Goal: Information Seeking & Learning: Check status

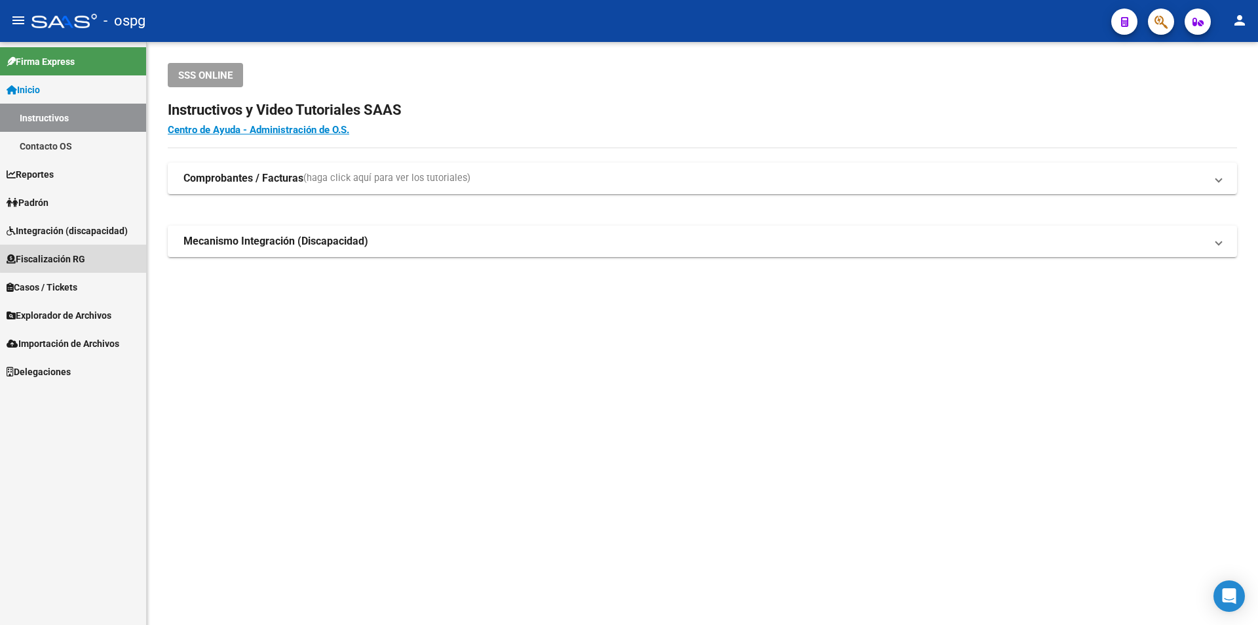
click at [77, 258] on span "Fiscalización RG" at bounding box center [46, 259] width 79 height 14
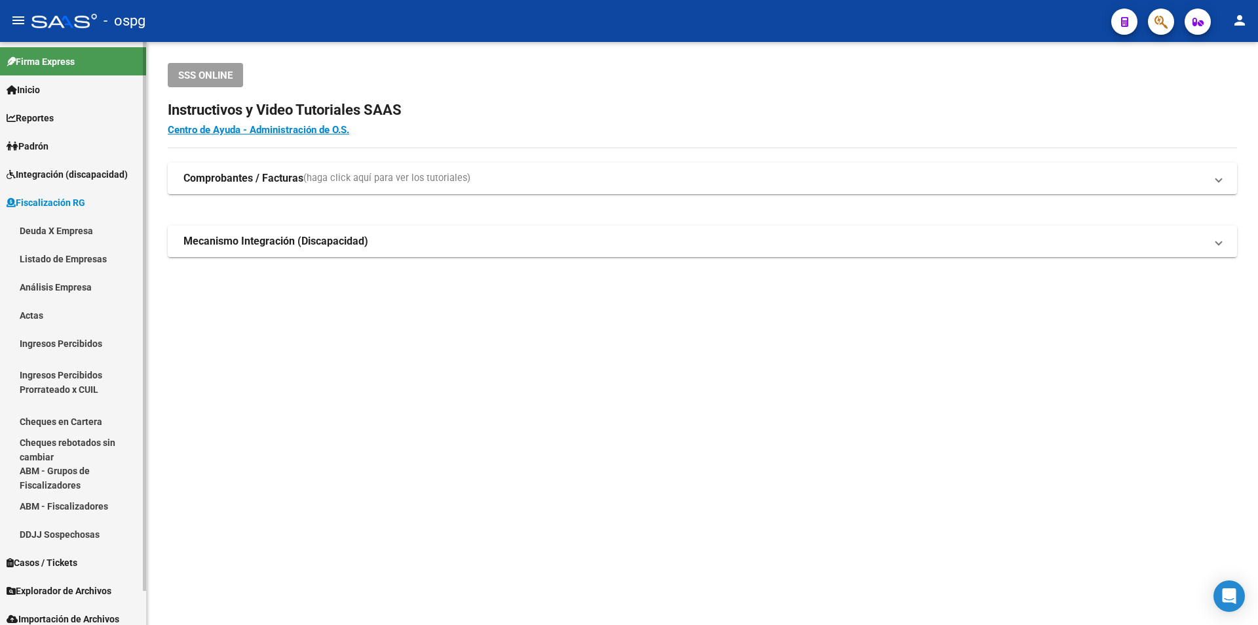
click at [72, 286] on link "Análisis Empresa" at bounding box center [73, 287] width 146 height 28
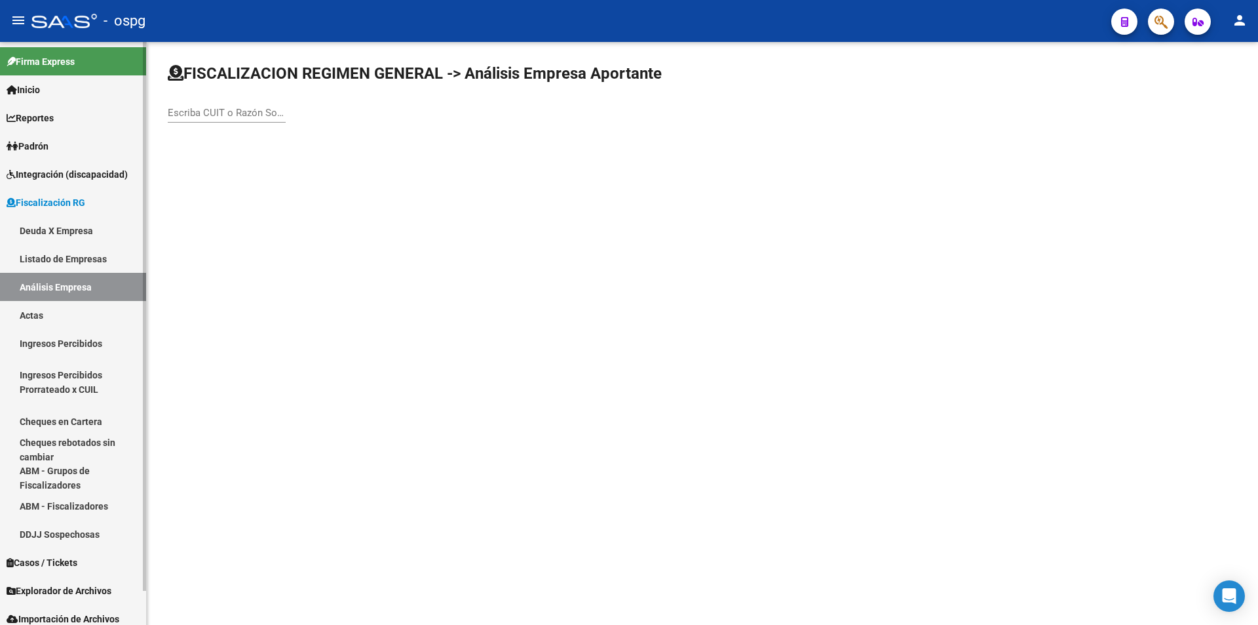
click at [38, 283] on link "Análisis Empresa" at bounding box center [73, 287] width 146 height 28
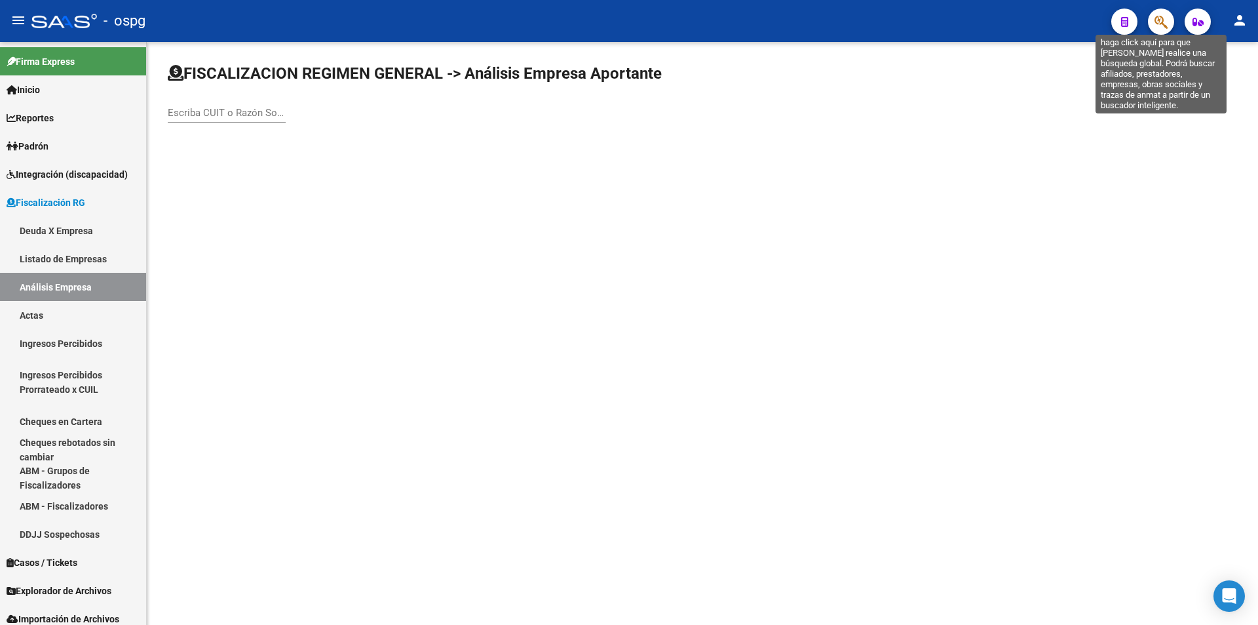
click at [1163, 19] on icon "button" at bounding box center [1161, 21] width 13 height 15
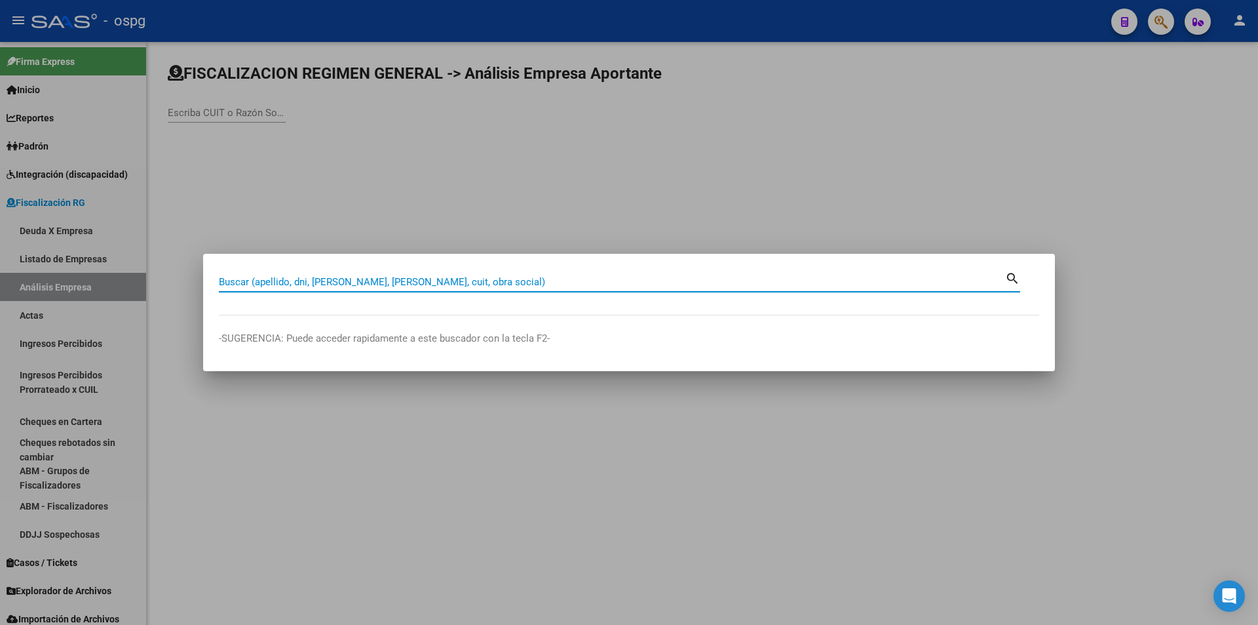
click at [425, 276] on input "Buscar (apellido, dni, [PERSON_NAME], [PERSON_NAME], cuit, obra social)" at bounding box center [612, 282] width 786 height 12
paste input "33716582189"
type input "33716582189"
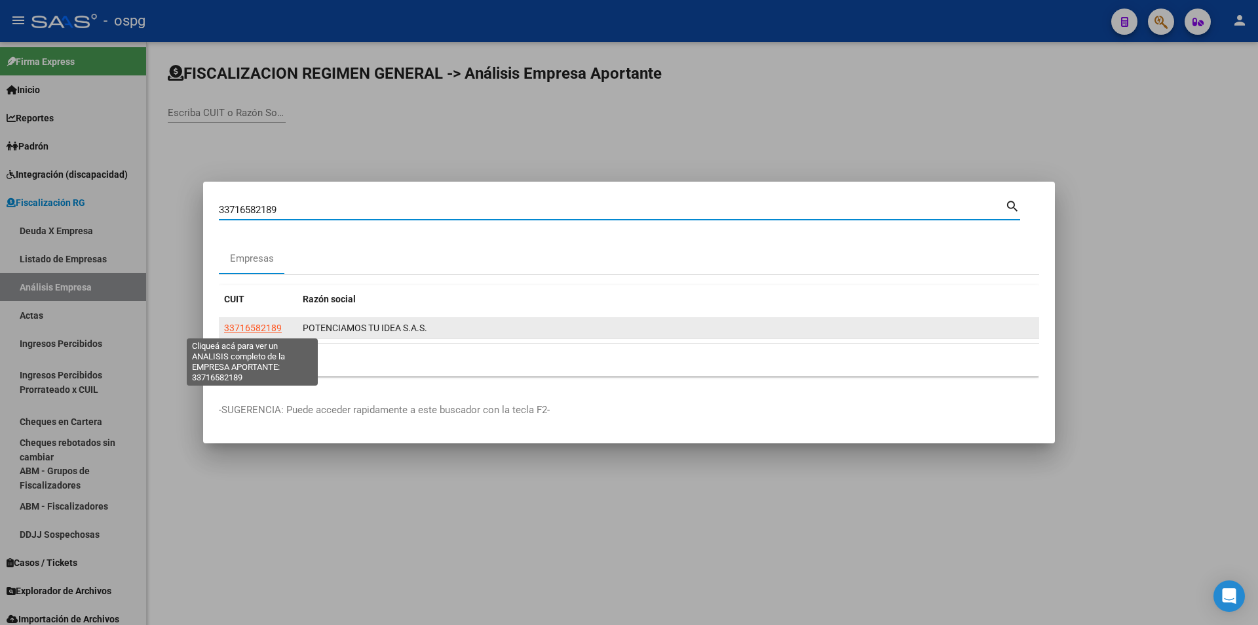
click at [229, 324] on span "33716582189" at bounding box center [253, 327] width 58 height 10
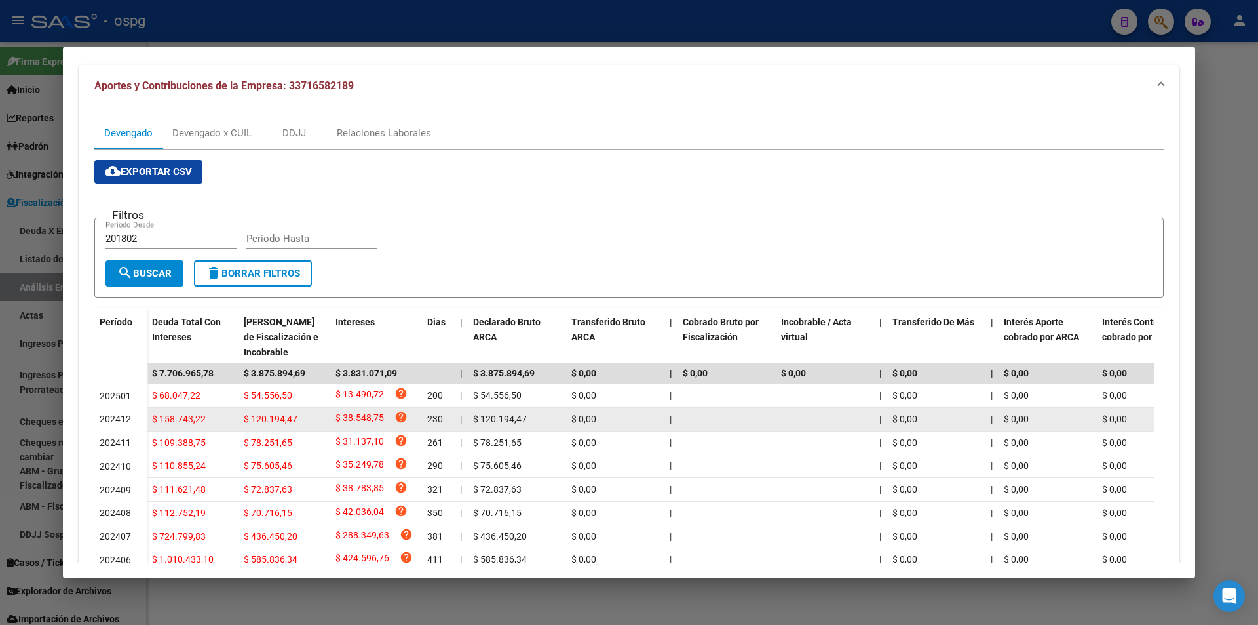
scroll to position [131, 0]
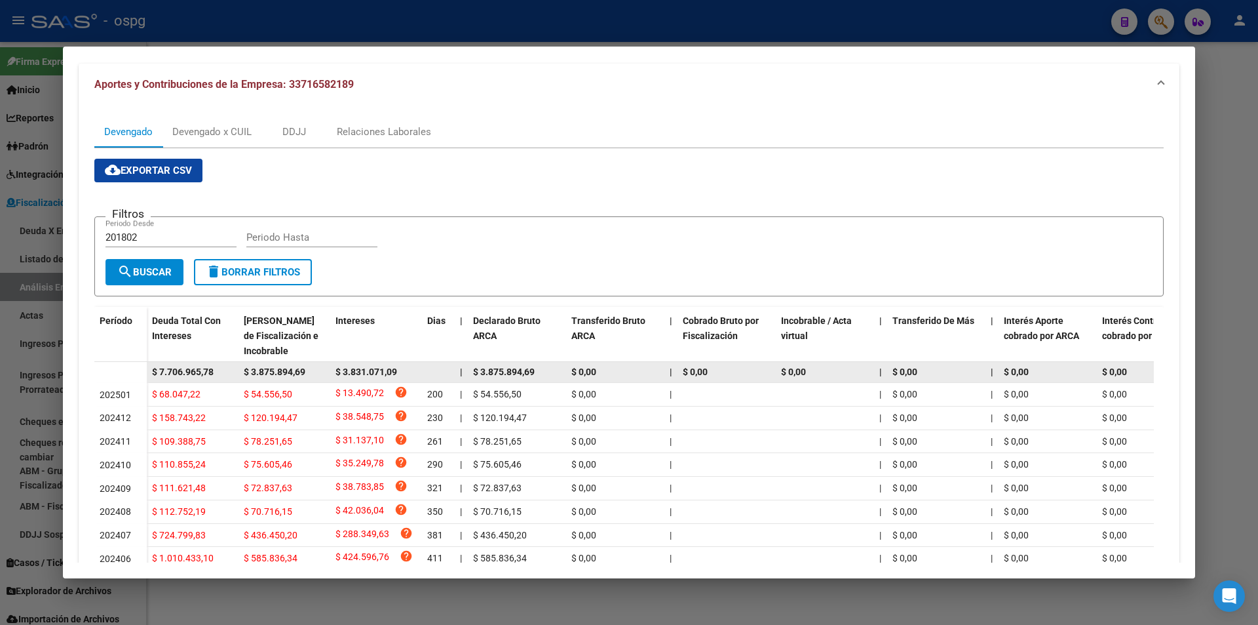
drag, startPoint x: 219, startPoint y: 369, endPoint x: 149, endPoint y: 378, distance: 70.1
click at [149, 378] on datatable-body-cell "$ 7.706.965,78" at bounding box center [193, 372] width 92 height 20
copy span "$ 7.706.965,78"
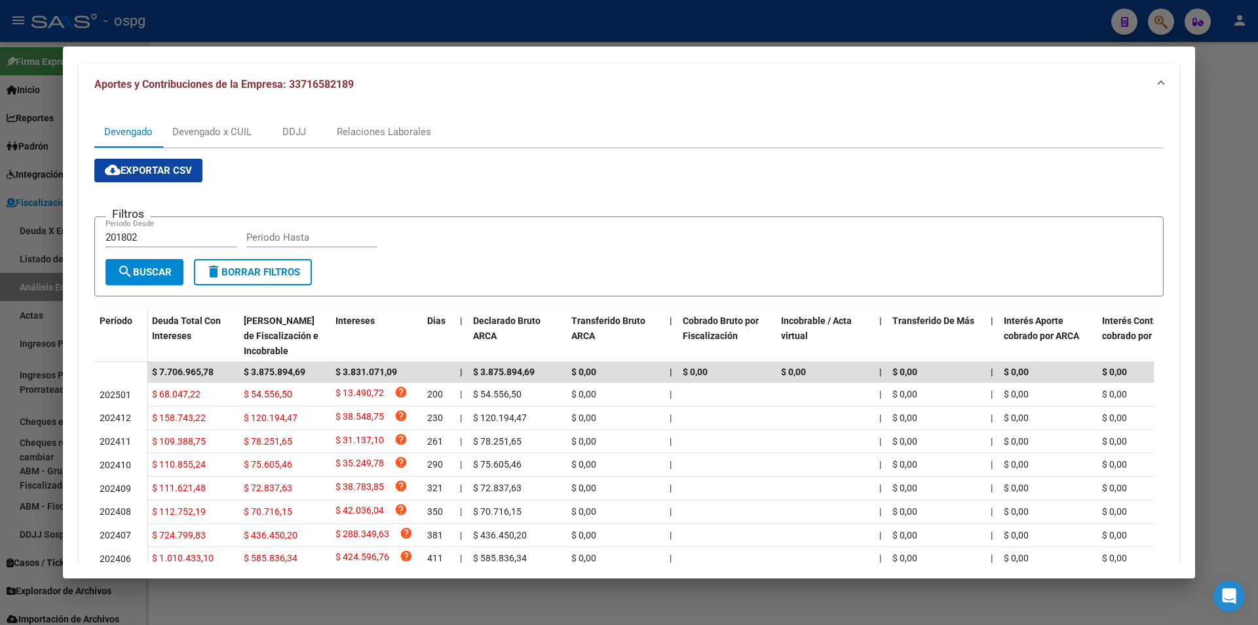
click at [1214, 190] on div at bounding box center [629, 312] width 1258 height 625
click at [1212, 190] on div at bounding box center [629, 312] width 1258 height 625
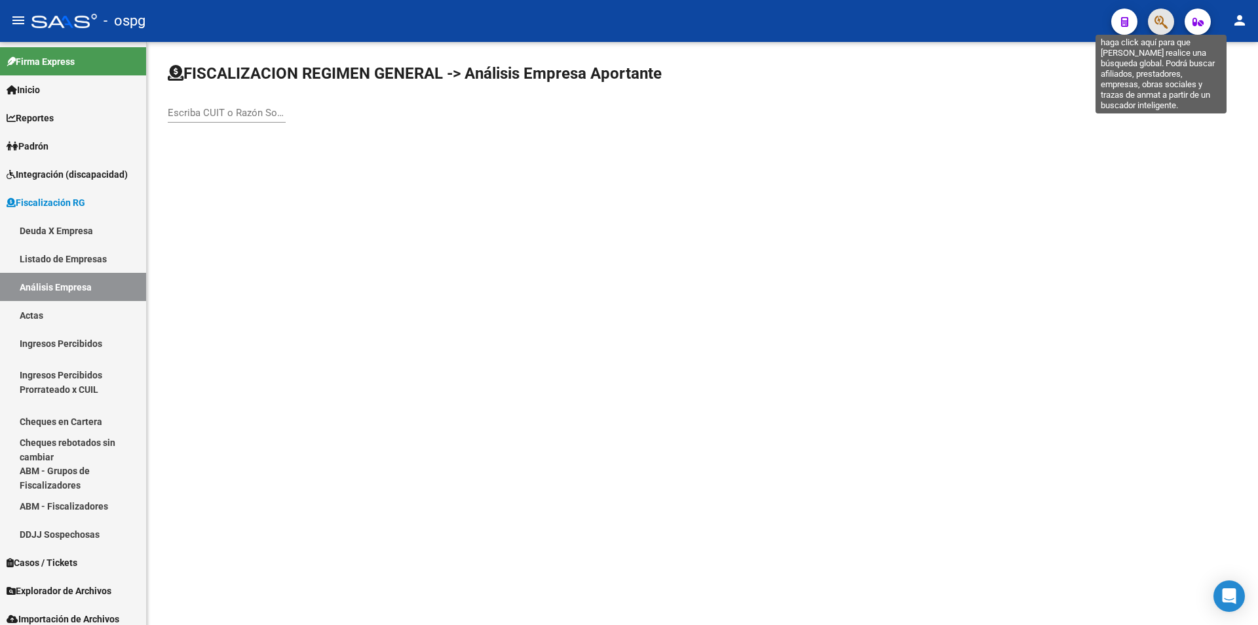
click at [1165, 26] on icon "button" at bounding box center [1161, 21] width 13 height 15
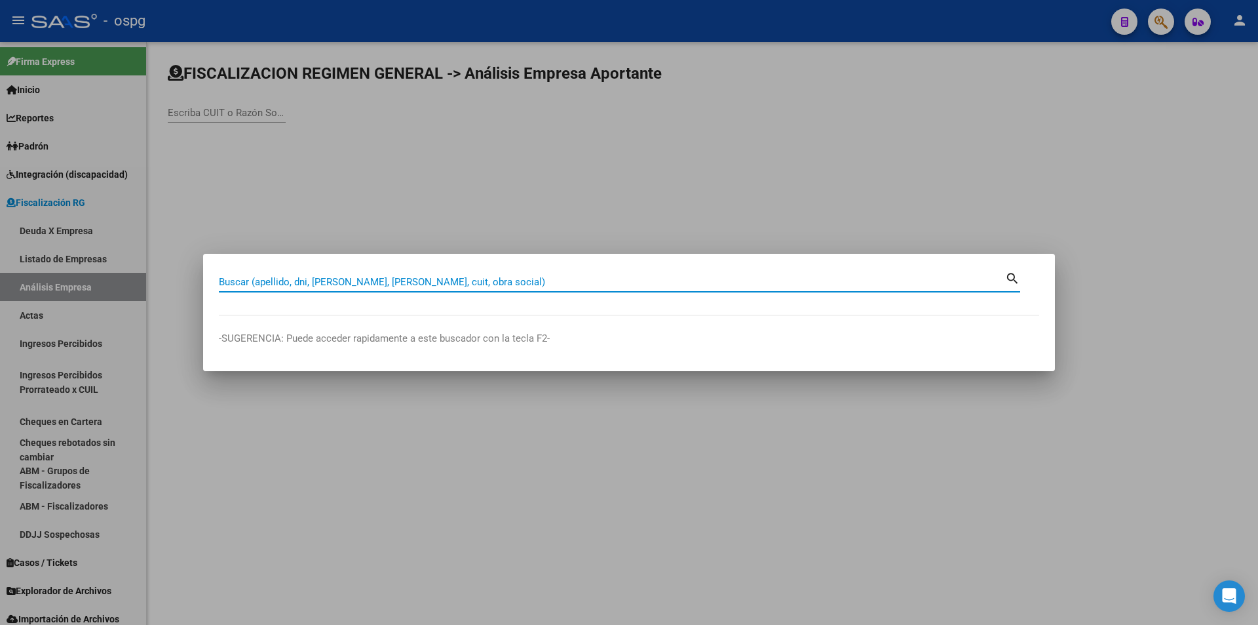
click at [384, 281] on input "Buscar (apellido, dni, [PERSON_NAME], [PERSON_NAME], cuit, obra social)" at bounding box center [612, 282] width 786 height 12
type input "30716267454"
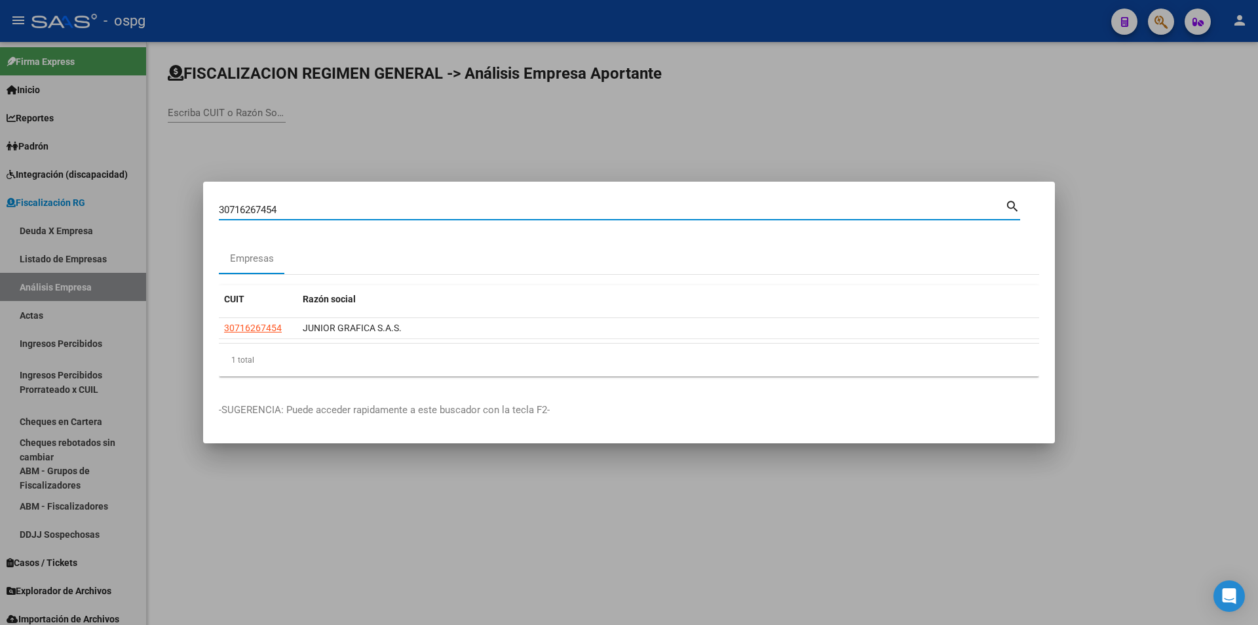
click at [258, 317] on datatable-header "CUIT Razón social" at bounding box center [629, 301] width 820 height 33
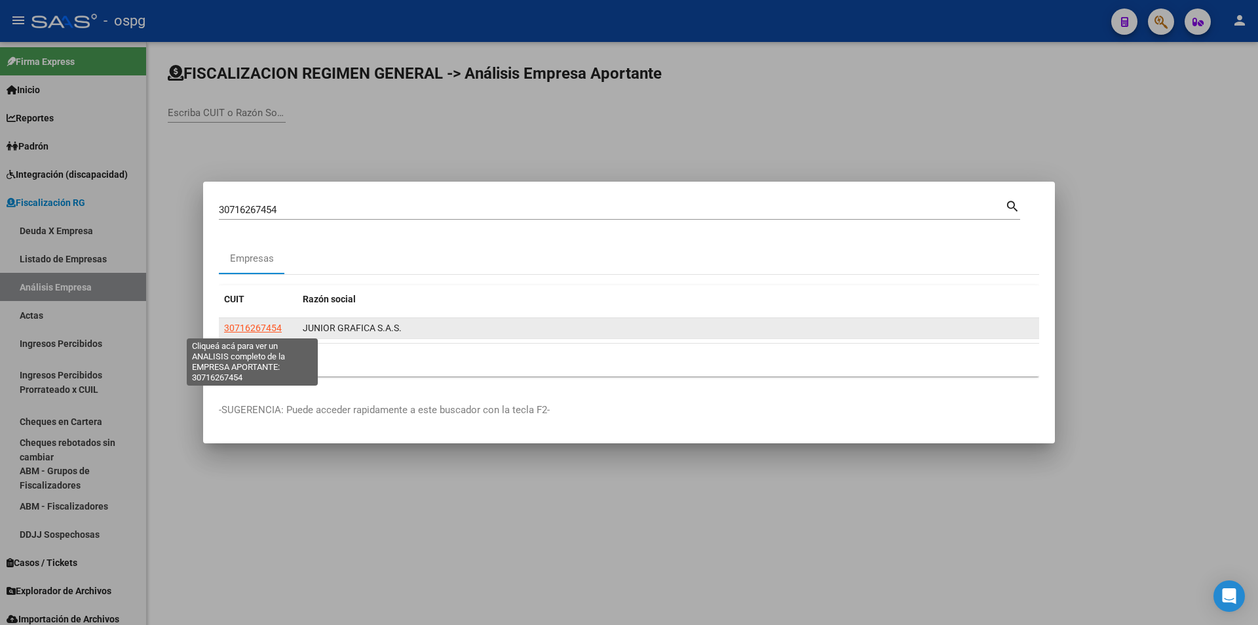
click at [258, 322] on span "30716267454" at bounding box center [253, 327] width 58 height 10
type textarea "30716267454"
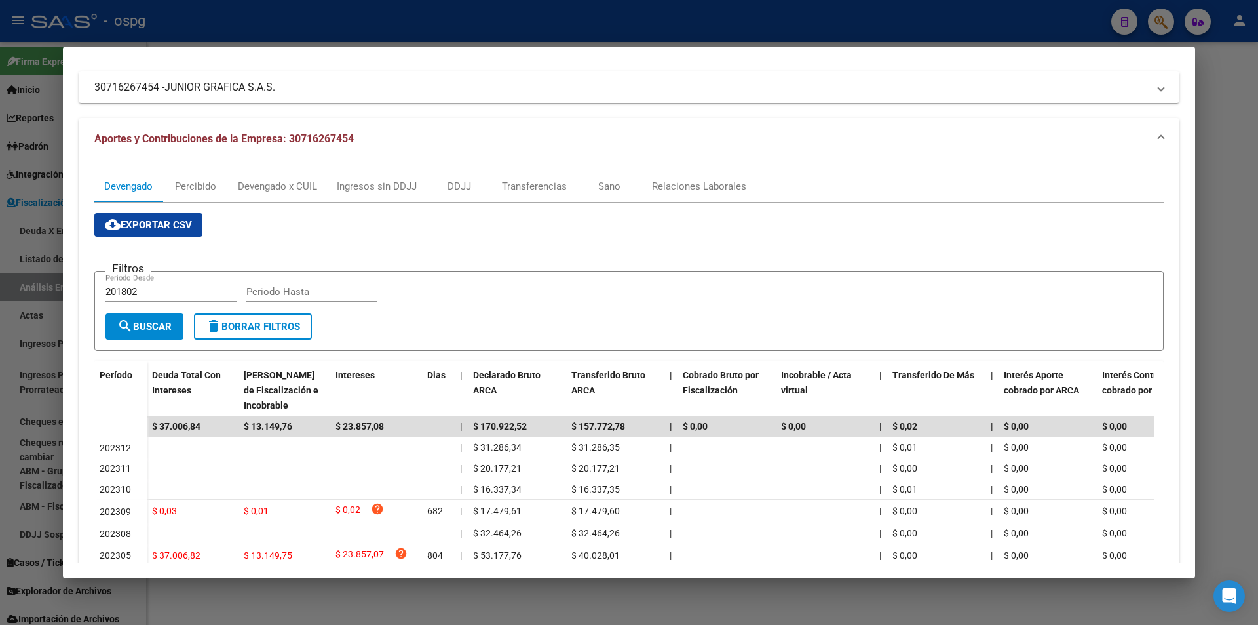
scroll to position [162, 0]
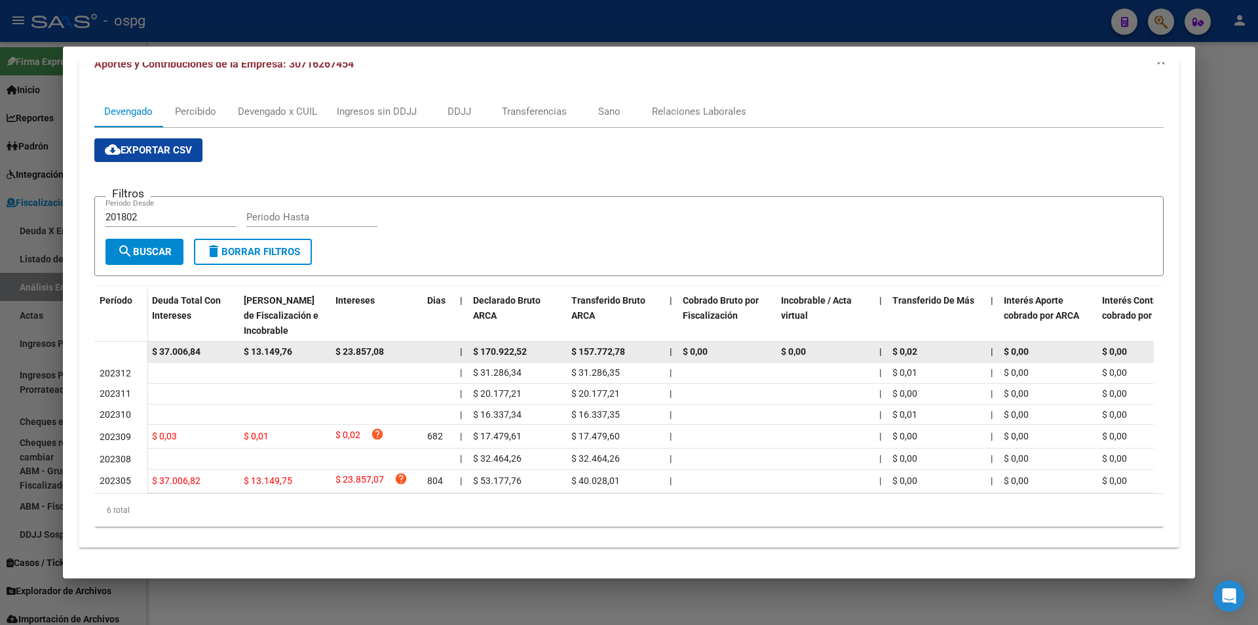
drag, startPoint x: 205, startPoint y: 337, endPoint x: 142, endPoint y: 339, distance: 63.6
click at [142, 341] on datatable-body-row "$ 37.006,84 $ 13.149,76 $ 23.857,08 | $ 170.922,52 $ 157.772,78 | $ 0,00 $ 0,00…" at bounding box center [903, 351] width 1619 height 21
copy span "$ 37.006,84"
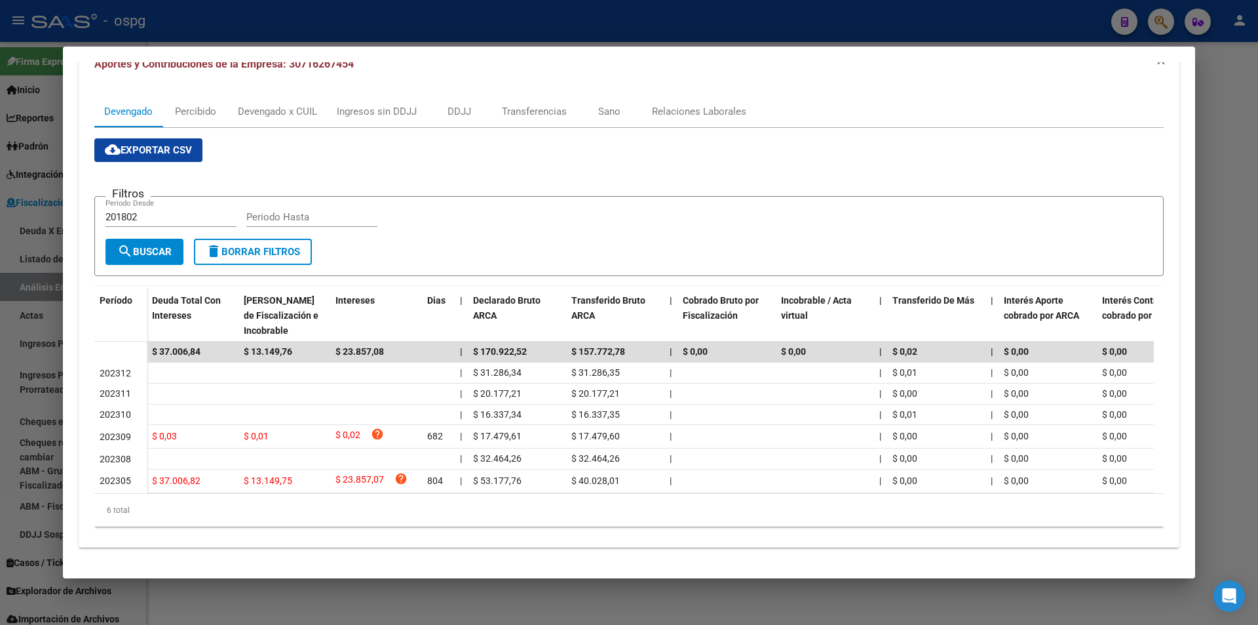
click at [1251, 187] on div at bounding box center [629, 312] width 1258 height 625
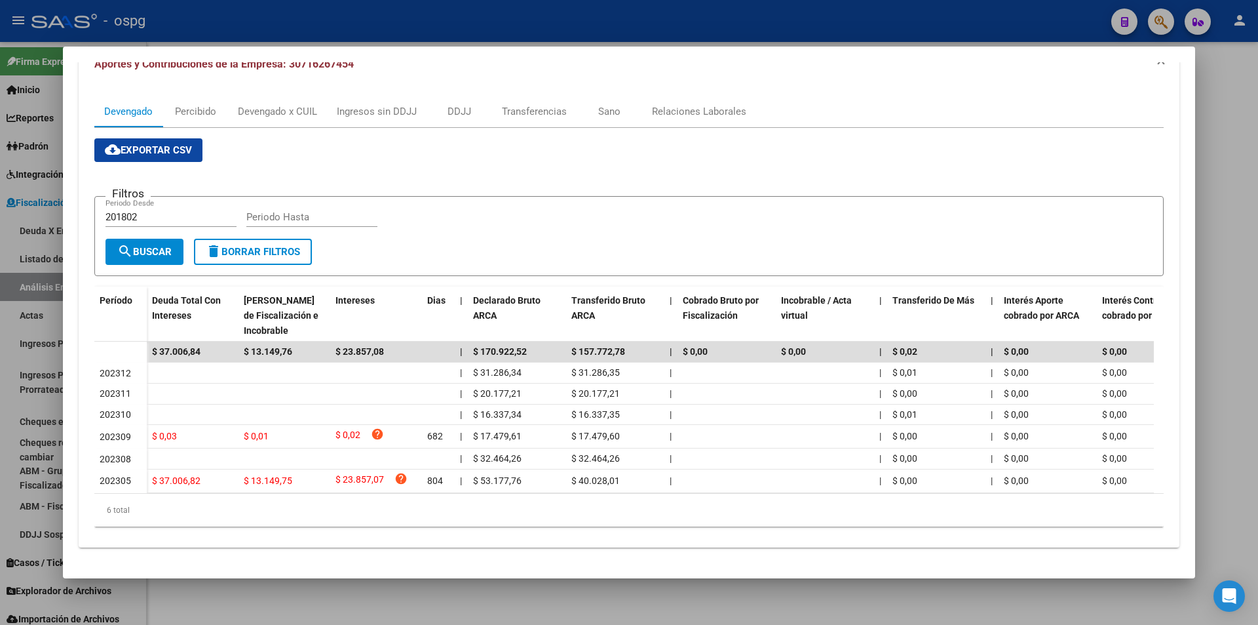
click at [1248, 187] on div at bounding box center [629, 312] width 1258 height 625
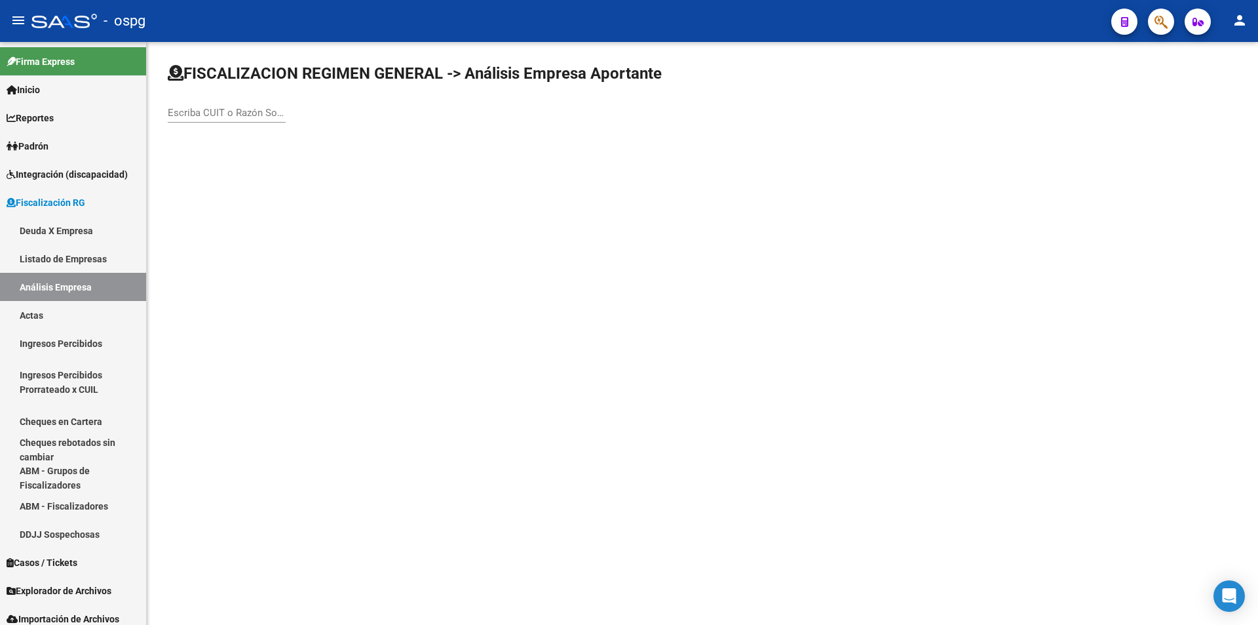
click at [1165, 18] on icon "button" at bounding box center [1161, 21] width 13 height 15
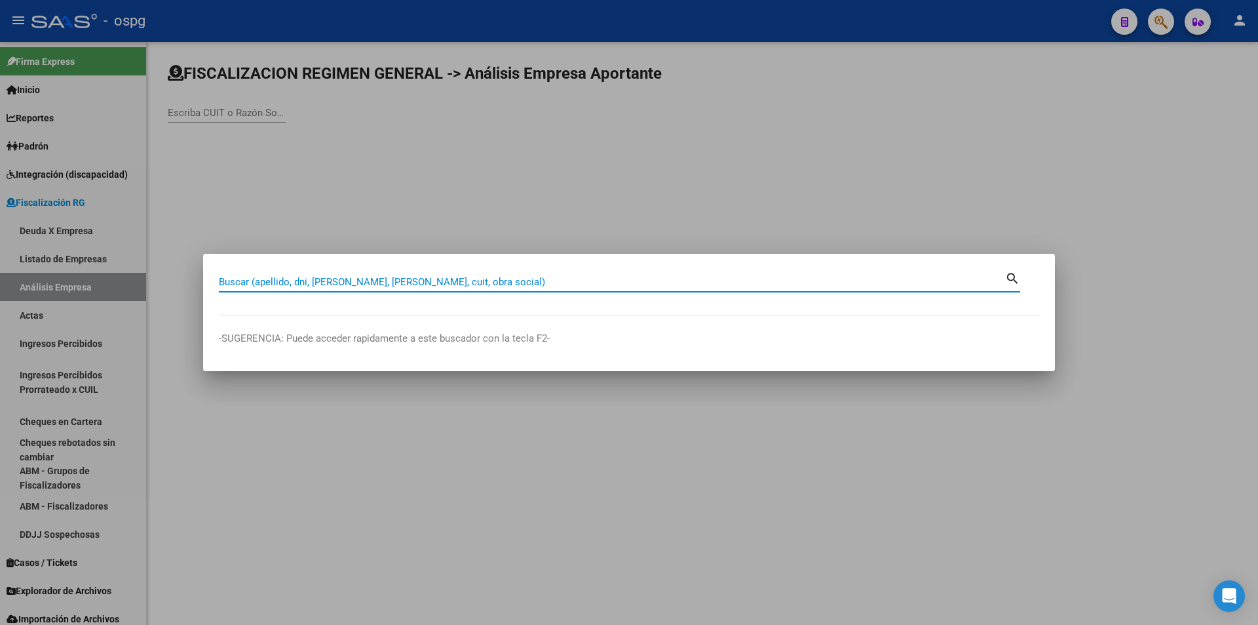
paste input "20925633438"
type input "20925633438"
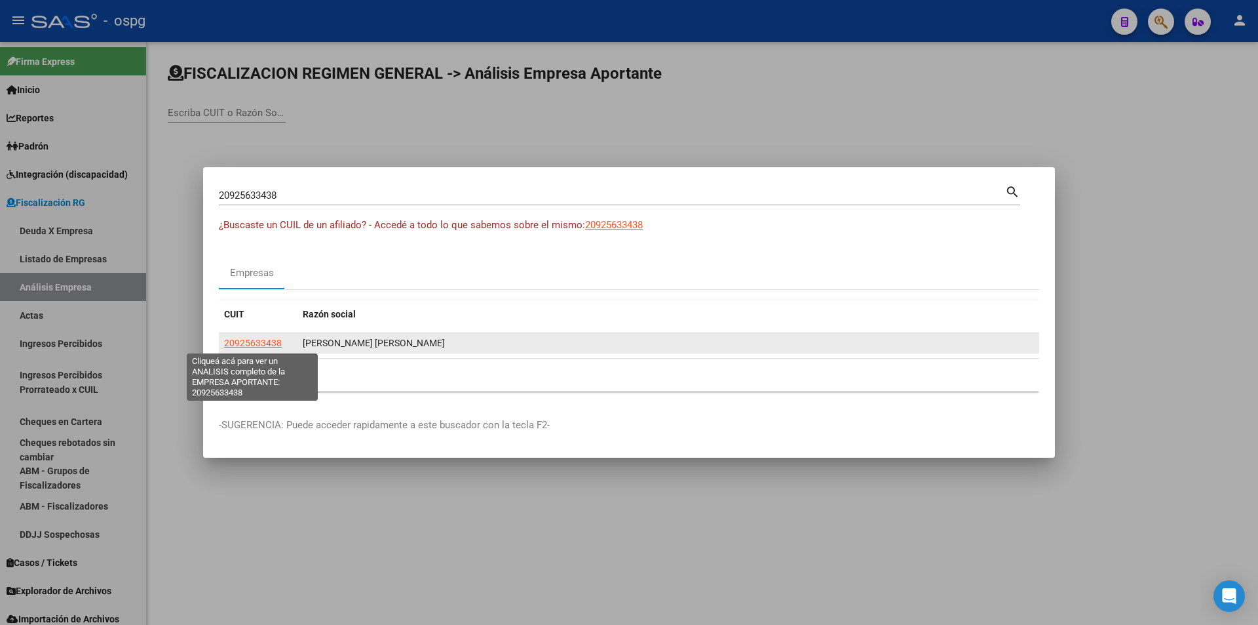
click at [261, 339] on span "20925633438" at bounding box center [253, 342] width 58 height 10
type textarea "20925633438"
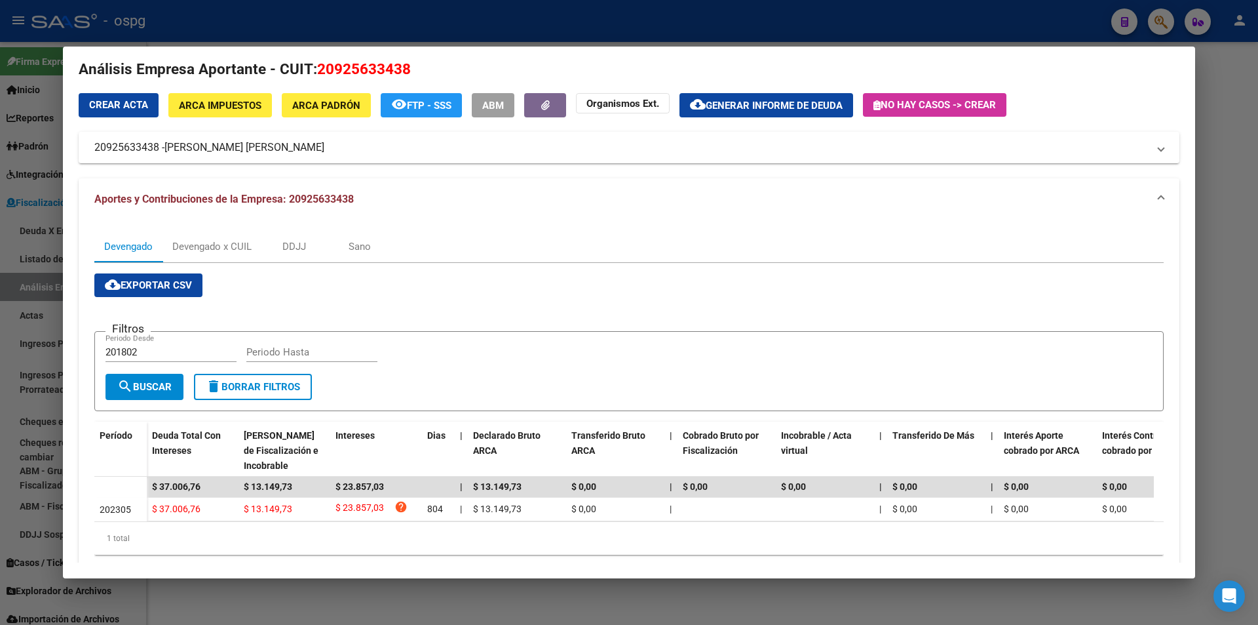
scroll to position [54, 0]
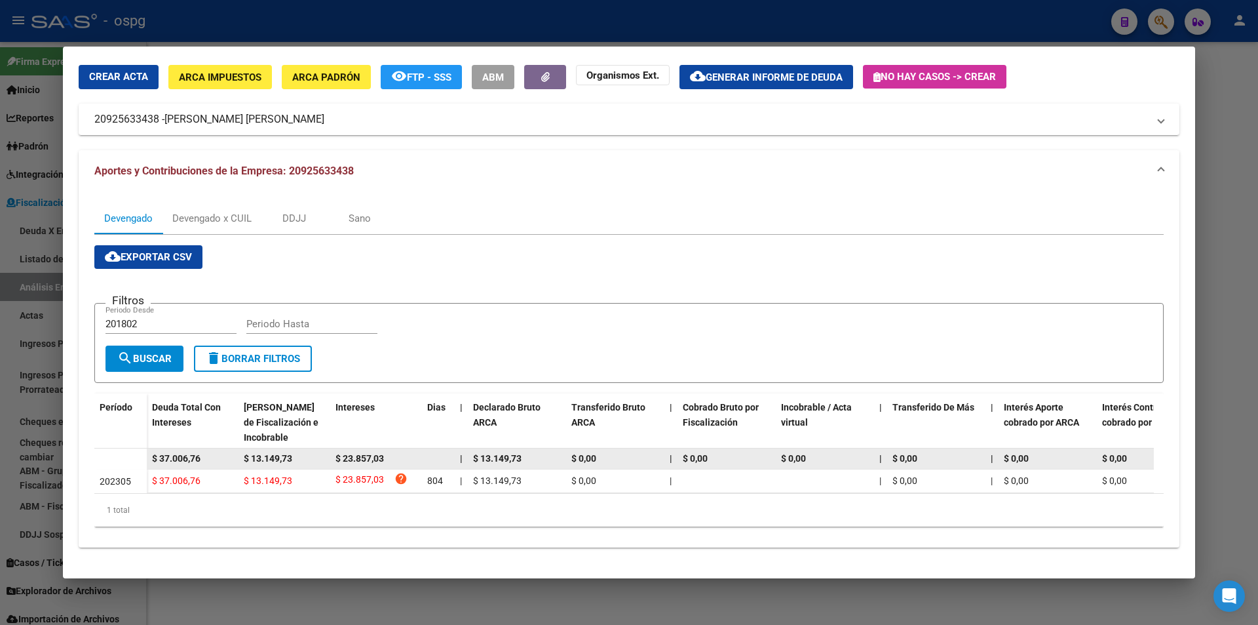
drag, startPoint x: 208, startPoint y: 451, endPoint x: 145, endPoint y: 448, distance: 62.3
click at [145, 448] on datatable-body-row "$ 37.006,76 $ 13.149,73 $ 23.857,03 | $ 13.149,73 $ 0,00 | $ 0,00 $ 0,00 | $ 0,…" at bounding box center [903, 458] width 1619 height 21
copy span "$ 37.006,76"
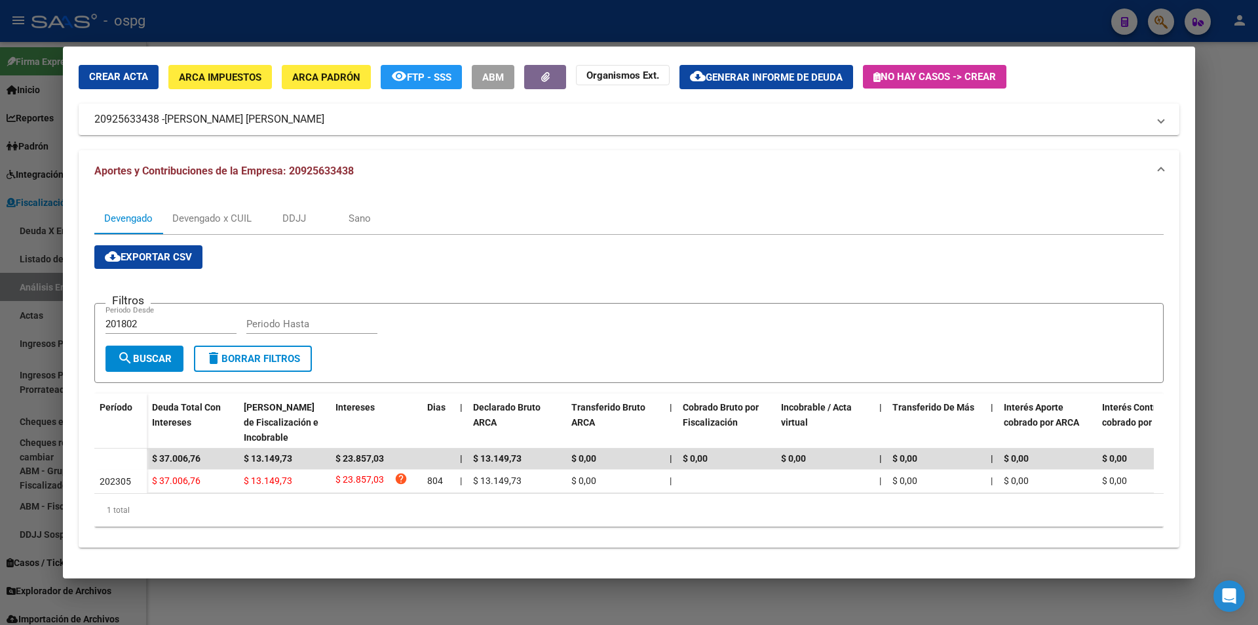
click at [1210, 223] on div at bounding box center [629, 312] width 1258 height 625
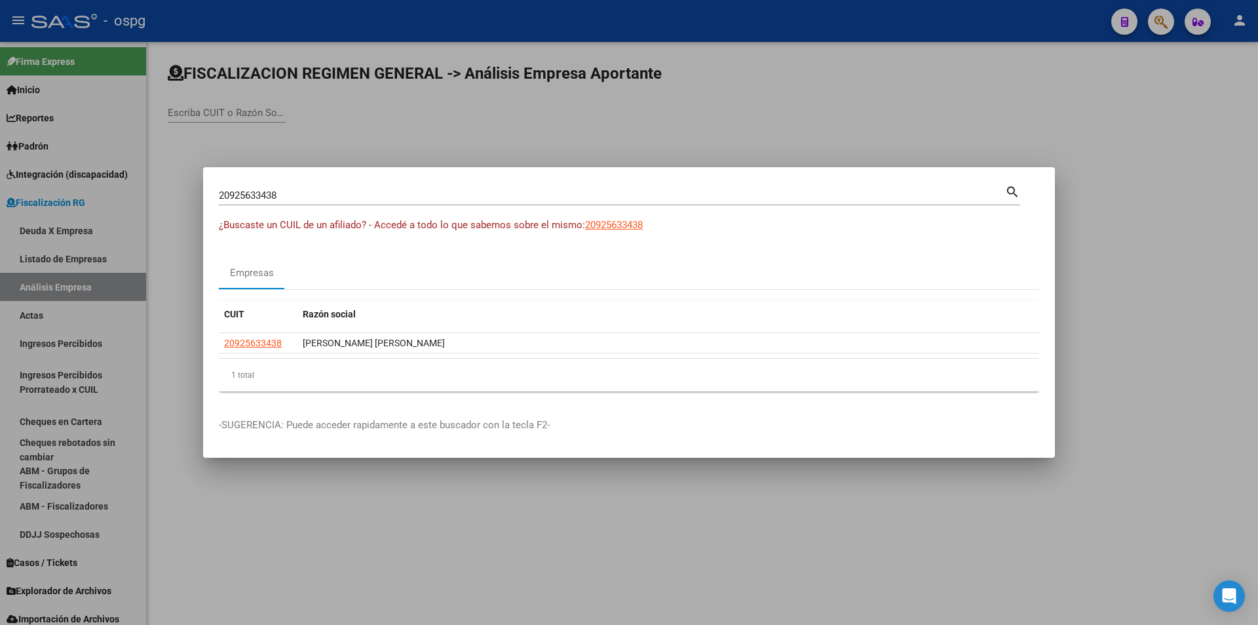
click at [1160, 21] on div at bounding box center [629, 312] width 1258 height 625
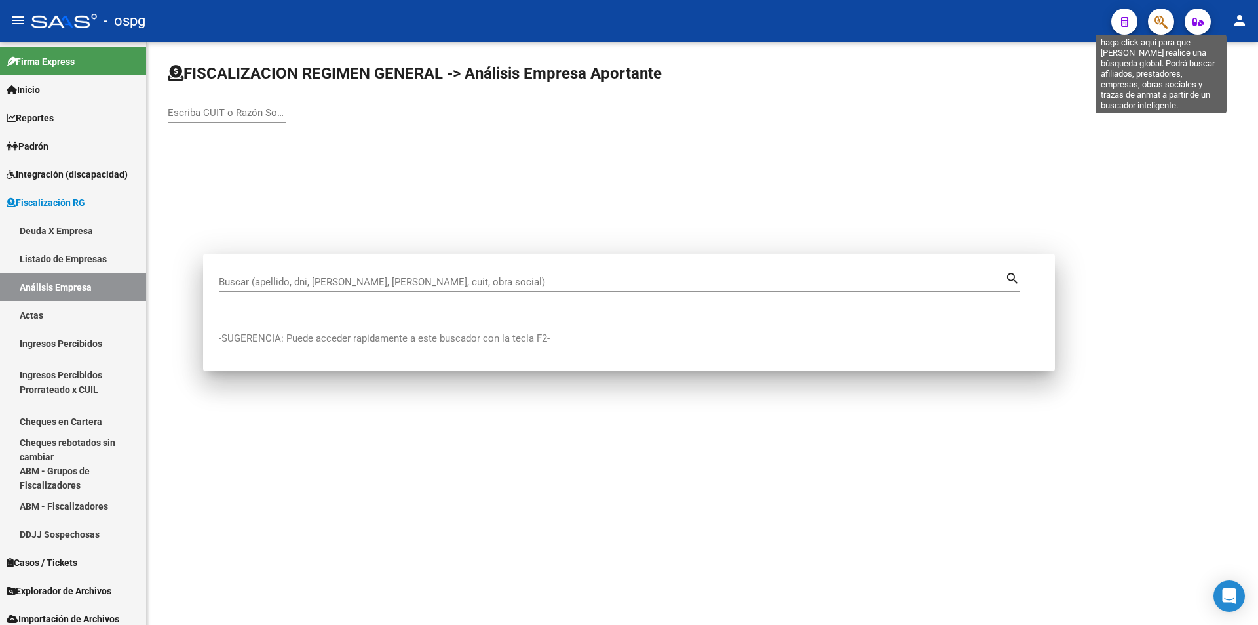
click at [1160, 21] on icon "button" at bounding box center [1161, 21] width 13 height 15
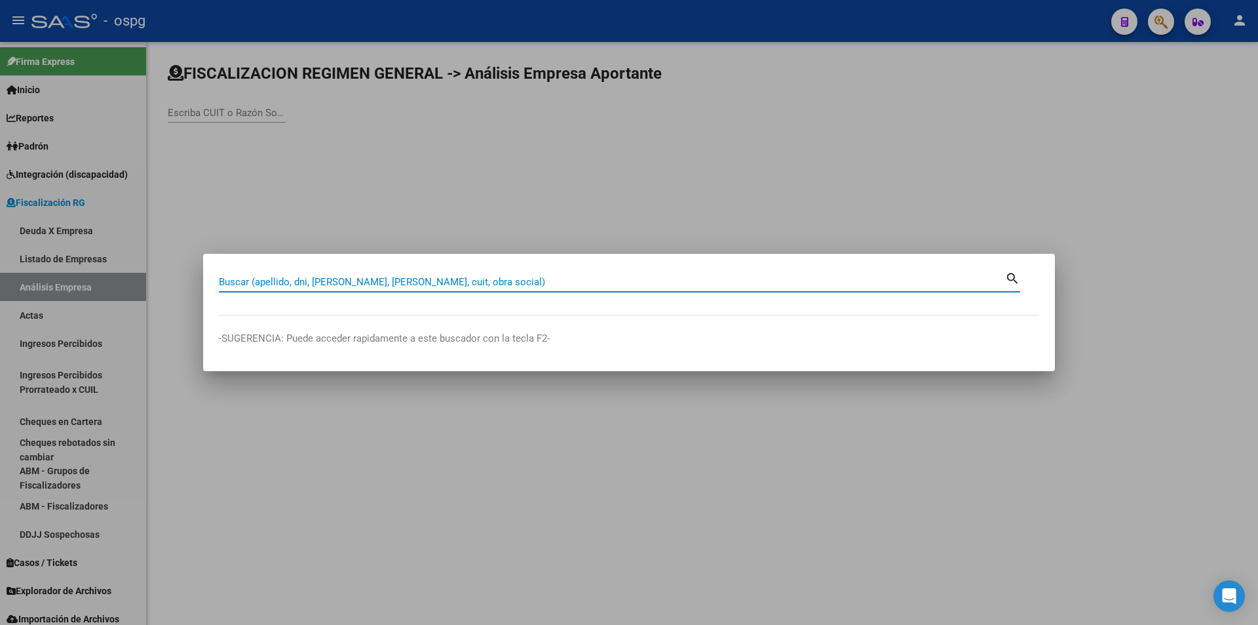
paste input "30718646991"
type input "30718646991"
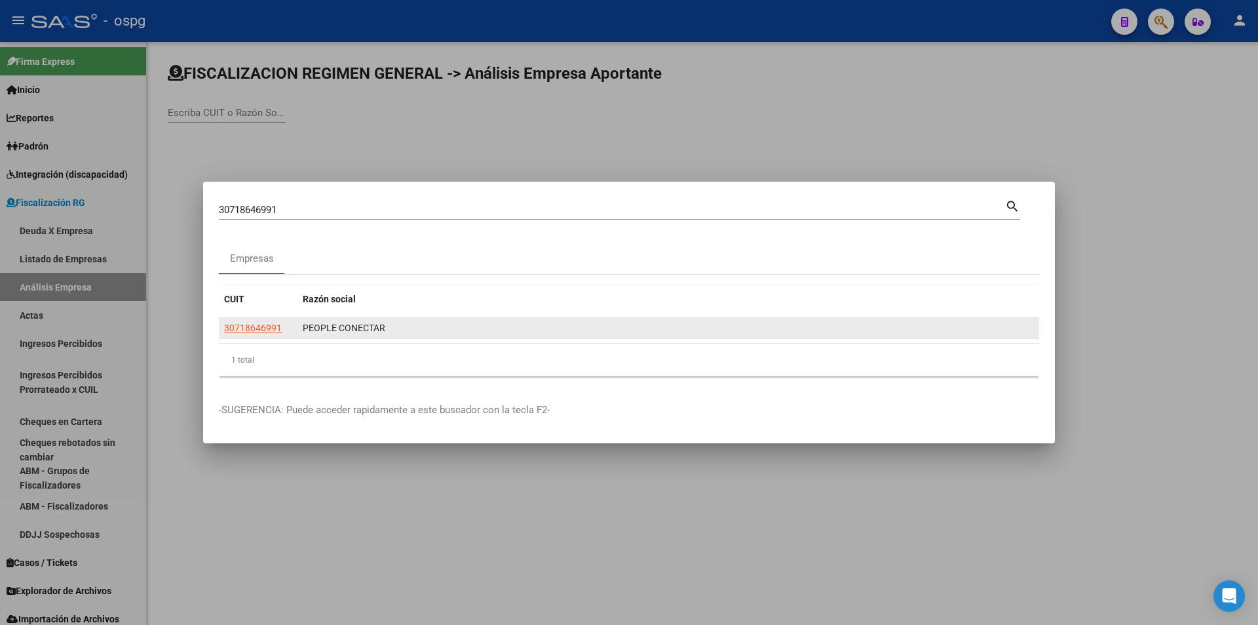
click at [256, 320] on app-link-go-to "30718646991" at bounding box center [253, 327] width 58 height 15
click at [261, 326] on span "30718646991" at bounding box center [253, 327] width 58 height 10
type textarea "30718646991"
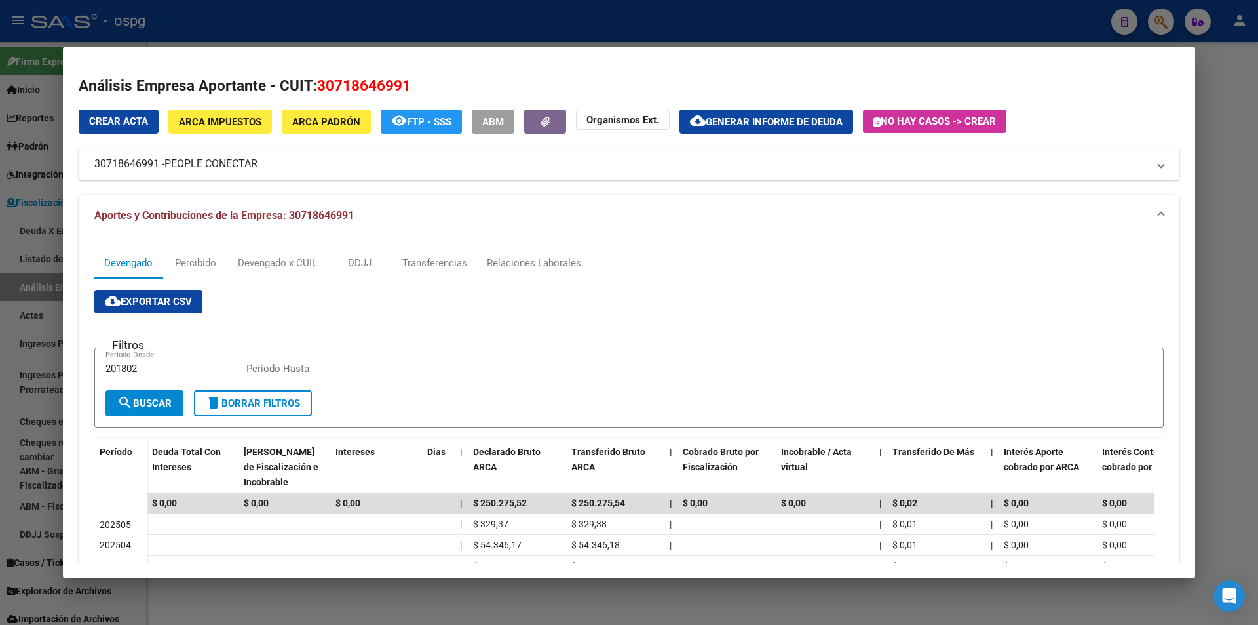
click at [0, 322] on div at bounding box center [629, 312] width 1258 height 625
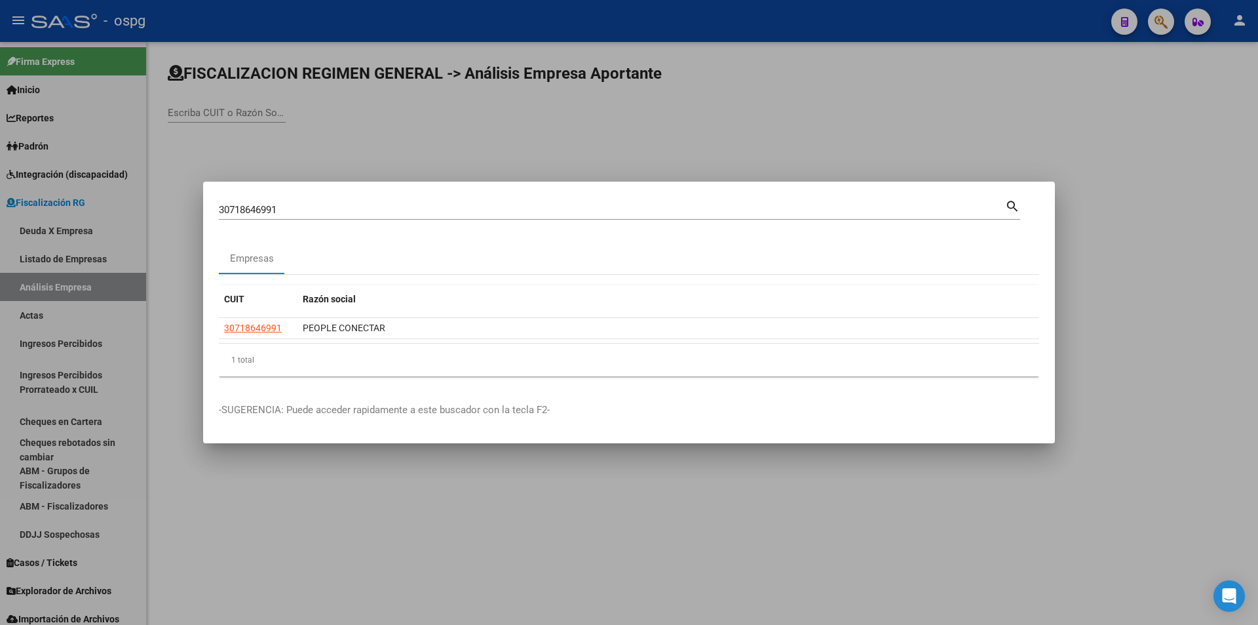
click at [881, 138] on div at bounding box center [629, 312] width 1258 height 625
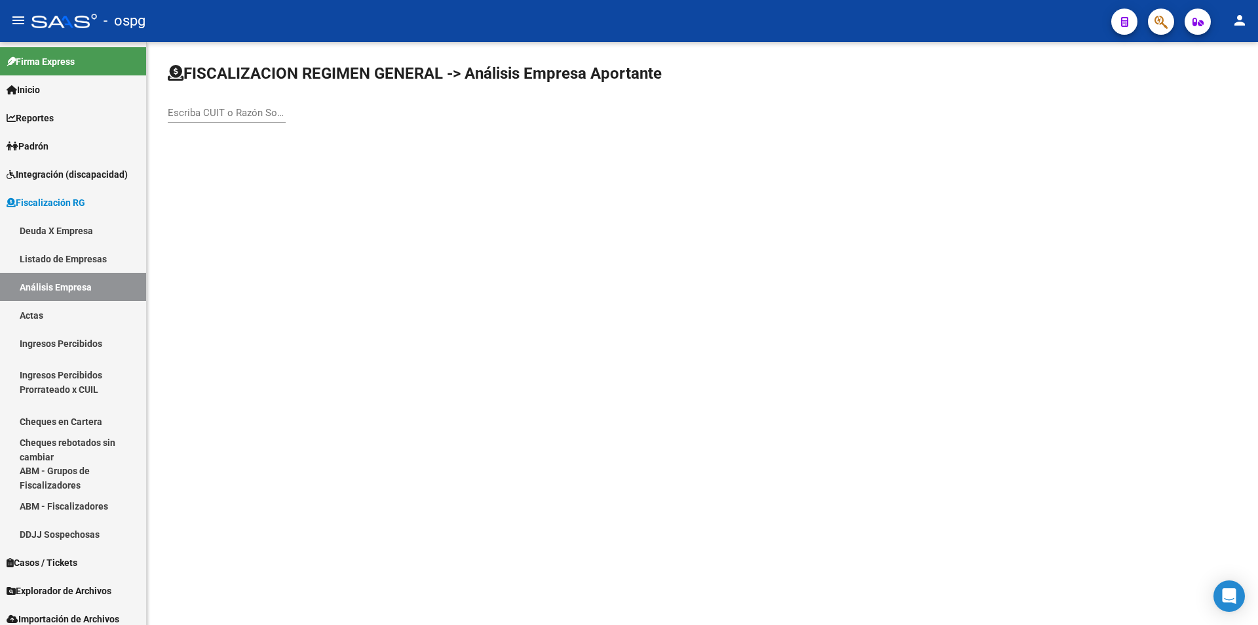
click at [1154, 23] on button "button" at bounding box center [1161, 22] width 26 height 26
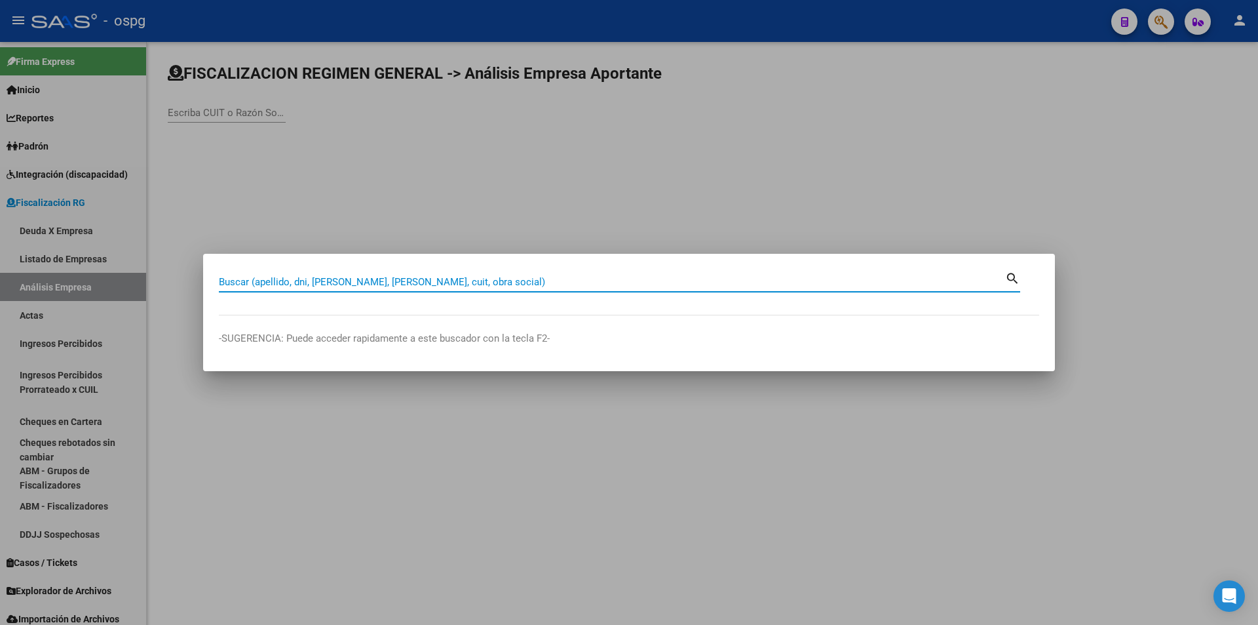
click at [421, 282] on input "Buscar (apellido, dni, [PERSON_NAME], [PERSON_NAME], cuit, obra social)" at bounding box center [612, 282] width 786 height 12
paste input "30711150044"
type input "30711150044"
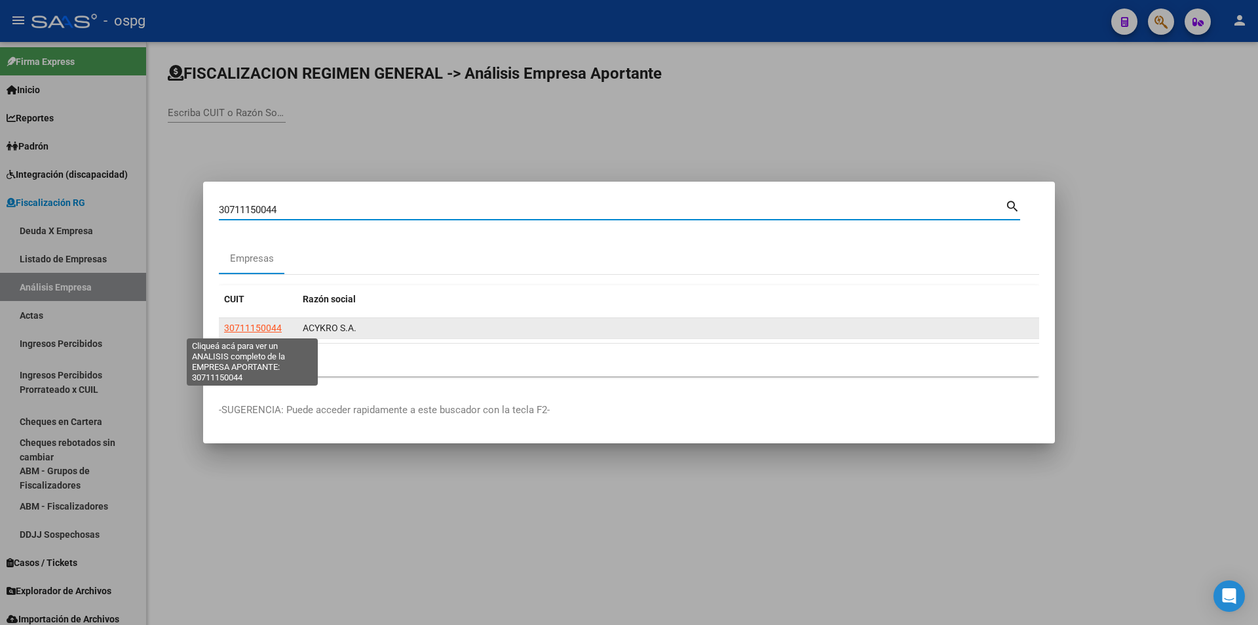
click at [248, 327] on span "30711150044" at bounding box center [253, 327] width 58 height 10
type textarea "30711150044"
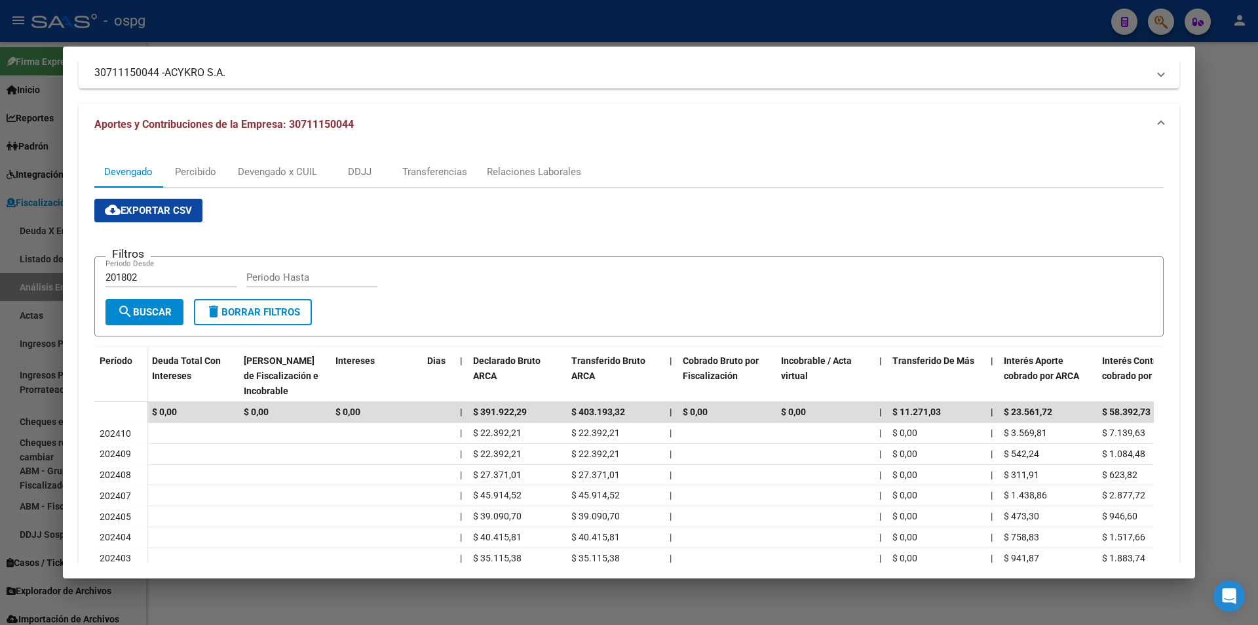
scroll to position [131, 0]
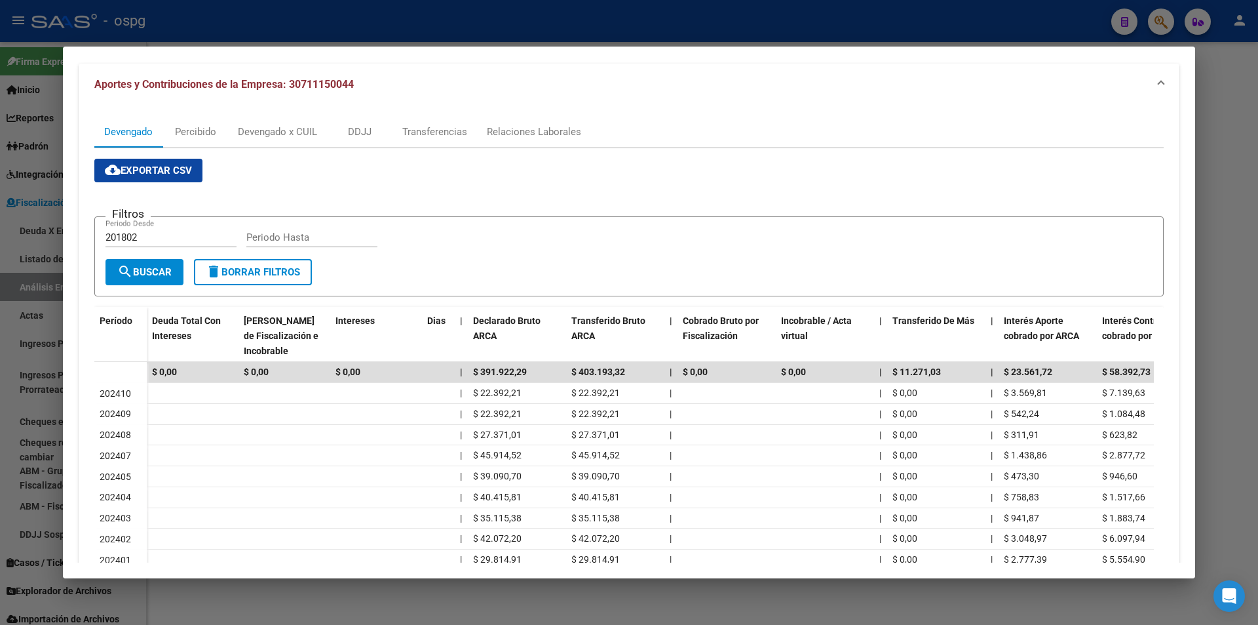
click at [1246, 217] on div at bounding box center [629, 312] width 1258 height 625
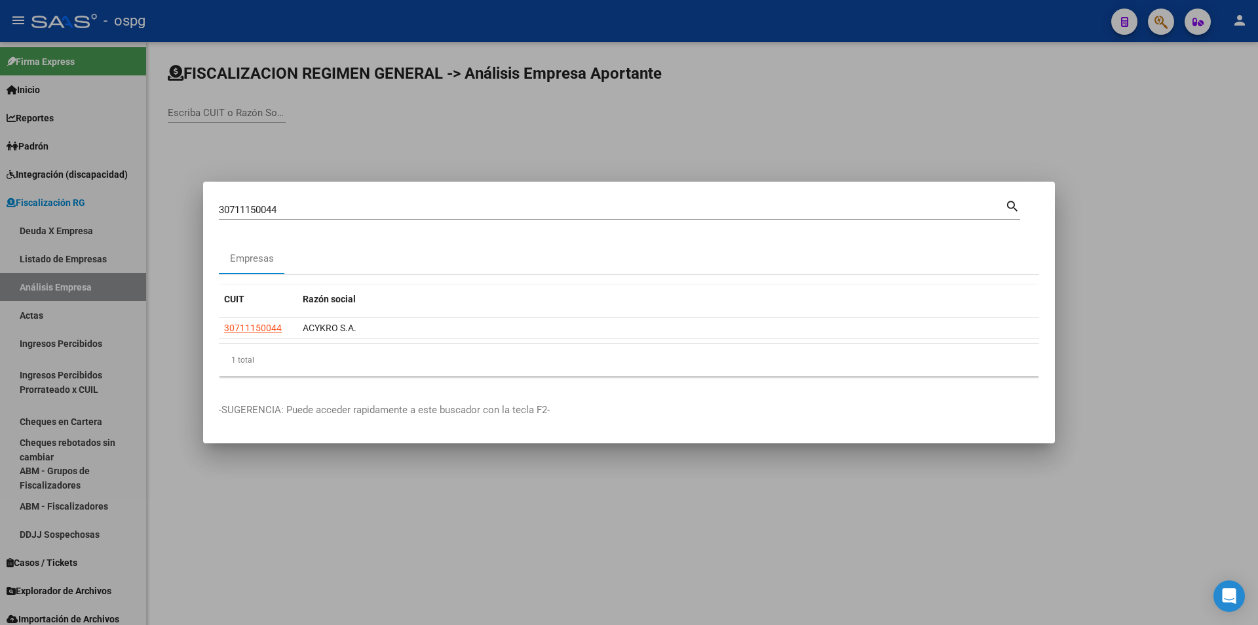
click at [1245, 217] on div at bounding box center [629, 312] width 1258 height 625
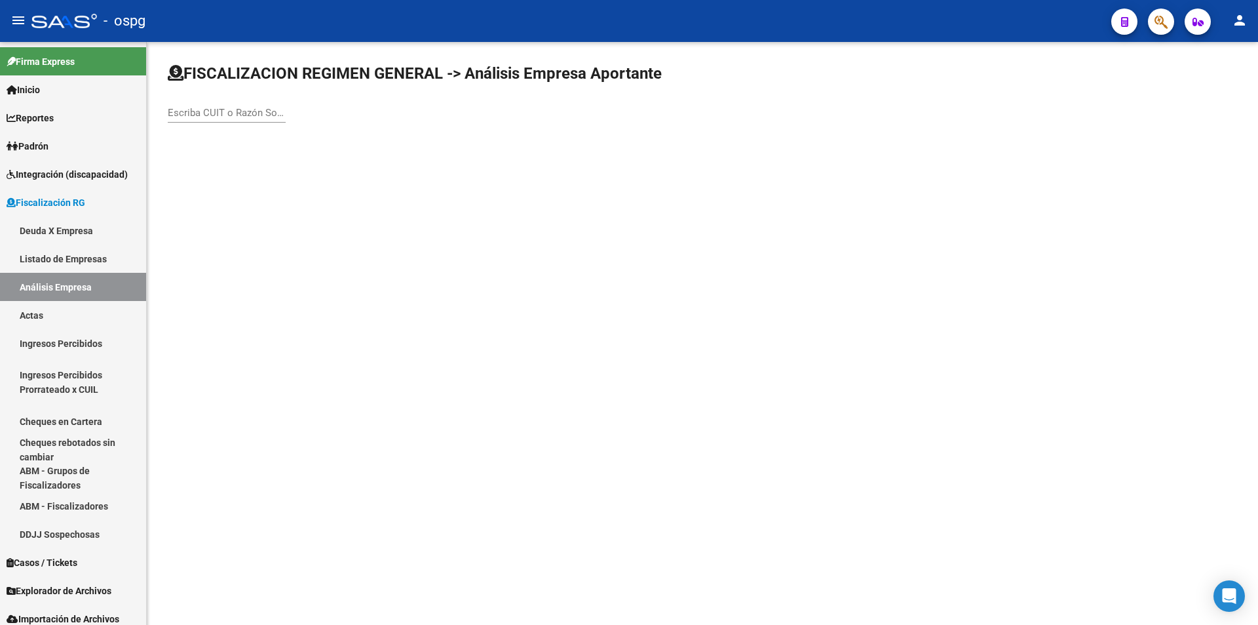
click at [1157, 16] on icon "button" at bounding box center [1161, 21] width 13 height 15
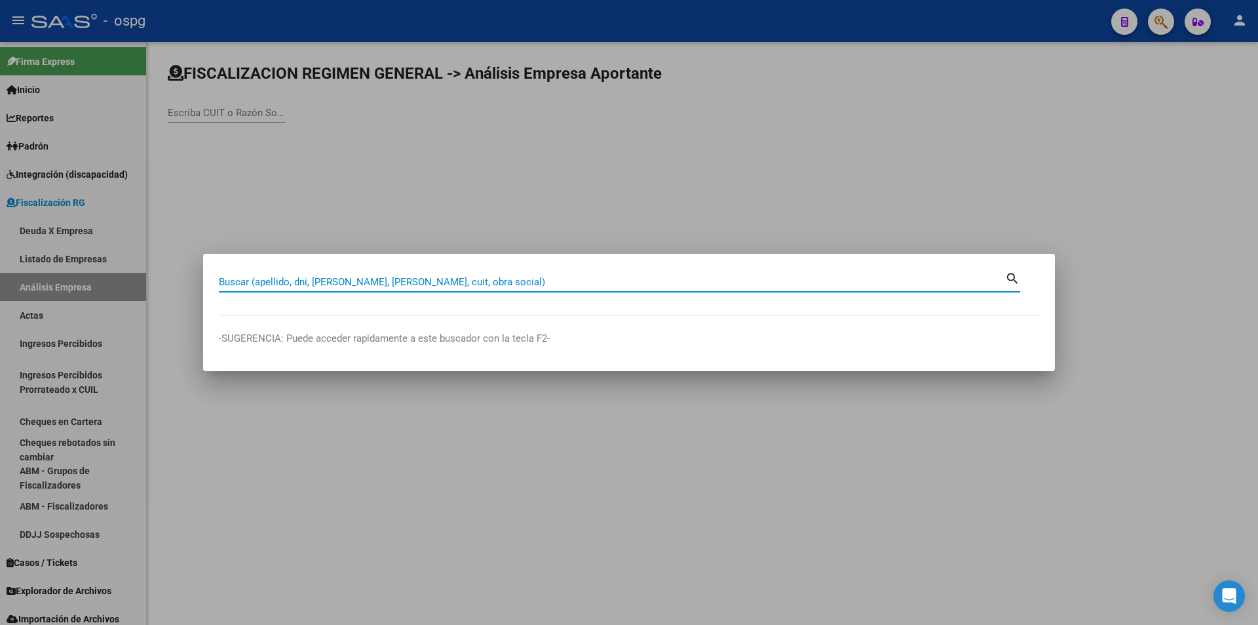
click at [330, 276] on input "Buscar (apellido, dni, [PERSON_NAME], [PERSON_NAME], cuit, obra social)" at bounding box center [612, 282] width 786 height 12
paste input "30718673239"
type input "30718673239"
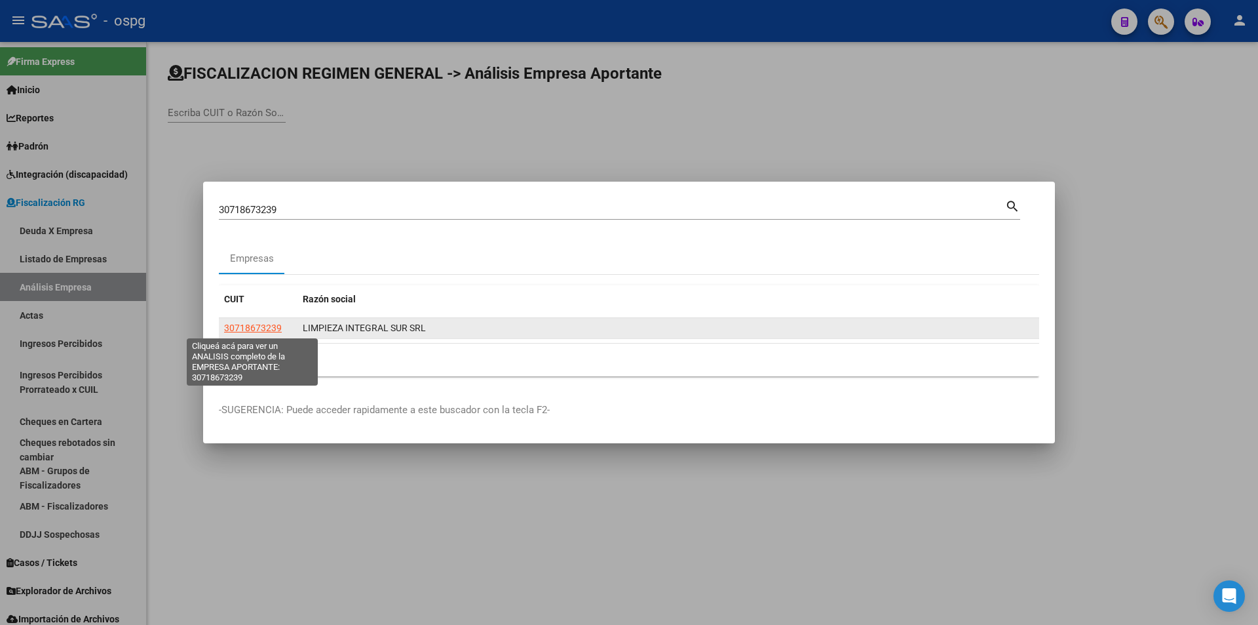
click at [278, 332] on span "30718673239" at bounding box center [253, 327] width 58 height 10
copy span "9"
type textarea "30718673239"
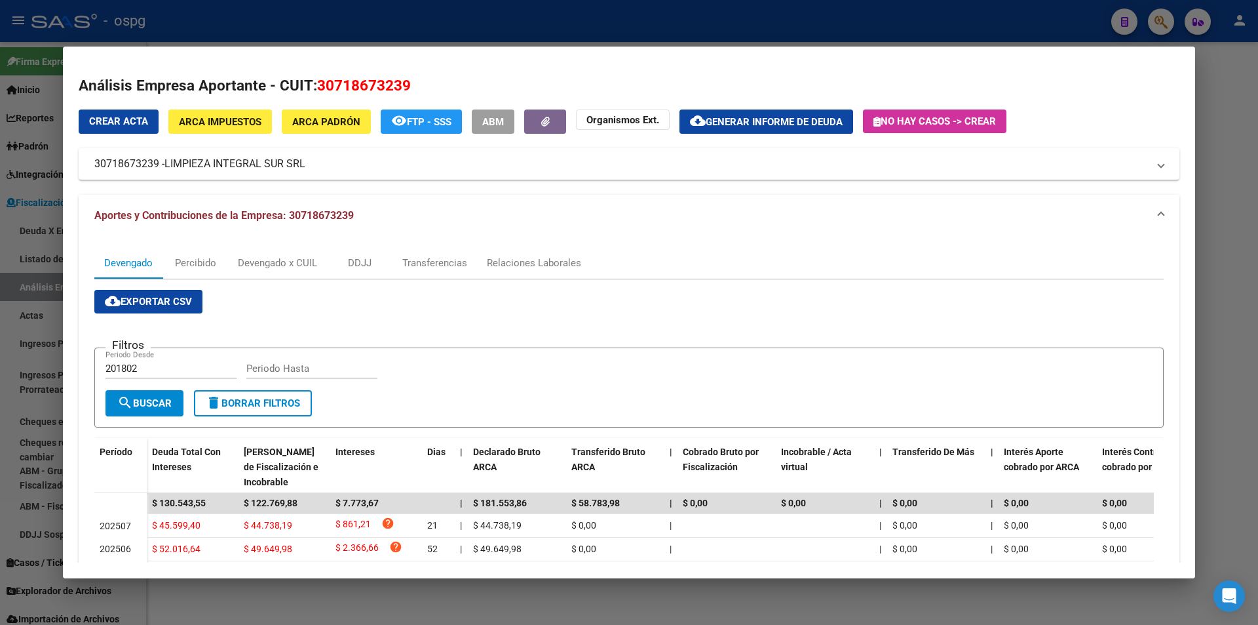
scroll to position [144, 0]
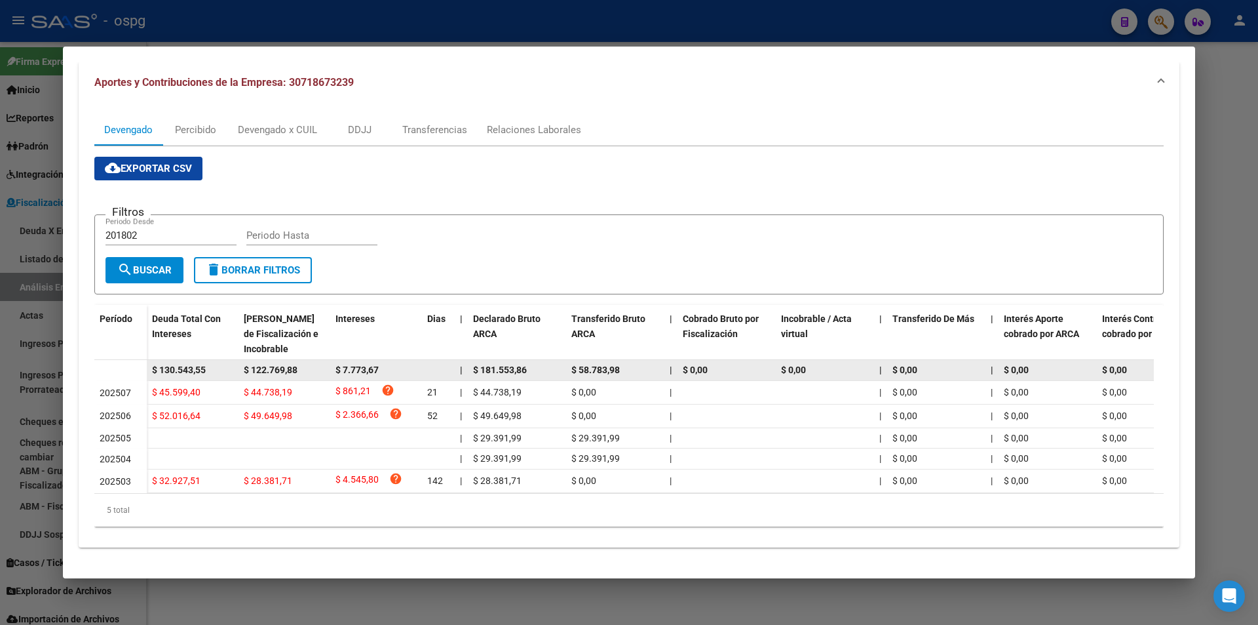
drag, startPoint x: 217, startPoint y: 359, endPoint x: 143, endPoint y: 361, distance: 74.1
click at [143, 361] on datatable-body-row "$ 130.543,55 $ 122.769,88 $ 7.773,67 | $ 181.553,86 $ 58.783,98 | $ 0,00 $ 0,00…" at bounding box center [903, 370] width 1619 height 21
copy span "$ 130.543,55"
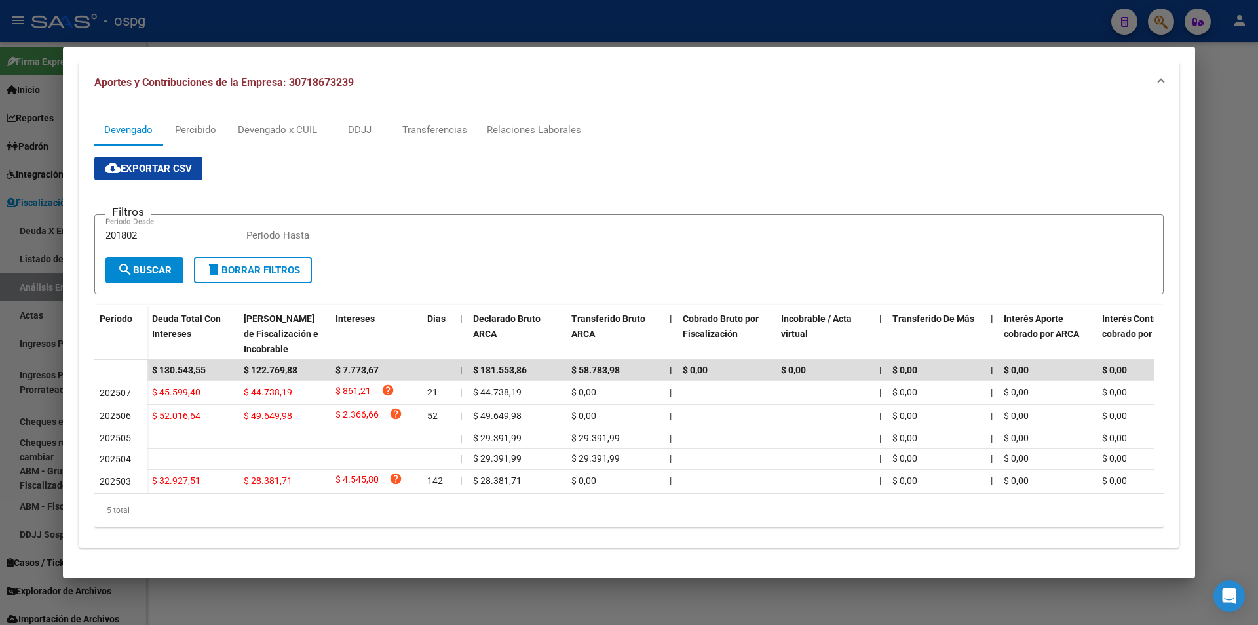
drag, startPoint x: 1258, startPoint y: 138, endPoint x: 1249, endPoint y: 138, distance: 8.5
click at [1252, 138] on div at bounding box center [629, 312] width 1258 height 625
click at [1248, 138] on div at bounding box center [629, 312] width 1258 height 625
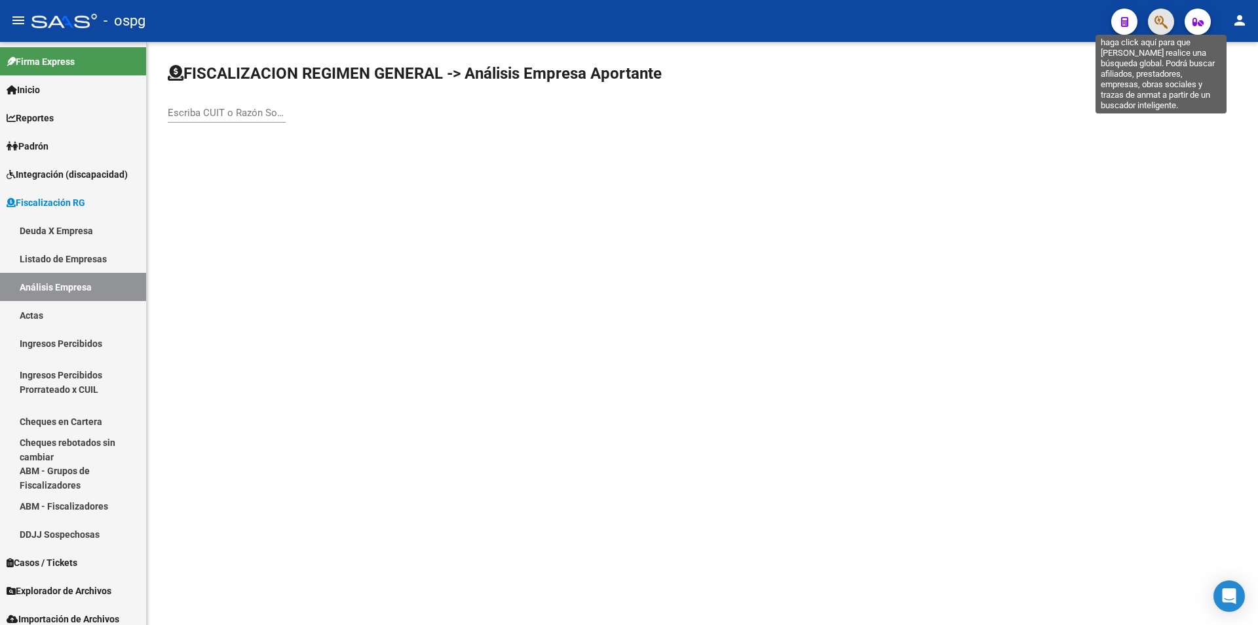
click at [1164, 26] on icon "button" at bounding box center [1161, 21] width 13 height 15
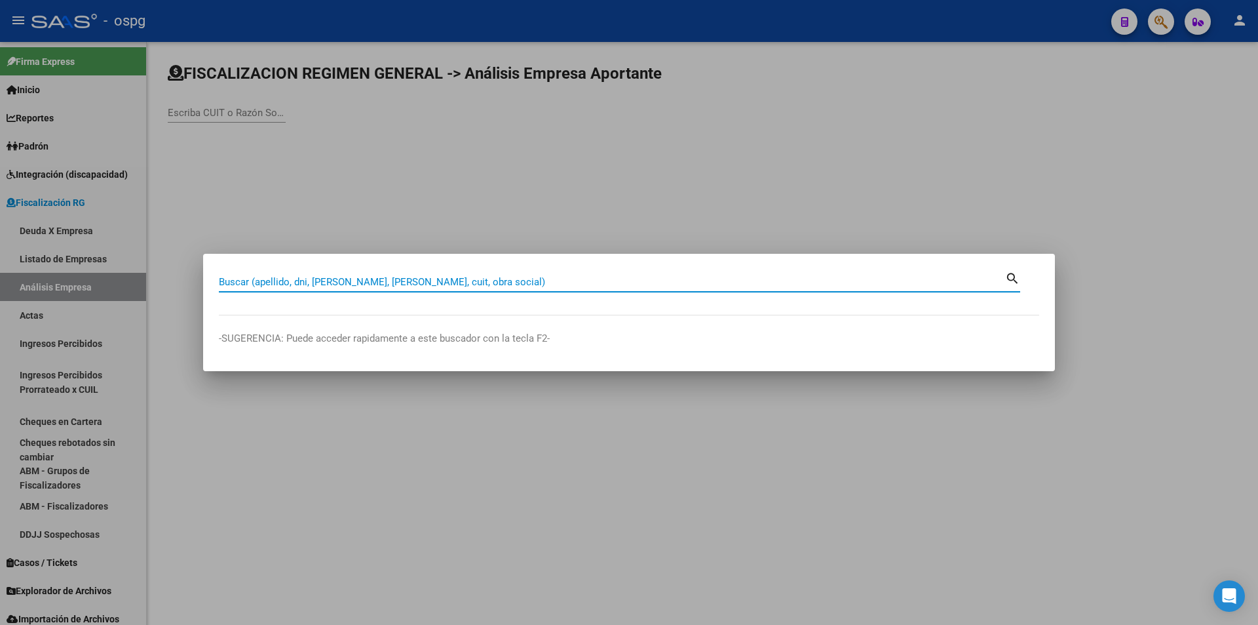
paste input "20287098376"
type input "20287098376"
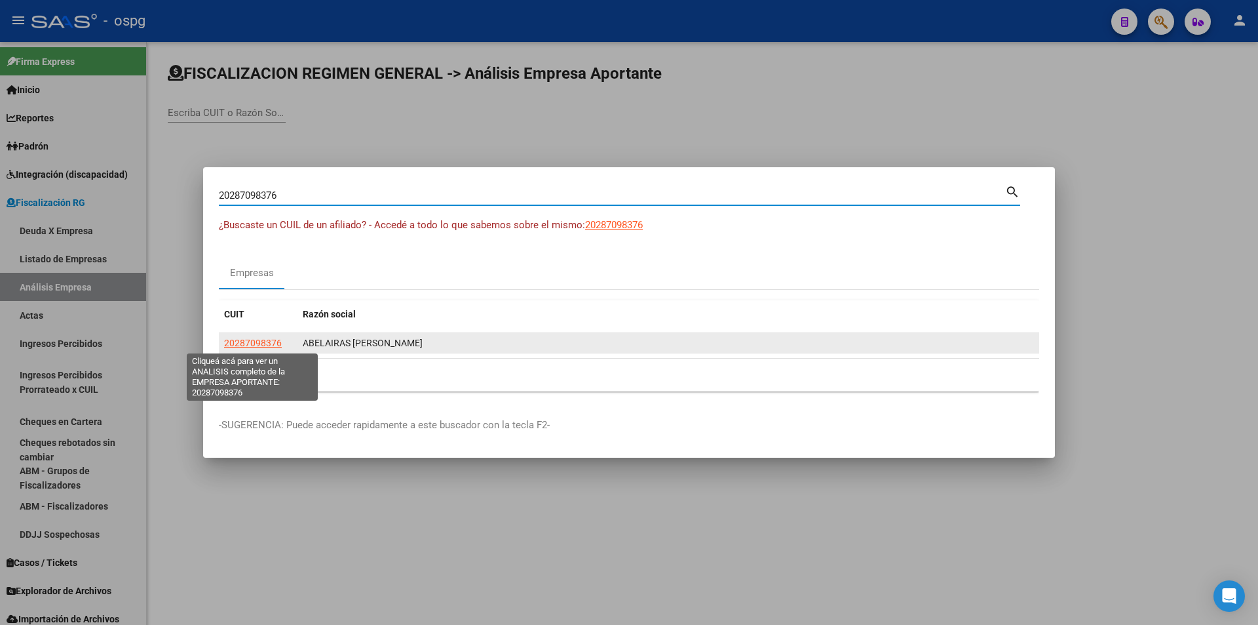
click at [275, 337] on span "20287098376" at bounding box center [253, 342] width 58 height 10
type textarea "20287098376"
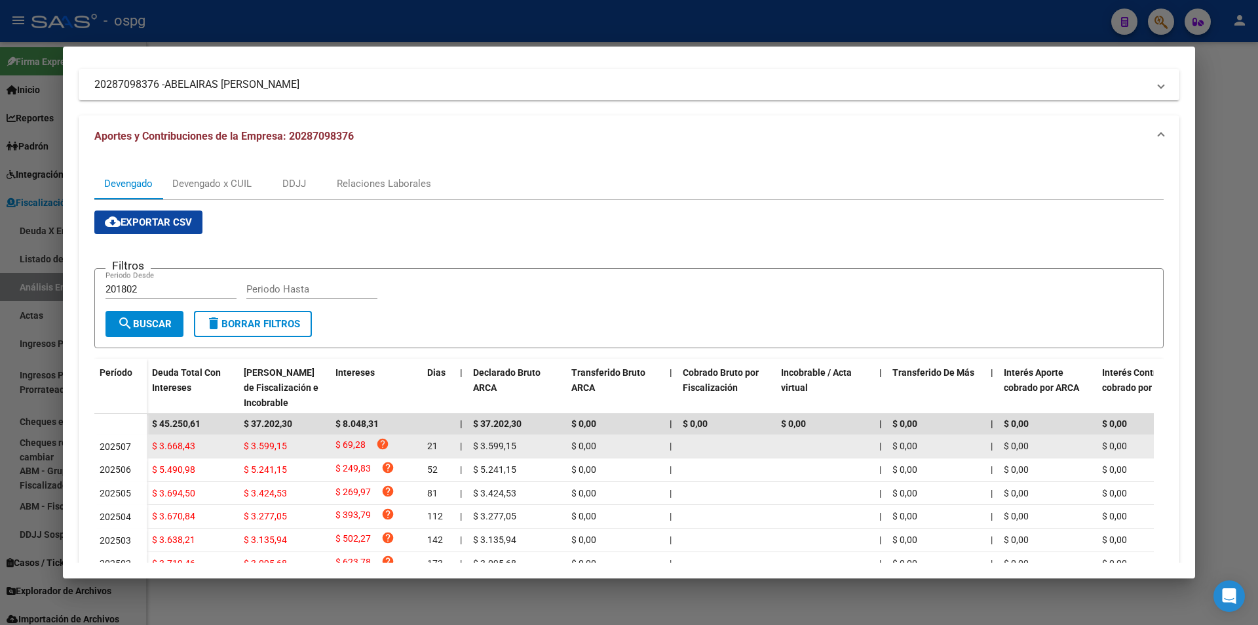
scroll to position [197, 0]
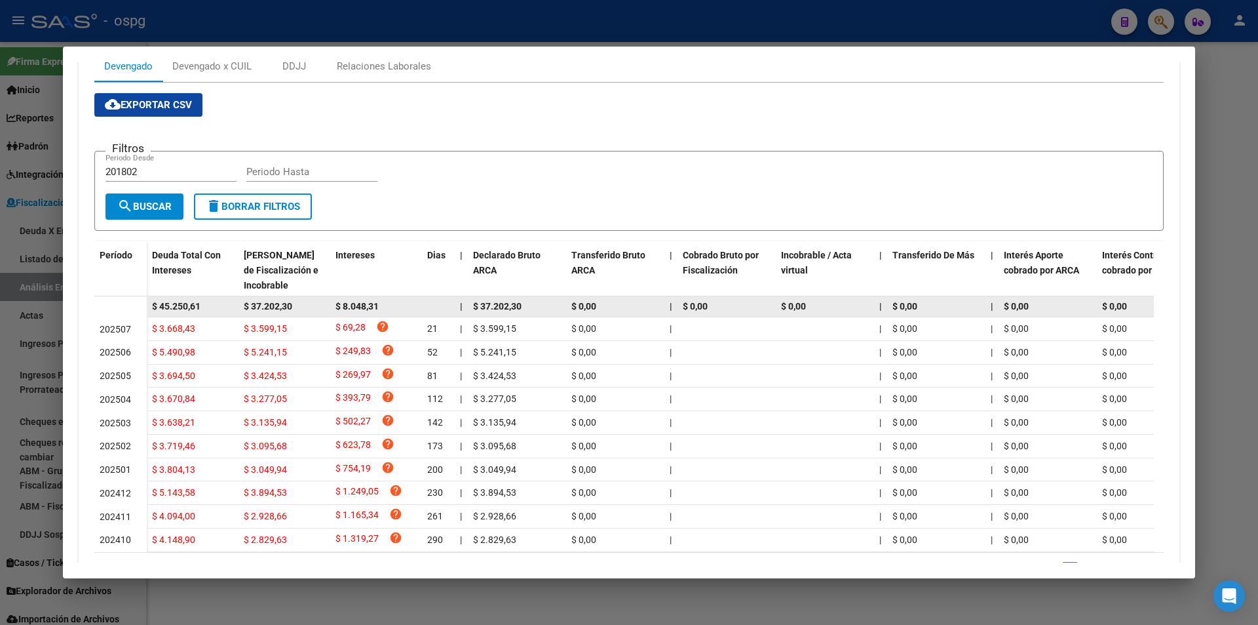
drag, startPoint x: 202, startPoint y: 303, endPoint x: 147, endPoint y: 303, distance: 54.4
click at [147, 303] on datatable-body-cell "$ 45.250,61" at bounding box center [193, 306] width 92 height 20
copy span "$ 45.250,61"
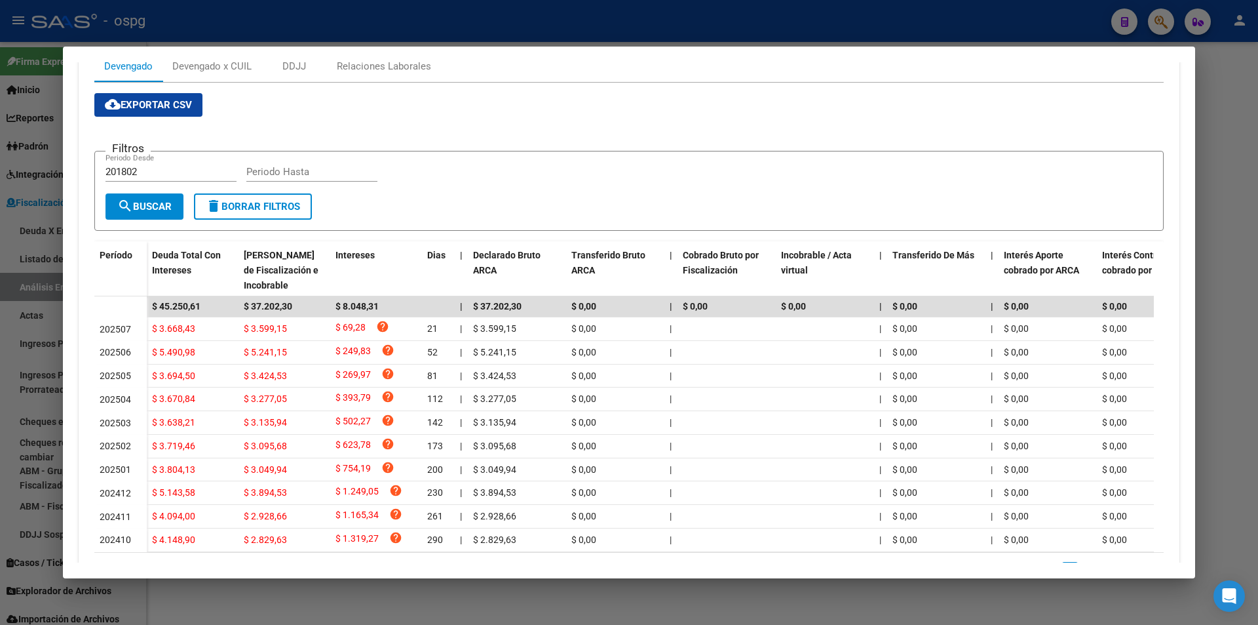
click at [0, 419] on div at bounding box center [629, 312] width 1258 height 625
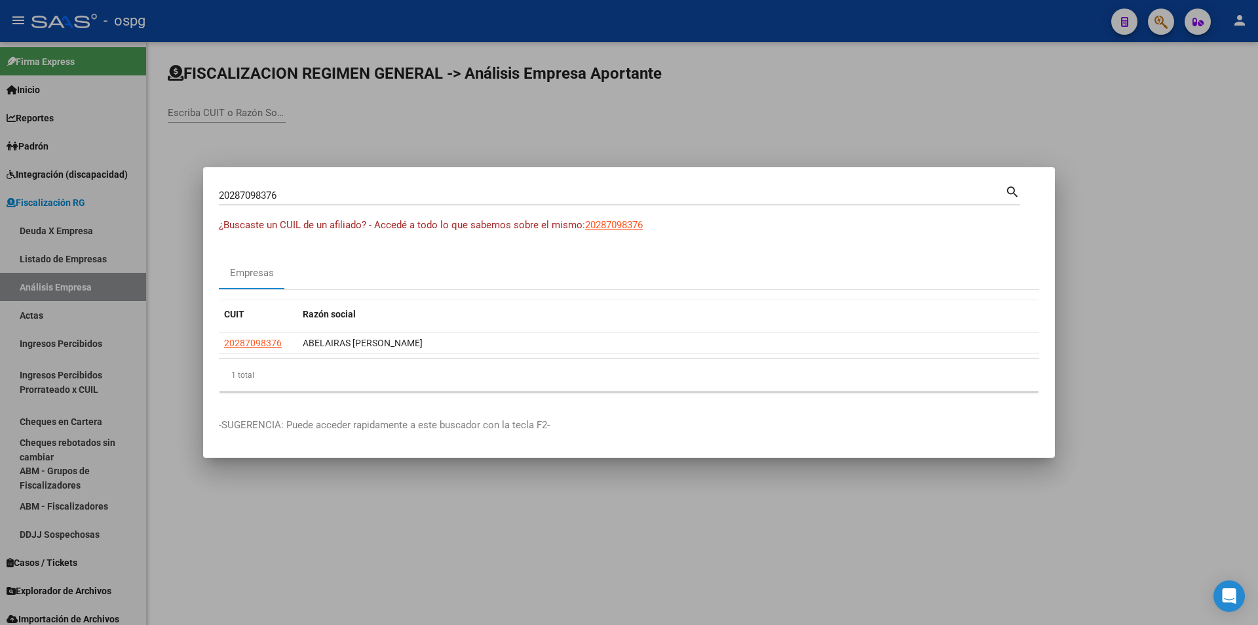
click at [1115, 202] on div at bounding box center [629, 312] width 1258 height 625
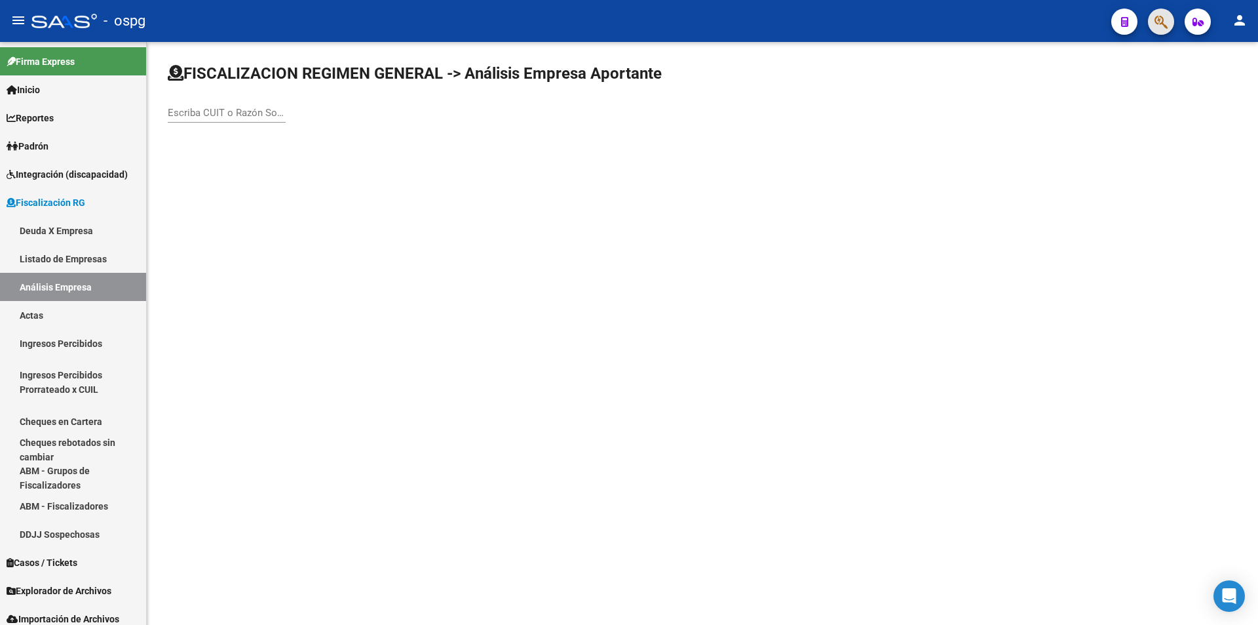
click at [1151, 20] on button "button" at bounding box center [1161, 22] width 26 height 26
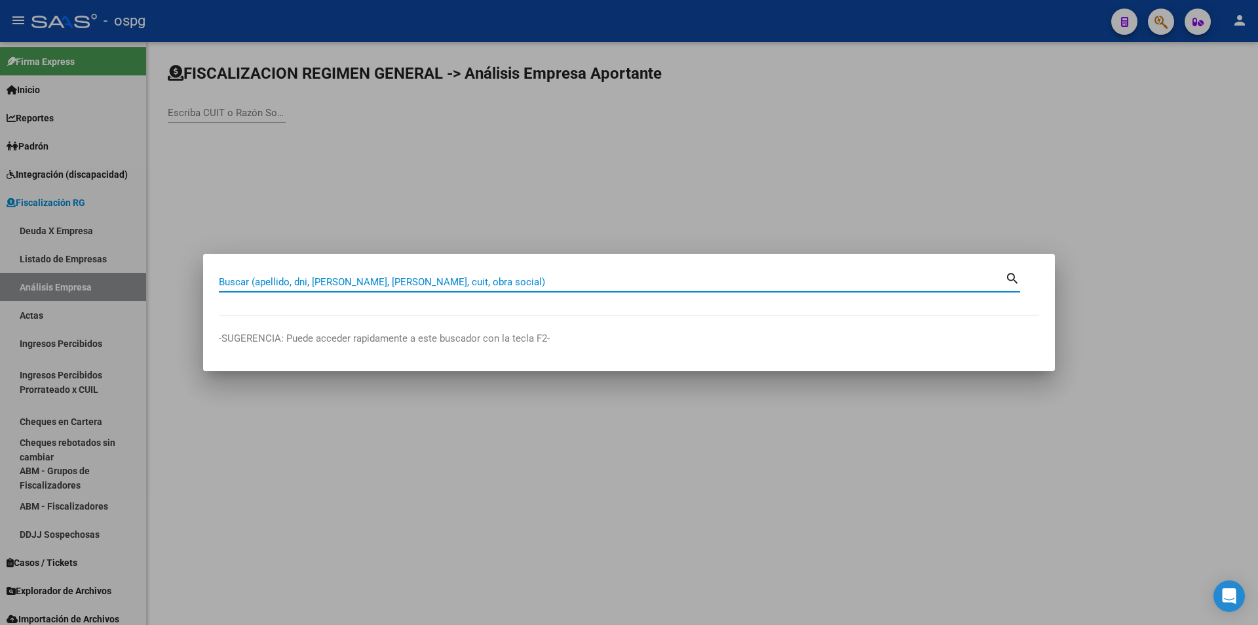
click at [440, 263] on mat-dialog-container "Buscar (apellido, dni, [PERSON_NAME], nro traspaso, cuit, obra social) search -…" at bounding box center [629, 312] width 852 height 117
click at [439, 277] on input "Buscar (apellido, dni, [PERSON_NAME], [PERSON_NAME], cuit, obra social)" at bounding box center [612, 282] width 786 height 12
paste input "20954629458"
type input "20954629458"
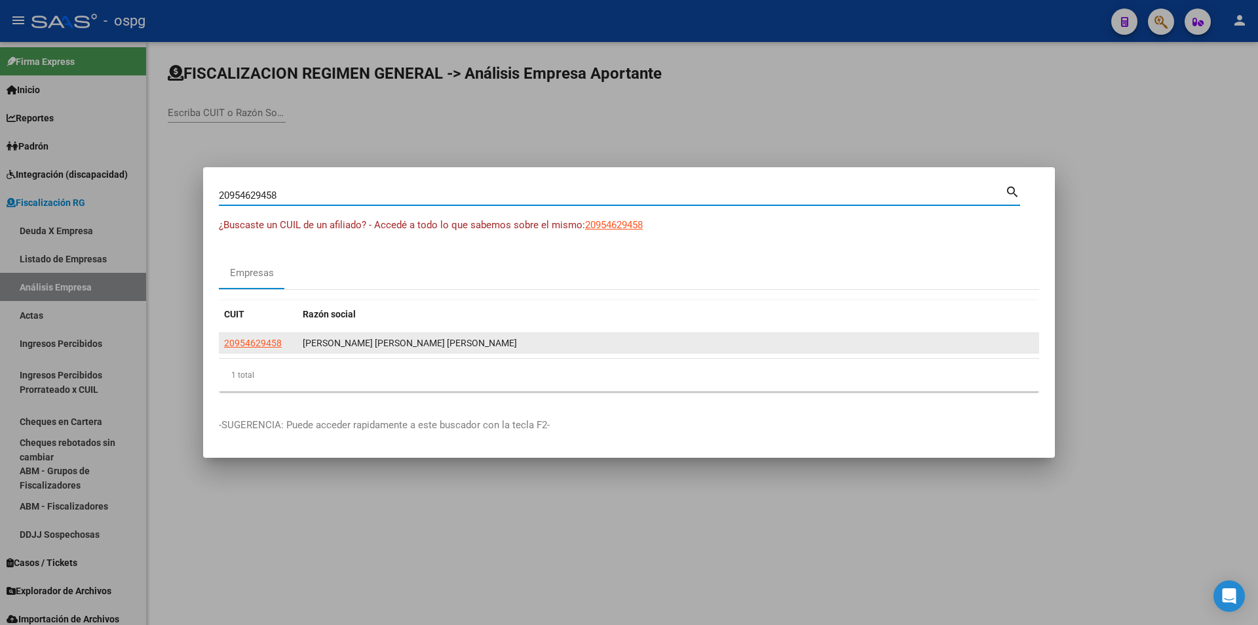
click at [243, 334] on datatable-body-cell "20954629458" at bounding box center [258, 343] width 79 height 20
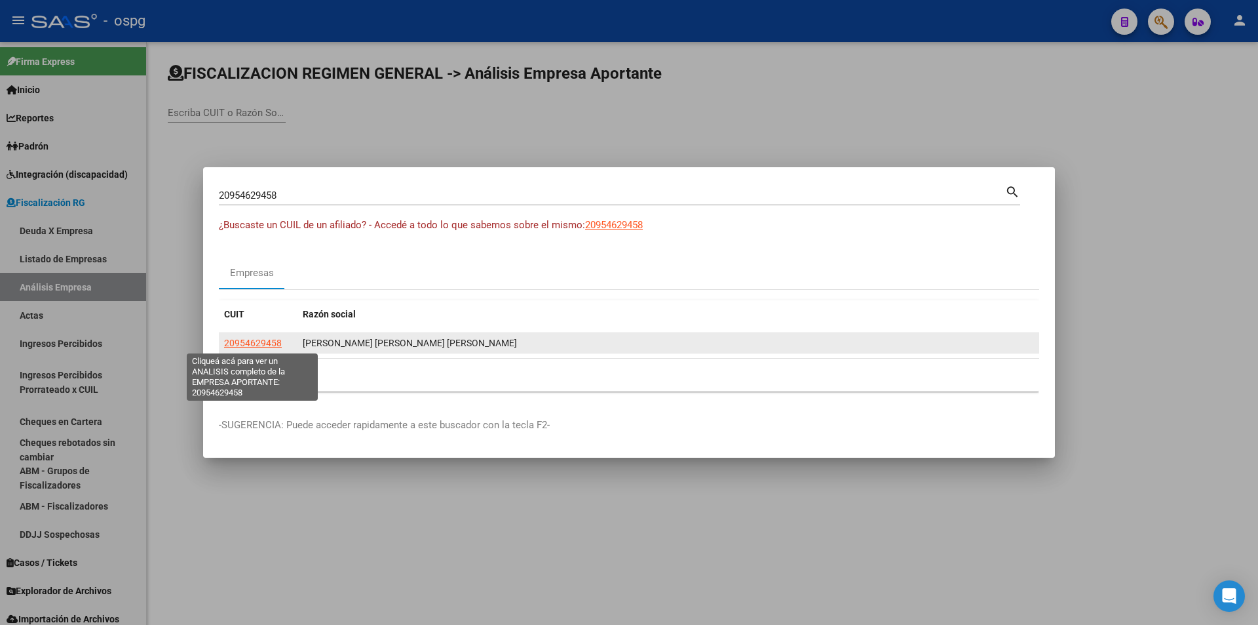
click at [248, 343] on span "20954629458" at bounding box center [253, 342] width 58 height 10
type textarea "20954629458"
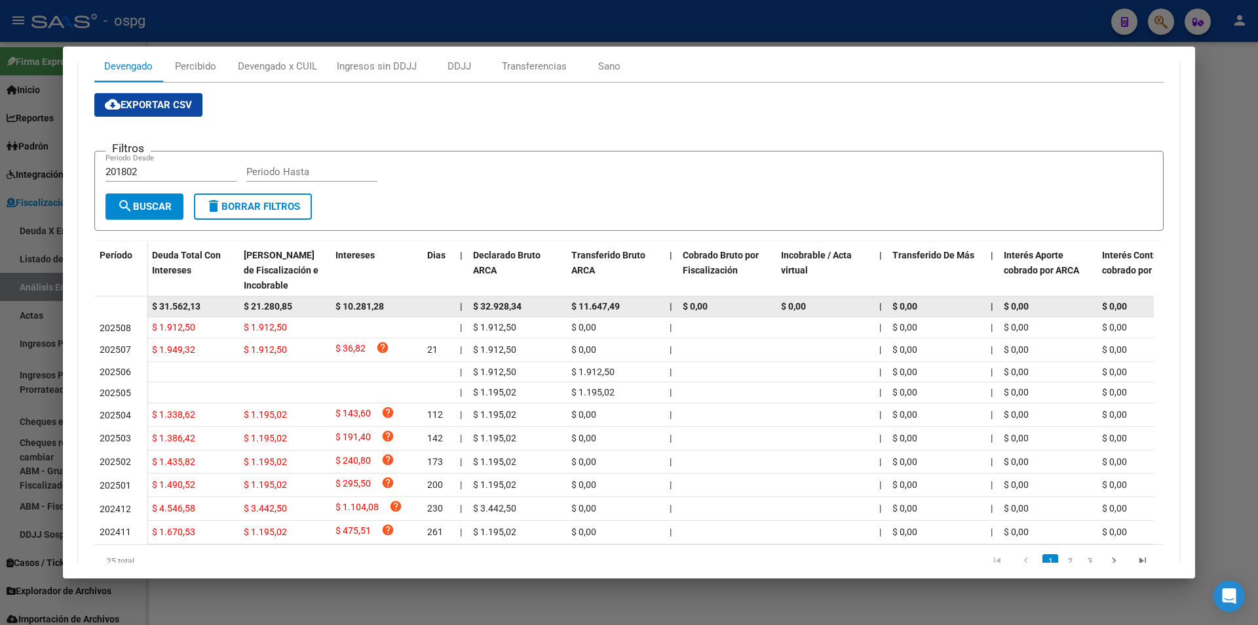
drag, startPoint x: 205, startPoint y: 307, endPoint x: 133, endPoint y: 301, distance: 72.3
click at [133, 301] on datatable-body-row "$ 31.562,13 $ 21.280,85 $ 10.281,28 | $ 32.928,34 $ 11.647,49 | $ 0,00 $ 0,00 |…" at bounding box center [903, 306] width 1619 height 21
copy span "$ 31.562,13"
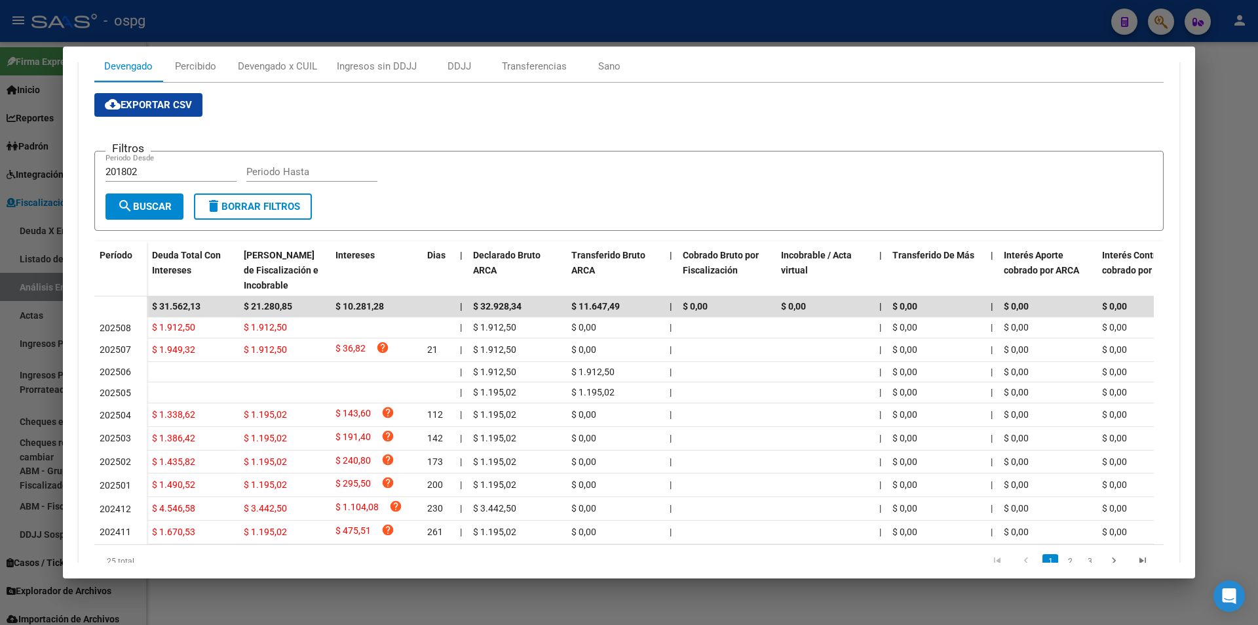
click at [1212, 104] on div at bounding box center [629, 312] width 1258 height 625
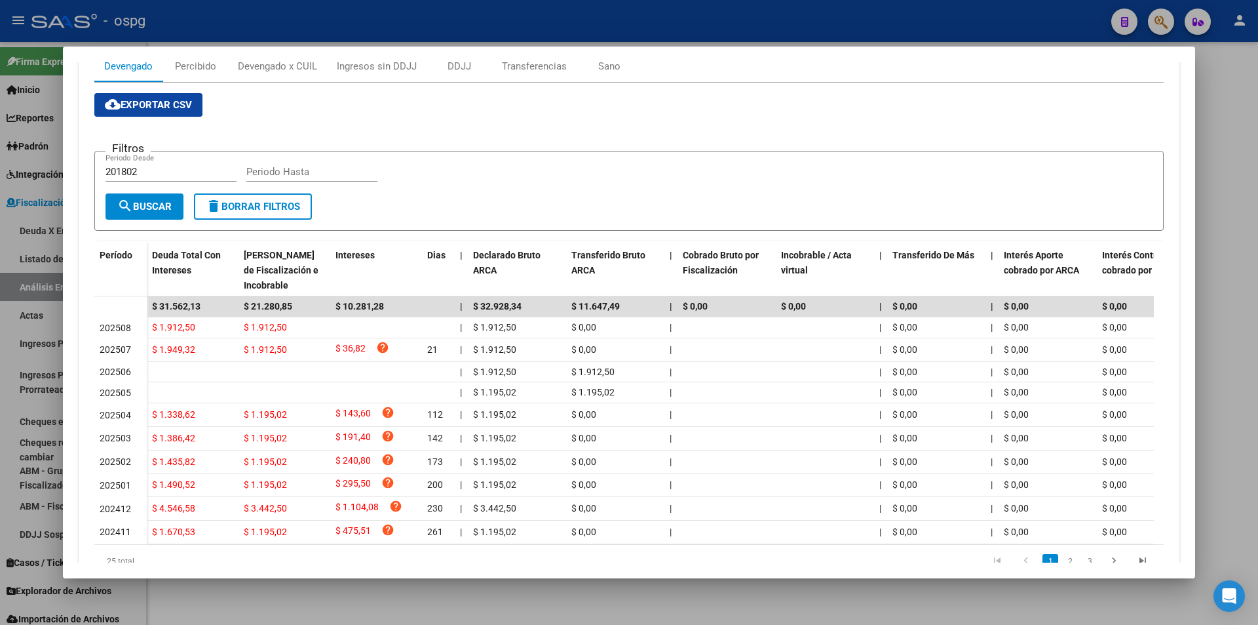
click at [1212, 99] on div at bounding box center [629, 312] width 1258 height 625
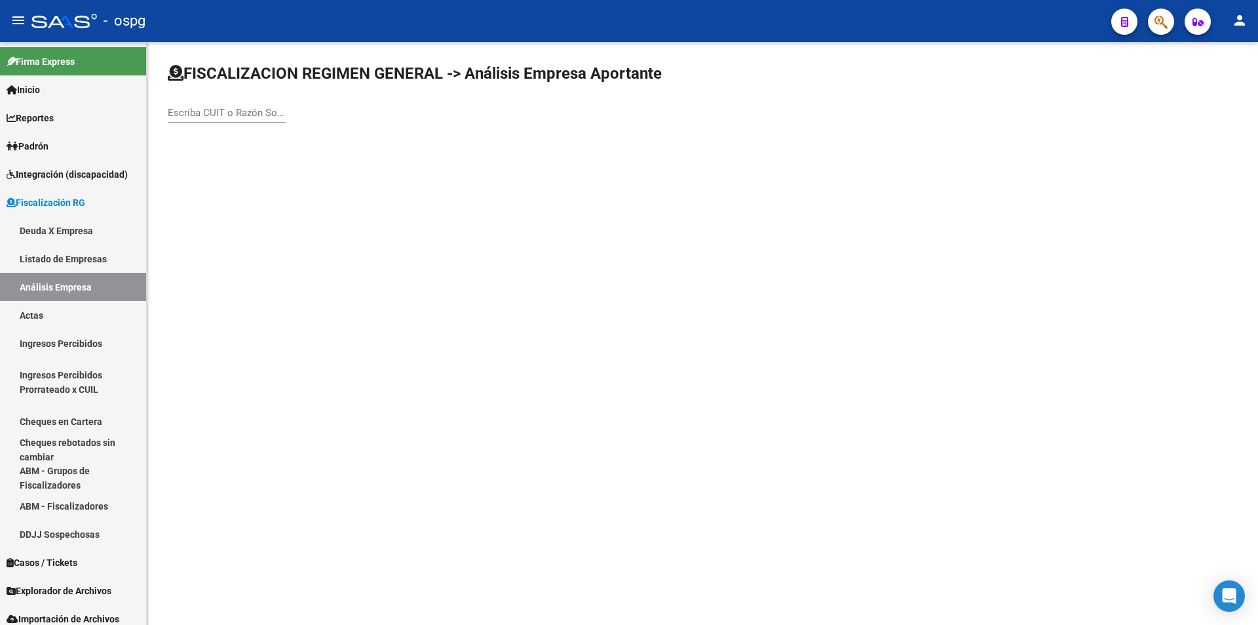
click at [1162, 23] on icon "button" at bounding box center [1161, 21] width 13 height 15
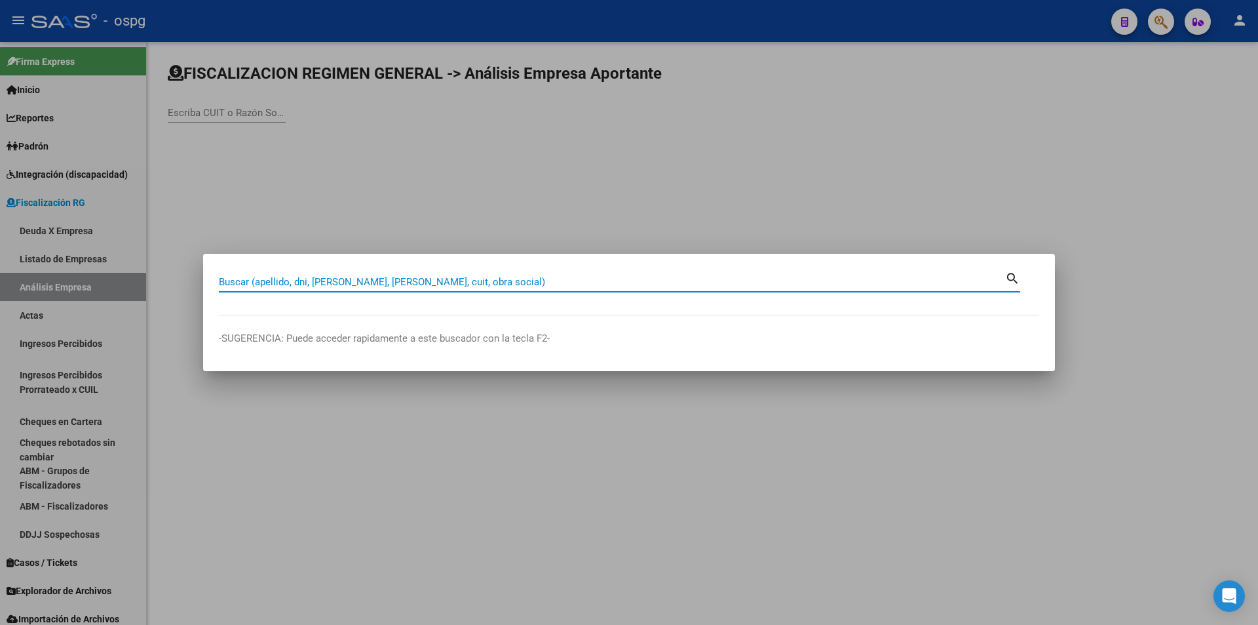
click at [475, 279] on input "Buscar (apellido, dni, [PERSON_NAME], [PERSON_NAME], cuit, obra social)" at bounding box center [612, 282] width 786 height 12
paste input "30538521848"
type input "30538521848"
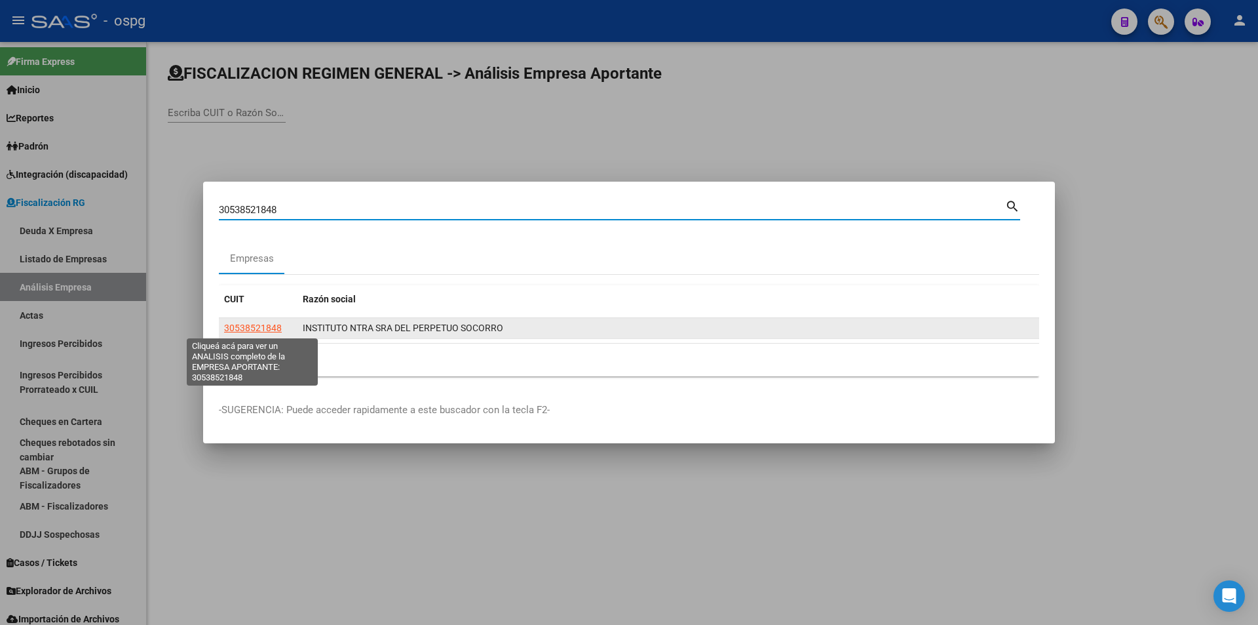
click at [268, 330] on span "30538521848" at bounding box center [253, 327] width 58 height 10
type textarea "30538521848"
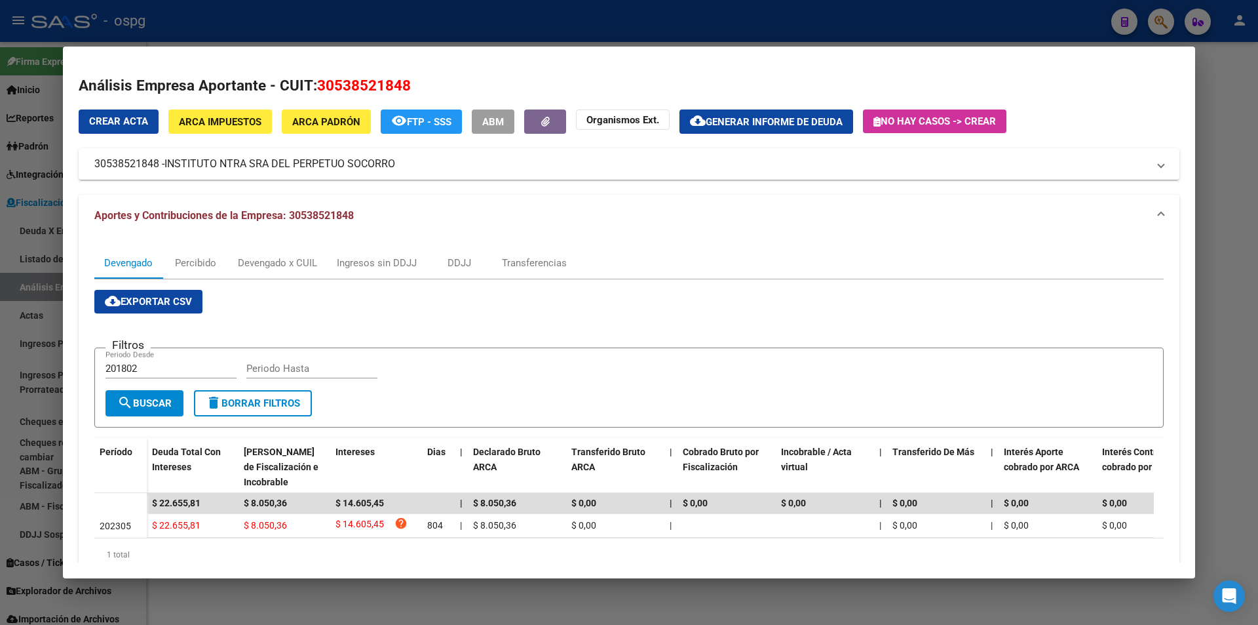
scroll to position [54, 0]
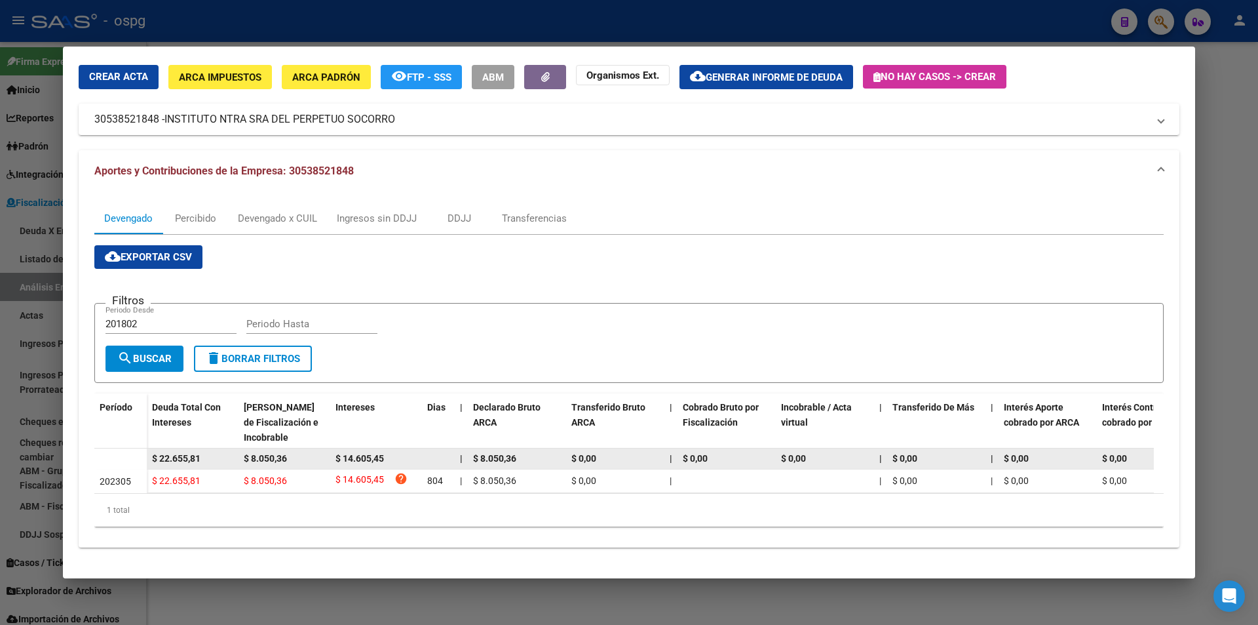
drag, startPoint x: 207, startPoint y: 448, endPoint x: 151, endPoint y: 456, distance: 56.9
click at [151, 456] on datatable-body-cell "$ 22.655,81" at bounding box center [193, 458] width 92 height 20
copy span "$ 22.655,81"
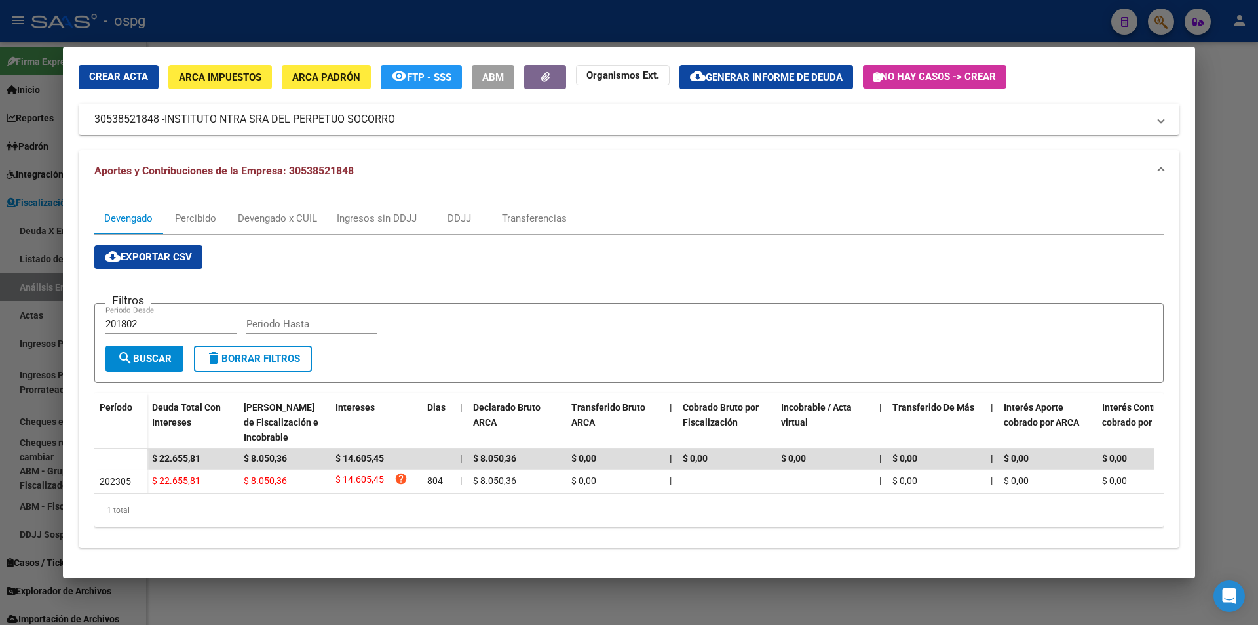
click at [1258, 275] on div at bounding box center [629, 312] width 1258 height 625
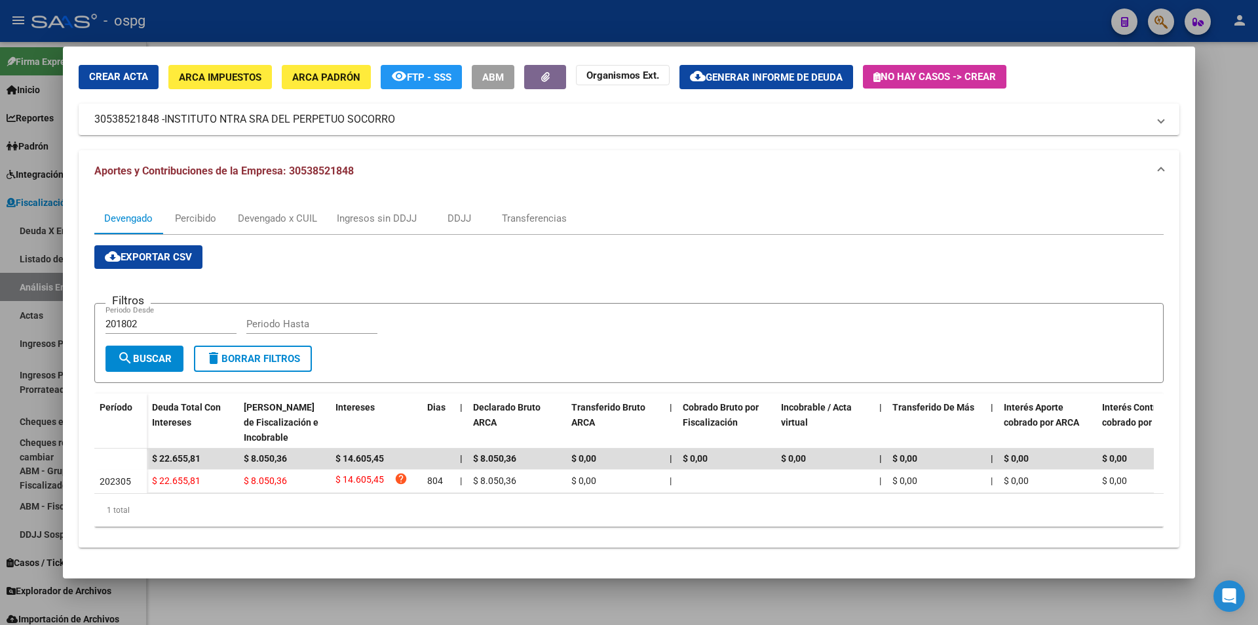
click at [1258, 275] on div at bounding box center [629, 312] width 1258 height 625
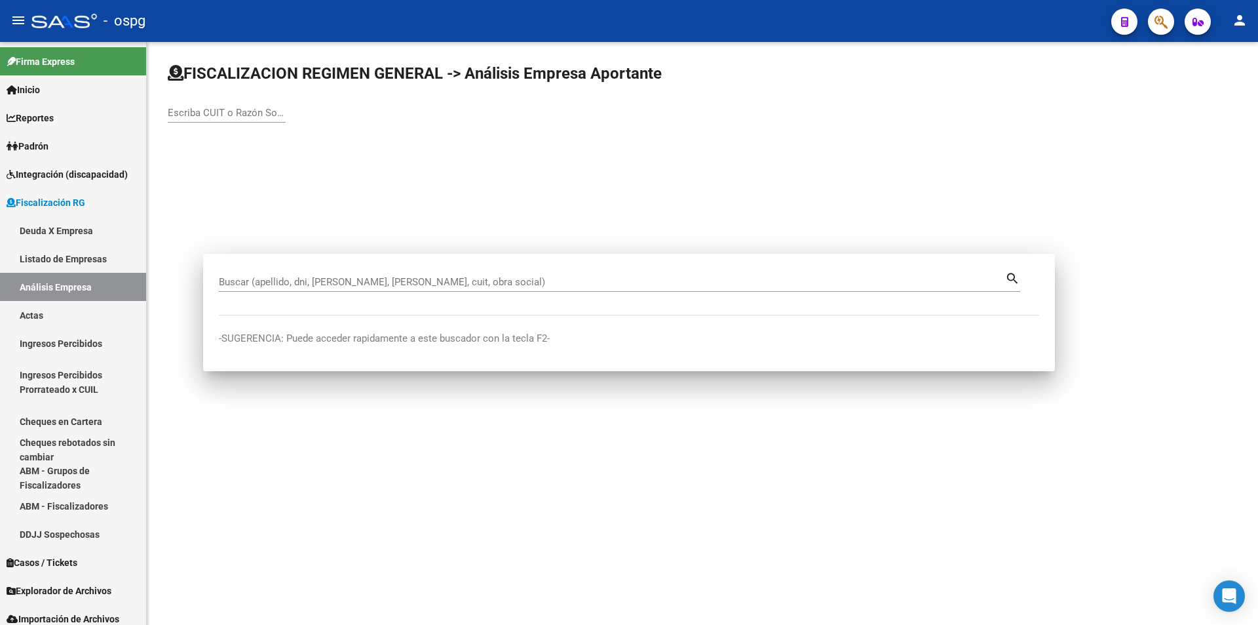
click at [1258, 275] on mat-sidenav-content "FISCALIZACION REGIMEN GENERAL -> Análisis Empresa Aportante Escriba CUIT o Razó…" at bounding box center [702, 333] width 1111 height 583
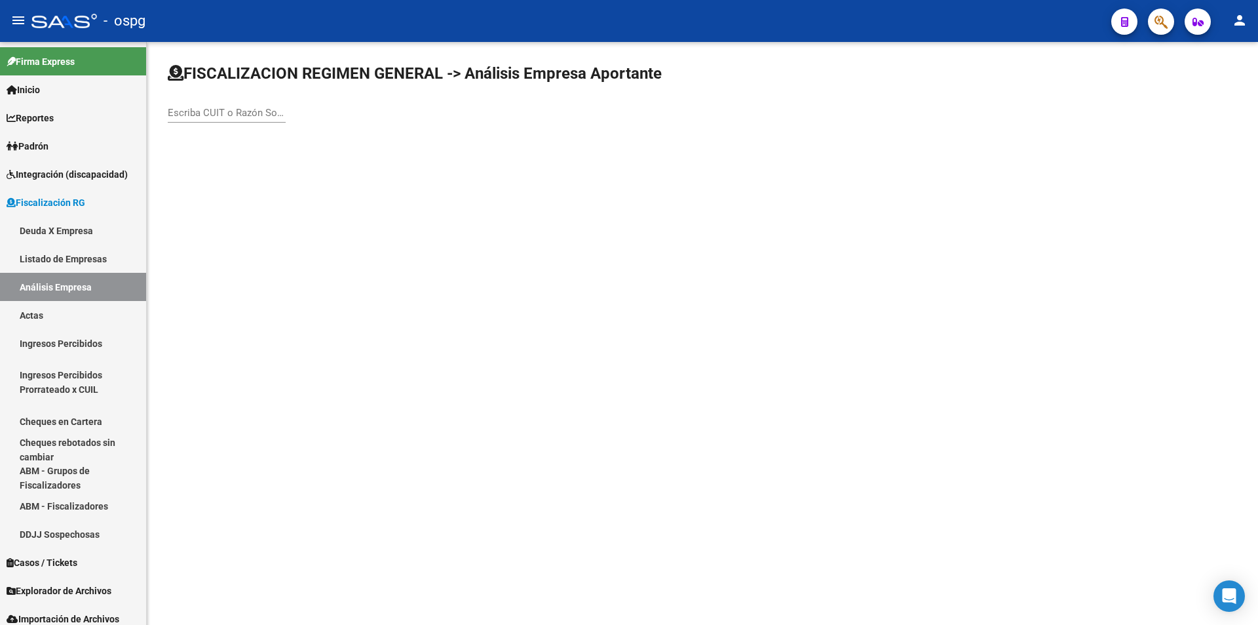
click at [1155, 22] on icon "button" at bounding box center [1161, 21] width 13 height 15
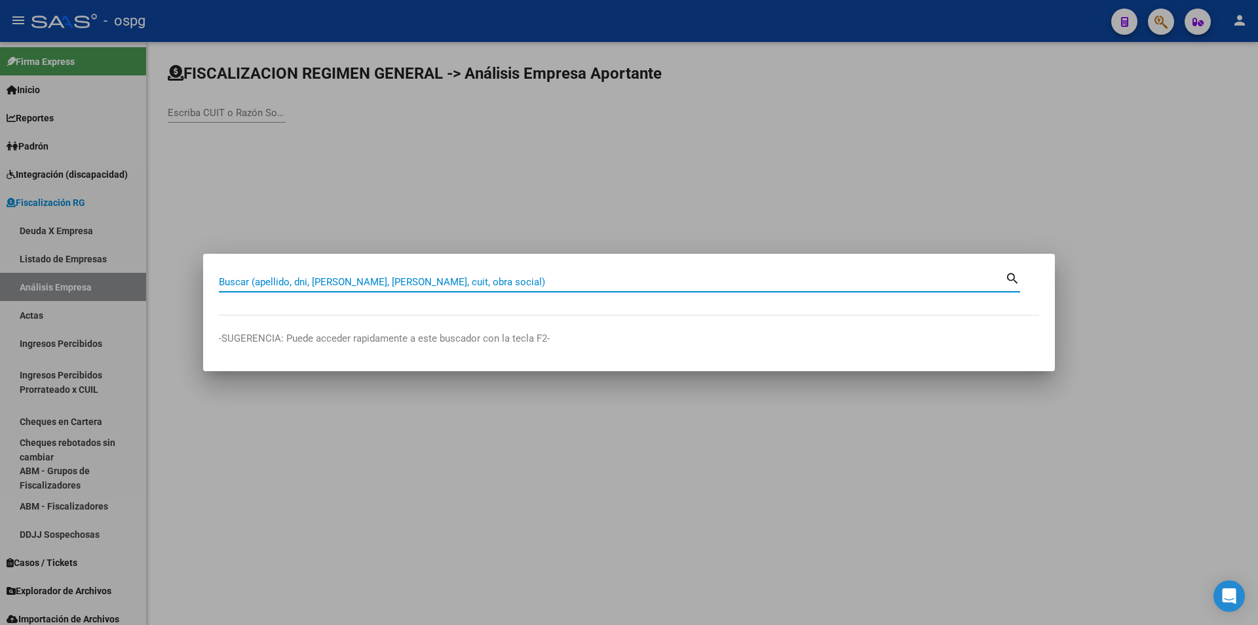
click at [451, 282] on input "Buscar (apellido, dni, [PERSON_NAME], [PERSON_NAME], cuit, obra social)" at bounding box center [612, 282] width 786 height 12
paste input "27271084205"
type input "27271084205"
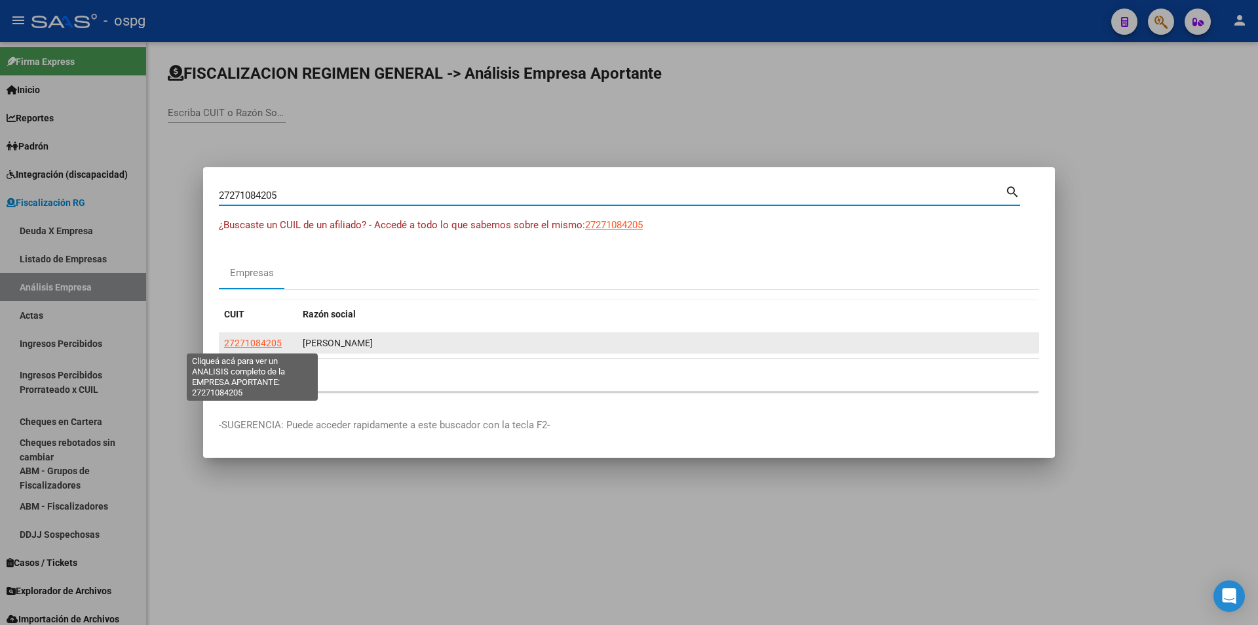
click at [264, 341] on span "27271084205" at bounding box center [253, 342] width 58 height 10
type textarea "27271084205"
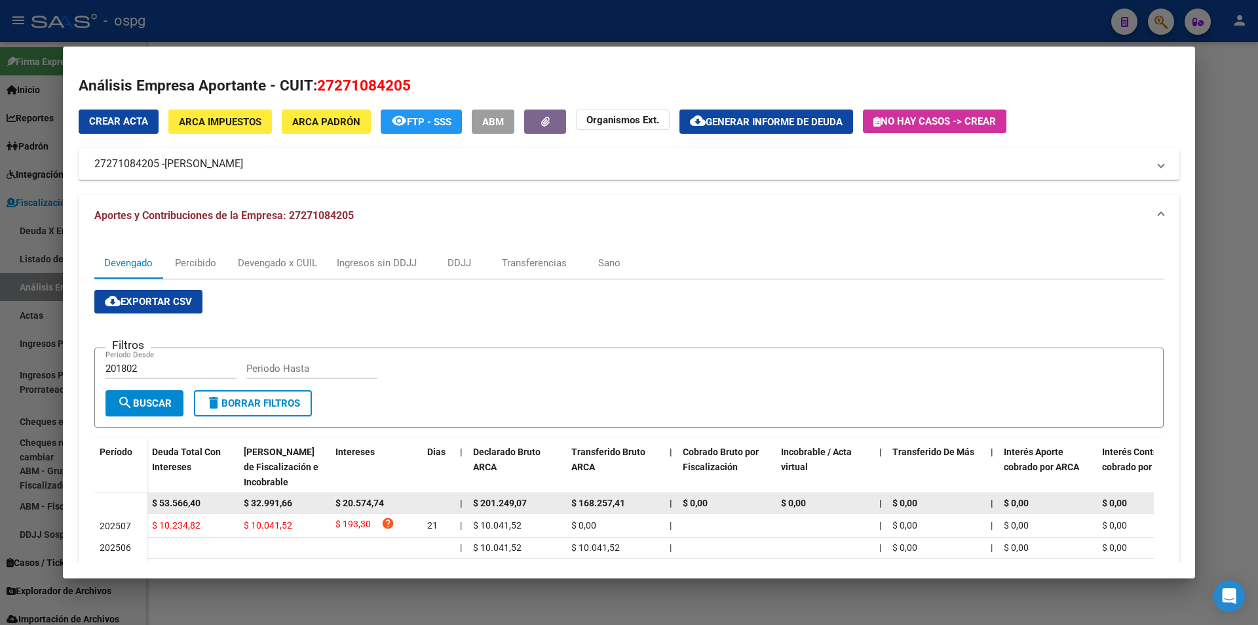
drag, startPoint x: 209, startPoint y: 496, endPoint x: 146, endPoint y: 507, distance: 63.8
click at [146, 507] on datatable-body-row "$ 53.566,40 $ 32.991,66 $ 20.574,74 | $ 201.249,07 $ 168.257,41 | $ 0,00 $ 0,00…" at bounding box center [903, 503] width 1619 height 21
copy span "$ 53.566,40"
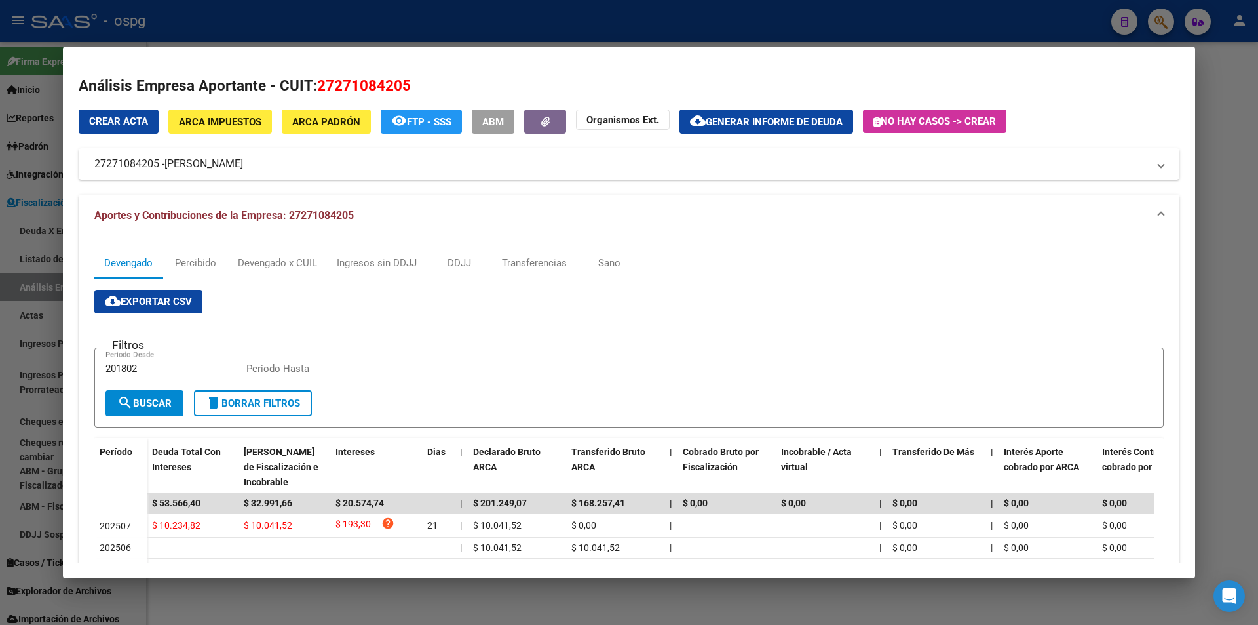
click at [1254, 165] on div at bounding box center [629, 312] width 1258 height 625
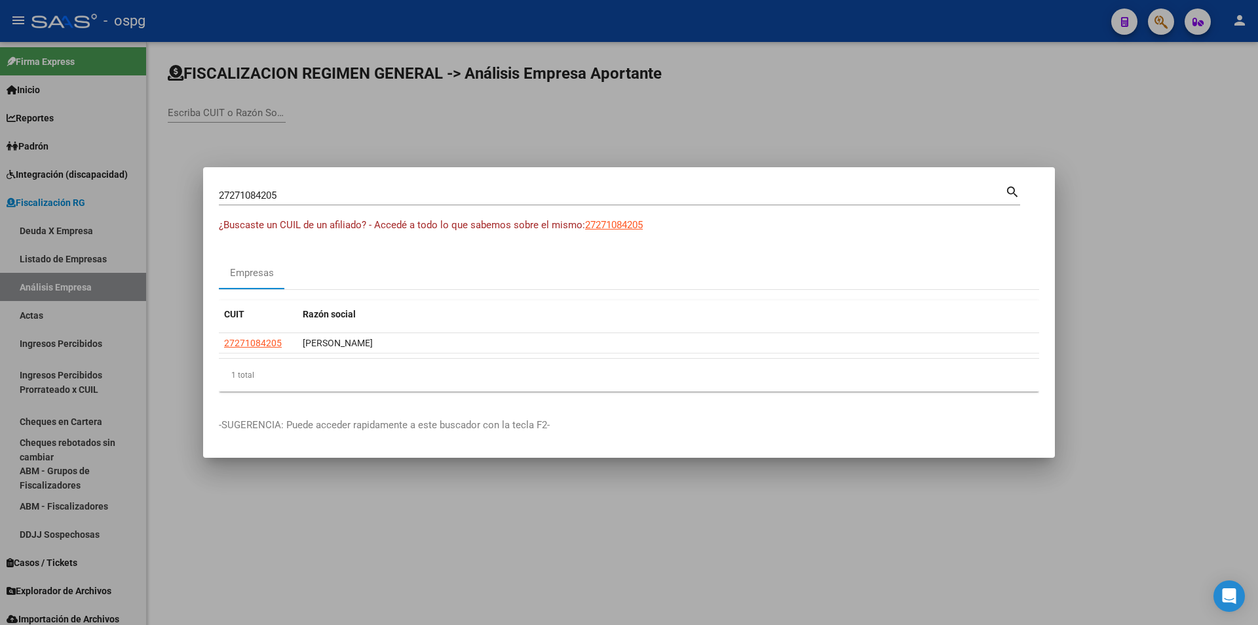
click at [1155, 15] on div at bounding box center [629, 312] width 1258 height 625
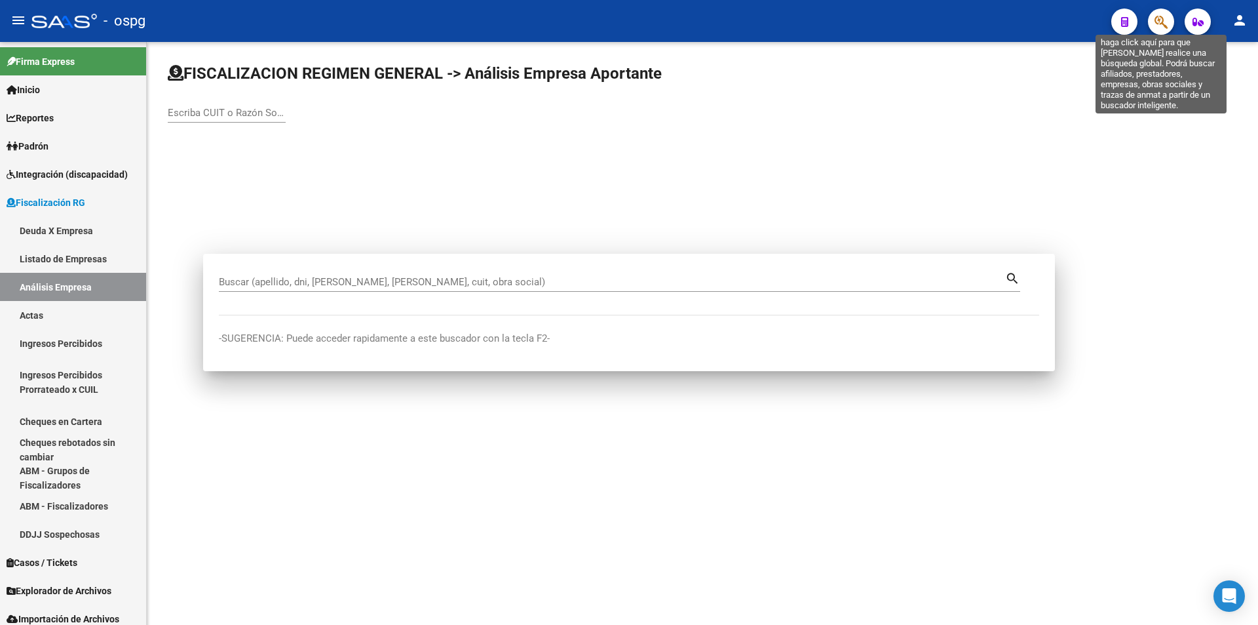
click at [1155, 18] on icon "button" at bounding box center [1161, 21] width 13 height 15
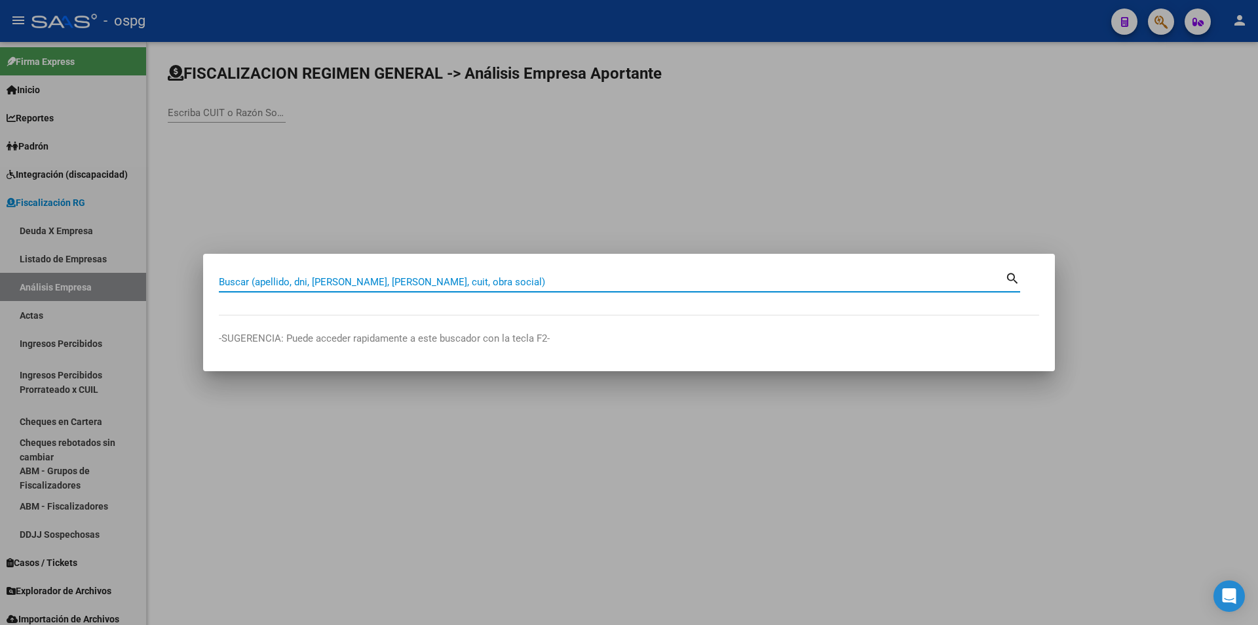
paste input "20224061642"
type input "20224061642"
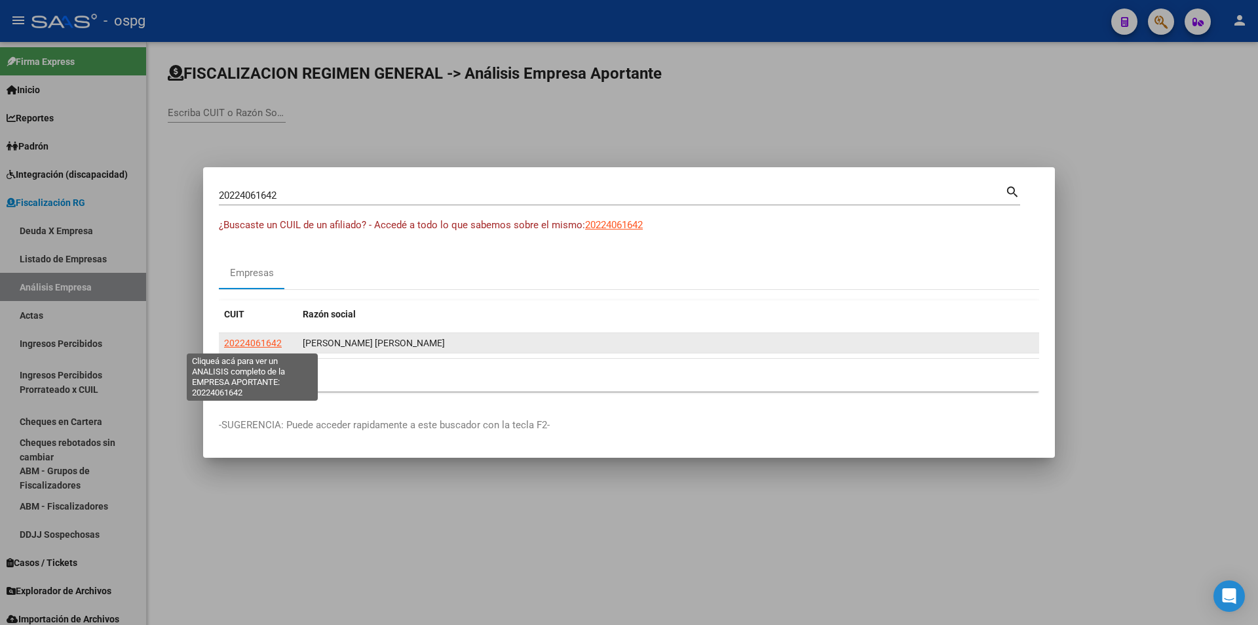
click at [268, 341] on span "20224061642" at bounding box center [253, 342] width 58 height 10
type textarea "20224061642"
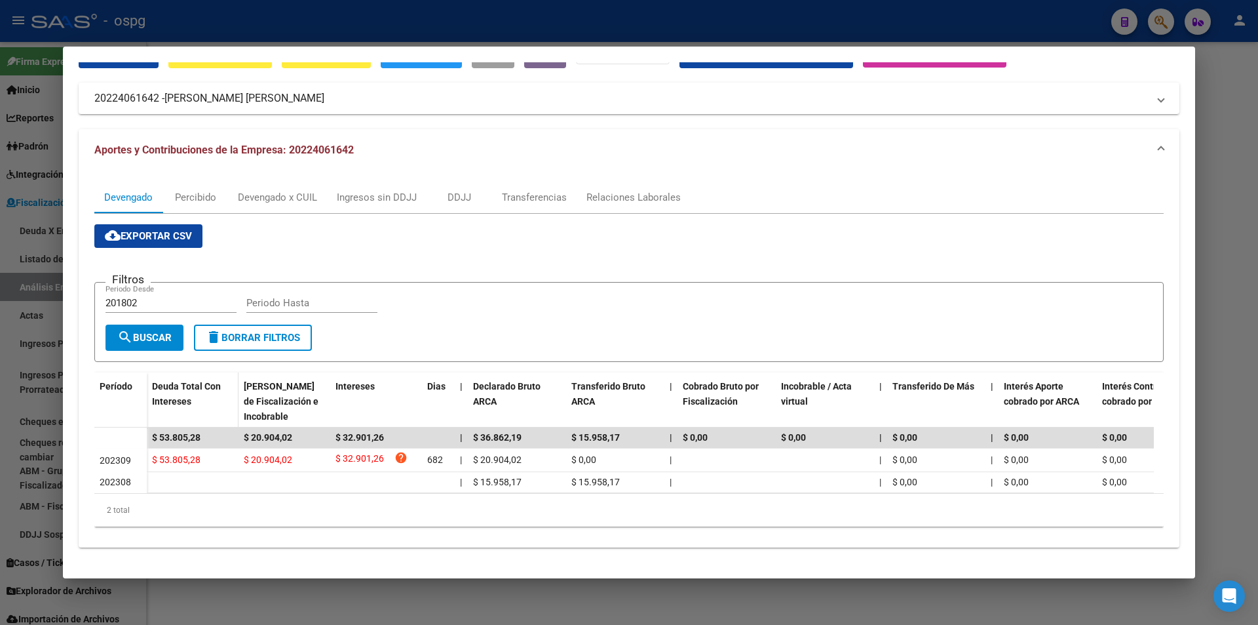
scroll to position [75, 0]
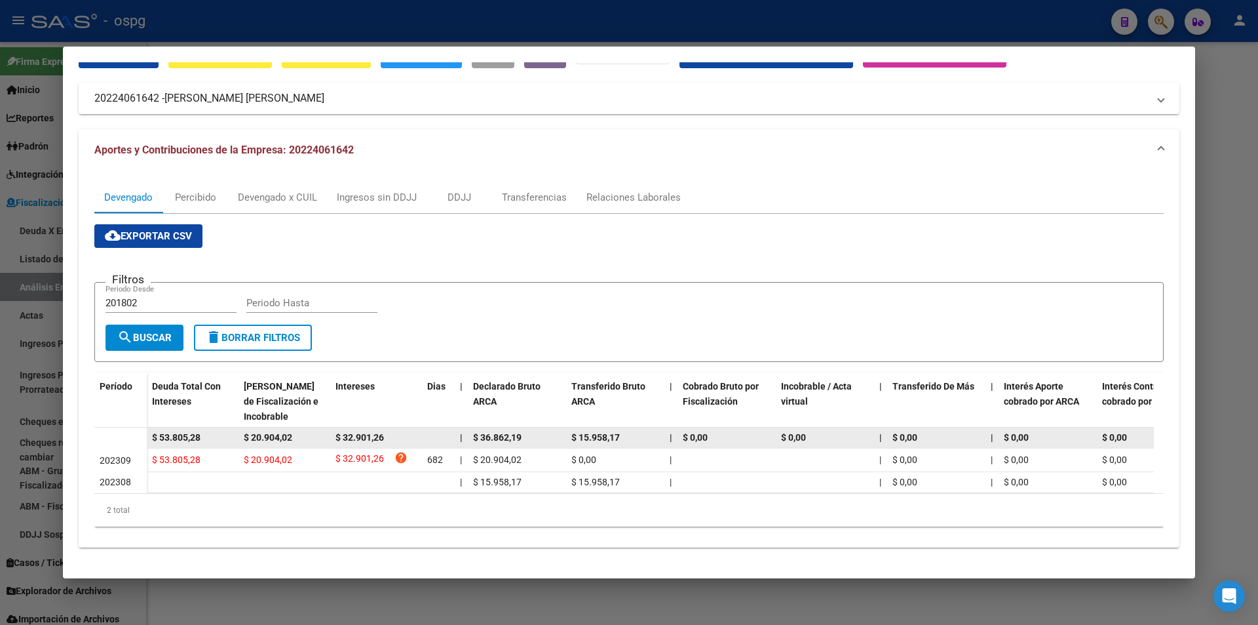
drag, startPoint x: 214, startPoint y: 425, endPoint x: 135, endPoint y: 427, distance: 78.7
click at [135, 427] on datatable-body-row "$ 53.805,28 $ 20.904,02 $ 32.901,26 | $ 36.862,19 $ 15.958,17 | $ 0,00 $ 0,00 |…" at bounding box center [903, 437] width 1619 height 21
copy span "$ 53.805,28"
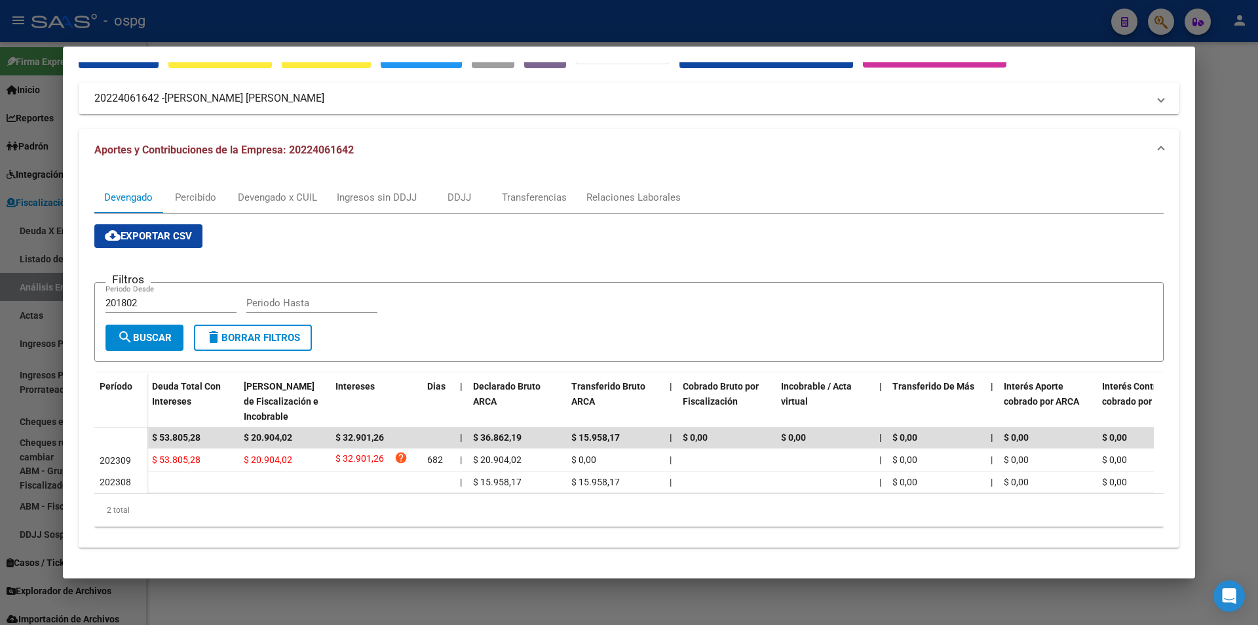
click at [1210, 162] on div at bounding box center [629, 312] width 1258 height 625
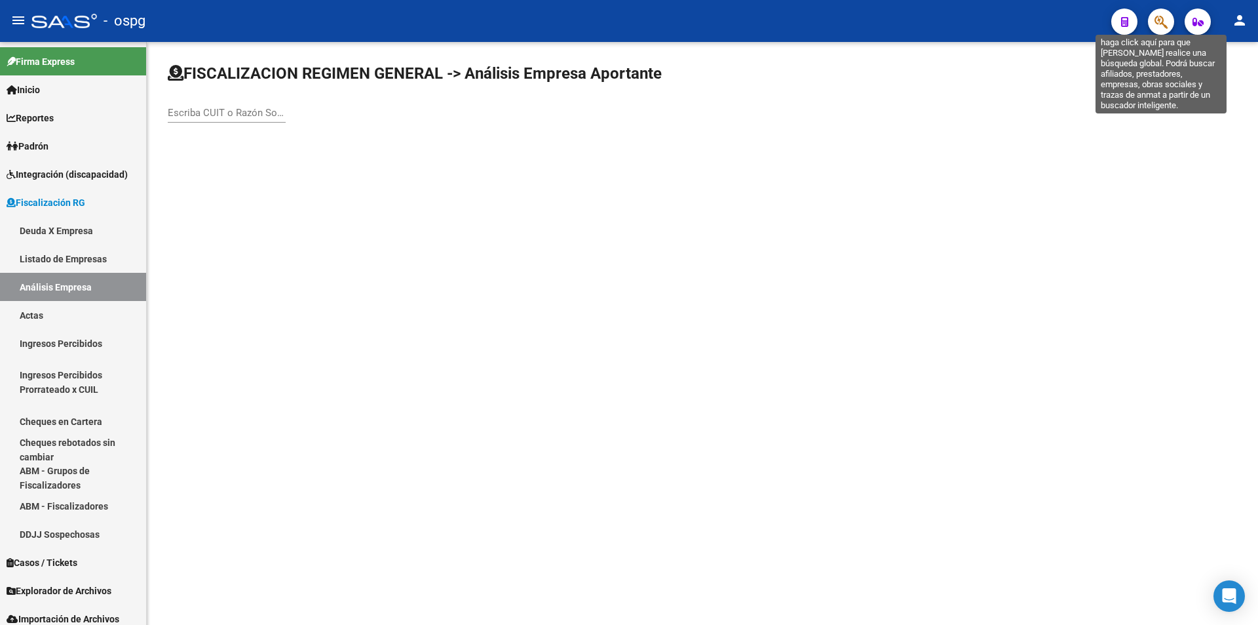
click at [1157, 21] on icon "button" at bounding box center [1161, 21] width 13 height 15
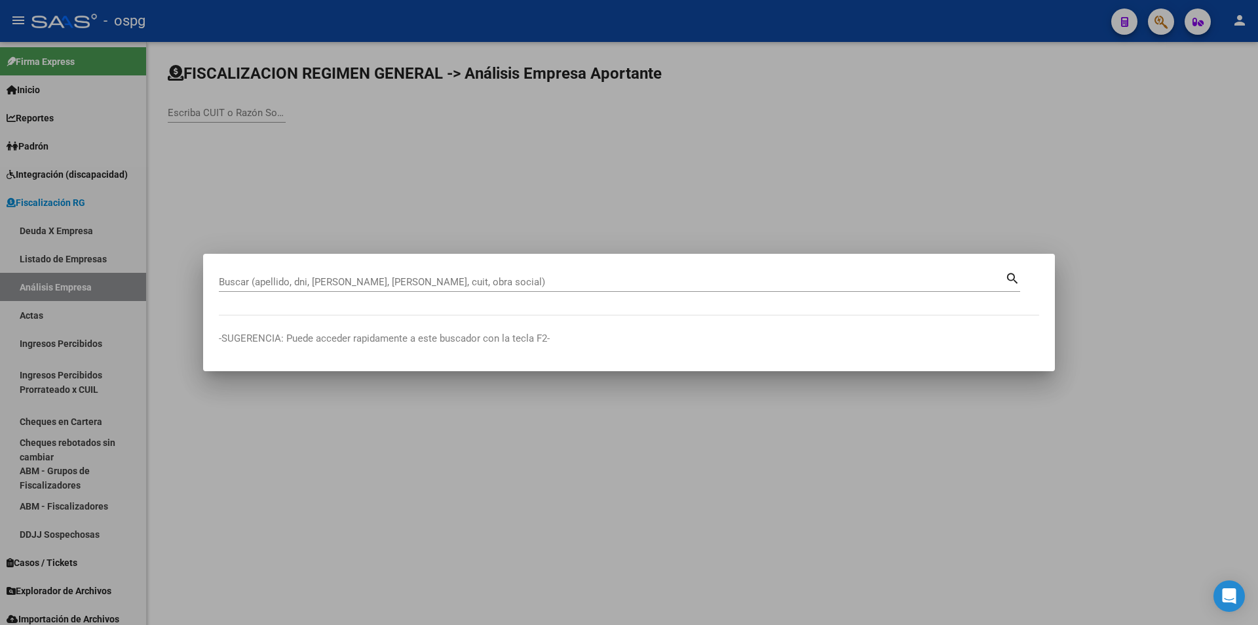
drag, startPoint x: 349, startPoint y: 271, endPoint x: 330, endPoint y: 279, distance: 20.3
click at [330, 279] on input "Buscar (apellido, dni, [PERSON_NAME], [PERSON_NAME], cuit, obra social)" at bounding box center [612, 282] width 786 height 12
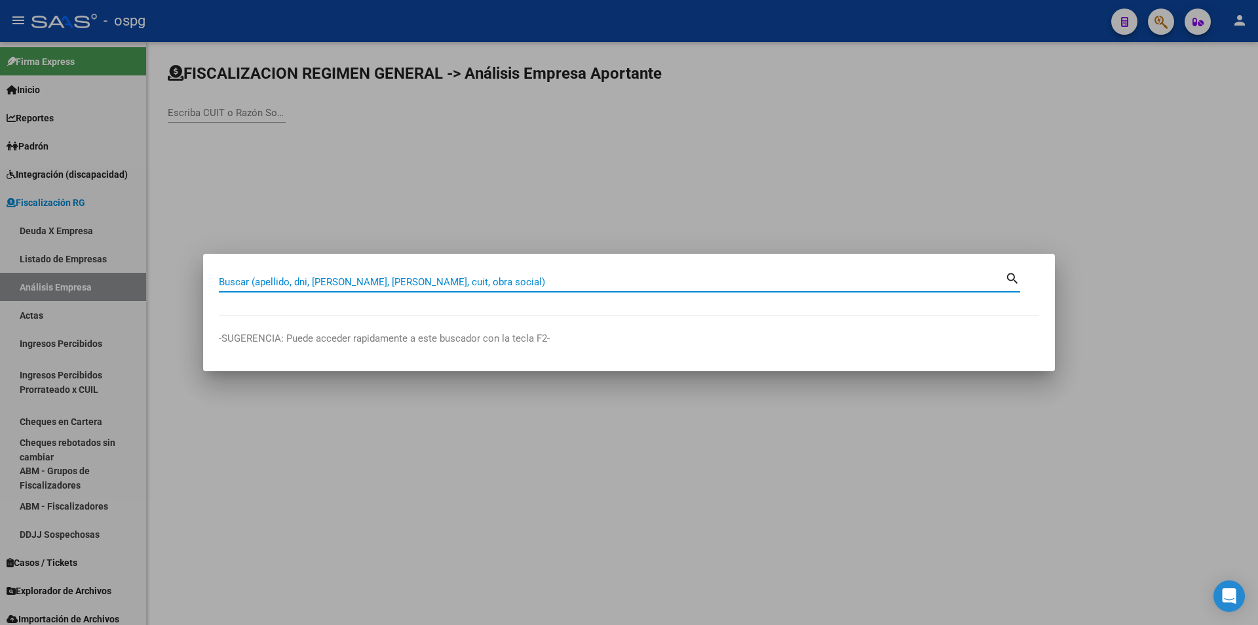
paste input "30709877972"
type input "30709877972"
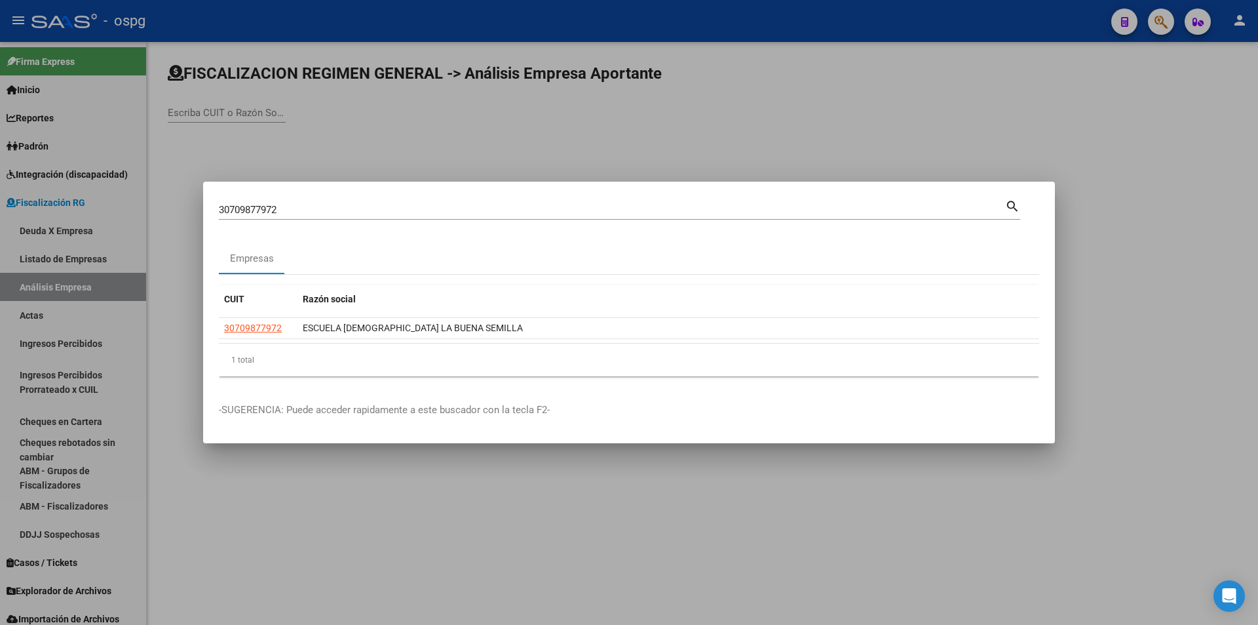
click at [267, 341] on datatable-selection "30709877972 [GEOGRAPHIC_DATA][DEMOGRAPHIC_DATA]" at bounding box center [629, 336] width 820 height 12
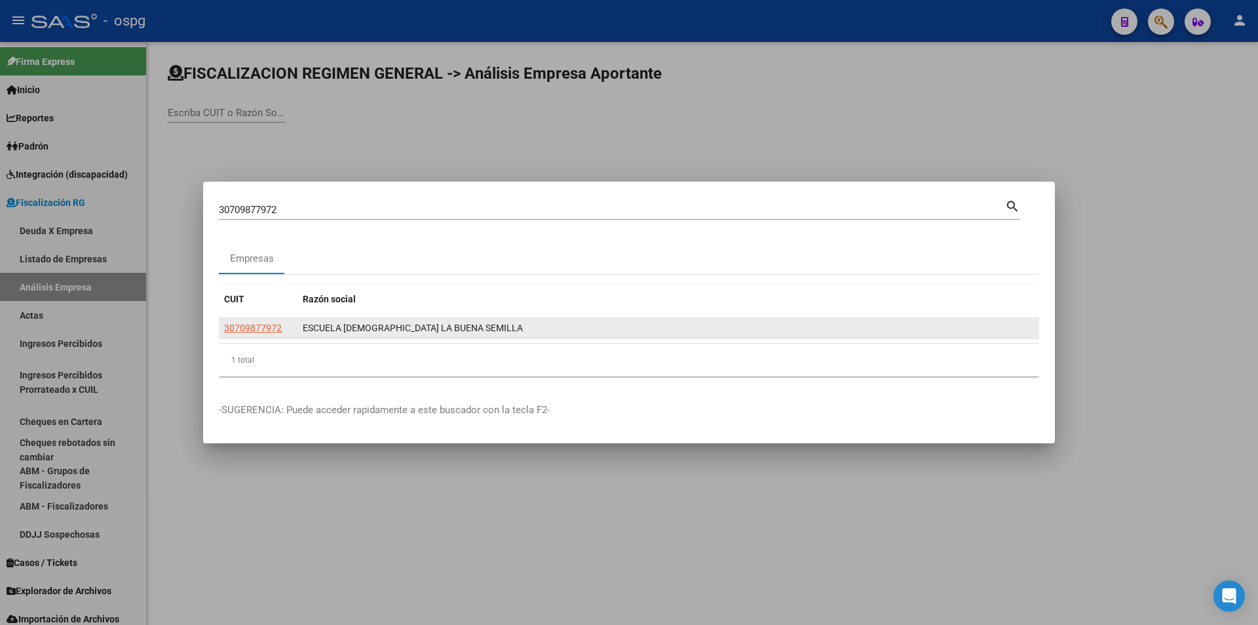
click at [261, 334] on app-link-go-to "30709877972" at bounding box center [253, 327] width 58 height 15
click at [260, 330] on span "30709877972" at bounding box center [253, 327] width 58 height 10
type textarea "30709877972"
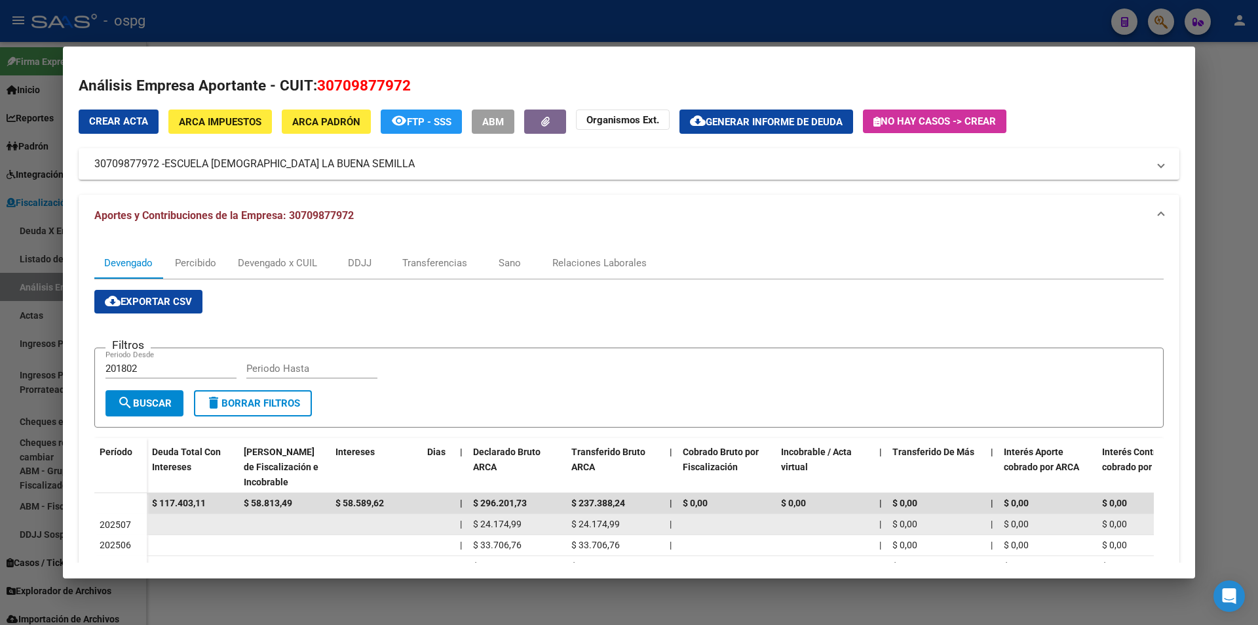
drag, startPoint x: 215, startPoint y: 504, endPoint x: 141, endPoint y: 517, distance: 75.2
click at [141, 517] on datatable-scroller "$ 117.403,11 $ 58.813,49 $ 58.589,62 | $ 296.201,73 $ 237.388,24 | $ 0,00 $ 0,0…" at bounding box center [624, 610] width 1060 height 234
click at [187, 519] on datatable-body-cell at bounding box center [193, 524] width 92 height 20
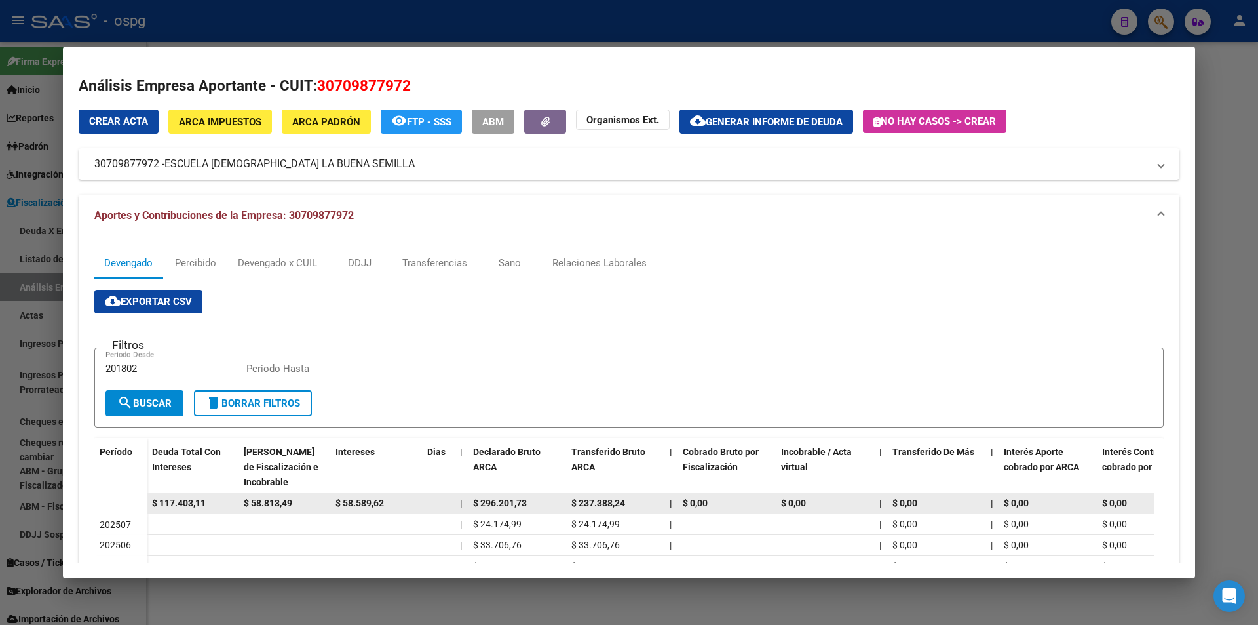
drag, startPoint x: 210, startPoint y: 501, endPoint x: 145, endPoint y: 503, distance: 64.9
click at [145, 503] on datatable-body-row "$ 117.403,11 $ 58.813,49 $ 58.589,62 | $ 296.201,73 $ 237.388,24 | $ 0,00 $ 0,0…" at bounding box center [903, 503] width 1619 height 21
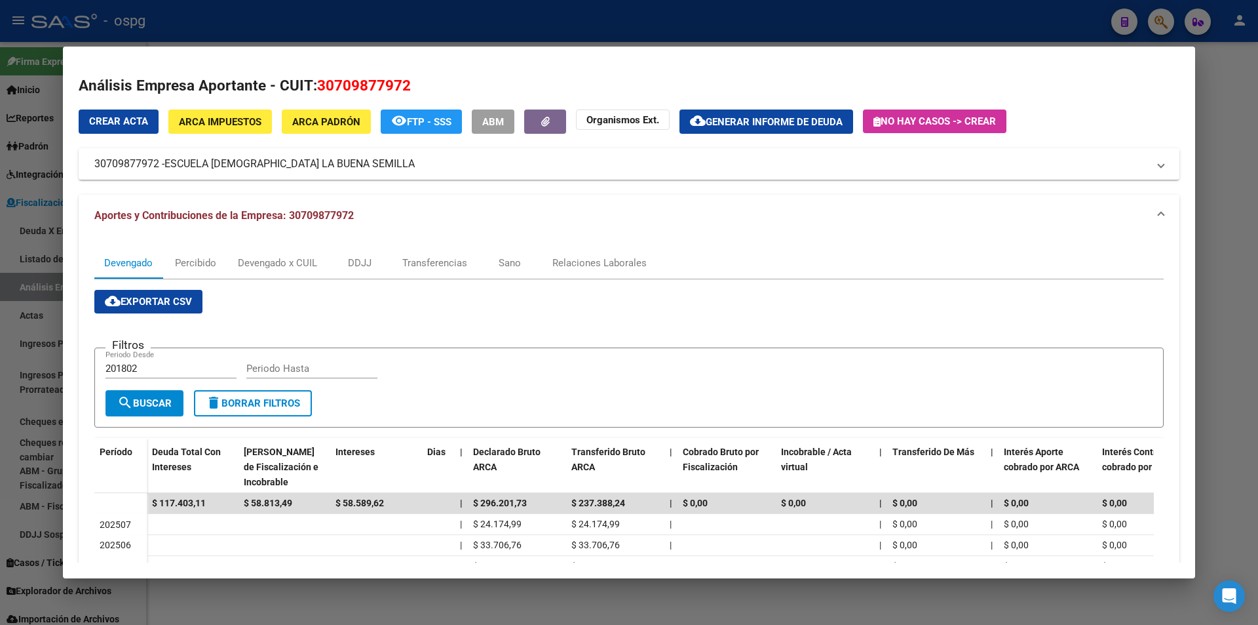
click at [1232, 294] on div at bounding box center [629, 312] width 1258 height 625
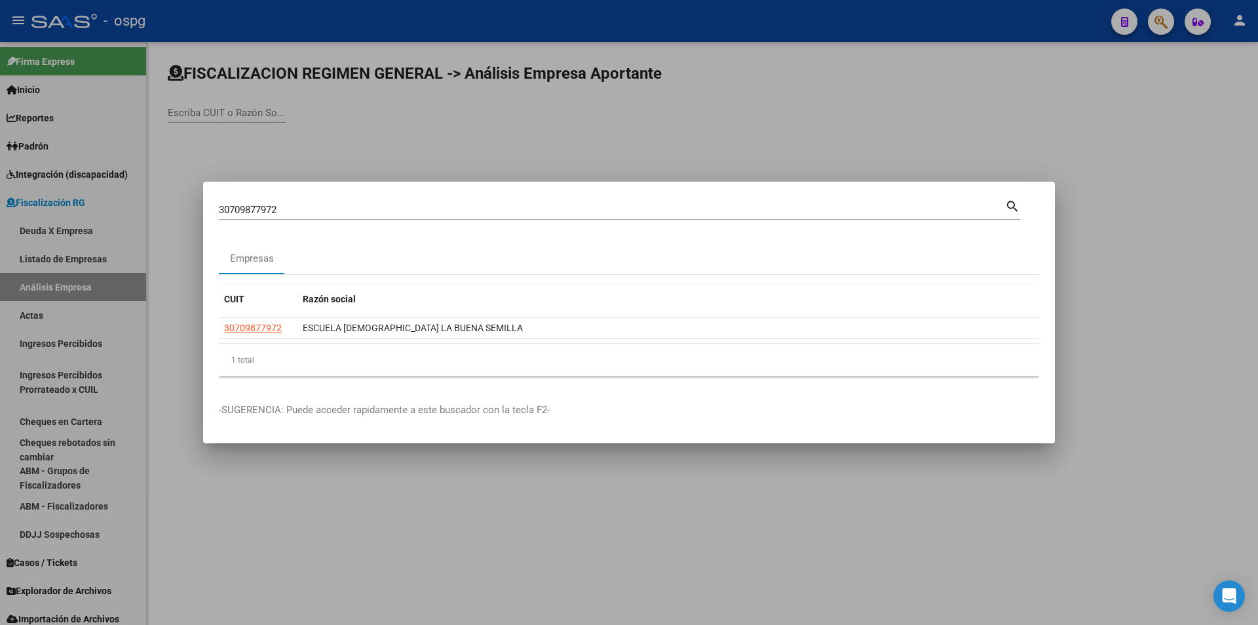
click at [1232, 294] on div at bounding box center [629, 312] width 1258 height 625
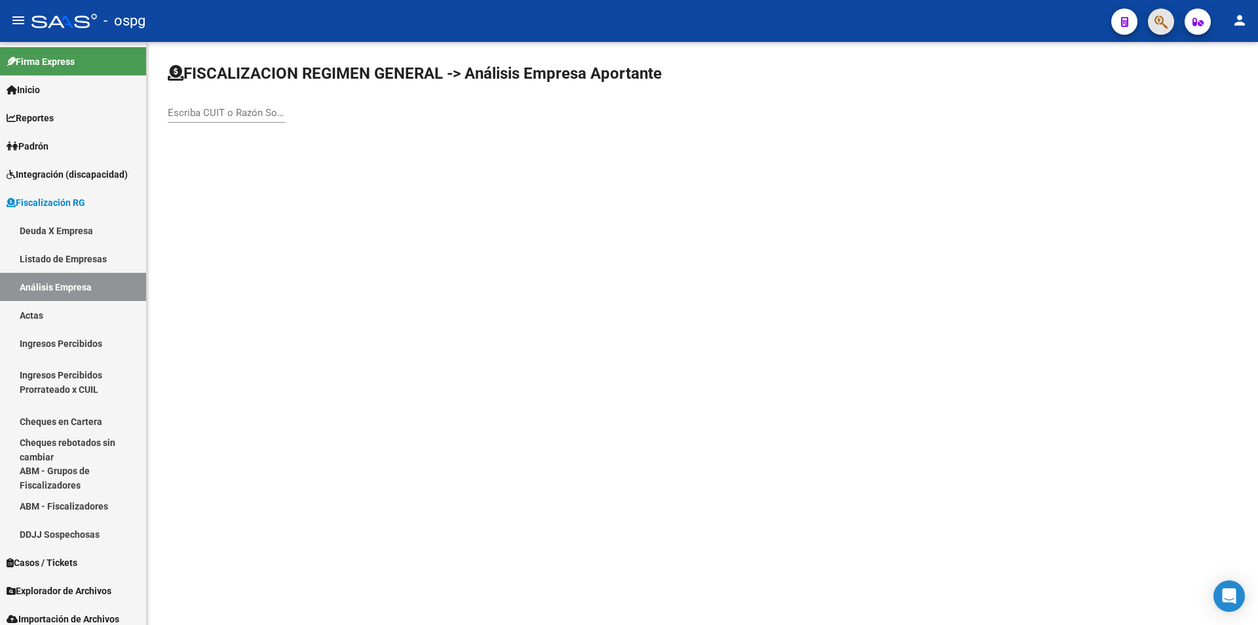
click at [1157, 32] on span "button" at bounding box center [1161, 22] width 13 height 27
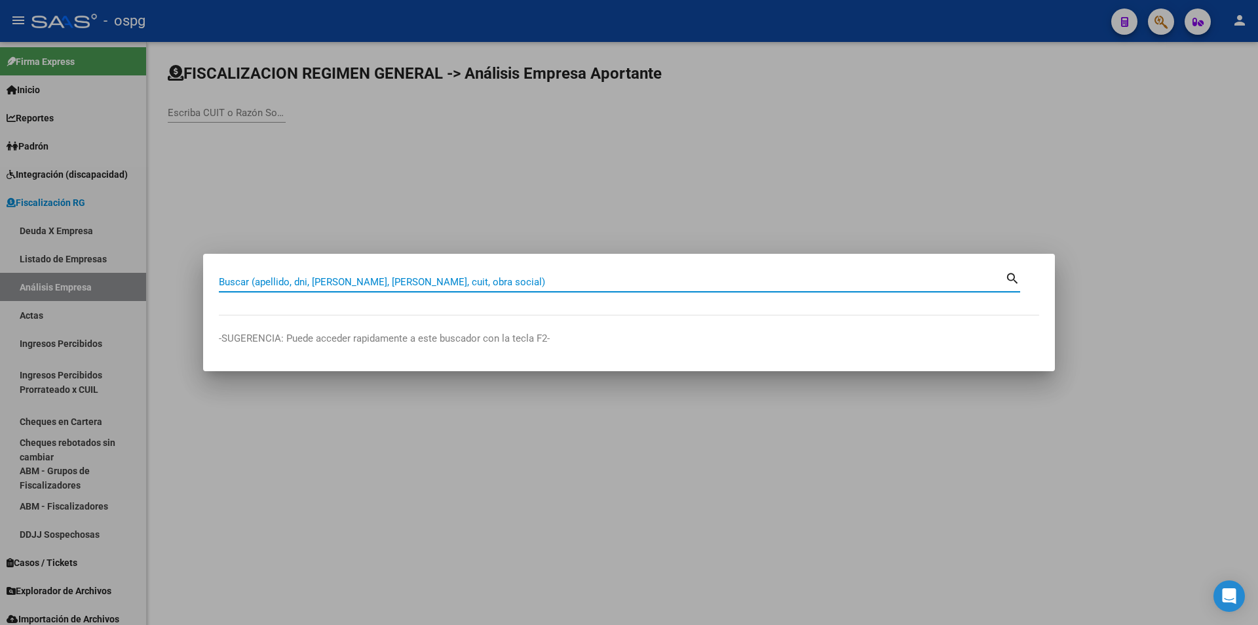
paste input "30709208922"
type input "30709208922"
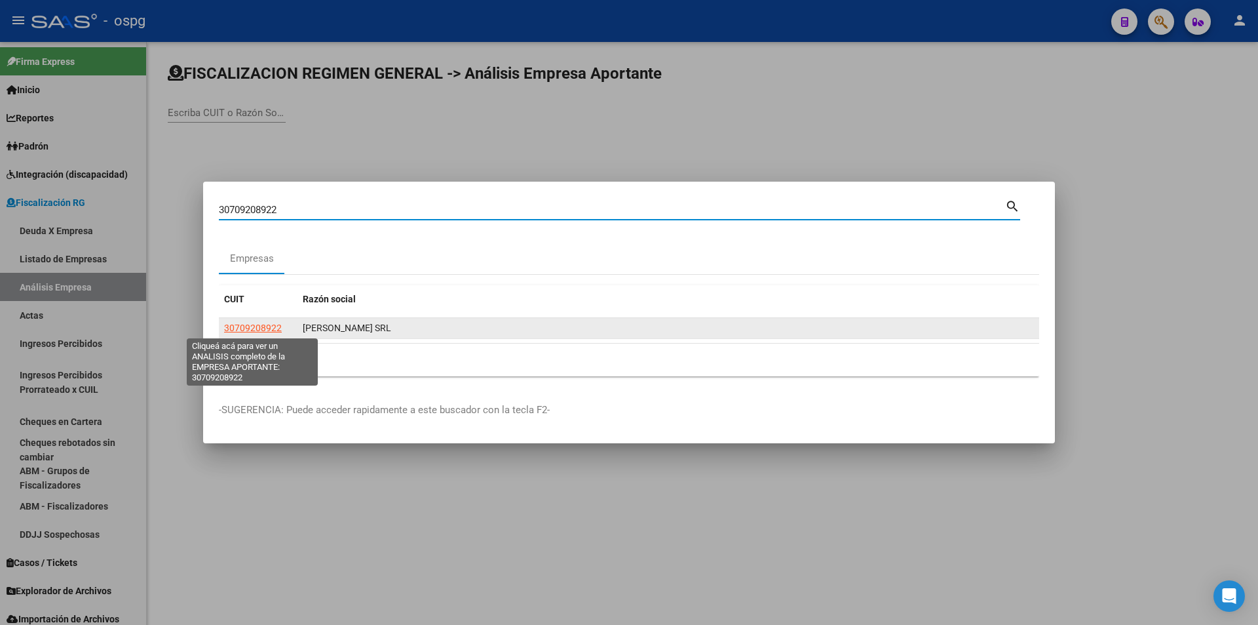
click at [262, 330] on span "30709208922" at bounding box center [253, 327] width 58 height 10
type textarea "30709208922"
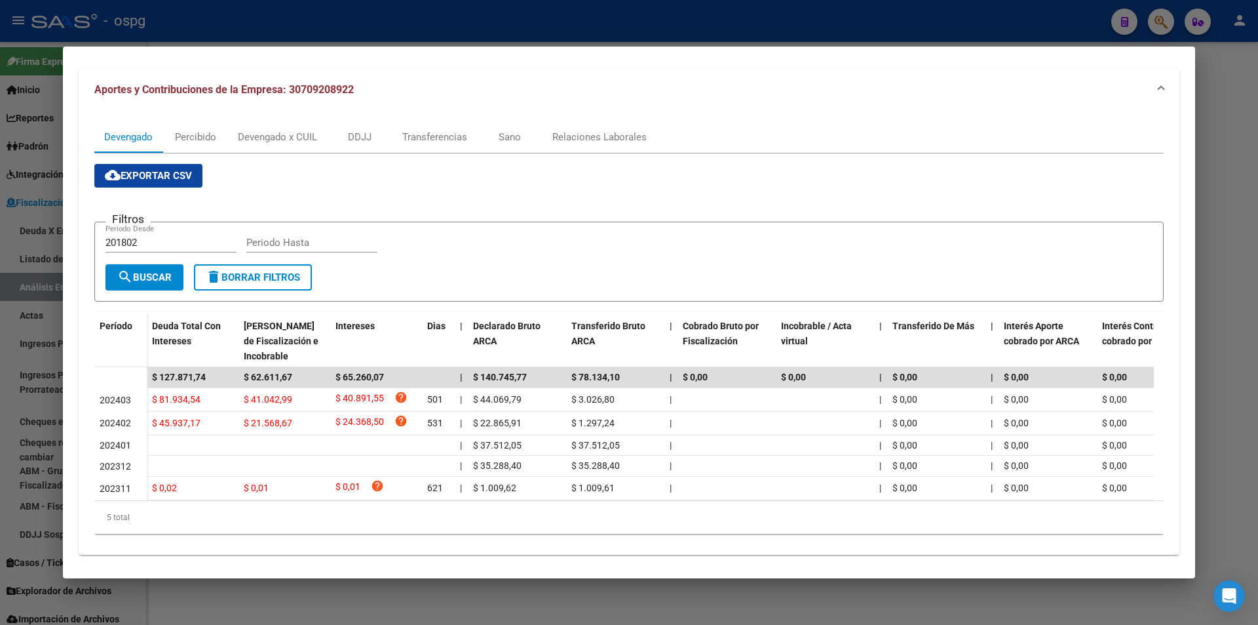
scroll to position [144, 0]
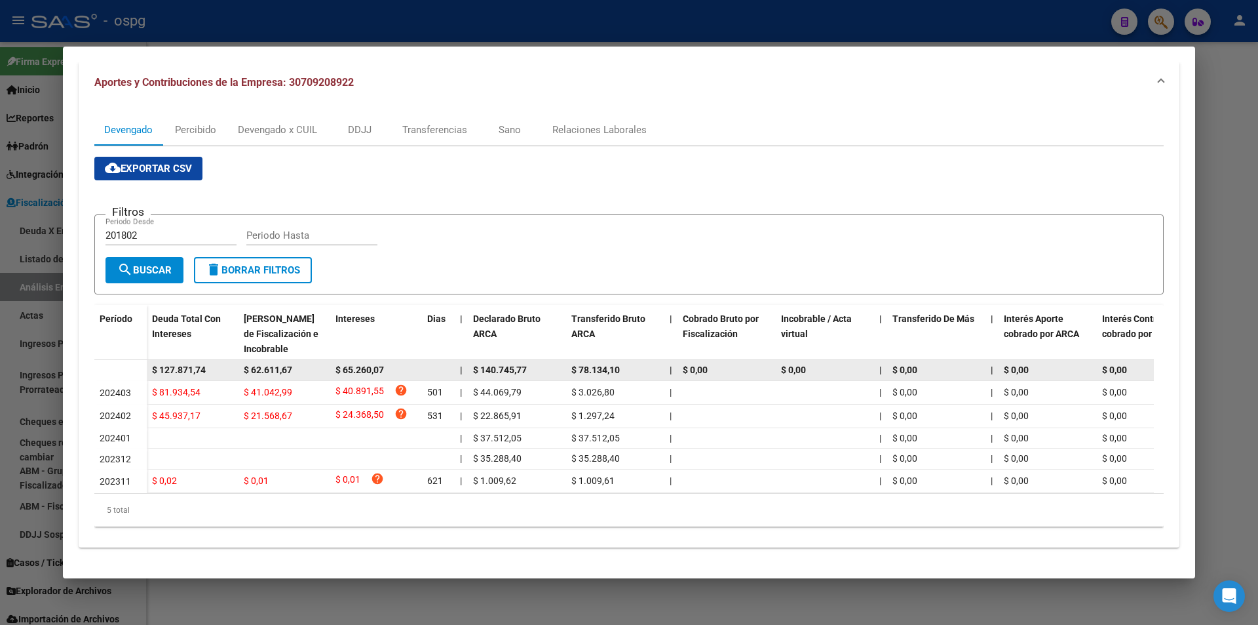
drag, startPoint x: 219, startPoint y: 356, endPoint x: 127, endPoint y: 356, distance: 91.7
click at [127, 360] on datatable-body-row "$ 127.871,74 $ 62.611,67 $ 65.260,07 | $ 140.745,77 $ 78.134,10 | $ 0,00 $ 0,00…" at bounding box center [903, 370] width 1619 height 21
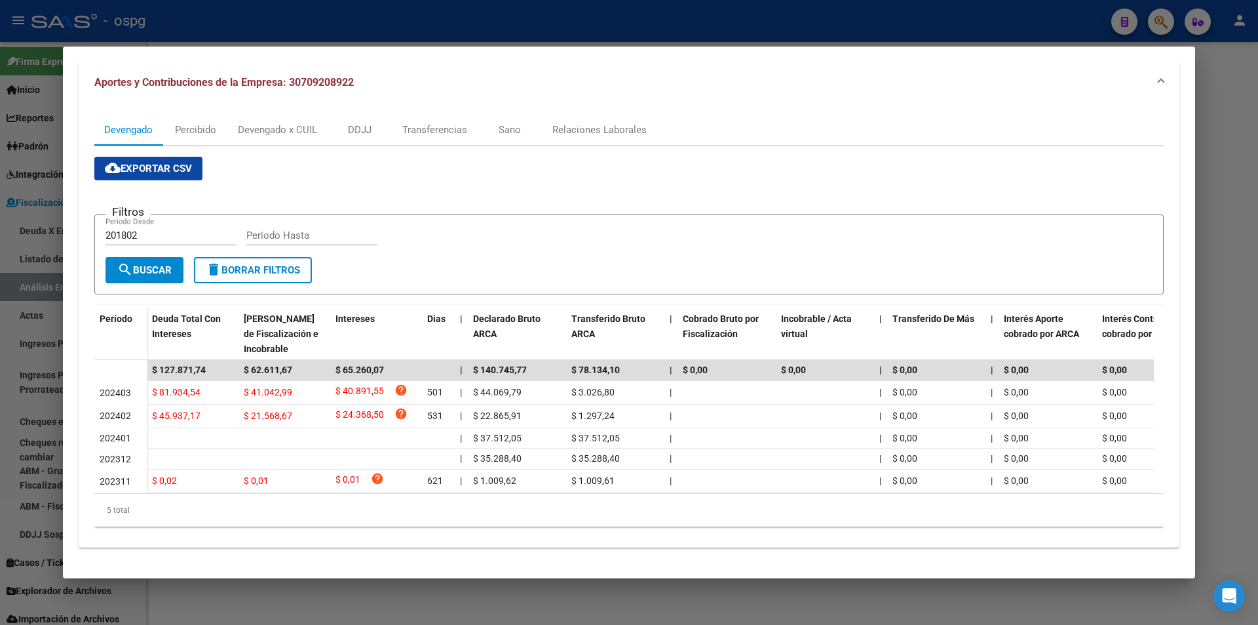
click at [1214, 115] on div at bounding box center [629, 312] width 1258 height 625
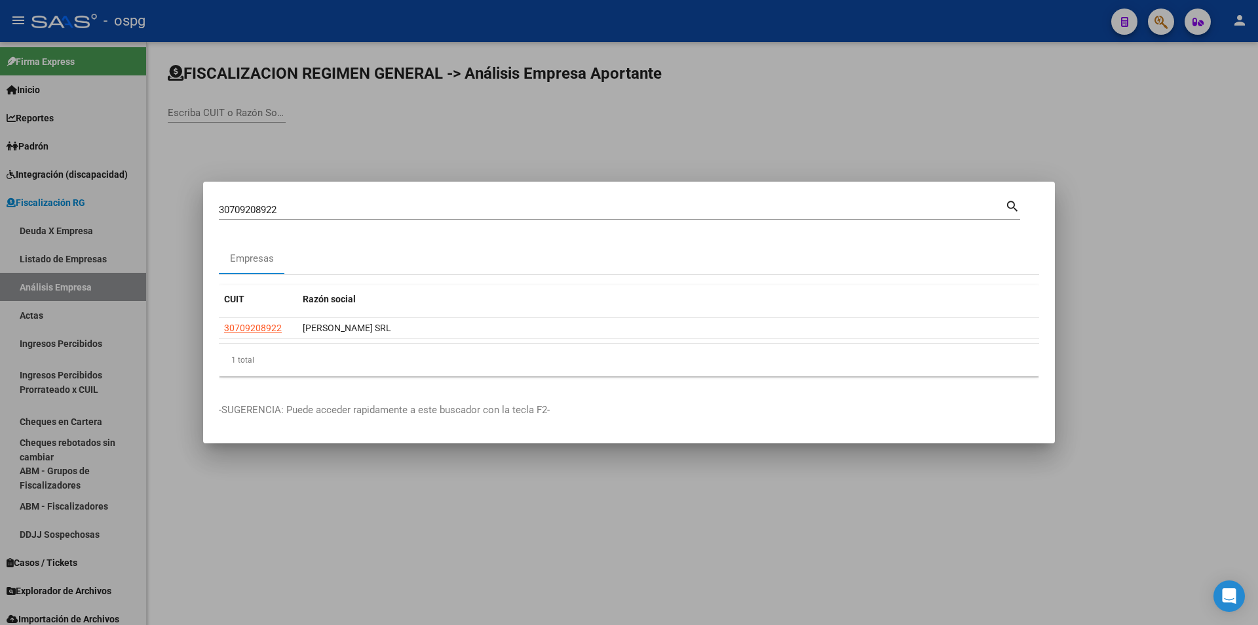
click at [1117, 133] on div at bounding box center [629, 312] width 1258 height 625
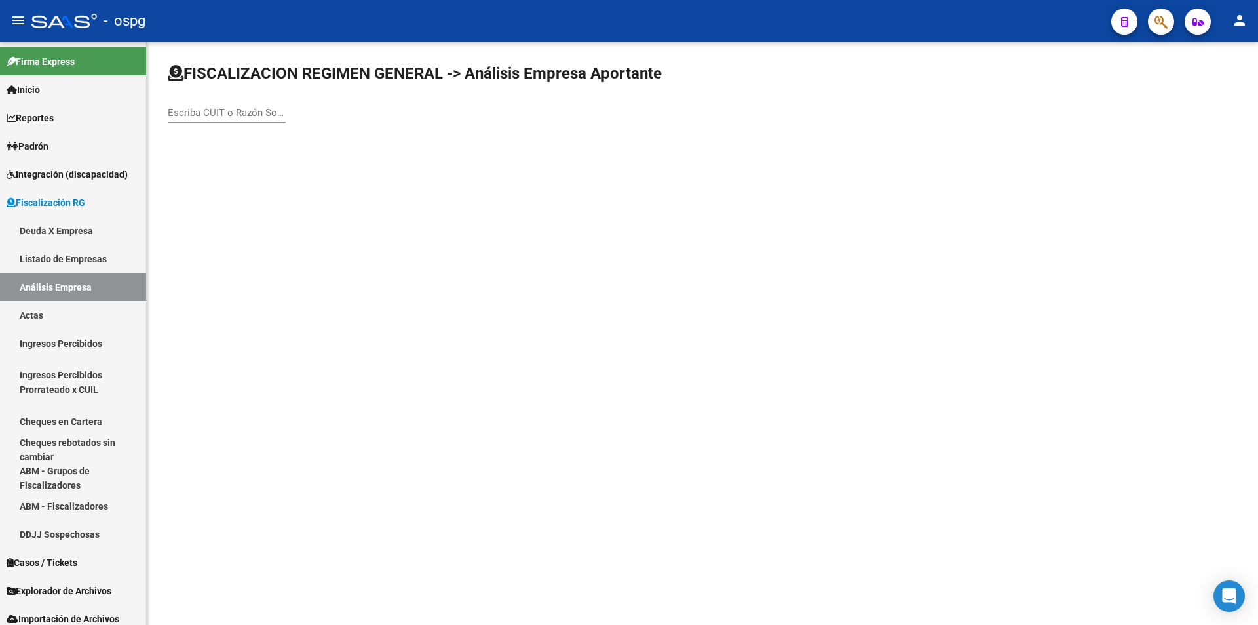
click at [1148, 22] on div at bounding box center [1156, 21] width 37 height 27
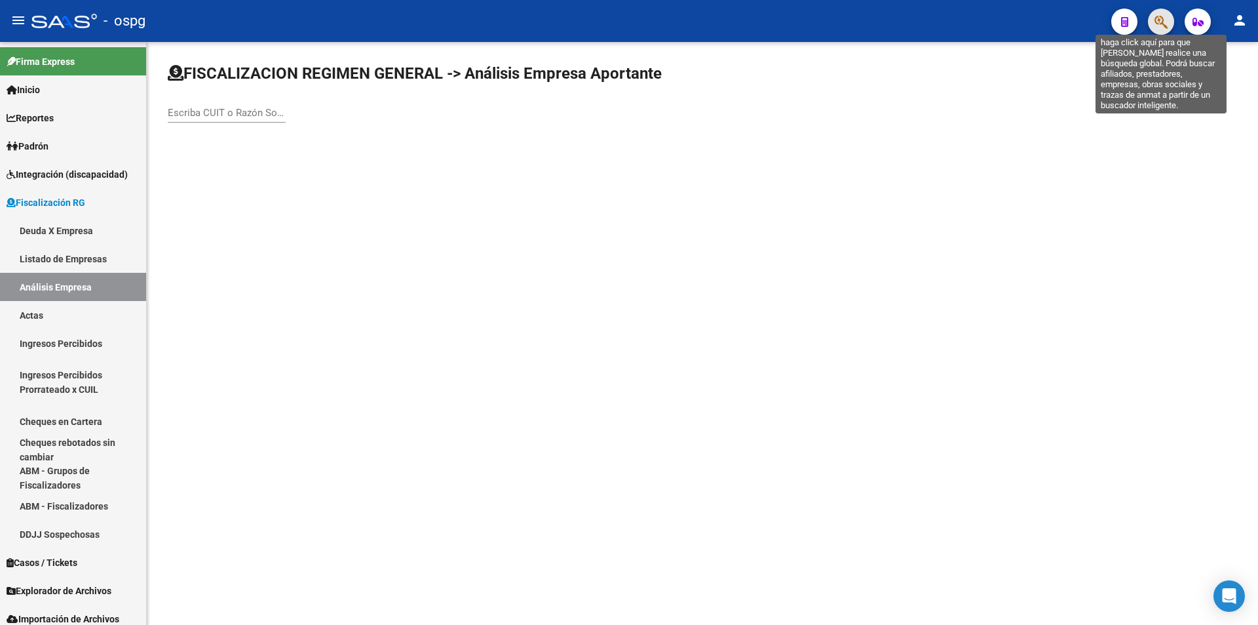
click at [1155, 26] on icon "button" at bounding box center [1161, 21] width 13 height 15
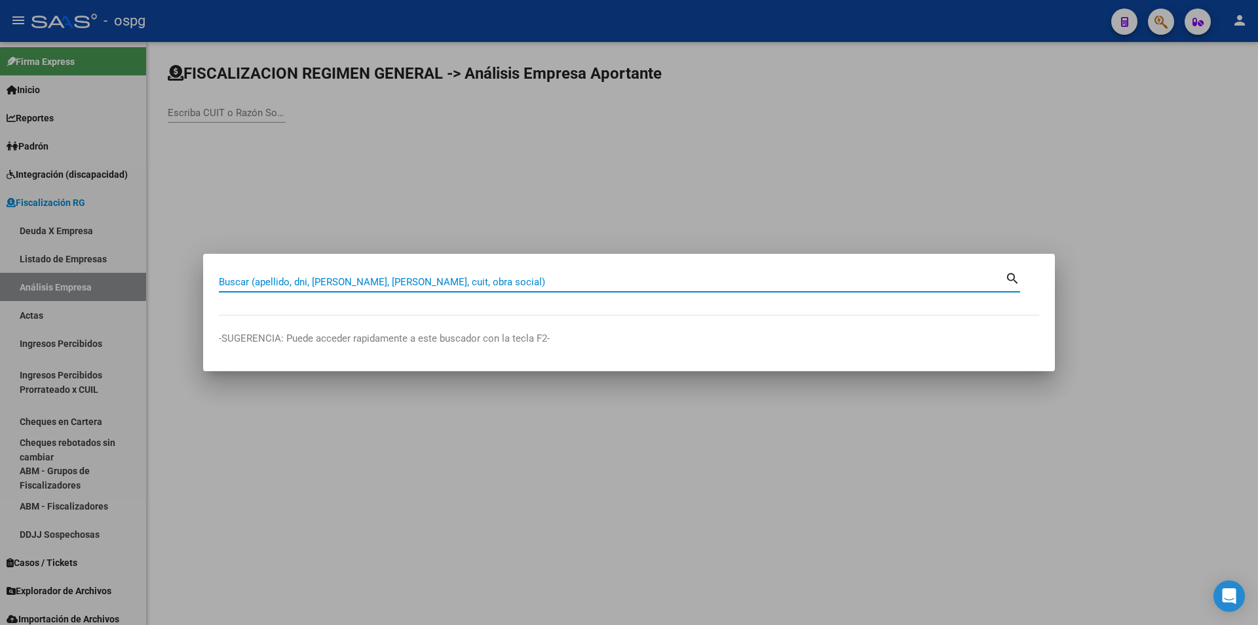
drag, startPoint x: 495, startPoint y: 267, endPoint x: 490, endPoint y: 273, distance: 8.8
paste input "20928728073"
type input "20928728073"
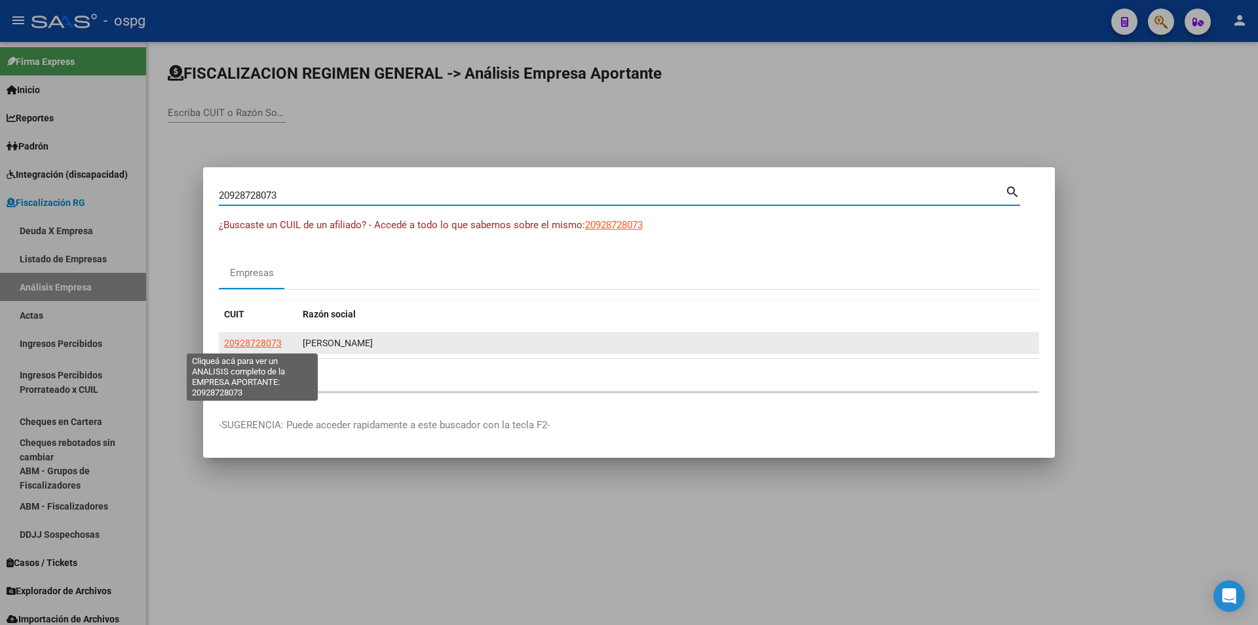
click at [258, 347] on span "20928728073" at bounding box center [253, 342] width 58 height 10
type textarea "20928728073"
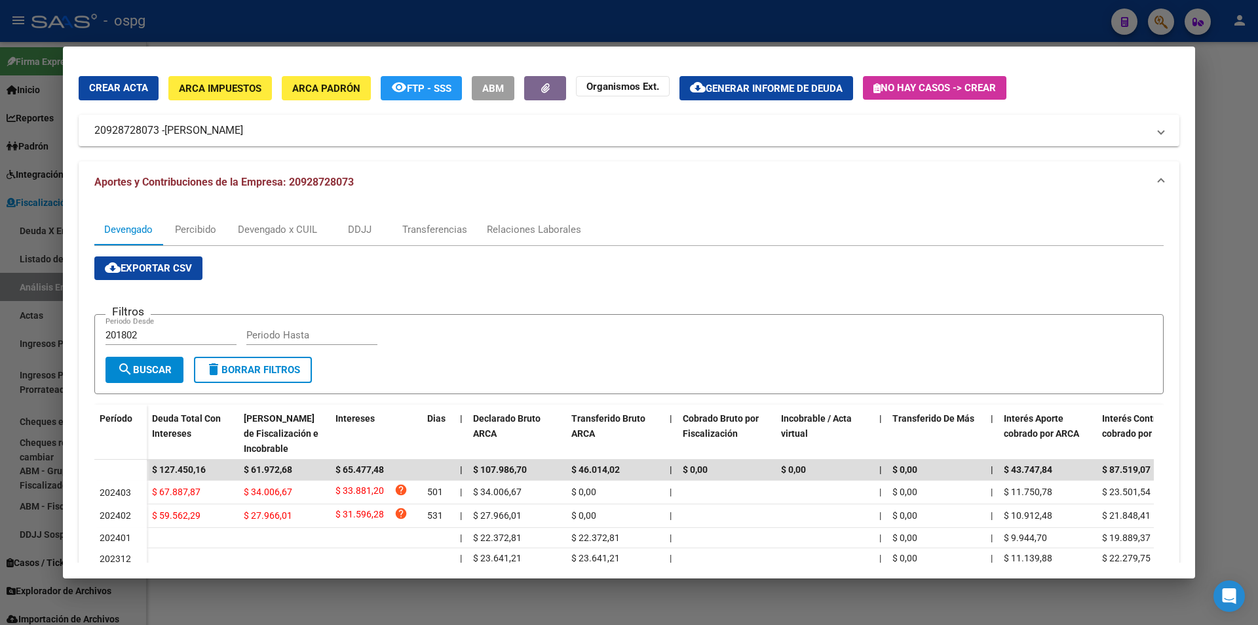
scroll to position [66, 0]
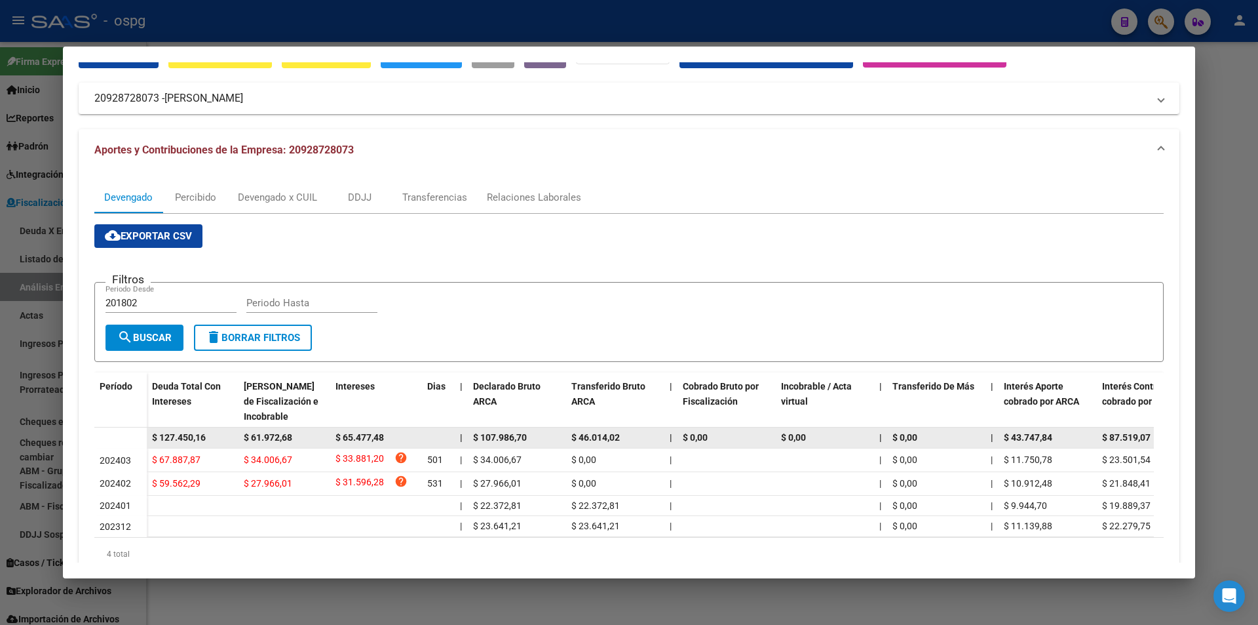
drag, startPoint x: 215, startPoint y: 434, endPoint x: 145, endPoint y: 436, distance: 69.5
click at [145, 436] on datatable-body-row "$ 127.450,16 $ 61.972,68 $ 65.477,48 | $ 107.986,70 $ 46.014,02 | $ 0,00 $ 0,00…" at bounding box center [903, 437] width 1619 height 21
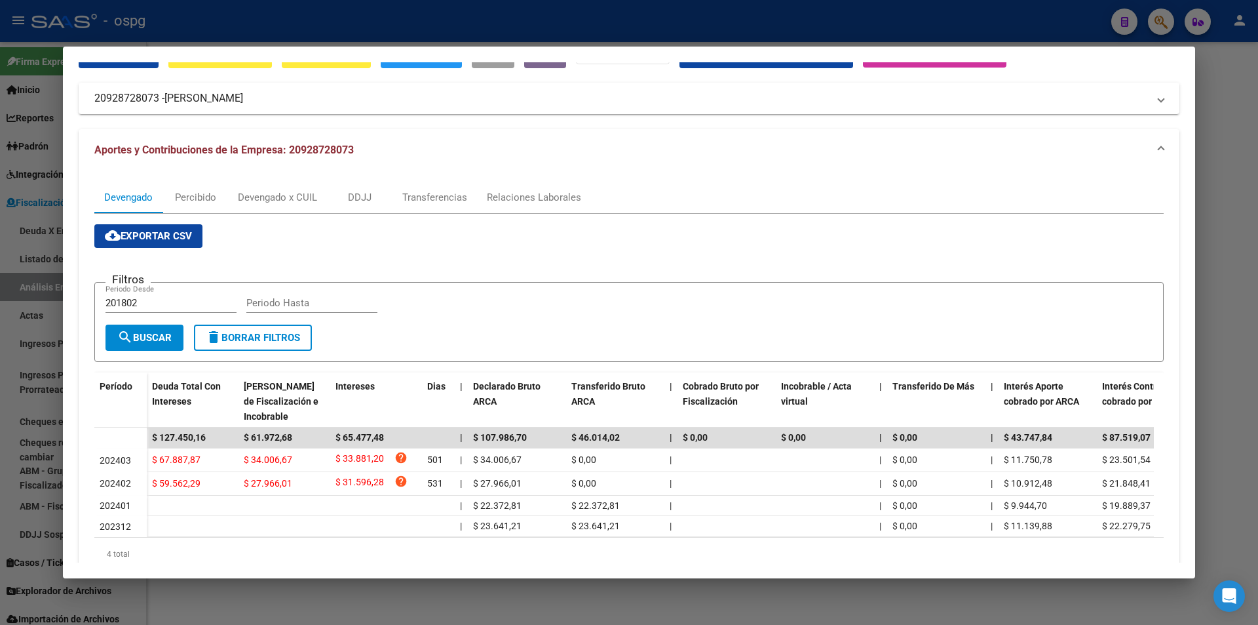
click at [1236, 152] on div at bounding box center [629, 312] width 1258 height 625
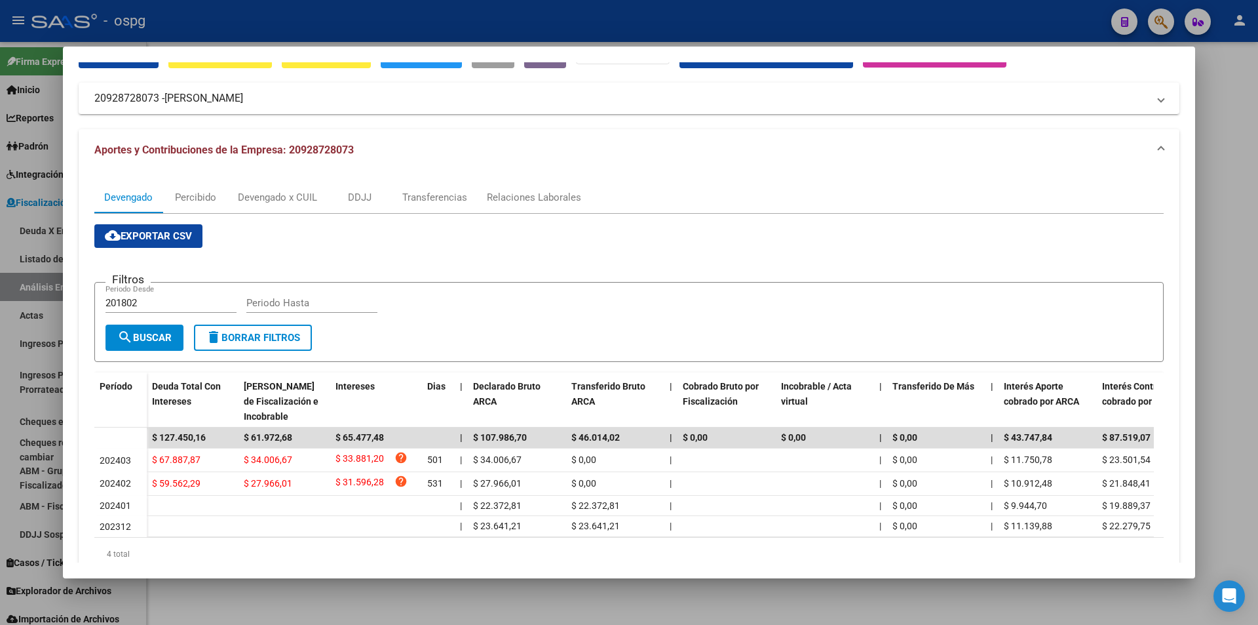
click at [1235, 152] on div at bounding box center [629, 312] width 1258 height 625
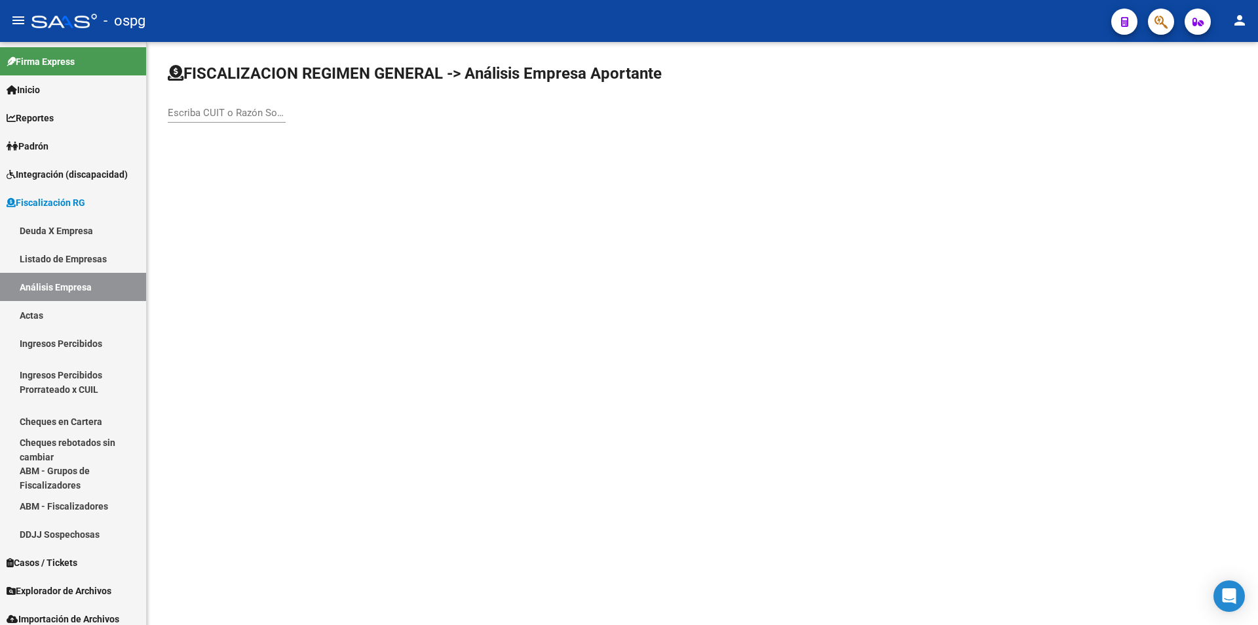
click at [1235, 152] on div "FISCALIZACION REGIMEN GENERAL -> Análisis Empresa Aportante Escriba CUIT o Razó…" at bounding box center [702, 104] width 1111 height 125
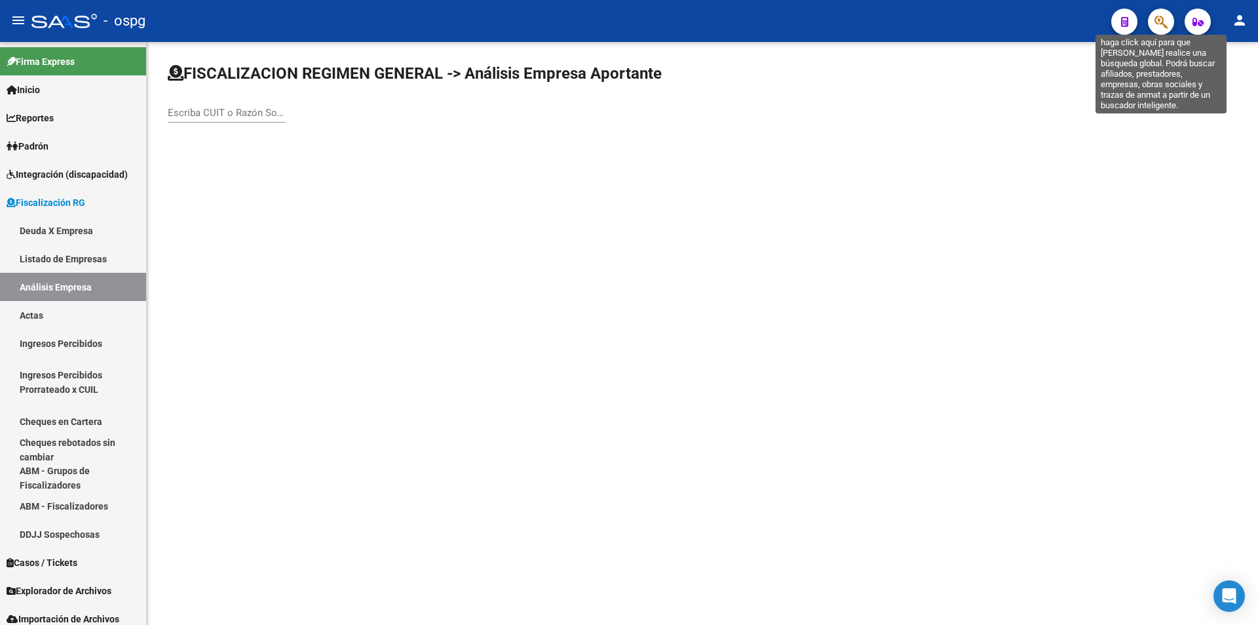
click at [1161, 20] on icon "button" at bounding box center [1161, 21] width 13 height 15
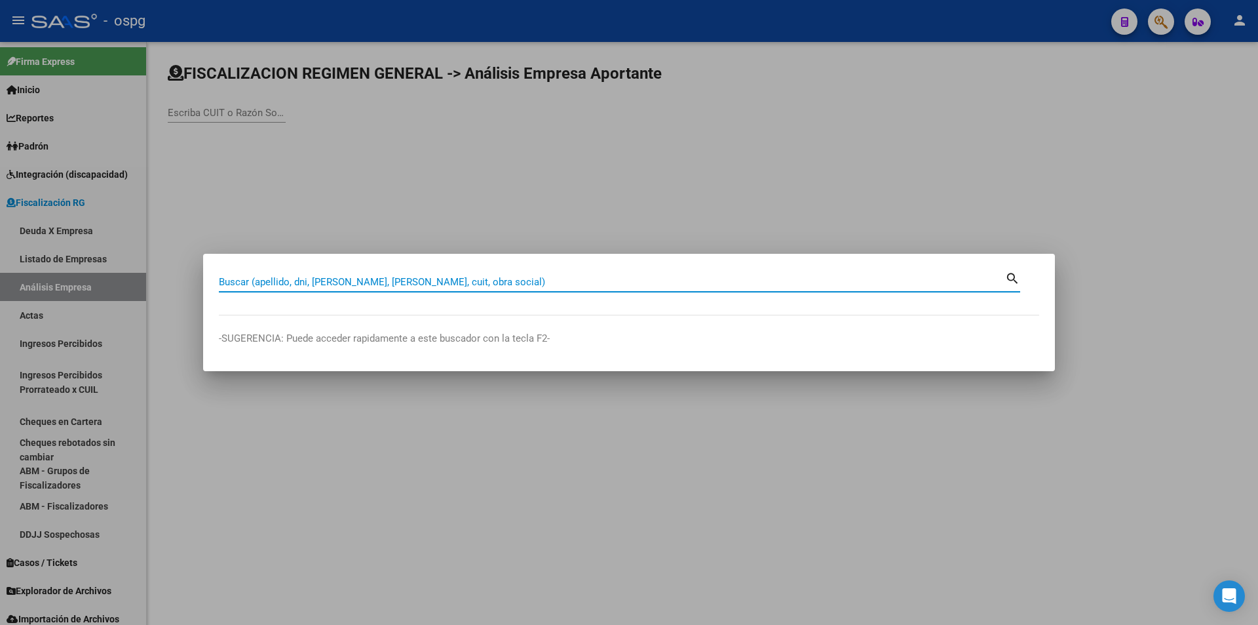
click at [452, 277] on input "Buscar (apellido, dni, [PERSON_NAME], [PERSON_NAME], cuit, obra social)" at bounding box center [612, 282] width 786 height 12
paste input "20273025198"
type input "20273025198"
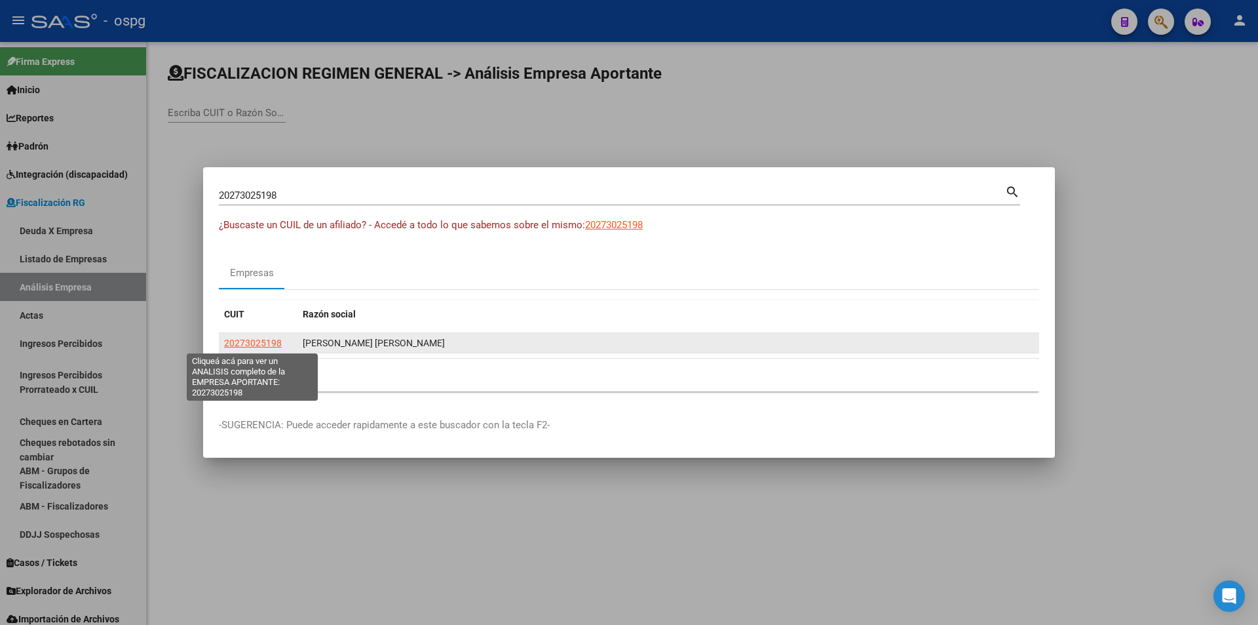
click at [247, 340] on span "20273025198" at bounding box center [253, 342] width 58 height 10
type textarea "20273025198"
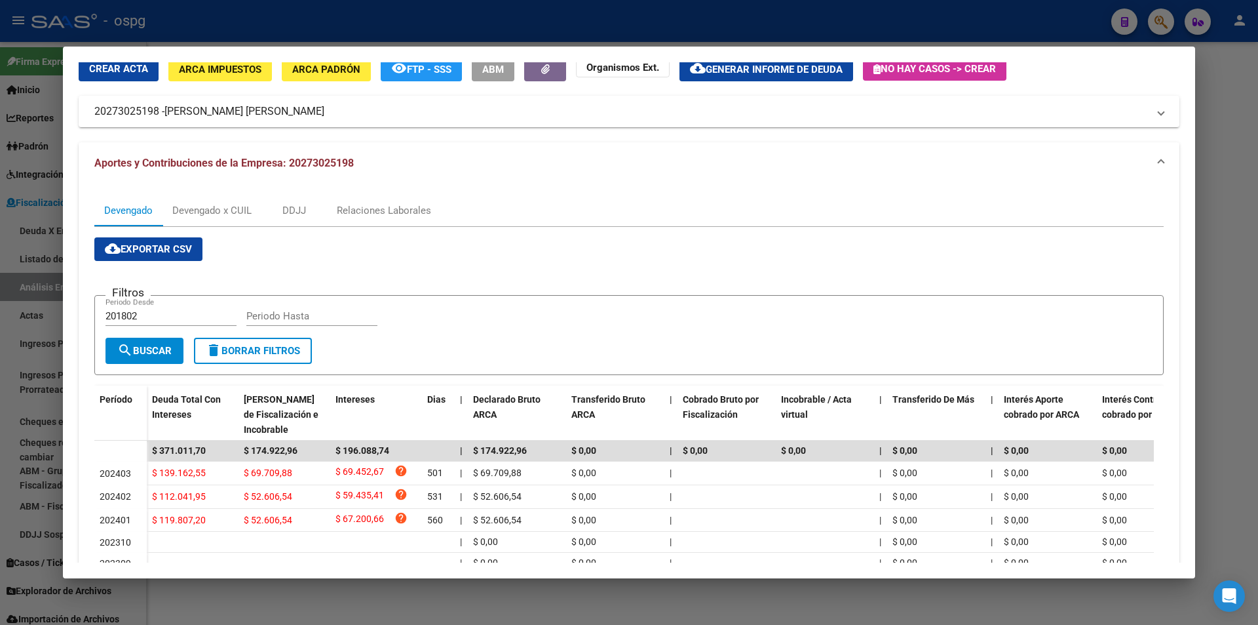
scroll to position [131, 0]
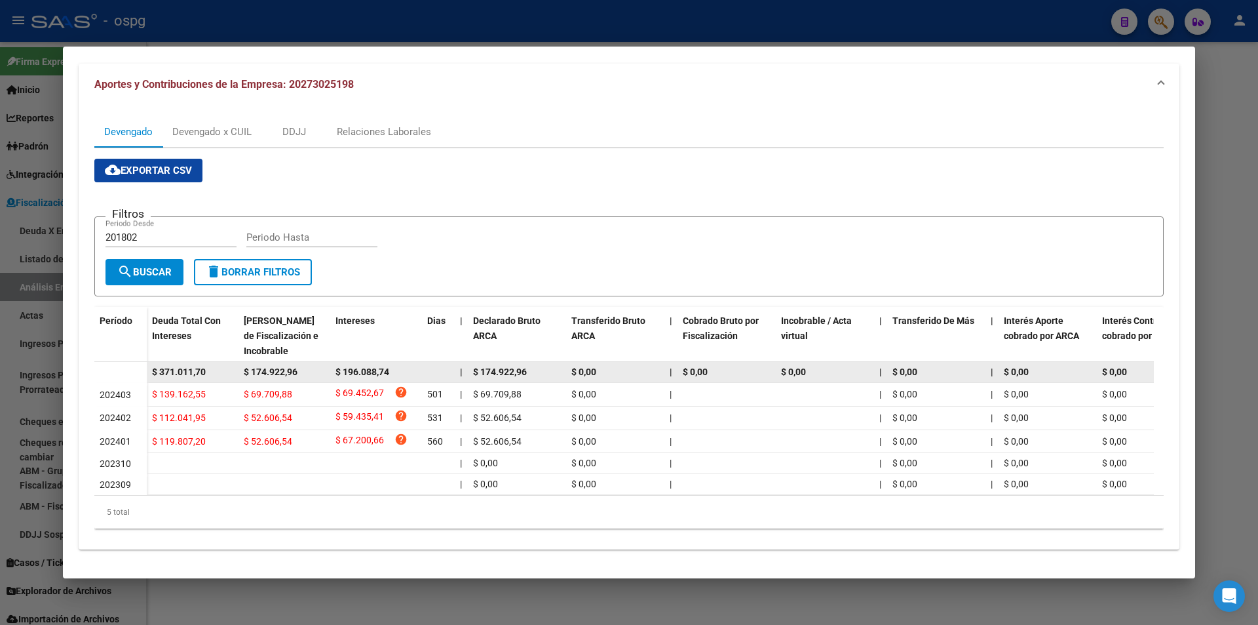
drag, startPoint x: 212, startPoint y: 370, endPoint x: 139, endPoint y: 377, distance: 73.1
click at [139, 377] on datatable-body-row "$ 371.011,70 $ 174.922,96 $ 196.088,74 | $ 174.922,96 $ 0,00 | $ 0,00 $ 0,00 | …" at bounding box center [903, 372] width 1619 height 21
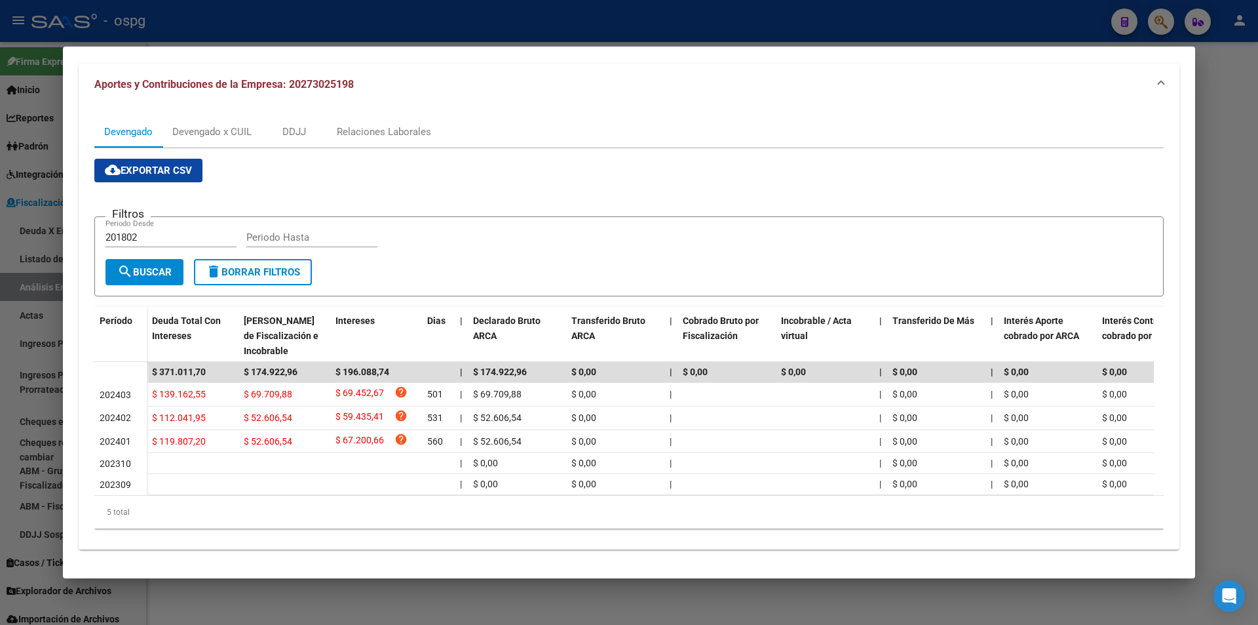
click at [1252, 172] on div at bounding box center [629, 312] width 1258 height 625
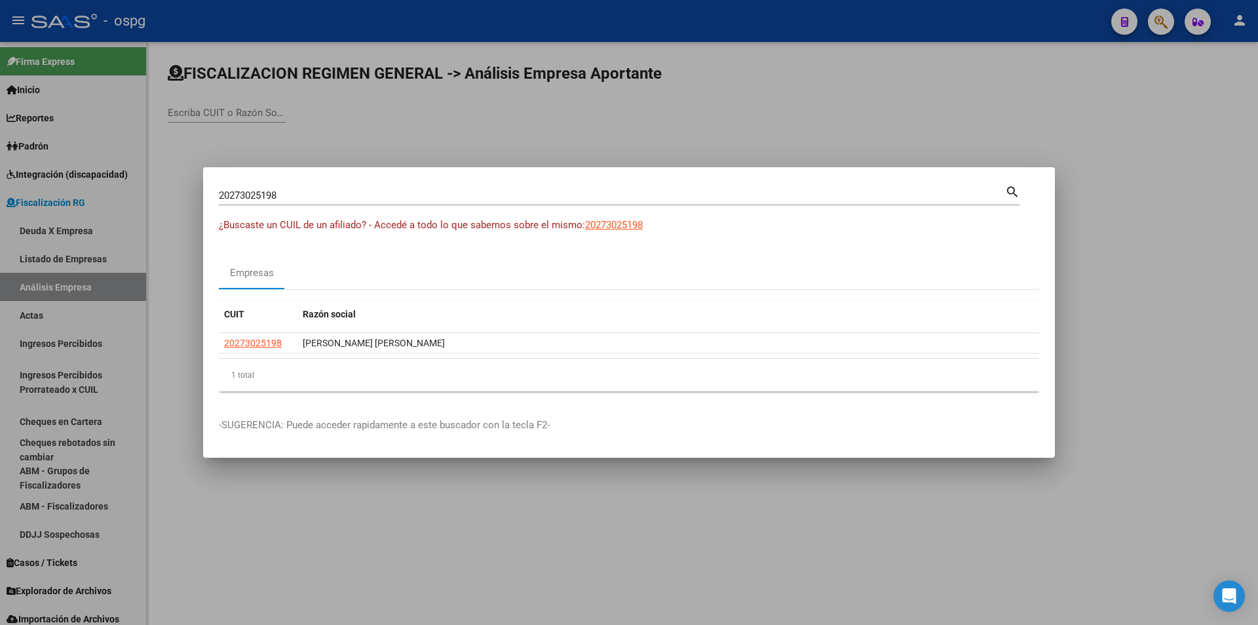
click at [1249, 172] on div at bounding box center [629, 312] width 1258 height 625
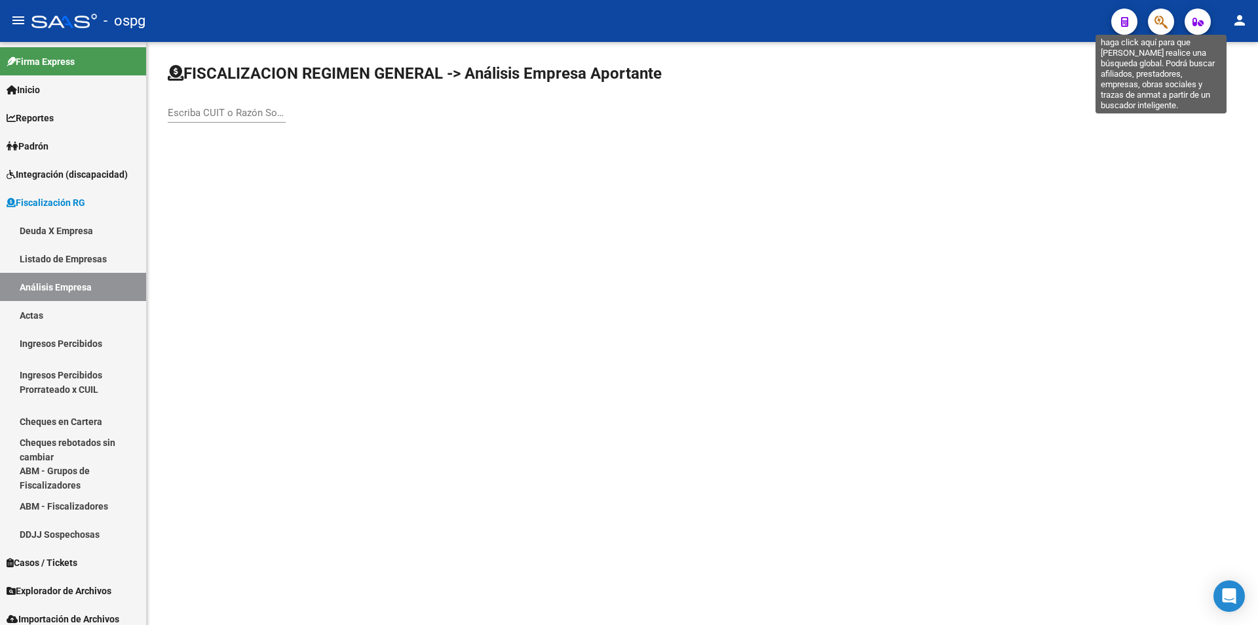
click at [1160, 26] on icon "button" at bounding box center [1161, 21] width 13 height 15
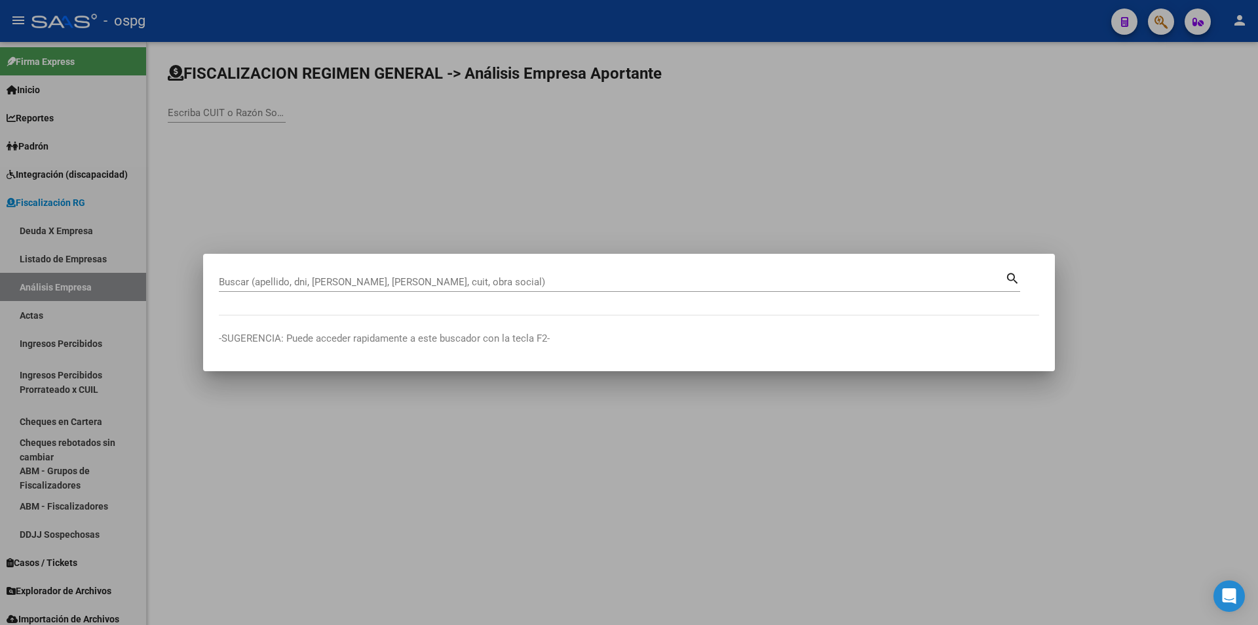
drag, startPoint x: 479, startPoint y: 275, endPoint x: 400, endPoint y: 280, distance: 78.8
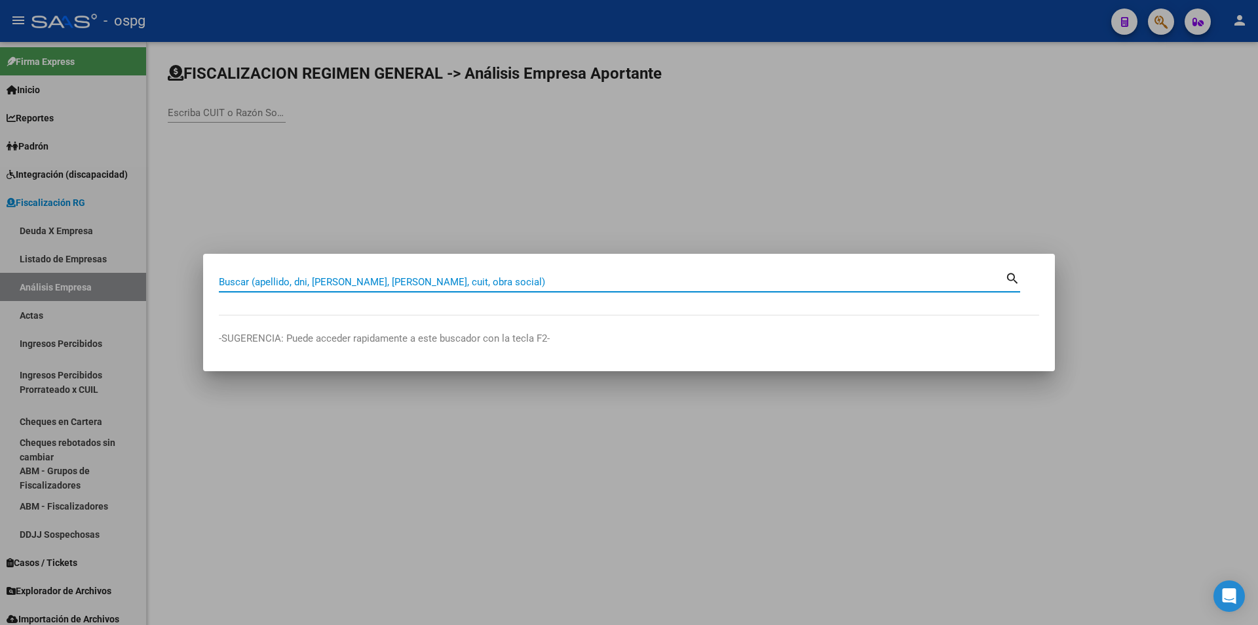
paste input "$ 147.092,91"
type input "$ 147.092,91"
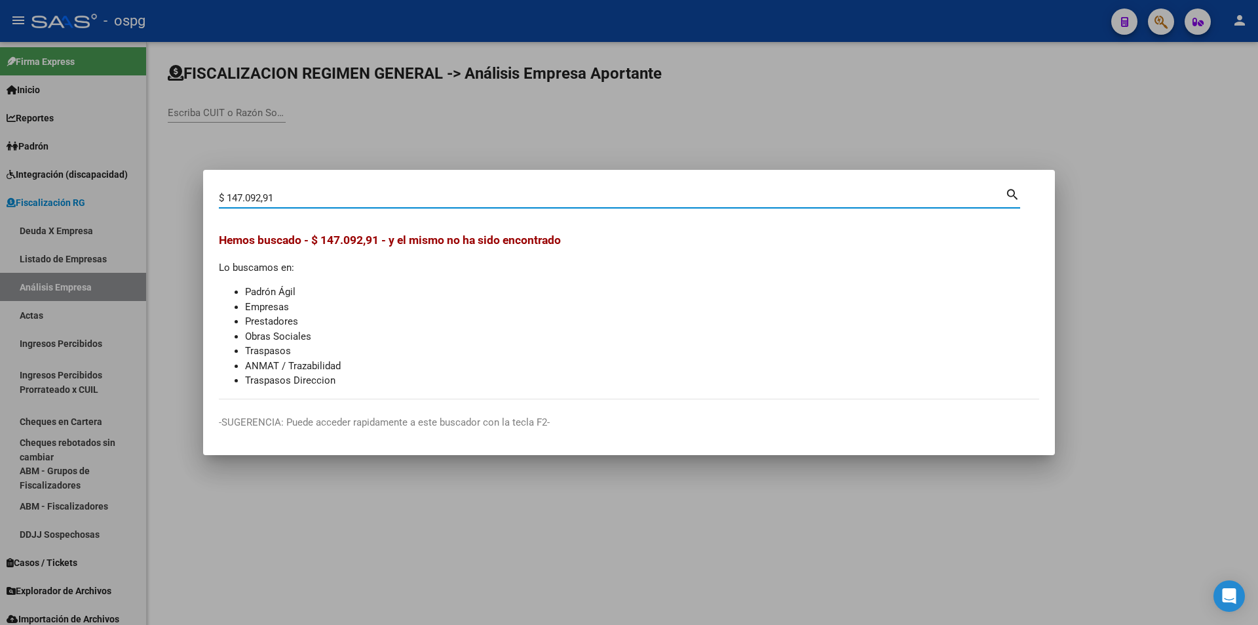
click at [566, 515] on div at bounding box center [629, 312] width 1258 height 625
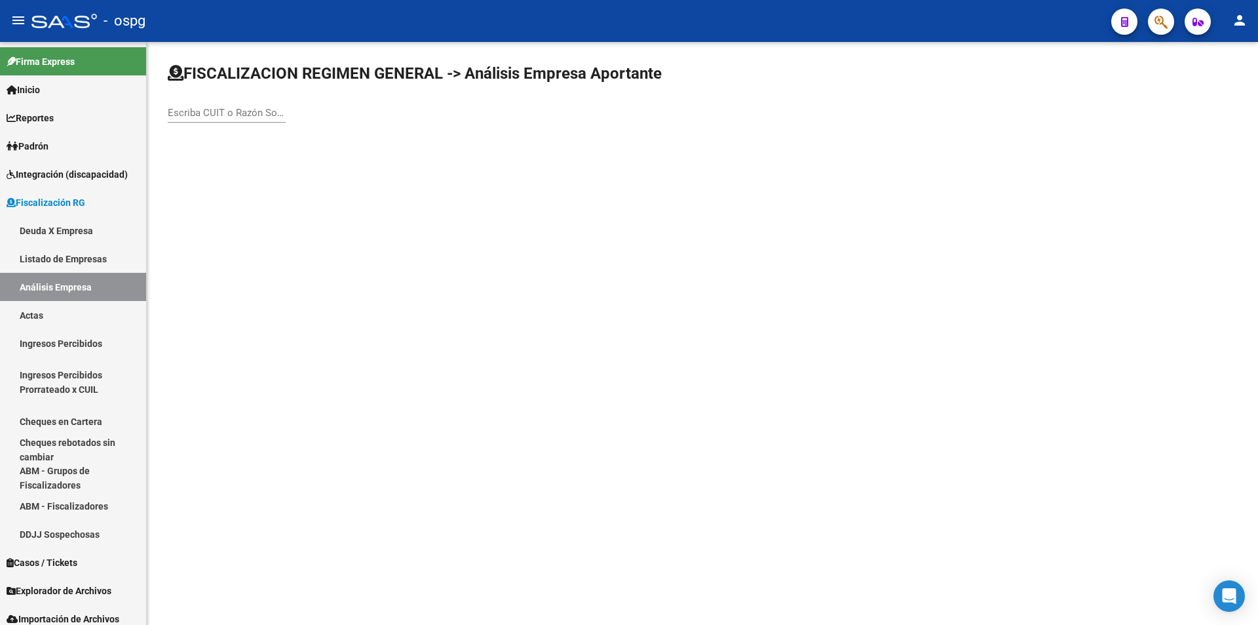
click at [206, 104] on div "Escriba CUIT o Razón Social para buscar" at bounding box center [227, 108] width 118 height 28
drag, startPoint x: 204, startPoint y: 104, endPoint x: 184, endPoint y: 109, distance: 21.0
click at [184, 102] on div "Escriba CUIT o Razón Social para buscar" at bounding box center [227, 108] width 118 height 28
paste input "$ 147.092,91"
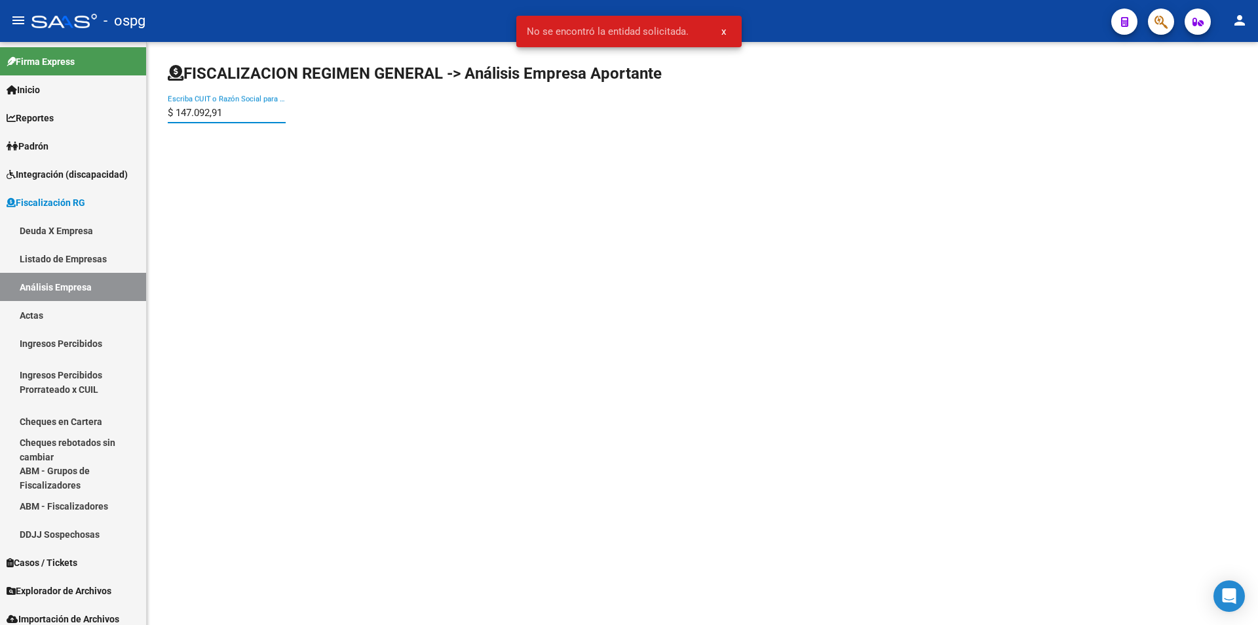
drag, startPoint x: 240, startPoint y: 113, endPoint x: 158, endPoint y: 121, distance: 82.2
click at [158, 121] on div "FISCALIZACION REGIMEN GENERAL -> Análisis Empresa Aportante $ 147.092,91 Escrib…" at bounding box center [702, 104] width 1111 height 125
paste input "20161115429"
type input "20161115429"
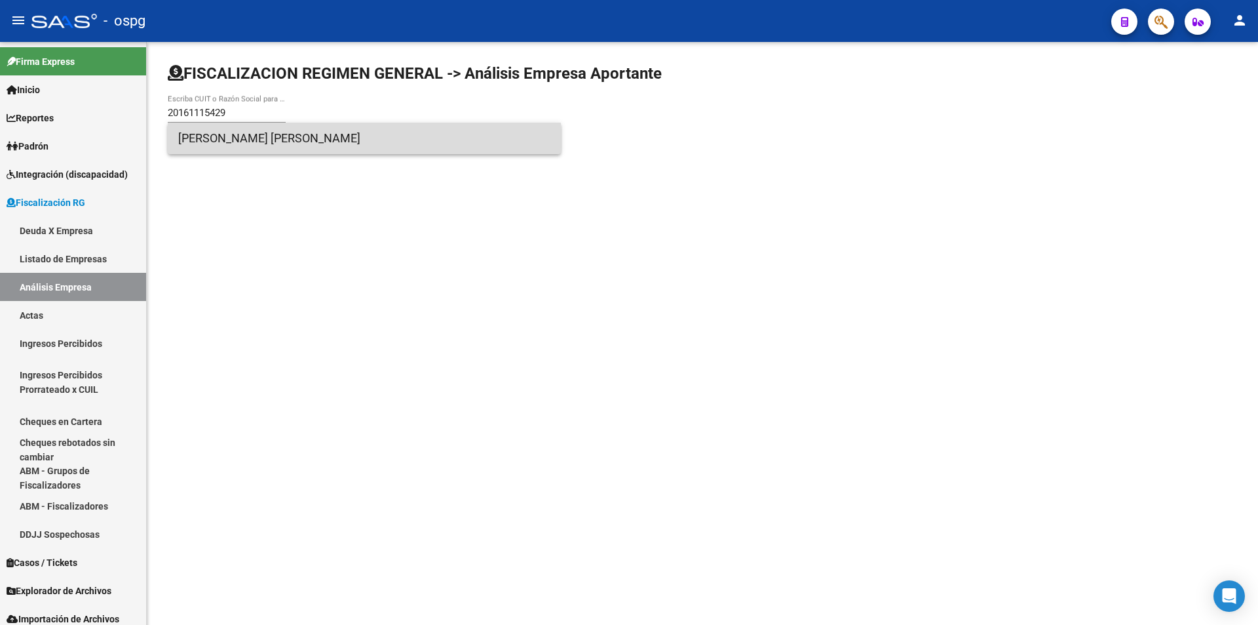
click at [211, 132] on span "[PERSON_NAME] [PERSON_NAME]" at bounding box center [364, 138] width 372 height 31
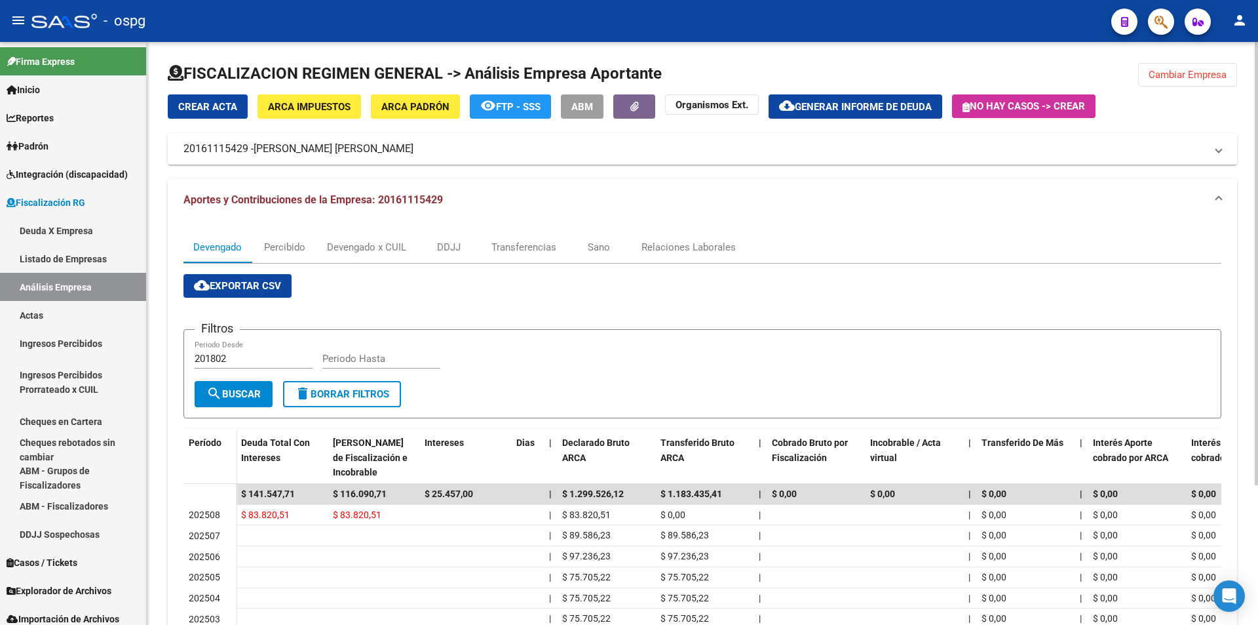
drag, startPoint x: 311, startPoint y: 493, endPoint x: 175, endPoint y: 483, distance: 136.7
click at [175, 483] on div "Devengado Percibido Devengado x CUIL DDJJ Transferencias Sano Relaciones Labora…" at bounding box center [703, 494] width 1070 height 546
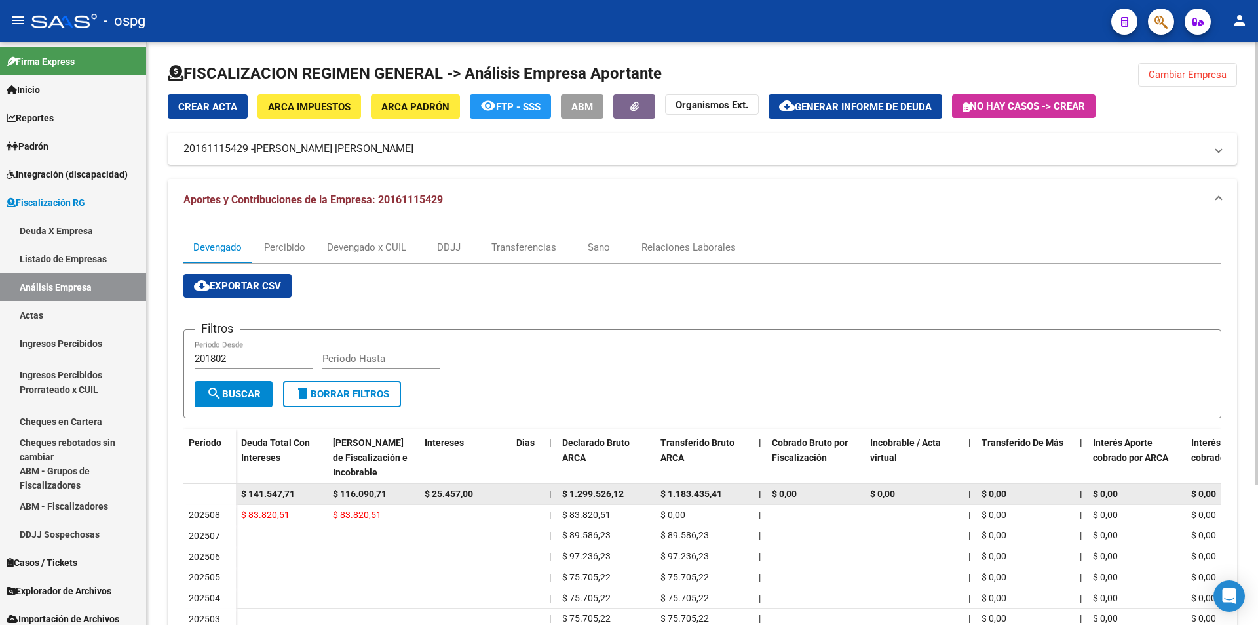
click at [280, 486] on div "$ 141.547,71" at bounding box center [281, 493] width 81 height 15
drag, startPoint x: 297, startPoint y: 489, endPoint x: 227, endPoint y: 495, distance: 70.4
click at [227, 495] on datatable-body-row "$ 141.547,71 $ 116.090,71 $ 25.457,00 | $ 1.299.526,12 $ 1.183.435,41 | $ 0,00 …" at bounding box center [992, 494] width 1619 height 21
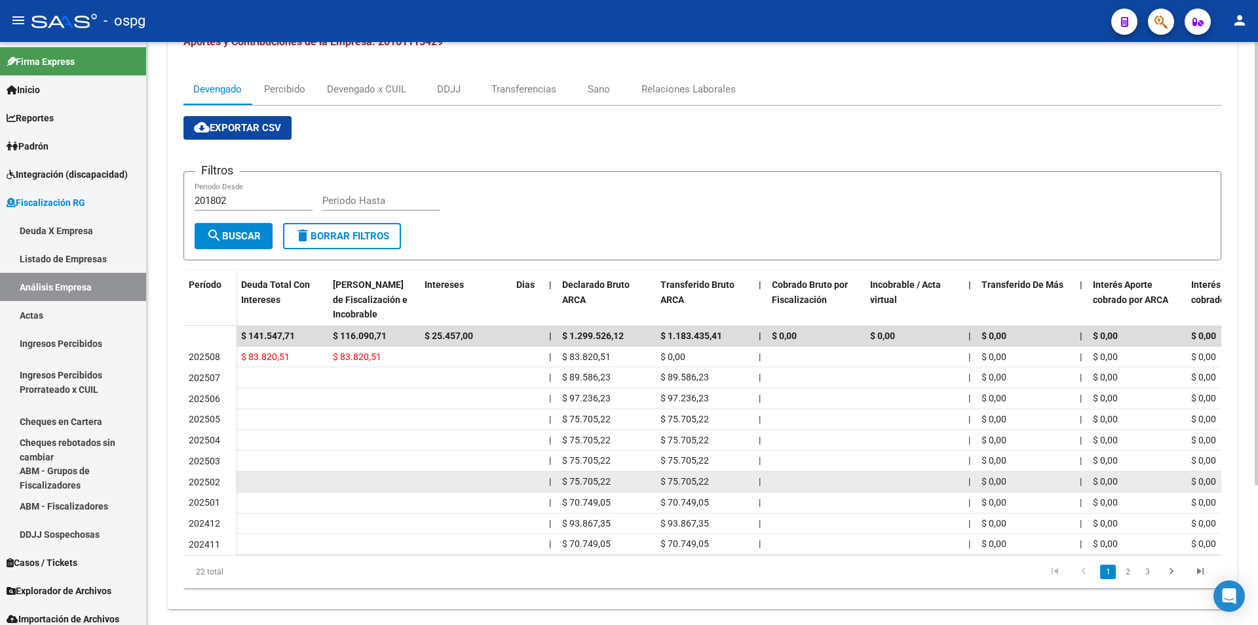
scroll to position [183, 0]
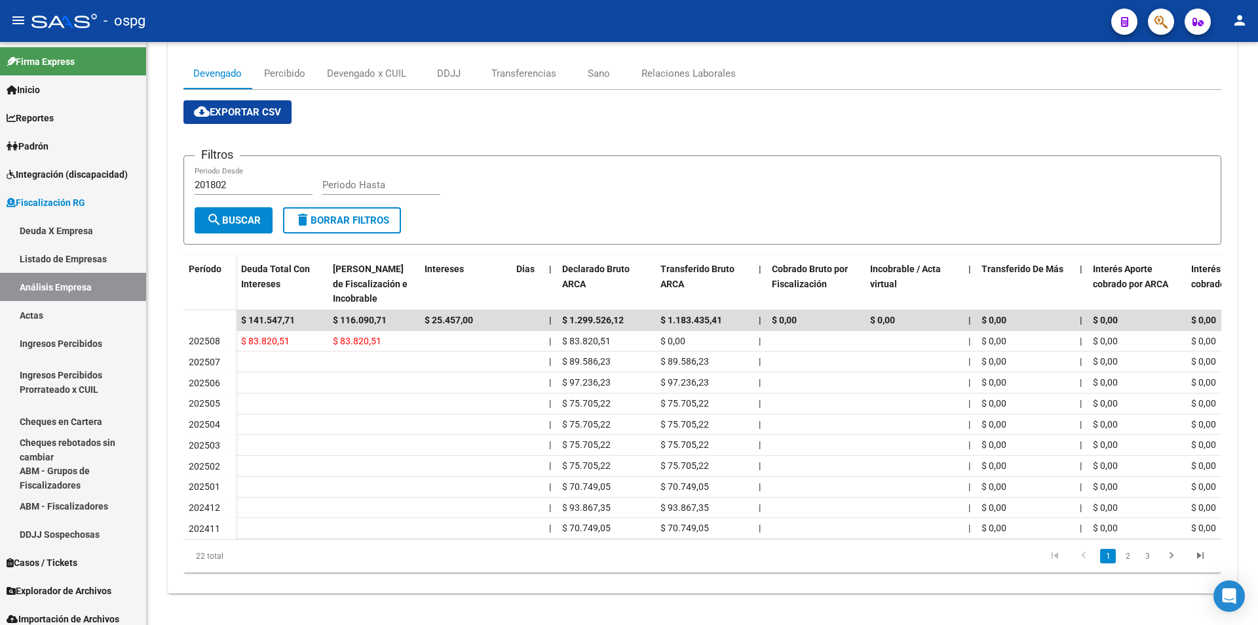
click at [1162, 30] on span "button" at bounding box center [1161, 22] width 13 height 27
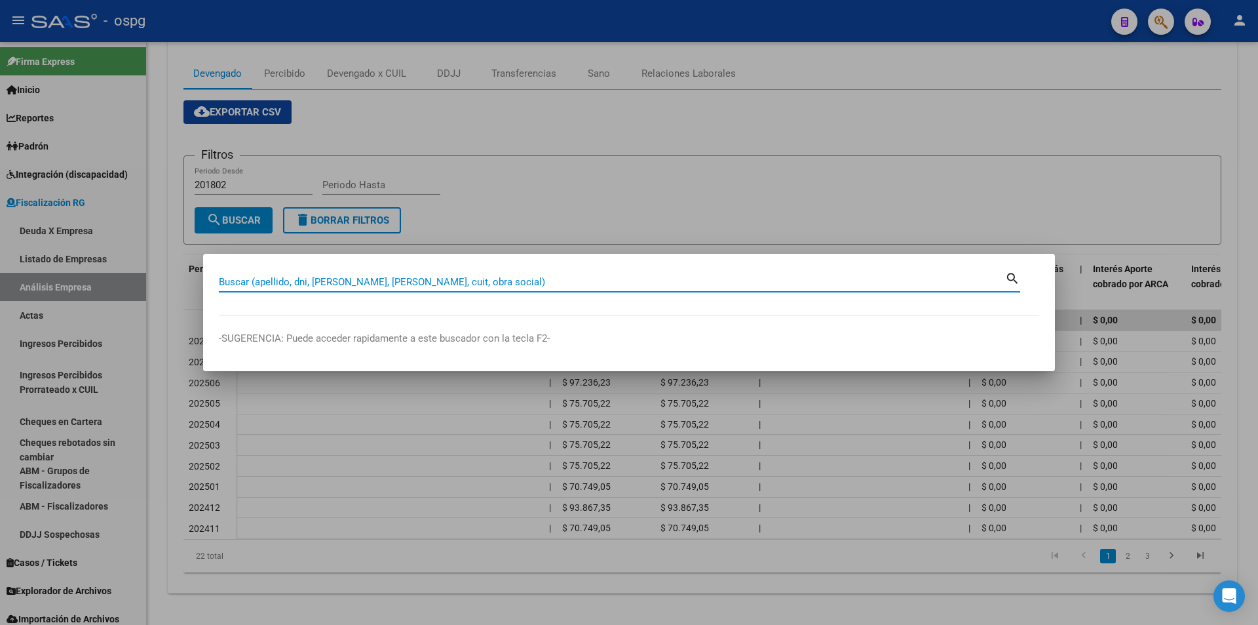
click at [522, 281] on input "Buscar (apellido, dni, [PERSON_NAME], [PERSON_NAME], cuit, obra social)" at bounding box center [612, 282] width 786 height 12
paste input "30678921633"
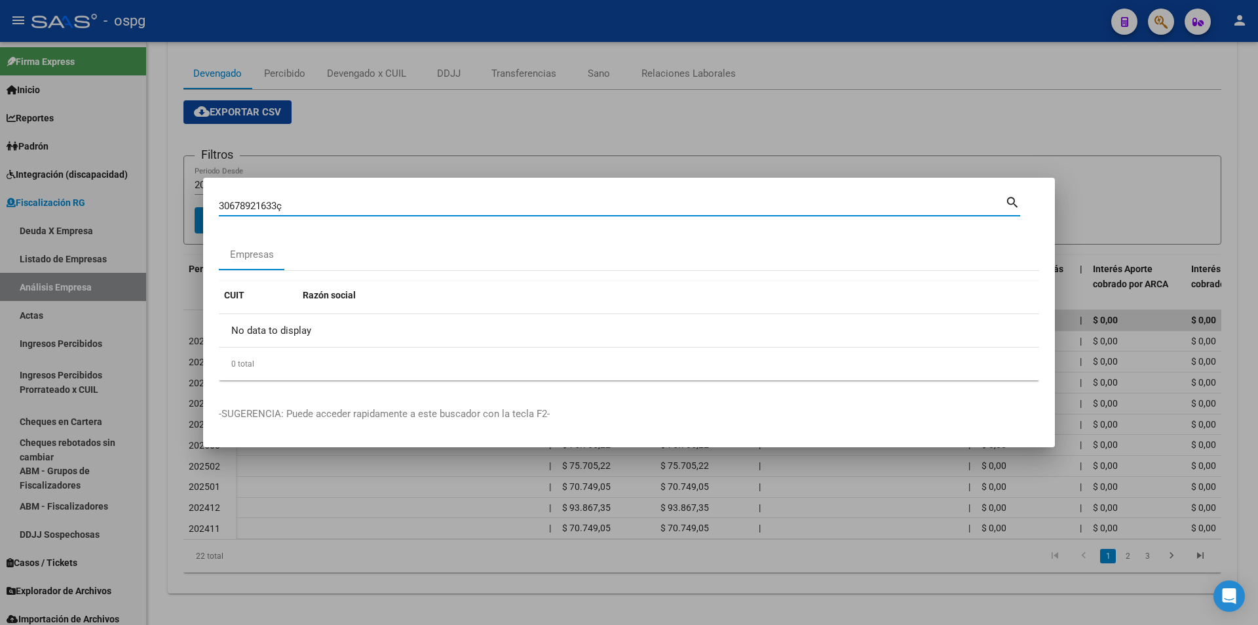
type input "30678921633ç"
click at [997, 138] on div at bounding box center [629, 312] width 1258 height 625
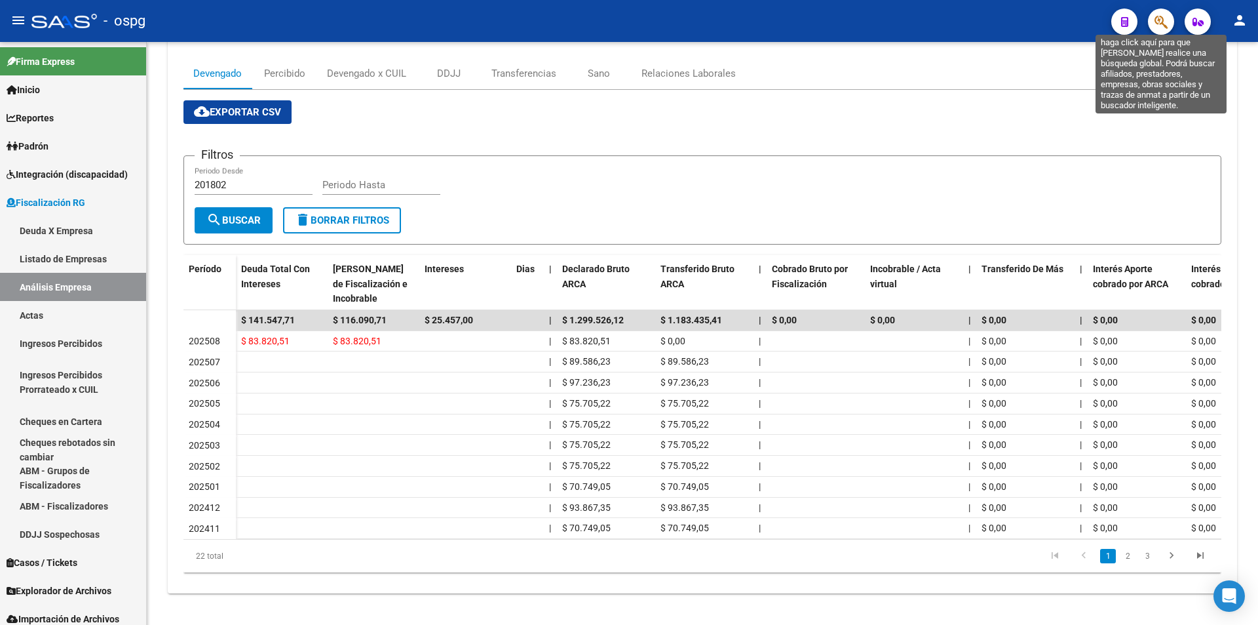
click at [1167, 27] on icon "button" at bounding box center [1161, 21] width 13 height 15
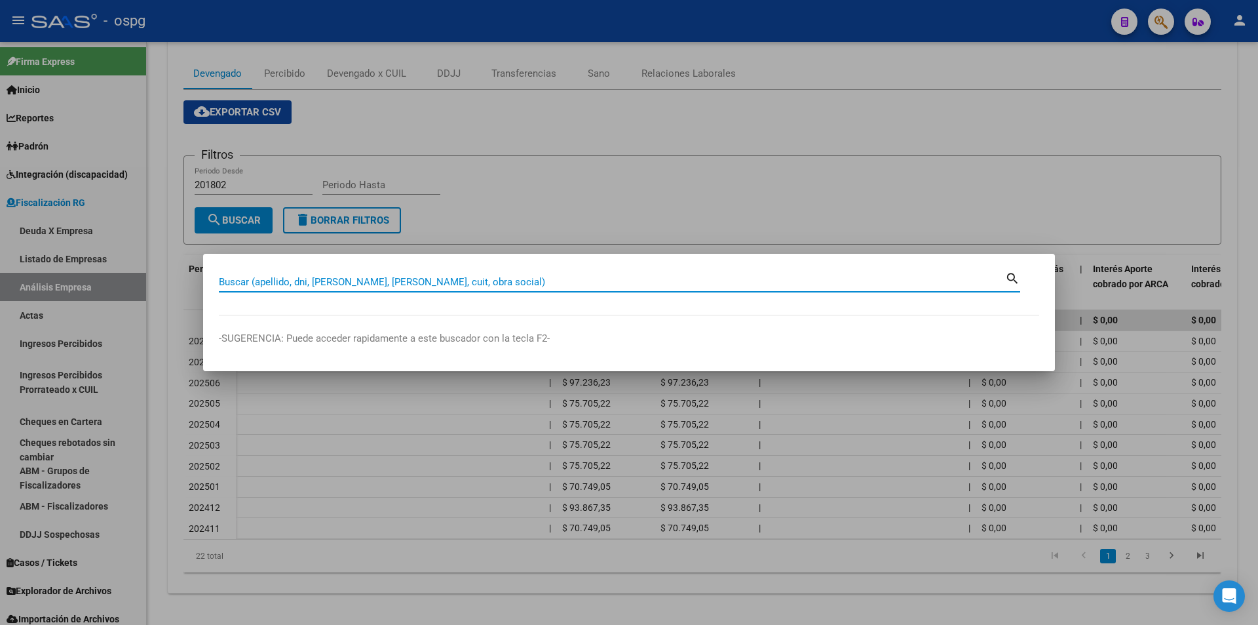
paste input "30678921633"
type input "30678921633"
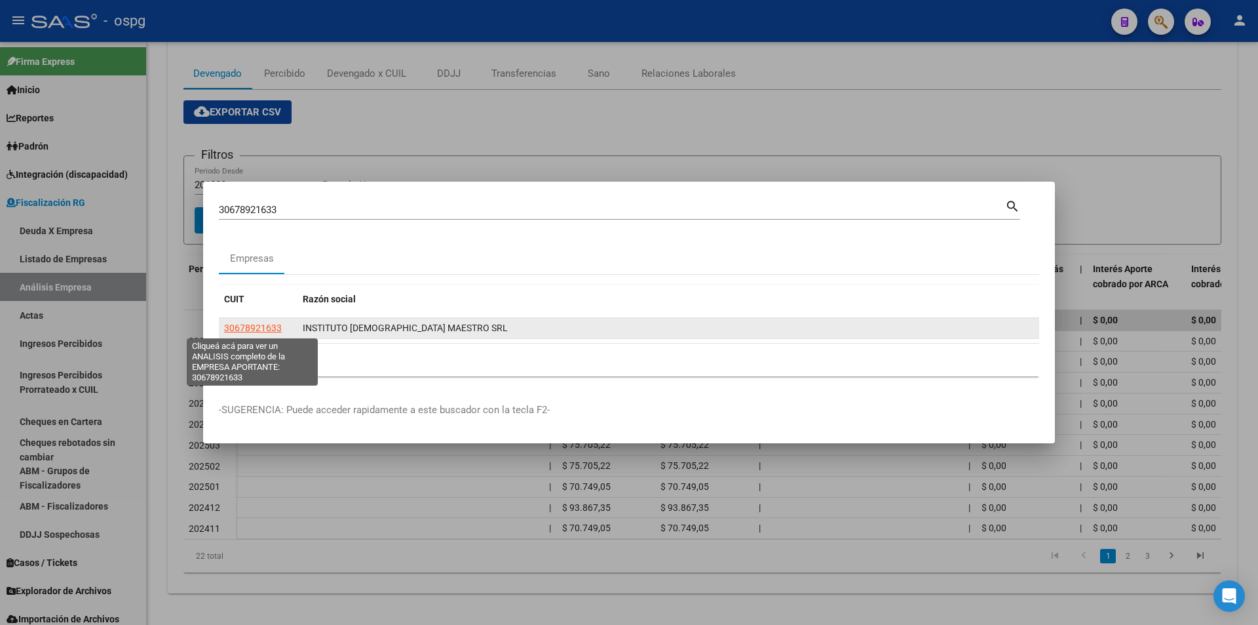
click at [251, 330] on span "30678921633" at bounding box center [253, 327] width 58 height 10
type textarea "30678921633"
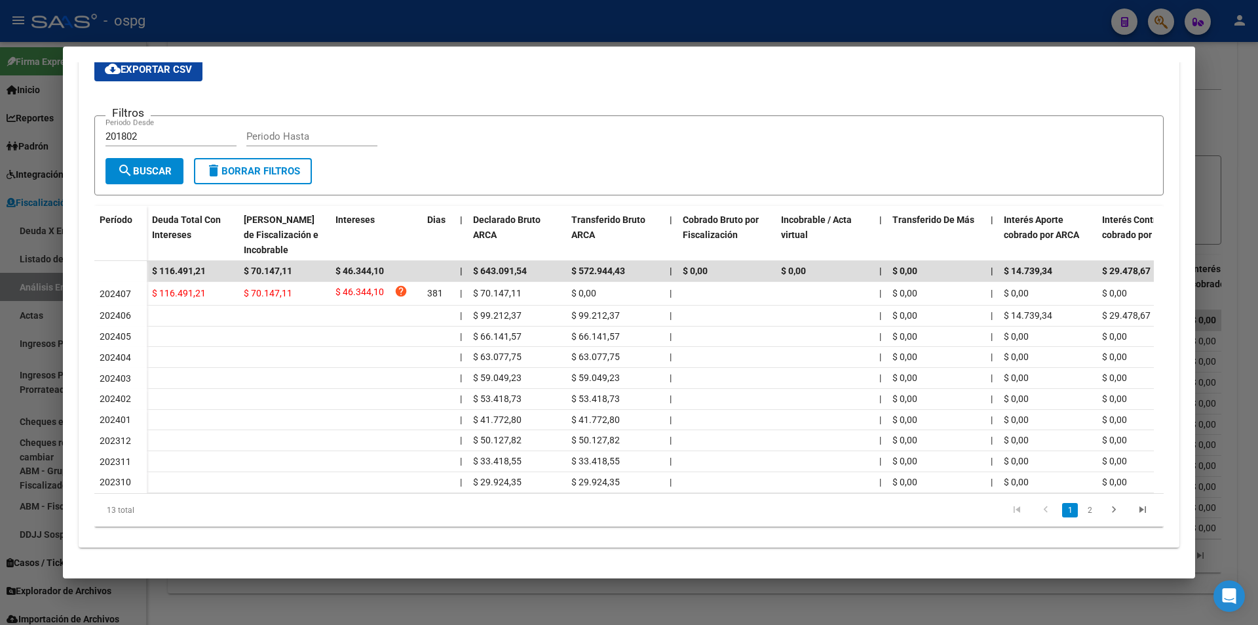
scroll to position [242, 0]
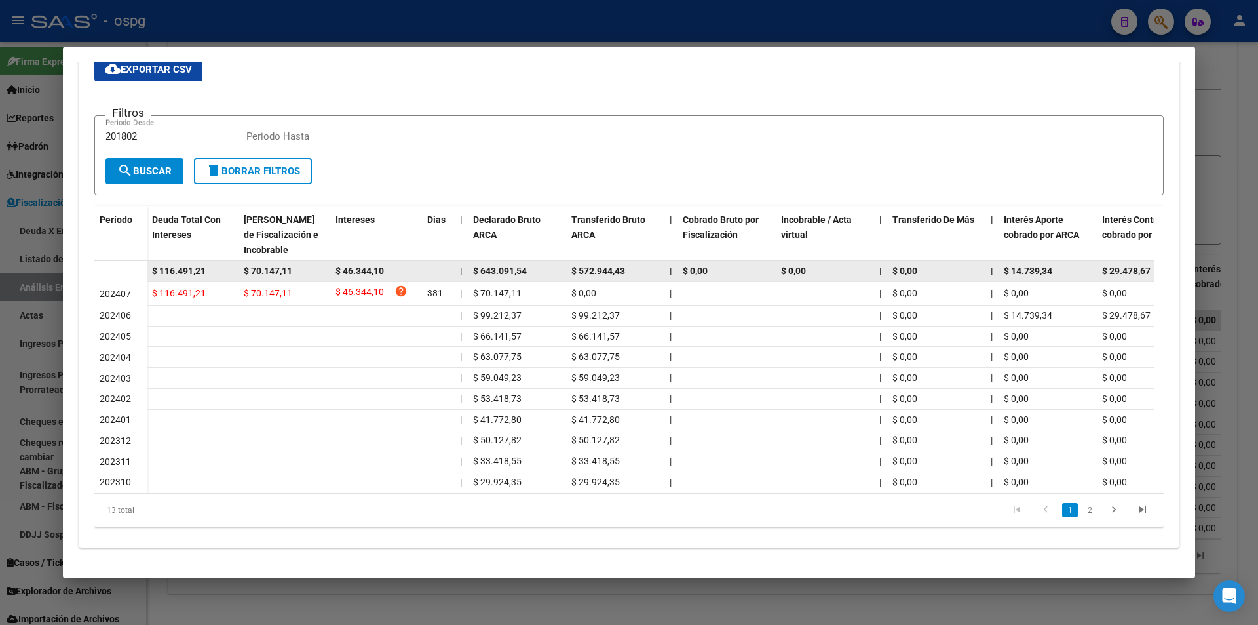
drag, startPoint x: 213, startPoint y: 261, endPoint x: 138, endPoint y: 261, distance: 74.7
click at [138, 261] on datatable-body-row "$ 116.491,21 $ 70.147,11 $ 46.344,10 | $ 643.091,54 $ 572.944,43 | $ 0,00 $ 0,0…" at bounding box center [903, 271] width 1619 height 21
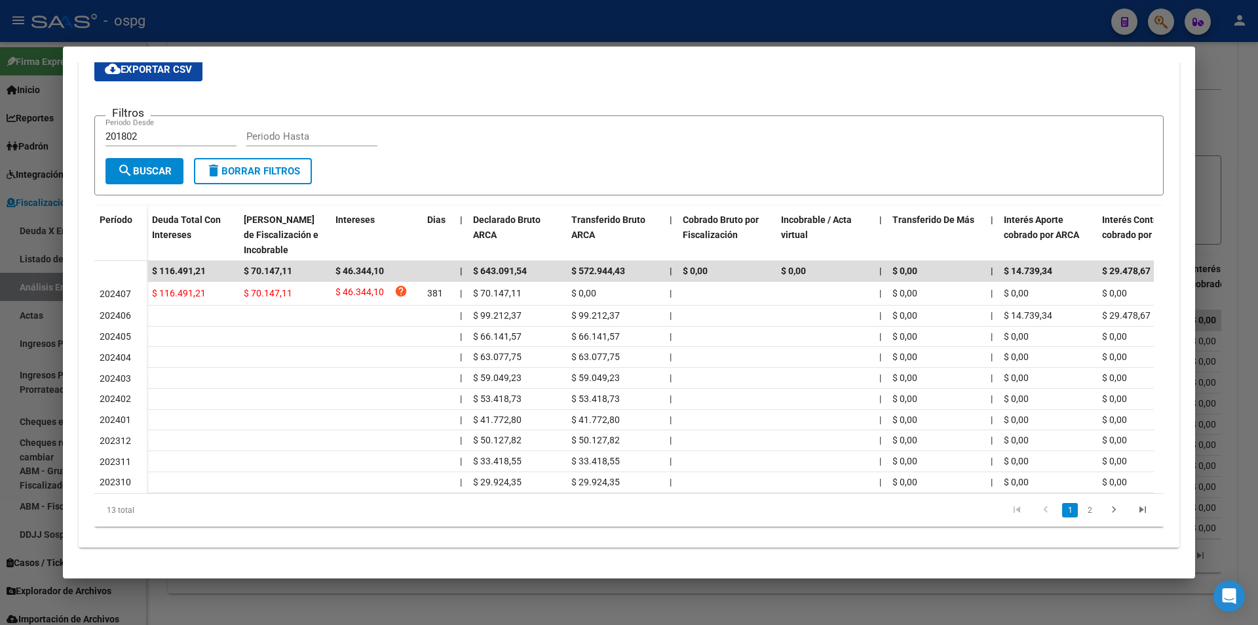
drag, startPoint x: 1197, startPoint y: 113, endPoint x: 1214, endPoint y: 107, distance: 18.3
click at [1197, 113] on div at bounding box center [629, 312] width 1258 height 625
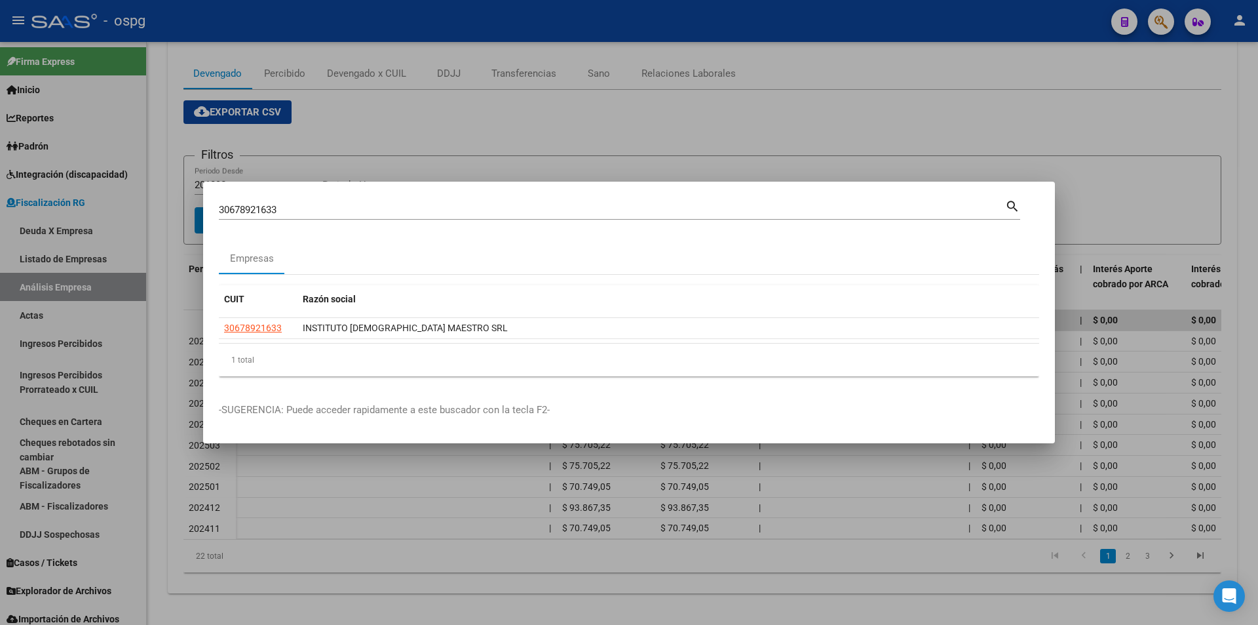
click at [1214, 107] on div at bounding box center [629, 312] width 1258 height 625
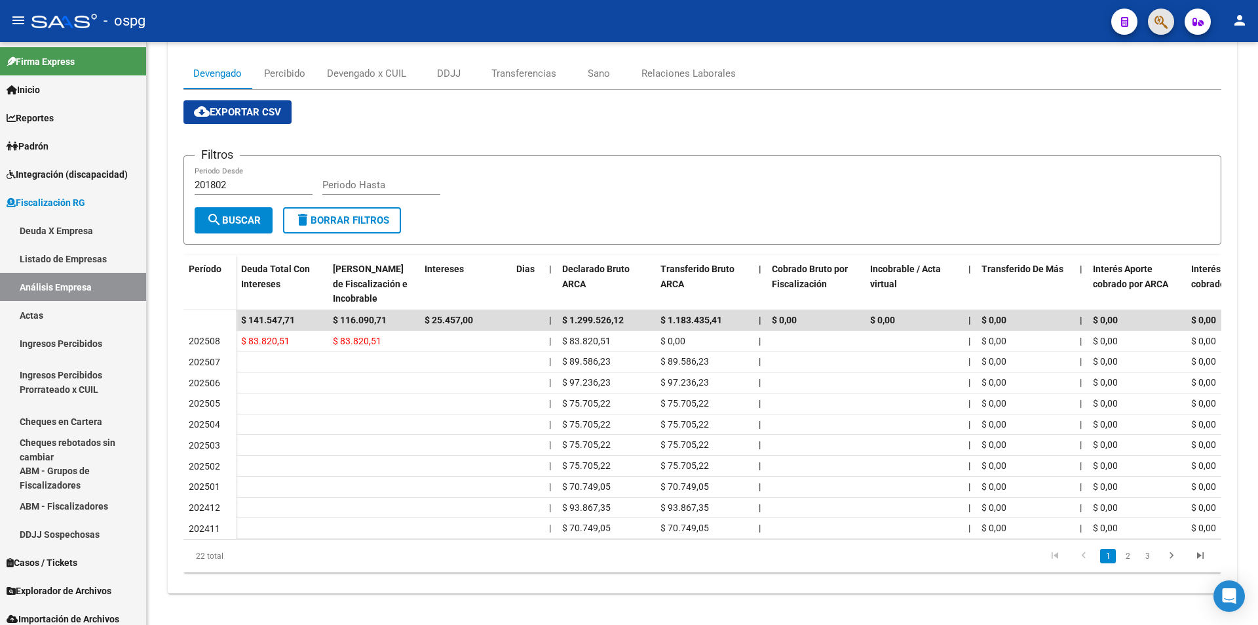
click at [1153, 20] on button "button" at bounding box center [1161, 22] width 26 height 26
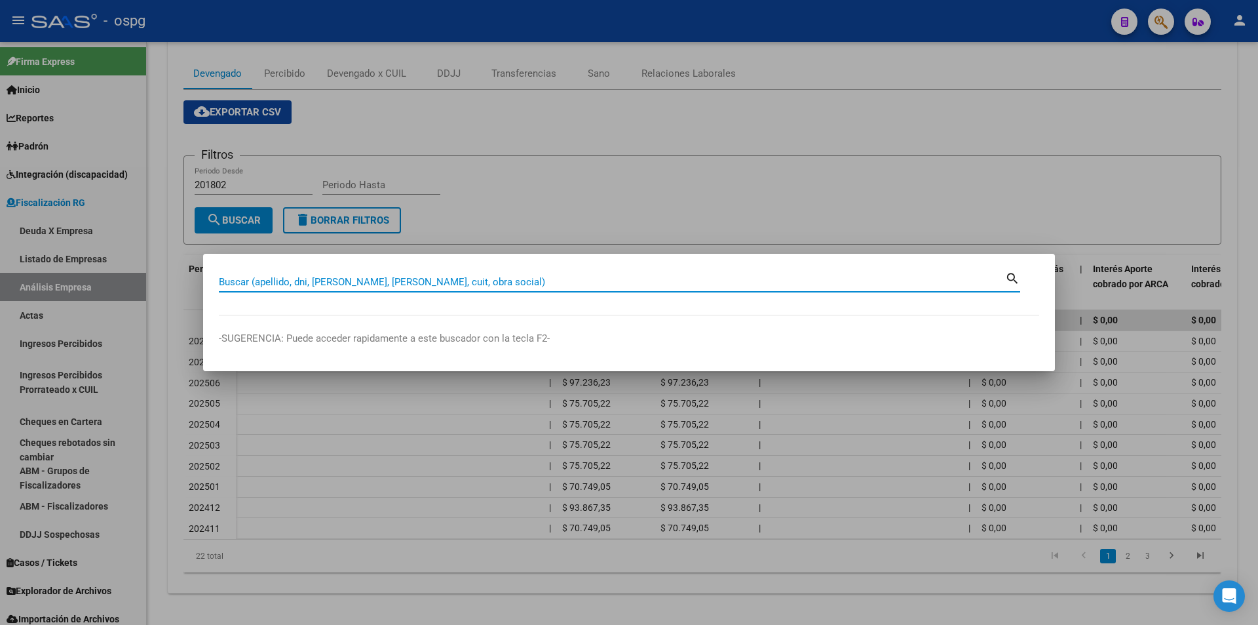
click at [368, 280] on input "Buscar (apellido, dni, [PERSON_NAME], [PERSON_NAME], cuit, obra social)" at bounding box center [612, 282] width 786 height 12
type input "20319311573"
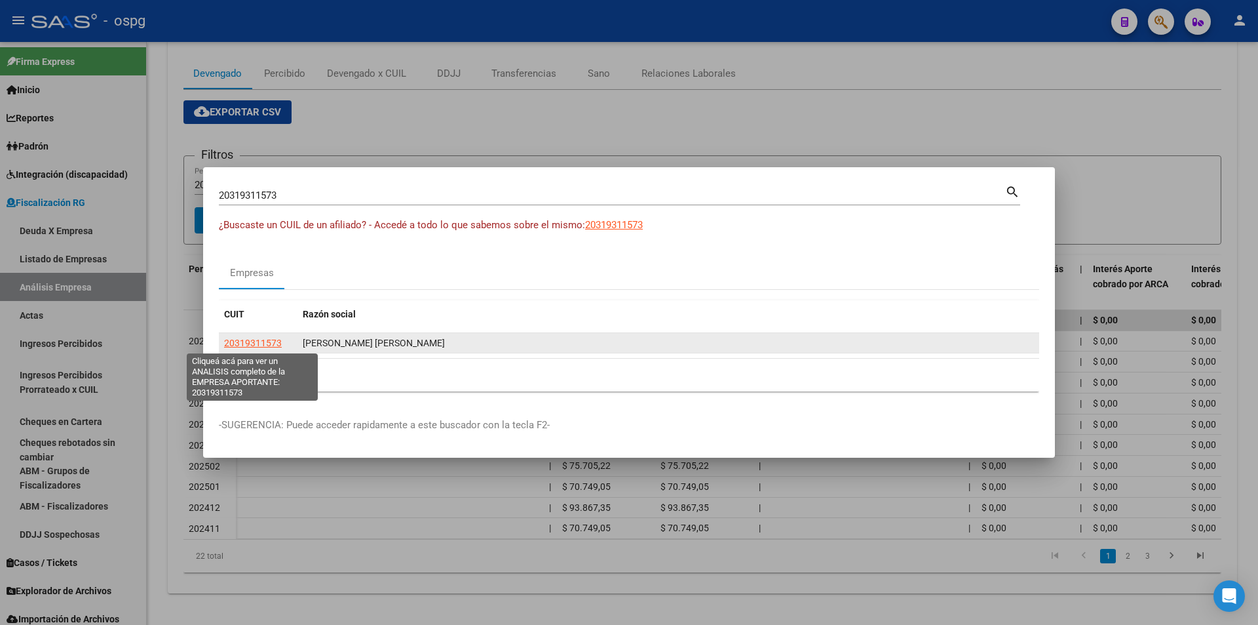
click at [246, 344] on span "20319311573" at bounding box center [253, 342] width 58 height 10
type textarea "20319311573"
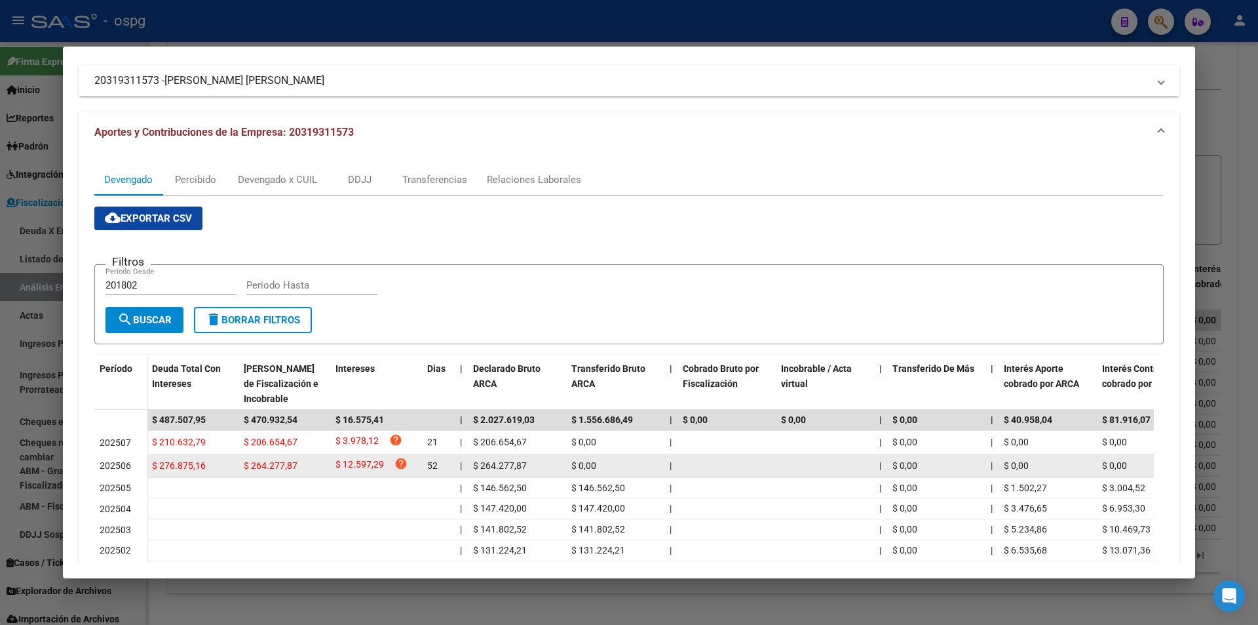
scroll to position [197, 0]
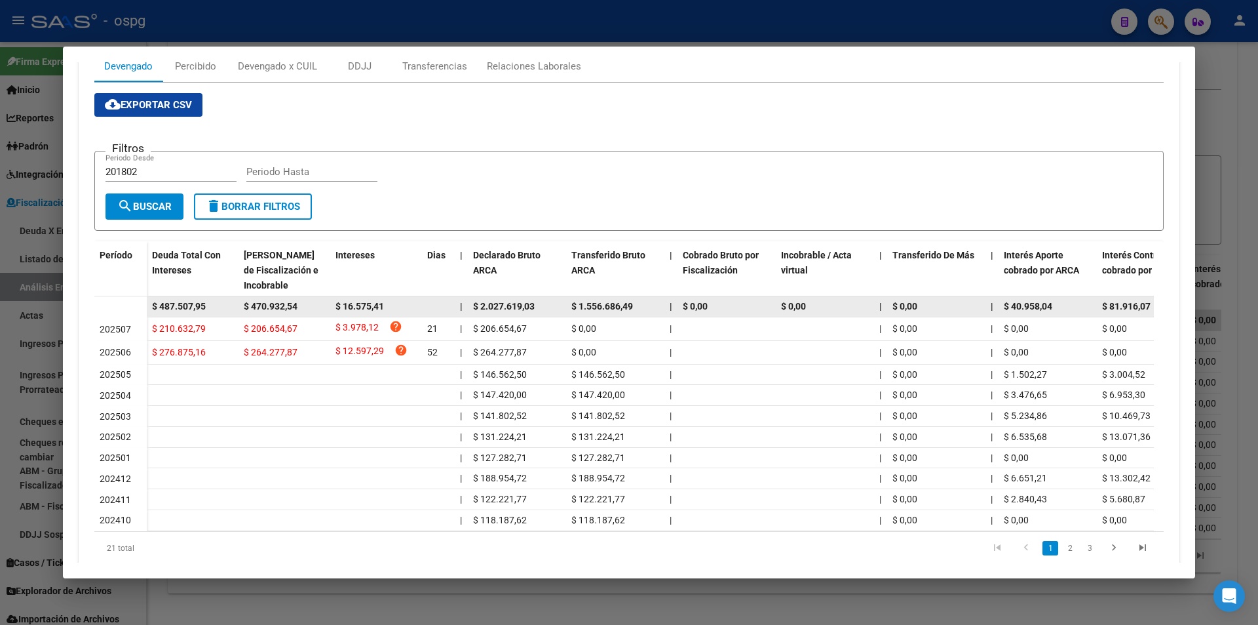
drag, startPoint x: 212, startPoint y: 303, endPoint x: 149, endPoint y: 308, distance: 62.5
click at [145, 308] on datatable-body-row "$ 487.507,95 $ 470.932,54 $ 16.575,41 | $ 2.027.619,03 $ 1.556.686,49 | $ 0,00 …" at bounding box center [903, 306] width 1619 height 21
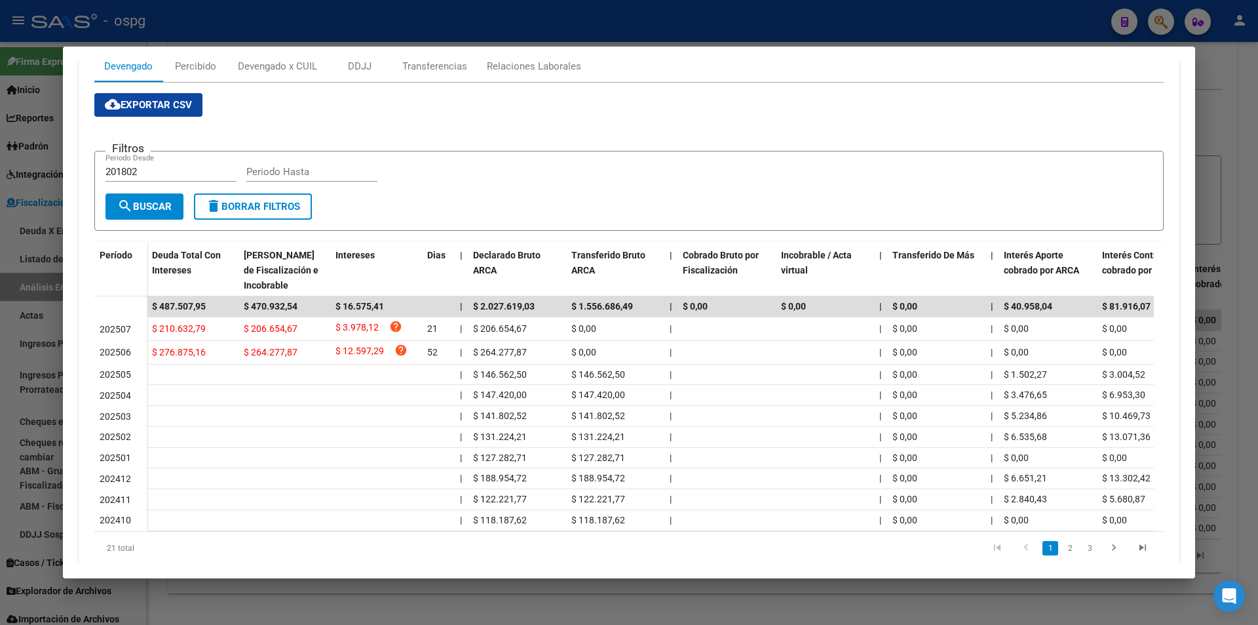
click at [0, 415] on div at bounding box center [629, 312] width 1258 height 625
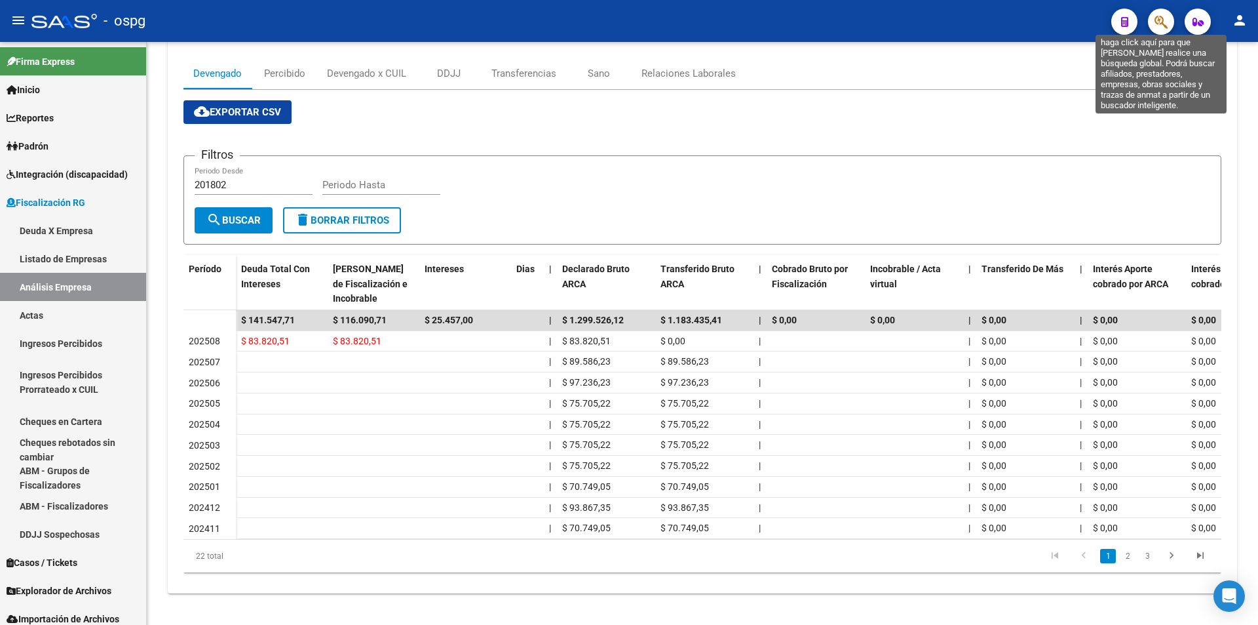
click at [1163, 27] on icon "button" at bounding box center [1161, 21] width 13 height 15
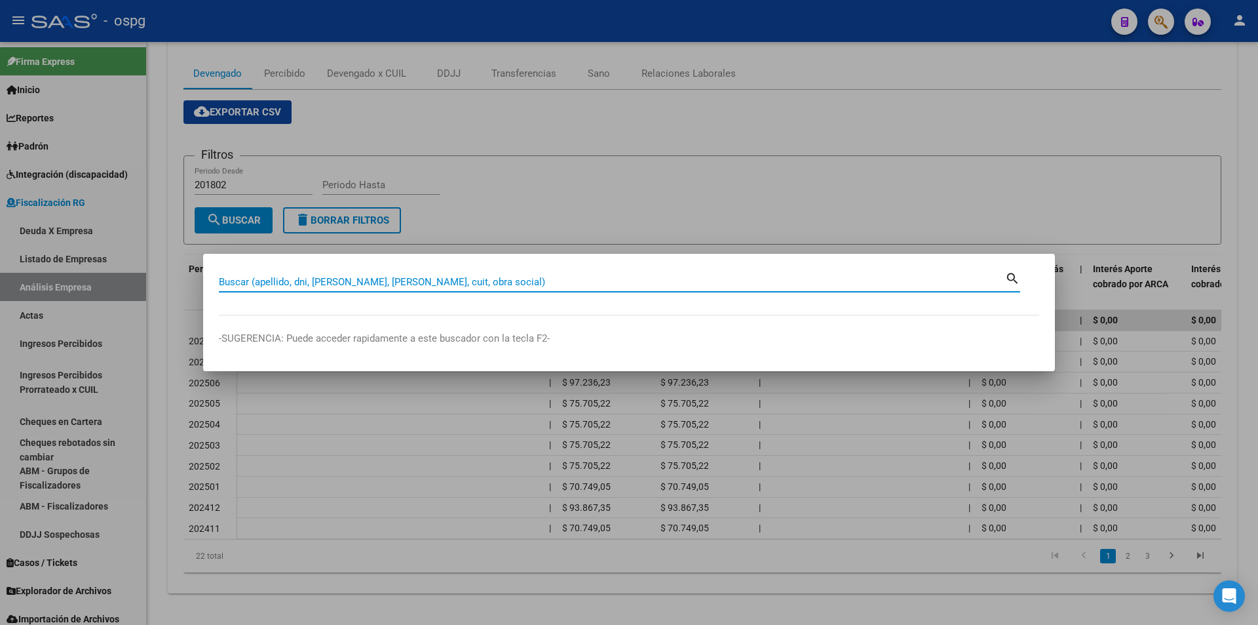
click at [309, 279] on input "Buscar (apellido, dni, [PERSON_NAME], [PERSON_NAME], cuit, obra social)" at bounding box center [612, 282] width 786 height 12
paste input "33539719829"
type input "33539719829"
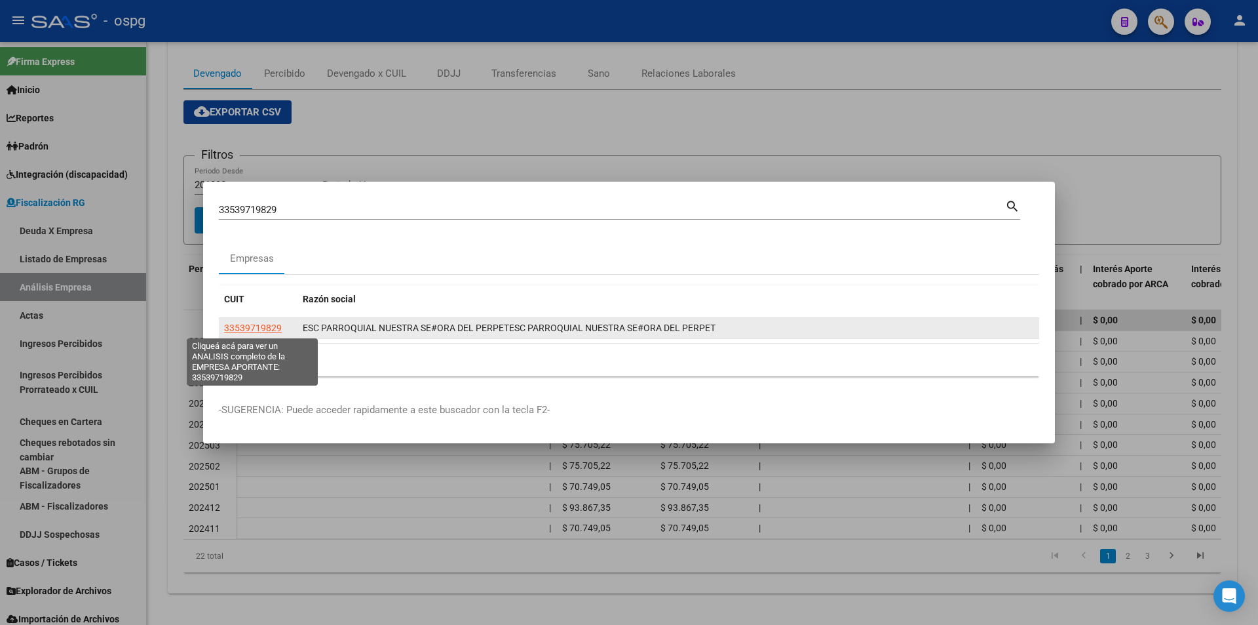
click at [235, 328] on span "33539719829" at bounding box center [253, 327] width 58 height 10
type textarea "33539719829"
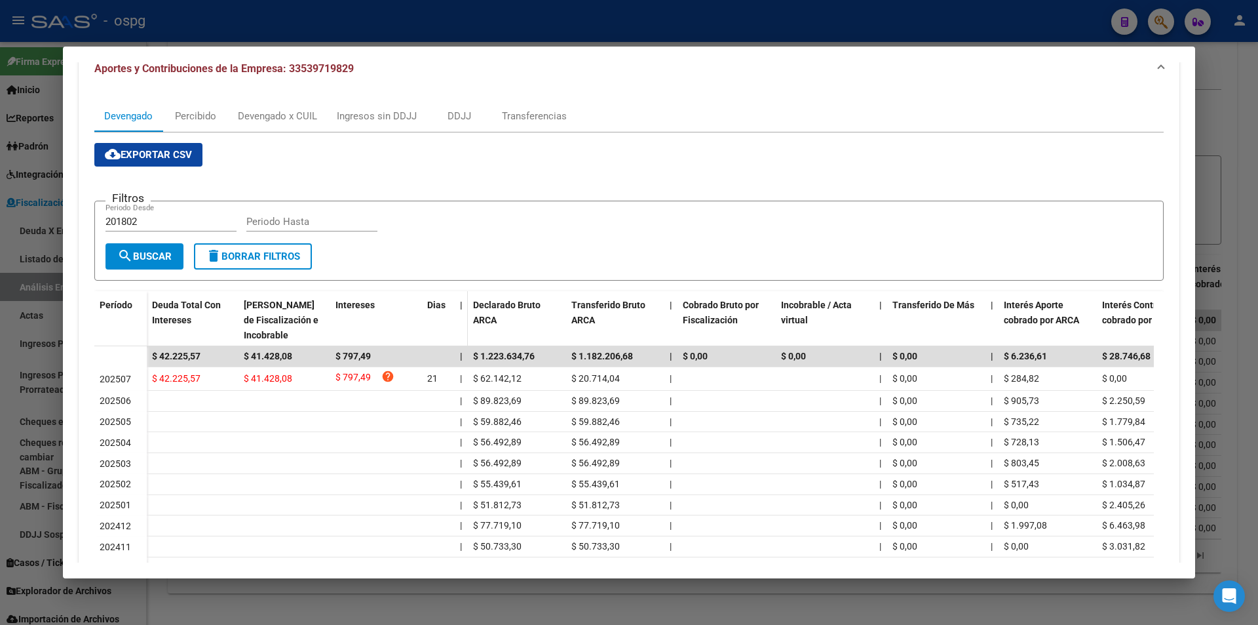
scroll to position [147, 0]
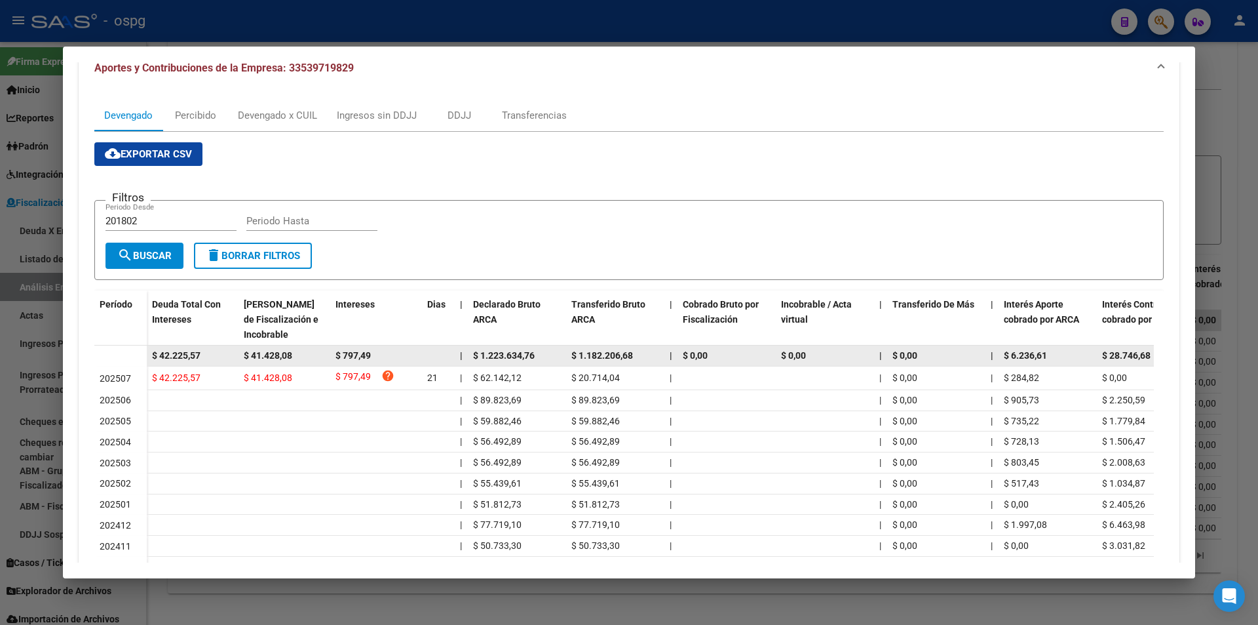
drag, startPoint x: 219, startPoint y: 351, endPoint x: 114, endPoint y: 351, distance: 104.9
click at [114, 351] on datatable-body-row "$ 42.225,57 $ 41.428,08 $ 797,49 | $ 1.223.634,76 $ 1.182.206,68 | $ 0,00 $ 0,0…" at bounding box center [903, 355] width 1619 height 21
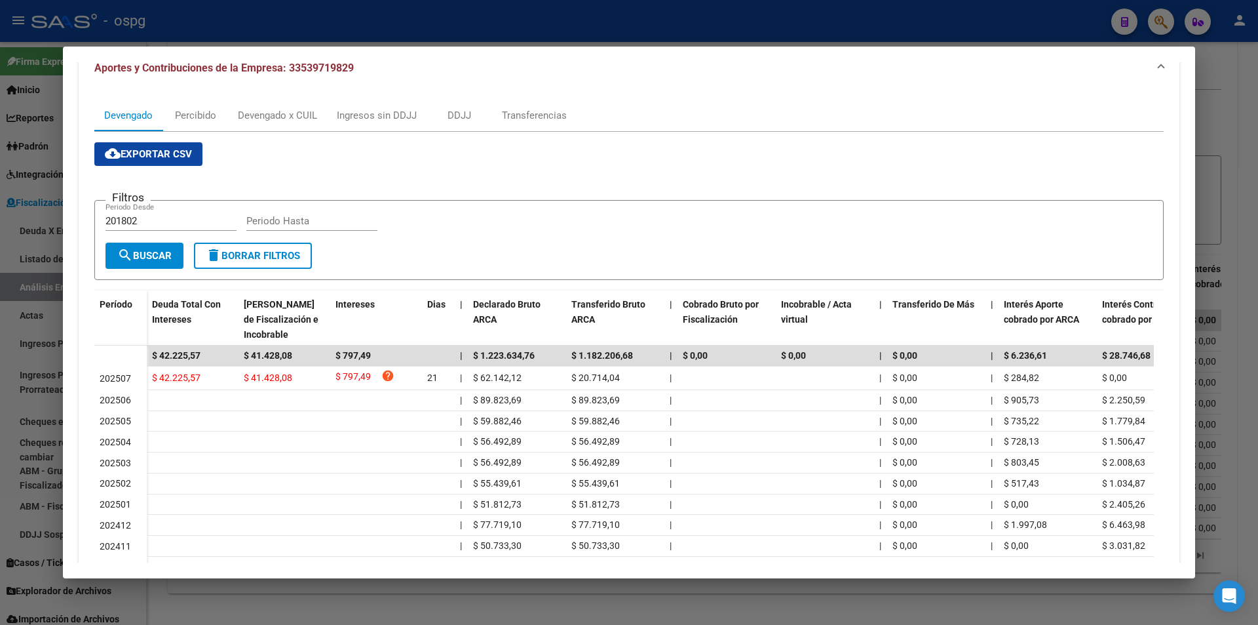
click at [0, 355] on div at bounding box center [629, 312] width 1258 height 625
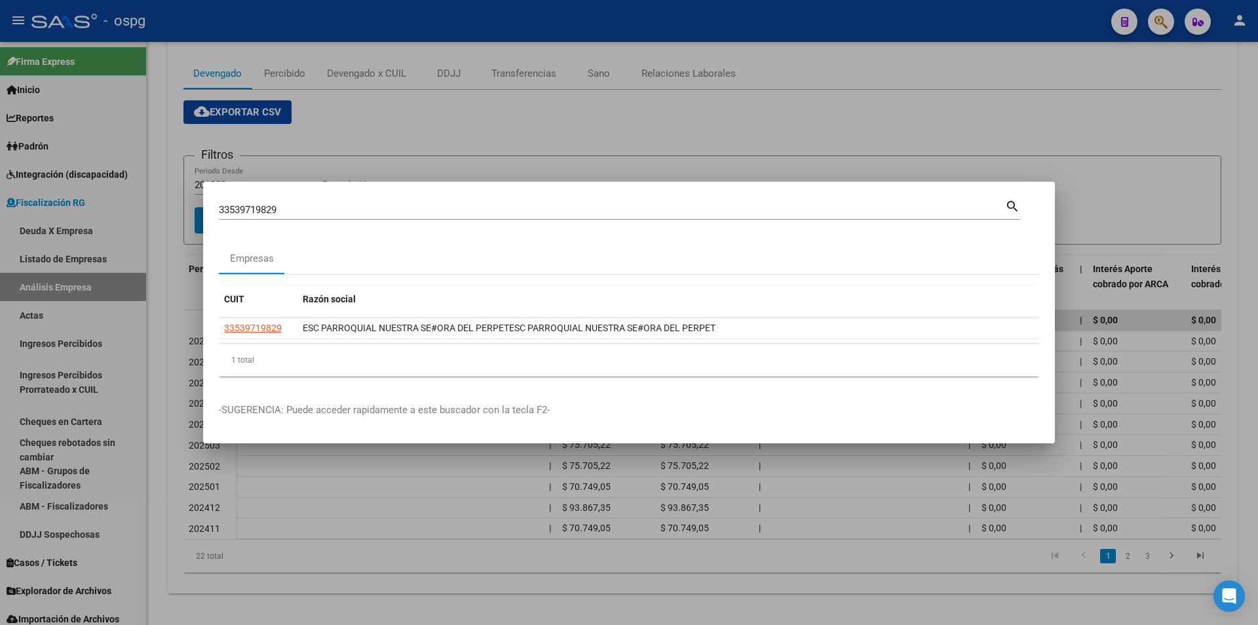
click at [1046, 76] on div at bounding box center [629, 312] width 1258 height 625
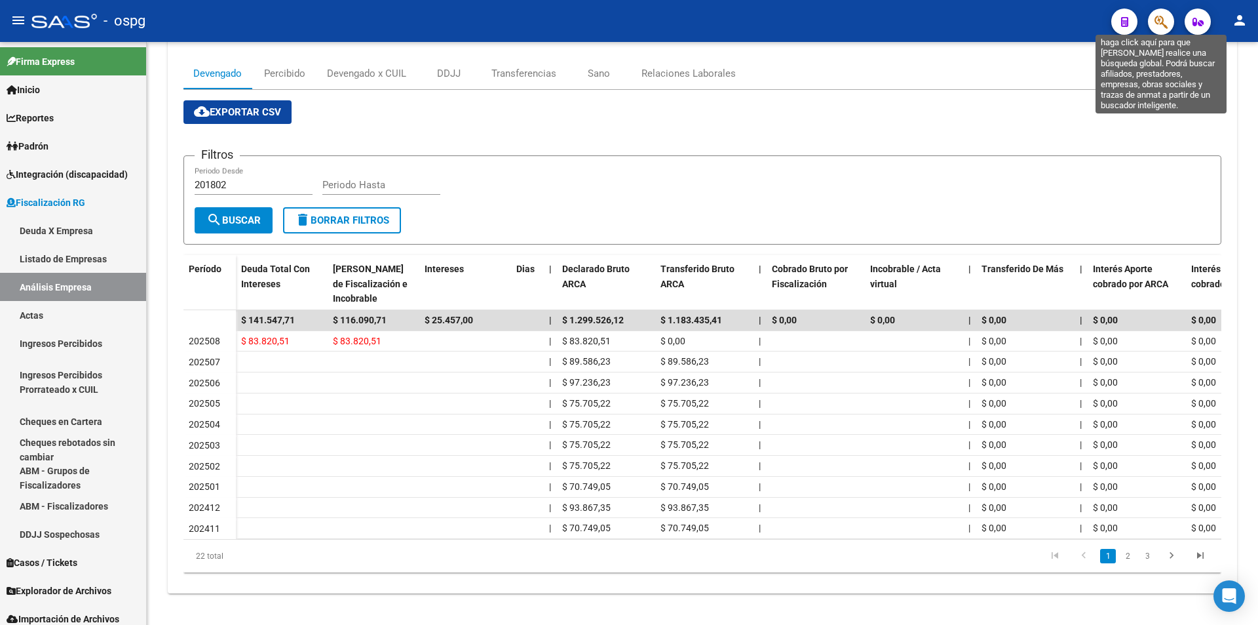
click at [1155, 20] on icon "button" at bounding box center [1161, 21] width 13 height 15
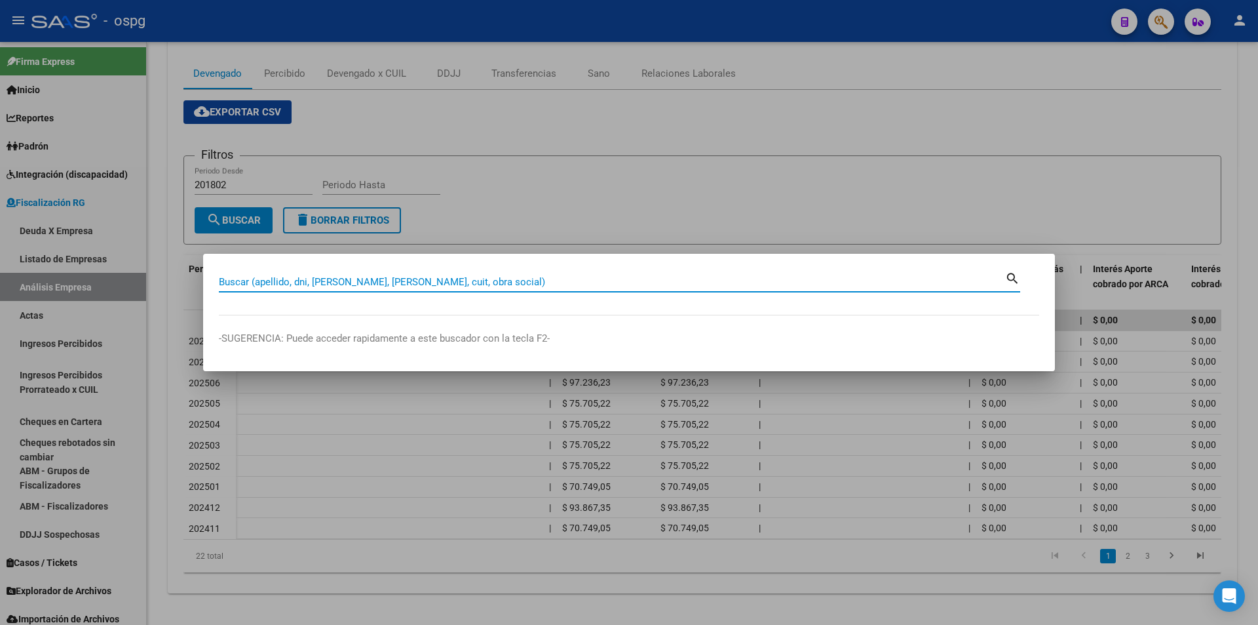
click at [533, 280] on input "Buscar (apellido, dni, [PERSON_NAME], [PERSON_NAME], cuit, obra social)" at bounding box center [612, 282] width 786 height 12
paste input "30715814206"
type input "30715814206"
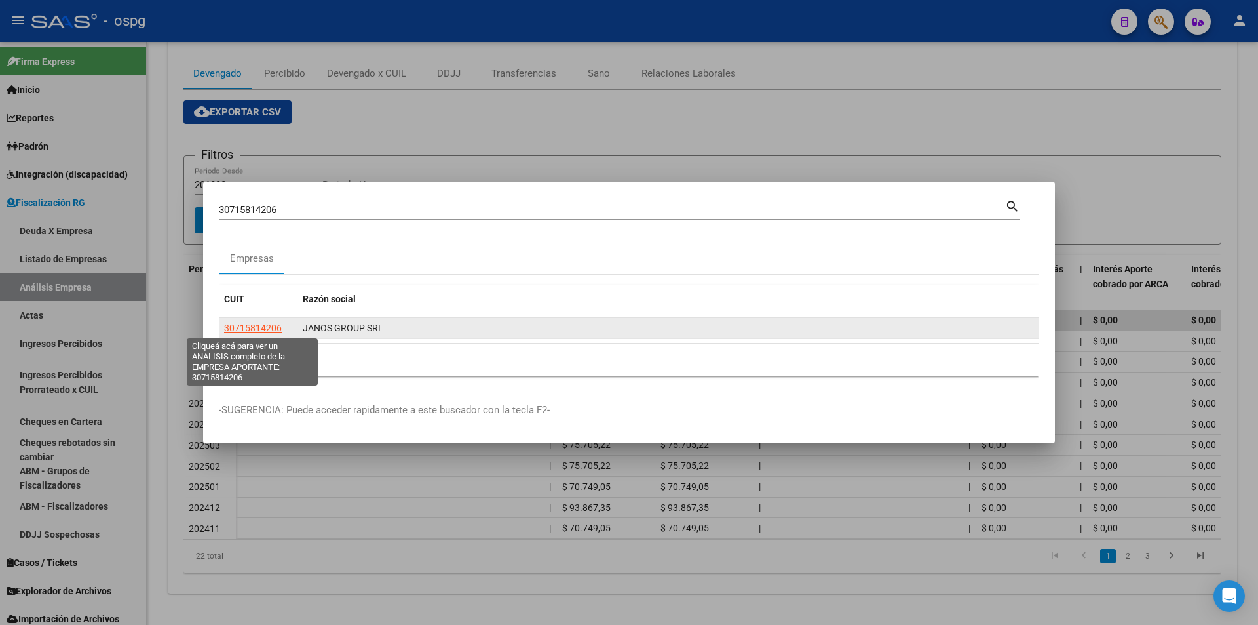
click at [267, 326] on span "30715814206" at bounding box center [253, 327] width 58 height 10
type textarea "30715814206"
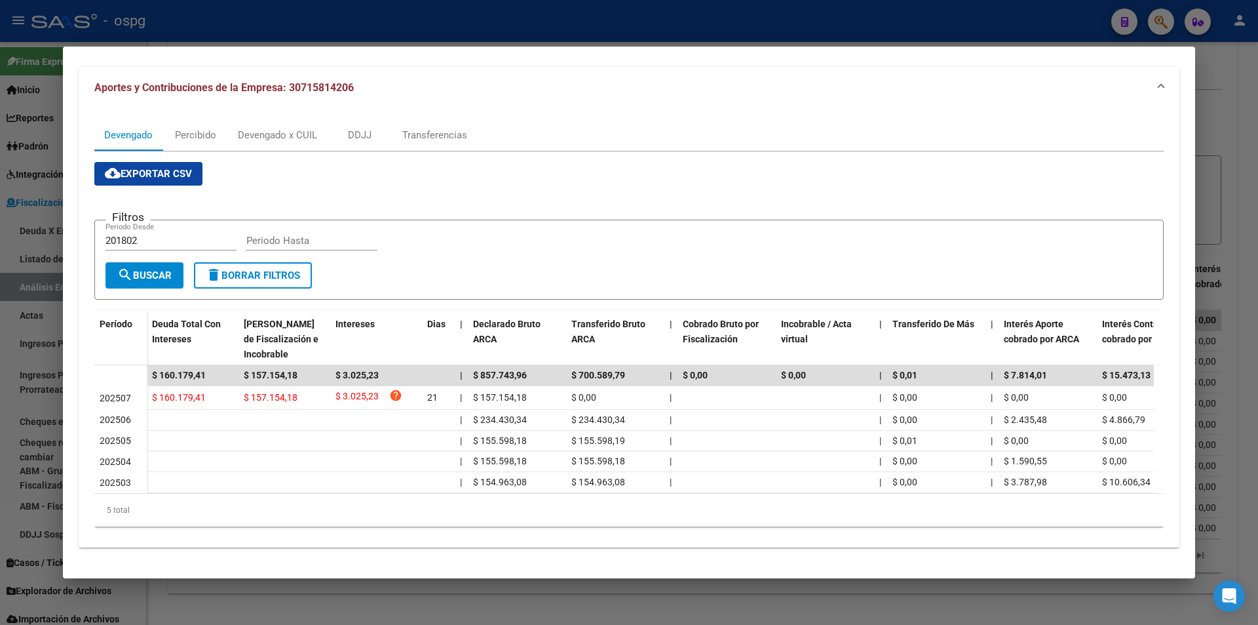
scroll to position [138, 0]
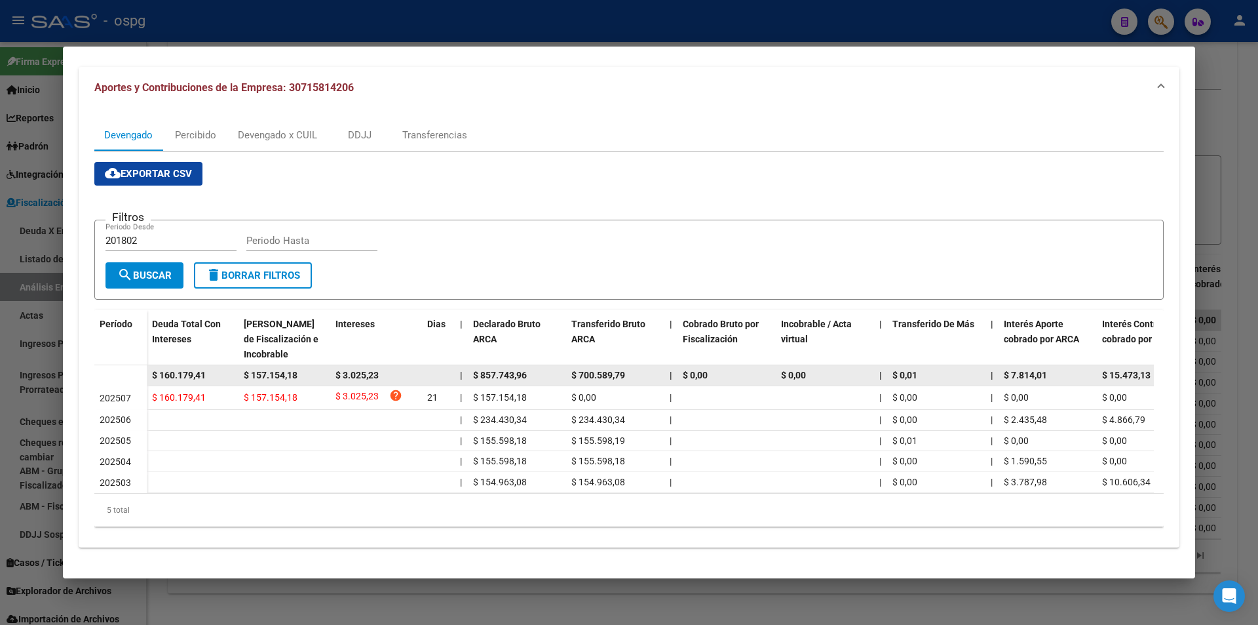
drag, startPoint x: 213, startPoint y: 369, endPoint x: 110, endPoint y: 369, distance: 102.9
click at [110, 369] on datatable-body-row "$ 160.179,41 $ 157.154,18 $ 3.025,23 | $ 857.743,96 $ 700.589,79 | $ 0,00 $ 0,0…" at bounding box center [903, 375] width 1619 height 21
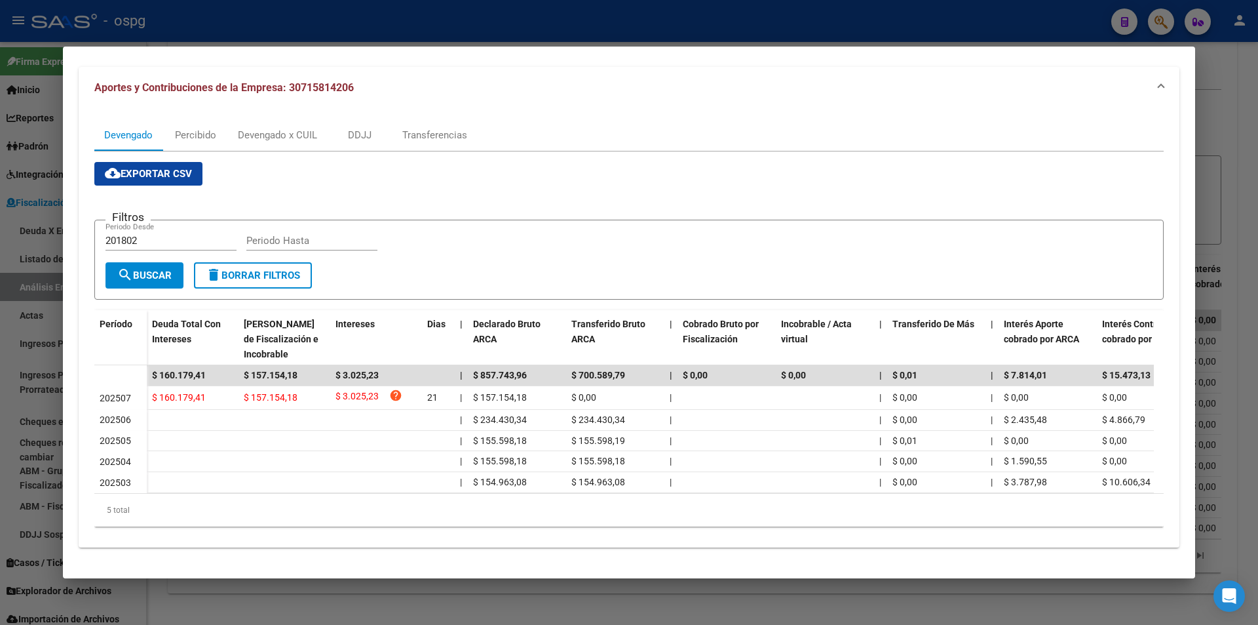
click at [1232, 213] on div at bounding box center [629, 312] width 1258 height 625
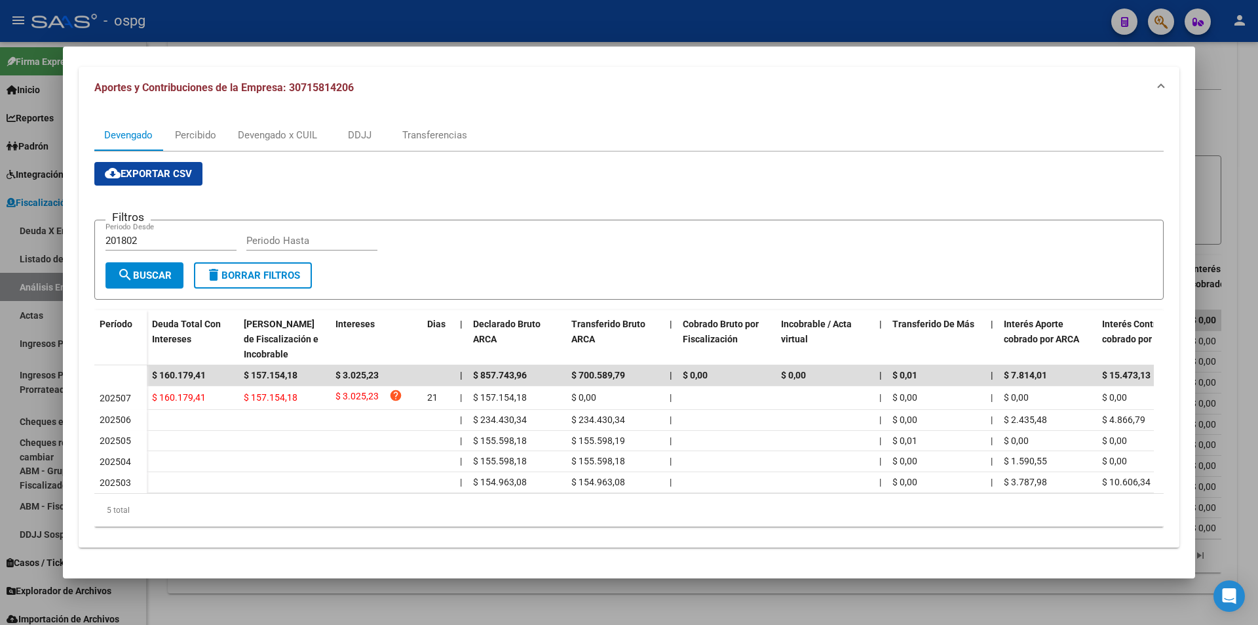
click at [1231, 214] on div at bounding box center [629, 312] width 1258 height 625
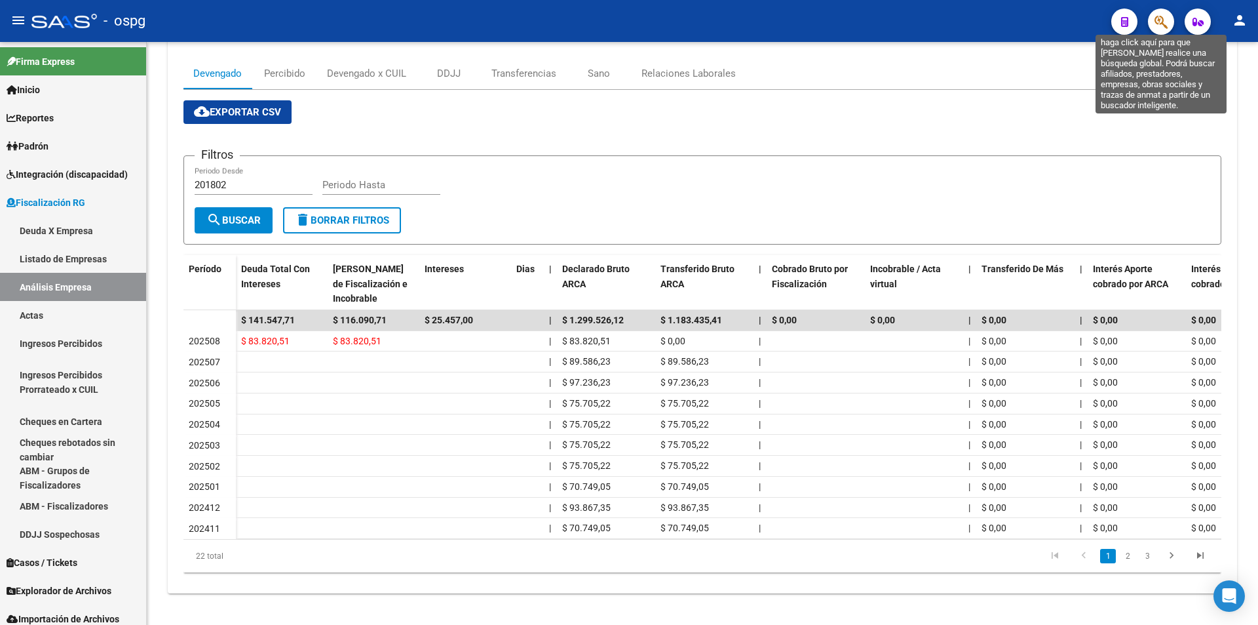
click at [1163, 26] on icon "button" at bounding box center [1161, 21] width 13 height 15
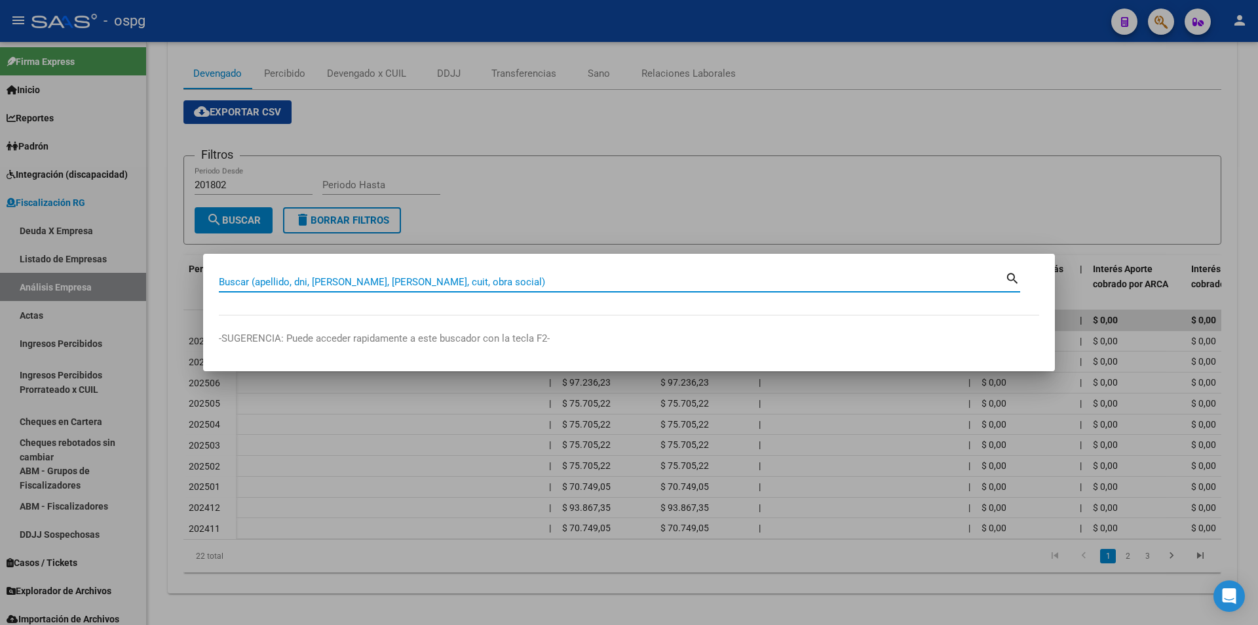
click at [500, 280] on input "Buscar (apellido, dni, [PERSON_NAME], [PERSON_NAME], cuit, obra social)" at bounding box center [612, 282] width 786 height 12
paste input "20215353436"
type input "20215353436"
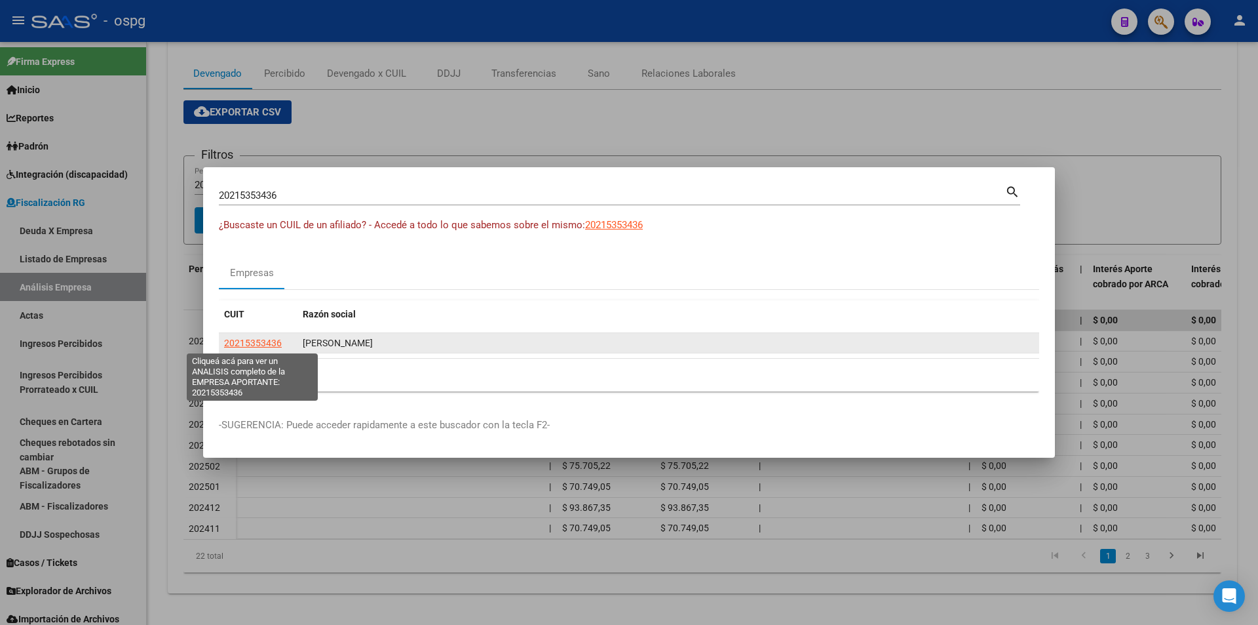
click at [249, 346] on span "20215353436" at bounding box center [253, 342] width 58 height 10
type textarea "20215353436"
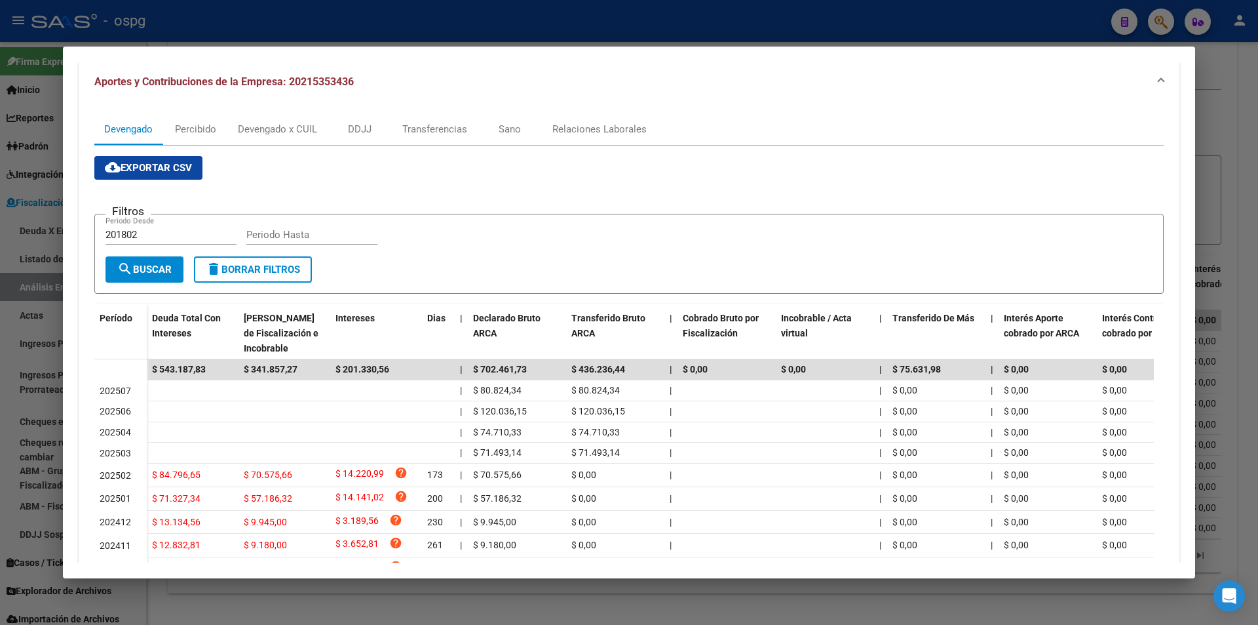
scroll to position [147, 0]
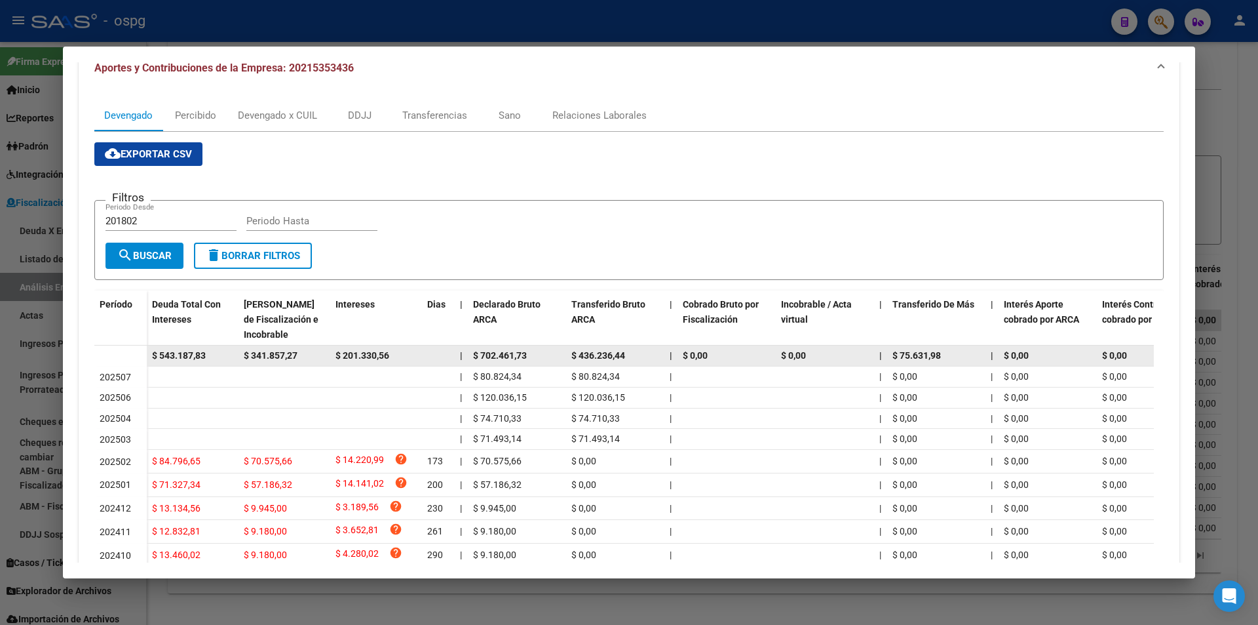
drag, startPoint x: 208, startPoint y: 356, endPoint x: 150, endPoint y: 358, distance: 58.4
click at [150, 358] on datatable-body-cell "$ 543.187,83" at bounding box center [193, 355] width 92 height 20
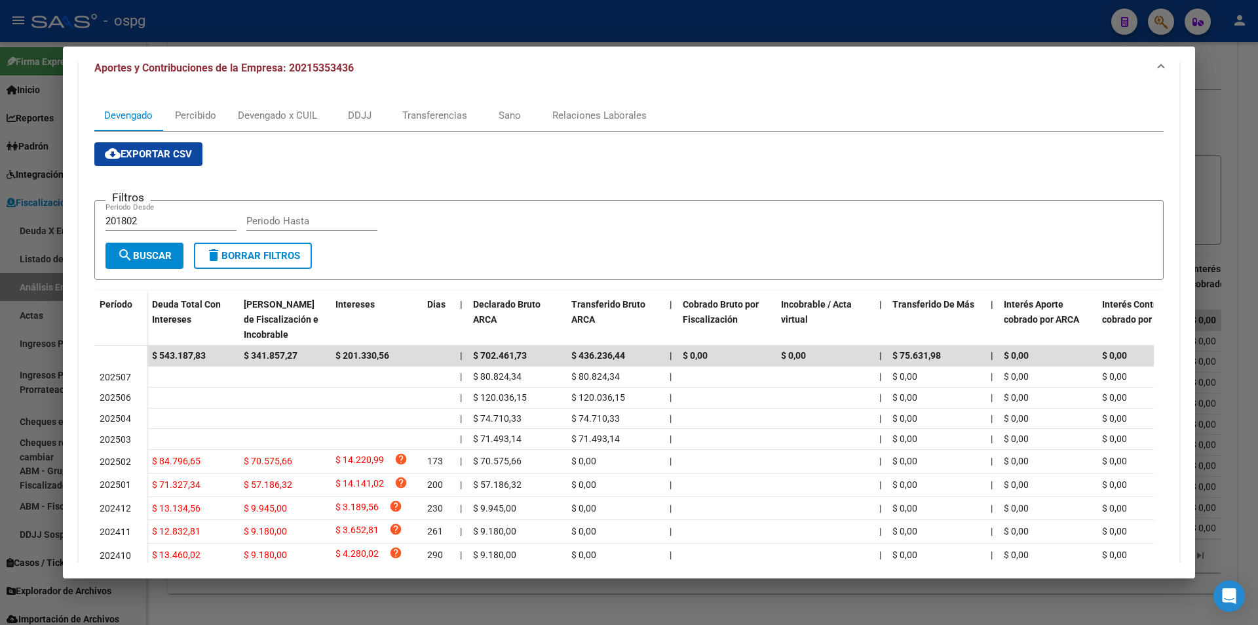
click at [1206, 195] on div at bounding box center [629, 312] width 1258 height 625
click at [1205, 197] on div at bounding box center [629, 312] width 1258 height 625
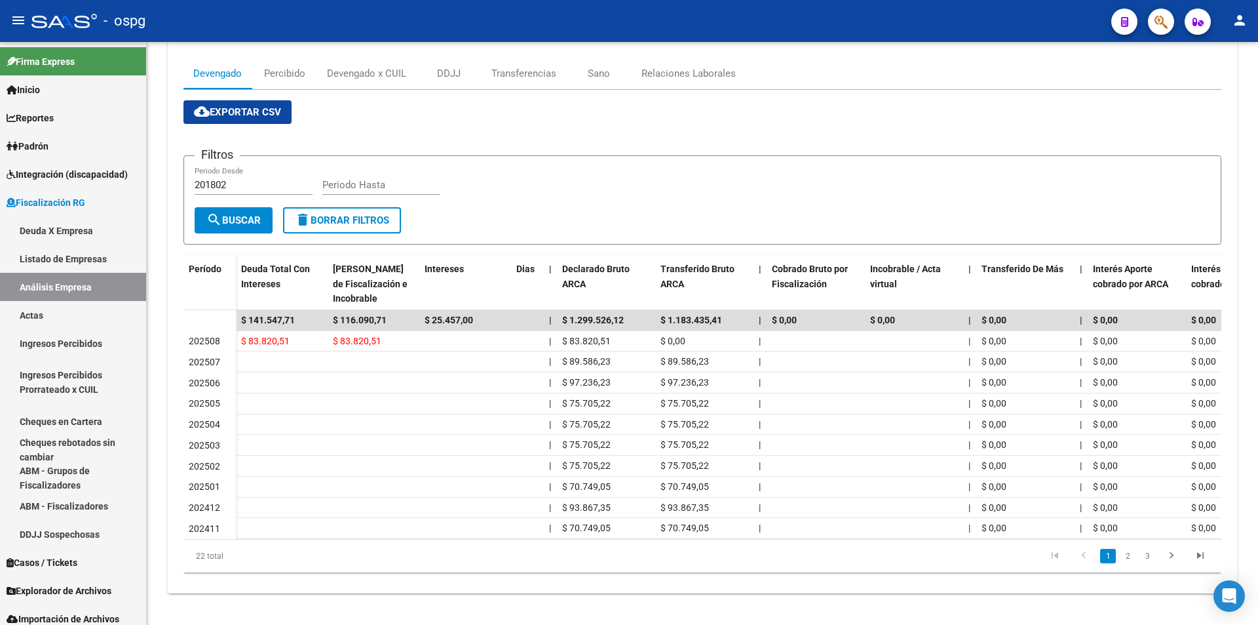
click at [1150, 25] on button "button" at bounding box center [1161, 22] width 26 height 26
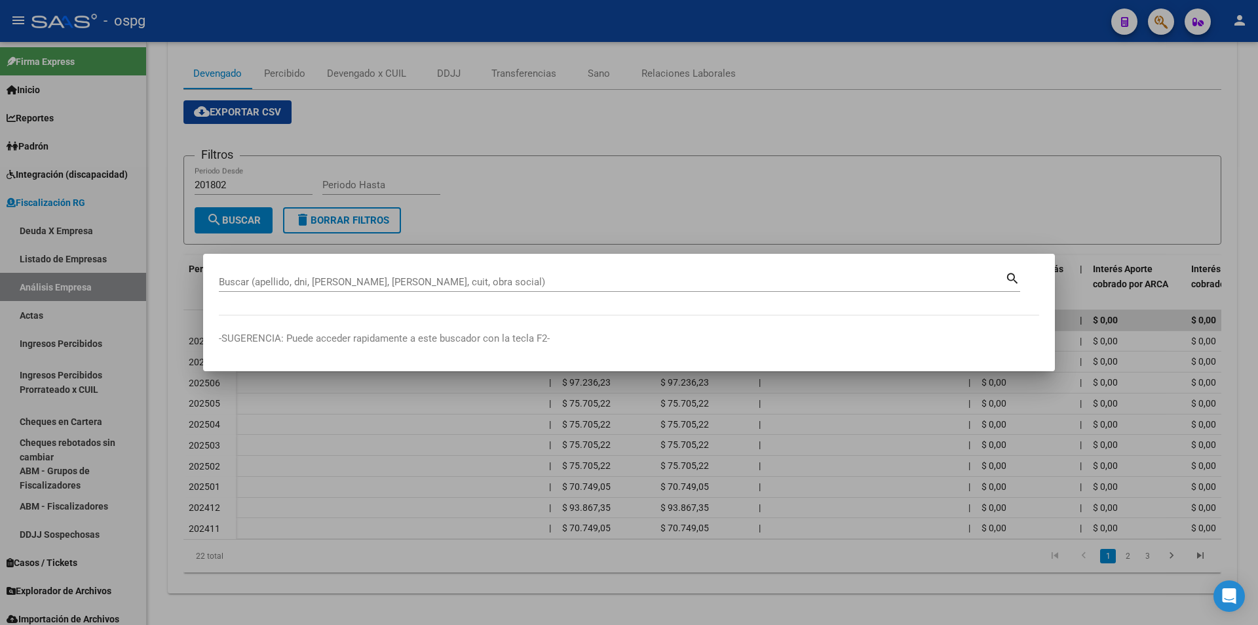
click at [467, 275] on div "Buscar (apellido, dni, [PERSON_NAME], [PERSON_NAME], cuit, obra social)" at bounding box center [612, 282] width 786 height 20
drag, startPoint x: 467, startPoint y: 275, endPoint x: 416, endPoint y: 277, distance: 51.2
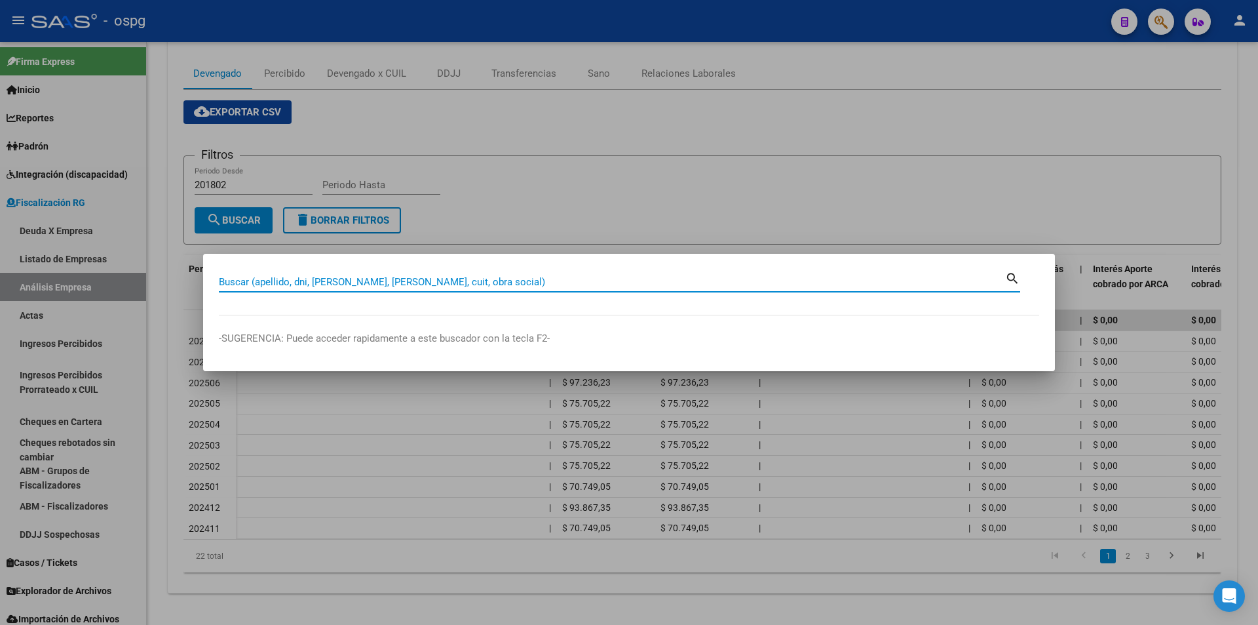
paste input "20265744444"
type input "20265744444"
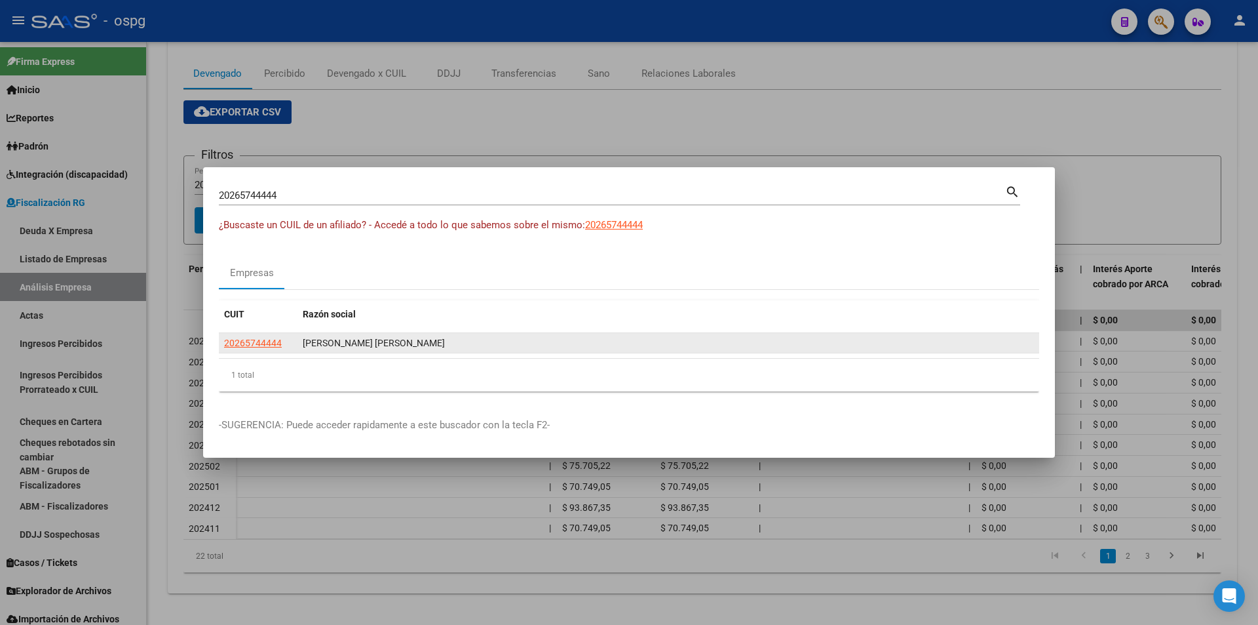
click at [236, 336] on app-link-go-to "20265744444" at bounding box center [253, 343] width 58 height 15
click at [234, 345] on span "20265744444" at bounding box center [253, 342] width 58 height 10
type textarea "20265744444"
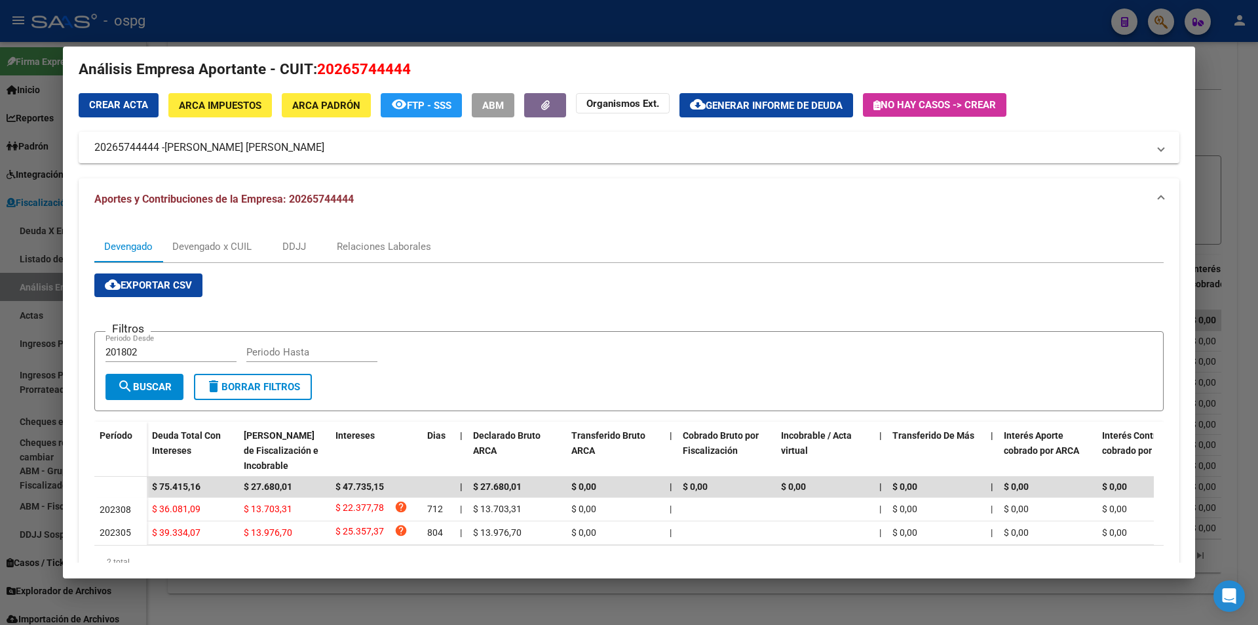
scroll to position [79, 0]
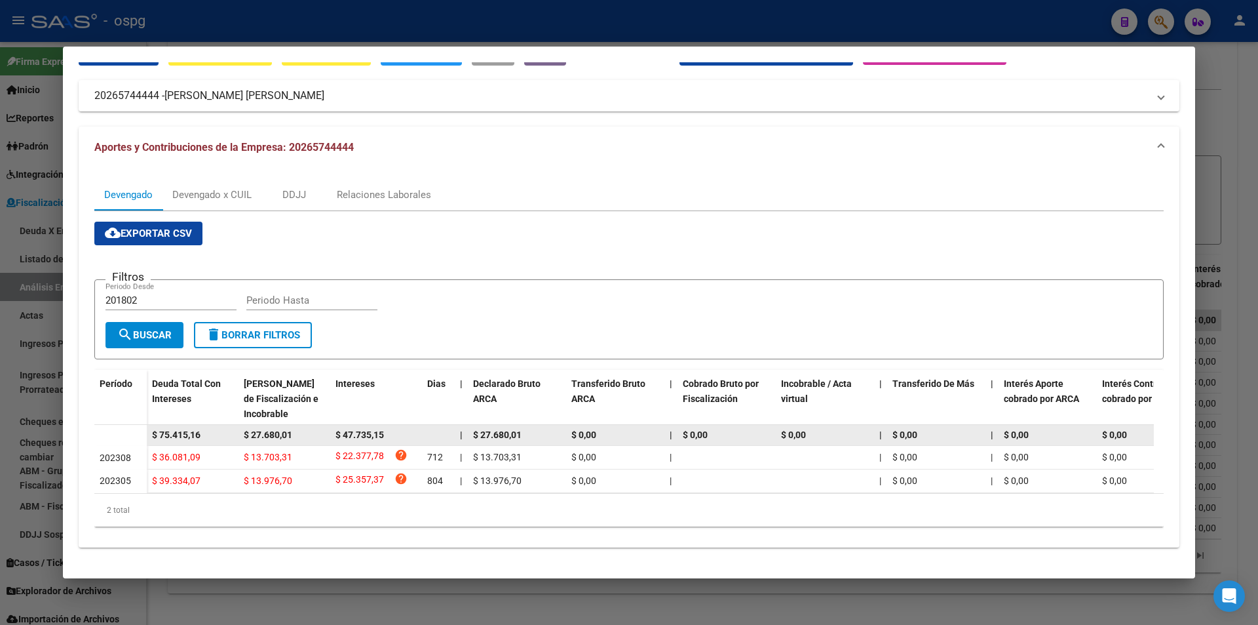
drag, startPoint x: 211, startPoint y: 423, endPoint x: 137, endPoint y: 423, distance: 74.1
click at [137, 425] on datatable-body-row "$ 75.415,16 $ 27.680,01 $ 47.735,15 | $ 27.680,01 $ 0,00 | $ 0,00 $ 0,00 | $ 0,…" at bounding box center [903, 435] width 1619 height 21
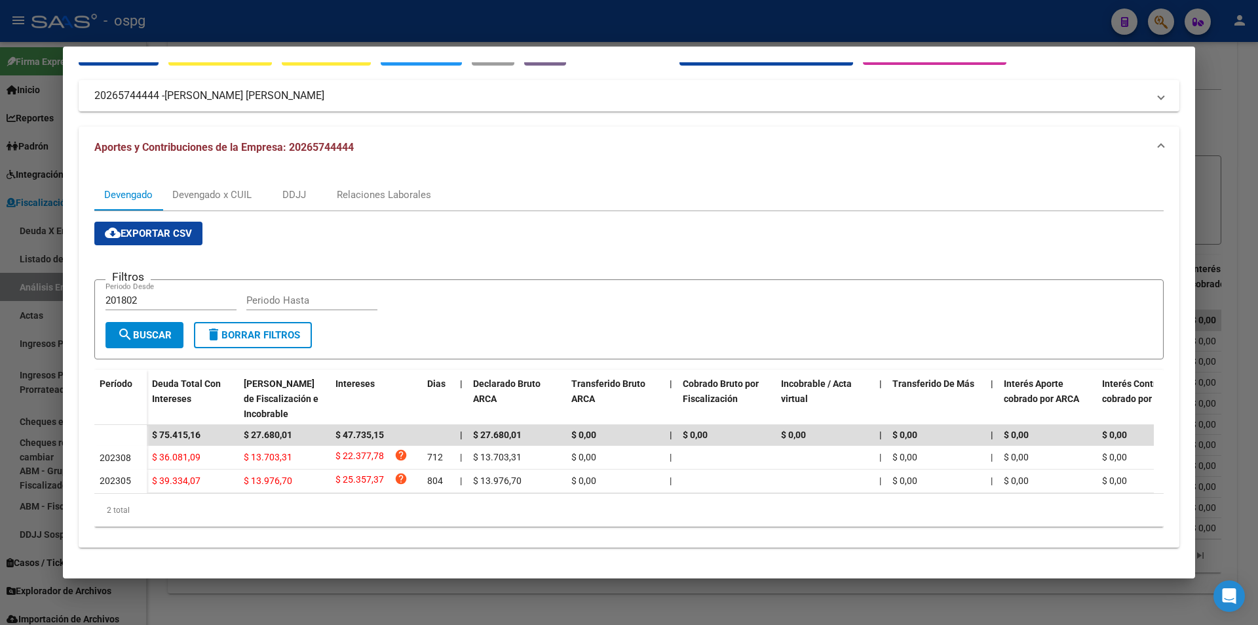
click at [1250, 206] on div at bounding box center [629, 312] width 1258 height 625
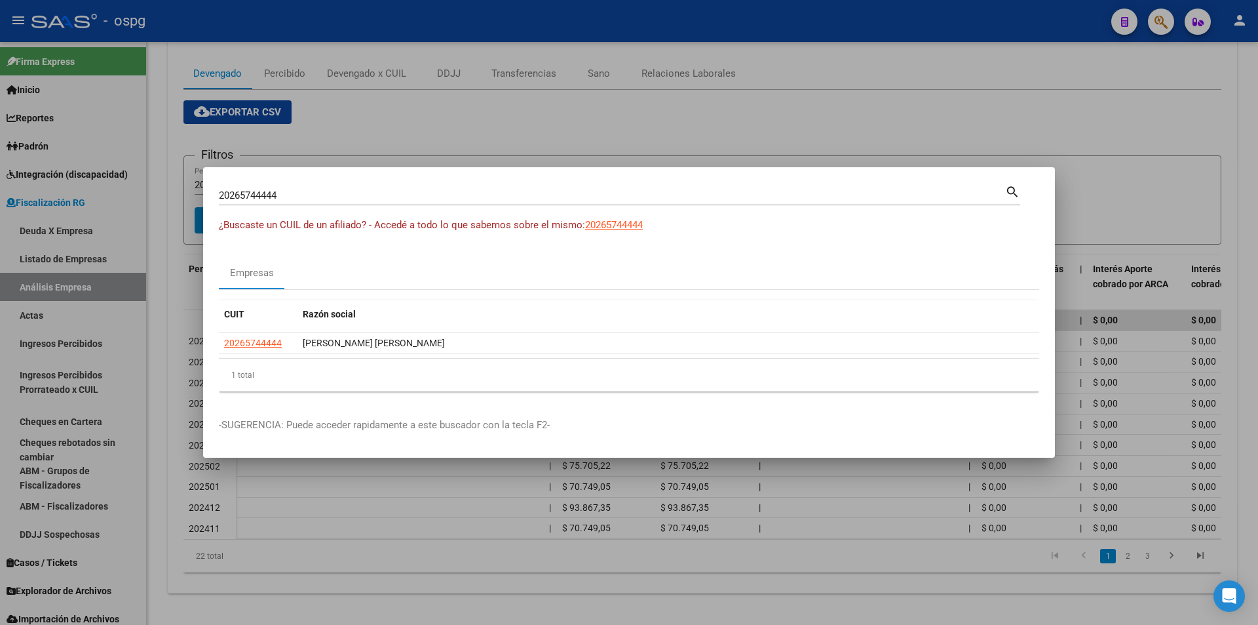
click at [1249, 206] on div at bounding box center [629, 312] width 1258 height 625
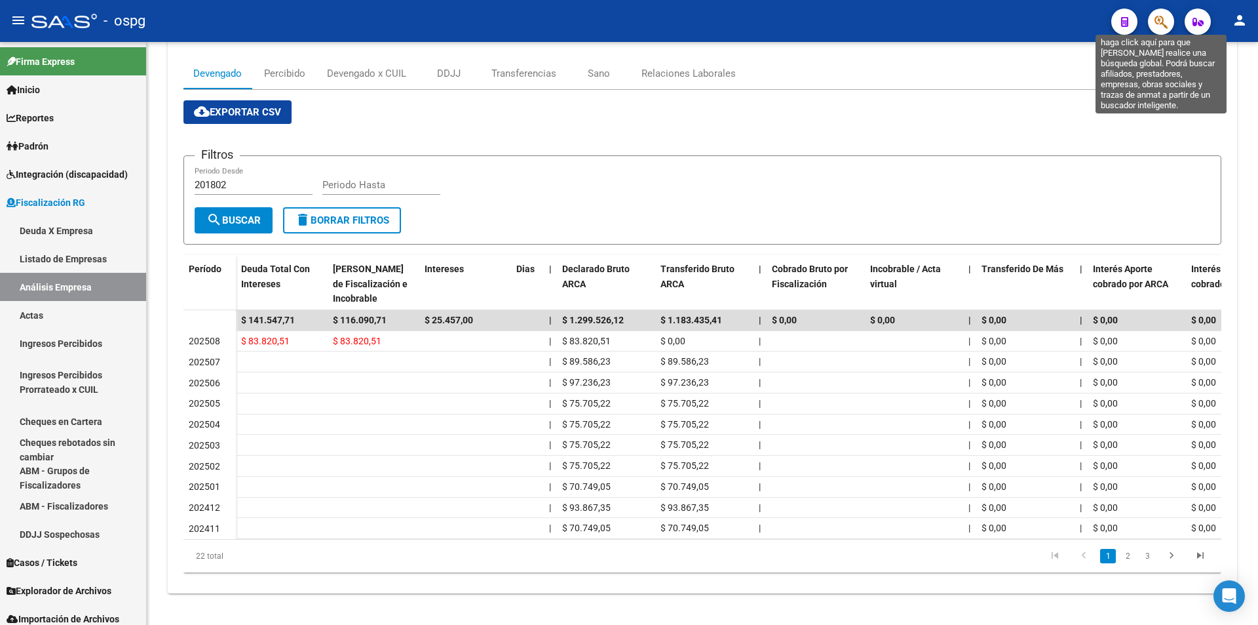
click at [1168, 22] on icon "button" at bounding box center [1161, 21] width 13 height 15
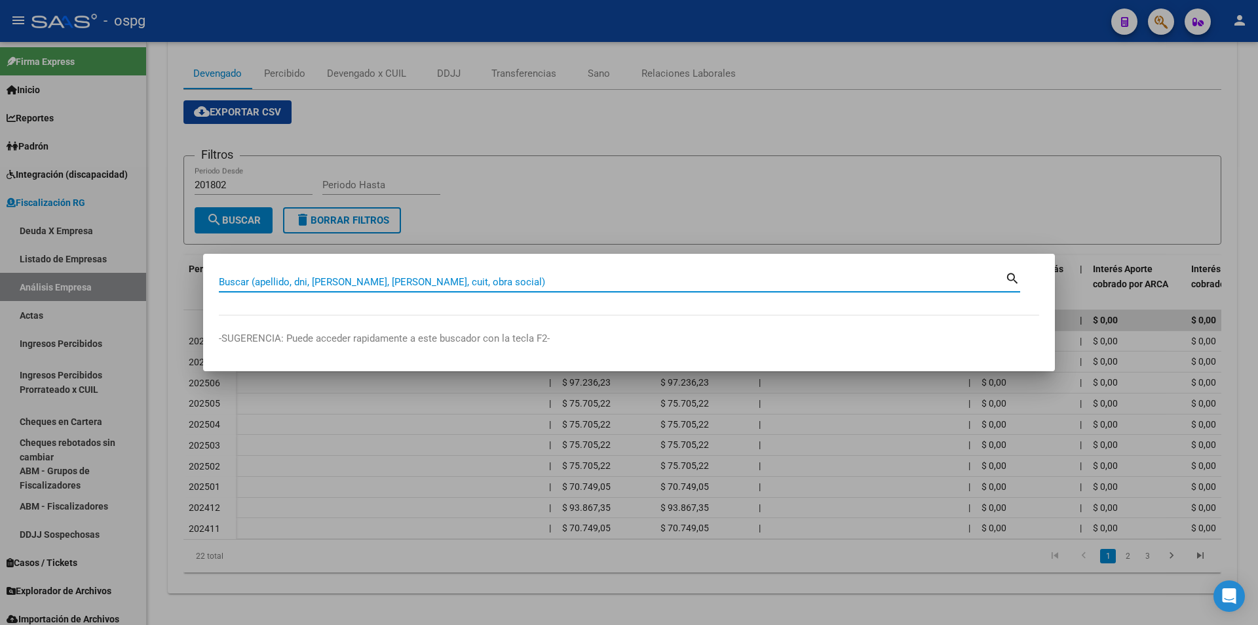
click at [469, 279] on input "Buscar (apellido, dni, [PERSON_NAME], [PERSON_NAME], cuit, obra social)" at bounding box center [612, 282] width 786 height 12
paste input "30626096855"
type input "30626096855"
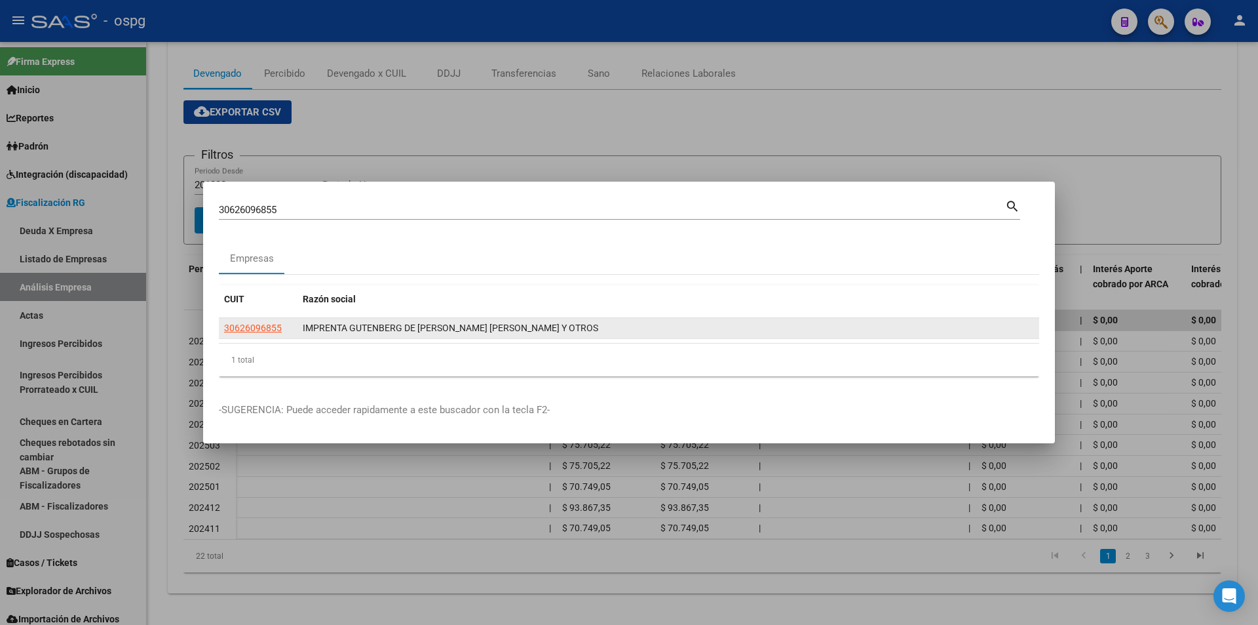
click at [252, 334] on app-link-go-to "30626096855" at bounding box center [253, 327] width 58 height 15
click at [237, 326] on span "30626096855" at bounding box center [253, 327] width 58 height 10
type textarea "30626096855"
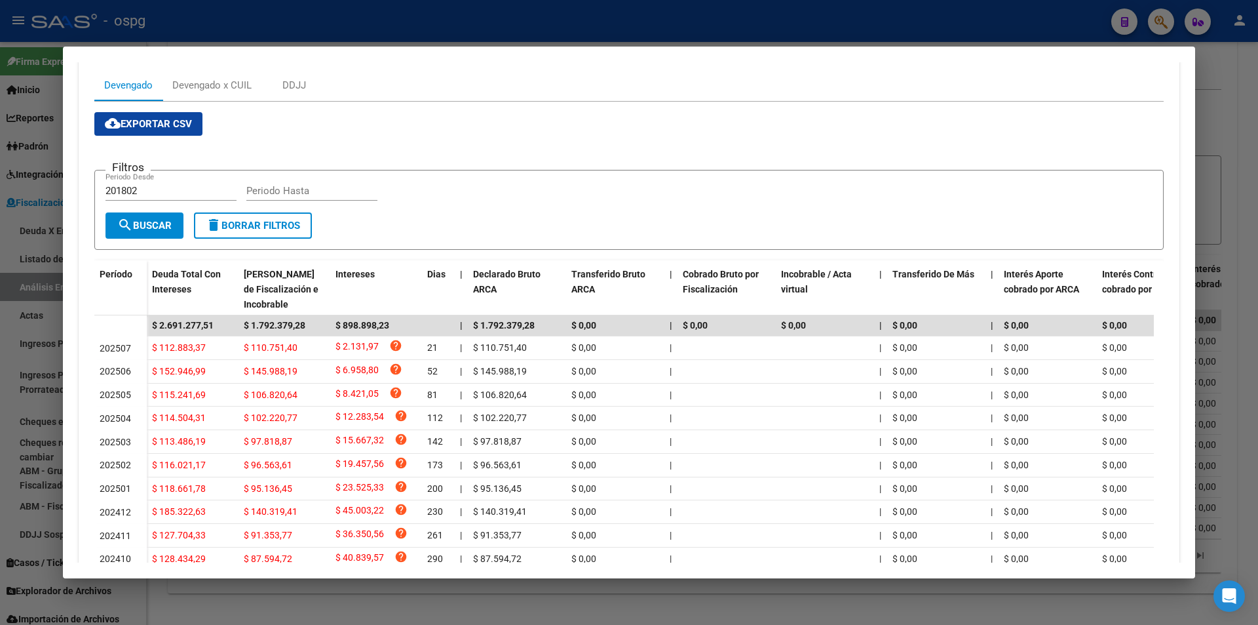
scroll to position [197, 0]
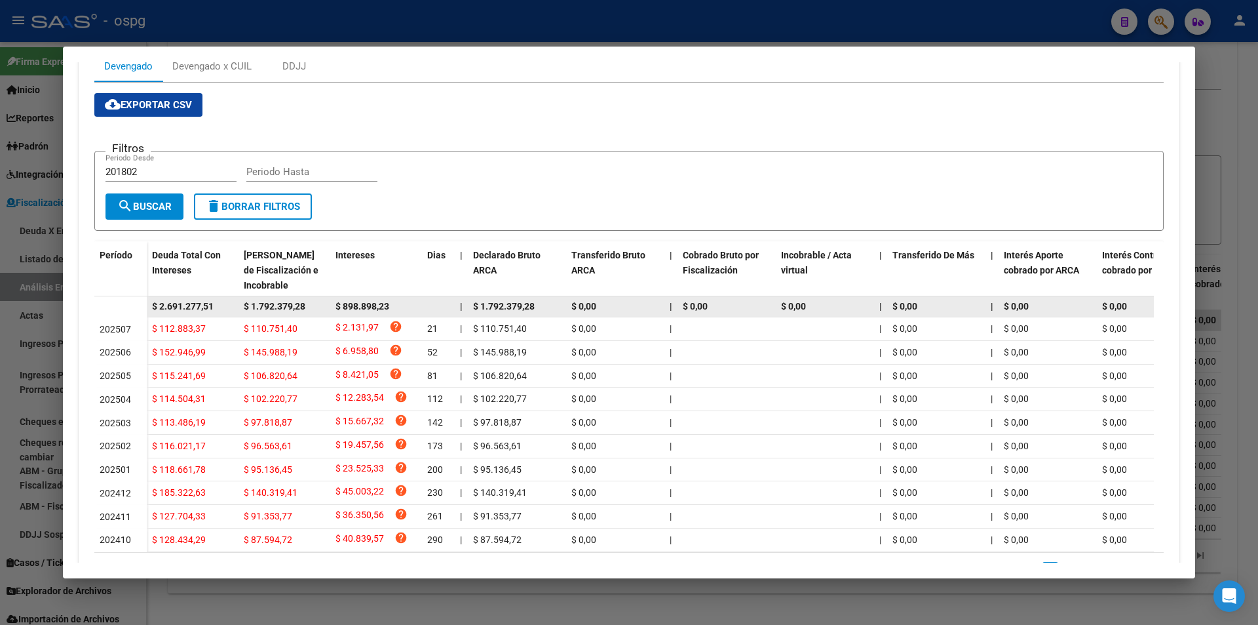
drag, startPoint x: 225, startPoint y: 306, endPoint x: 149, endPoint y: 298, distance: 75.8
click at [149, 298] on datatable-body-cell "$ 2.691.277,51" at bounding box center [193, 306] width 92 height 20
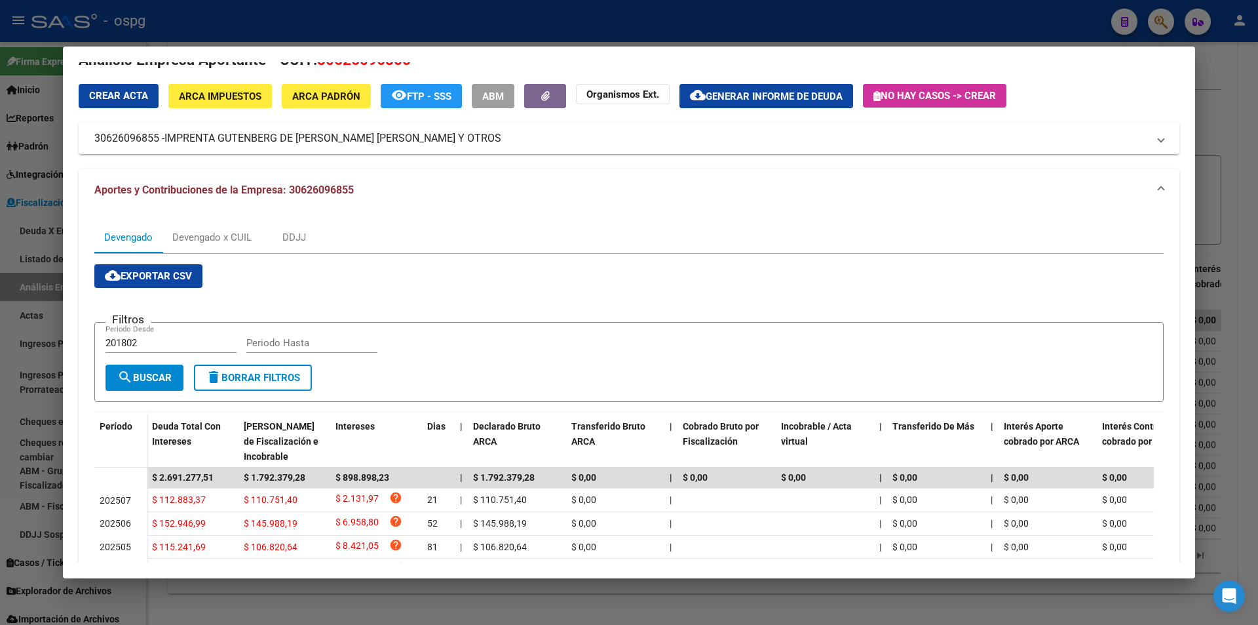
scroll to position [0, 0]
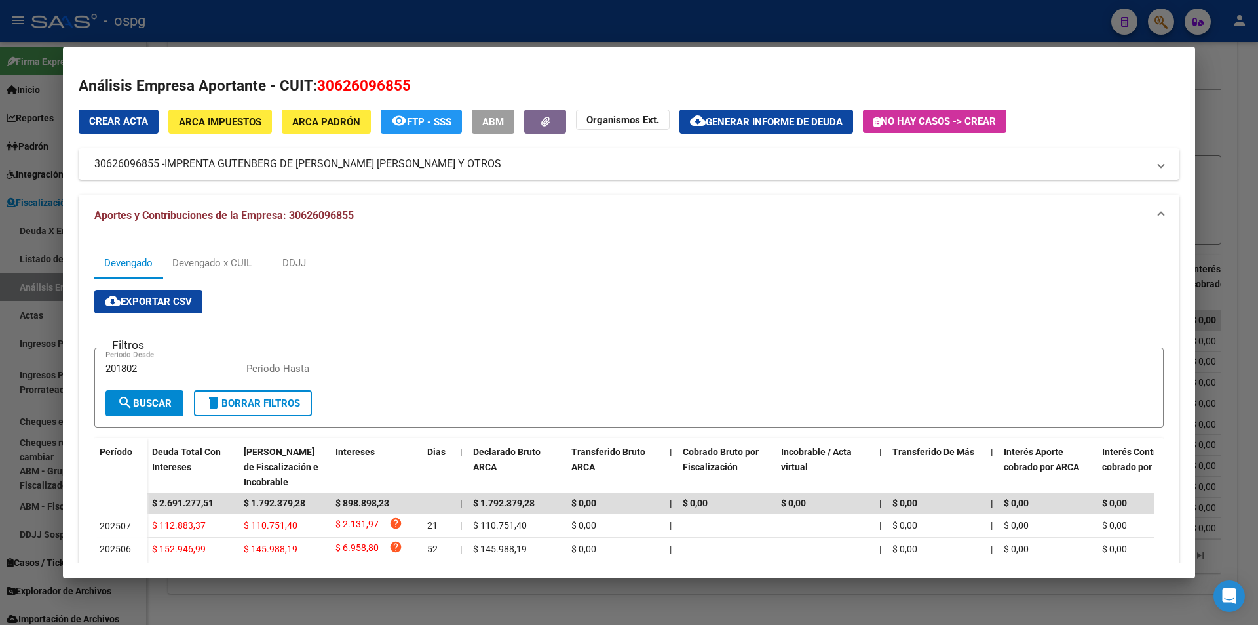
click at [1220, 126] on div at bounding box center [629, 312] width 1258 height 625
click at [1220, 125] on div at bounding box center [629, 312] width 1258 height 625
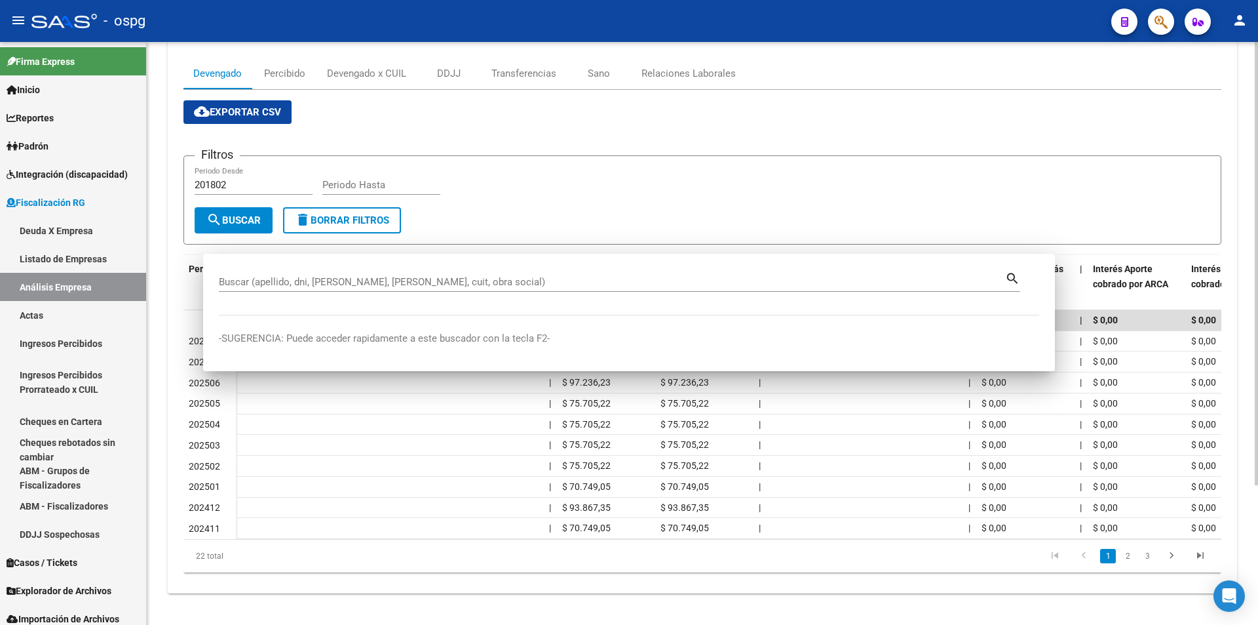
click at [1220, 134] on app-list-header "Filtros 201802 Periodo Desde Periodo Hasta search Buscar delete Borrar Filtros" at bounding box center [702, 189] width 1038 height 110
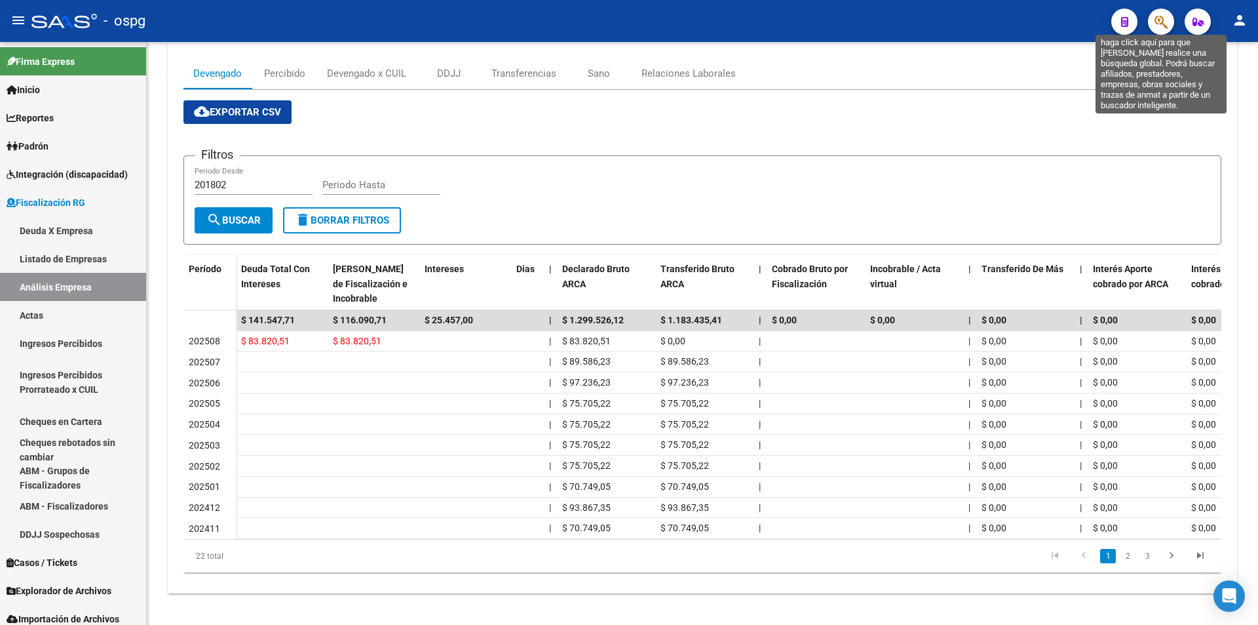
click at [1157, 26] on icon "button" at bounding box center [1161, 21] width 13 height 15
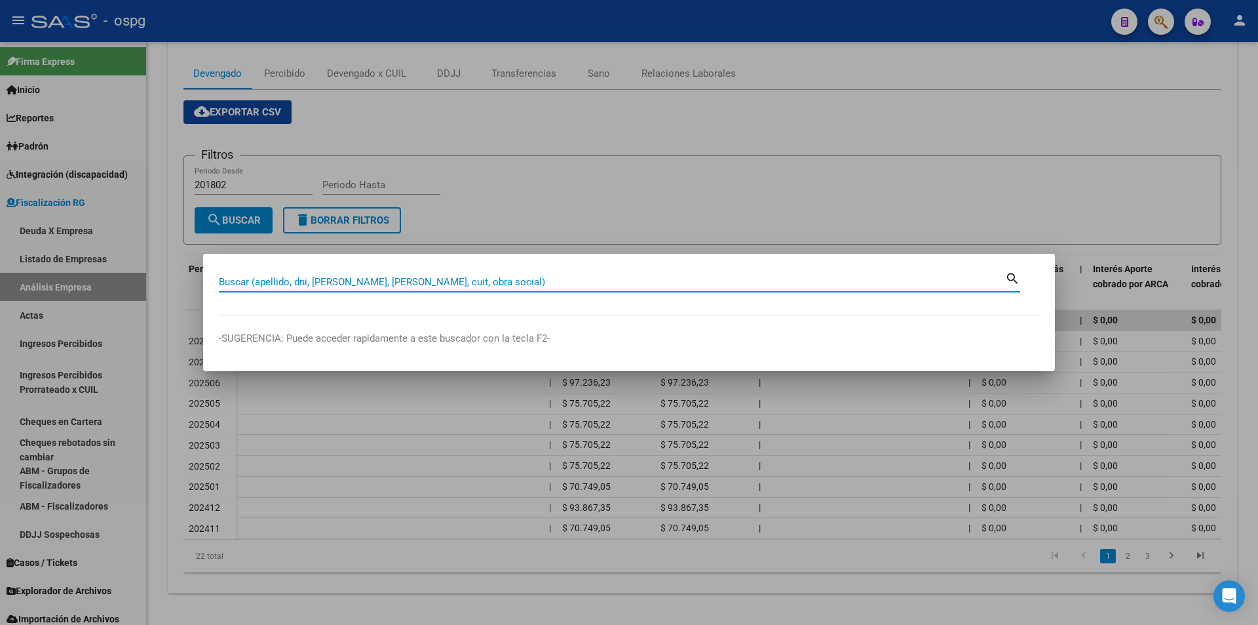
paste input "30643299670"
type input "30643299670"
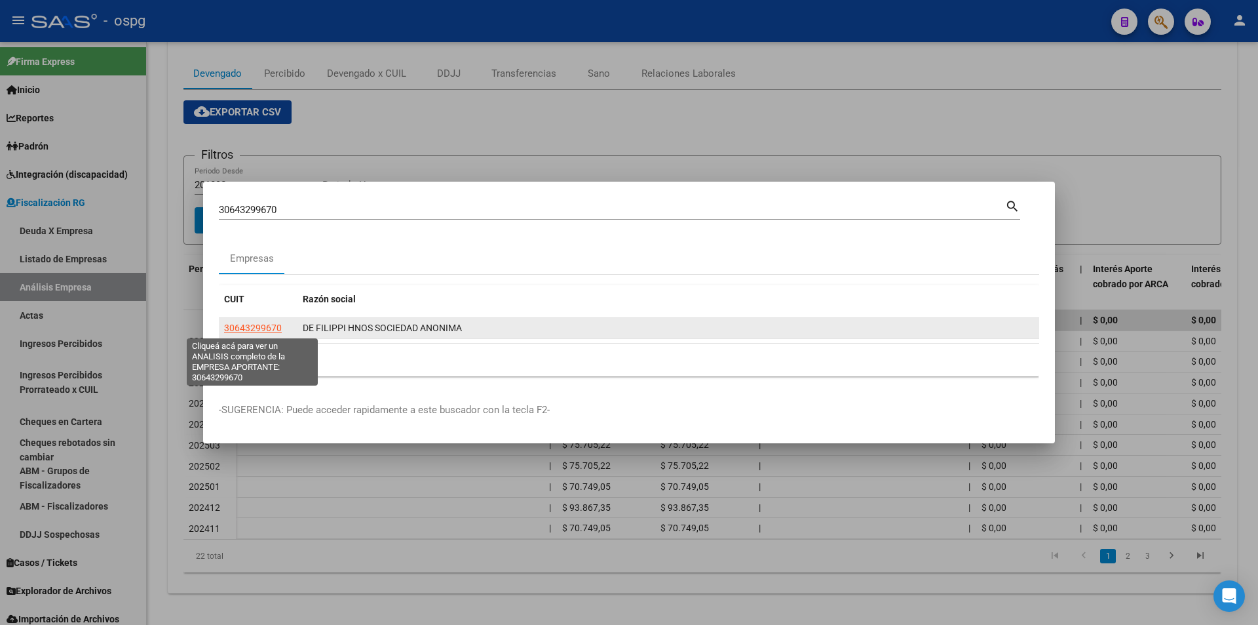
click at [244, 328] on span "30643299670" at bounding box center [253, 327] width 58 height 10
type textarea "30643299670"
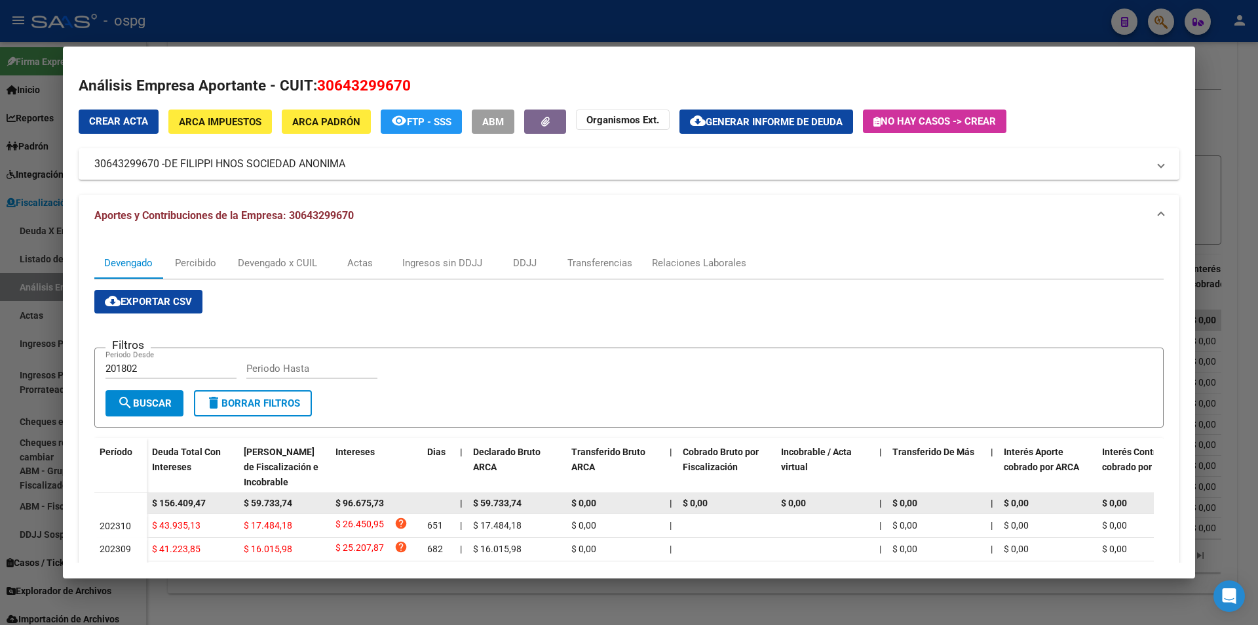
drag, startPoint x: 210, startPoint y: 505, endPoint x: 145, endPoint y: 511, distance: 65.1
click at [145, 511] on datatable-body-row "$ 156.409,47 $ 59.733,74 $ 96.675,73 | $ 59.733,74 $ 0,00 | $ 0,00 $ 0,00 | $ 0…" at bounding box center [903, 503] width 1619 height 21
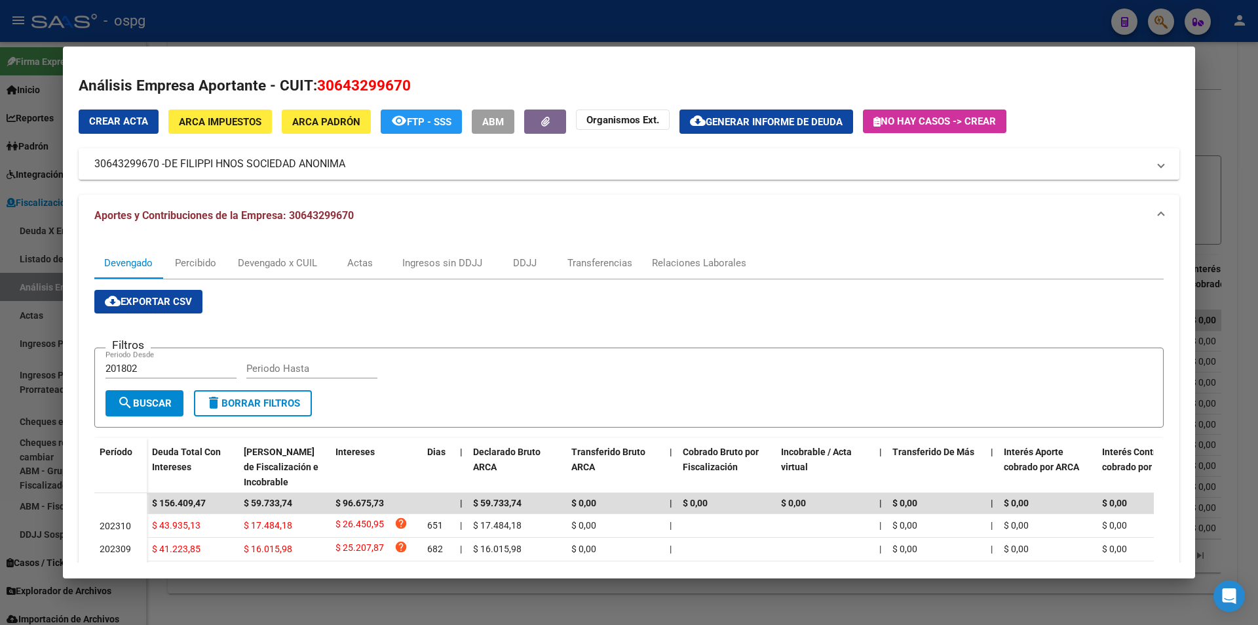
click at [1231, 239] on div at bounding box center [629, 312] width 1258 height 625
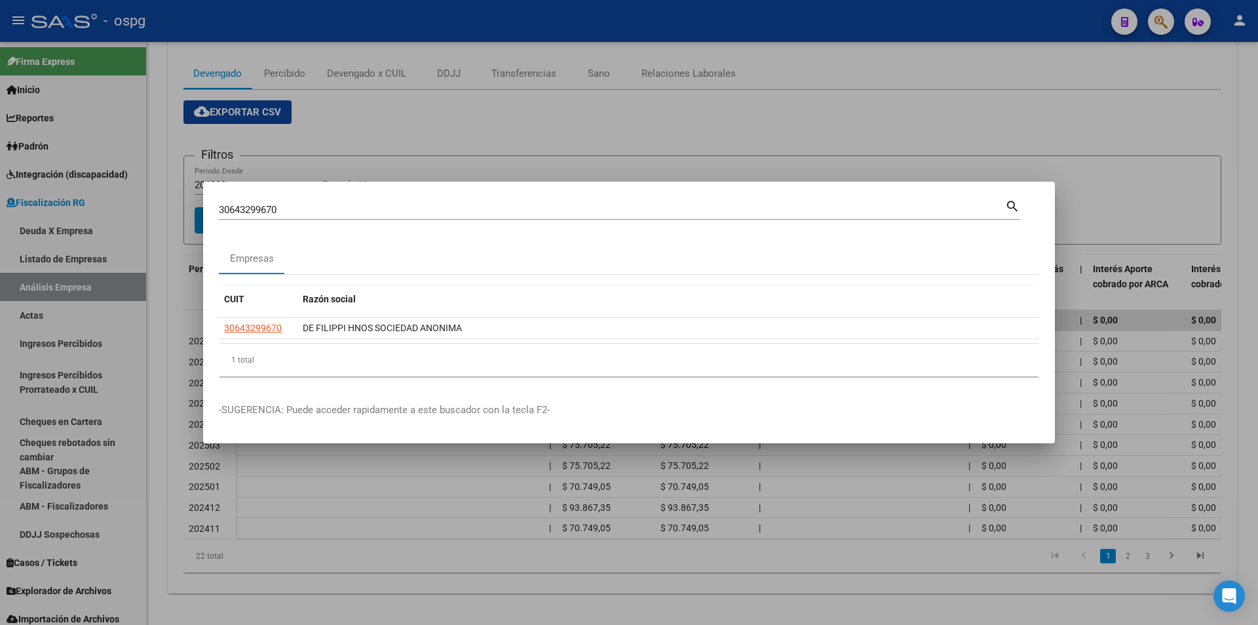
click at [1231, 239] on div at bounding box center [629, 312] width 1258 height 625
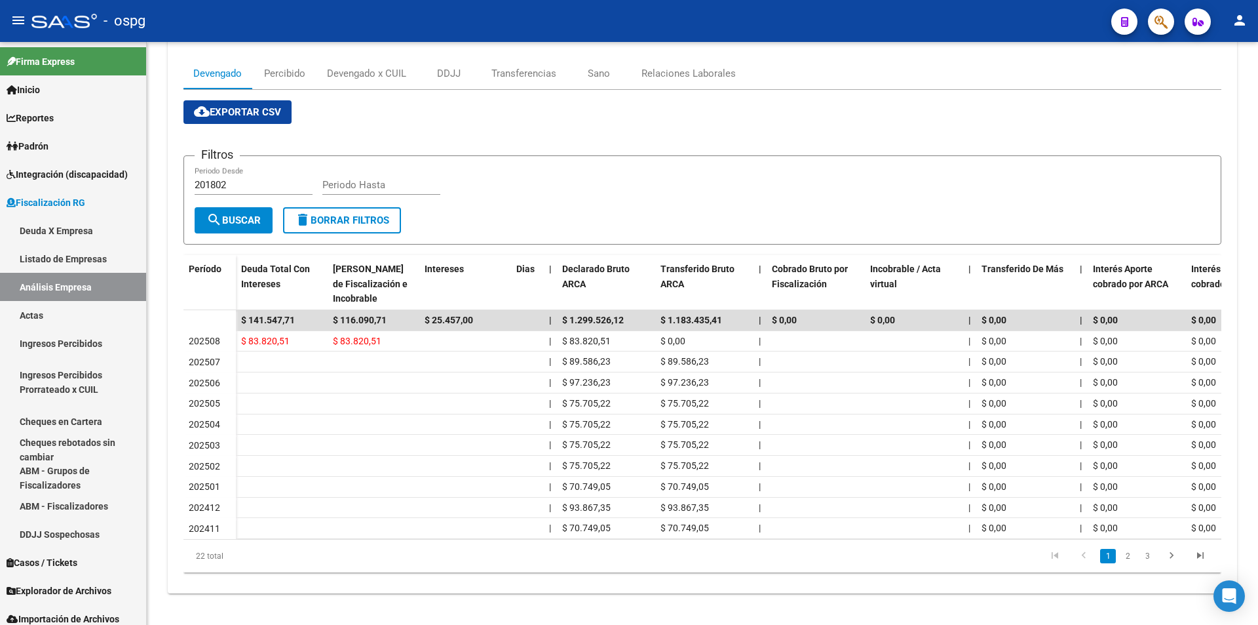
click at [1153, 29] on button "button" at bounding box center [1161, 22] width 26 height 26
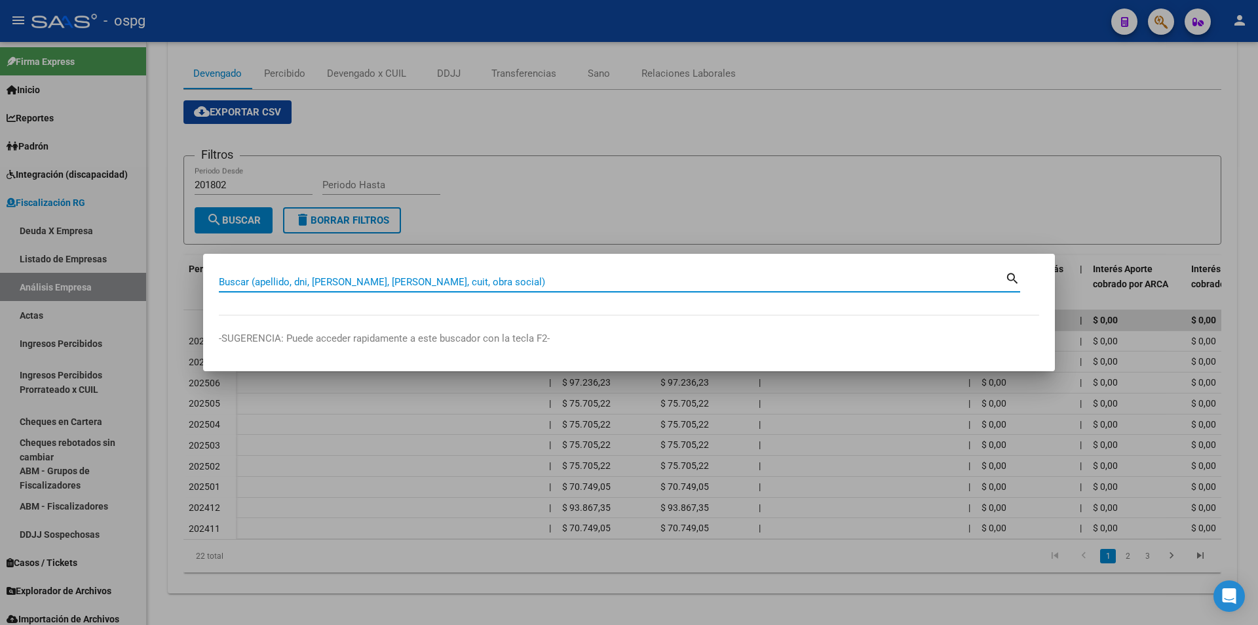
paste input "30712521232"
type input "30712521232"
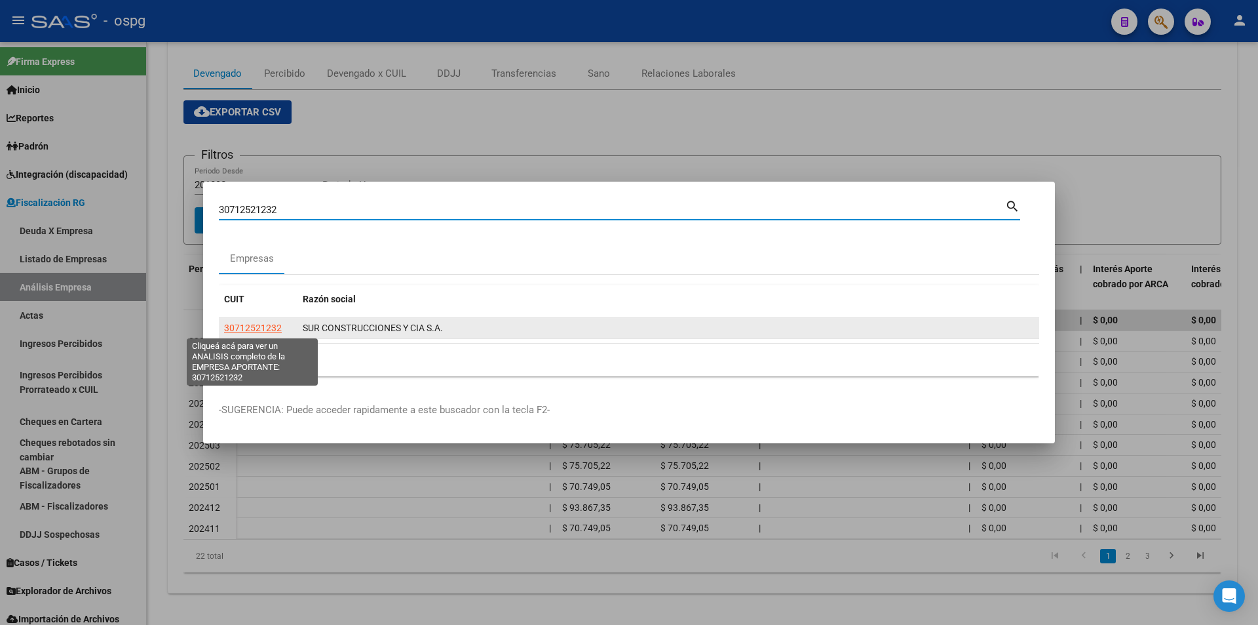
click at [243, 328] on span "30712521232" at bounding box center [253, 327] width 58 height 10
type textarea "30712521232"
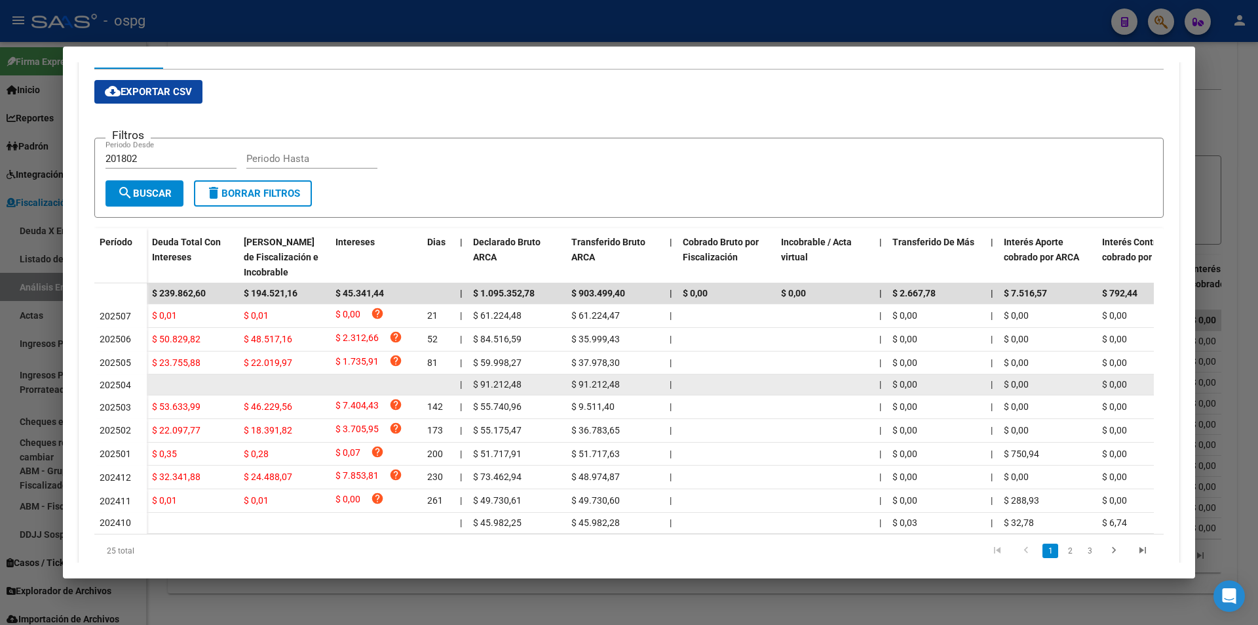
scroll to position [213, 0]
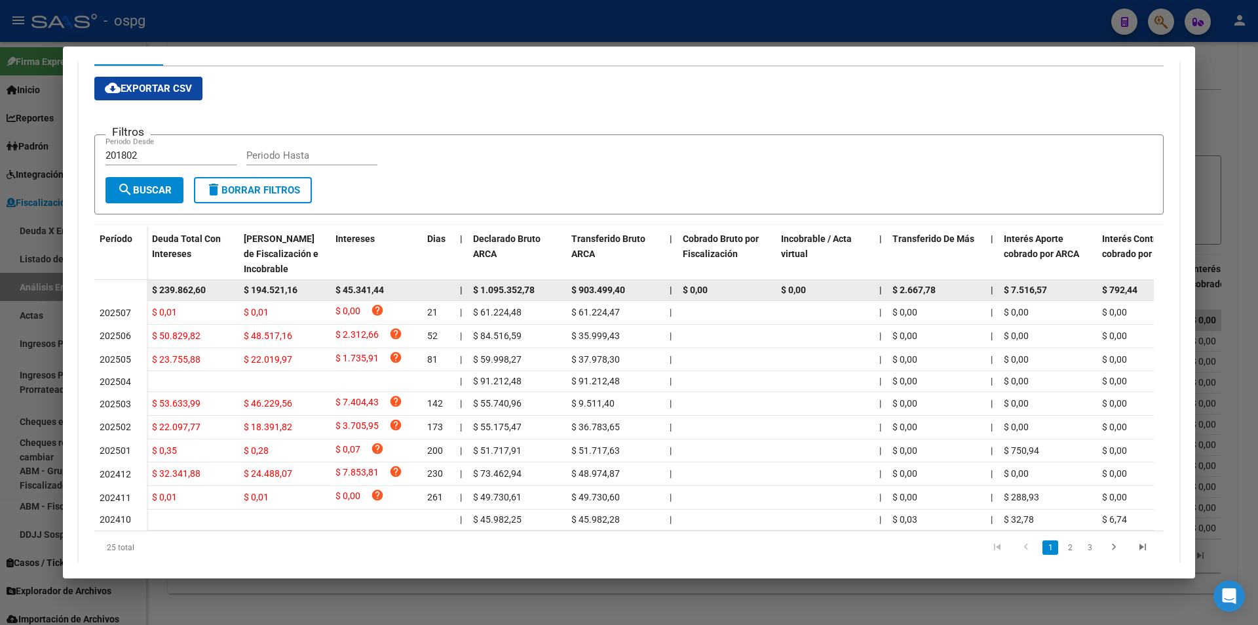
drag, startPoint x: 305, startPoint y: 296, endPoint x: 235, endPoint y: 293, distance: 69.5
click at [235, 293] on div "$ 239.862,60 $ 194.521,16 $ 45.341,44 | $ 1.095.352,78 $ 903.499,40 | $ 0,00 $ …" at bounding box center [930, 290] width 1566 height 21
click at [179, 290] on span "$ 239.862,60" at bounding box center [179, 289] width 54 height 10
drag, startPoint x: 153, startPoint y: 290, endPoint x: 210, endPoint y: 291, distance: 57.7
click at [210, 291] on div "$ 239.862,60" at bounding box center [192, 289] width 81 height 15
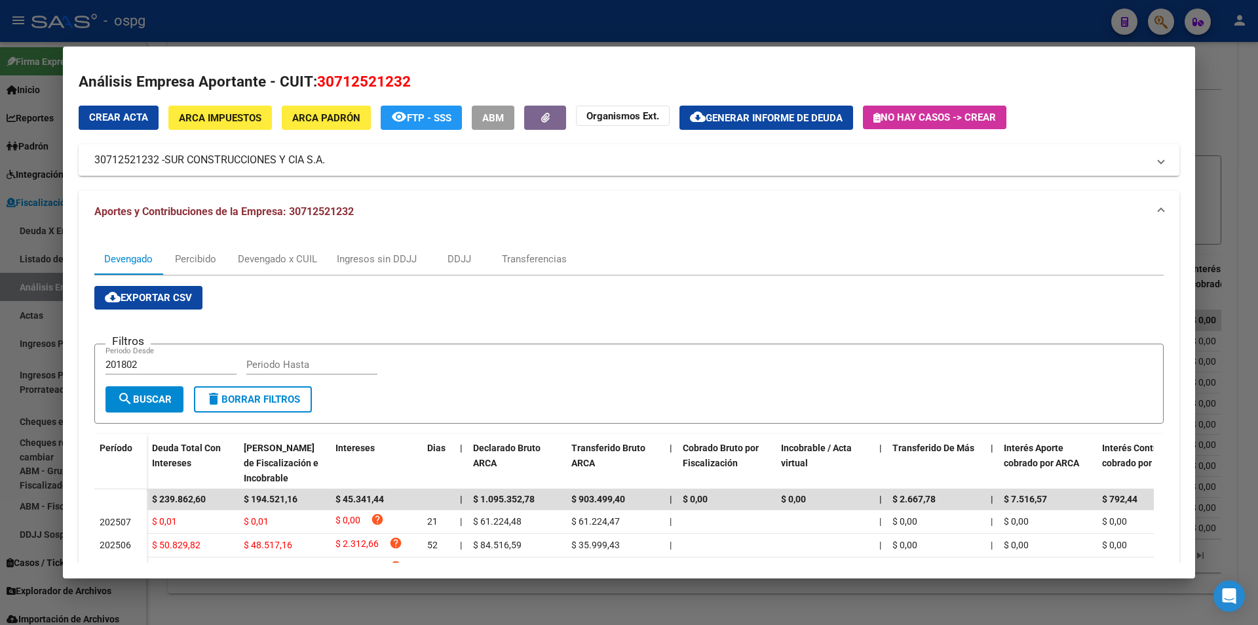
scroll to position [0, 0]
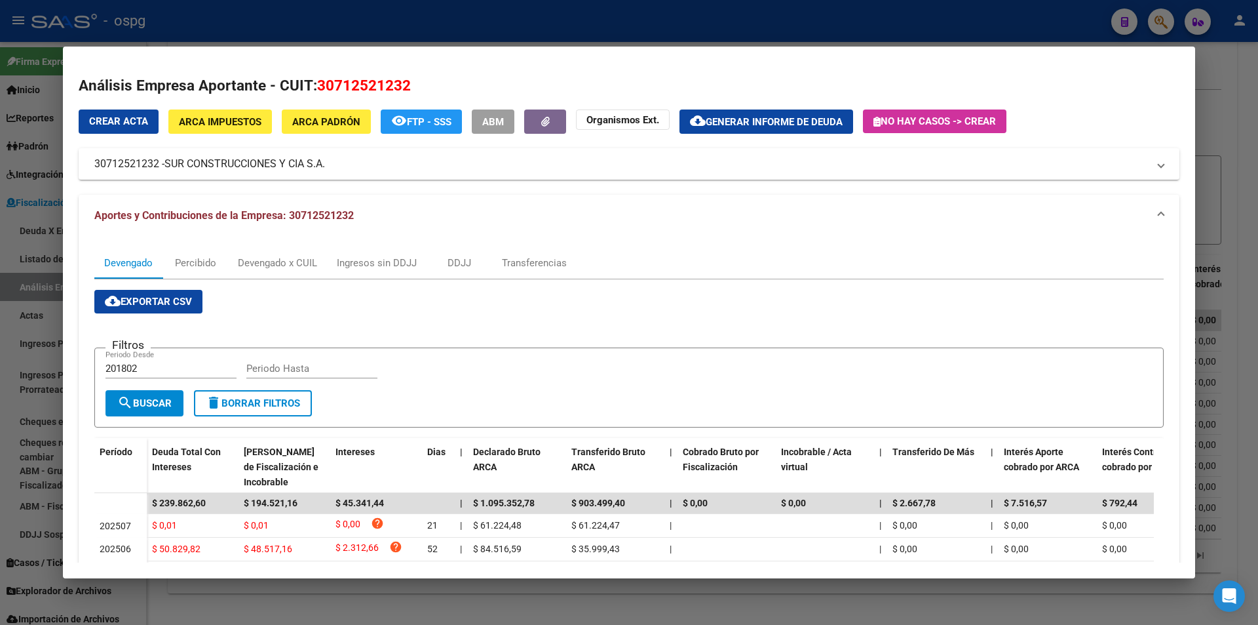
click at [1252, 219] on div at bounding box center [629, 312] width 1258 height 625
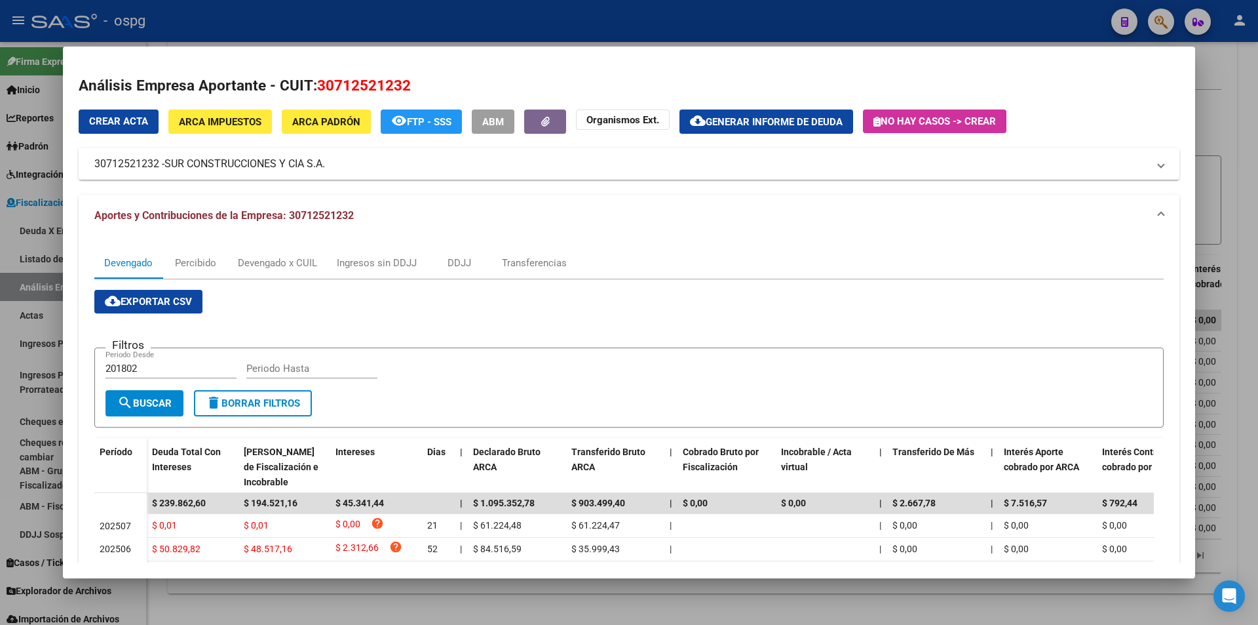
click at [1252, 219] on div at bounding box center [629, 312] width 1258 height 625
click at [1252, 219] on div "FISCALIZACION REGIMEN GENERAL -> Análisis Empresa Aportante Cambiar Empresa Cre…" at bounding box center [702, 246] width 1111 height 756
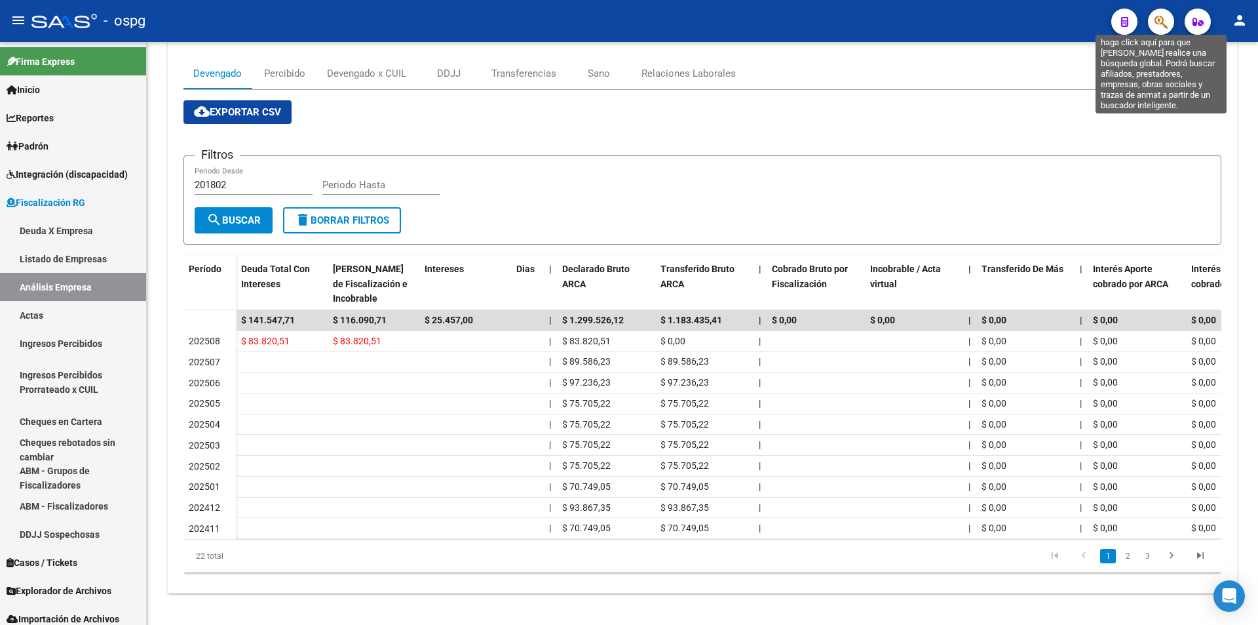
click at [1160, 28] on icon "button" at bounding box center [1161, 21] width 13 height 15
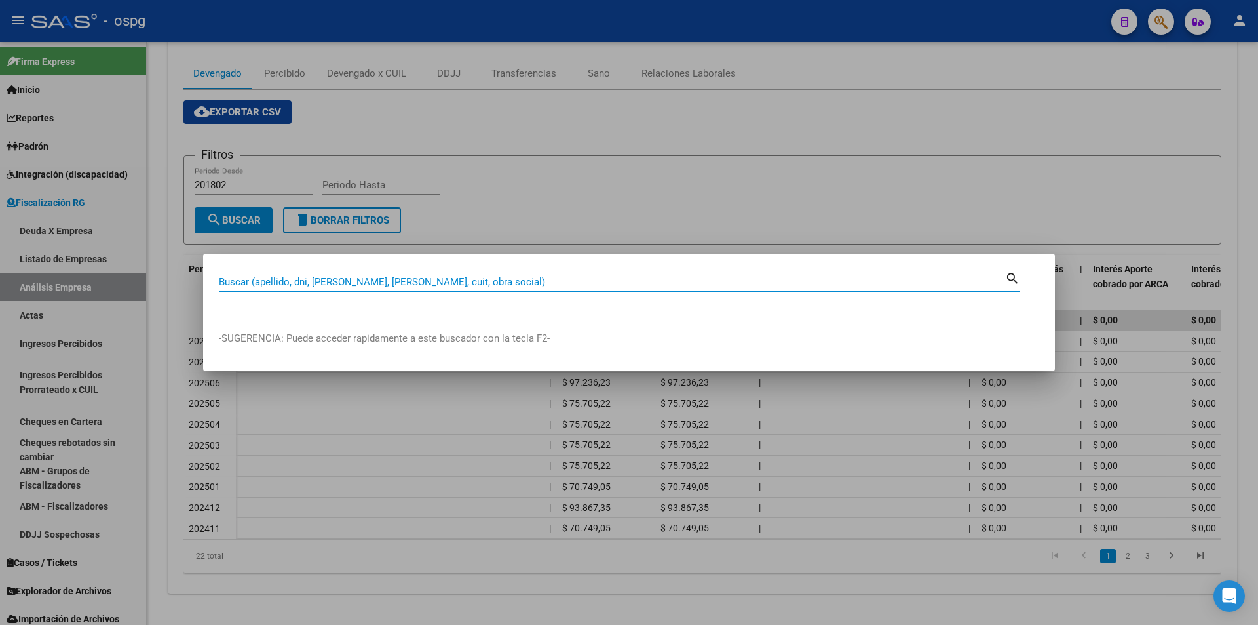
click at [294, 277] on input "Buscar (apellido, dni, [PERSON_NAME], [PERSON_NAME], cuit, obra social)" at bounding box center [612, 282] width 786 height 12
paste input "30715179950"
type input "30715179950"
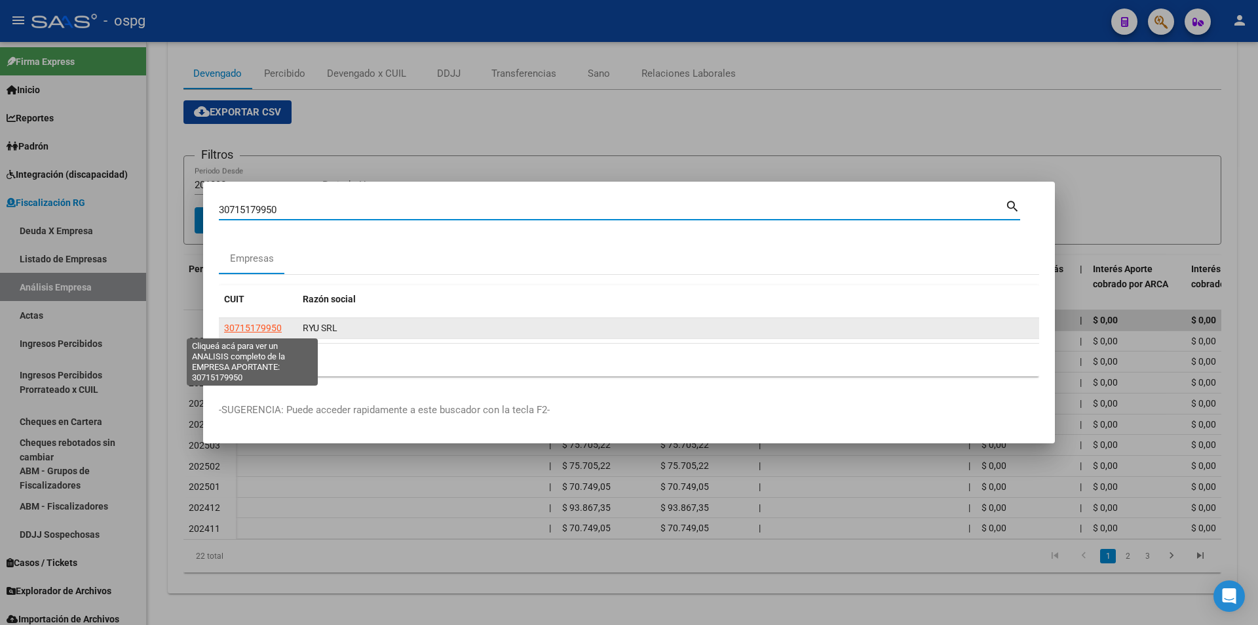
click at [252, 322] on span "30715179950" at bounding box center [253, 327] width 58 height 10
type textarea "30715179950"
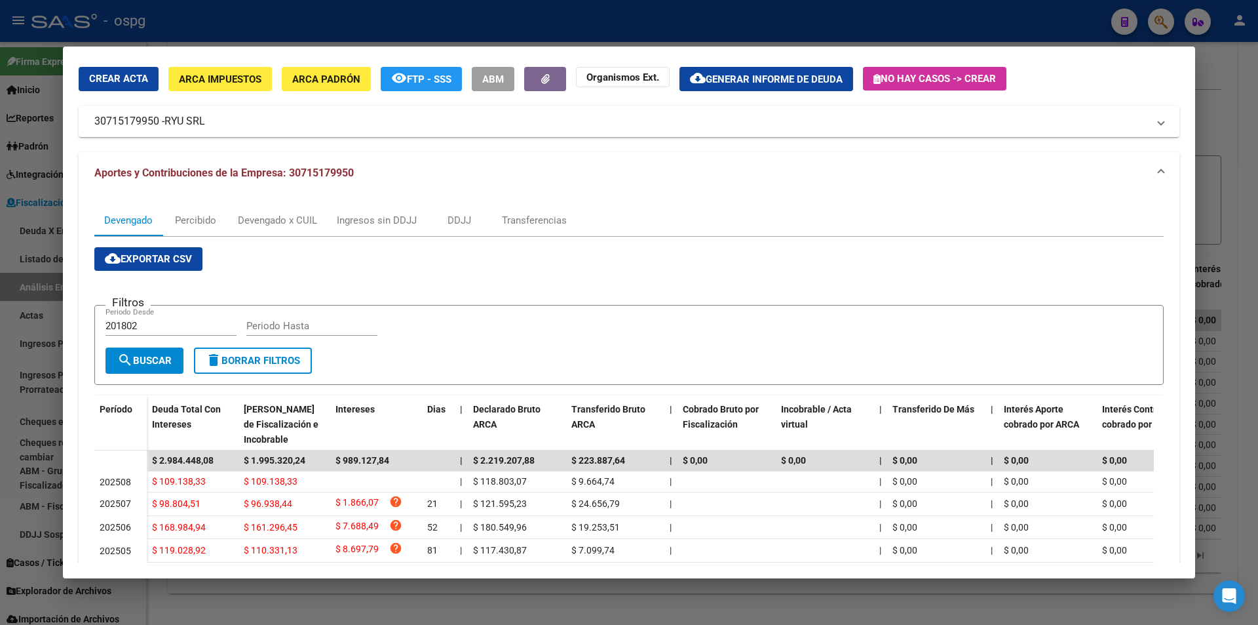
scroll to position [66, 0]
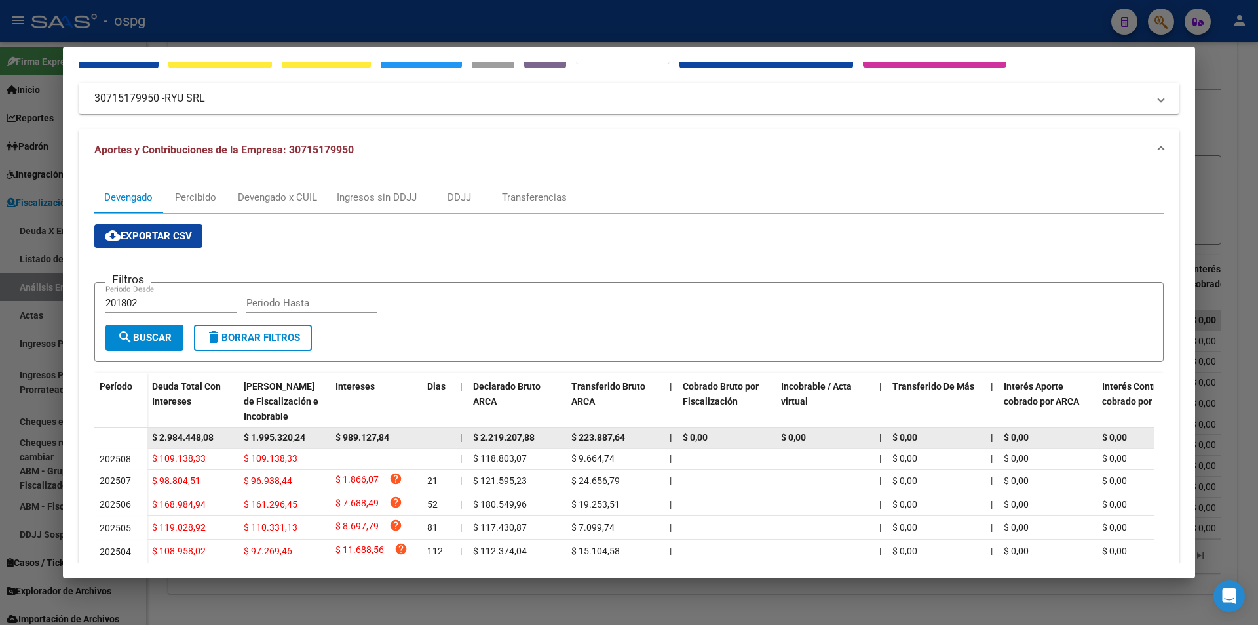
drag, startPoint x: 214, startPoint y: 440, endPoint x: 144, endPoint y: 440, distance: 70.8
click at [144, 440] on datatable-body-row "$ 2.984.448,08 $ 1.995.320,24 $ 989.127,84 | $ 2.219.207,88 $ 223.887,64 | $ 0,…" at bounding box center [903, 437] width 1619 height 21
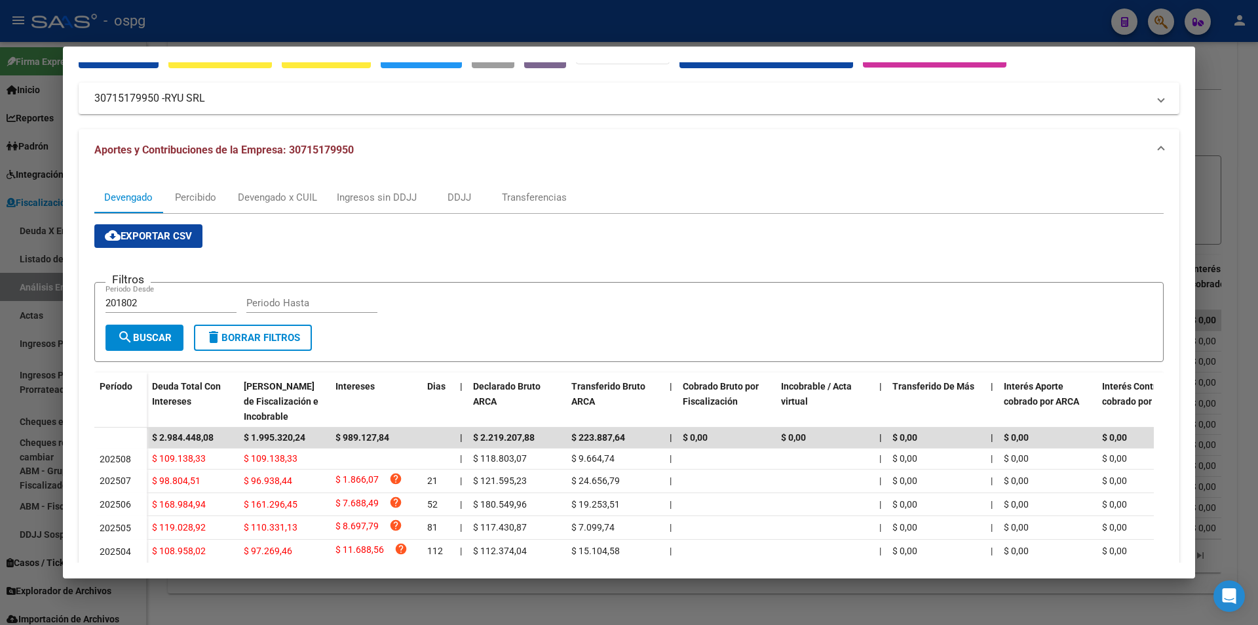
click at [1251, 181] on div at bounding box center [629, 312] width 1258 height 625
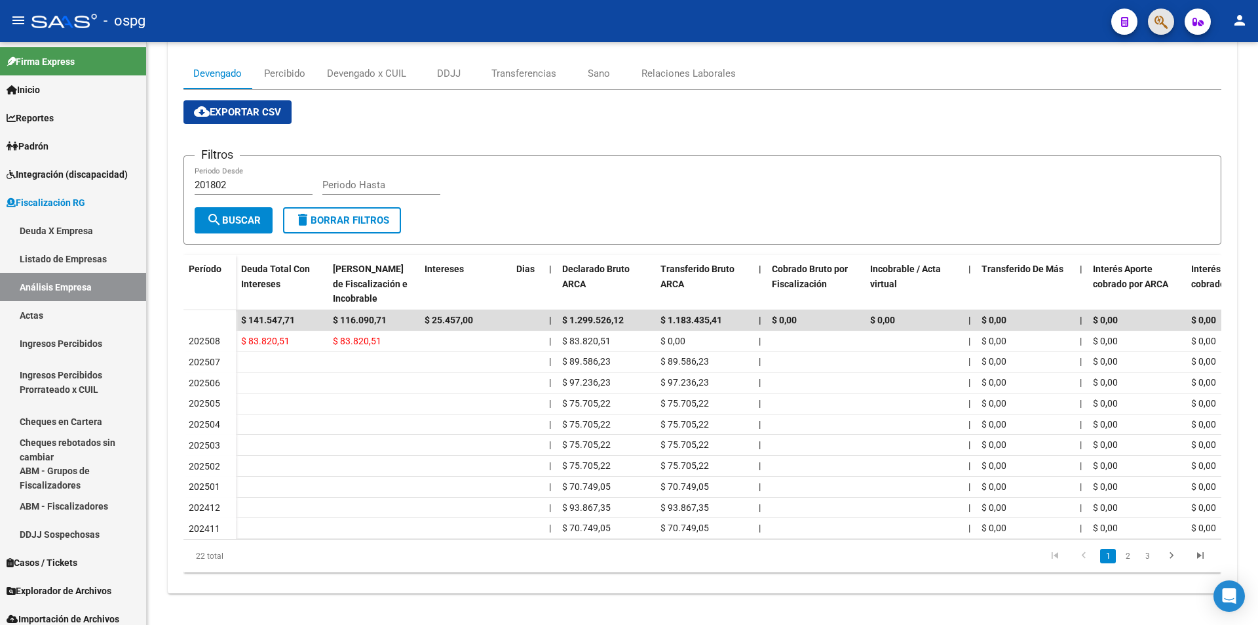
click at [1171, 22] on button "button" at bounding box center [1161, 22] width 26 height 26
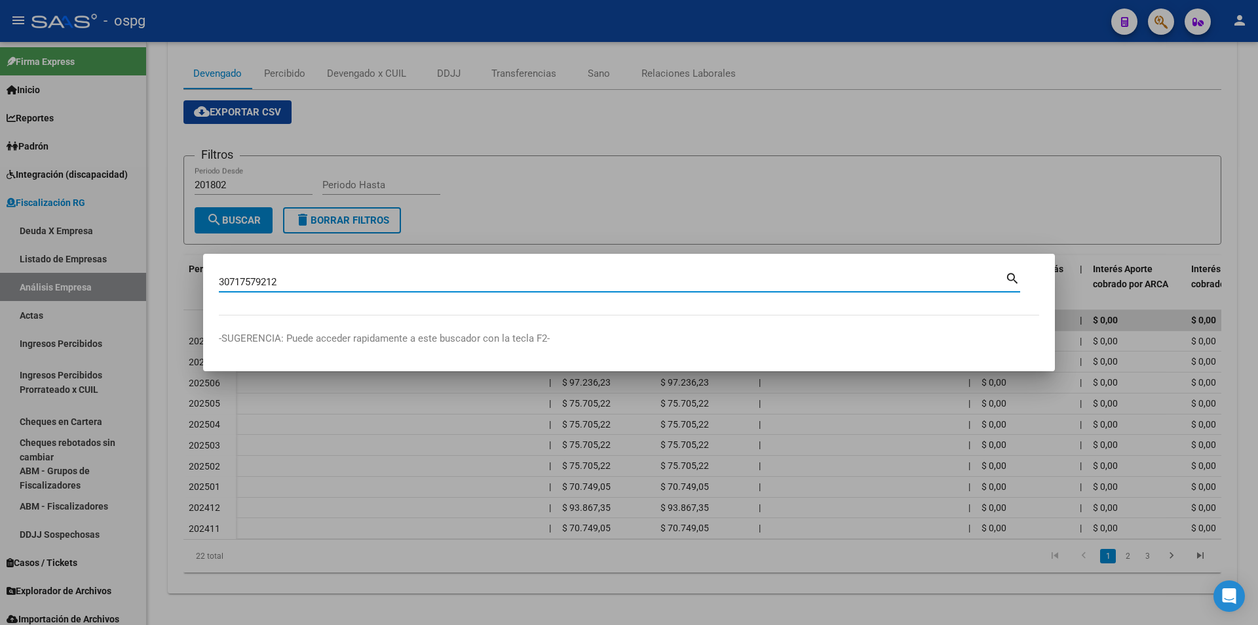
type input "30717579212"
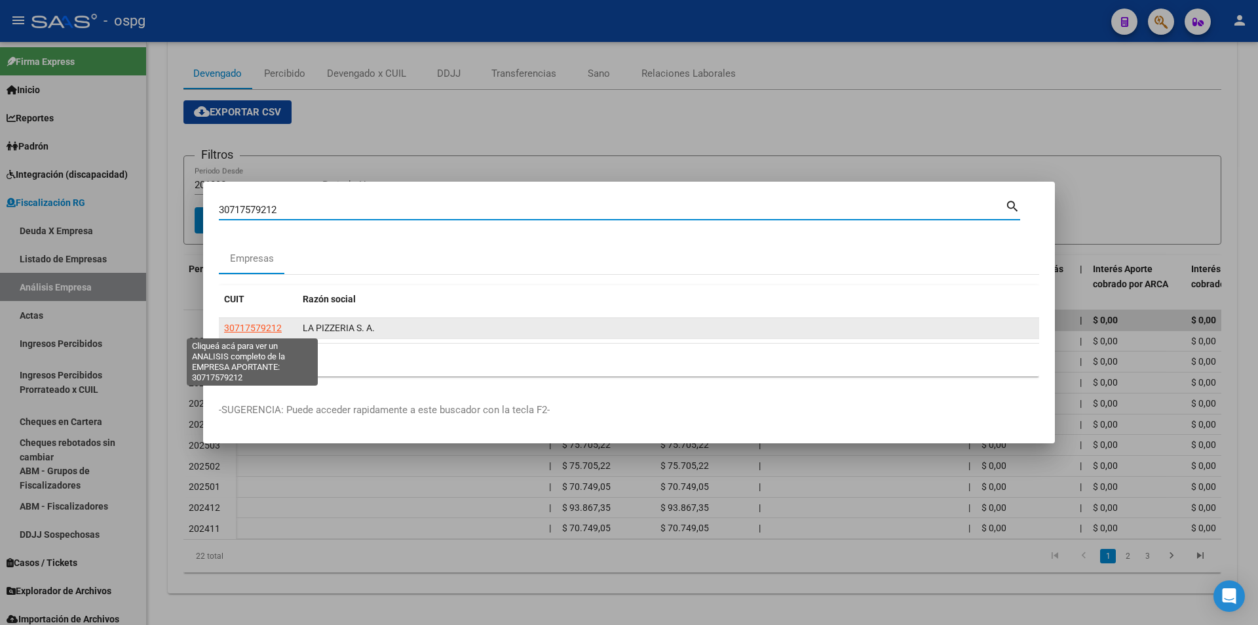
click at [265, 328] on span "30717579212" at bounding box center [253, 327] width 58 height 10
type textarea "30717579212"
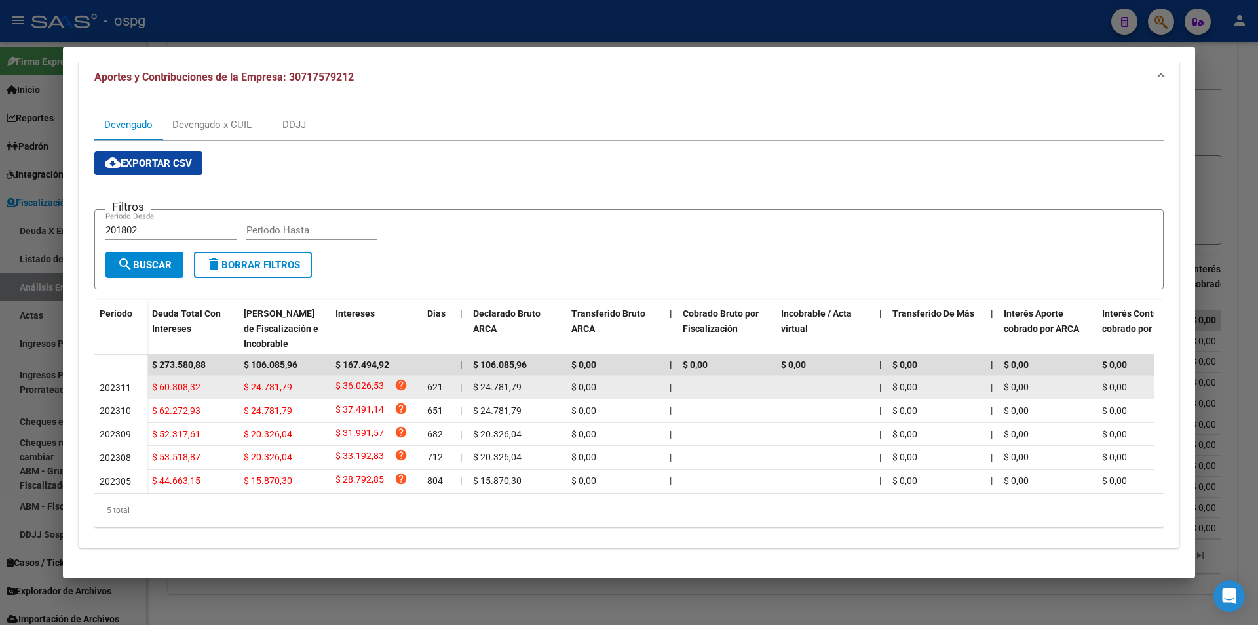
scroll to position [151, 0]
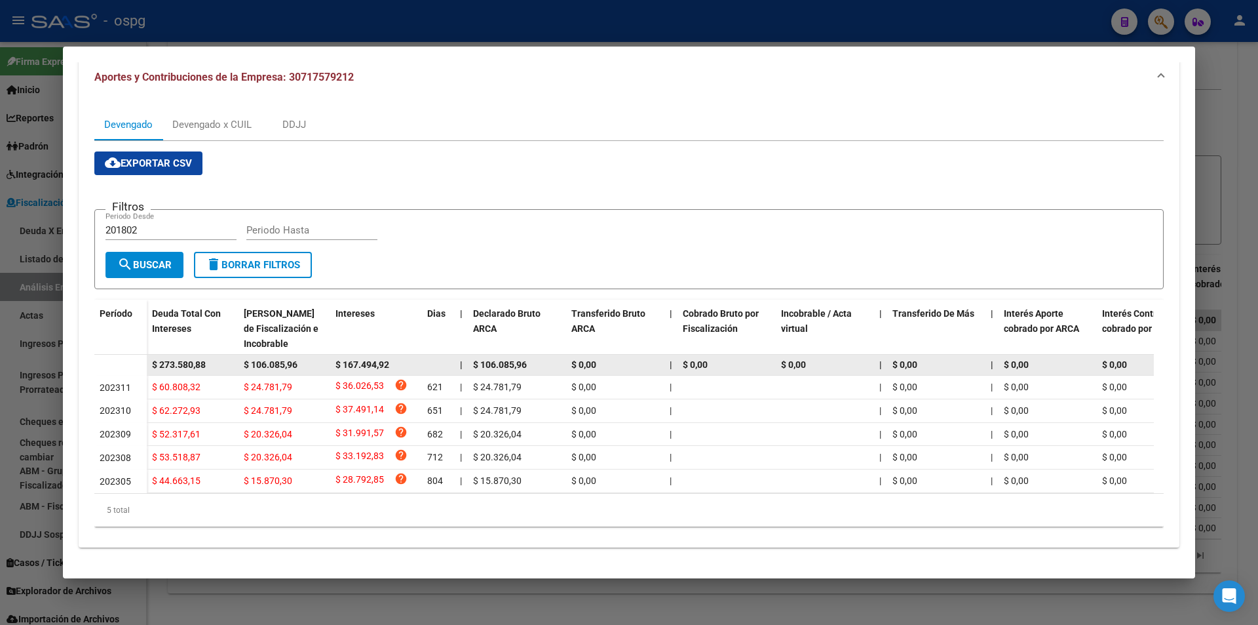
drag, startPoint x: 206, startPoint y: 352, endPoint x: 142, endPoint y: 354, distance: 64.9
click at [142, 355] on datatable-body-row "$ 273.580,88 $ 106.085,96 $ 167.494,92 | $ 106.085,96 $ 0,00 | $ 0,00 $ 0,00 | …" at bounding box center [903, 365] width 1619 height 21
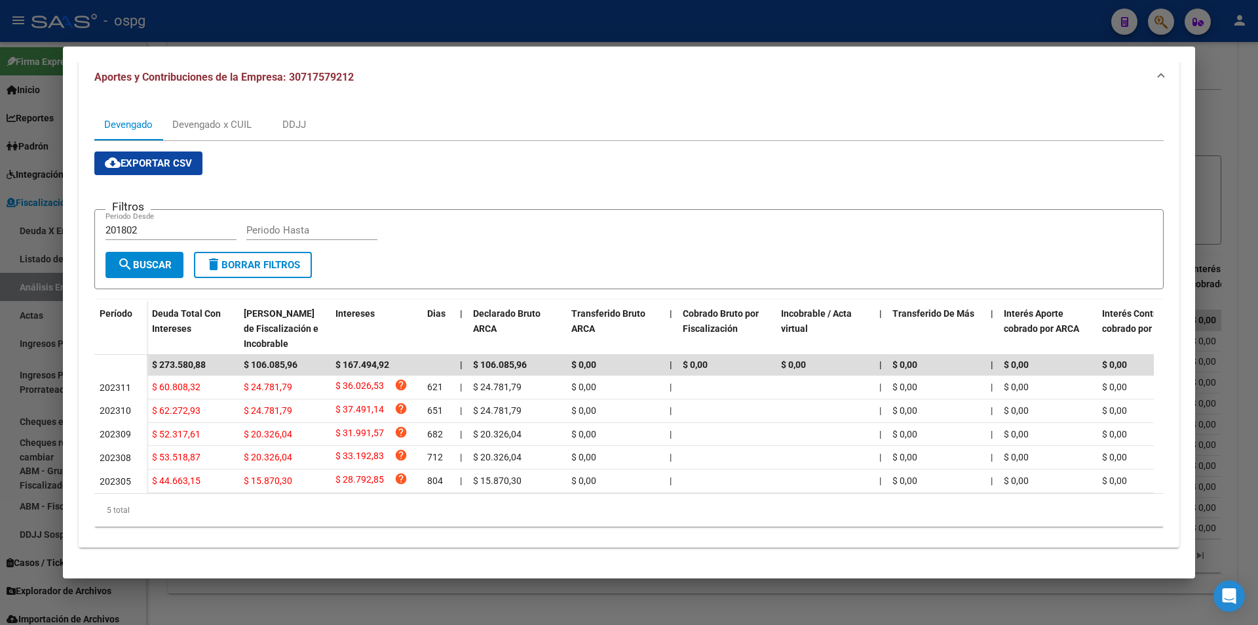
click at [1256, 242] on div at bounding box center [629, 312] width 1258 height 625
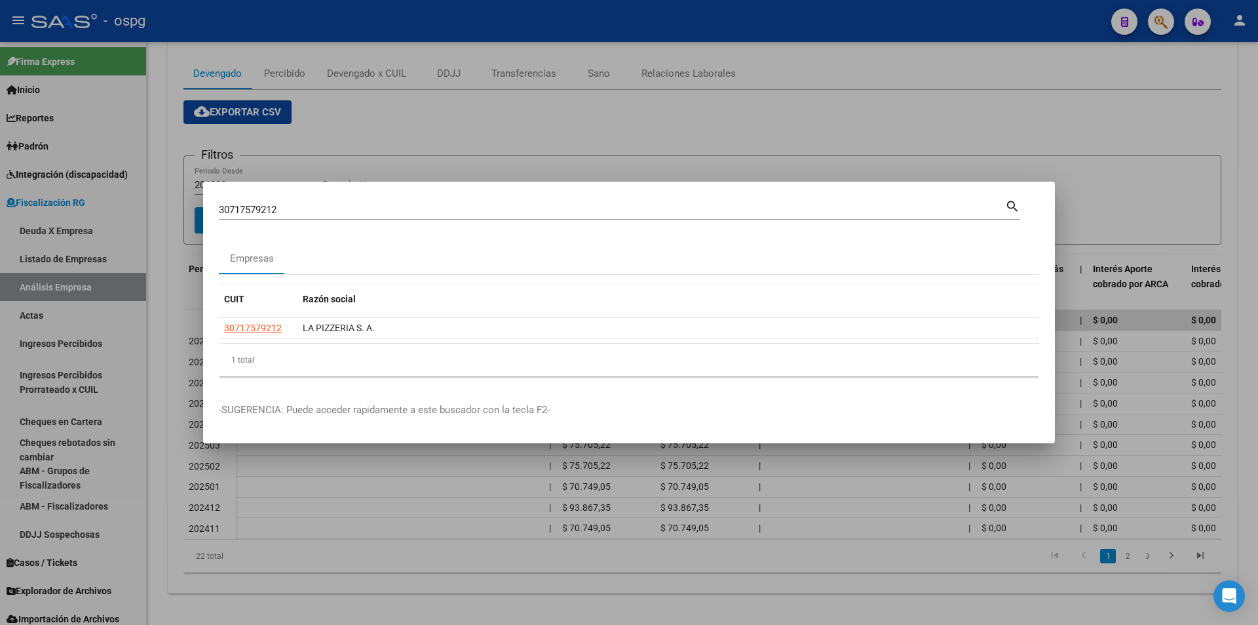
click at [1254, 242] on div at bounding box center [629, 312] width 1258 height 625
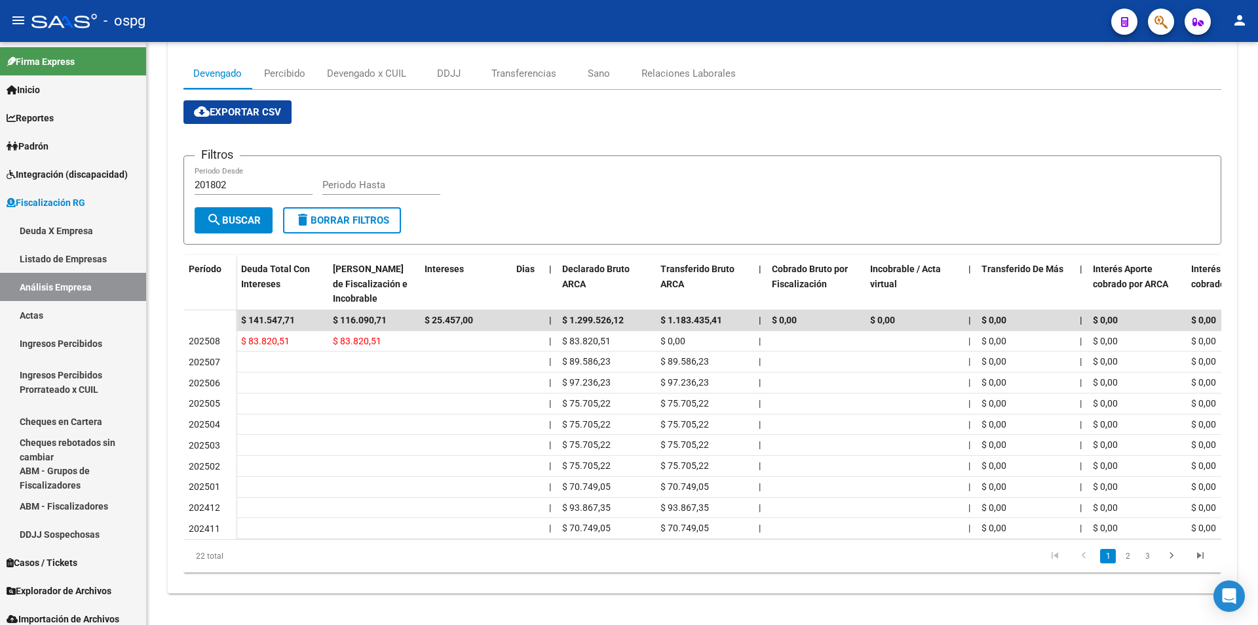
click at [1153, 20] on button "button" at bounding box center [1161, 22] width 26 height 26
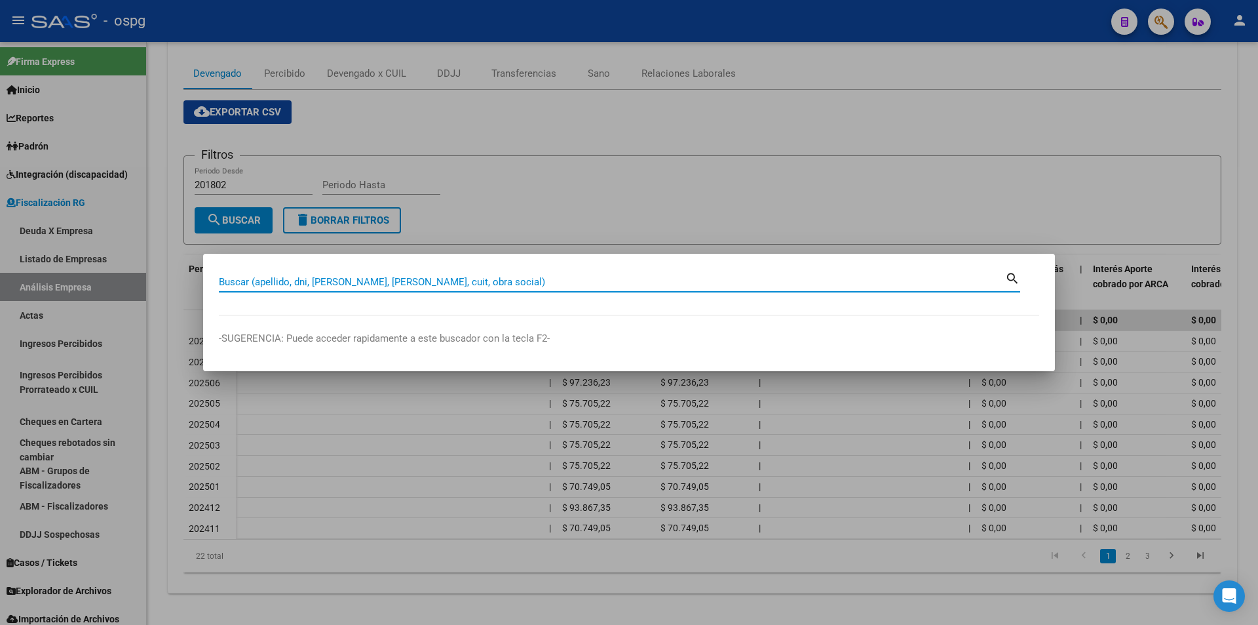
paste input "30709083852"
type input "30709083852"
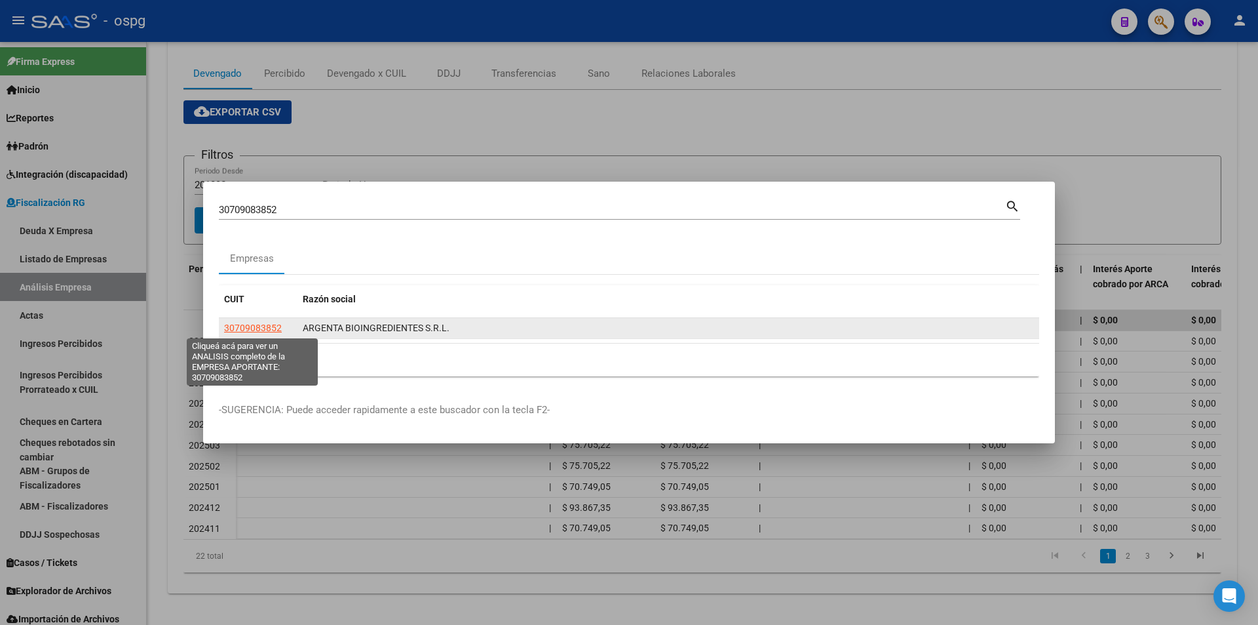
click at [271, 331] on span "30709083852" at bounding box center [253, 327] width 58 height 10
type textarea "30709083852"
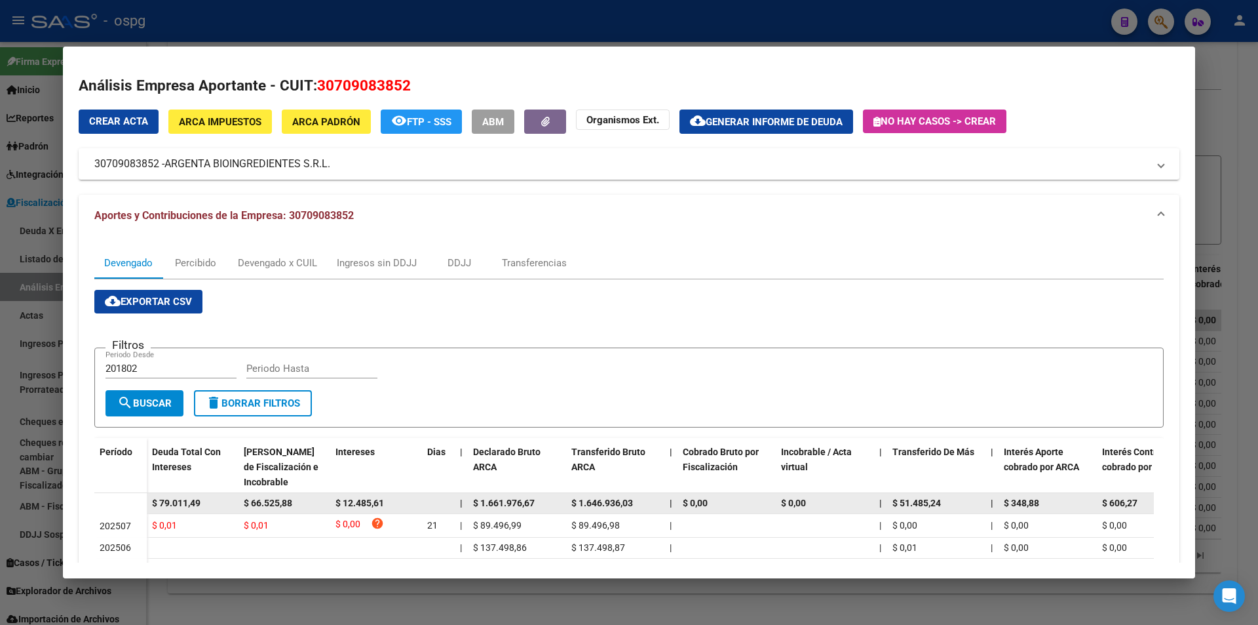
drag, startPoint x: 204, startPoint y: 501, endPoint x: 149, endPoint y: 504, distance: 55.1
click at [147, 504] on datatable-body-cell "$ 79.011,49" at bounding box center [193, 503] width 92 height 20
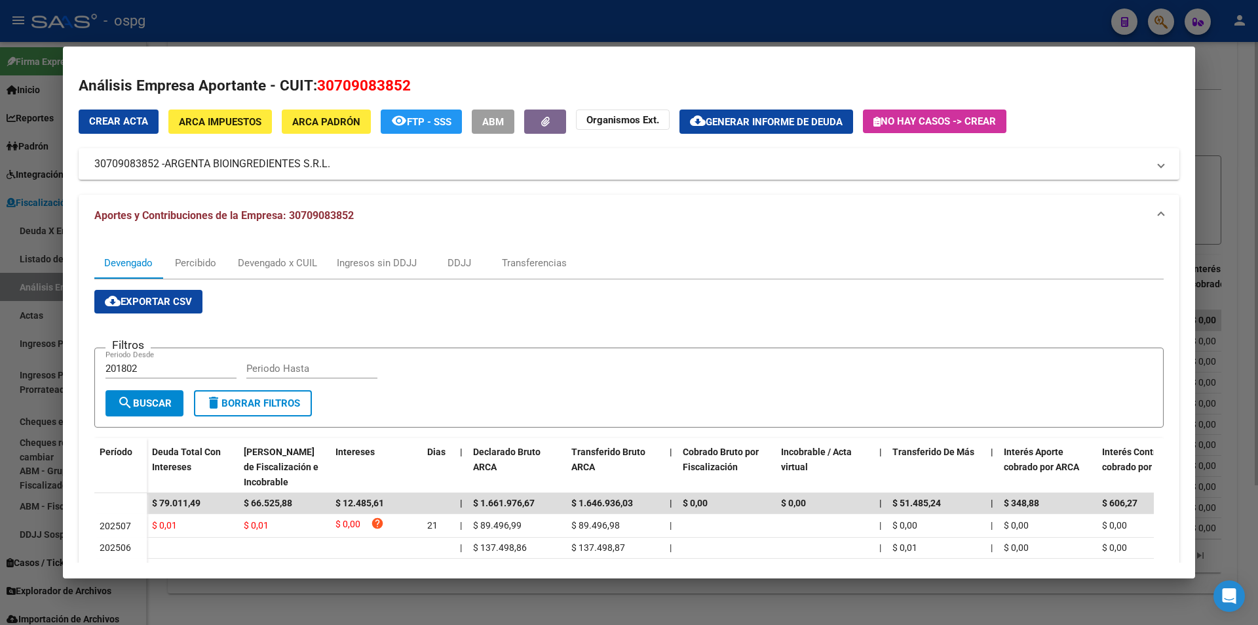
drag, startPoint x: 1258, startPoint y: 140, endPoint x: 1249, endPoint y: 140, distance: 8.5
click at [1257, 140] on div at bounding box center [629, 312] width 1258 height 625
click at [1253, 140] on div at bounding box center [629, 312] width 1258 height 625
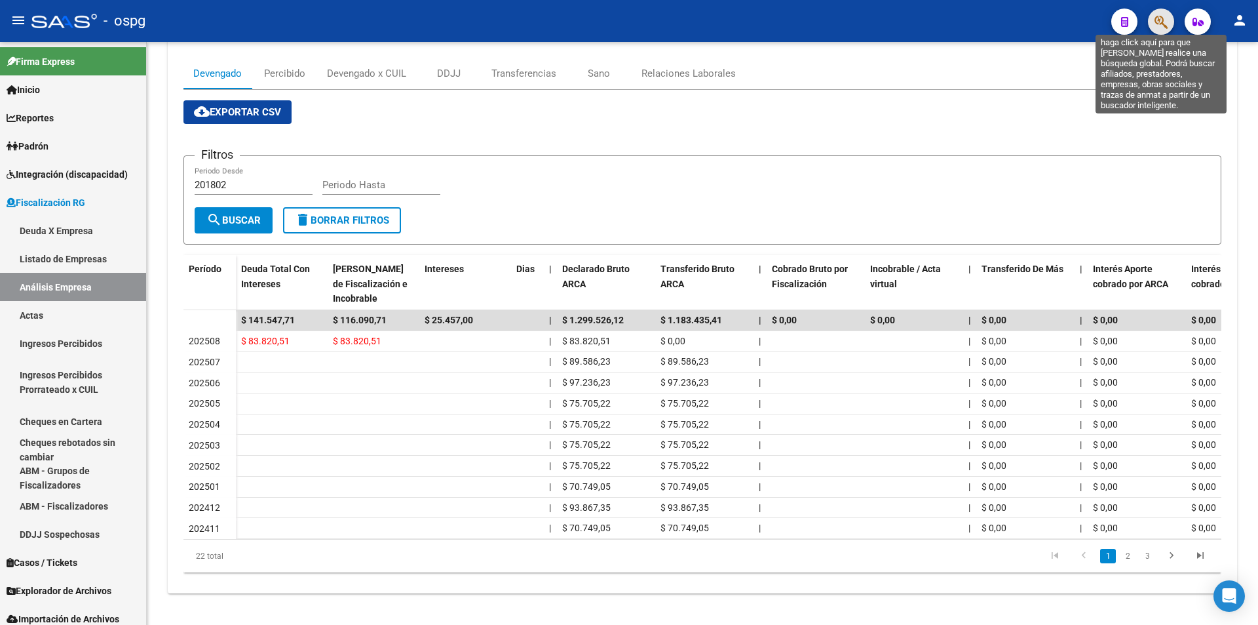
click at [1156, 28] on icon "button" at bounding box center [1161, 21] width 13 height 15
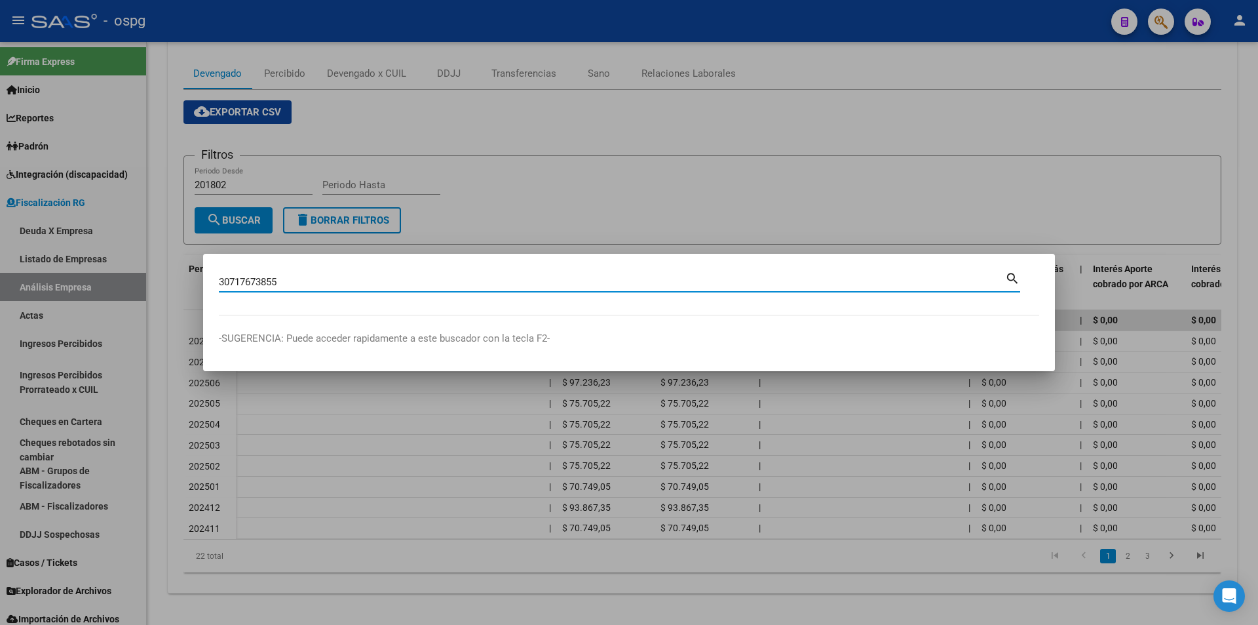
type input "30717673855"
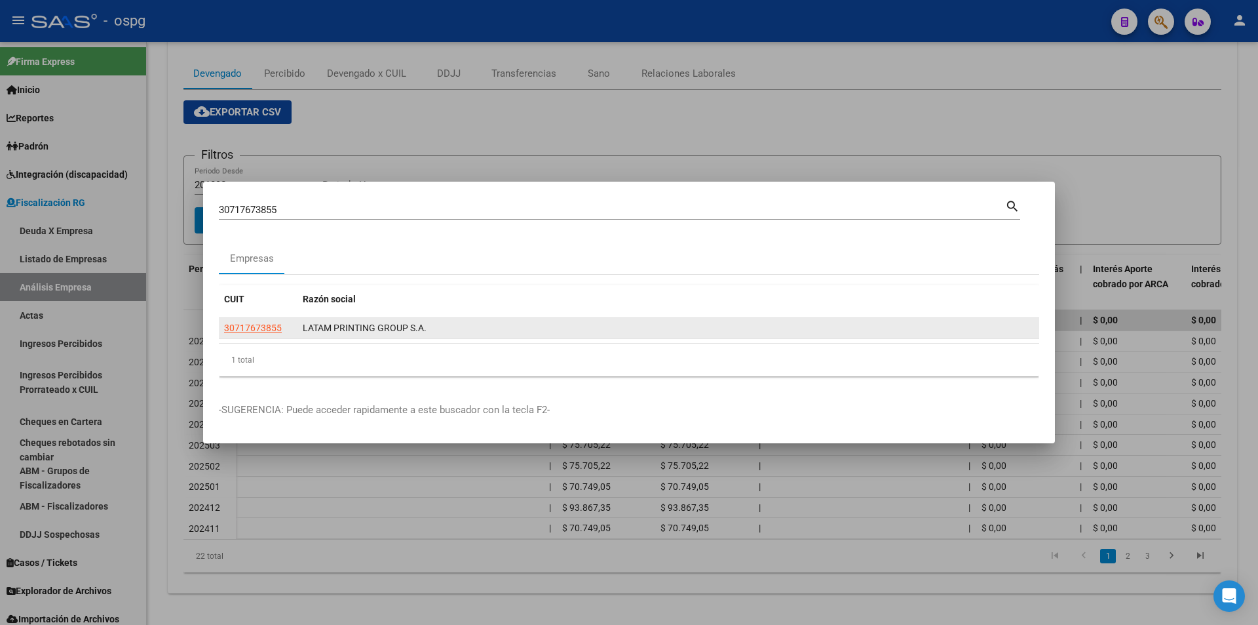
drag, startPoint x: 254, startPoint y: 337, endPoint x: 244, endPoint y: 319, distance: 20.5
click at [250, 336] on datatable-body-cell "30717673855" at bounding box center [258, 328] width 79 height 20
click at [244, 319] on datatable-body-cell "30717673855" at bounding box center [258, 328] width 79 height 20
click at [245, 324] on span "30717673855" at bounding box center [253, 327] width 58 height 10
type textarea "30717673855"
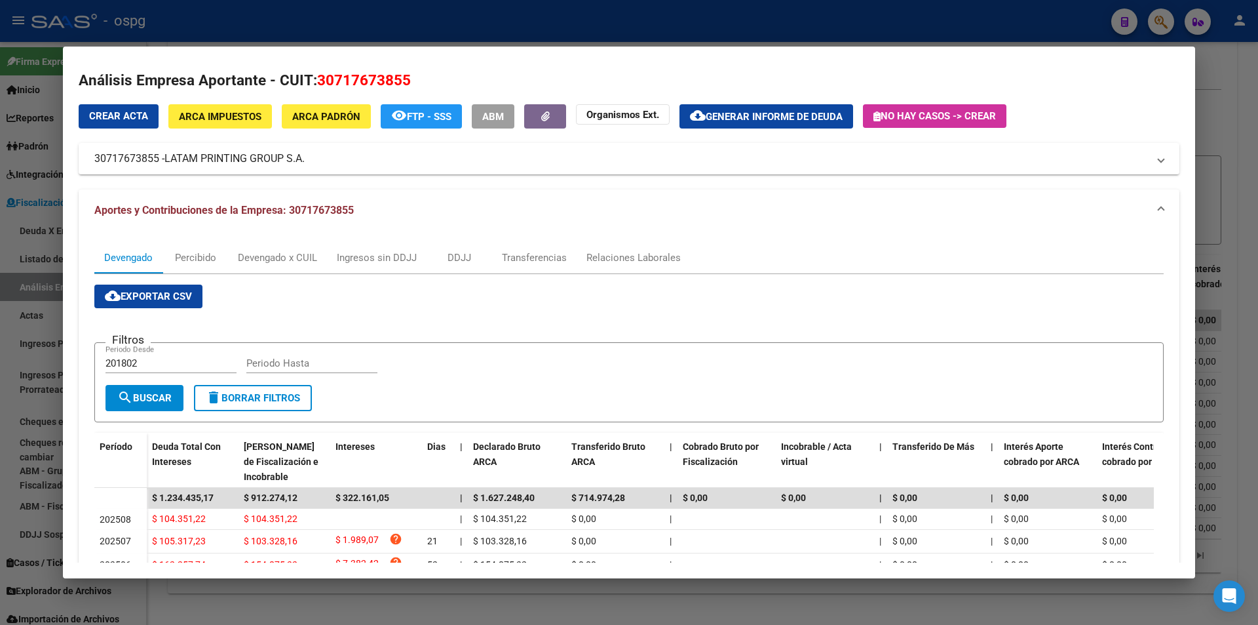
scroll to position [0, 0]
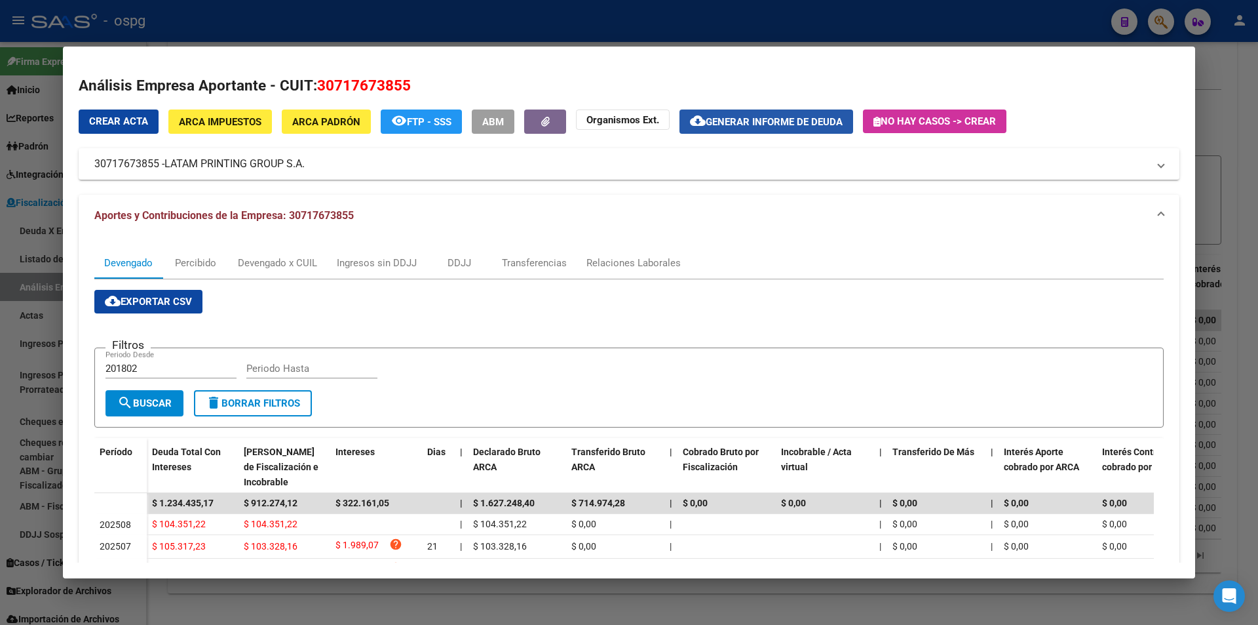
click at [754, 111] on button "cloud_download Generar informe de deuda" at bounding box center [767, 121] width 174 height 24
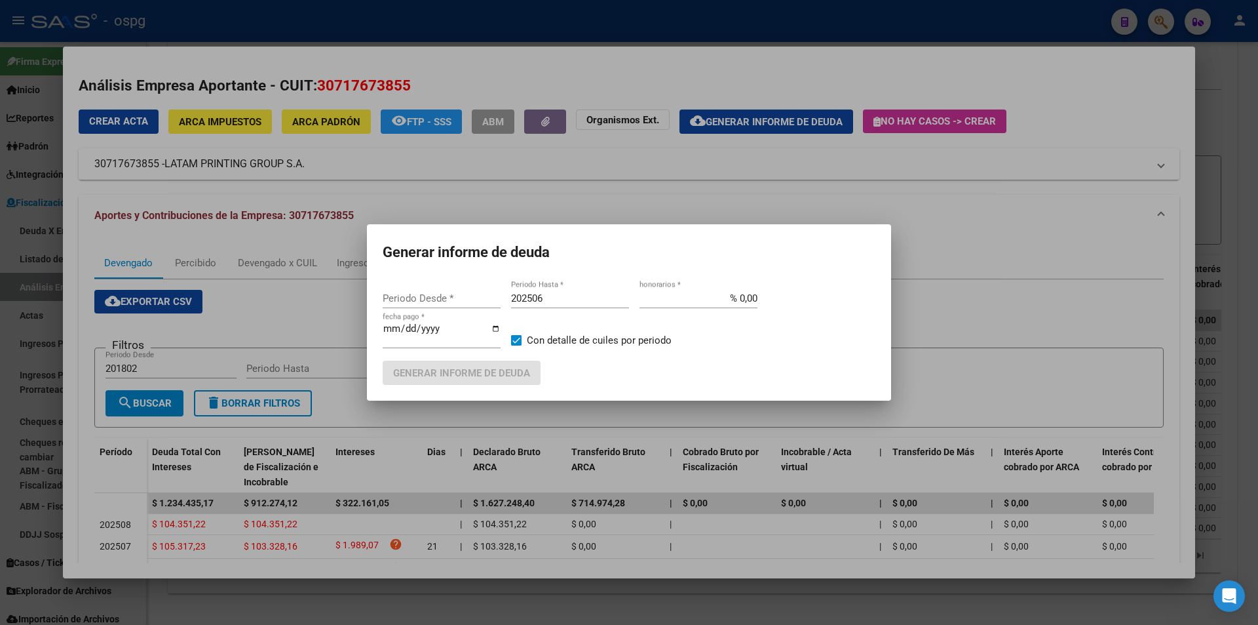
type input "201802"
click at [561, 297] on input "202506" at bounding box center [570, 298] width 118 height 12
type input "202507"
click at [495, 381] on button "Generar informe de deuda" at bounding box center [462, 372] width 158 height 24
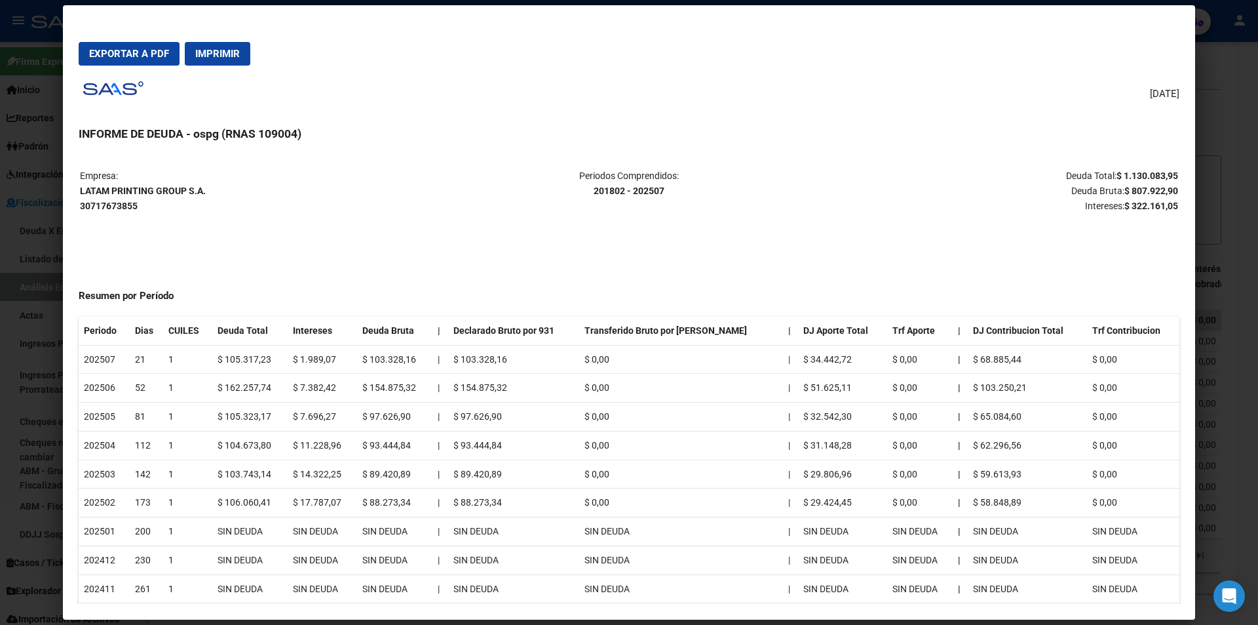
drag, startPoint x: 1110, startPoint y: 172, endPoint x: 1170, endPoint y: 171, distance: 59.6
click at [1170, 171] on mat-dialog-content "Empresa: LATAM PRINTING GROUP S.A. 30717673855 Periodos Comprendidos: 201802 - …" at bounding box center [629, 379] width 1132 height 450
click at [1210, 252] on div at bounding box center [629, 312] width 1258 height 625
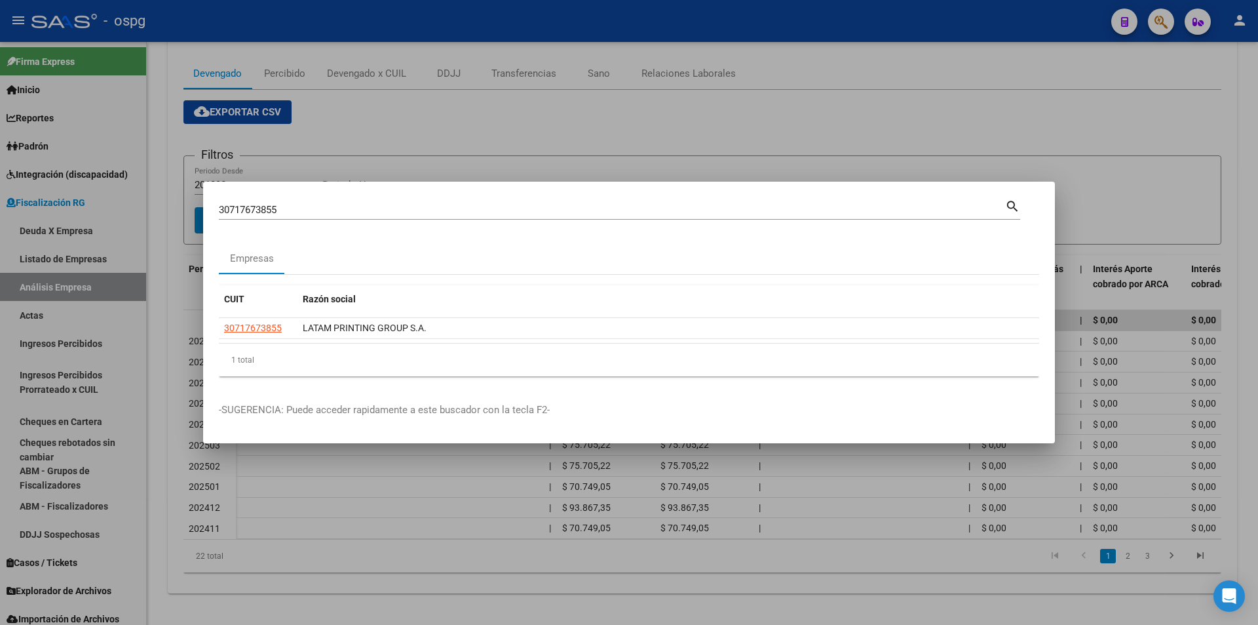
click at [1184, 58] on div at bounding box center [629, 312] width 1258 height 625
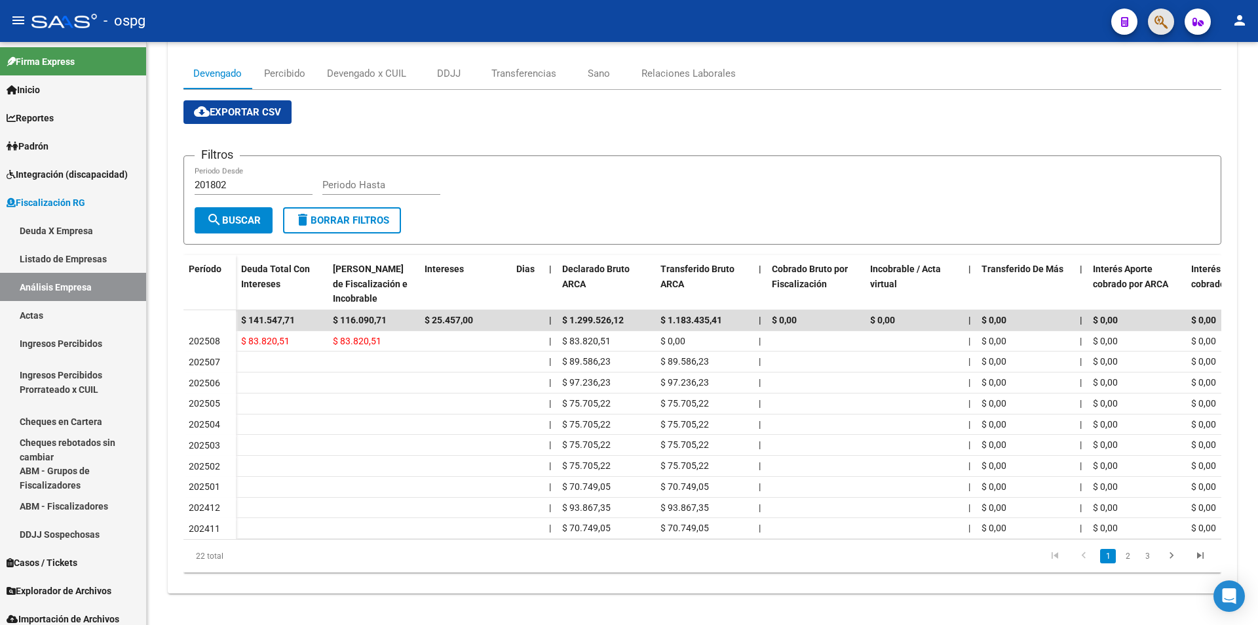
click at [1153, 21] on button "button" at bounding box center [1161, 22] width 26 height 26
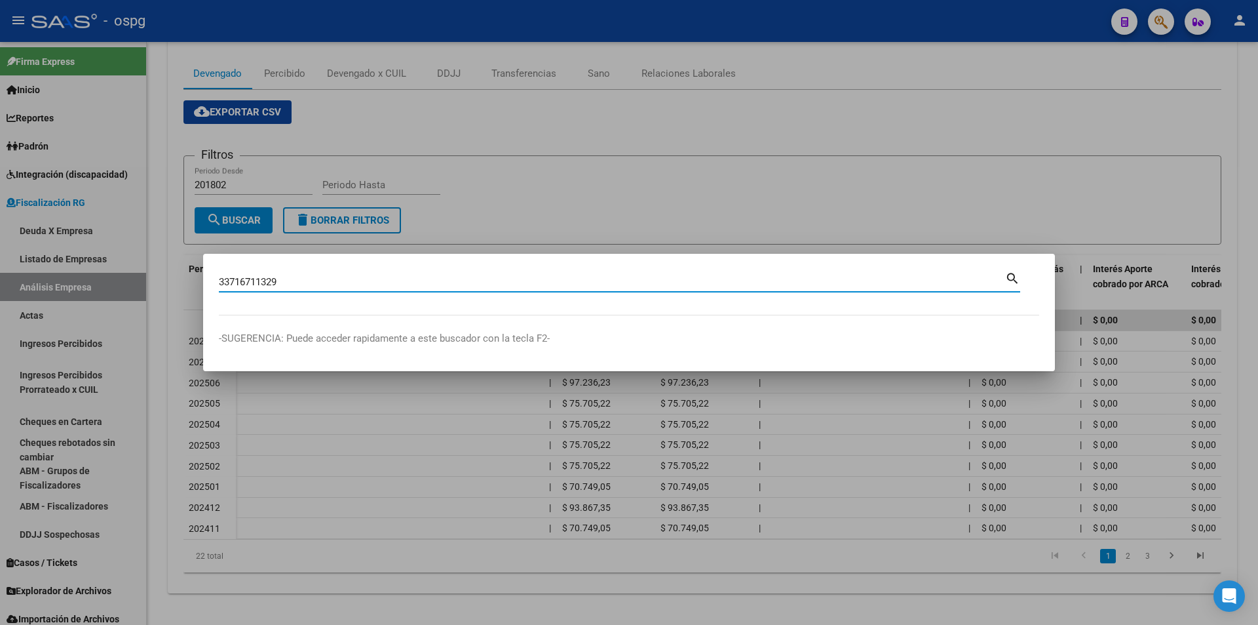
type input "33716711329"
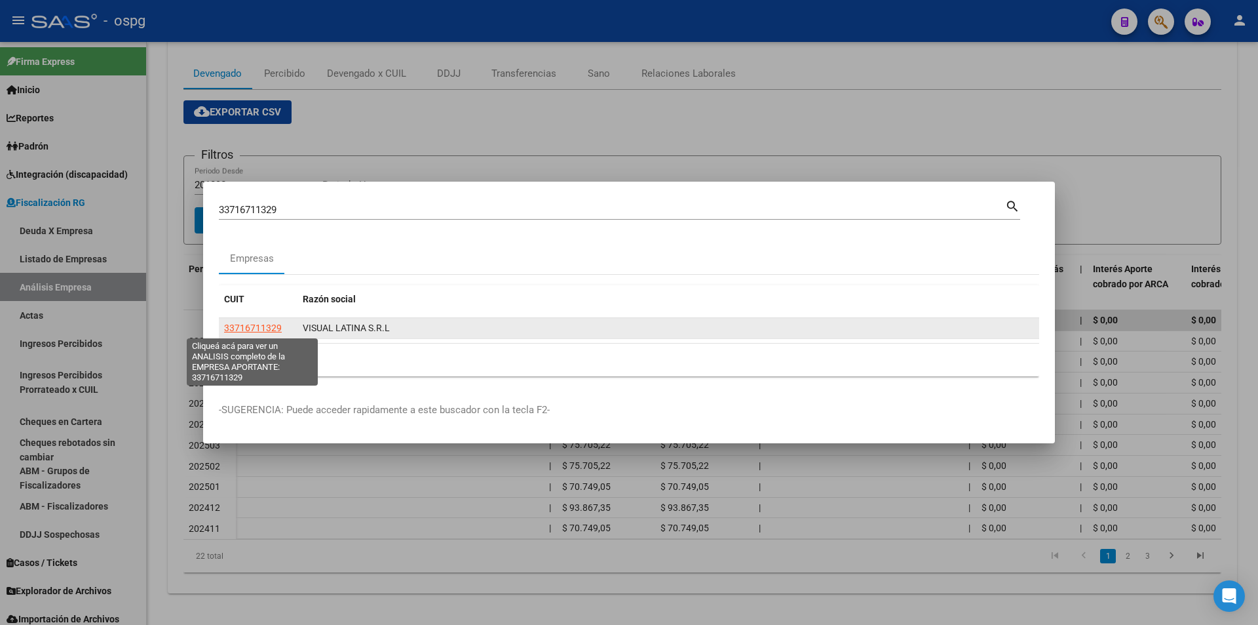
click at [258, 329] on span "33716711329" at bounding box center [253, 327] width 58 height 10
type textarea "33716711329"
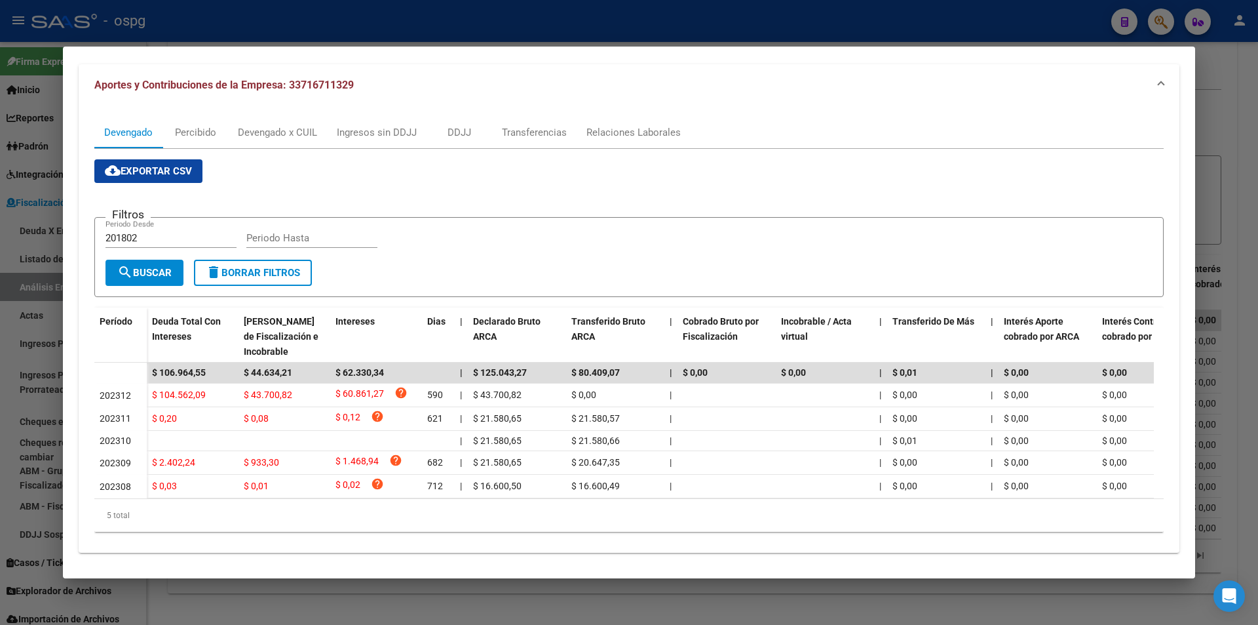
scroll to position [131, 0]
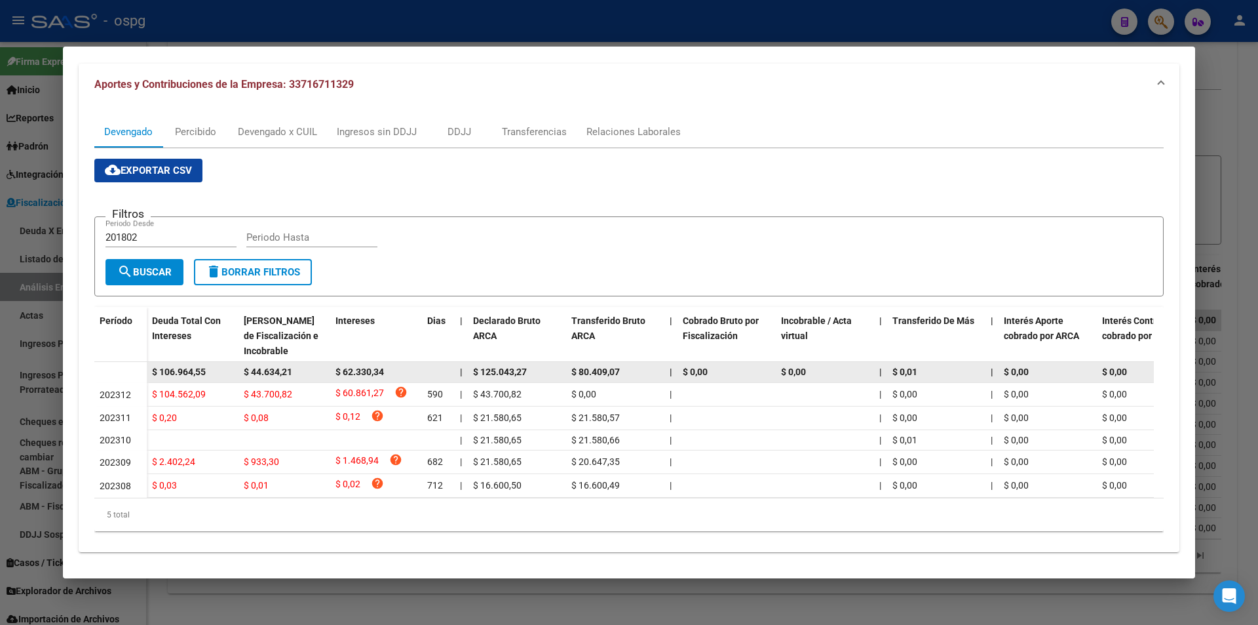
drag, startPoint x: 219, startPoint y: 375, endPoint x: 95, endPoint y: 371, distance: 123.9
click at [95, 371] on datatable-body-row "$ 106.964,55 $ 44.634,21 $ 62.330,34 | $ 125.043,27 $ 80.409,07 | $ 0,00 $ 0,00…" at bounding box center [903, 372] width 1619 height 21
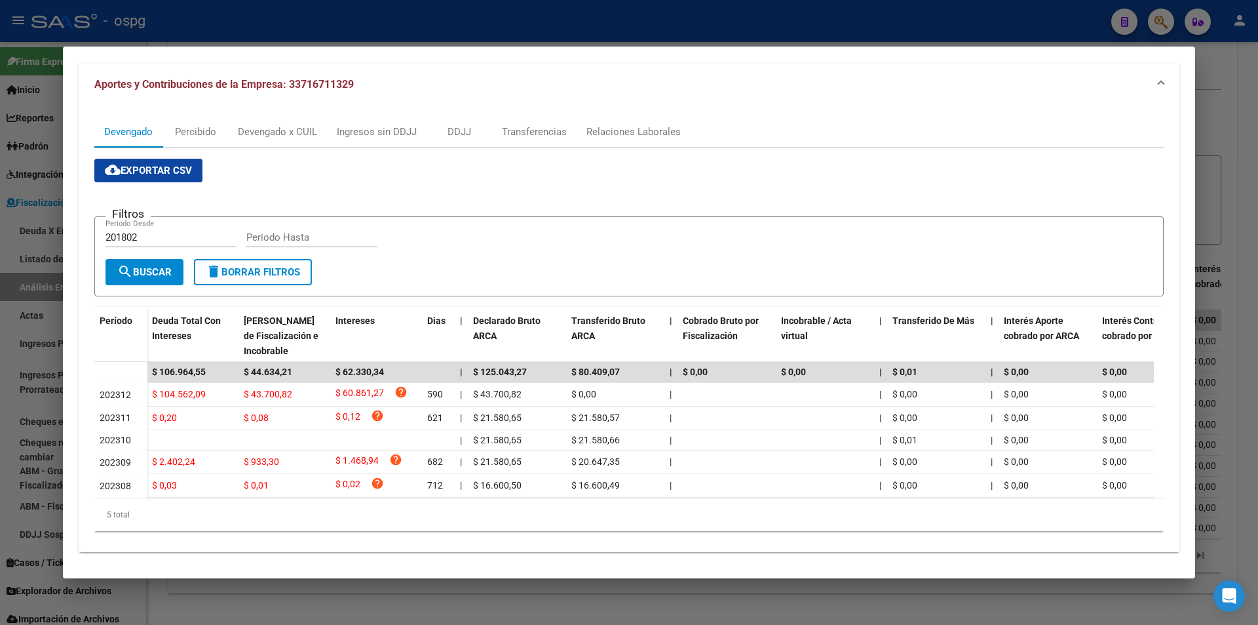
click at [1254, 191] on div at bounding box center [629, 312] width 1258 height 625
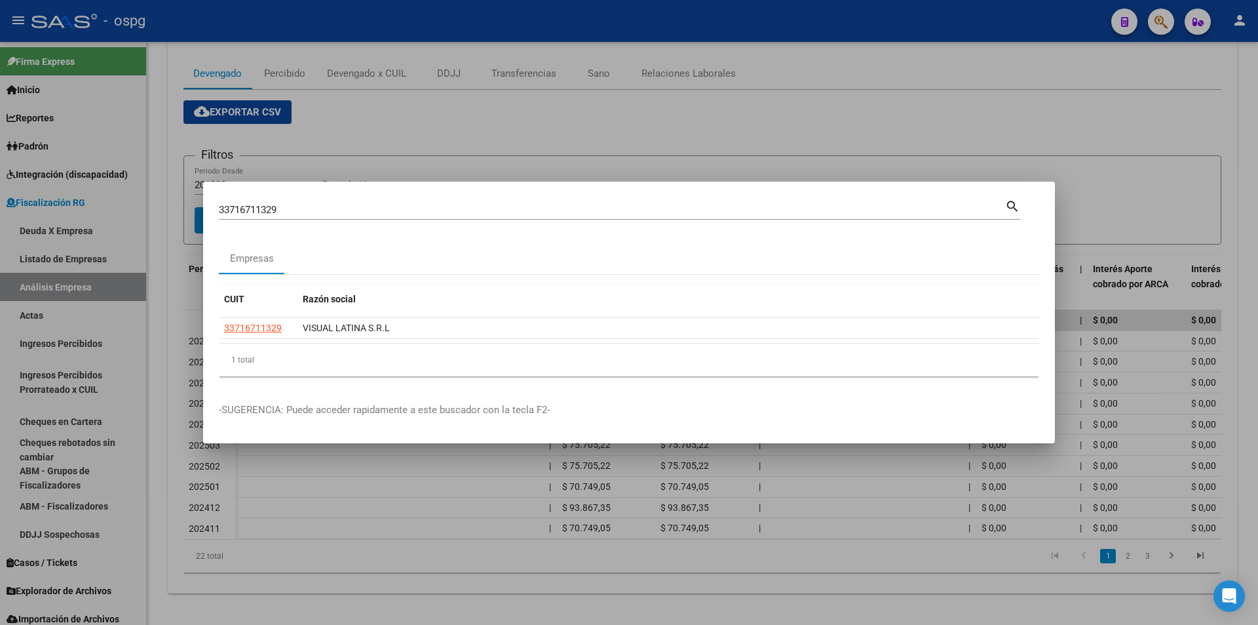
click at [1254, 191] on div at bounding box center [629, 312] width 1258 height 625
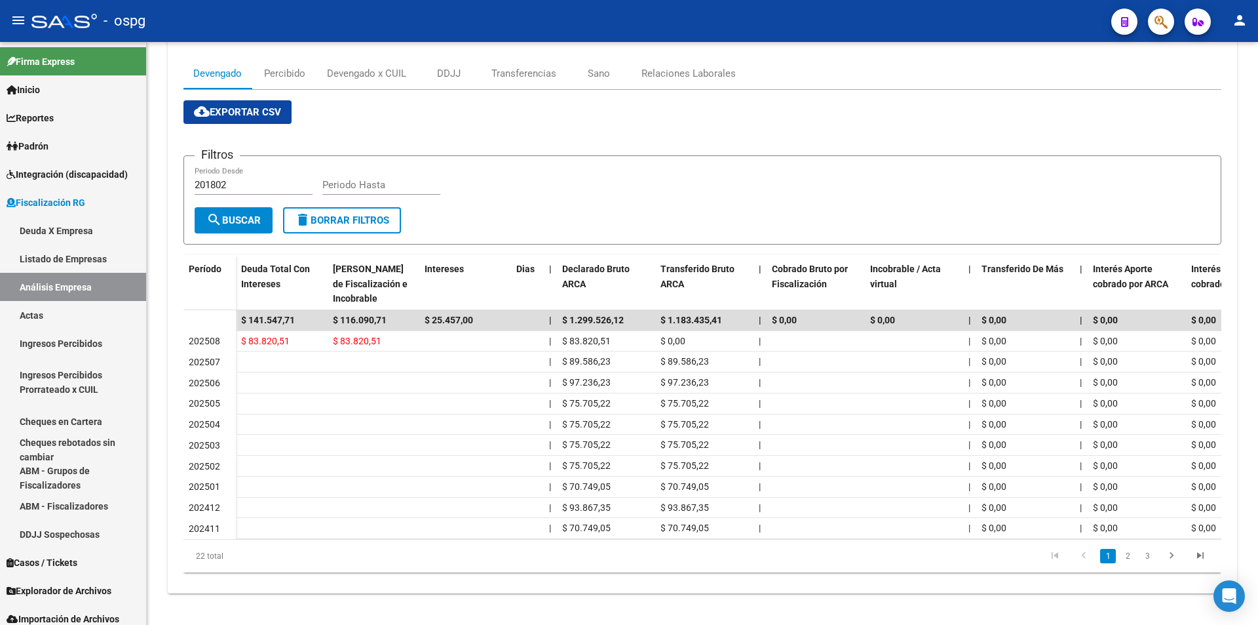
click at [1163, 21] on icon "button" at bounding box center [1161, 21] width 13 height 15
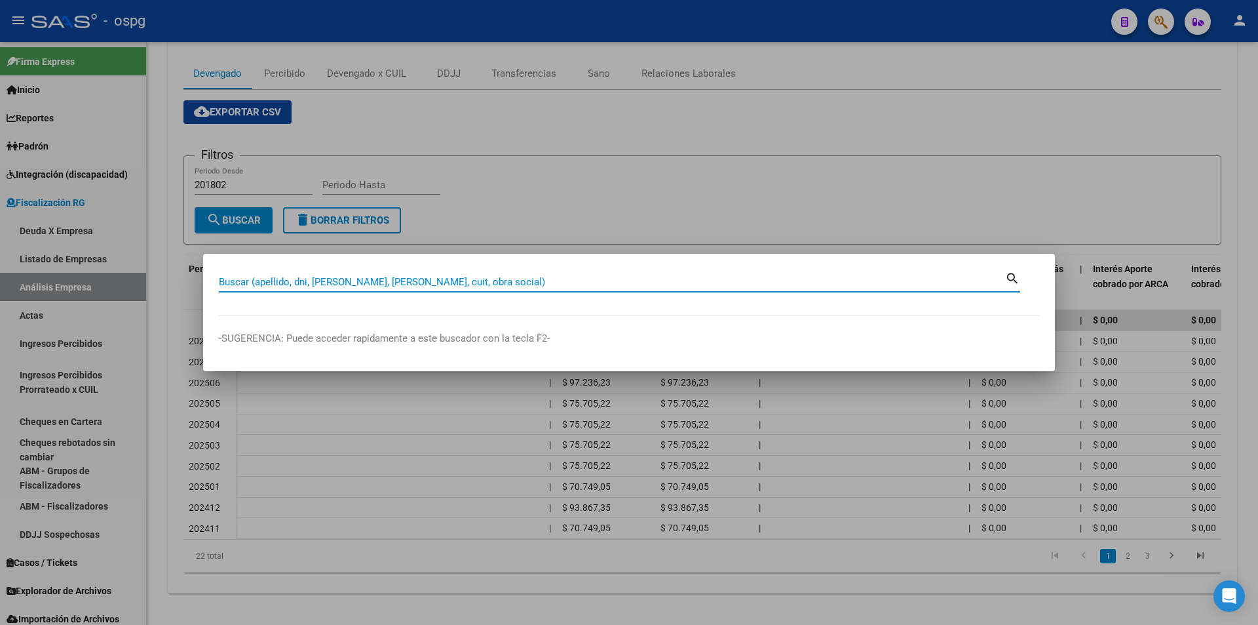
paste input "20044389755"
type input "20044389755"
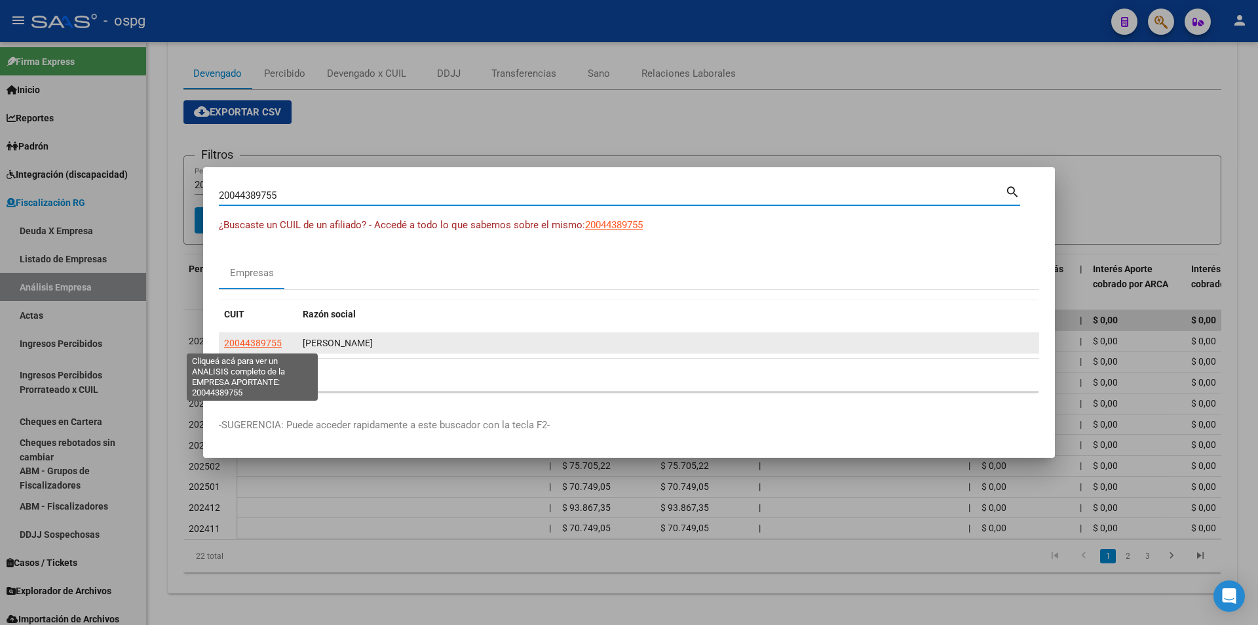
click at [262, 338] on span "20044389755" at bounding box center [253, 342] width 58 height 10
type textarea "20044389755"
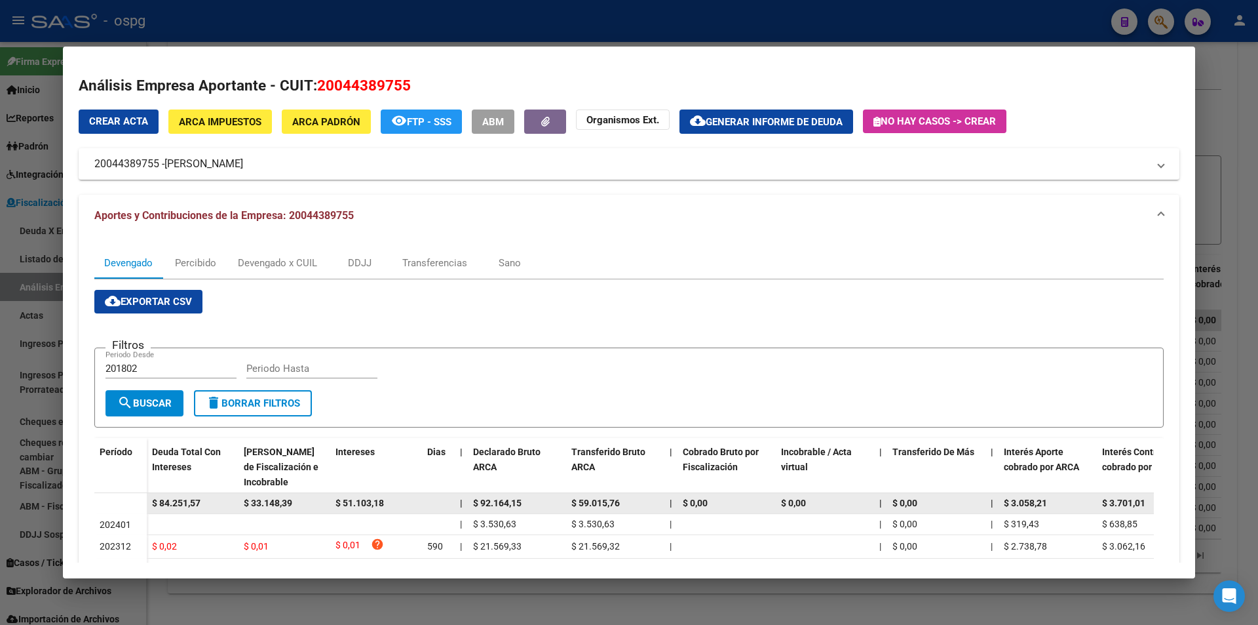
drag, startPoint x: 211, startPoint y: 505, endPoint x: 151, endPoint y: 505, distance: 60.3
click at [151, 505] on datatable-body-cell "$ 84.251,57" at bounding box center [193, 503] width 92 height 20
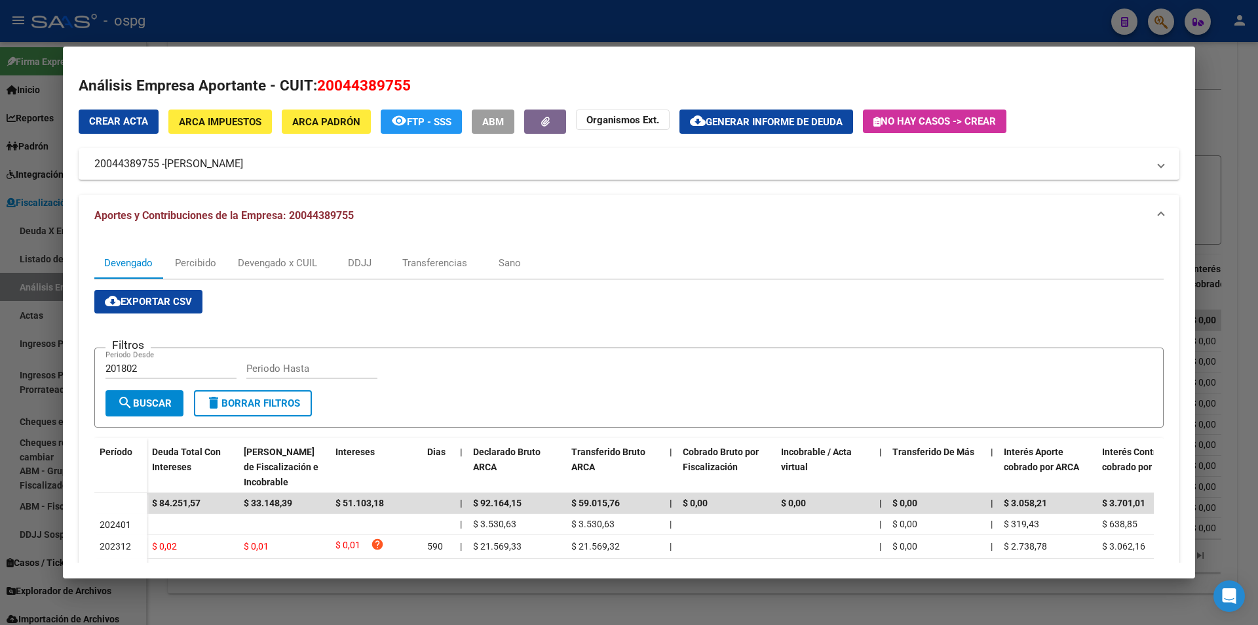
click at [1237, 96] on div at bounding box center [629, 312] width 1258 height 625
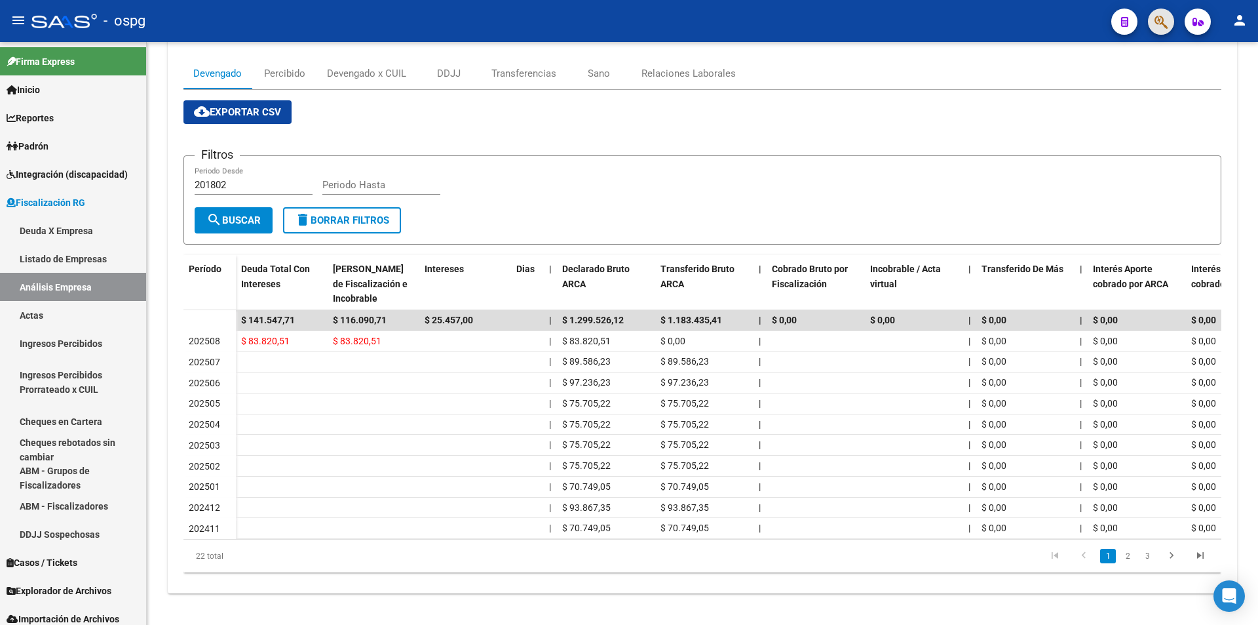
click at [1169, 27] on button "button" at bounding box center [1161, 22] width 26 height 26
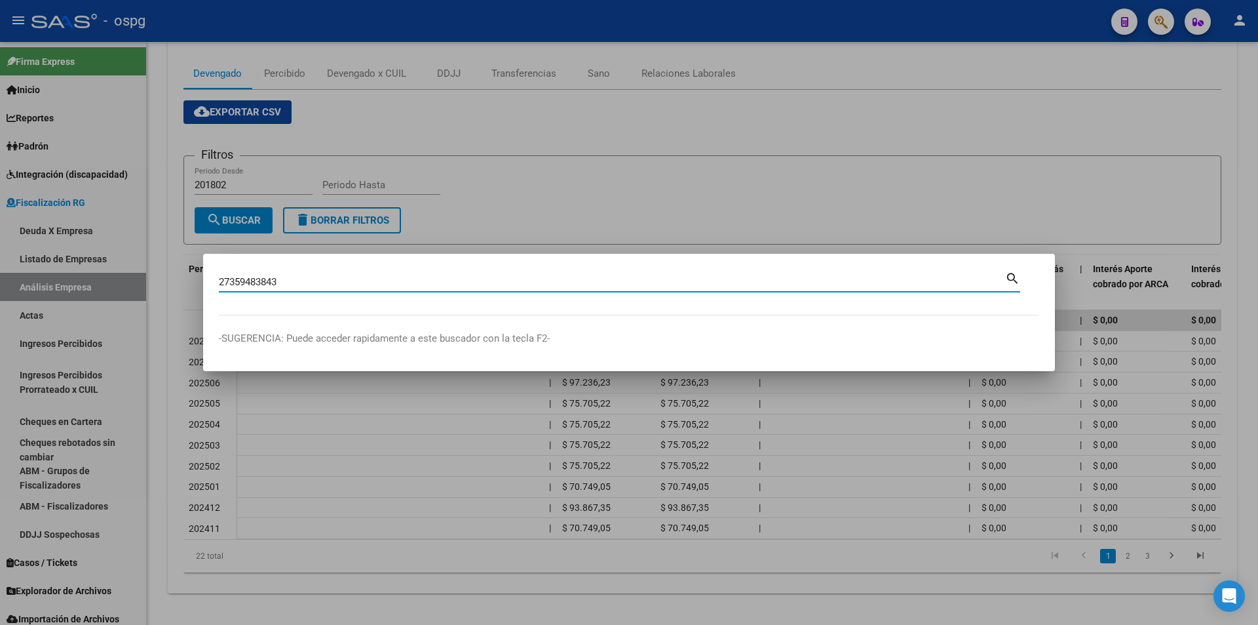
type input "27359483843"
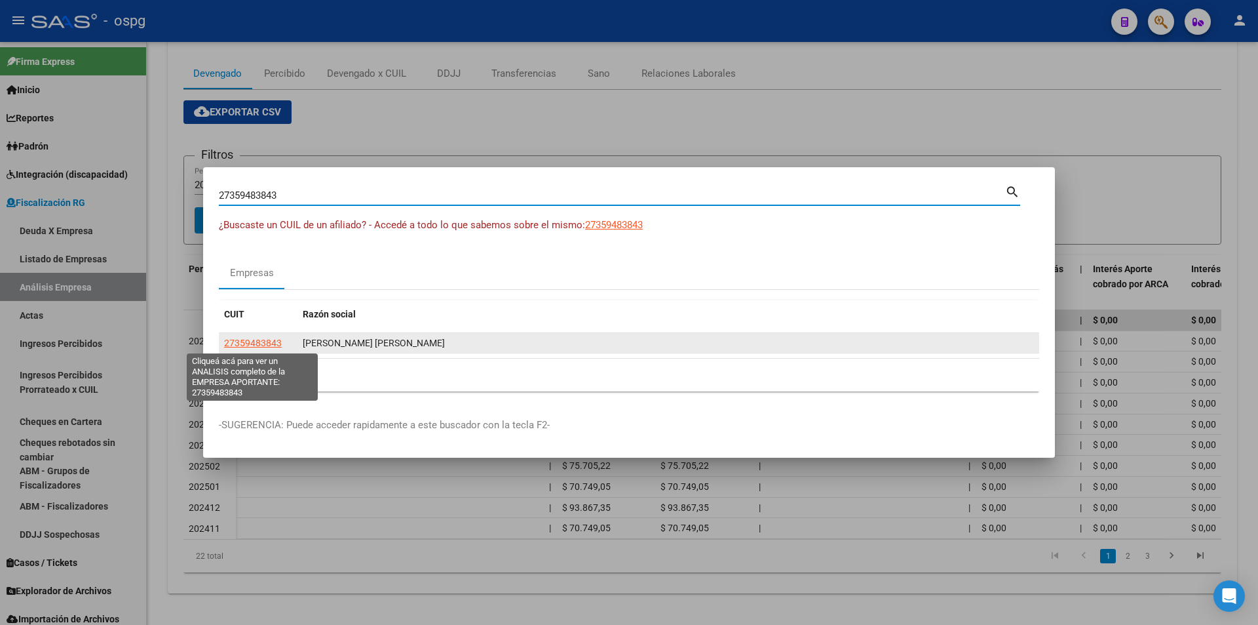
click at [251, 341] on span "27359483843" at bounding box center [253, 342] width 58 height 10
type textarea "27359483843"
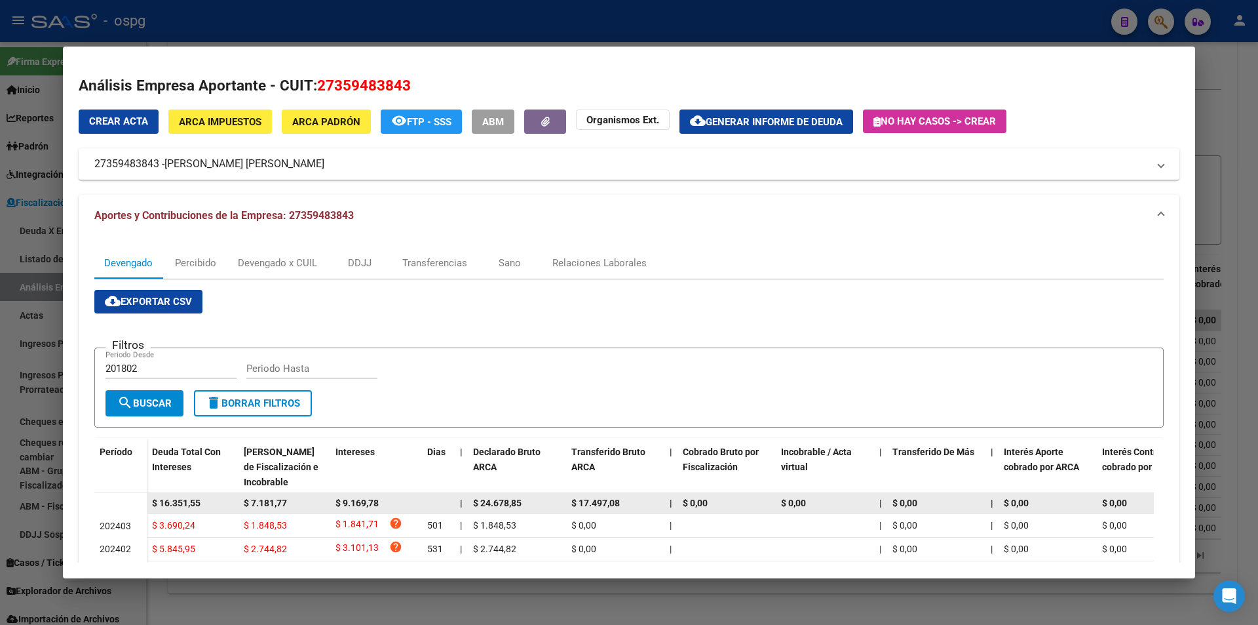
drag, startPoint x: 210, startPoint y: 502, endPoint x: 146, endPoint y: 495, distance: 63.9
click at [146, 495] on datatable-body-row "$ 16.351,55 $ 7.181,77 $ 9.169,78 | $ 24.678,85 $ 17.497,08 | $ 0,00 $ 0,00 | $…" at bounding box center [903, 503] width 1619 height 21
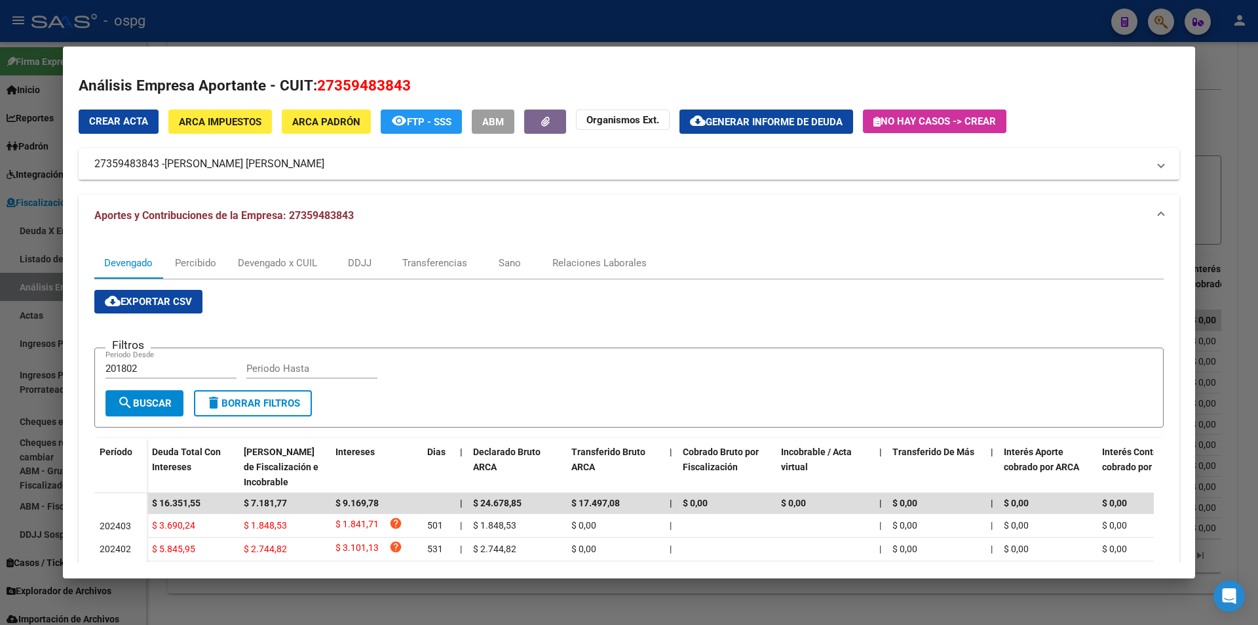
click at [1219, 114] on div at bounding box center [629, 312] width 1258 height 625
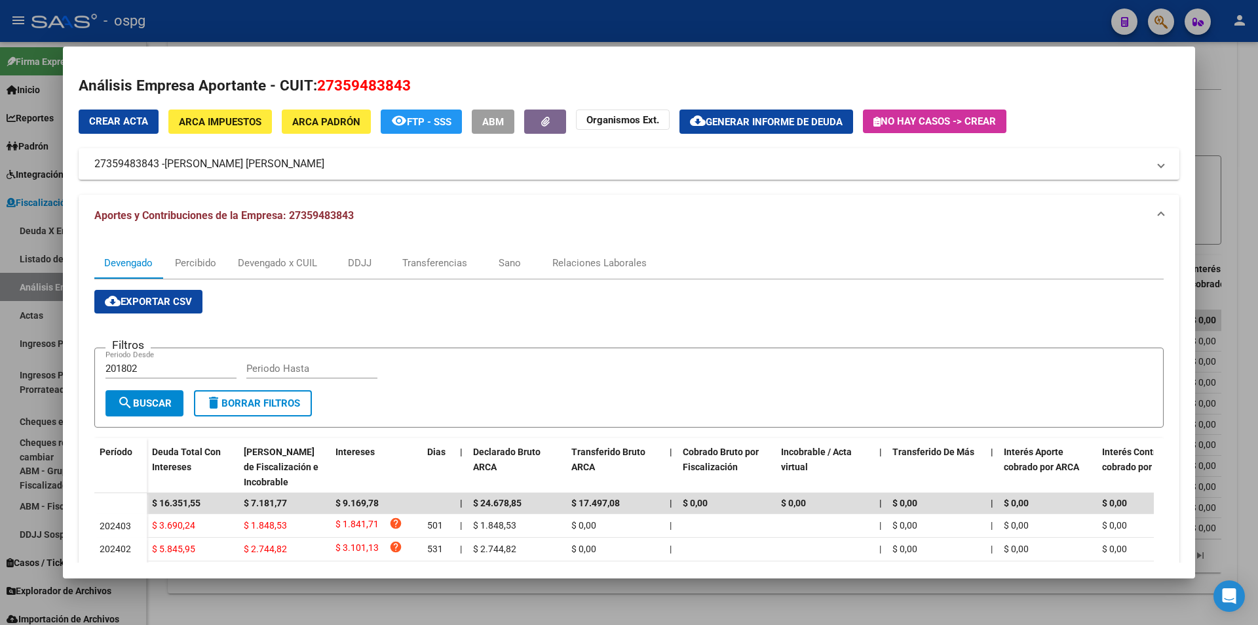
click at [1218, 114] on div at bounding box center [629, 312] width 1258 height 625
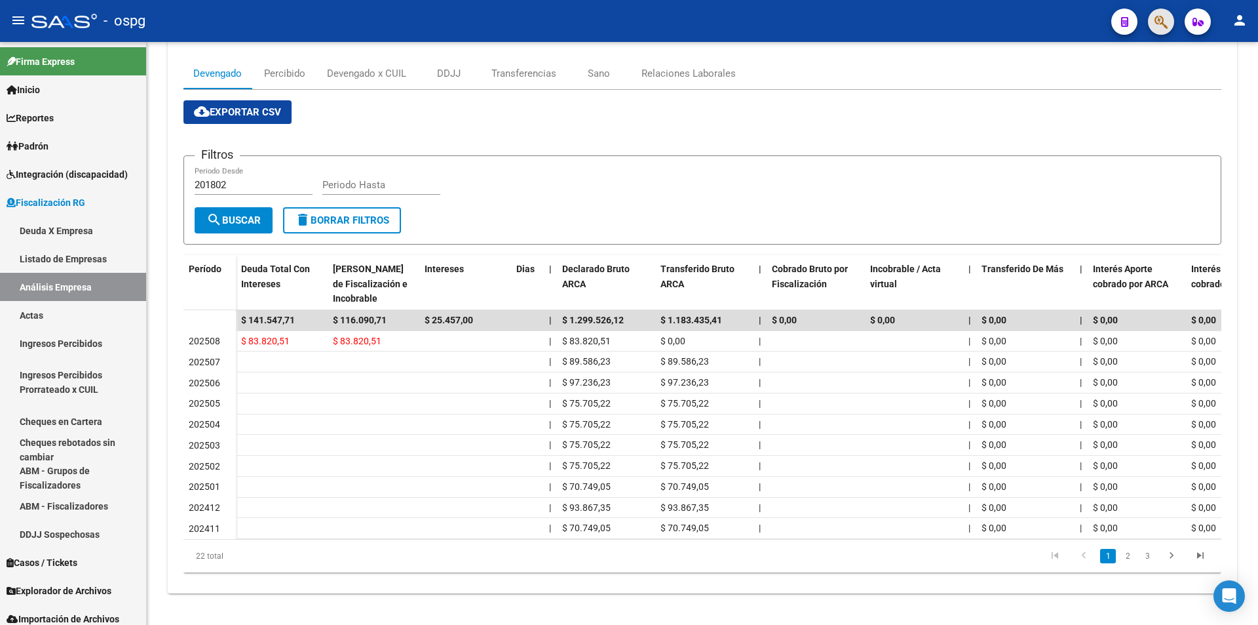
click at [1158, 34] on span "button" at bounding box center [1161, 22] width 13 height 27
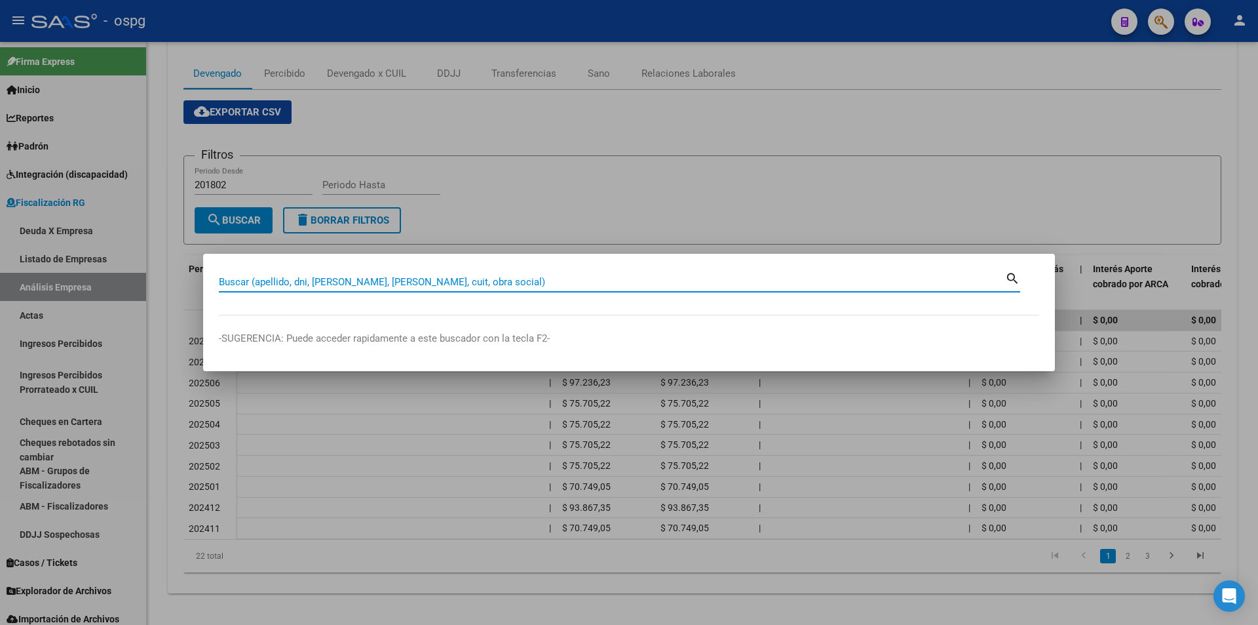
paste input "30716573512"
type input "30716573512"
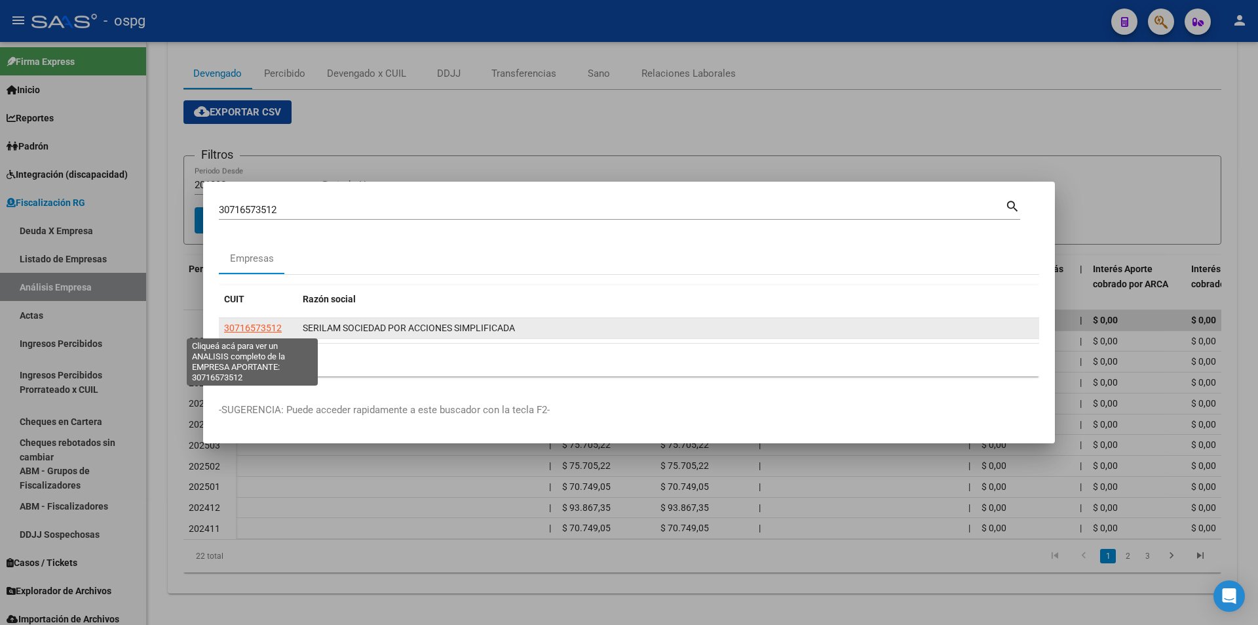
click at [250, 328] on span "30716573512" at bounding box center [253, 327] width 58 height 10
type textarea "30716573512"
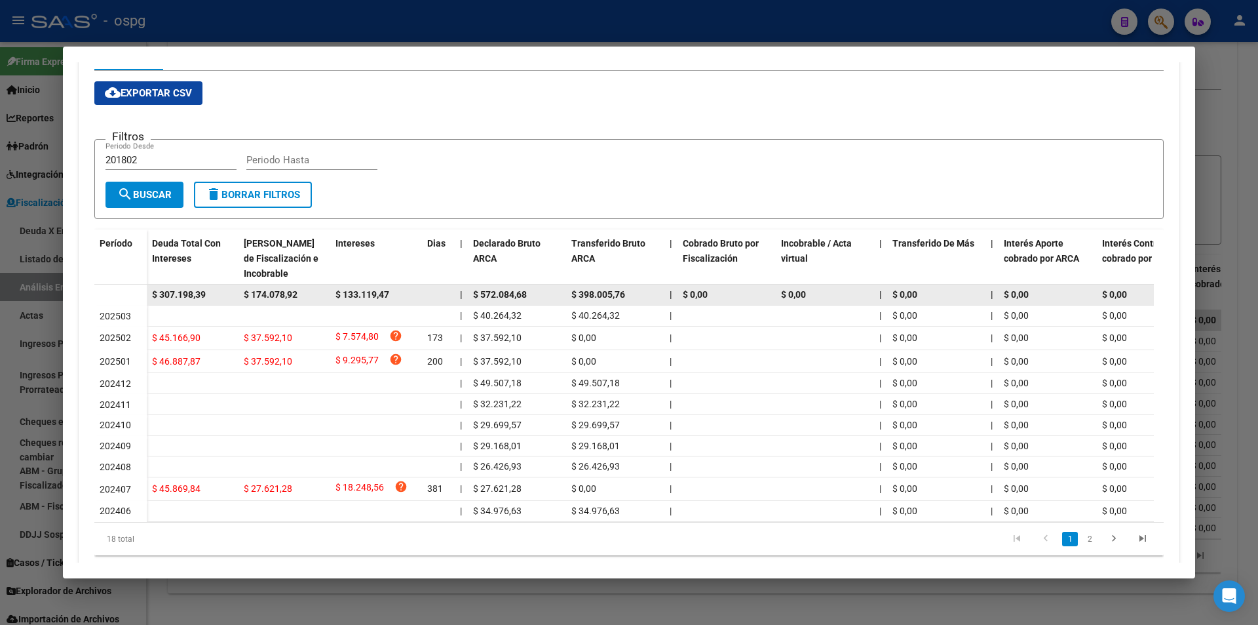
scroll to position [213, 0]
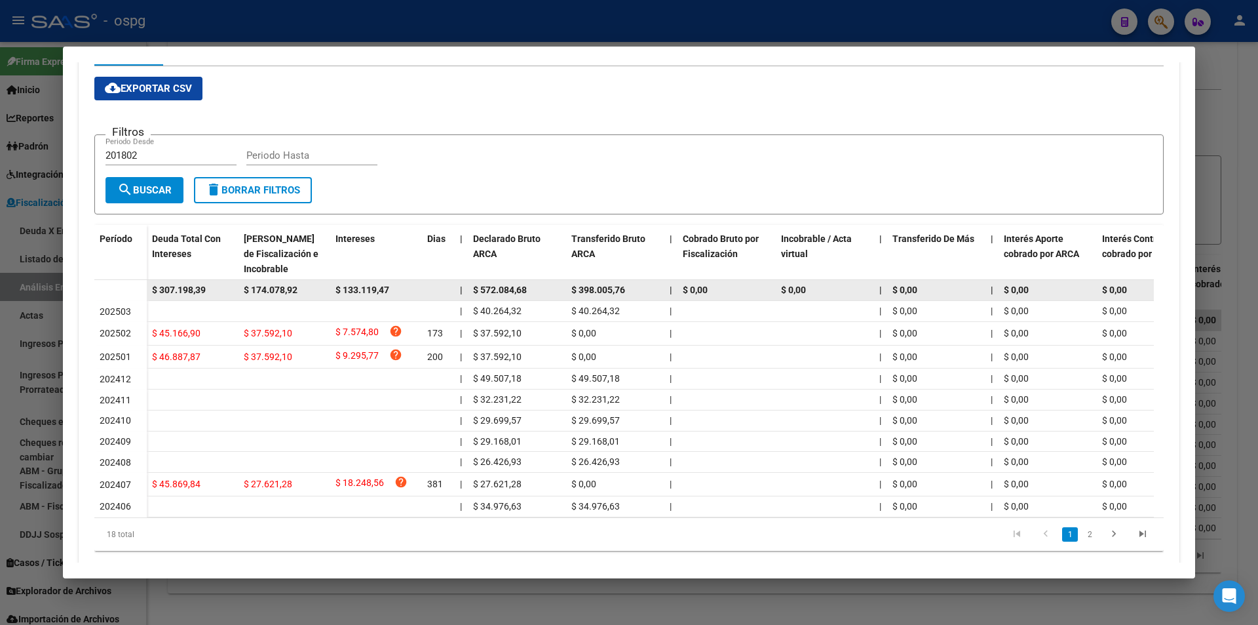
drag, startPoint x: 210, startPoint y: 294, endPoint x: 144, endPoint y: 292, distance: 66.2
click at [144, 292] on datatable-body-row "$ 307.198,39 $ 174.078,92 $ 133.119,47 | $ 572.084,68 $ 398.005,76 | $ 0,00 $ 0…" at bounding box center [903, 290] width 1619 height 21
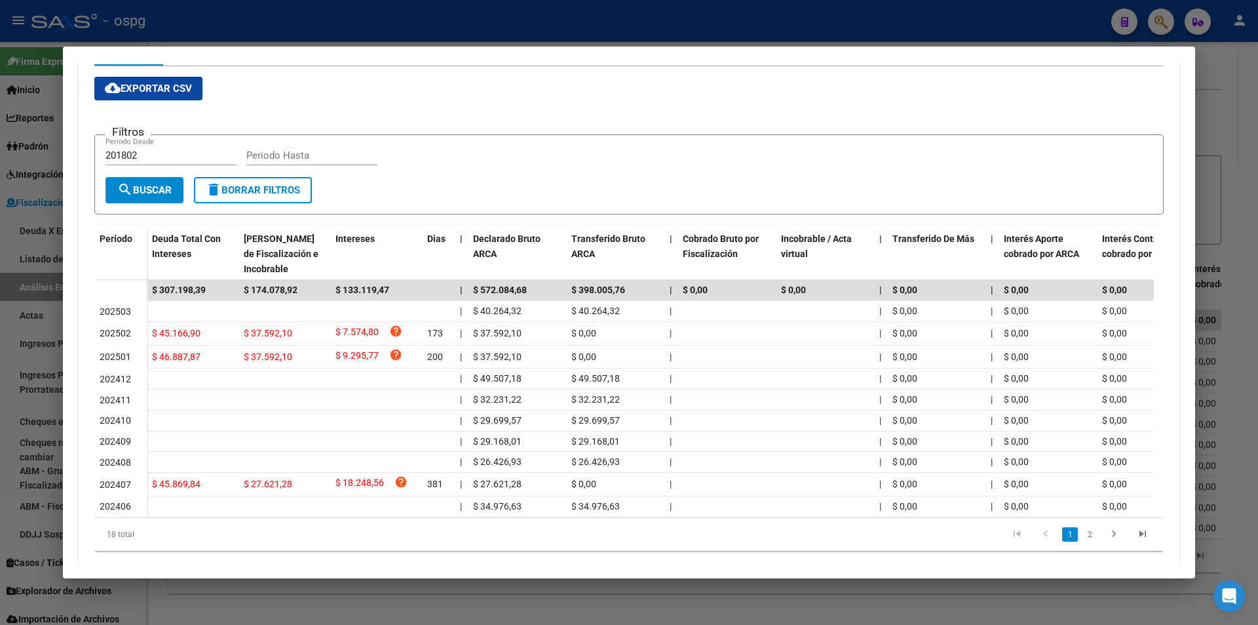
click at [1216, 148] on div at bounding box center [629, 312] width 1258 height 625
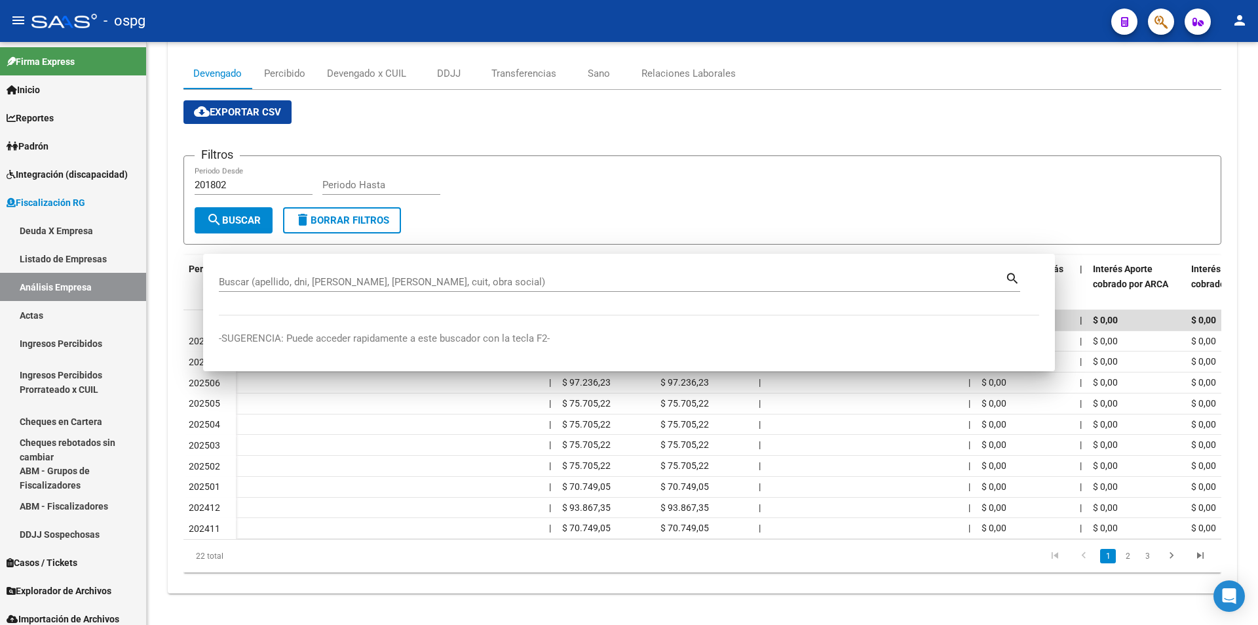
click at [1216, 155] on form "Filtros 201802 Periodo Desde Periodo Hasta search Buscar delete Borrar Filtros" at bounding box center [702, 199] width 1038 height 89
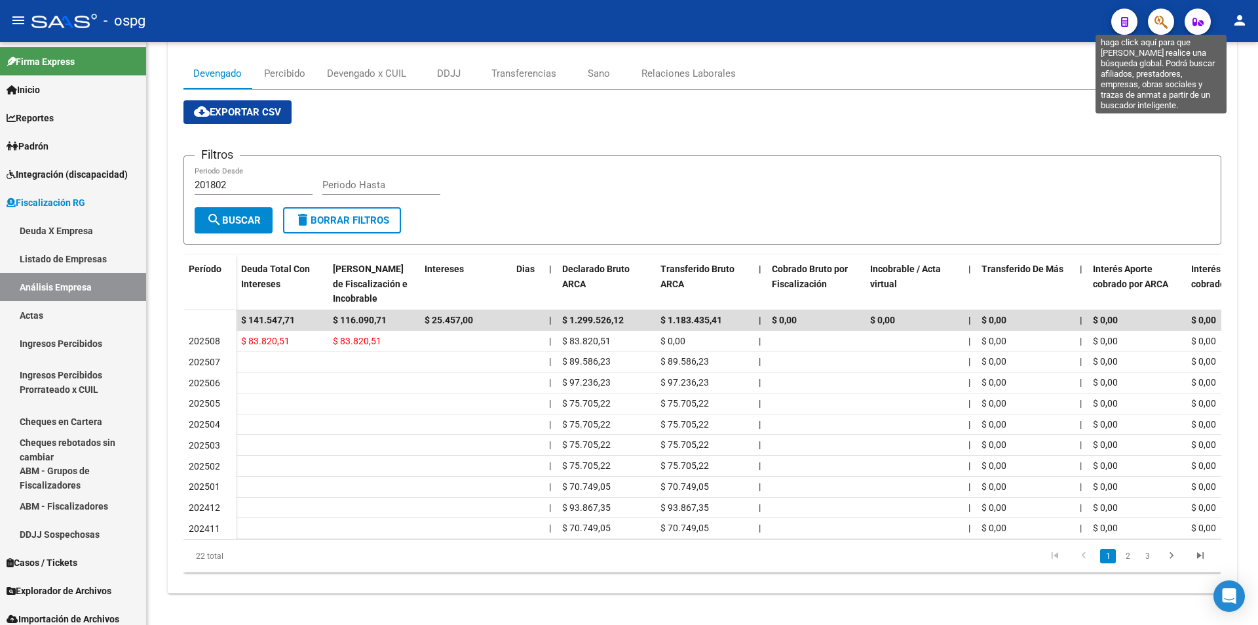
click at [1163, 16] on icon "button" at bounding box center [1161, 21] width 13 height 15
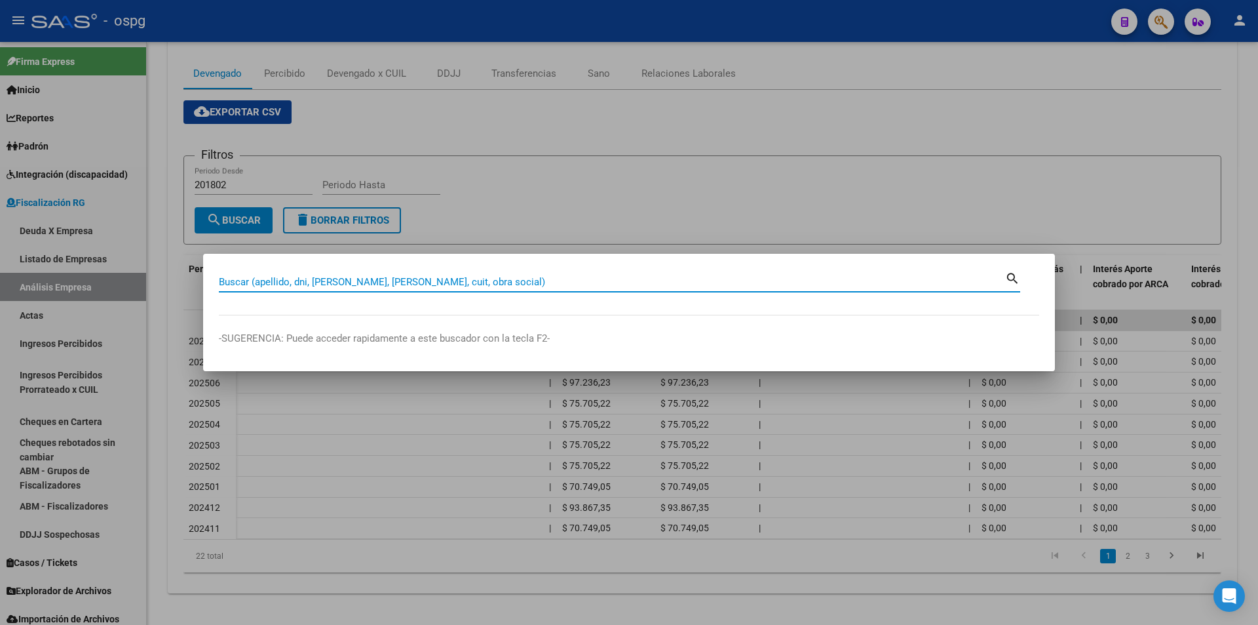
paste input "20114147703"
type input "20114147703"
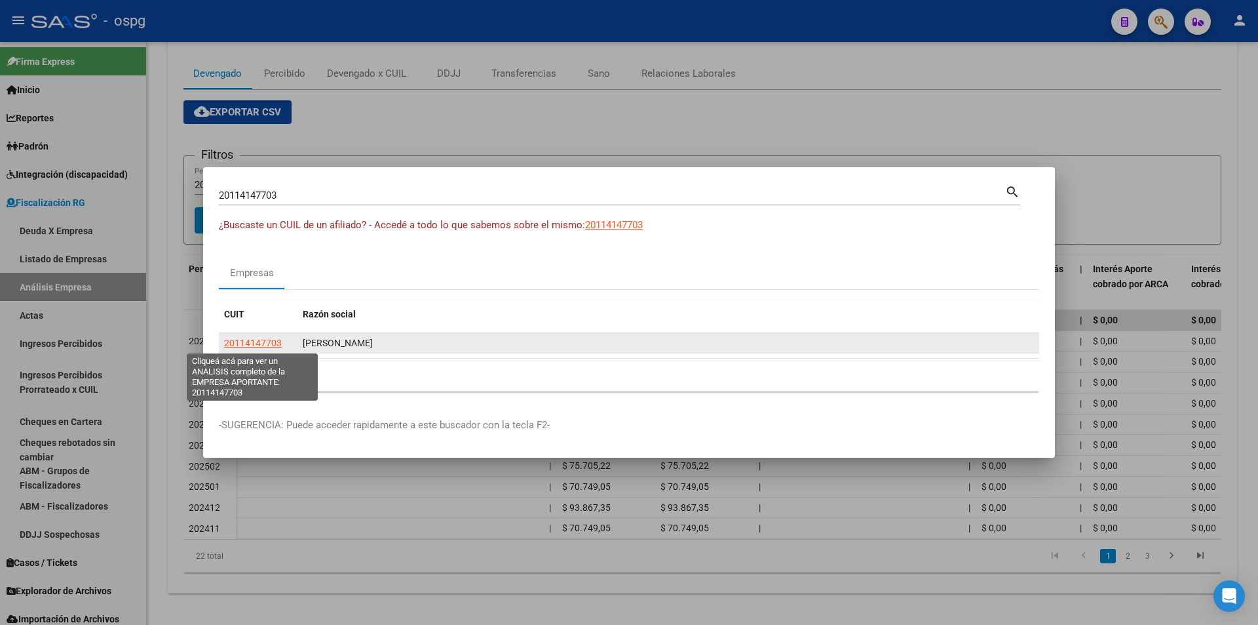
click at [256, 346] on span "20114147703" at bounding box center [253, 342] width 58 height 10
type textarea "20114147703"
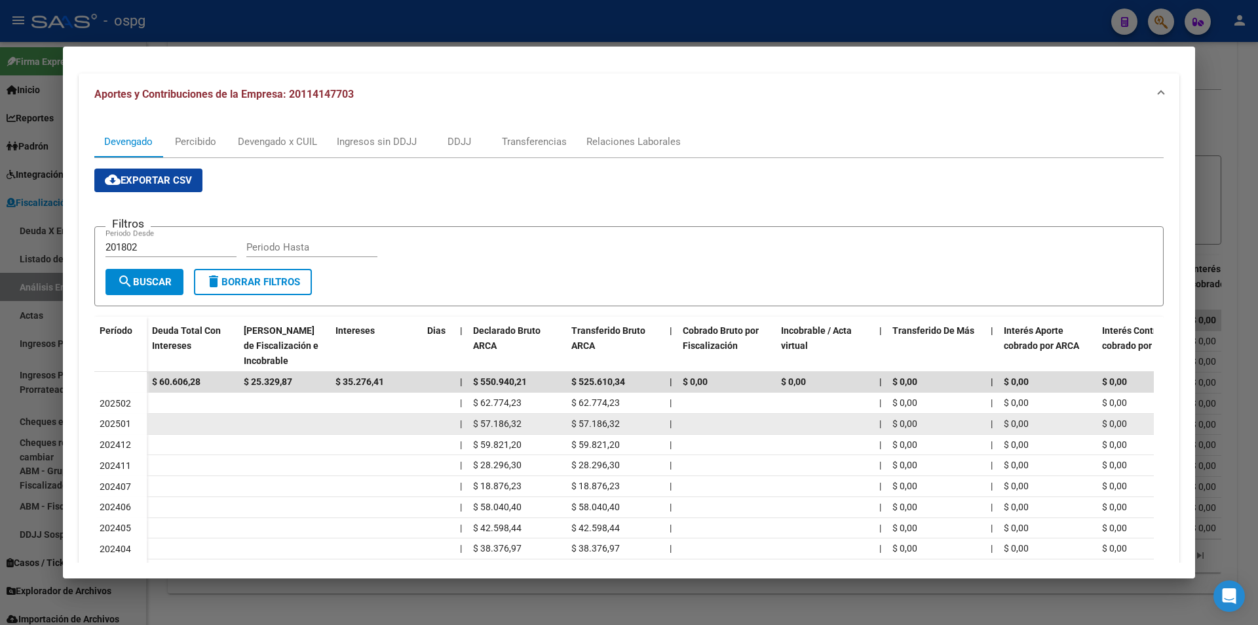
scroll to position [131, 0]
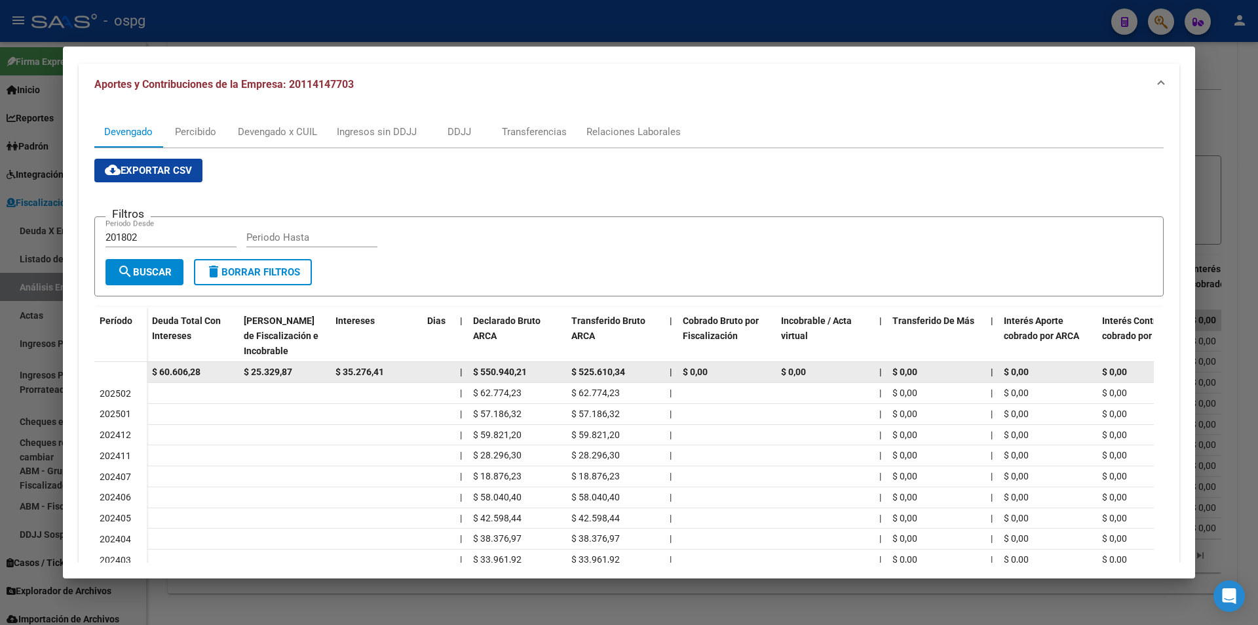
drag, startPoint x: 207, startPoint y: 369, endPoint x: 149, endPoint y: 372, distance: 58.4
click at [149, 372] on datatable-body-cell "$ 60.606,28" at bounding box center [193, 372] width 92 height 20
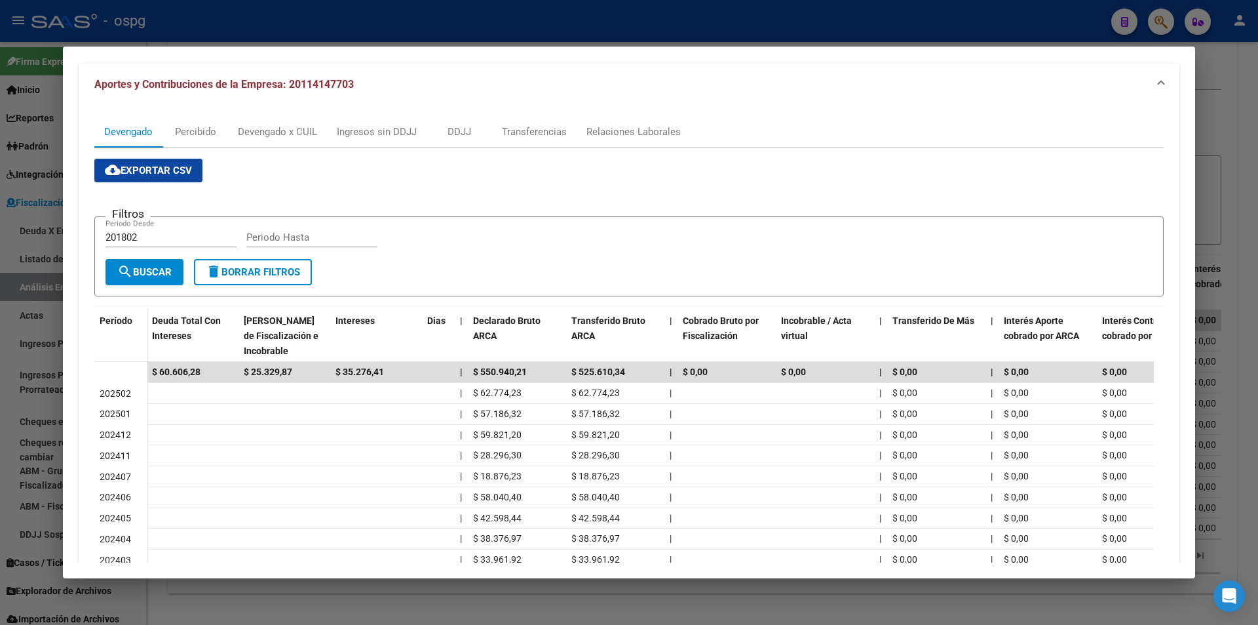
click at [1234, 168] on div at bounding box center [629, 312] width 1258 height 625
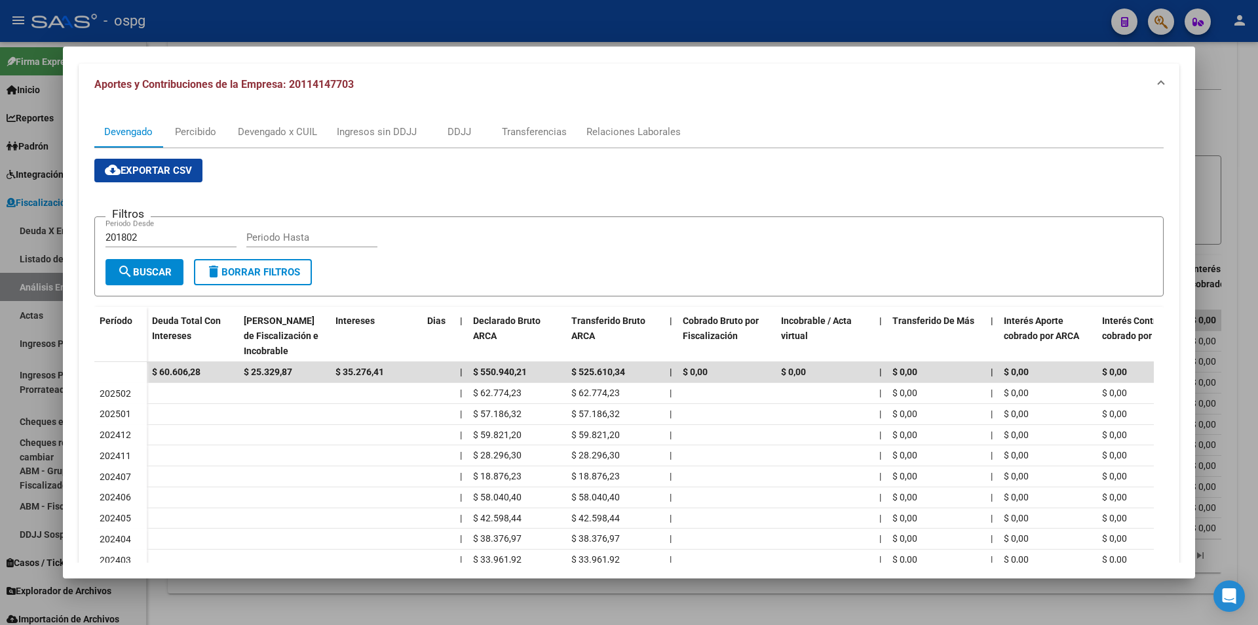
click at [1234, 168] on div at bounding box center [629, 312] width 1258 height 625
click at [1234, 168] on div "Devengado Percibido Devengado x CUIL DDJJ Transferencias Sano Relaciones Labora…" at bounding box center [703, 320] width 1070 height 546
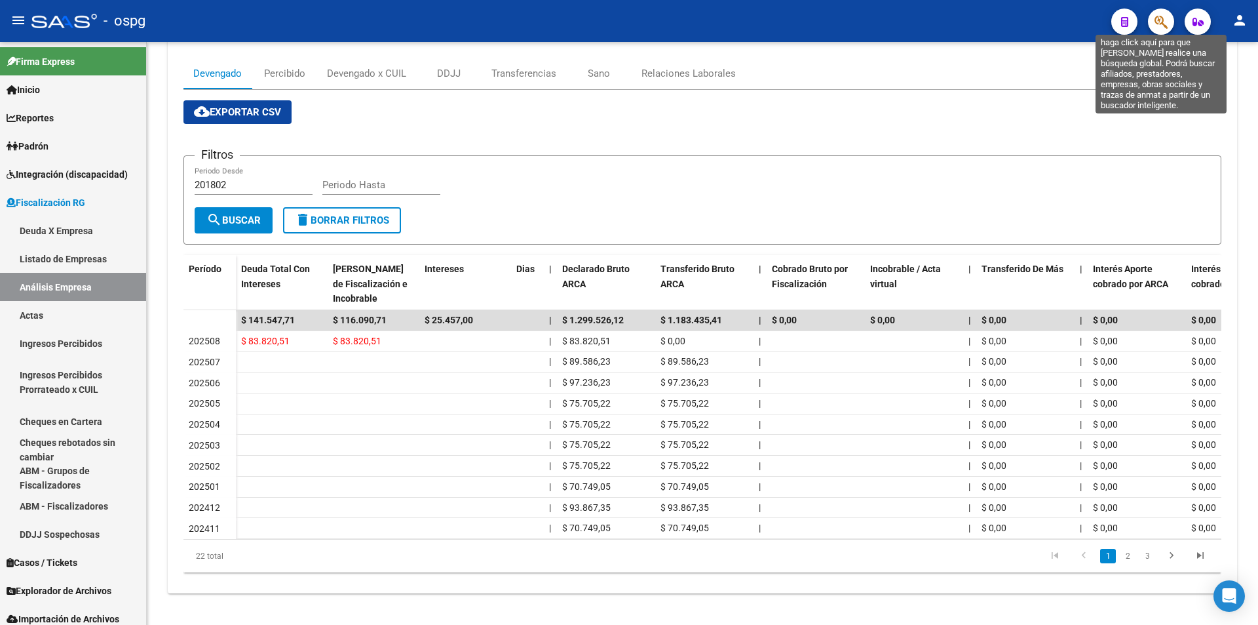
click at [1163, 26] on icon "button" at bounding box center [1161, 21] width 13 height 15
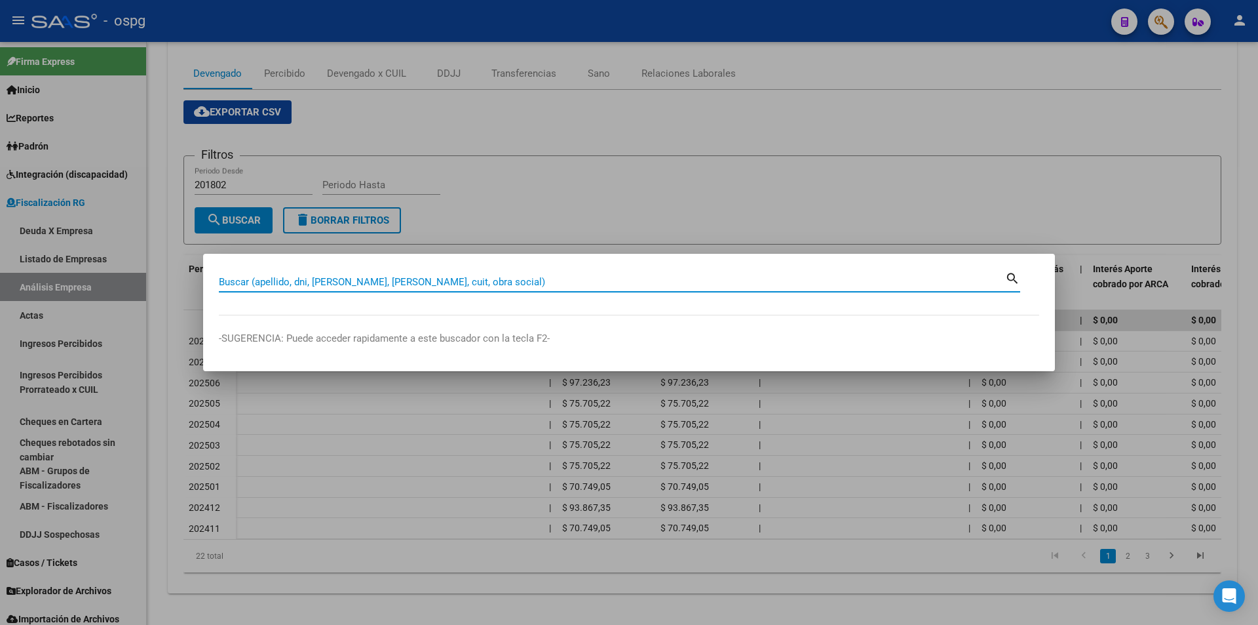
paste input "20171372004"
type input "20171372004"
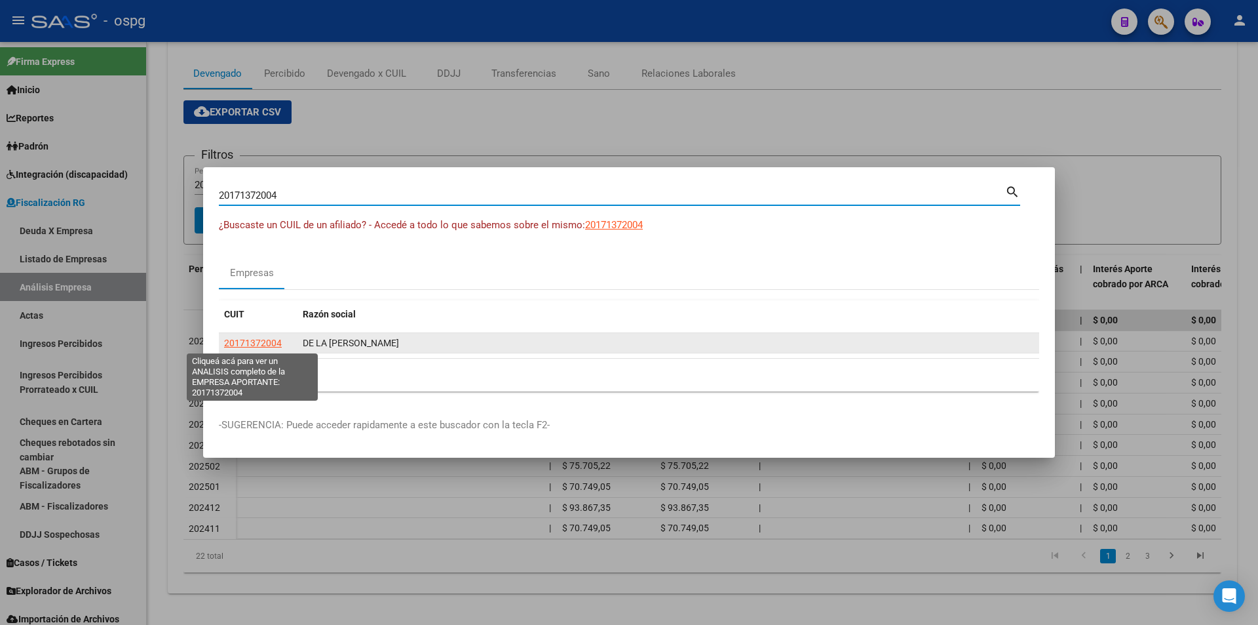
click at [256, 340] on span "20171372004" at bounding box center [253, 342] width 58 height 10
type textarea "20171372004"
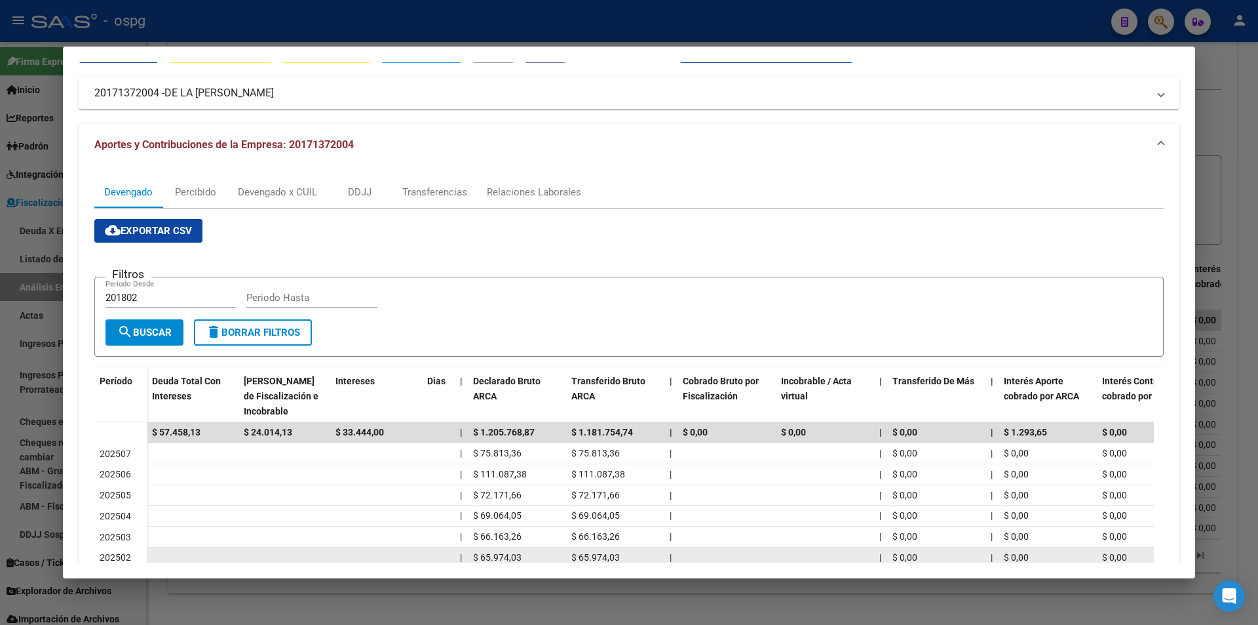
scroll to position [239, 0]
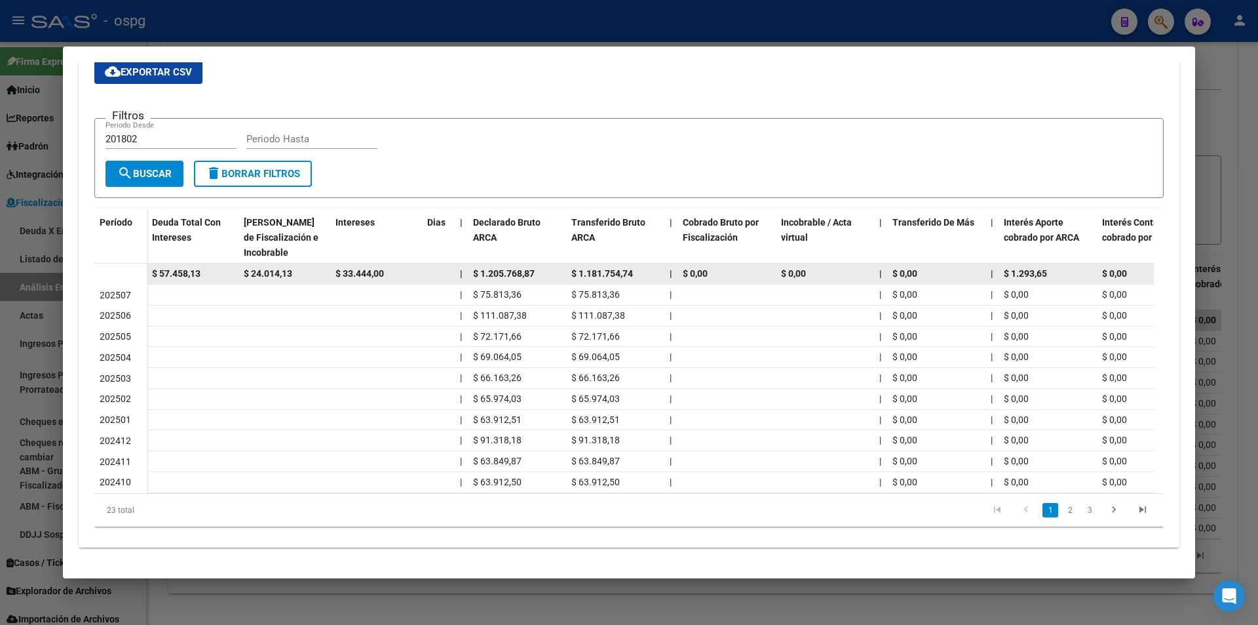
drag, startPoint x: 216, startPoint y: 266, endPoint x: 127, endPoint y: 267, distance: 89.1
click at [127, 267] on datatable-body-row "$ 57.458,13 $ 24.014,13 $ 33.444,00 | $ 1.205.768,87 $ 1.181.754,74 | $ 0,00 $ …" at bounding box center [903, 273] width 1619 height 21
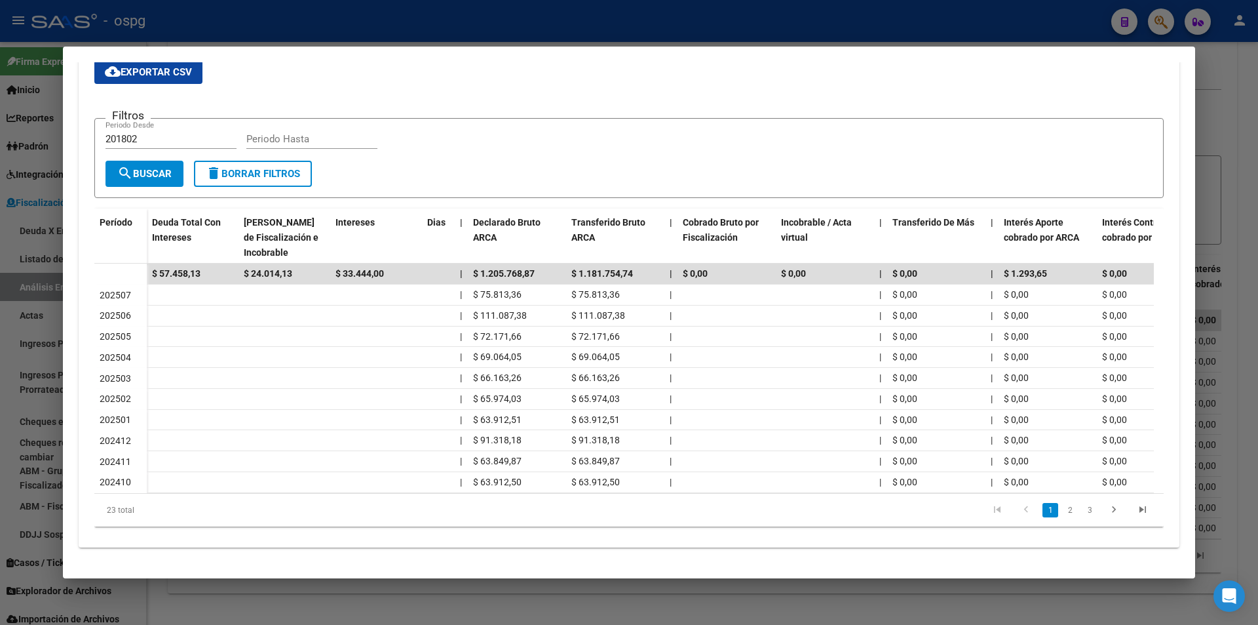
click at [1230, 125] on div at bounding box center [629, 312] width 1258 height 625
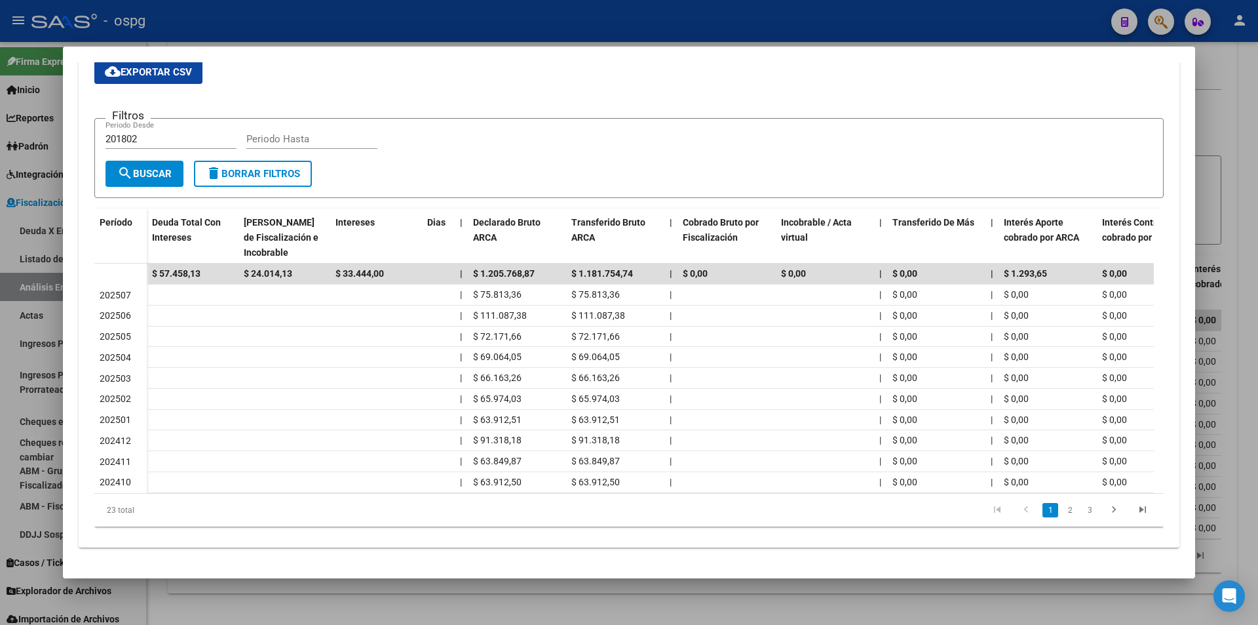
click at [1230, 125] on div at bounding box center [629, 312] width 1258 height 625
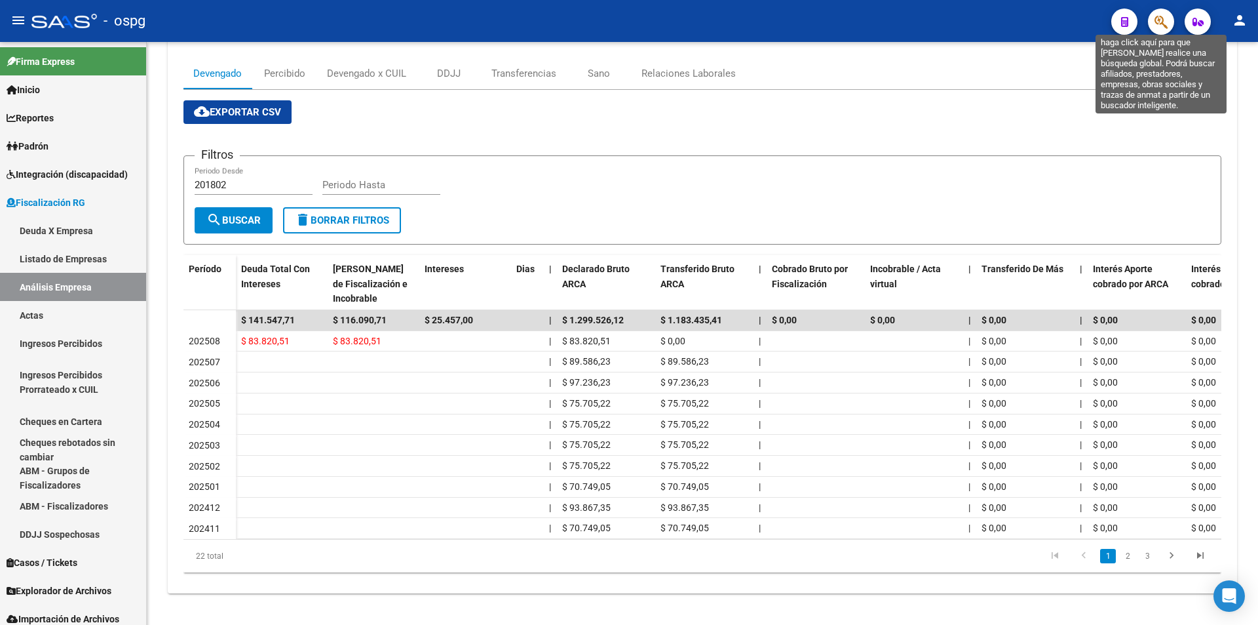
click at [1164, 20] on icon "button" at bounding box center [1161, 21] width 13 height 15
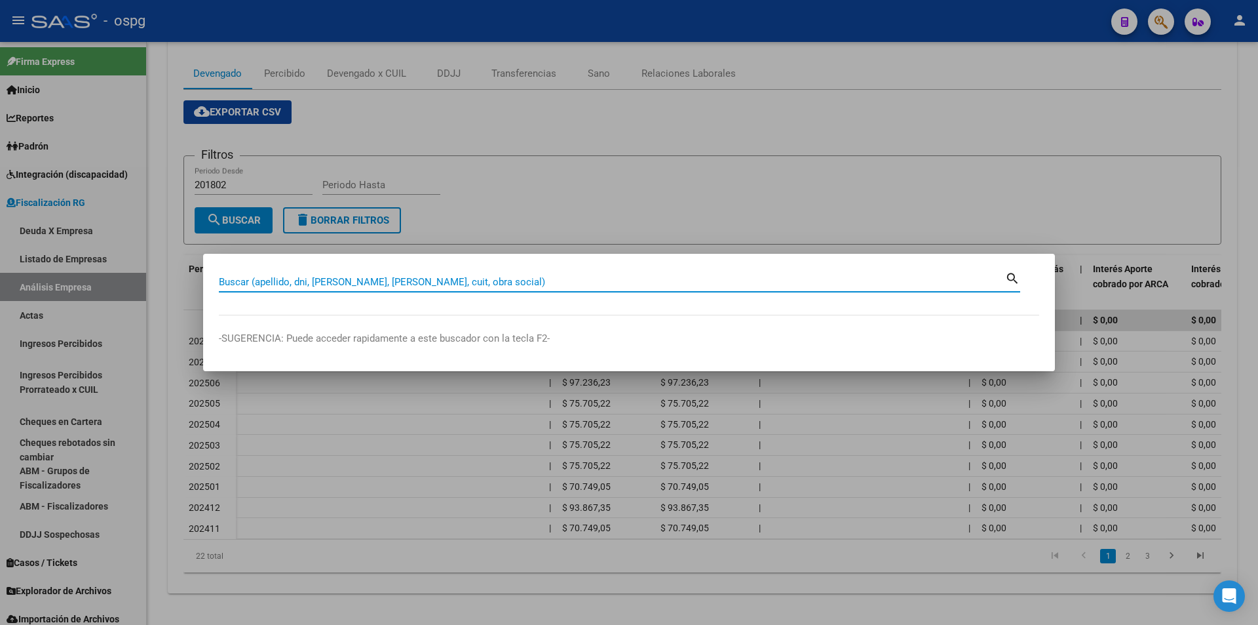
paste input "20962310029"
type input "20962310029"
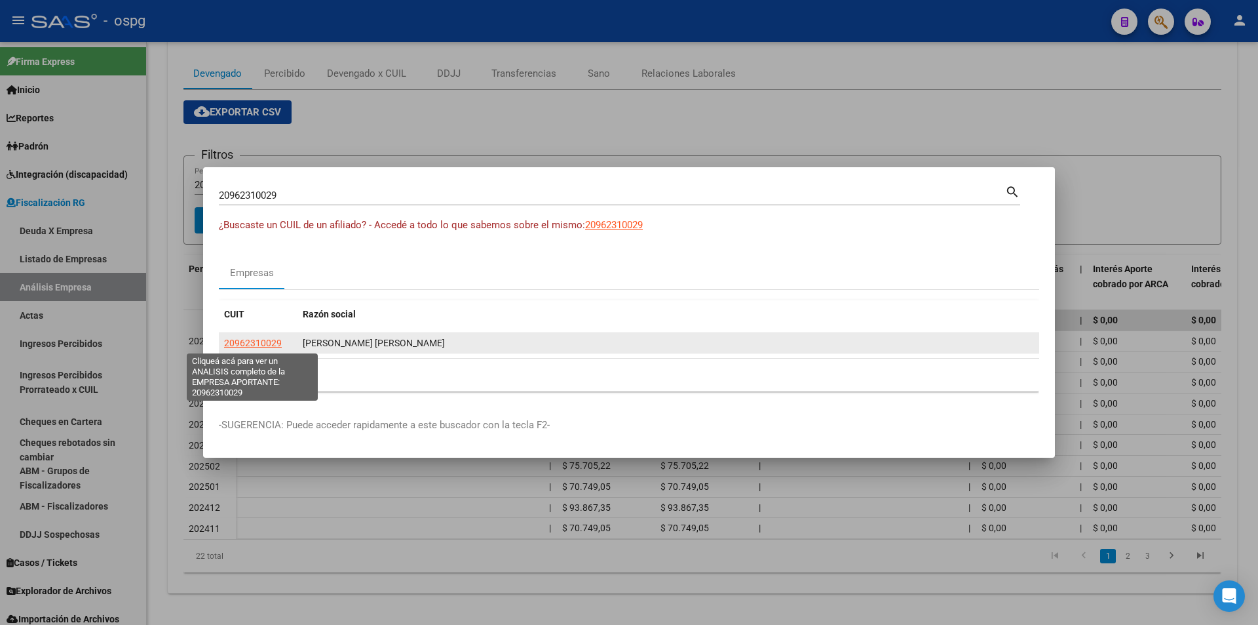
click at [268, 338] on span "20962310029" at bounding box center [253, 342] width 58 height 10
type textarea "20962310029"
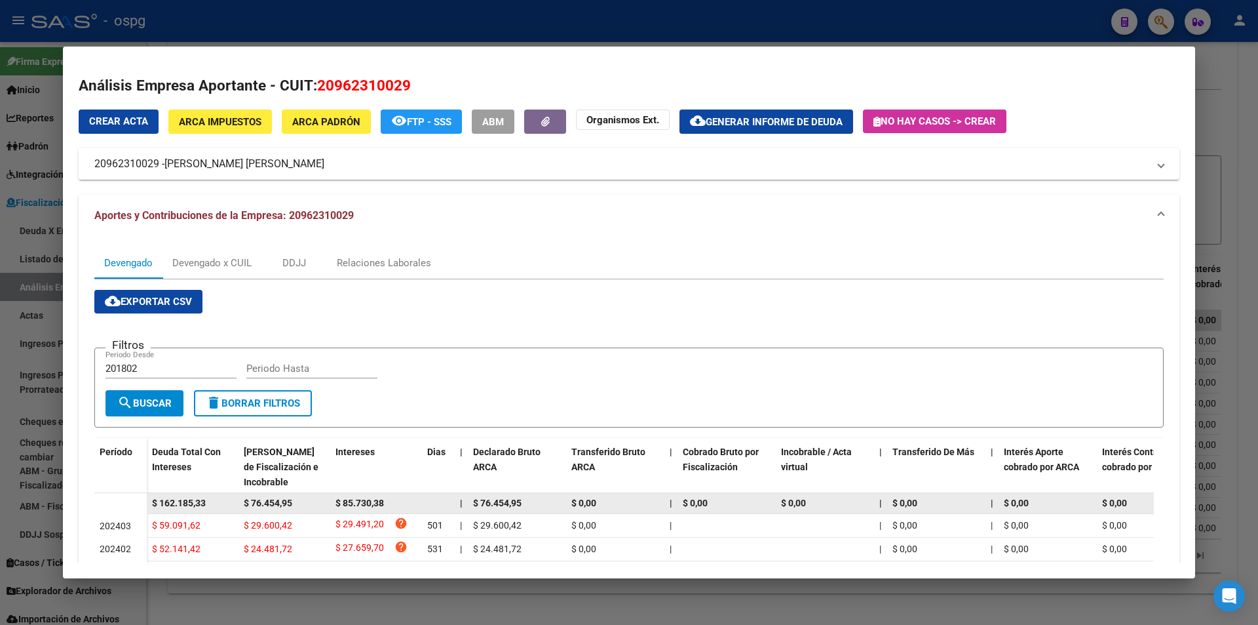
drag, startPoint x: 218, startPoint y: 501, endPoint x: 141, endPoint y: 504, distance: 77.4
click at [141, 504] on datatable-body-row "$ 162.185,33 $ 76.454,95 $ 85.730,38 | $ 76.454,95 $ 0,00 | $ 0,00 $ 0,00 | $ 0…" at bounding box center [903, 503] width 1619 height 21
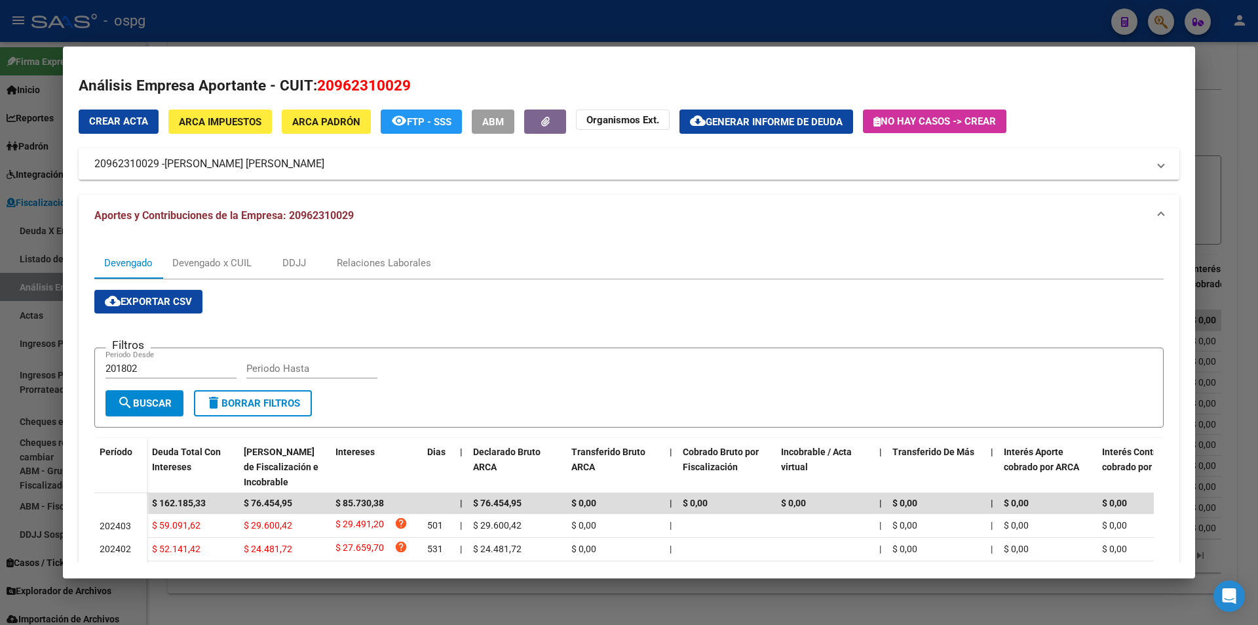
click at [1256, 191] on div at bounding box center [629, 312] width 1258 height 625
click at [1255, 191] on div at bounding box center [629, 312] width 1258 height 625
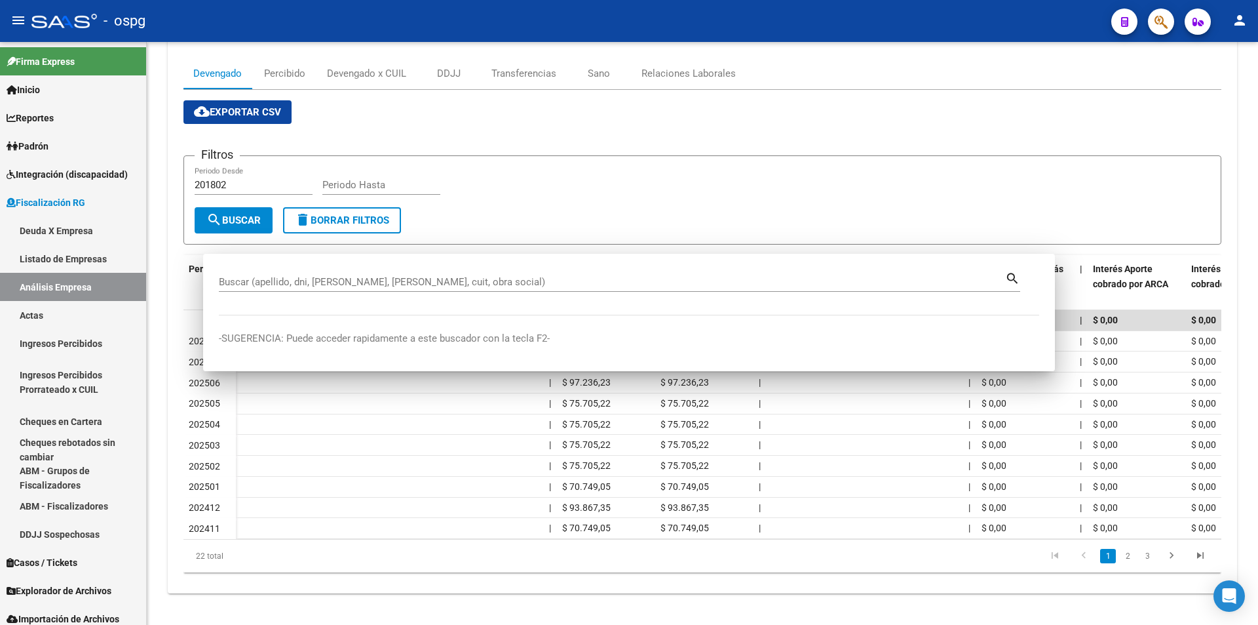
click at [1255, 191] on div at bounding box center [1256, 403] width 3 height 443
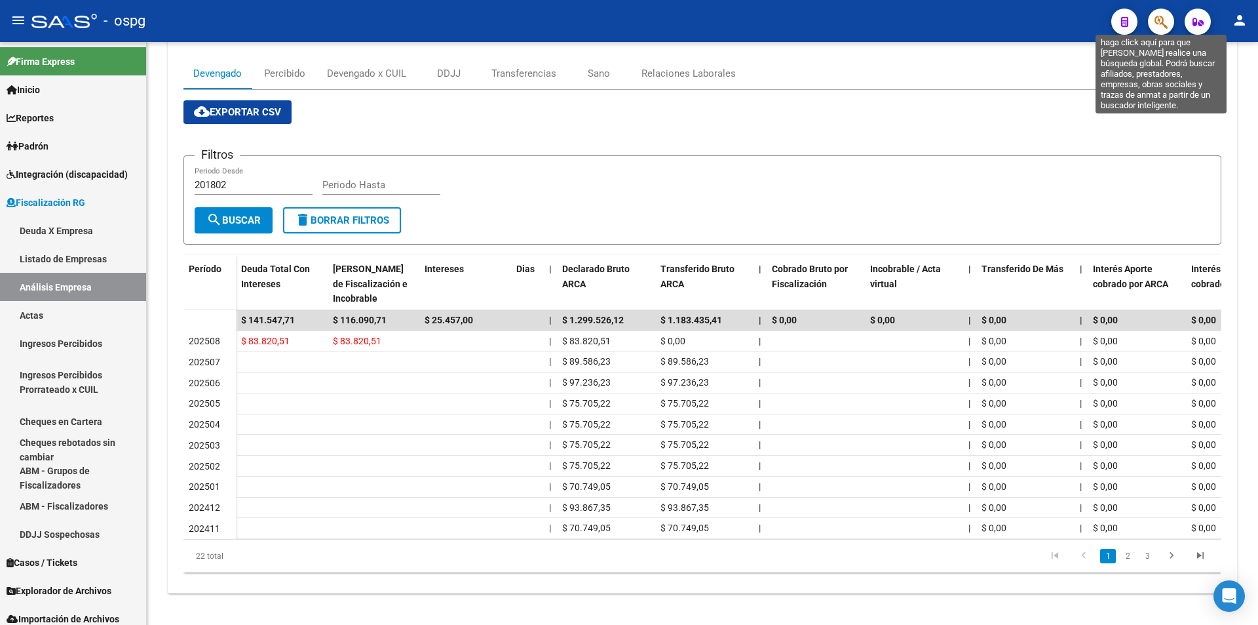
click at [1158, 20] on icon "button" at bounding box center [1161, 21] width 13 height 15
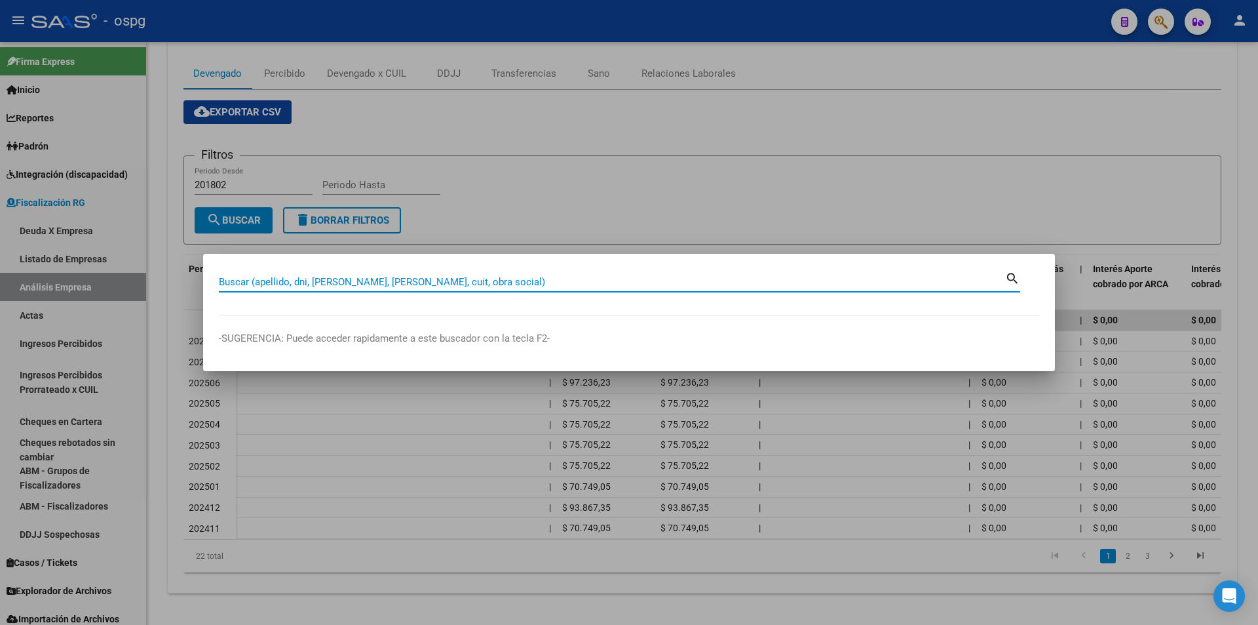
paste input "30711960143"
type input "30711960143"
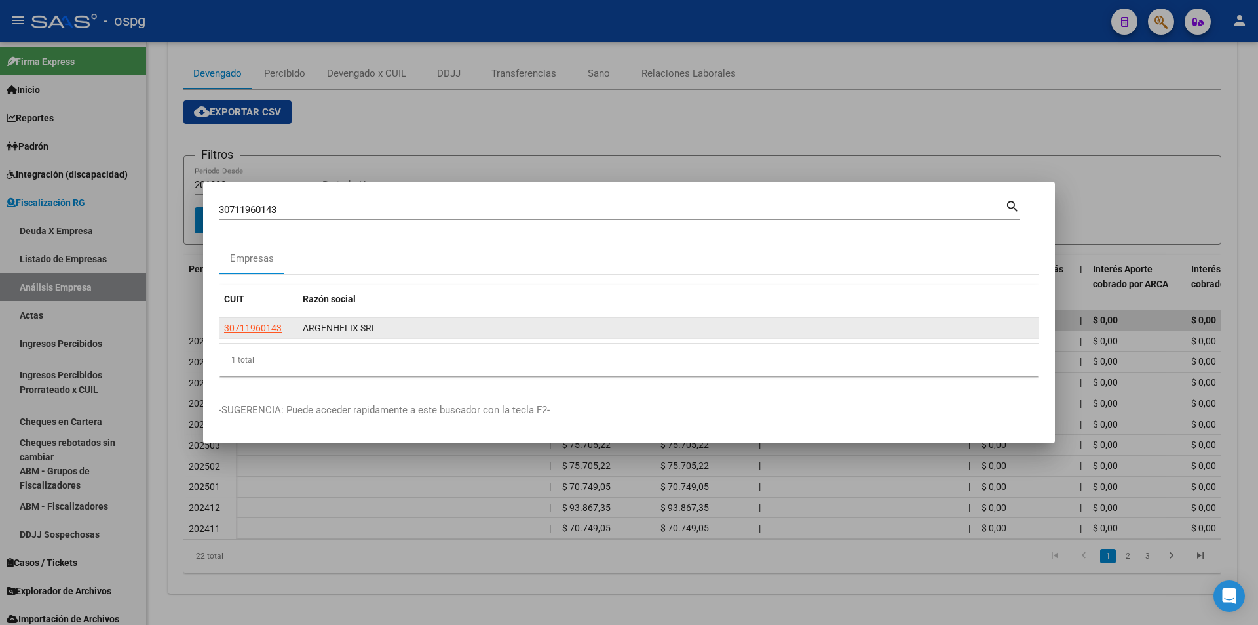
click at [263, 333] on app-link-go-to "30711960143" at bounding box center [253, 327] width 58 height 15
click at [263, 331] on span "30711960143" at bounding box center [253, 327] width 58 height 10
type textarea "30711960143"
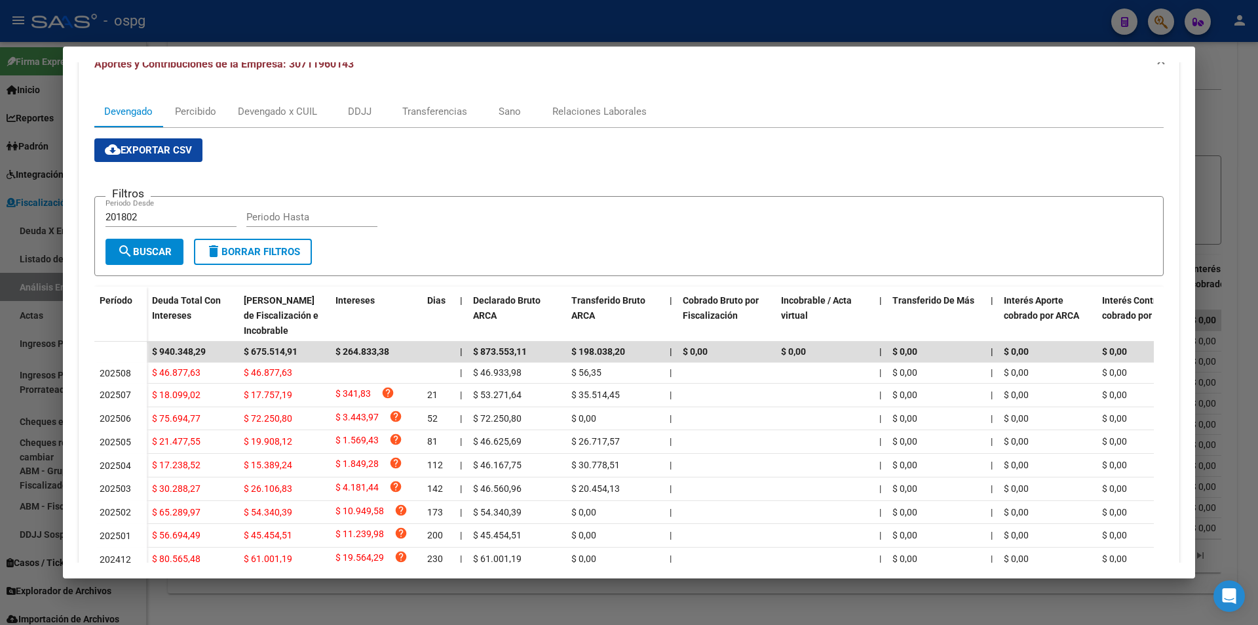
scroll to position [197, 0]
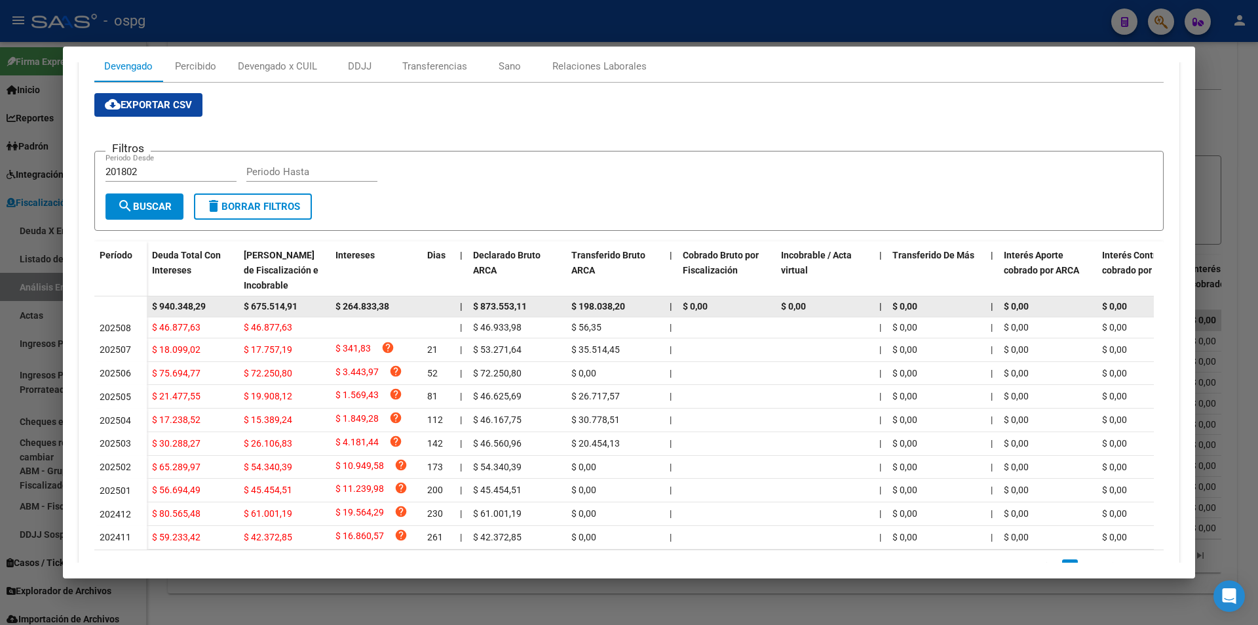
drag, startPoint x: 209, startPoint y: 303, endPoint x: 139, endPoint y: 303, distance: 70.1
click at [139, 303] on datatable-body-row "$ 940.348,29 $ 675.514,91 $ 264.833,38 | $ 873.553,11 $ 198.038,20 | $ 0,00 $ 0…" at bounding box center [903, 306] width 1619 height 21
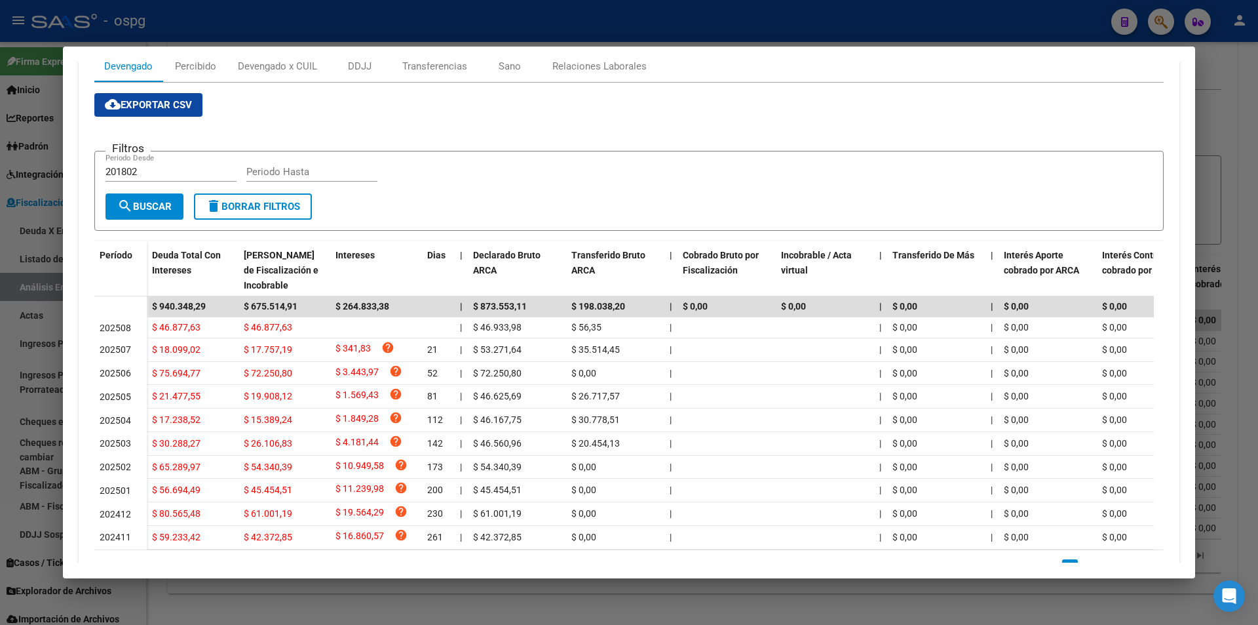
click at [1258, 284] on div at bounding box center [629, 312] width 1258 height 625
click at [1256, 284] on div at bounding box center [629, 312] width 1258 height 625
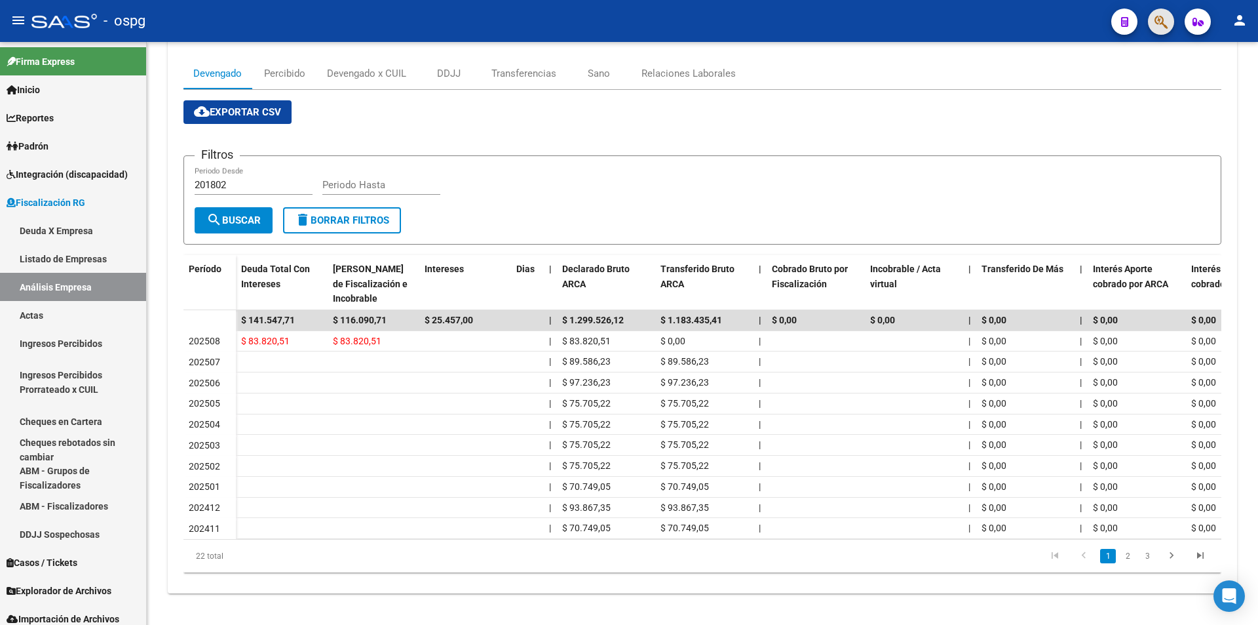
click at [1153, 26] on button "button" at bounding box center [1161, 22] width 26 height 26
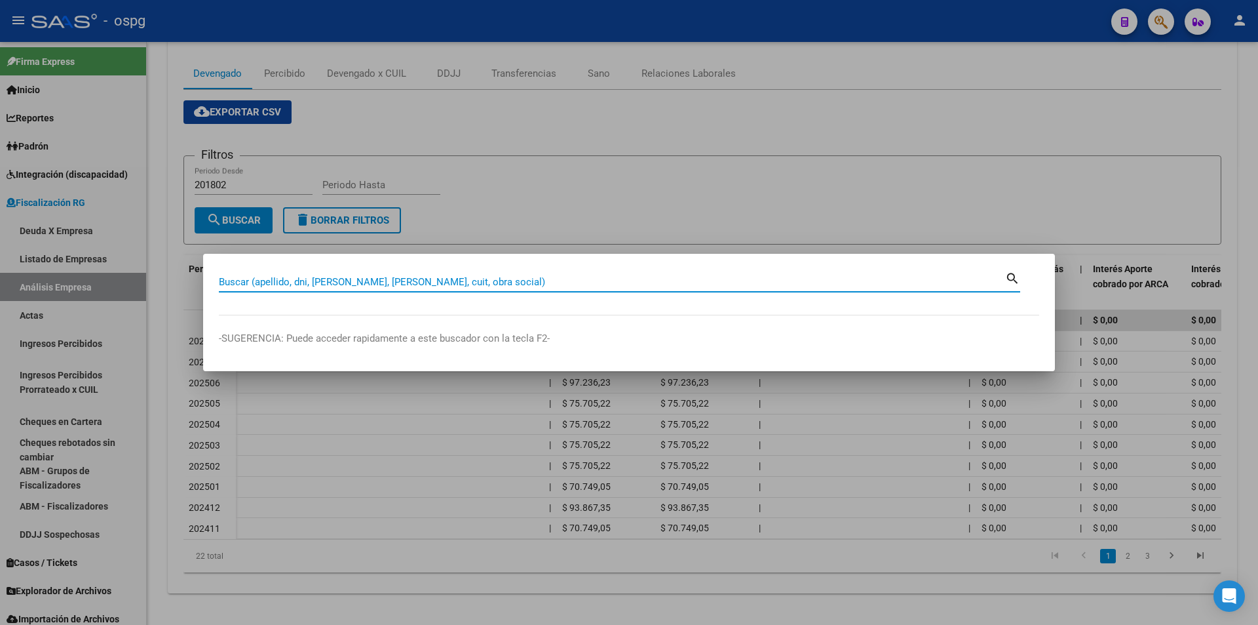
click at [309, 282] on input "Buscar (apellido, dni, [PERSON_NAME], [PERSON_NAME], cuit, obra social)" at bounding box center [612, 282] width 786 height 12
type input "30712045562"
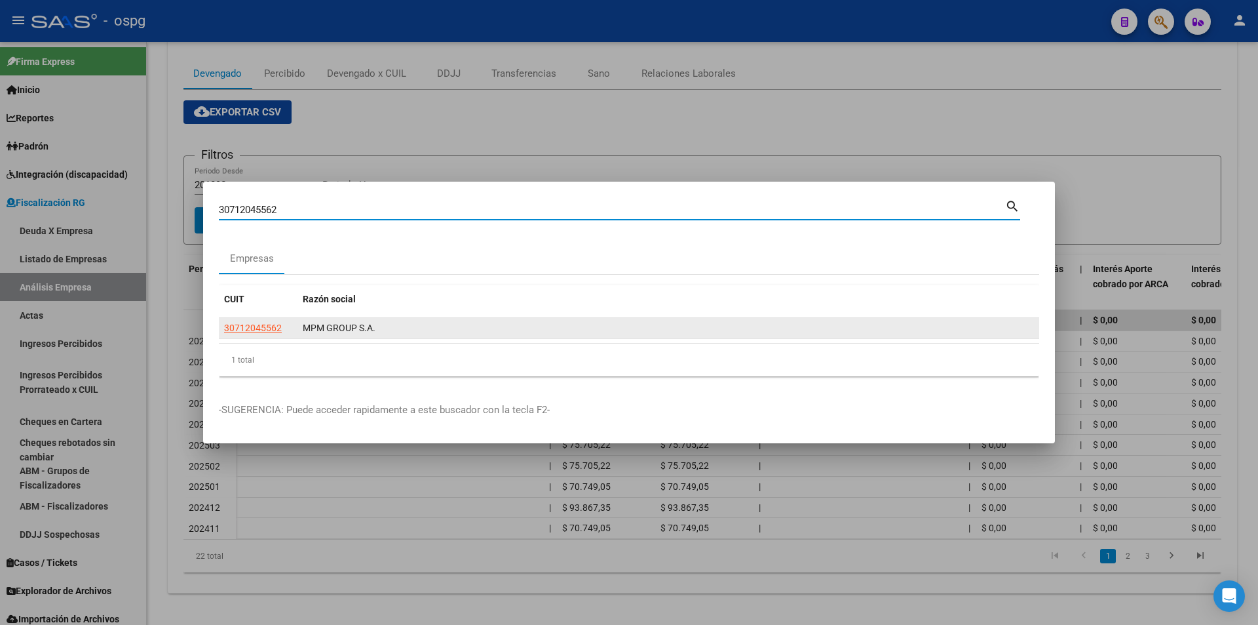
click at [246, 337] on datatable-body-cell "30712045562" at bounding box center [258, 328] width 79 height 20
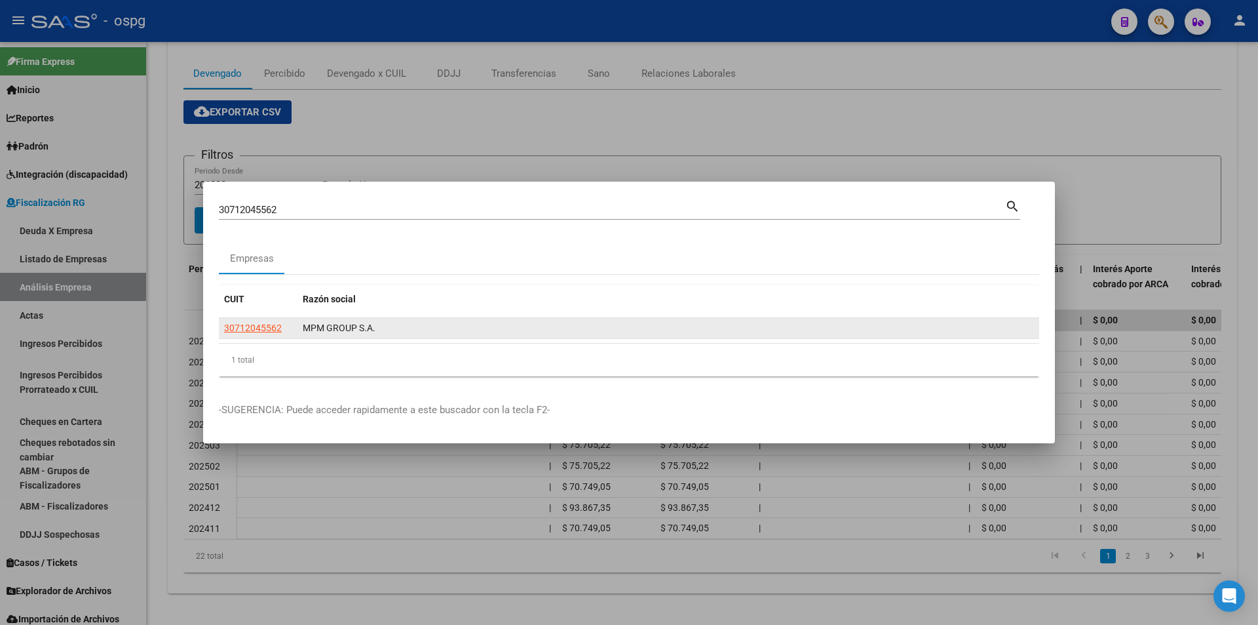
click at [246, 333] on app-link-go-to "30712045562" at bounding box center [253, 327] width 58 height 15
click at [247, 330] on span "30712045562" at bounding box center [253, 327] width 58 height 10
type textarea "30712045562"
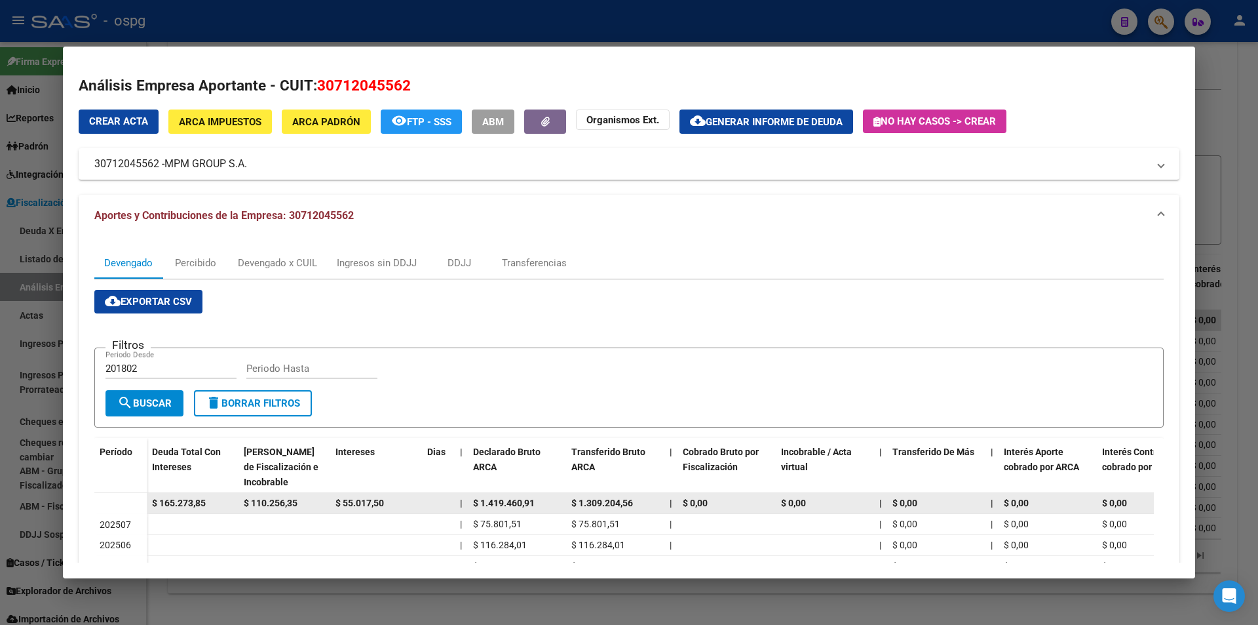
drag, startPoint x: 213, startPoint y: 503, endPoint x: 153, endPoint y: 507, distance: 60.4
click at [153, 507] on div "$ 165.273,85" at bounding box center [192, 502] width 81 height 15
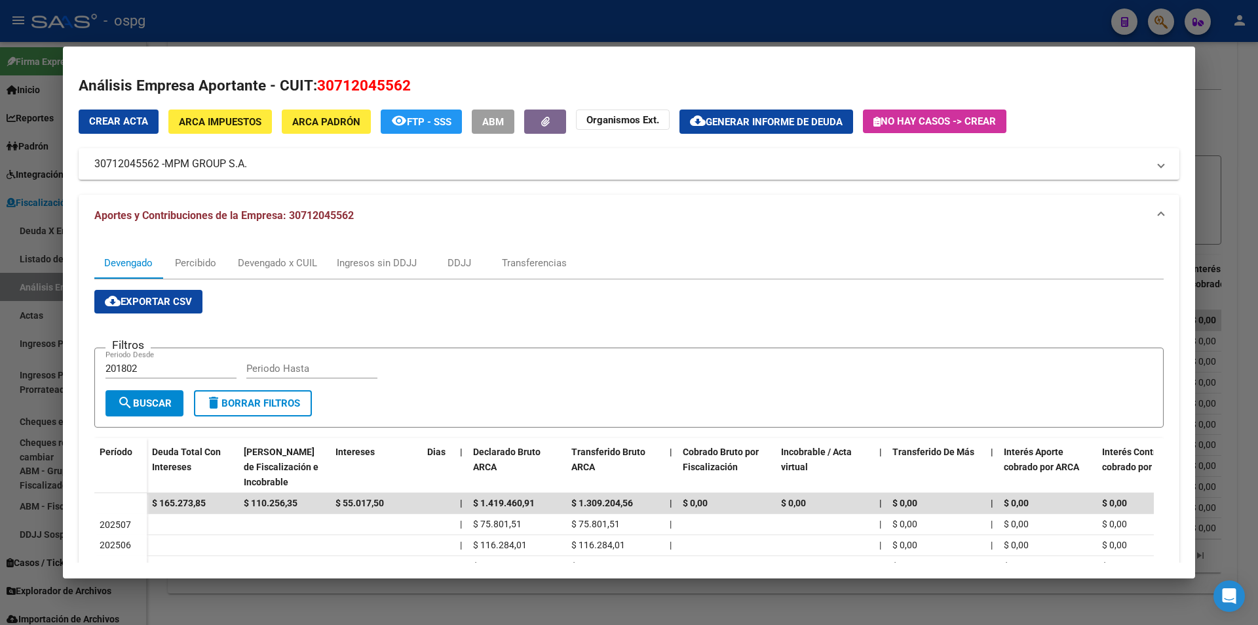
click at [1256, 173] on div at bounding box center [629, 312] width 1258 height 625
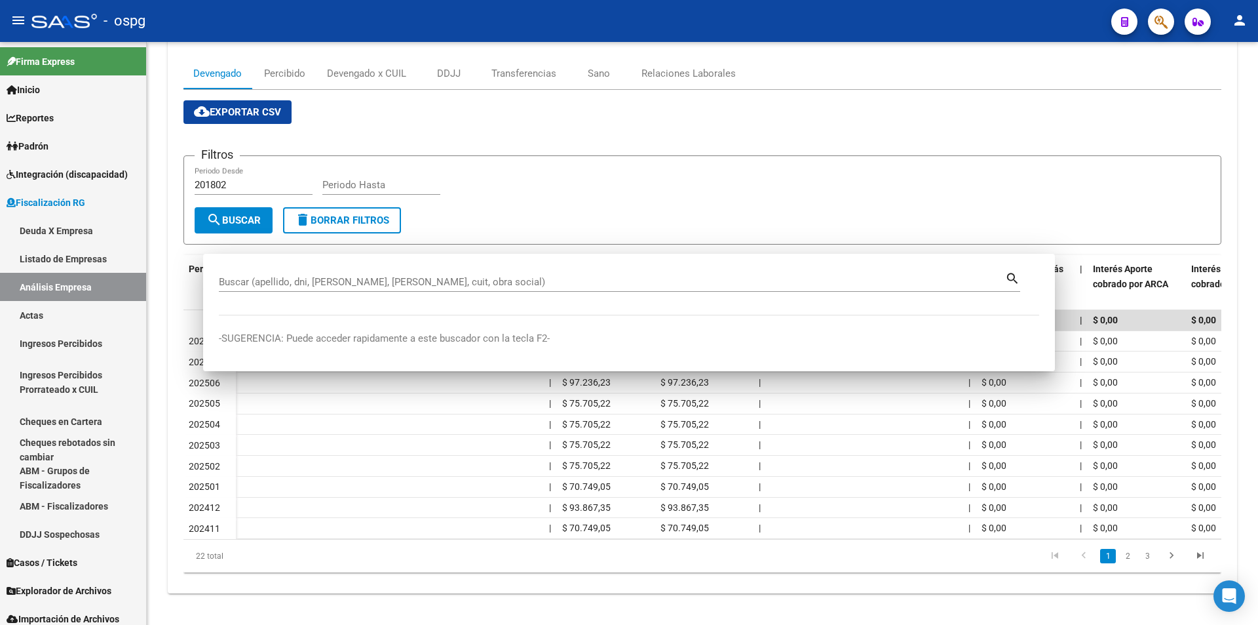
click at [1256, 173] on div at bounding box center [1256, 333] width 3 height 583
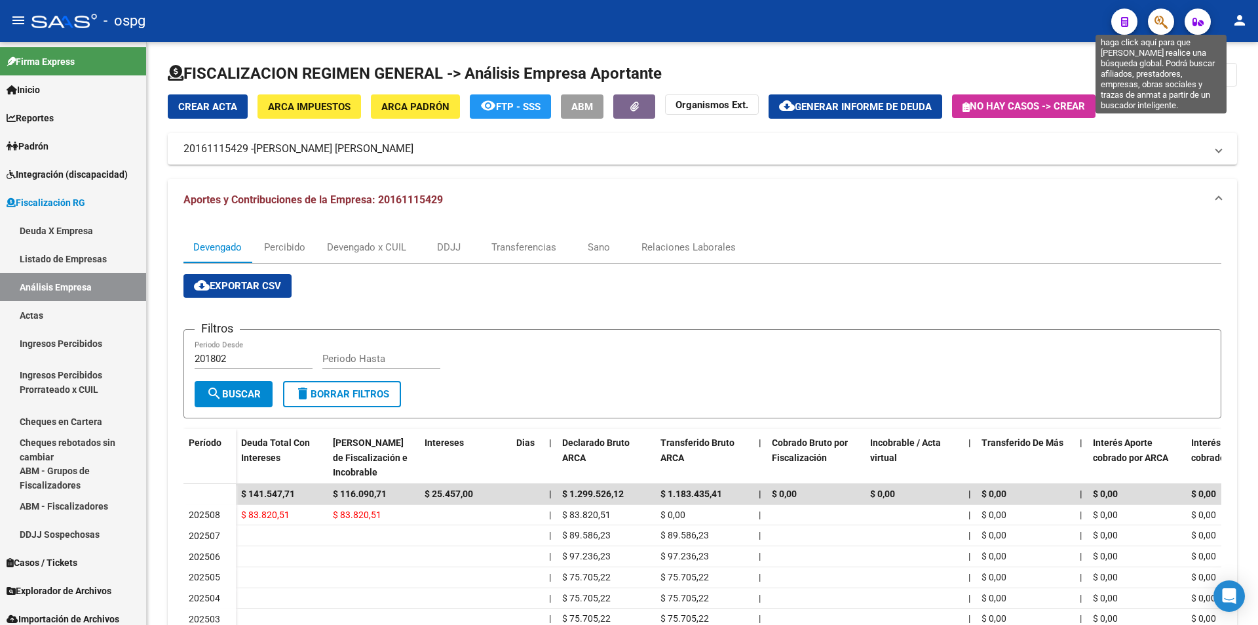
click at [1158, 16] on icon "button" at bounding box center [1161, 21] width 13 height 15
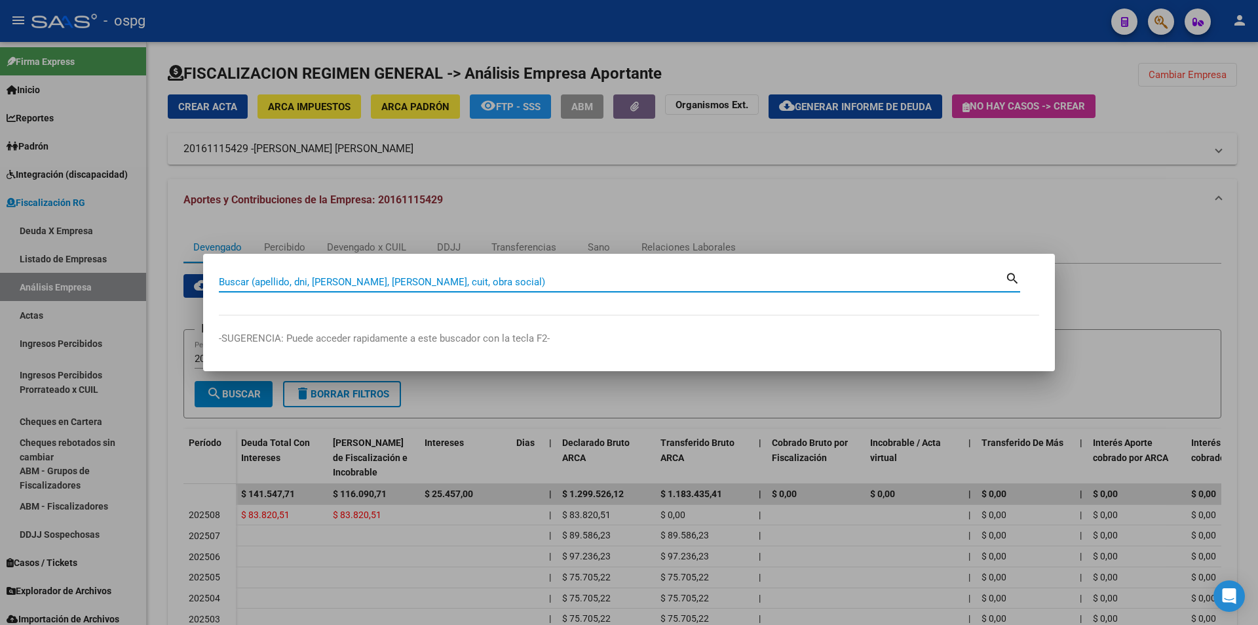
paste input "20308956491"
type input "20308956491"
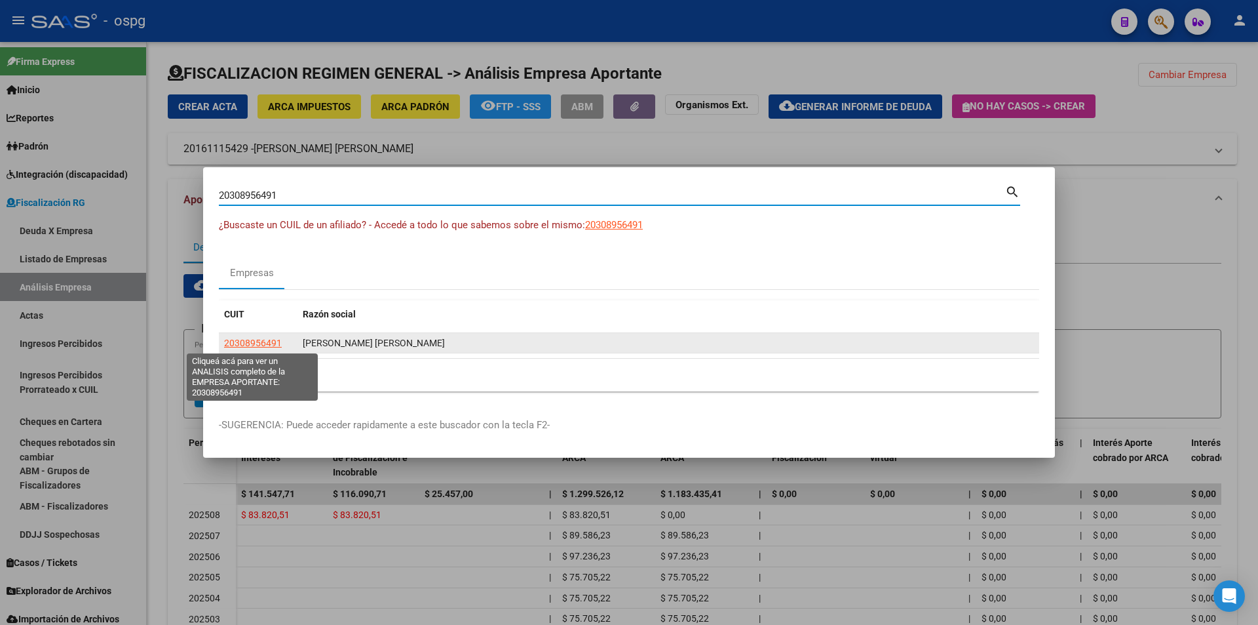
click at [263, 341] on span "20308956491" at bounding box center [253, 342] width 58 height 10
type textarea "20308956491"
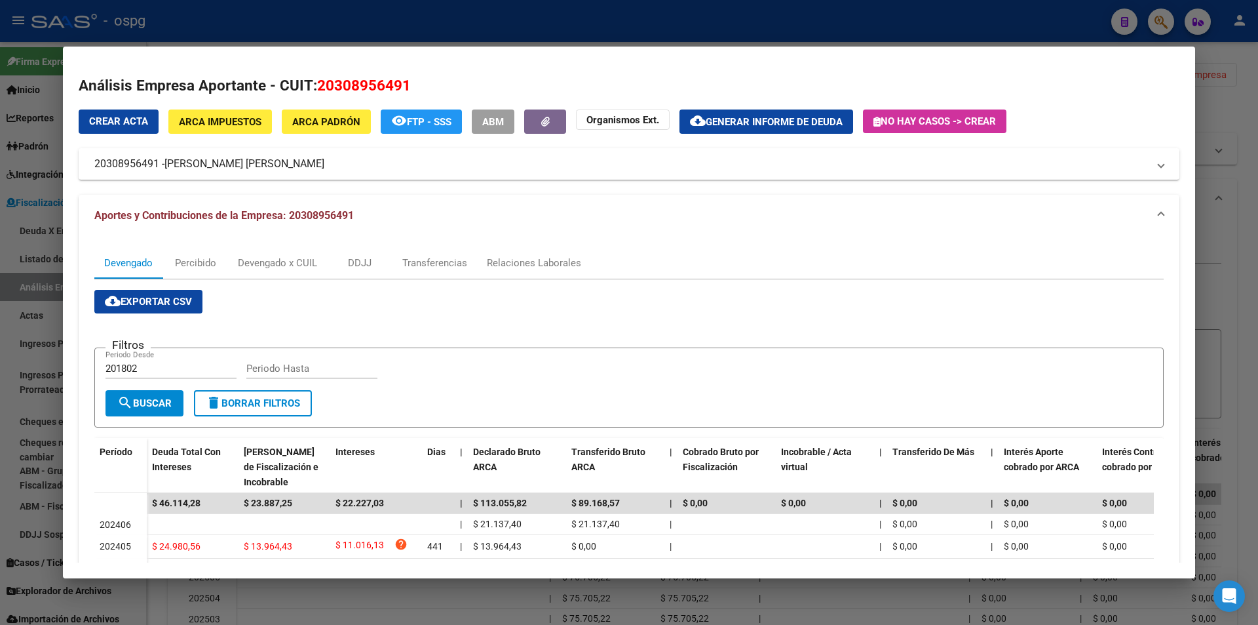
scroll to position [131, 0]
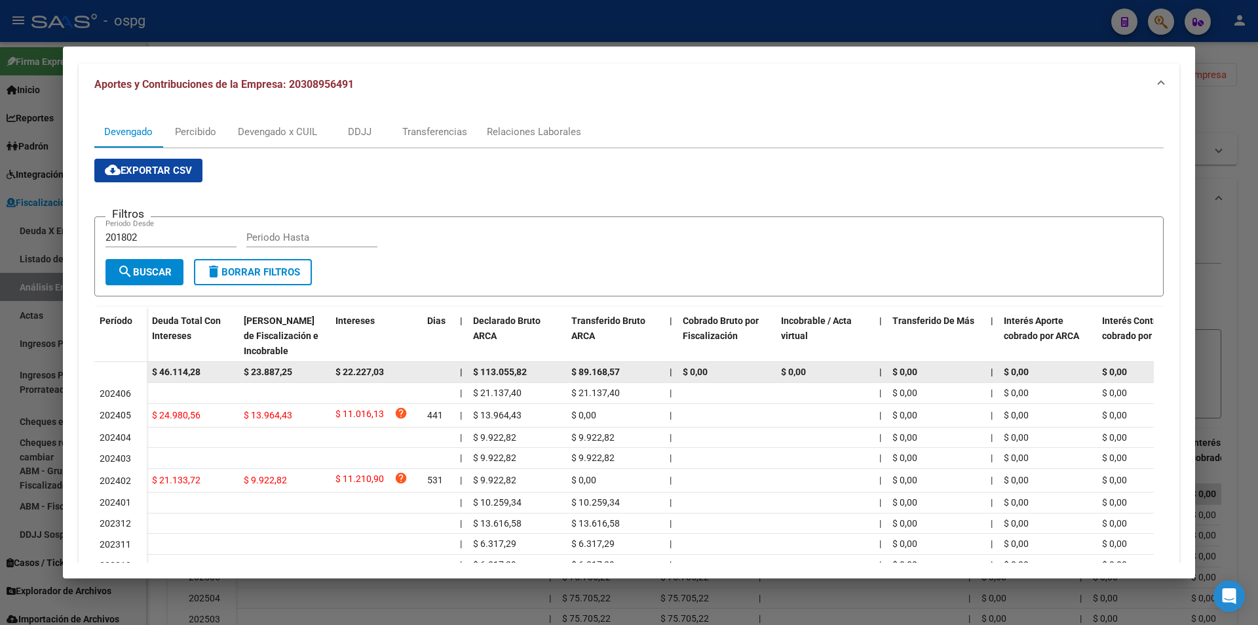
drag, startPoint x: 206, startPoint y: 374, endPoint x: 145, endPoint y: 369, distance: 61.8
click at [145, 369] on datatable-body-row "$ 46.114,28 $ 23.887,25 $ 22.227,03 | $ 113.055,82 $ 89.168,57 | $ 0,00 $ 0,00 …" at bounding box center [903, 372] width 1619 height 21
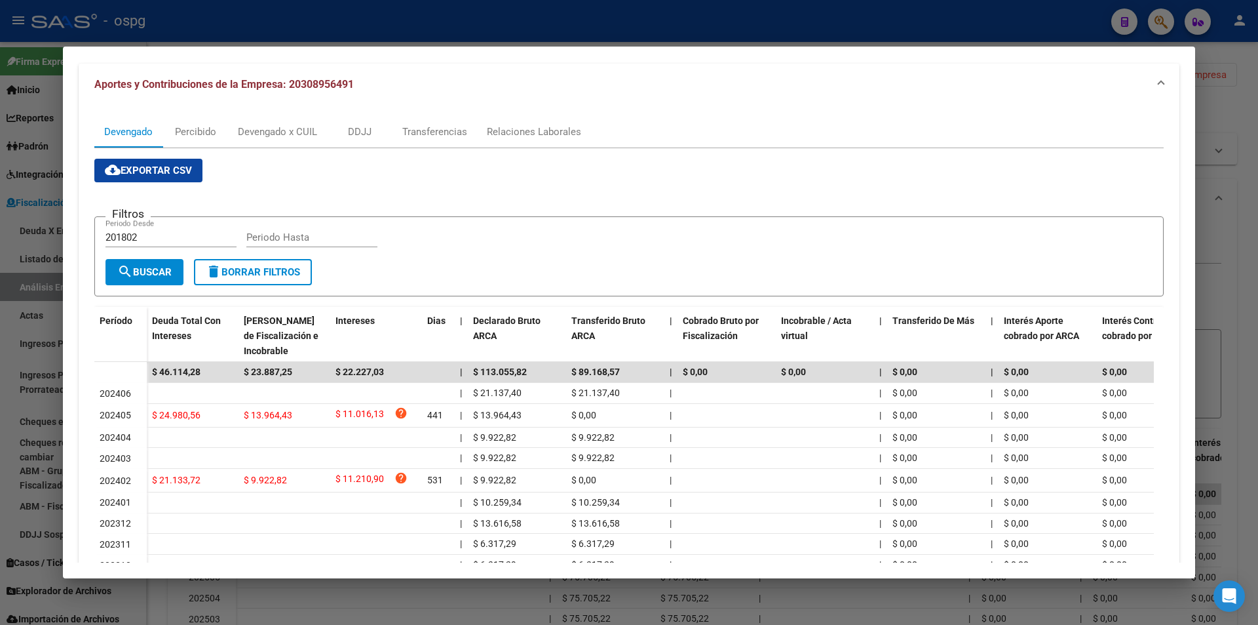
click at [1243, 271] on div at bounding box center [629, 312] width 1258 height 625
click at [1243, 270] on div at bounding box center [629, 312] width 1258 height 625
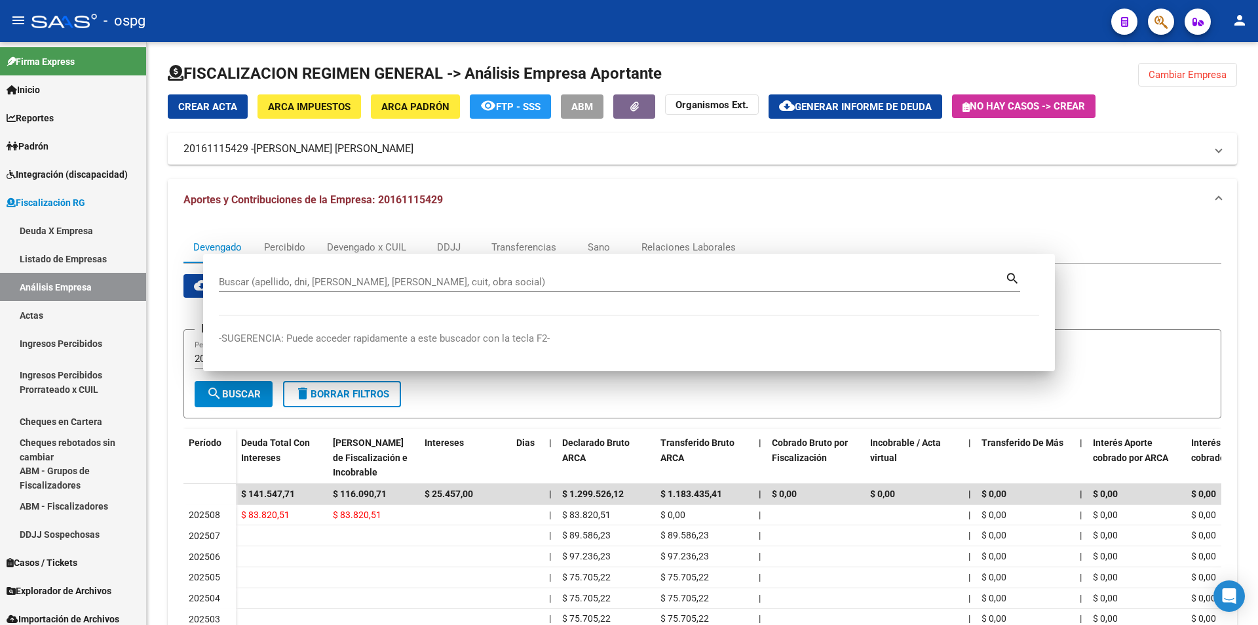
click at [1243, 270] on div "FISCALIZACION REGIMEN GENERAL -> Análisis Empresa Aportante Cambiar Empresa Cre…" at bounding box center [702, 420] width 1111 height 756
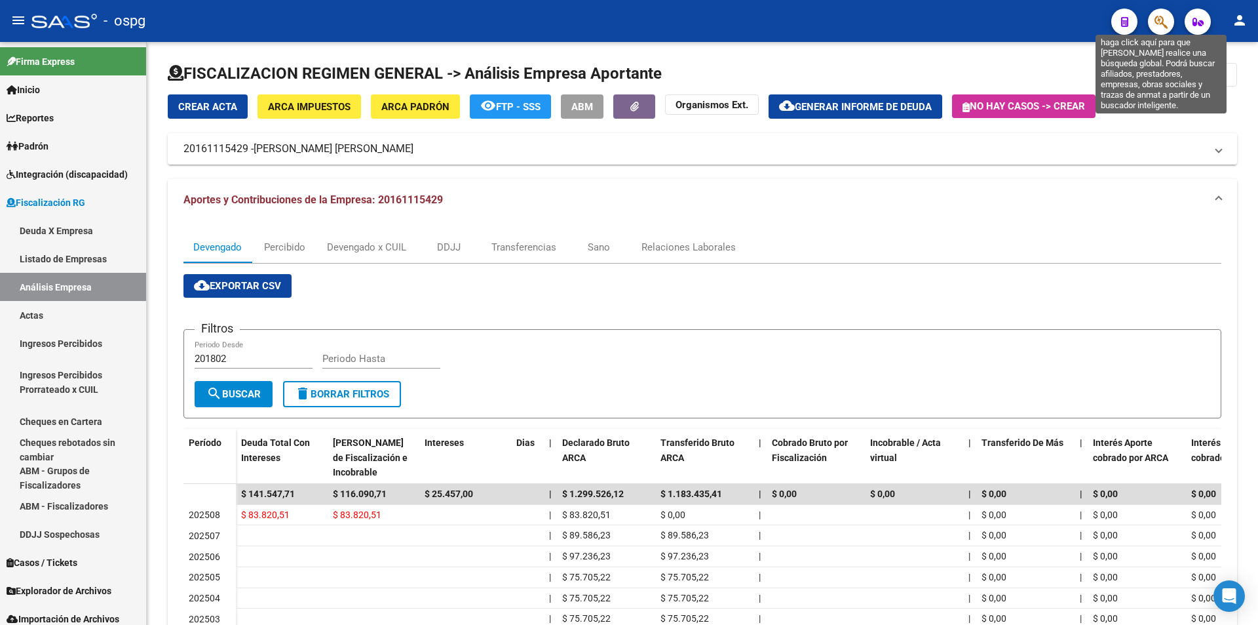
click at [1163, 17] on icon "button" at bounding box center [1161, 21] width 13 height 15
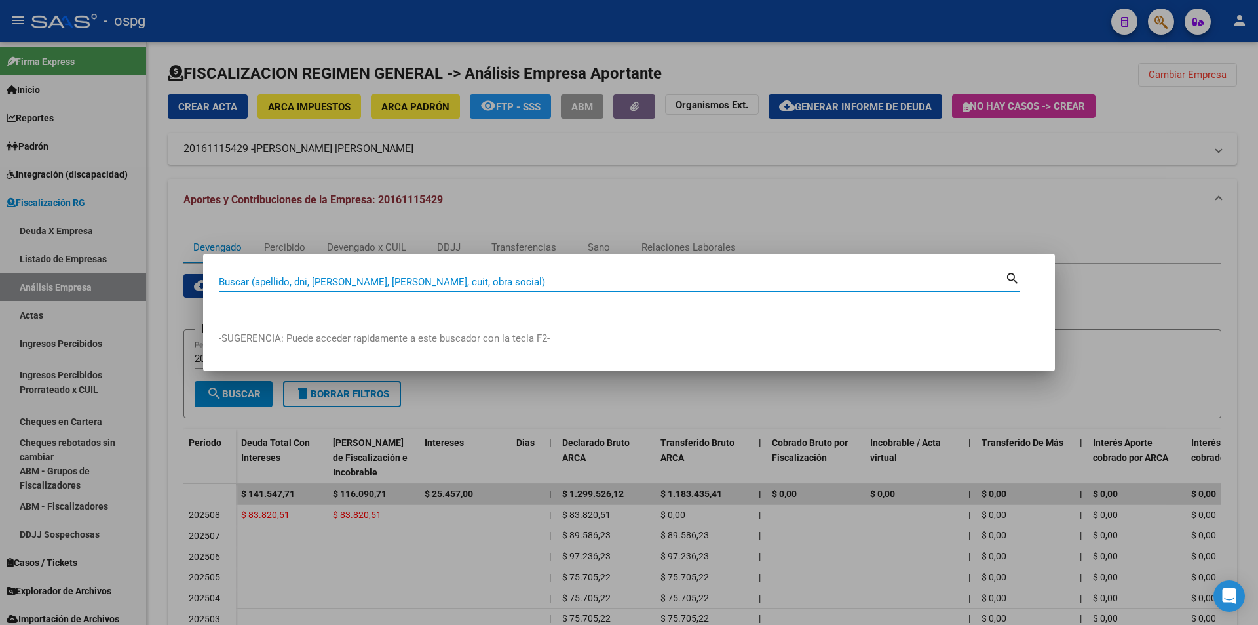
paste input "30691025450"
type input "30691025450"
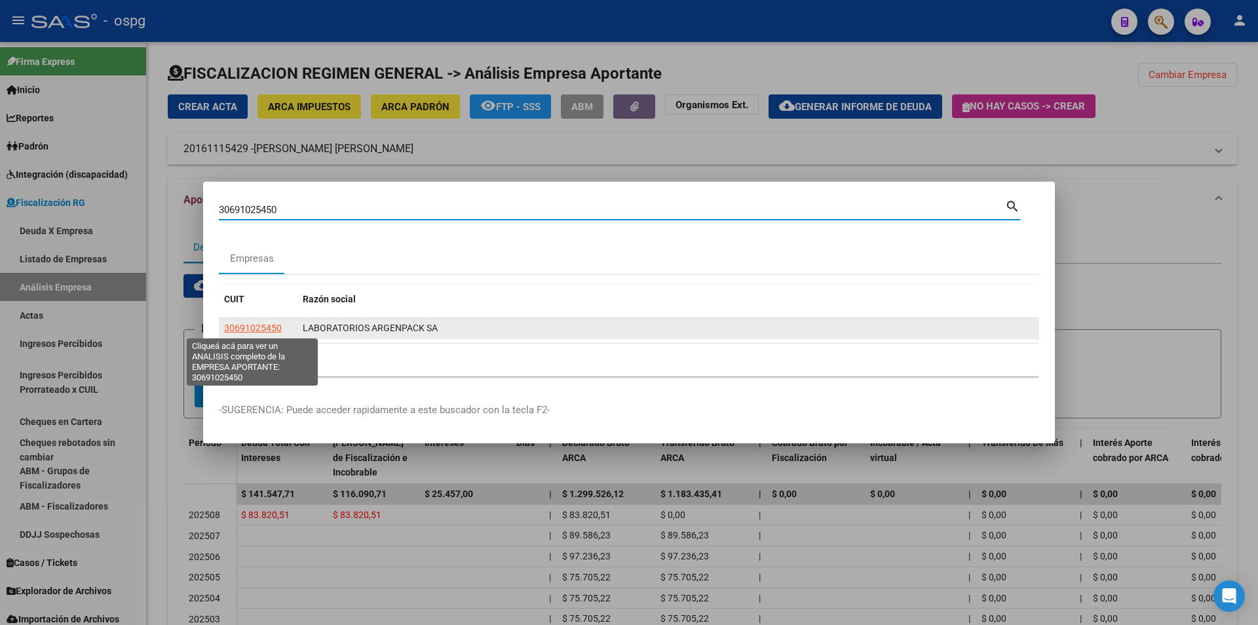
click at [260, 325] on span "30691025450" at bounding box center [253, 327] width 58 height 10
type textarea "30691025450"
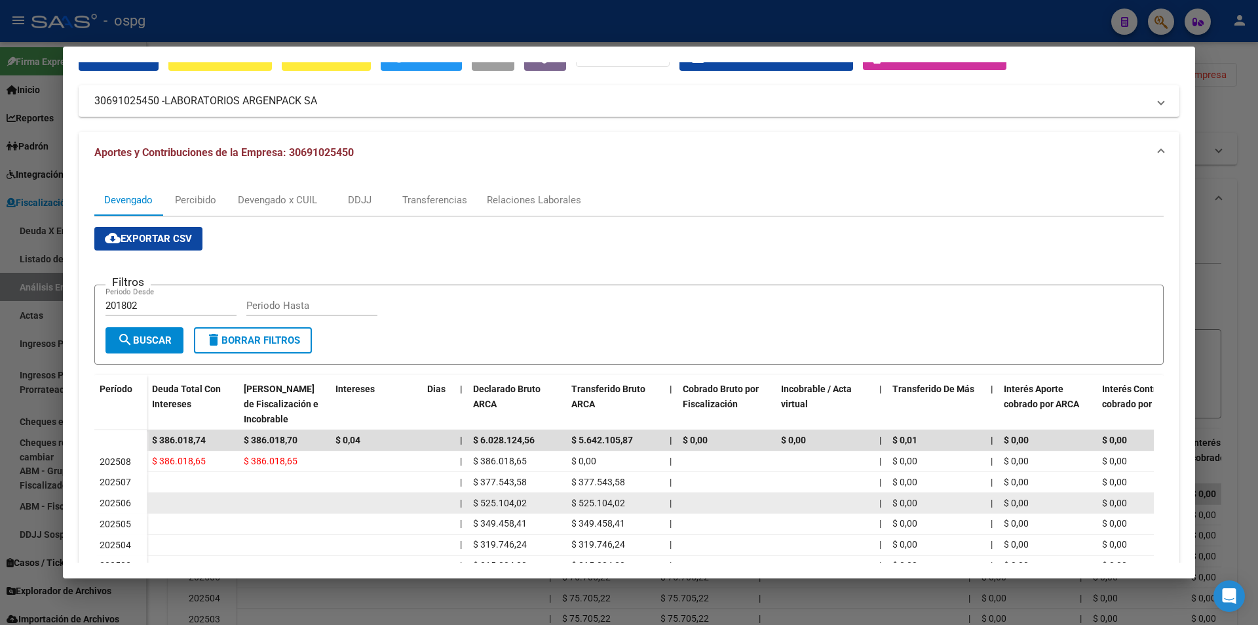
scroll to position [239, 0]
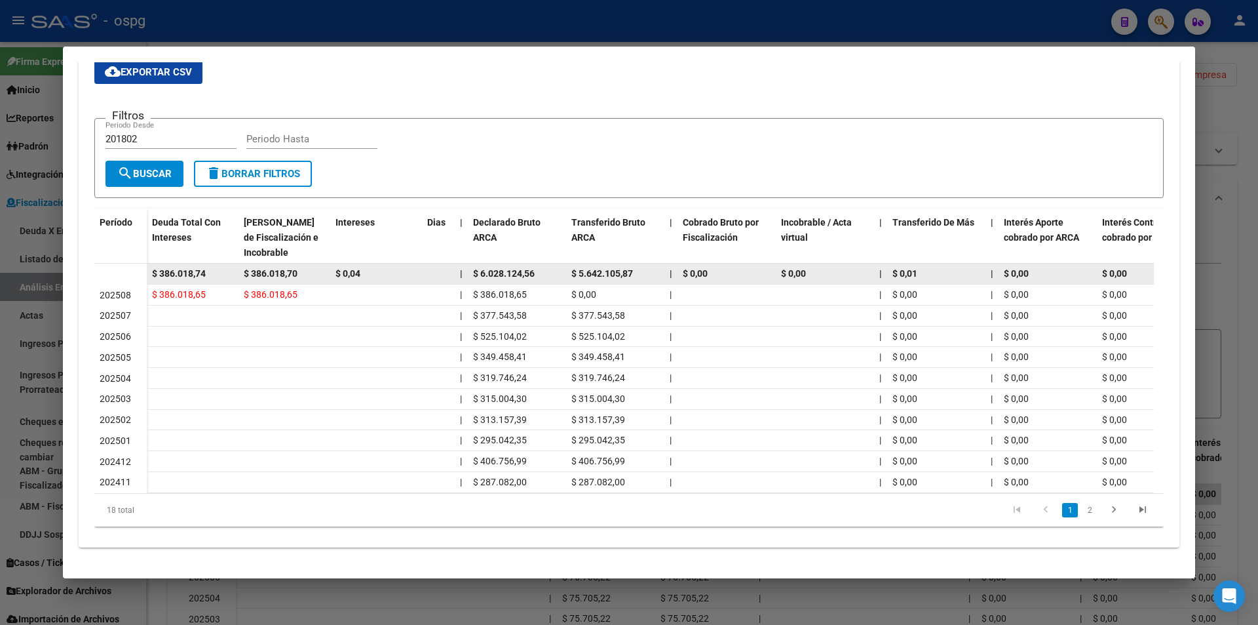
drag, startPoint x: 222, startPoint y: 263, endPoint x: 131, endPoint y: 264, distance: 91.1
click at [131, 264] on datatable-body-row "$ 386.018,74 $ 386.018,70 $ 0,04 | $ 6.028.124,56 $ 5.642.105,87 | $ 0,00 $ 0,0…" at bounding box center [903, 273] width 1619 height 21
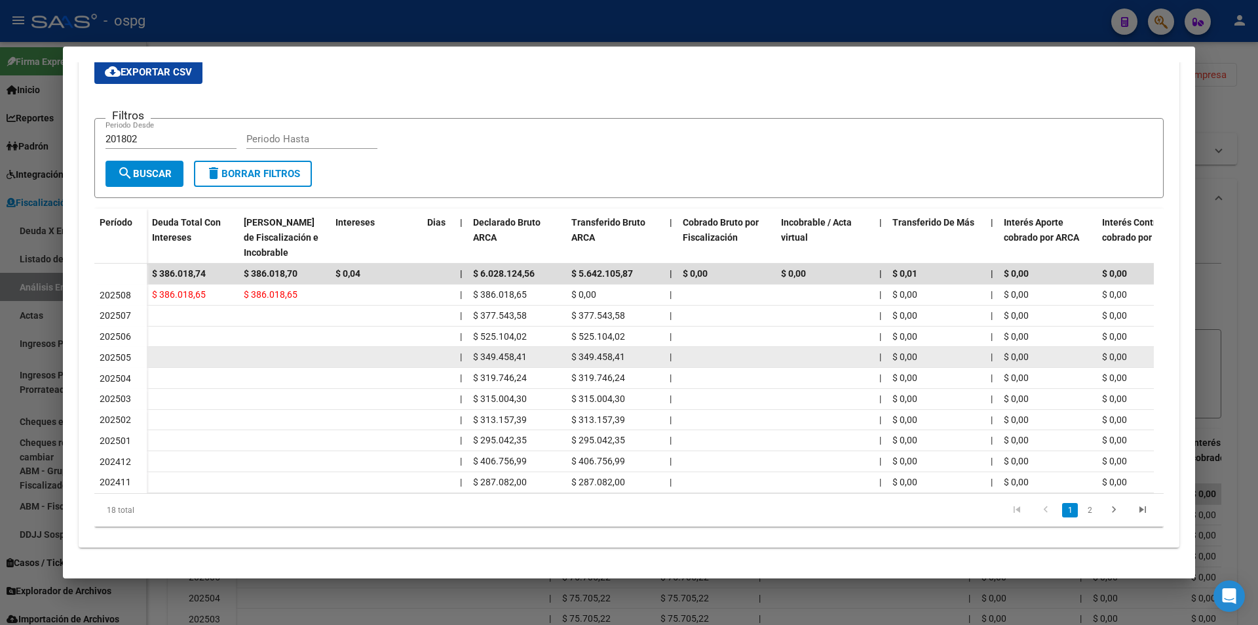
click at [385, 351] on datatable-body-cell at bounding box center [376, 357] width 92 height 20
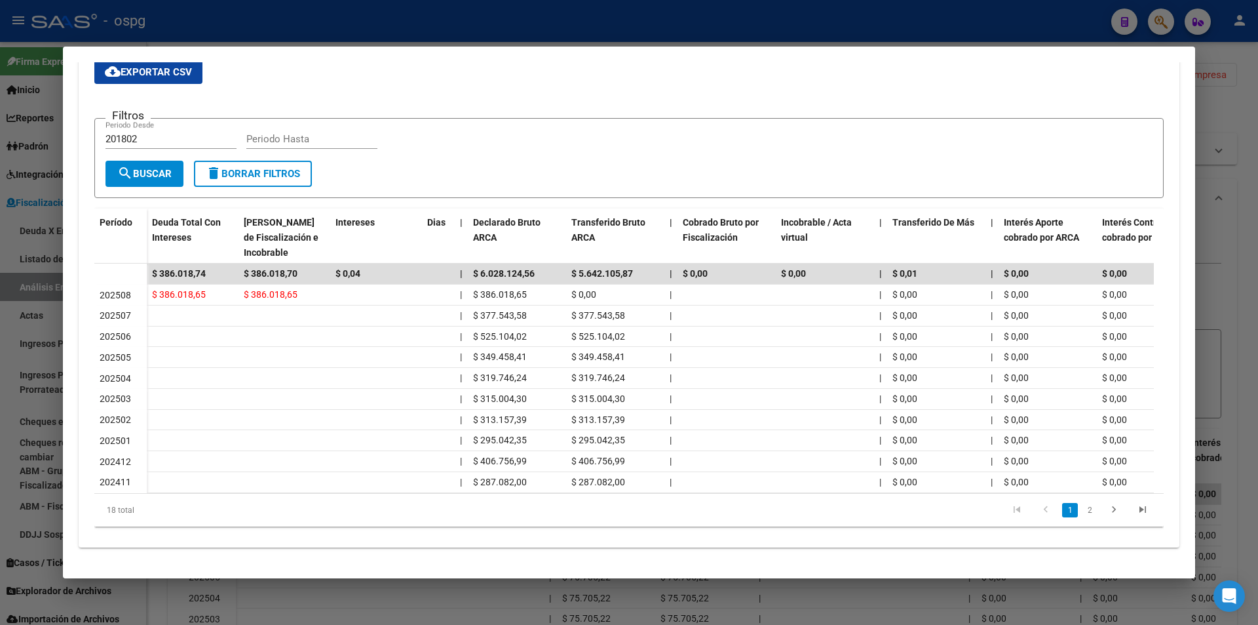
click at [1218, 168] on div at bounding box center [629, 312] width 1258 height 625
click at [1216, 168] on div at bounding box center [629, 312] width 1258 height 625
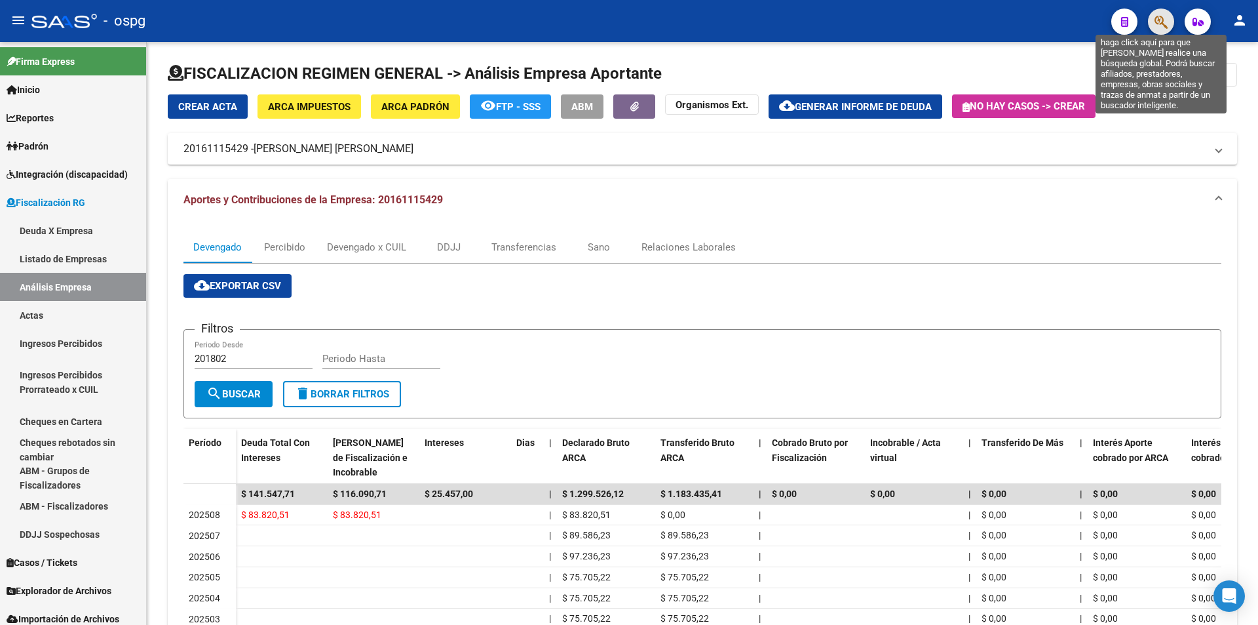
click at [1158, 22] on icon "button" at bounding box center [1161, 21] width 13 height 15
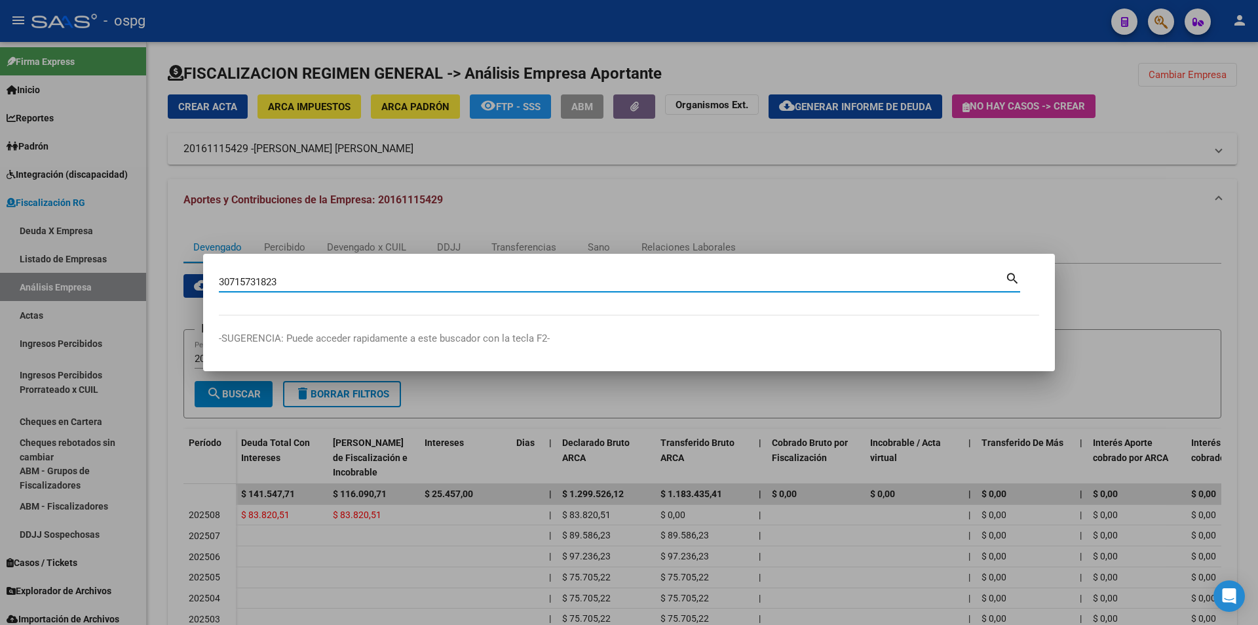
type input "30715731823"
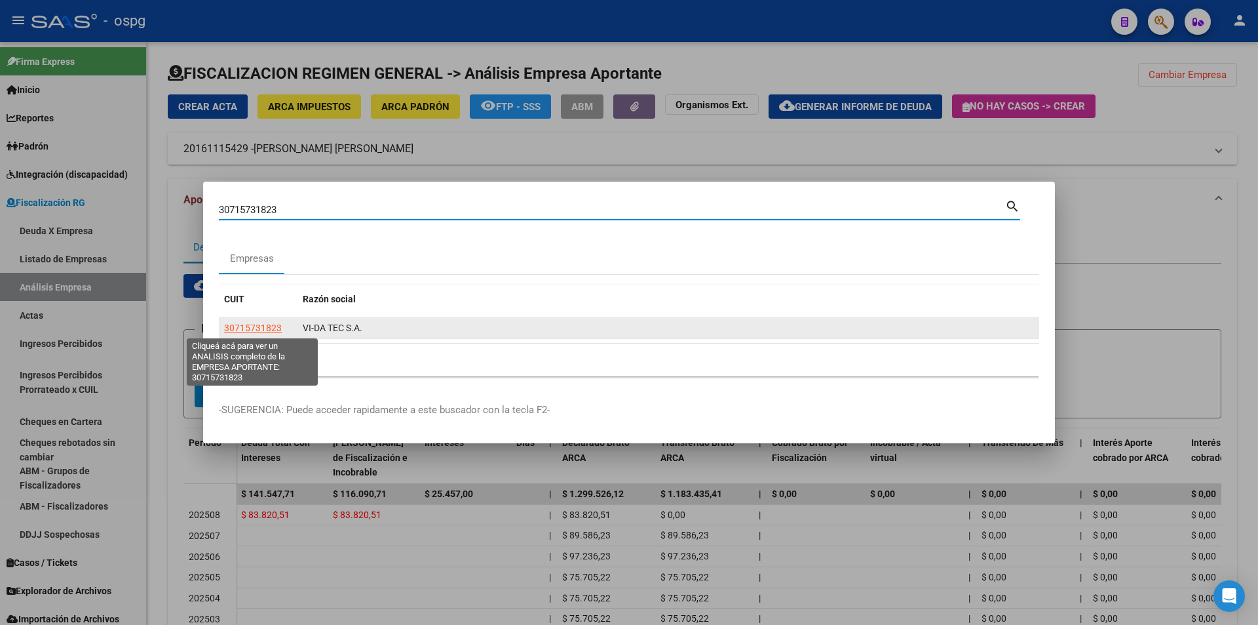
click at [265, 324] on span "30715731823" at bounding box center [253, 327] width 58 height 10
type textarea "30715731823"
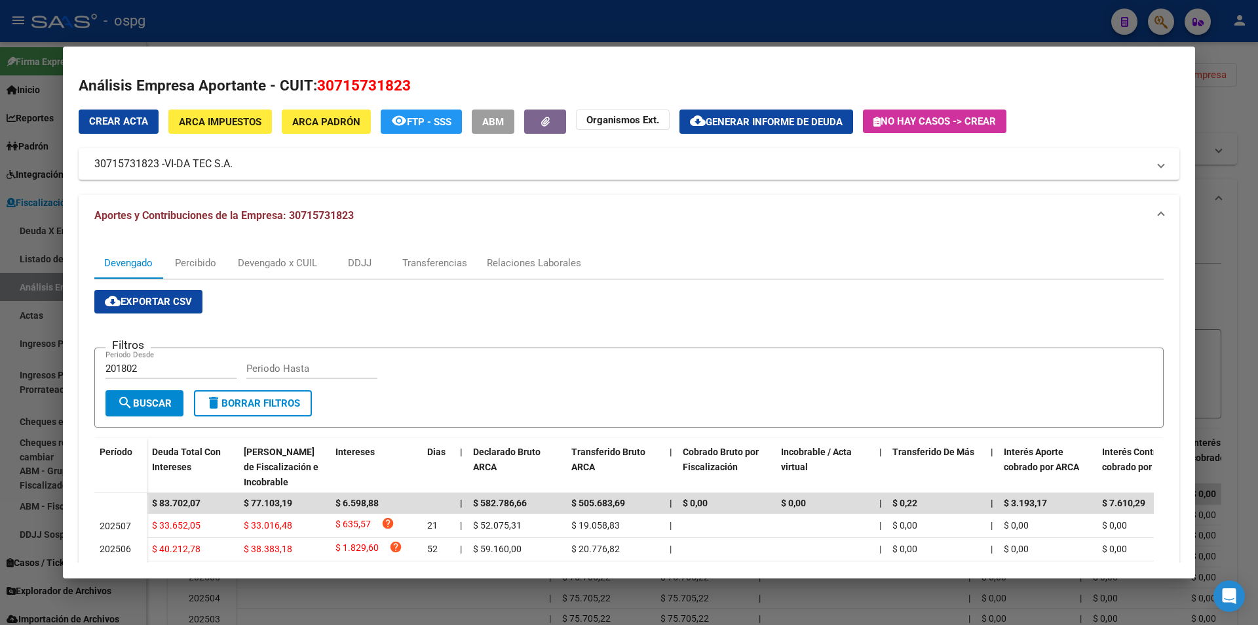
scroll to position [261, 0]
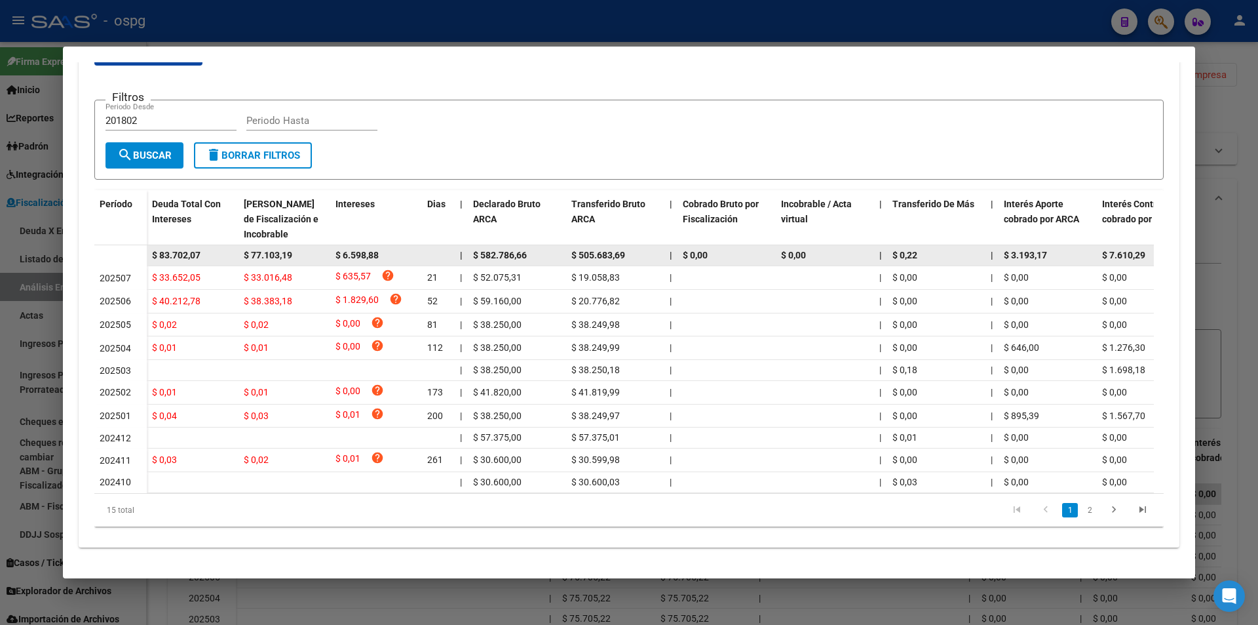
drag, startPoint x: 204, startPoint y: 246, endPoint x: 143, endPoint y: 242, distance: 61.7
click at [143, 245] on datatable-body-row "$ 83.702,07 $ 77.103,19 $ 6.598,88 | $ 582.786,66 $ 505.683,69 | $ 0,00 $ 0,00 …" at bounding box center [903, 255] width 1619 height 21
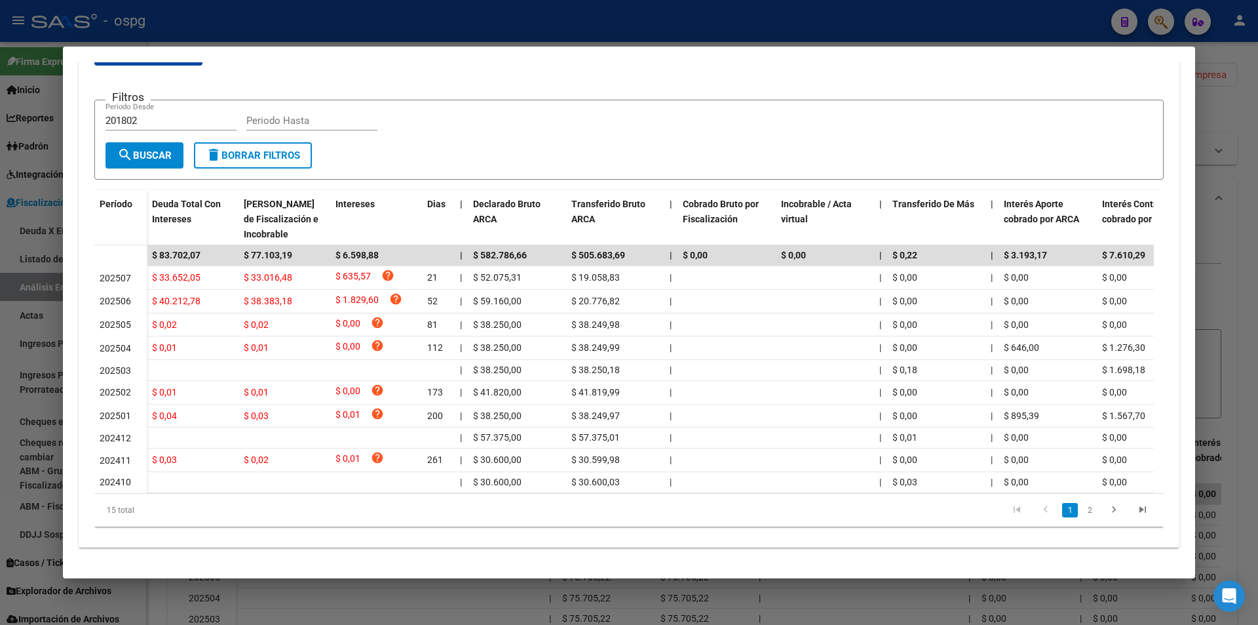
drag, startPoint x: 1252, startPoint y: 201, endPoint x: 1244, endPoint y: 172, distance: 29.9
click at [1252, 201] on div at bounding box center [629, 312] width 1258 height 625
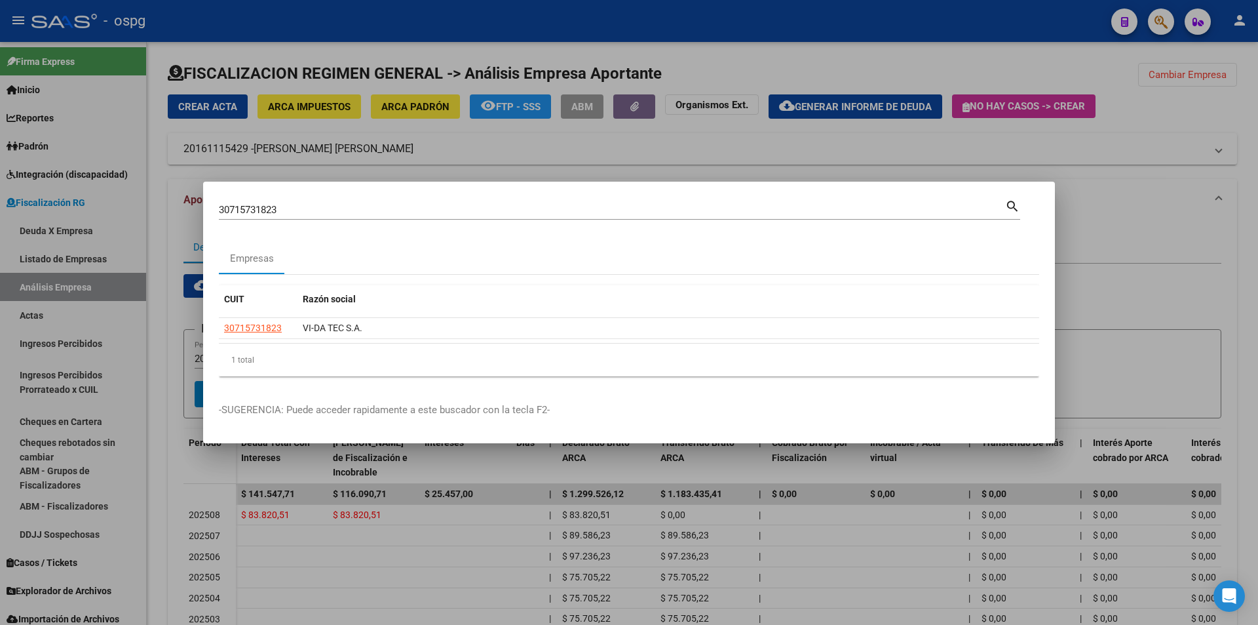
click at [1155, 28] on div at bounding box center [629, 312] width 1258 height 625
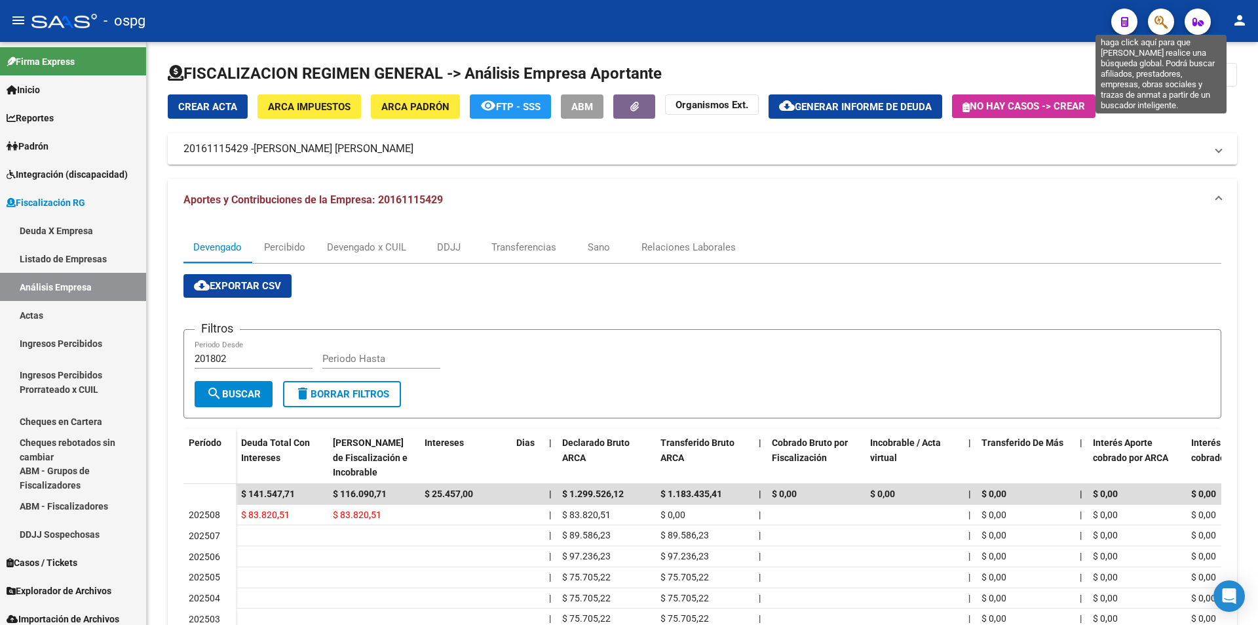
click at [1161, 17] on icon "button" at bounding box center [1161, 21] width 13 height 15
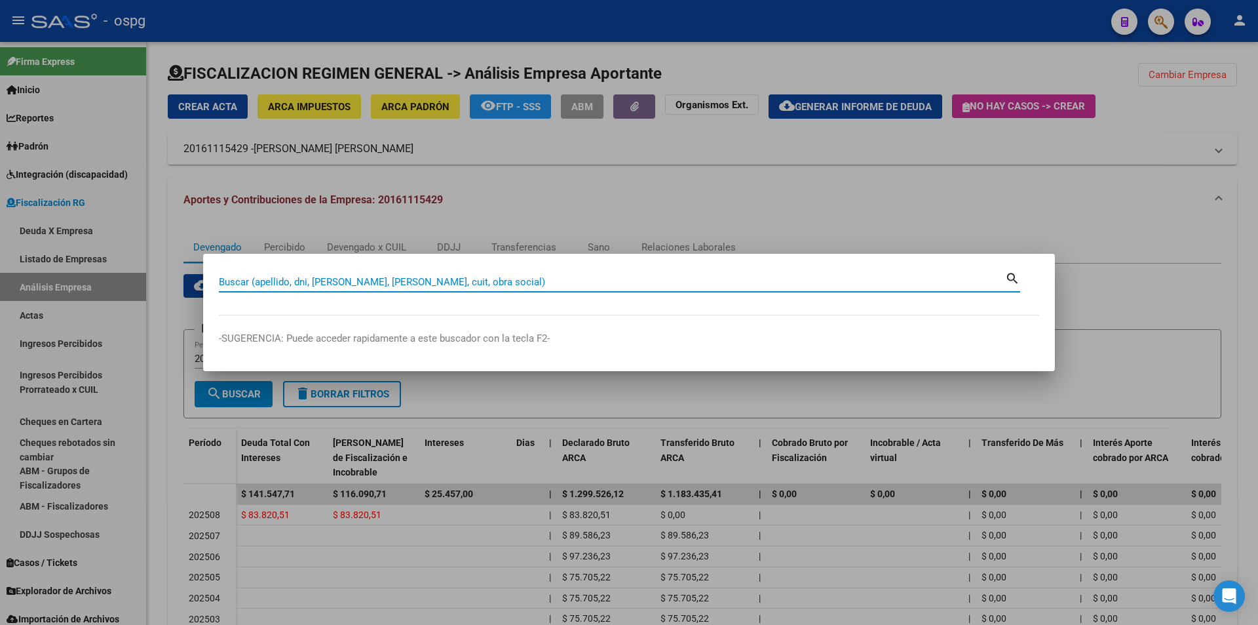
paste input "30715895818"
type input "30715895818"
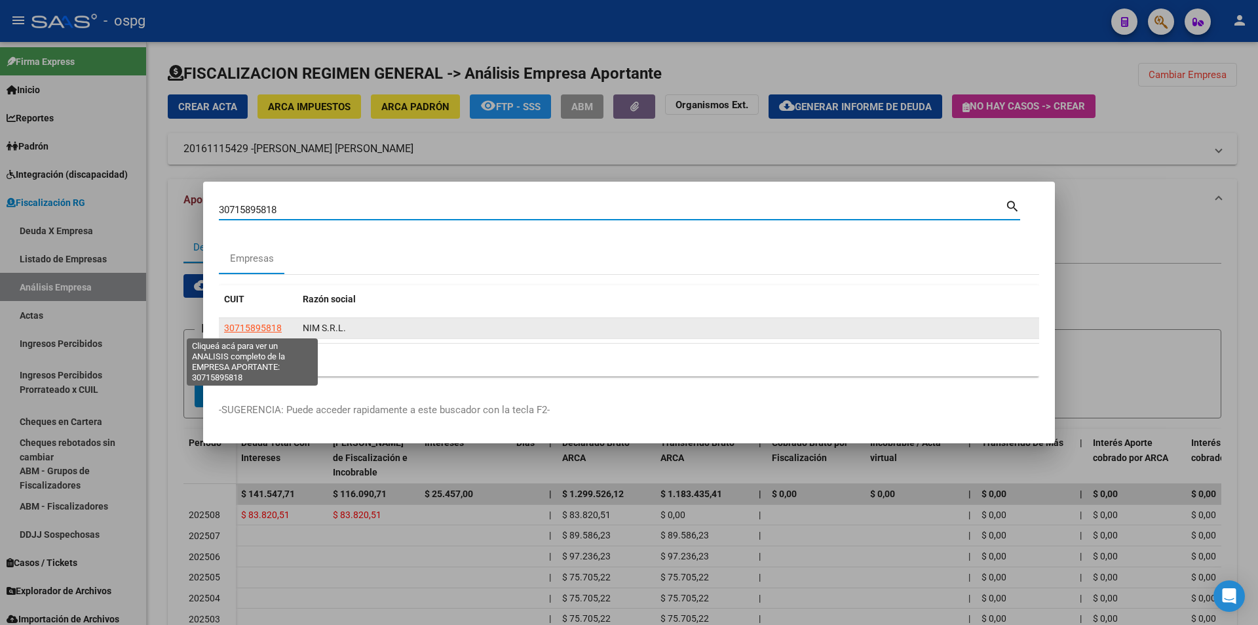
click at [273, 329] on span "30715895818" at bounding box center [253, 327] width 58 height 10
type textarea "30715895818"
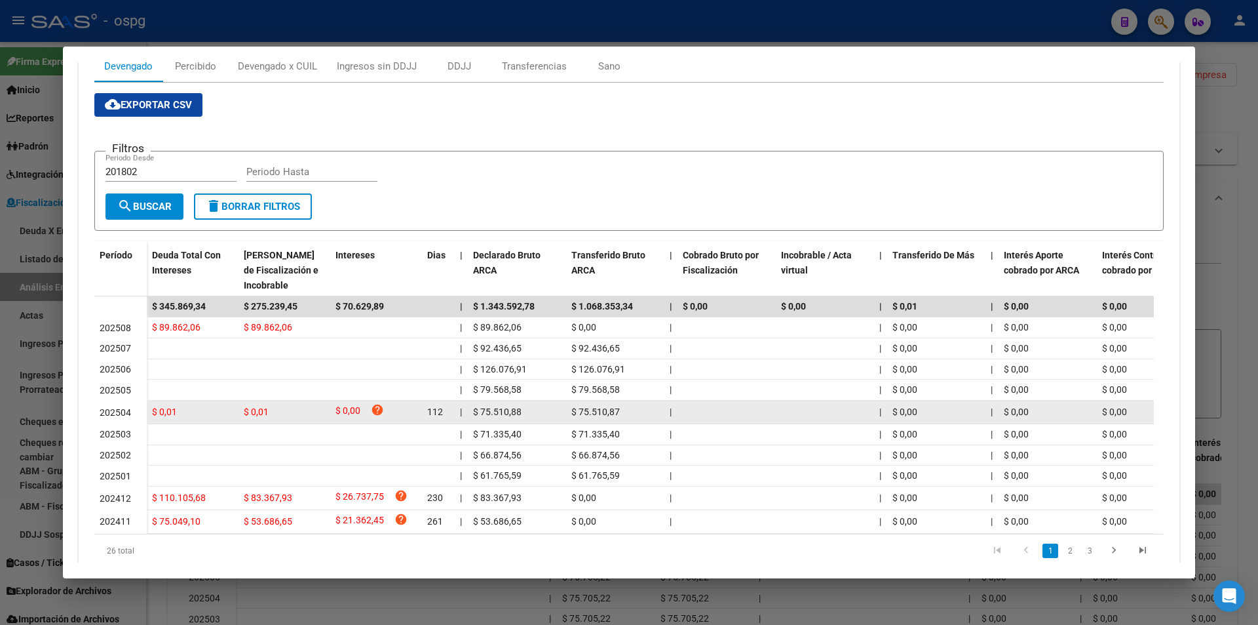
scroll to position [0, 0]
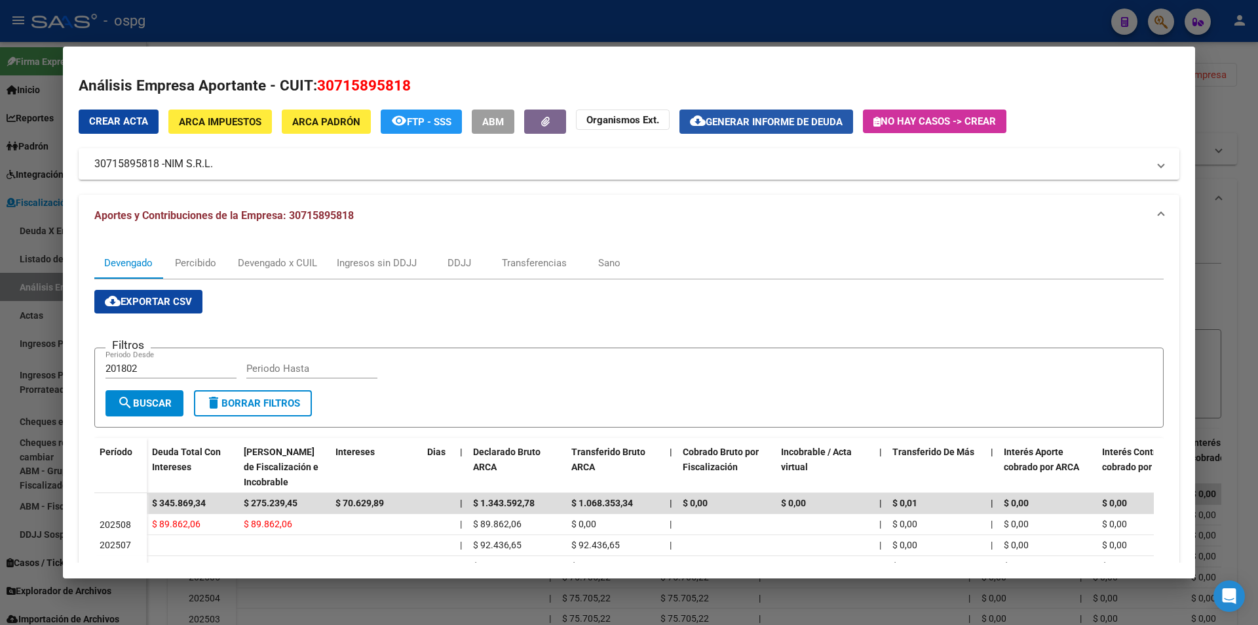
click at [741, 118] on span "Generar informe de deuda" at bounding box center [774, 122] width 137 height 12
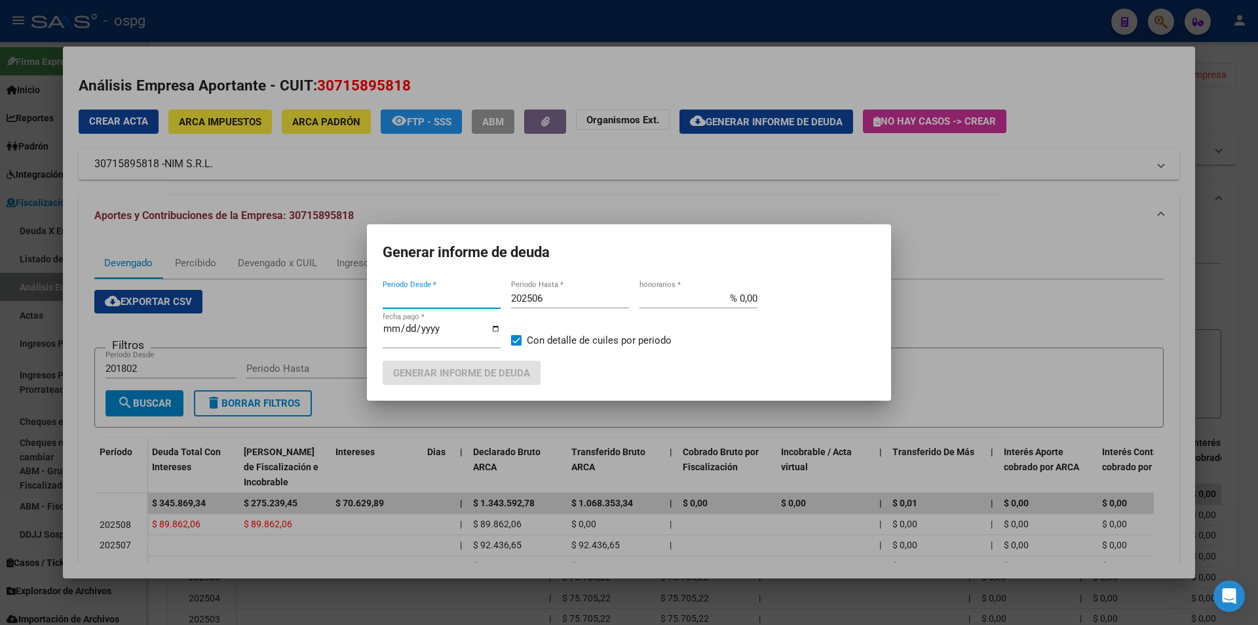
type input "201802"
click at [553, 303] on input "202506" at bounding box center [570, 298] width 118 height 12
type input "202507"
click at [516, 362] on button "Generar informe de deuda" at bounding box center [462, 372] width 158 height 24
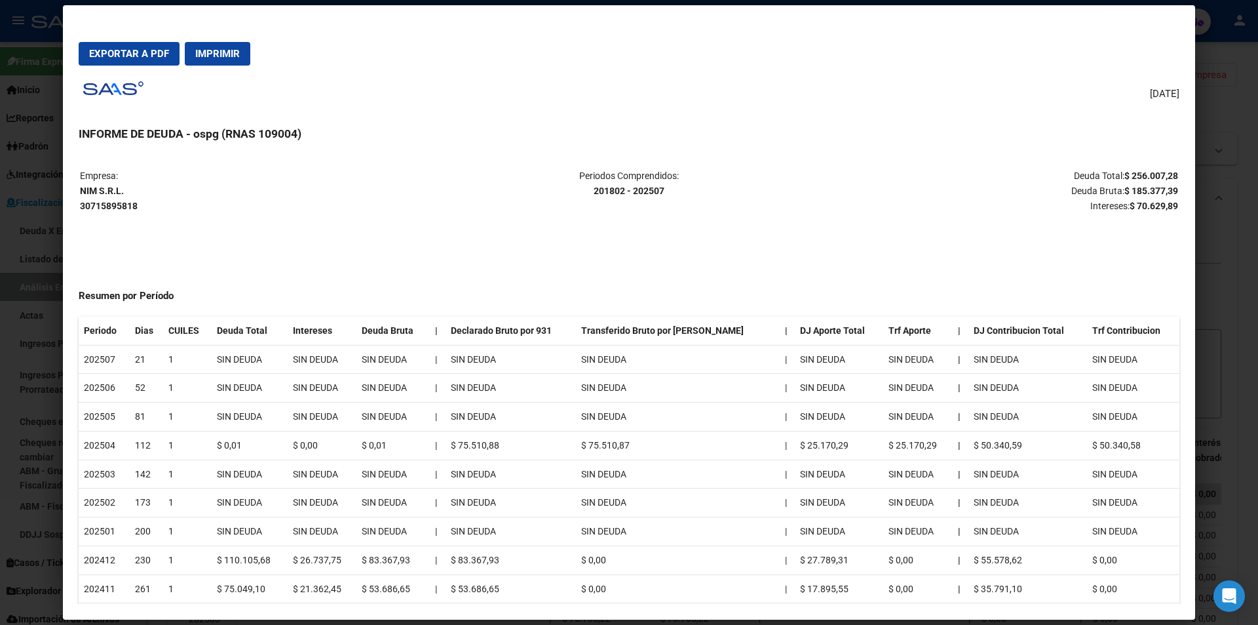
drag, startPoint x: 1118, startPoint y: 172, endPoint x: 1174, endPoint y: 174, distance: 55.7
click at [1174, 174] on mat-dialog-content "Empresa: NIM S.R.L. 30715895818 Periodos Comprendidos: 201802 - 202507 Deuda To…" at bounding box center [629, 379] width 1132 height 450
click at [1151, 151] on div "[DATE] INFORME DE DEUDA - ospg (RNAS 109004) Empresa: NIM S.R.L. 30715895818 Pe…" at bounding box center [629, 340] width 1101 height 528
drag, startPoint x: 1122, startPoint y: 174, endPoint x: 1170, endPoint y: 167, distance: 49.0
click at [1170, 167] on mat-dialog-content "Empresa: NIM S.R.L. 30715895818 Periodos Comprendidos: 201802 - 202507 Deuda To…" at bounding box center [629, 379] width 1132 height 450
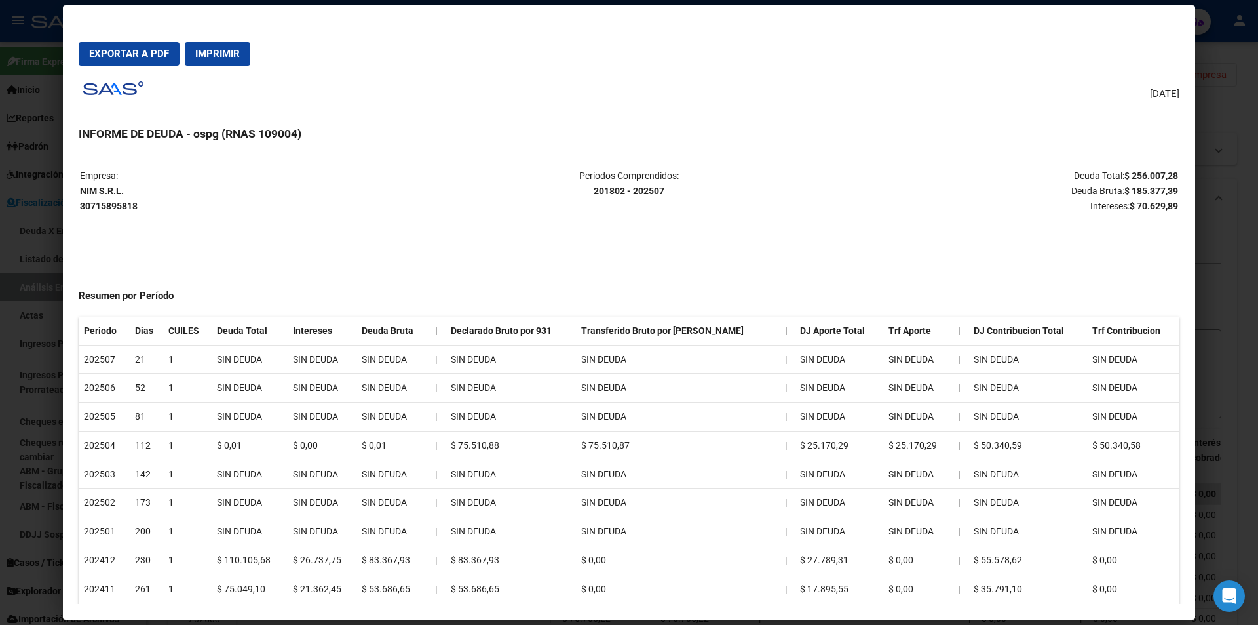
click at [1161, 164] on mat-dialog-content "Empresa: NIM S.R.L. 30715895818 Periodos Comprendidos: 201802 - 202507 Deuda To…" at bounding box center [629, 379] width 1132 height 450
drag, startPoint x: 1121, startPoint y: 174, endPoint x: 1147, endPoint y: 161, distance: 29.0
click at [1150, 163] on mat-dialog-content "Empresa: NIM S.R.L. 30715895818 Periodos Comprendidos: 201802 - 202507 Deuda To…" at bounding box center [629, 379] width 1132 height 450
click at [1140, 150] on div "[DATE] INFORME DE DEUDA - ospg (RNAS 109004) Empresa: NIM S.R.L. 30715895818 Pe…" at bounding box center [629, 340] width 1101 height 528
drag, startPoint x: 1167, startPoint y: 176, endPoint x: 1121, endPoint y: 173, distance: 46.6
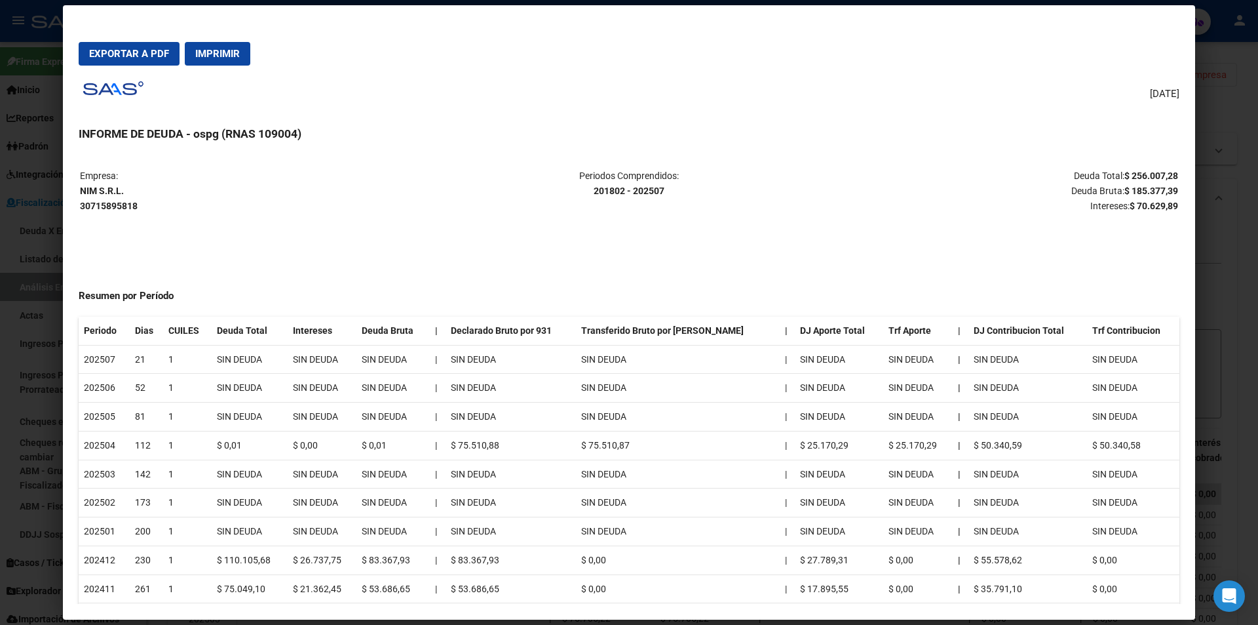
click at [1125, 173] on strong "$ 256.007,28" at bounding box center [1152, 175] width 54 height 10
click at [1249, 222] on div at bounding box center [629, 312] width 1258 height 625
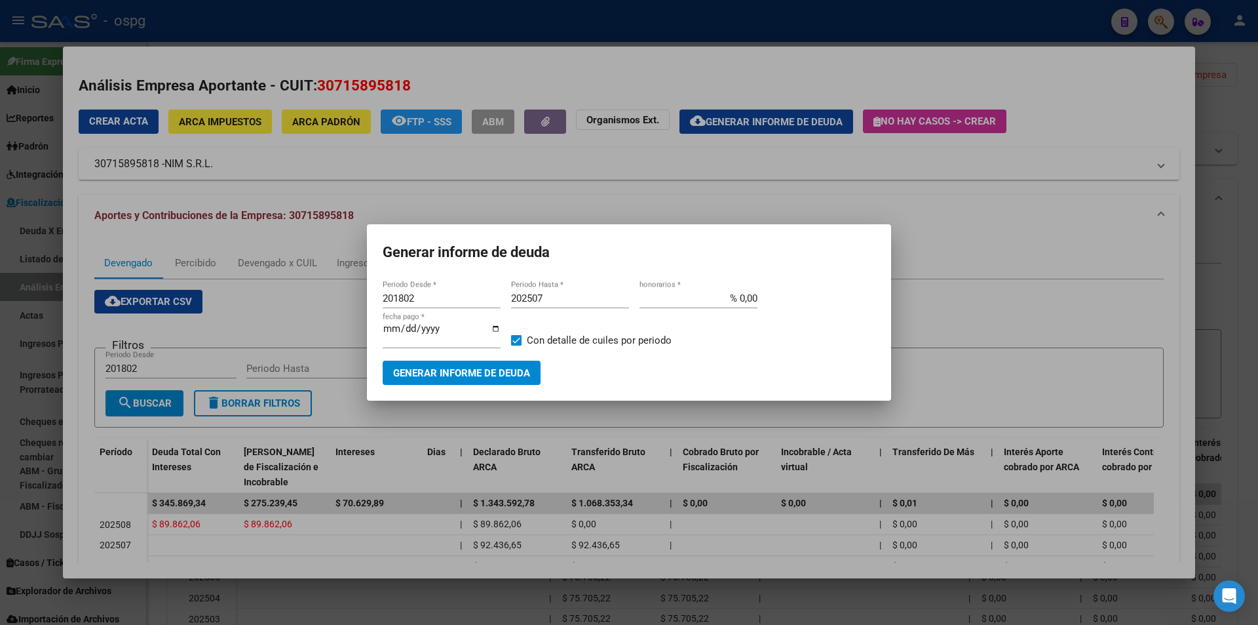
click at [1248, 222] on div at bounding box center [629, 312] width 1258 height 625
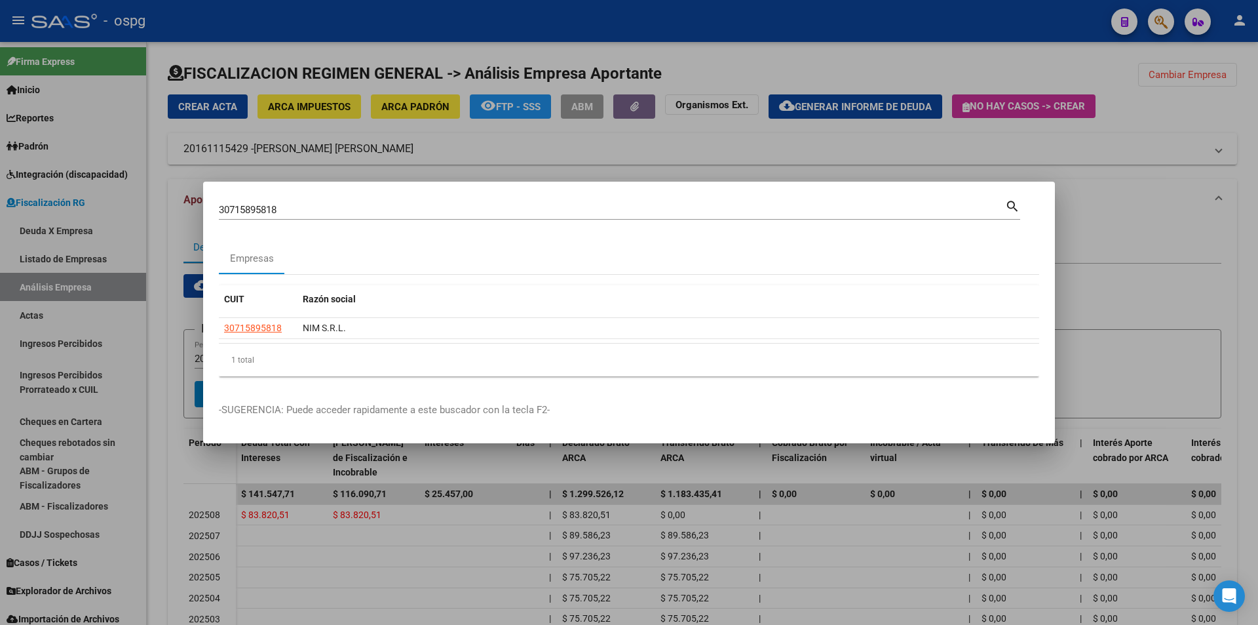
click at [1147, 151] on div at bounding box center [629, 312] width 1258 height 625
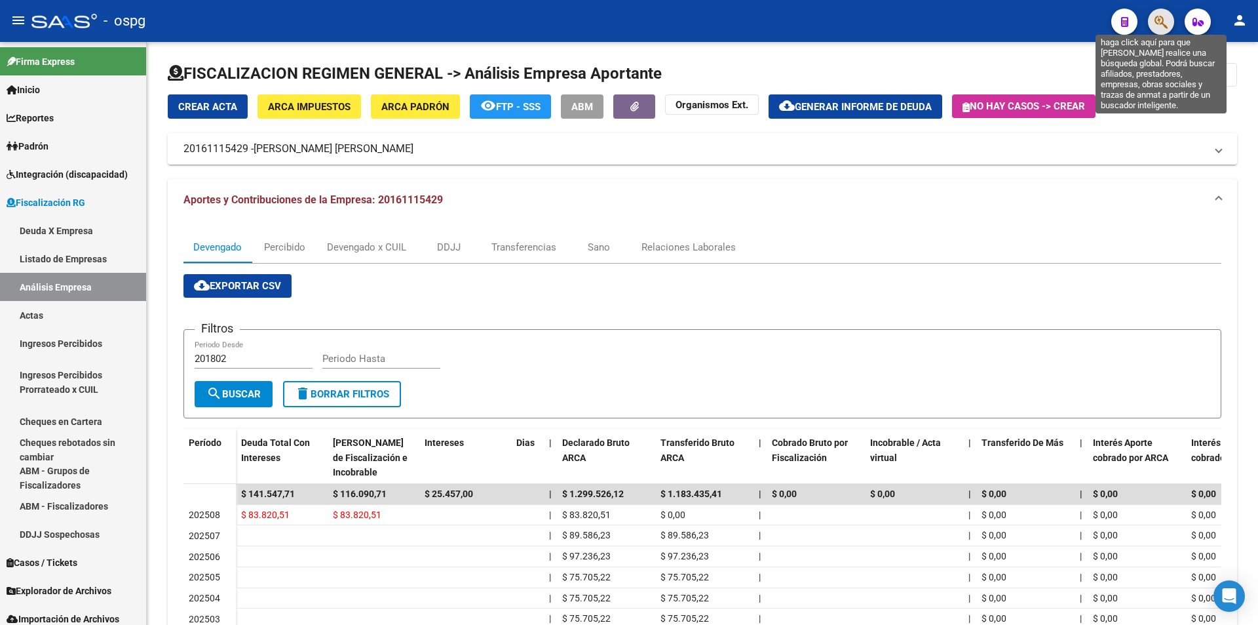
click at [1161, 24] on icon "button" at bounding box center [1161, 21] width 13 height 15
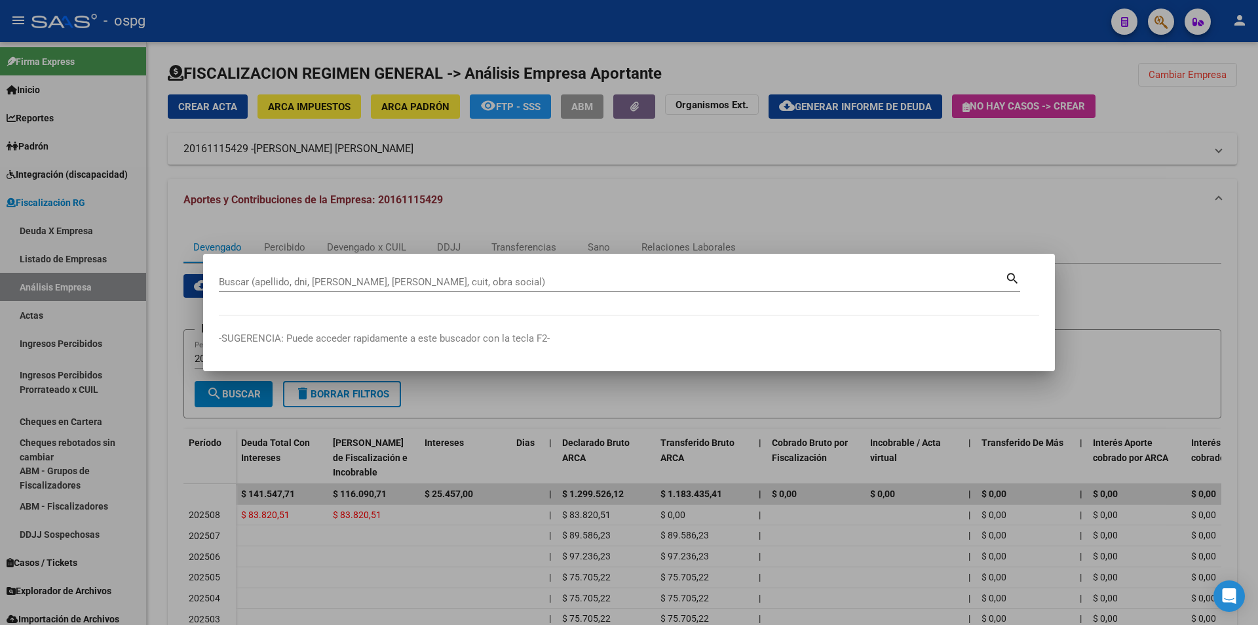
click at [389, 275] on div "Buscar (apellido, dni, [PERSON_NAME], [PERSON_NAME], cuit, obra social)" at bounding box center [612, 282] width 786 height 20
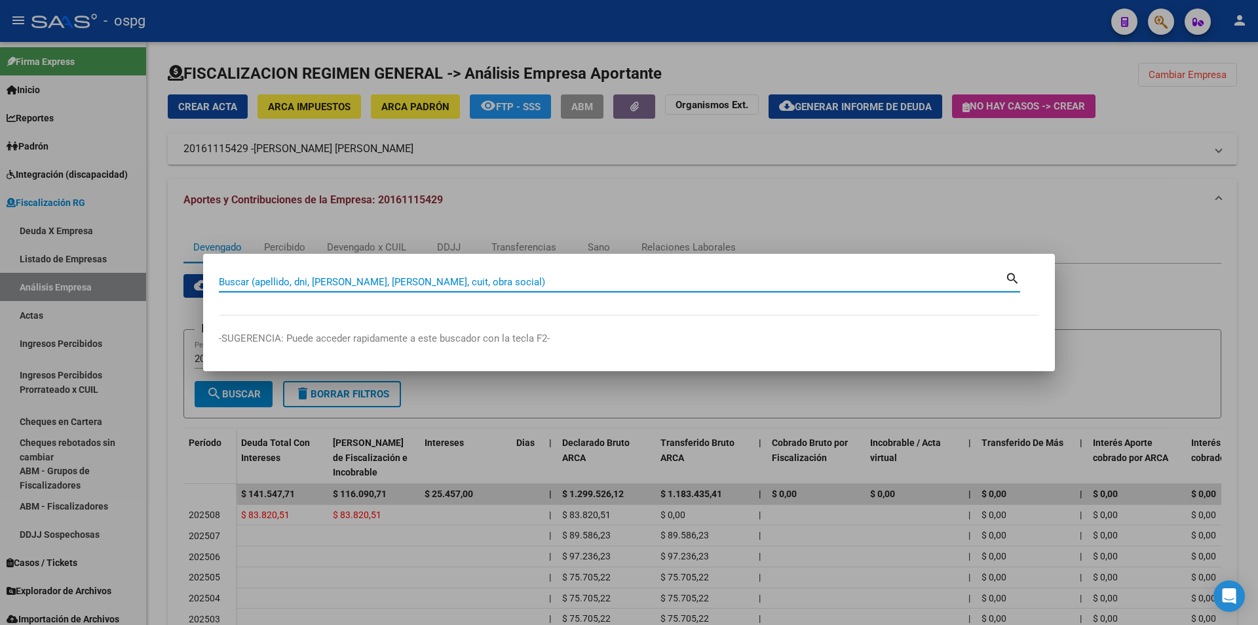
drag, startPoint x: 387, startPoint y: 274, endPoint x: 326, endPoint y: 278, distance: 61.1
paste input "27264949357"
type input "27264949357"
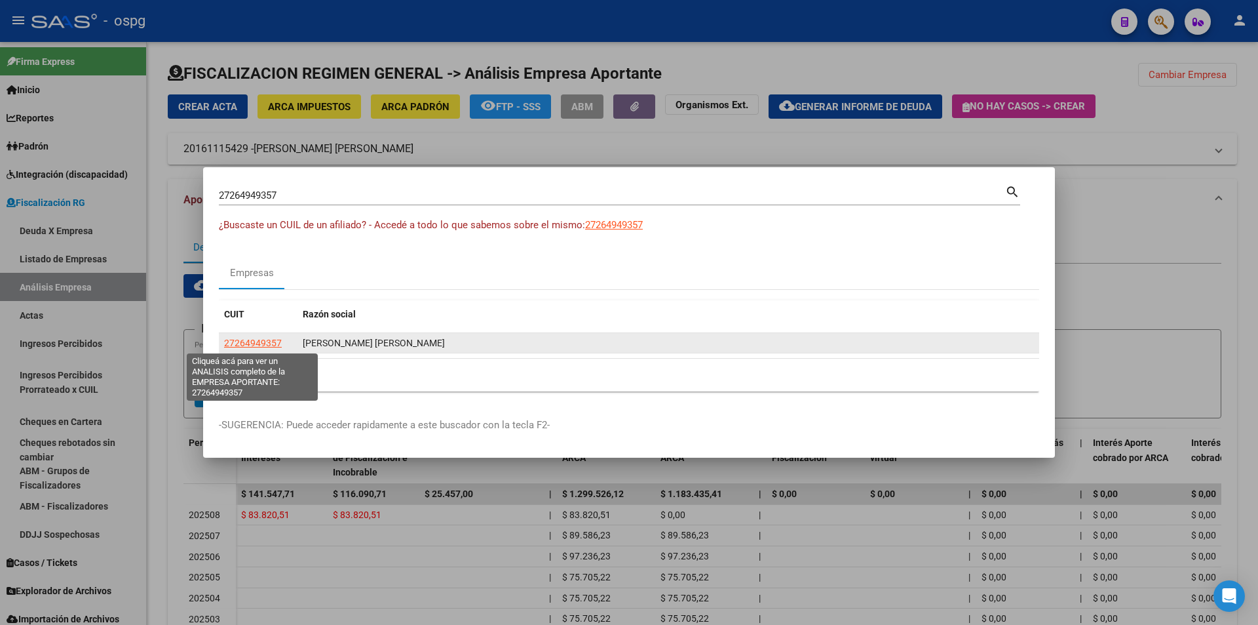
click at [250, 343] on span "27264949357" at bounding box center [253, 342] width 58 height 10
type textarea "27264949357"
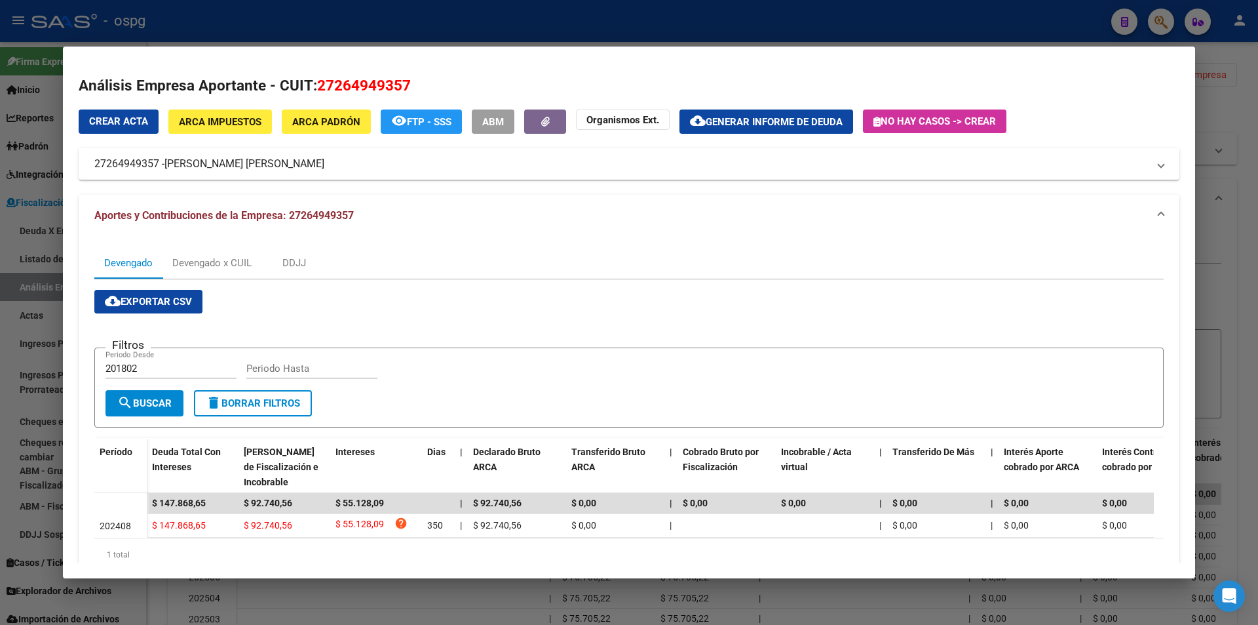
scroll to position [54, 0]
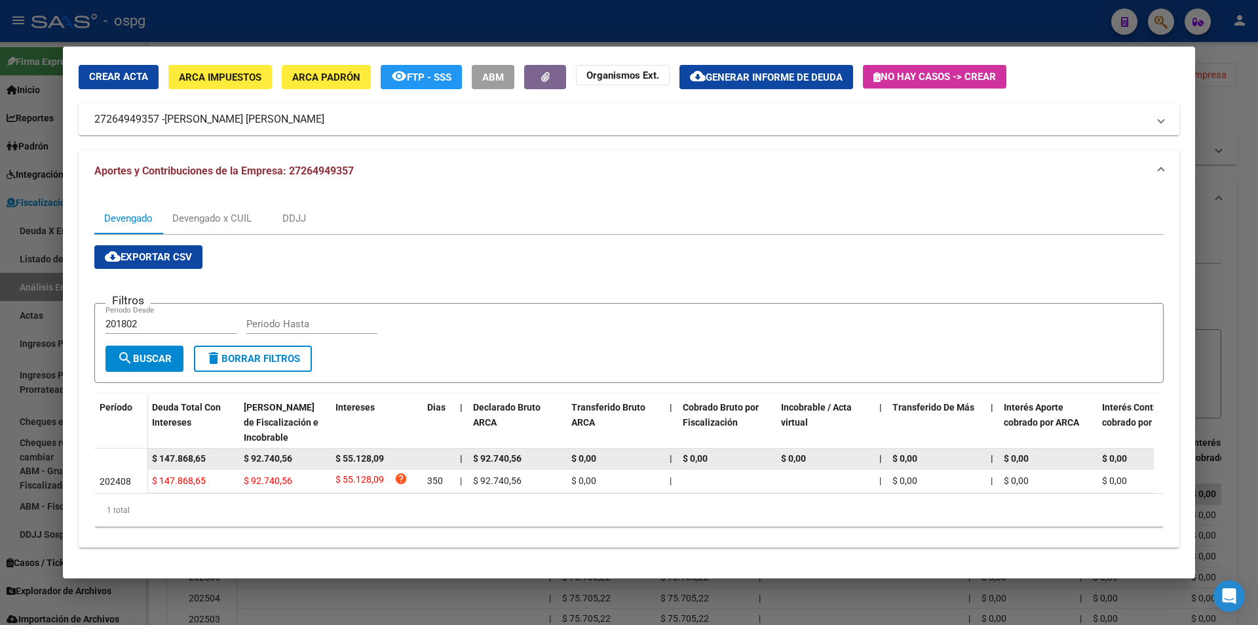
drag, startPoint x: 214, startPoint y: 444, endPoint x: 132, endPoint y: 444, distance: 81.9
click at [132, 448] on datatable-body-row "$ 147.868,65 $ 92.740,56 $ 55.128,09 | $ 92.740,56 $ 0,00 | $ 0,00 $ 0,00 | $ 0…" at bounding box center [903, 458] width 1619 height 21
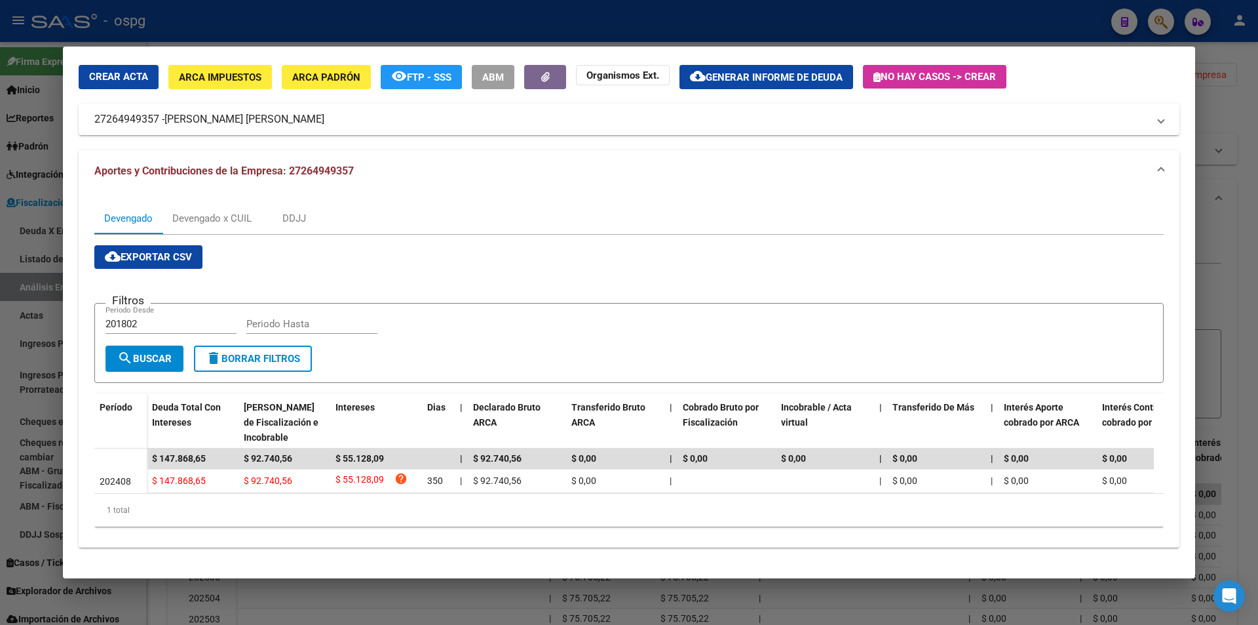
click at [1212, 244] on div at bounding box center [629, 312] width 1258 height 625
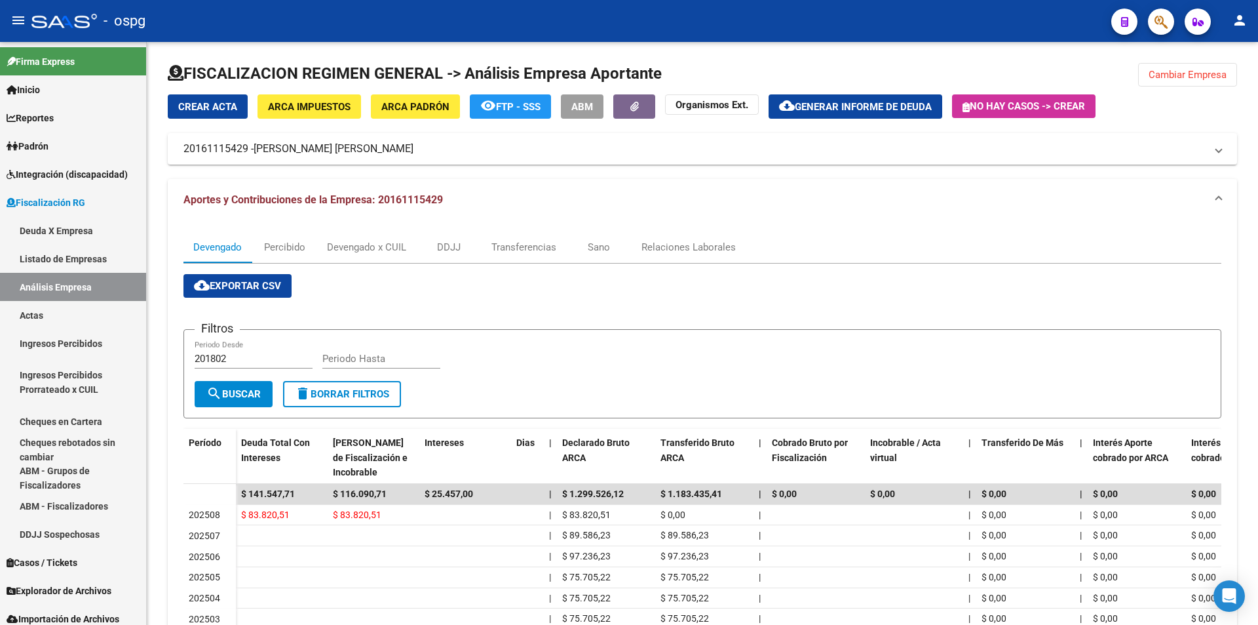
click at [1149, 19] on button "button" at bounding box center [1161, 22] width 26 height 26
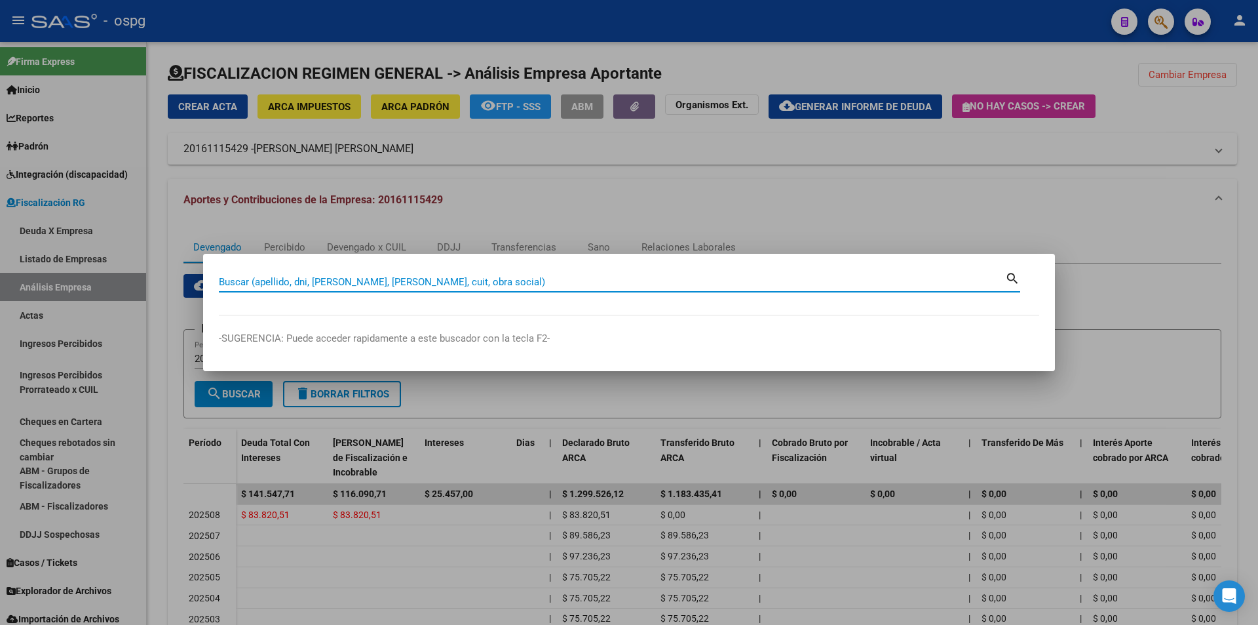
click at [475, 277] on input "Buscar (apellido, dni, [PERSON_NAME], [PERSON_NAME], cuit, obra social)" at bounding box center [612, 282] width 786 height 12
paste input "30714110604"
type input "30714110604"
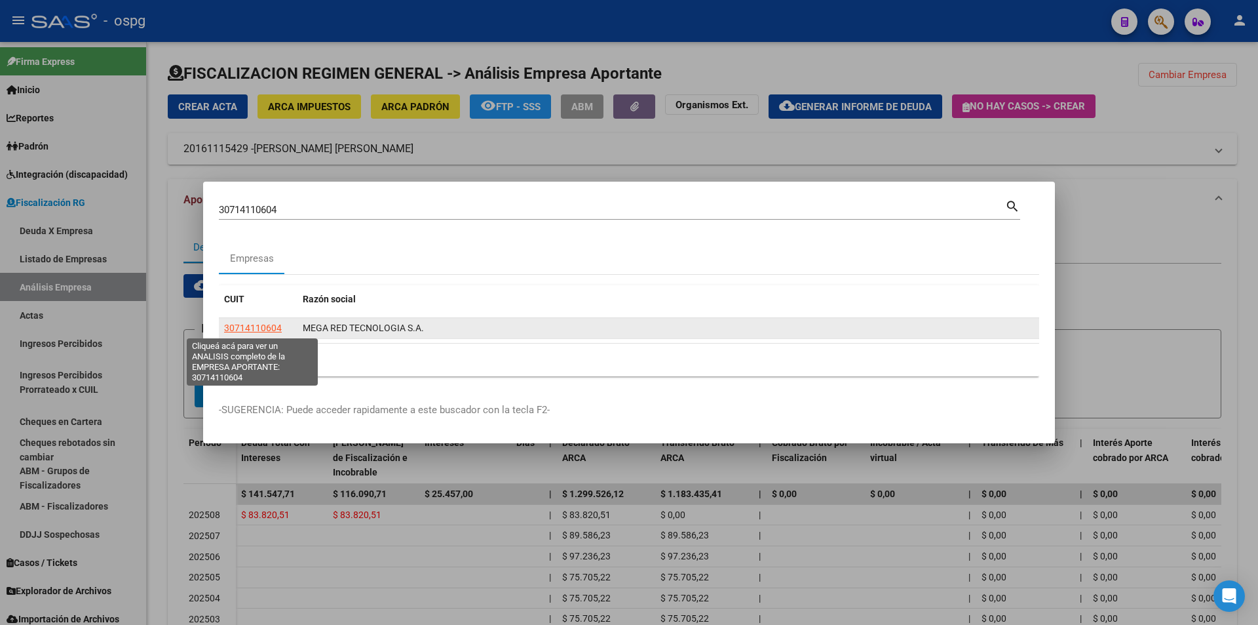
click at [244, 324] on span "30714110604" at bounding box center [253, 327] width 58 height 10
type textarea "30714110604"
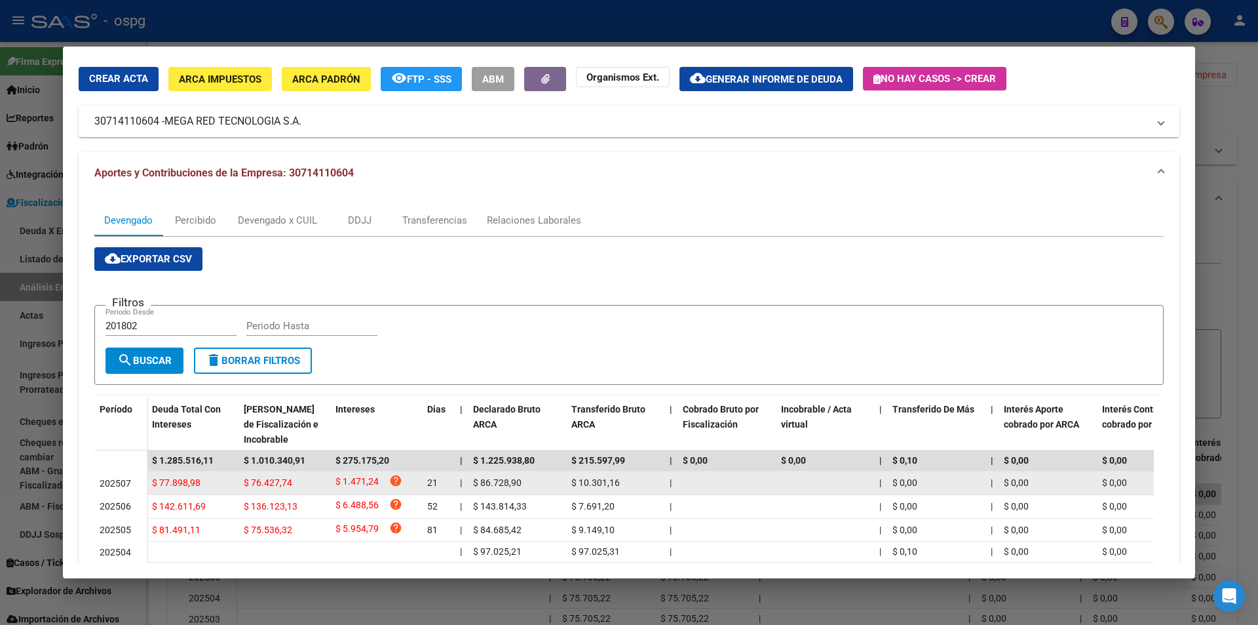
scroll to position [197, 0]
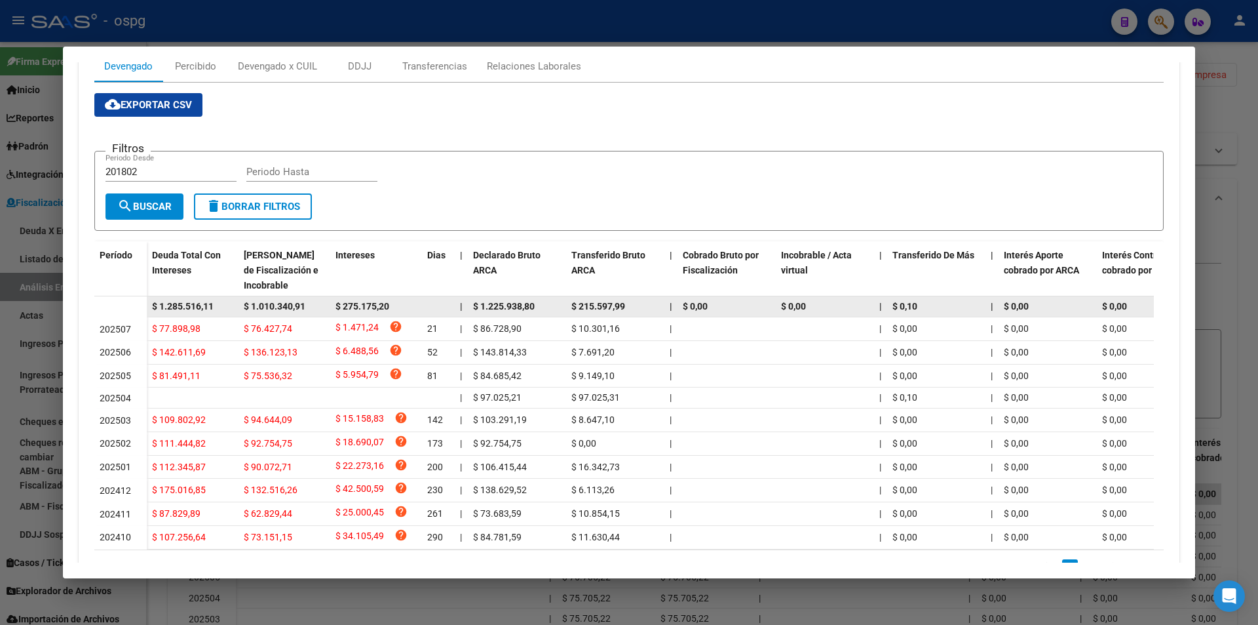
drag, startPoint x: 214, startPoint y: 308, endPoint x: 142, endPoint y: 300, distance: 71.9
click at [142, 300] on datatable-body-row "$ 1.285.516,11 $ 1.010.340,91 $ 275.175,20 | $ 1.225.938,80 $ 215.597,99 | $ 0,…" at bounding box center [903, 306] width 1619 height 21
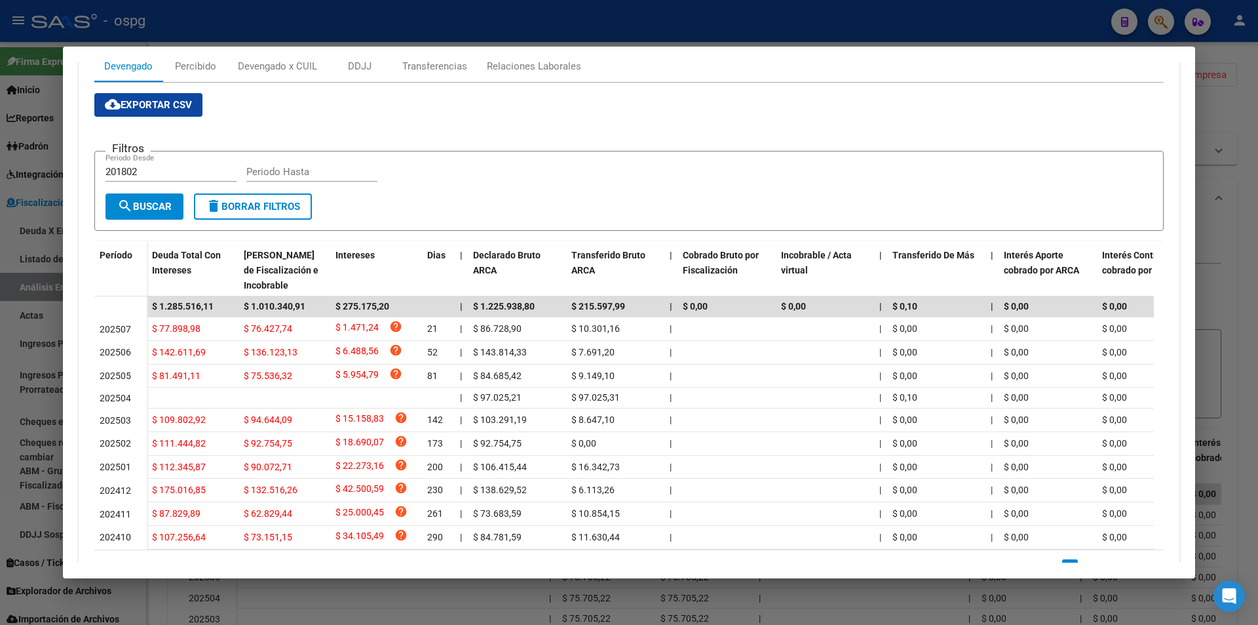
click at [1258, 258] on div at bounding box center [629, 312] width 1258 height 625
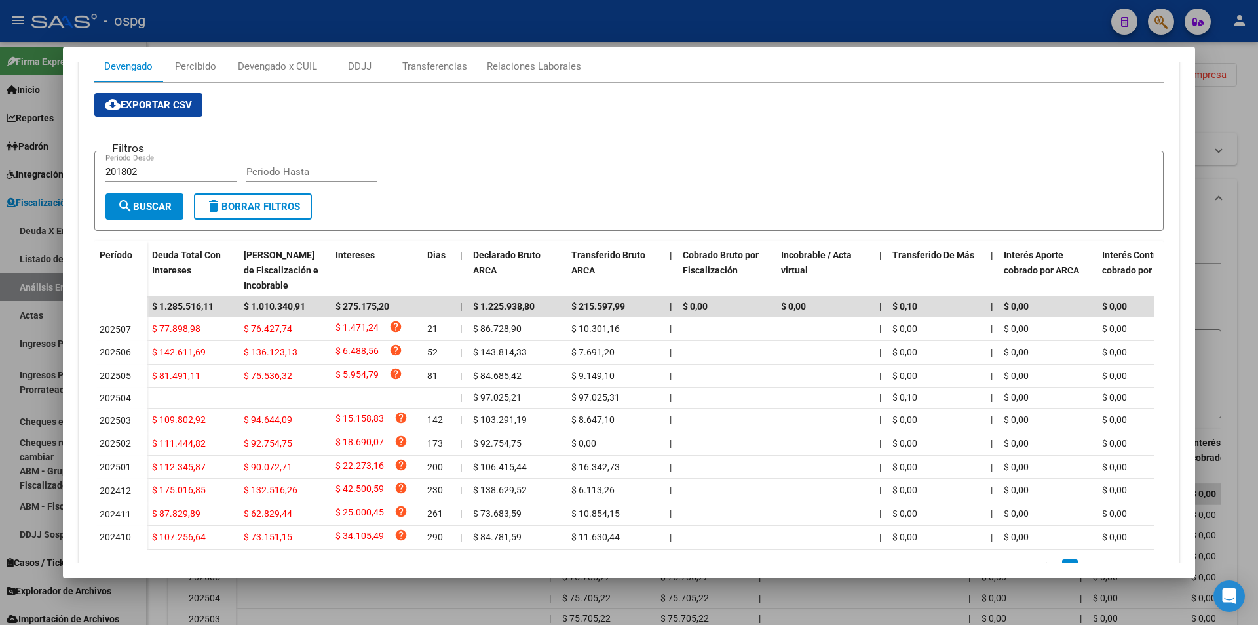
click at [1257, 257] on div at bounding box center [629, 312] width 1258 height 625
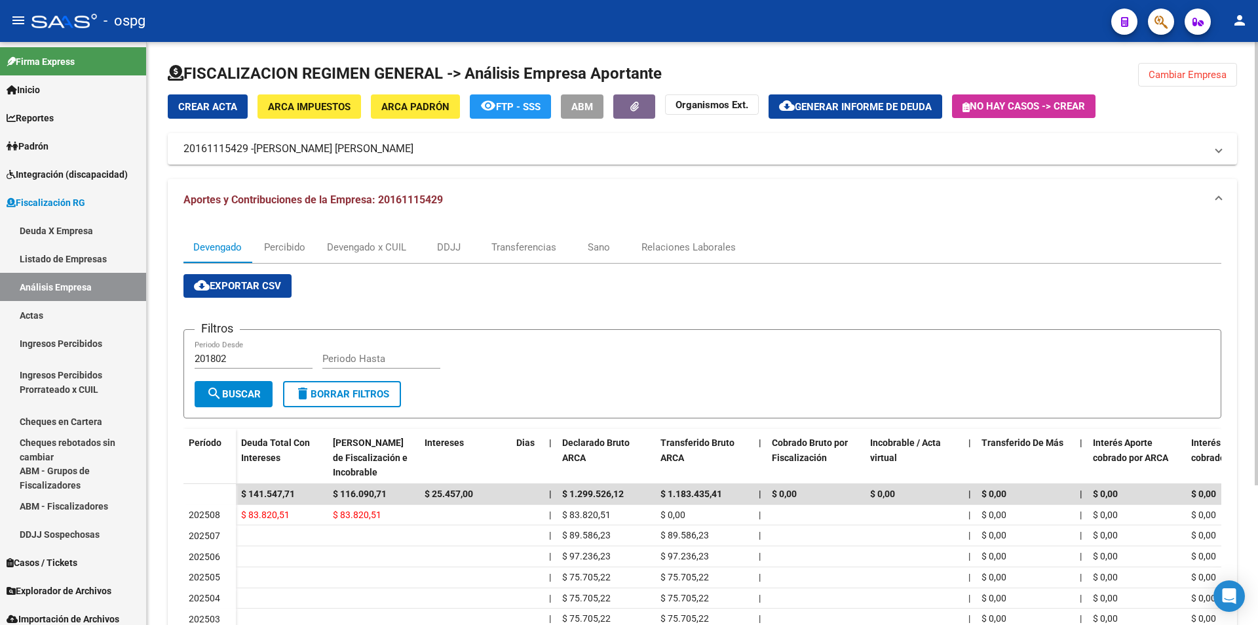
click at [1256, 257] on div at bounding box center [1256, 263] width 3 height 443
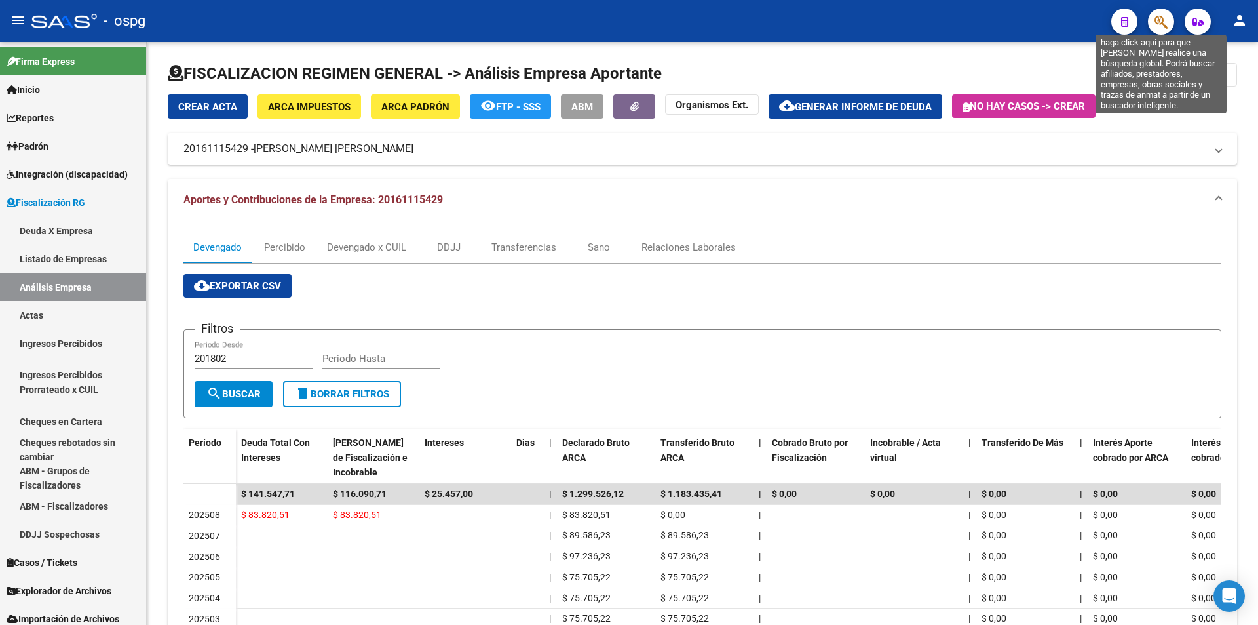
click at [1161, 18] on icon "button" at bounding box center [1161, 21] width 13 height 15
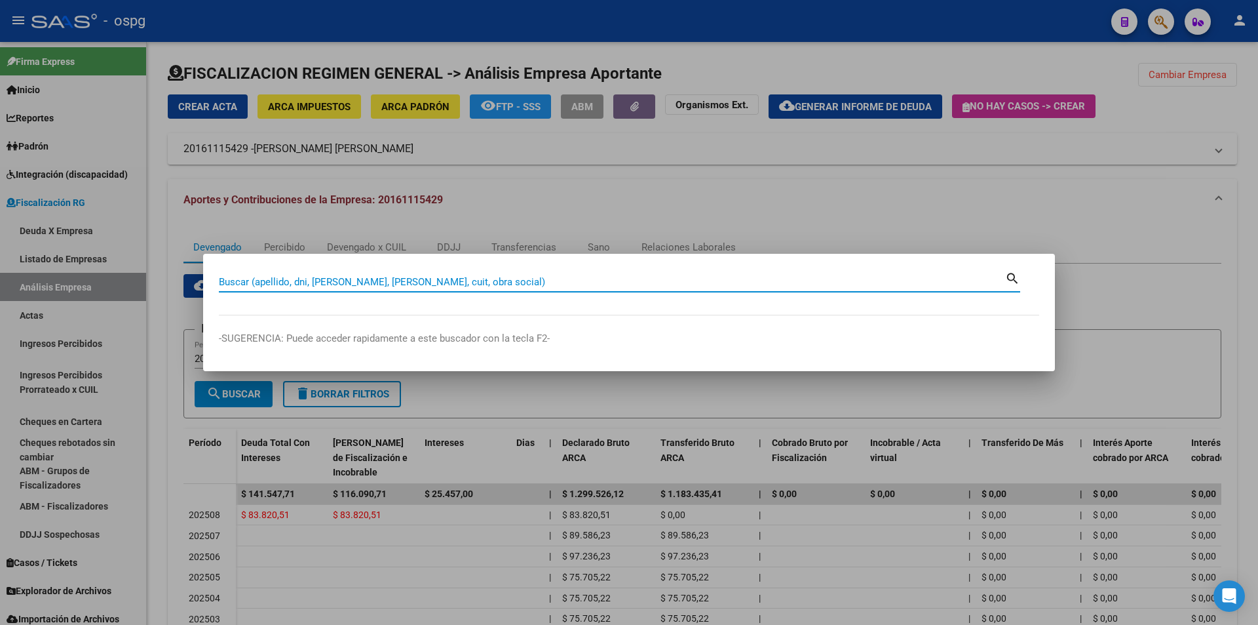
click at [403, 277] on input "Buscar (apellido, dni, [PERSON_NAME], [PERSON_NAME], cuit, obra social)" at bounding box center [612, 282] width 786 height 12
paste input "30712017585"
type input "30712017585"
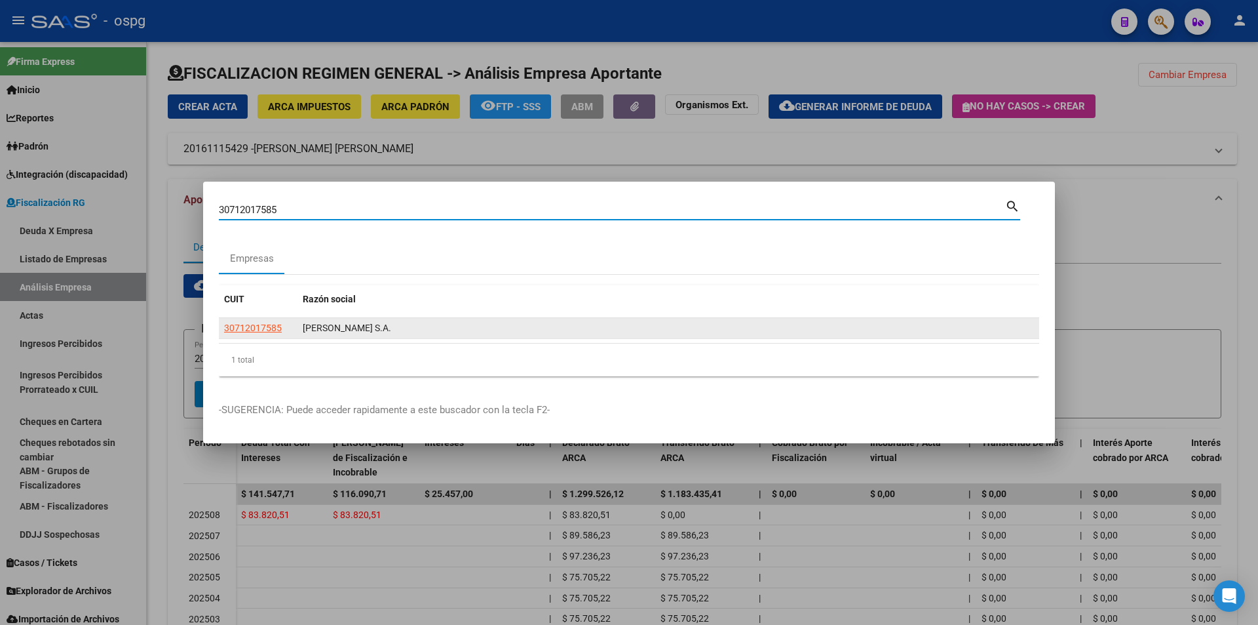
click at [241, 331] on span "30712017585" at bounding box center [253, 327] width 58 height 10
type textarea "30712017585"
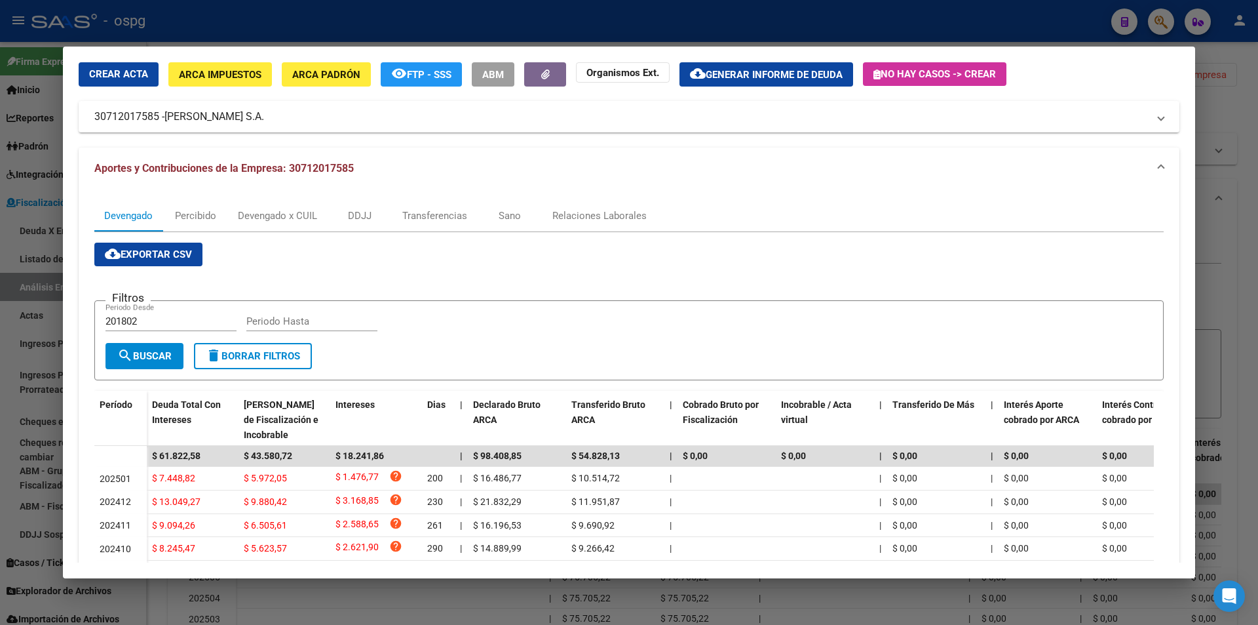
scroll to position [66, 0]
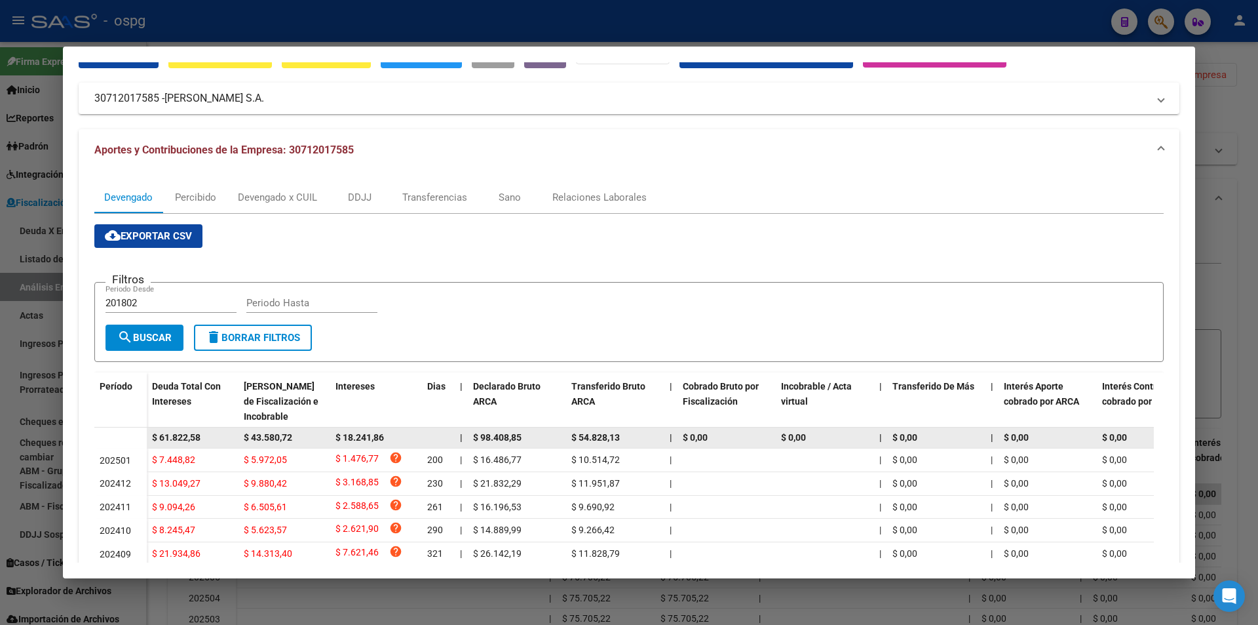
drag, startPoint x: 208, startPoint y: 436, endPoint x: 146, endPoint y: 428, distance: 62.8
click at [146, 428] on datatable-body-row "$ 61.822,58 $ 43.580,72 $ 18.241,86 | $ 98.408,85 $ 54.828,13 | $ 0,00 $ 0,00 |…" at bounding box center [903, 437] width 1619 height 21
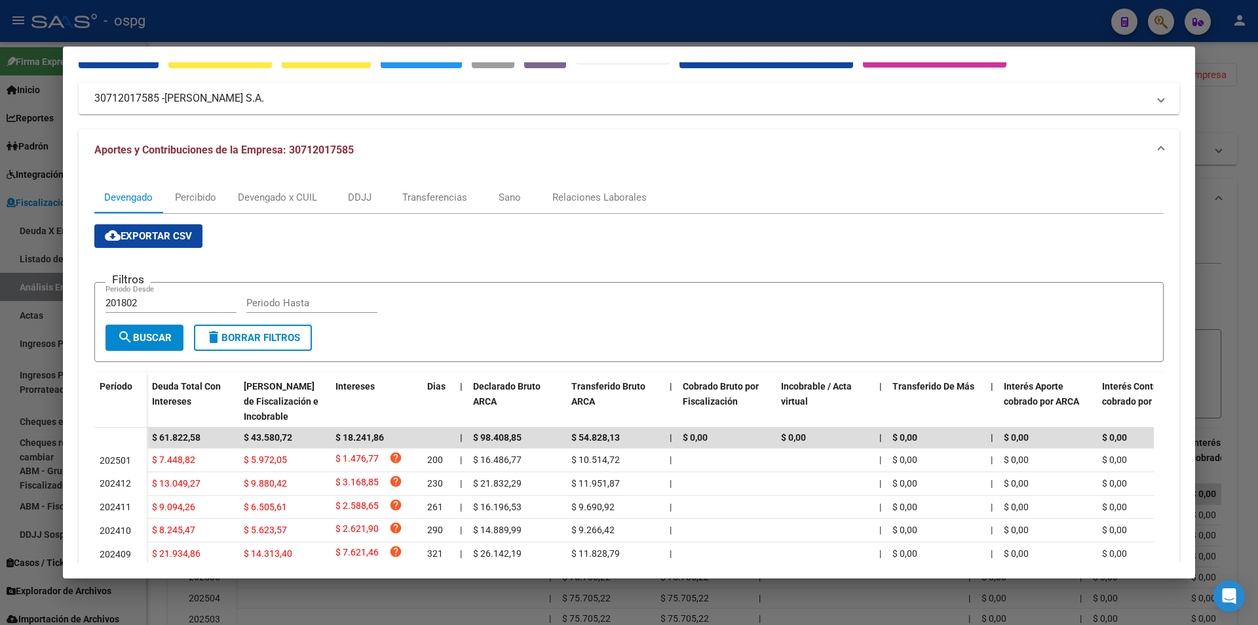
click at [1256, 243] on div at bounding box center [629, 312] width 1258 height 625
click at [1255, 243] on div at bounding box center [629, 312] width 1258 height 625
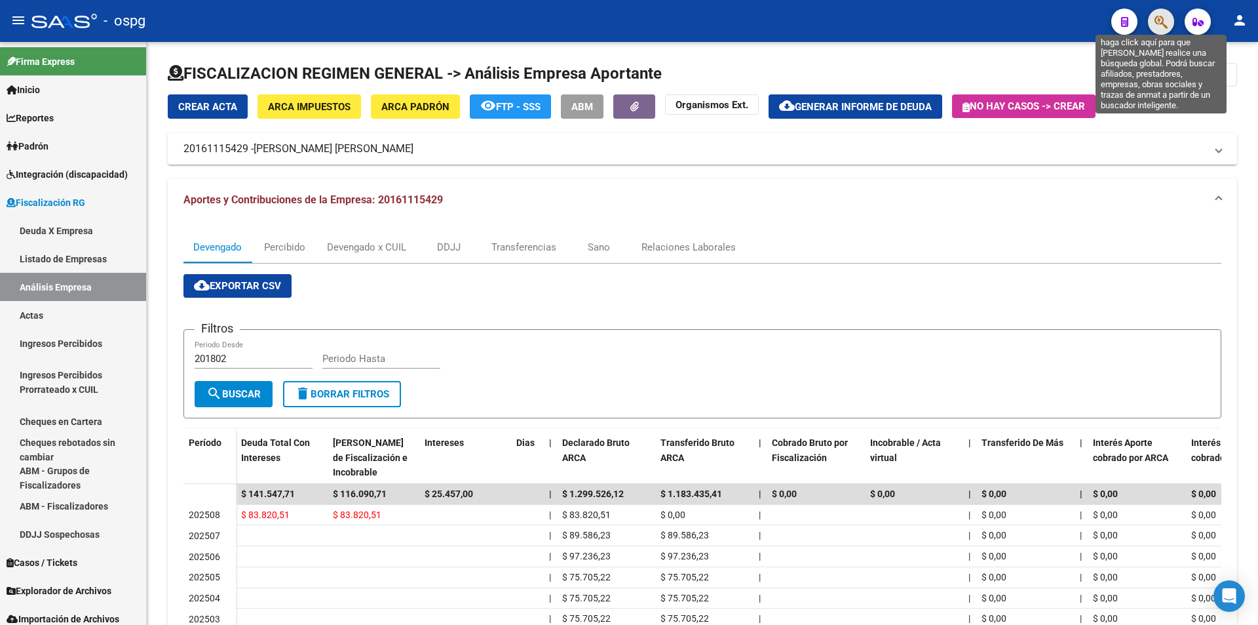
click at [1165, 24] on icon "button" at bounding box center [1161, 21] width 13 height 15
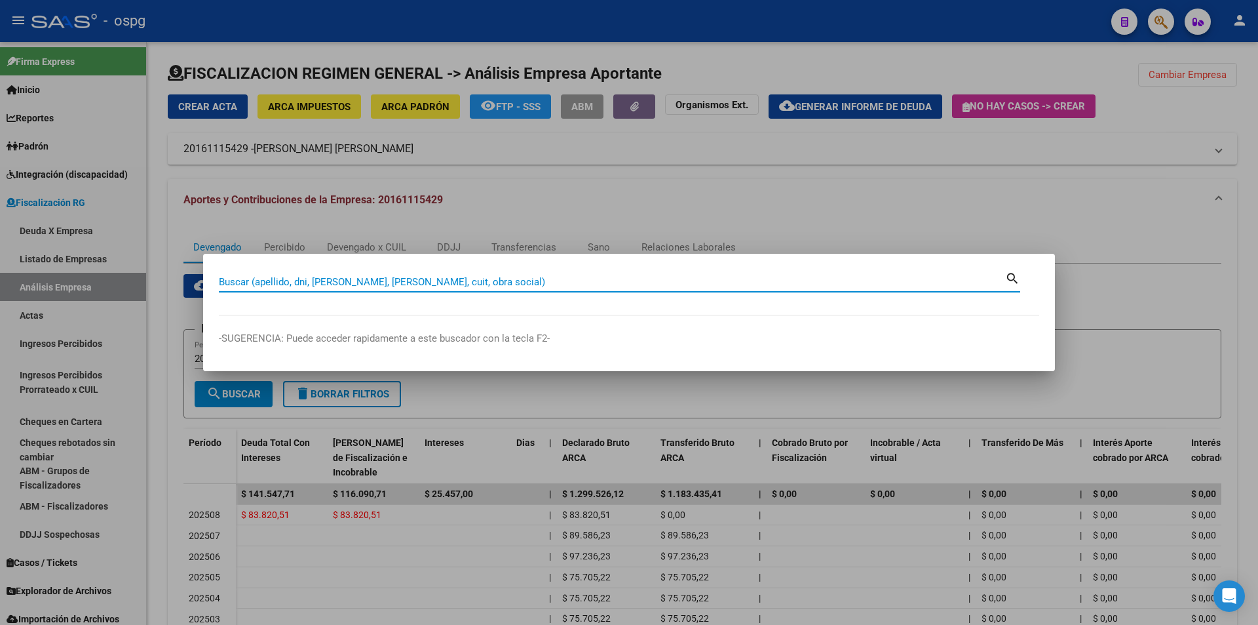
click at [514, 277] on input "Buscar (apellido, dni, [PERSON_NAME], [PERSON_NAME], cuit, obra social)" at bounding box center [612, 282] width 786 height 12
click at [324, 281] on input "30717983684" at bounding box center [612, 282] width 786 height 12
type input "30717983684"
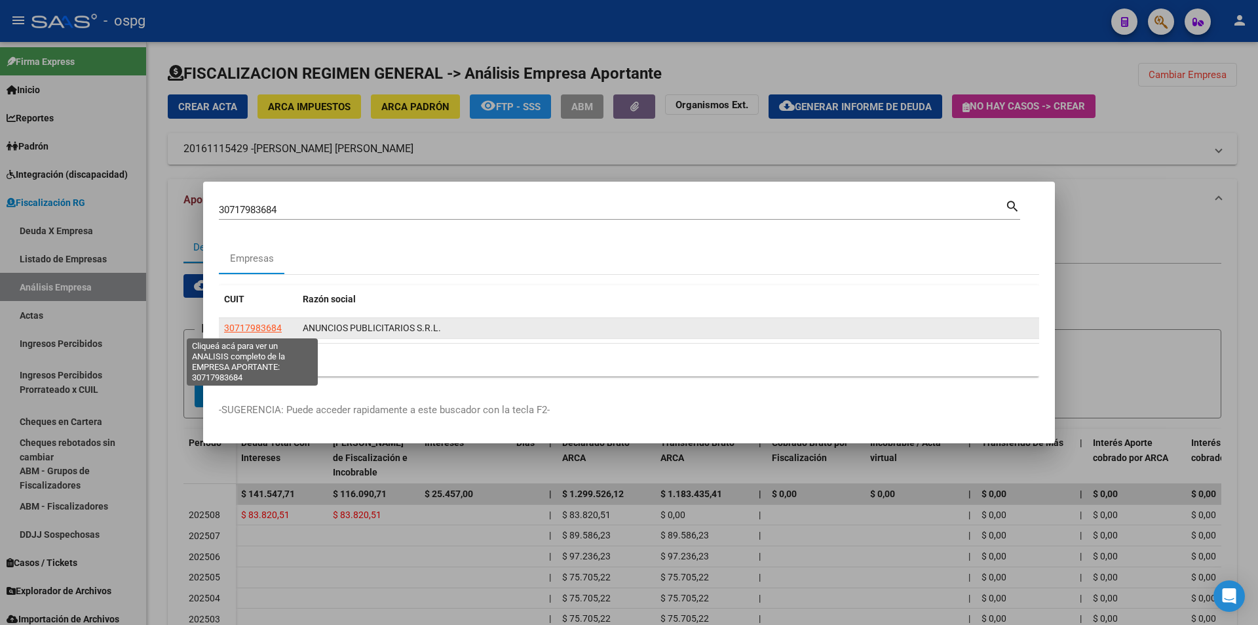
click at [273, 323] on span "30717983684" at bounding box center [253, 327] width 58 height 10
type textarea "30717983684"
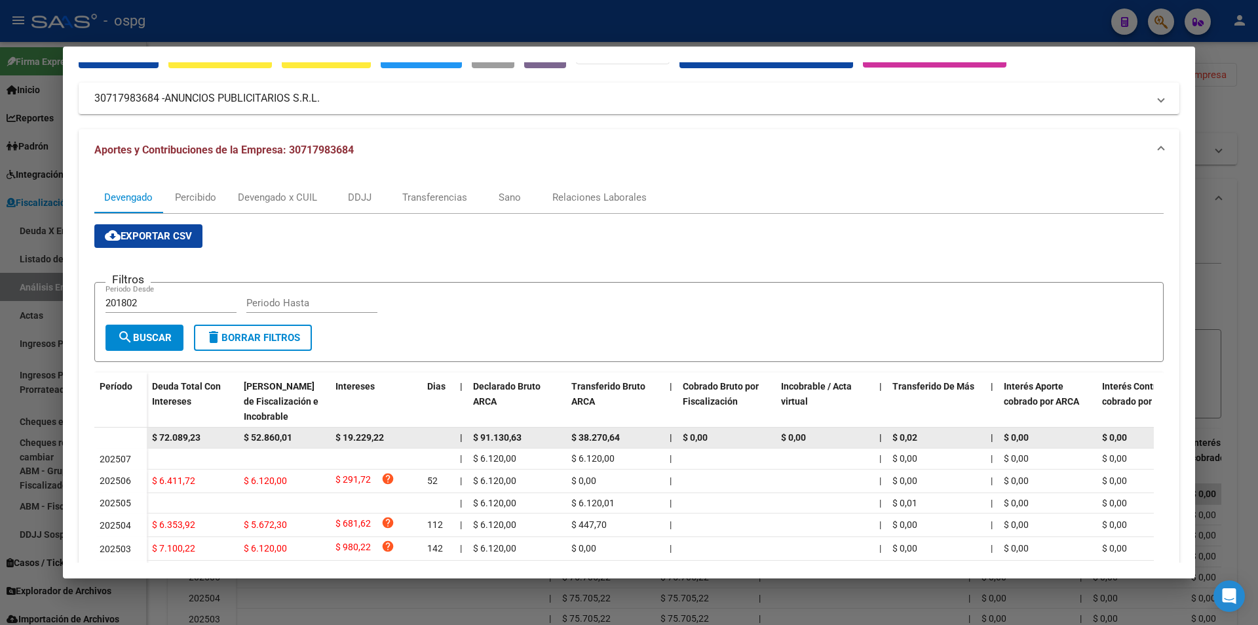
drag, startPoint x: 207, startPoint y: 435, endPoint x: 150, endPoint y: 429, distance: 57.3
click at [150, 429] on datatable-body-cell "$ 72.089,23" at bounding box center [193, 437] width 92 height 20
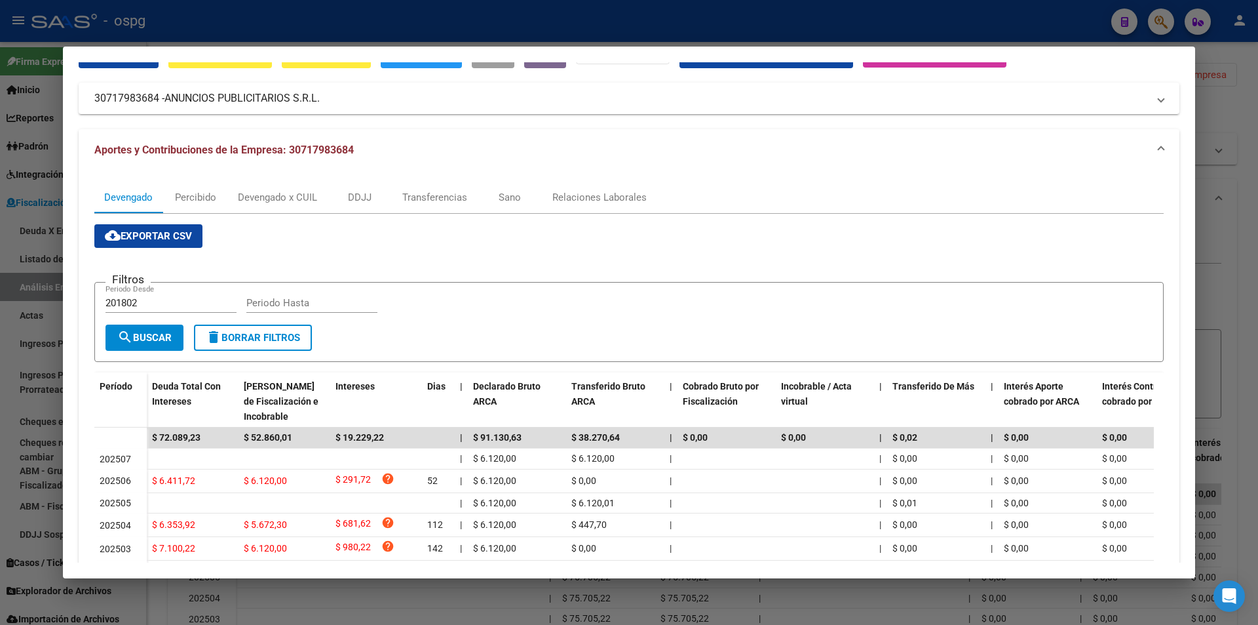
click at [1244, 314] on div at bounding box center [629, 312] width 1258 height 625
click at [1244, 313] on div at bounding box center [629, 312] width 1258 height 625
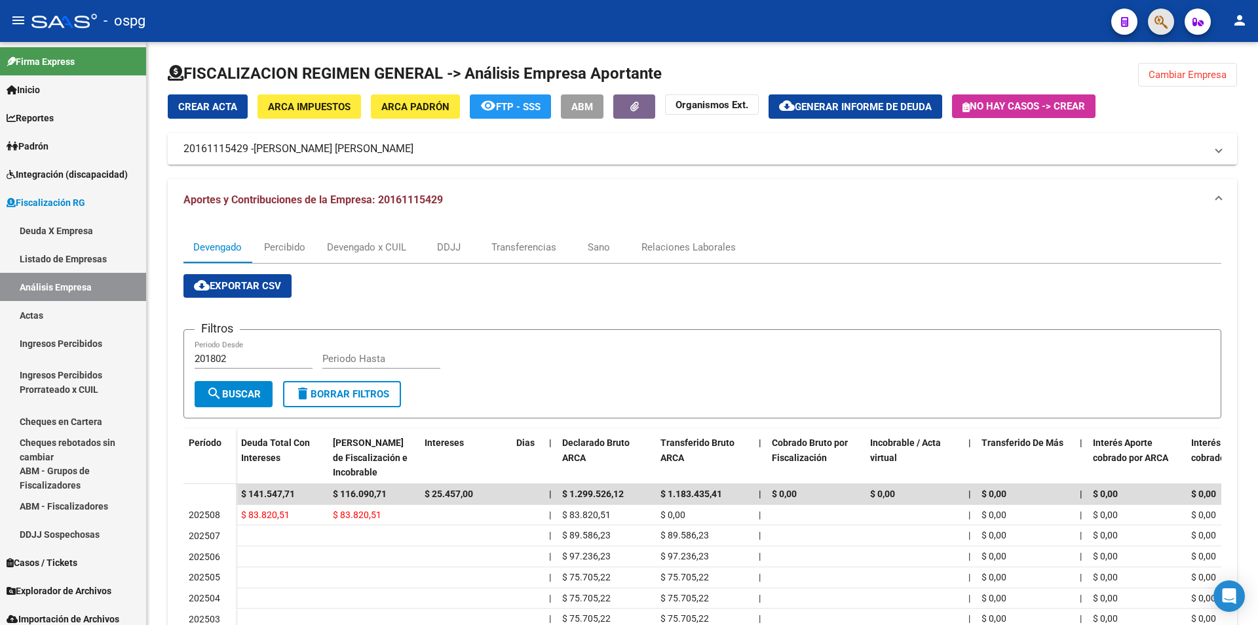
click at [1154, 22] on button "button" at bounding box center [1161, 22] width 26 height 26
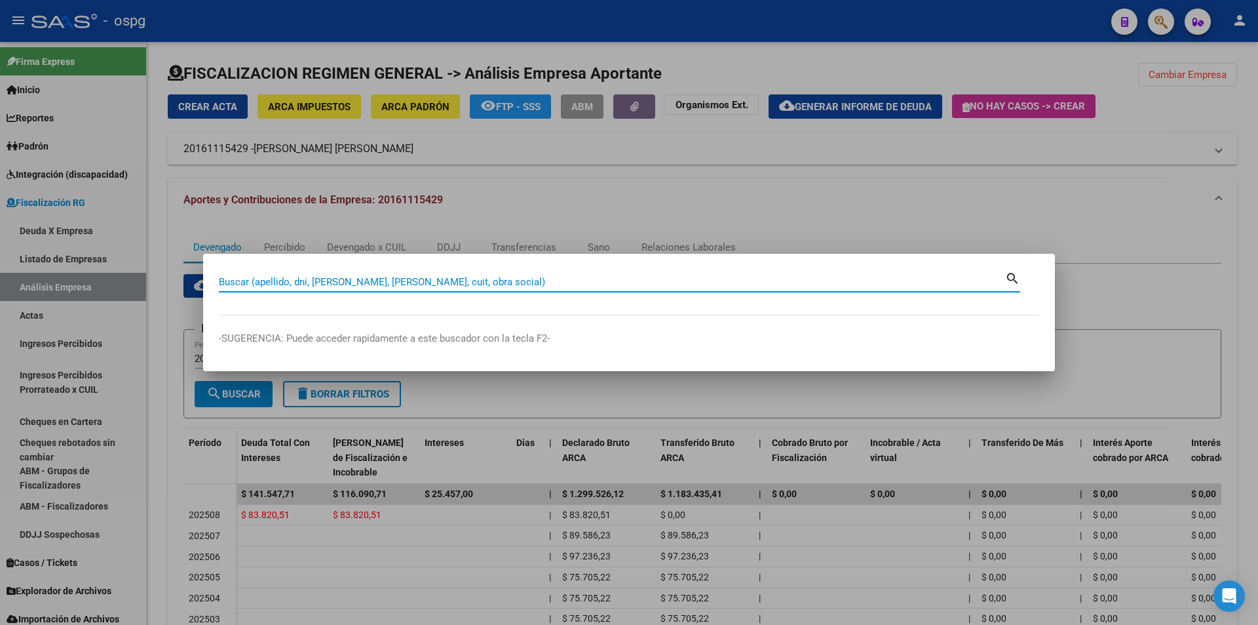
click at [362, 279] on input "Buscar (apellido, dni, [PERSON_NAME], [PERSON_NAME], cuit, obra social)" at bounding box center [612, 282] width 786 height 12
paste input "20287098376"
type input "20287098376"
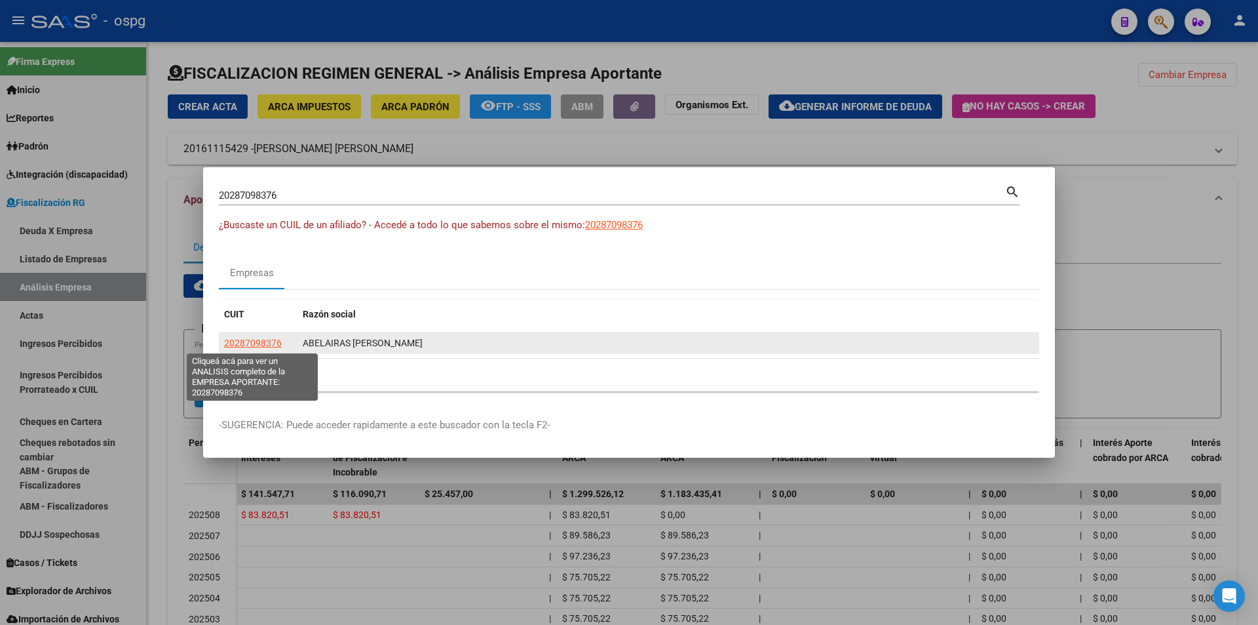
click at [252, 346] on span "20287098376" at bounding box center [253, 342] width 58 height 10
type textarea "20287098376"
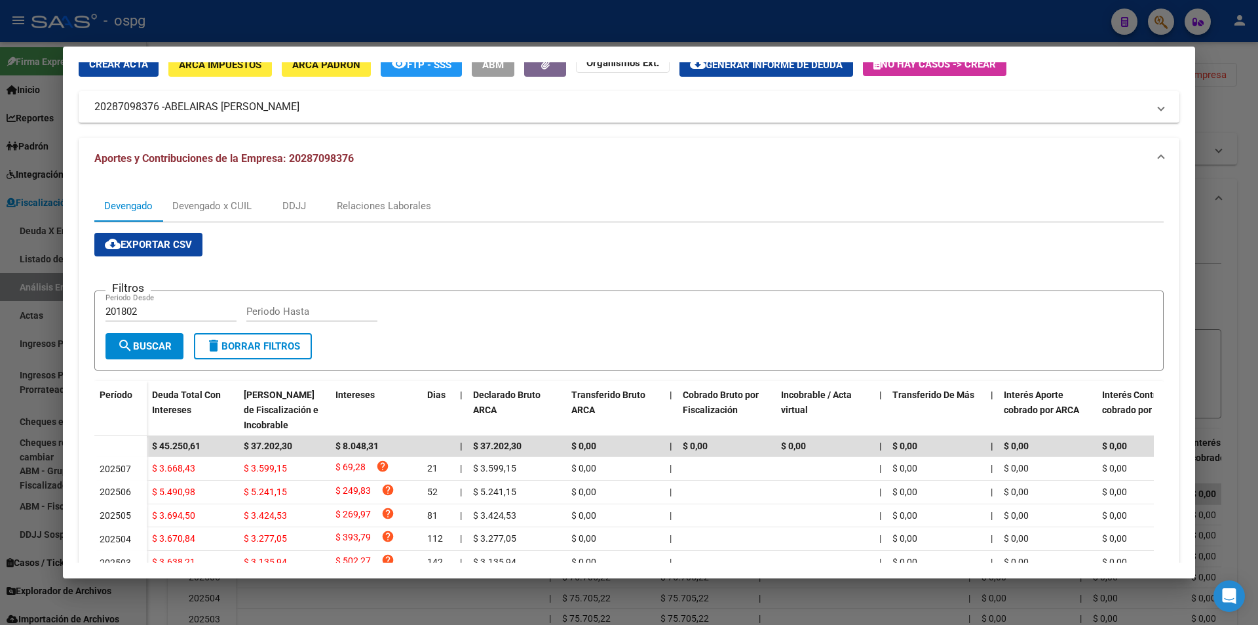
scroll to position [131, 0]
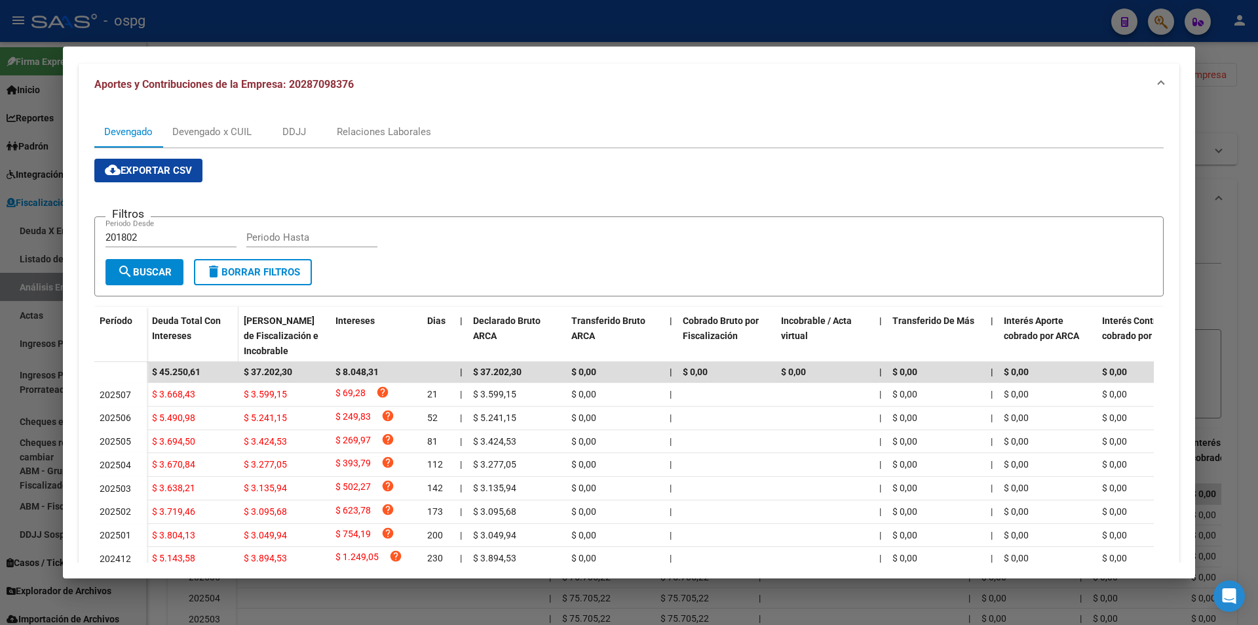
drag, startPoint x: 210, startPoint y: 373, endPoint x: 150, endPoint y: 360, distance: 61.7
click at [150, 359] on div "Período Deuda Total Con Intereses Deuda Bruta Neto de Fiscalización e Incobrabl…" at bounding box center [629, 478] width 1070 height 343
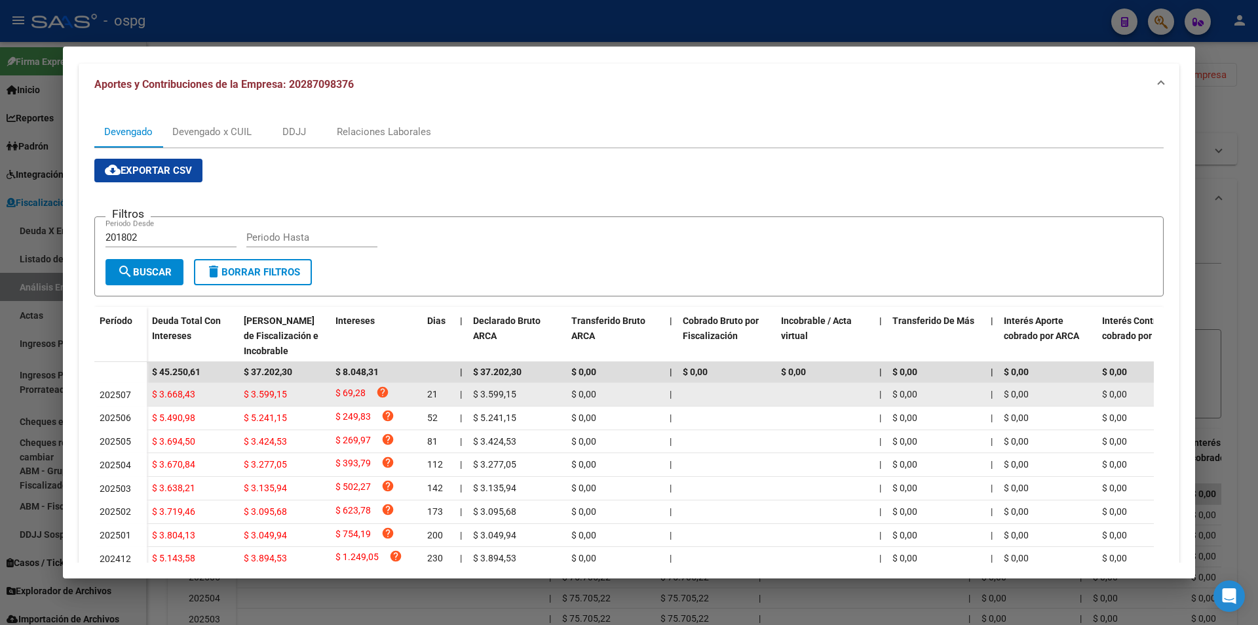
drag, startPoint x: 250, startPoint y: 394, endPoint x: 229, endPoint y: 387, distance: 22.0
click at [246, 394] on span "$ 3.599,15" at bounding box center [265, 394] width 43 height 10
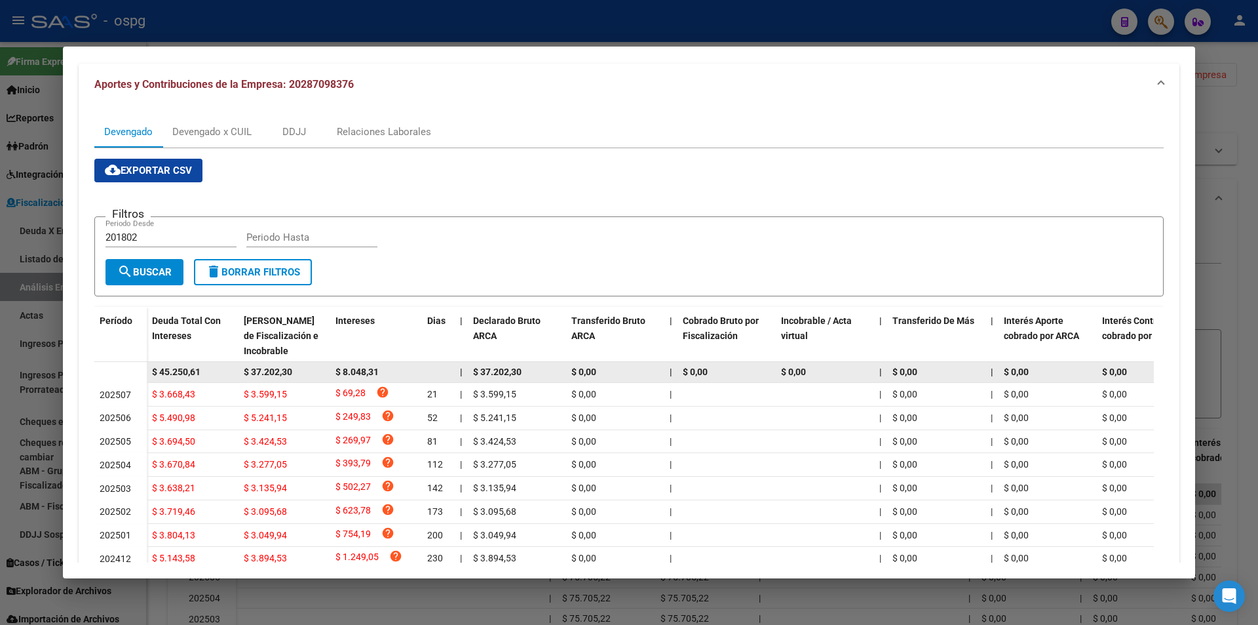
drag, startPoint x: 208, startPoint y: 373, endPoint x: 138, endPoint y: 379, distance: 70.4
click at [127, 374] on datatable-body-row "$ 45.250,61 $ 37.202,30 $ 8.048,31 | $ 37.202,30 $ 0,00 | $ 0,00 $ 0,00 | $ 0,0…" at bounding box center [903, 372] width 1619 height 21
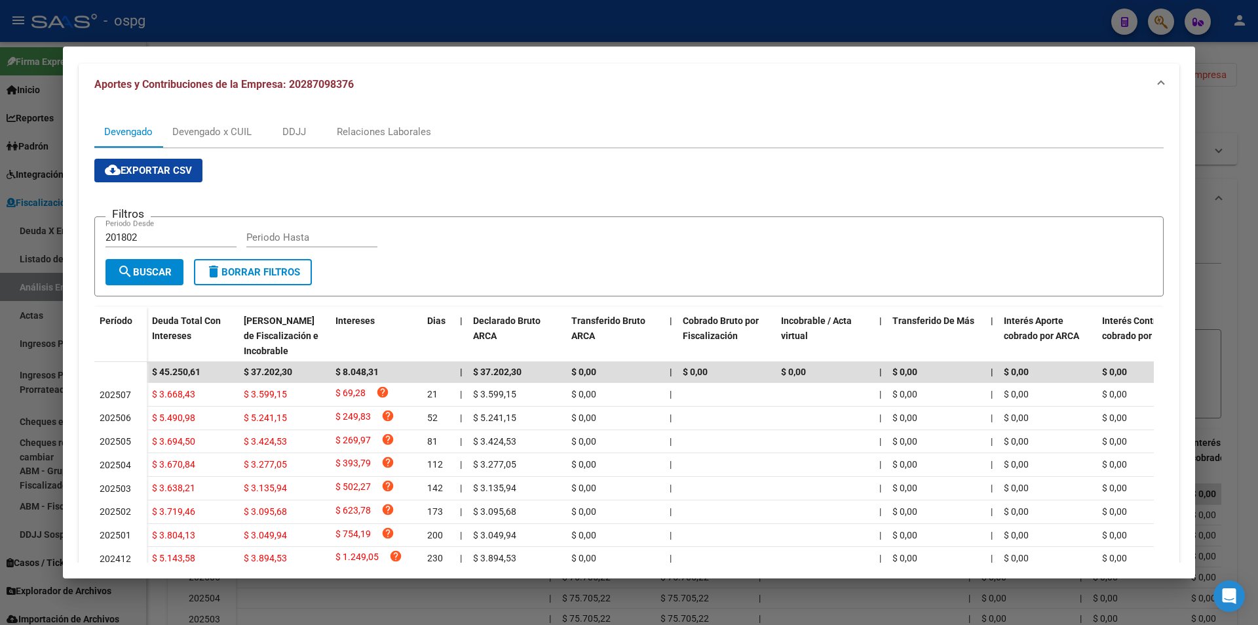
click at [1255, 304] on div at bounding box center [629, 312] width 1258 height 625
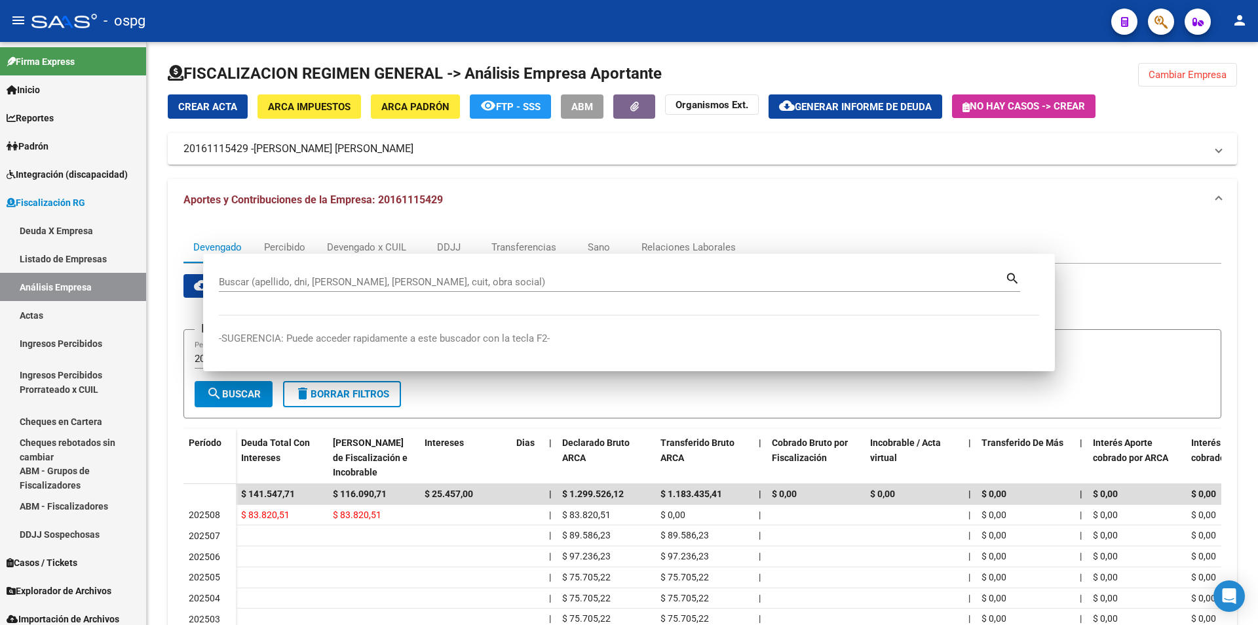
click at [1255, 304] on div at bounding box center [1256, 263] width 3 height 443
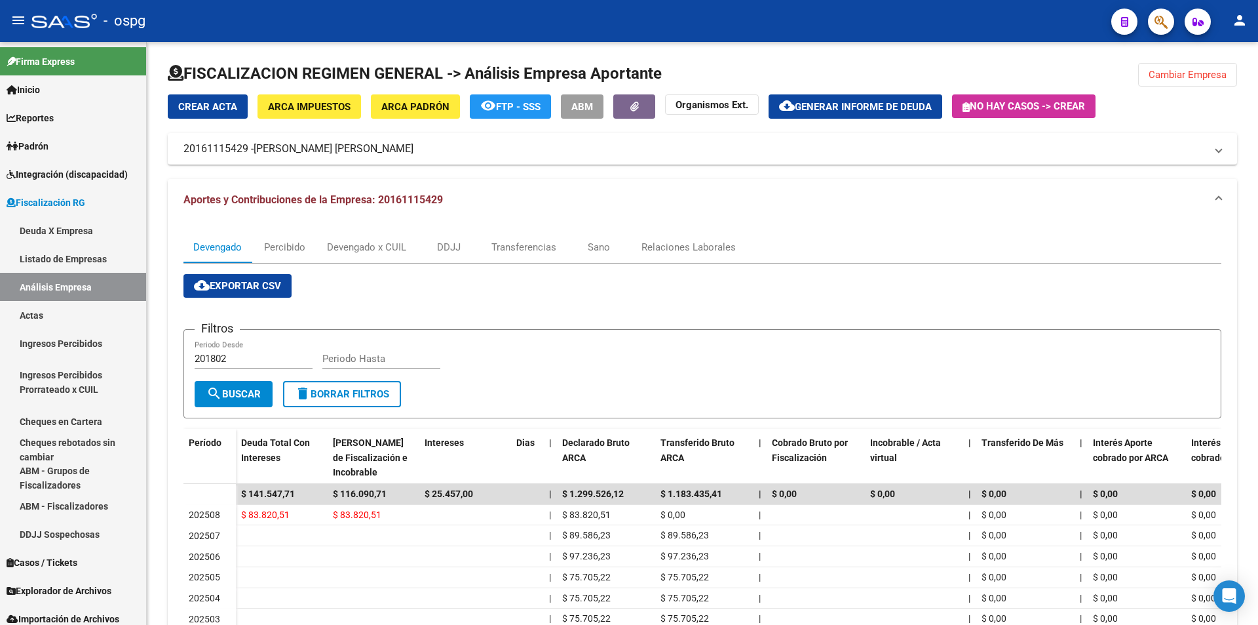
click at [1170, 20] on button "button" at bounding box center [1161, 22] width 26 height 26
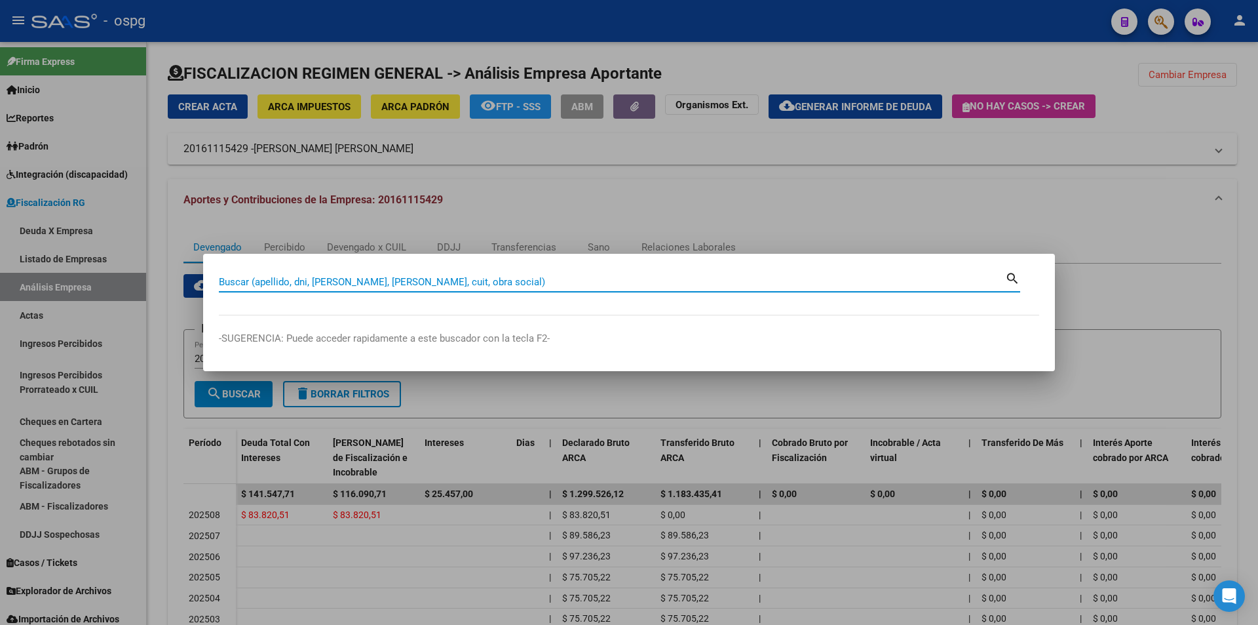
paste input "27368739095"
type input "27368739095"
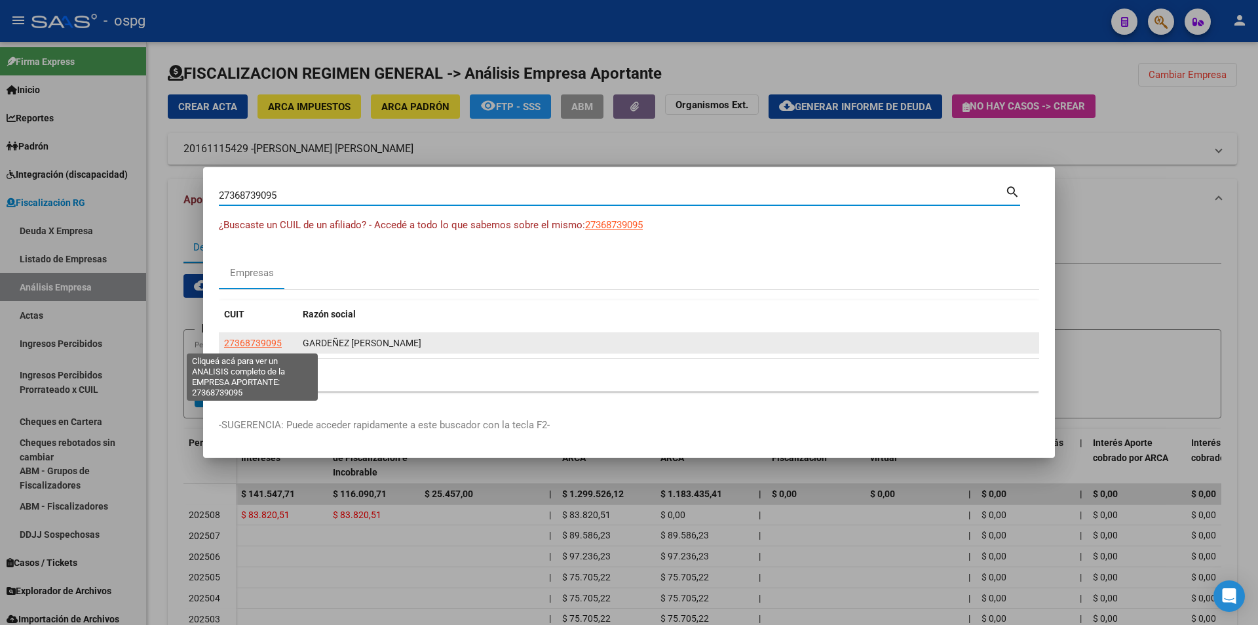
click at [275, 338] on span "27368739095" at bounding box center [253, 342] width 58 height 10
type textarea "27368739095"
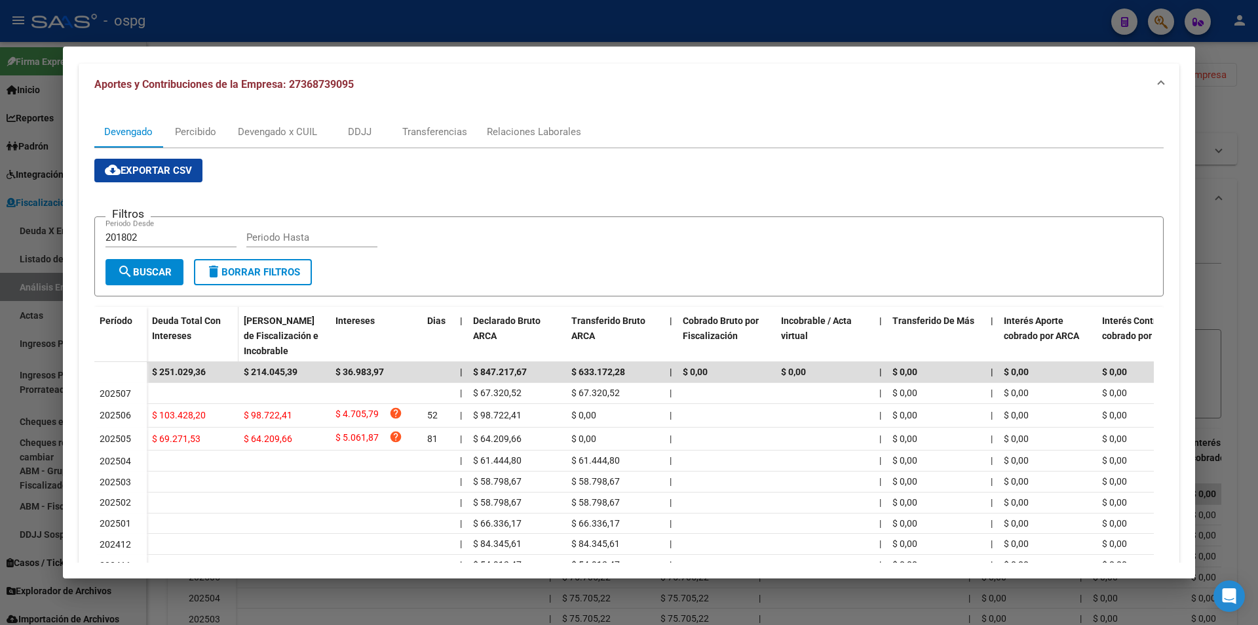
drag, startPoint x: 208, startPoint y: 369, endPoint x: 151, endPoint y: 351, distance: 59.7
click at [151, 351] on div "Período Deuda Total Con Intereses Deuda Bruta Neto de Fiscalización e Incobrabl…" at bounding box center [629, 468] width 1070 height 322
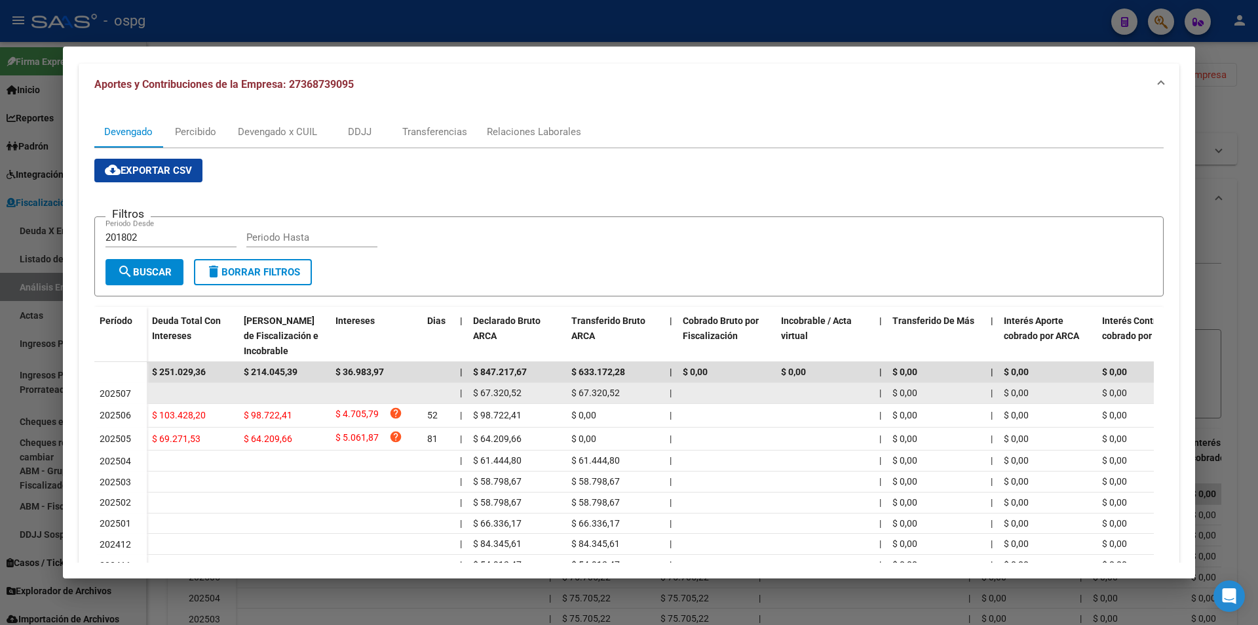
click at [195, 395] on datatable-body-cell at bounding box center [193, 393] width 92 height 20
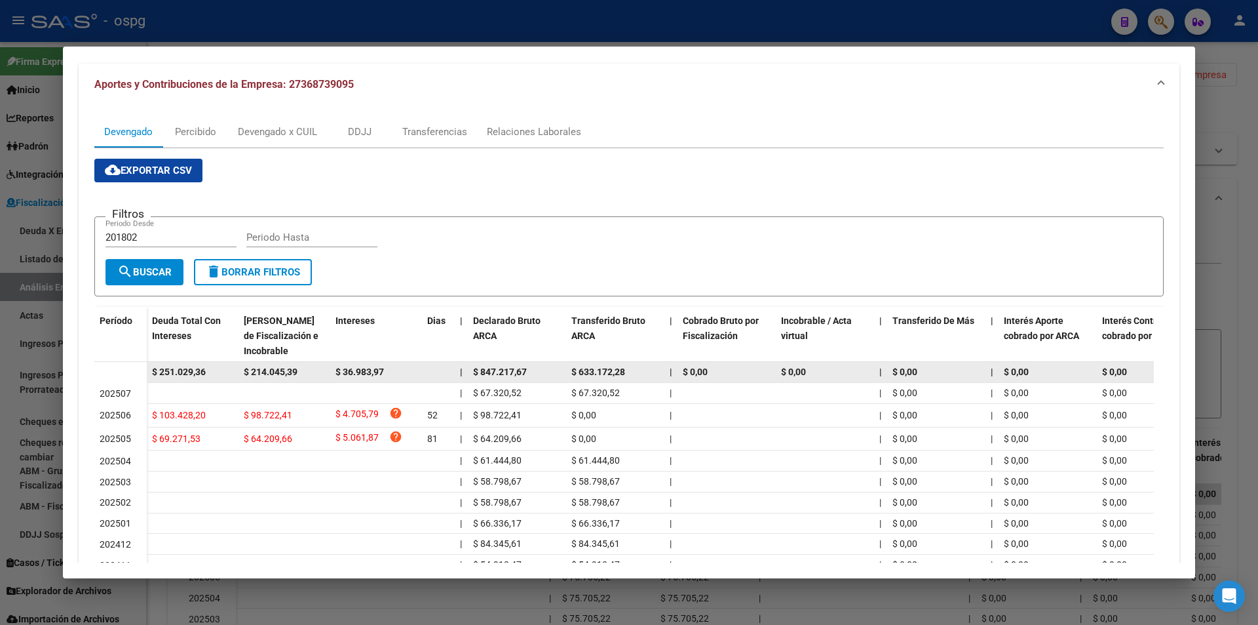
drag, startPoint x: 209, startPoint y: 366, endPoint x: 142, endPoint y: 366, distance: 66.8
click at [142, 366] on datatable-body-row "$ 251.029,36 $ 214.045,39 $ 36.983,97 | $ 847.217,67 $ 633.172,28 | $ 0,00 $ 0,…" at bounding box center [903, 372] width 1619 height 21
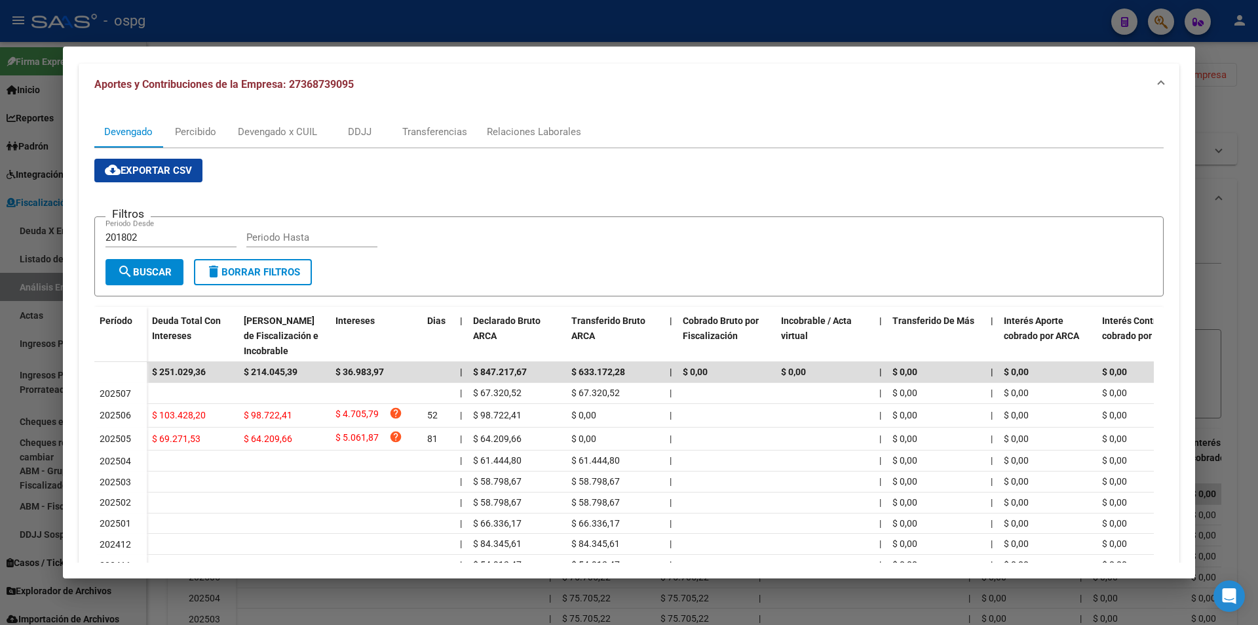
click at [1254, 263] on div at bounding box center [629, 312] width 1258 height 625
click at [1253, 263] on div at bounding box center [629, 312] width 1258 height 625
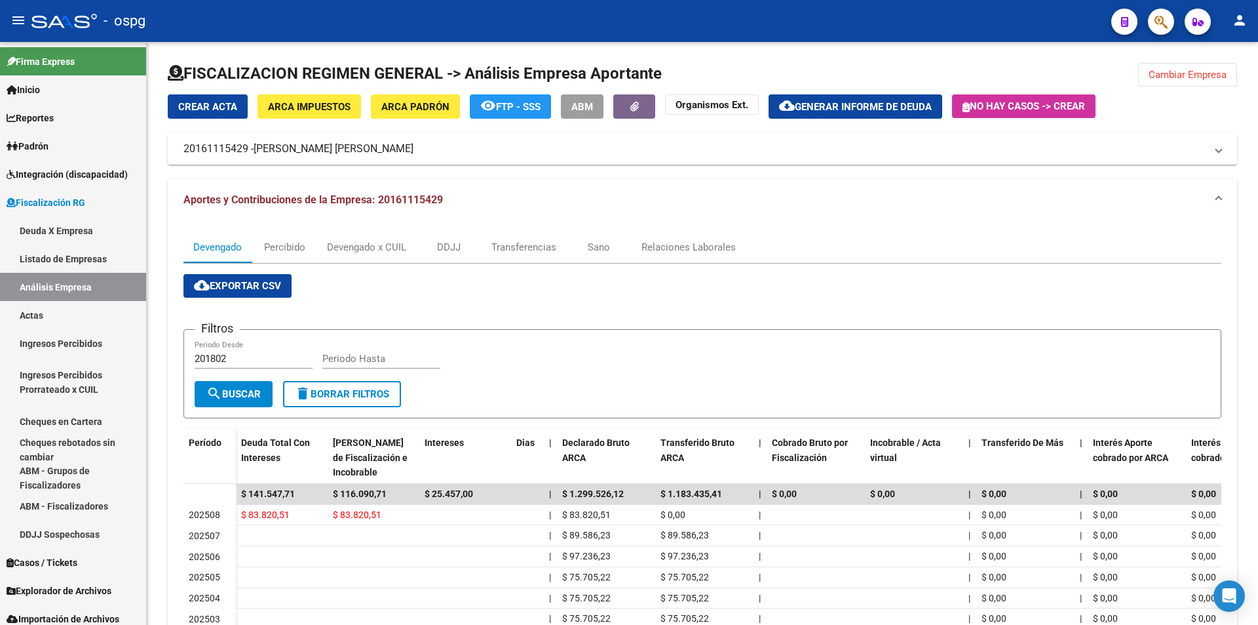
click at [1160, 18] on icon "button" at bounding box center [1161, 21] width 13 height 15
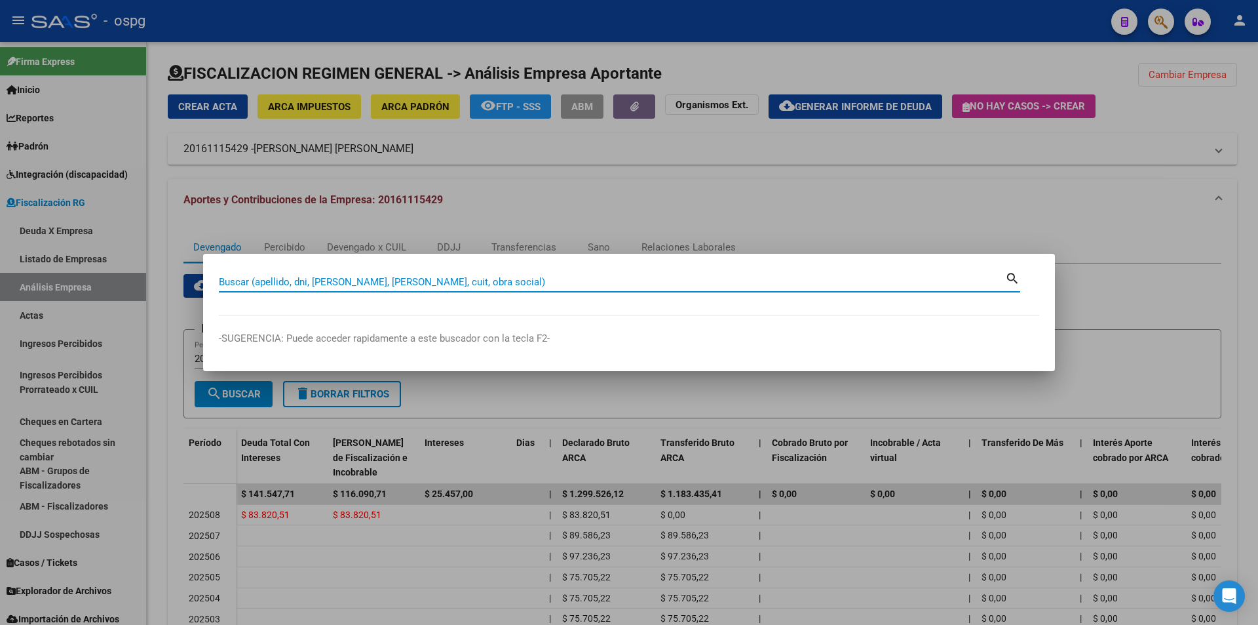
click at [436, 280] on input "Buscar (apellido, dni, [PERSON_NAME], [PERSON_NAME], cuit, obra social)" at bounding box center [612, 282] width 786 height 12
paste input "30715787705"
type input "30715787705"
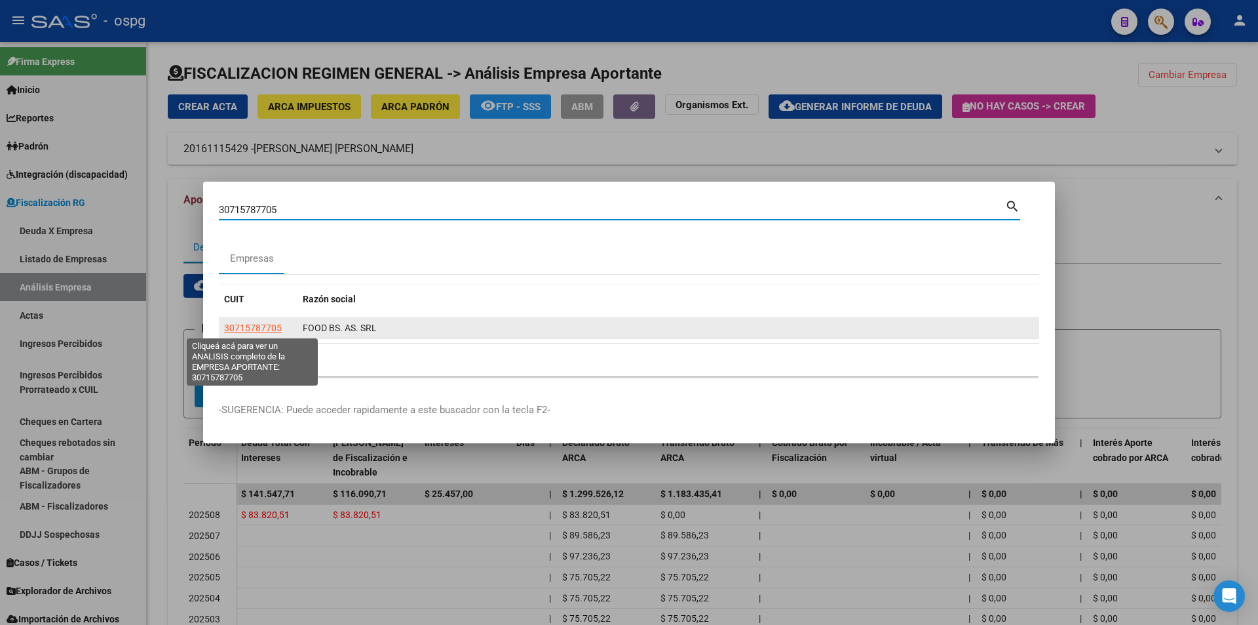
click at [245, 332] on span "30715787705" at bounding box center [253, 327] width 58 height 10
type textarea "30715787705"
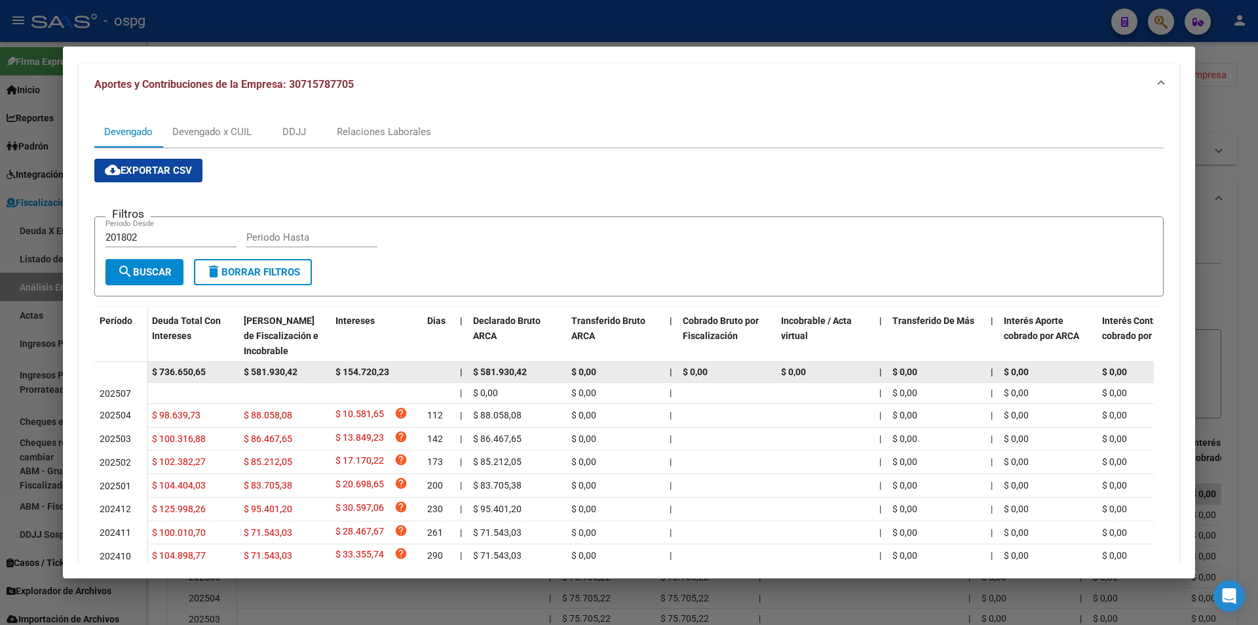
drag, startPoint x: 212, startPoint y: 370, endPoint x: 139, endPoint y: 366, distance: 72.8
click at [140, 366] on datatable-body-row "$ 736.650,65 $ 581.930,42 $ 154.720,23 | $ 581.930,42 $ 0,00 | $ 0,00 $ 0,00 | …" at bounding box center [903, 372] width 1619 height 21
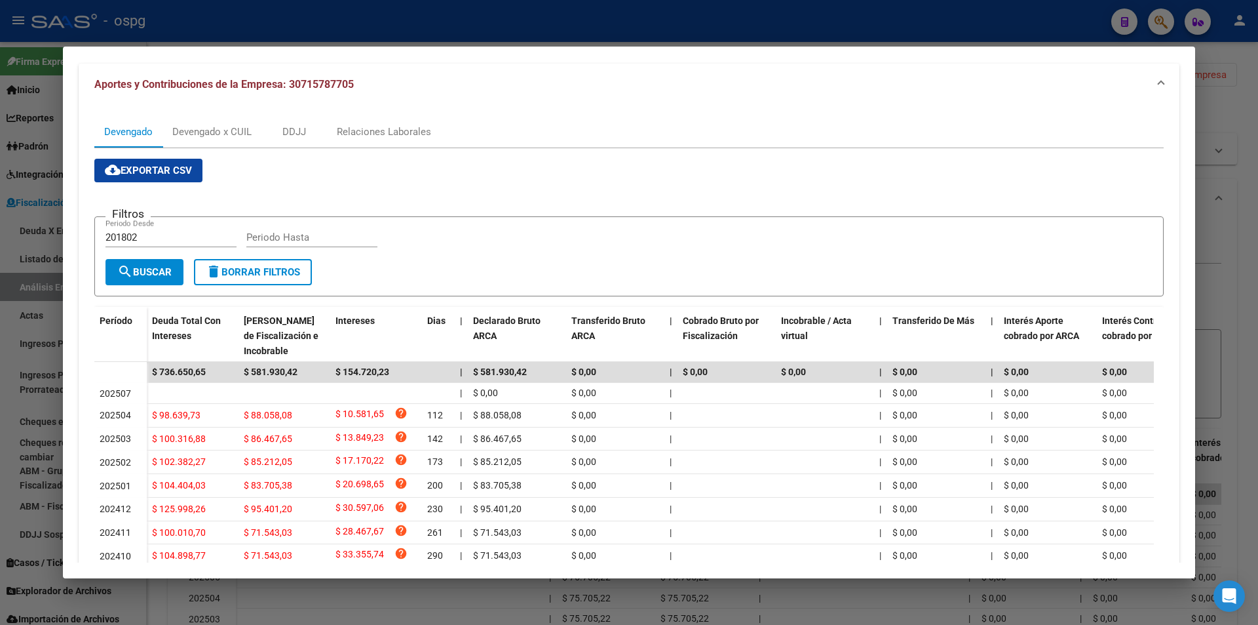
click at [1258, 229] on div at bounding box center [629, 312] width 1258 height 625
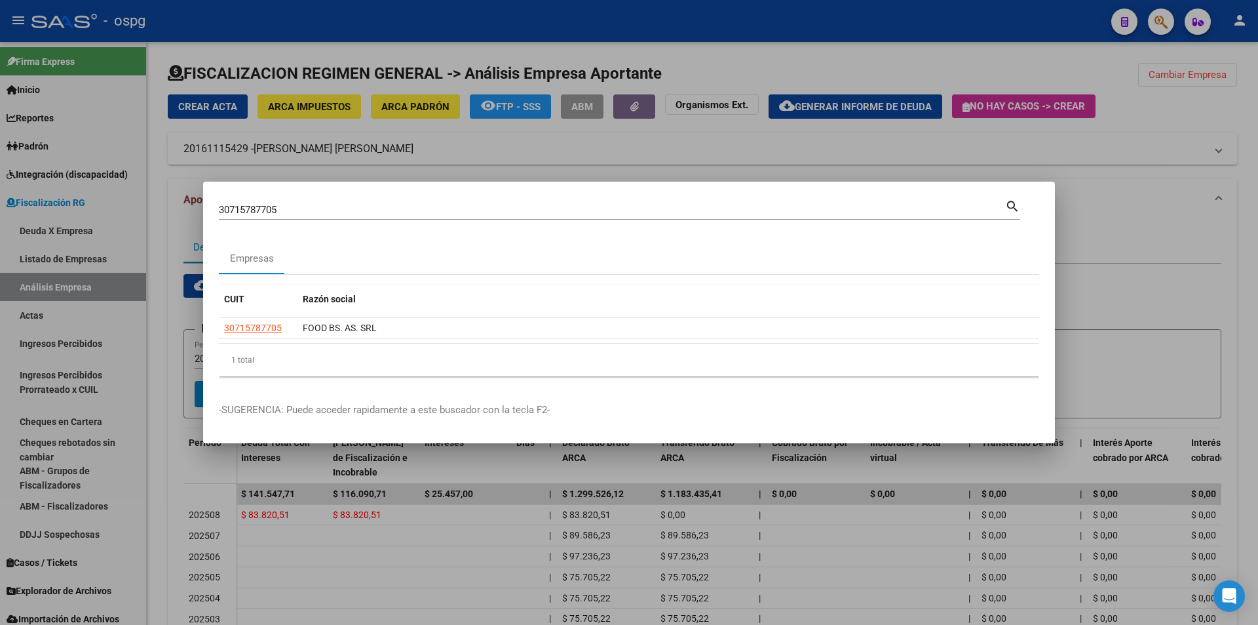
click at [1256, 227] on div at bounding box center [629, 312] width 1258 height 625
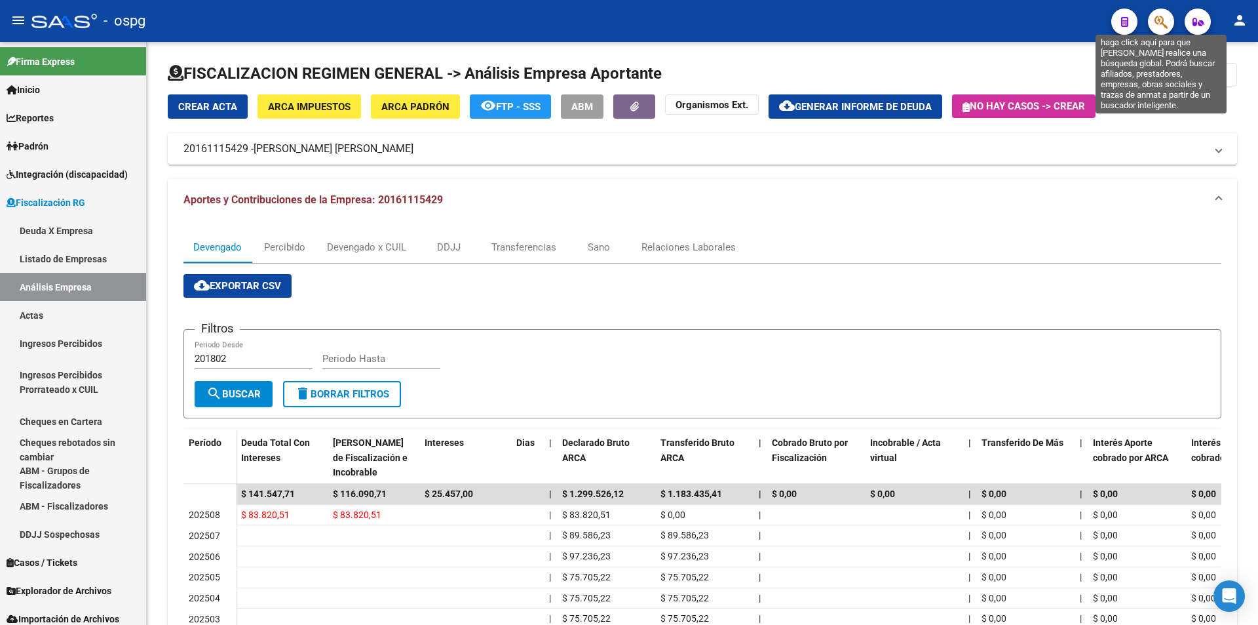
click at [1168, 22] on icon "button" at bounding box center [1161, 21] width 13 height 15
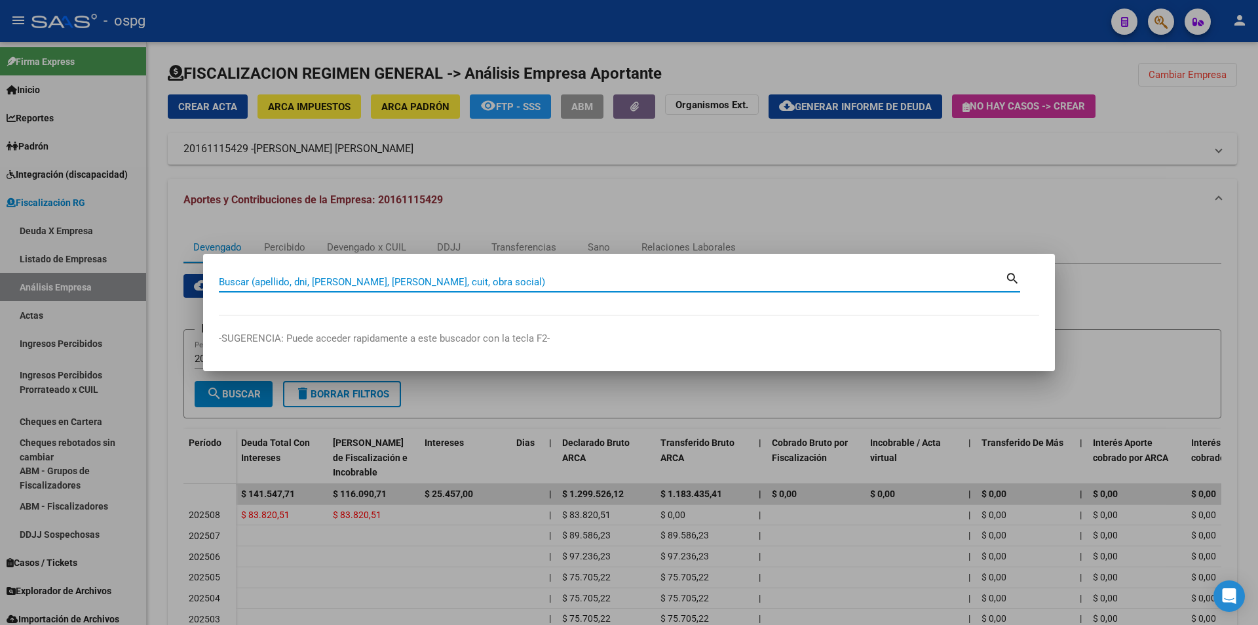
paste input "30500059180"
click at [307, 280] on input "30500059180" at bounding box center [612, 282] width 786 height 12
type input "30500059180"
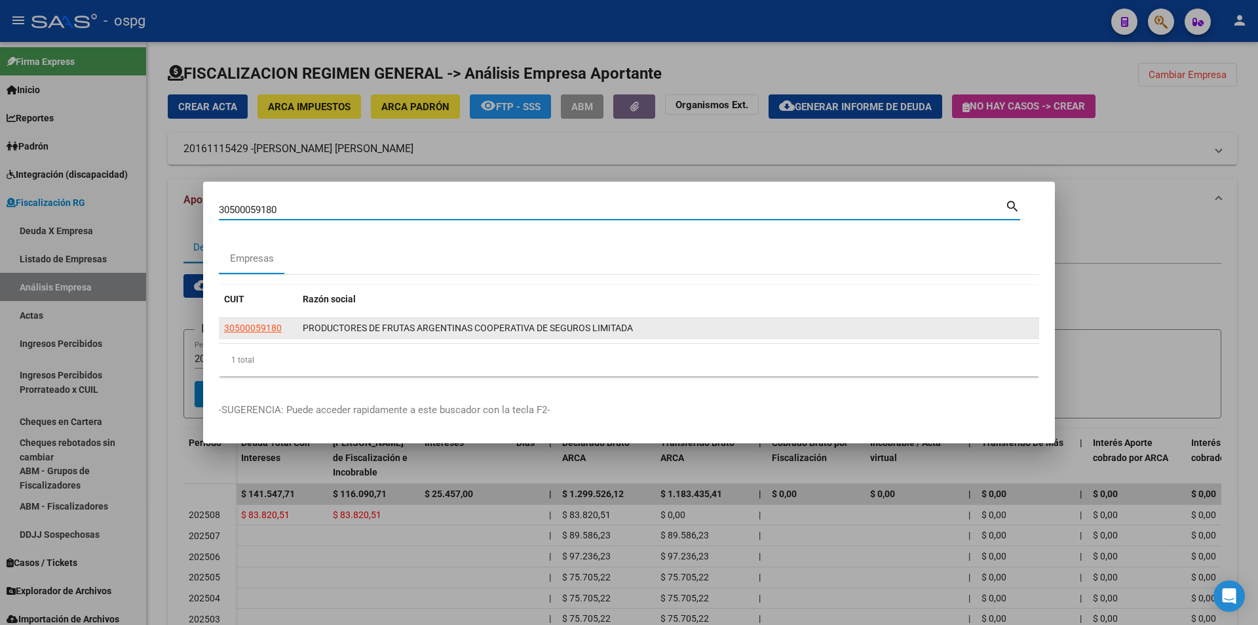
click at [258, 322] on app-link-go-to "30500059180" at bounding box center [253, 327] width 58 height 15
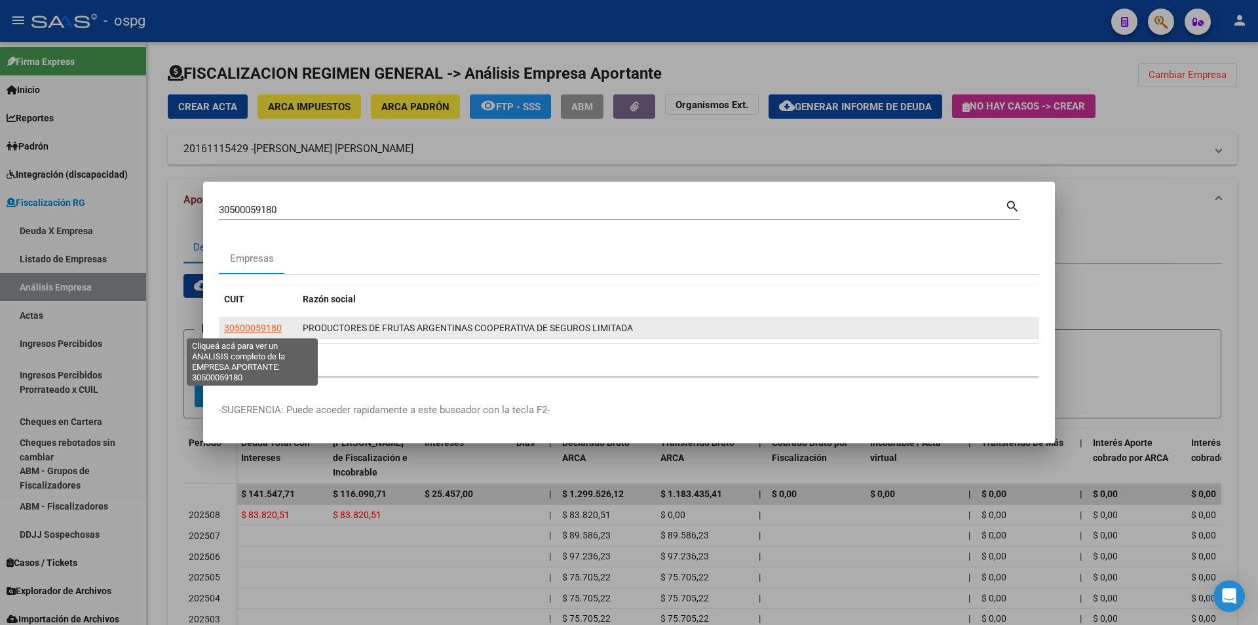
click at [255, 326] on span "30500059180" at bounding box center [253, 327] width 58 height 10
type textarea "30500059180"
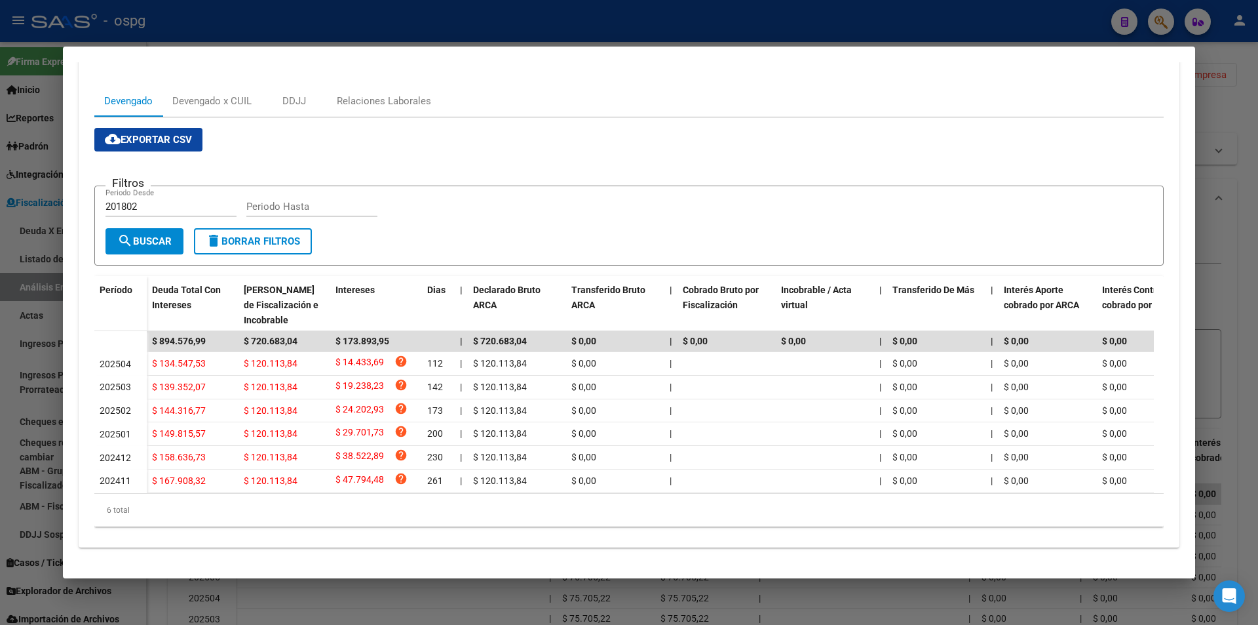
scroll to position [175, 0]
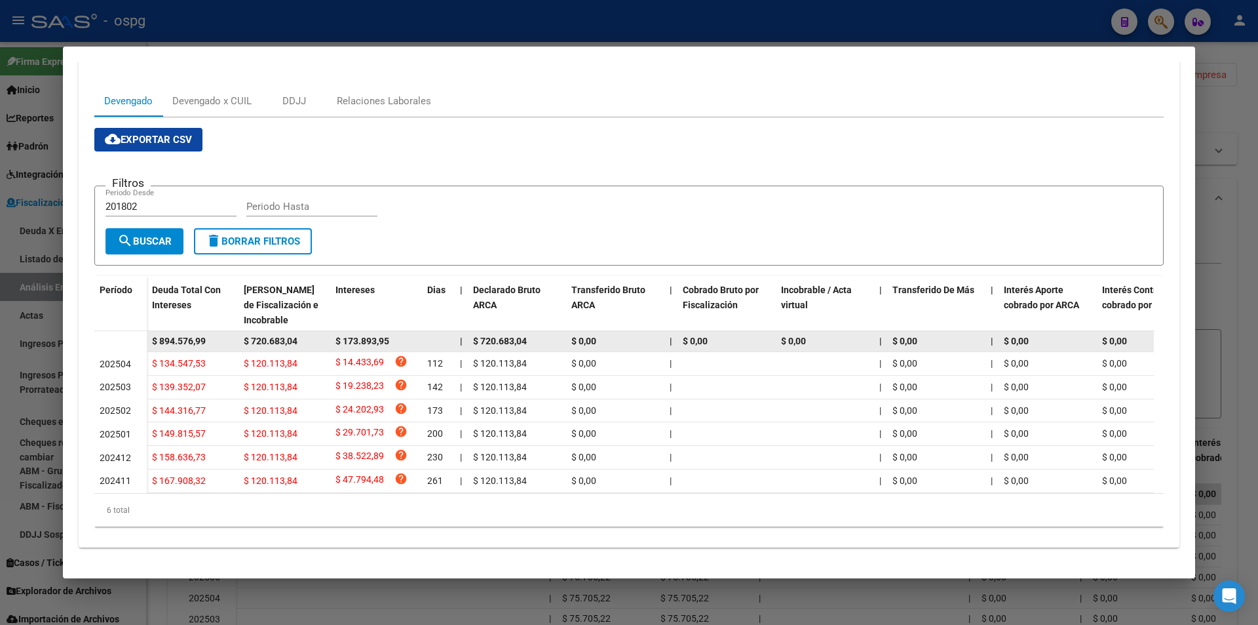
drag, startPoint x: 204, startPoint y: 326, endPoint x: 136, endPoint y: 322, distance: 68.3
click at [136, 331] on datatable-body-row "$ 894.576,99 $ 720.683,04 $ 173.893,95 | $ 720.683,04 $ 0,00 | $ 0,00 $ 0,00 | …" at bounding box center [903, 341] width 1619 height 21
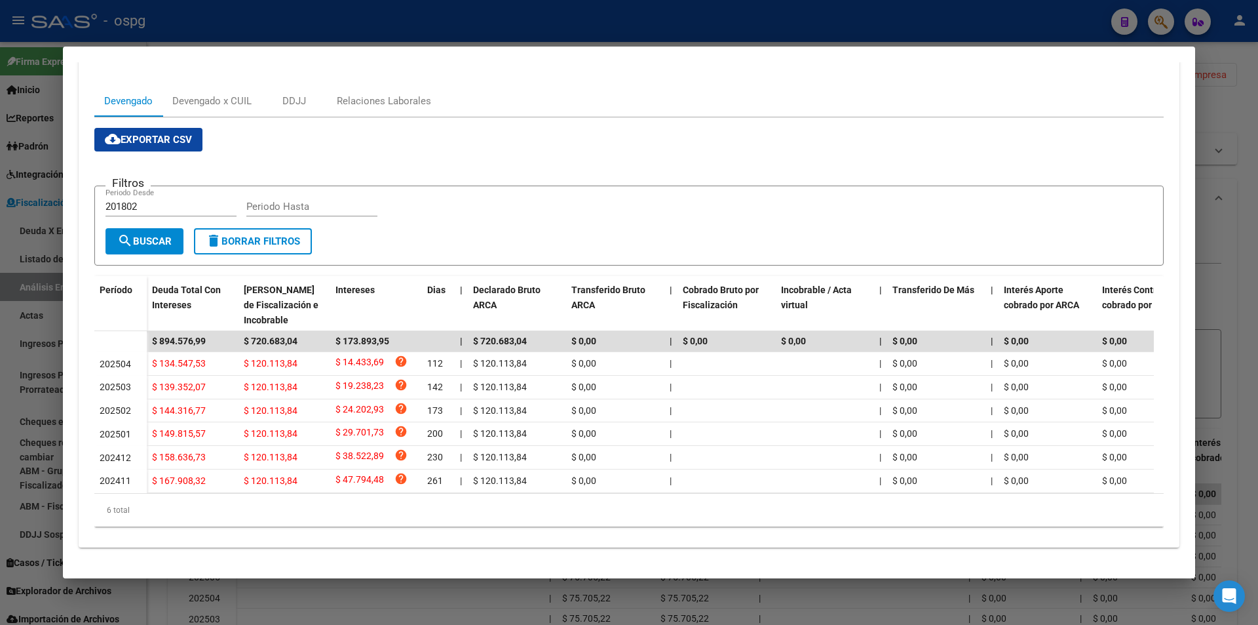
click at [1225, 275] on div at bounding box center [629, 312] width 1258 height 625
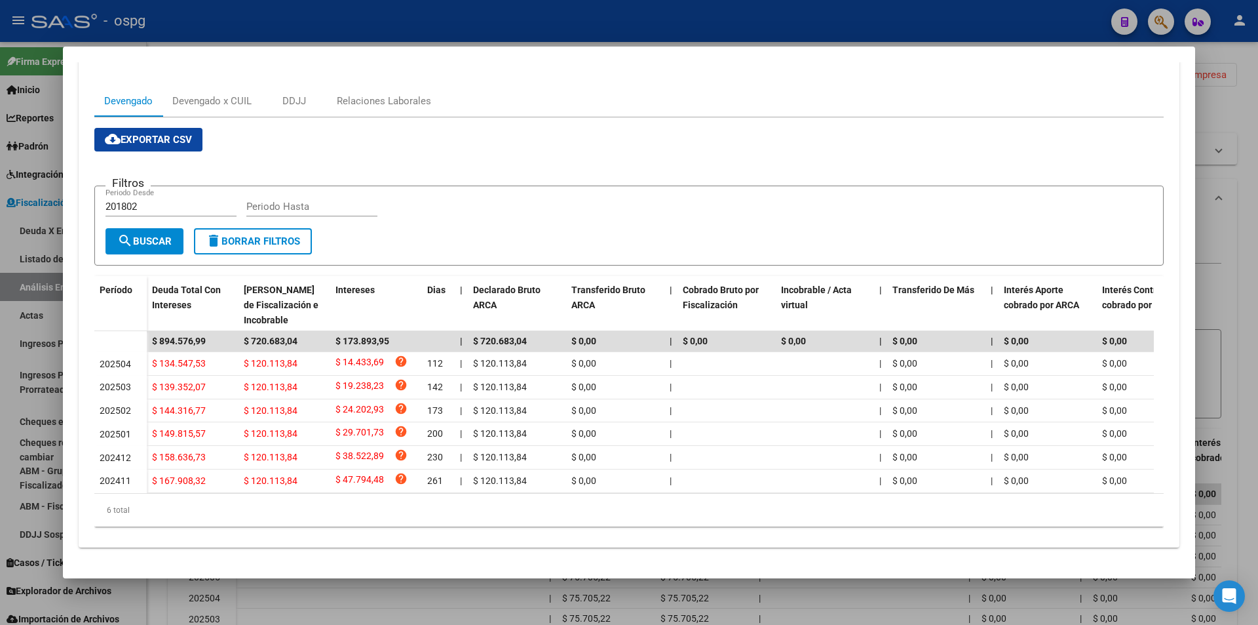
click at [1225, 274] on div at bounding box center [629, 312] width 1258 height 625
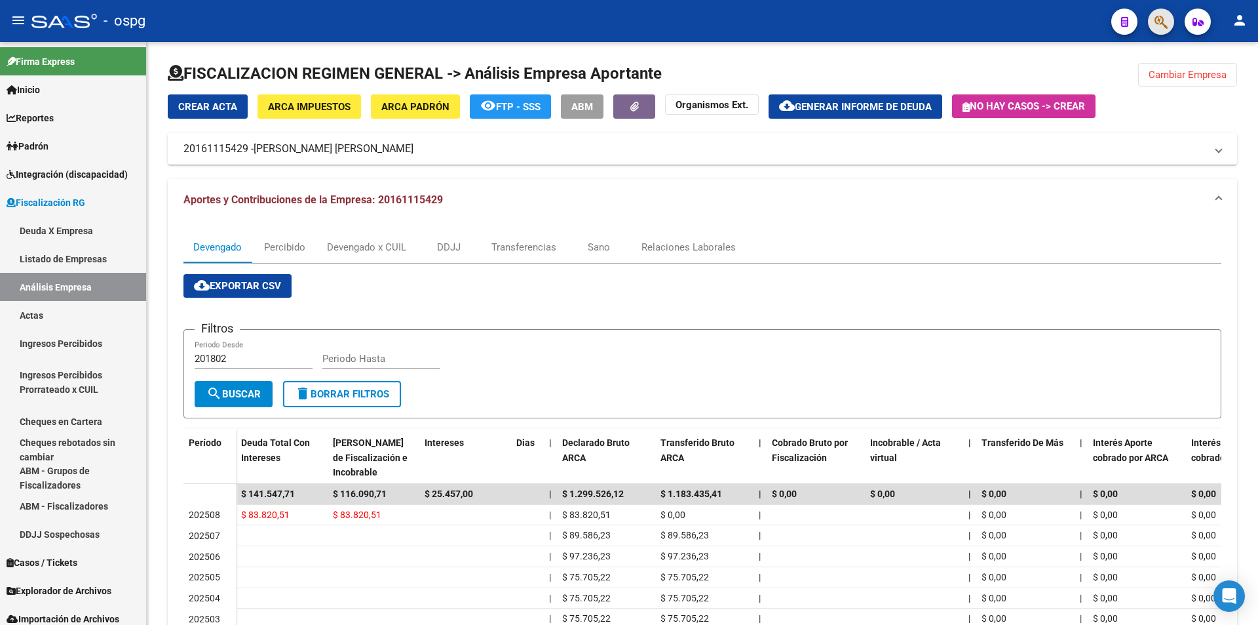
click at [1155, 11] on span "button" at bounding box center [1161, 22] width 13 height 27
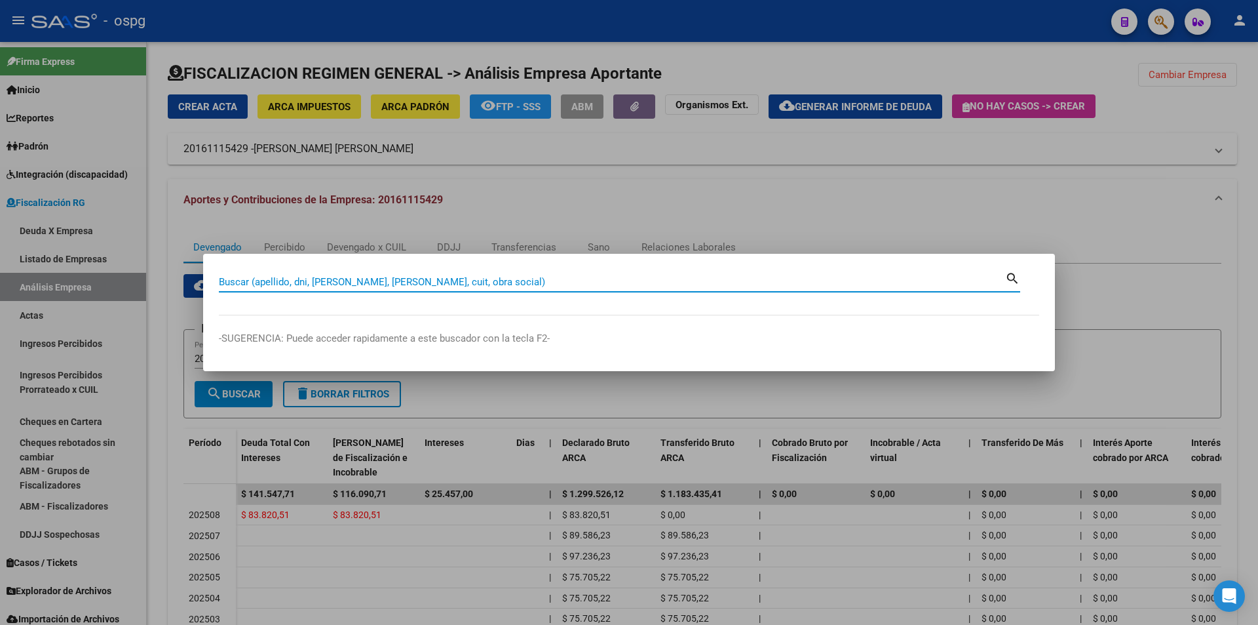
click at [416, 282] on input "Buscar (apellido, dni, [PERSON_NAME], [PERSON_NAME], cuit, obra social)" at bounding box center [612, 282] width 786 height 12
click at [345, 285] on input "30711150044" at bounding box center [612, 282] width 786 height 12
type input "30711150044"
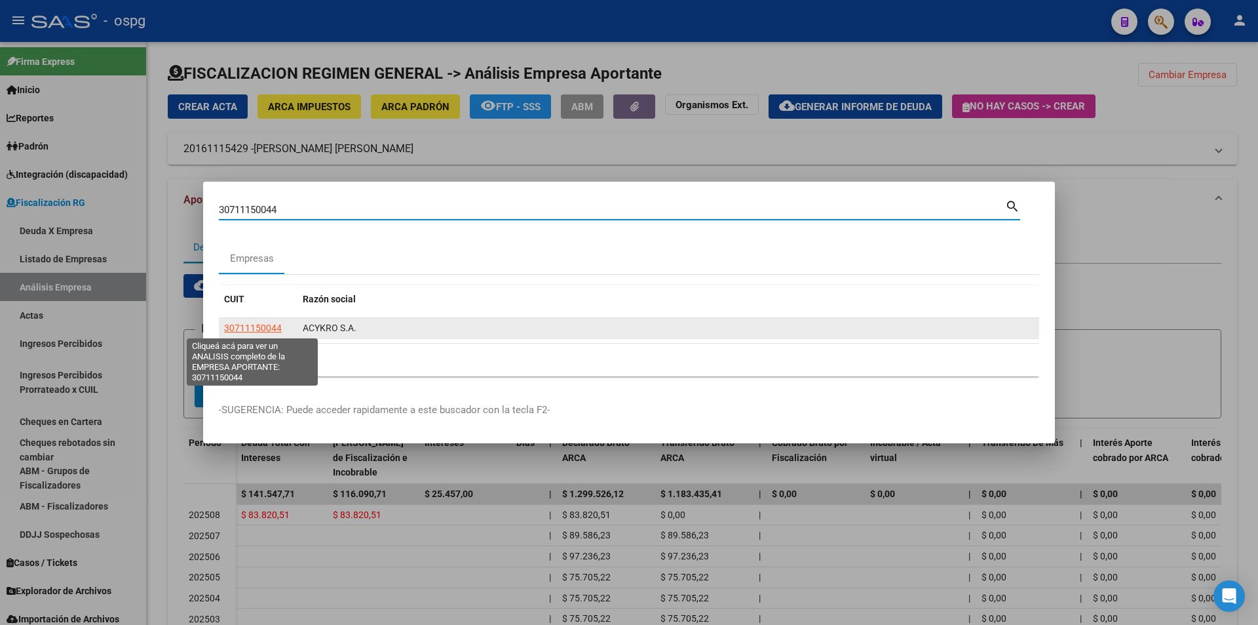
click at [242, 329] on span "30711150044" at bounding box center [253, 327] width 58 height 10
type textarea "30711150044"
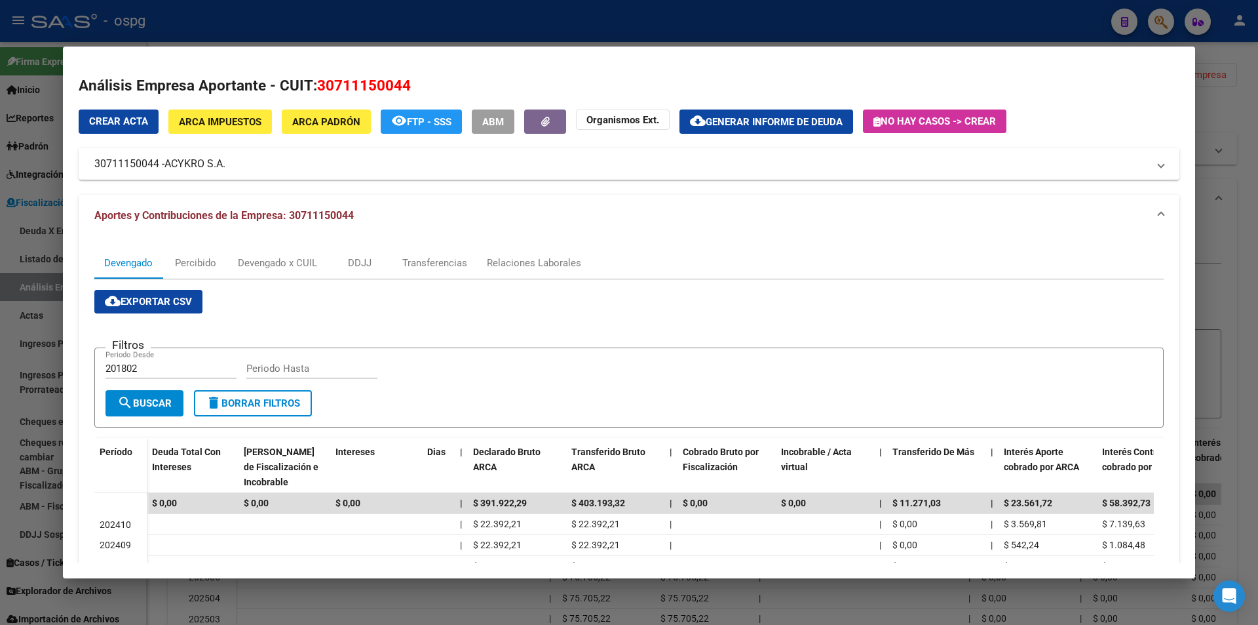
click at [1235, 244] on div at bounding box center [629, 312] width 1258 height 625
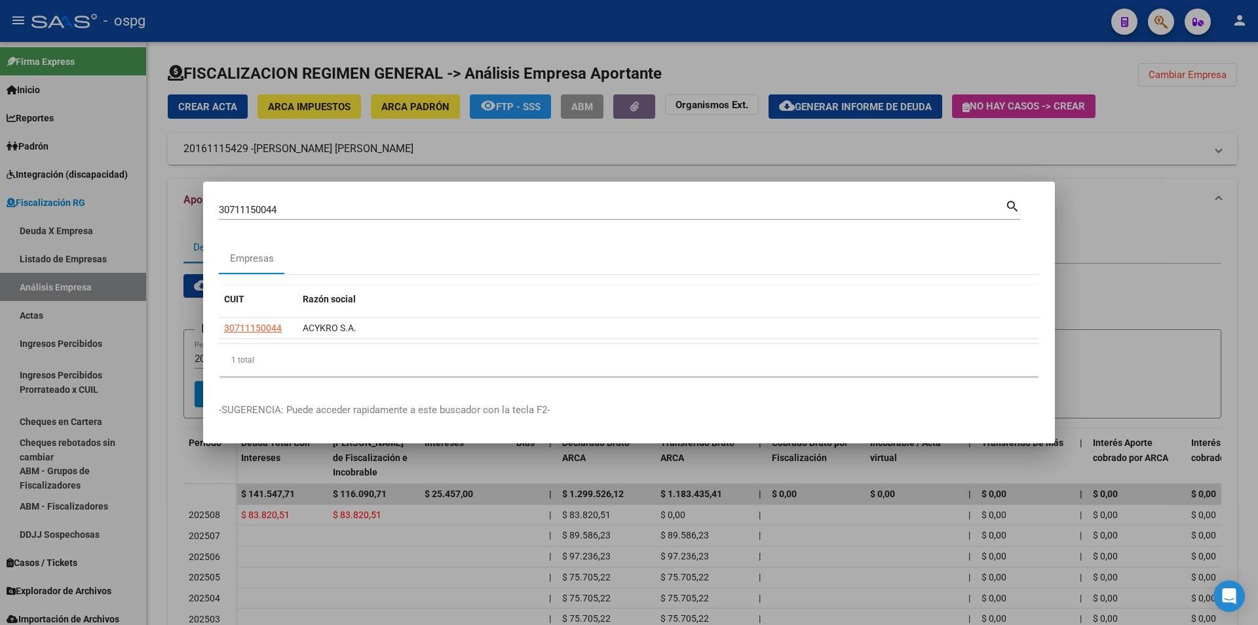
click at [1234, 243] on div at bounding box center [629, 312] width 1258 height 625
click at [1234, 243] on div "Devengado Percibido Devengado x CUIL DDJJ Transferencias Sano Relaciones Labora…" at bounding box center [703, 494] width 1070 height 546
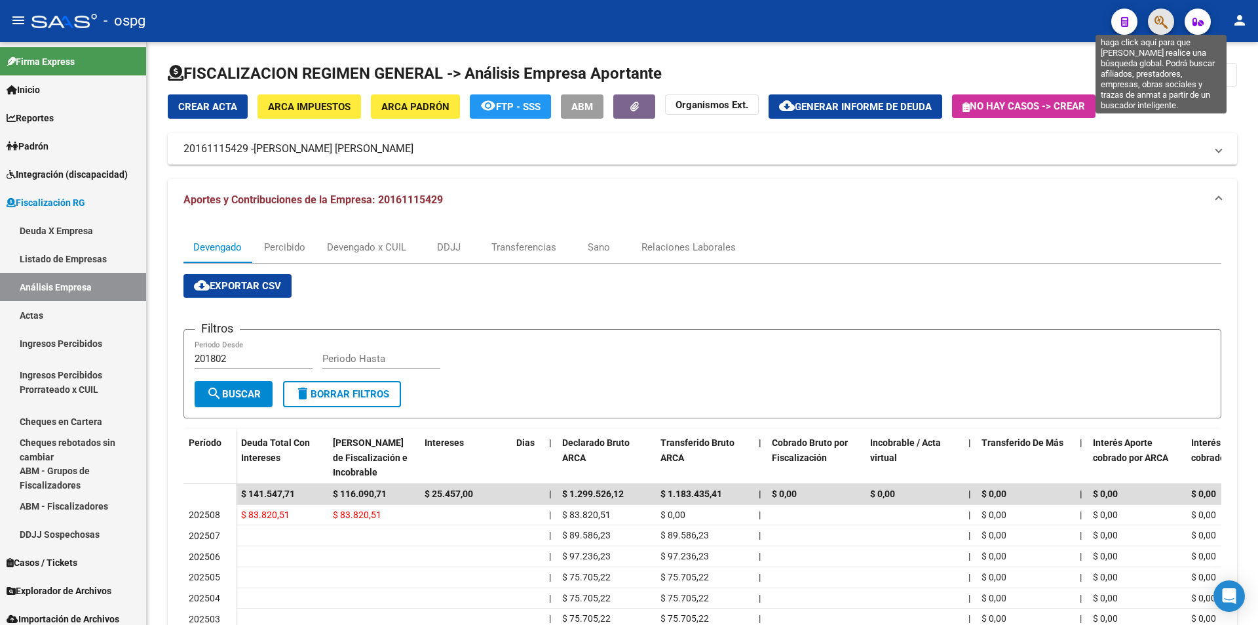
click at [1162, 20] on icon "button" at bounding box center [1161, 21] width 13 height 15
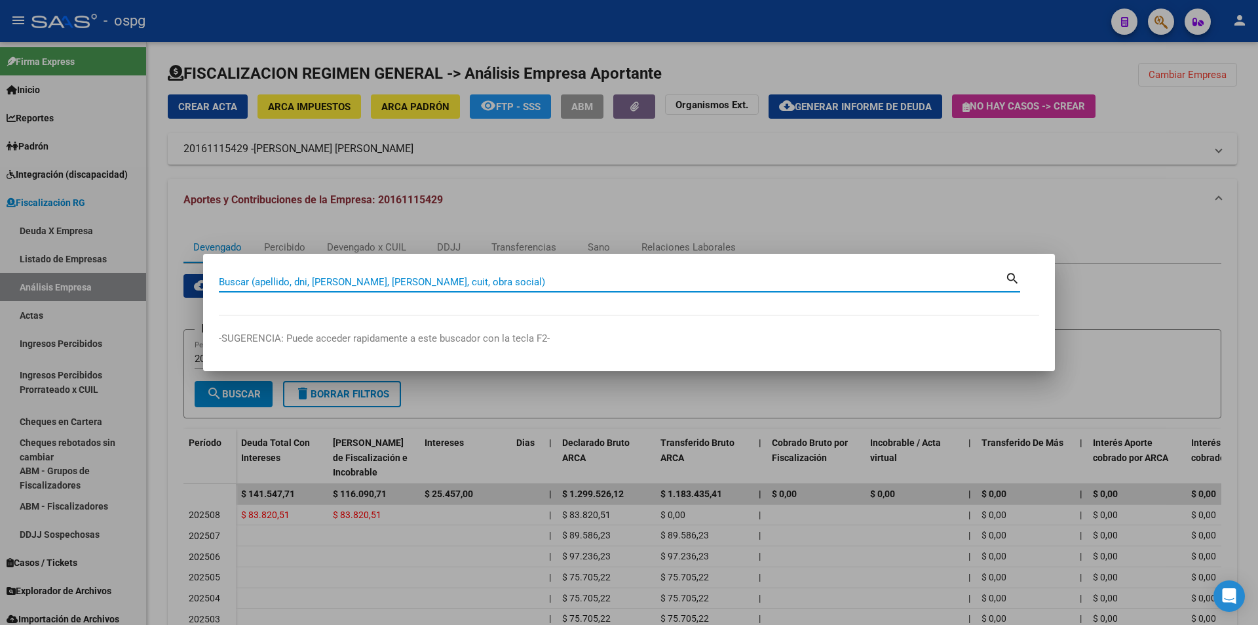
click at [484, 282] on input "Buscar (apellido, dni, [PERSON_NAME], [PERSON_NAME], cuit, obra social)" at bounding box center [612, 282] width 786 height 12
click at [286, 282] on input "20364139072" at bounding box center [612, 282] width 786 height 12
type input "20364139072"
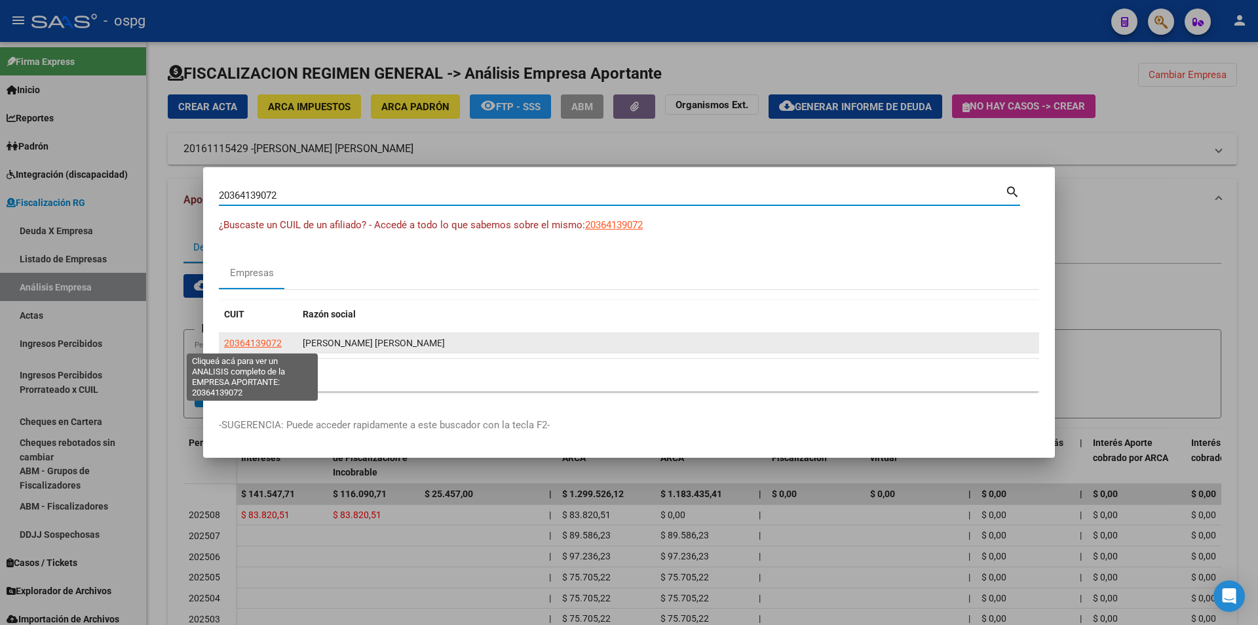
click at [267, 341] on span "20364139072" at bounding box center [253, 342] width 58 height 10
type textarea "20364139072"
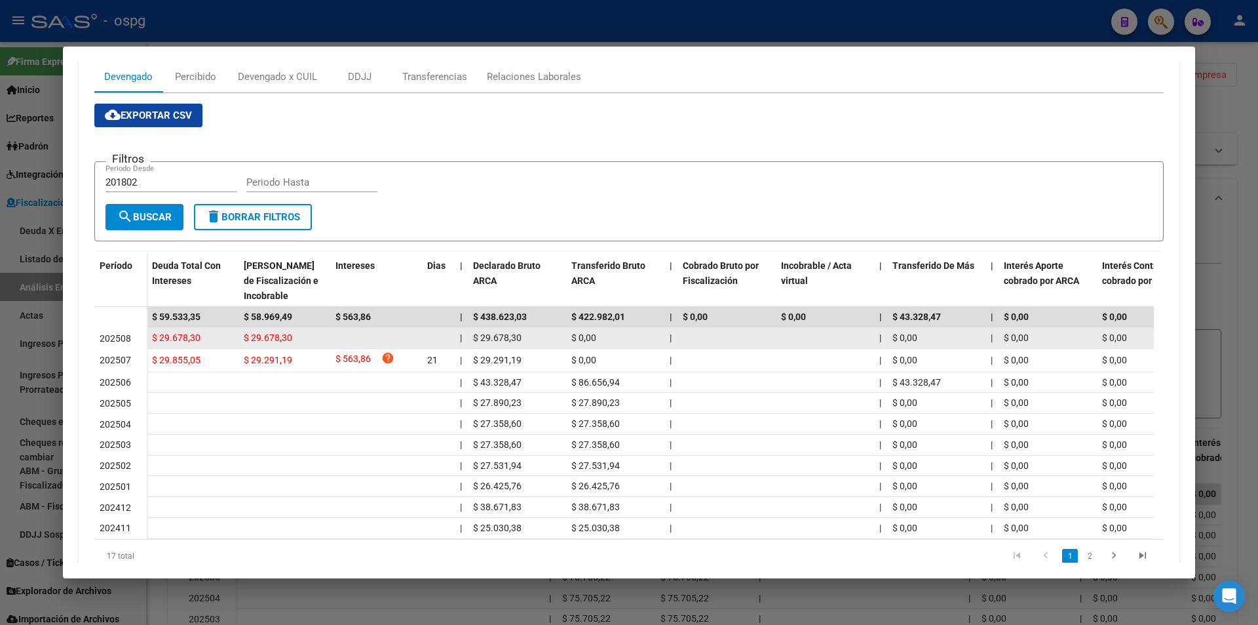
scroll to position [197, 0]
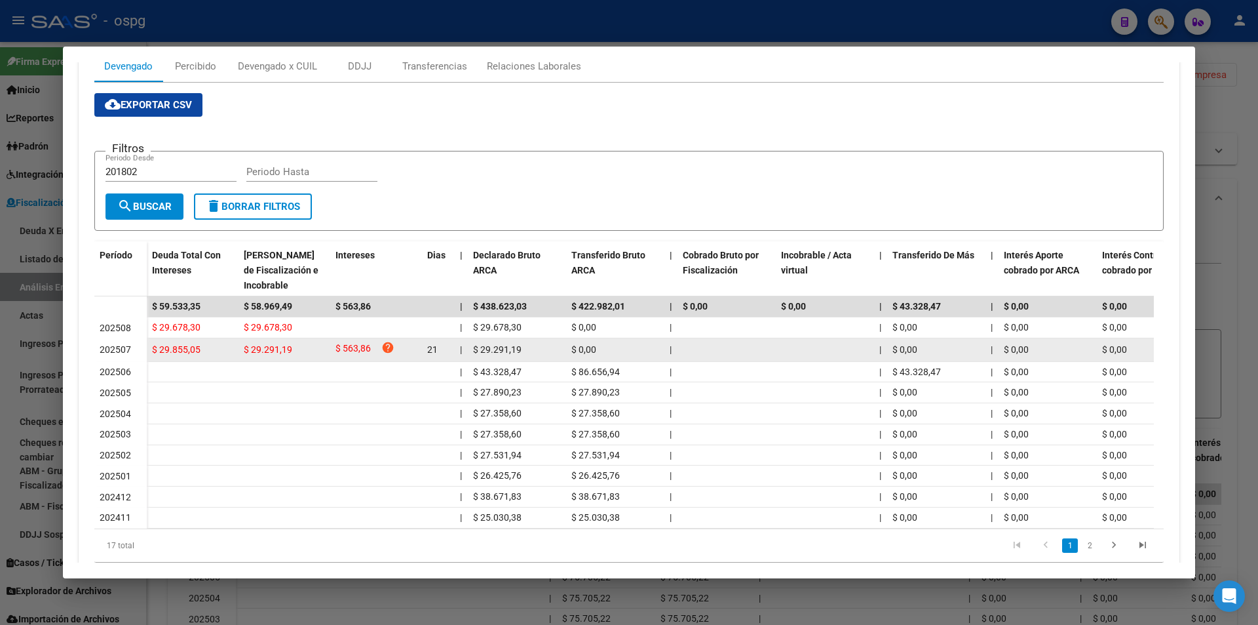
drag, startPoint x: 207, startPoint y: 351, endPoint x: 137, endPoint y: 347, distance: 70.2
click at [137, 347] on datatable-body-row "202507 $ 29.855,05 $ 29.291,19 $ 563,86 help 21 | $ 29.291,19 $ 0,00 | | $ 0,00…" at bounding box center [903, 350] width 1619 height 24
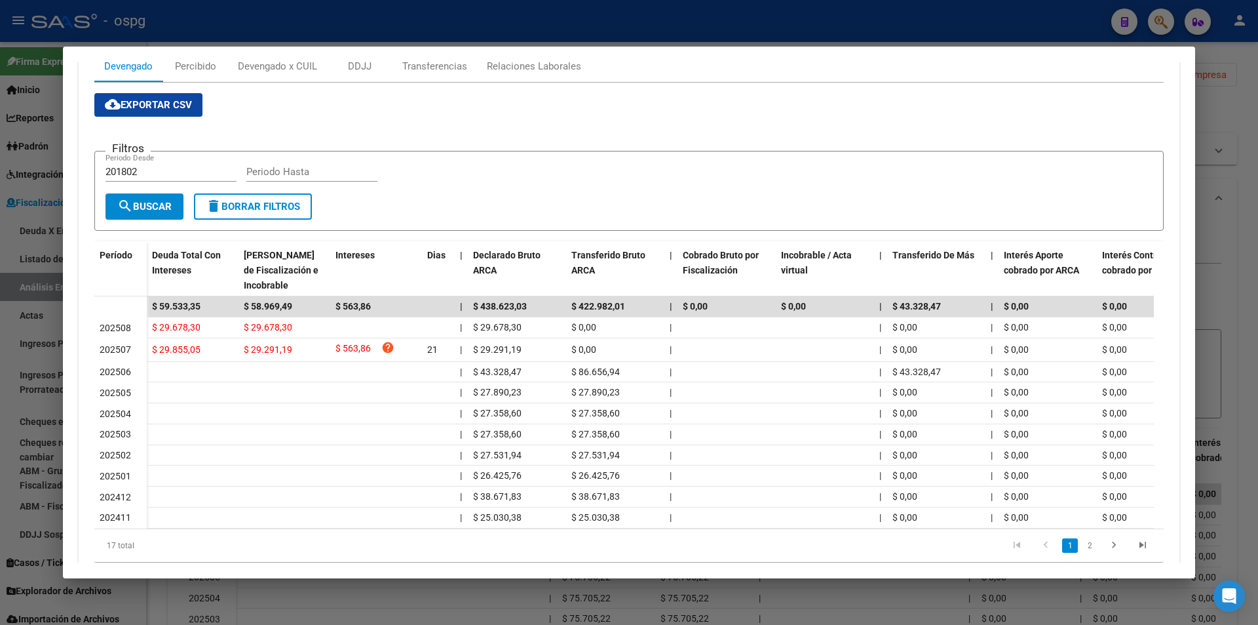
click at [1218, 294] on div at bounding box center [629, 312] width 1258 height 625
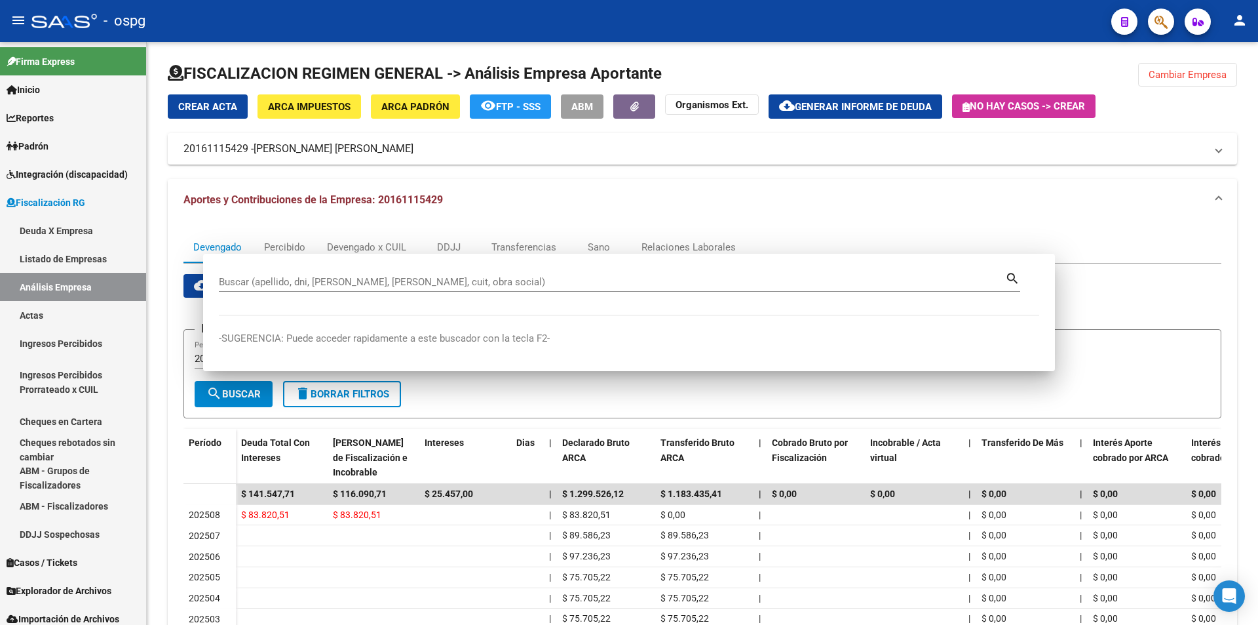
click at [1218, 294] on div "cloud_download Exportar CSV Filtros 201802 Periodo Desde Periodo Hasta search B…" at bounding box center [702, 510] width 1038 height 472
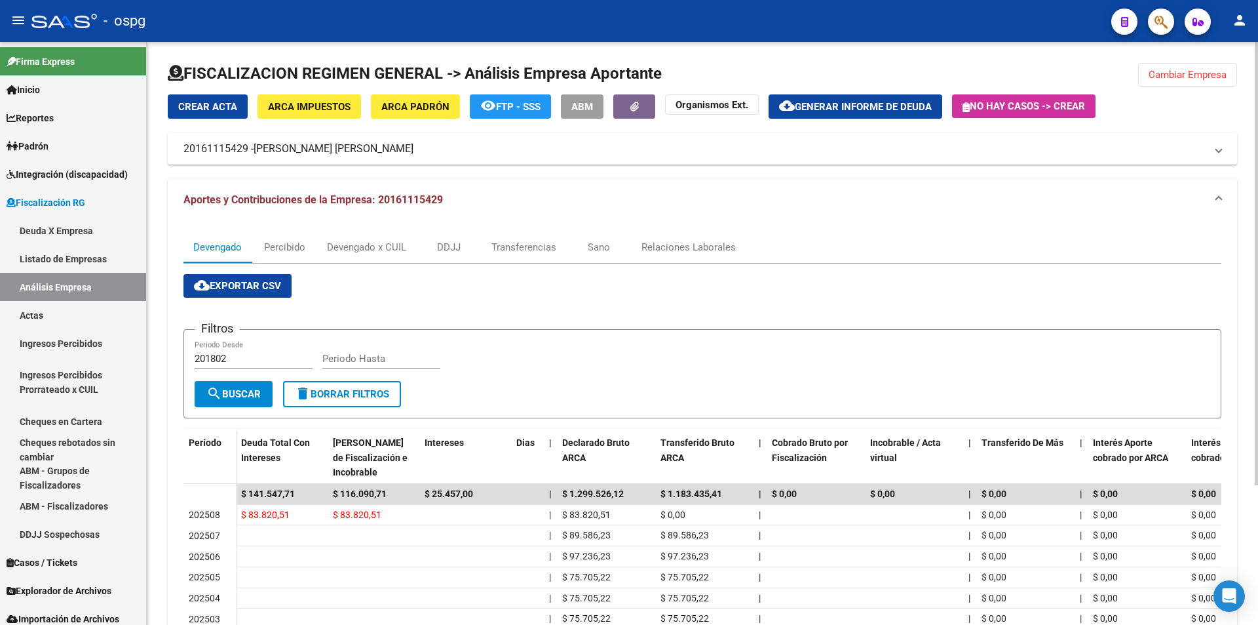
click at [855, 108] on span "Generar informe de deuda" at bounding box center [863, 107] width 137 height 12
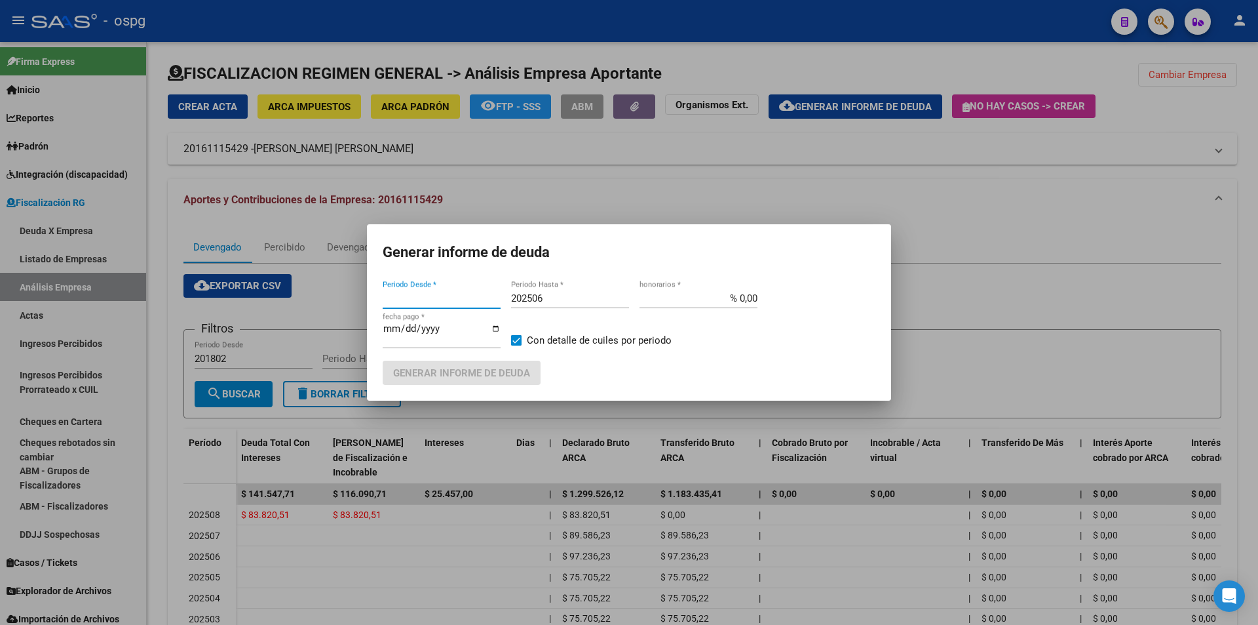
type input "201802"
click at [1081, 305] on div at bounding box center [629, 312] width 1258 height 625
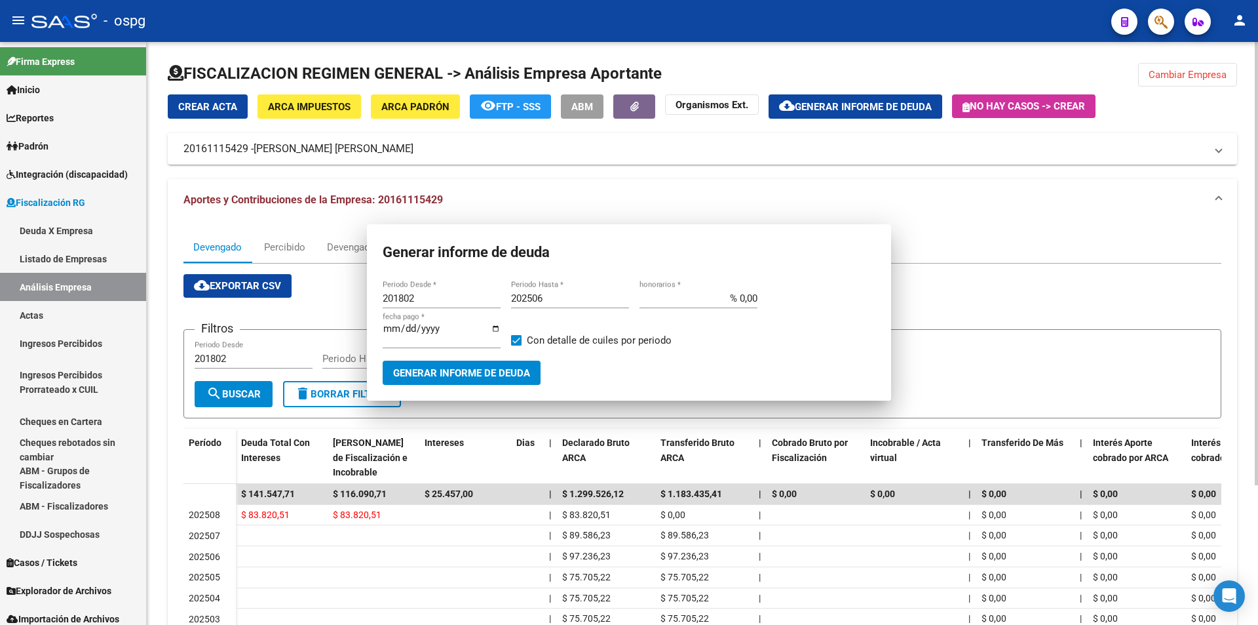
click at [1081, 305] on div "cloud_download Exportar CSV Filtros 201802 Periodo Desde Periodo Hasta search B…" at bounding box center [702, 510] width 1038 height 472
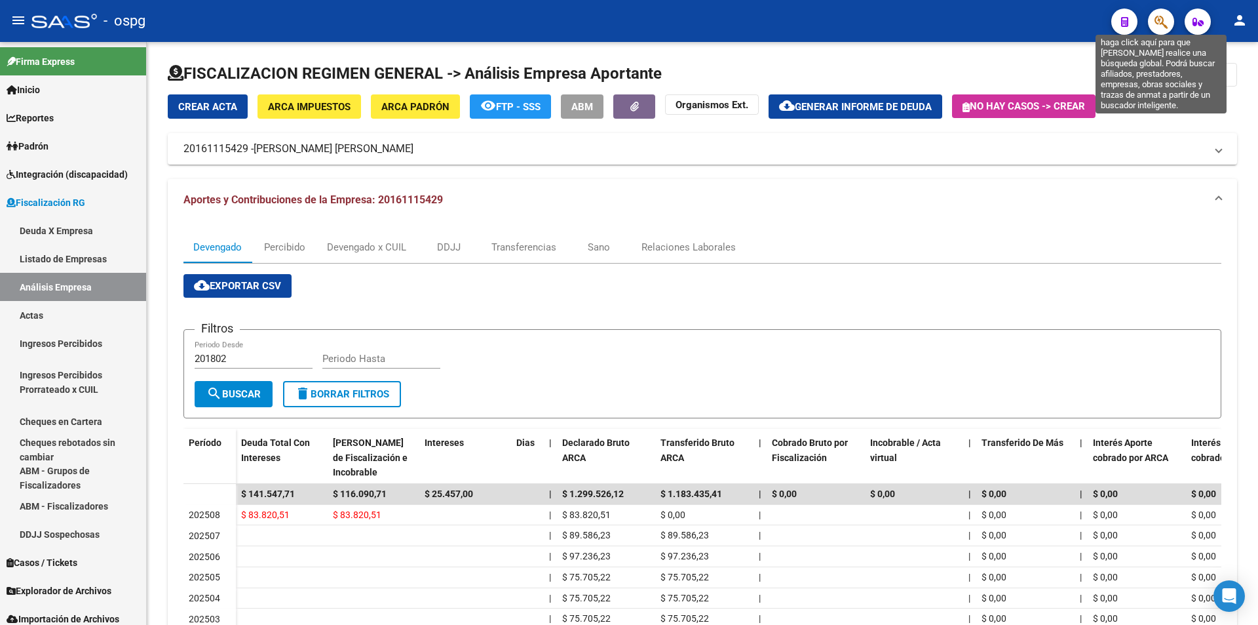
click at [1167, 26] on icon "button" at bounding box center [1161, 21] width 13 height 15
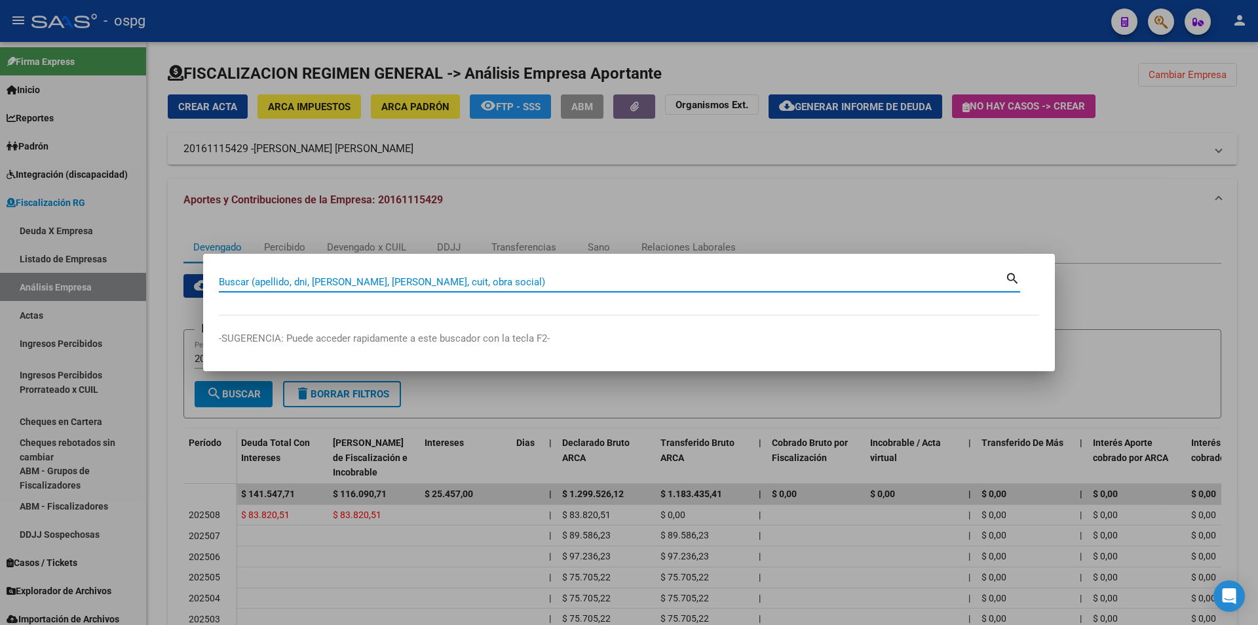
paste input "20141266196"
type input "20141266196"
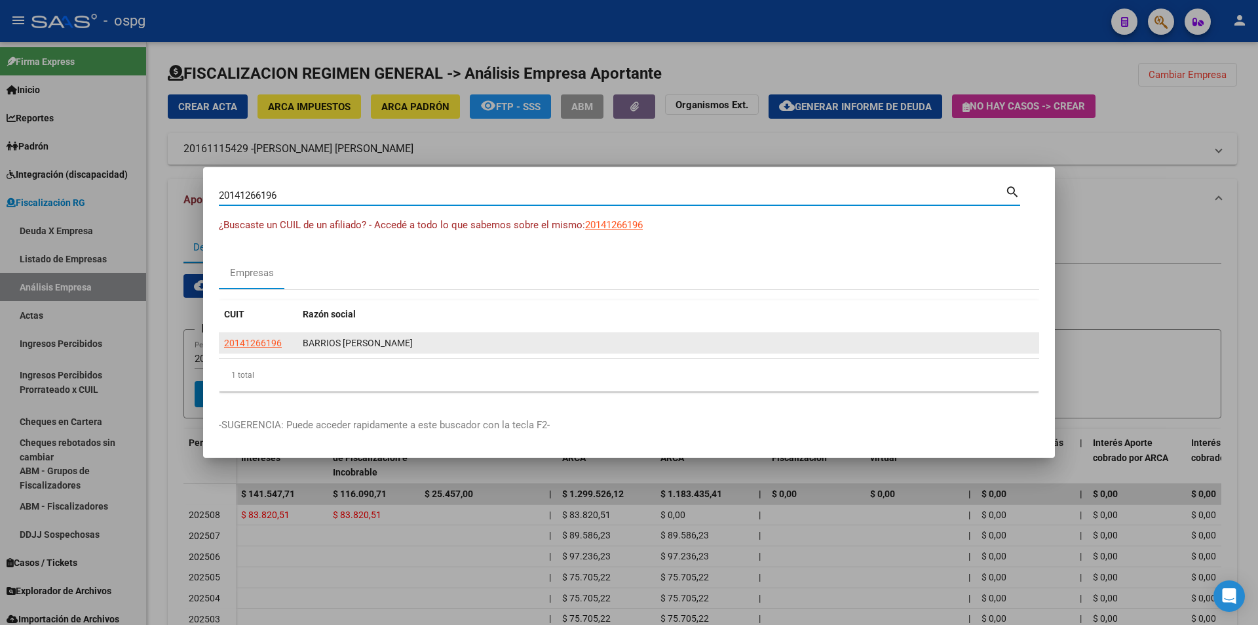
click at [273, 347] on span "20141266196" at bounding box center [253, 342] width 58 height 10
type textarea "20141266196"
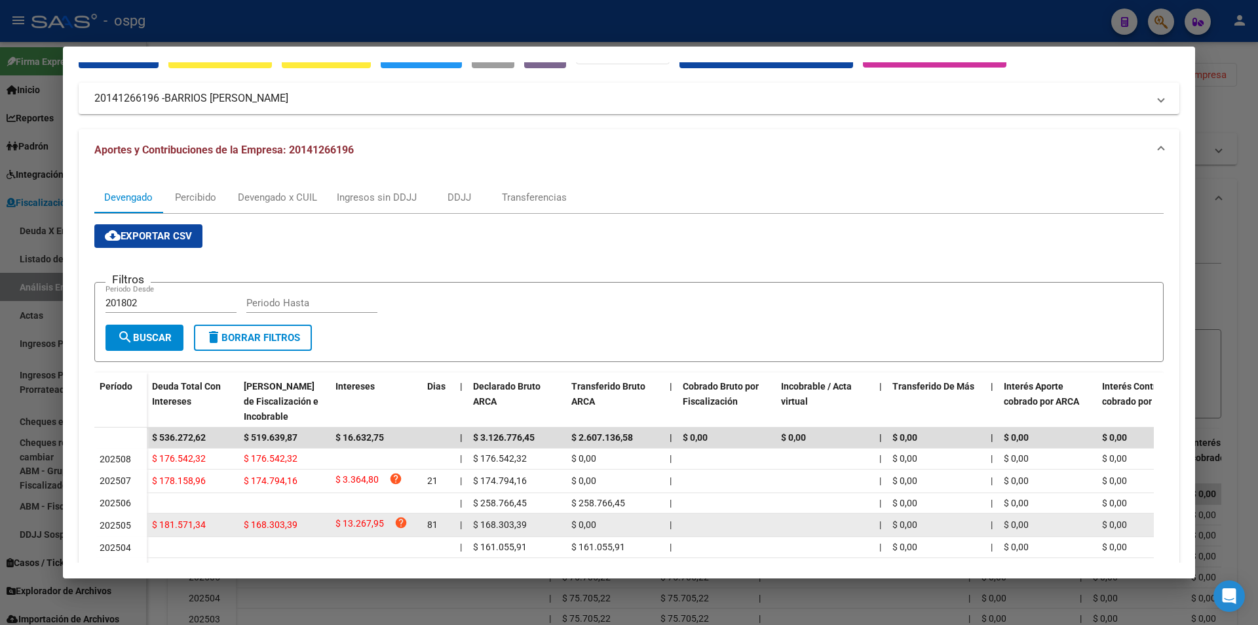
scroll to position [0, 0]
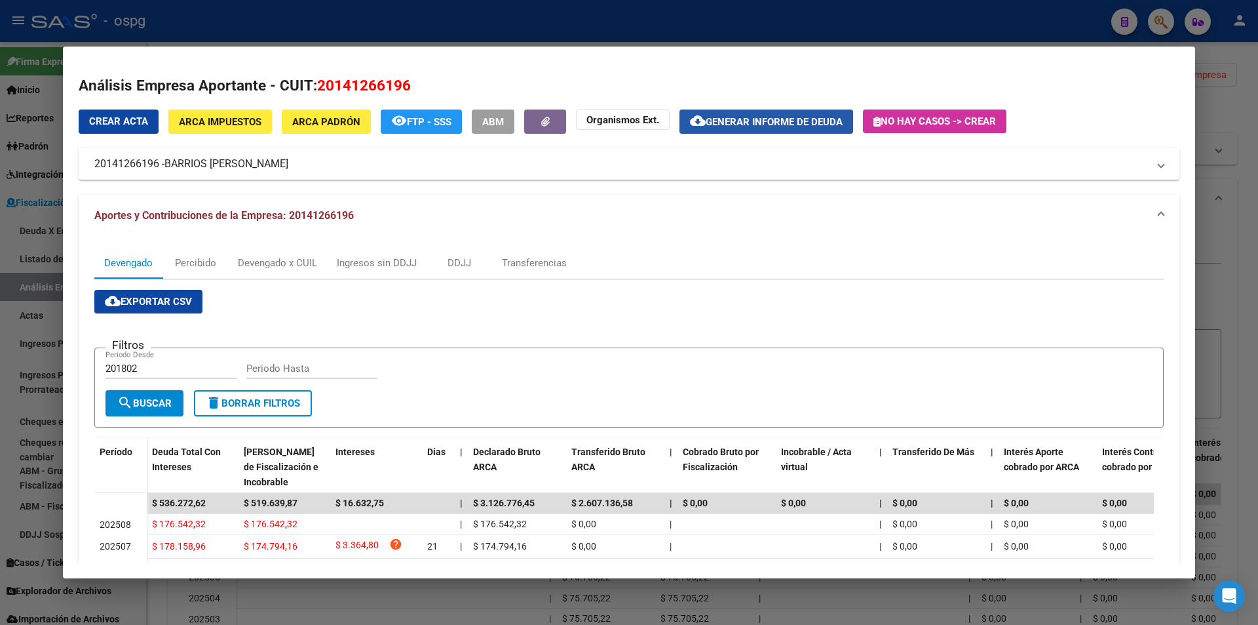
click at [811, 130] on button "cloud_download Generar informe de deuda" at bounding box center [767, 121] width 174 height 24
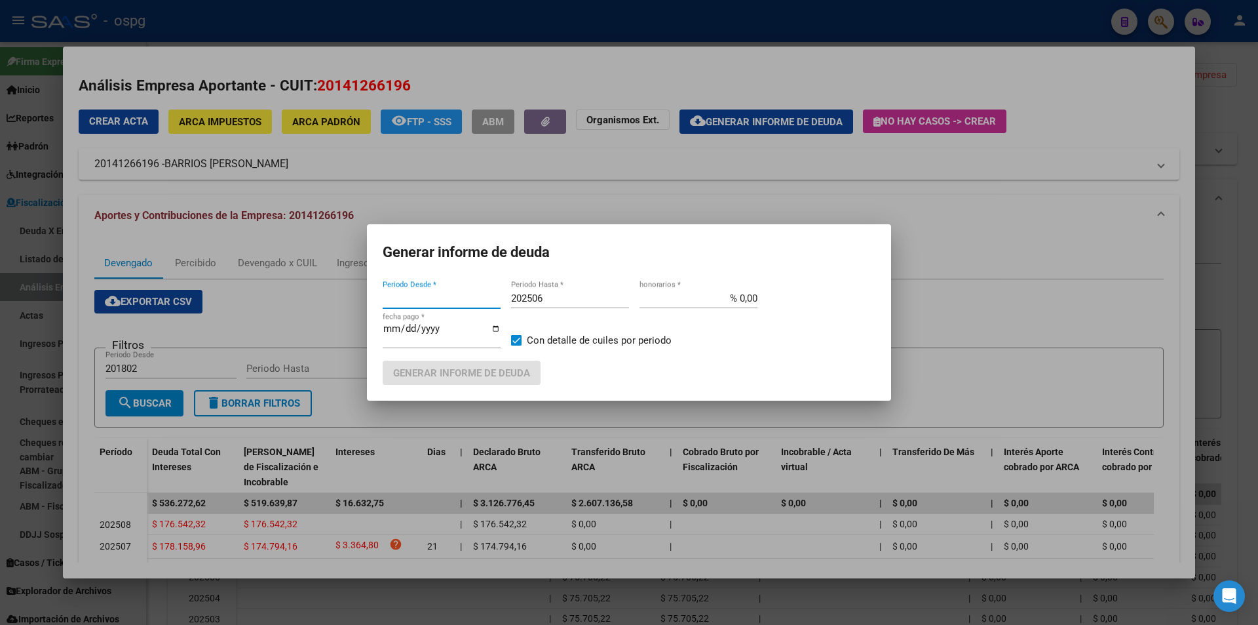
type input "201802"
click at [562, 298] on input "202506" at bounding box center [570, 298] width 118 height 12
type input "202507"
click at [474, 368] on span "Generar informe de deuda" at bounding box center [461, 373] width 137 height 12
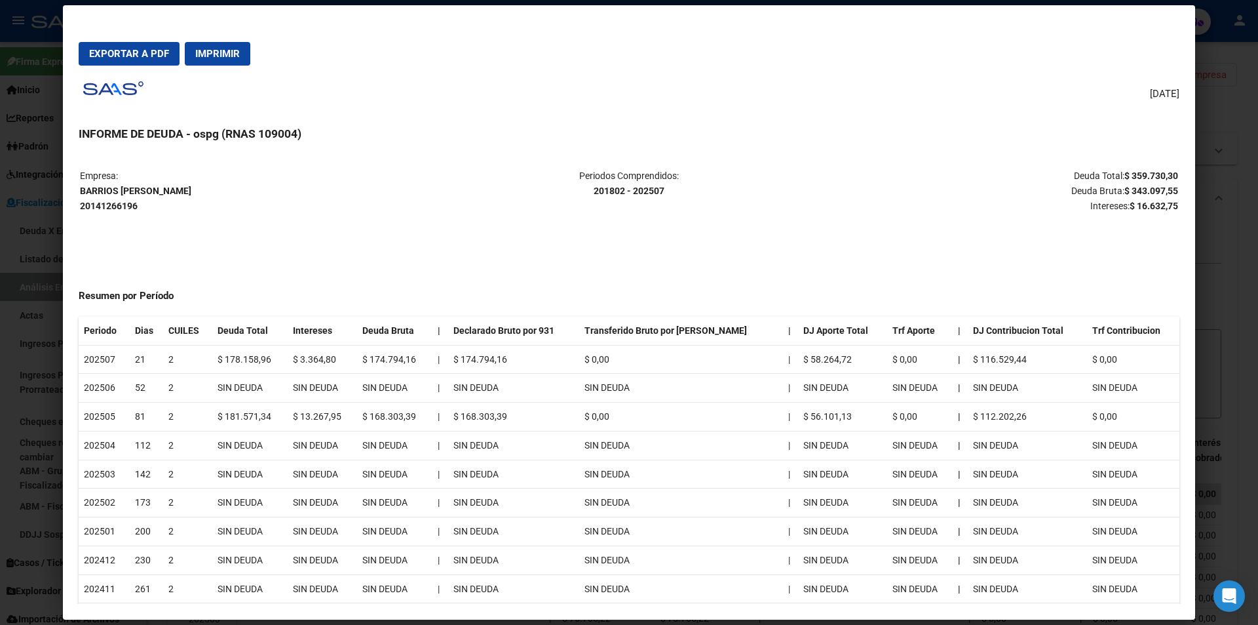
drag, startPoint x: 1119, startPoint y: 174, endPoint x: 1170, endPoint y: 182, distance: 52.3
click at [1170, 182] on mat-dialog-content "Empresa: [PERSON_NAME] ANGEL 20141266196 Periodos Comprendidos: 201802 - 202507…" at bounding box center [629, 379] width 1132 height 450
click at [1146, 151] on div "[DATE] INFORME DE DEUDA - ospg (RNAS 109004) Empresa: BARRIOS [PERSON_NAME] 201…" at bounding box center [629, 340] width 1101 height 528
drag, startPoint x: 1121, startPoint y: 173, endPoint x: 1168, endPoint y: 168, distance: 46.8
click at [1168, 168] on table "Empresa: [PERSON_NAME] 20141266196 Periodos Comprendidos: 201802 - 202507 Deuda…" at bounding box center [629, 190] width 1101 height 47
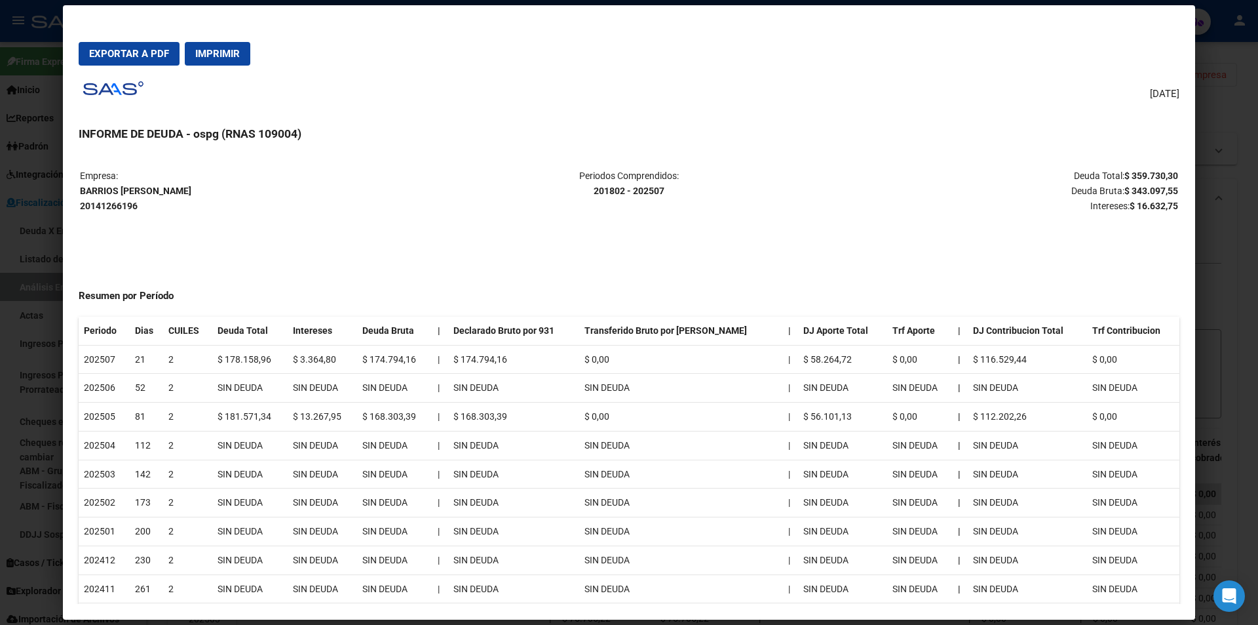
click at [1244, 334] on div at bounding box center [629, 312] width 1258 height 625
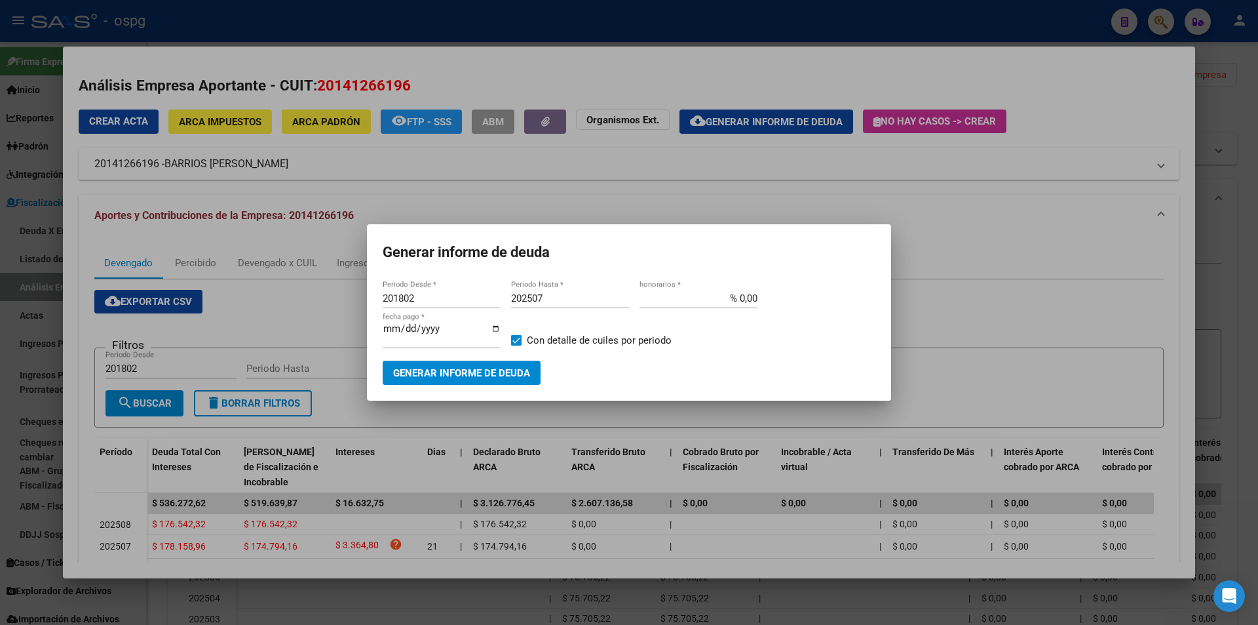
click at [1244, 334] on div at bounding box center [629, 312] width 1258 height 625
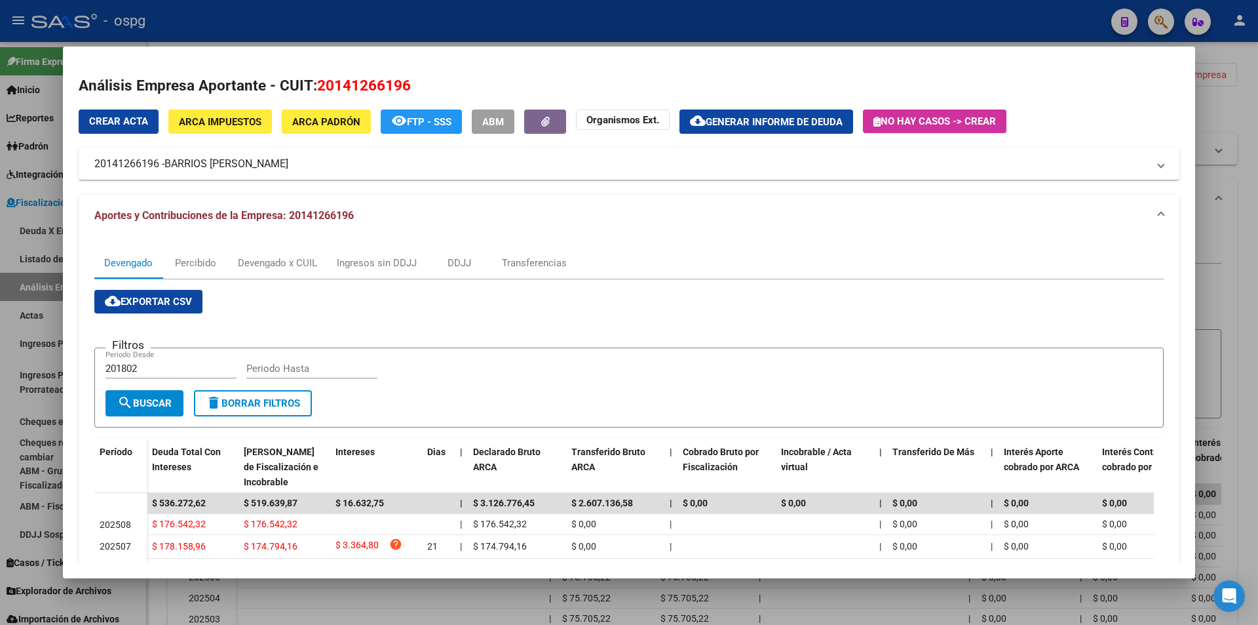
click at [1244, 334] on div at bounding box center [629, 312] width 1258 height 625
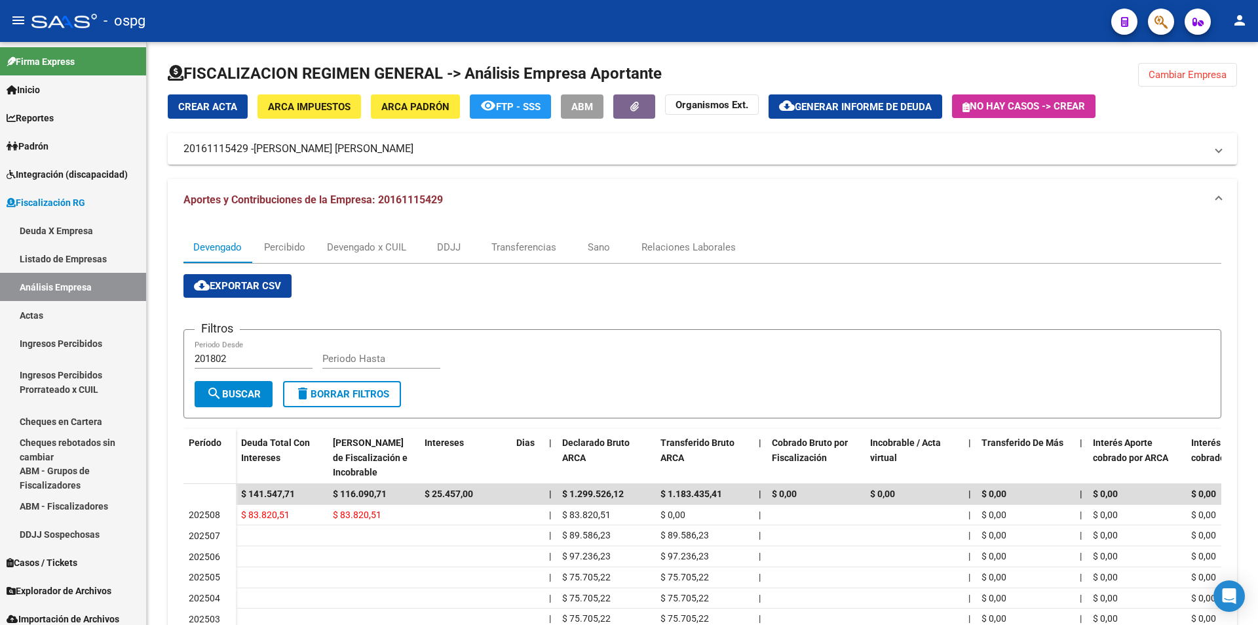
click at [1164, 24] on icon "button" at bounding box center [1161, 21] width 13 height 15
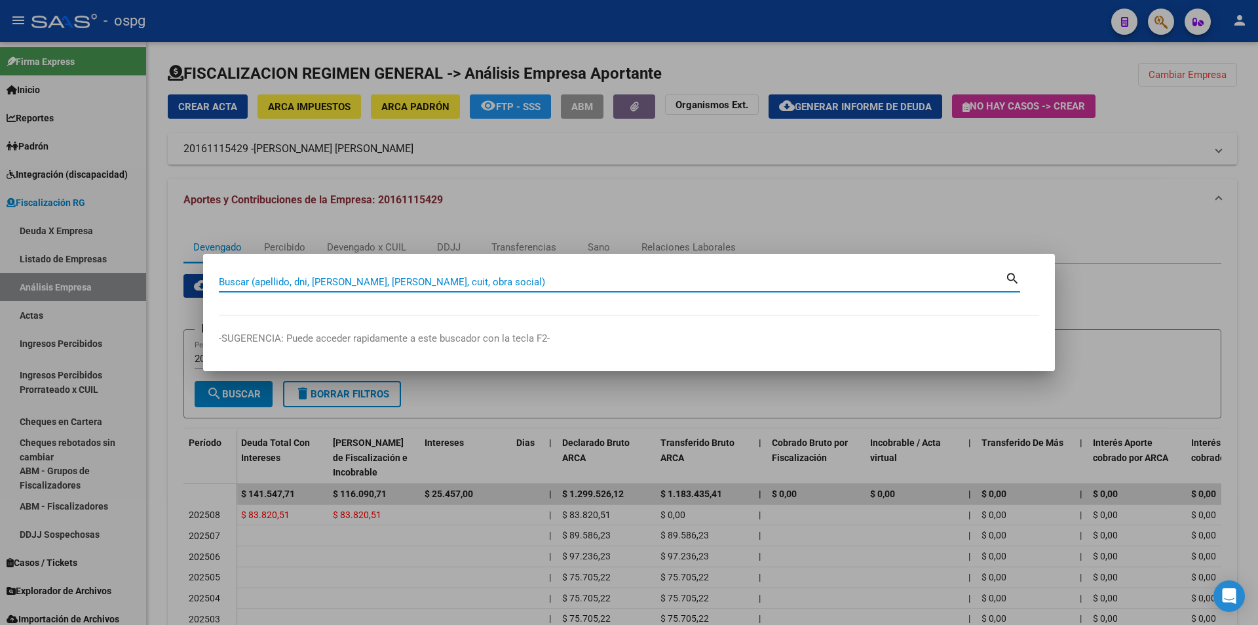
paste input "30718696743"
type input "30718696743"
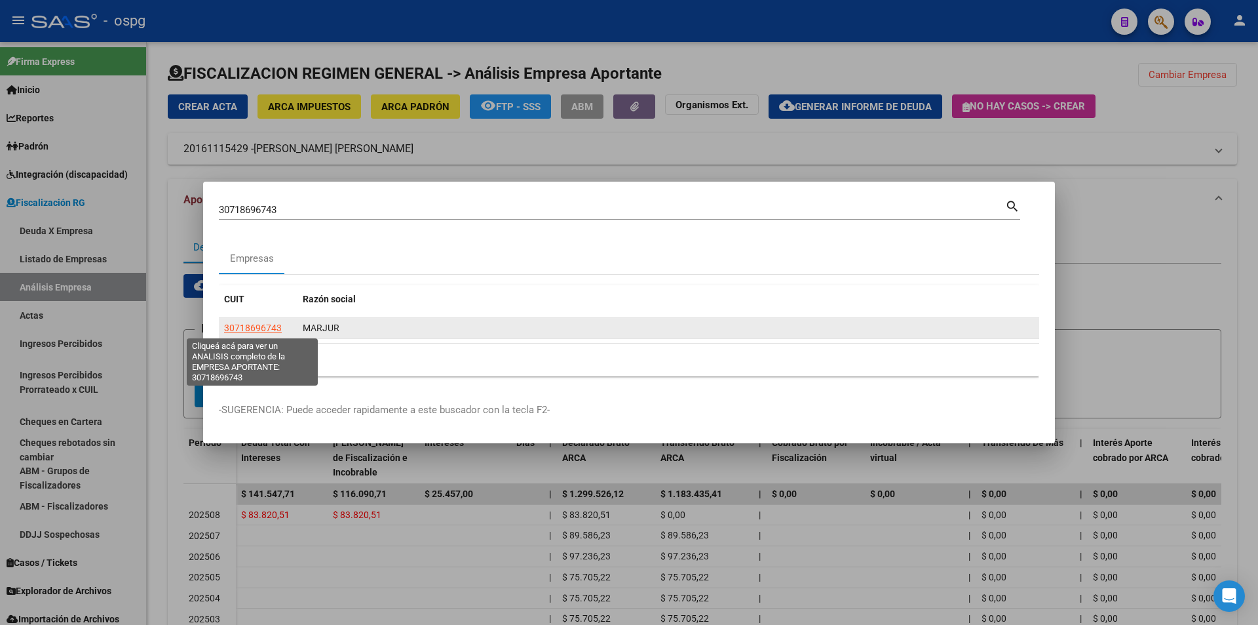
click at [277, 328] on span "30718696743" at bounding box center [253, 327] width 58 height 10
type textarea "30718696743"
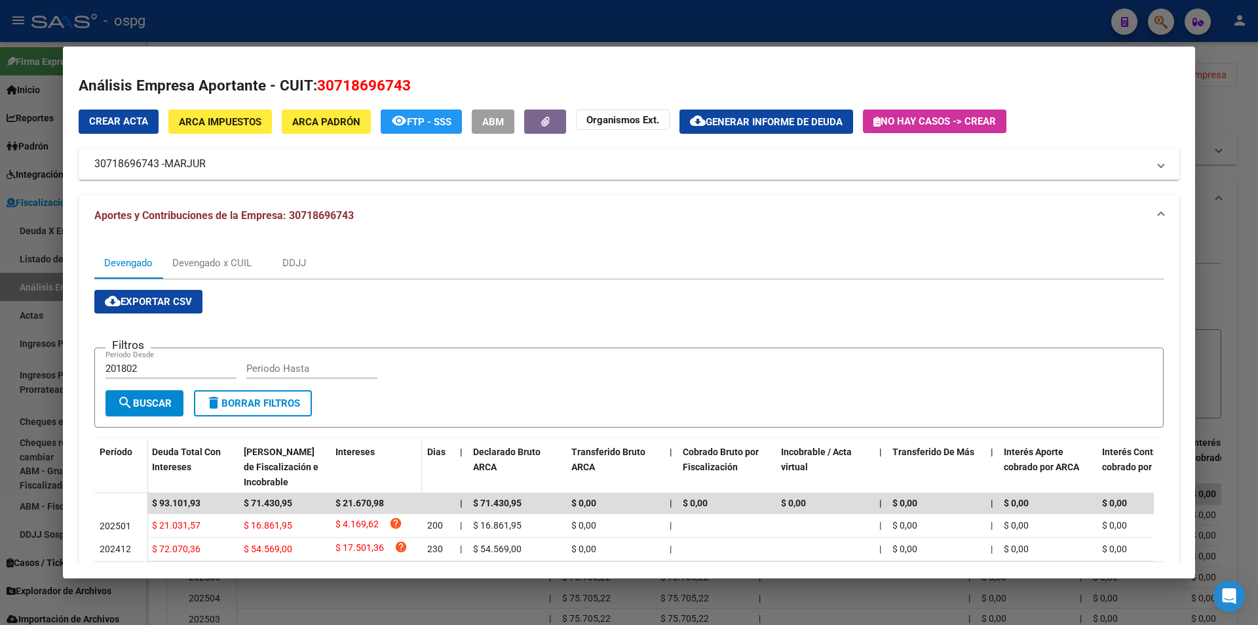
scroll to position [79, 0]
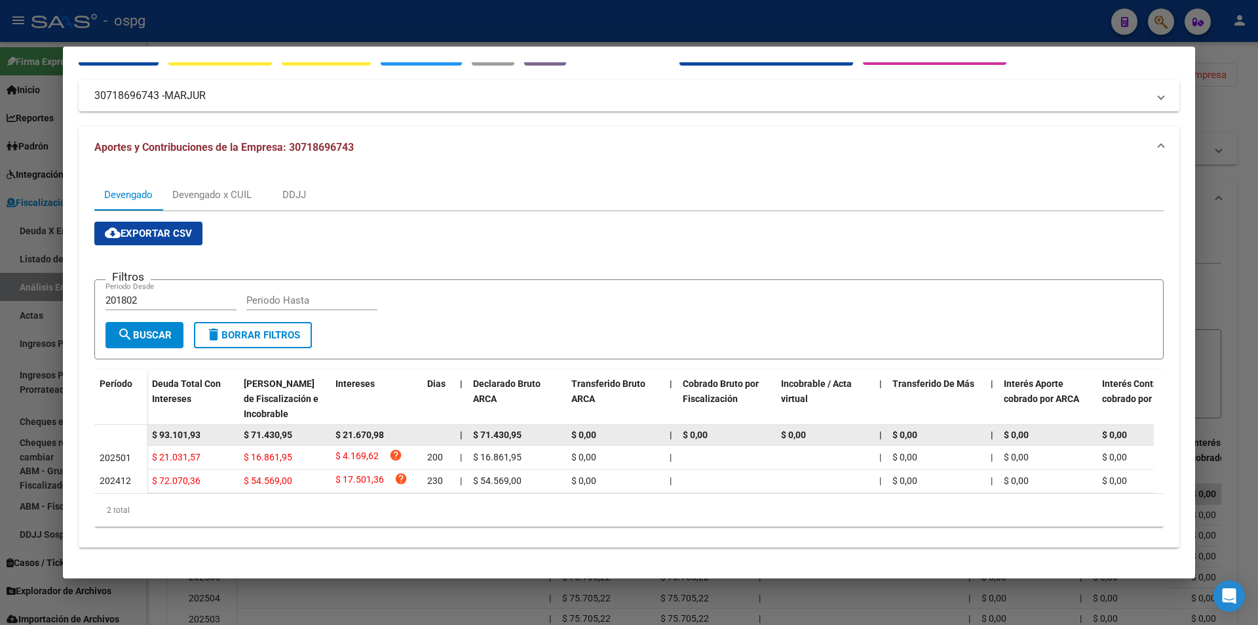
drag, startPoint x: 208, startPoint y: 424, endPoint x: 132, endPoint y: 416, distance: 76.4
click at [132, 425] on datatable-body-row "$ 93.101,93 $ 71.430,95 $ 21.670,98 | $ 71.430,95 $ 0,00 | $ 0,00 $ 0,00 | $ 0,…" at bounding box center [903, 435] width 1619 height 21
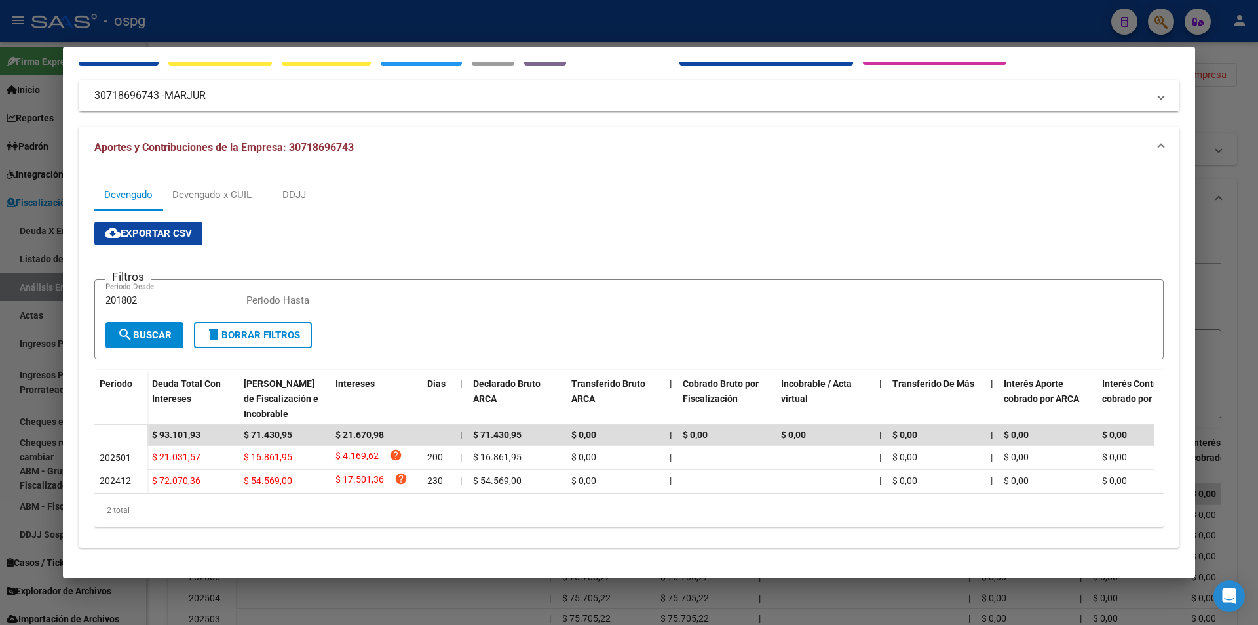
click at [1256, 226] on div at bounding box center [629, 312] width 1258 height 625
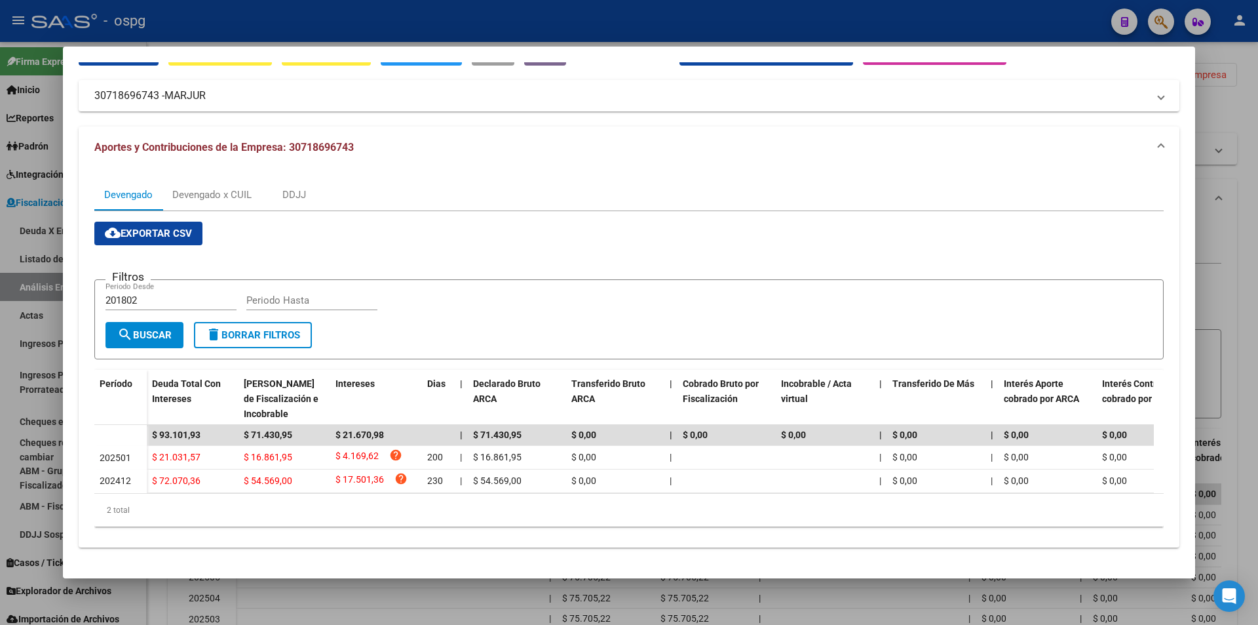
click at [1254, 225] on div at bounding box center [629, 312] width 1258 height 625
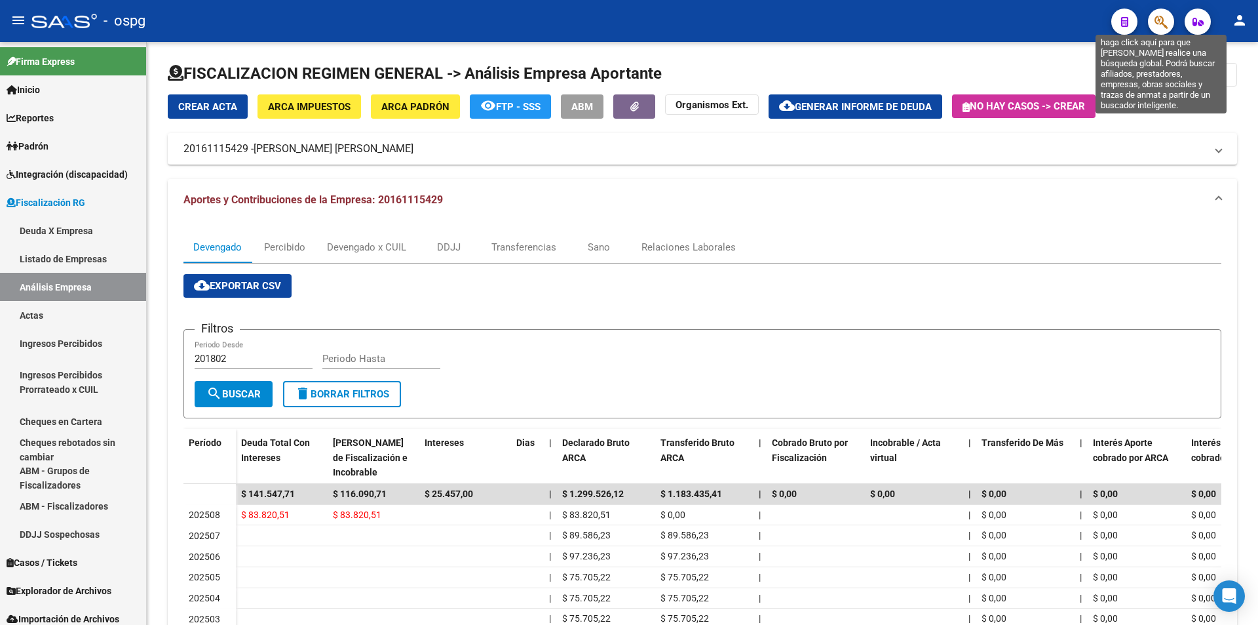
click at [1159, 22] on icon "button" at bounding box center [1161, 21] width 13 height 15
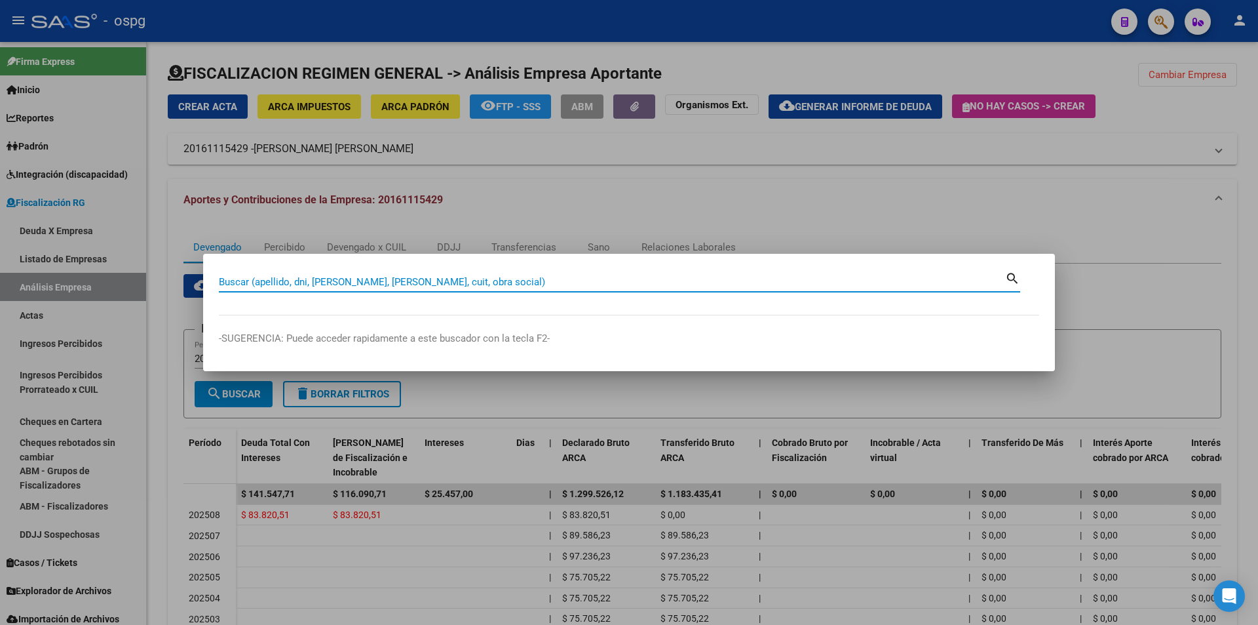
paste input "30716641887"
type input "30716641887"
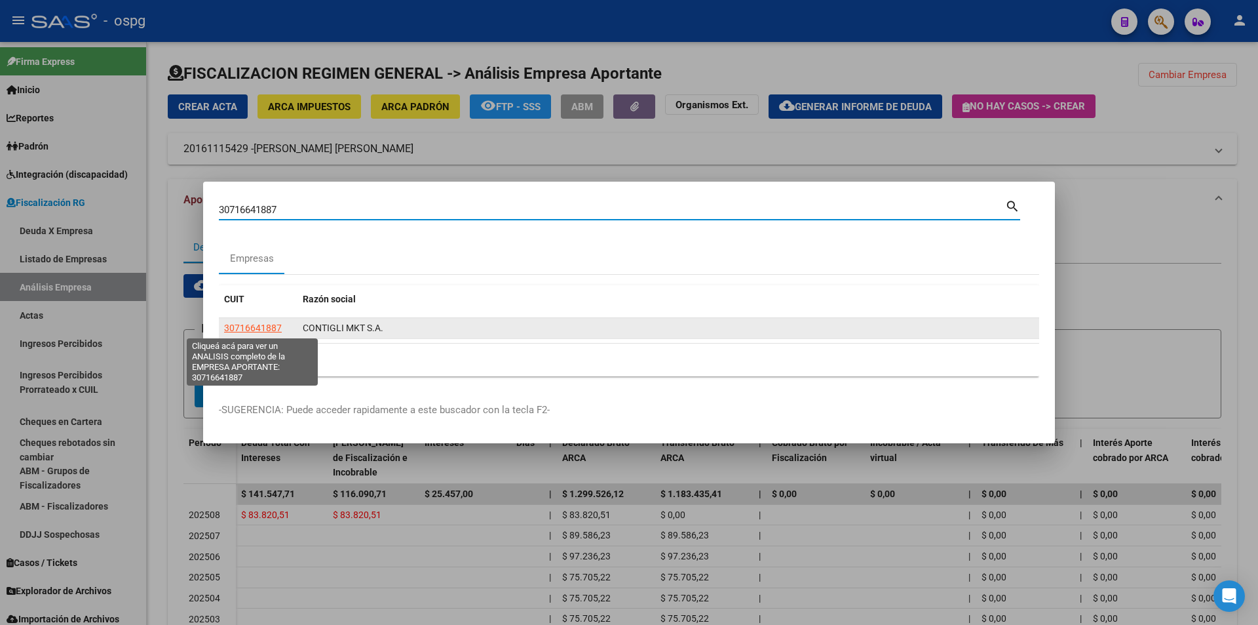
click at [254, 324] on span "30716641887" at bounding box center [253, 327] width 58 height 10
type textarea "30716641887"
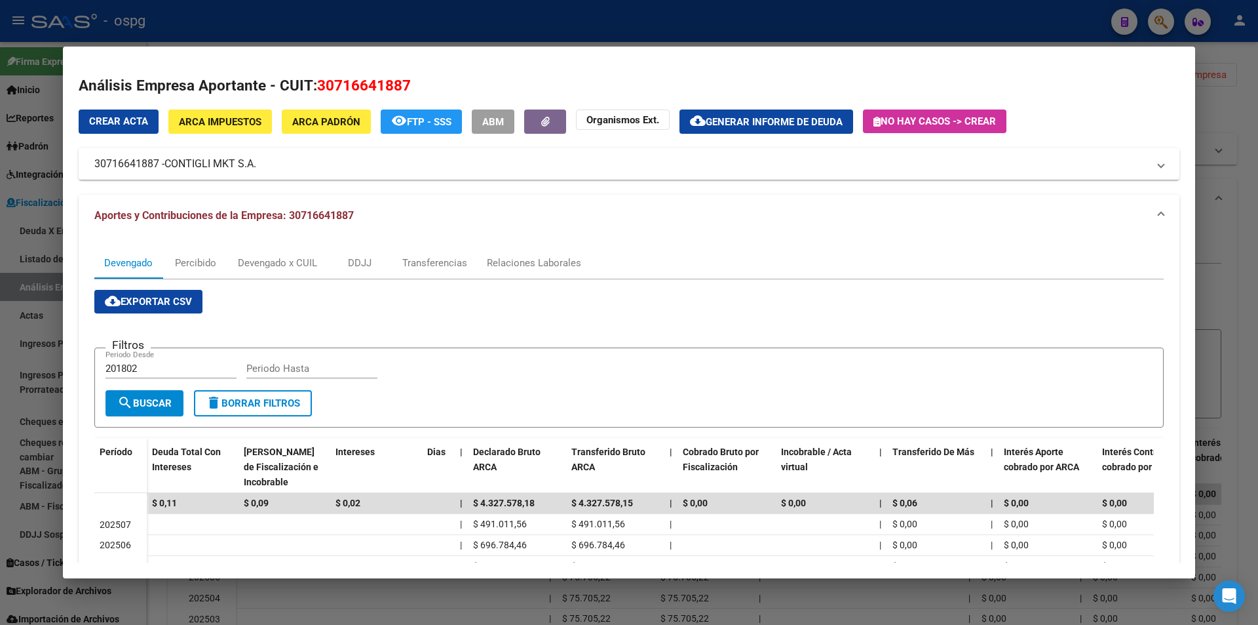
drag, startPoint x: 1256, startPoint y: 232, endPoint x: 1249, endPoint y: 230, distance: 6.8
click at [1252, 231] on div at bounding box center [629, 312] width 1258 height 625
click at [1249, 230] on div at bounding box center [629, 312] width 1258 height 625
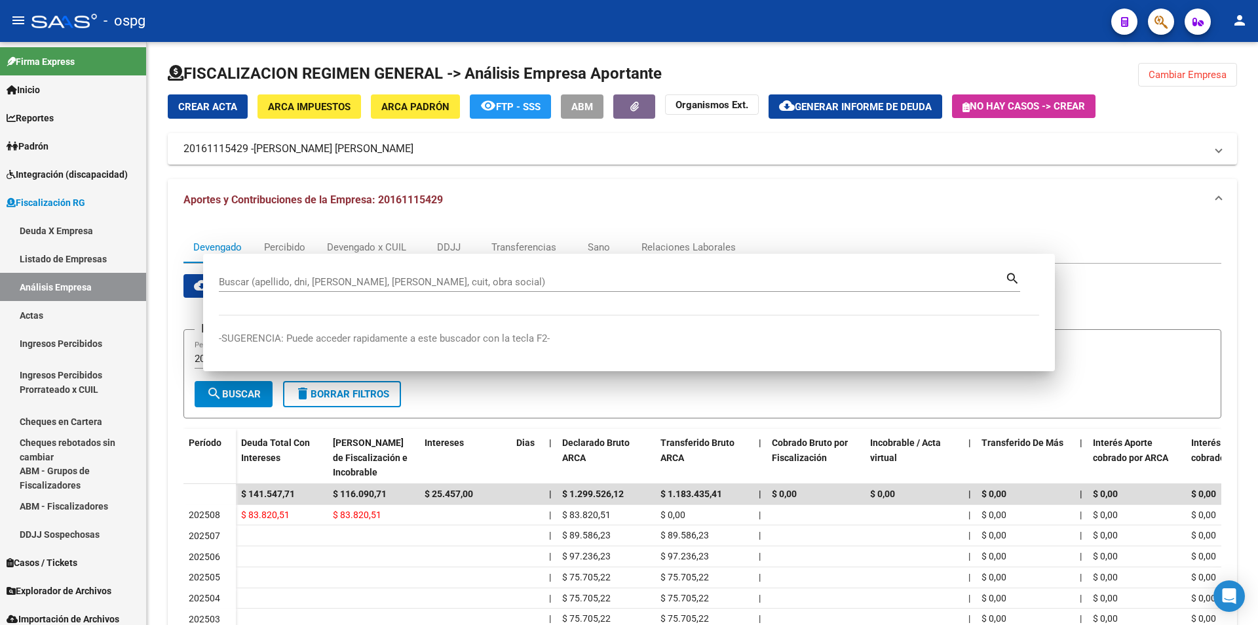
click at [1249, 230] on div "FISCALIZACION REGIMEN GENERAL -> Análisis Empresa Aportante Cambiar Empresa Cre…" at bounding box center [702, 420] width 1111 height 756
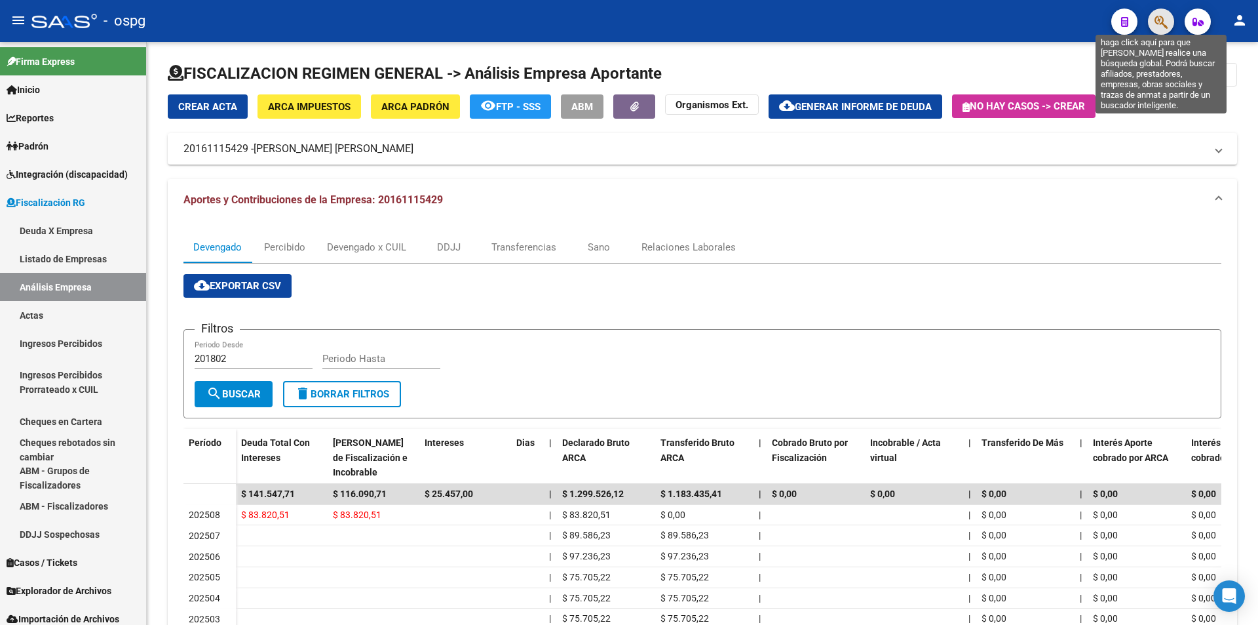
click at [1167, 14] on icon "button" at bounding box center [1161, 21] width 13 height 15
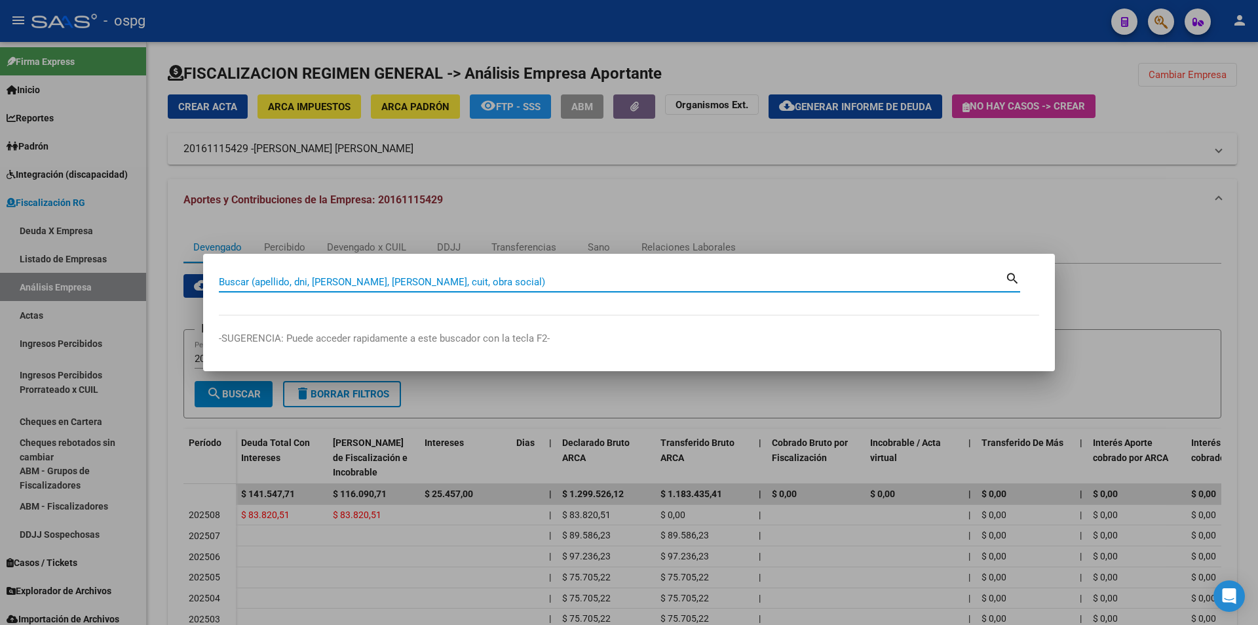
paste input "30717941671"
type input "30717941671"
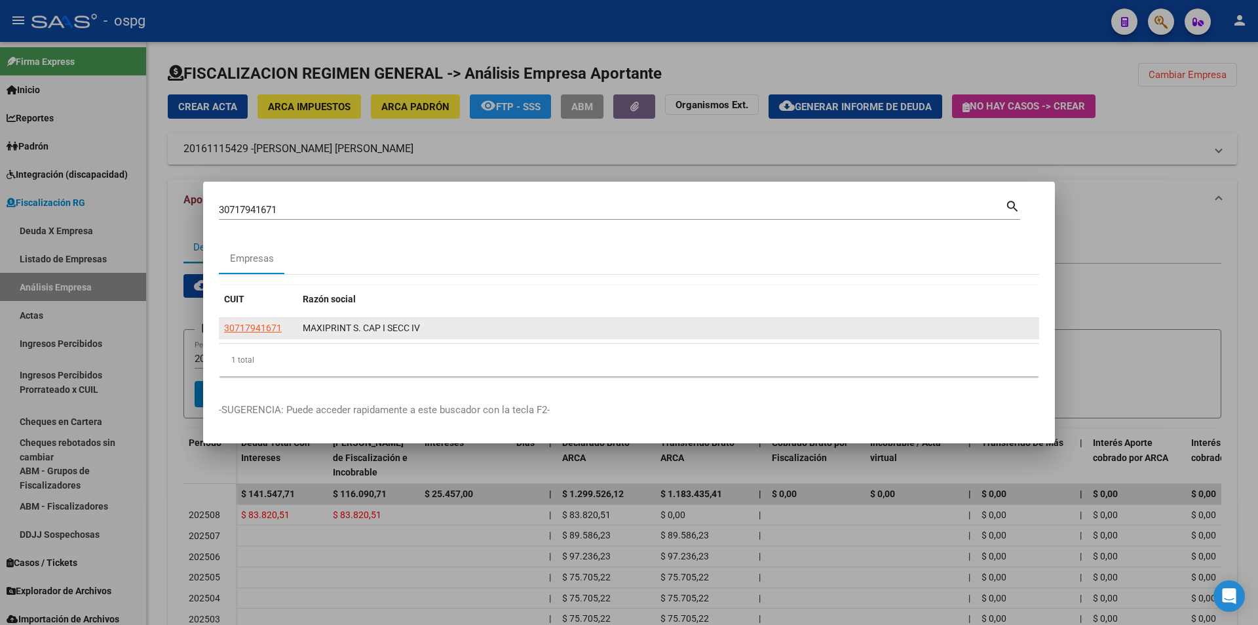
click at [258, 334] on app-link-go-to "30717941671" at bounding box center [253, 327] width 58 height 15
click at [254, 331] on span "30717941671" at bounding box center [253, 327] width 58 height 10
type textarea "30717941671"
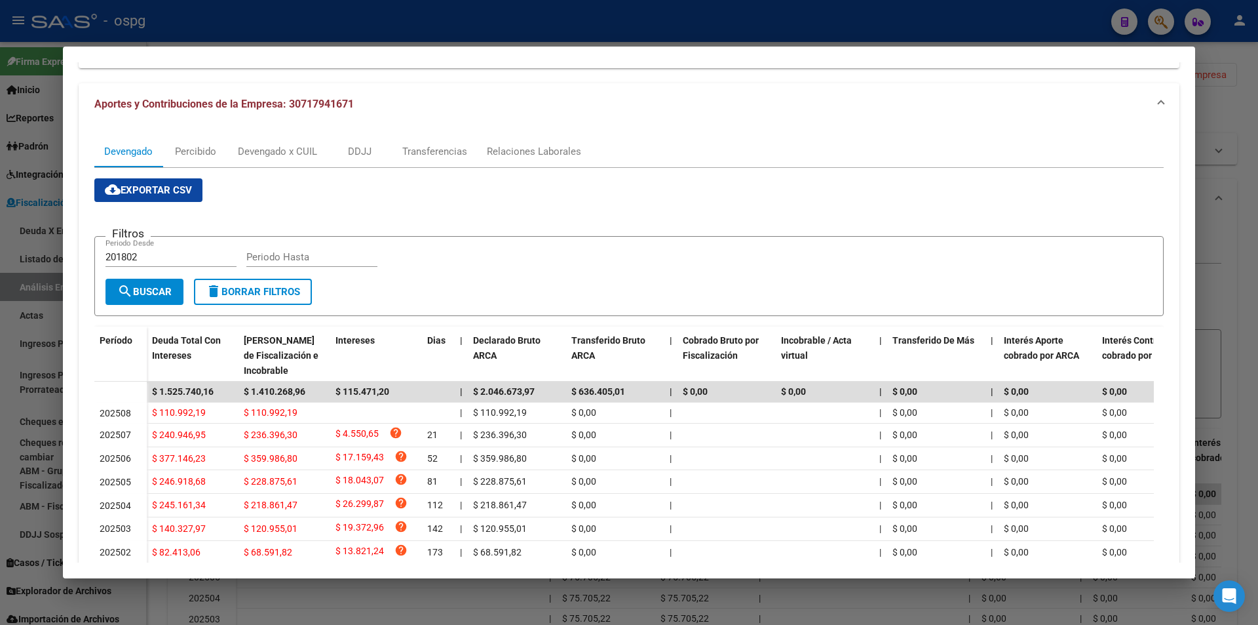
scroll to position [0, 0]
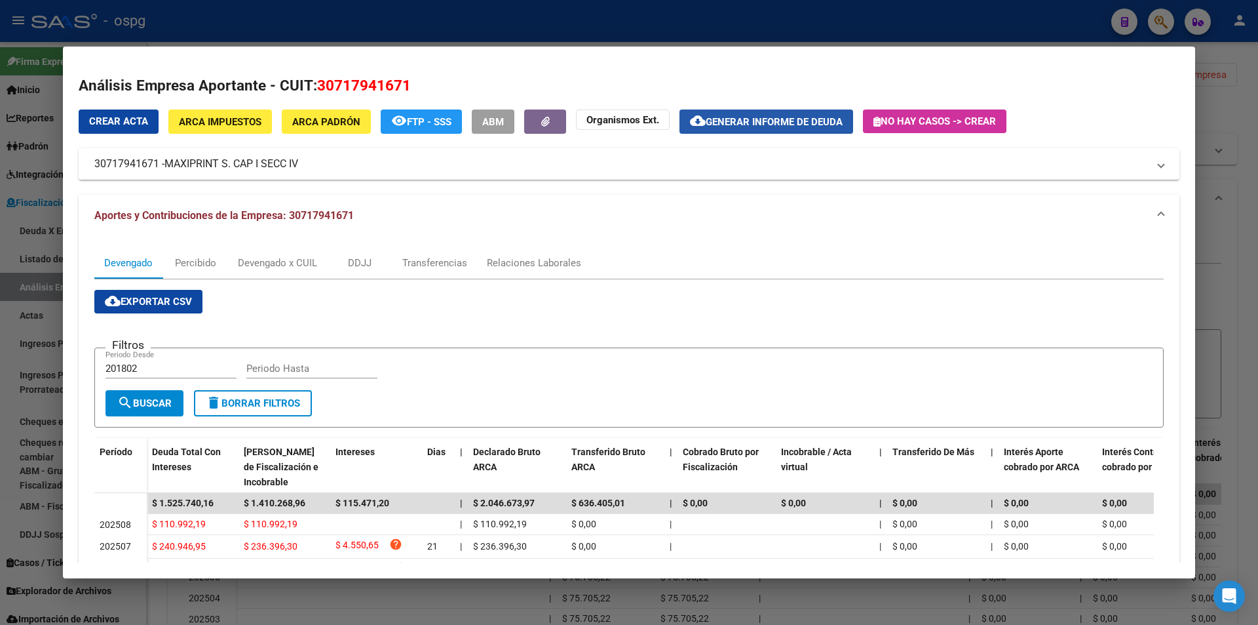
click at [817, 127] on button "cloud_download Generar informe de deuda" at bounding box center [767, 121] width 174 height 24
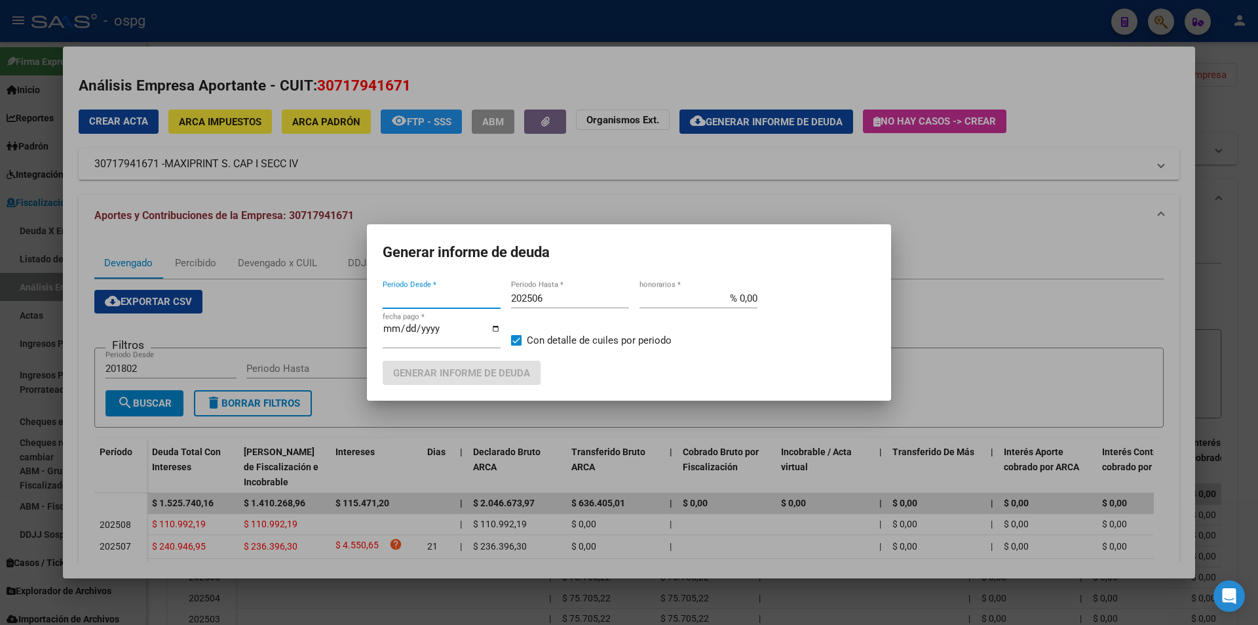
type input "201802"
click at [560, 297] on input "202506" at bounding box center [570, 298] width 118 height 12
type input "202507"
click at [526, 364] on button "Generar informe de deuda" at bounding box center [462, 372] width 158 height 24
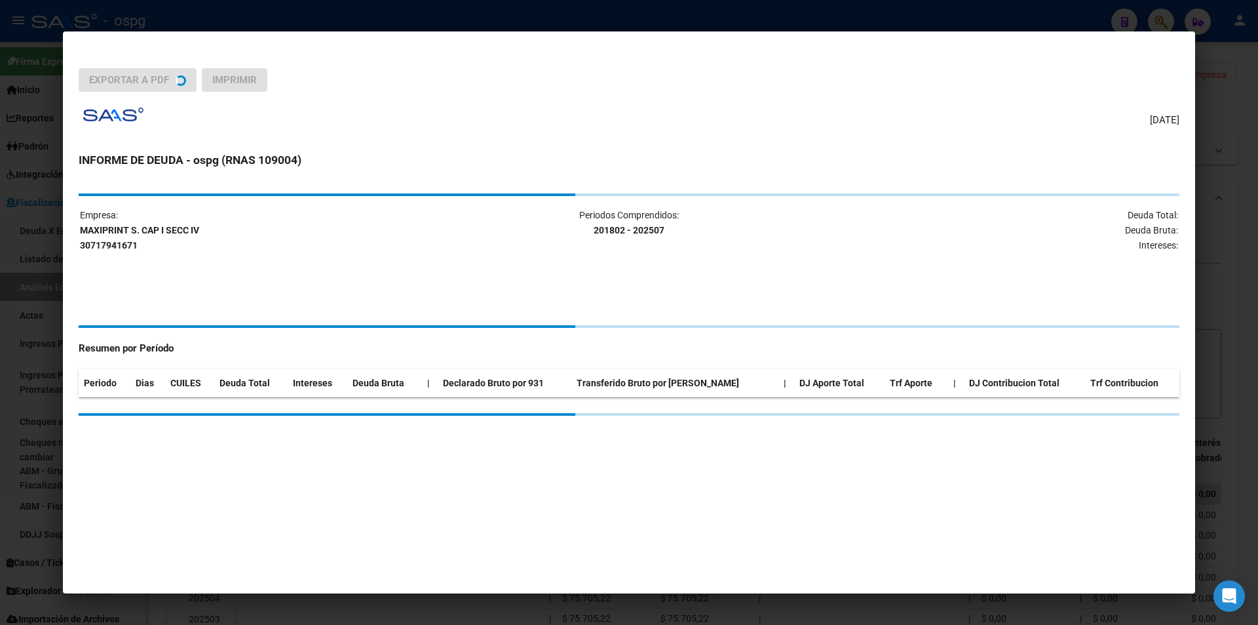
drag, startPoint x: 526, startPoint y: 364, endPoint x: 519, endPoint y: 370, distance: 8.9
click at [519, 370] on th "Declarado Bruto por 931" at bounding box center [505, 383] width 134 height 28
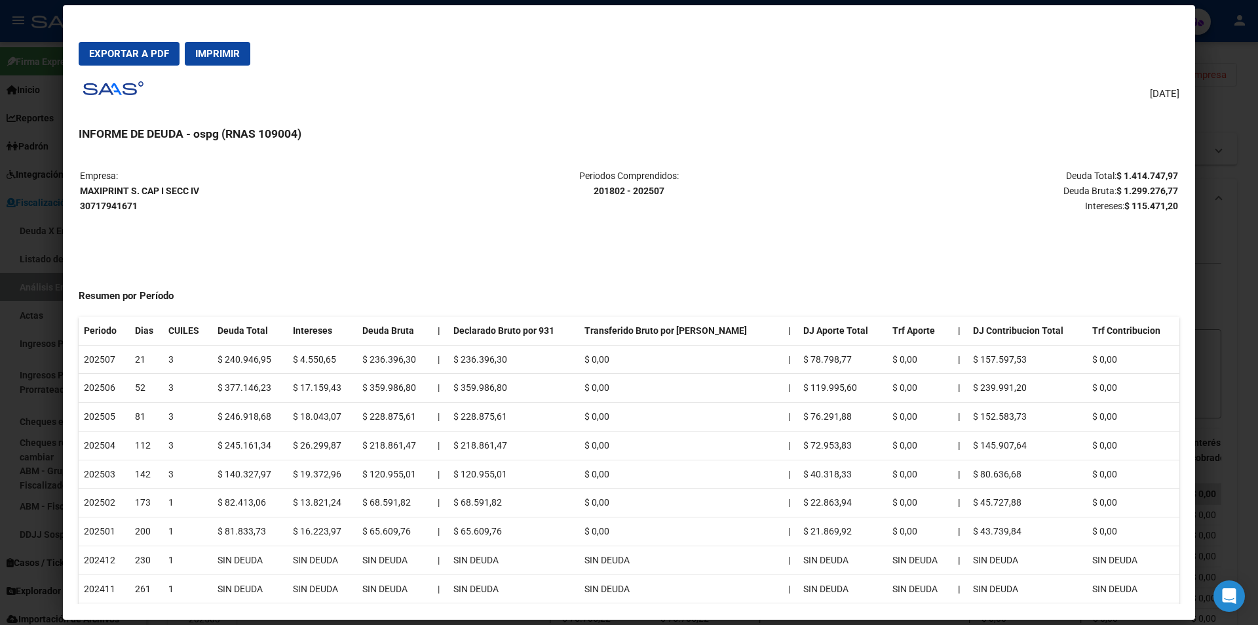
drag, startPoint x: 1111, startPoint y: 174, endPoint x: 1168, endPoint y: 177, distance: 57.7
click at [1168, 177] on table "Empresa: MAXIPRINT S. CAP I SECC IV 30717941671 Periodos Comprendidos: 201802 -…" at bounding box center [629, 190] width 1101 height 47
click at [1246, 252] on div at bounding box center [629, 312] width 1258 height 625
click at [1244, 252] on div at bounding box center [629, 312] width 1258 height 625
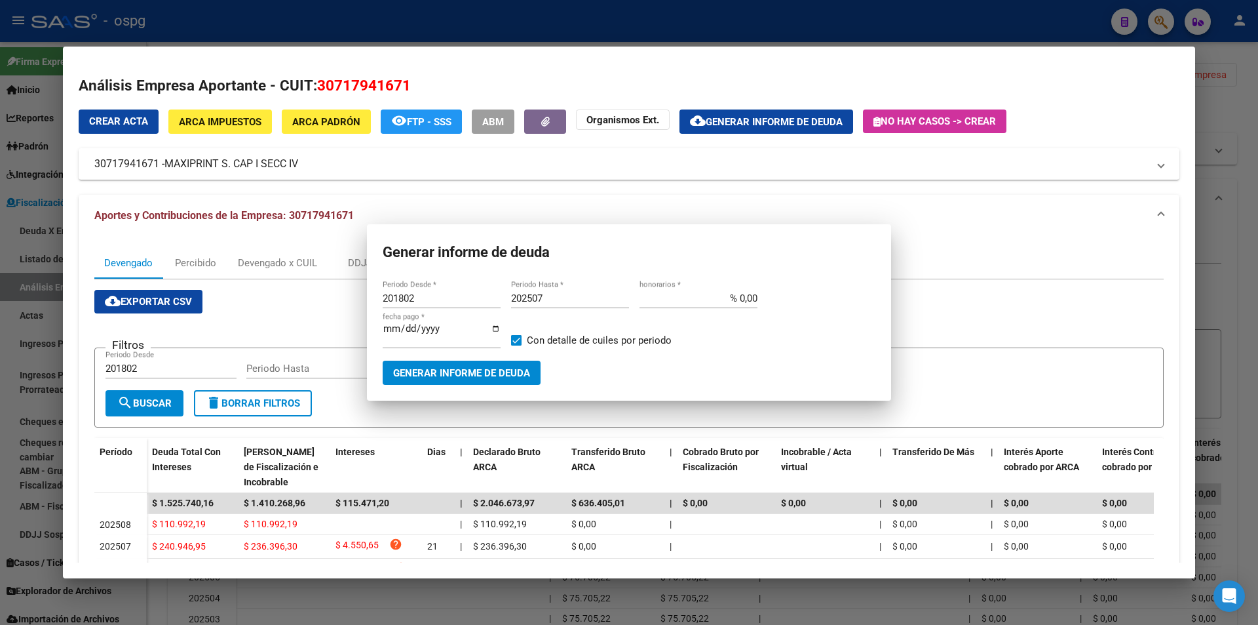
click at [1244, 250] on div at bounding box center [629, 312] width 1258 height 625
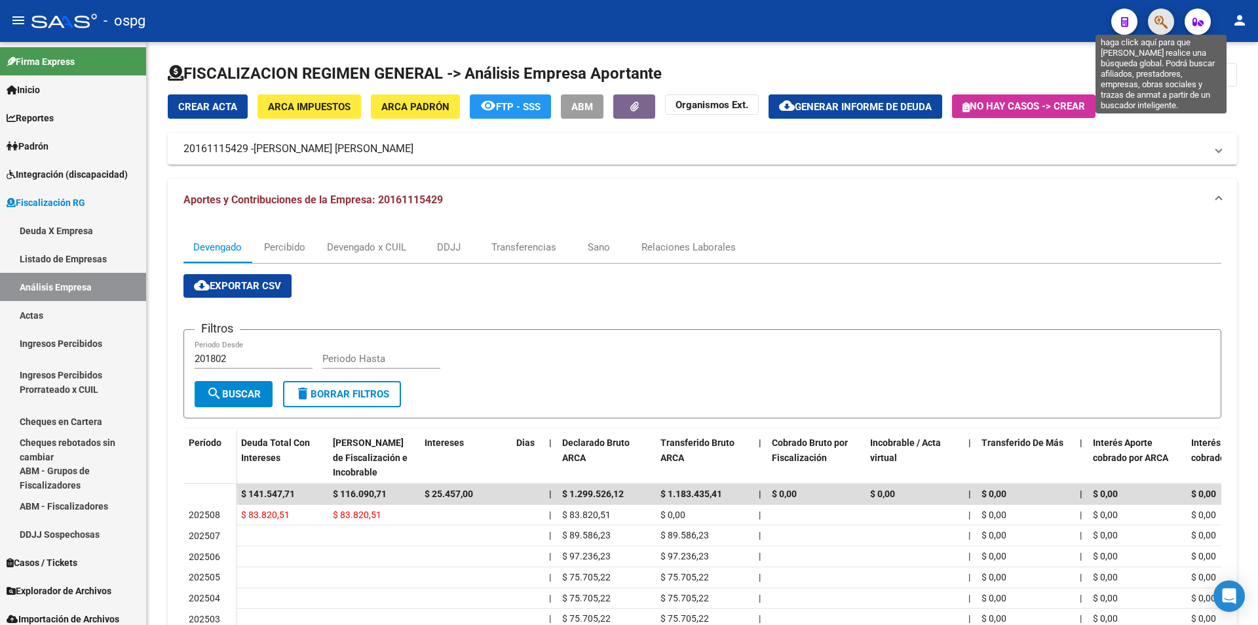
click at [1157, 17] on icon "button" at bounding box center [1161, 21] width 13 height 15
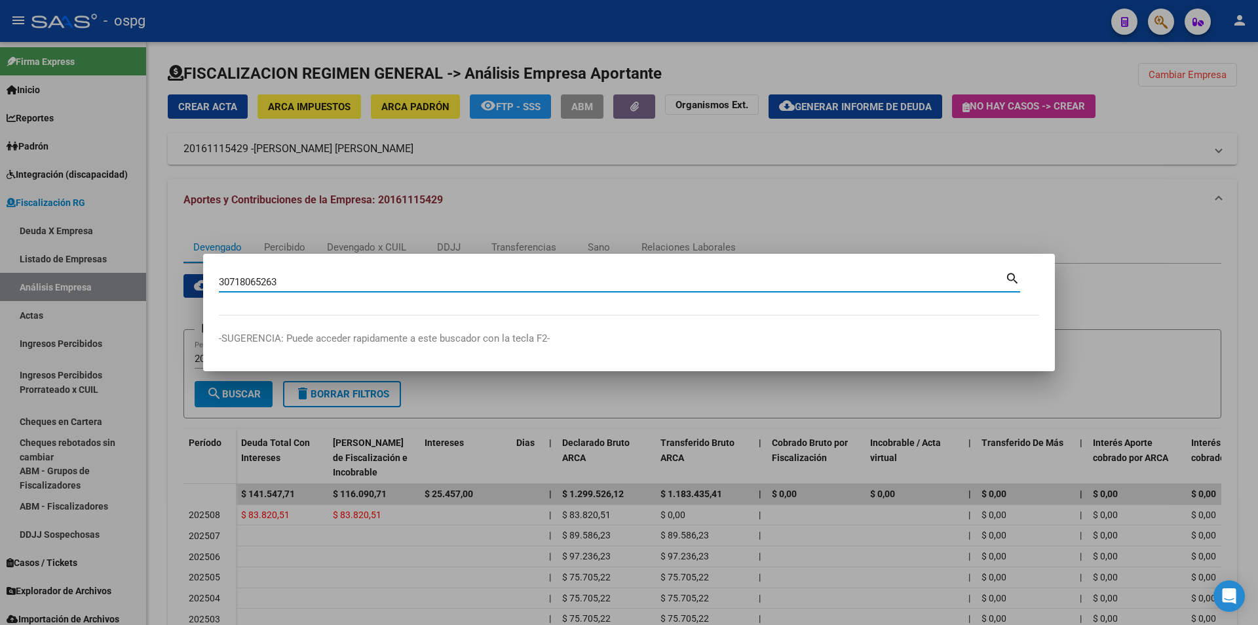
type input "30718065263"
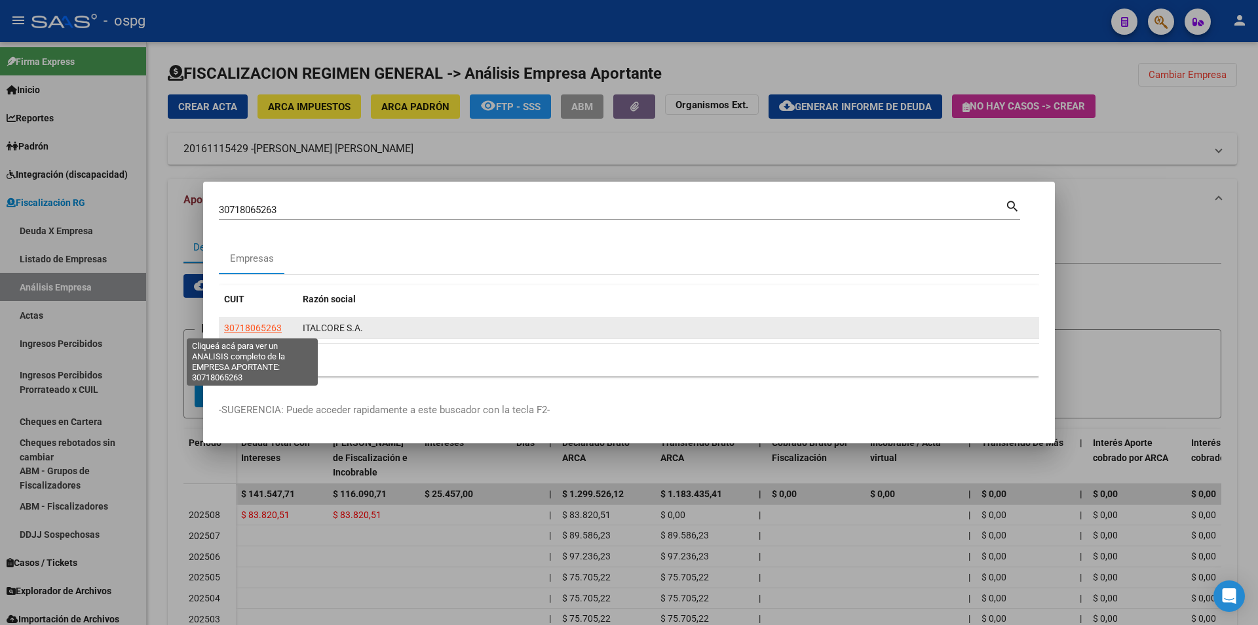
click at [255, 328] on span "30718065263" at bounding box center [253, 327] width 58 height 10
type textarea "30718065263"
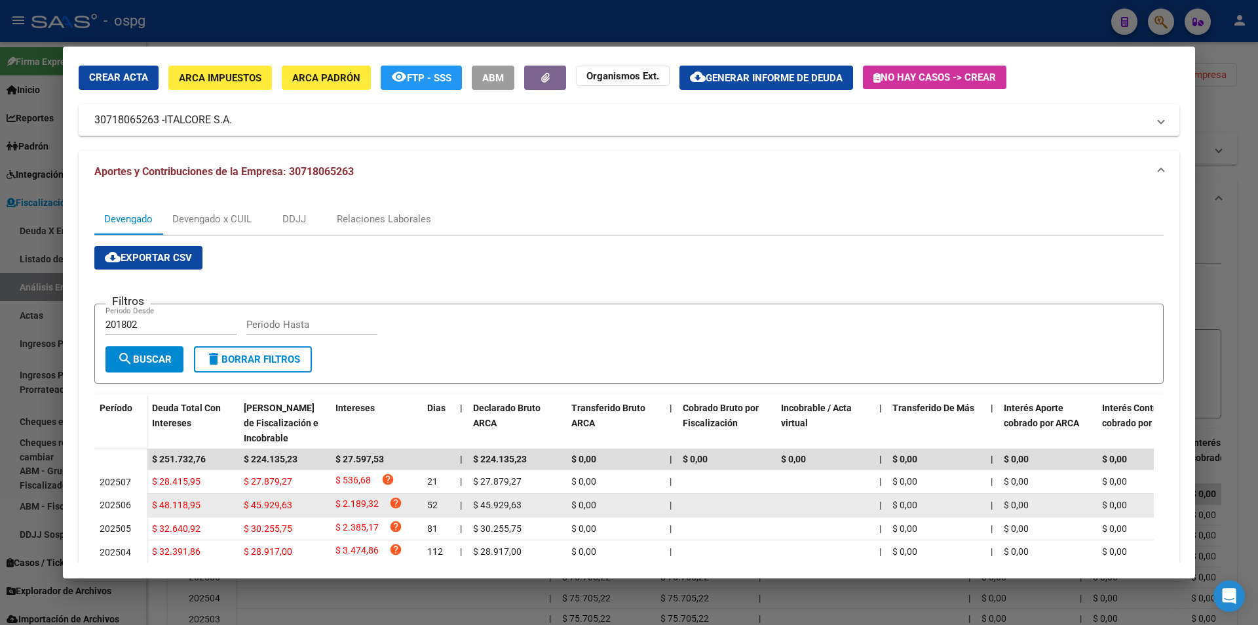
scroll to position [131, 0]
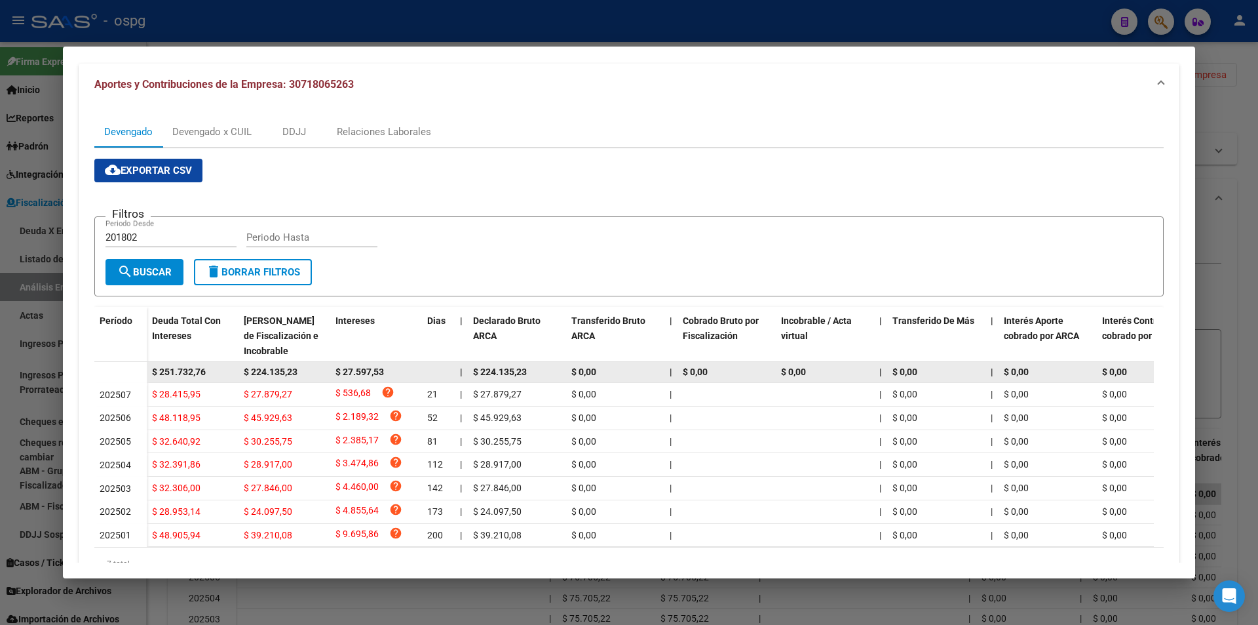
drag, startPoint x: 210, startPoint y: 369, endPoint x: 149, endPoint y: 368, distance: 60.3
click at [149, 368] on datatable-body-cell "$ 251.732,76" at bounding box center [193, 372] width 92 height 20
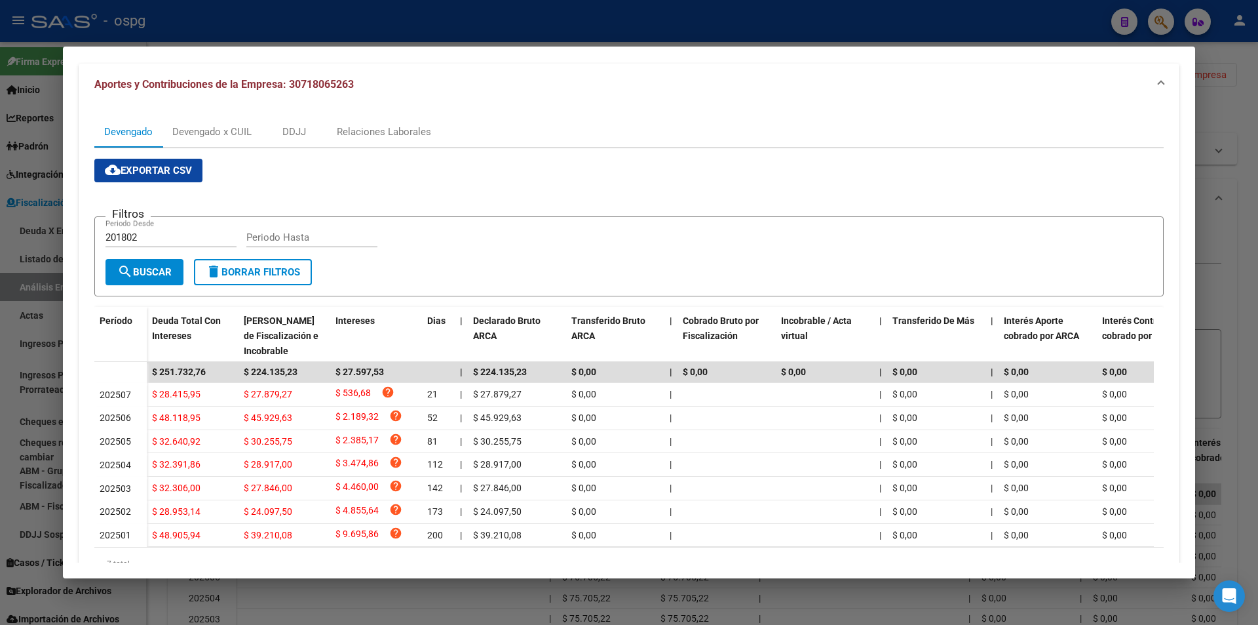
click at [1250, 260] on div at bounding box center [629, 312] width 1258 height 625
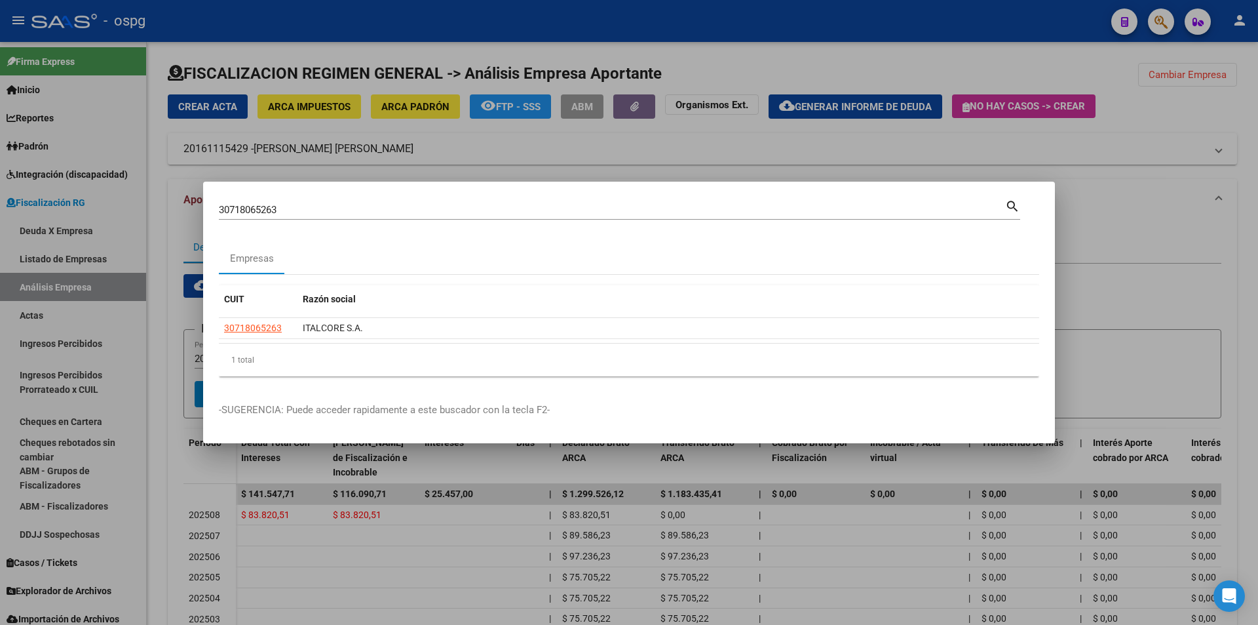
click at [1250, 259] on div at bounding box center [629, 312] width 1258 height 625
click at [1250, 259] on div "FISCALIZACION REGIMEN GENERAL -> Análisis Empresa Aportante Cambiar Empresa Cre…" at bounding box center [702, 420] width 1111 height 756
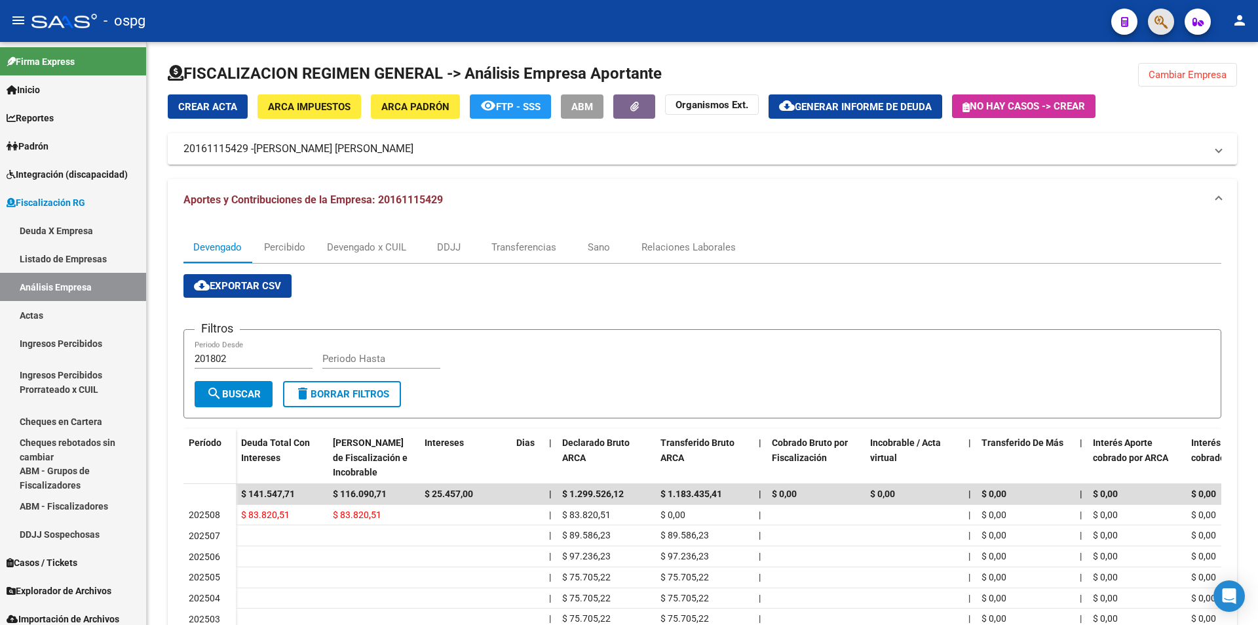
click at [1168, 30] on button "button" at bounding box center [1161, 22] width 26 height 26
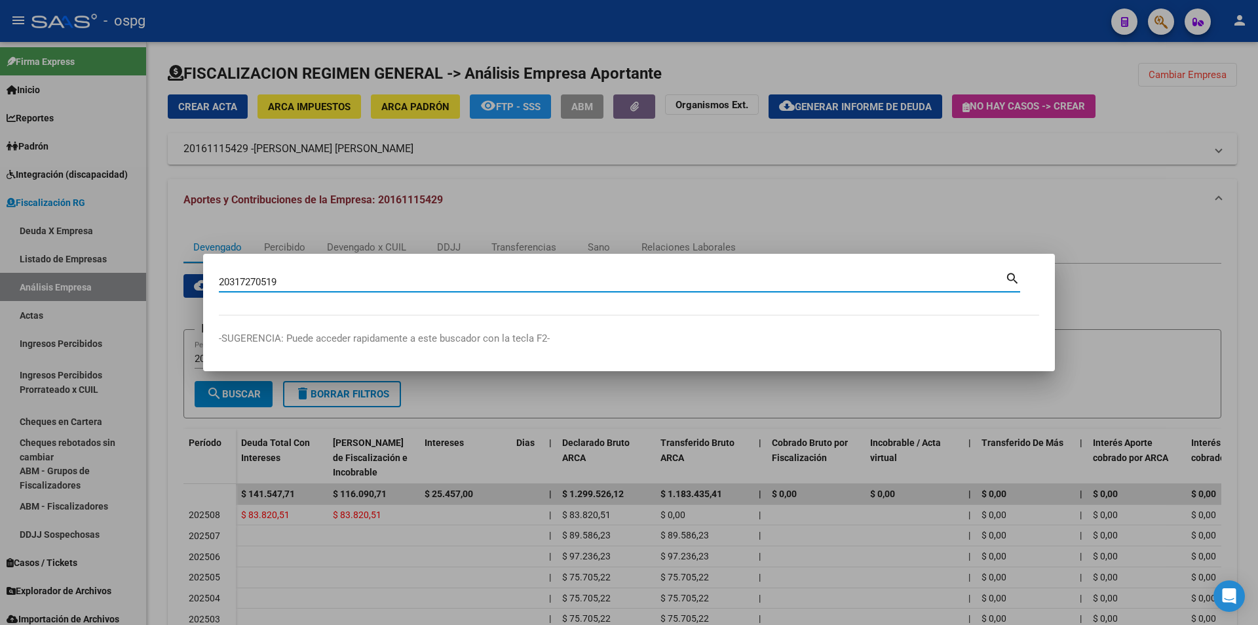
type input "20317270519"
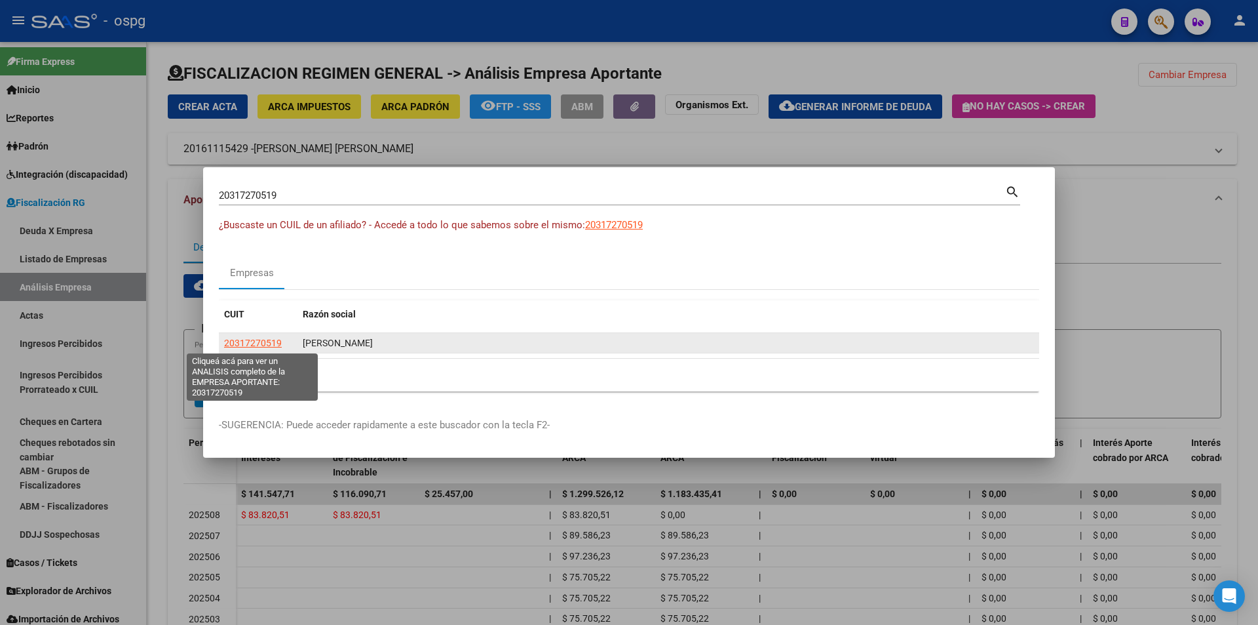
click at [269, 340] on span "20317270519" at bounding box center [253, 342] width 58 height 10
type textarea "20317270519"
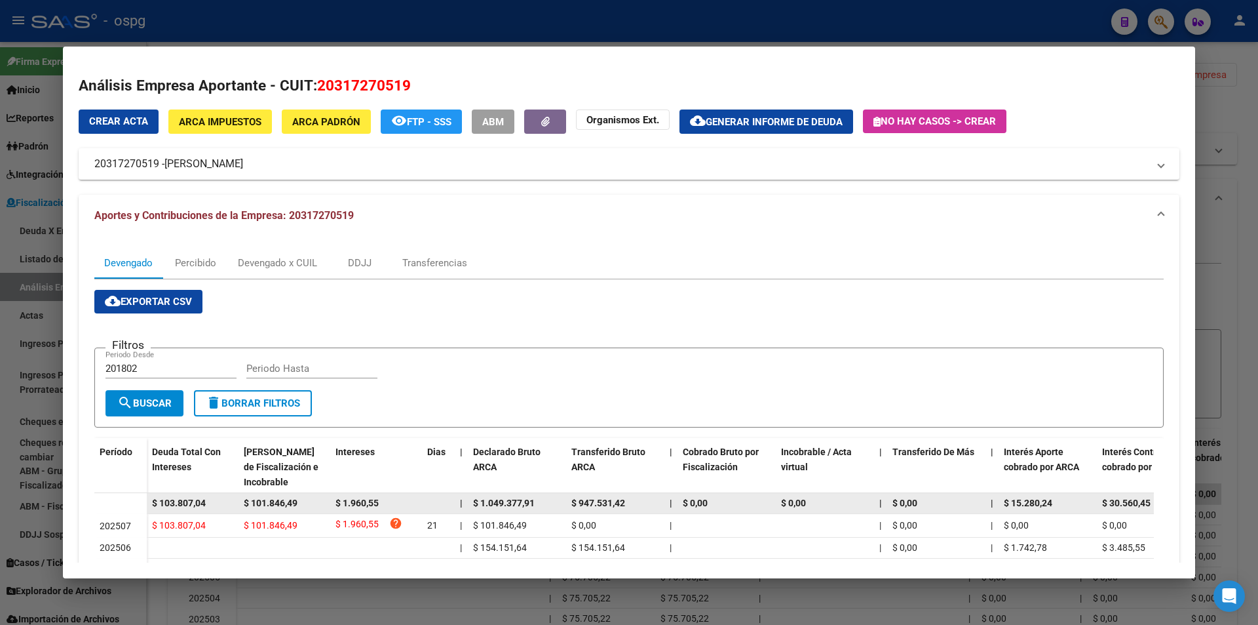
drag, startPoint x: 217, startPoint y: 504, endPoint x: 151, endPoint y: 496, distance: 66.0
click at [151, 496] on datatable-body-cell "$ 103.807,04" at bounding box center [193, 503] width 92 height 20
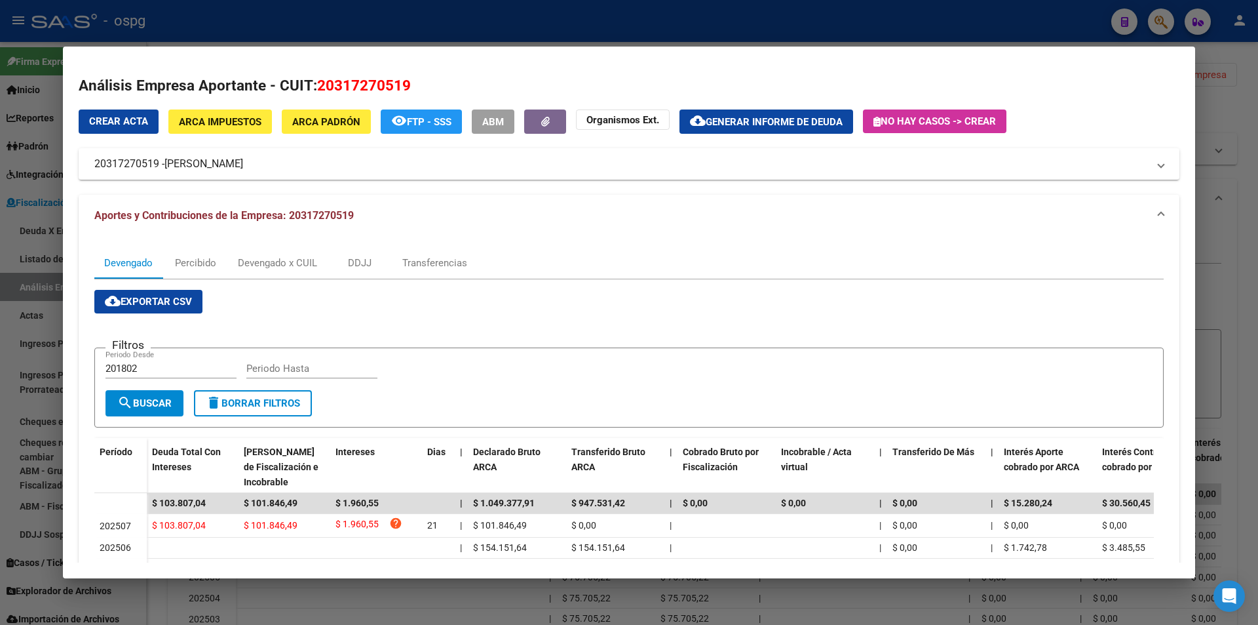
click at [1222, 250] on div at bounding box center [629, 312] width 1258 height 625
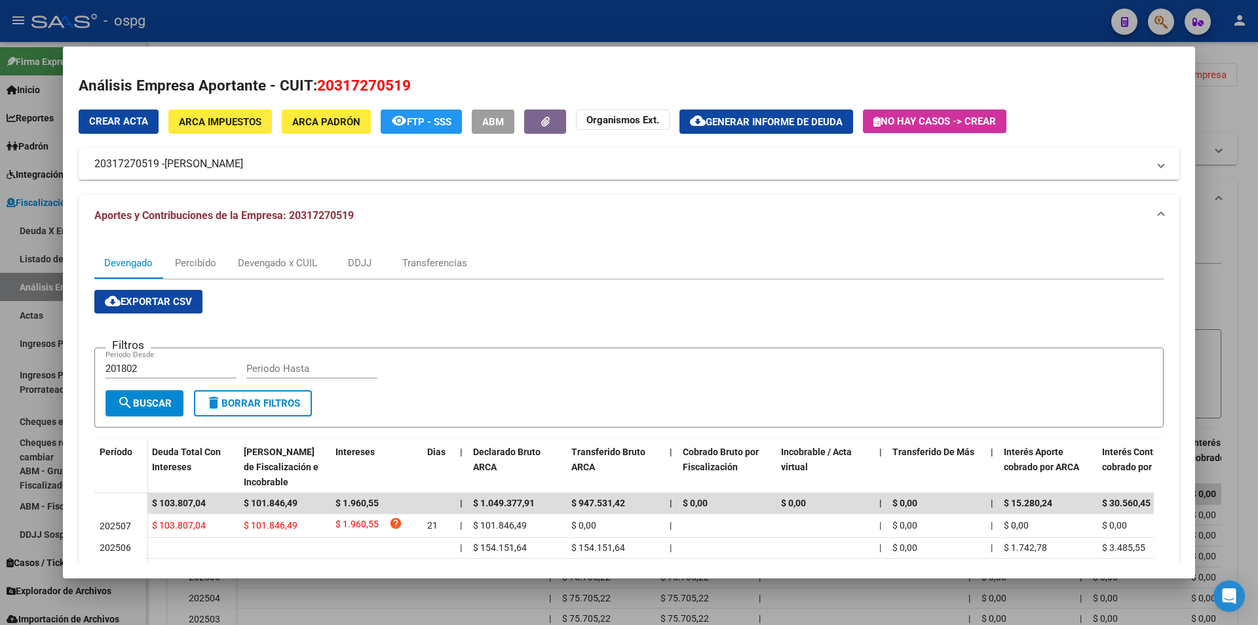
click at [1222, 250] on div at bounding box center [629, 312] width 1258 height 625
click at [1222, 250] on div "Devengado Percibido Devengado x CUIL DDJJ Transferencias Sano Relaciones Labora…" at bounding box center [703, 494] width 1070 height 546
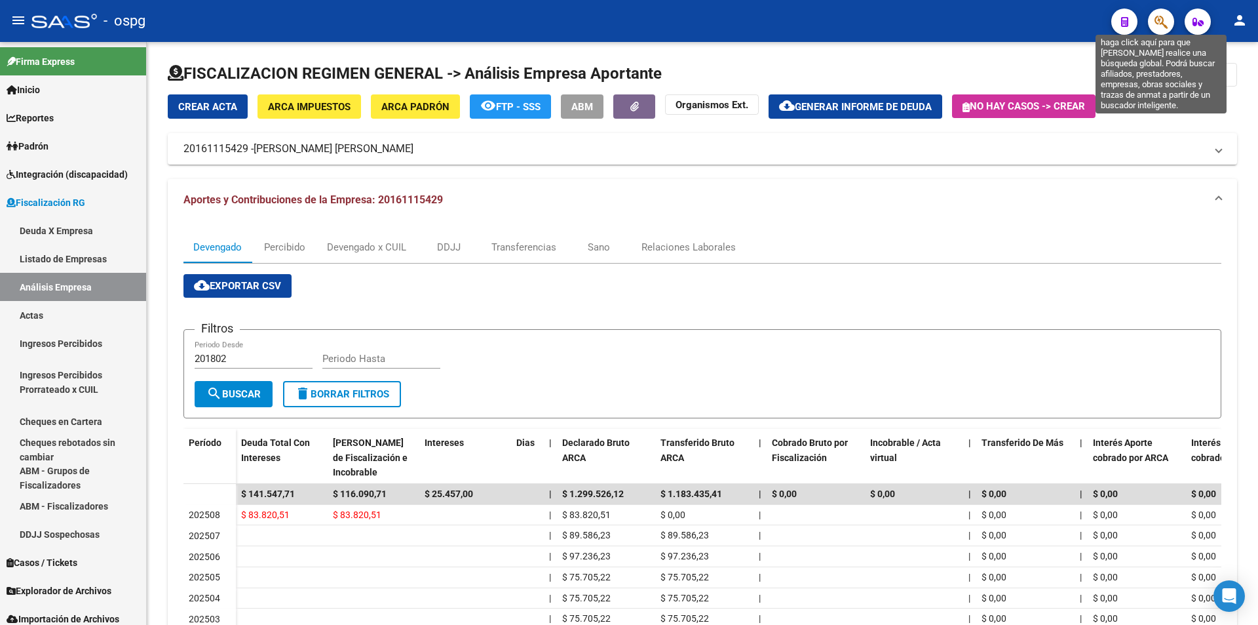
click at [1160, 14] on icon "button" at bounding box center [1161, 21] width 13 height 15
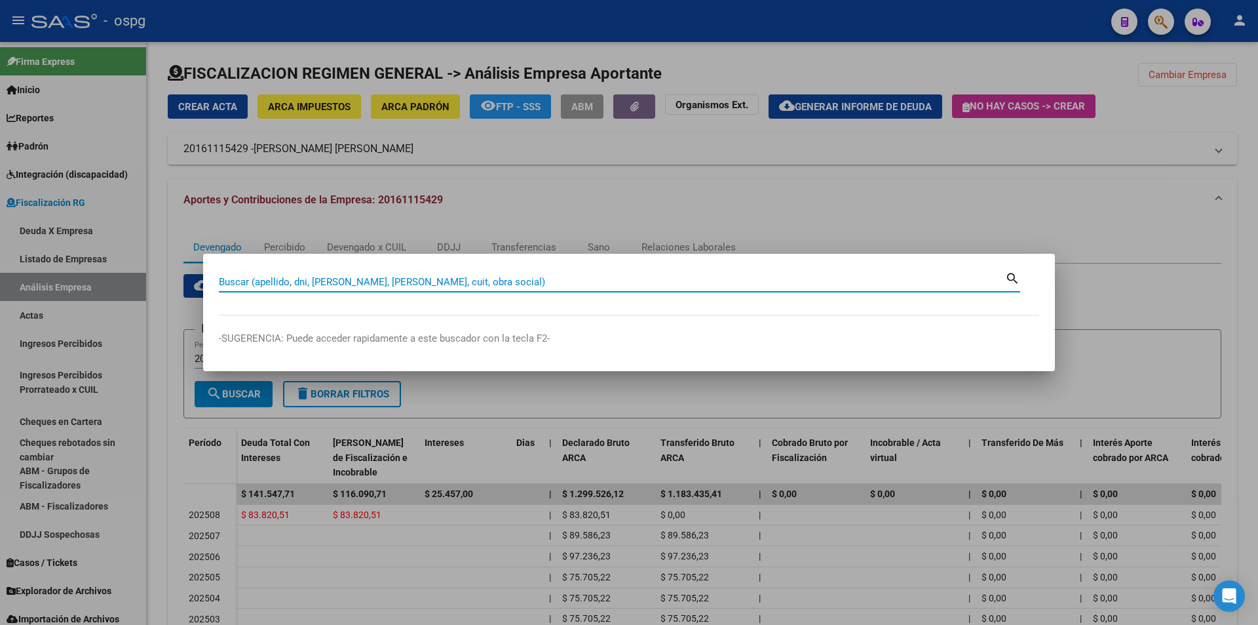
paste input "30707529616"
type input "30707529616"
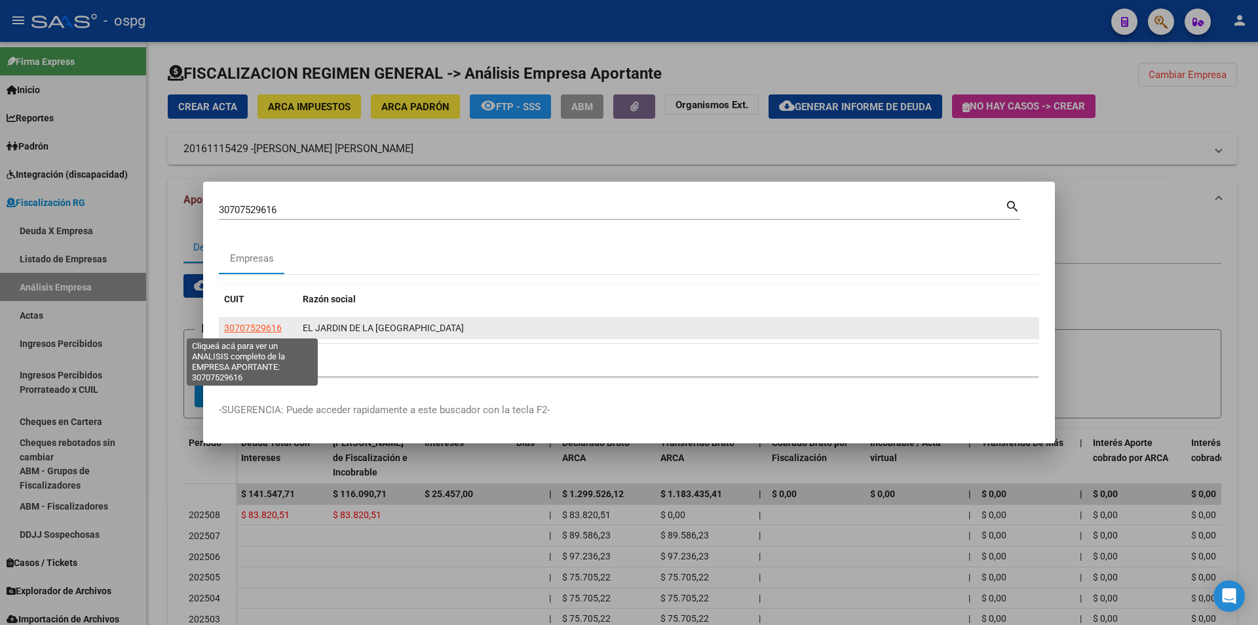
click at [246, 325] on span "30707529616" at bounding box center [253, 327] width 58 height 10
type textarea "30707529616"
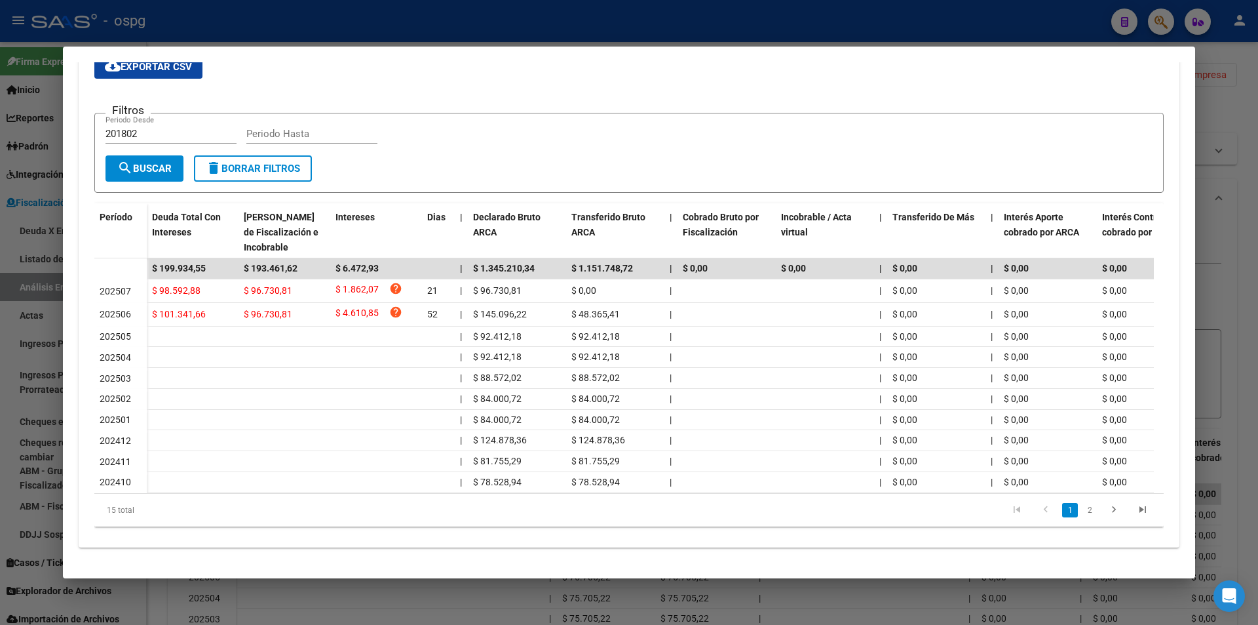
scroll to position [245, 0]
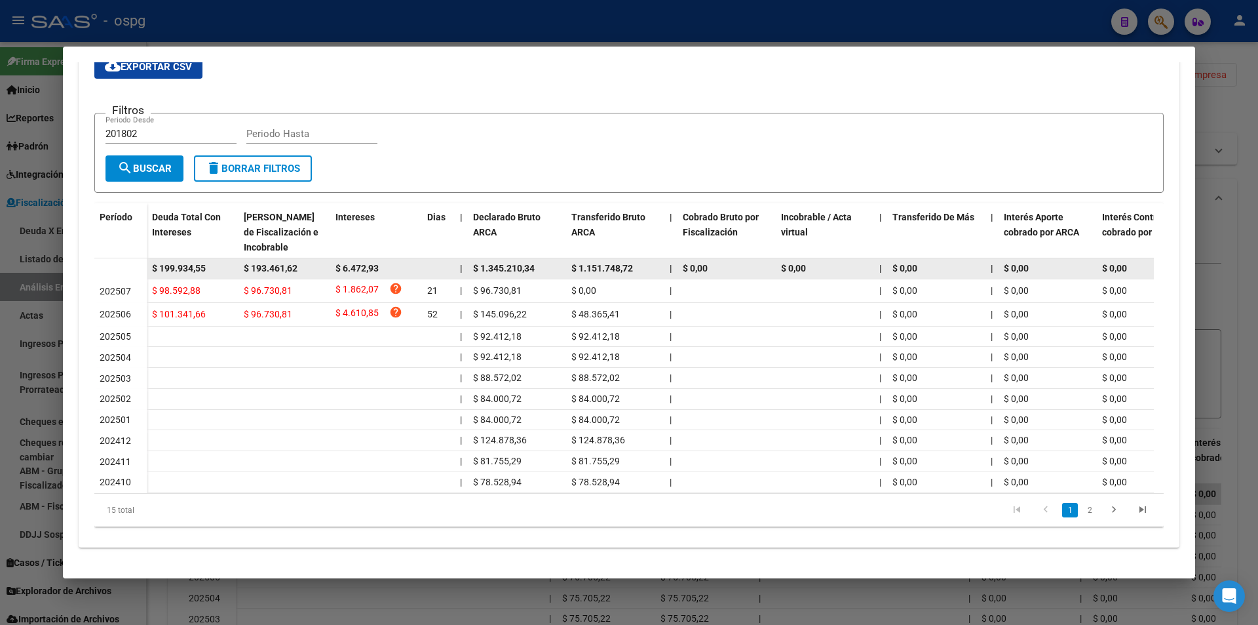
drag, startPoint x: 214, startPoint y: 254, endPoint x: 153, endPoint y: 257, distance: 60.3
click at [153, 261] on div "$ 199.934,55" at bounding box center [192, 268] width 81 height 15
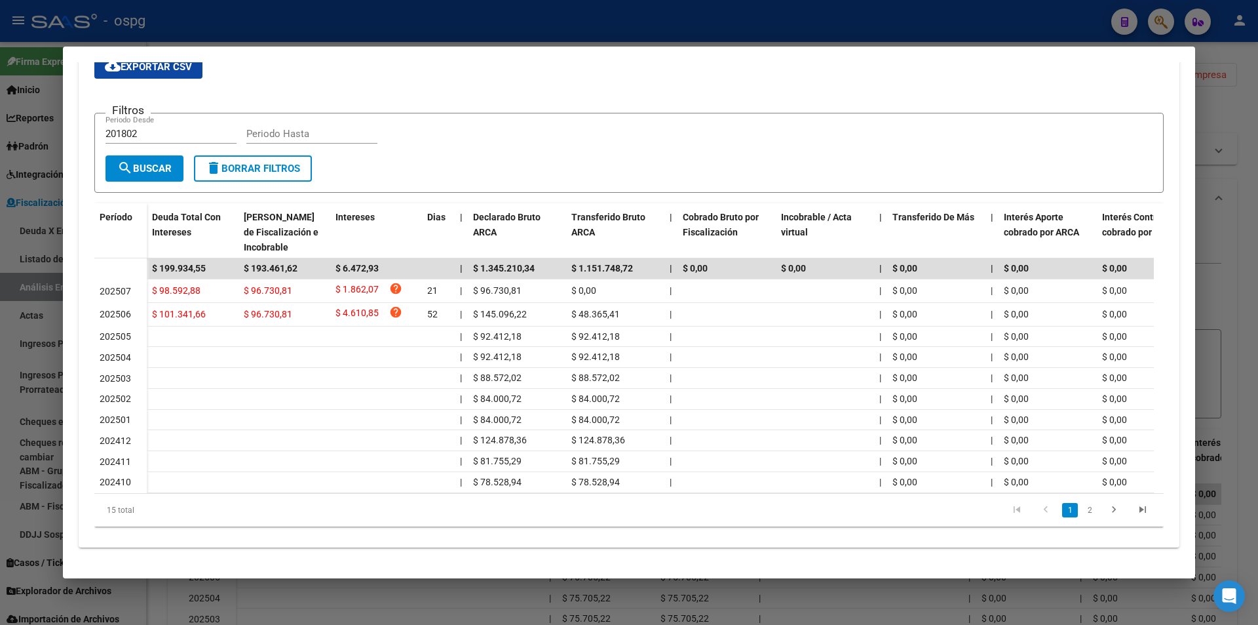
click at [1258, 227] on div at bounding box center [629, 312] width 1258 height 625
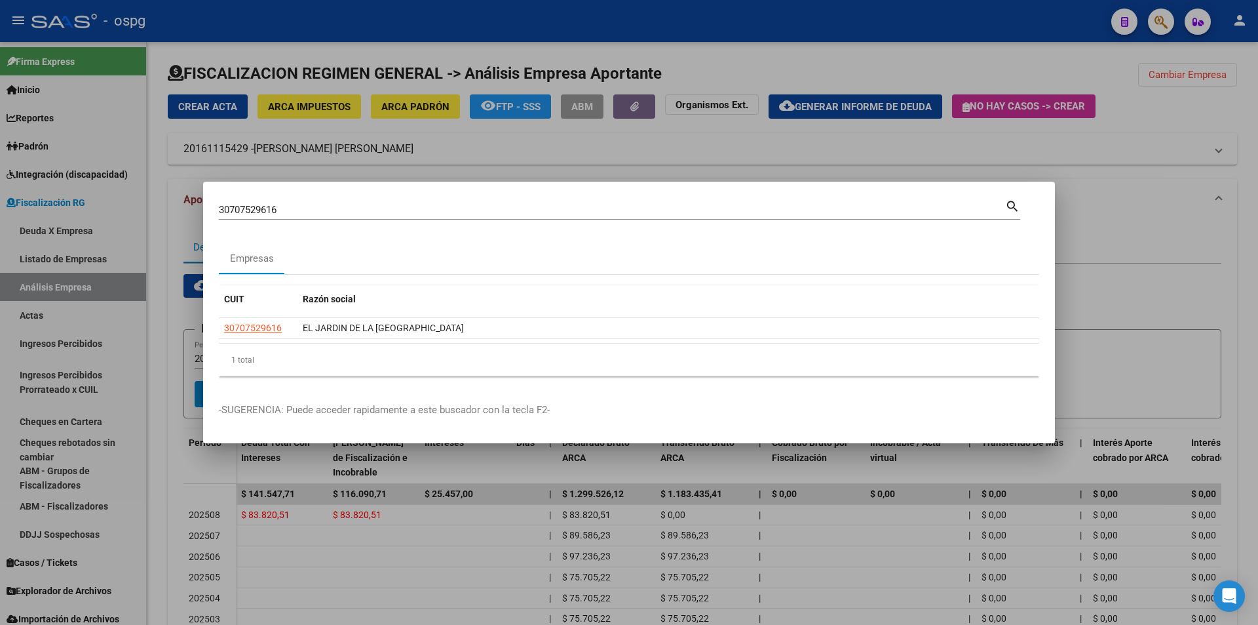
click at [1257, 227] on div at bounding box center [629, 312] width 1258 height 625
click at [1257, 227] on div at bounding box center [1256, 263] width 3 height 443
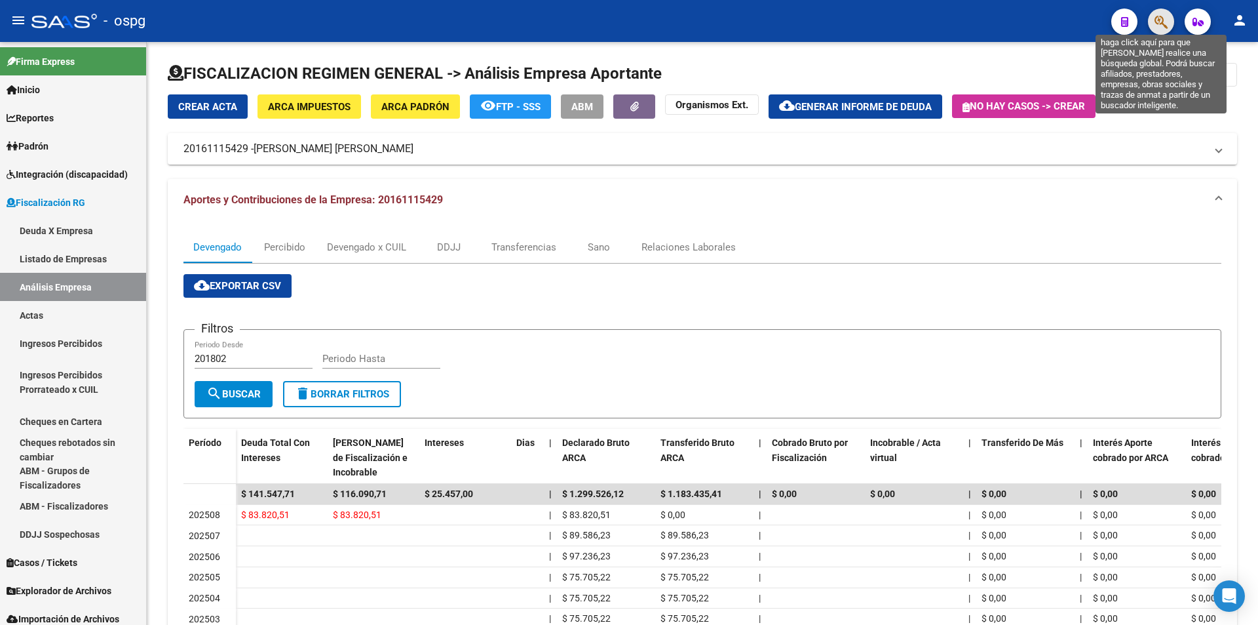
click at [1165, 27] on icon "button" at bounding box center [1161, 21] width 13 height 15
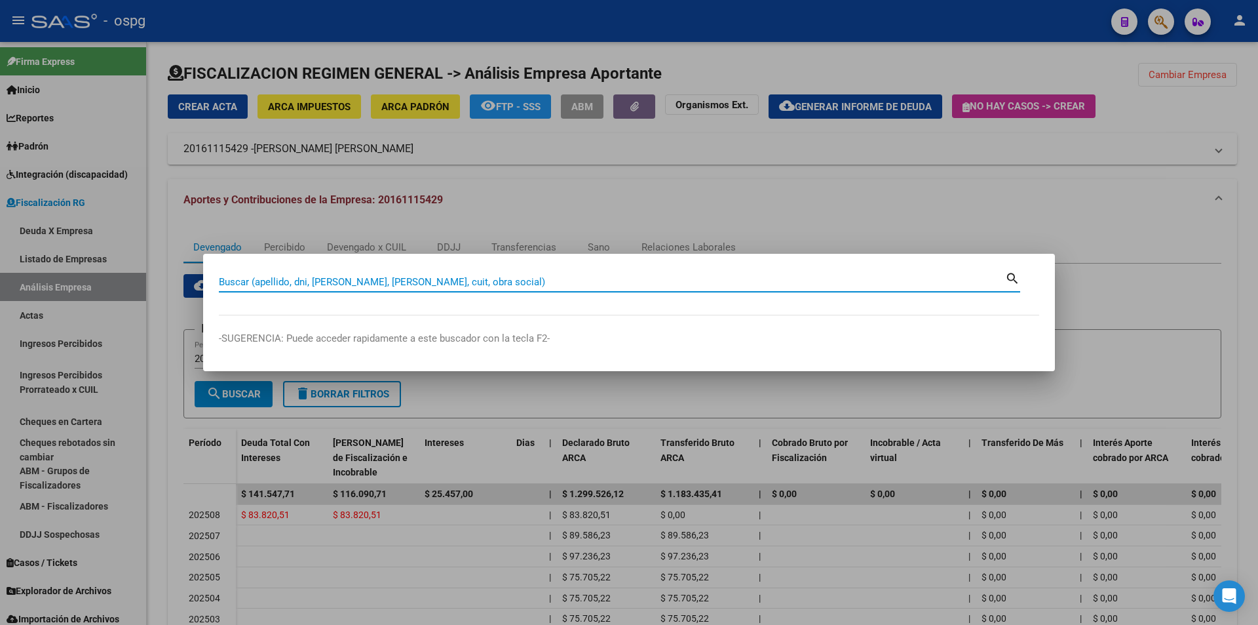
drag, startPoint x: 317, startPoint y: 274, endPoint x: 302, endPoint y: 283, distance: 17.6
paste input "30716550377"
type input "30716550377"
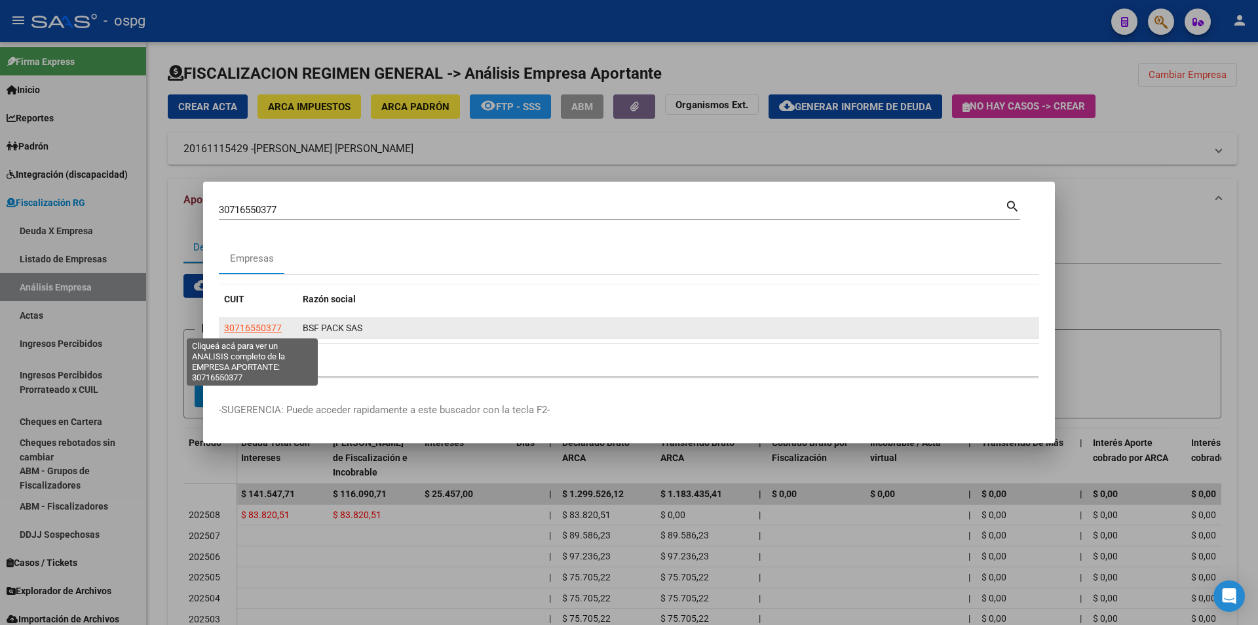
click at [254, 328] on span "30716550377" at bounding box center [253, 327] width 58 height 10
type textarea "30716550377"
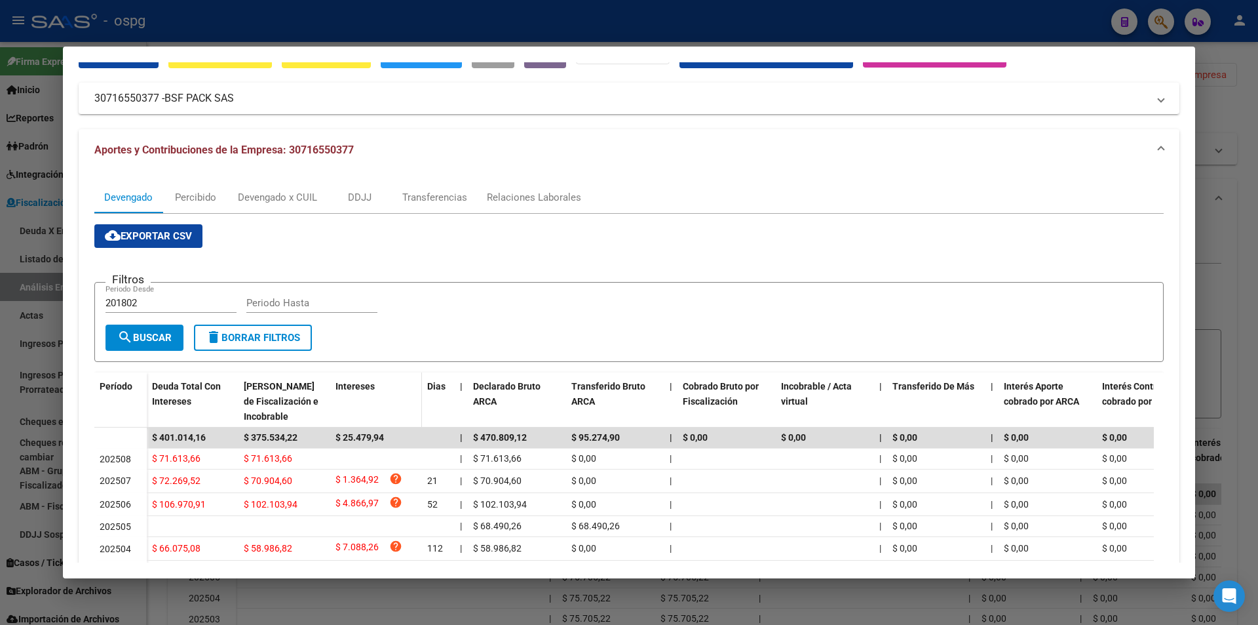
scroll to position [0, 0]
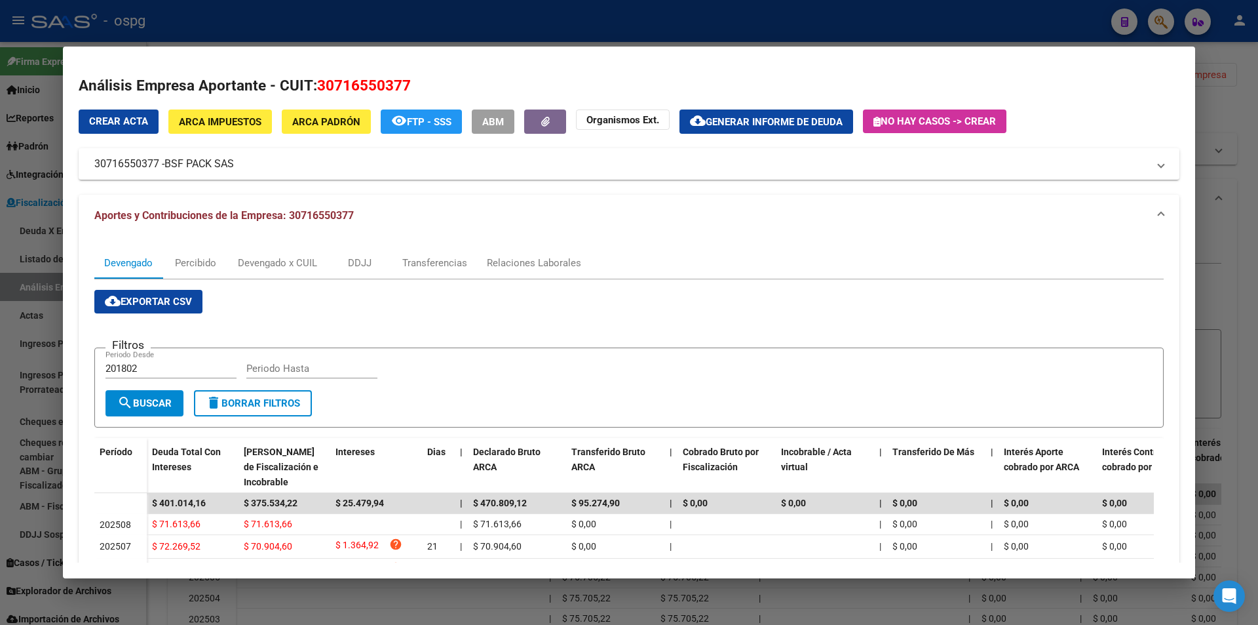
click at [737, 119] on span "Generar informe de deuda" at bounding box center [774, 122] width 137 height 12
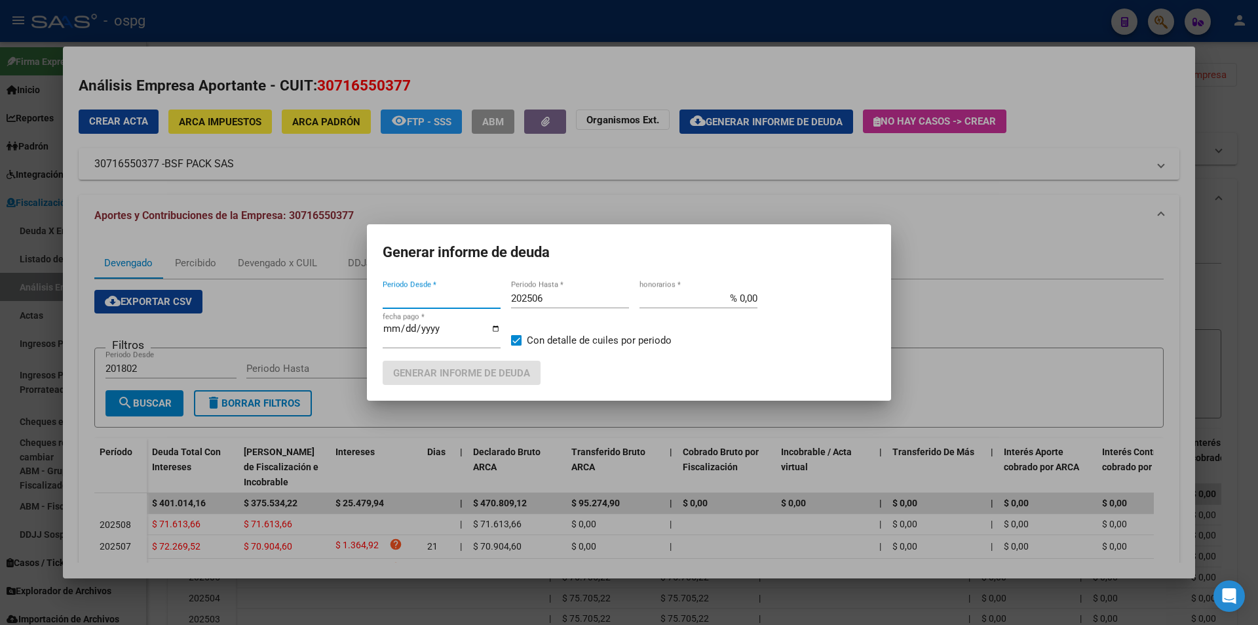
type input "201802"
click at [546, 299] on input "202506" at bounding box center [570, 298] width 118 height 12
type input "202507"
click at [476, 374] on span "Generar informe de deuda" at bounding box center [461, 373] width 137 height 12
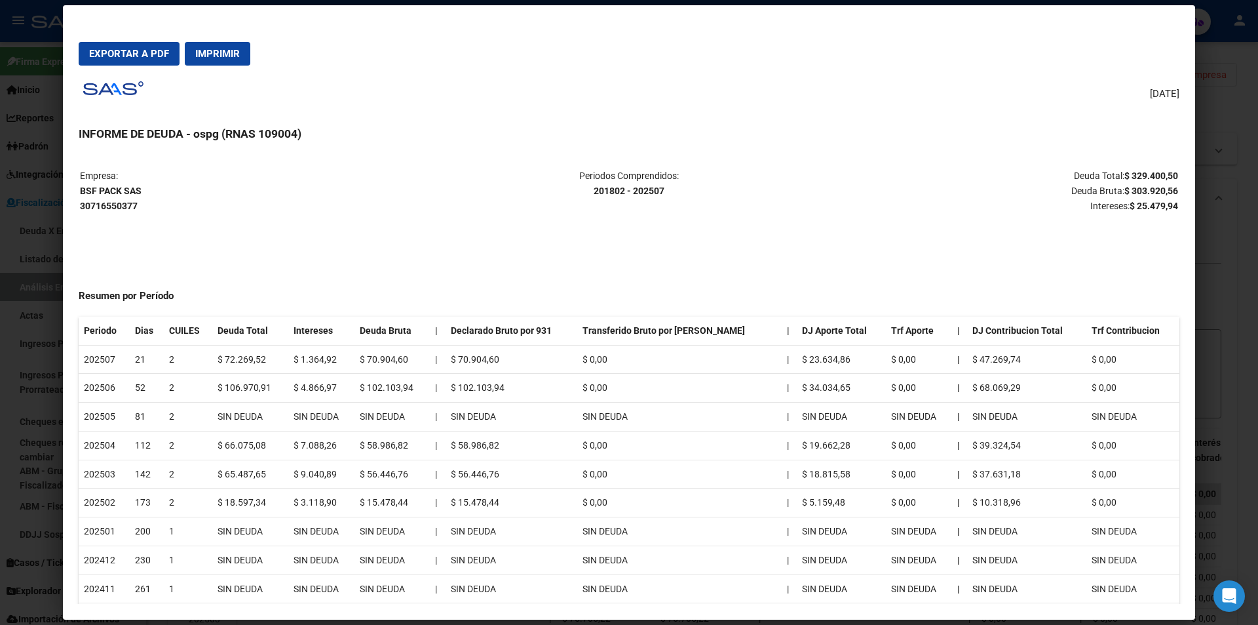
click at [1113, 169] on mat-dialog-content "Empresa: BSF PACK SAS 30716550377 Periodos Comprendidos: 201802 - 202507 Deuda …" at bounding box center [629, 379] width 1132 height 450
click at [1113, 180] on p "Deuda Total: $ 329.400,50 Deuda Bruta: $ 303.920,56 Intereses: $ 25.479,94" at bounding box center [995, 190] width 365 height 45
drag, startPoint x: 1113, startPoint y: 181, endPoint x: 1151, endPoint y: 179, distance: 37.4
click at [1151, 179] on p "Deuda Total: $ 329.400,50 Deuda Bruta: $ 303.920,56 Intereses: $ 25.479,94" at bounding box center [995, 190] width 365 height 45
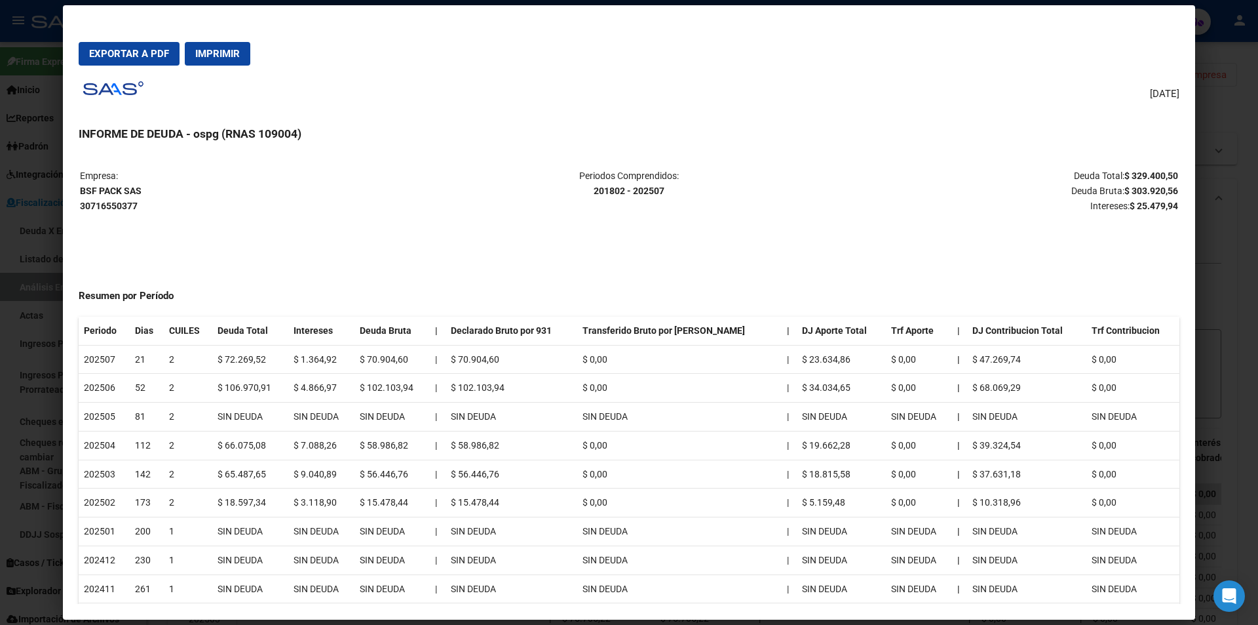
click at [1132, 129] on h3 "INFORME DE DEUDA - ospg (RNAS 109004)" at bounding box center [629, 133] width 1101 height 17
drag, startPoint x: 1114, startPoint y: 174, endPoint x: 1168, endPoint y: 172, distance: 53.8
click at [1168, 172] on strong "$ 329.400,50" at bounding box center [1152, 175] width 54 height 10
drag, startPoint x: 1200, startPoint y: 303, endPoint x: 1202, endPoint y: 293, distance: 10.0
click at [1202, 293] on div at bounding box center [629, 312] width 1258 height 625
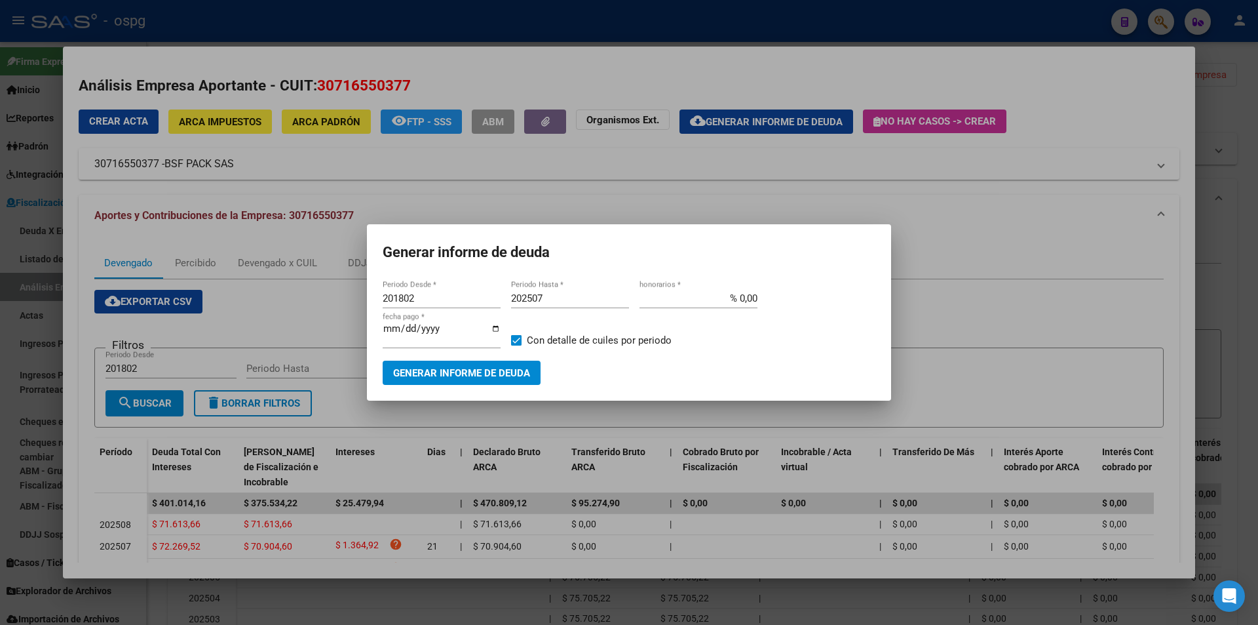
click at [1202, 291] on div at bounding box center [629, 312] width 1258 height 625
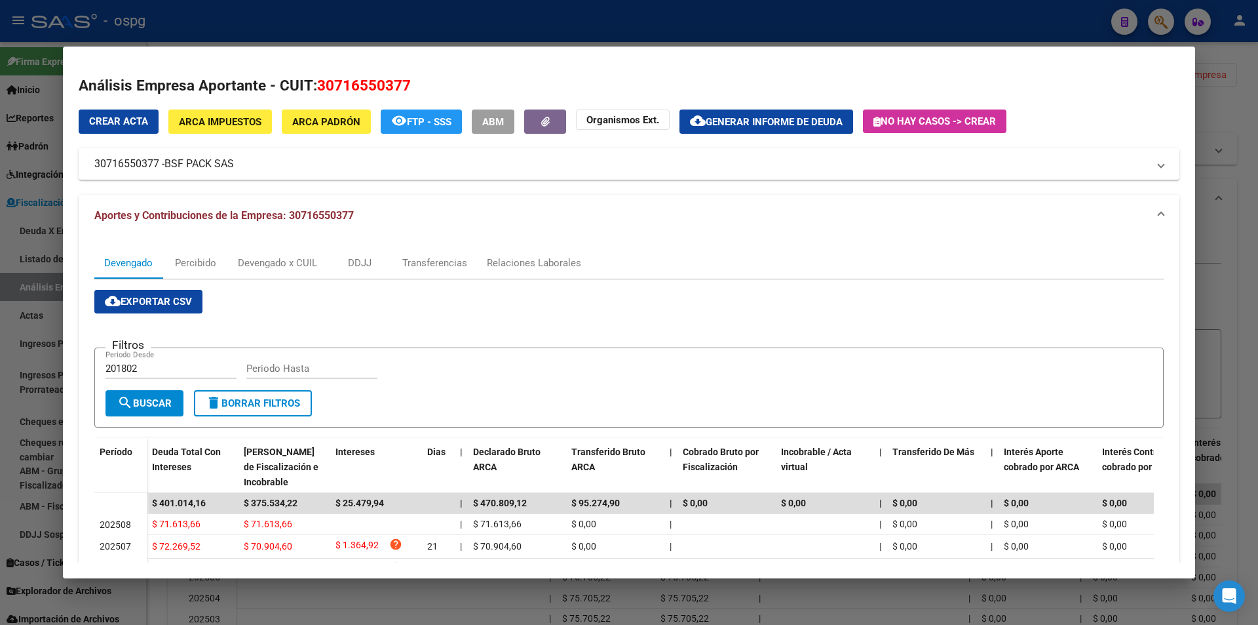
click at [1202, 291] on div at bounding box center [629, 312] width 1258 height 625
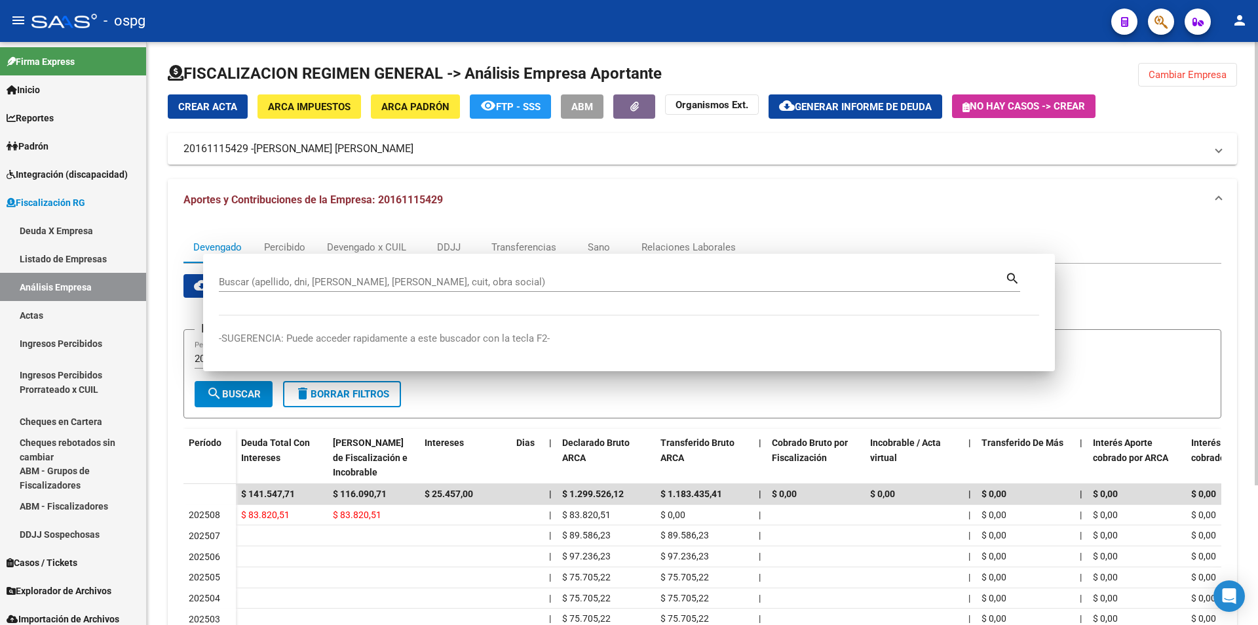
click at [1202, 290] on div "cloud_download Exportar CSV Filtros 201802 Periodo Desde Periodo Hasta search B…" at bounding box center [702, 510] width 1038 height 472
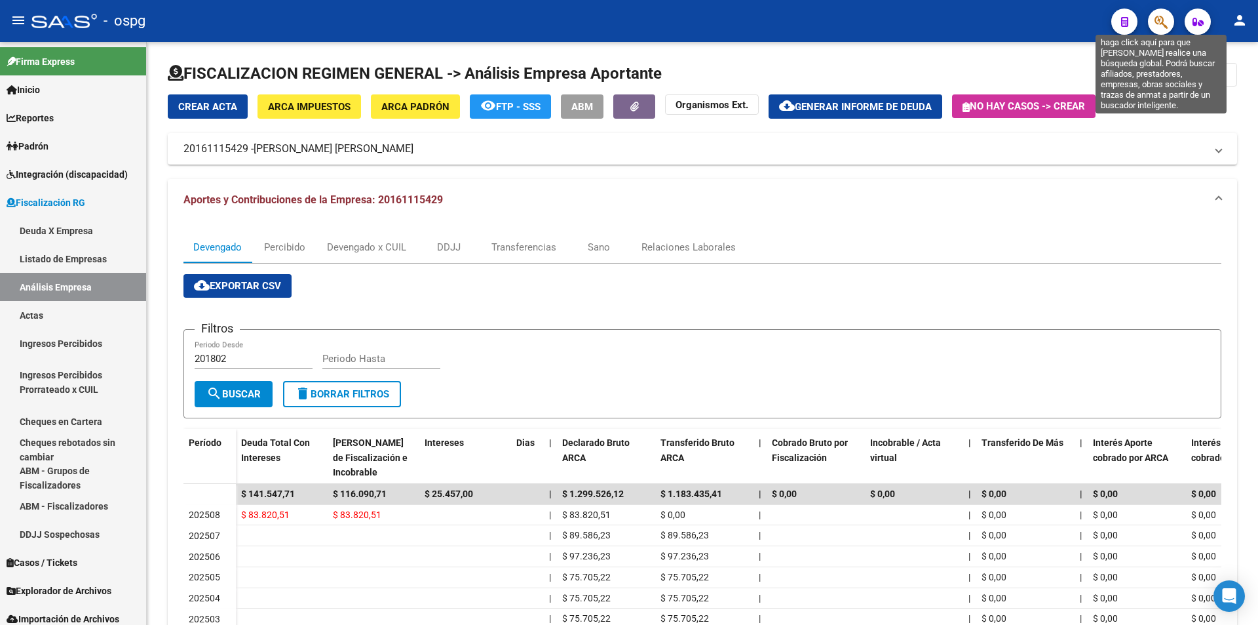
click at [1163, 19] on icon "button" at bounding box center [1161, 21] width 13 height 15
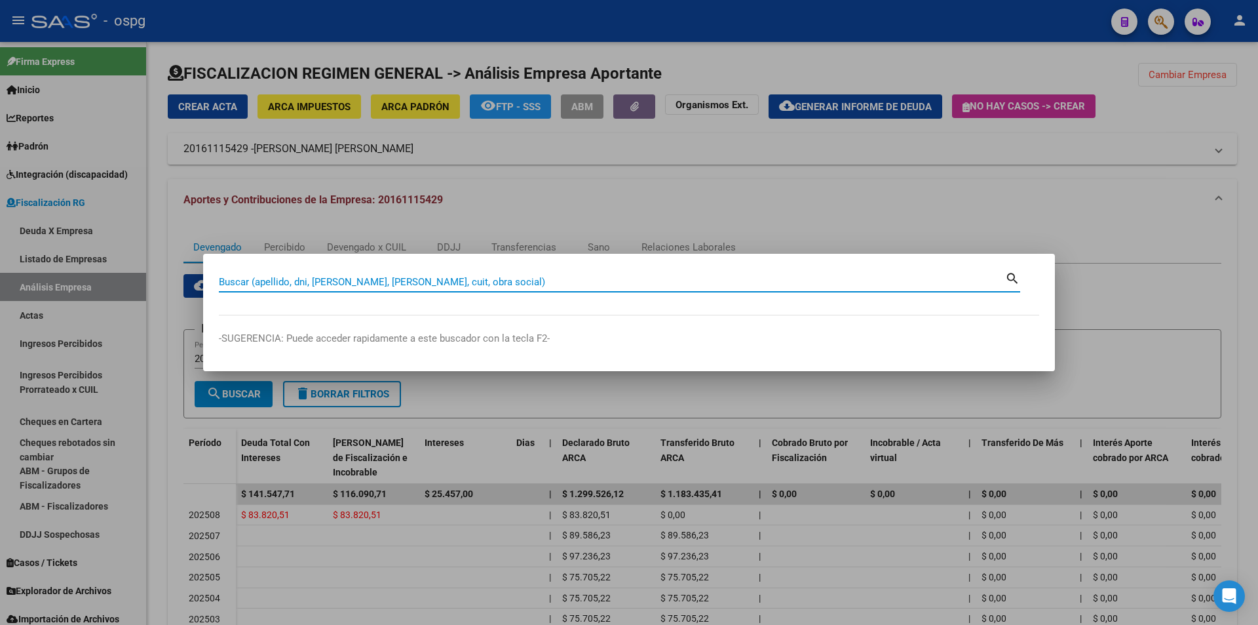
paste input "30707656480"
type input "30707656480"
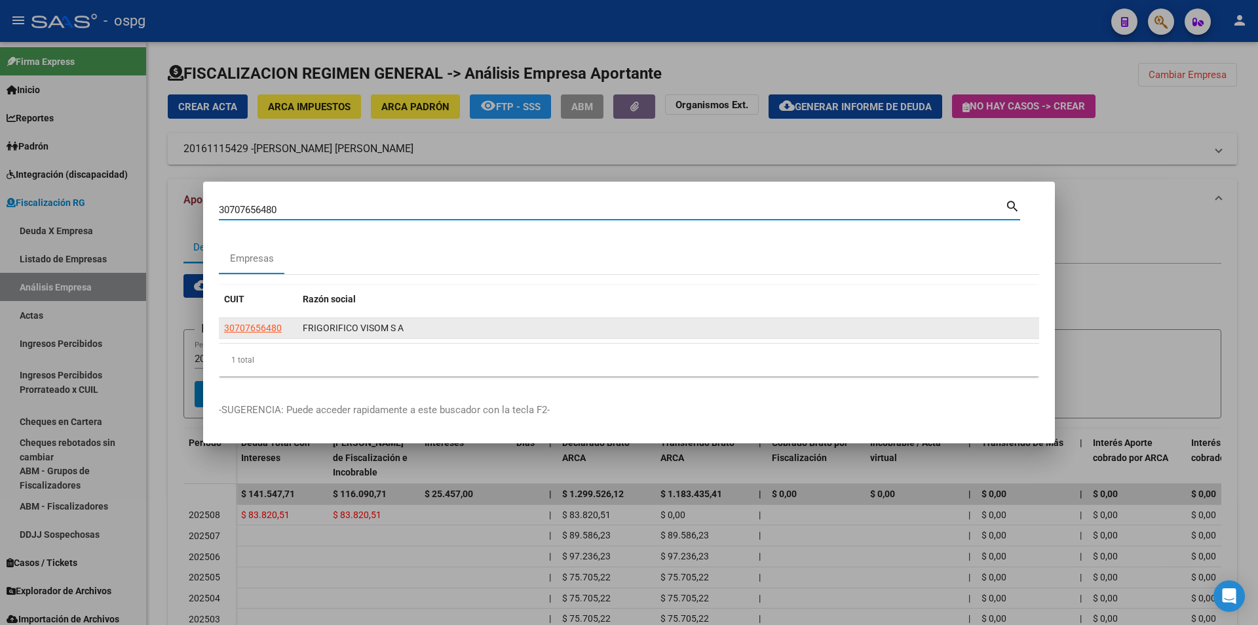
click at [262, 335] on app-link-go-to "30707656480" at bounding box center [253, 327] width 58 height 15
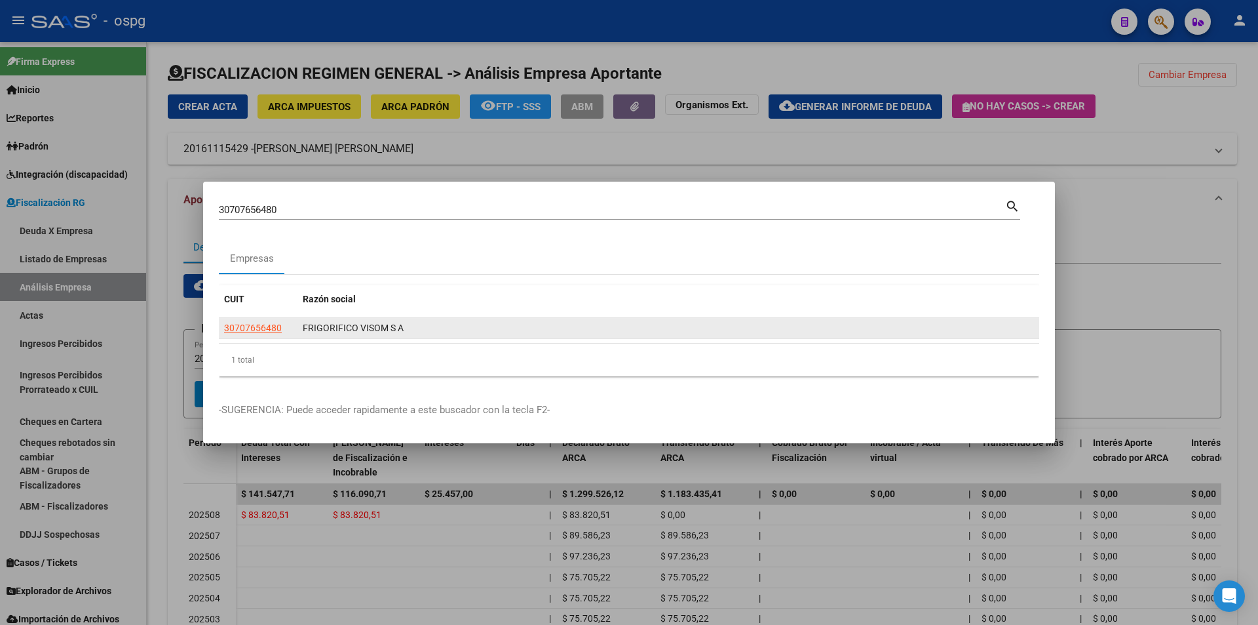
click at [261, 332] on span "30707656480" at bounding box center [253, 327] width 58 height 10
type textarea "30707656480"
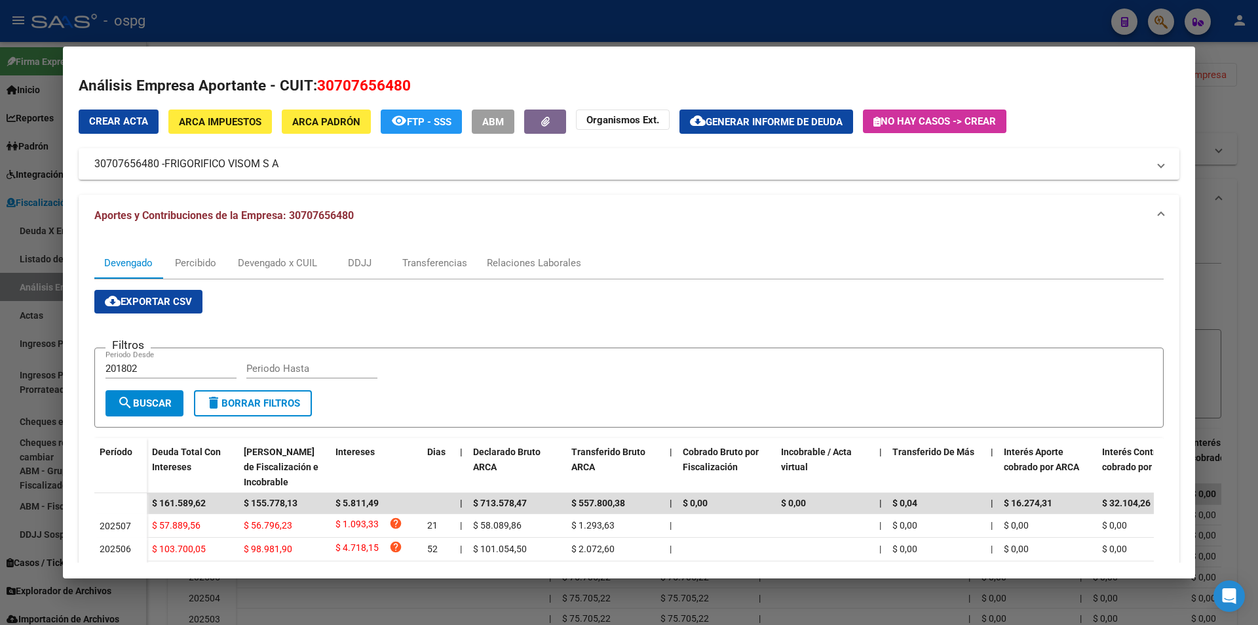
scroll to position [66, 0]
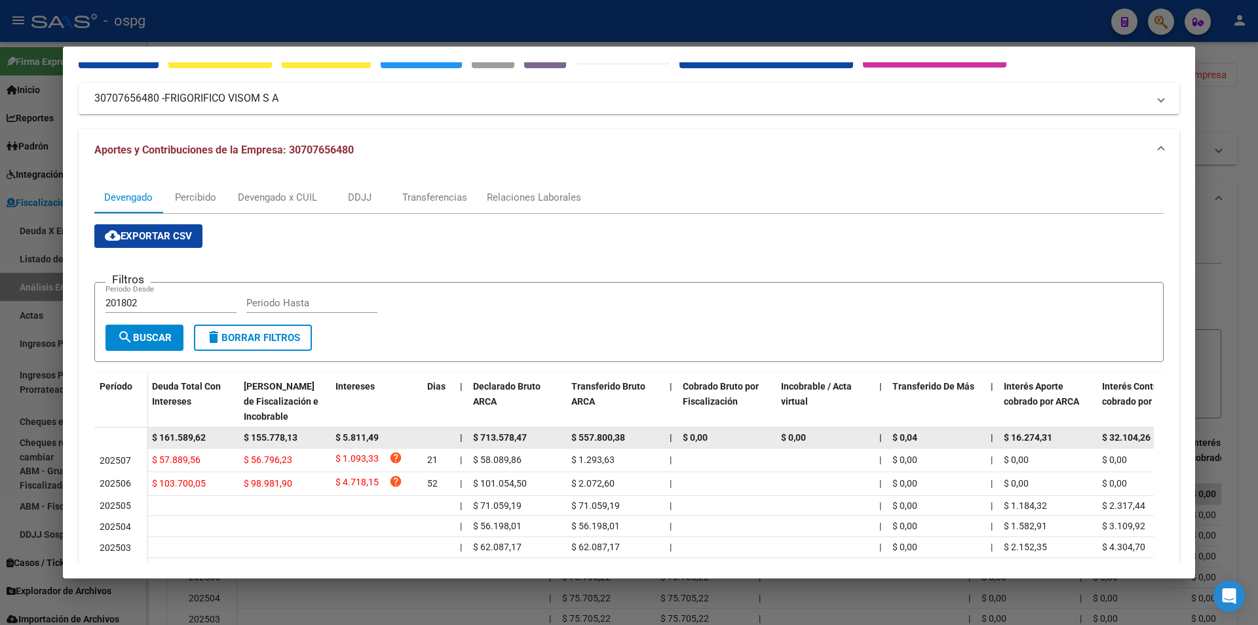
drag, startPoint x: 214, startPoint y: 434, endPoint x: 174, endPoint y: 441, distance: 41.2
click at [166, 430] on div "$ 161.589,62" at bounding box center [192, 437] width 81 height 15
drag, startPoint x: 151, startPoint y: 440, endPoint x: 176, endPoint y: 438, distance: 25.0
click at [171, 440] on datatable-body-cell "$ 161.589,62" at bounding box center [193, 437] width 92 height 20
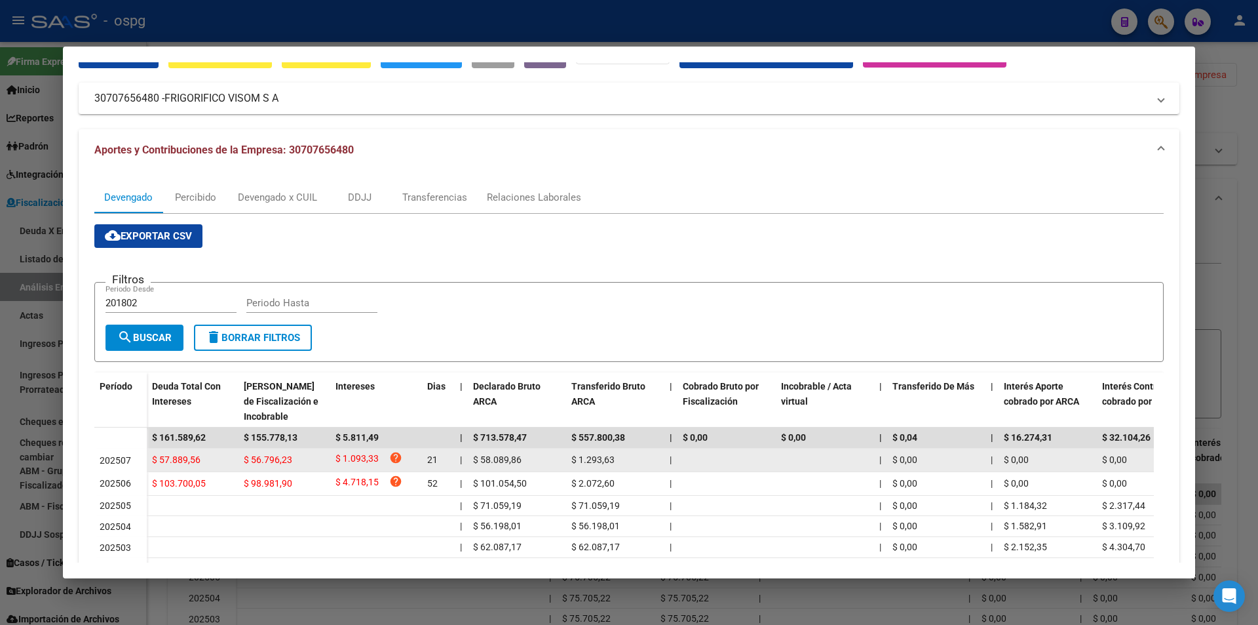
click at [211, 453] on div "$ 57.889,56" at bounding box center [192, 459] width 81 height 15
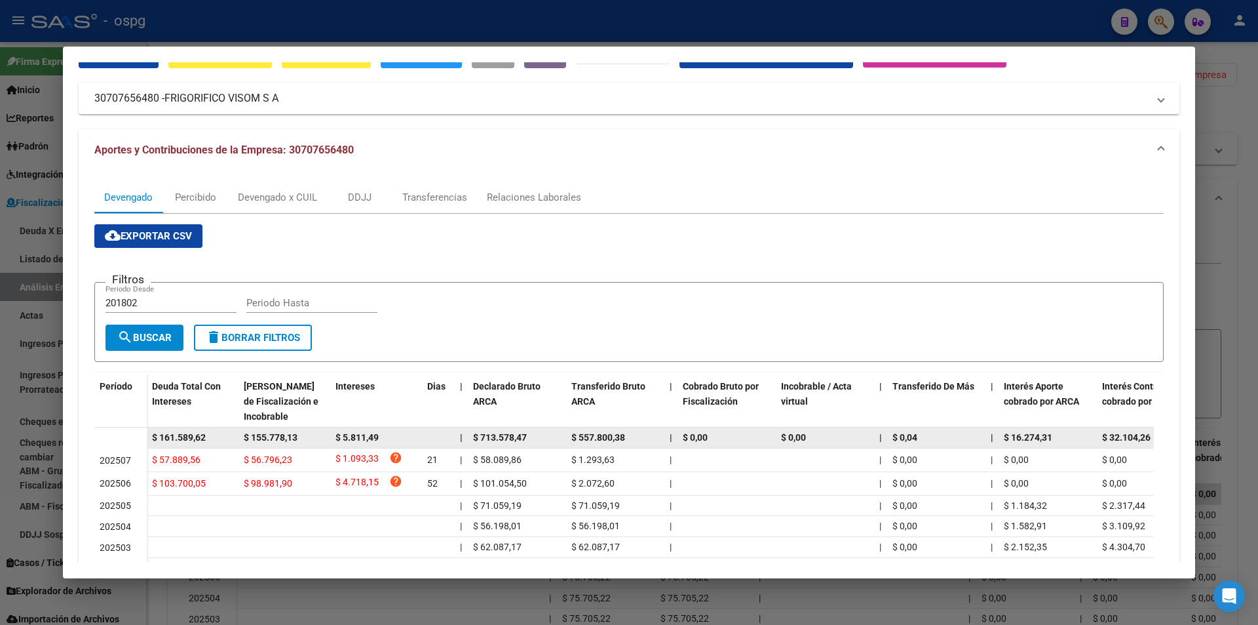
drag, startPoint x: 152, startPoint y: 437, endPoint x: 206, endPoint y: 437, distance: 54.4
click at [214, 438] on div "$ 161.589,62" at bounding box center [192, 437] width 81 height 15
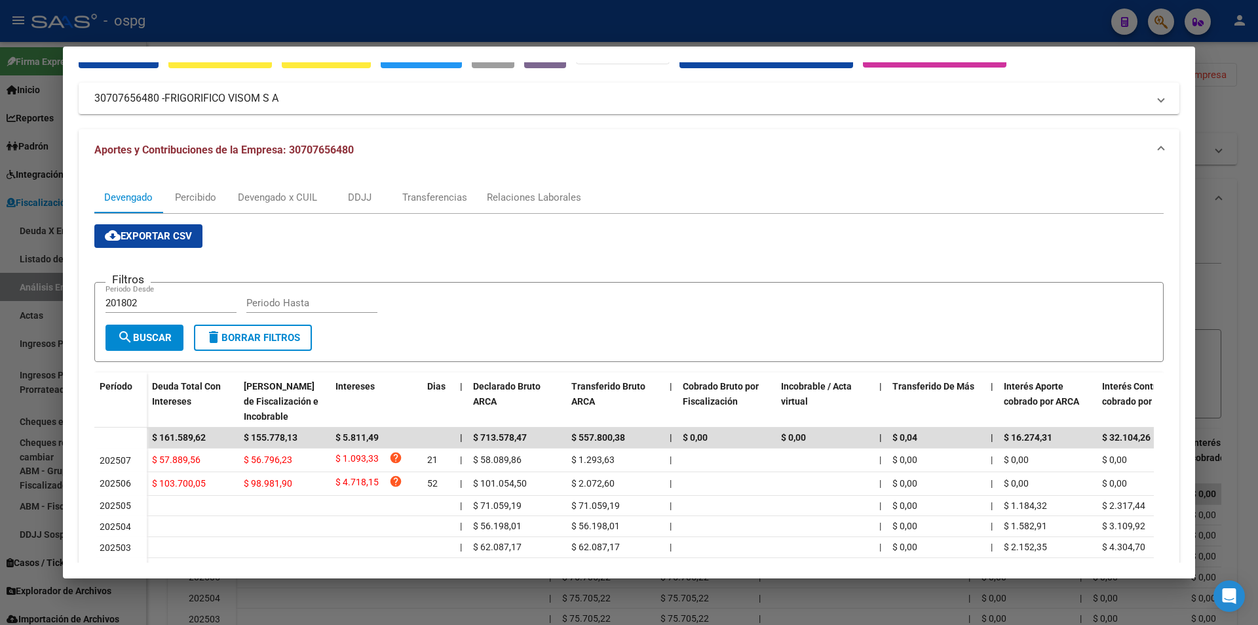
click at [1227, 260] on div at bounding box center [629, 312] width 1258 height 625
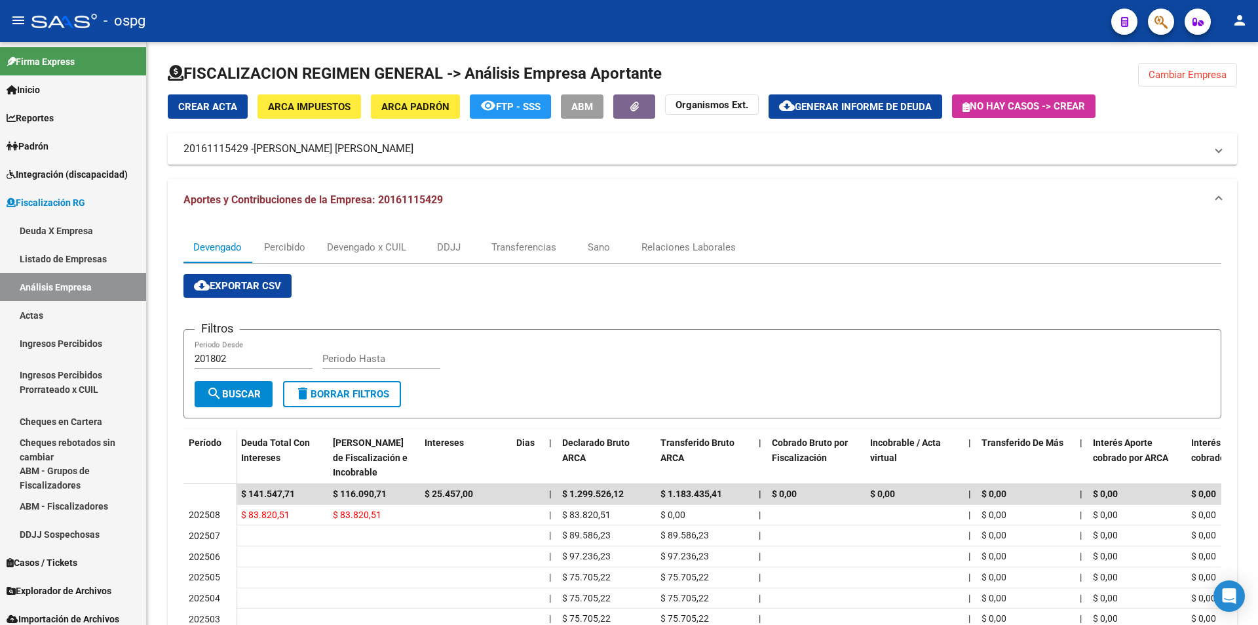
click at [1227, 260] on div "Devengado Percibido Devengado x CUIL DDJJ Transferencias Sano Relaciones Labora…" at bounding box center [703, 494] width 1070 height 546
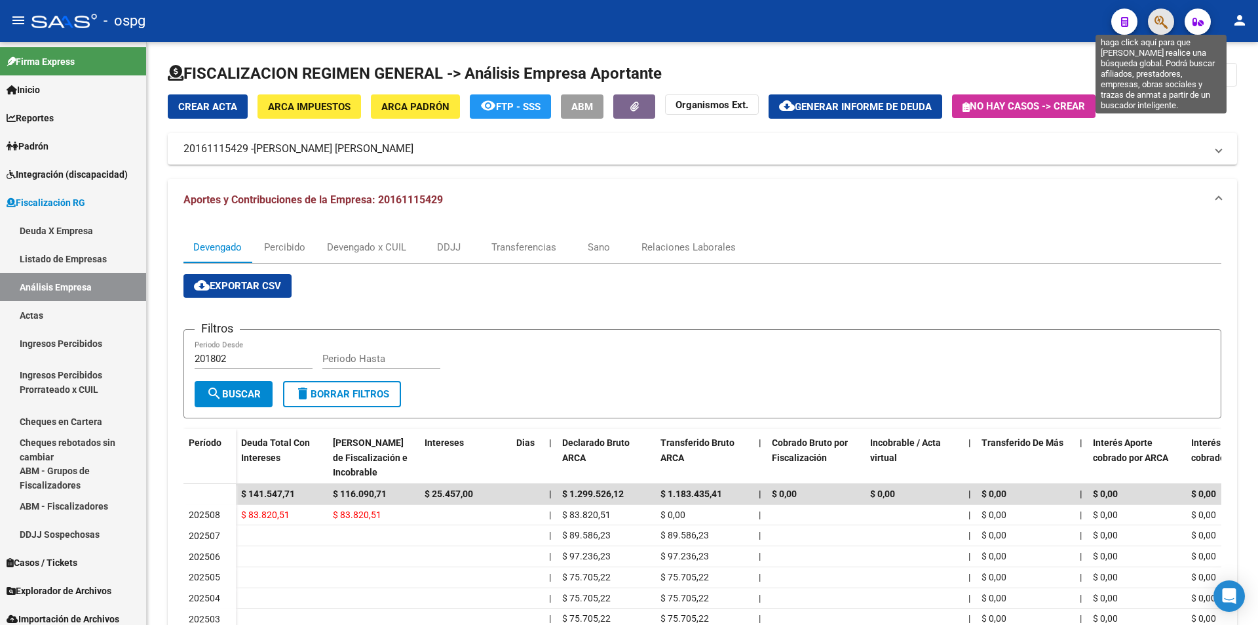
click at [1161, 25] on icon "button" at bounding box center [1161, 21] width 13 height 15
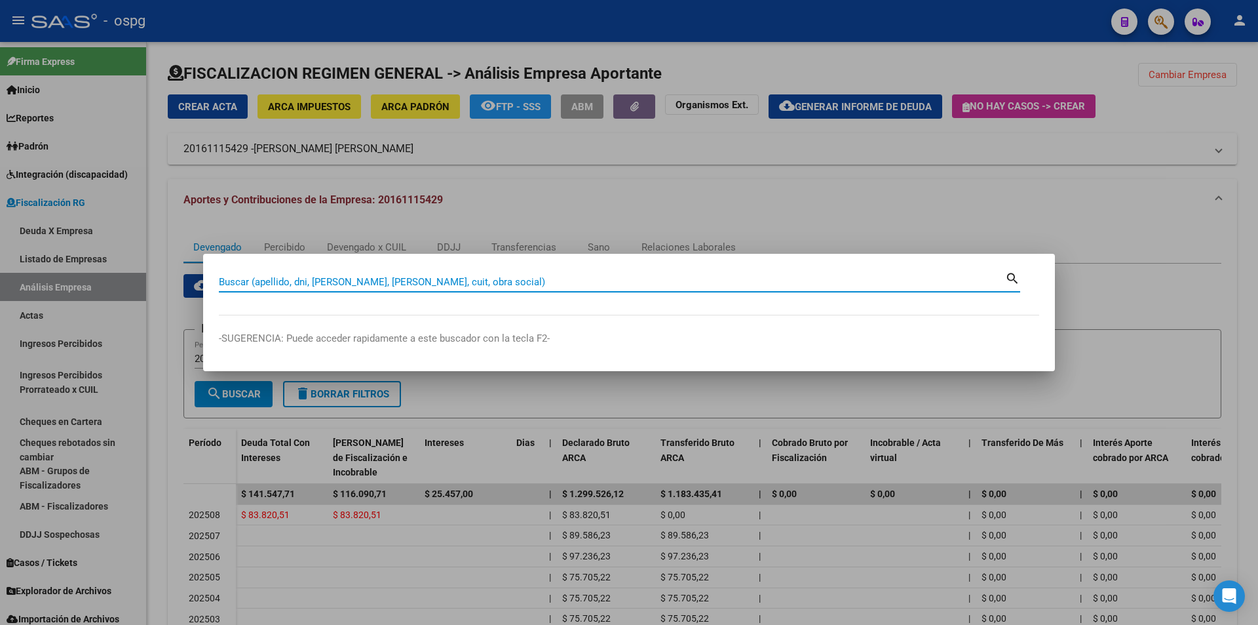
paste input "30716515385"
type input "30716515385"
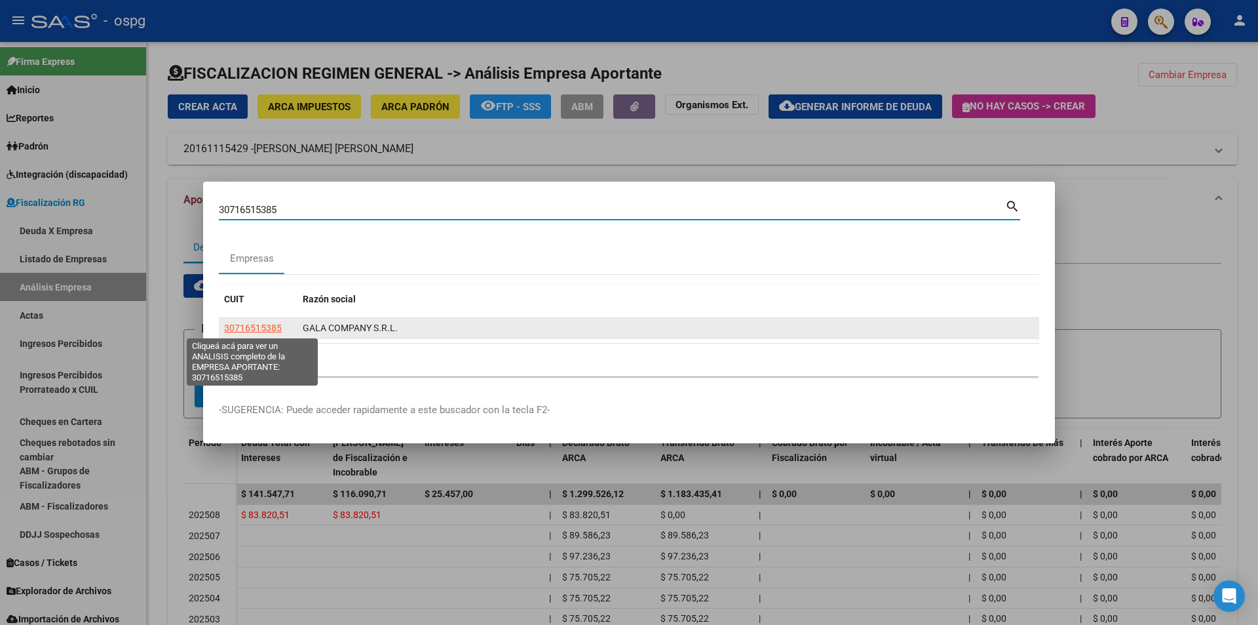
click at [260, 322] on span "30716515385" at bounding box center [253, 327] width 58 height 10
type textarea "30716515385"
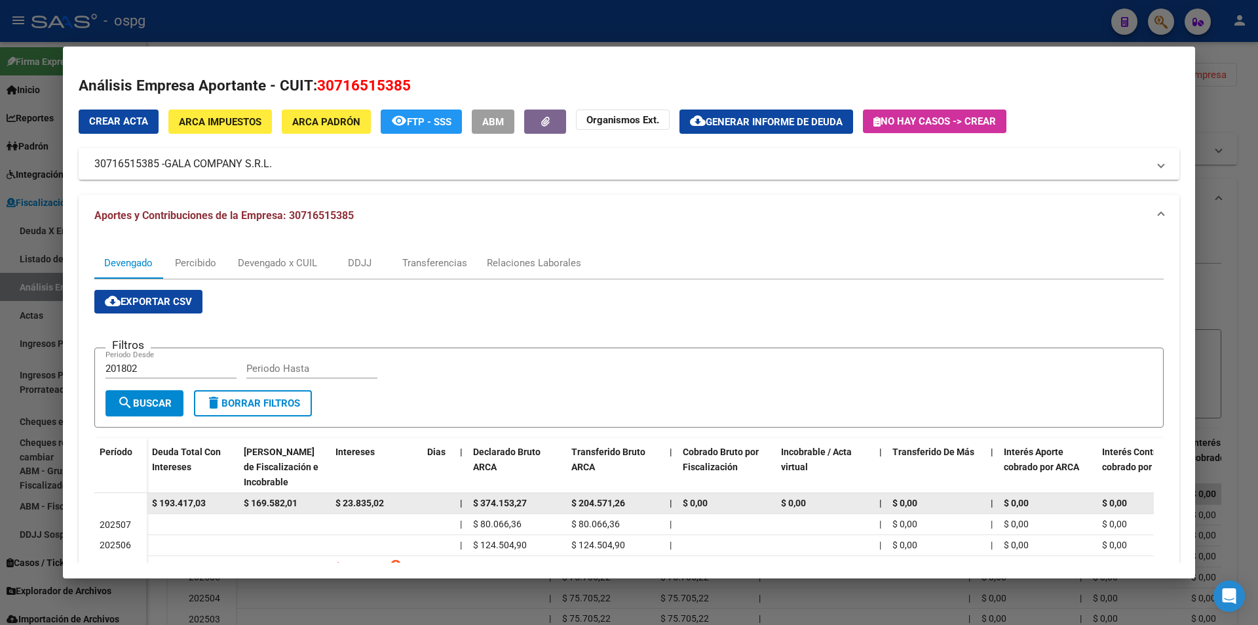
drag, startPoint x: 209, startPoint y: 499, endPoint x: 150, endPoint y: 501, distance: 59.0
click at [150, 501] on datatable-body-cell "$ 193.417,03" at bounding box center [193, 503] width 92 height 20
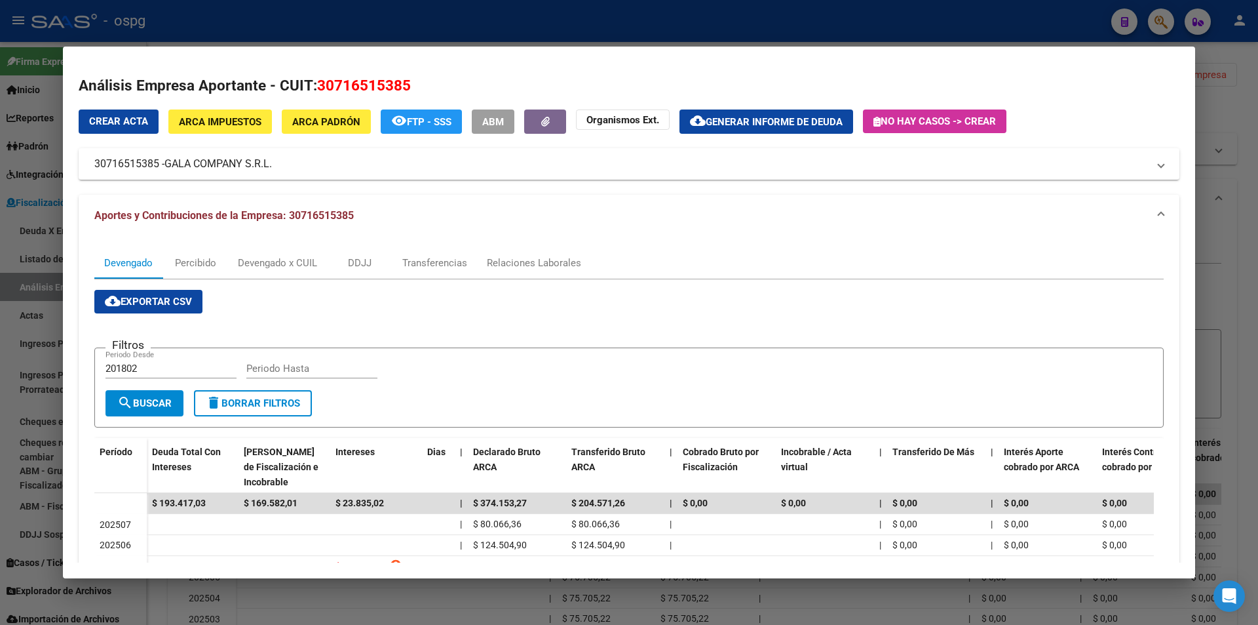
click at [1246, 285] on div at bounding box center [629, 312] width 1258 height 625
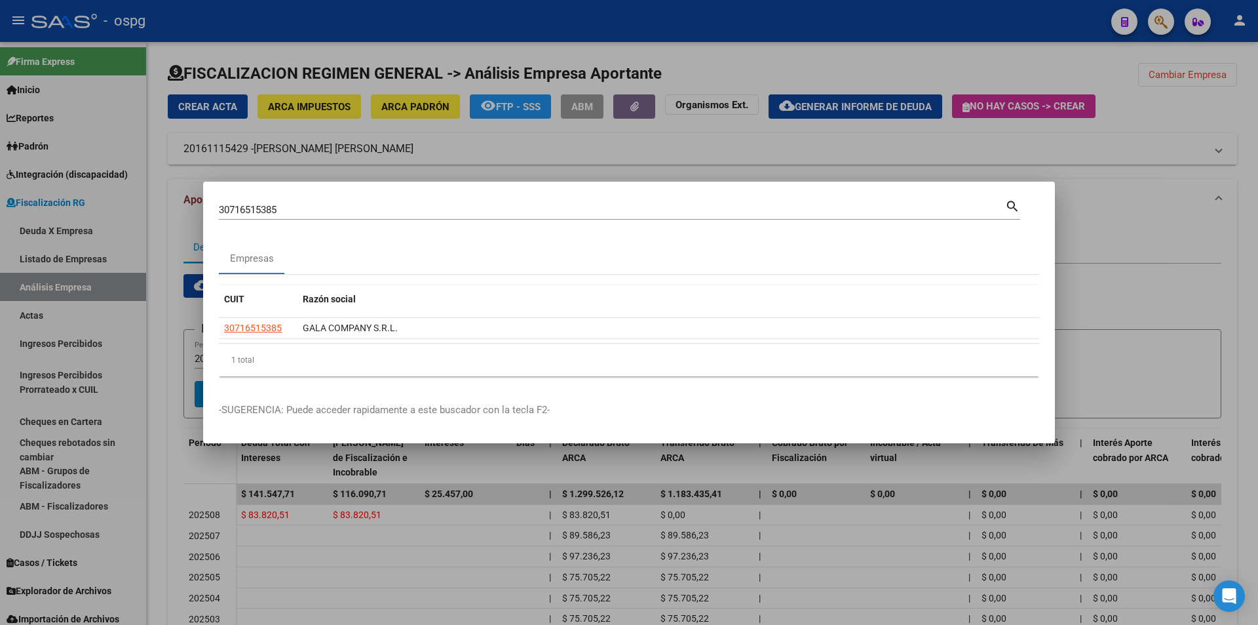
click at [1246, 285] on div at bounding box center [629, 312] width 1258 height 625
click at [1246, 285] on div "FISCALIZACION REGIMEN GENERAL -> Análisis Empresa Aportante Cambiar Empresa Cre…" at bounding box center [702, 420] width 1111 height 756
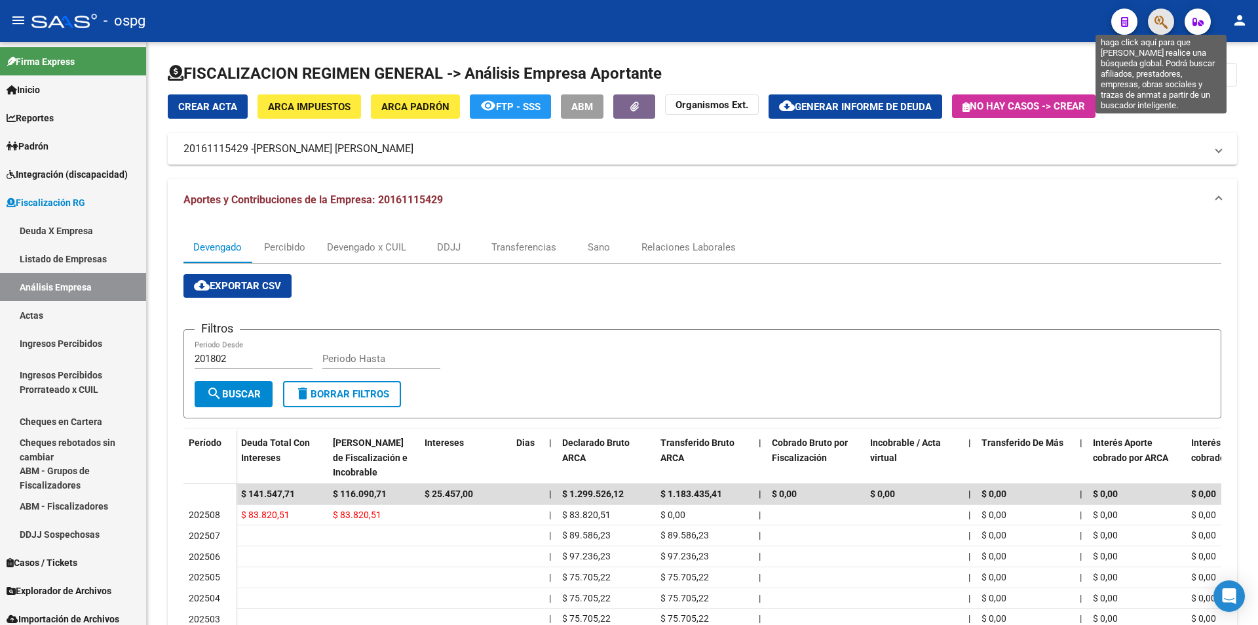
click at [1163, 21] on icon "button" at bounding box center [1161, 21] width 13 height 15
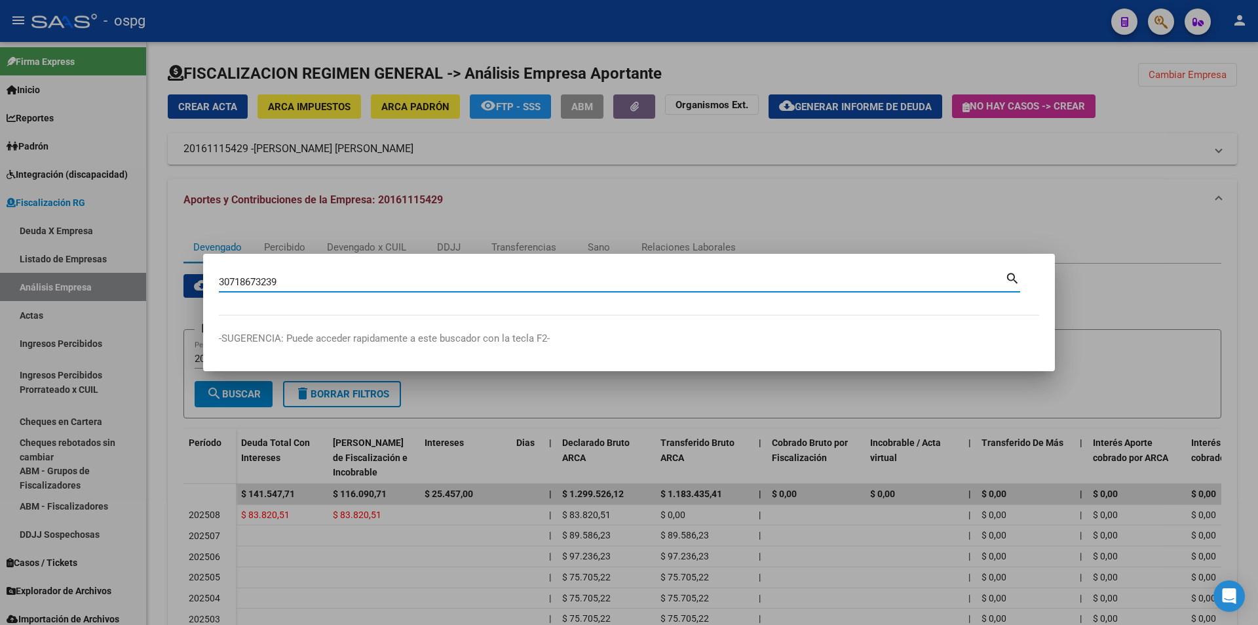
type input "30718673239"
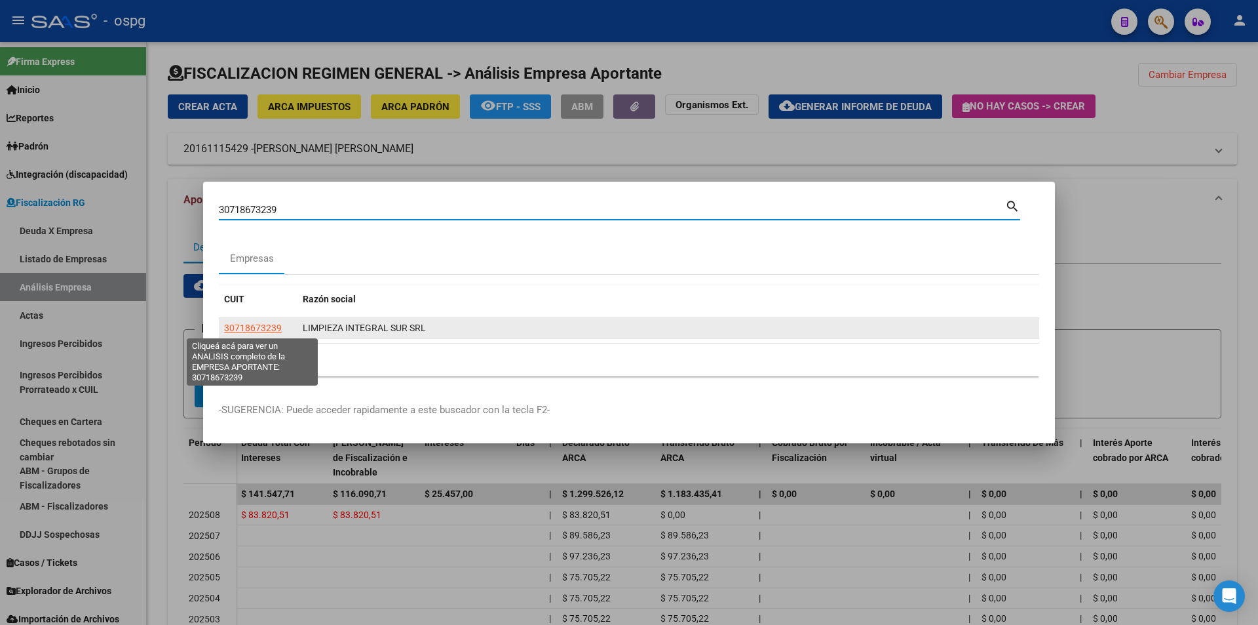
click at [243, 328] on span "30718673239" at bounding box center [253, 327] width 58 height 10
type textarea "30718673239"
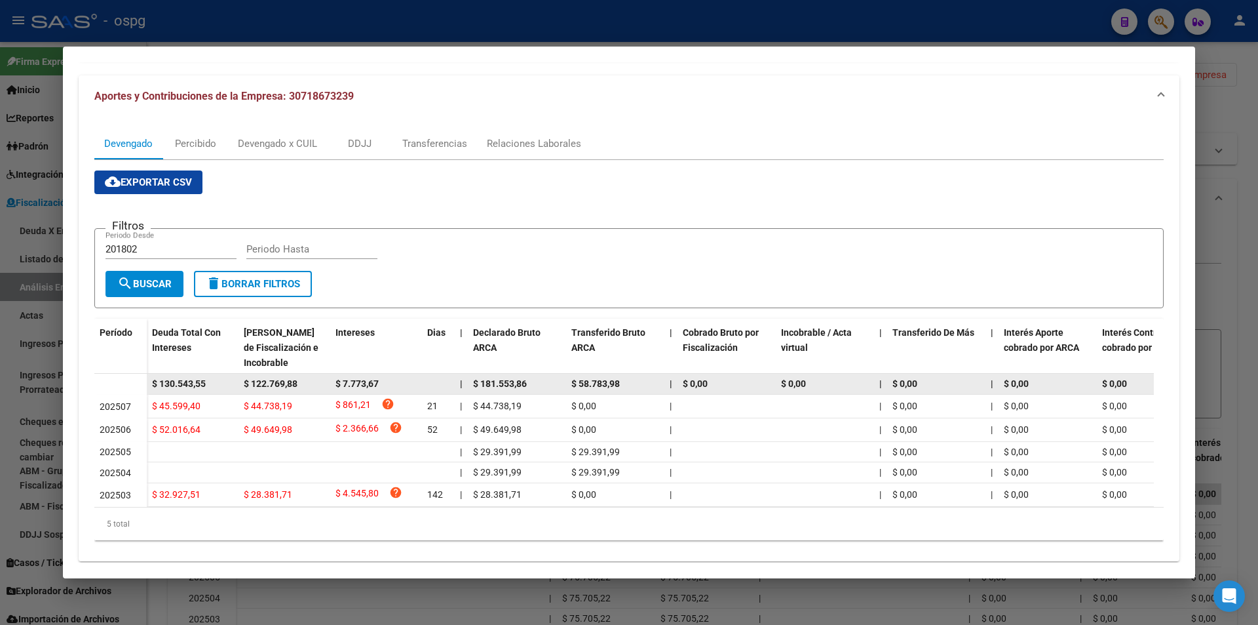
scroll to position [131, 0]
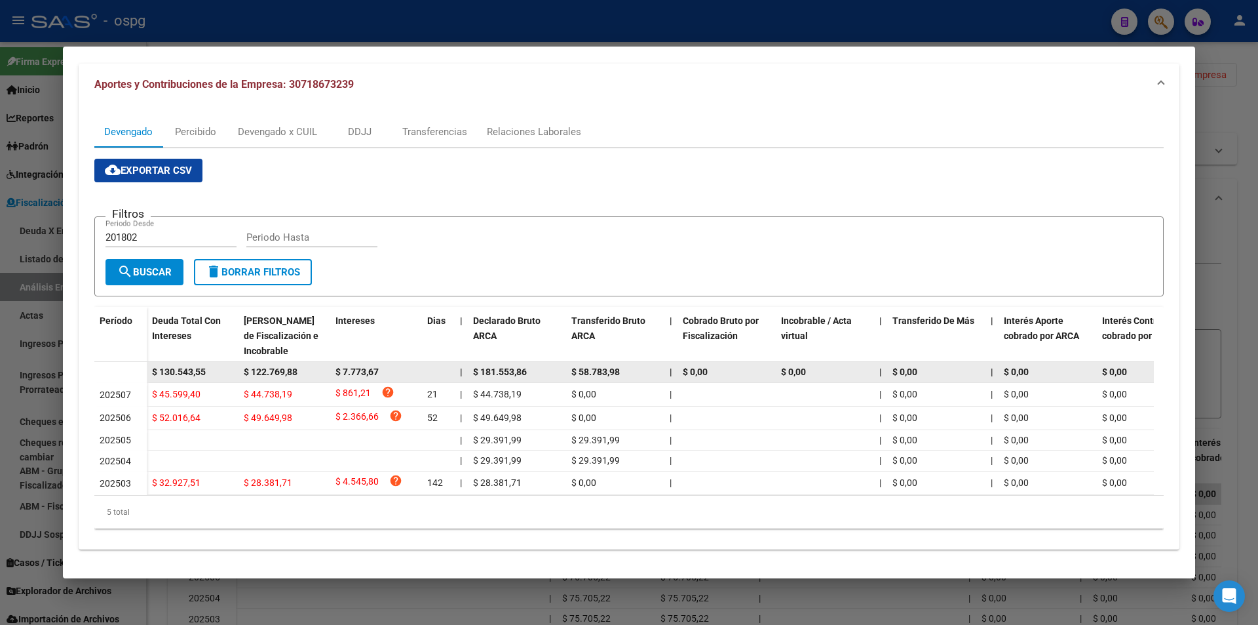
drag, startPoint x: 215, startPoint y: 370, endPoint x: 135, endPoint y: 366, distance: 80.1
click at [135, 365] on datatable-body-row "$ 130.543,55 $ 122.769,88 $ 7.773,67 | $ 181.553,86 $ 58.783,98 | $ 0,00 $ 0,00…" at bounding box center [903, 372] width 1619 height 21
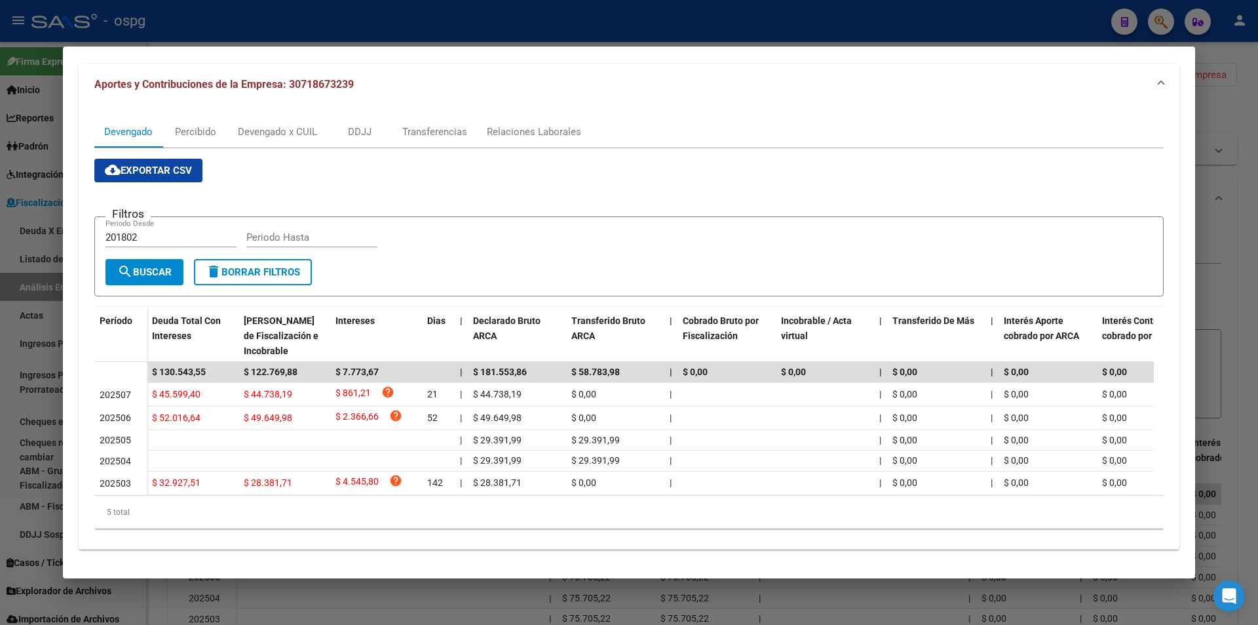
click at [1258, 243] on div at bounding box center [629, 312] width 1258 height 625
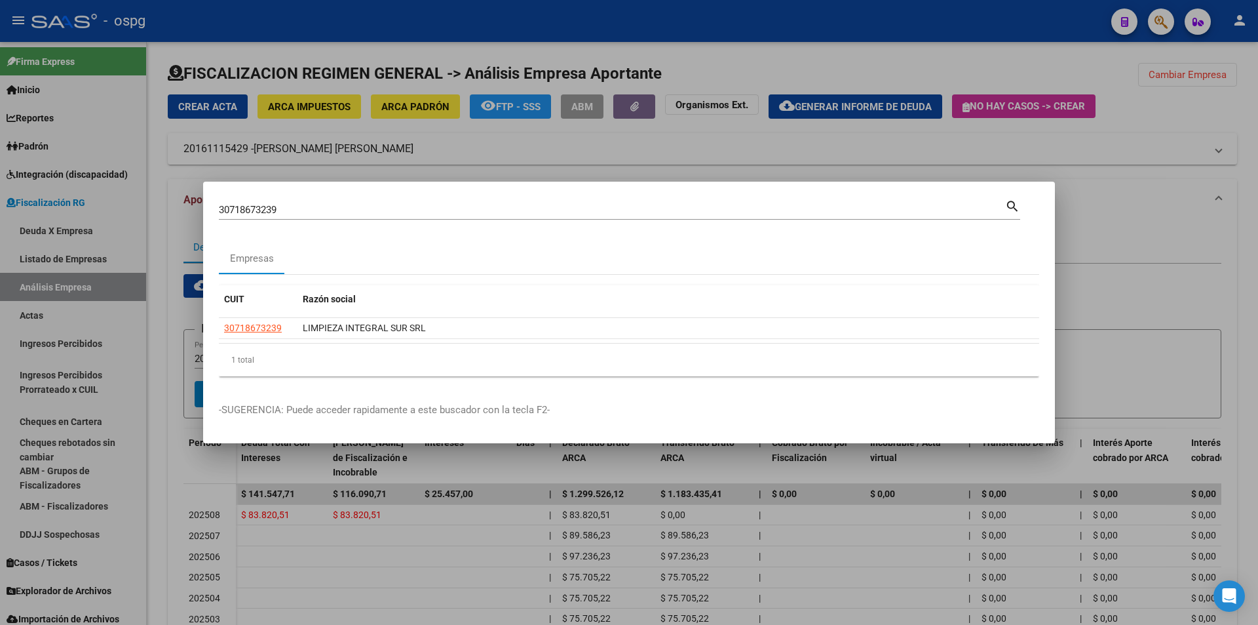
click at [1256, 242] on div at bounding box center [629, 312] width 1258 height 625
click at [1256, 242] on div at bounding box center [1256, 263] width 3 height 443
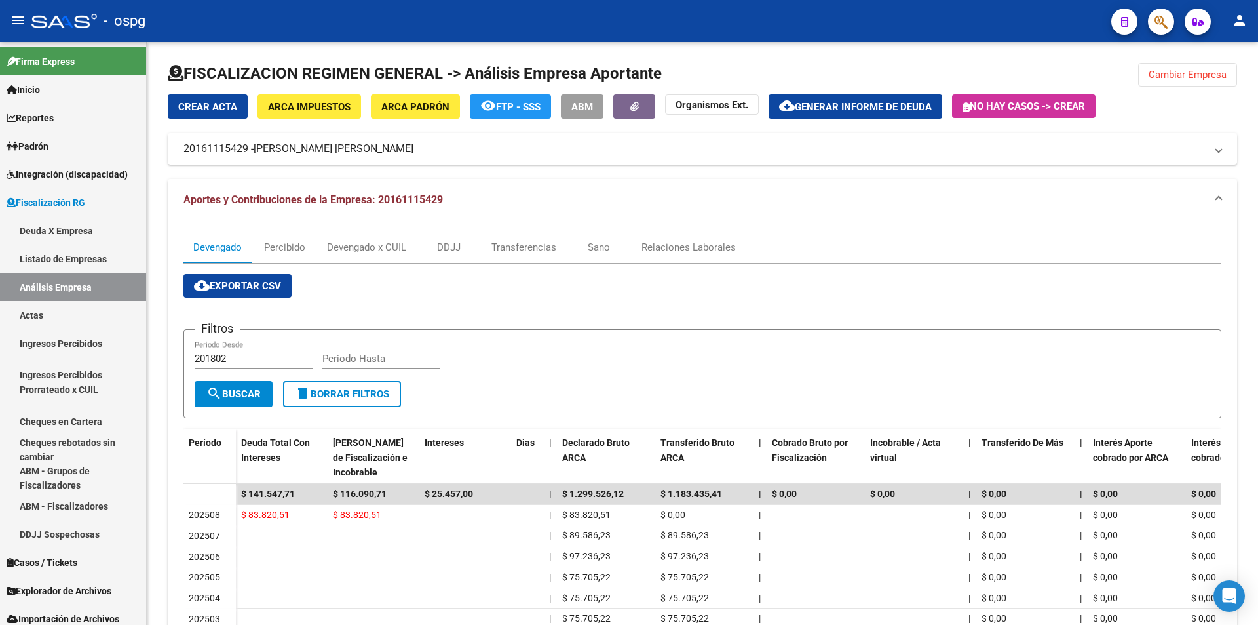
click at [1160, 29] on icon "button" at bounding box center [1161, 21] width 13 height 15
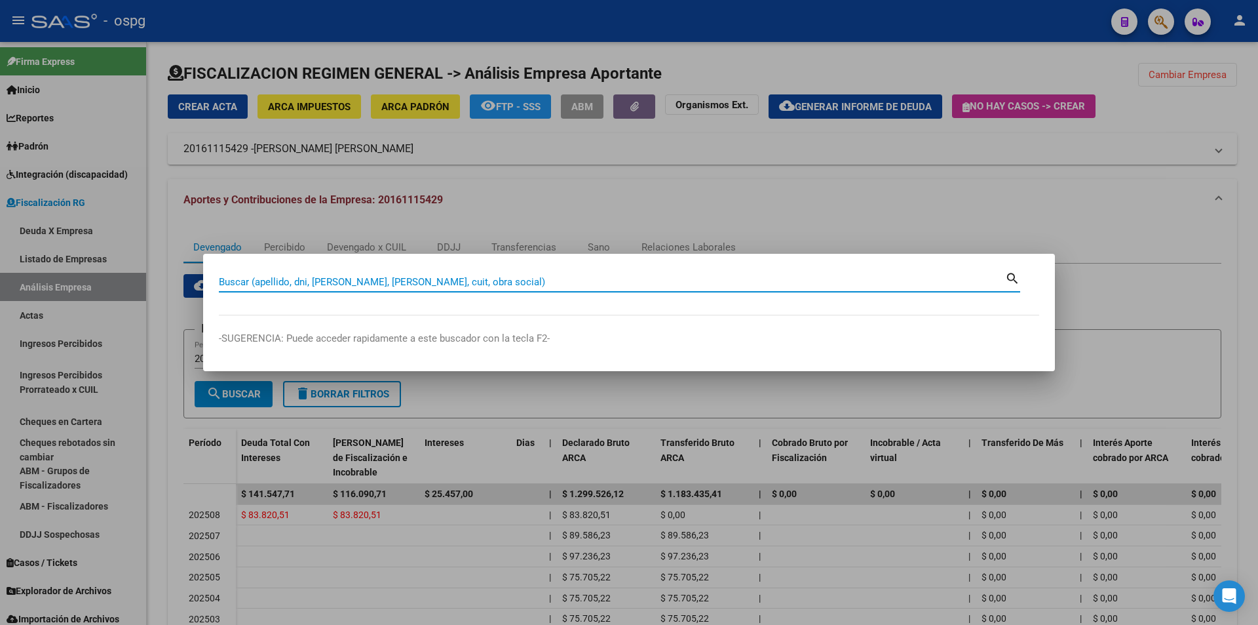
paste input "20292299142"
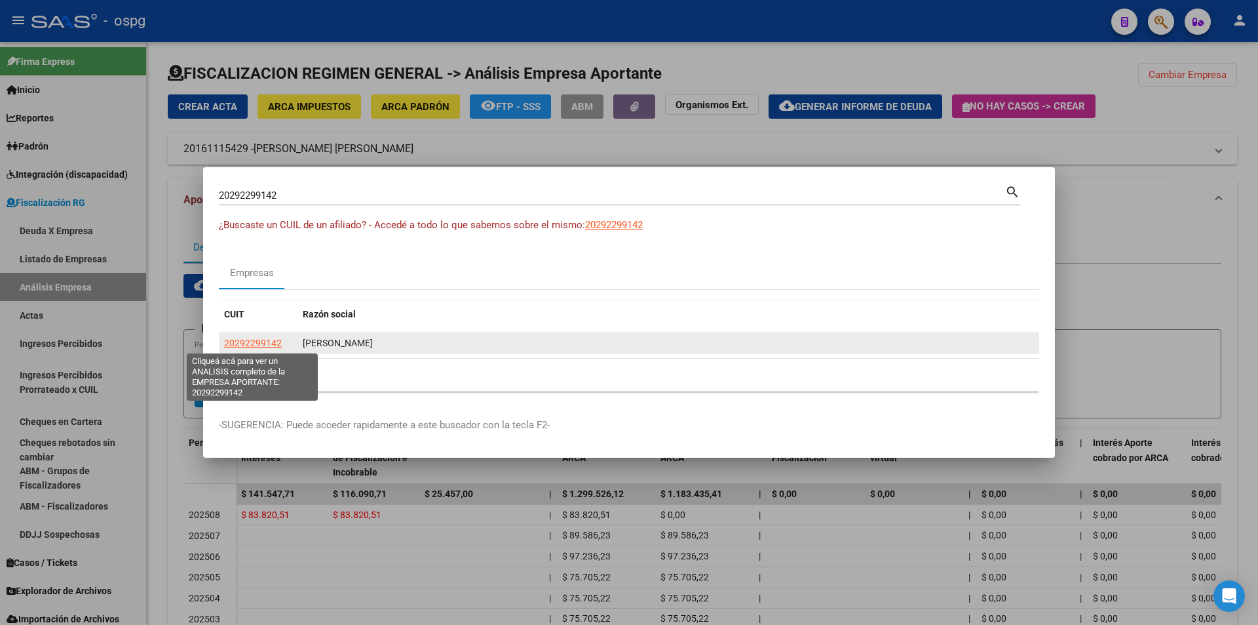
click at [240, 346] on span "20292299142" at bounding box center [253, 342] width 58 height 10
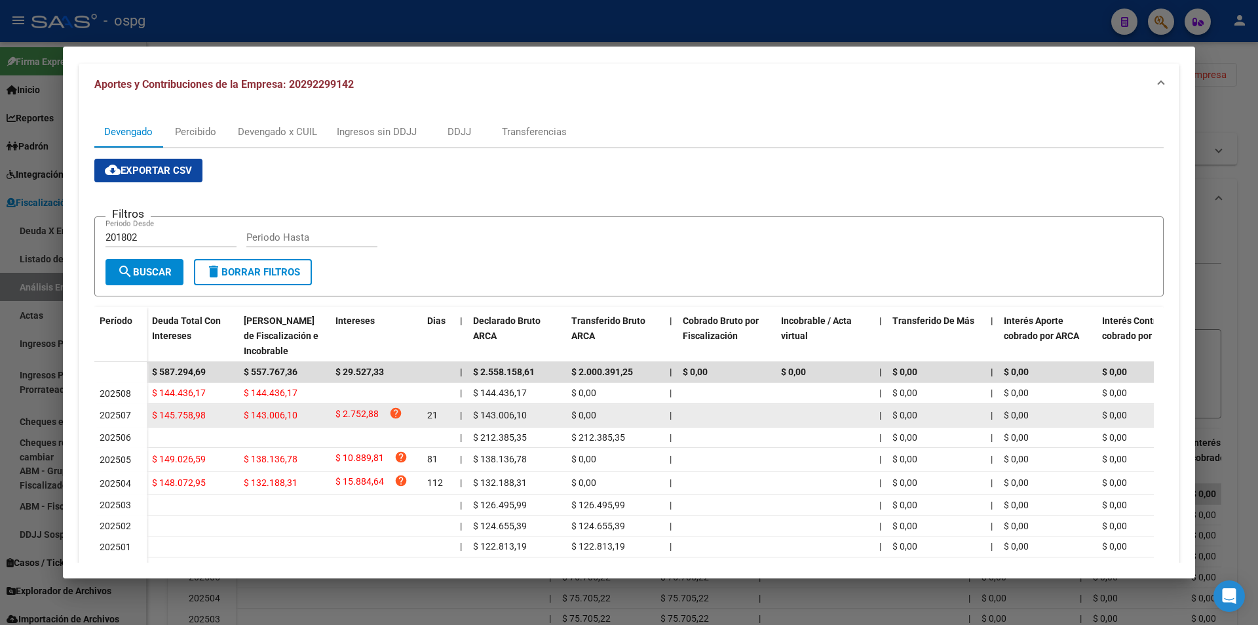
scroll to position [0, 0]
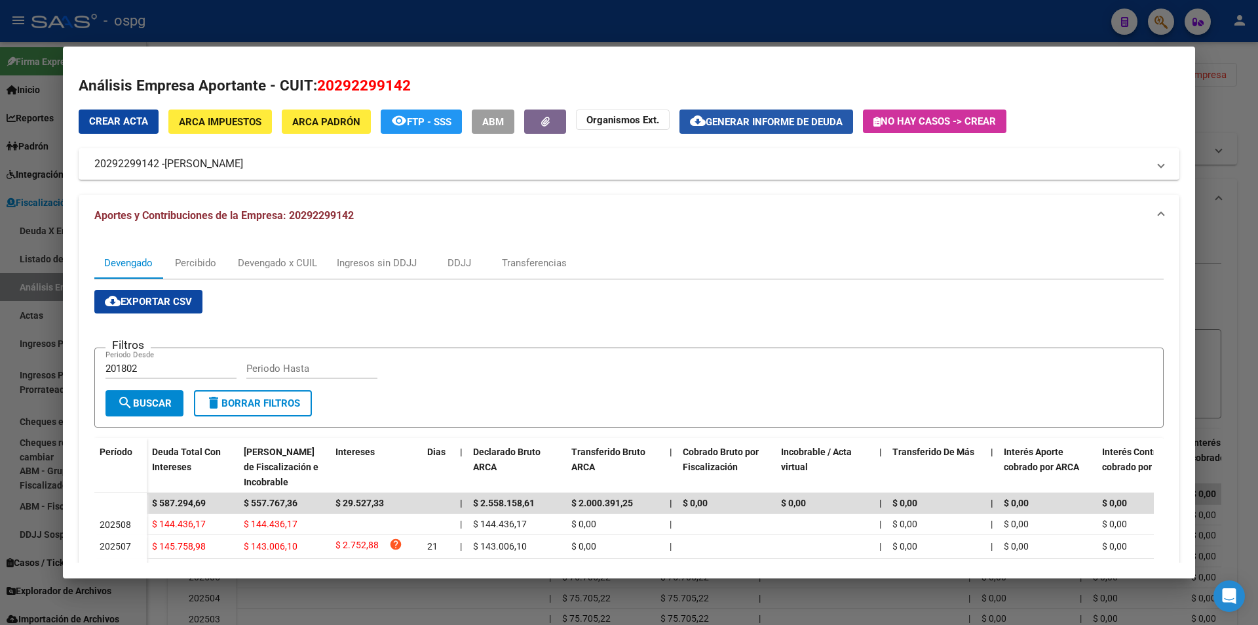
click at [815, 126] on span "Generar informe de deuda" at bounding box center [774, 122] width 137 height 12
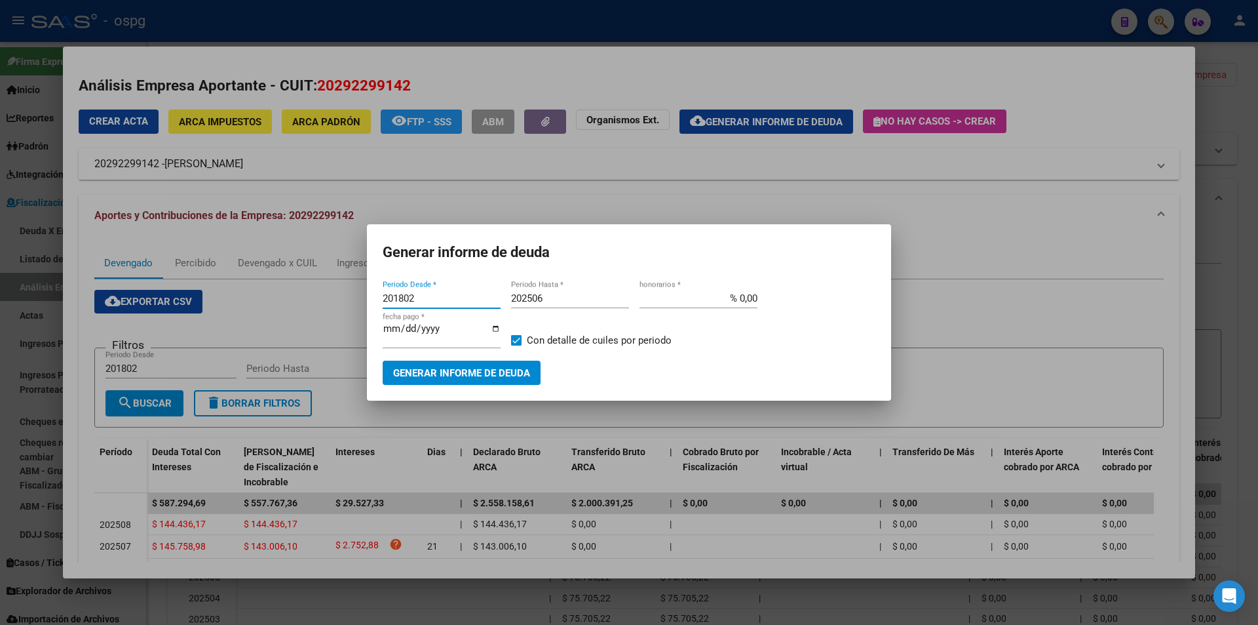
click at [596, 307] on div "202506 Periodo Hasta *" at bounding box center [570, 298] width 118 height 20
click at [591, 294] on input "202506" at bounding box center [570, 298] width 118 height 12
click at [463, 378] on span "Generar informe de deuda" at bounding box center [461, 373] width 137 height 12
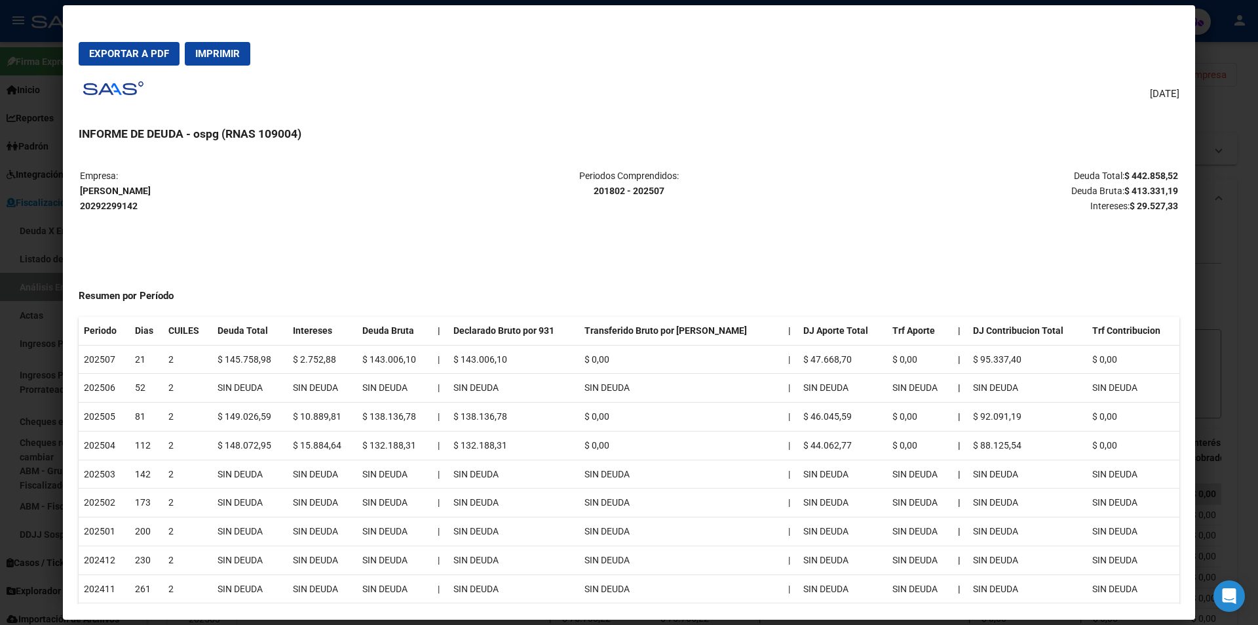
drag, startPoint x: 1112, startPoint y: 172, endPoint x: 1164, endPoint y: 172, distance: 51.8
click at [1164, 172] on p "Deuda Total: $ 442.858,52 Deuda Bruta: $ 413.331,19 Intereses: $ 29.527,33" at bounding box center [995, 190] width 365 height 45
click at [1172, 172] on mat-dialog-content "Empresa: [PERSON_NAME] 20292299142 Periodos Comprendidos: 201802 - 202507 Deuda…" at bounding box center [629, 379] width 1132 height 450
click at [1172, 163] on mat-dialog-content "Empresa: [PERSON_NAME] 20292299142 Periodos Comprendidos: 201802 - 202507 Deuda…" at bounding box center [629, 379] width 1132 height 450
drag, startPoint x: 1113, startPoint y: 172, endPoint x: 1167, endPoint y: 168, distance: 54.5
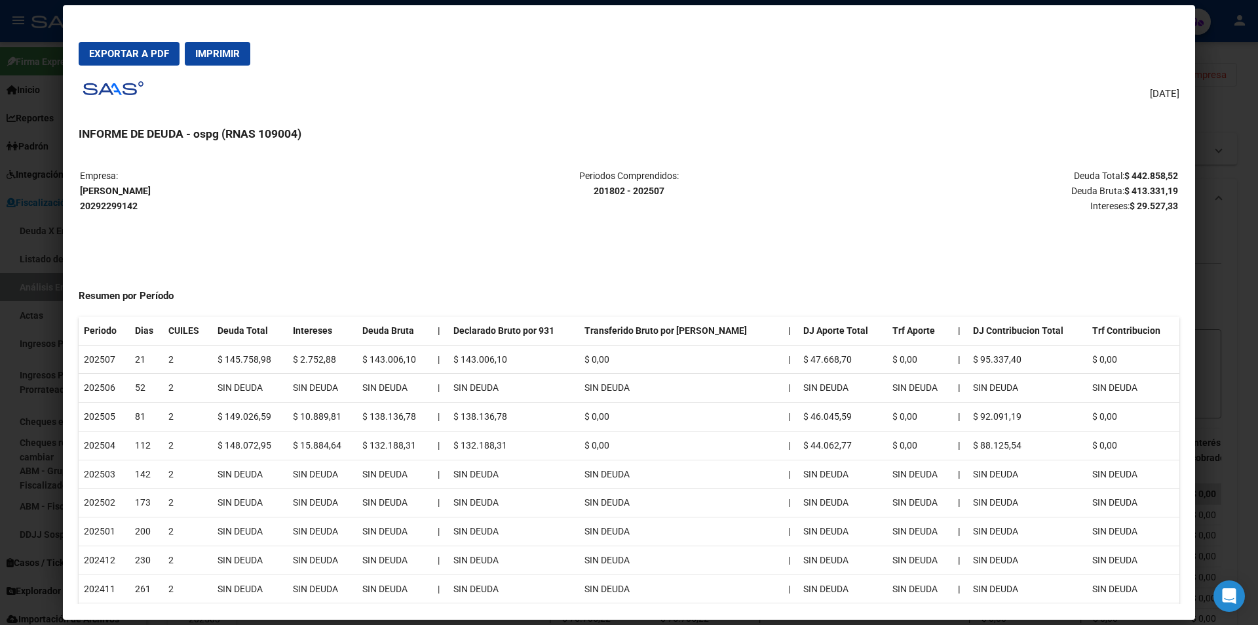
click at [1167, 168] on p "Deuda Total: $ 442.858,52 Deuda Bruta: $ 413.331,19 Intereses: $ 29.527,33" at bounding box center [995, 190] width 365 height 45
click at [1212, 237] on div at bounding box center [629, 312] width 1258 height 625
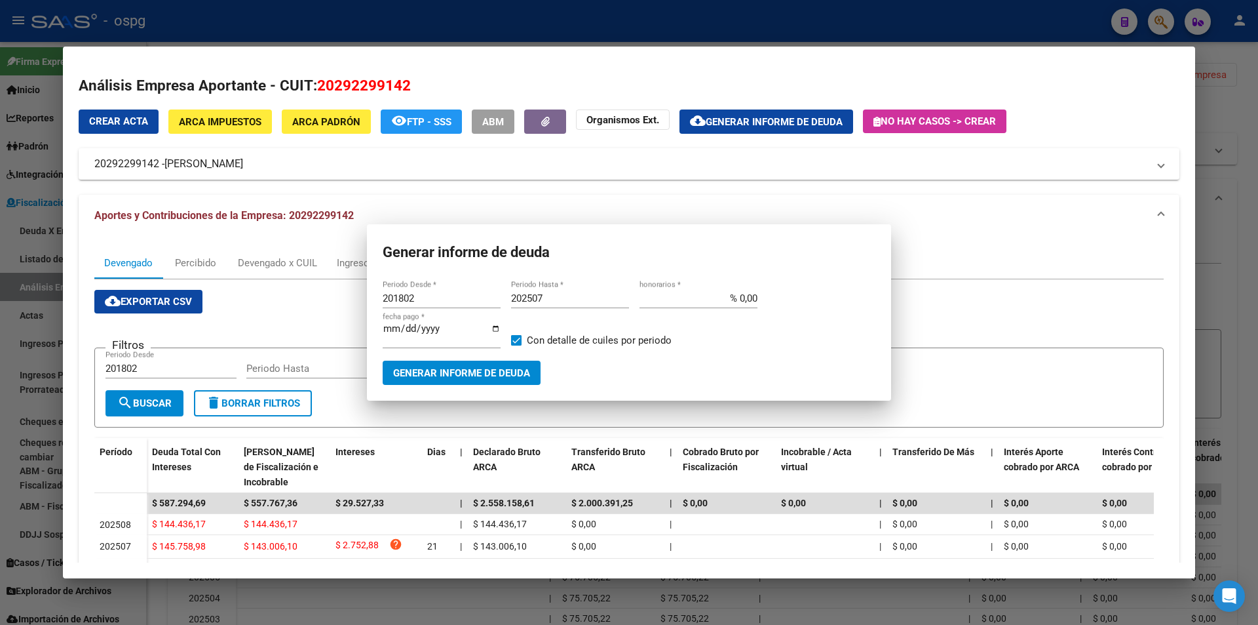
click at [1212, 237] on div at bounding box center [629, 312] width 1258 height 625
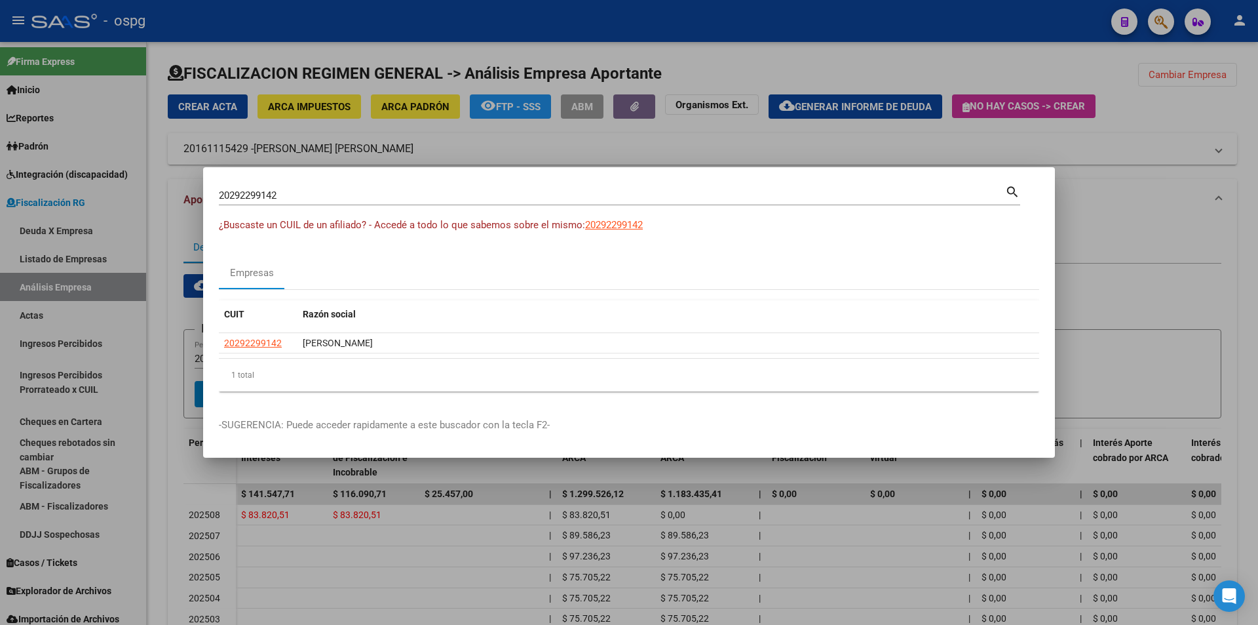
click at [1139, 108] on div at bounding box center [629, 312] width 1258 height 625
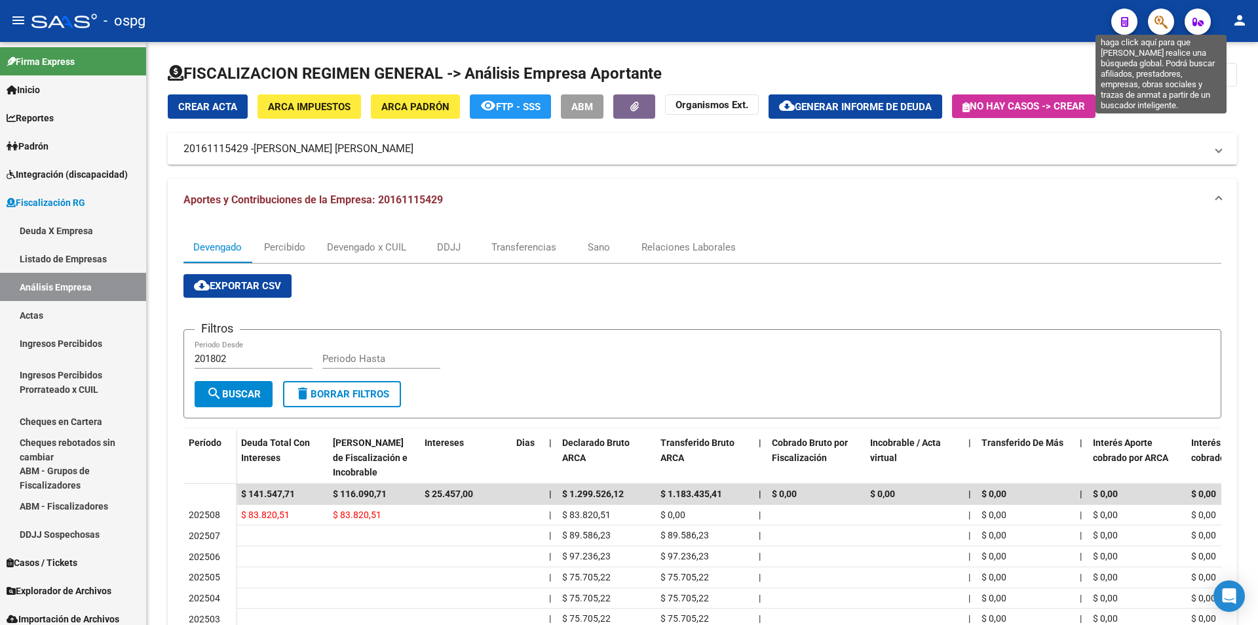
click at [1162, 21] on icon "button" at bounding box center [1161, 21] width 13 height 15
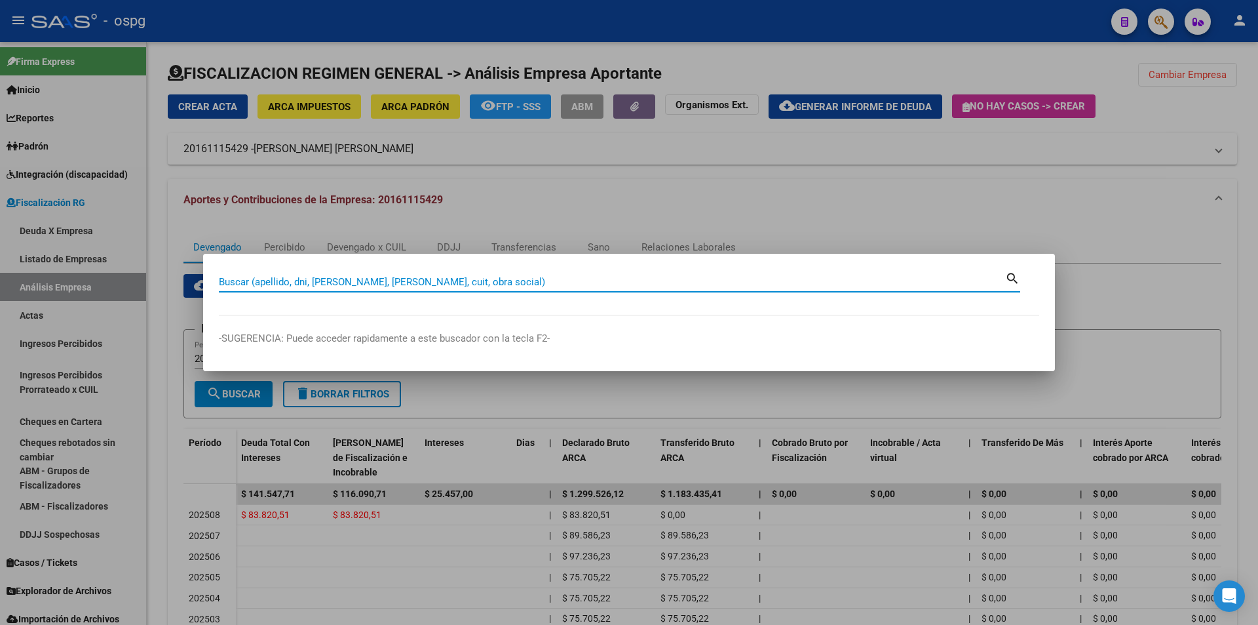
paste input "30546500086"
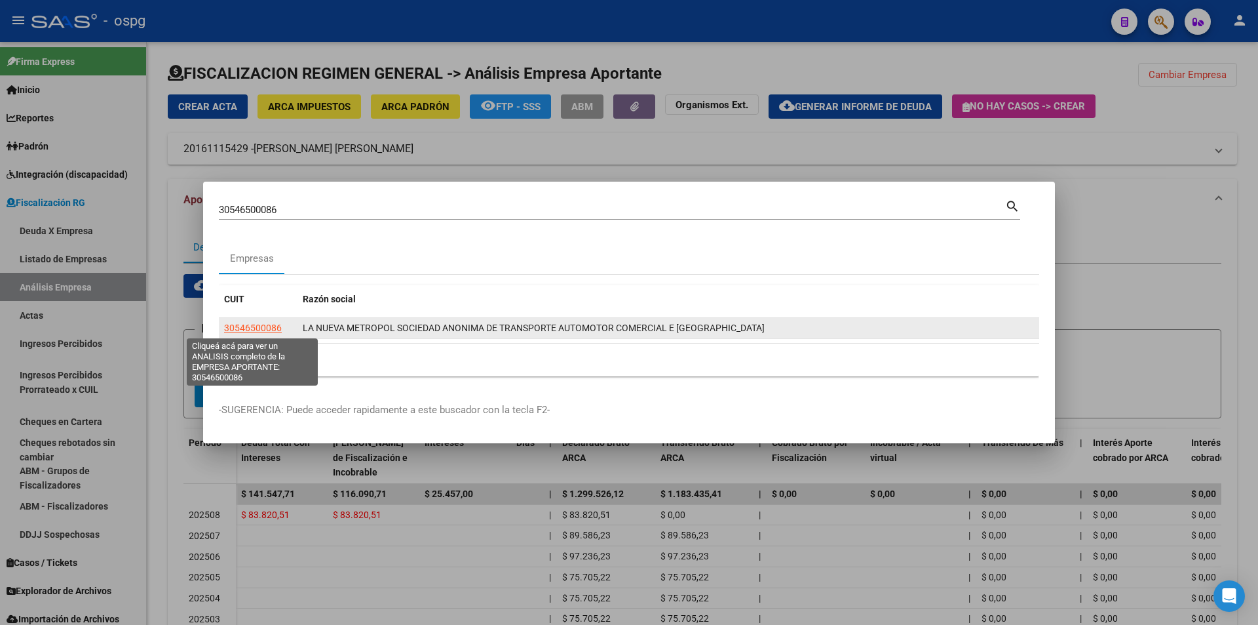
click at [250, 332] on span "30546500086" at bounding box center [253, 327] width 58 height 10
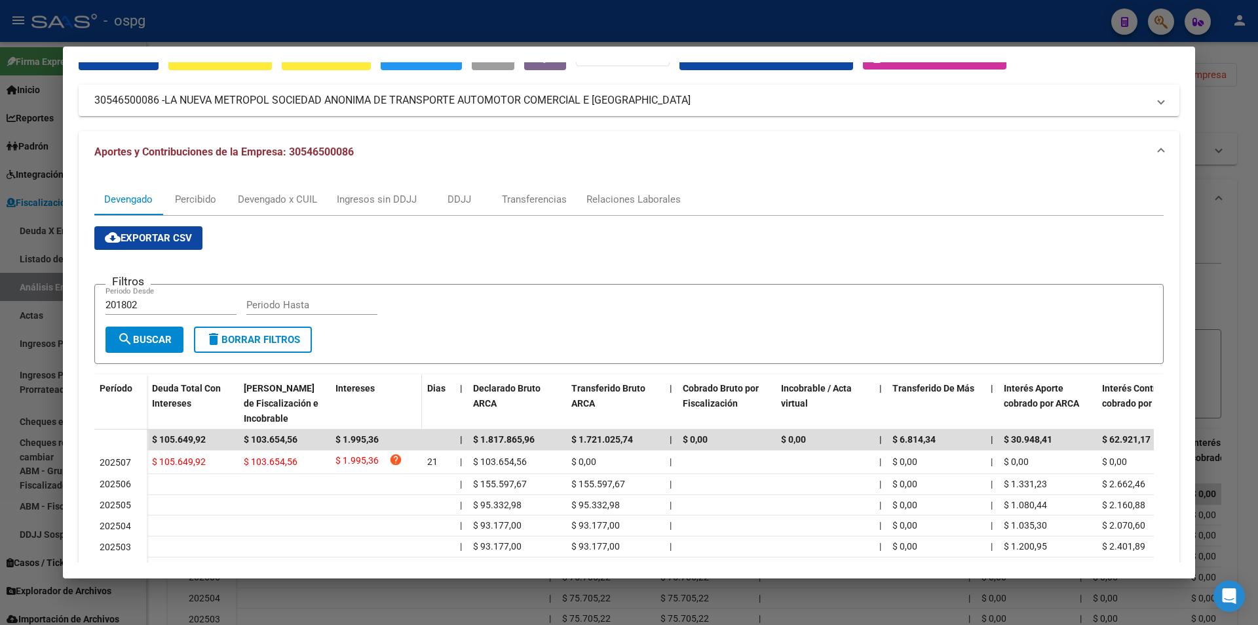
scroll to position [131, 0]
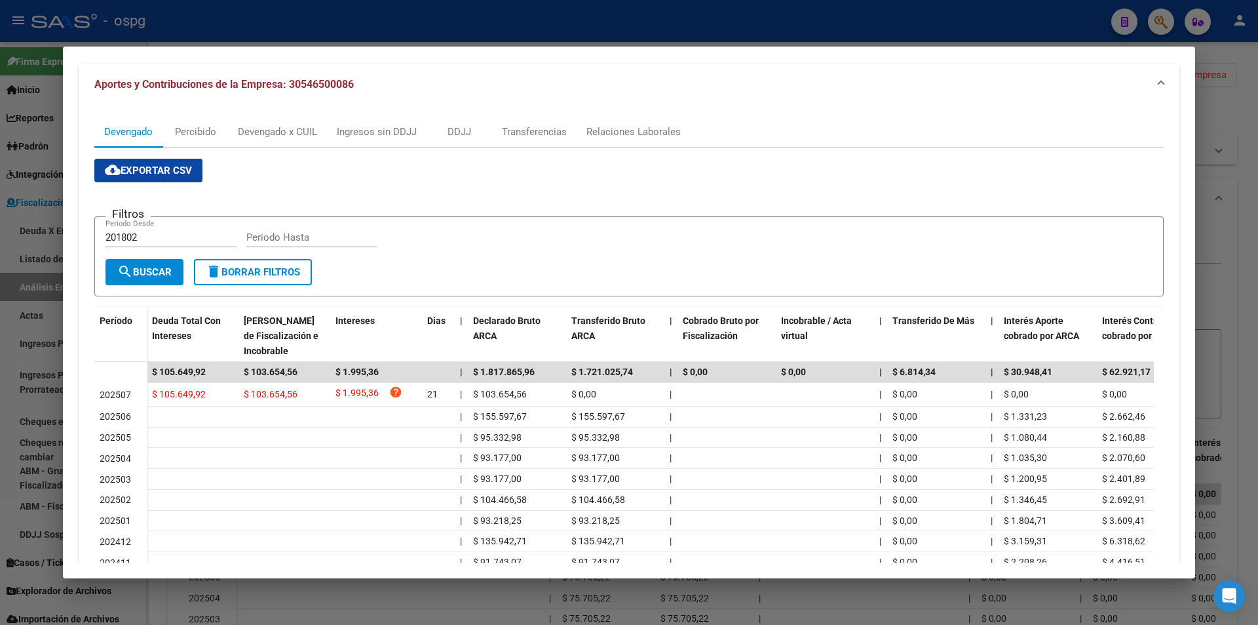
drag, startPoint x: 213, startPoint y: 370, endPoint x: 56, endPoint y: 370, distance: 157.3
click at [56, 370] on div "30546500086 Buscar (apellido, dni, cuil, nro traspaso, cuit, obra social) searc…" at bounding box center [629, 312] width 1258 height 625
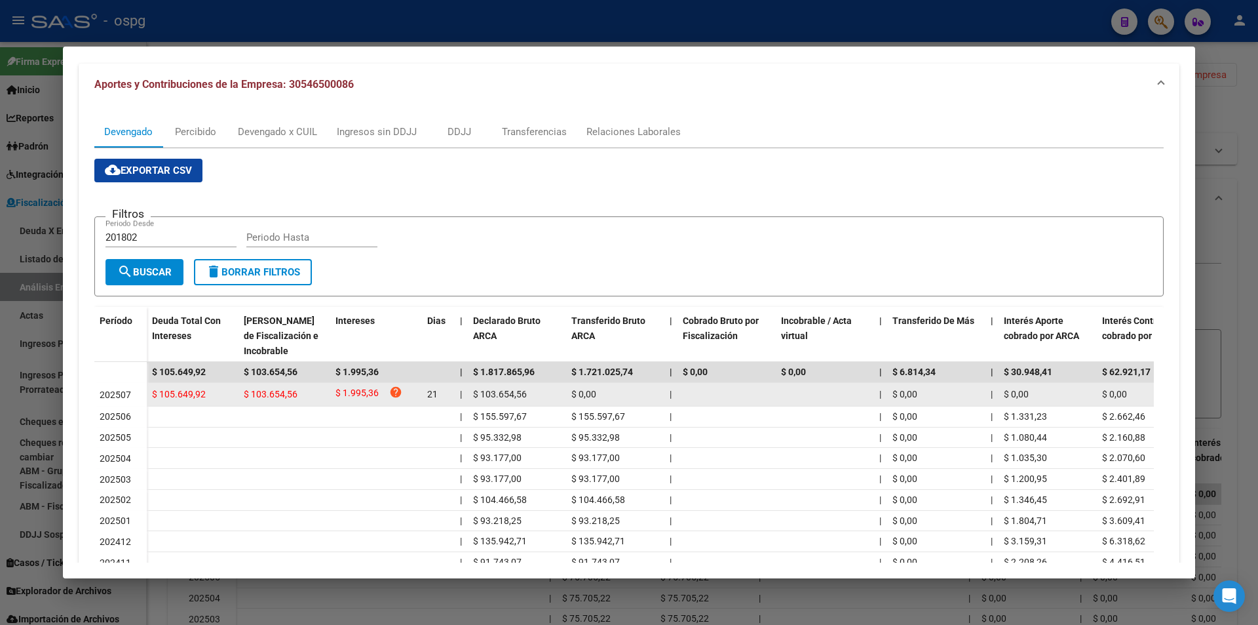
click at [216, 391] on div "$ 105.649,92" at bounding box center [192, 394] width 81 height 15
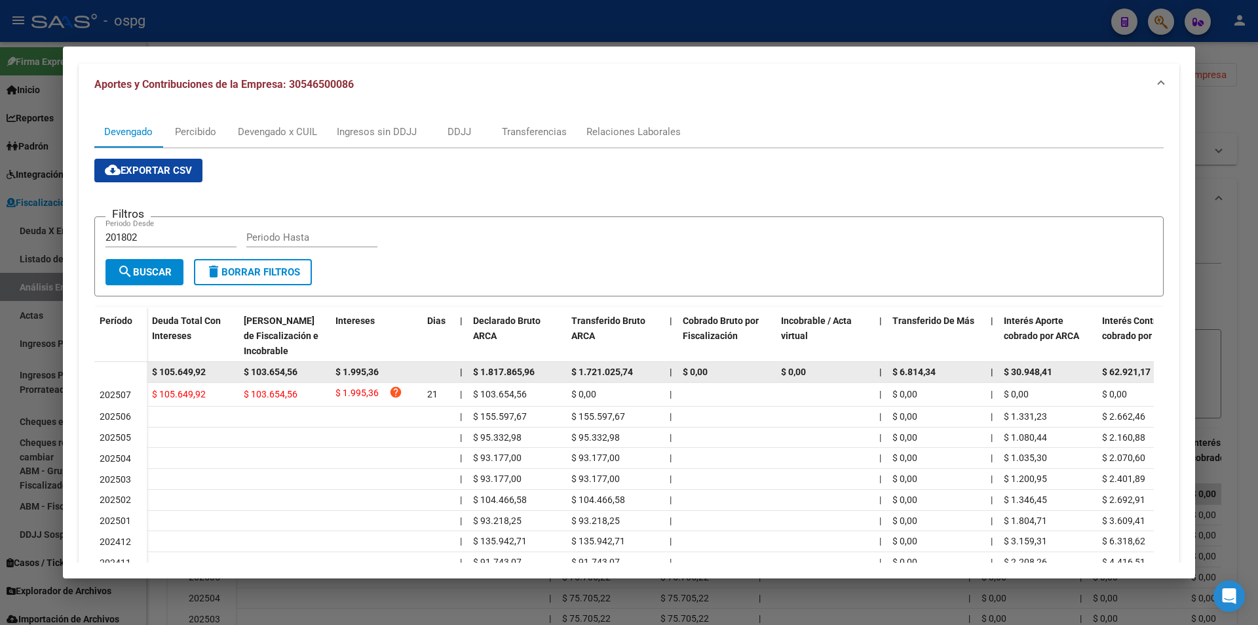
click at [206, 369] on span "$ 105.649,92" at bounding box center [179, 371] width 54 height 10
drag, startPoint x: 208, startPoint y: 372, endPoint x: 148, endPoint y: 371, distance: 60.3
click at [148, 371] on datatable-body-cell "$ 105.649,92" at bounding box center [193, 372] width 92 height 20
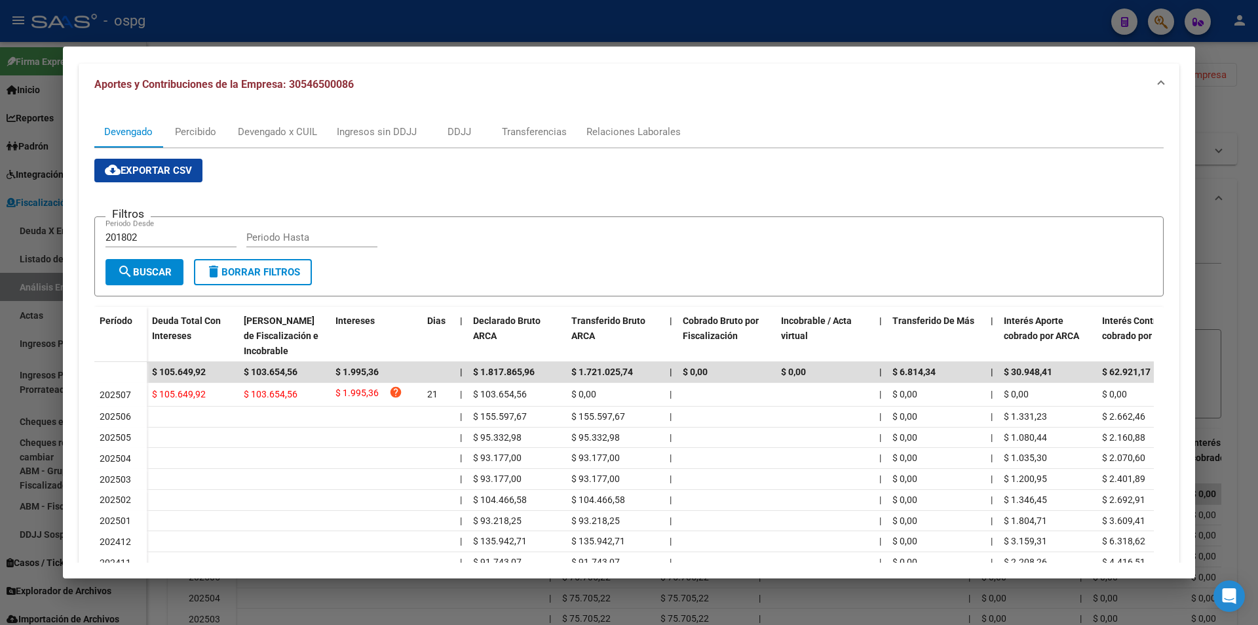
click at [1257, 220] on div at bounding box center [629, 312] width 1258 height 625
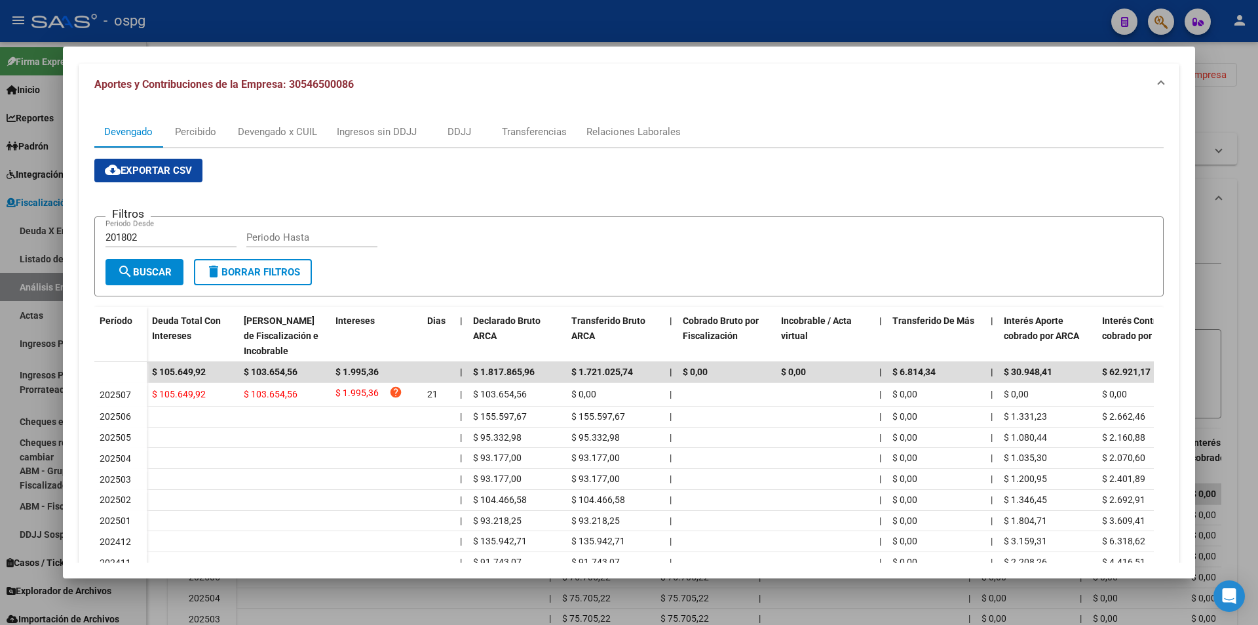
click at [1255, 220] on div at bounding box center [629, 312] width 1258 height 625
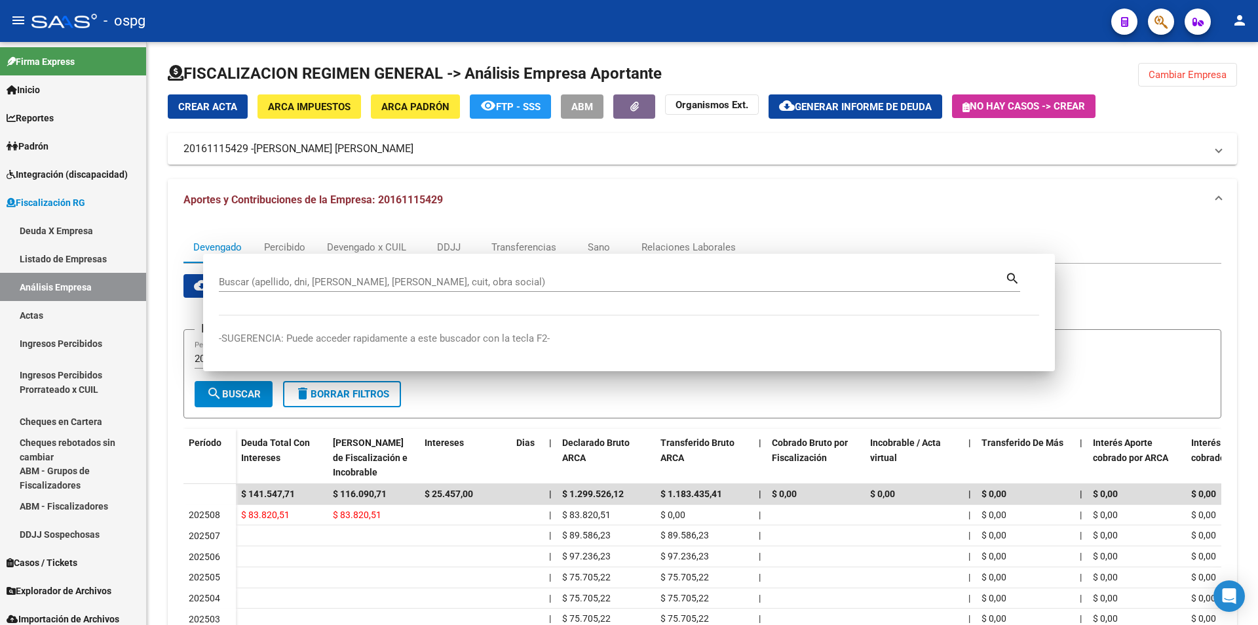
click at [1255, 220] on div at bounding box center [1256, 263] width 3 height 443
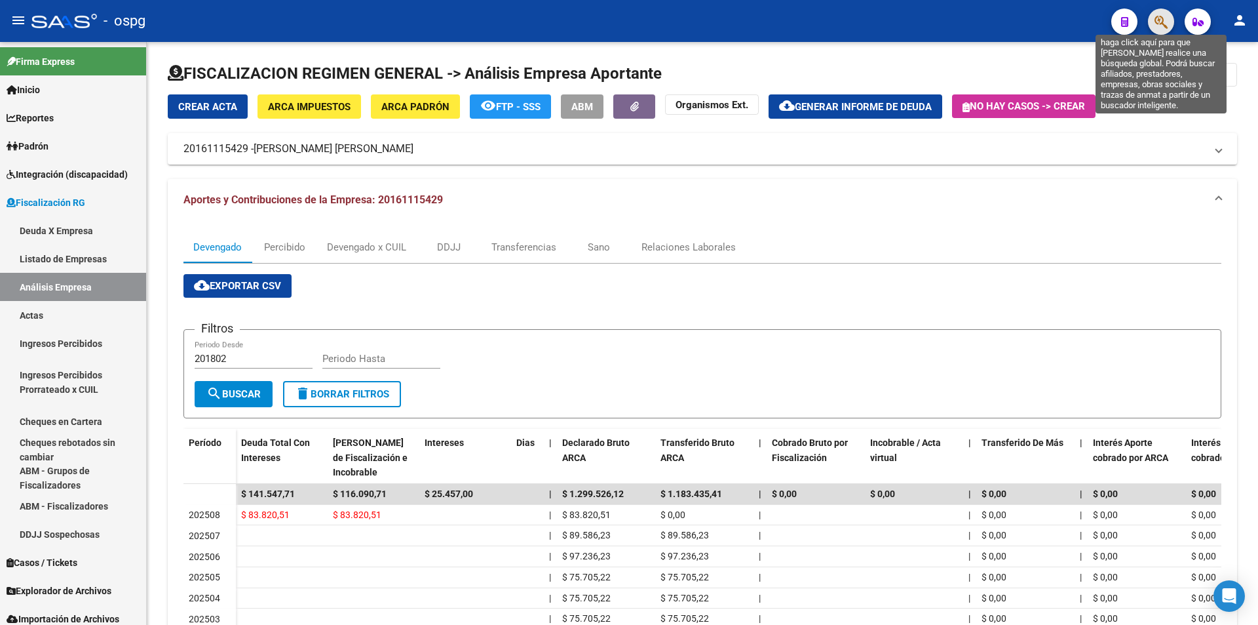
click at [1168, 22] on button "button" at bounding box center [1161, 22] width 26 height 26
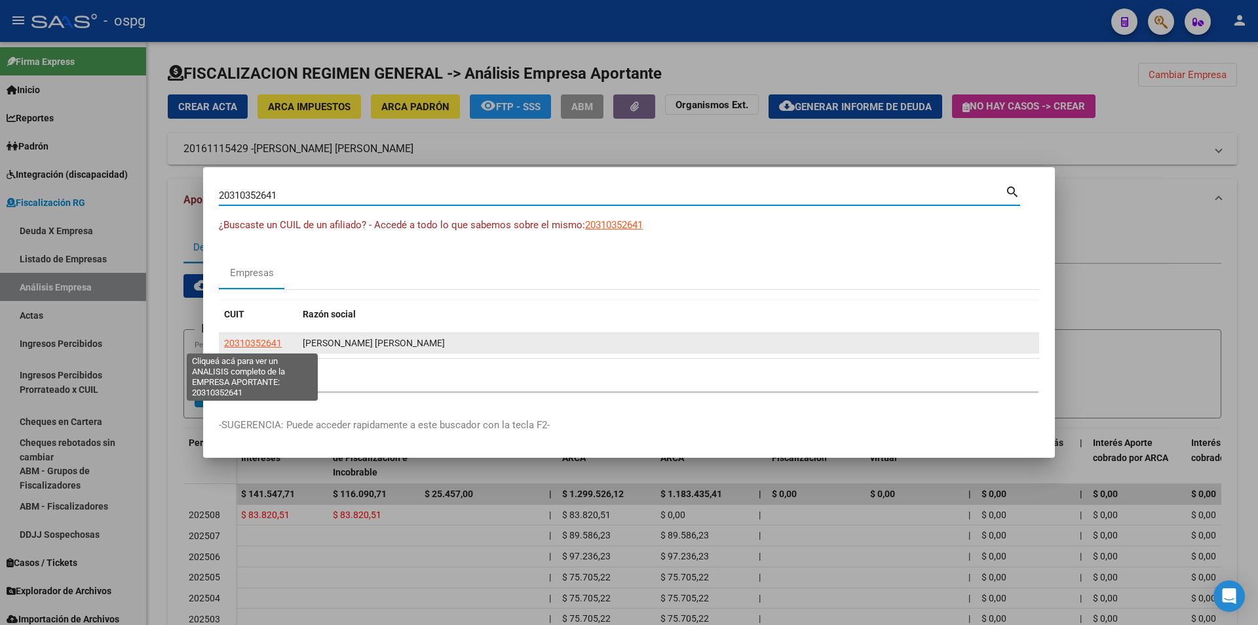
click at [233, 341] on span "20310352641" at bounding box center [253, 342] width 58 height 10
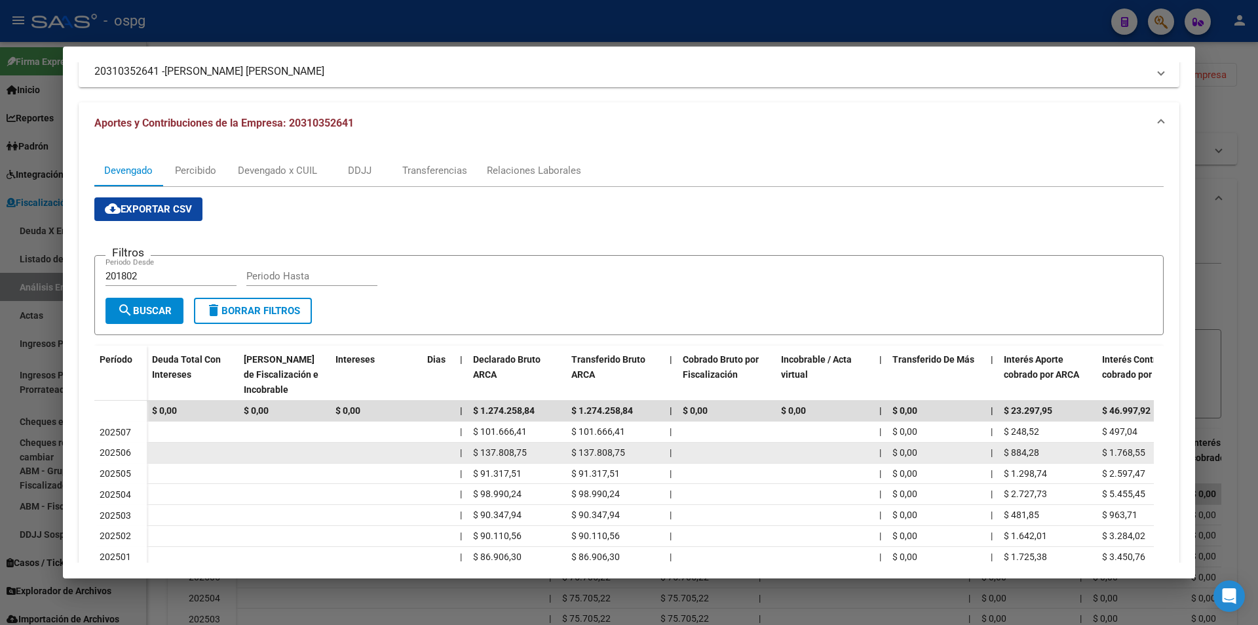
scroll to position [197, 0]
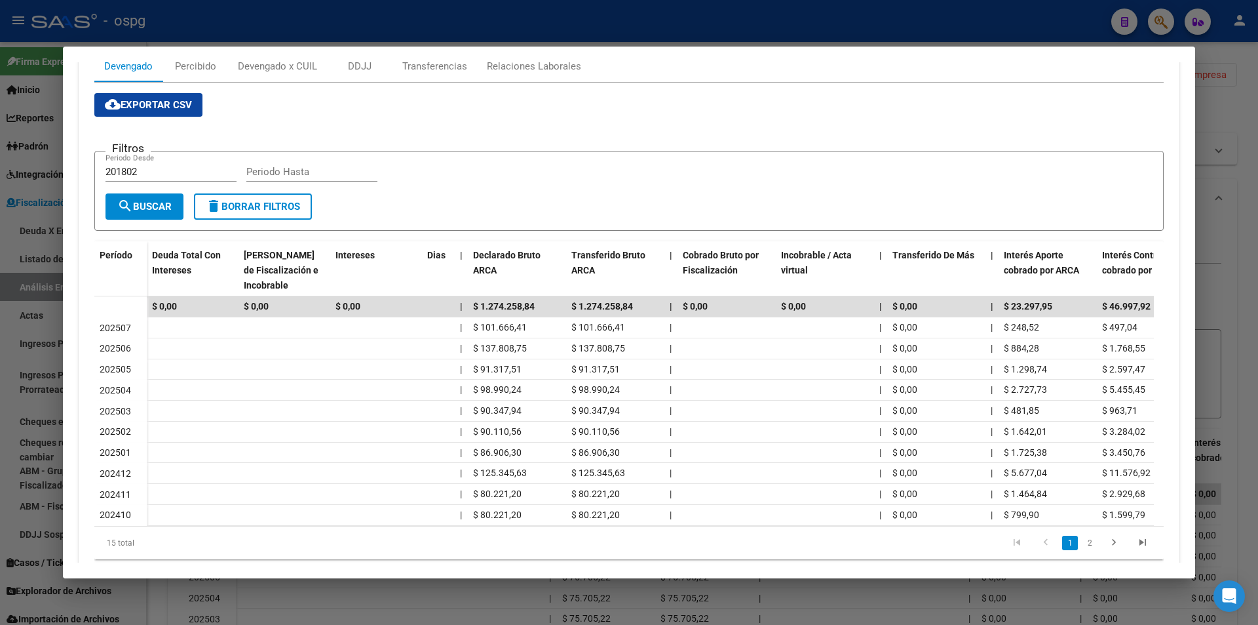
click at [1258, 204] on div at bounding box center [629, 312] width 1258 height 625
click at [1256, 202] on div at bounding box center [629, 312] width 1258 height 625
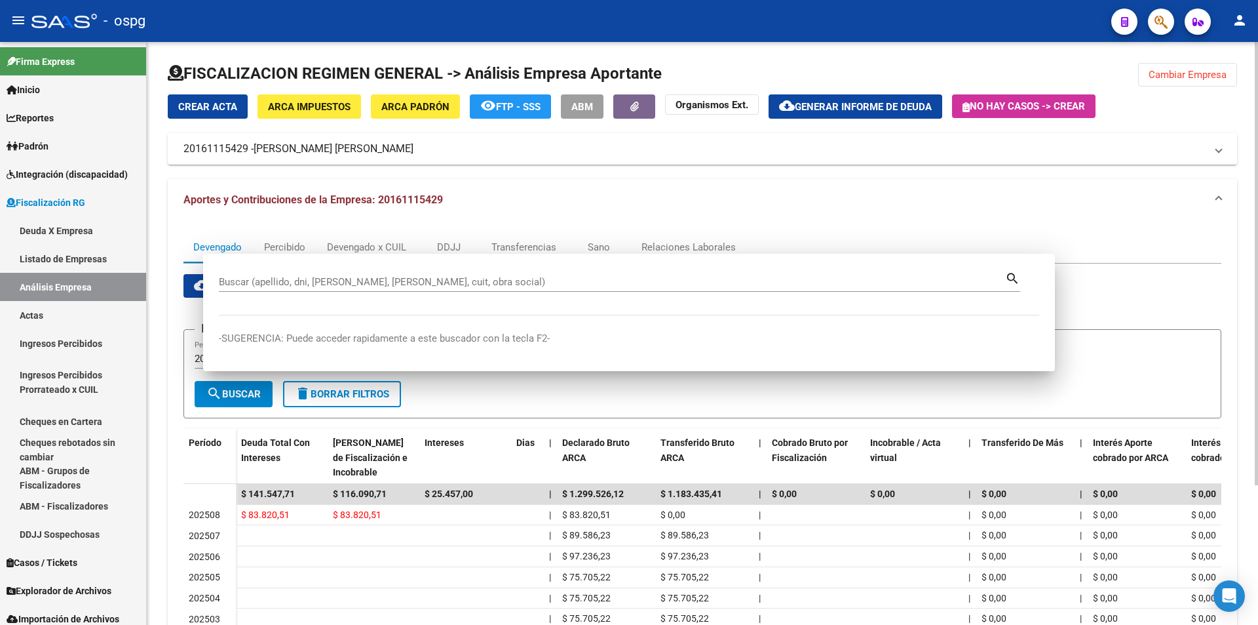
click at [1255, 202] on div at bounding box center [1256, 263] width 3 height 443
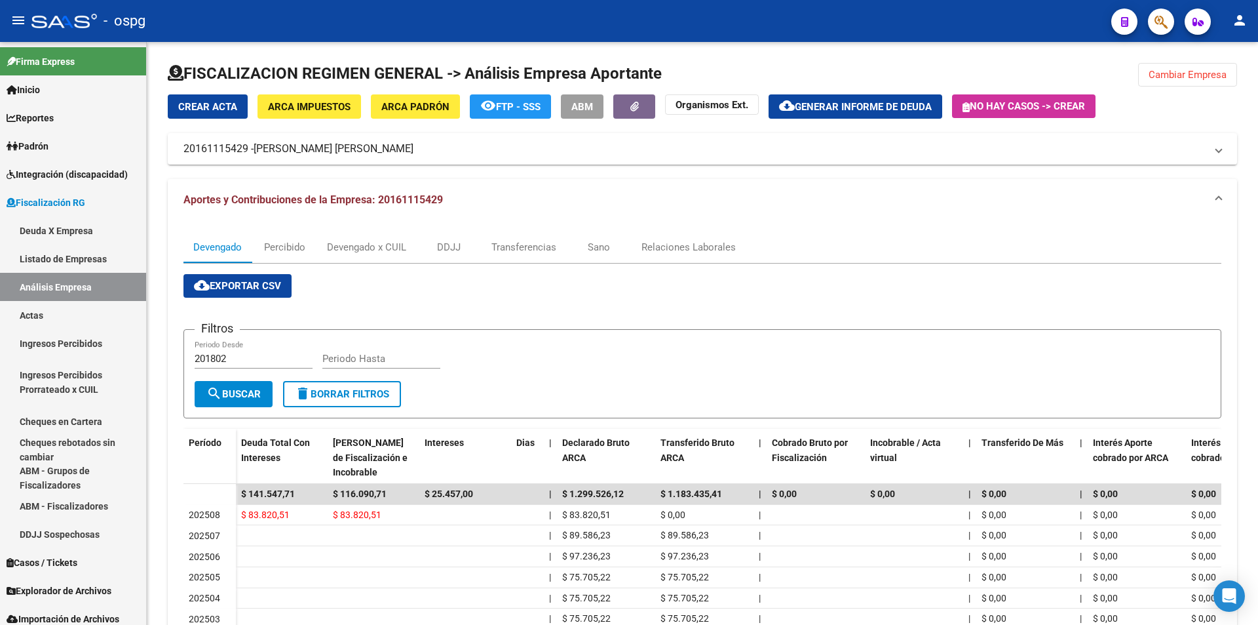
click at [1155, 22] on icon "button" at bounding box center [1161, 21] width 13 height 15
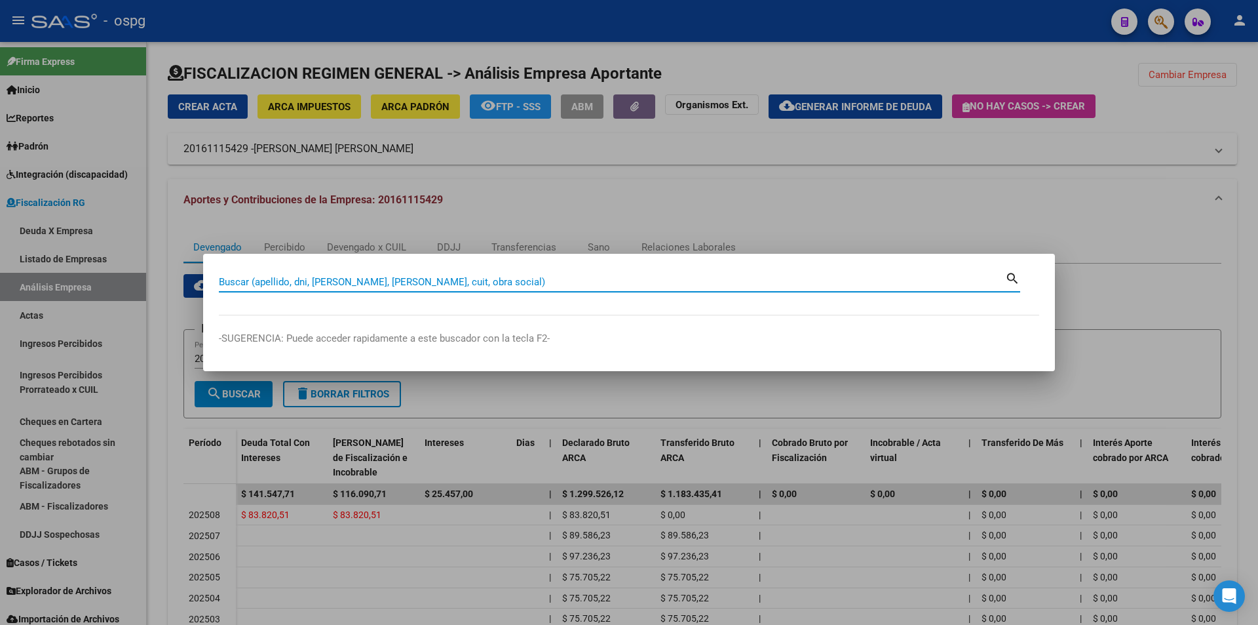
paste input "30714958166"
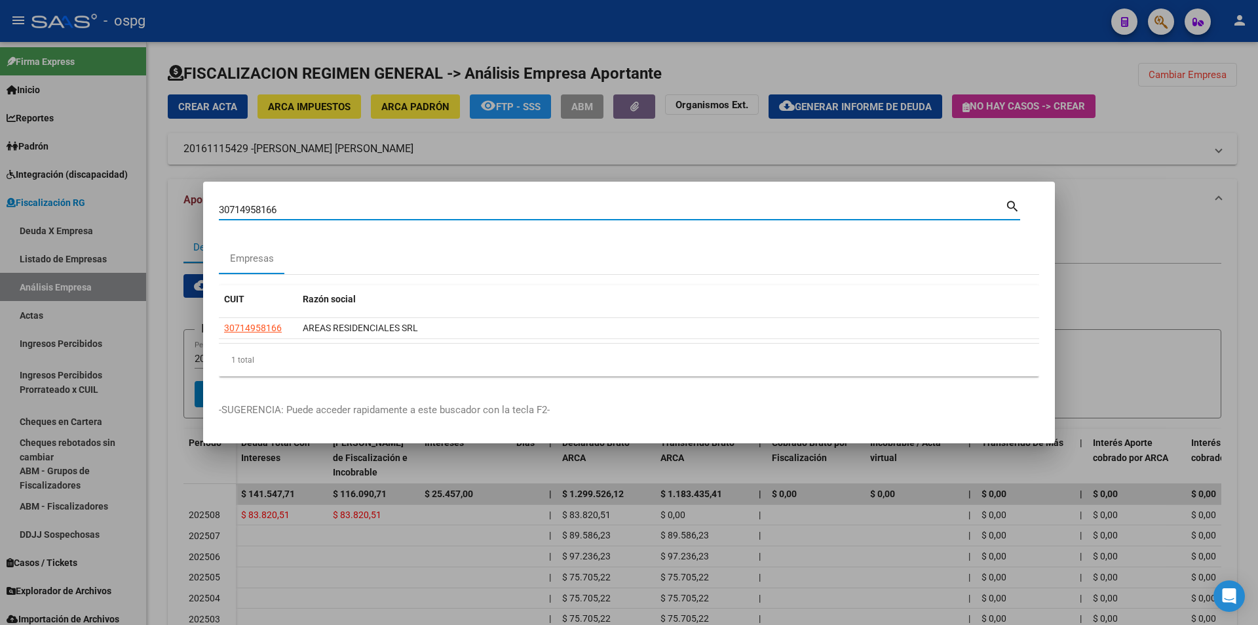
click at [240, 315] on datatable-header "CUIT Razón social" at bounding box center [629, 301] width 820 height 33
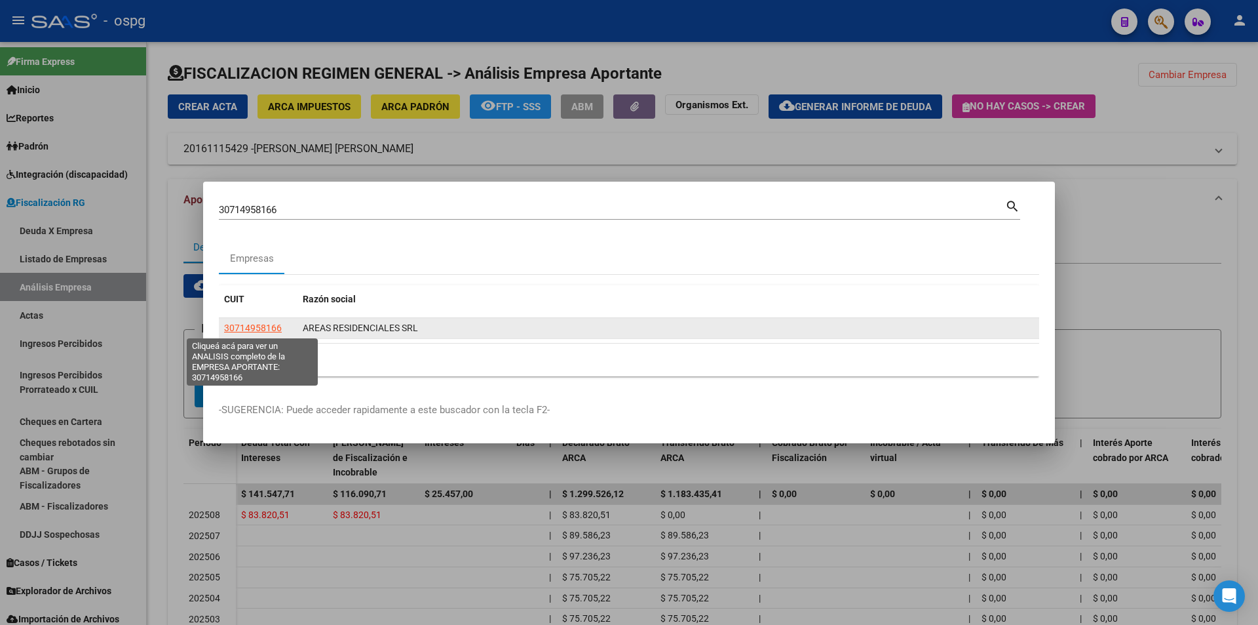
click at [246, 326] on span "30714958166" at bounding box center [253, 327] width 58 height 10
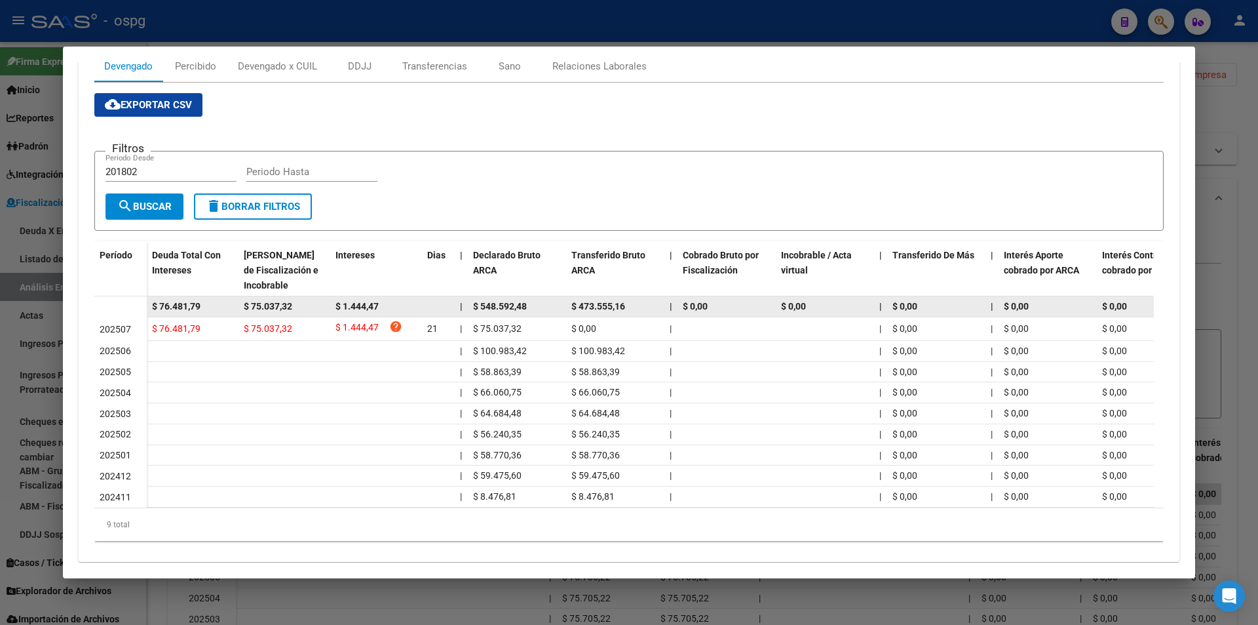
drag, startPoint x: 210, startPoint y: 300, endPoint x: 122, endPoint y: 305, distance: 87.9
click at [122, 305] on datatable-body-row "$ 76.481,79 $ 75.037,32 $ 1.444,47 | $ 548.592,48 $ 473.555,16 | $ 0,00 $ 0,00 …" at bounding box center [903, 306] width 1619 height 21
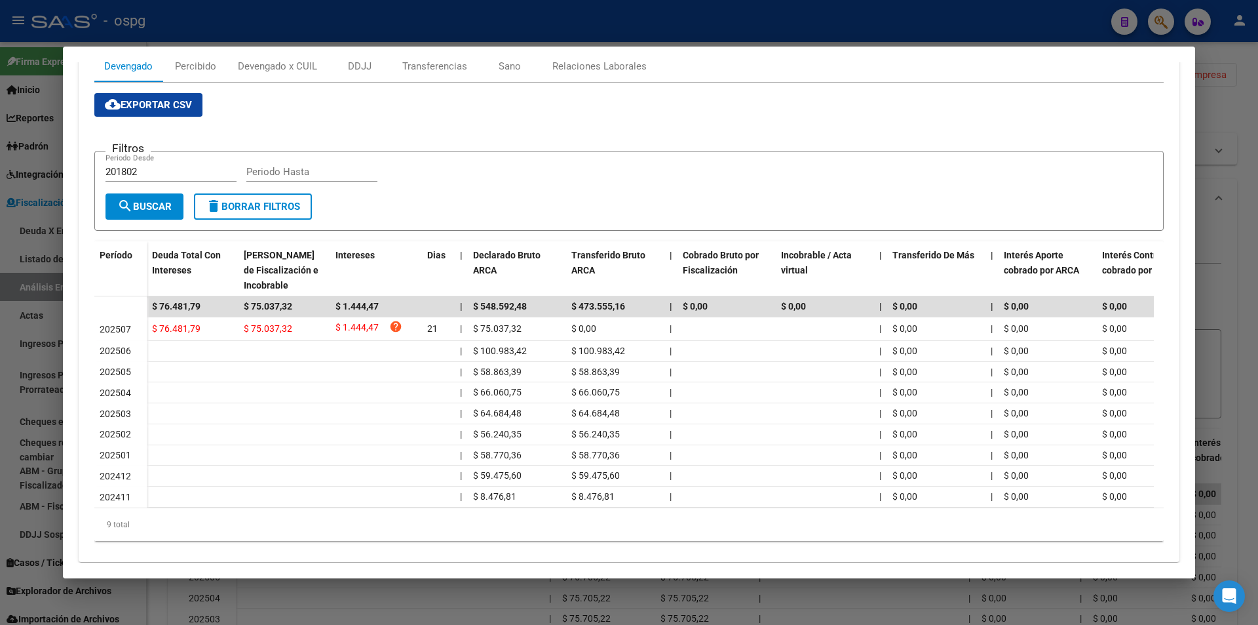
click at [1258, 271] on div at bounding box center [629, 312] width 1258 height 625
click at [1257, 271] on div at bounding box center [629, 312] width 1258 height 625
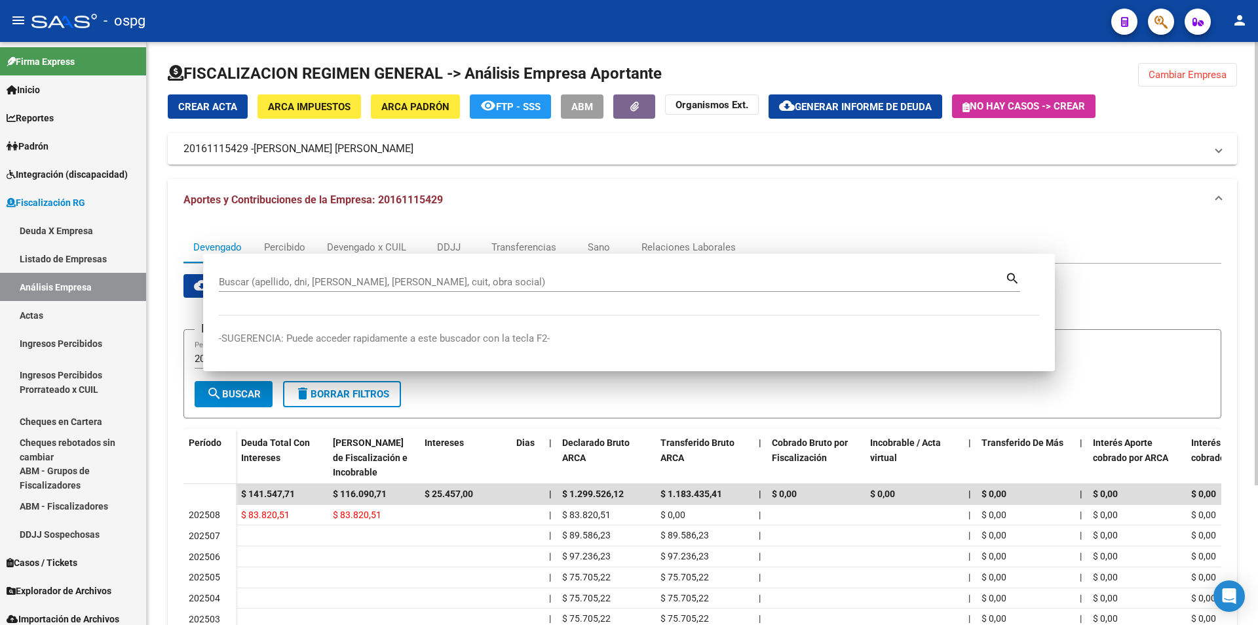
click at [1255, 271] on div at bounding box center [1256, 263] width 3 height 443
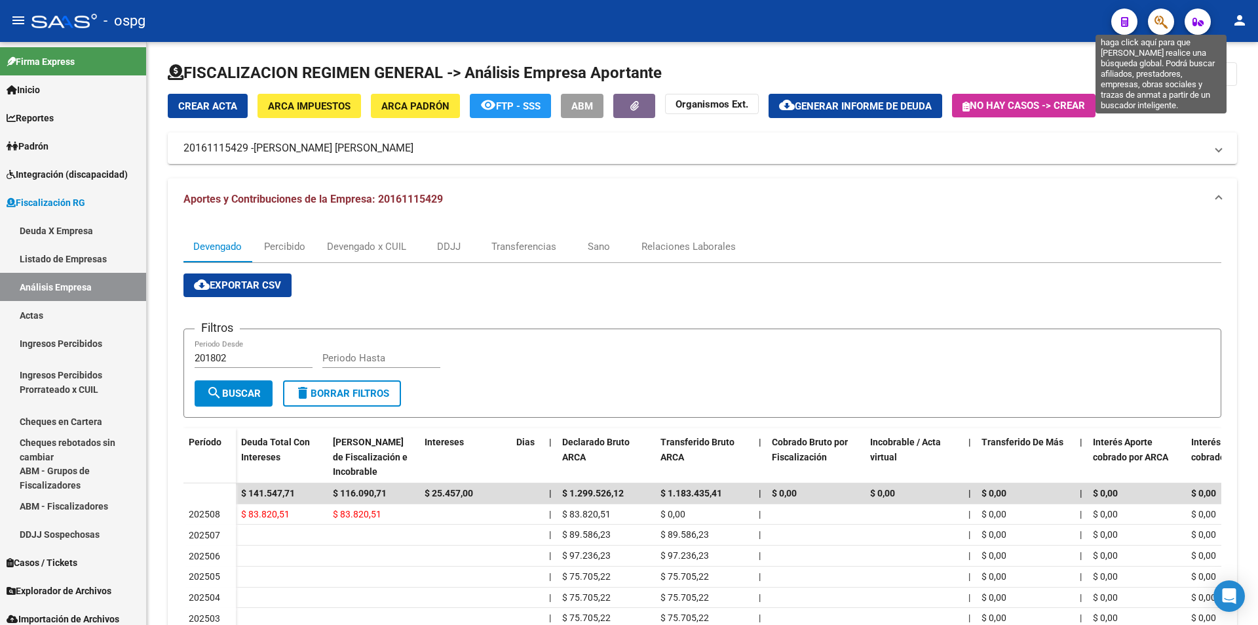
click at [1163, 18] on icon "button" at bounding box center [1161, 21] width 13 height 15
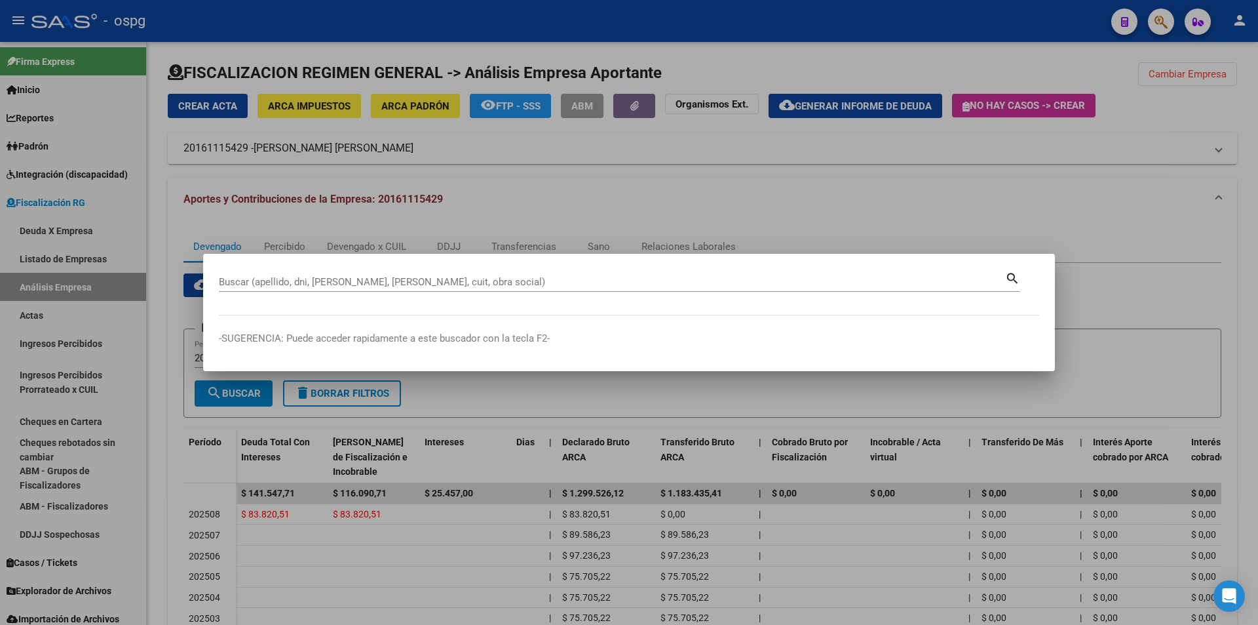
drag, startPoint x: 486, startPoint y: 273, endPoint x: 414, endPoint y: 278, distance: 71.6
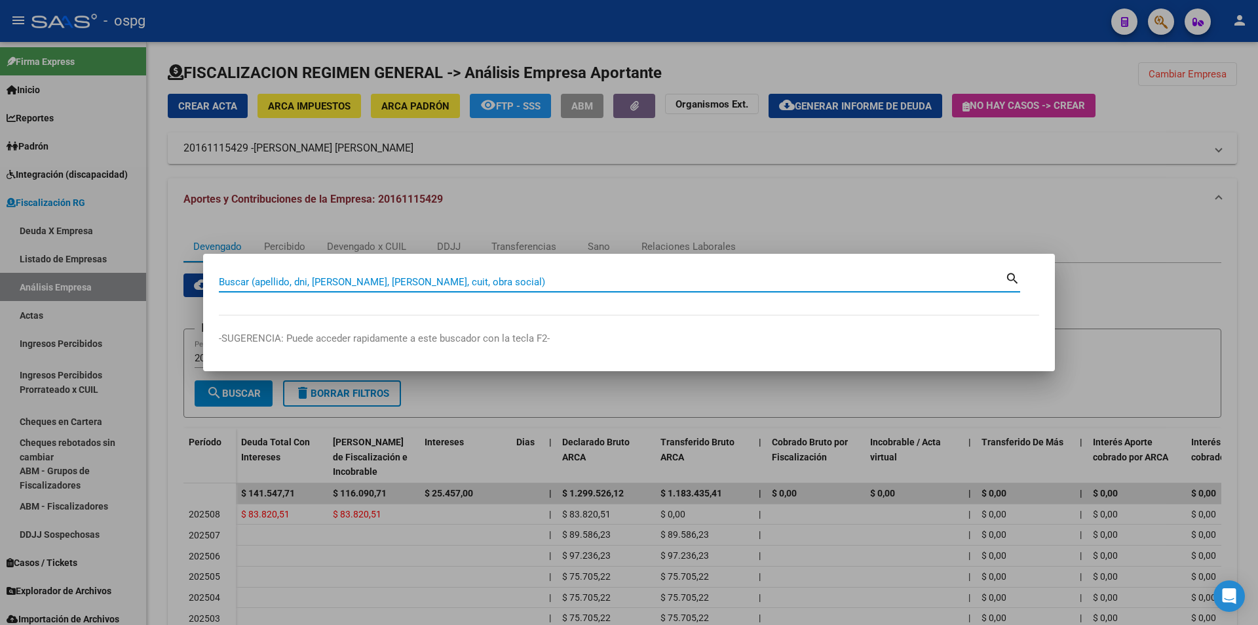
paste input "30715748807"
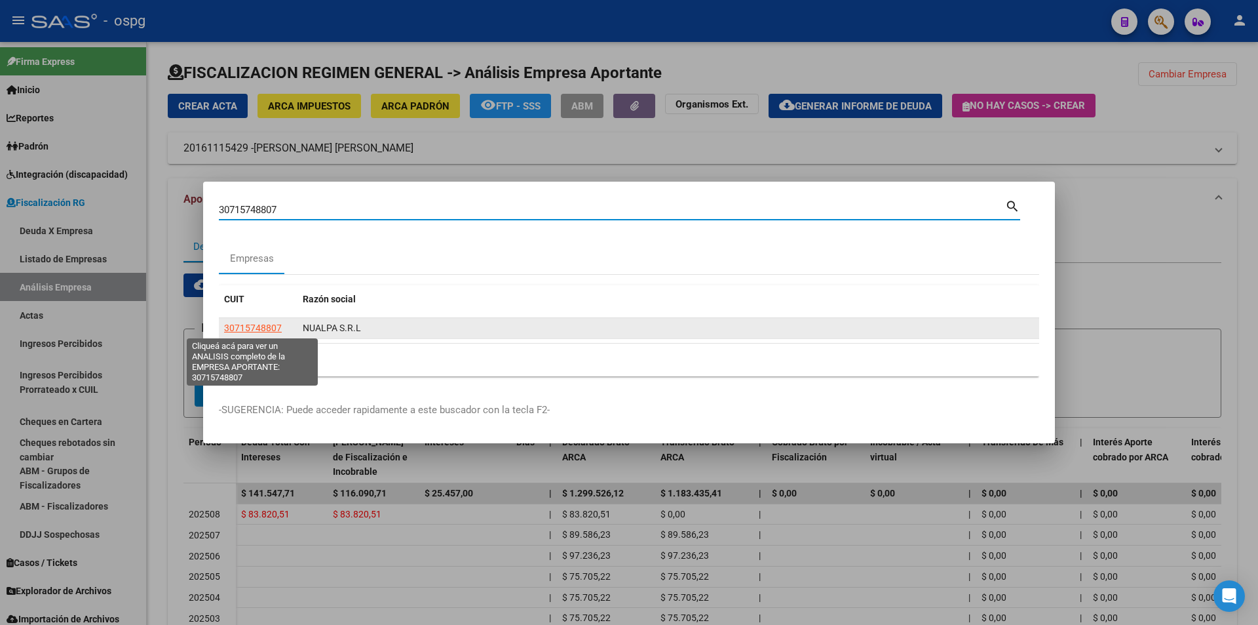
click at [251, 328] on span "30715748807" at bounding box center [253, 327] width 58 height 10
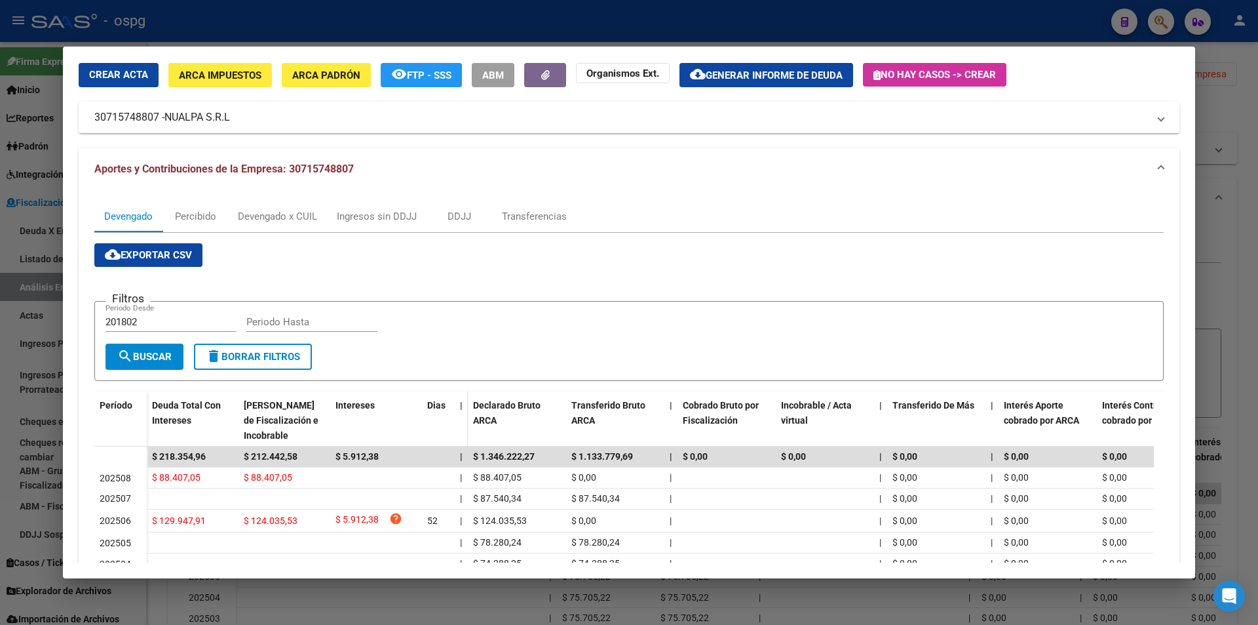
scroll to position [147, 0]
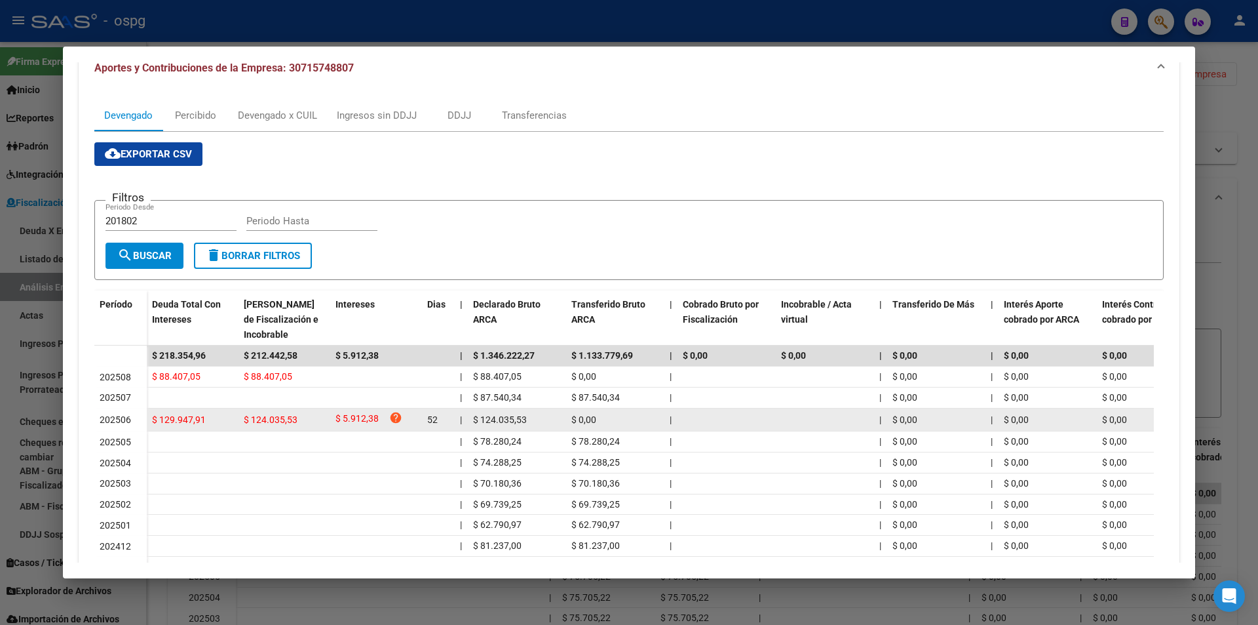
drag, startPoint x: 220, startPoint y: 421, endPoint x: 143, endPoint y: 417, distance: 76.8
click at [143, 417] on datatable-body-row "202506 $ 129.947,91 $ 124.035,53 $ 5.912,38 help 52 | $ 124.035,53 $ 0,00 | | $…" at bounding box center [903, 420] width 1619 height 24
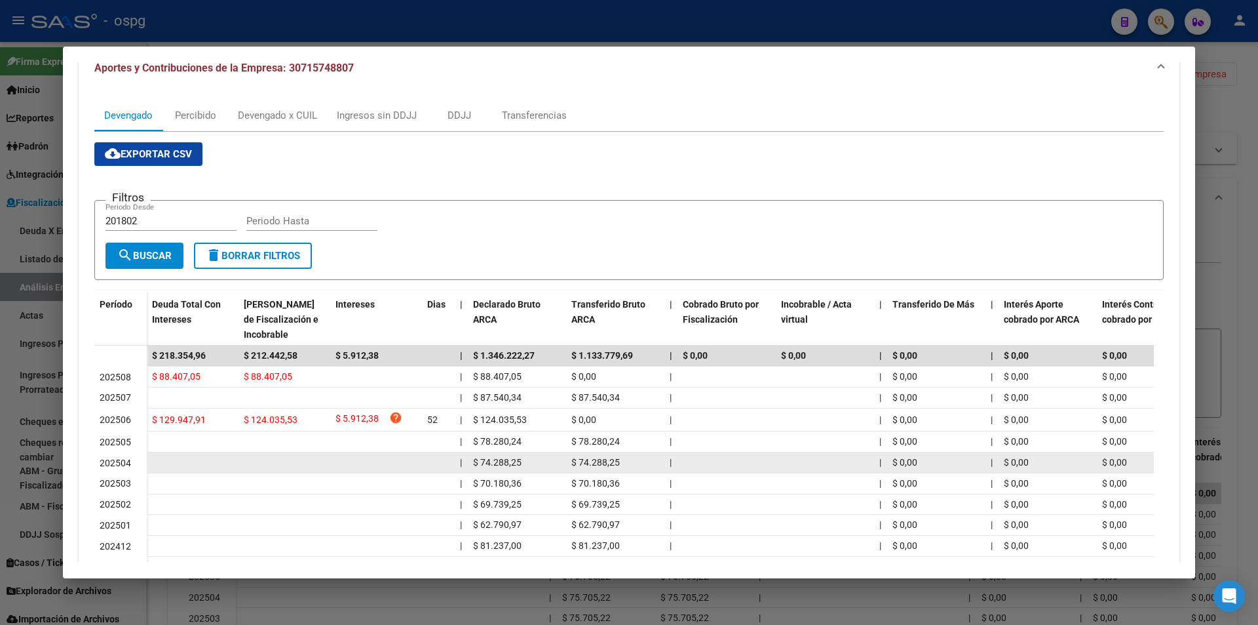
drag, startPoint x: 182, startPoint y: 418, endPoint x: 161, endPoint y: 456, distance: 43.1
click at [161, 456] on datatable-body-cell at bounding box center [193, 462] width 92 height 20
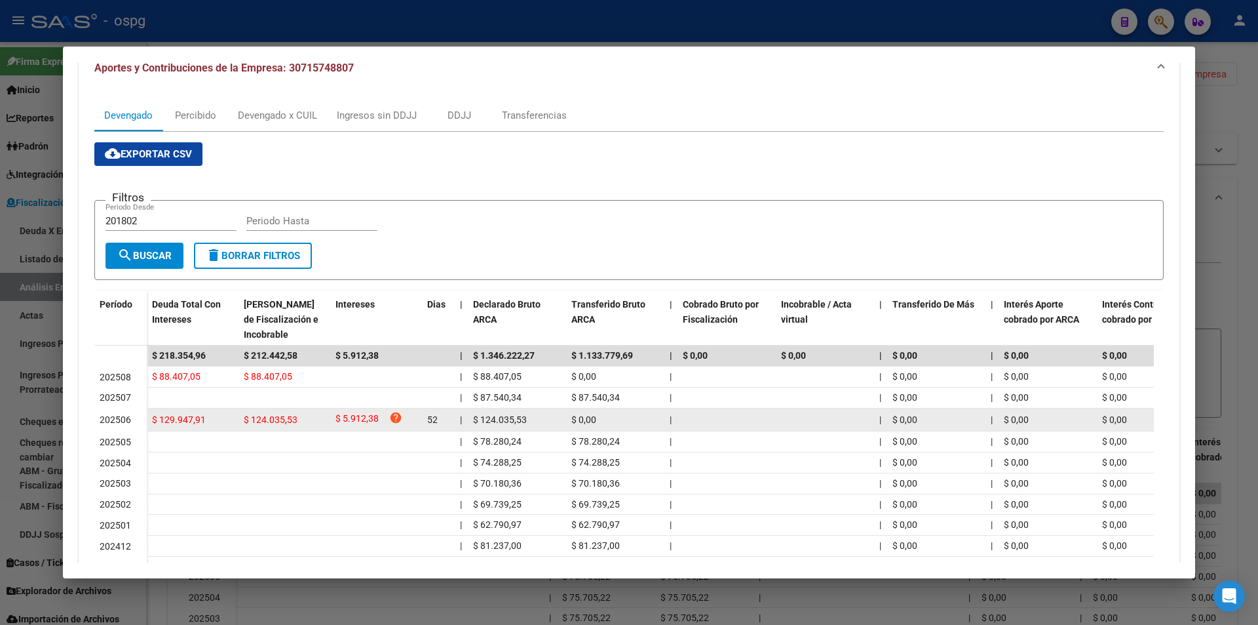
drag, startPoint x: 204, startPoint y: 421, endPoint x: 151, endPoint y: 415, distance: 54.0
click at [148, 414] on datatable-body-cell "$ 129.947,91" at bounding box center [193, 419] width 92 height 23
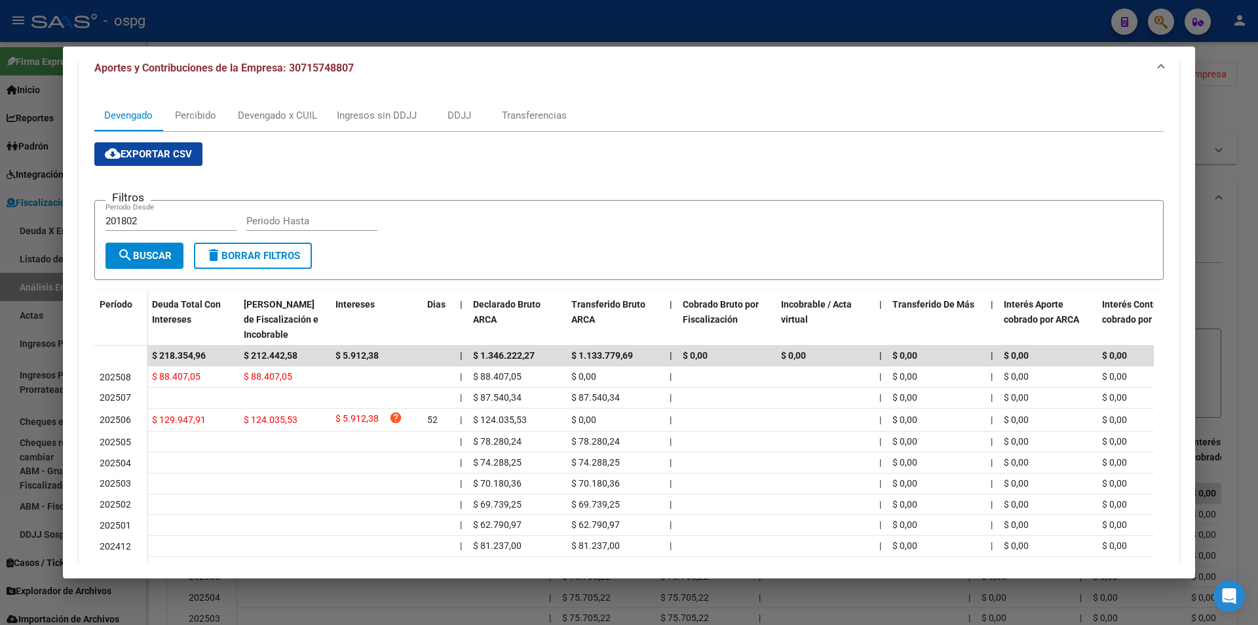
click at [1218, 292] on div at bounding box center [629, 312] width 1258 height 625
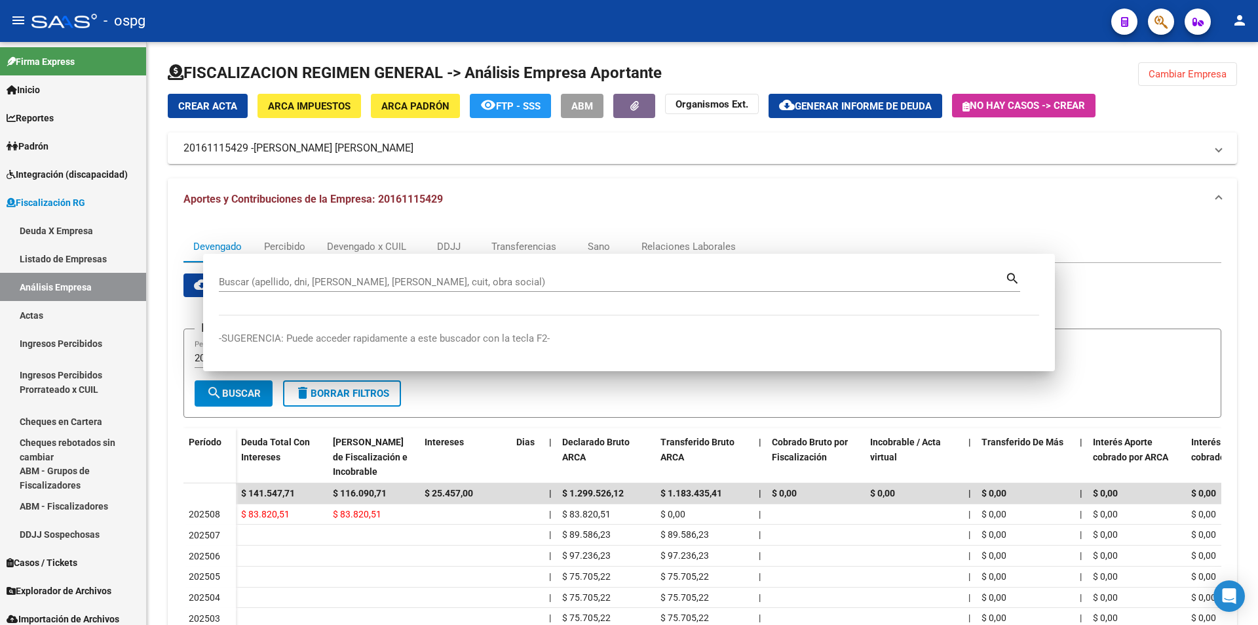
click at [1218, 292] on div "cloud_download Exportar CSV Filtros 201802 Periodo Desde Periodo Hasta search B…" at bounding box center [702, 509] width 1038 height 472
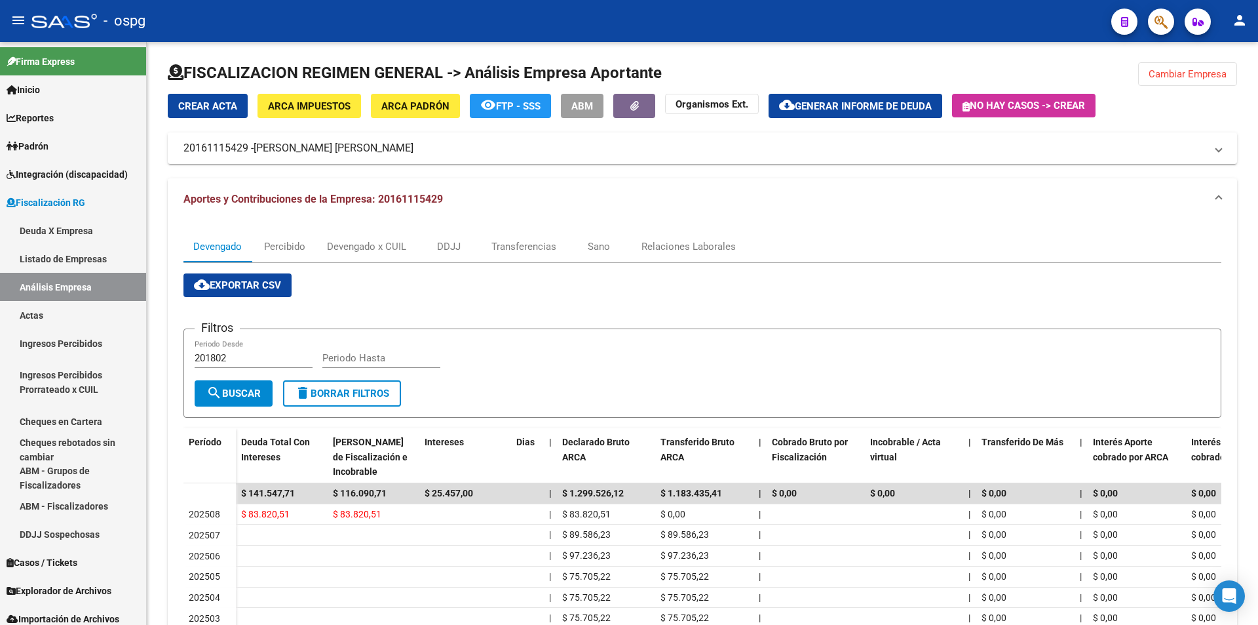
click at [1160, 28] on icon "button" at bounding box center [1161, 21] width 13 height 15
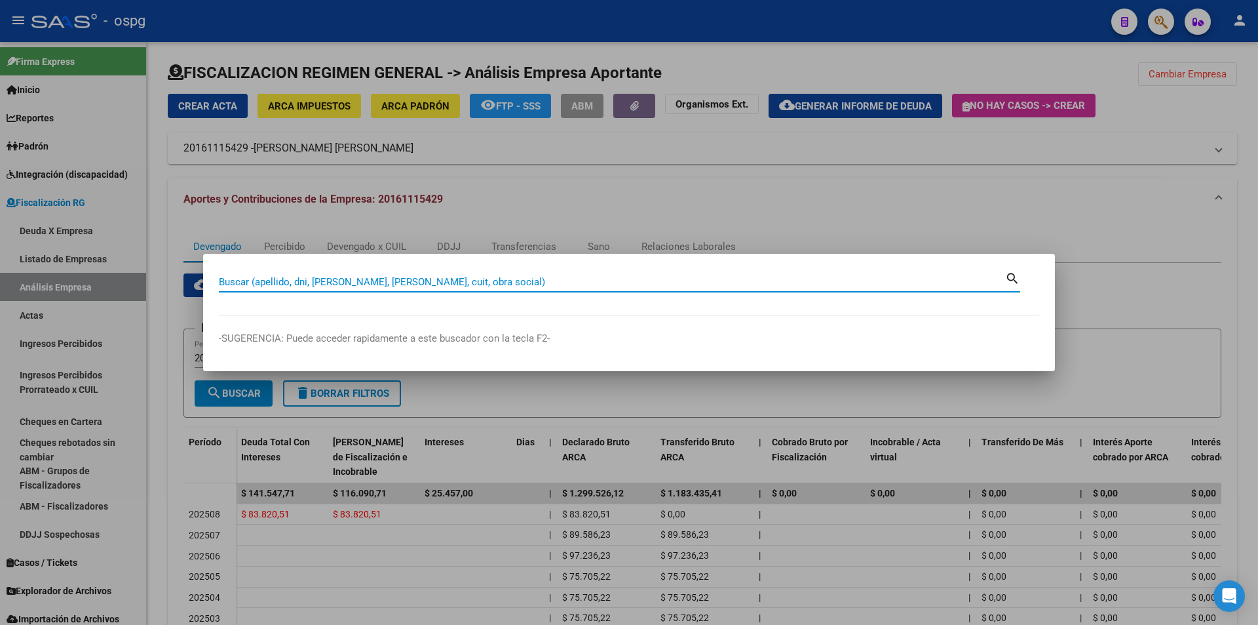
paste input "30715878883"
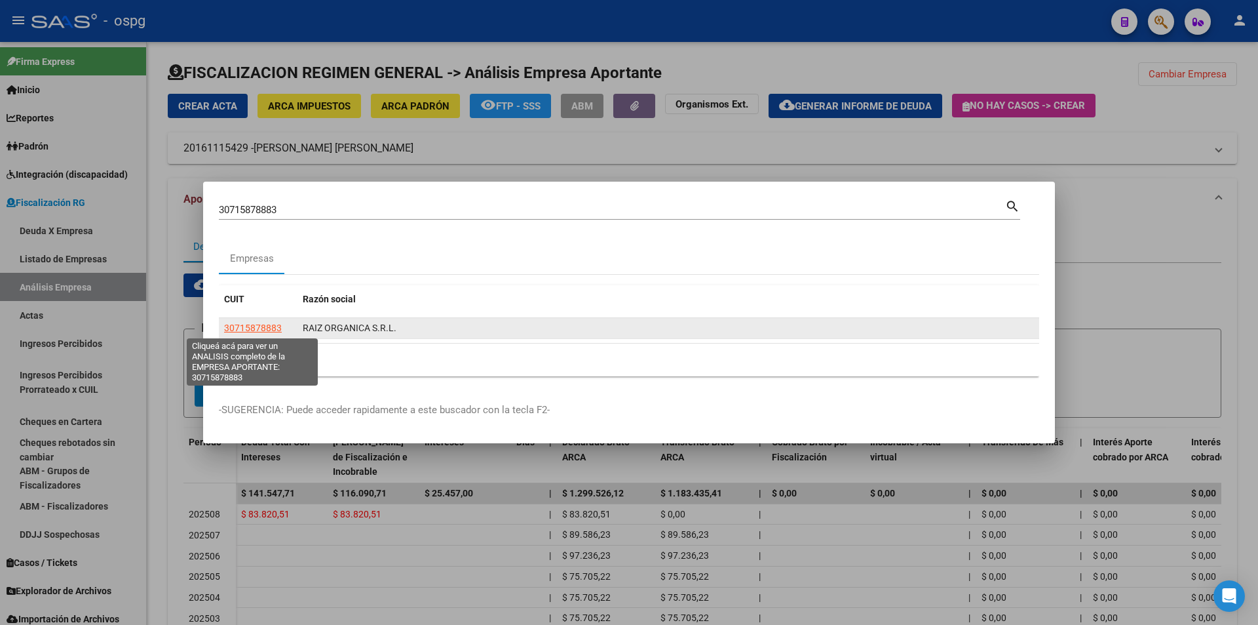
click at [272, 329] on span "30715878883" at bounding box center [253, 327] width 58 height 10
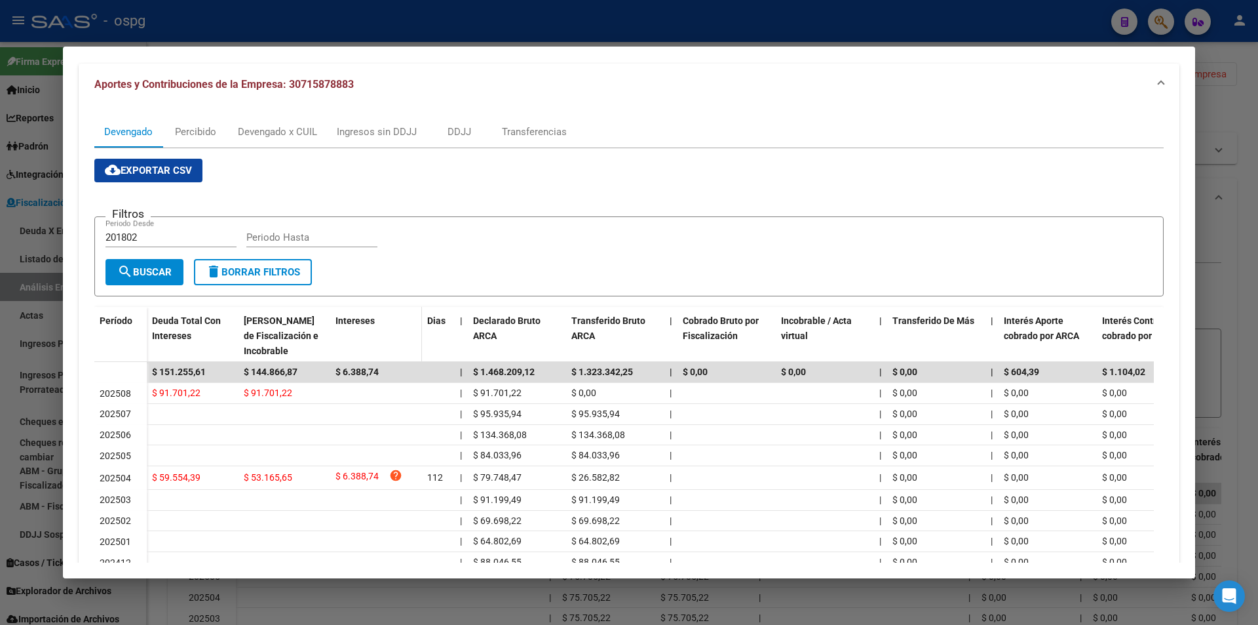
scroll to position [197, 0]
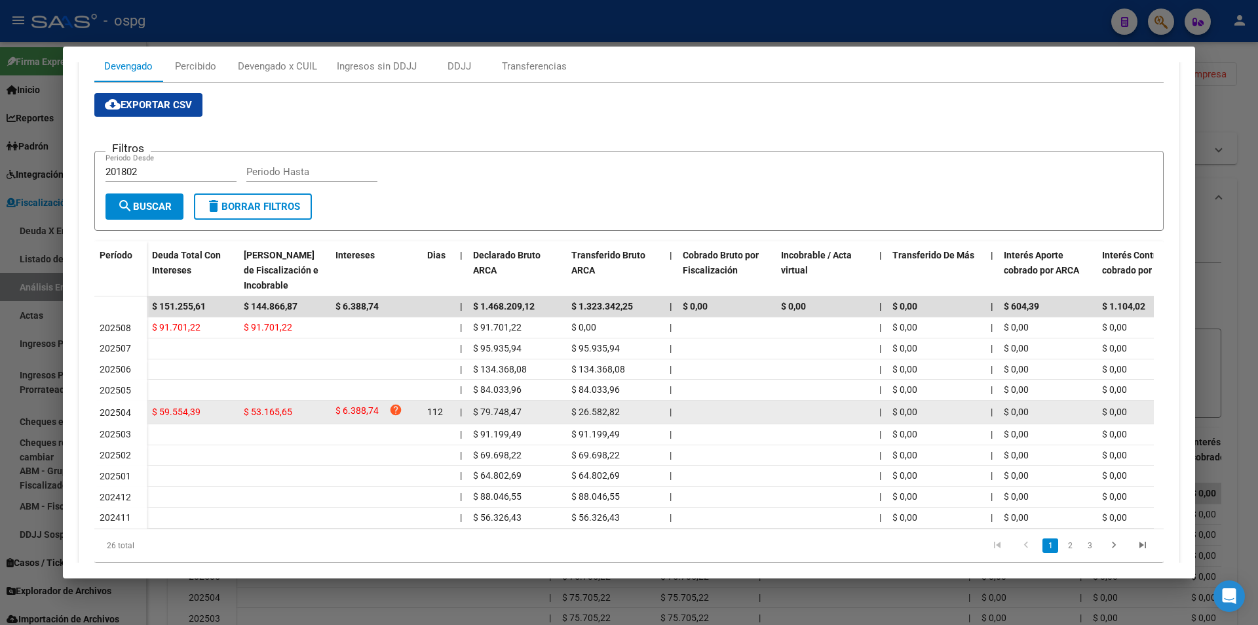
drag, startPoint x: 208, startPoint y: 413, endPoint x: 148, endPoint y: 414, distance: 60.3
click at [148, 414] on datatable-body-cell "$ 59.554,39" at bounding box center [193, 411] width 92 height 23
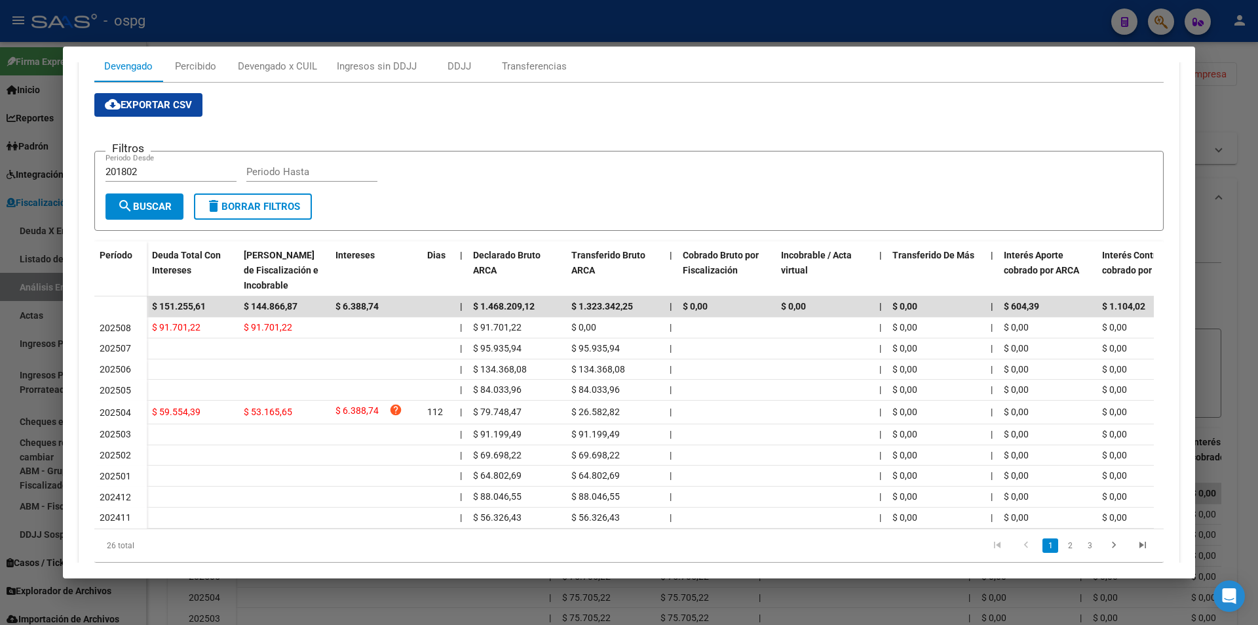
click at [1258, 259] on div at bounding box center [629, 312] width 1258 height 625
click at [1258, 257] on div at bounding box center [629, 312] width 1258 height 625
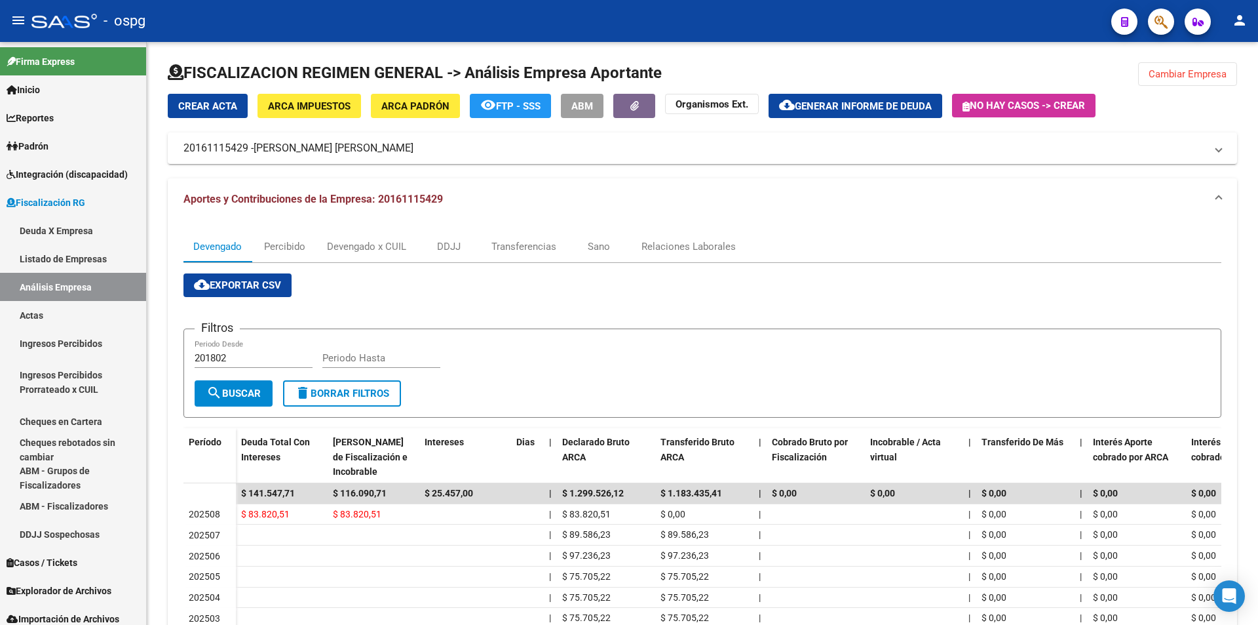
click at [1163, 29] on icon "button" at bounding box center [1161, 21] width 13 height 15
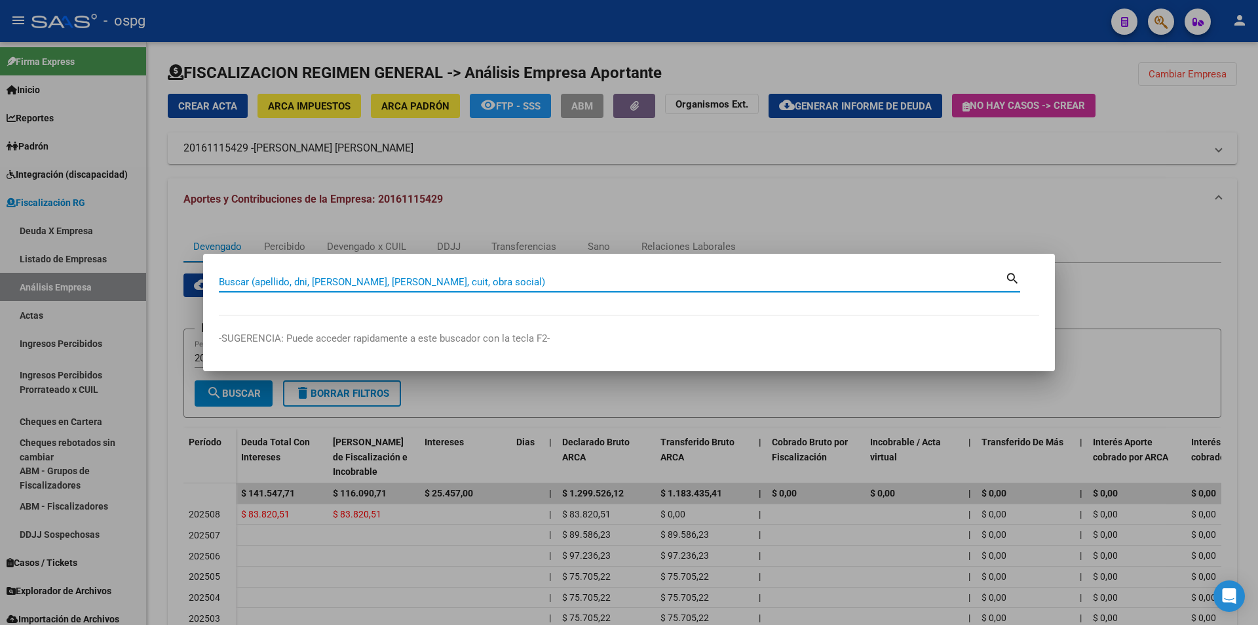
paste input "30717579212"
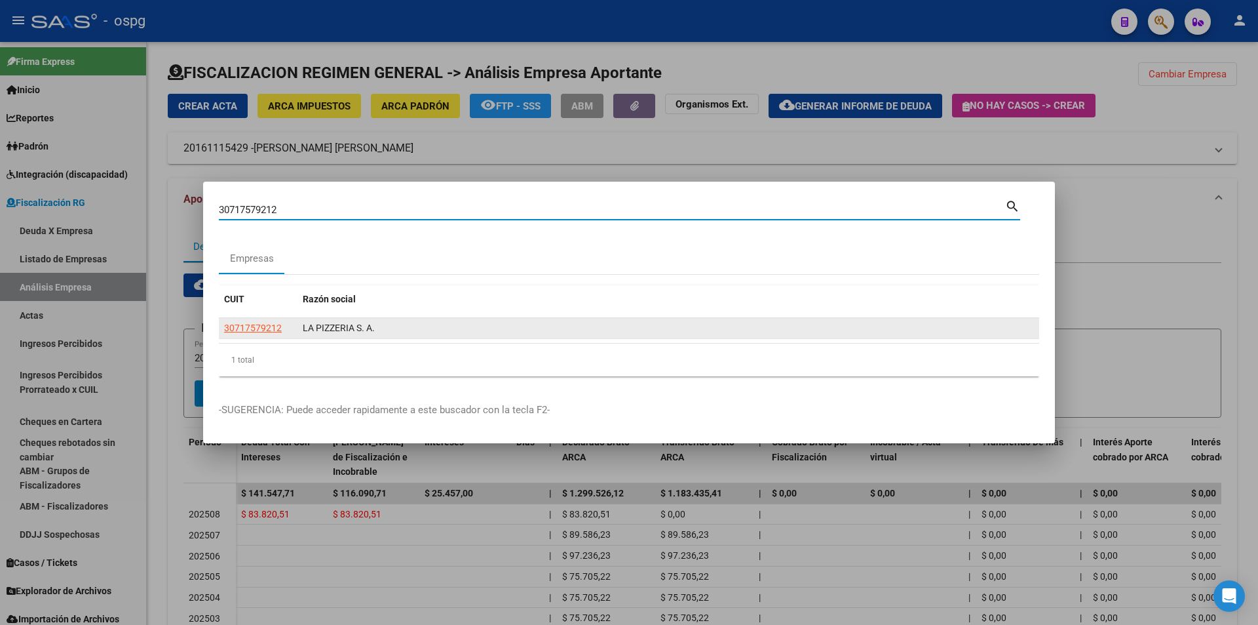
click at [254, 330] on span "30717579212" at bounding box center [253, 327] width 58 height 10
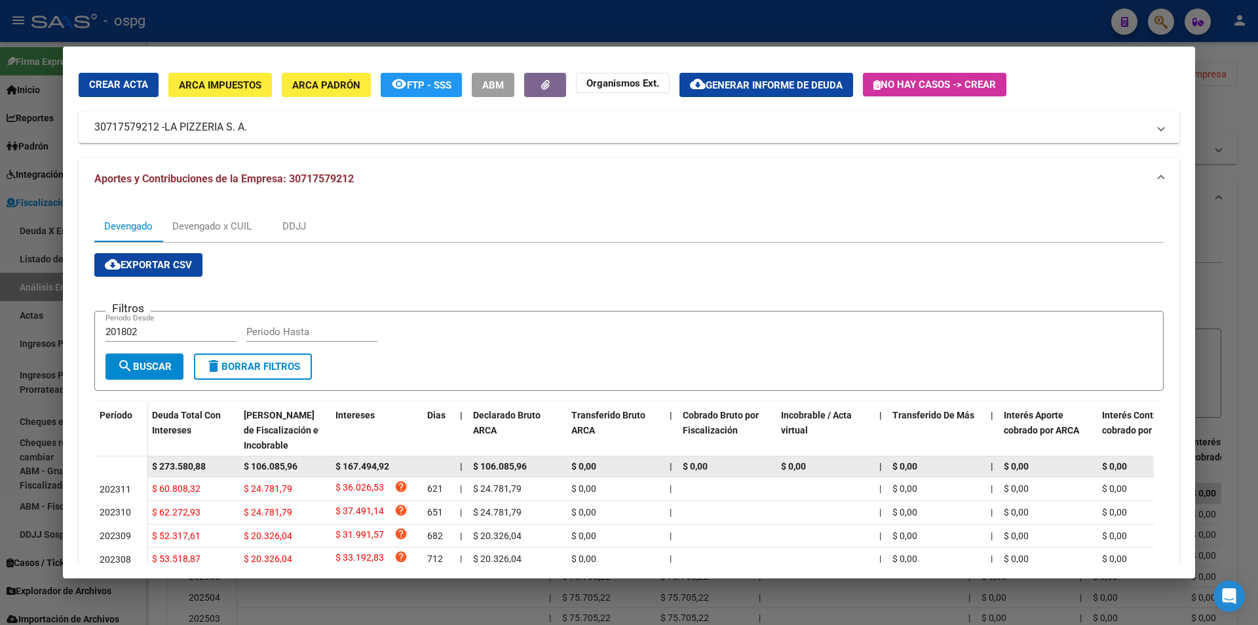
scroll to position [66, 0]
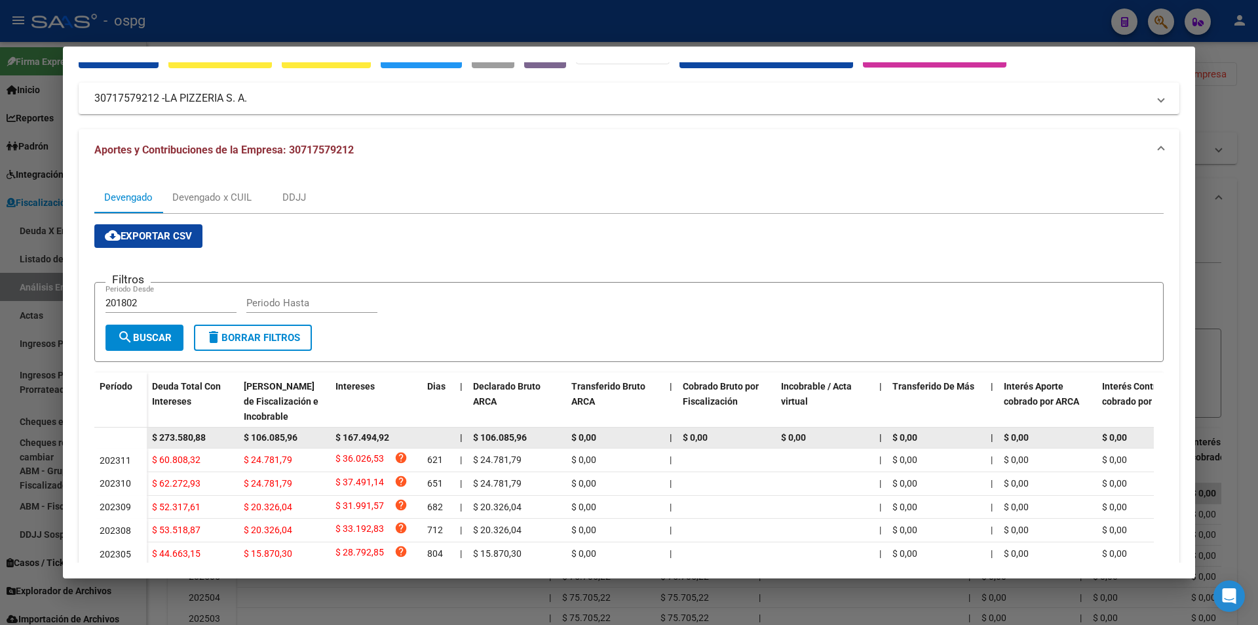
drag, startPoint x: 222, startPoint y: 440, endPoint x: 145, endPoint y: 440, distance: 77.3
click at [145, 440] on datatable-body-row "$ 273.580,88 $ 106.085,96 $ 167.494,92 | $ 106.085,96 $ 0,00 | $ 0,00 $ 0,00 | …" at bounding box center [903, 437] width 1619 height 21
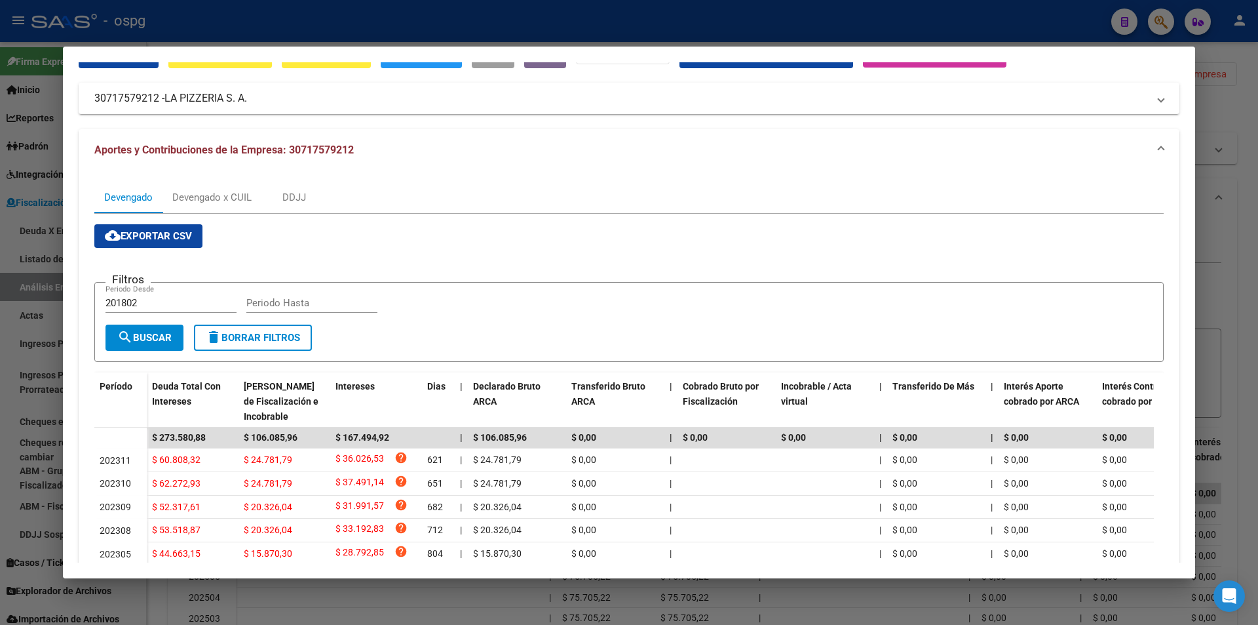
click at [1242, 250] on div at bounding box center [629, 312] width 1258 height 625
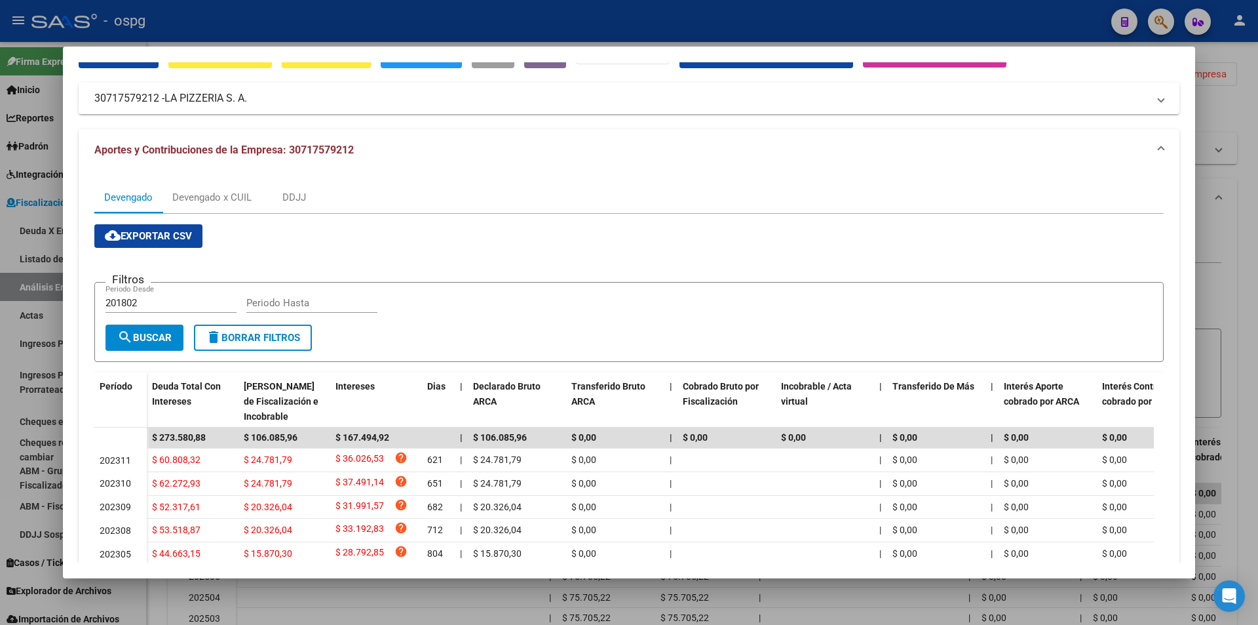
click at [1242, 250] on div at bounding box center [629, 312] width 1258 height 625
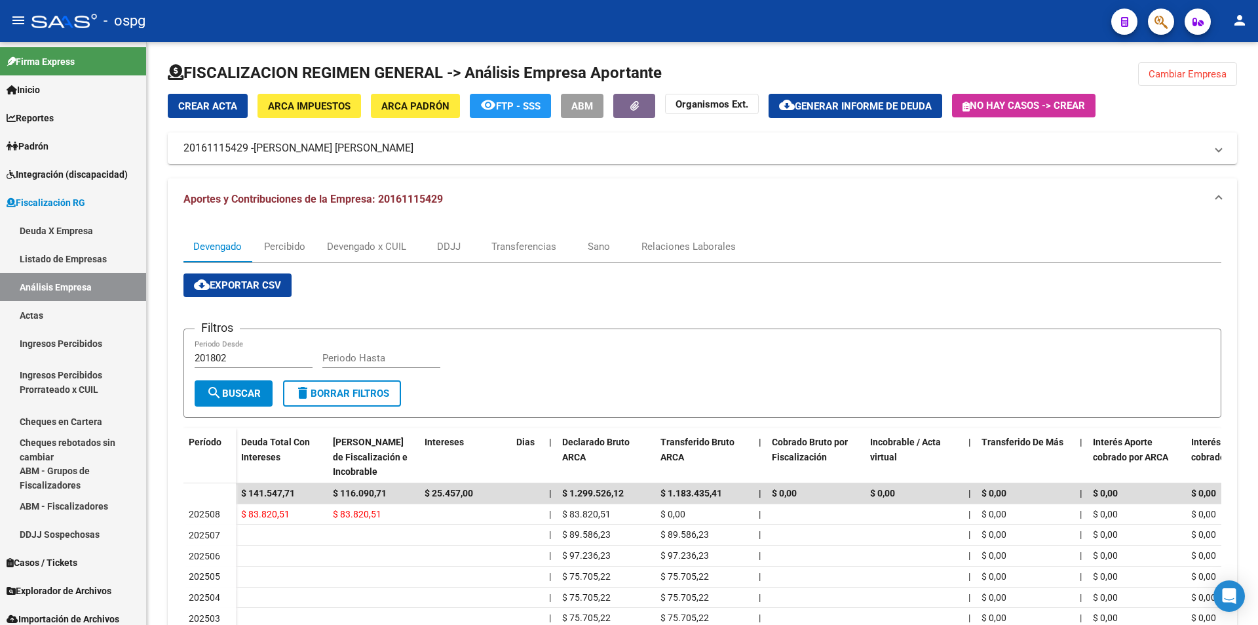
click at [1242, 250] on div "FISCALIZACION REGIMEN GENERAL -> Análisis Empresa Aportante Cambiar Empresa Cre…" at bounding box center [702, 419] width 1111 height 756
click at [1168, 27] on button "button" at bounding box center [1161, 22] width 26 height 26
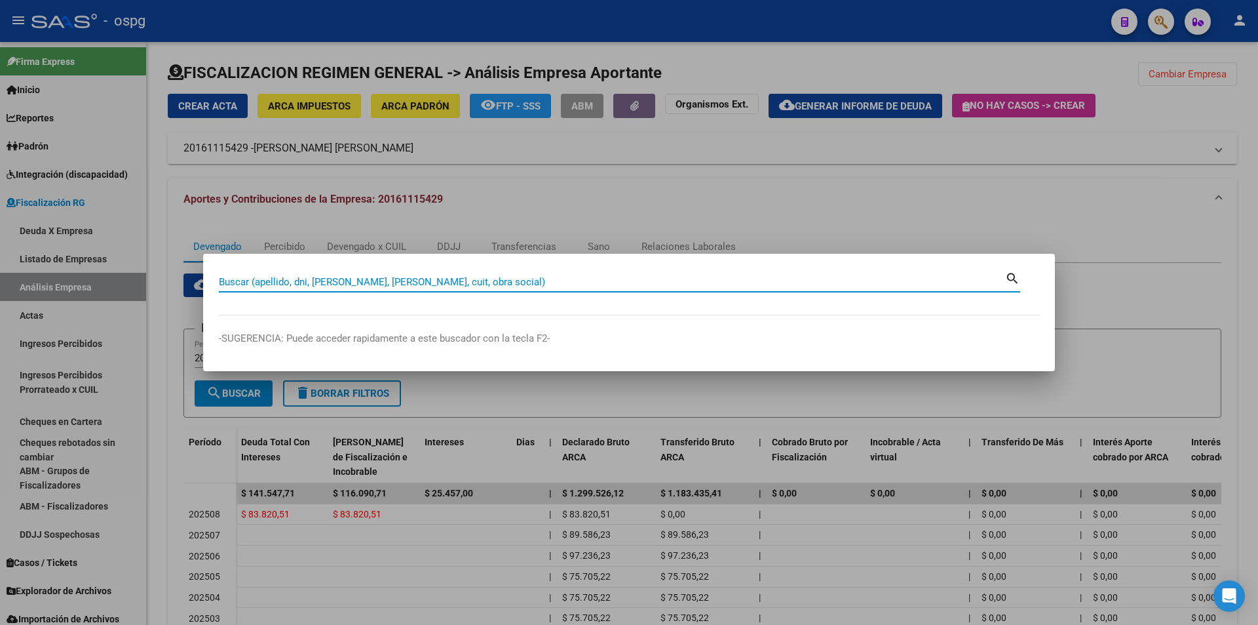
paste input "30712215689"
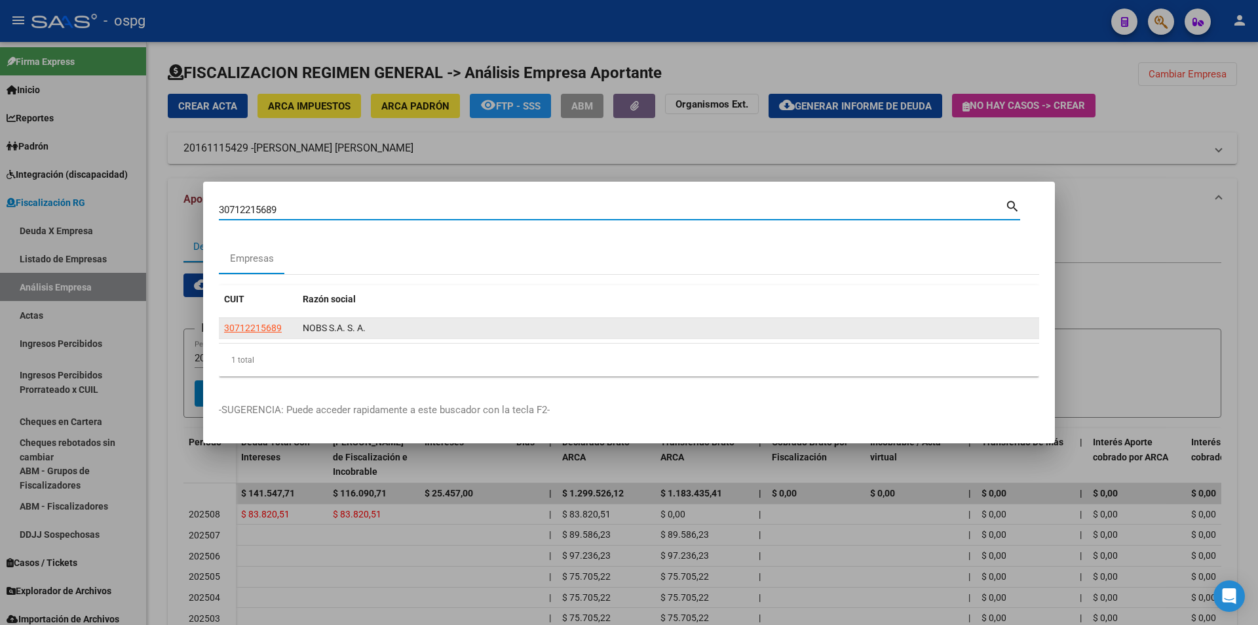
click at [260, 321] on app-link-go-to "30712215689" at bounding box center [253, 327] width 58 height 15
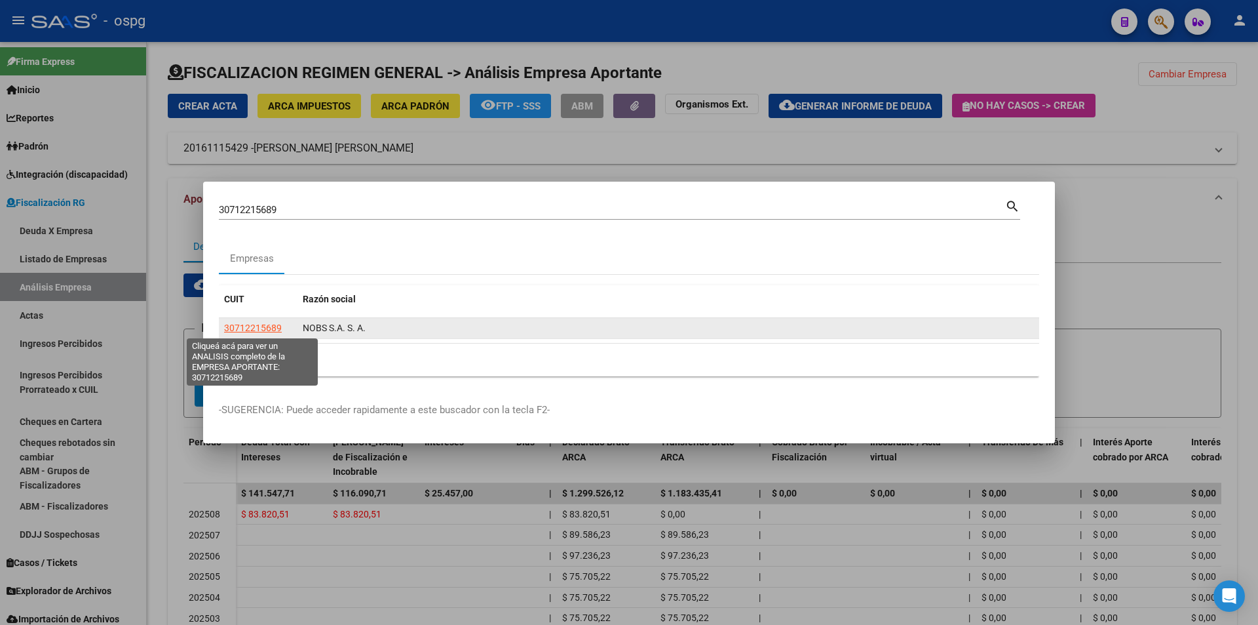
click at [257, 326] on span "30712215689" at bounding box center [253, 327] width 58 height 10
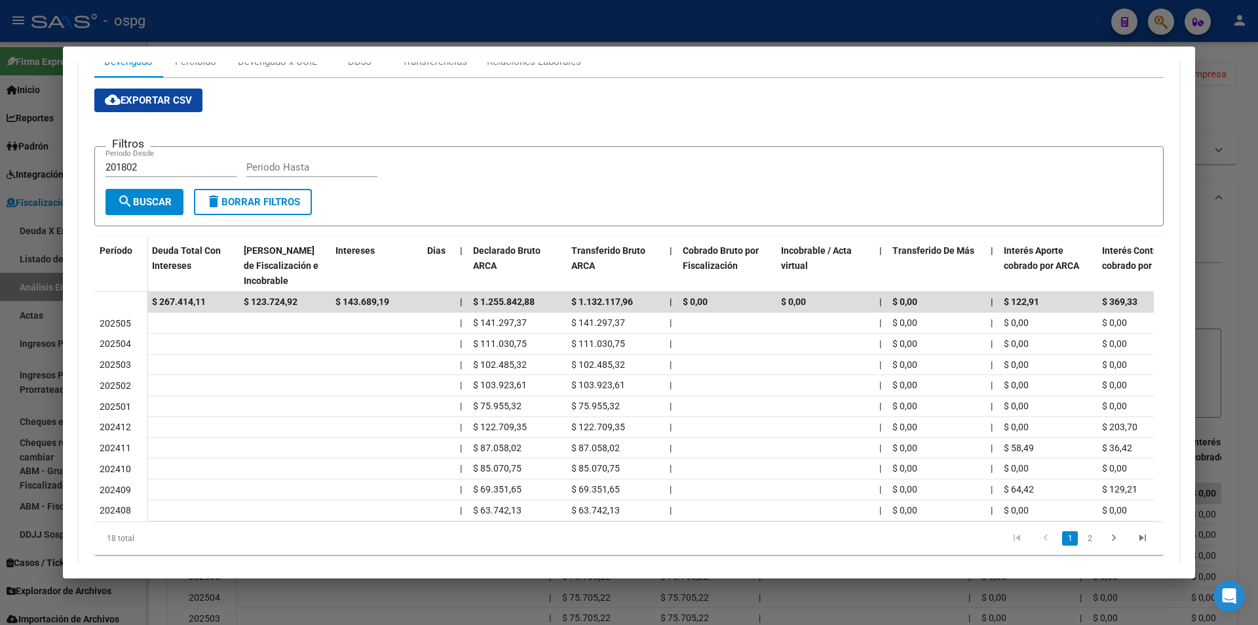
scroll to position [239, 0]
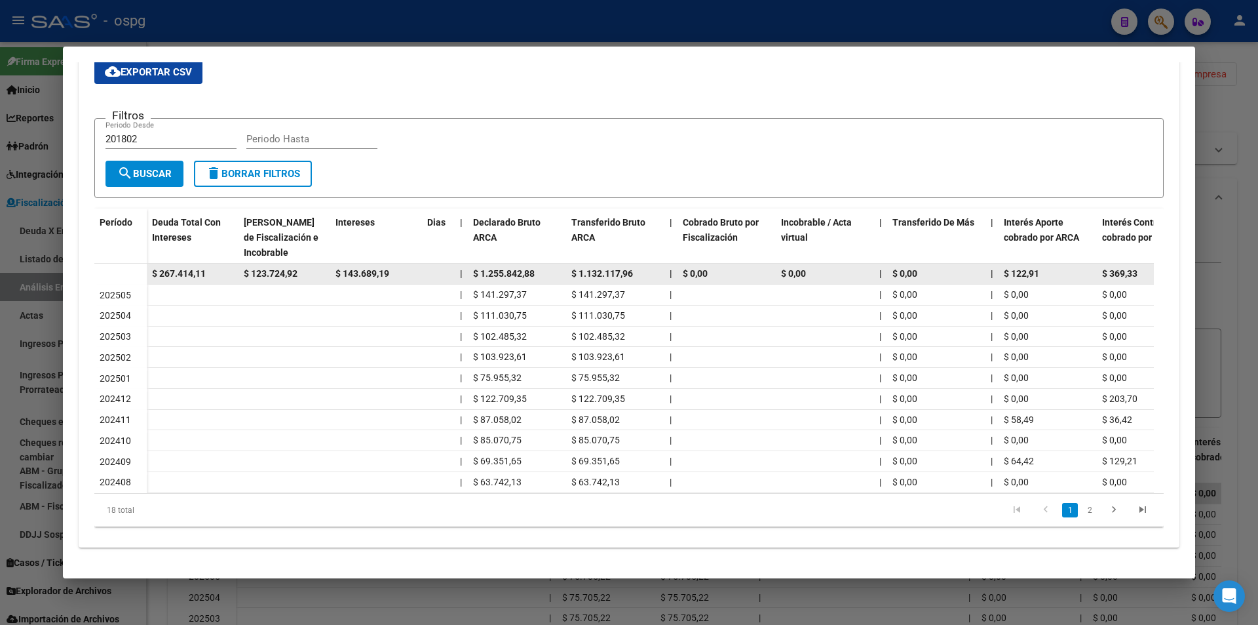
drag, startPoint x: 217, startPoint y: 266, endPoint x: 142, endPoint y: 263, distance: 75.4
click at [142, 263] on datatable-body-row "$ 267.414,11 $ 123.724,92 $ 143.689,19 | $ 1.255.842,88 $ 1.132.117,96 | $ 0,00…" at bounding box center [903, 273] width 1619 height 21
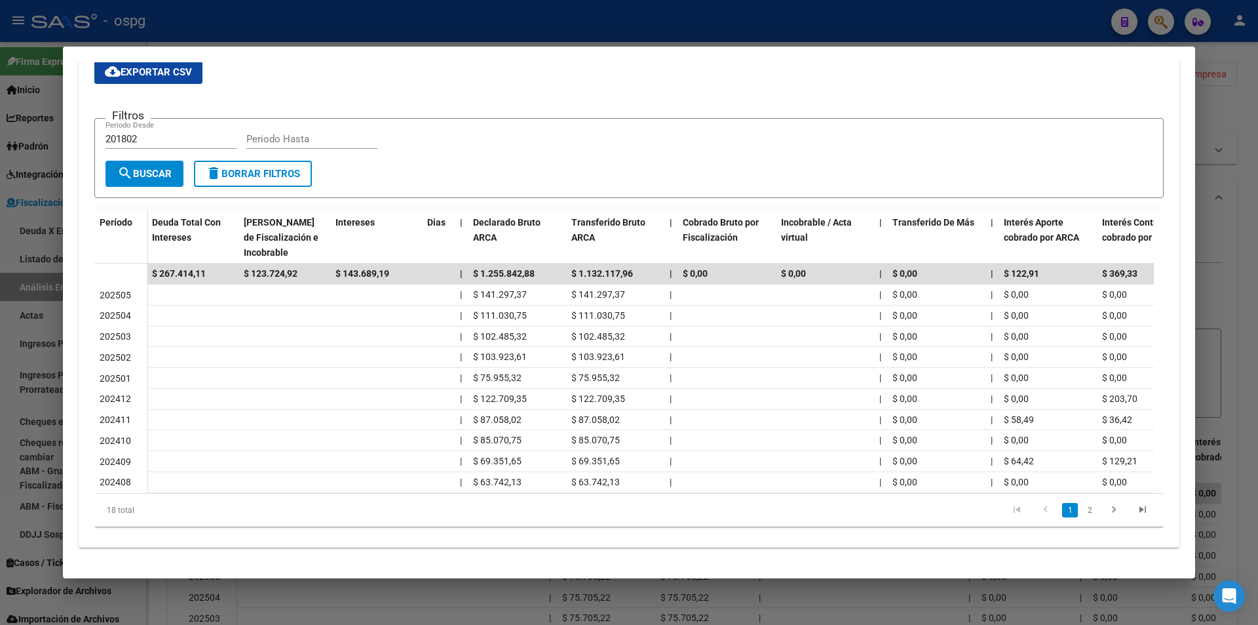
click at [592, 624] on html "menu - ospg person Firma Express Inicio Instructivos Contacto OS Reportes Ingre…" at bounding box center [629, 312] width 1258 height 625
click at [1232, 242] on div at bounding box center [629, 312] width 1258 height 625
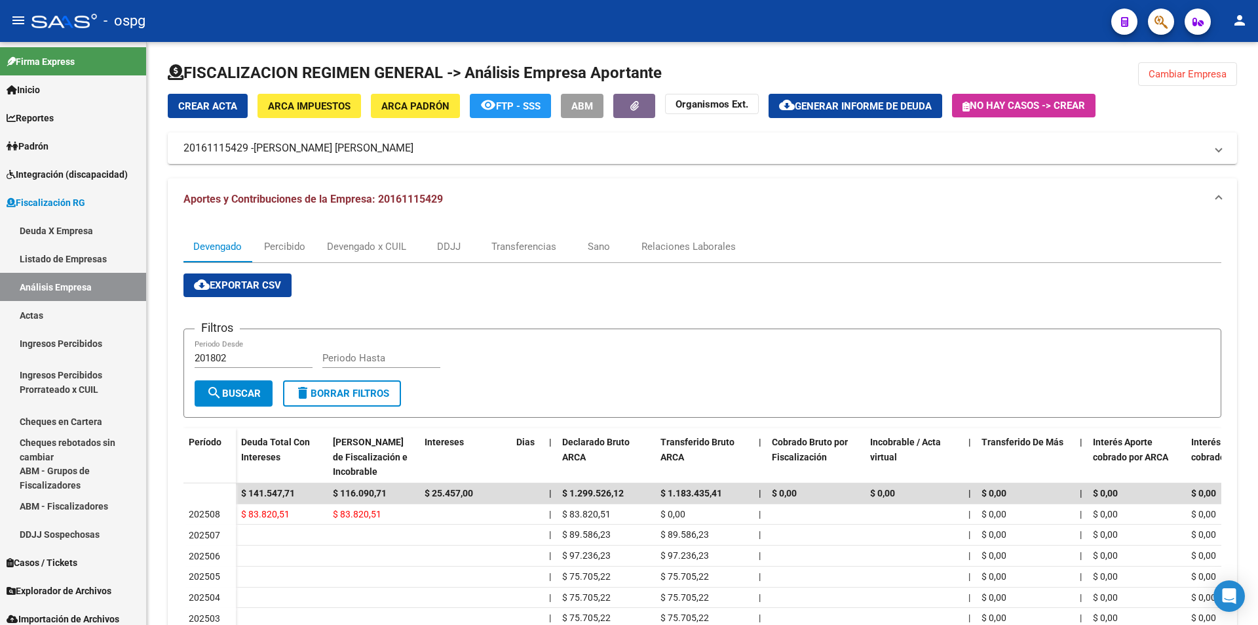
click at [1158, 24] on icon "button" at bounding box center [1161, 21] width 13 height 15
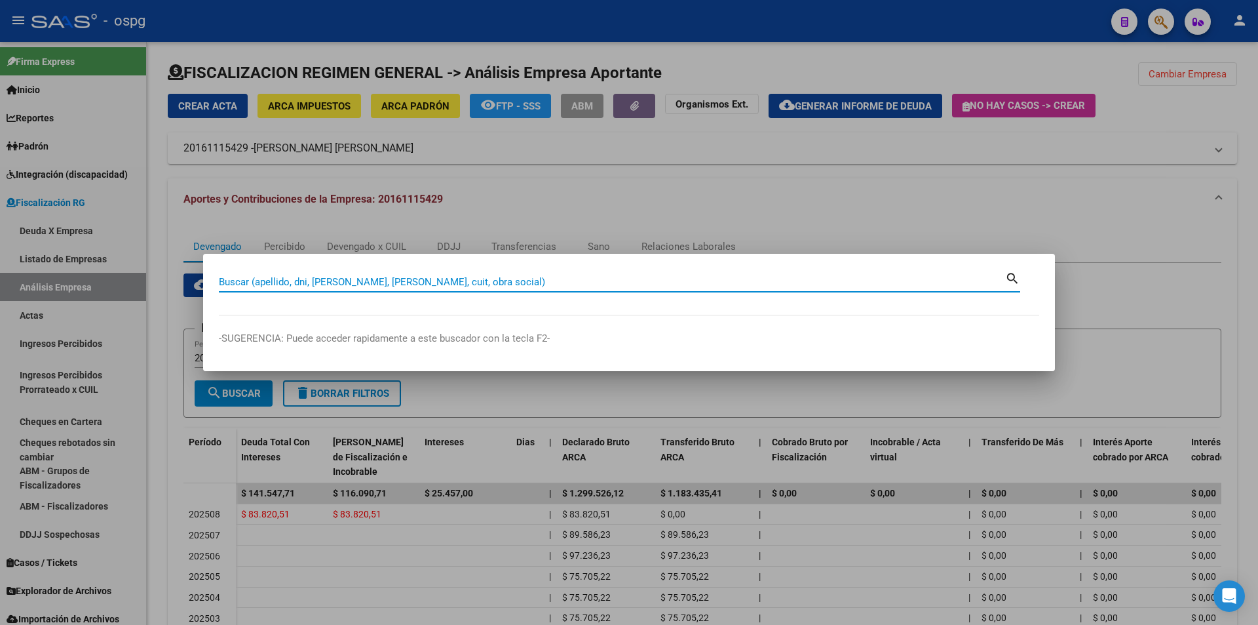
click at [393, 284] on input "Buscar (apellido, dni, [PERSON_NAME], [PERSON_NAME], cuit, obra social)" at bounding box center [612, 282] width 786 height 12
paste input "30548939689"
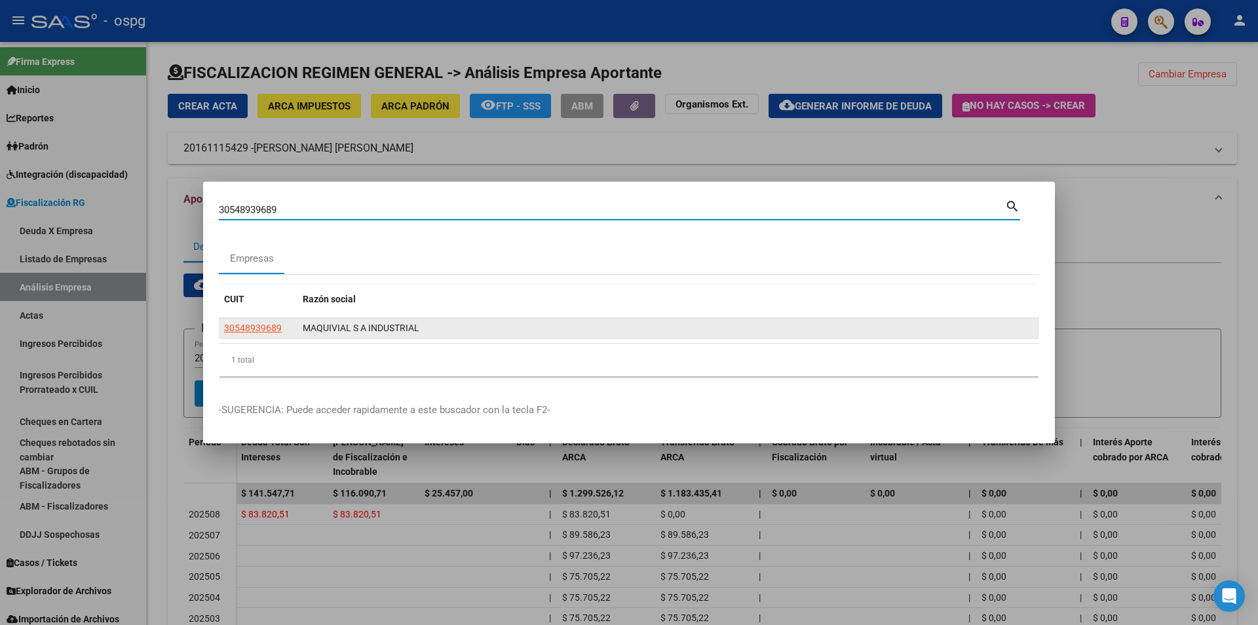
click at [261, 333] on app-link-go-to "30548939689" at bounding box center [253, 327] width 58 height 15
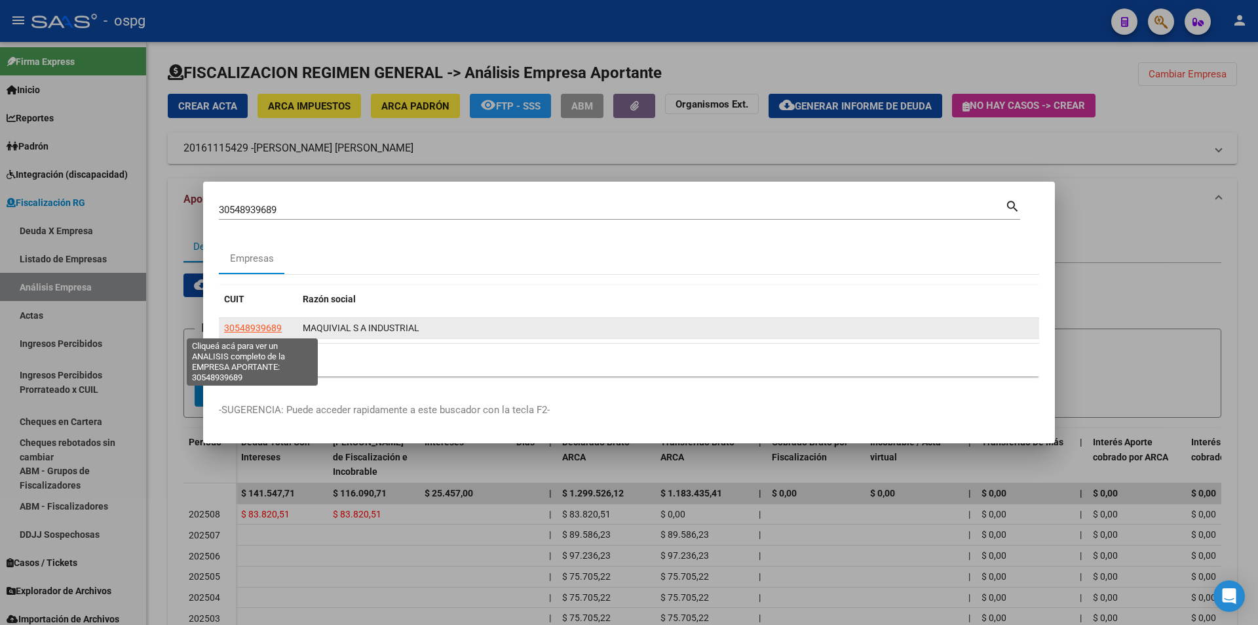
click at [261, 329] on span "30548939689" at bounding box center [253, 327] width 58 height 10
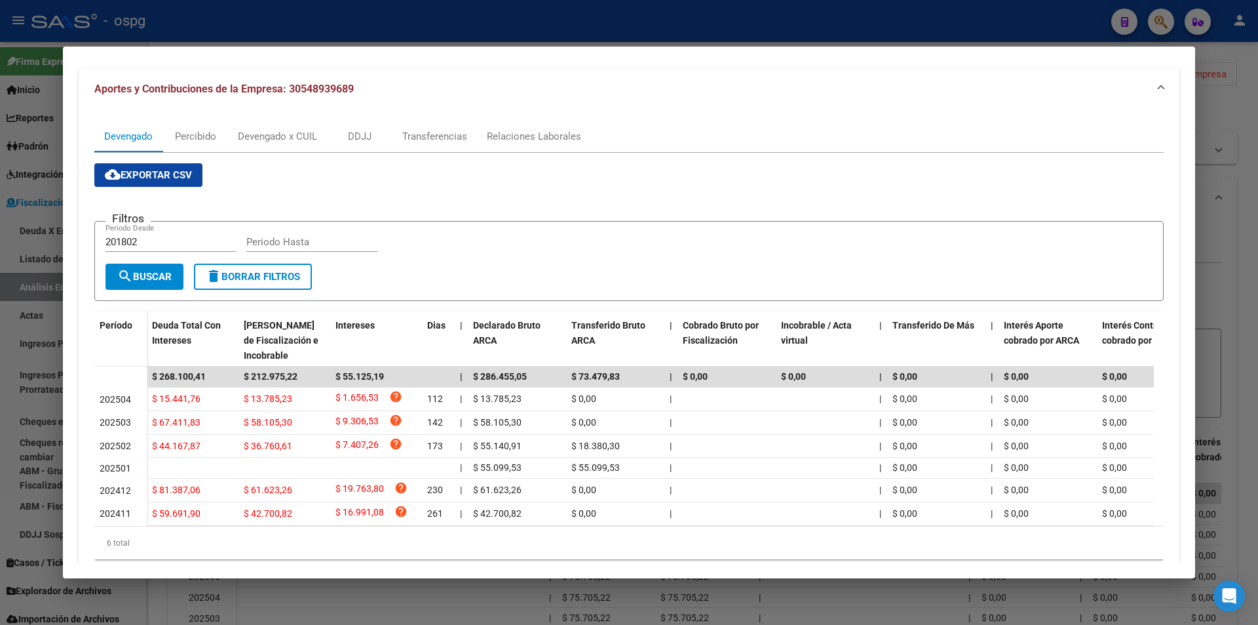
scroll to position [131, 0]
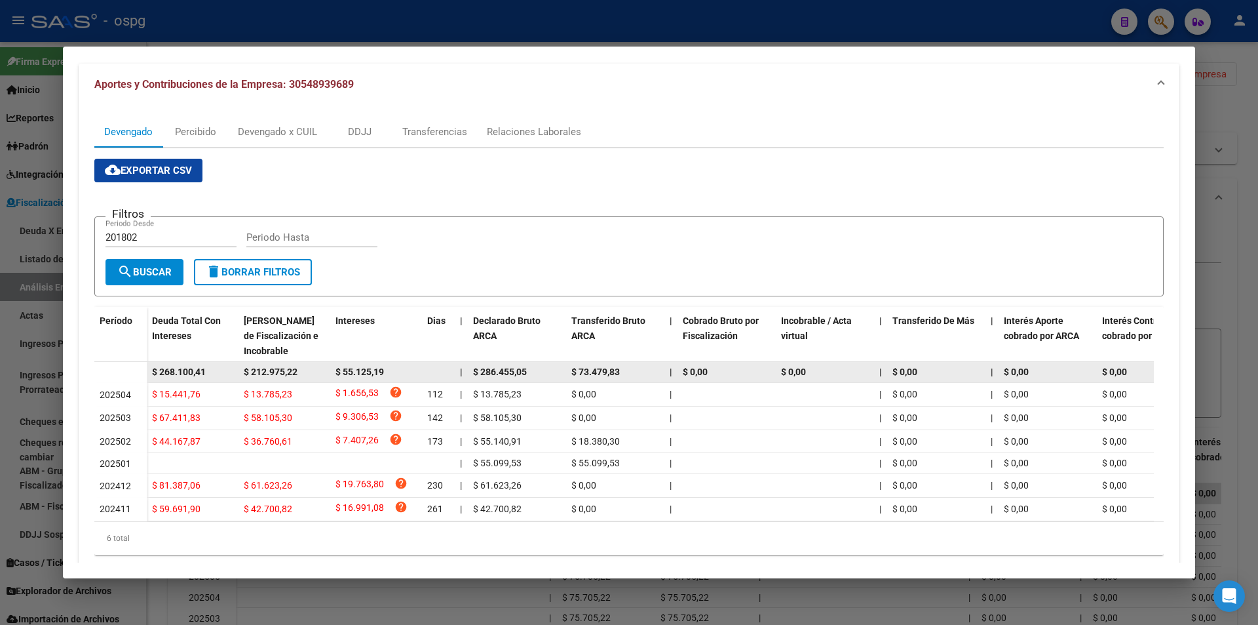
drag, startPoint x: 210, startPoint y: 374, endPoint x: 149, endPoint y: 377, distance: 61.1
click at [149, 377] on datatable-body-cell "$ 268.100,41" at bounding box center [193, 372] width 92 height 20
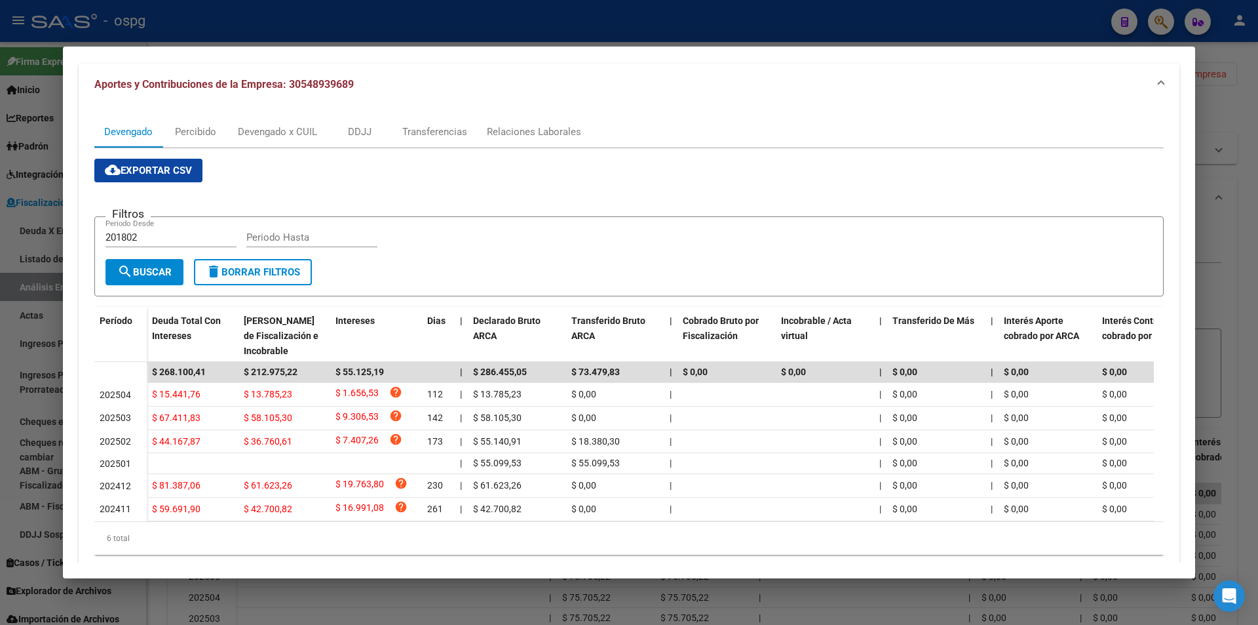
click at [1218, 263] on div at bounding box center [629, 312] width 1258 height 625
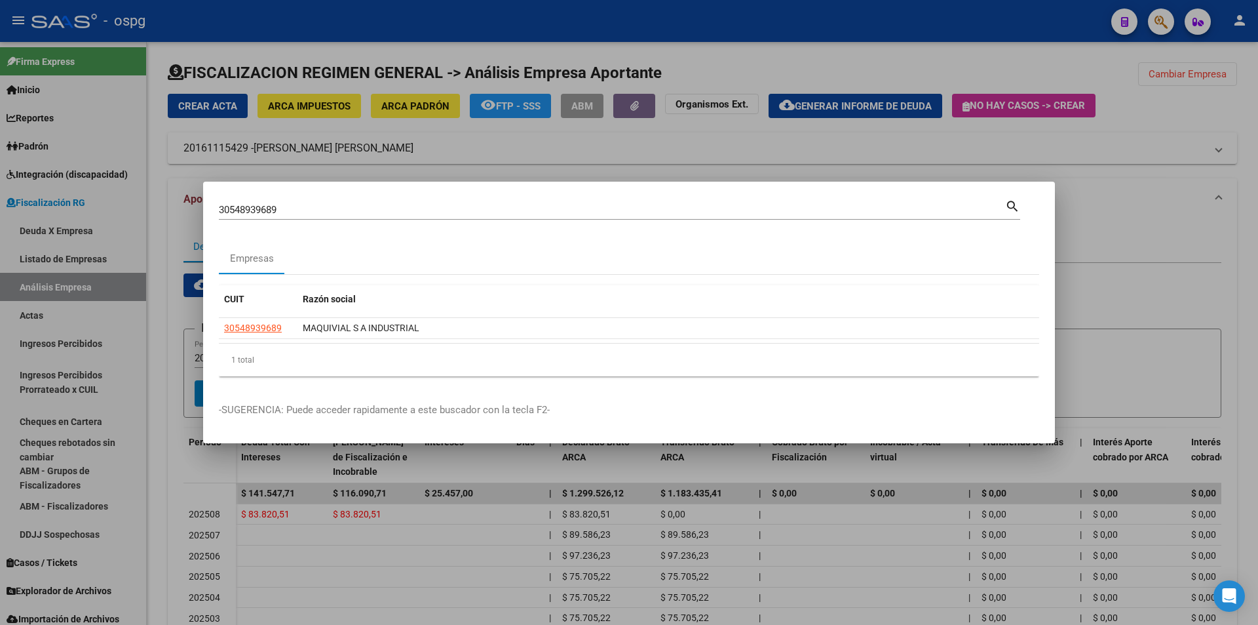
click at [1218, 263] on div at bounding box center [629, 312] width 1258 height 625
click at [1218, 263] on div "cloud_download Exportar CSV Filtros 201802 Periodo Desde Periodo Hasta search B…" at bounding box center [702, 509] width 1038 height 493
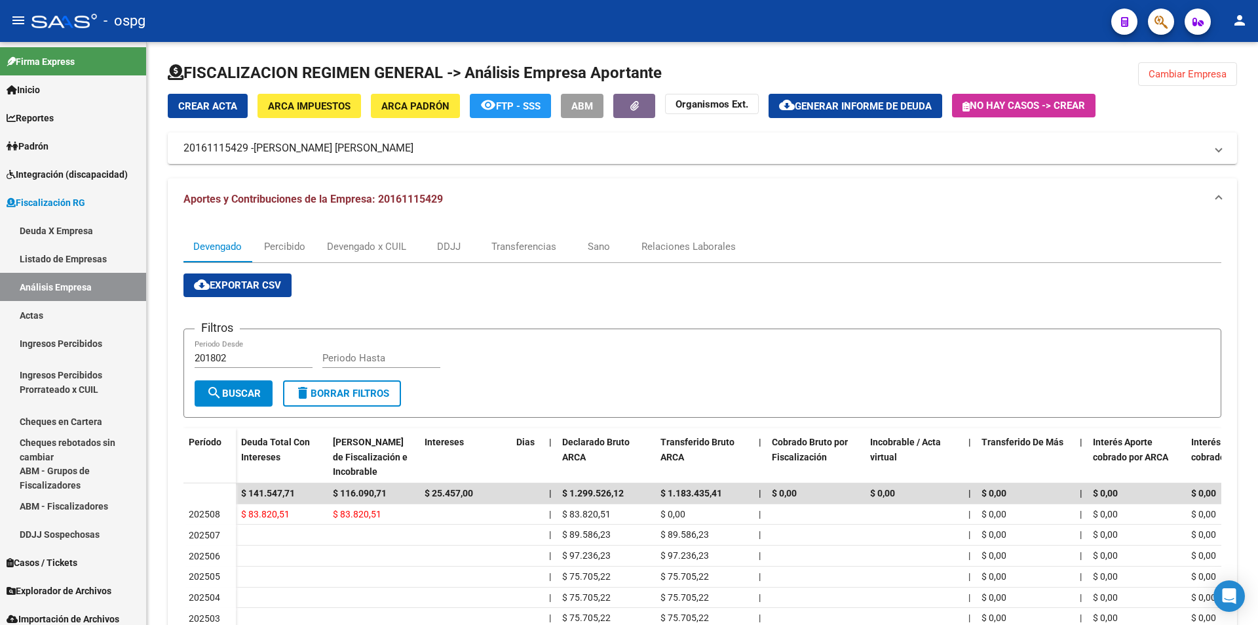
click at [1157, 33] on span "button" at bounding box center [1161, 22] width 13 height 27
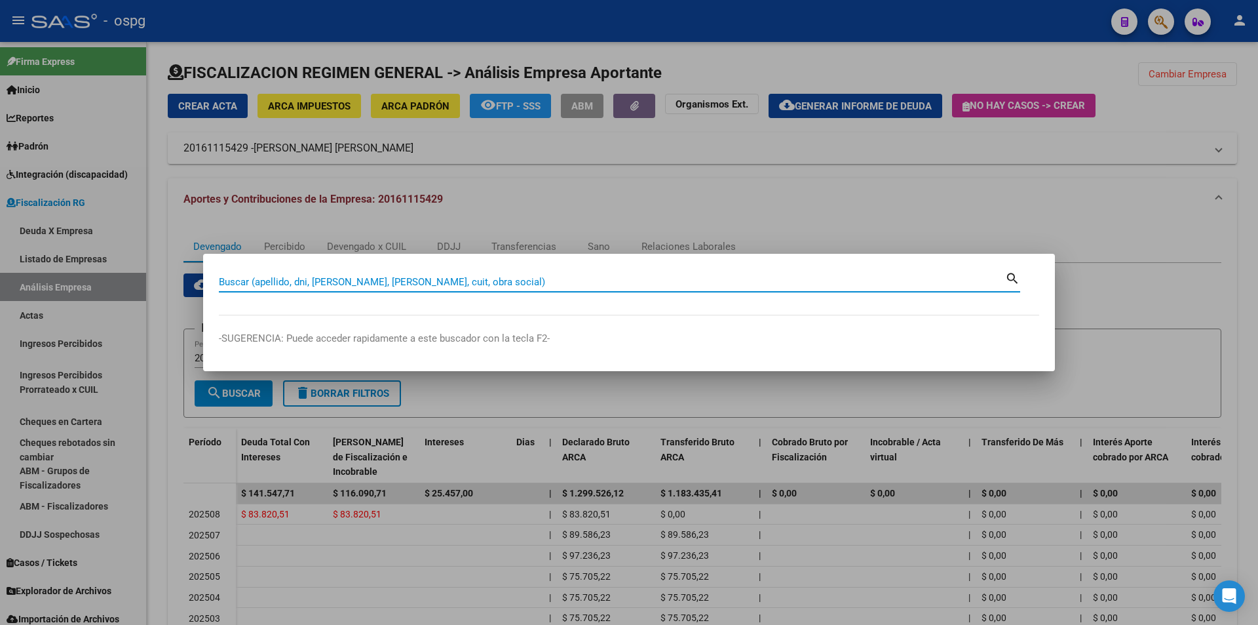
paste input "30715895818"
click at [336, 282] on input "30715895818" at bounding box center [612, 282] width 786 height 12
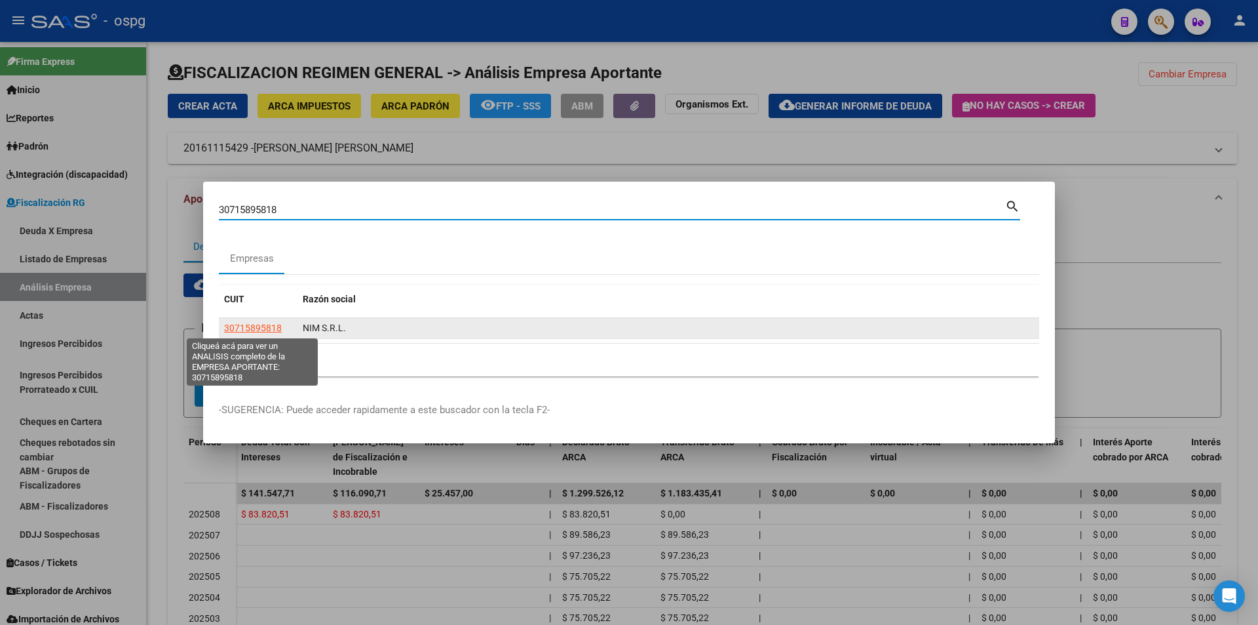
click at [267, 328] on span "30715895818" at bounding box center [253, 327] width 58 height 10
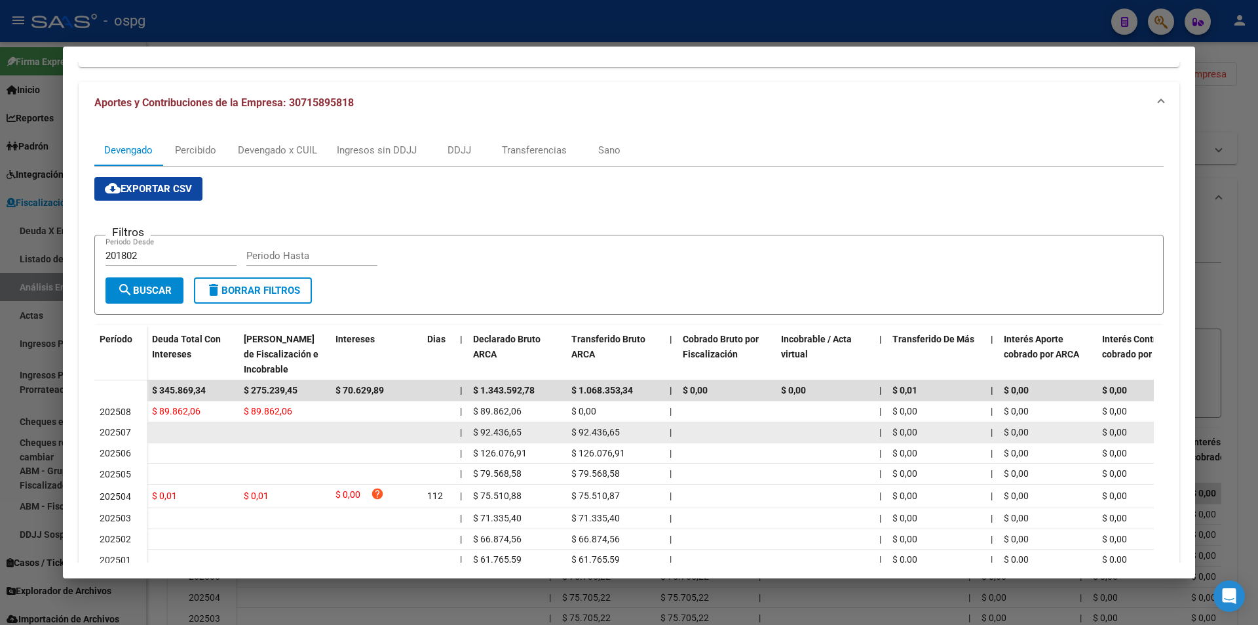
scroll to position [0, 0]
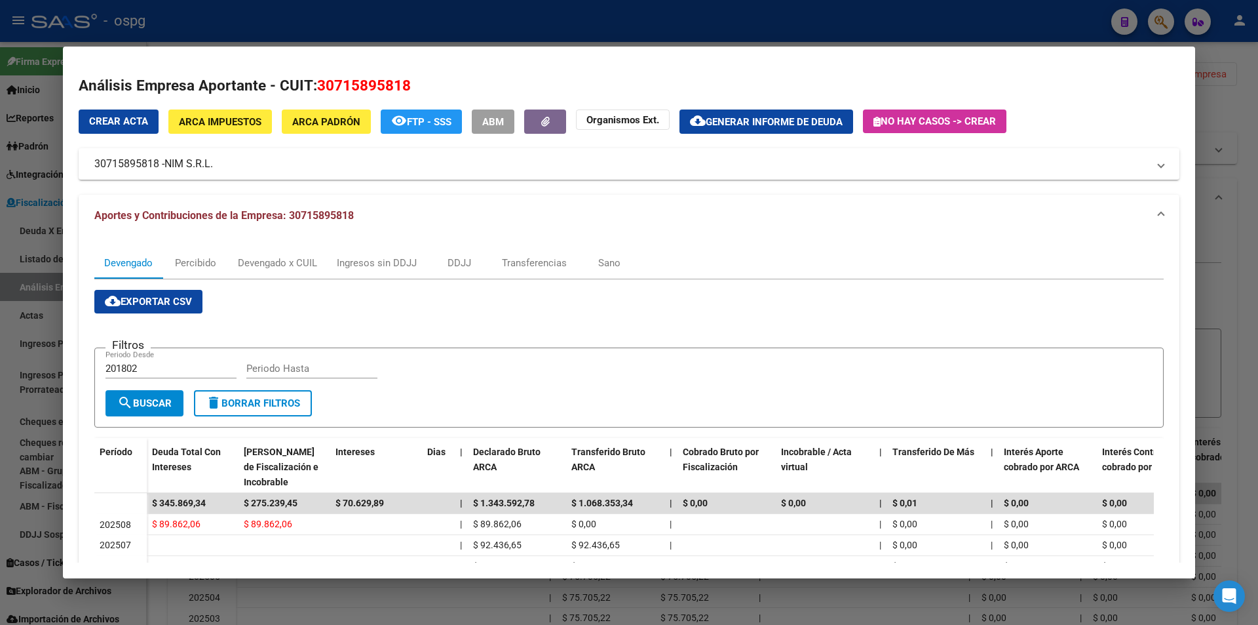
click at [786, 128] on button "cloud_download Generar informe de deuda" at bounding box center [767, 121] width 174 height 24
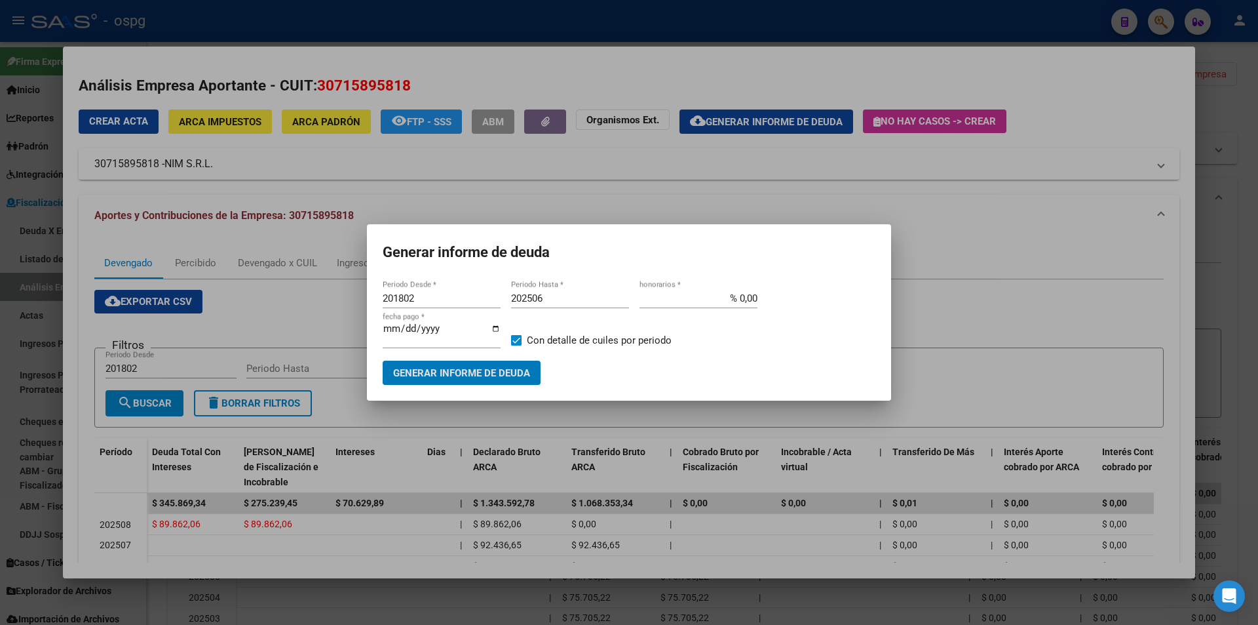
click at [558, 301] on input "202506" at bounding box center [570, 298] width 118 height 12
click at [453, 374] on span "Generar informe de deuda" at bounding box center [461, 373] width 137 height 12
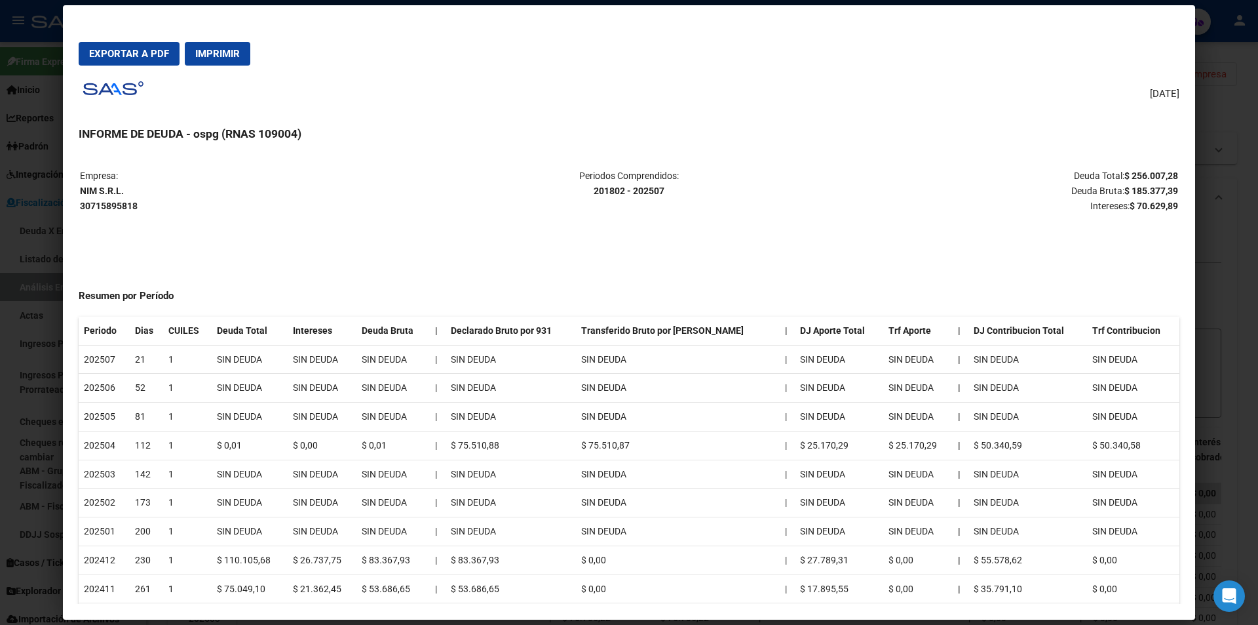
drag, startPoint x: 1115, startPoint y: 173, endPoint x: 1169, endPoint y: 174, distance: 54.4
click at [1169, 174] on table "Empresa: NIM S.R.L. 30715895818 Periodos Comprendidos: 201802 - 202507 Deuda To…" at bounding box center [629, 190] width 1101 height 47
click at [1208, 304] on div at bounding box center [629, 312] width 1258 height 625
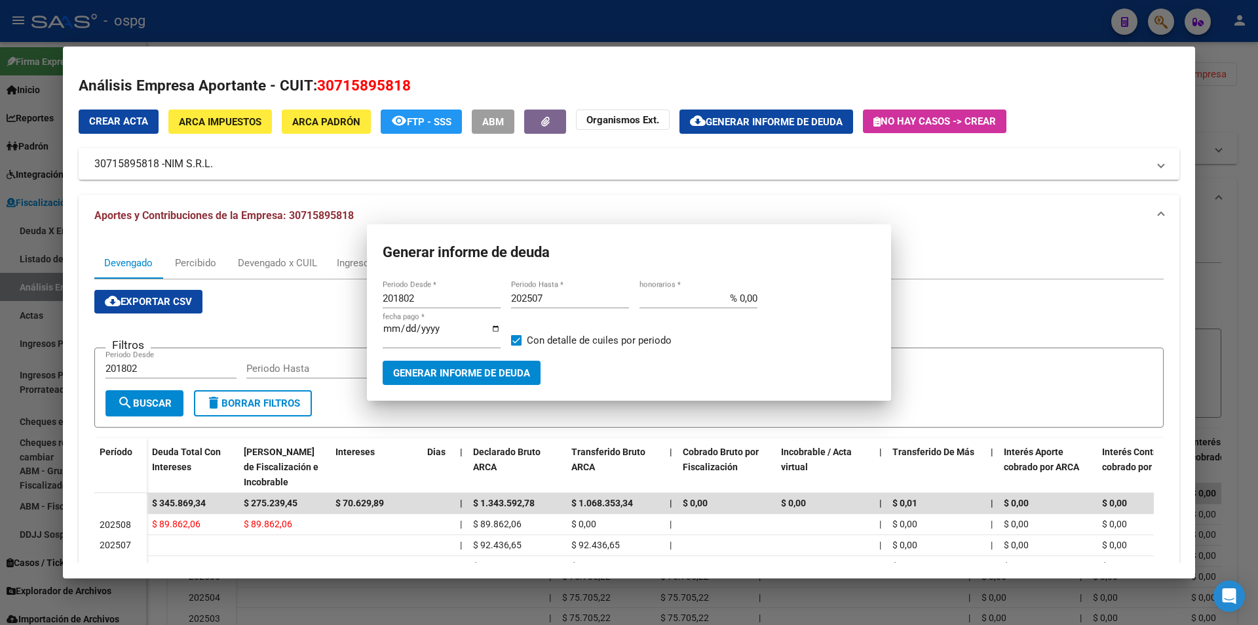
click at [1208, 304] on div at bounding box center [629, 312] width 1258 height 625
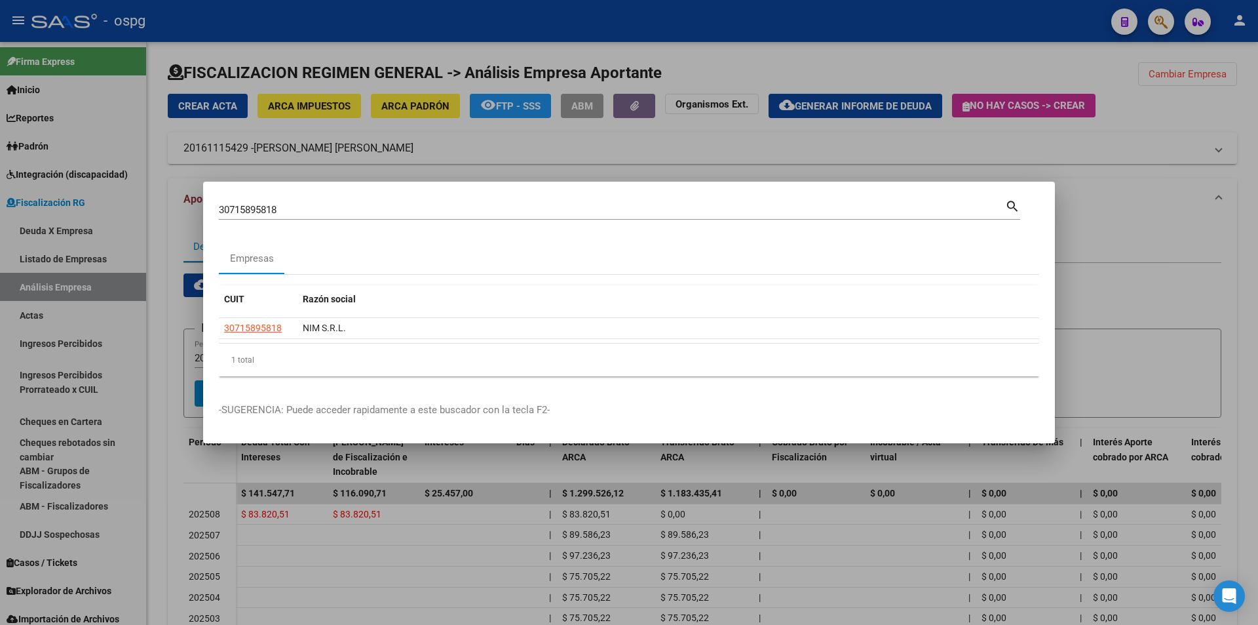
click at [1165, 24] on div at bounding box center [629, 312] width 1258 height 625
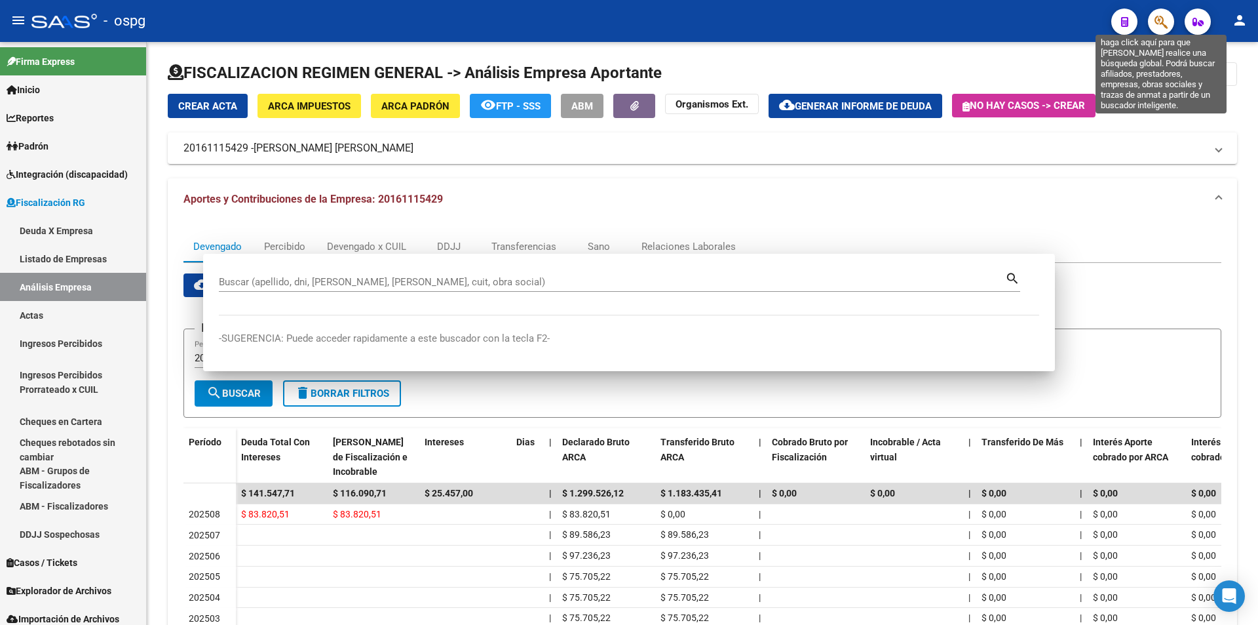
click at [1165, 24] on icon "button" at bounding box center [1161, 21] width 13 height 15
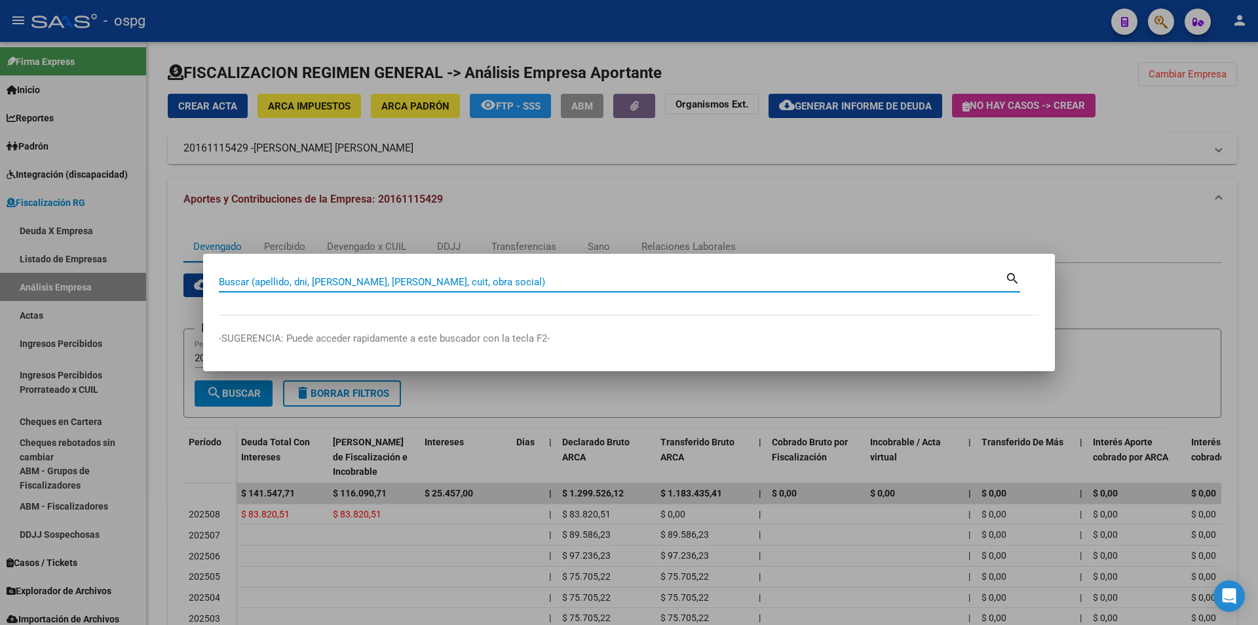
paste input "30711056846"
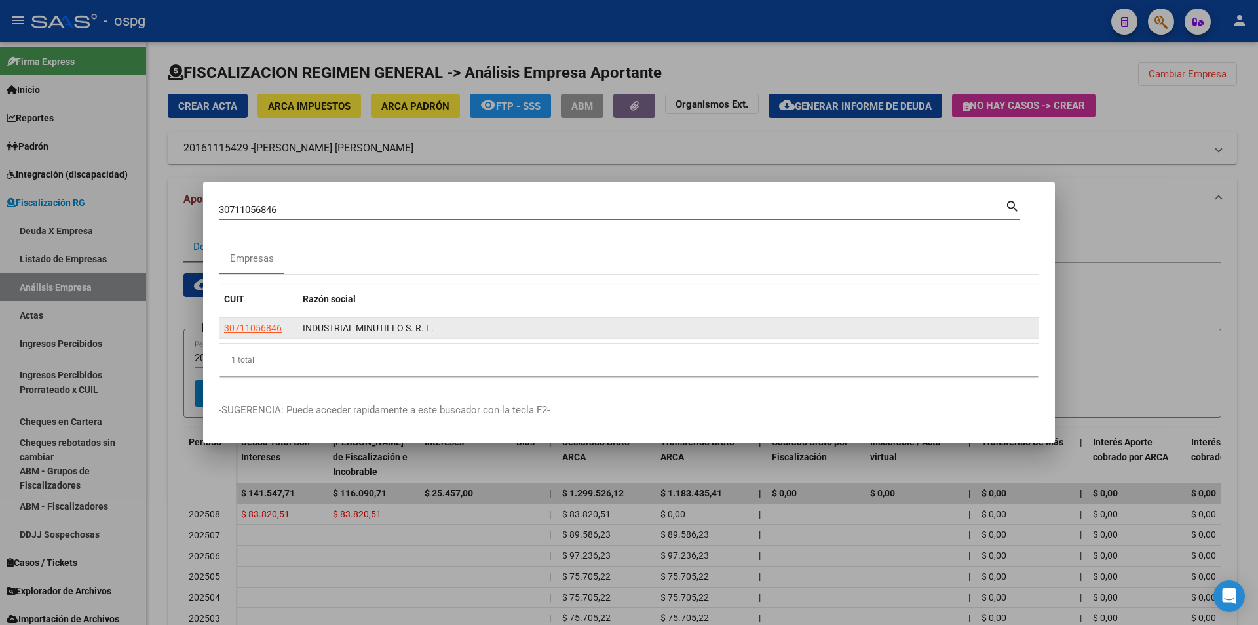
click at [271, 338] on div "30711056846 INDUSTRIAL MINUTILLO S. R. L." at bounding box center [629, 328] width 820 height 21
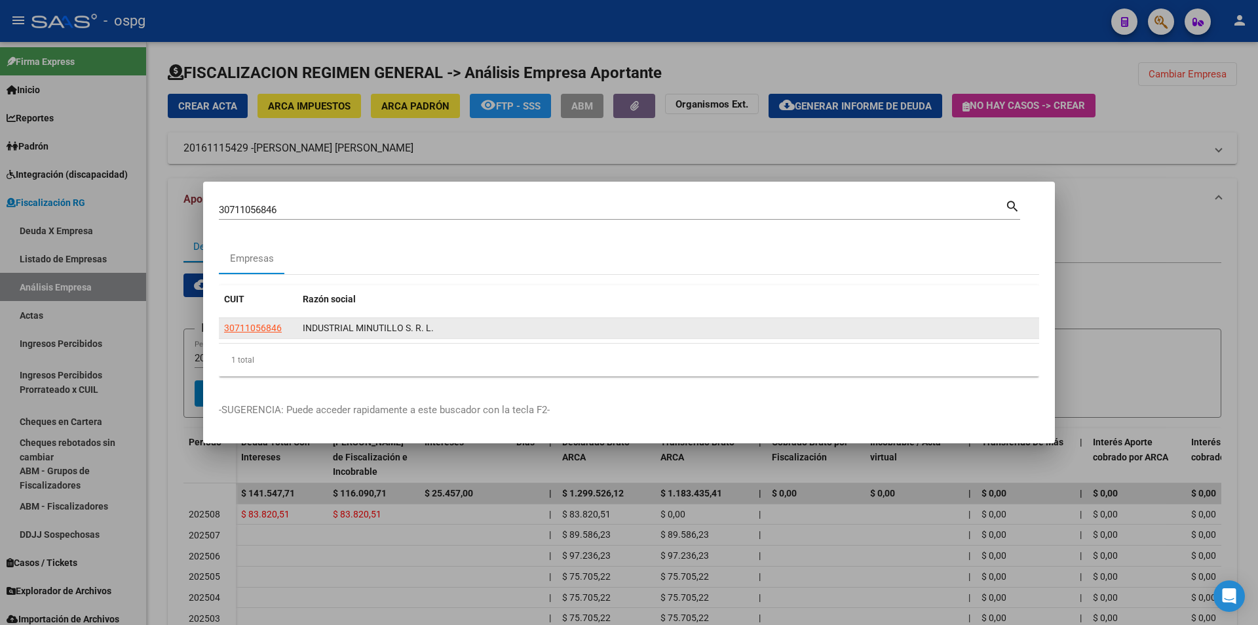
click at [265, 336] on datatable-body-cell "30711056846" at bounding box center [258, 328] width 79 height 20
click at [260, 330] on span "30711056846" at bounding box center [253, 327] width 58 height 10
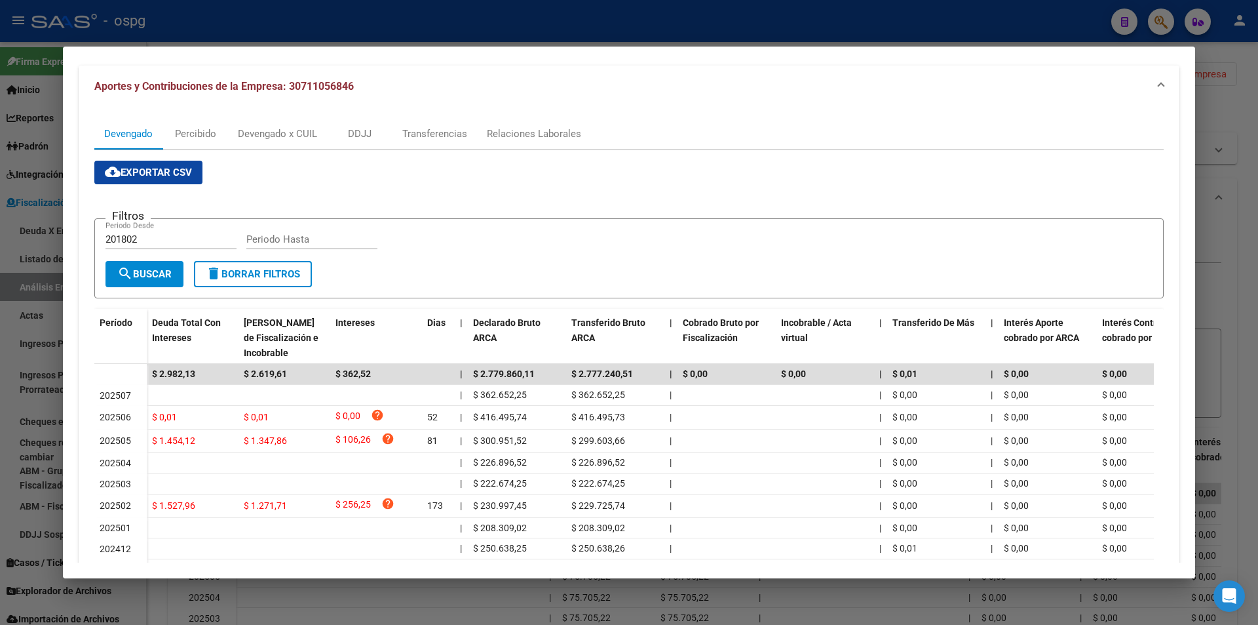
scroll to position [197, 0]
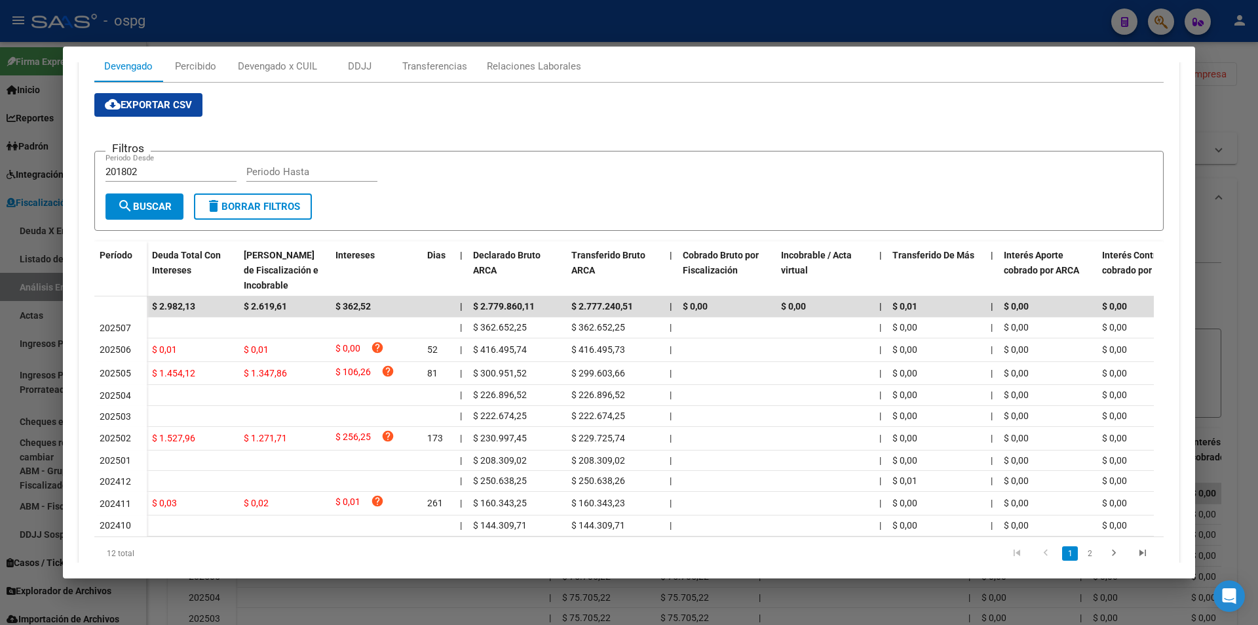
click at [1211, 191] on div at bounding box center [629, 312] width 1258 height 625
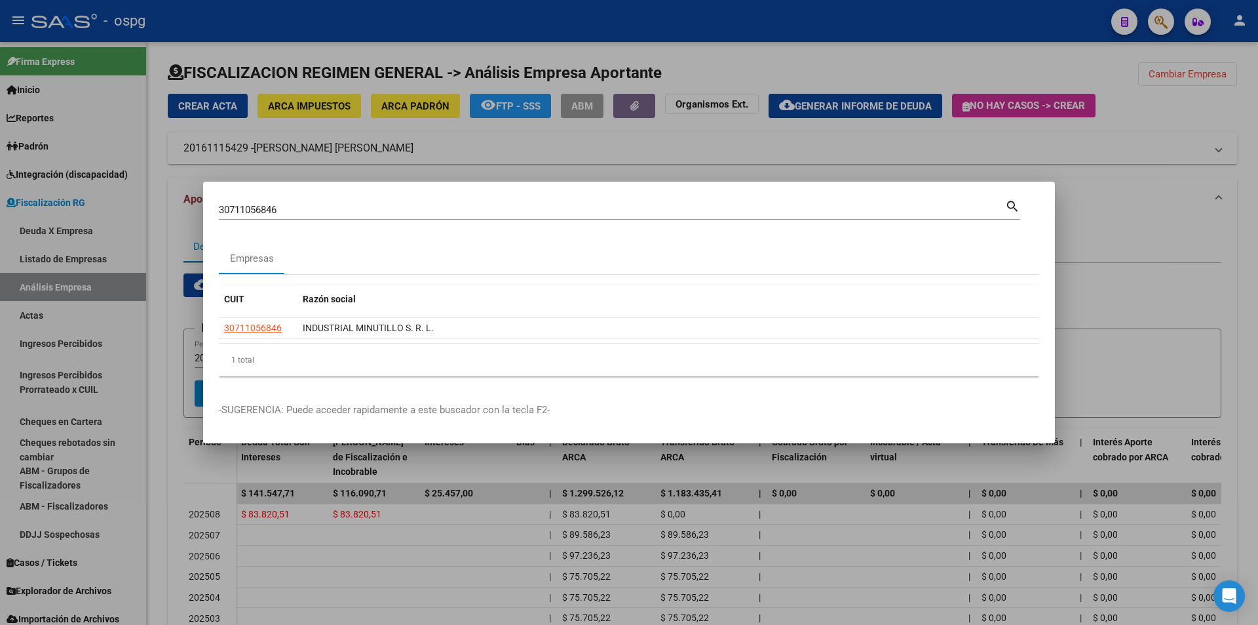
click at [1211, 191] on div at bounding box center [629, 312] width 1258 height 625
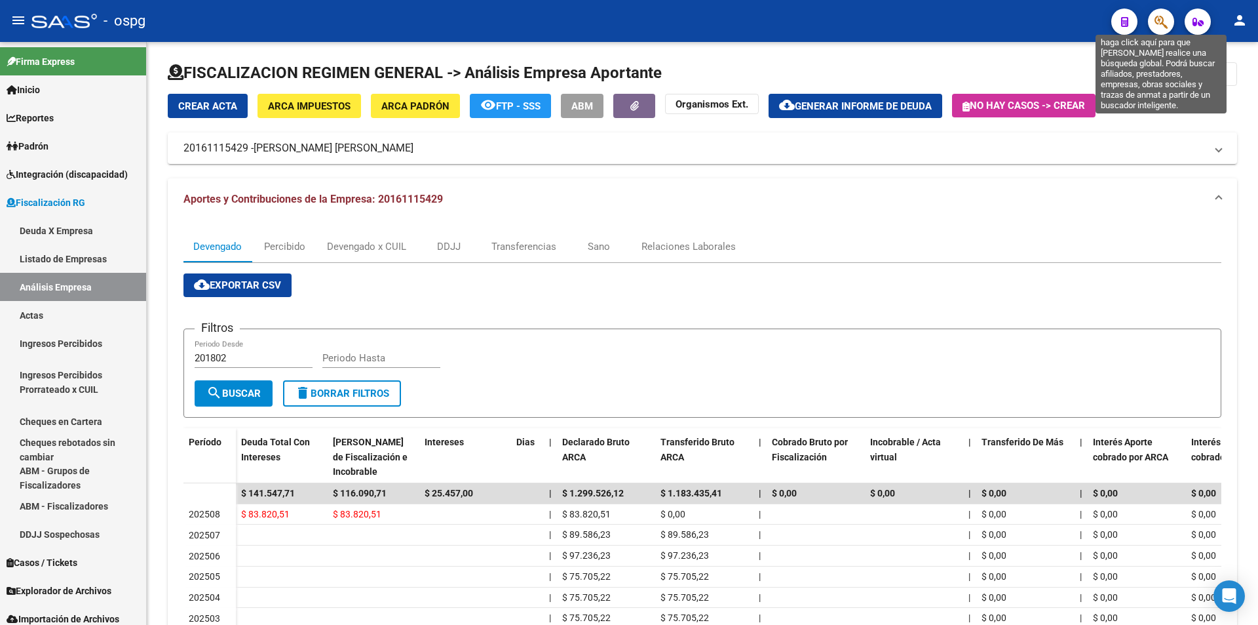
click at [1161, 24] on icon "button" at bounding box center [1161, 21] width 13 height 15
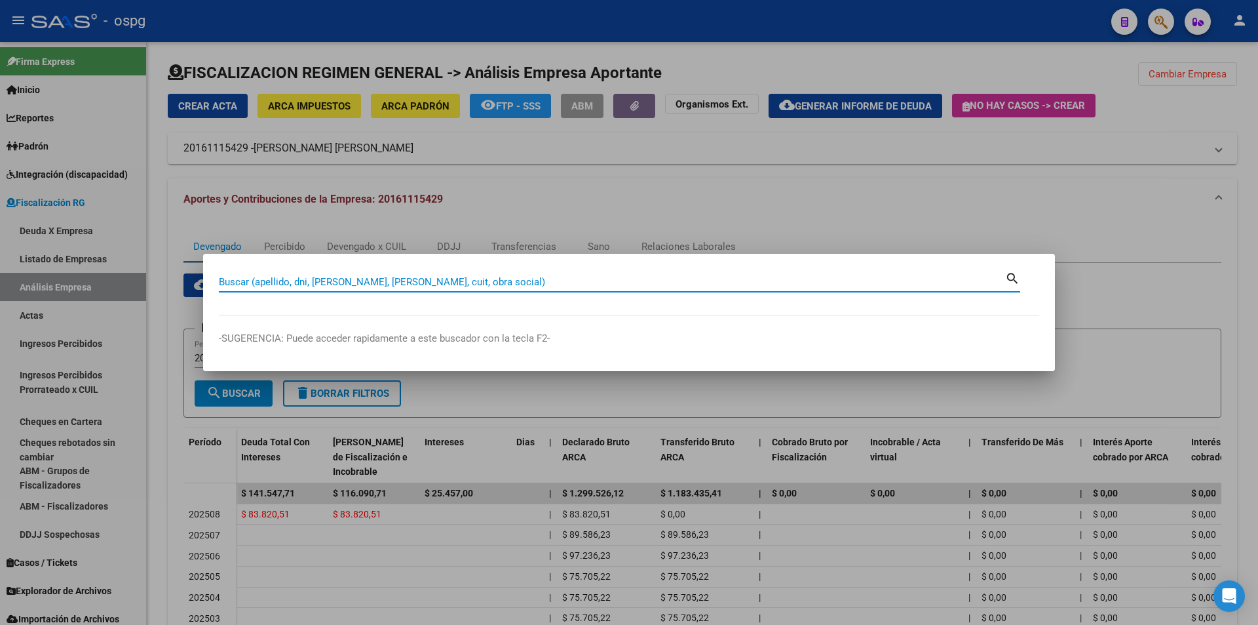
paste input "20928728073"
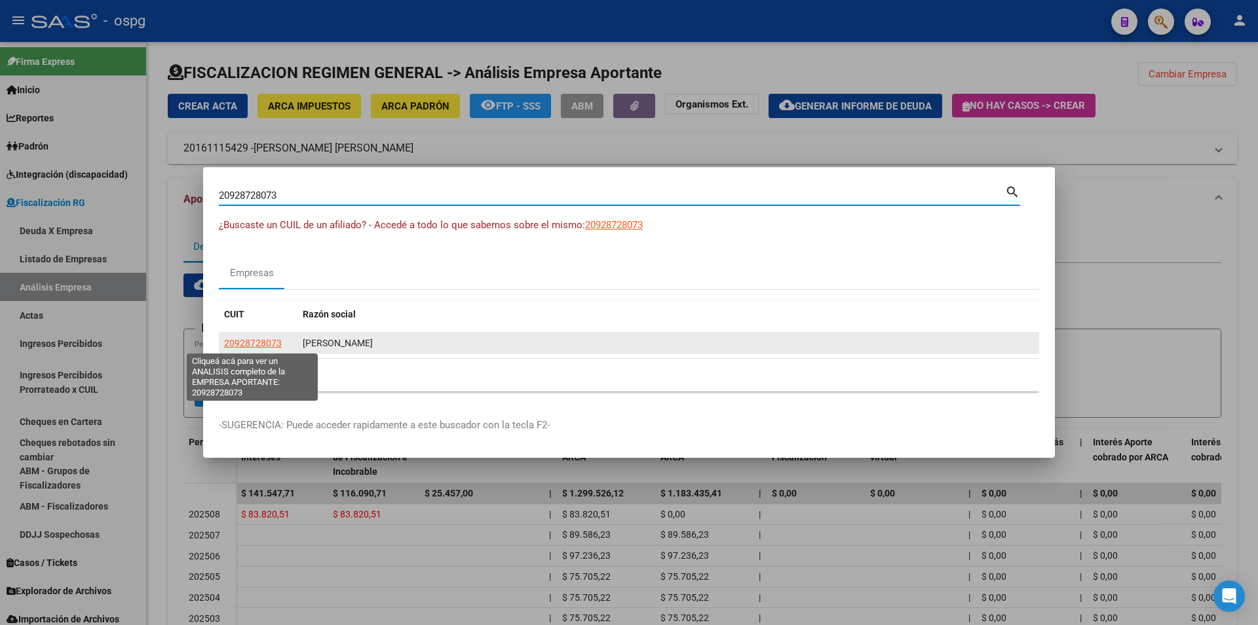
click at [267, 343] on span "20928728073" at bounding box center [253, 342] width 58 height 10
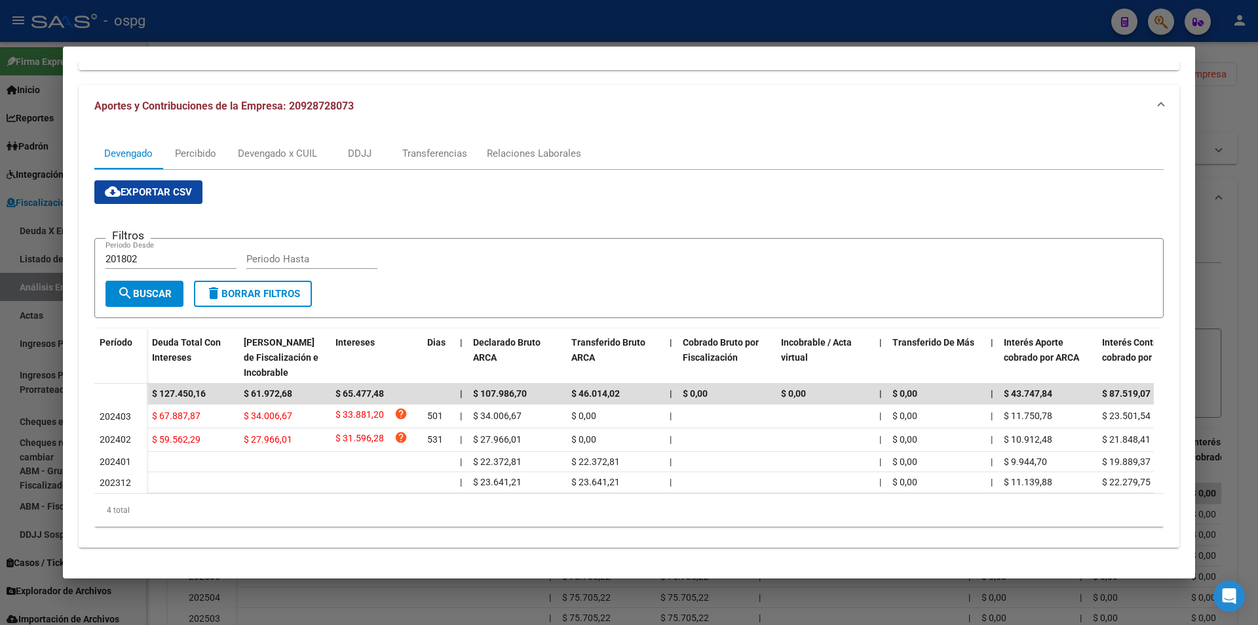
scroll to position [121, 0]
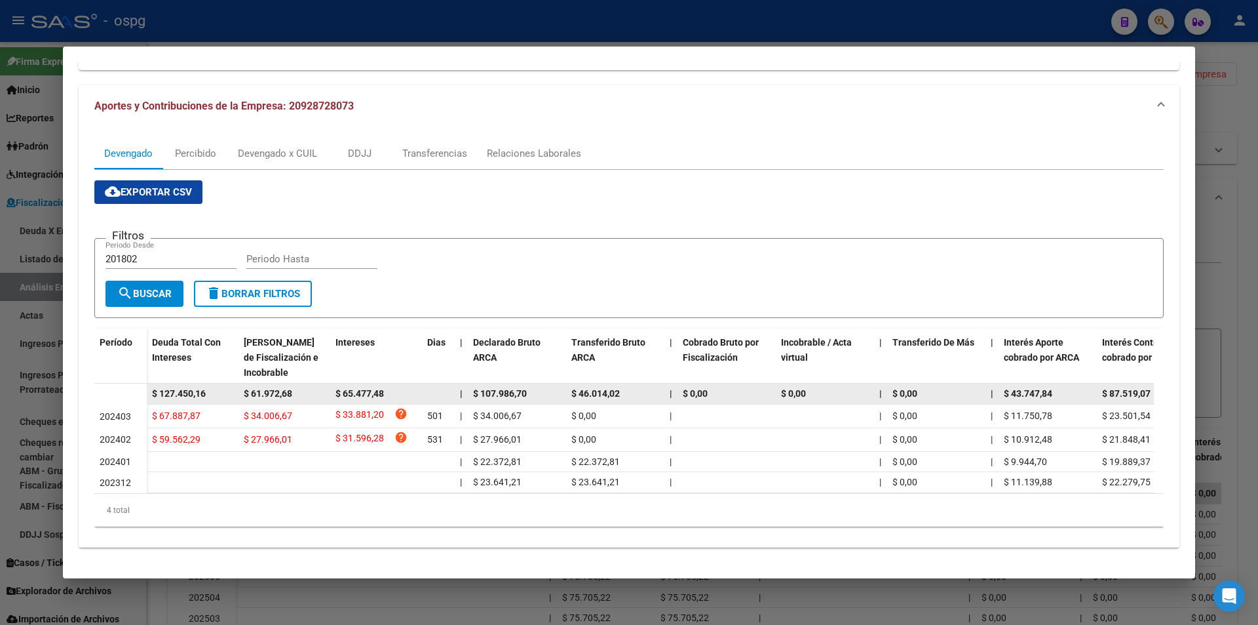
drag, startPoint x: 213, startPoint y: 381, endPoint x: 137, endPoint y: 383, distance: 76.0
click at [137, 383] on datatable-body-row "$ 127.450,16 $ 61.972,68 $ 65.477,48 | $ 107.986,70 $ 46.014,02 | $ 0,00 $ 0,00…" at bounding box center [903, 393] width 1619 height 21
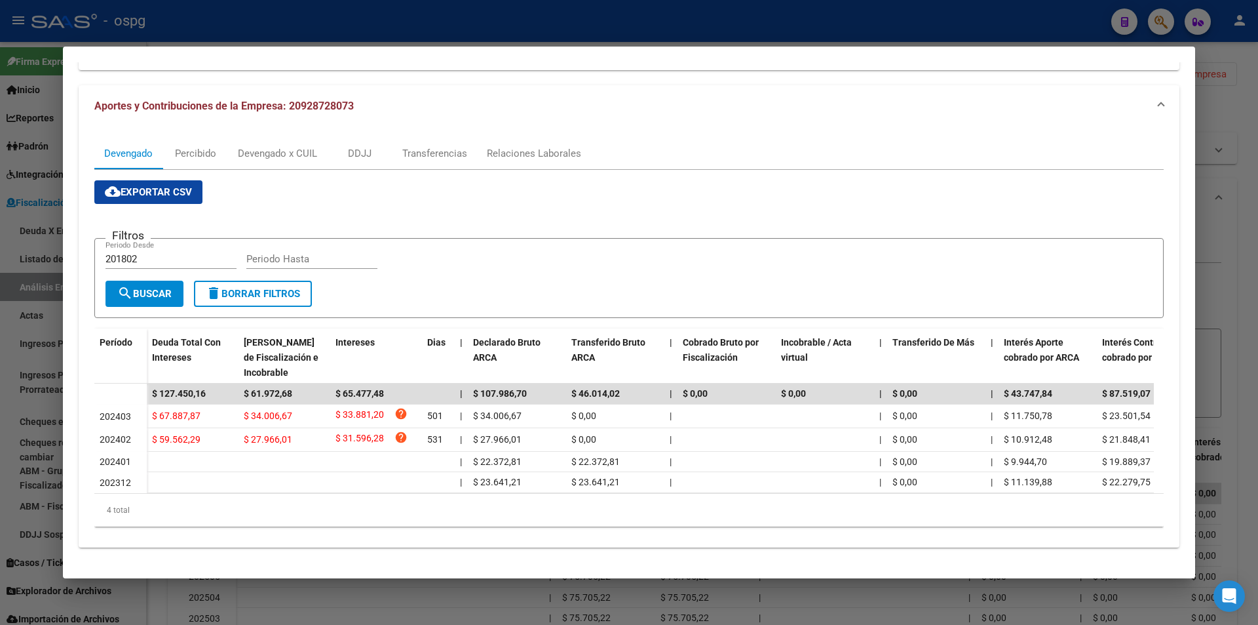
click at [1237, 259] on div at bounding box center [629, 312] width 1258 height 625
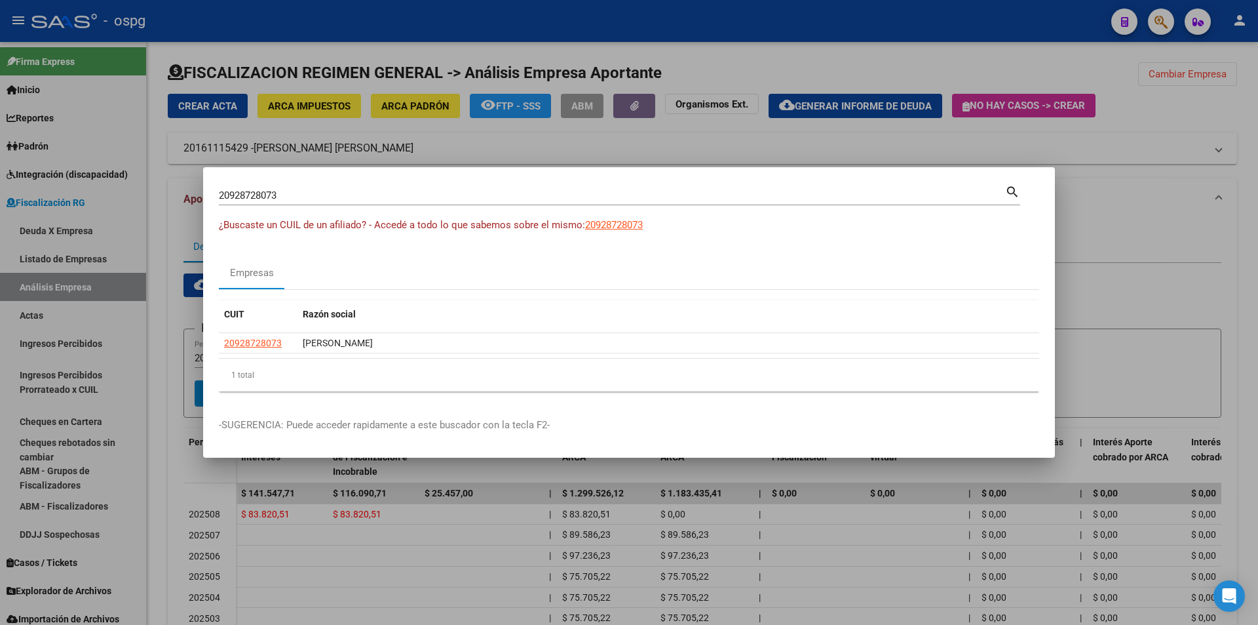
click at [1237, 259] on div at bounding box center [629, 312] width 1258 height 625
click at [1237, 259] on div "FISCALIZACION REGIMEN GENERAL -> Análisis Empresa Aportante Cambiar Empresa Cre…" at bounding box center [702, 419] width 1111 height 756
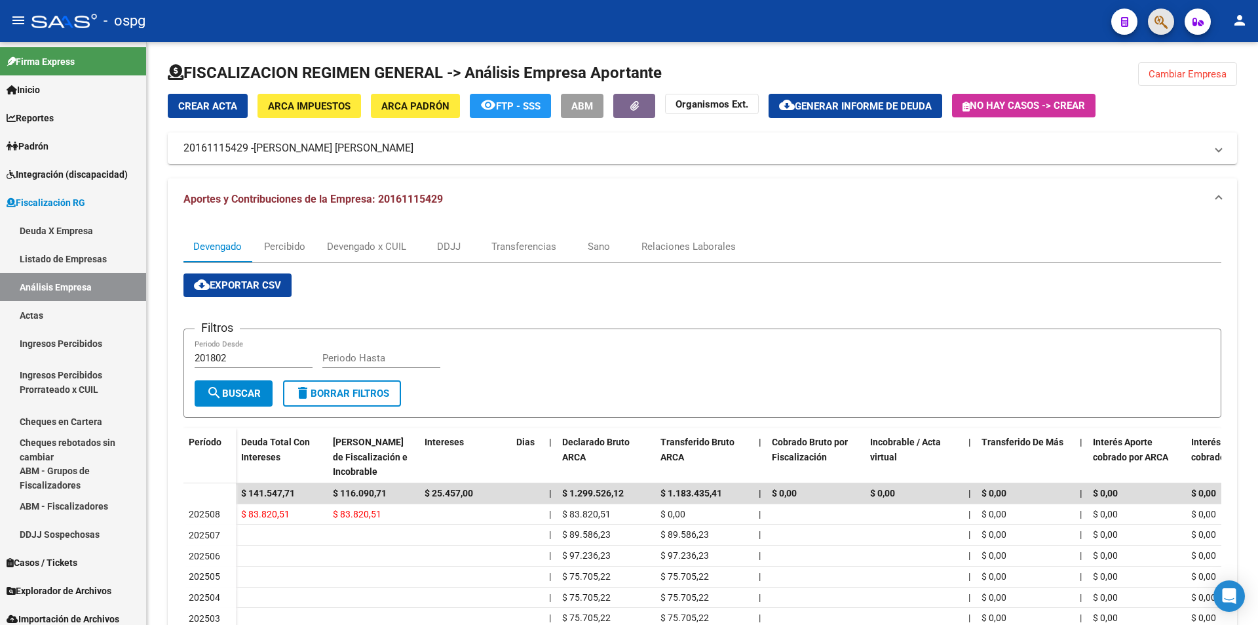
click at [1153, 22] on button "button" at bounding box center [1161, 22] width 26 height 26
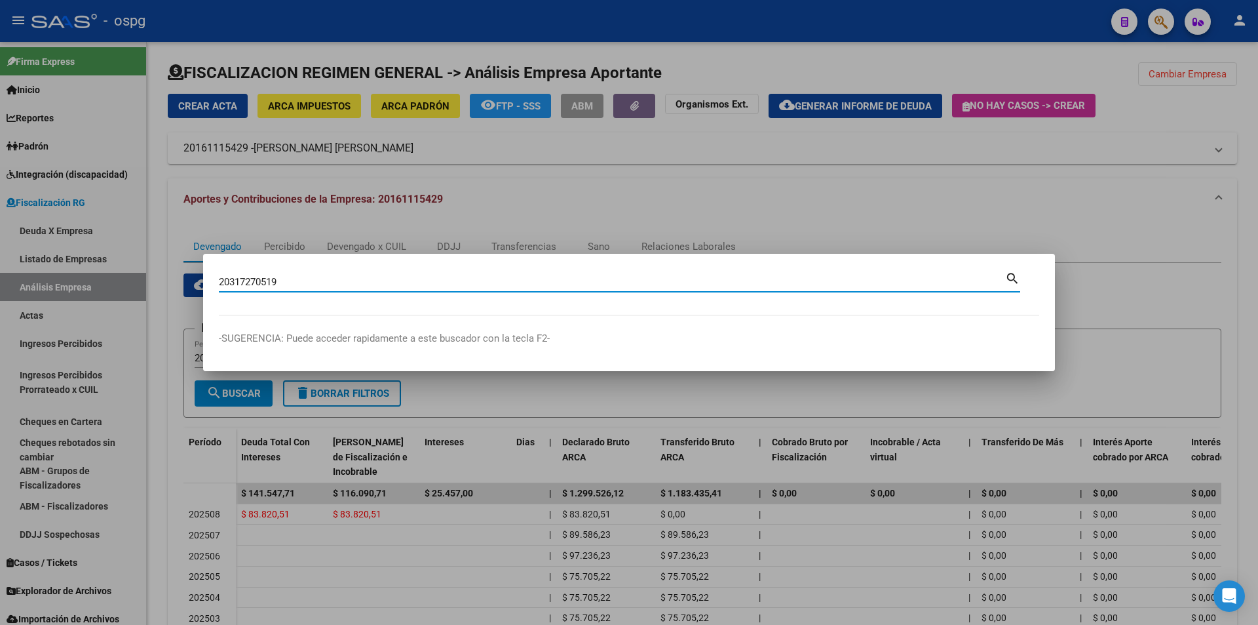
click at [381, 278] on input "20317270519" at bounding box center [612, 282] width 786 height 12
click at [318, 286] on input "20317270519" at bounding box center [612, 282] width 786 height 12
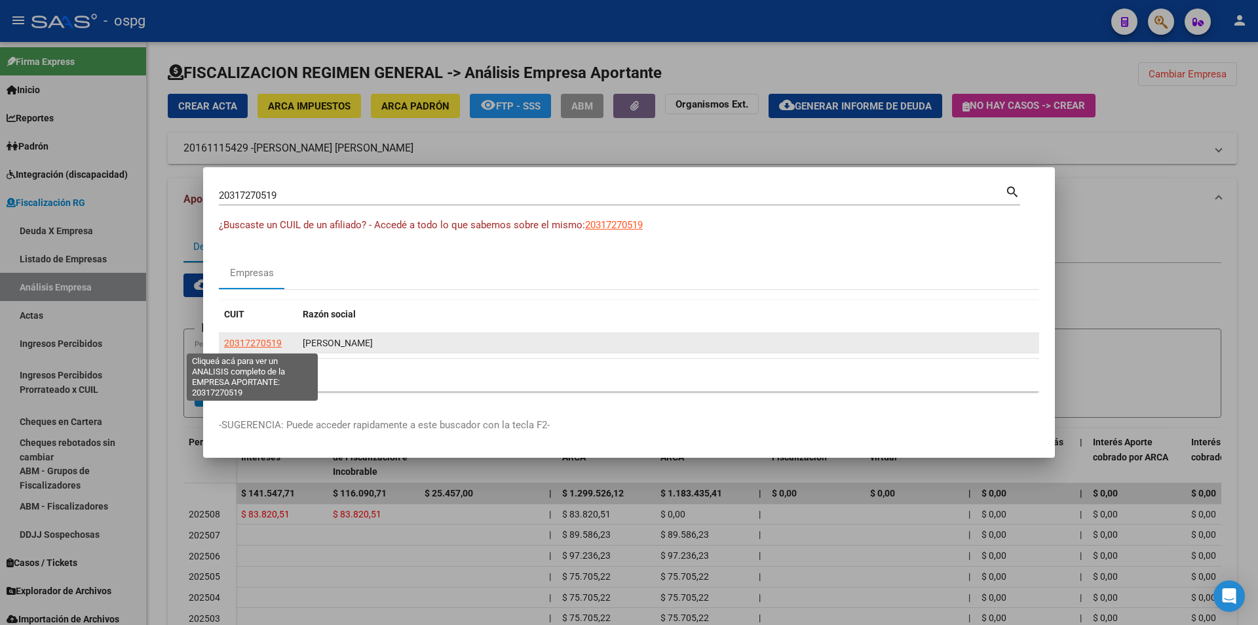
click at [267, 338] on span "20317270519" at bounding box center [253, 342] width 58 height 10
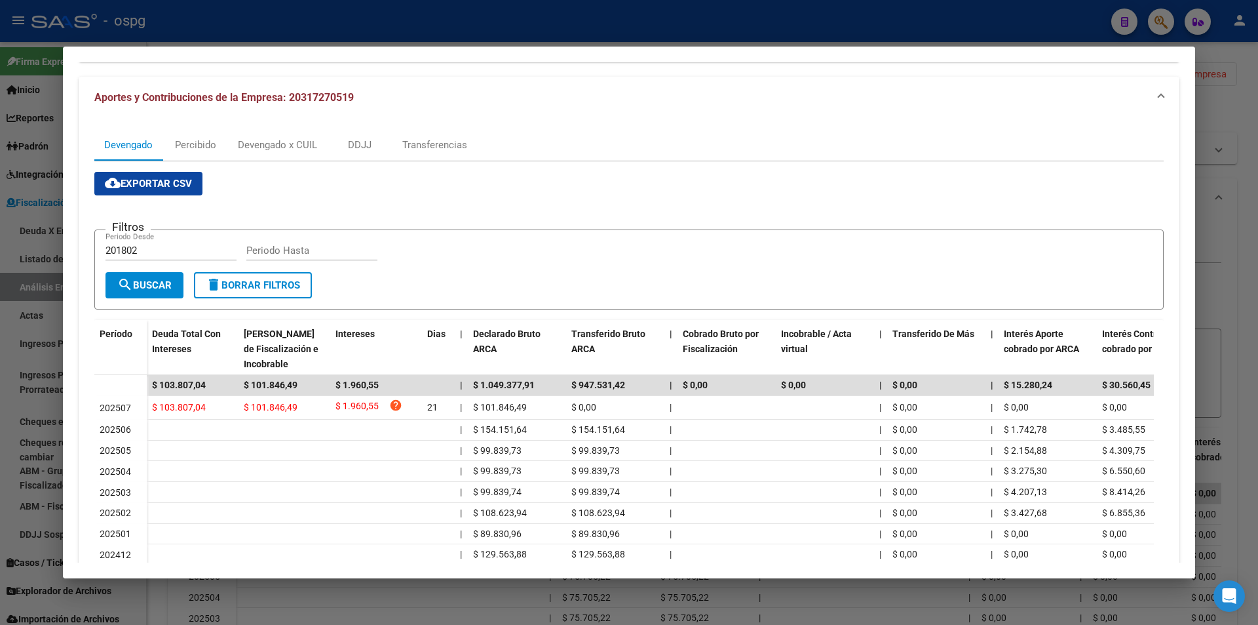
scroll to position [131, 0]
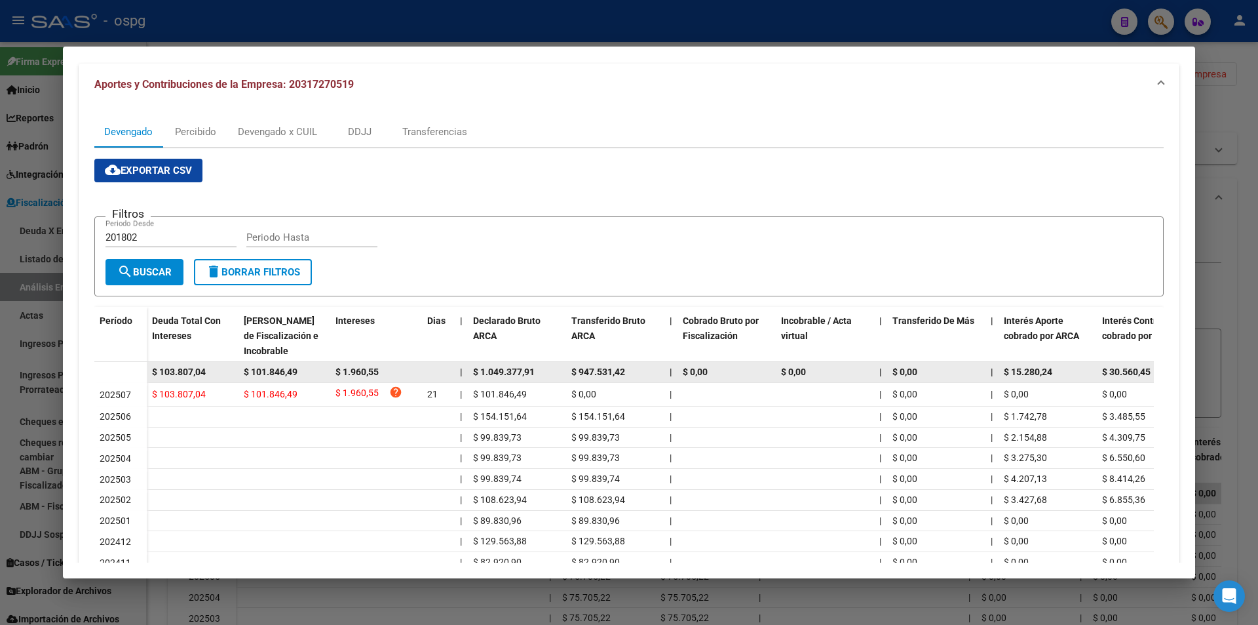
drag, startPoint x: 210, startPoint y: 368, endPoint x: 135, endPoint y: 370, distance: 74.7
click at [135, 370] on datatable-body-row "$ 103.807,04 $ 101.846,49 $ 1.960,55 | $ 1.049.377,91 $ 947.531,42 | $ 0,00 $ 0…" at bounding box center [903, 372] width 1619 height 21
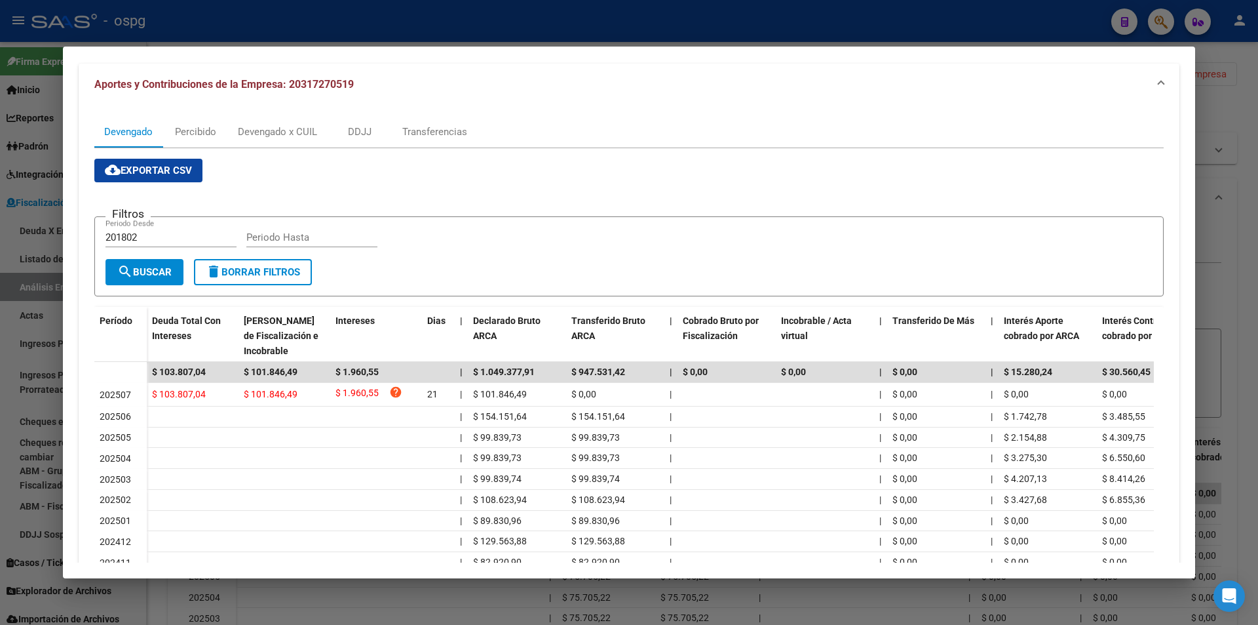
click at [1241, 263] on div at bounding box center [629, 312] width 1258 height 625
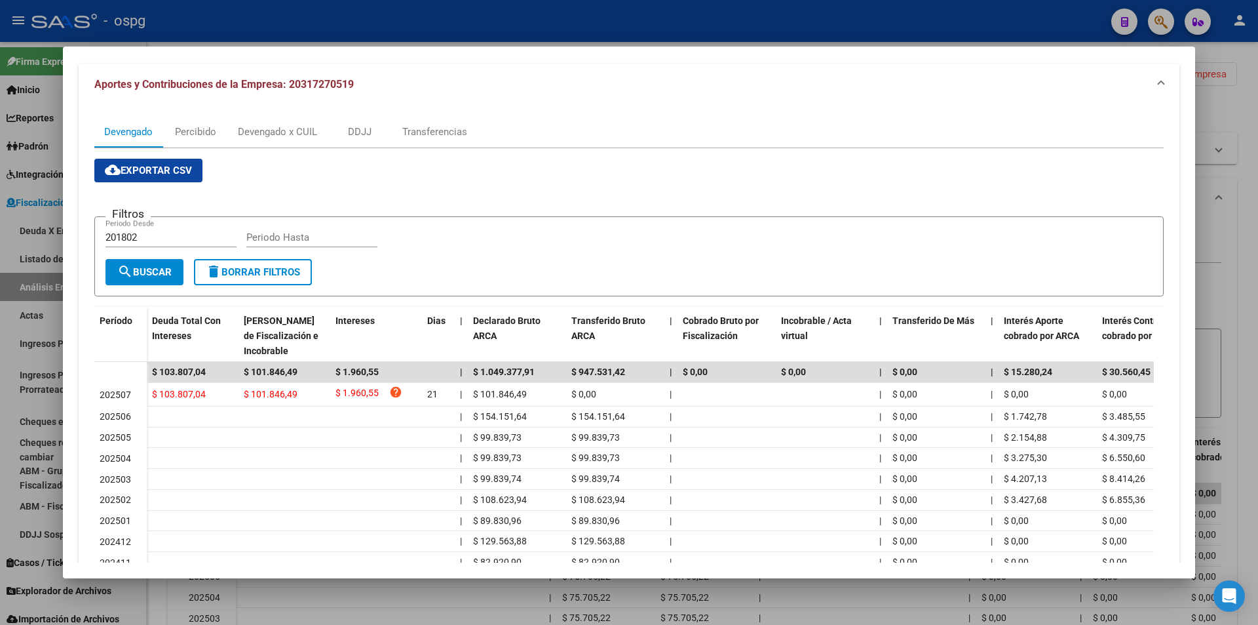
click at [1241, 263] on div at bounding box center [629, 312] width 1258 height 625
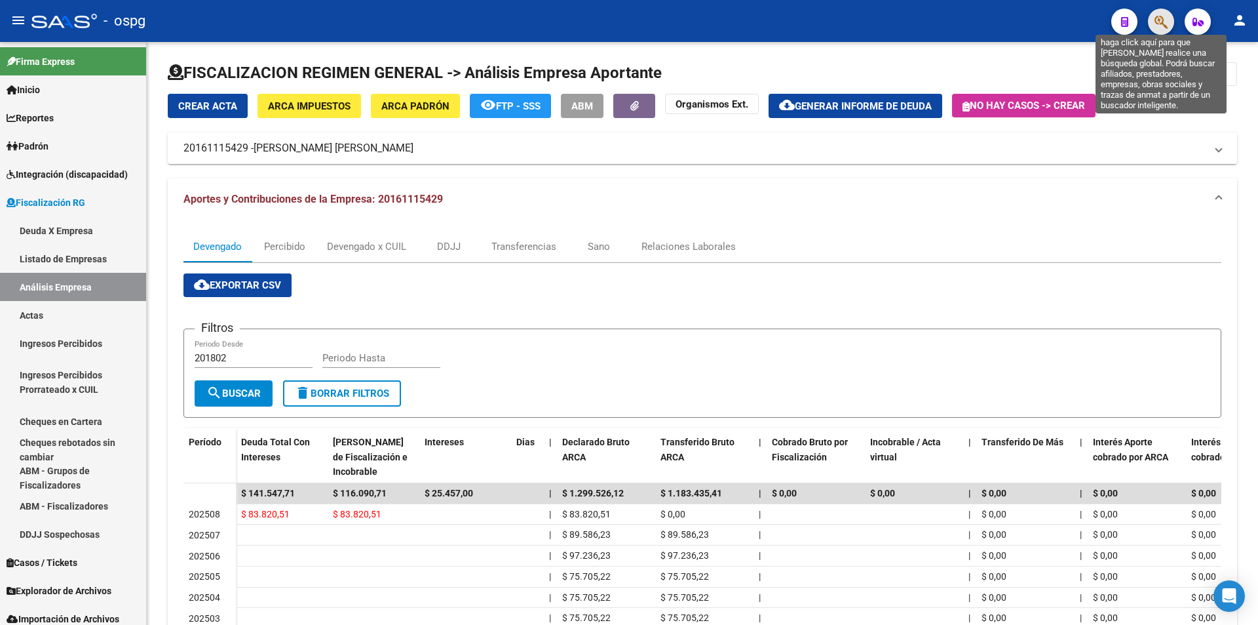
click at [1155, 20] on icon "button" at bounding box center [1161, 21] width 13 height 15
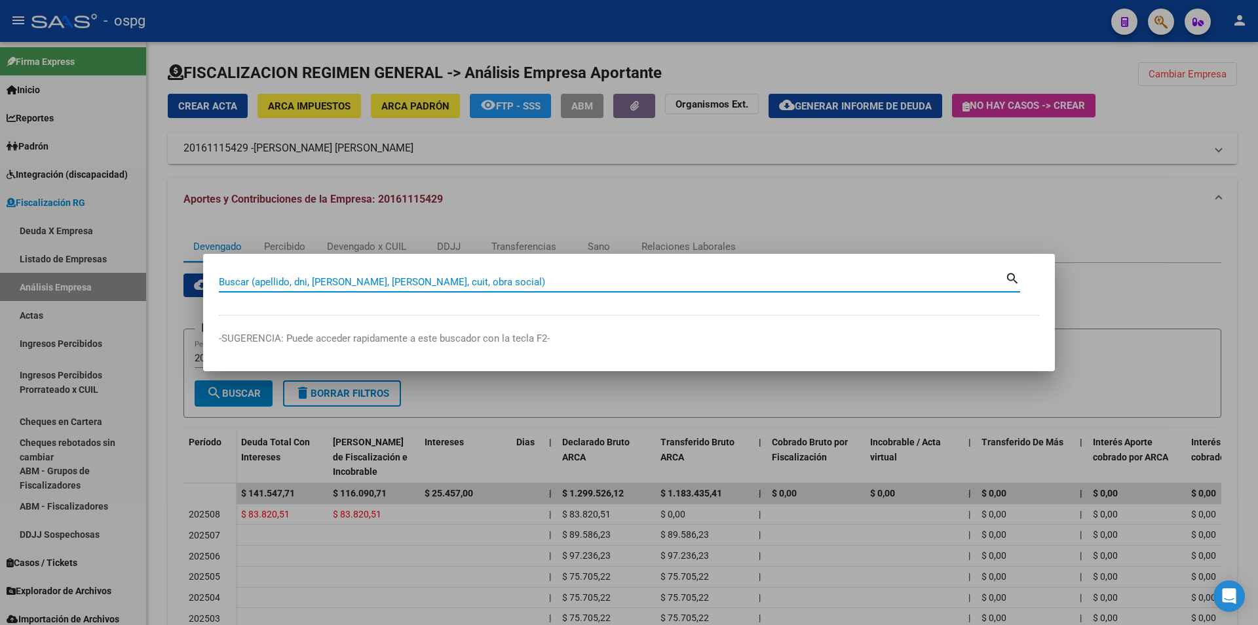
drag, startPoint x: 470, startPoint y: 276, endPoint x: 375, endPoint y: 275, distance: 95.0
drag, startPoint x: 375, startPoint y: 275, endPoint x: 327, endPoint y: 279, distance: 48.0
paste input "30685965697"
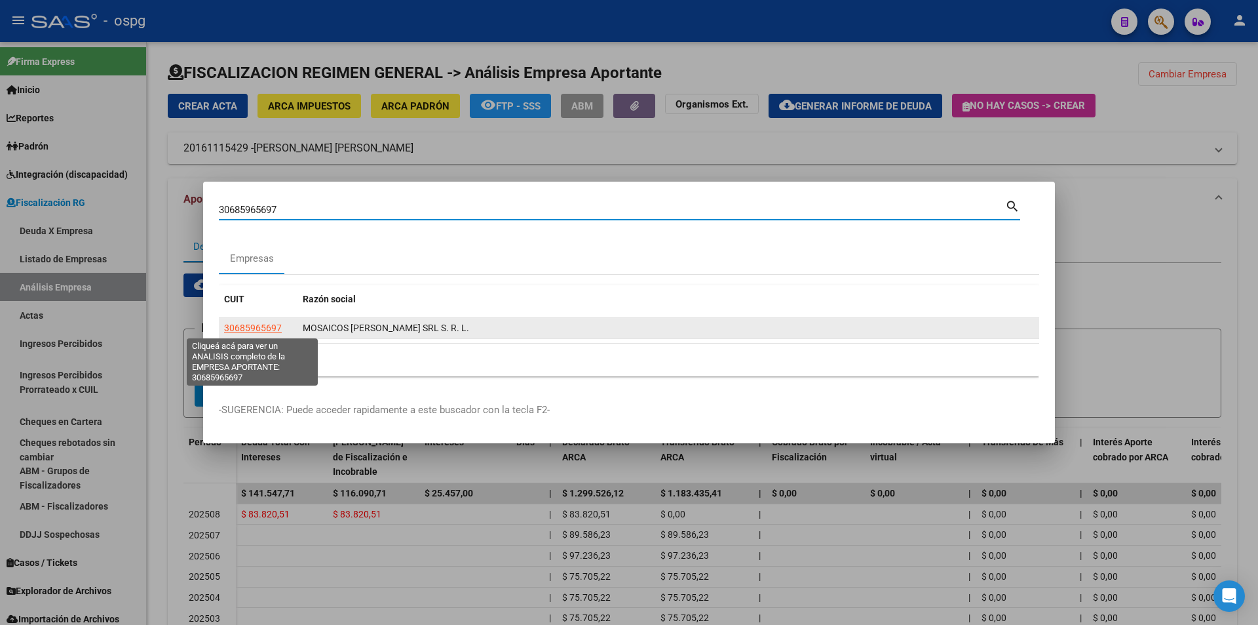
click at [234, 331] on span "30685965697" at bounding box center [253, 327] width 58 height 10
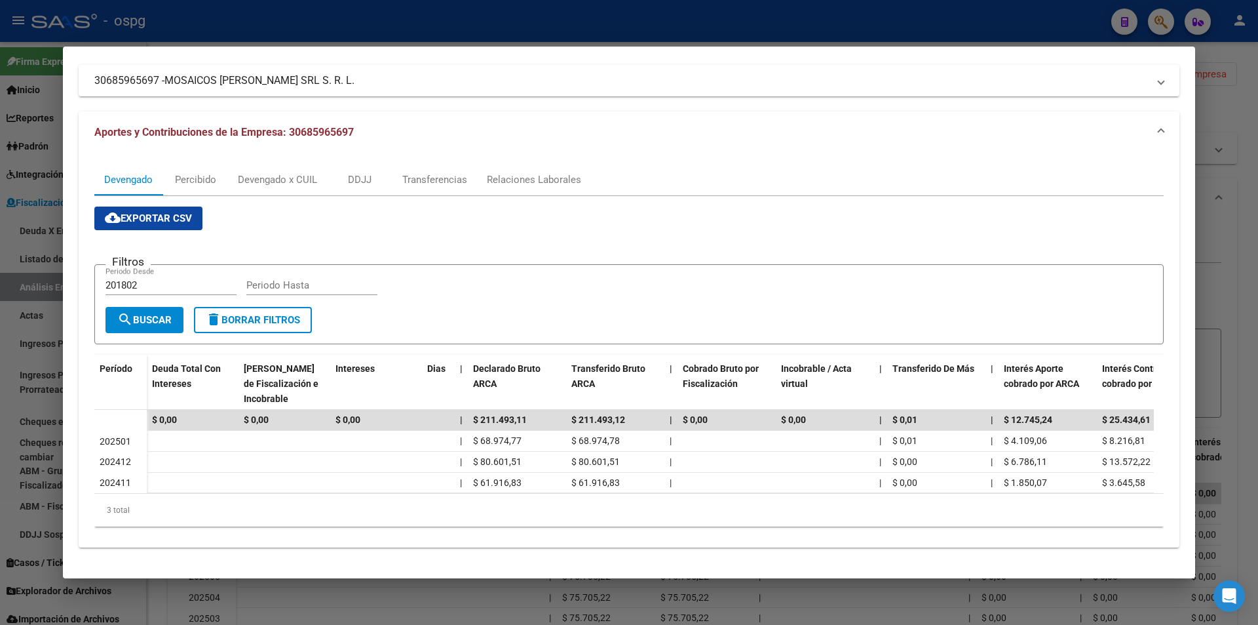
scroll to position [93, 0]
click at [1231, 259] on div at bounding box center [629, 312] width 1258 height 625
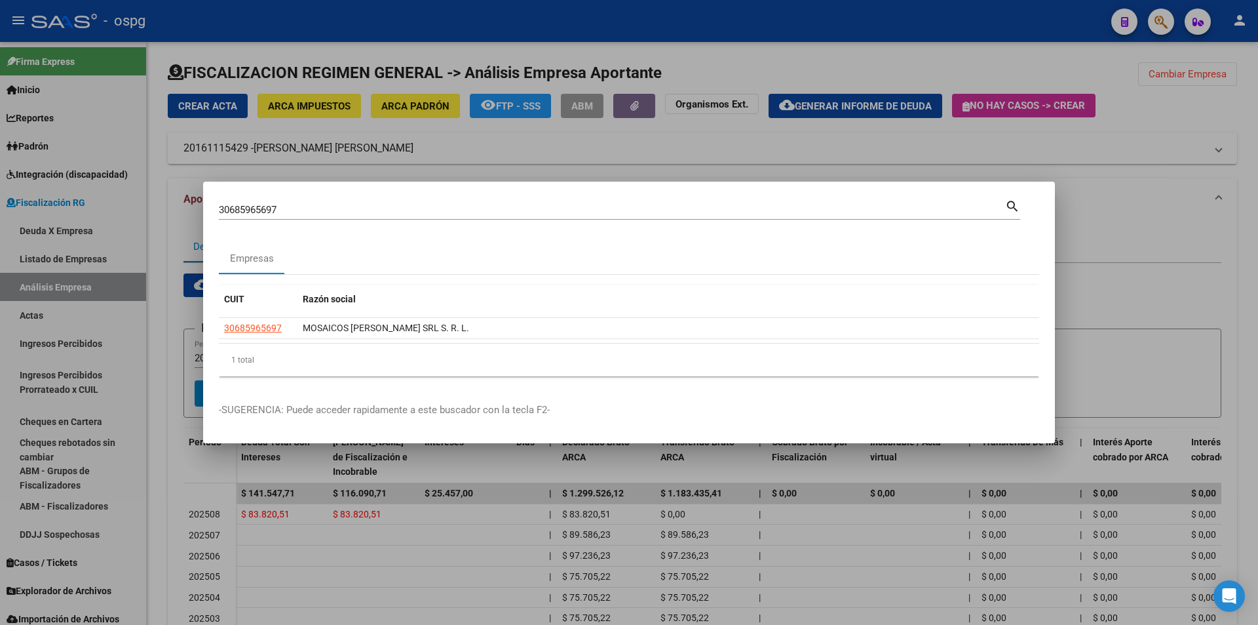
click at [1231, 259] on div at bounding box center [629, 312] width 1258 height 625
click at [1231, 259] on div "Devengado Percibido Devengado x CUIL DDJJ Transferencias Sano Relaciones Labora…" at bounding box center [703, 493] width 1070 height 546
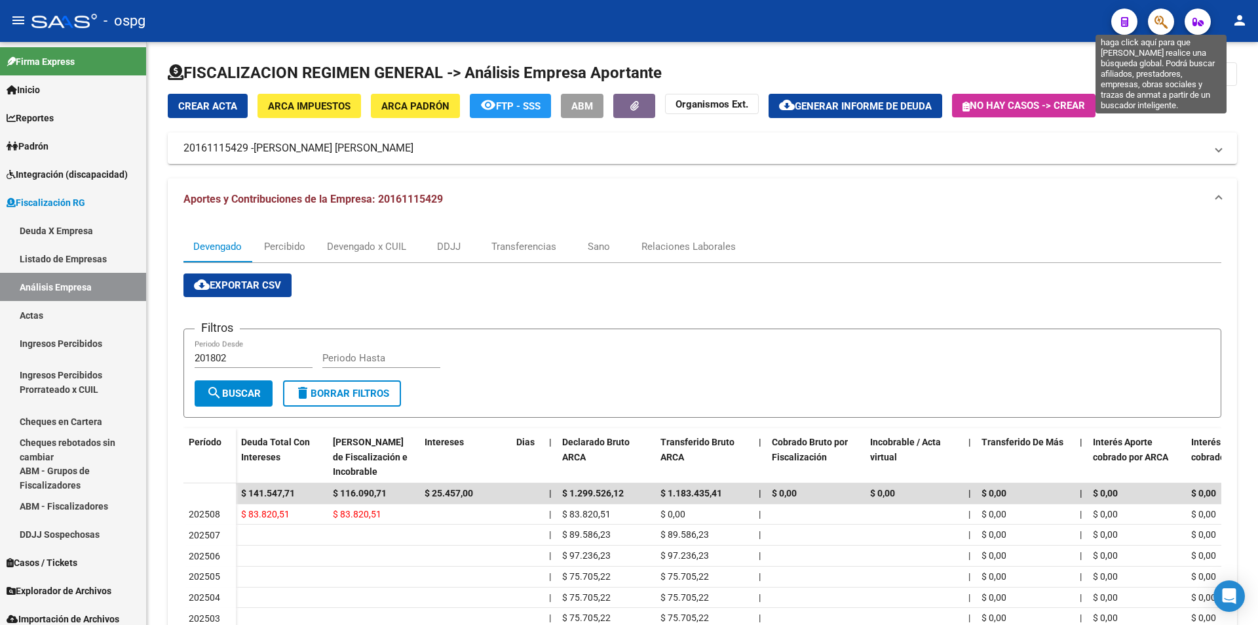
click at [1164, 24] on icon "button" at bounding box center [1161, 21] width 13 height 15
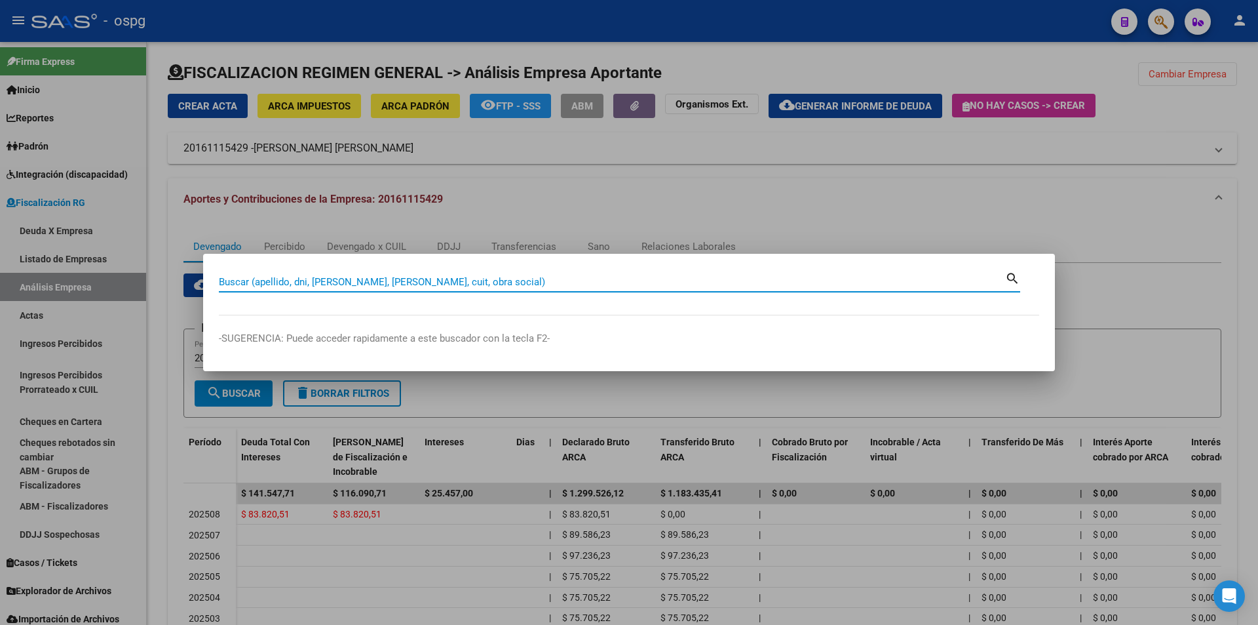
paste input "30716515385"
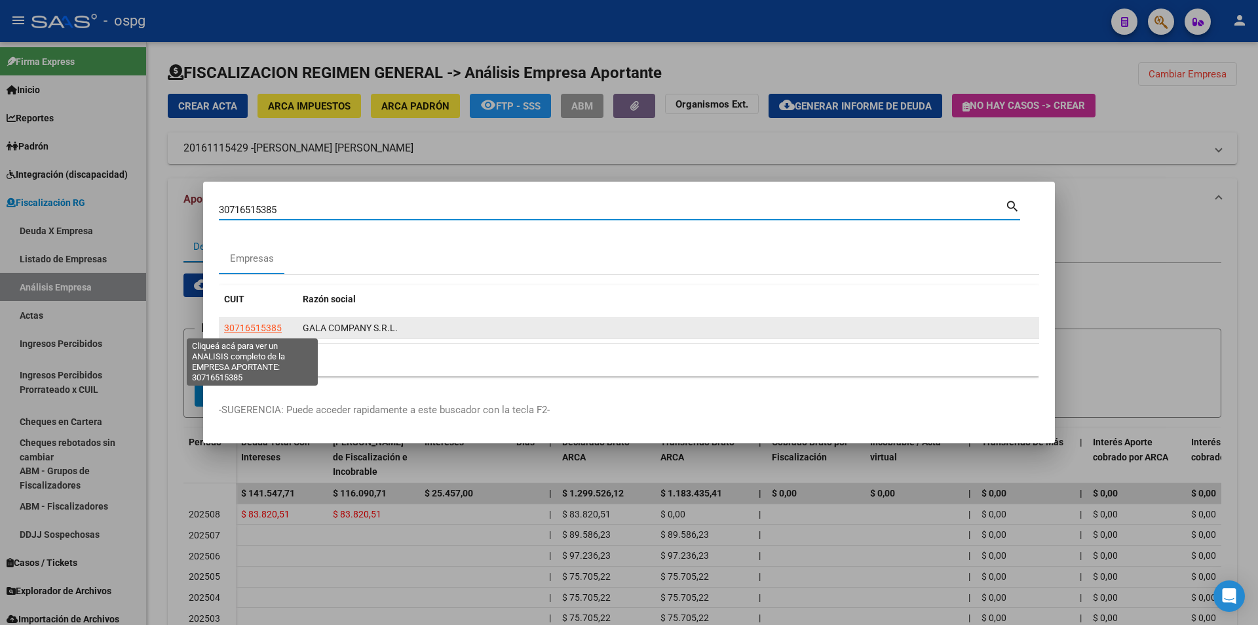
click at [248, 330] on span "30716515385" at bounding box center [253, 327] width 58 height 10
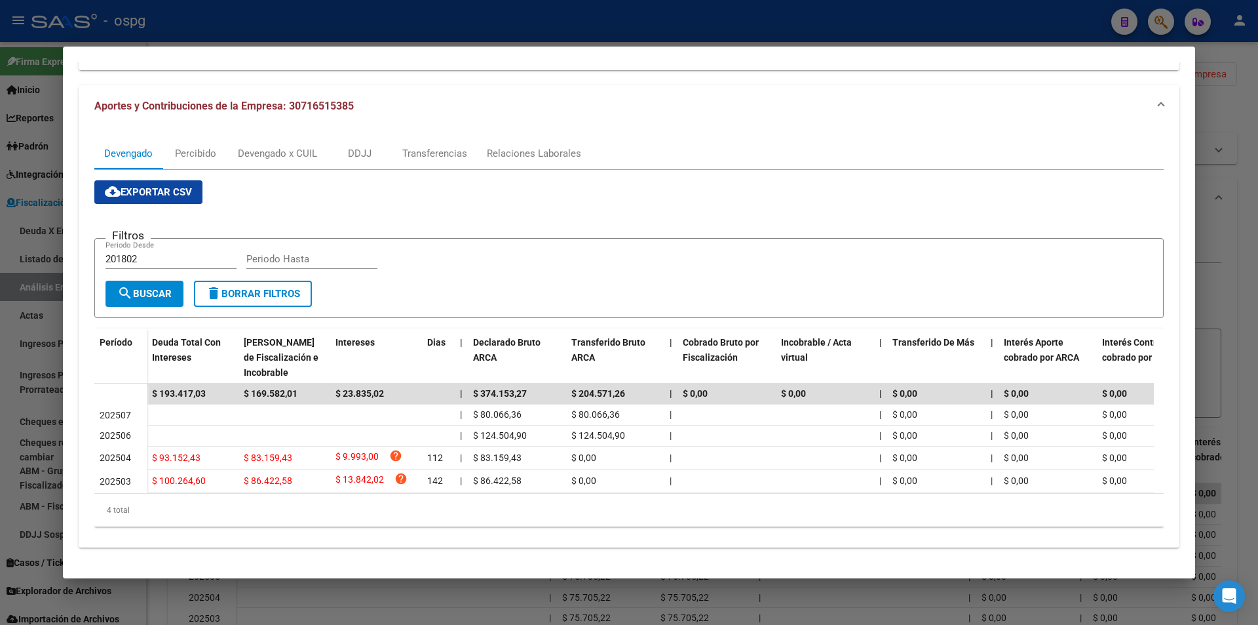
scroll to position [121, 0]
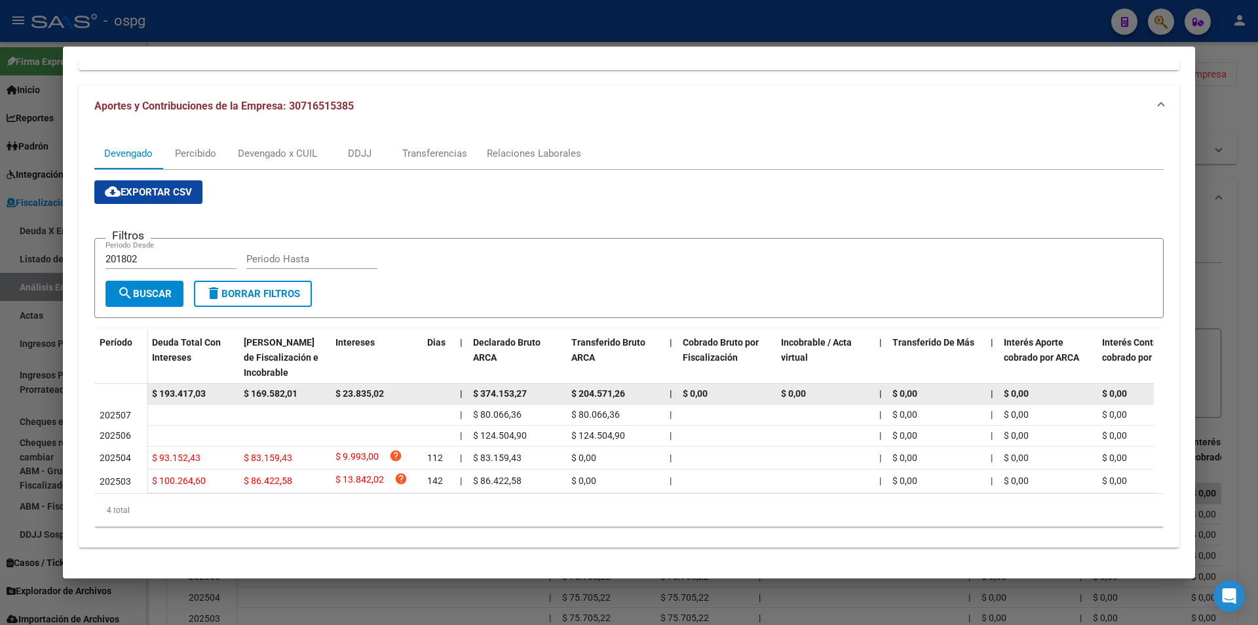
drag, startPoint x: 222, startPoint y: 383, endPoint x: 147, endPoint y: 383, distance: 74.7
click at [147, 383] on datatable-body-cell "$ 193.417,03" at bounding box center [193, 393] width 92 height 20
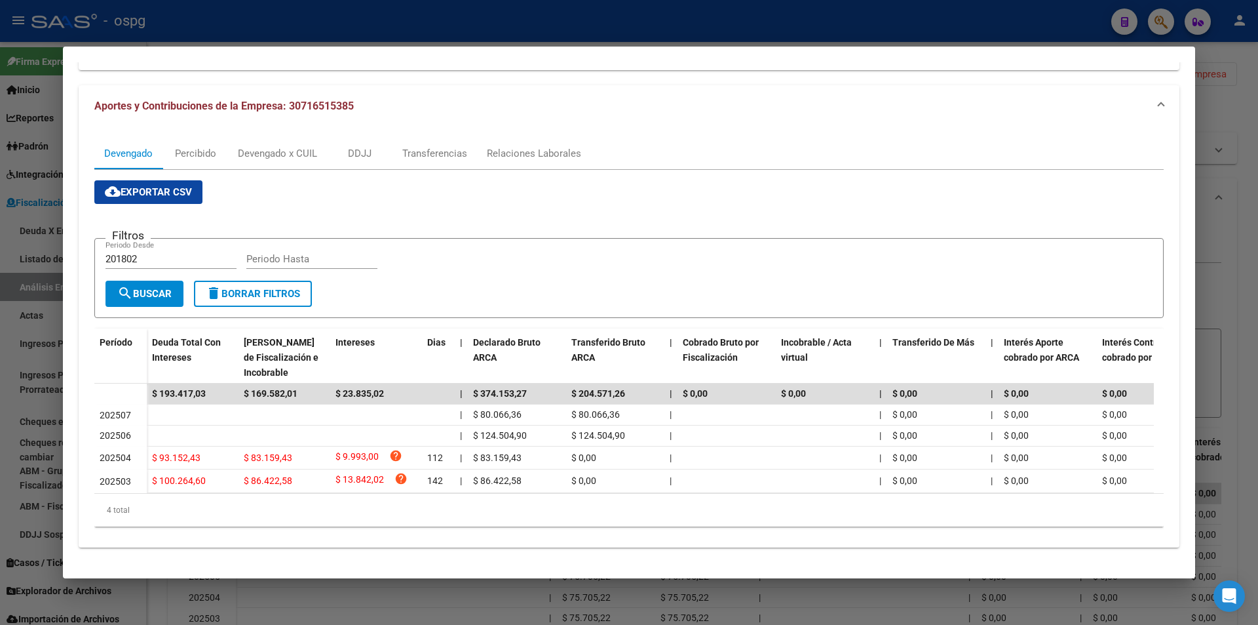
click at [1251, 263] on div at bounding box center [629, 312] width 1258 height 625
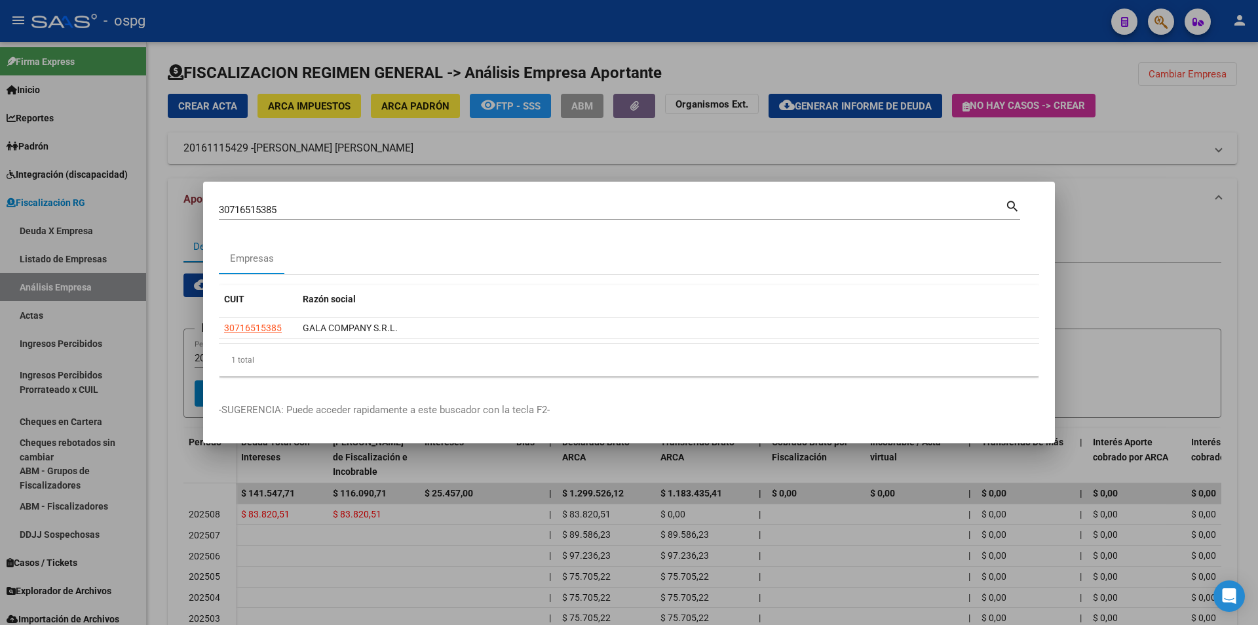
click at [1251, 263] on div at bounding box center [629, 312] width 1258 height 625
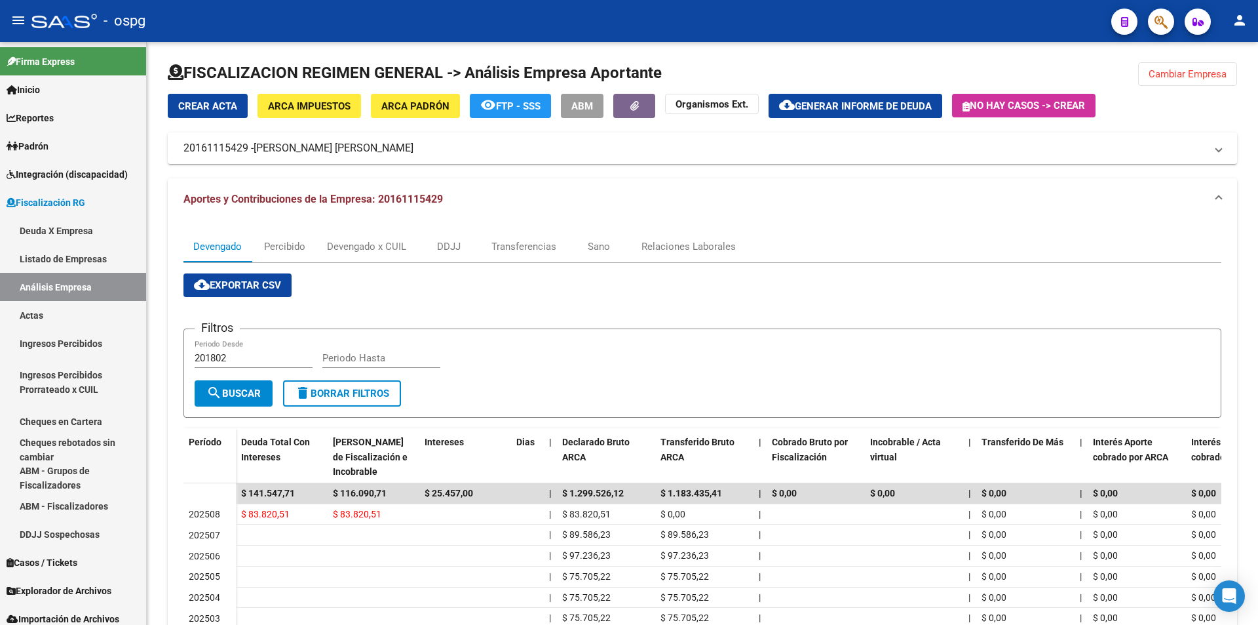
click at [1167, 24] on icon "button" at bounding box center [1161, 21] width 13 height 15
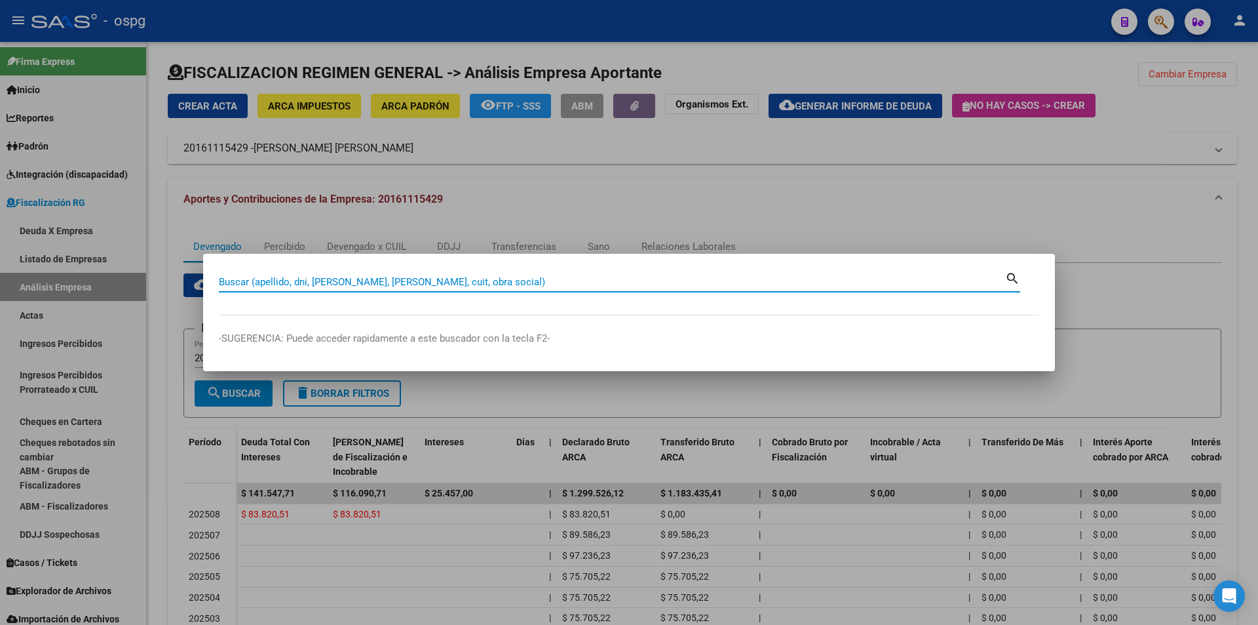
paste input "20962310029"
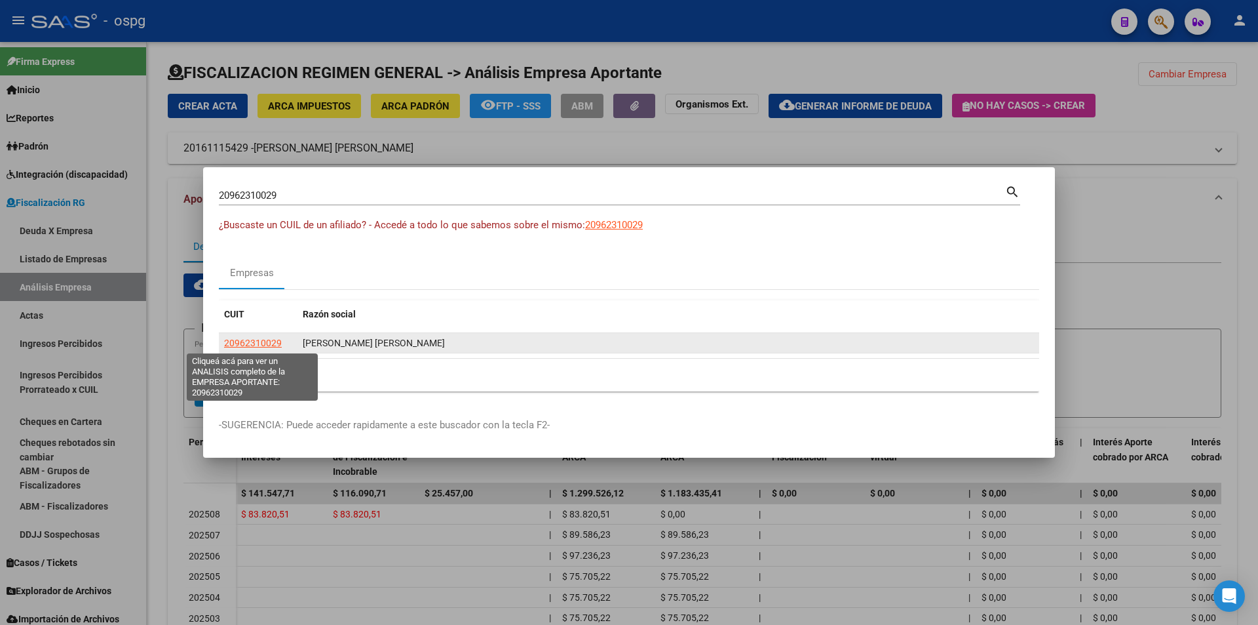
click at [273, 344] on span "20962310029" at bounding box center [253, 342] width 58 height 10
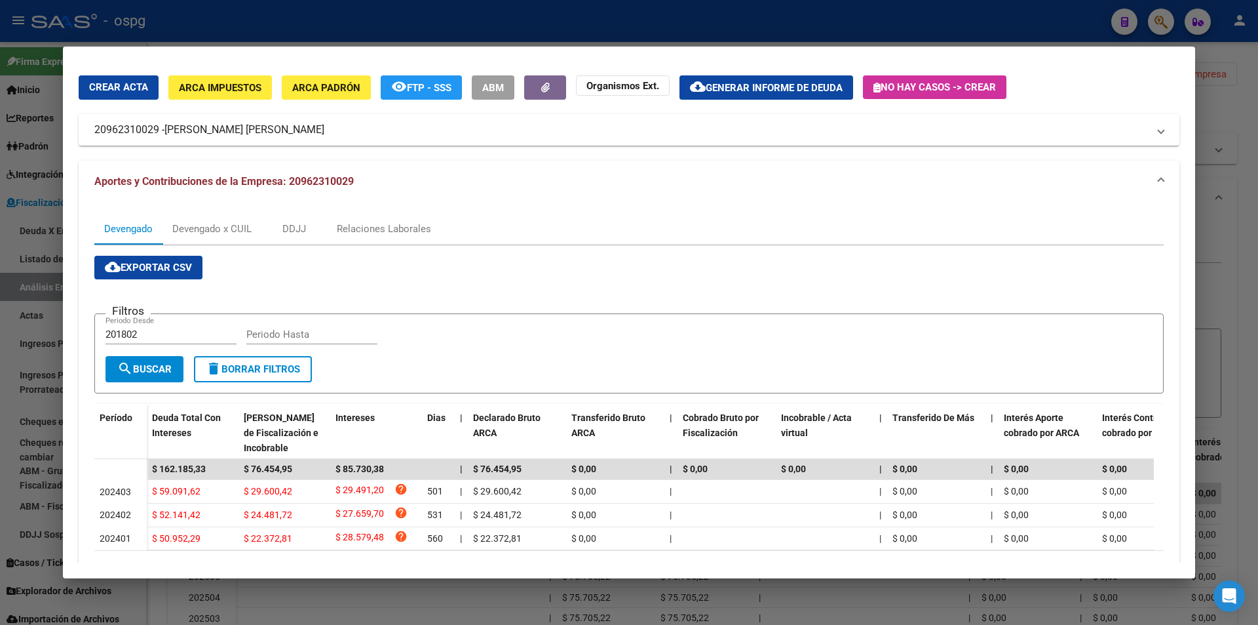
scroll to position [103, 0]
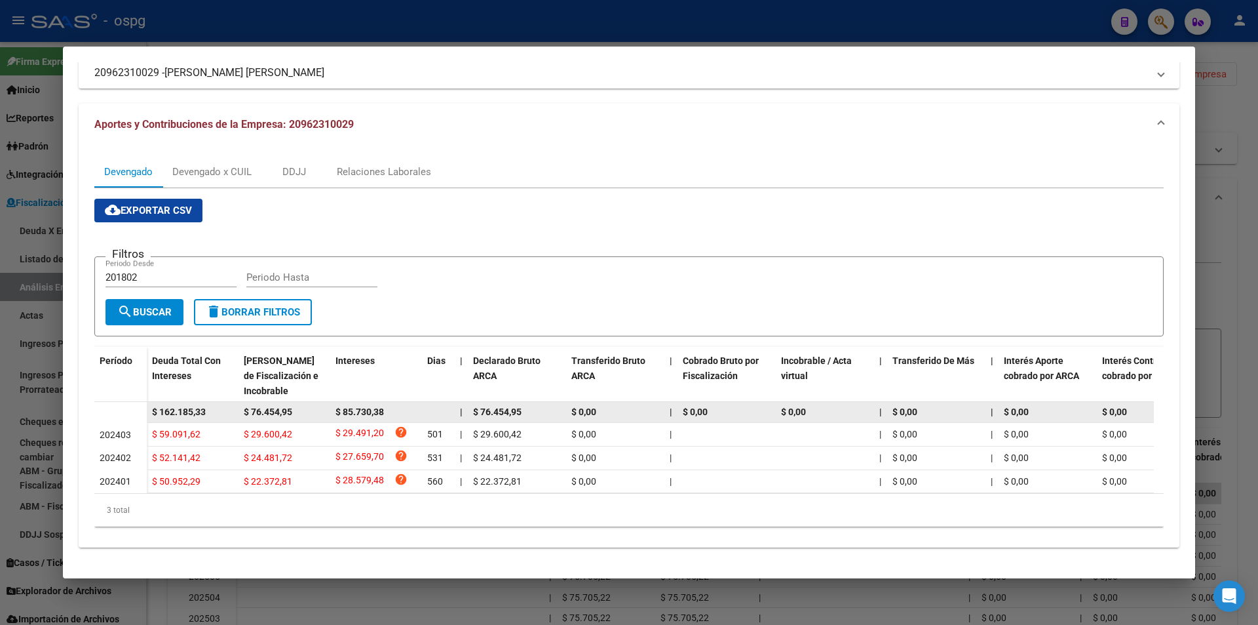
drag, startPoint x: 217, startPoint y: 396, endPoint x: 174, endPoint y: 400, distance: 42.8
click at [150, 406] on datatable-body-cell "$ 162.185,33" at bounding box center [193, 412] width 92 height 20
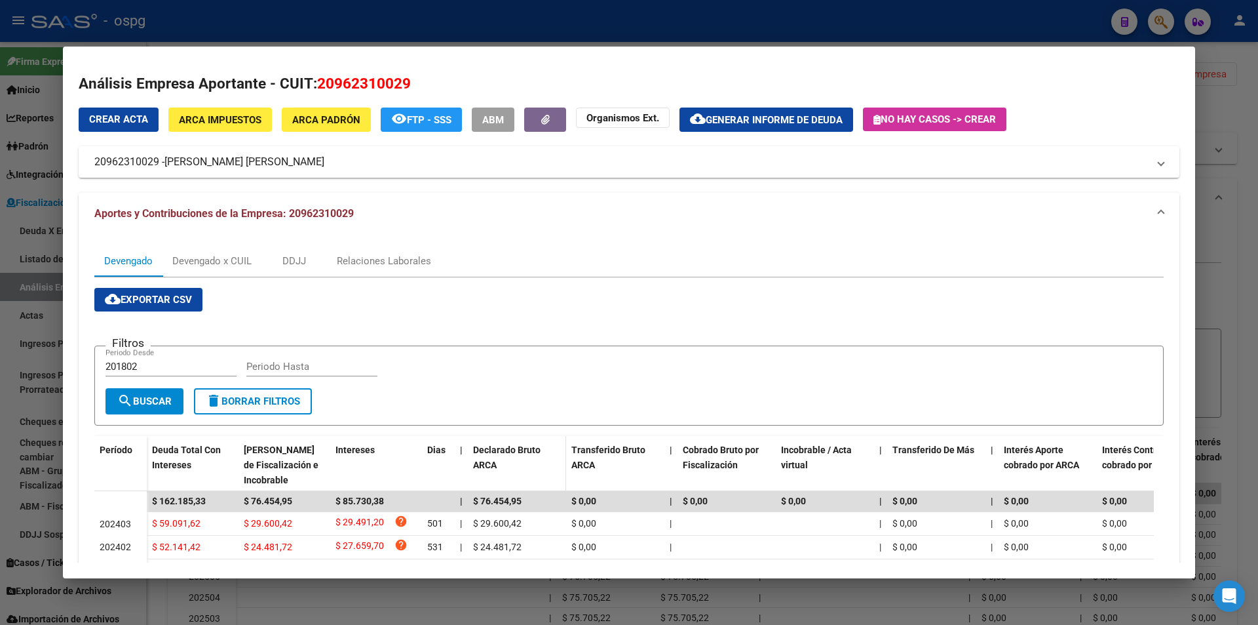
scroll to position [0, 0]
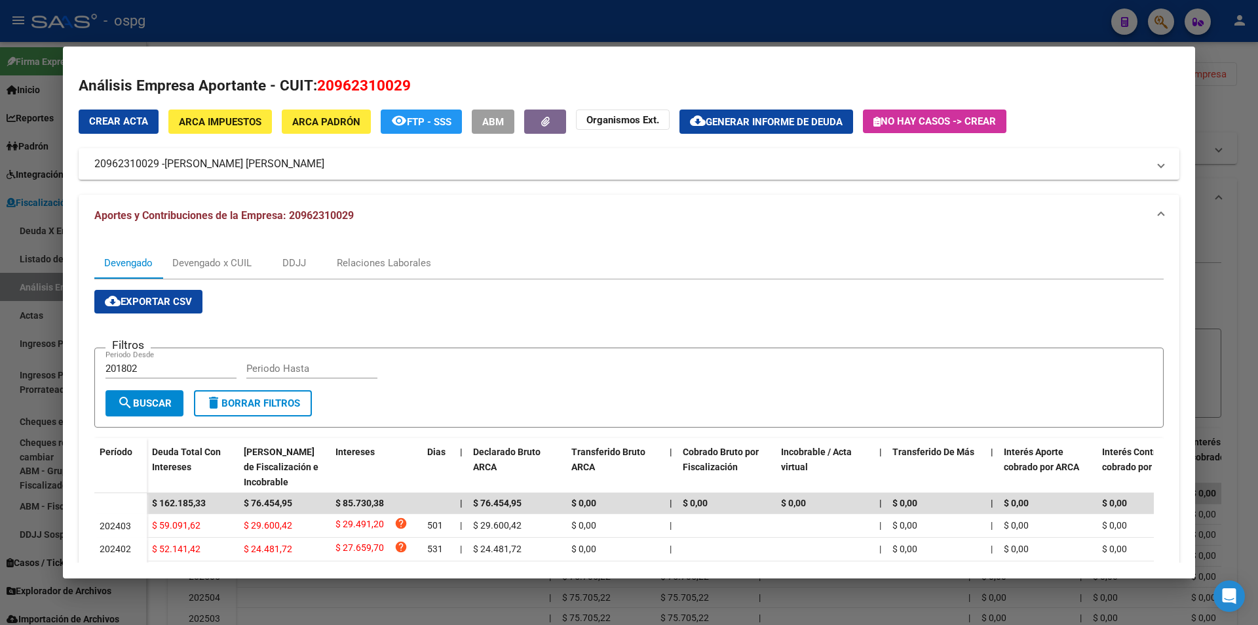
click at [1240, 279] on div at bounding box center [629, 312] width 1258 height 625
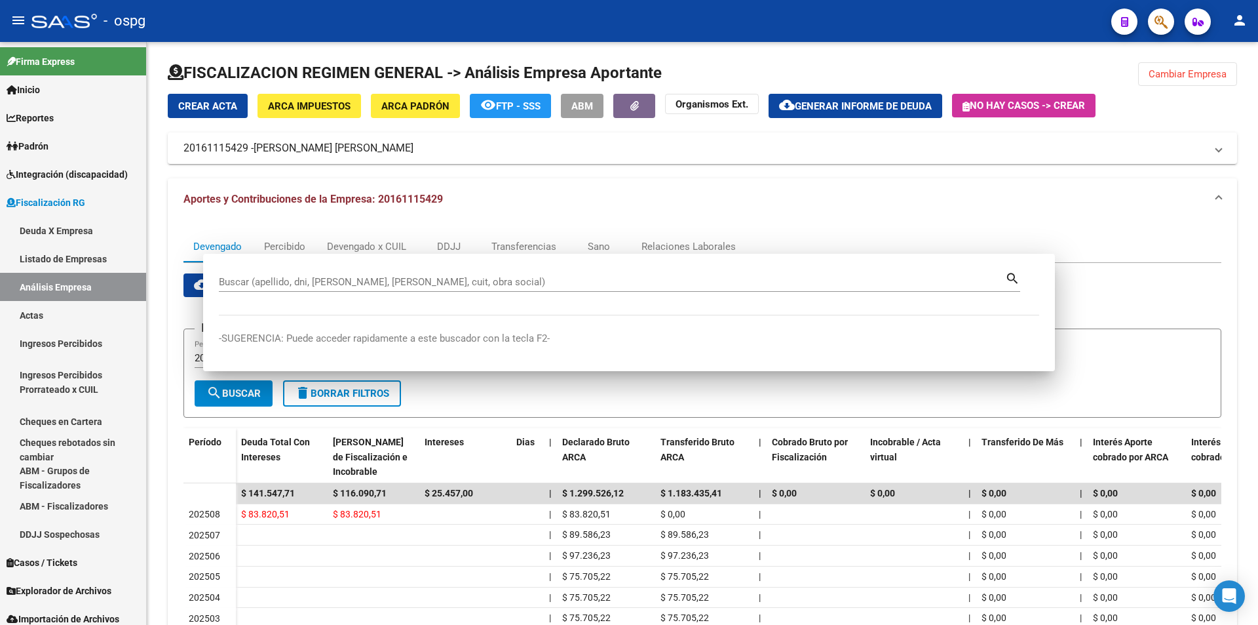
click at [1240, 279] on div "FISCALIZACION REGIMEN GENERAL -> Análisis Empresa Aportante Cambiar Empresa Cre…" at bounding box center [702, 419] width 1111 height 756
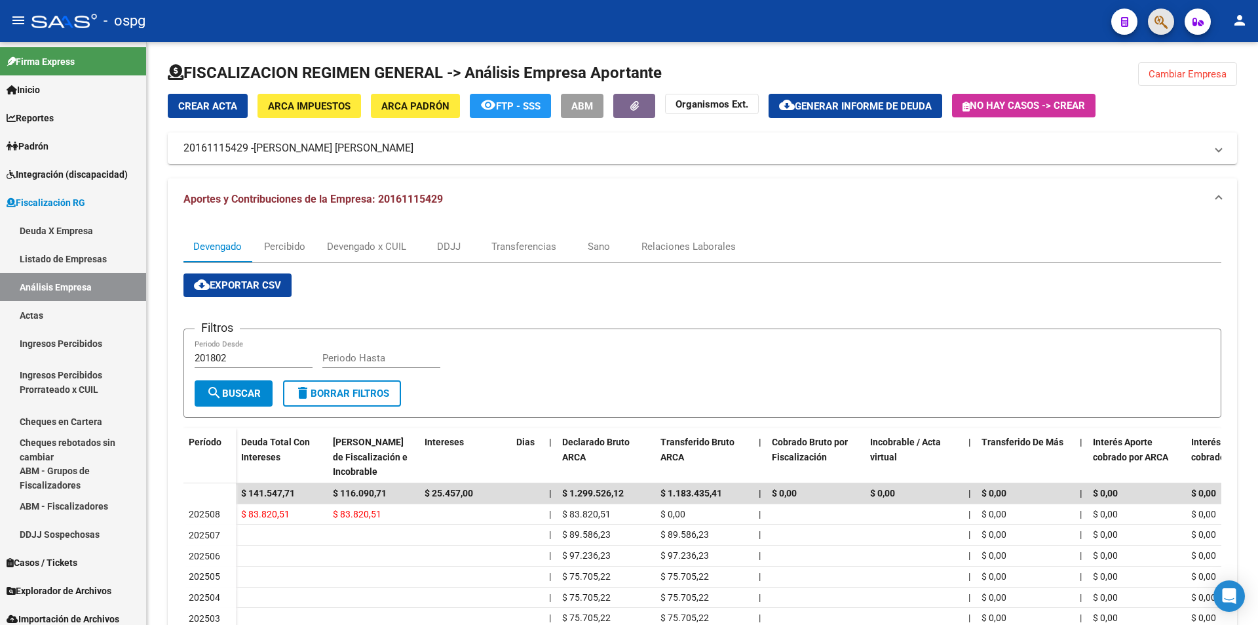
click at [1153, 29] on button "button" at bounding box center [1161, 22] width 26 height 26
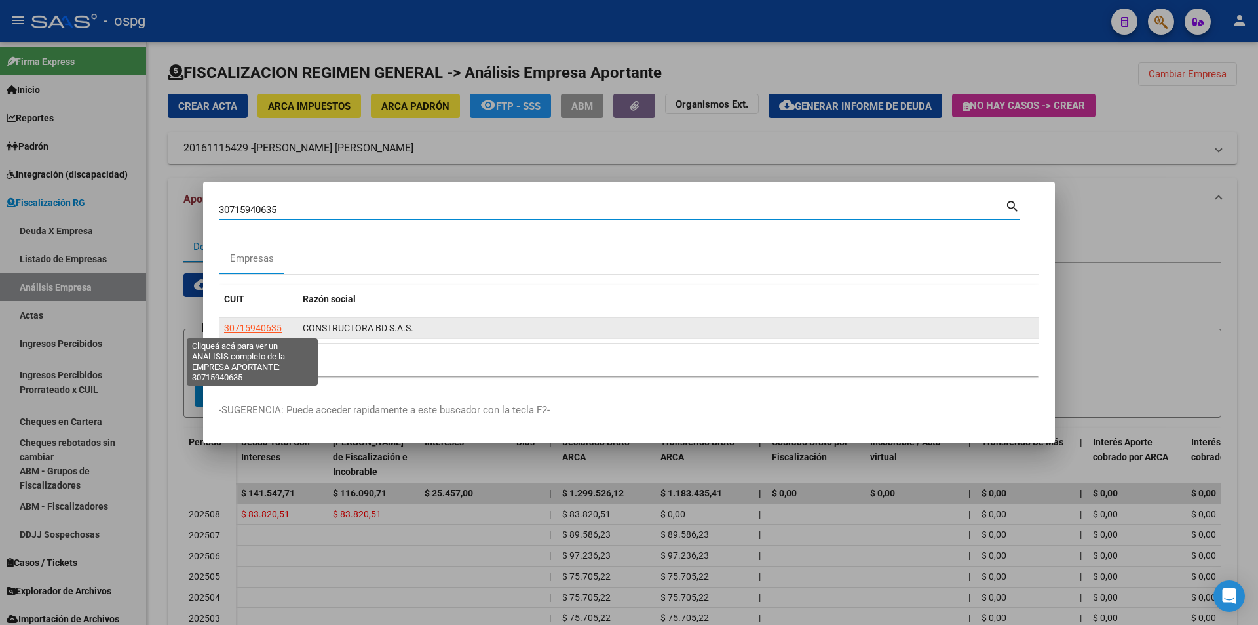
click at [271, 325] on span "30715940635" at bounding box center [253, 327] width 58 height 10
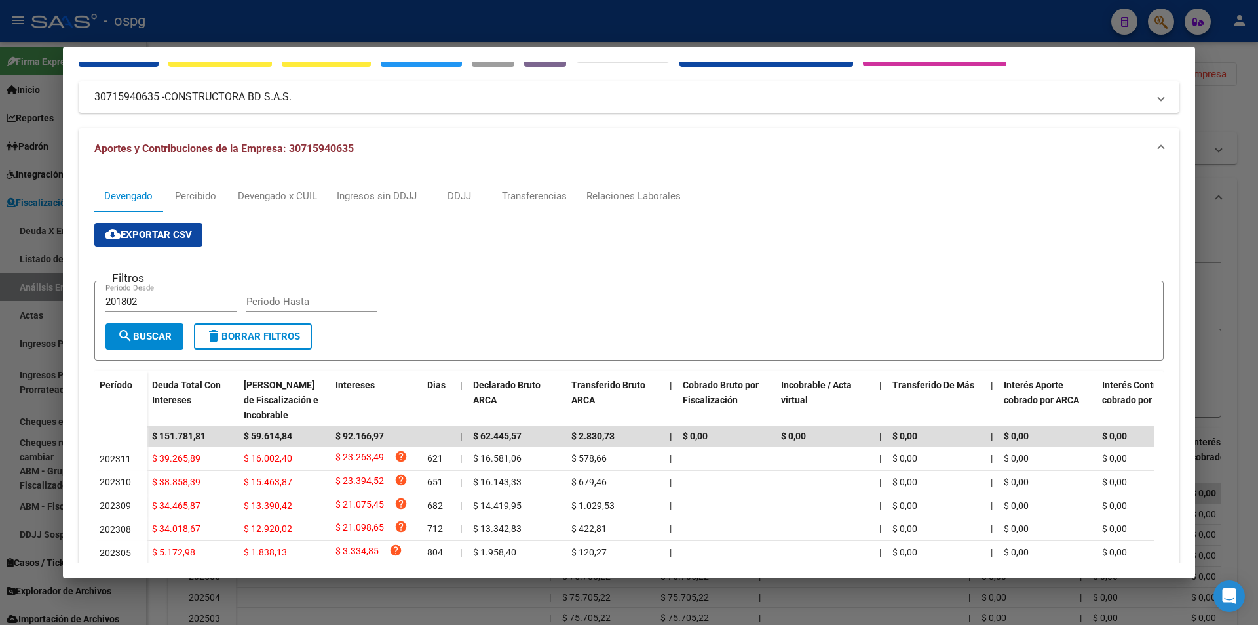
scroll to position [131, 0]
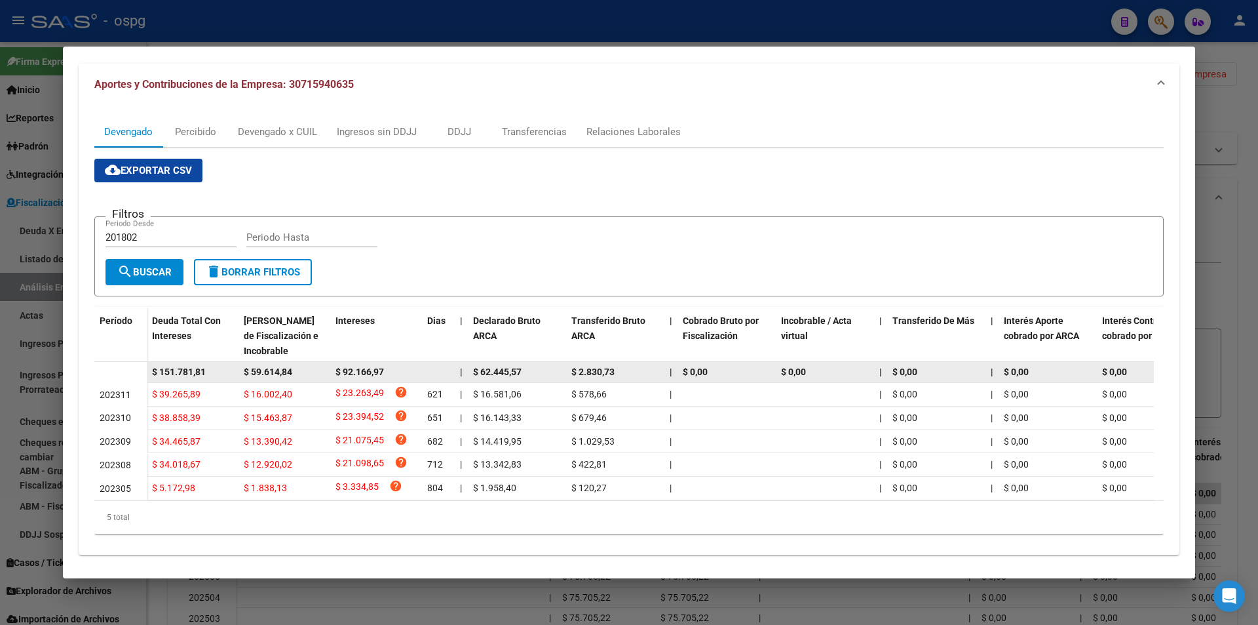
drag, startPoint x: 210, startPoint y: 375, endPoint x: 154, endPoint y: 374, distance: 55.7
click at [154, 374] on div "$ 151.781,81" at bounding box center [192, 371] width 81 height 15
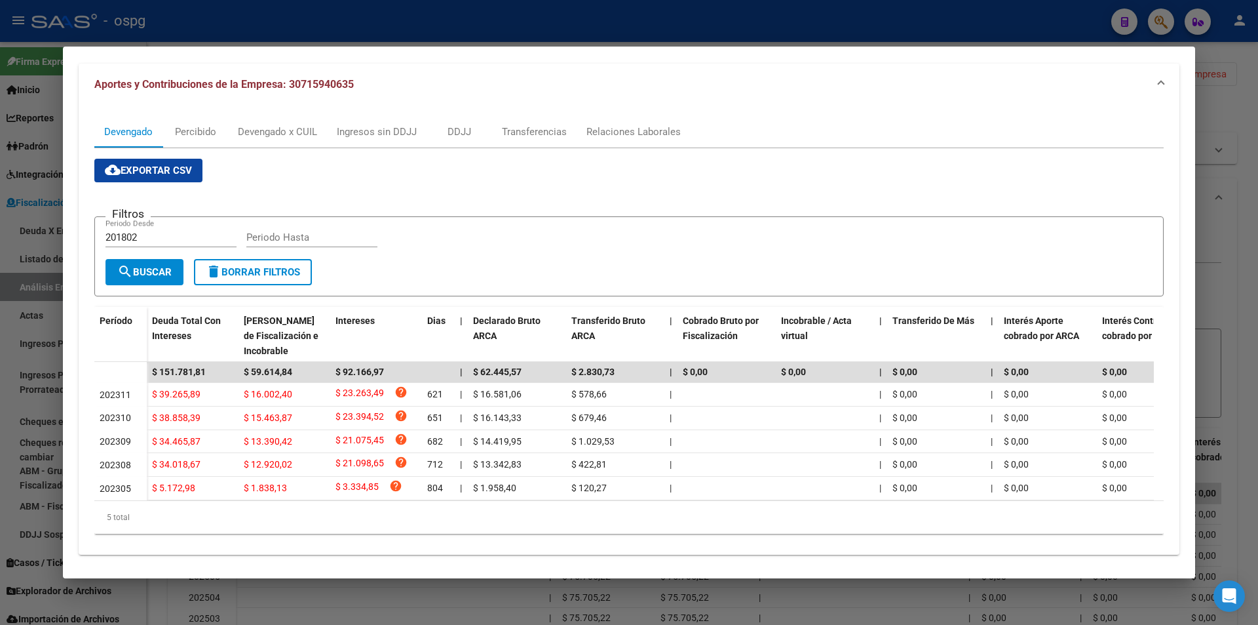
click at [1250, 298] on div at bounding box center [629, 312] width 1258 height 625
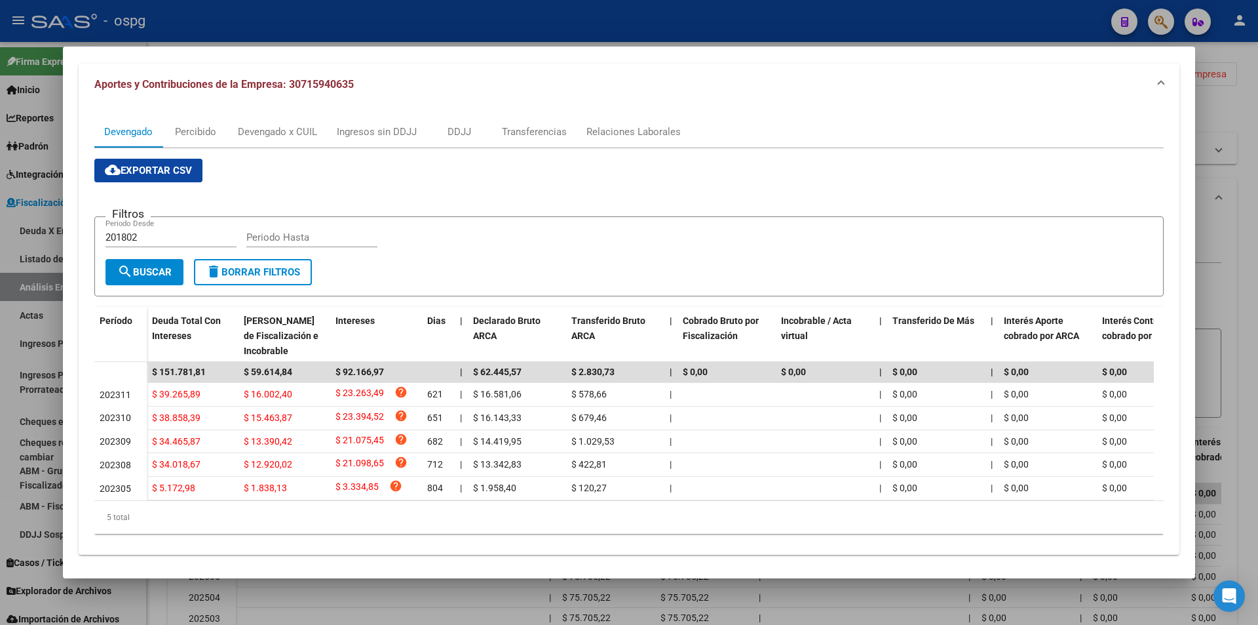
click at [1250, 298] on div at bounding box center [629, 312] width 1258 height 625
click at [1250, 298] on div "FISCALIZACION REGIMEN GENERAL -> Análisis Empresa Aportante Cambiar Empresa Cre…" at bounding box center [702, 419] width 1111 height 756
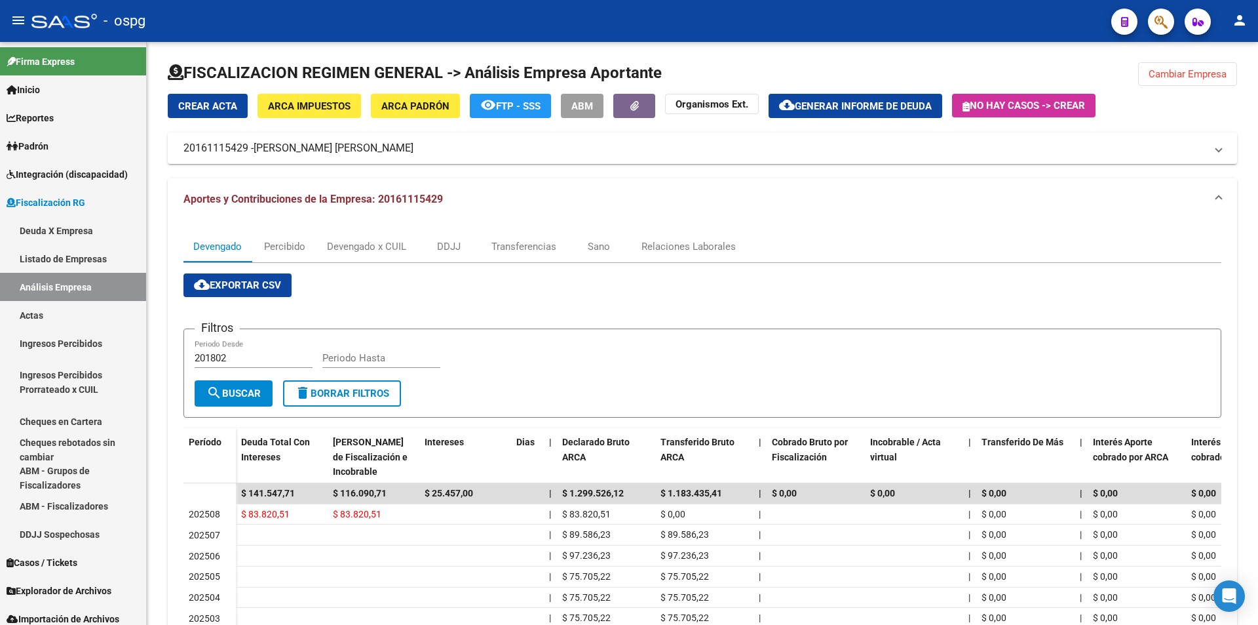
click at [1157, 30] on span "button" at bounding box center [1161, 22] width 13 height 27
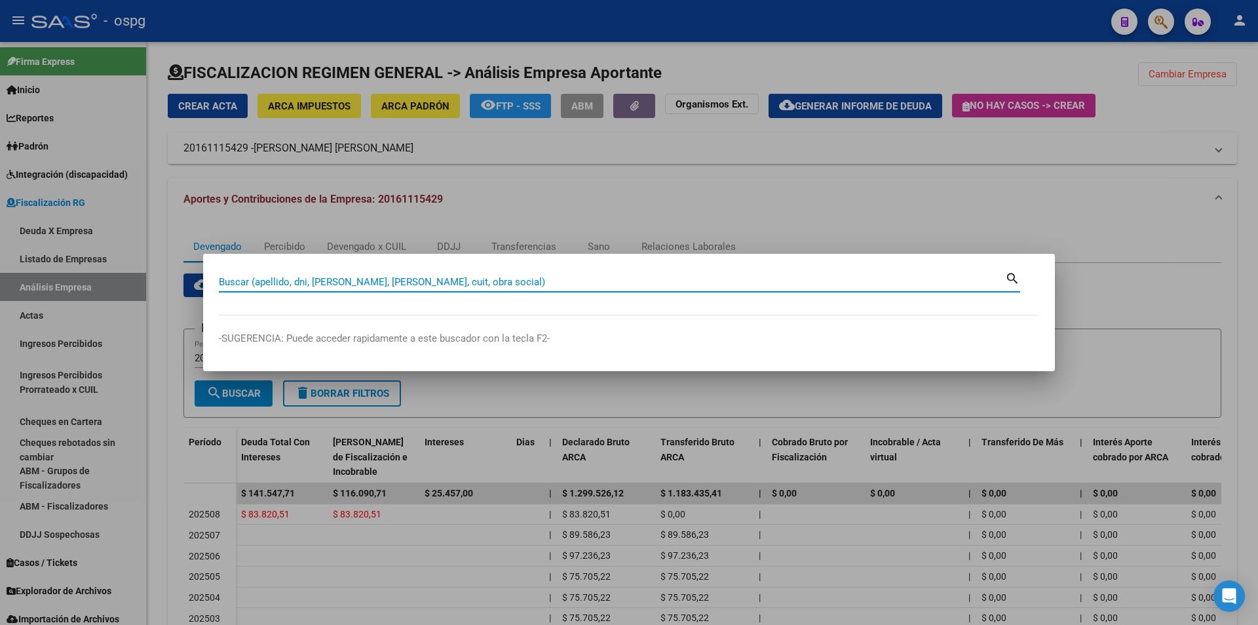
paste input "30716550377"
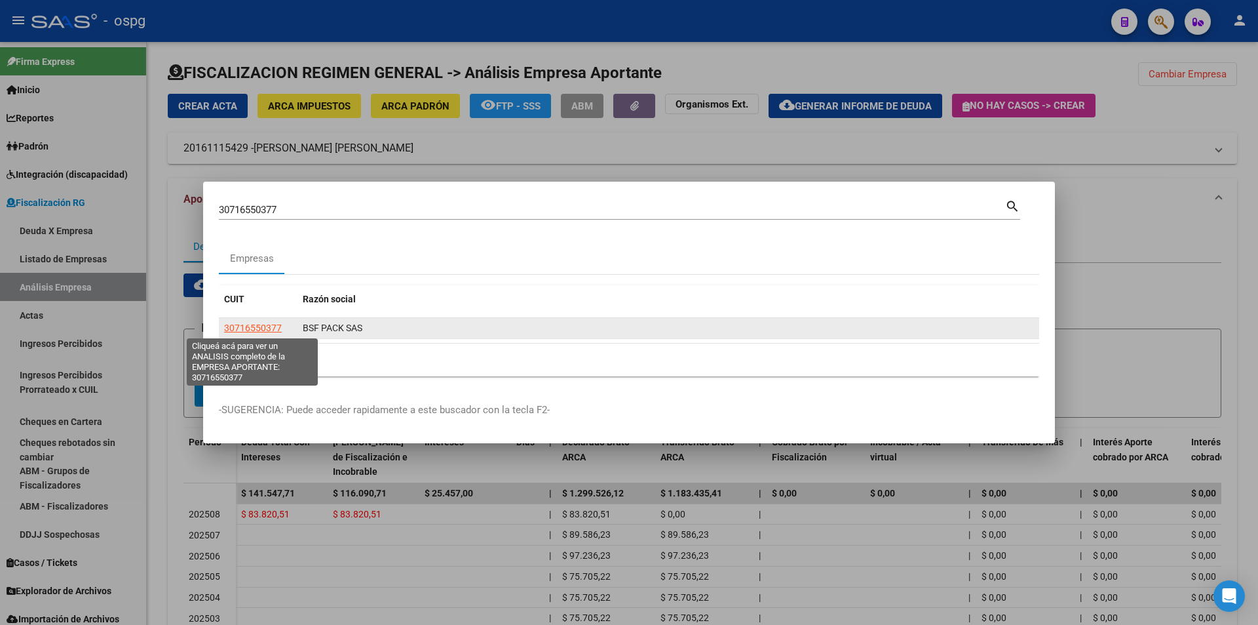
click at [256, 328] on span "30716550377" at bounding box center [253, 327] width 58 height 10
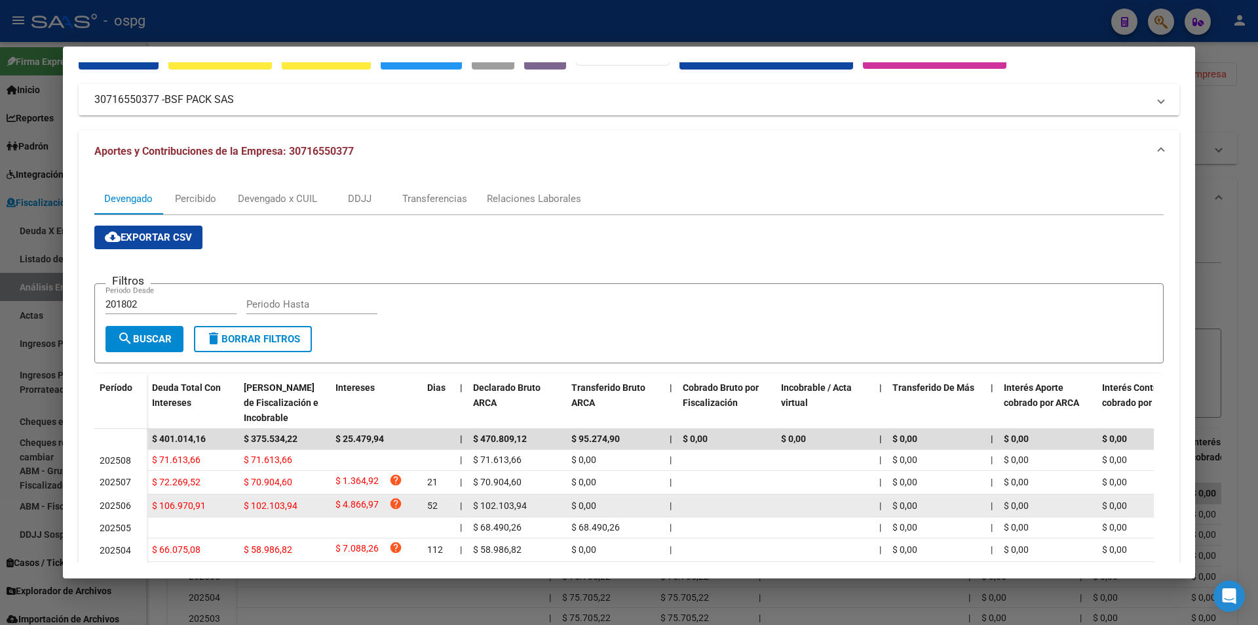
scroll to position [0, 0]
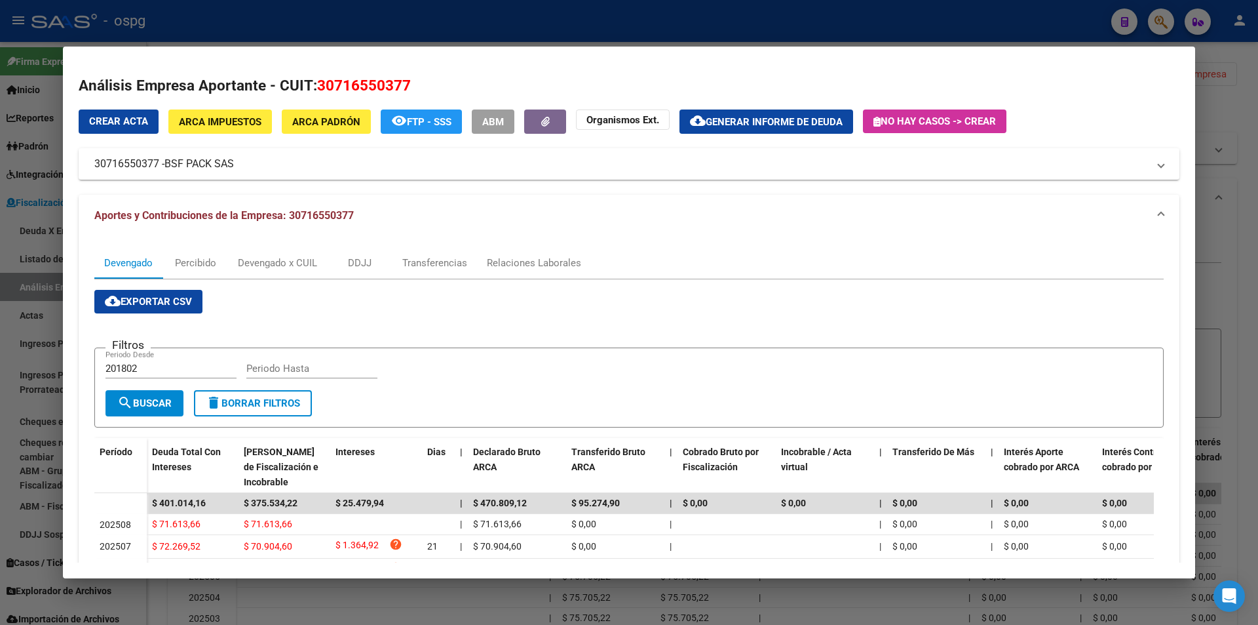
click at [738, 122] on span "Generar informe de deuda" at bounding box center [774, 122] width 137 height 12
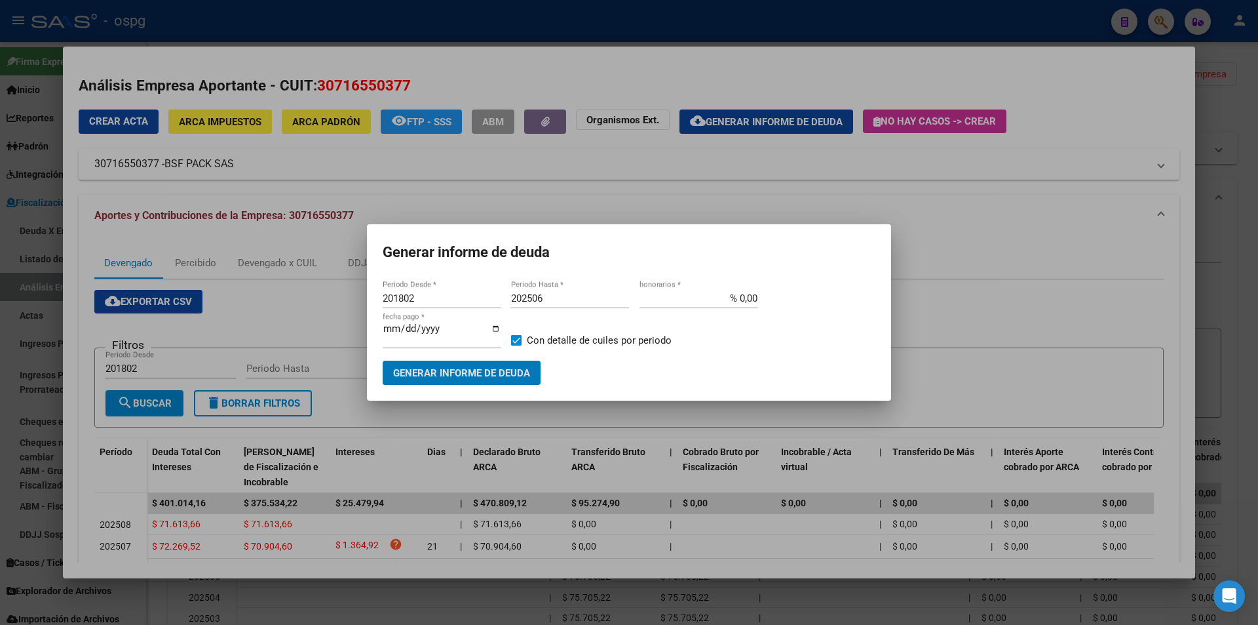
click at [549, 296] on input "202506" at bounding box center [570, 298] width 118 height 12
click at [509, 362] on button "Generar informe de deuda" at bounding box center [462, 372] width 158 height 24
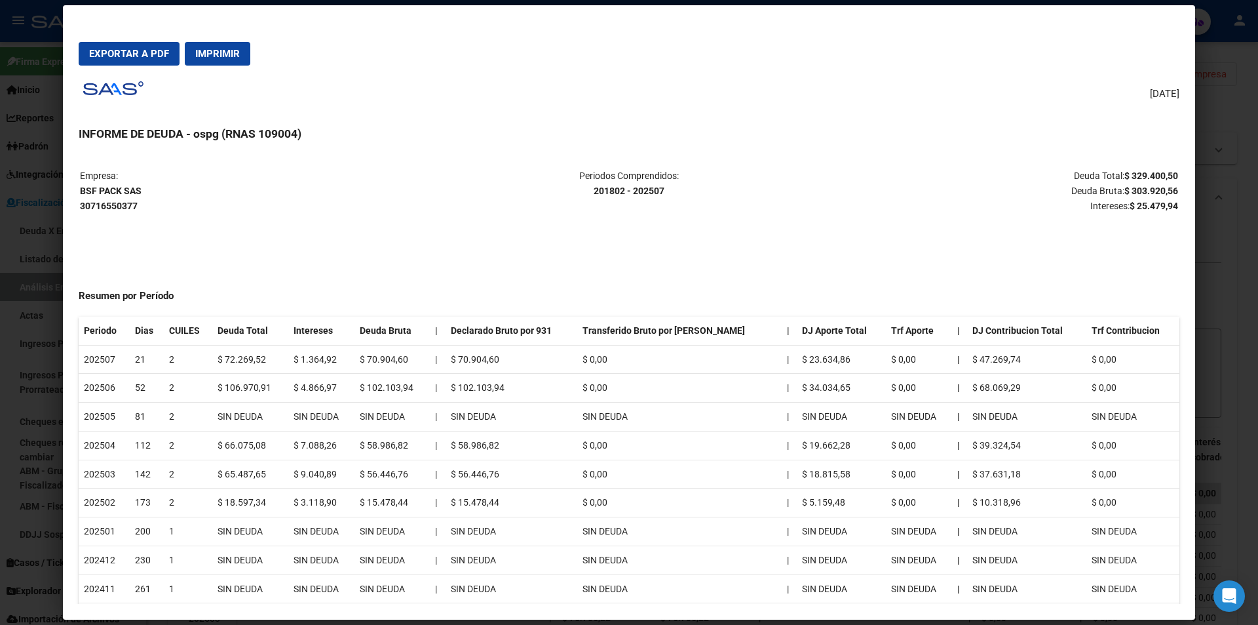
drag, startPoint x: 1119, startPoint y: 173, endPoint x: 1172, endPoint y: 171, distance: 53.1
click at [1172, 171] on mat-dialog-content "Empresa: BSF PACK SAS 30716550377 Periodos Comprendidos: 201802 - 202507 Deuda …" at bounding box center [629, 379] width 1132 height 450
click at [1153, 163] on mat-dialog-content "Empresa: BSF PACK SAS 30716550377 Periodos Comprendidos: 201802 - 202507 Deuda …" at bounding box center [629, 379] width 1132 height 450
drag, startPoint x: 1118, startPoint y: 175, endPoint x: 1163, endPoint y: 173, distance: 44.6
click at [1170, 174] on mat-dialog-content "Empresa: BSF PACK SAS 30716550377 Periodos Comprendidos: 201802 - 202507 Deuda …" at bounding box center [629, 379] width 1132 height 450
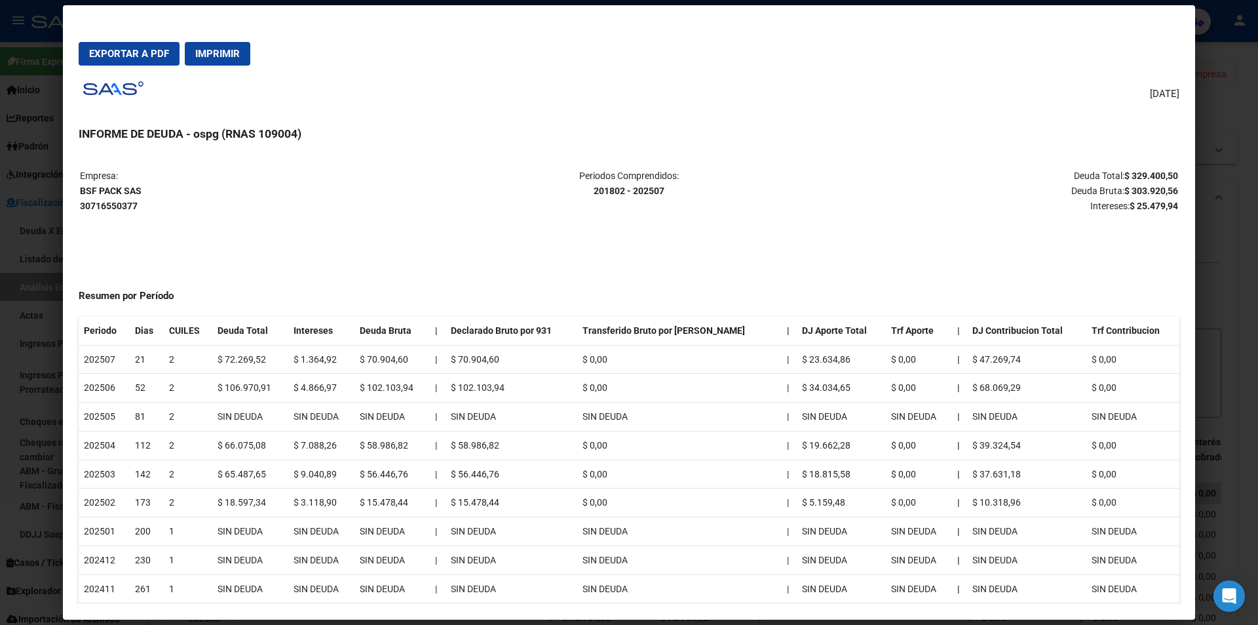
click at [1207, 331] on div at bounding box center [629, 312] width 1258 height 625
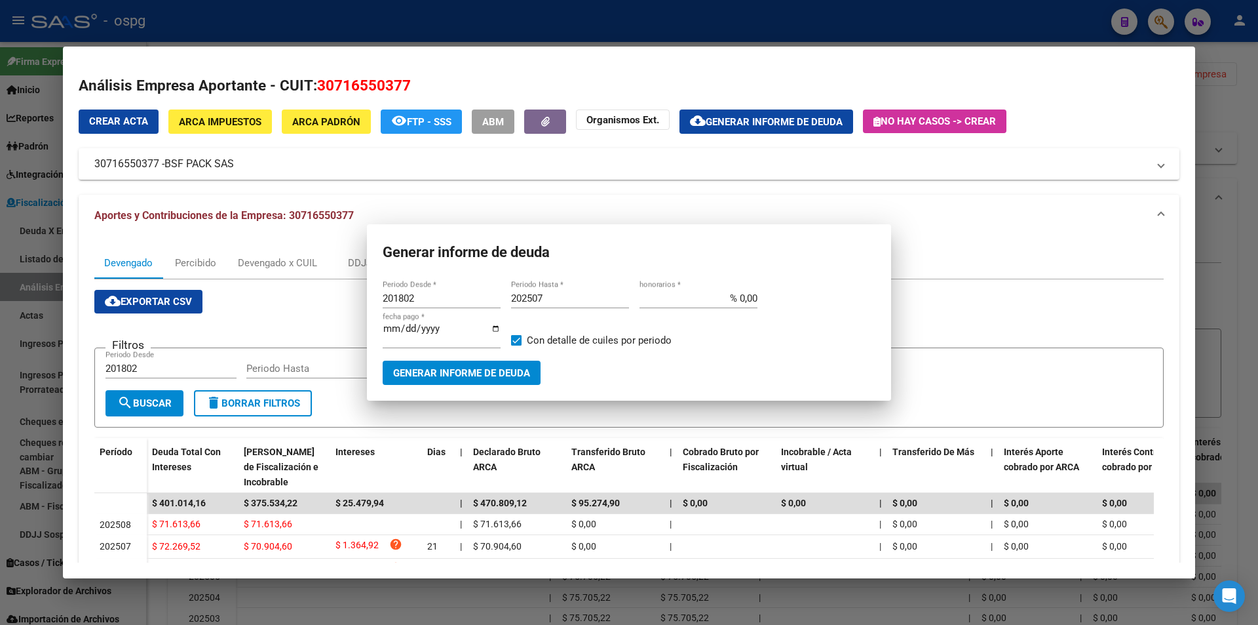
click at [1207, 331] on div at bounding box center [629, 312] width 1258 height 625
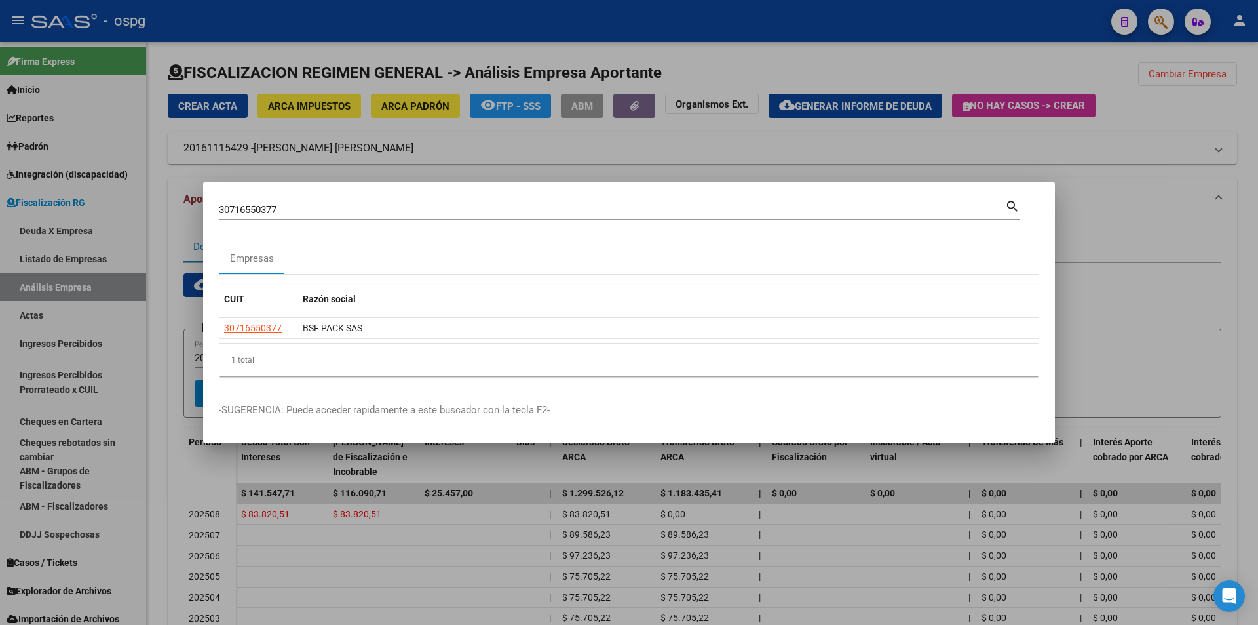
click at [1207, 331] on div at bounding box center [629, 312] width 1258 height 625
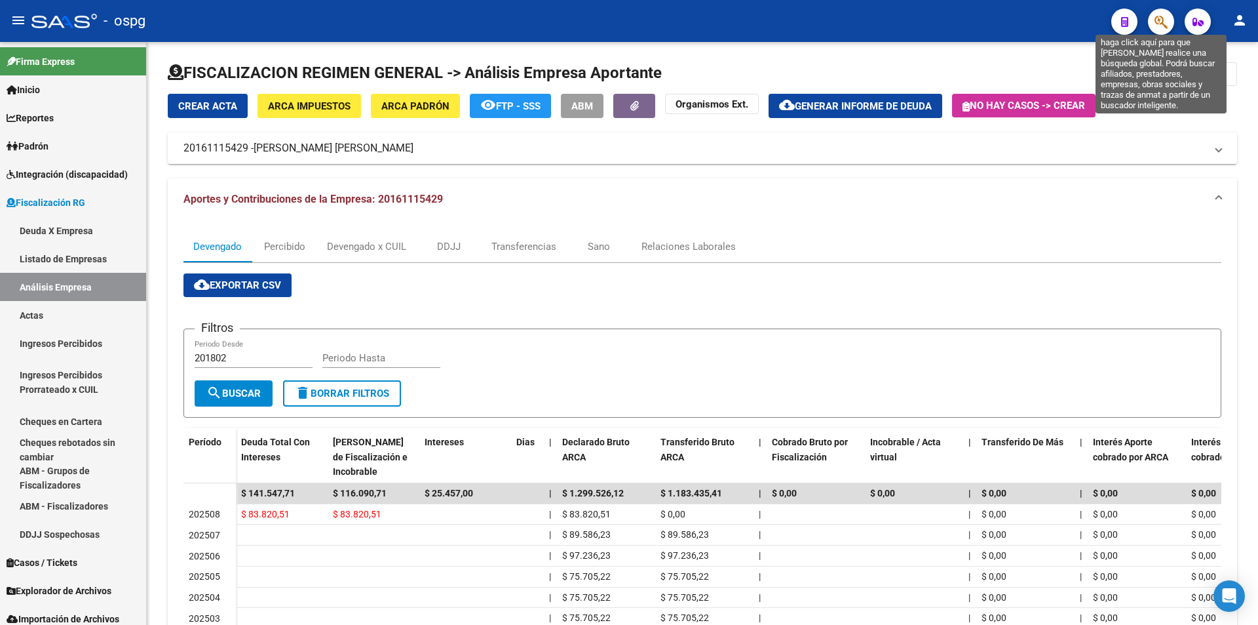
click at [1157, 20] on icon "button" at bounding box center [1161, 21] width 13 height 15
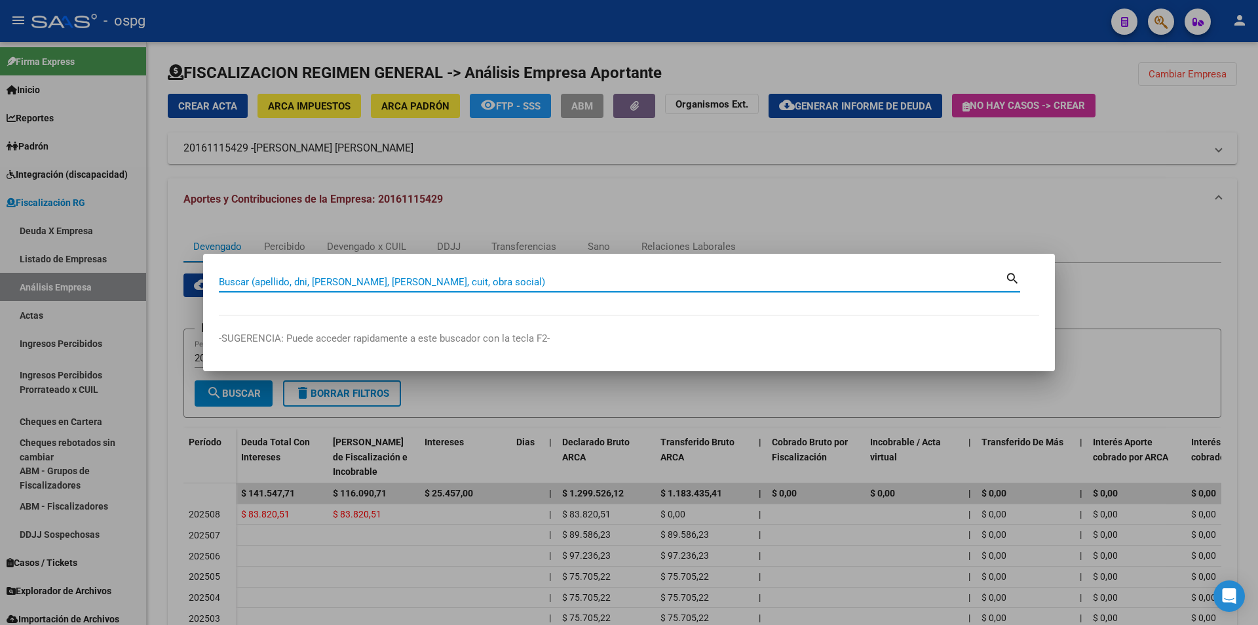
click at [516, 285] on input "Buscar (apellido, dni, [PERSON_NAME], [PERSON_NAME], cuit, obra social)" at bounding box center [612, 282] width 786 height 12
paste input "20292299142"
click at [374, 282] on input "20292299142" at bounding box center [612, 282] width 786 height 12
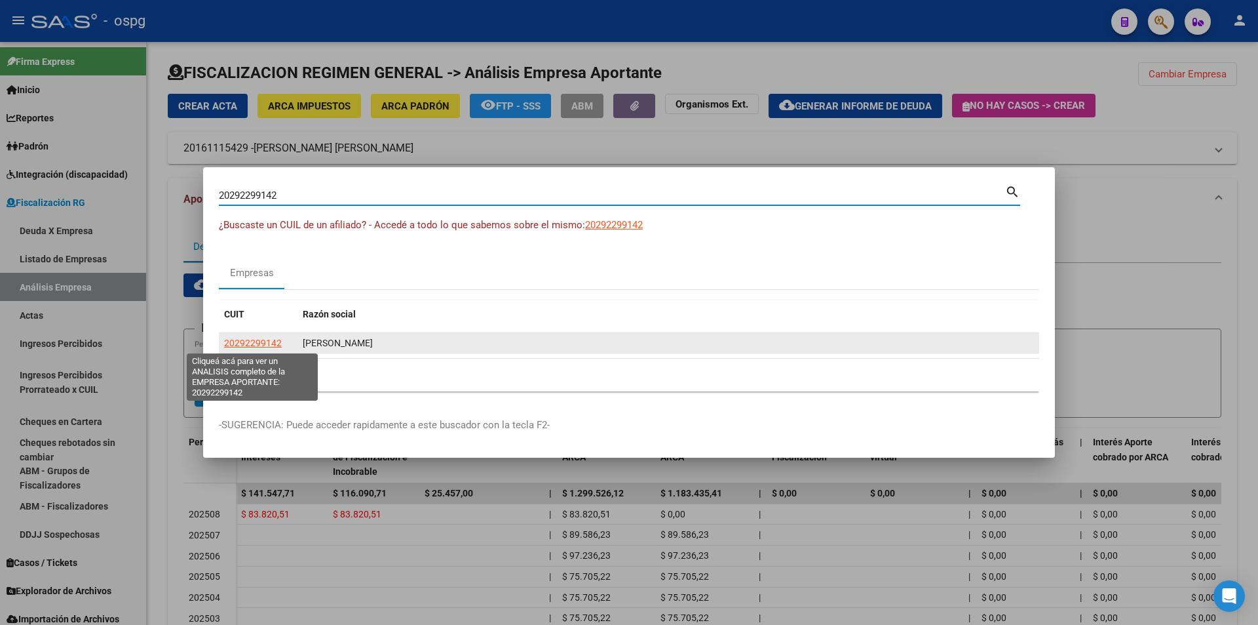
click at [265, 345] on span "20292299142" at bounding box center [253, 342] width 58 height 10
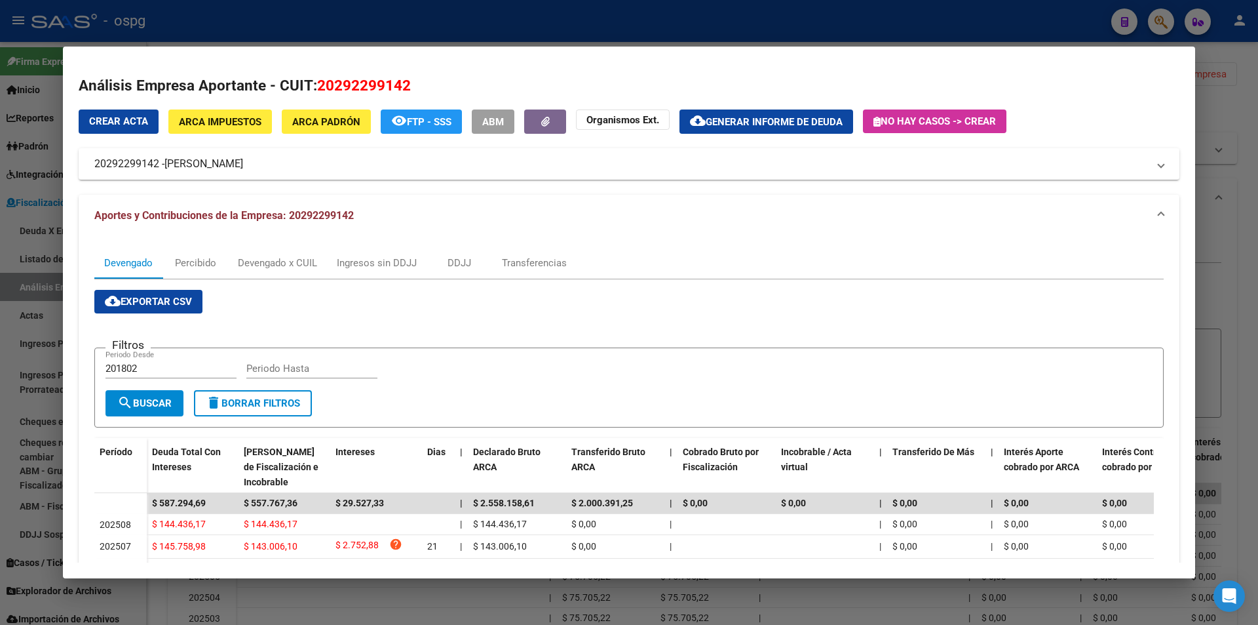
click at [710, 116] on span "Generar informe de deuda" at bounding box center [774, 122] width 137 height 12
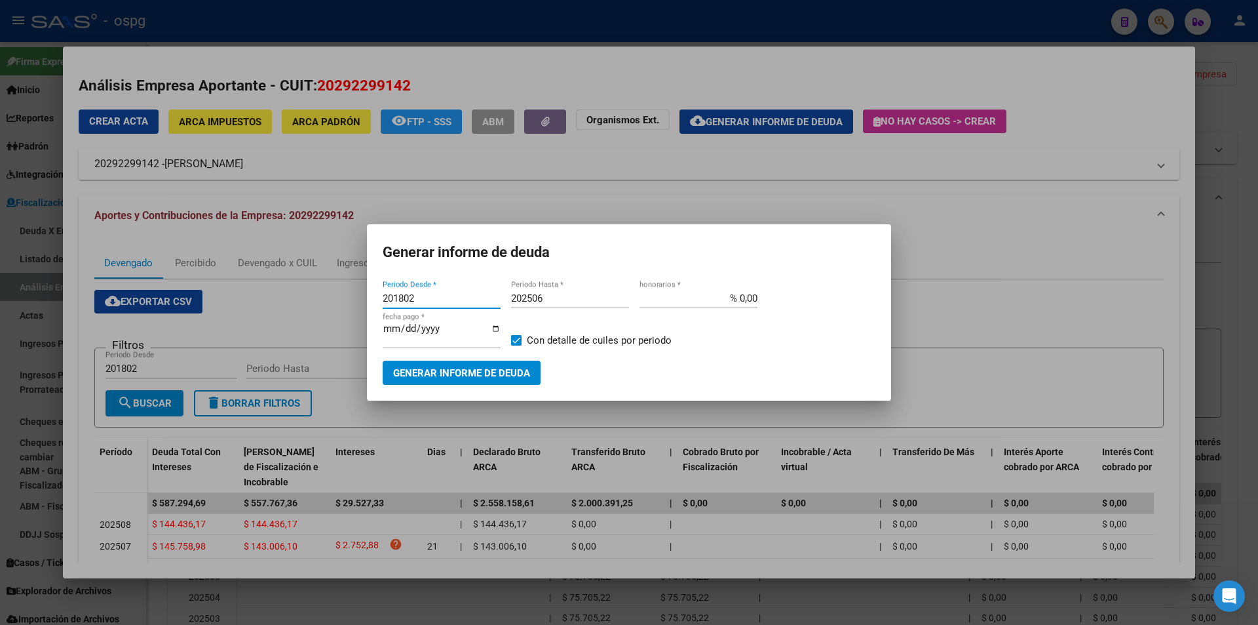
click at [559, 295] on input "202506" at bounding box center [570, 298] width 118 height 12
click at [514, 373] on span "Generar informe de deuda" at bounding box center [461, 373] width 137 height 12
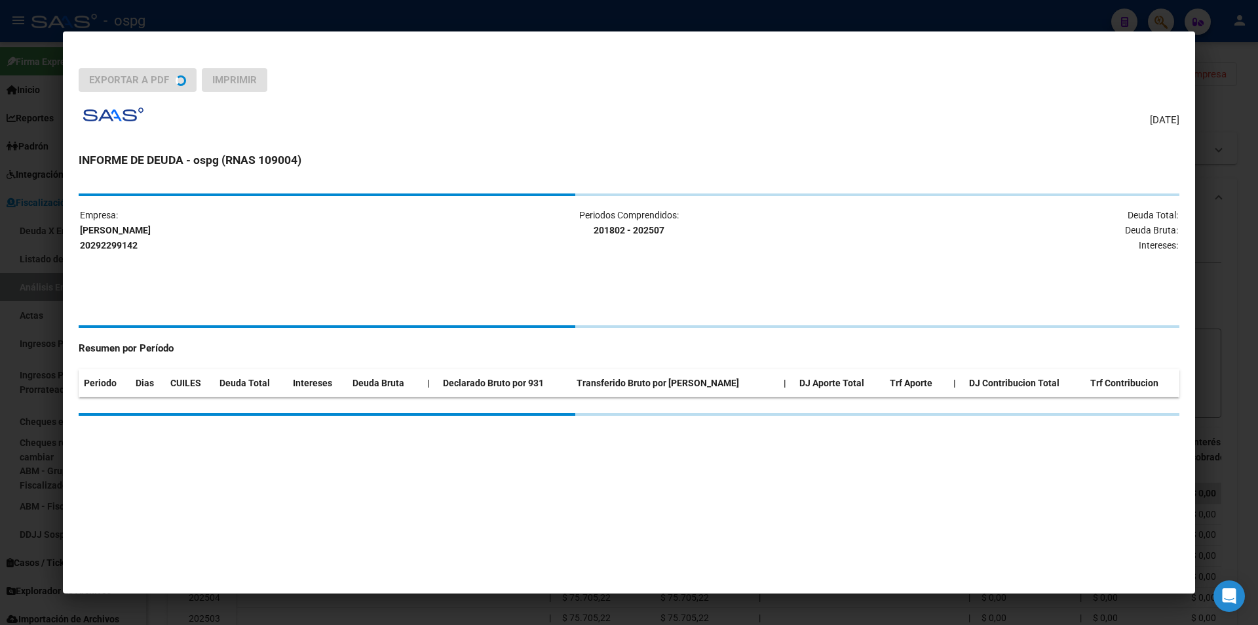
click at [514, 373] on th "Declarado Bruto por 931" at bounding box center [505, 383] width 134 height 28
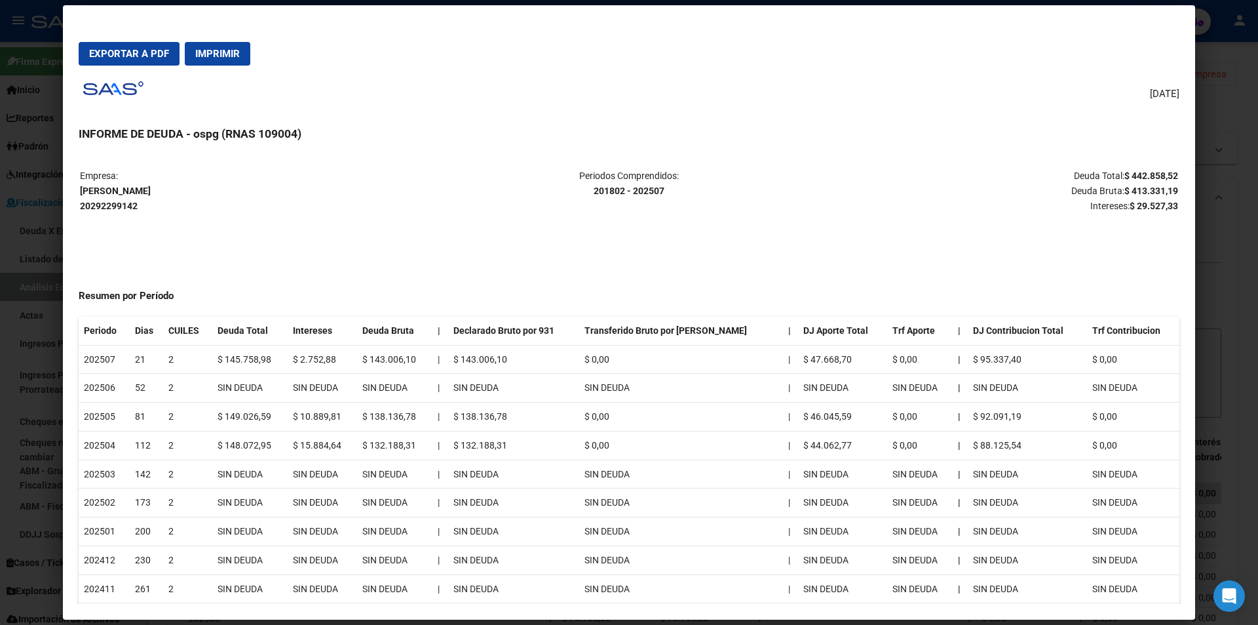
drag, startPoint x: 1114, startPoint y: 175, endPoint x: 1166, endPoint y: 168, distance: 52.3
click at [1166, 168] on table "Empresa: [PERSON_NAME] [PERSON_NAME] 20292299142 Periodos Comprendidos: 201802 …" at bounding box center [629, 190] width 1101 height 47
click at [1205, 282] on div at bounding box center [629, 312] width 1258 height 625
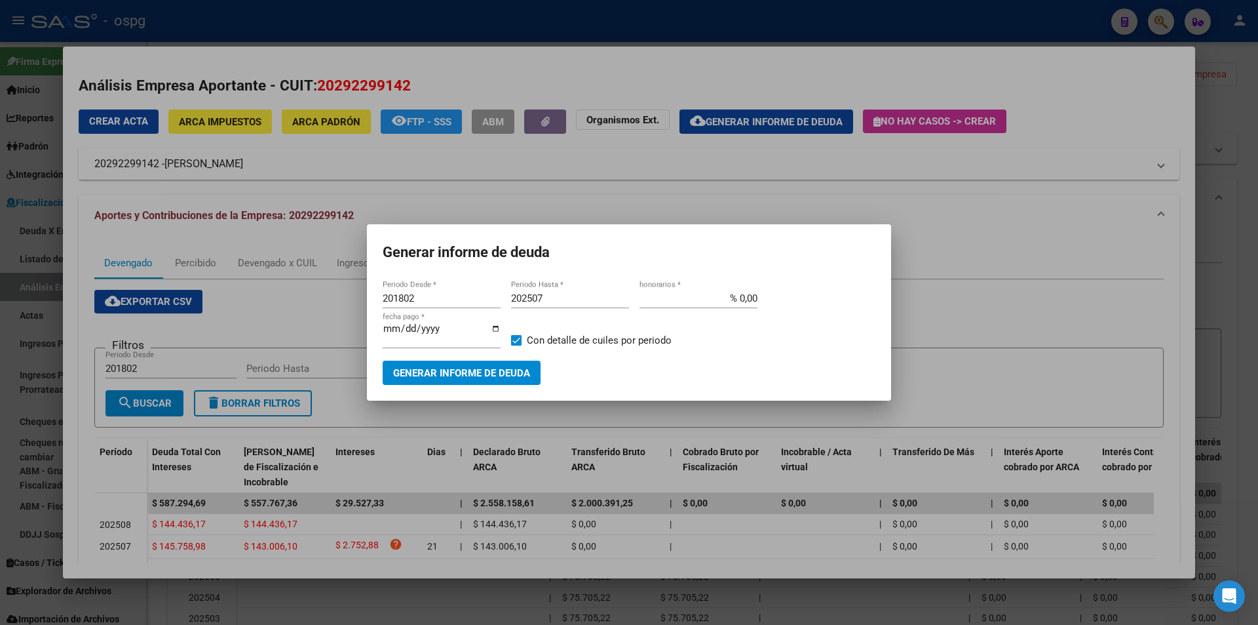
click at [1205, 282] on div at bounding box center [629, 312] width 1258 height 625
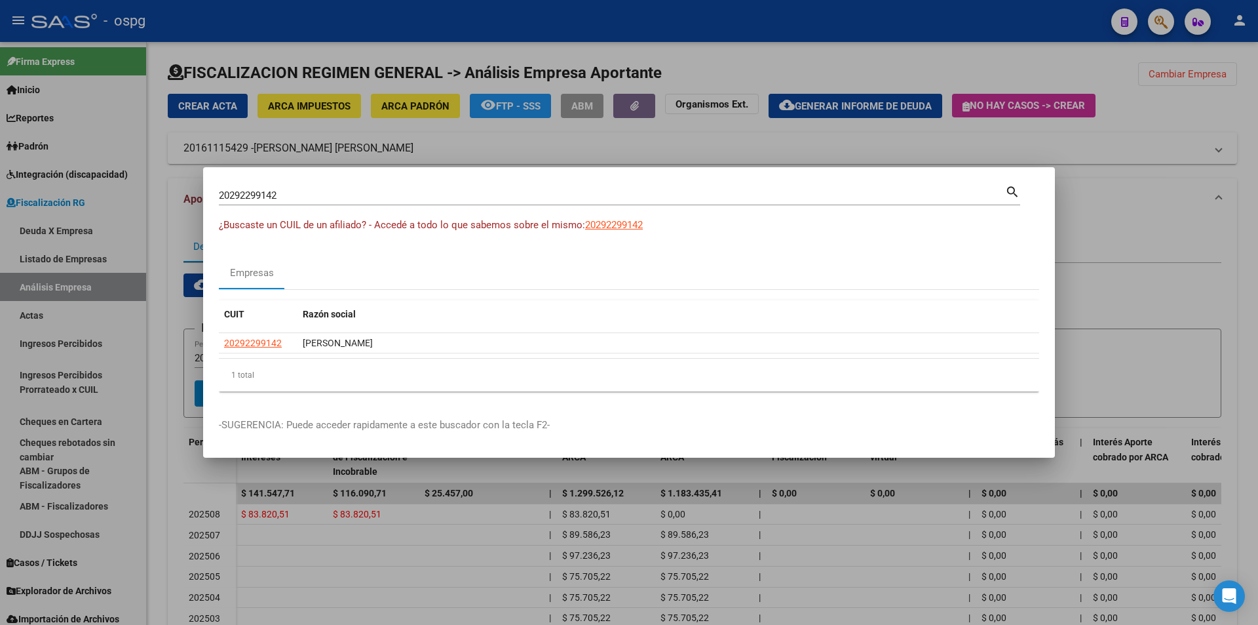
click at [1161, 24] on div at bounding box center [629, 312] width 1258 height 625
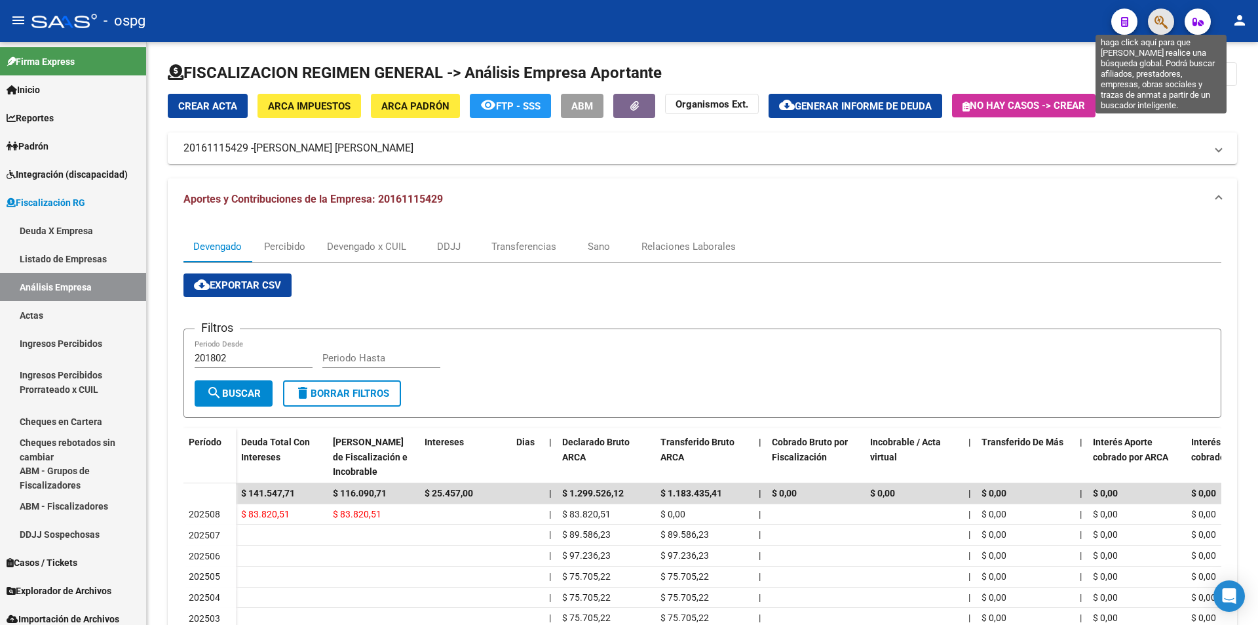
click at [1161, 24] on icon "button" at bounding box center [1161, 21] width 13 height 15
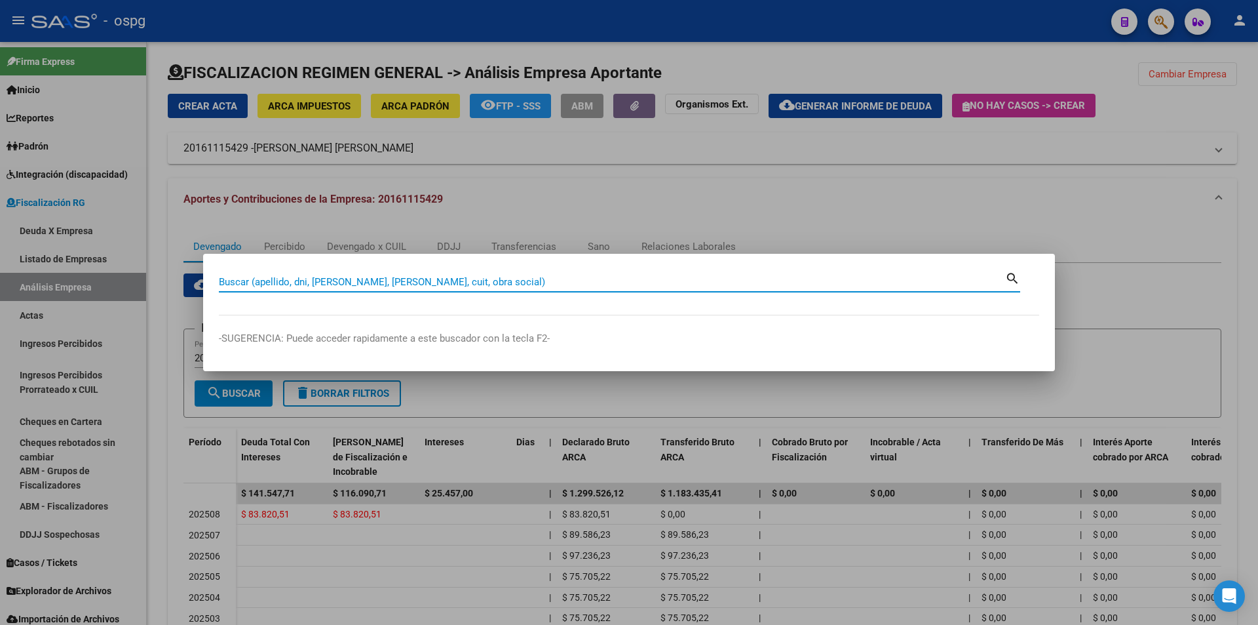
click at [539, 273] on div "Buscar (apellido, dni, [PERSON_NAME], [PERSON_NAME], cuit, obra social)" at bounding box center [612, 282] width 786 height 20
click at [536, 276] on input "Buscar (apellido, dni, [PERSON_NAME], [PERSON_NAME], cuit, obra social)" at bounding box center [612, 282] width 786 height 12
paste input "30718065263"
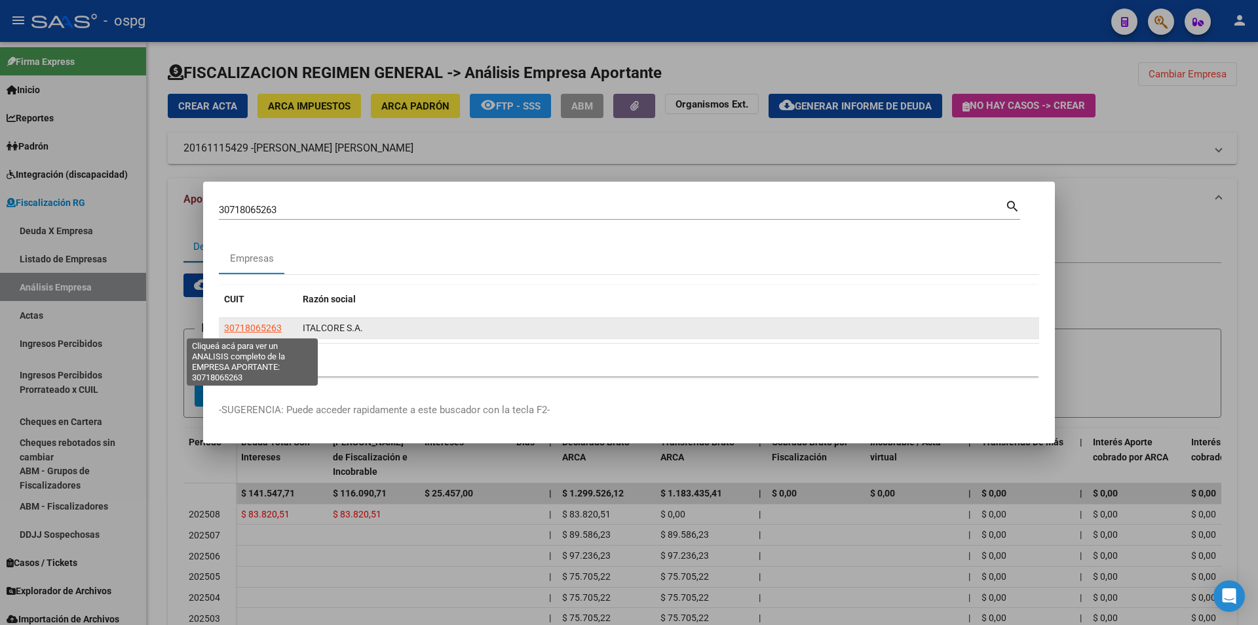
click at [242, 329] on span "30718065263" at bounding box center [253, 327] width 58 height 10
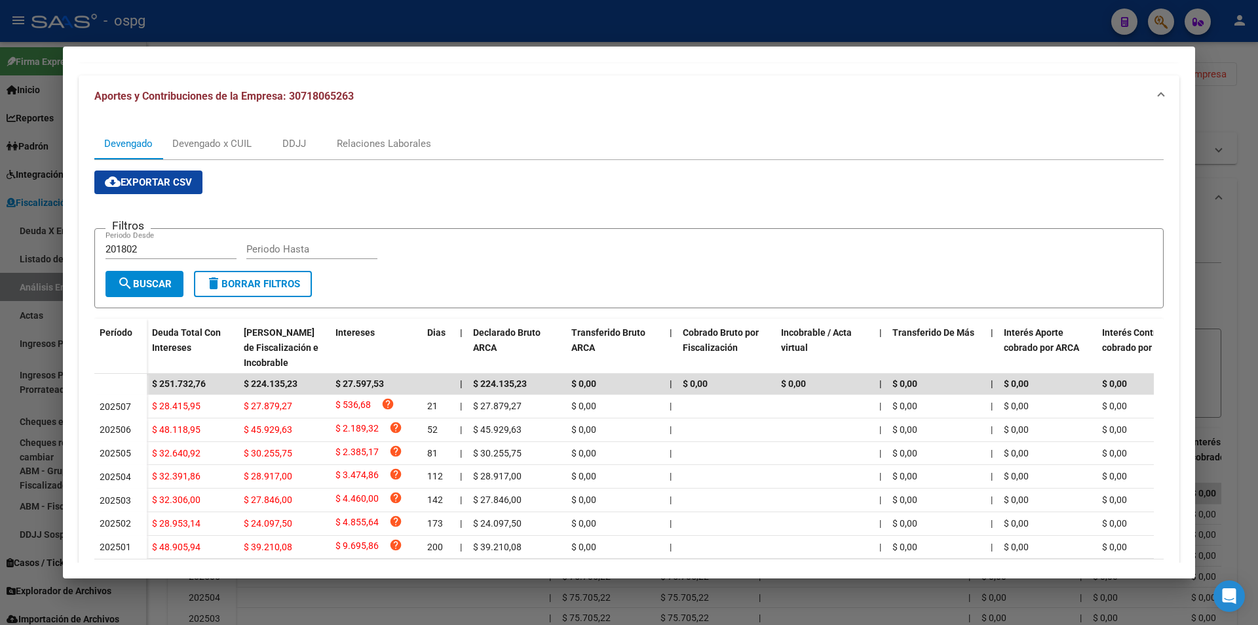
scroll to position [131, 0]
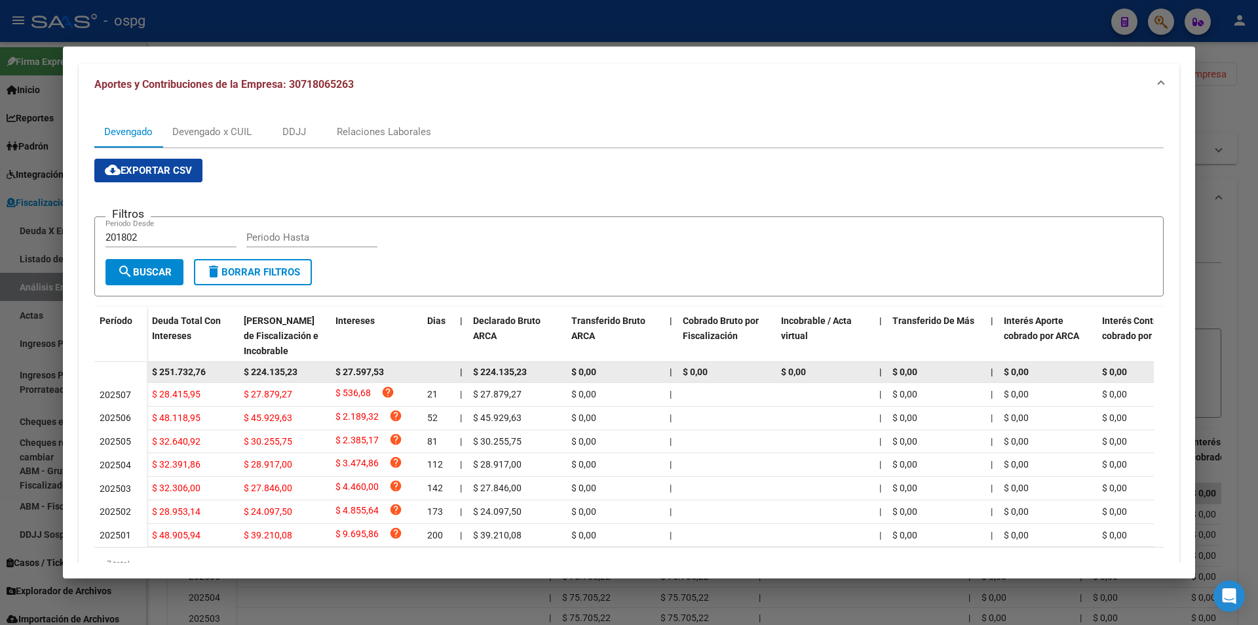
drag, startPoint x: 209, startPoint y: 374, endPoint x: 145, endPoint y: 372, distance: 64.2
click at [145, 372] on datatable-body-row "$ 251.732,76 $ 224.135,23 $ 27.597,53 | $ 224.135,23 $ 0,00 | $ 0,00 $ 0,00 | $…" at bounding box center [903, 372] width 1619 height 21
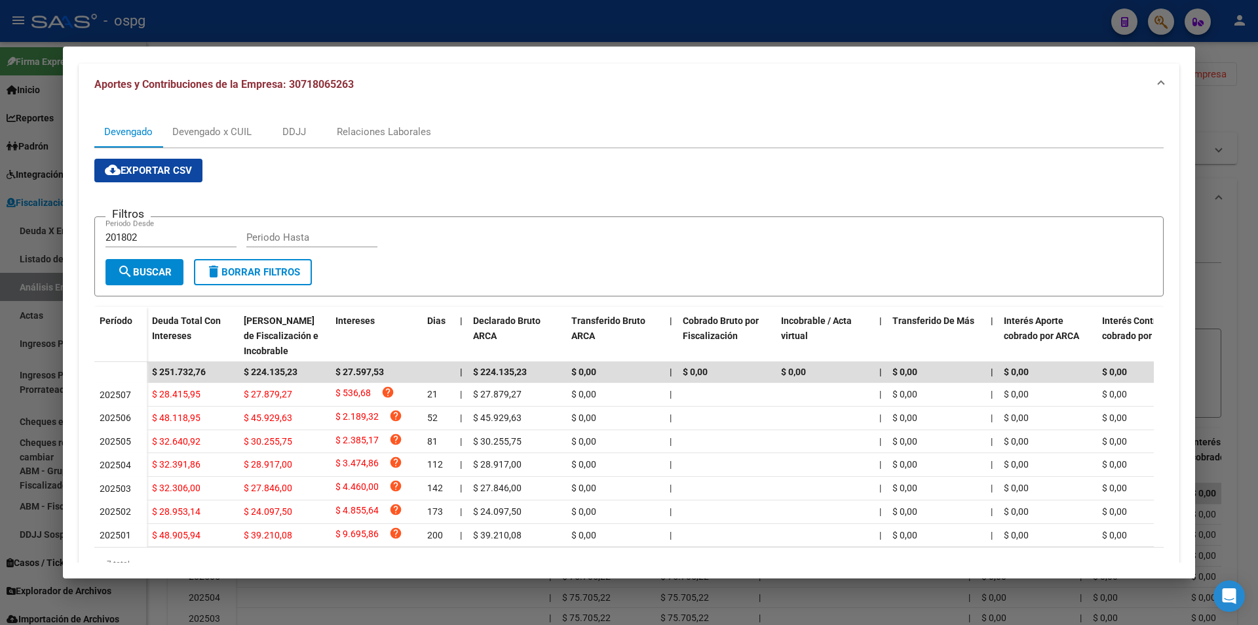
click at [1234, 270] on div at bounding box center [629, 312] width 1258 height 625
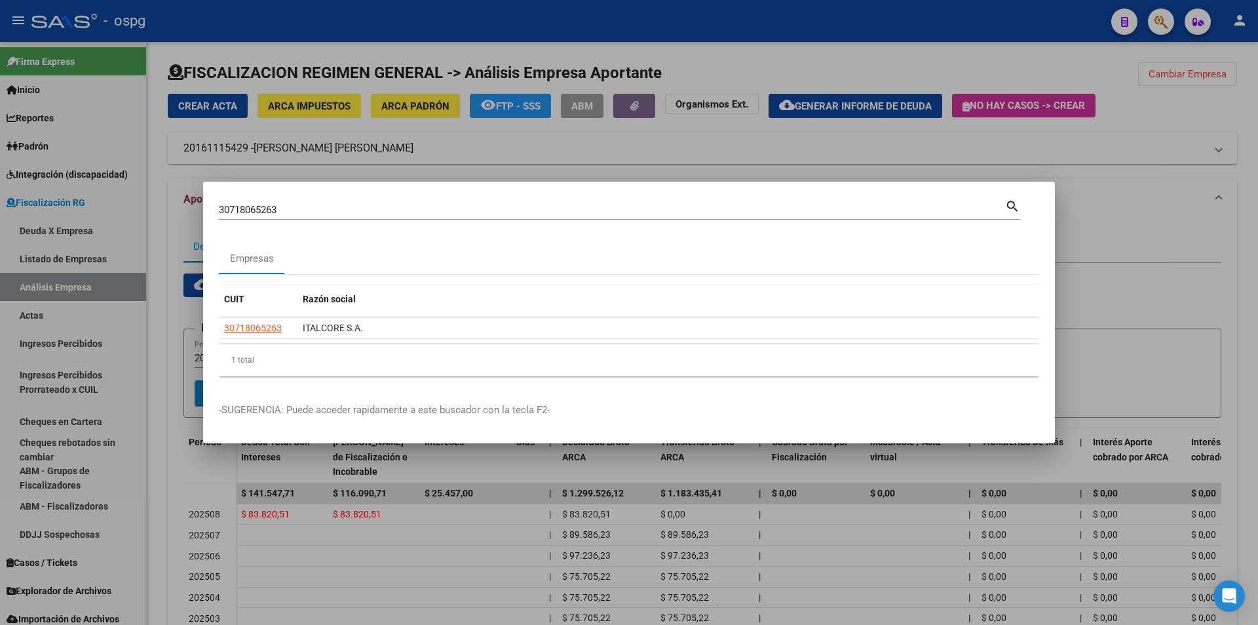
click at [1234, 270] on div at bounding box center [629, 312] width 1258 height 625
click at [1234, 270] on div "Devengado Percibido Devengado x CUIL DDJJ Transferencias Sano Relaciones Labora…" at bounding box center [703, 493] width 1070 height 546
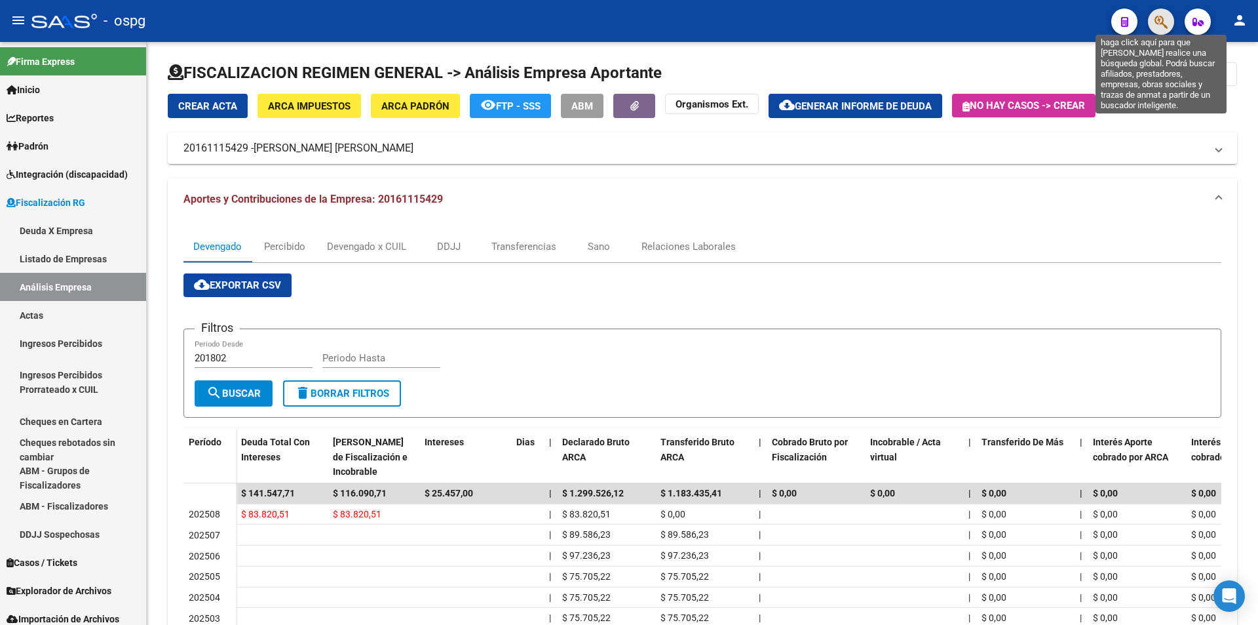
click at [1157, 27] on icon "button" at bounding box center [1161, 21] width 13 height 15
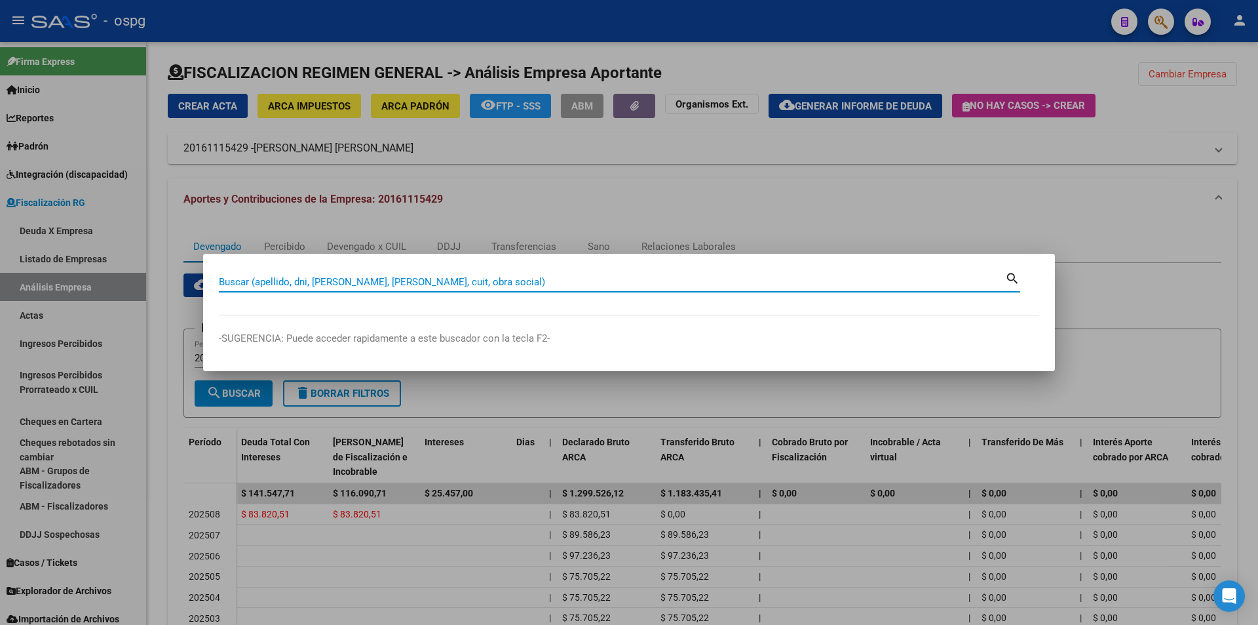
click at [458, 276] on input "Buscar (apellido, dni, [PERSON_NAME], [PERSON_NAME], cuit, obra social)" at bounding box center [612, 282] width 786 height 12
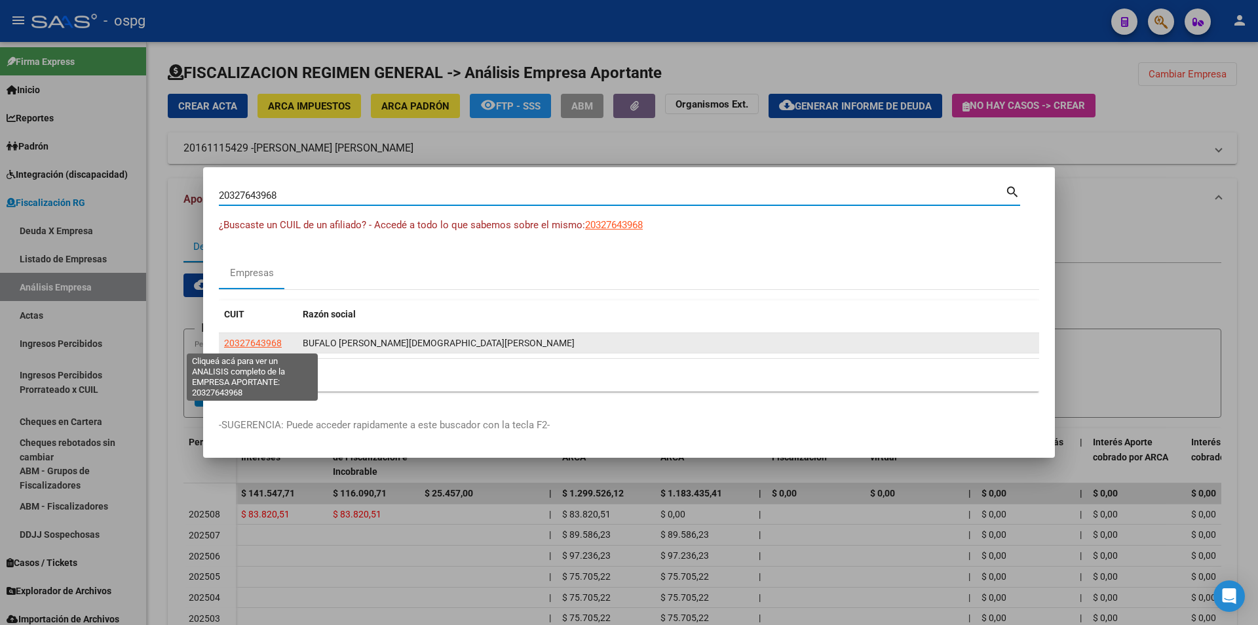
click at [248, 343] on span "20327643968" at bounding box center [253, 342] width 58 height 10
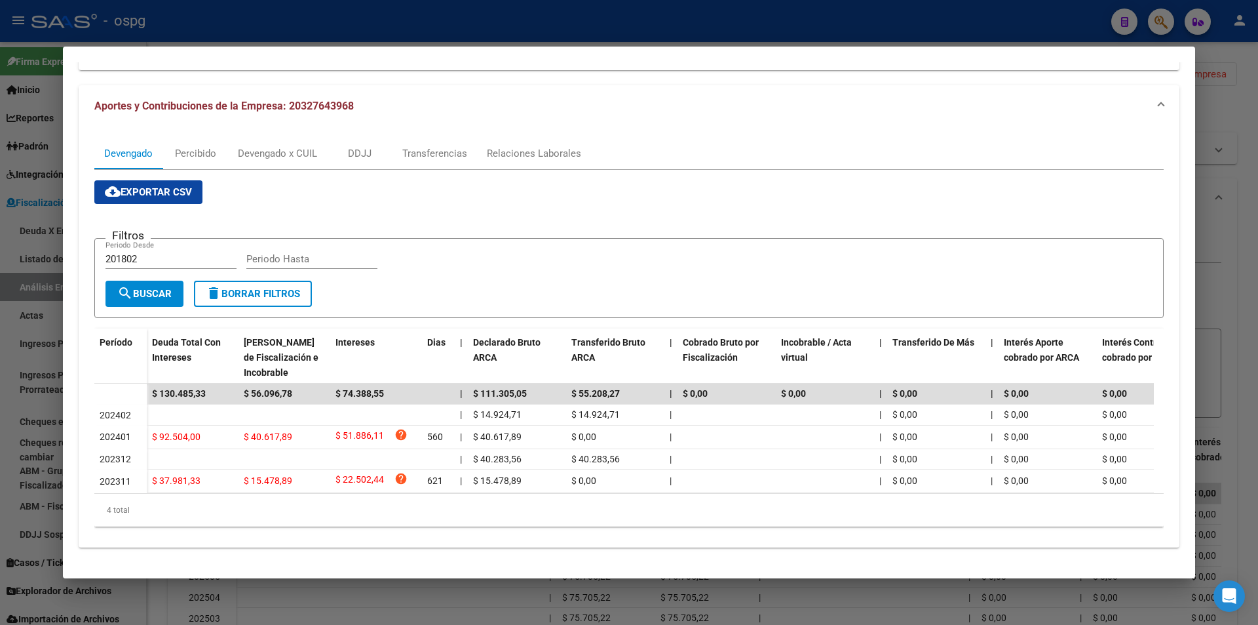
scroll to position [121, 0]
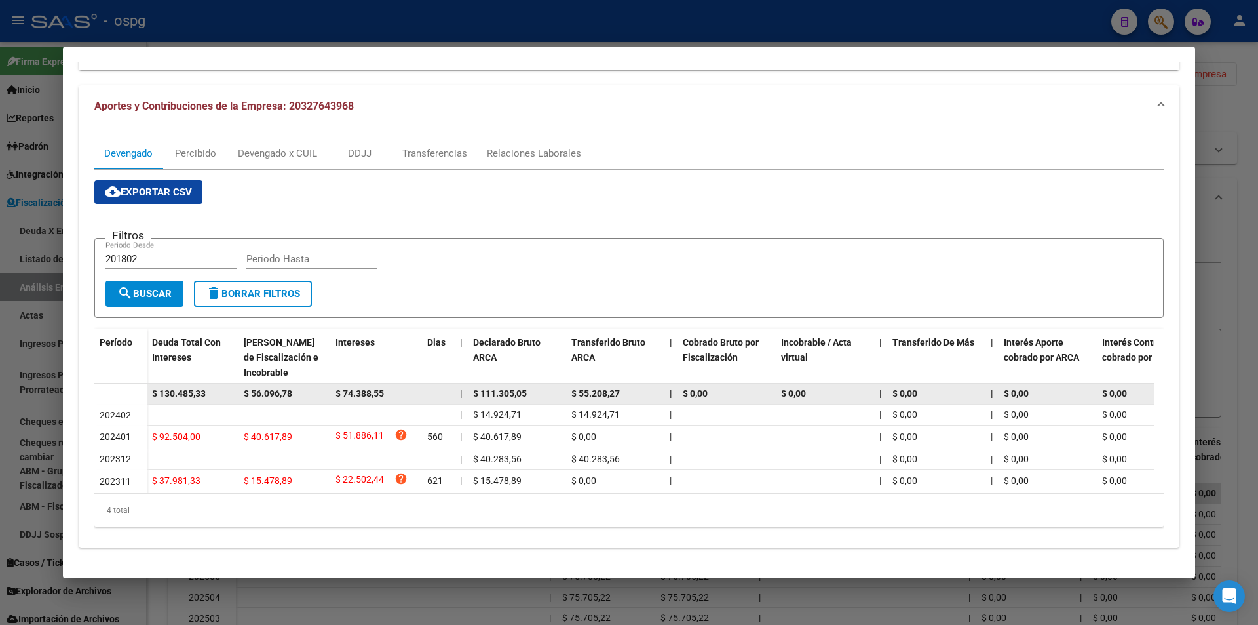
drag, startPoint x: 210, startPoint y: 382, endPoint x: 142, endPoint y: 380, distance: 68.2
click at [142, 383] on datatable-body-row "$ 130.485,33 $ 56.096,78 $ 74.388,55 | $ 111.305,05 $ 55.208,27 | $ 0,00 $ 0,00…" at bounding box center [903, 393] width 1619 height 21
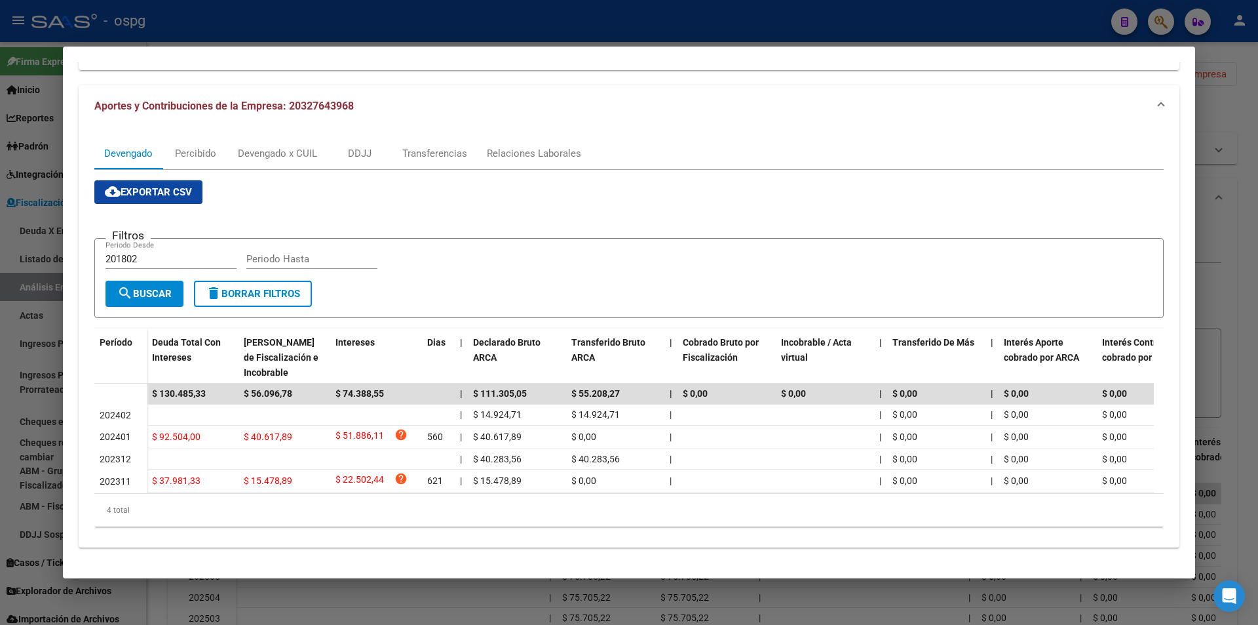
click at [1240, 228] on div at bounding box center [629, 312] width 1258 height 625
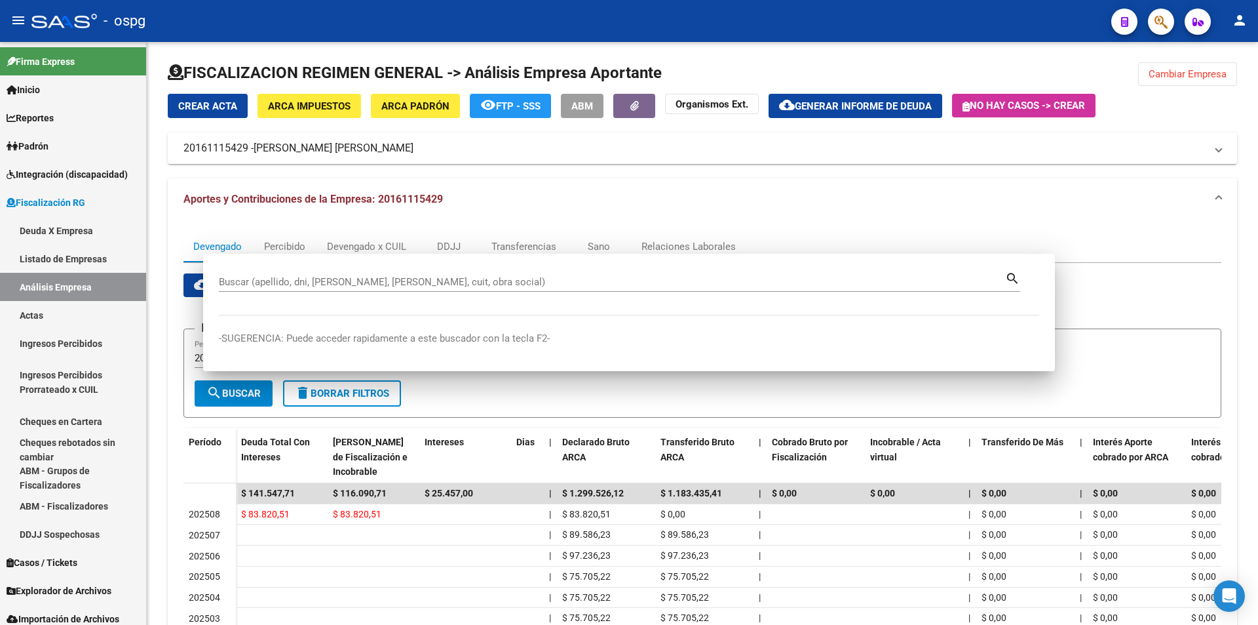
click at [1240, 228] on div "FISCALIZACION REGIMEN GENERAL -> Análisis Empresa Aportante Cambiar Empresa Cre…" at bounding box center [702, 419] width 1111 height 756
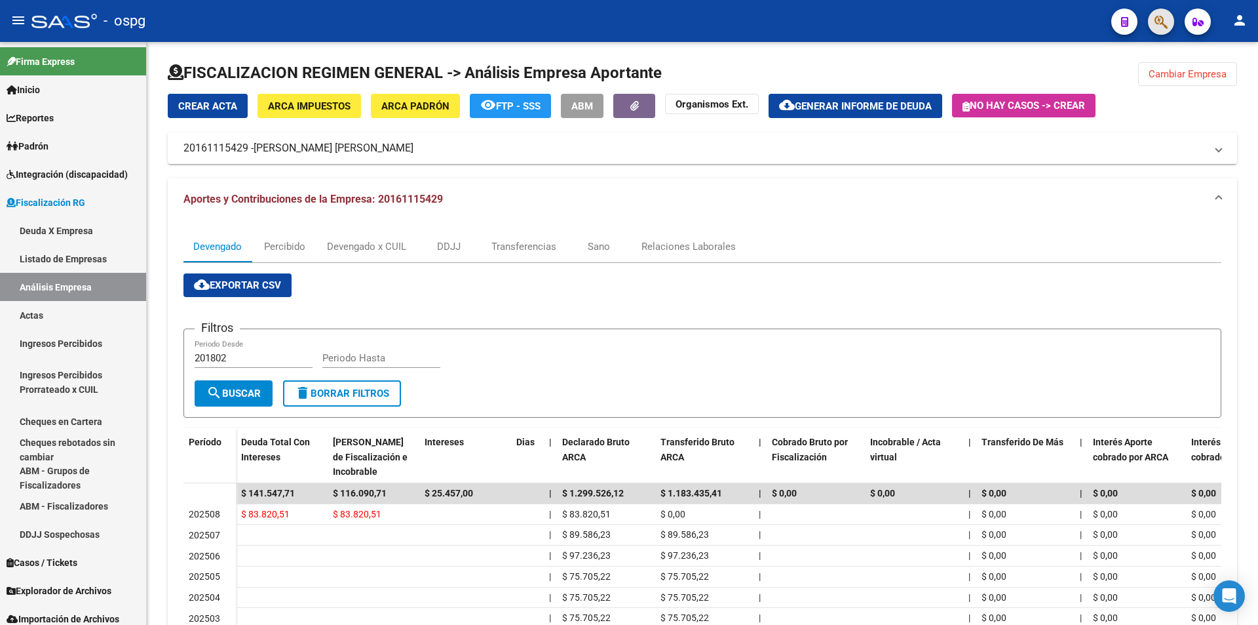
click at [1153, 20] on button "button" at bounding box center [1161, 22] width 26 height 26
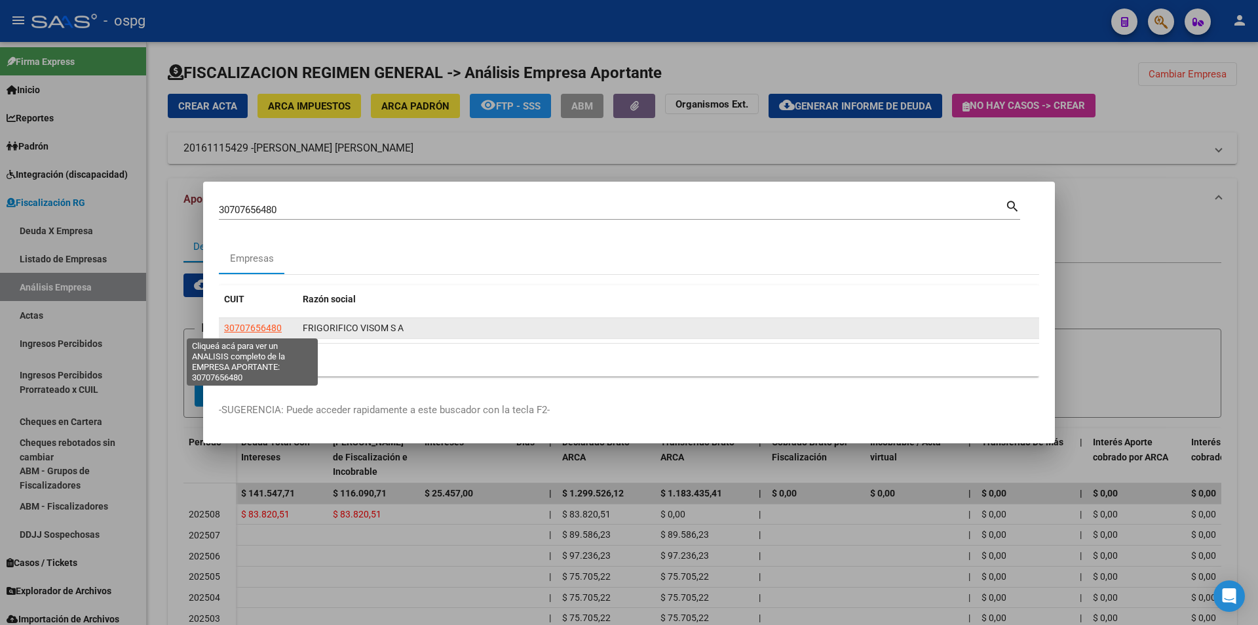
click at [261, 329] on span "30707656480" at bounding box center [253, 327] width 58 height 10
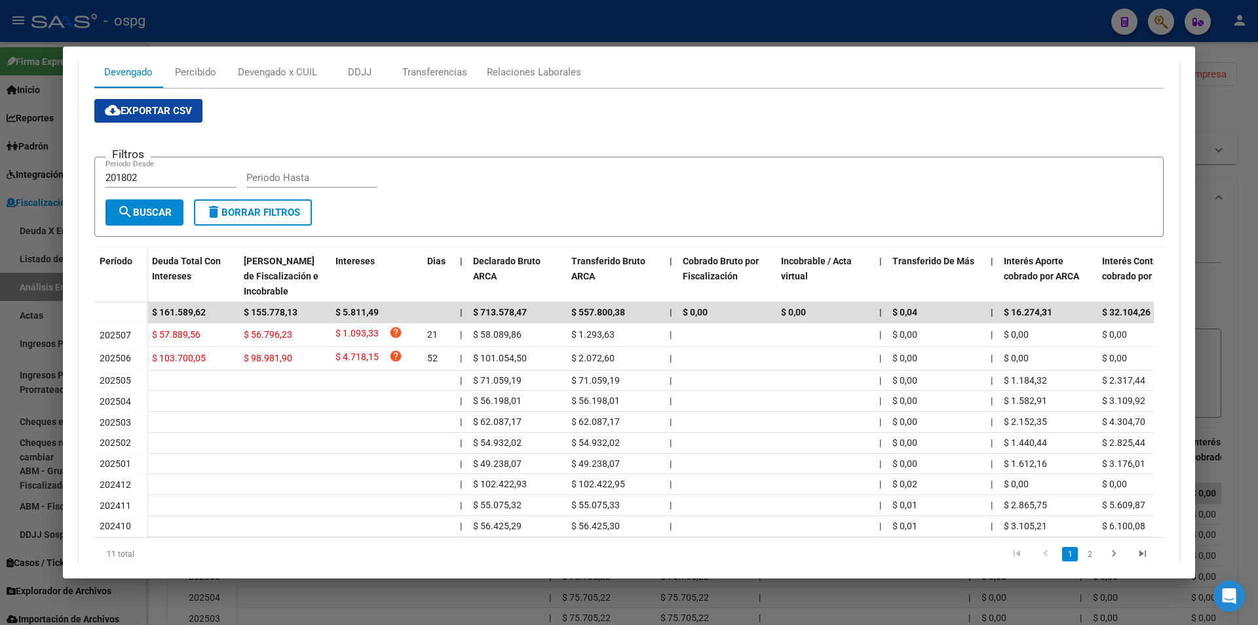
scroll to position [197, 0]
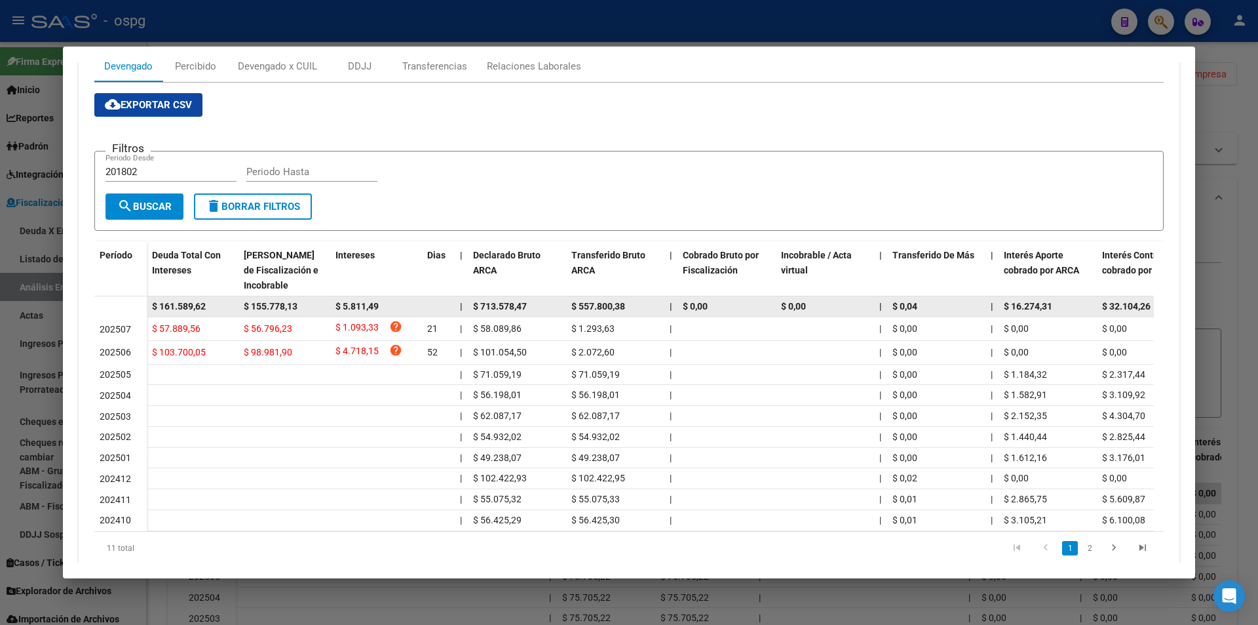
drag, startPoint x: 212, startPoint y: 307, endPoint x: 147, endPoint y: 309, distance: 65.6
click at [147, 309] on datatable-body-cell "$ 161.589,62" at bounding box center [193, 306] width 92 height 20
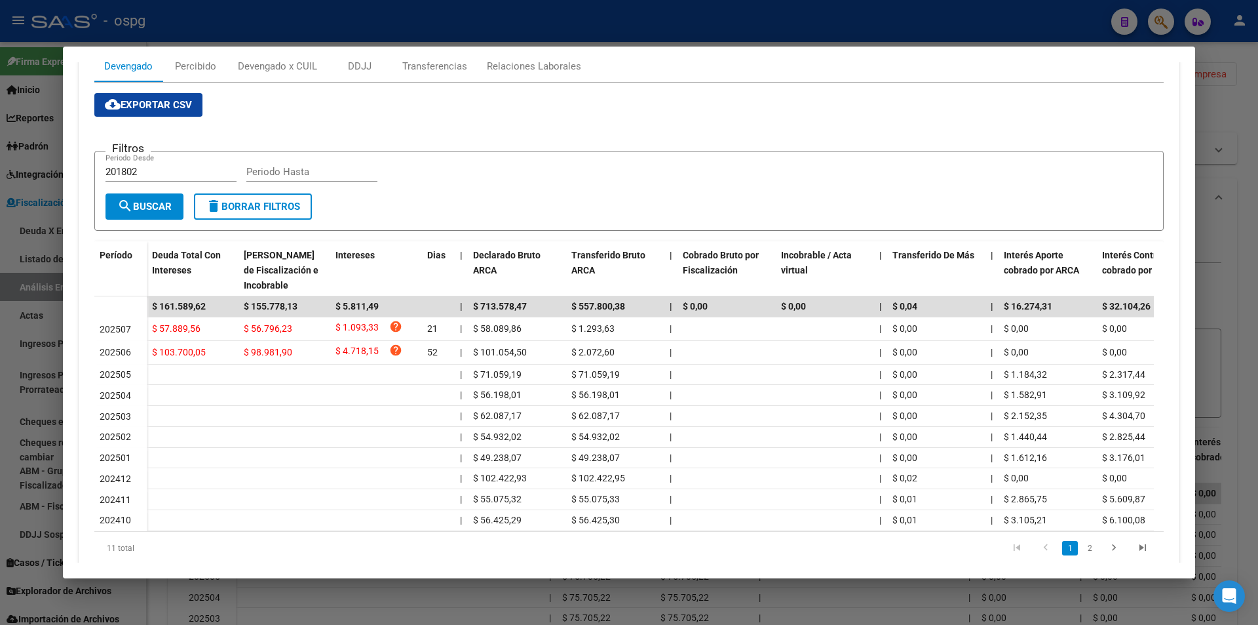
click at [1225, 273] on div at bounding box center [629, 312] width 1258 height 625
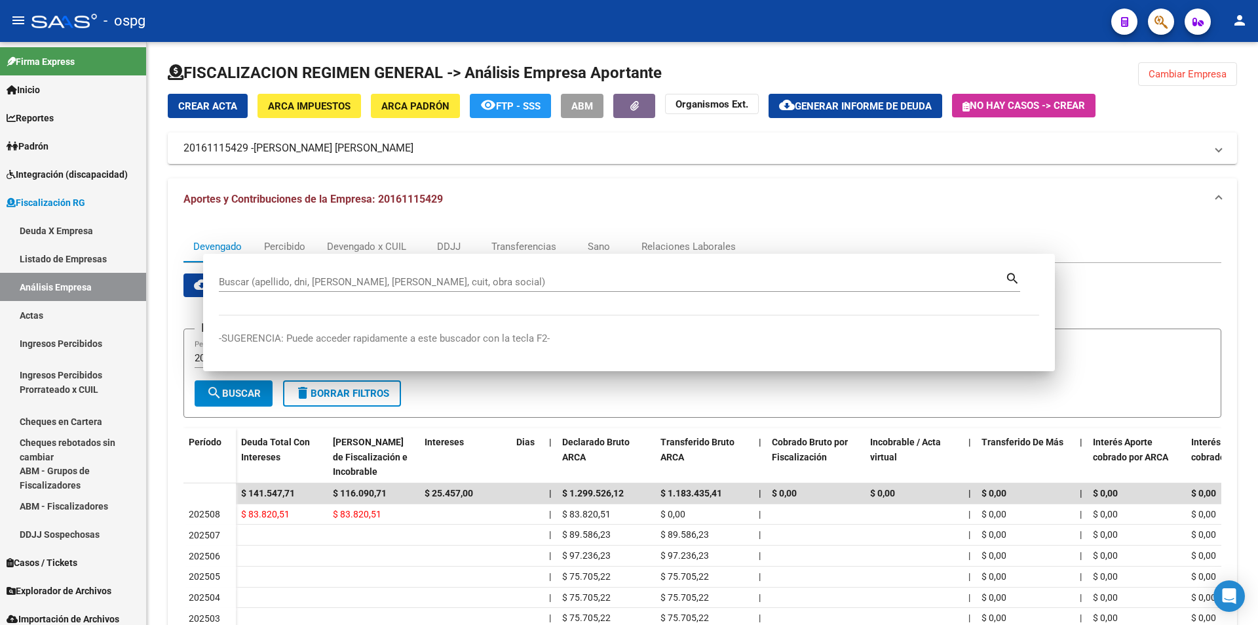
click at [1225, 273] on div "Devengado Percibido Devengado x CUIL DDJJ Transferencias Sano Relaciones Labora…" at bounding box center [703, 493] width 1070 height 546
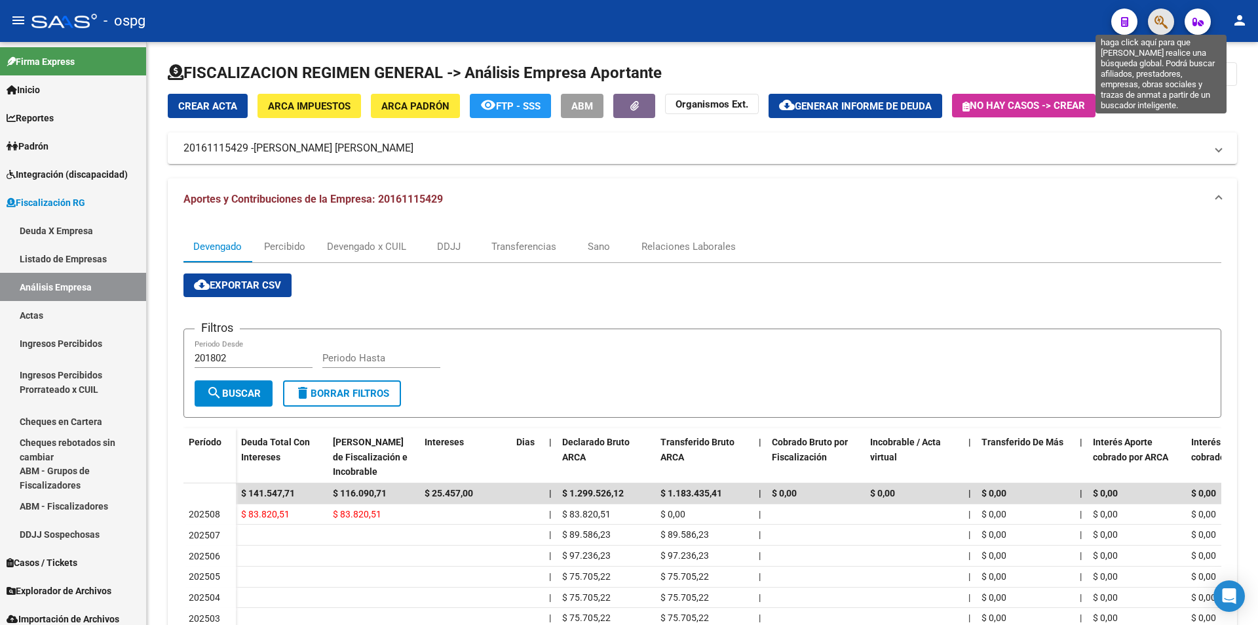
click at [1159, 28] on icon "button" at bounding box center [1161, 21] width 13 height 15
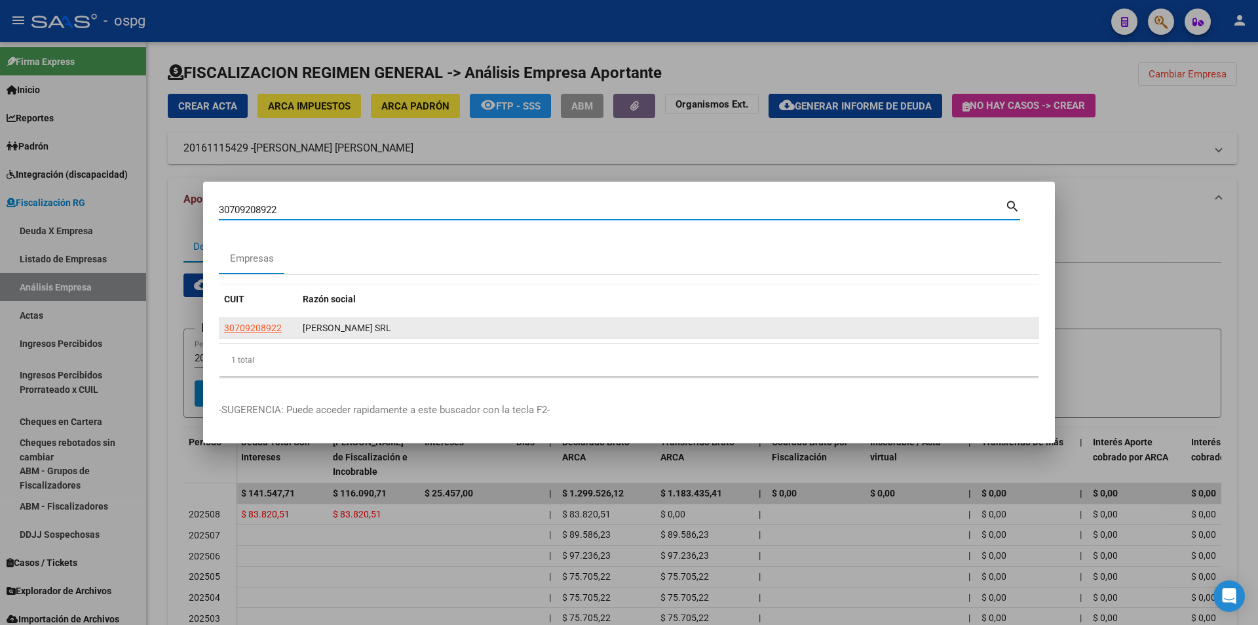
click at [275, 321] on app-link-go-to "30709208922" at bounding box center [253, 327] width 58 height 15
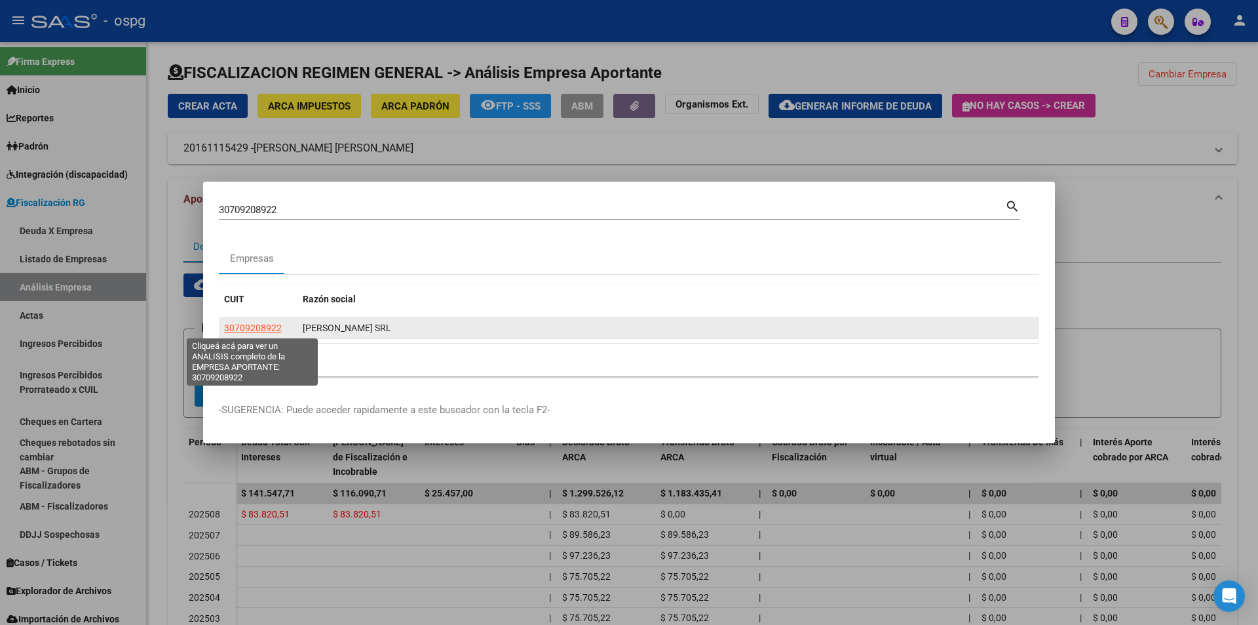
click at [271, 327] on span "30709208922" at bounding box center [253, 327] width 58 height 10
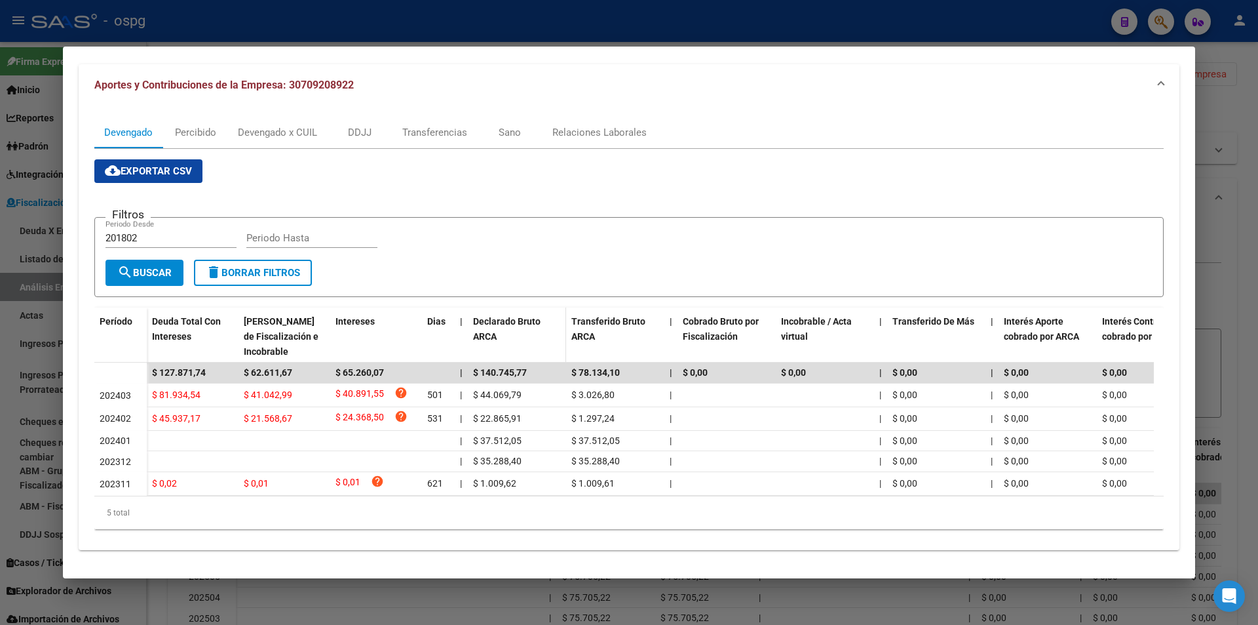
scroll to position [131, 0]
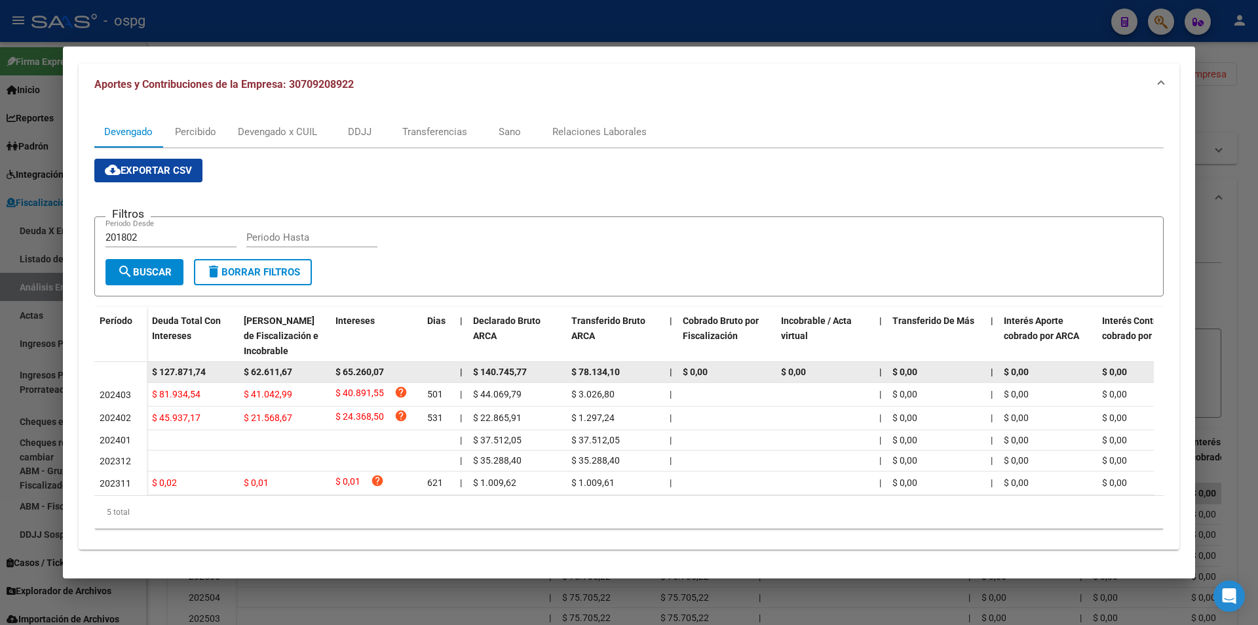
drag, startPoint x: 209, startPoint y: 373, endPoint x: 147, endPoint y: 375, distance: 62.3
click at [147, 375] on datatable-body-cell "$ 127.871,74" at bounding box center [193, 372] width 92 height 20
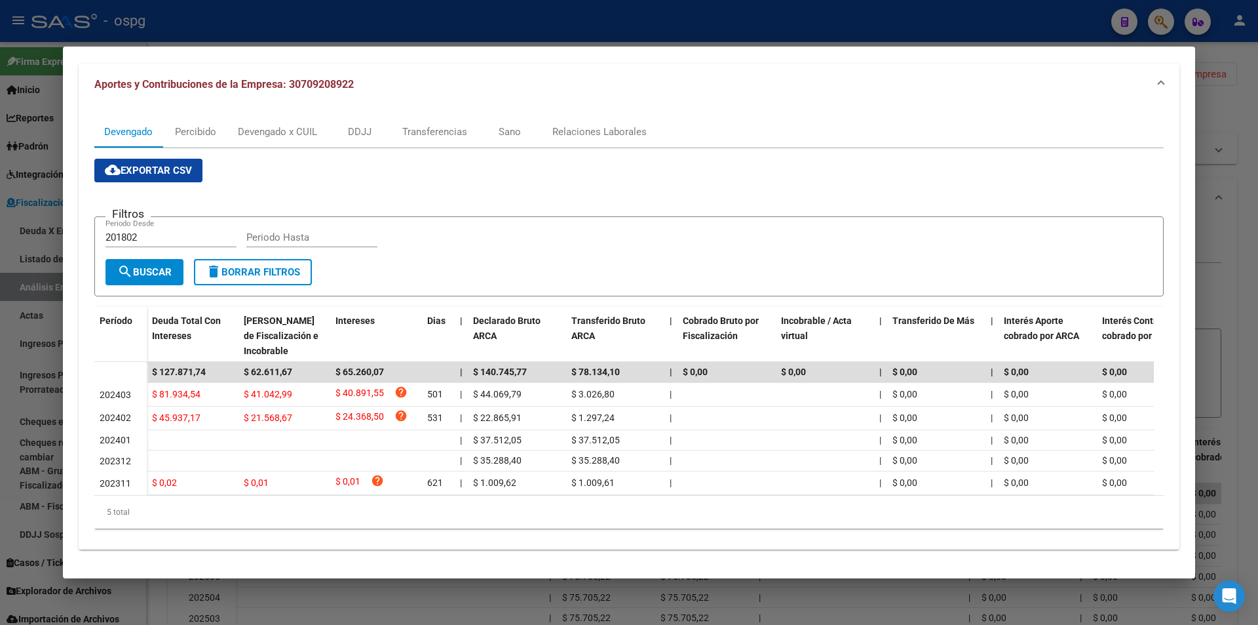
click at [1226, 233] on div at bounding box center [629, 312] width 1258 height 625
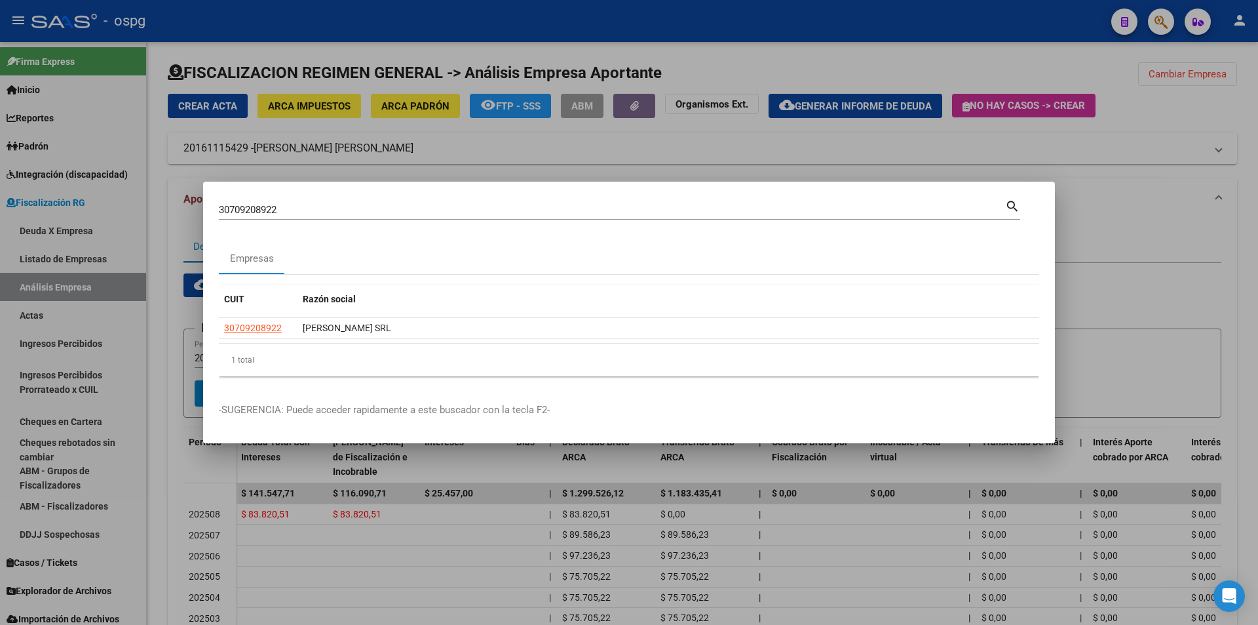
click at [1226, 233] on div at bounding box center [629, 312] width 1258 height 625
click at [1226, 233] on div "Devengado Percibido Devengado x CUIL DDJJ Transferencias Sano Relaciones Labora…" at bounding box center [703, 493] width 1070 height 546
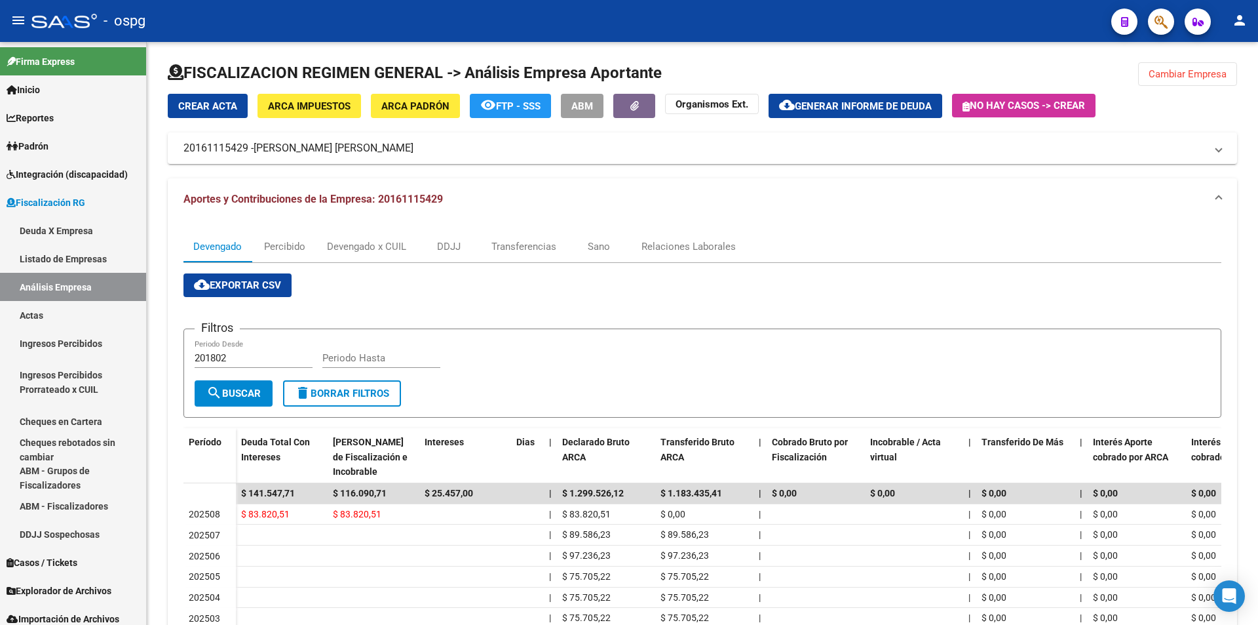
click at [1162, 10] on span "button" at bounding box center [1161, 22] width 13 height 27
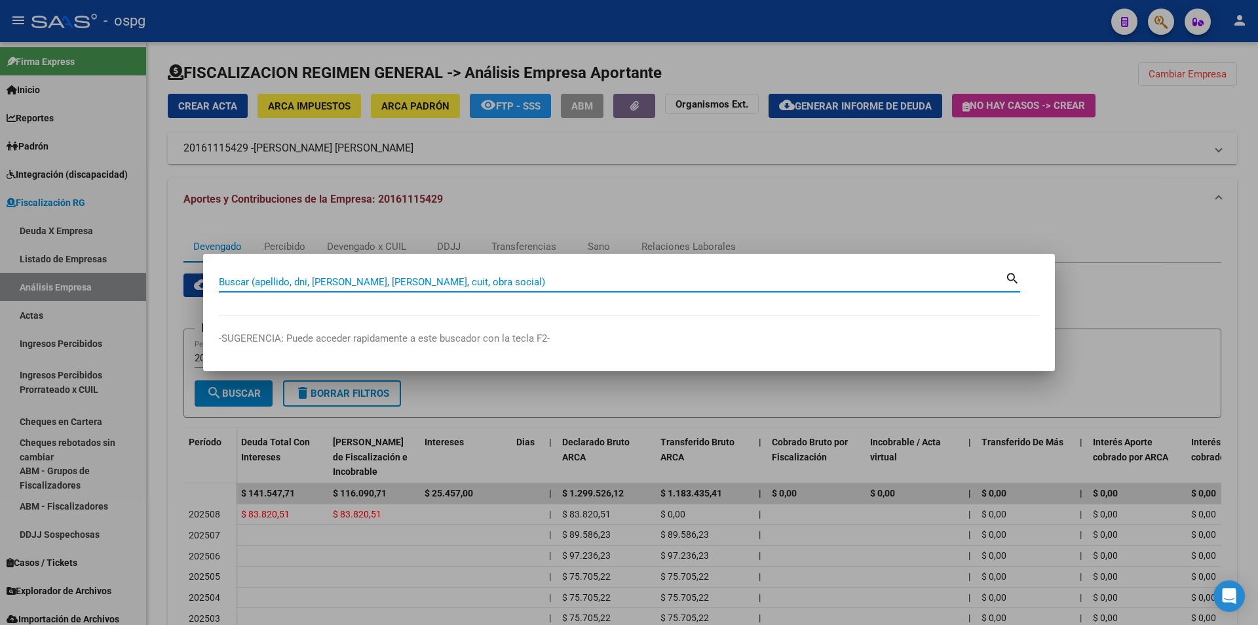
paste input "20364139072"
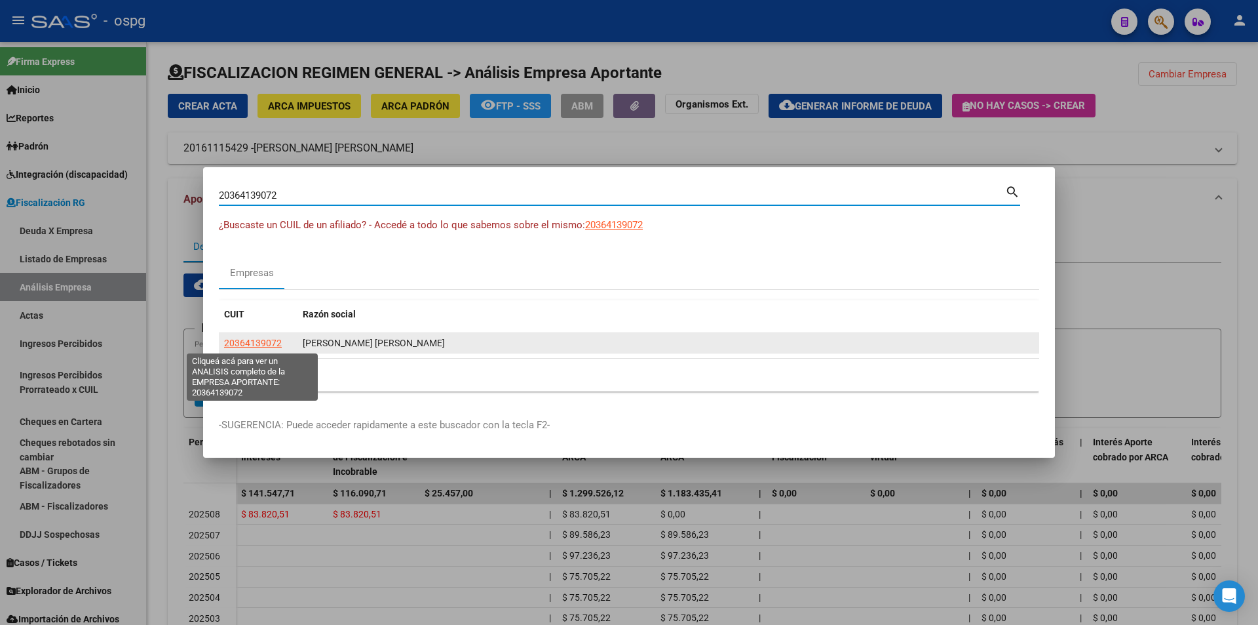
click at [270, 346] on span "20364139072" at bounding box center [253, 342] width 58 height 10
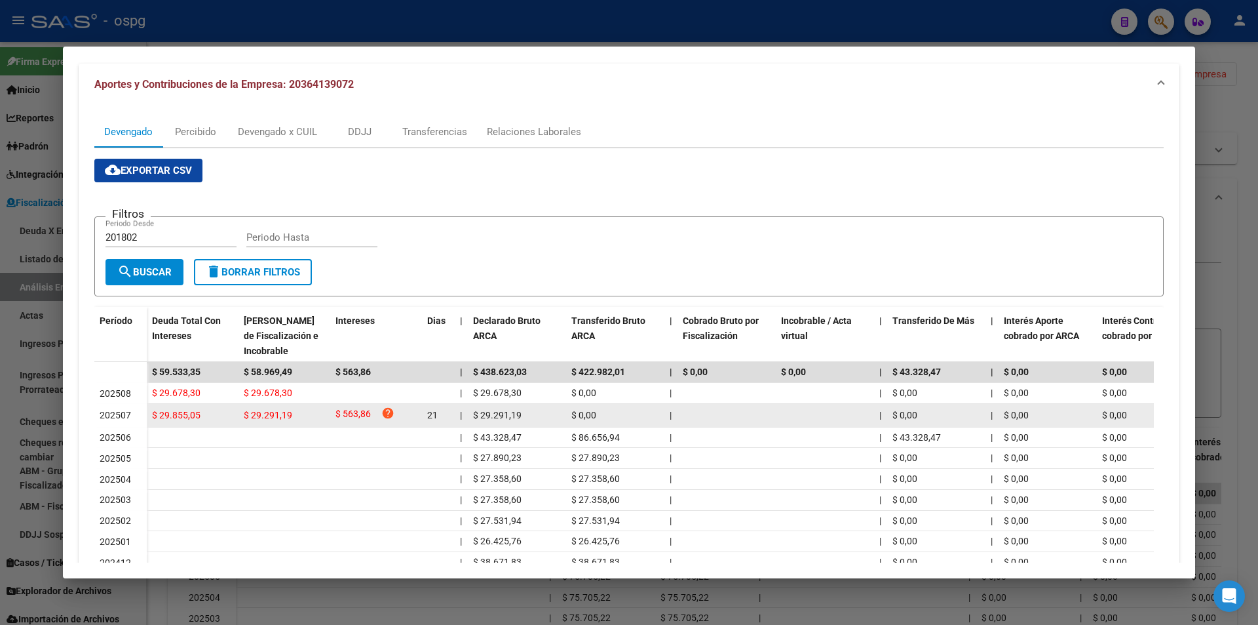
drag, startPoint x: 214, startPoint y: 413, endPoint x: 146, endPoint y: 414, distance: 68.2
click at [146, 414] on datatable-body-row "202507 $ 29.855,05 $ 29.291,19 $ 563,86 help 21 | $ 29.291,19 $ 0,00 | | $ 0,00…" at bounding box center [903, 416] width 1619 height 24
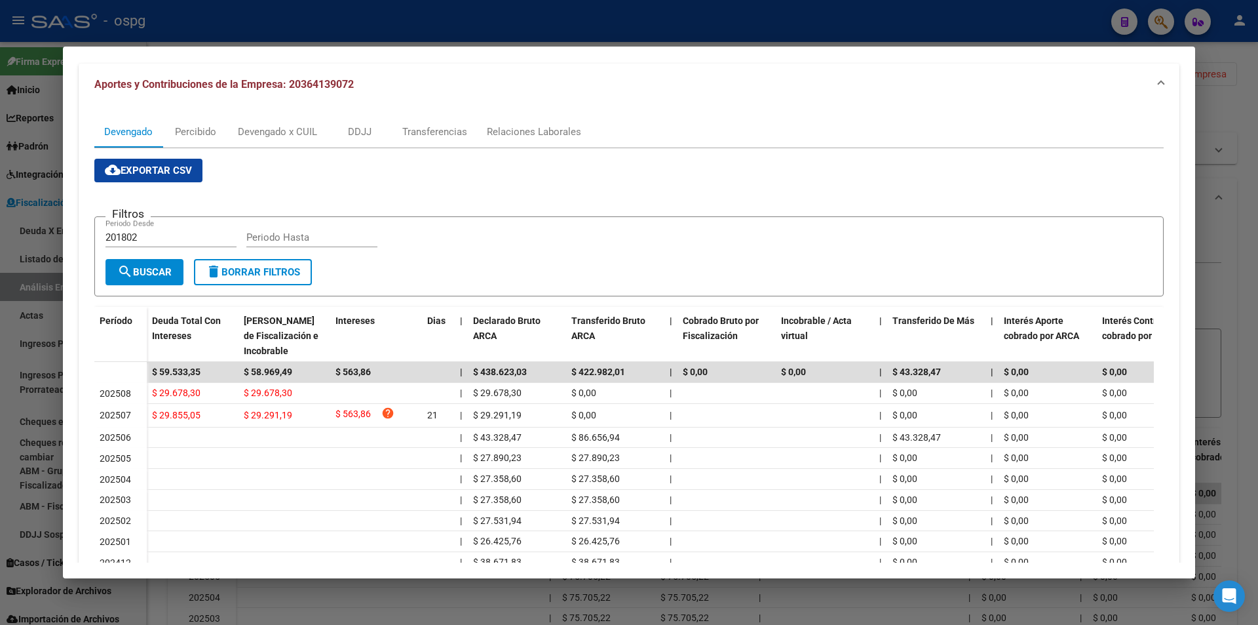
click at [1231, 326] on div at bounding box center [629, 312] width 1258 height 625
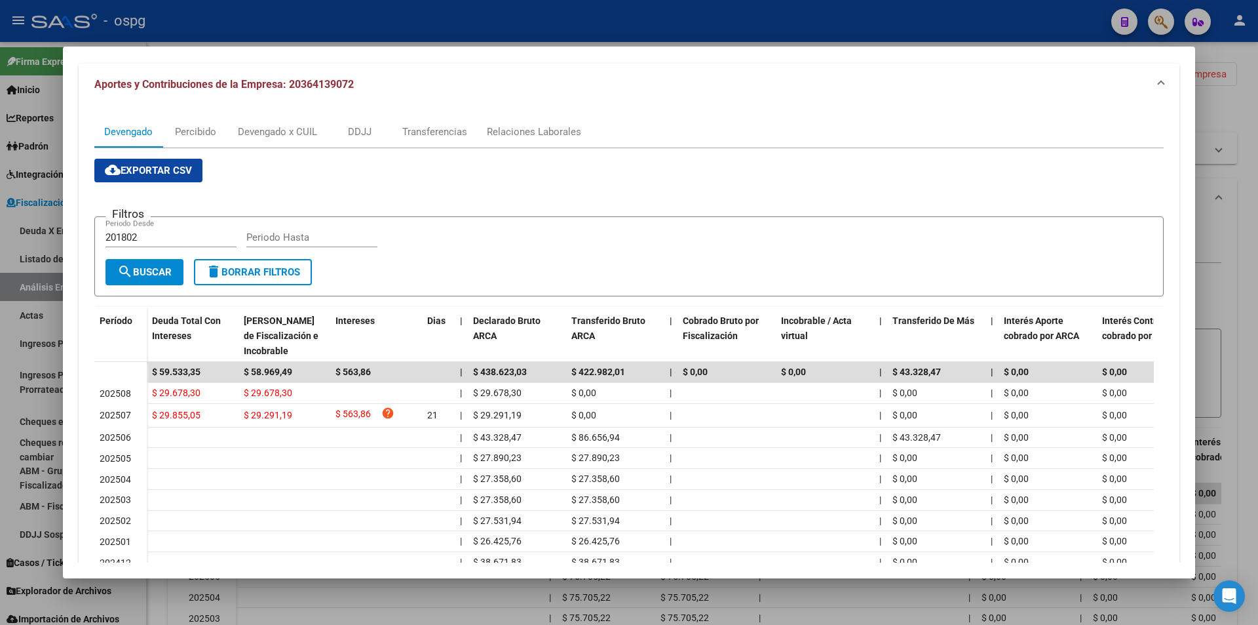
click at [1231, 326] on div at bounding box center [629, 312] width 1258 height 625
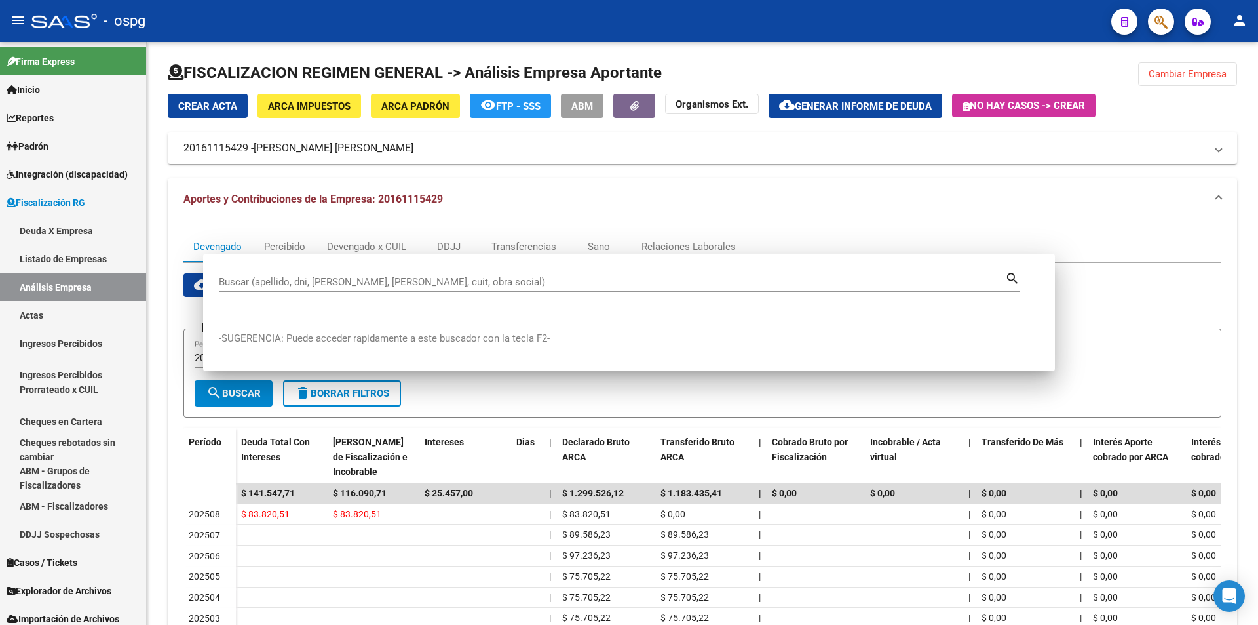
drag, startPoint x: 1231, startPoint y: 326, endPoint x: 1231, endPoint y: 241, distance: 85.2
click at [1231, 325] on div "Devengado Percibido Devengado x CUIL DDJJ Transferencias Sano Relaciones Labora…" at bounding box center [703, 493] width 1070 height 546
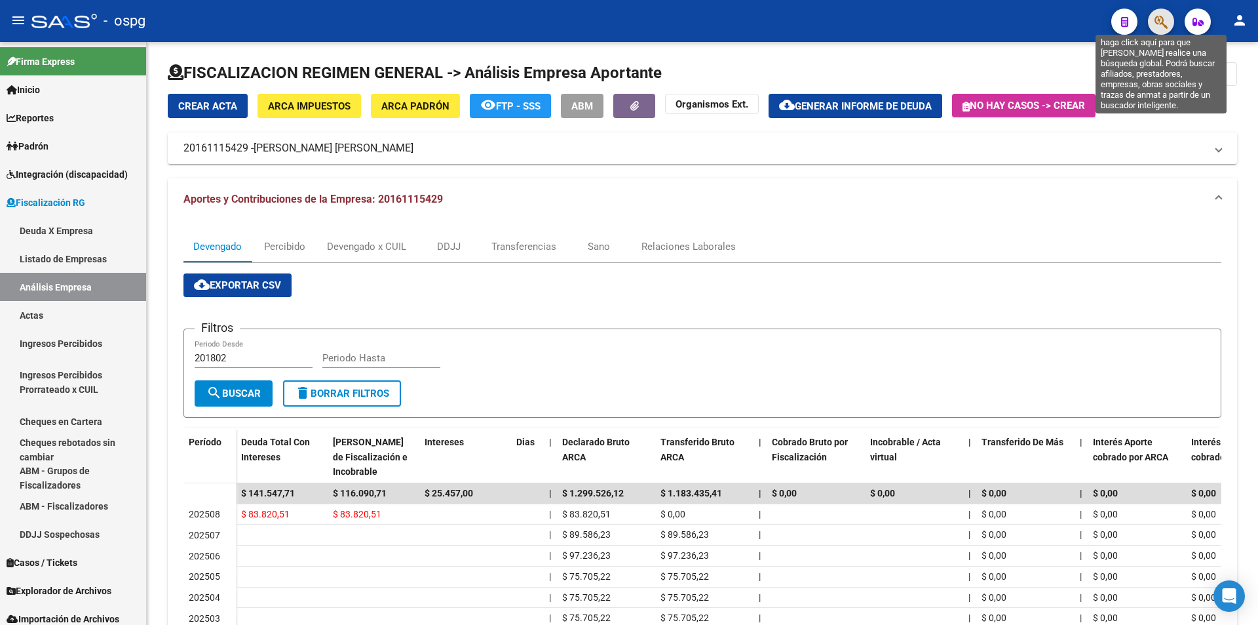
click at [1162, 26] on icon "button" at bounding box center [1161, 21] width 13 height 15
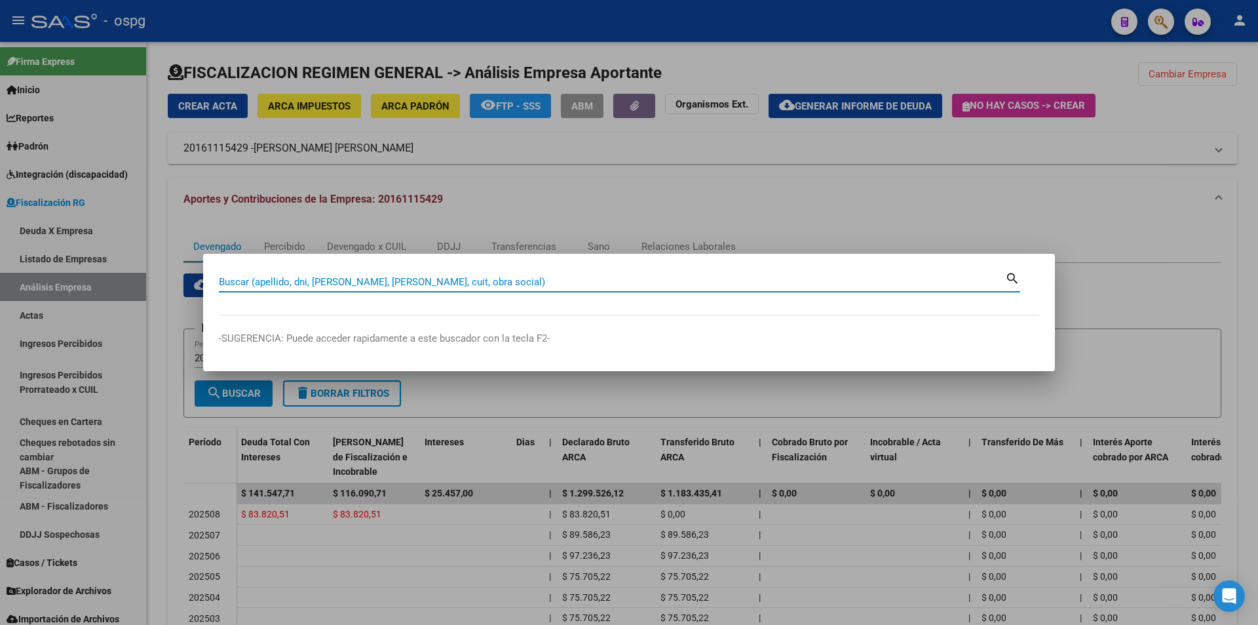
click at [396, 280] on input "Buscar (apellido, dni, [PERSON_NAME], [PERSON_NAME], cuit, obra social)" at bounding box center [612, 282] width 786 height 12
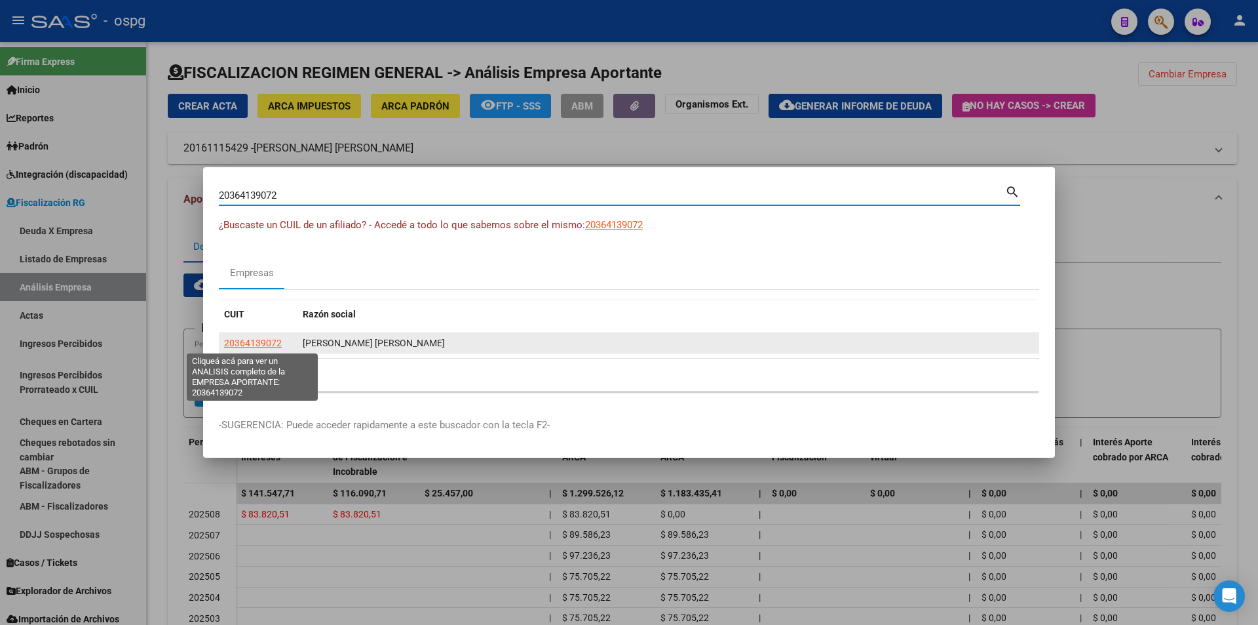
click at [272, 344] on span "20364139072" at bounding box center [253, 342] width 58 height 10
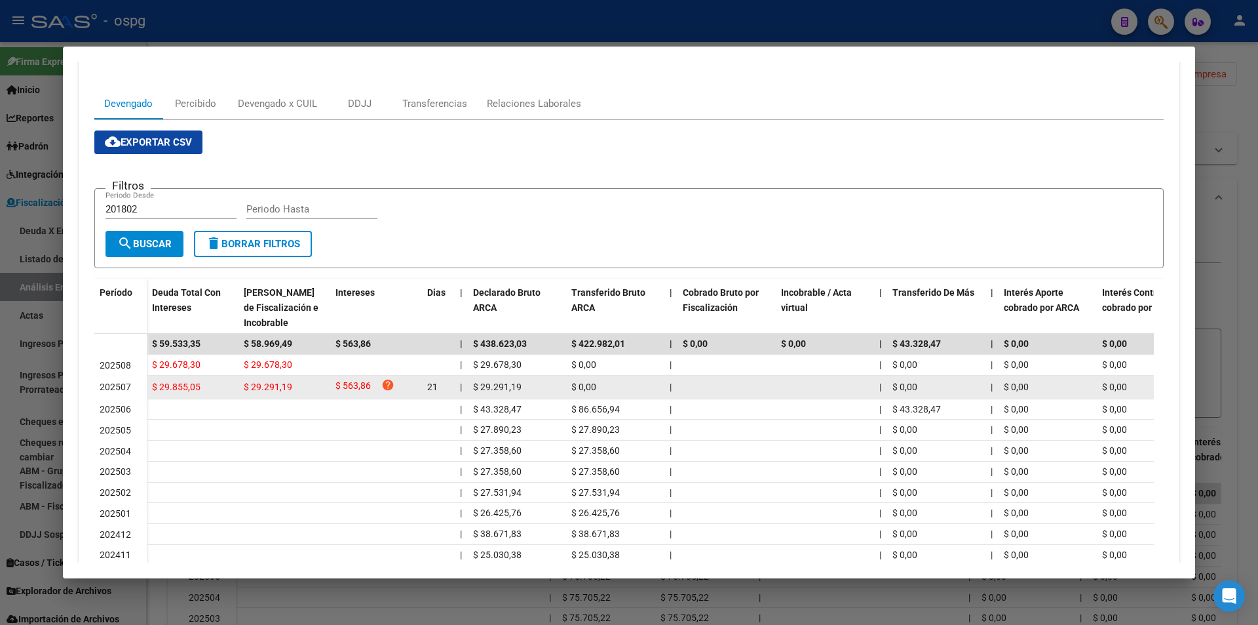
scroll to position [197, 0]
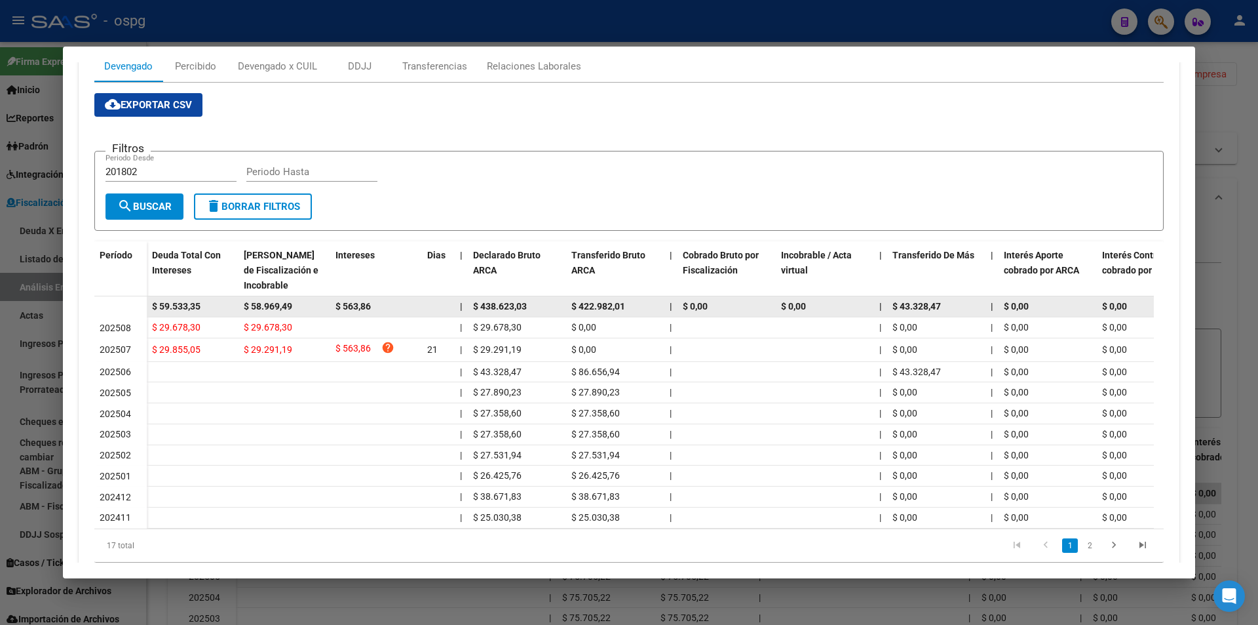
drag, startPoint x: 202, startPoint y: 306, endPoint x: 144, endPoint y: 311, distance: 59.2
click at [144, 311] on datatable-body-row "$ 59.533,35 $ 58.969,49 $ 563,86 | $ 438.623,03 $ 422.982,01 | $ 0,00 $ 0,00 | …" at bounding box center [903, 306] width 1619 height 21
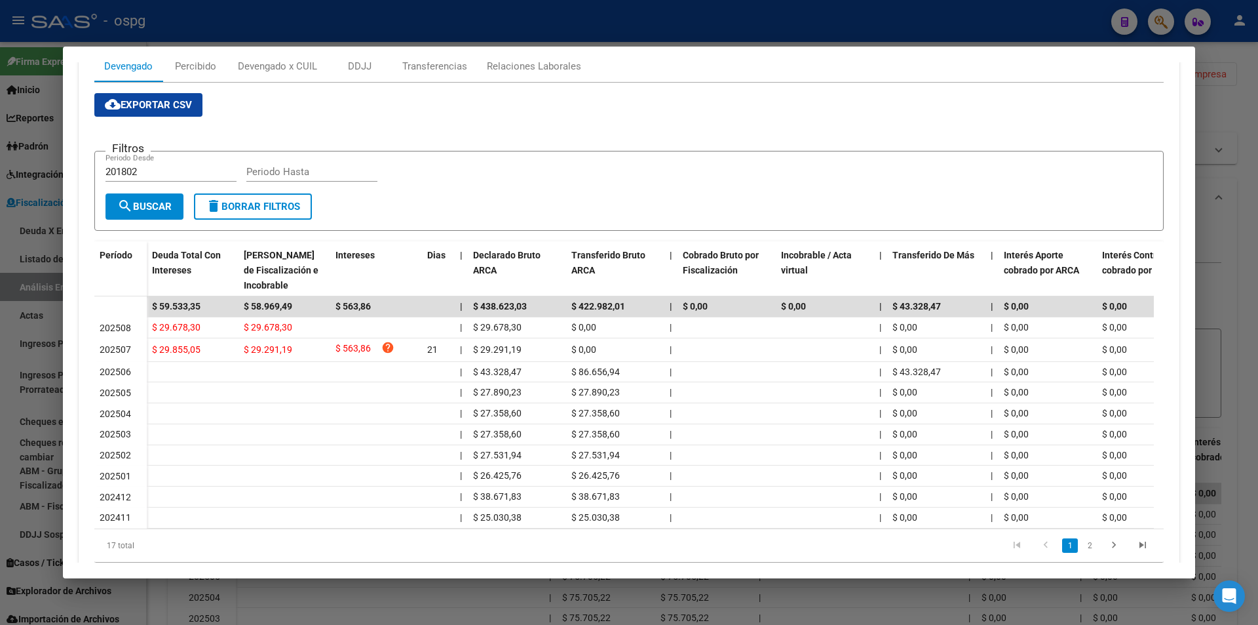
click at [1255, 351] on div at bounding box center [629, 312] width 1258 height 625
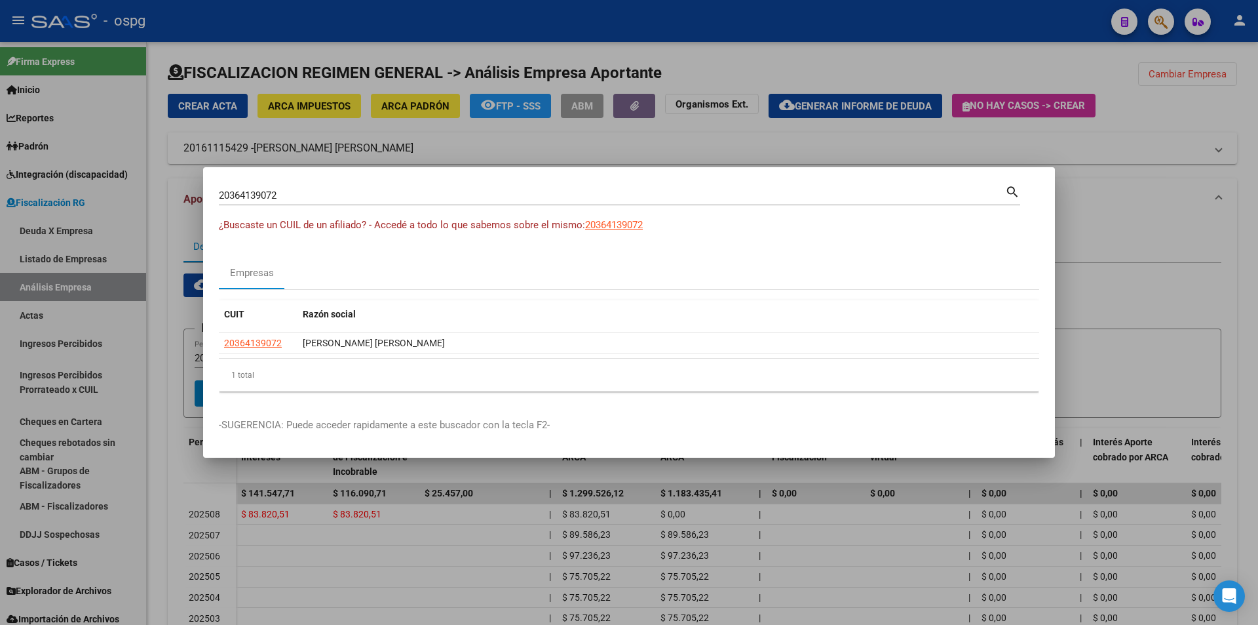
click at [1254, 351] on div at bounding box center [629, 312] width 1258 height 625
click at [1252, 351] on div "FISCALIZACION REGIMEN GENERAL -> Análisis Empresa Aportante Cambiar Empresa Cre…" at bounding box center [702, 419] width 1111 height 756
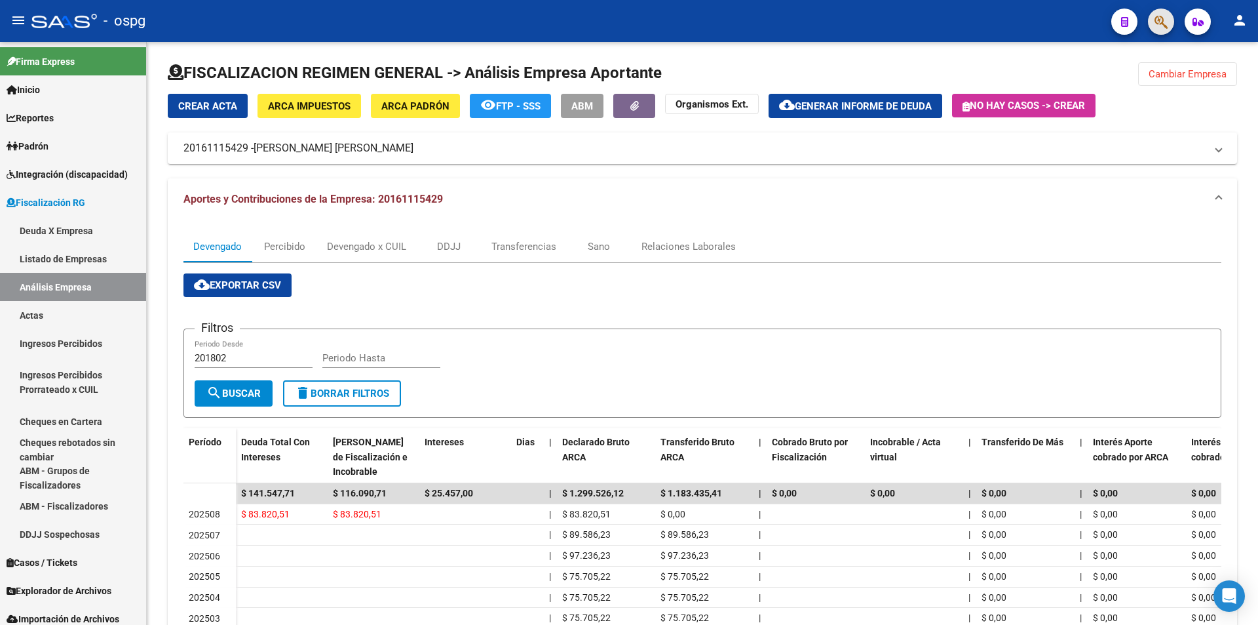
click at [1169, 27] on button "button" at bounding box center [1161, 22] width 26 height 26
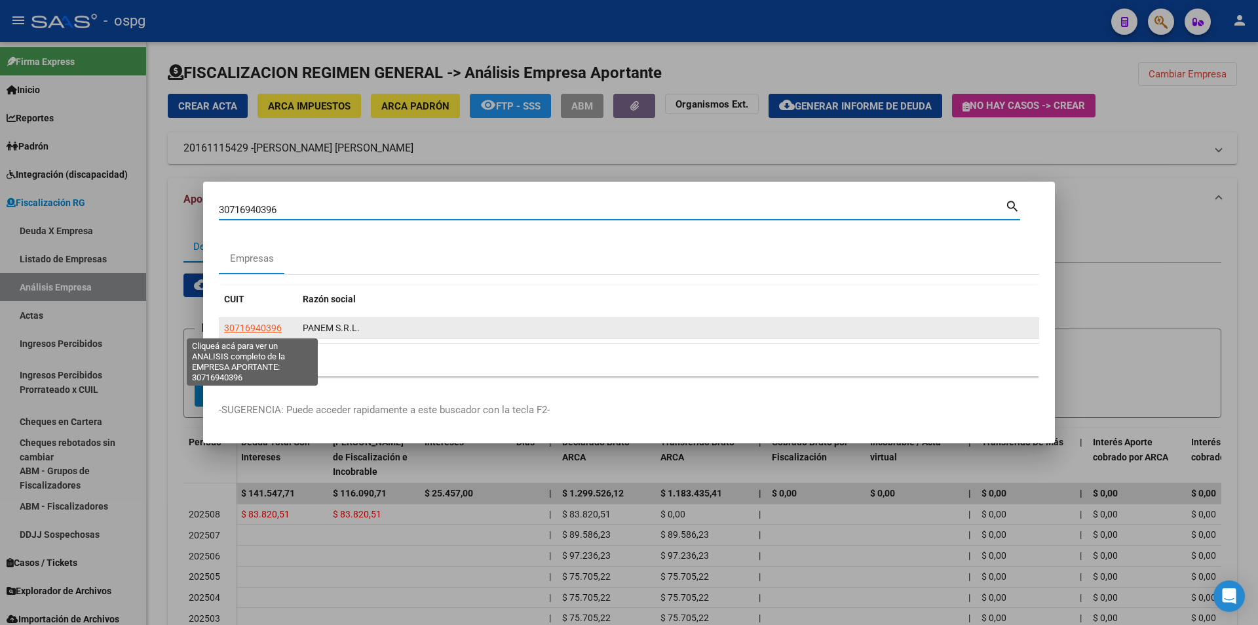
click at [237, 329] on span "30716940396" at bounding box center [253, 327] width 58 height 10
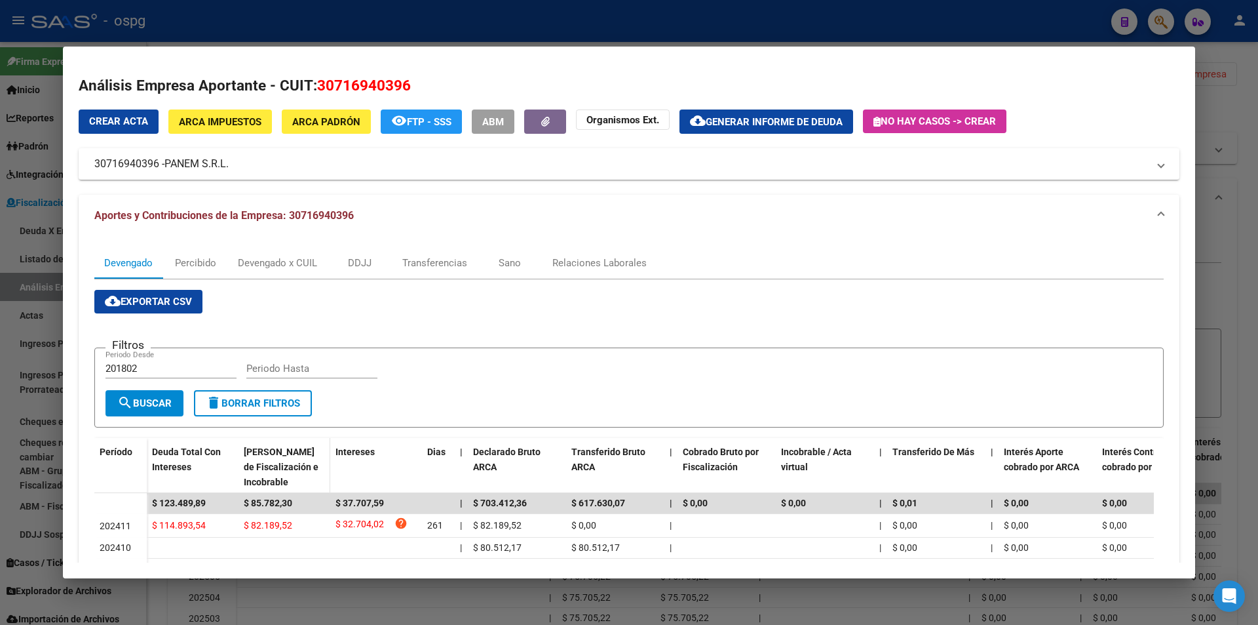
scroll to position [66, 0]
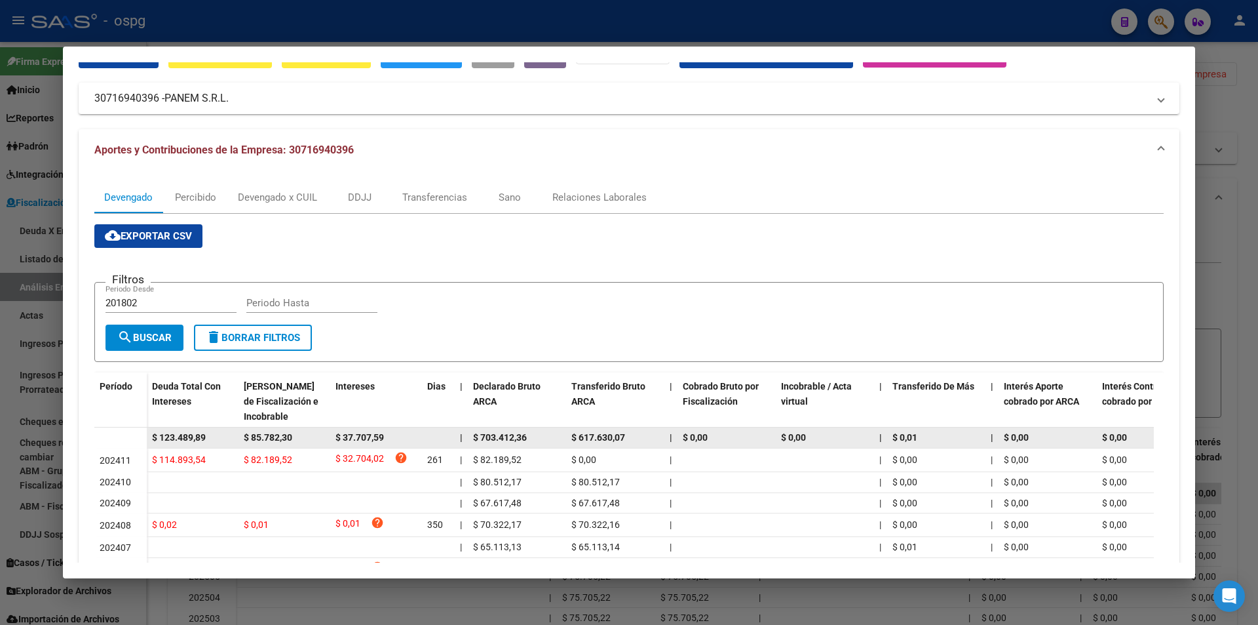
drag, startPoint x: 217, startPoint y: 433, endPoint x: 138, endPoint y: 442, distance: 79.2
click at [138, 442] on datatable-body-row "$ 123.489,89 $ 85.782,30 $ 37.707,59 | $ 703.412,36 $ 617.630,07 | $ 0,00 $ 0,0…" at bounding box center [903, 437] width 1619 height 21
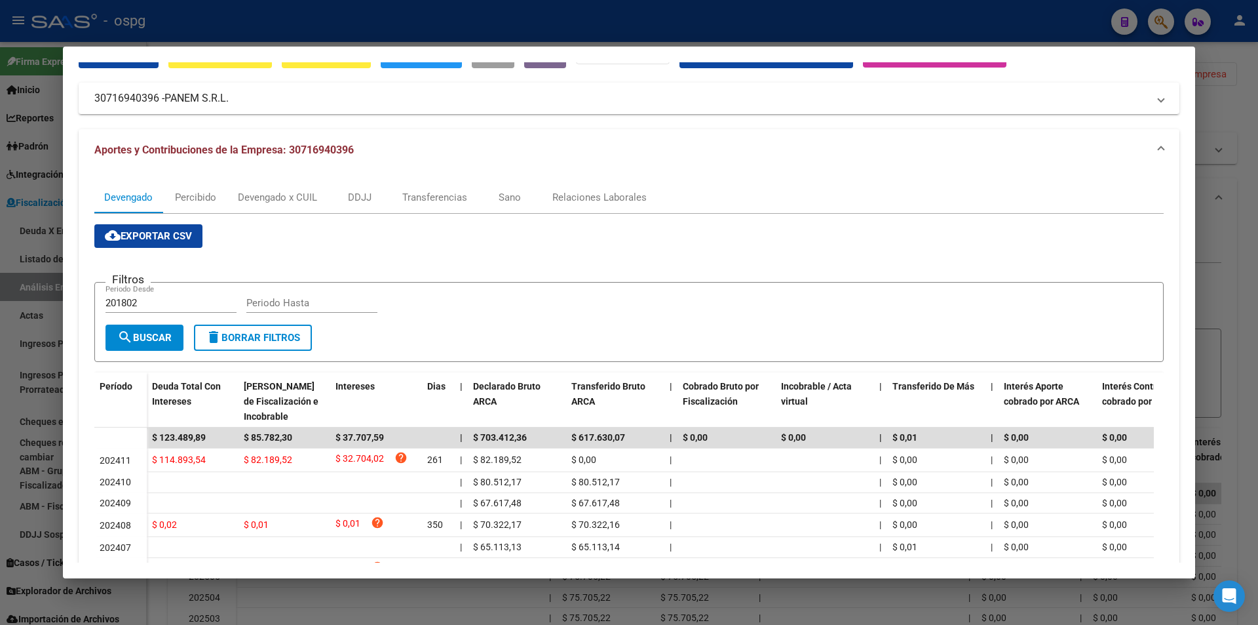
click at [1208, 284] on div at bounding box center [629, 312] width 1258 height 625
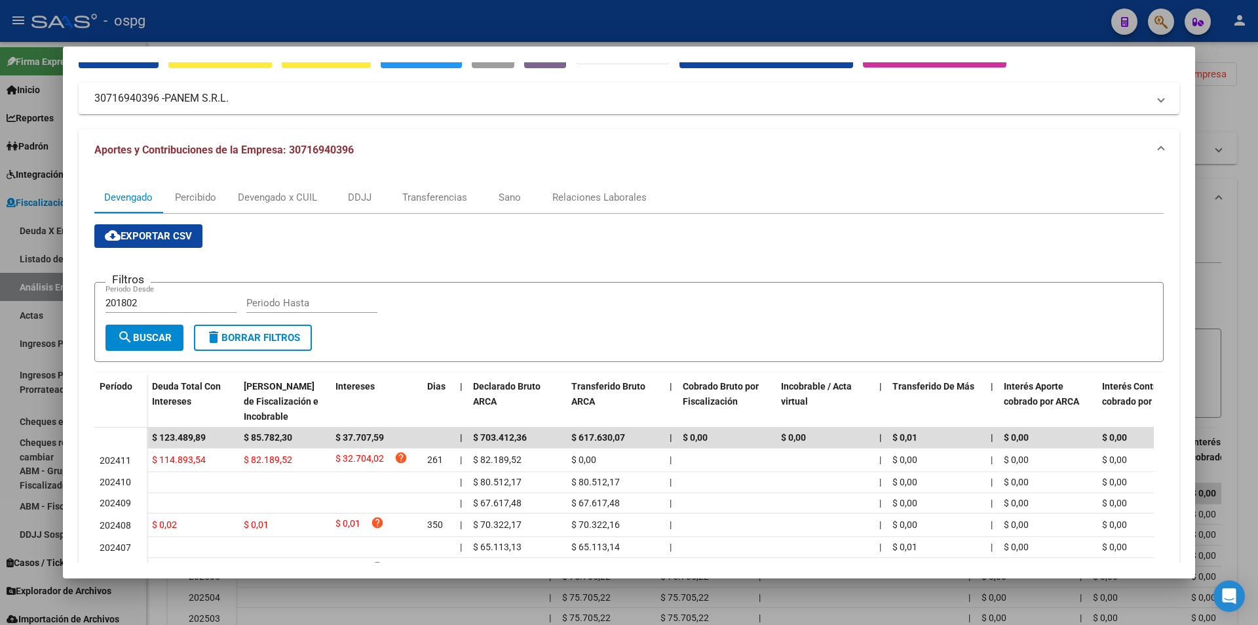
click at [1208, 284] on div at bounding box center [629, 312] width 1258 height 625
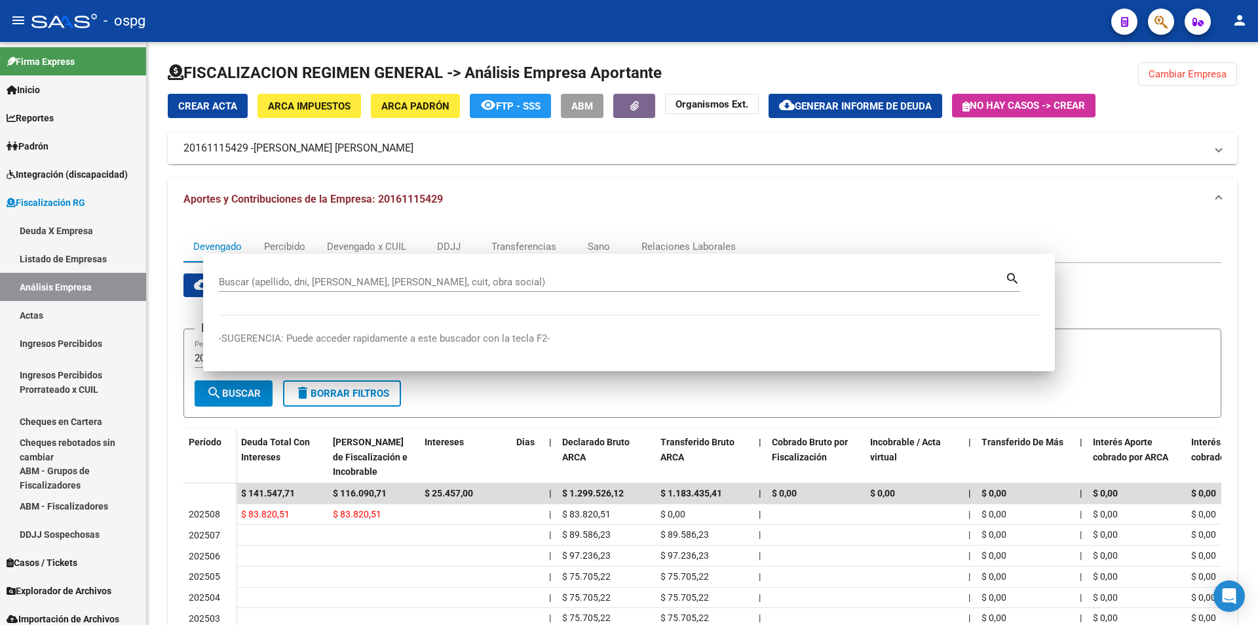
click at [1208, 284] on div "cloud_download Exportar CSV Filtros 201802 Periodo Desde Periodo Hasta search B…" at bounding box center [702, 509] width 1038 height 472
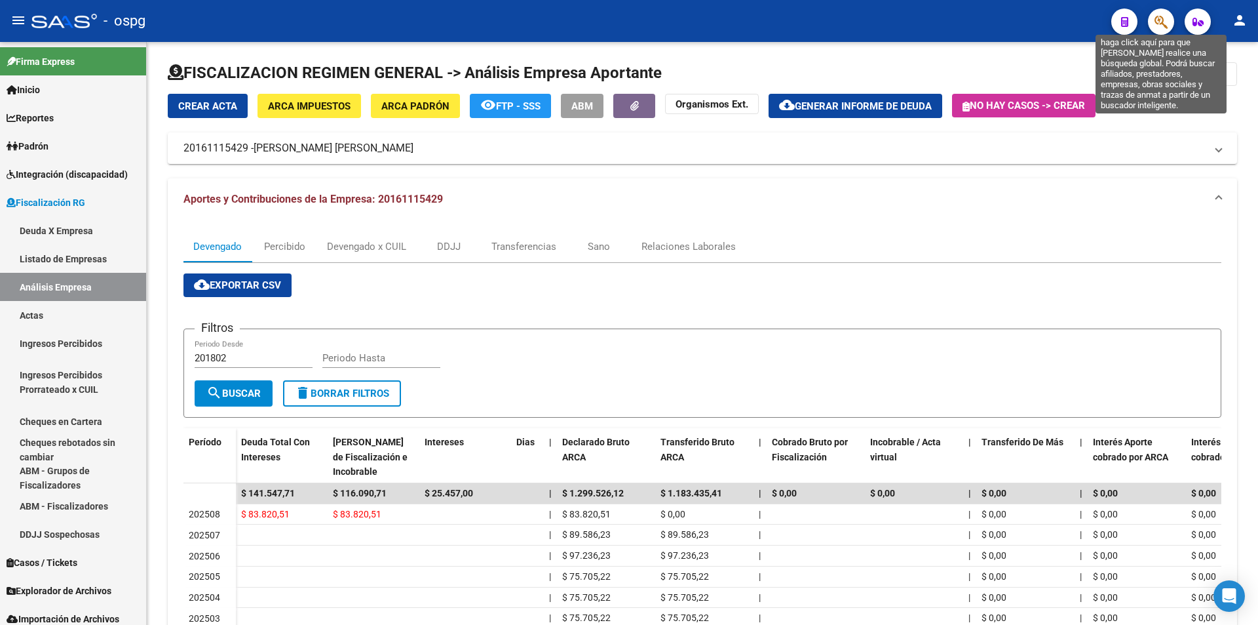
click at [1157, 22] on icon "button" at bounding box center [1161, 21] width 13 height 15
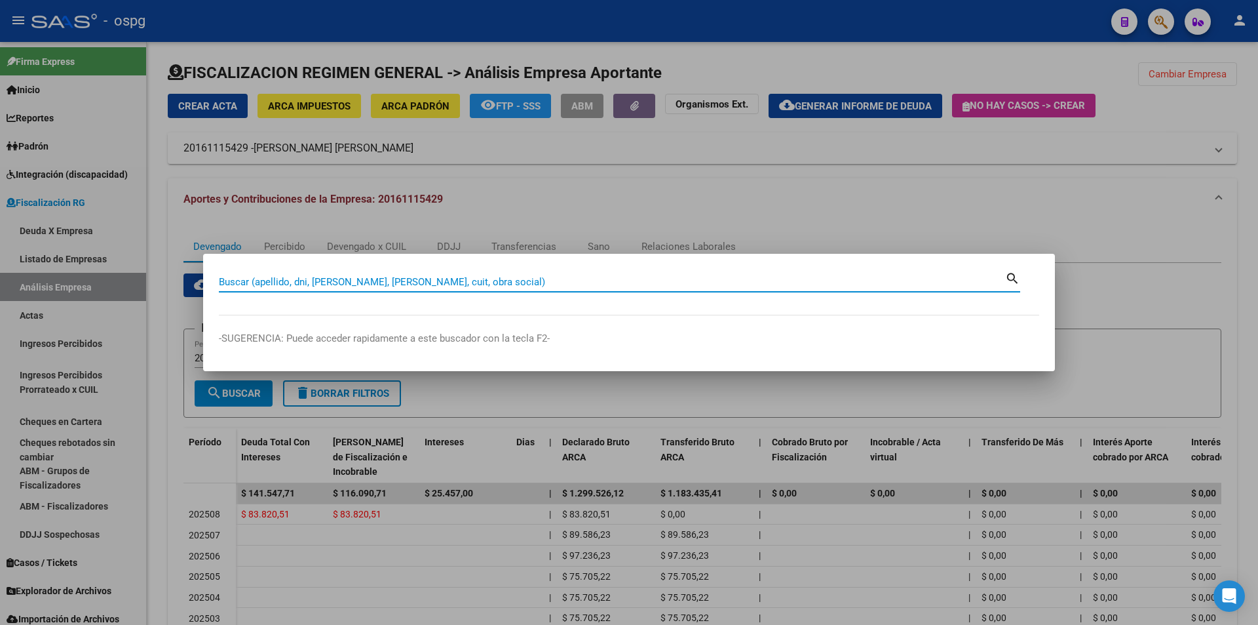
click at [466, 280] on input "Buscar (apellido, dni, [PERSON_NAME], [PERSON_NAME], cuit, obra social)" at bounding box center [612, 282] width 786 height 12
paste input "30709083852"
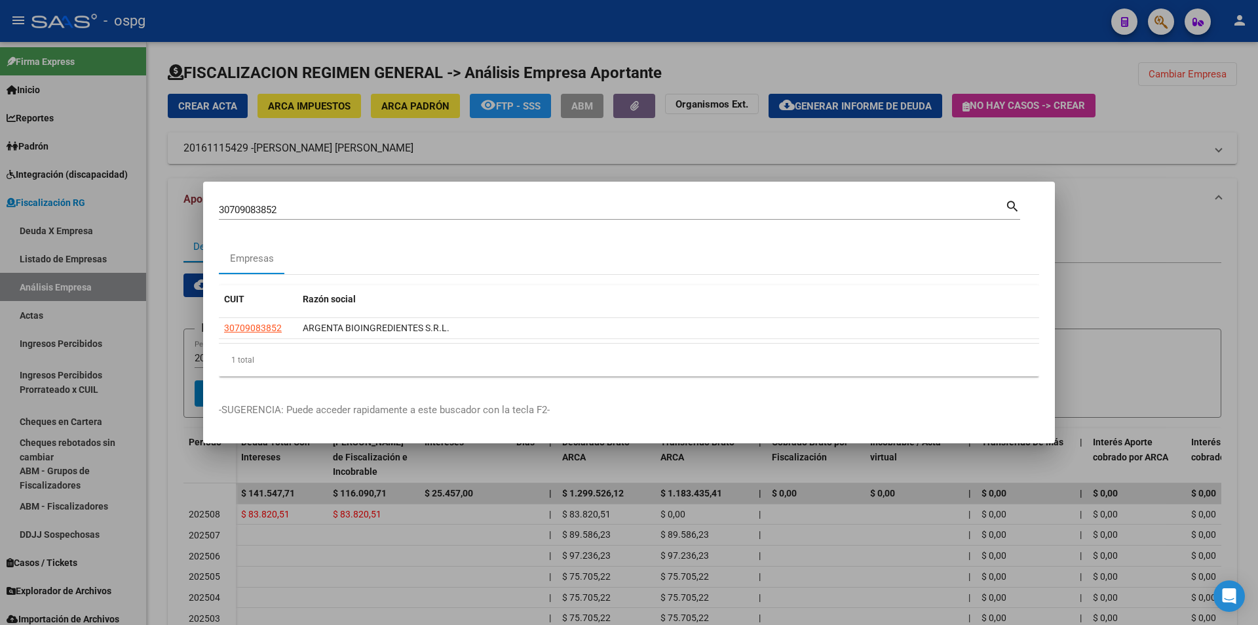
click at [216, 323] on mat-dialog-content "30709083852 Buscar (apellido, dni, cuil, [PERSON_NAME], cuit, obra social) sear…" at bounding box center [629, 291] width 852 height 189
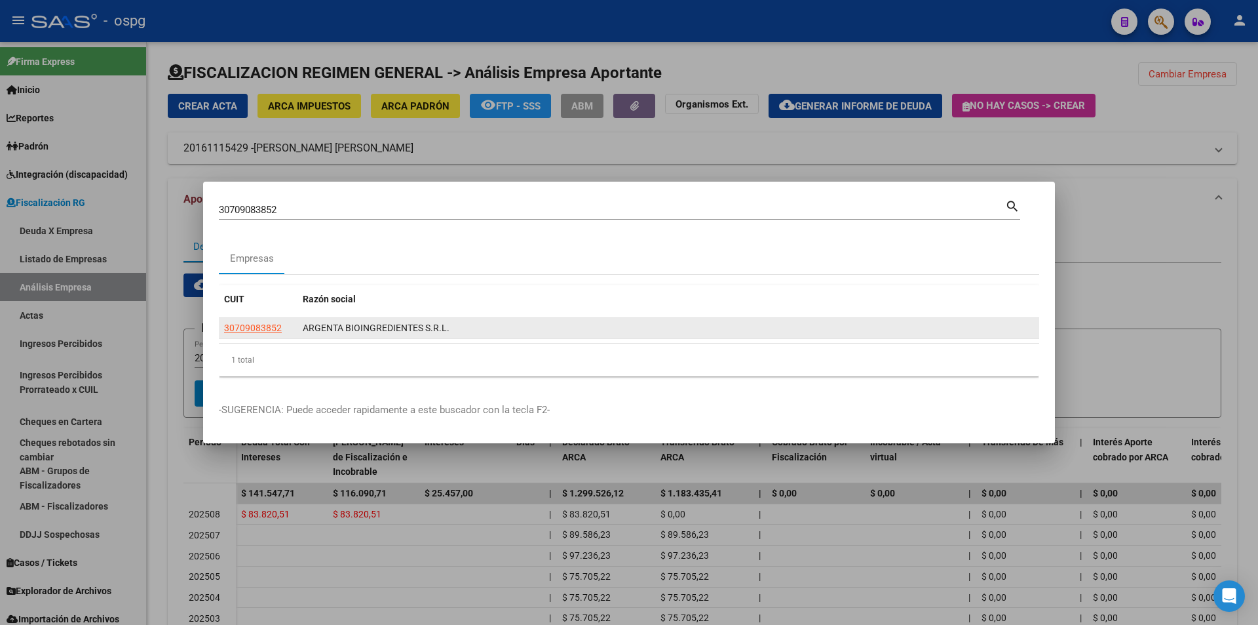
click at [245, 337] on datatable-body-cell "30709083852" at bounding box center [258, 328] width 79 height 20
click at [246, 325] on span "30709083852" at bounding box center [253, 327] width 58 height 10
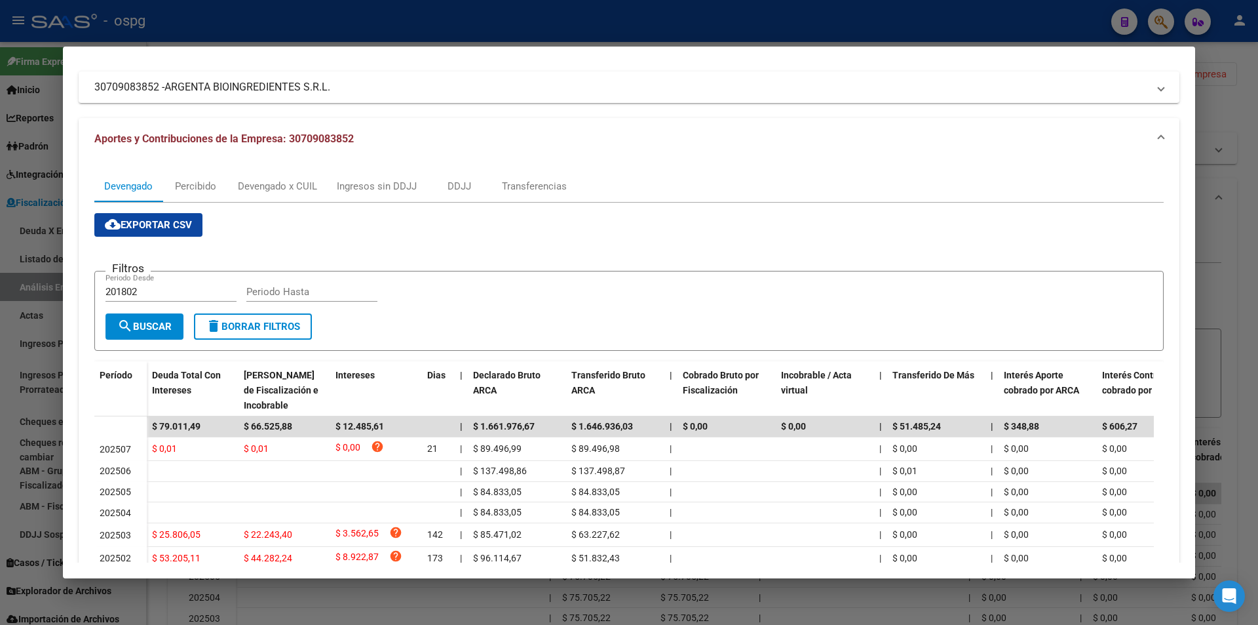
scroll to position [197, 0]
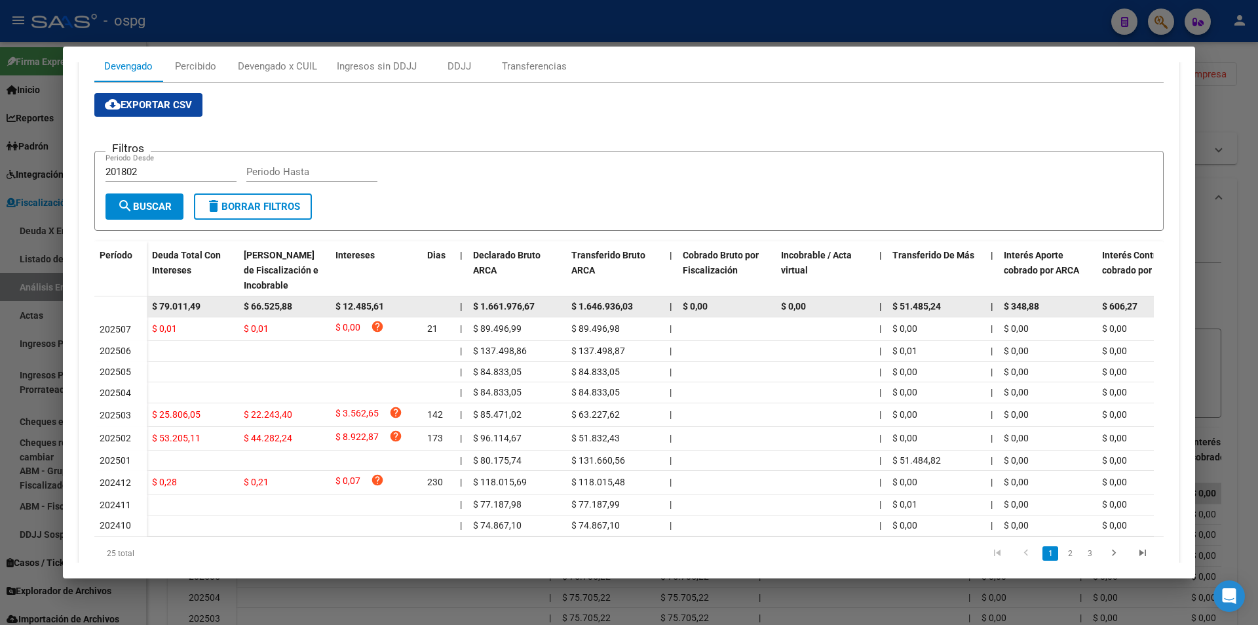
drag, startPoint x: 212, startPoint y: 300, endPoint x: 140, endPoint y: 305, distance: 72.9
click at [140, 305] on datatable-body-row "$ 79.011,49 $ 66.525,88 $ 12.485,61 | $ 1.661.976,67 $ 1.646.936,03 | $ 0,00 $ …" at bounding box center [903, 306] width 1619 height 21
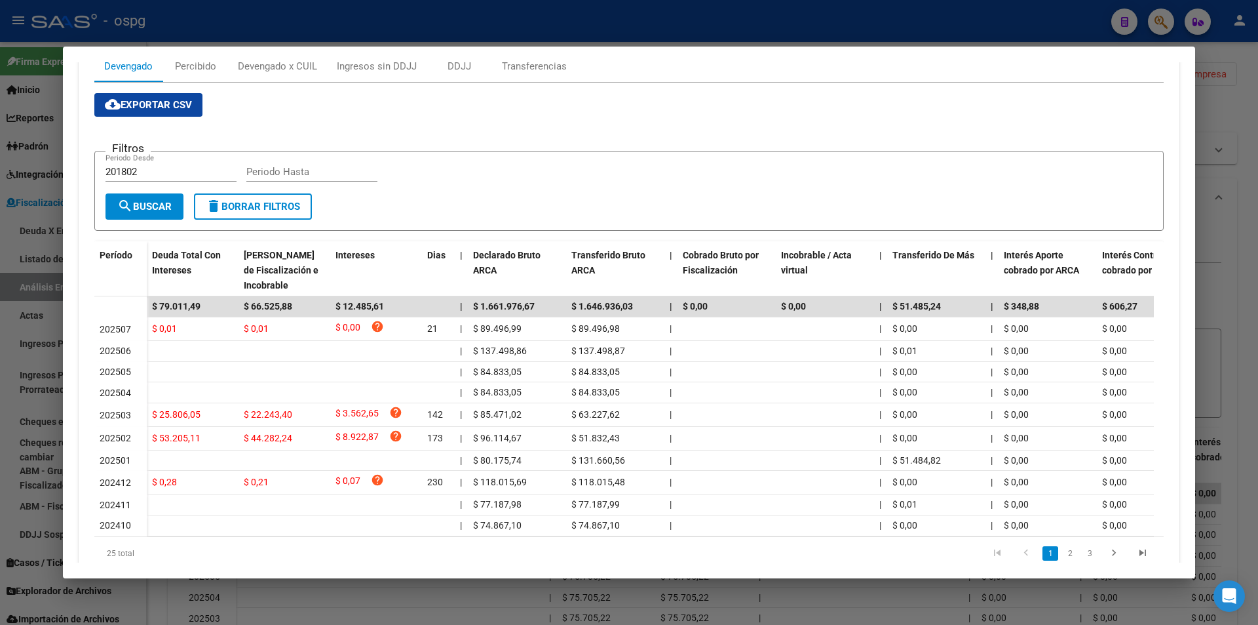
click at [1224, 272] on div at bounding box center [629, 312] width 1258 height 625
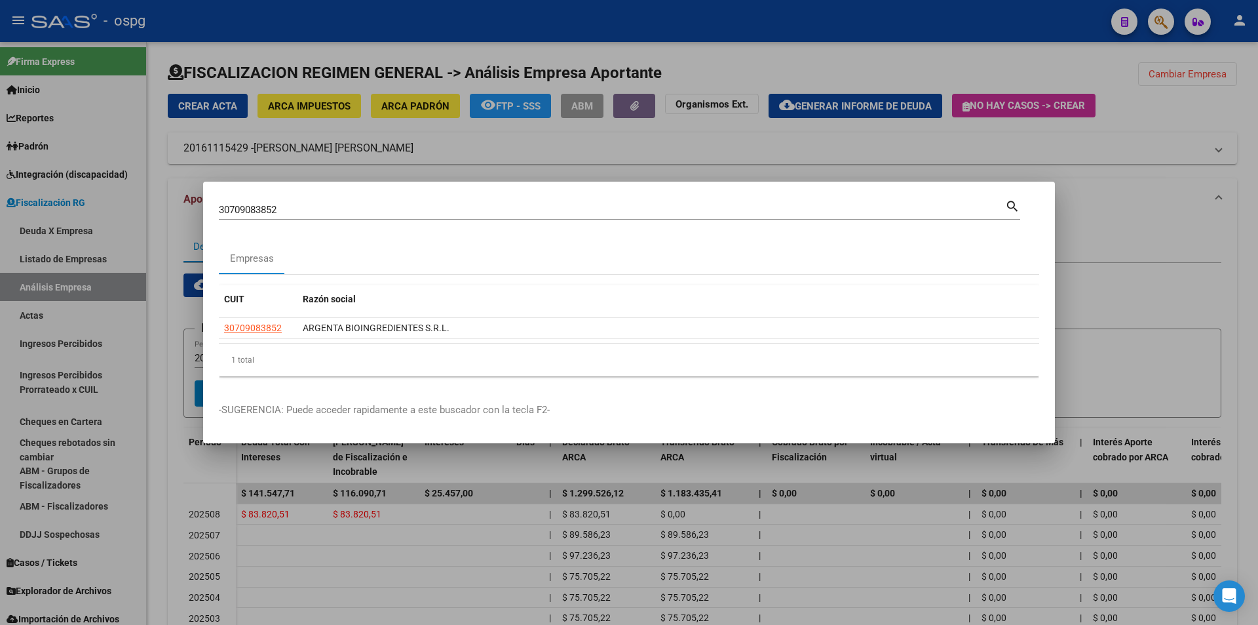
click at [1224, 272] on div at bounding box center [629, 312] width 1258 height 625
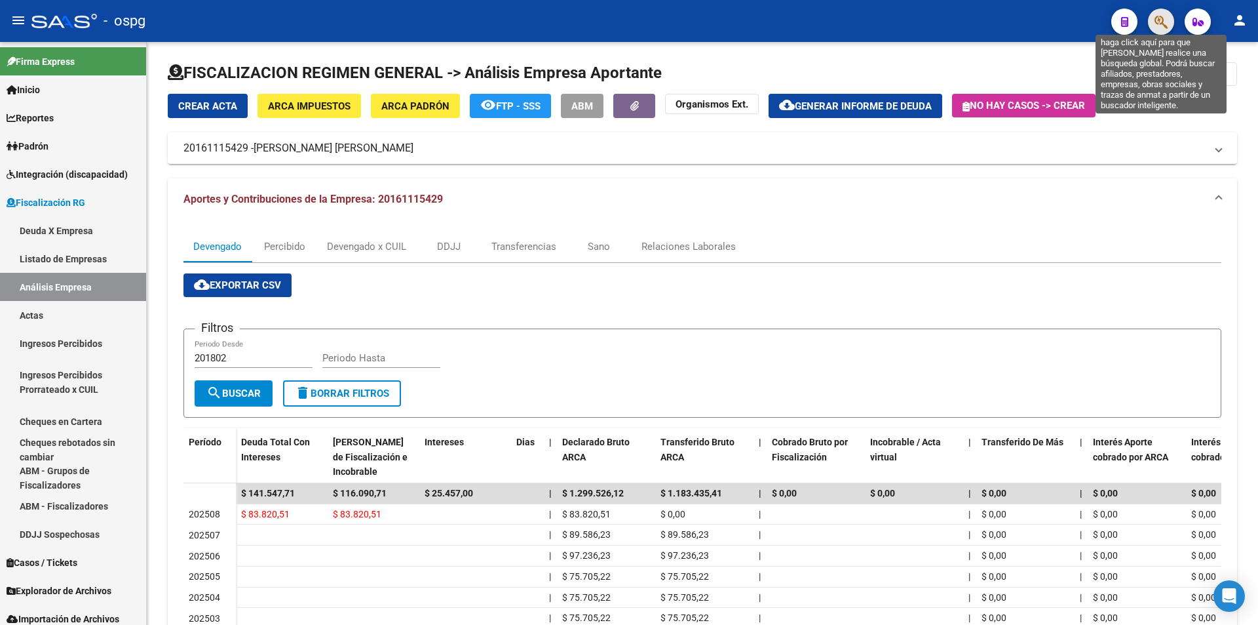
click at [1163, 16] on icon "button" at bounding box center [1161, 21] width 13 height 15
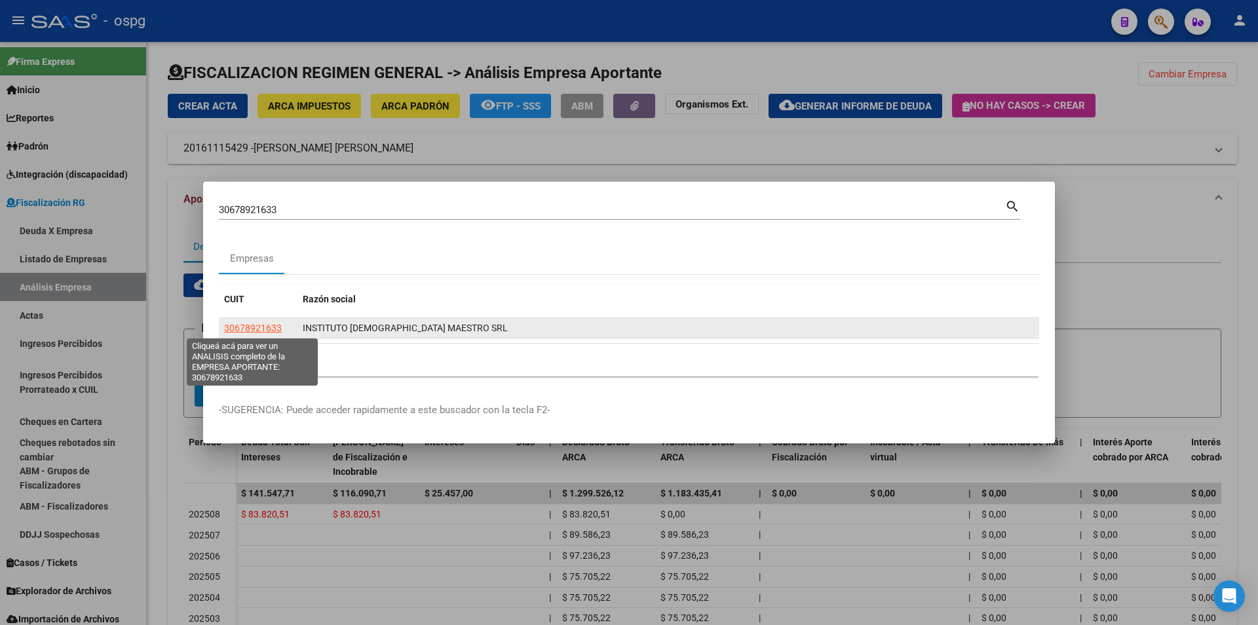
click at [242, 328] on span "30678921633" at bounding box center [253, 327] width 58 height 10
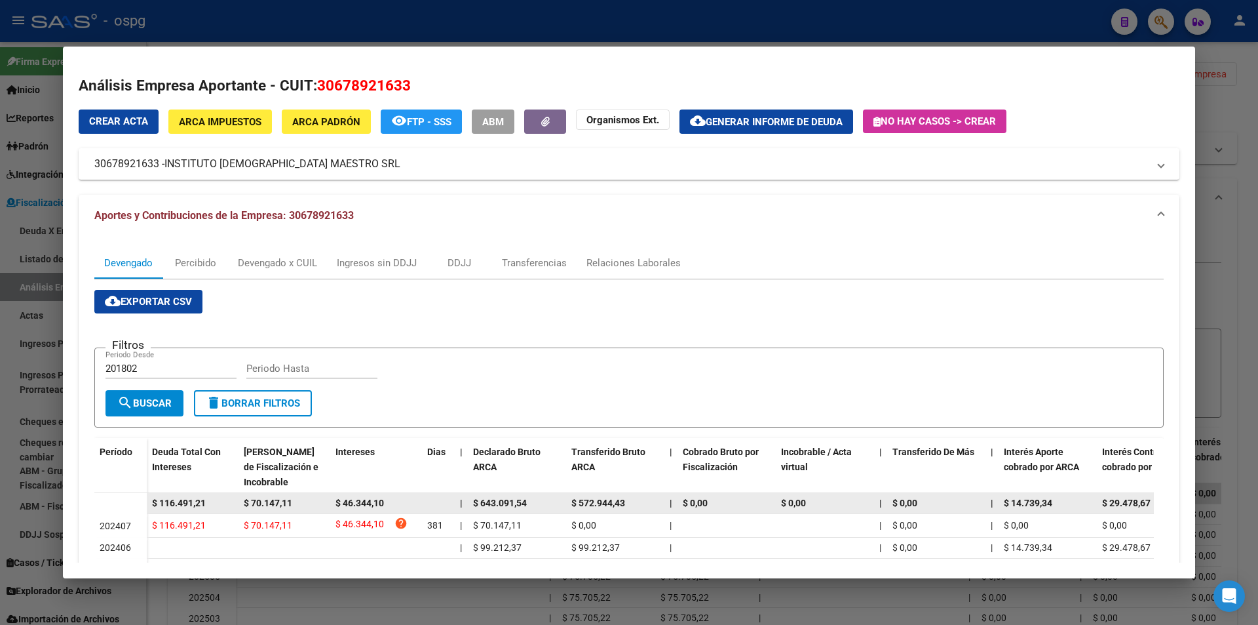
drag, startPoint x: 212, startPoint y: 505, endPoint x: 143, endPoint y: 501, distance: 68.9
click at [143, 500] on datatable-body-row "$ 116.491,21 $ 70.147,11 $ 46.344,10 | $ 643.091,54 $ 572.944,43 | $ 0,00 $ 0,0…" at bounding box center [903, 503] width 1619 height 21
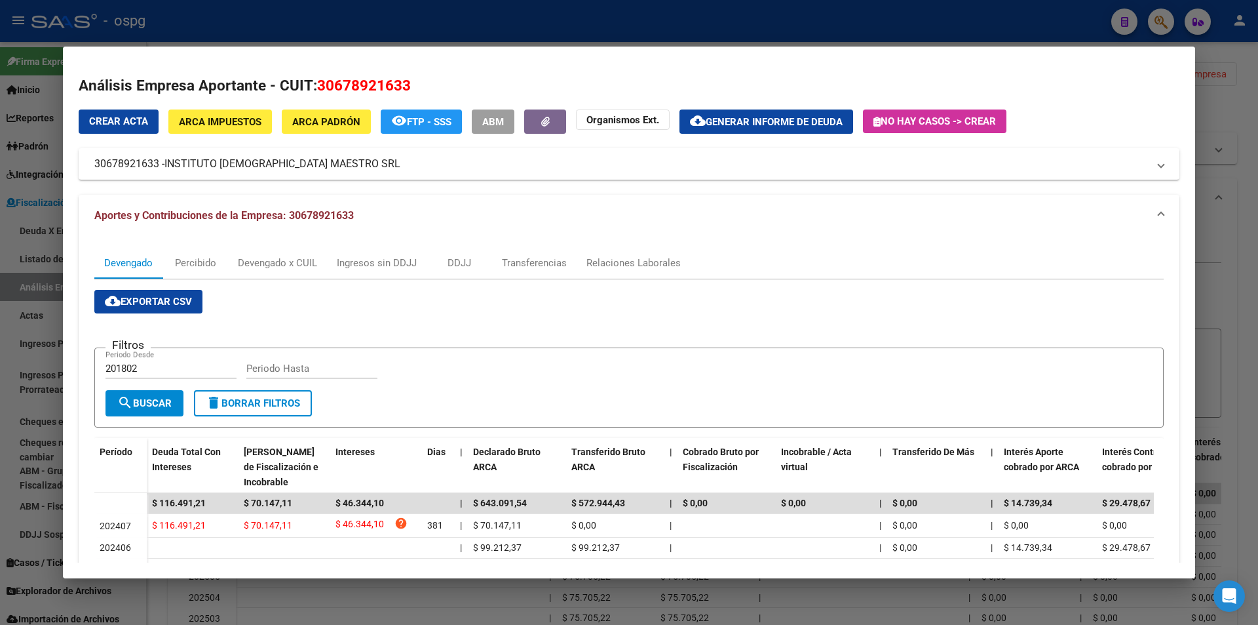
click at [1244, 301] on div at bounding box center [629, 312] width 1258 height 625
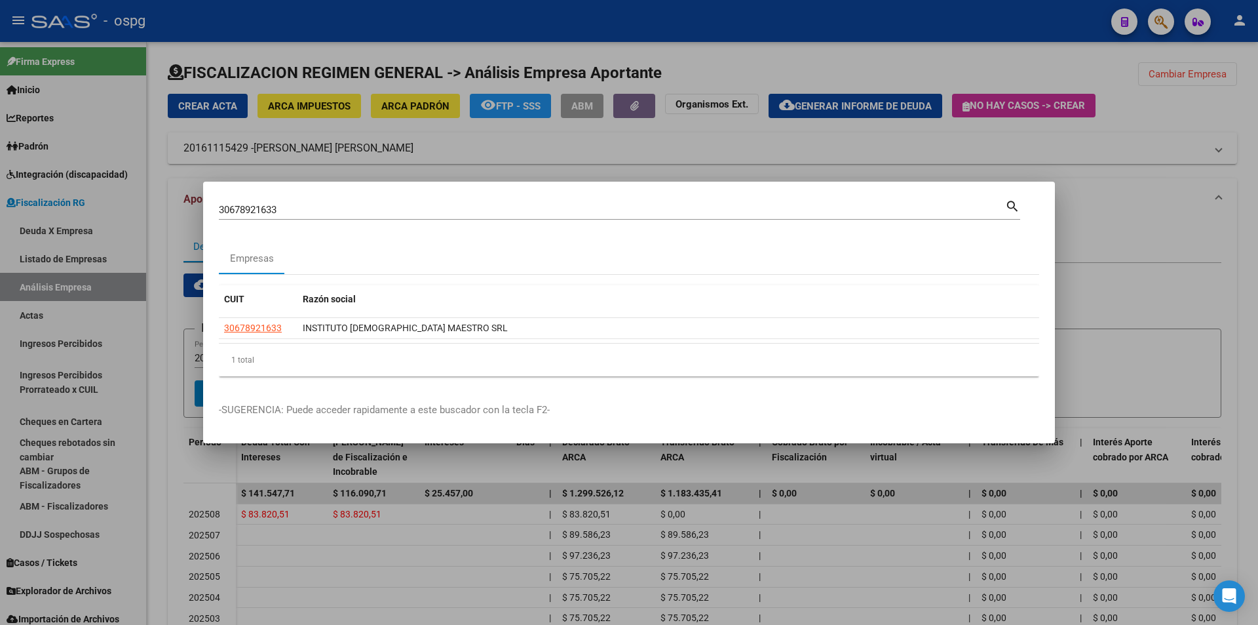
click at [1244, 301] on div at bounding box center [629, 312] width 1258 height 625
click at [1244, 301] on div "FISCALIZACION REGIMEN GENERAL -> Análisis Empresa Aportante Cambiar Empresa Cre…" at bounding box center [702, 419] width 1111 height 756
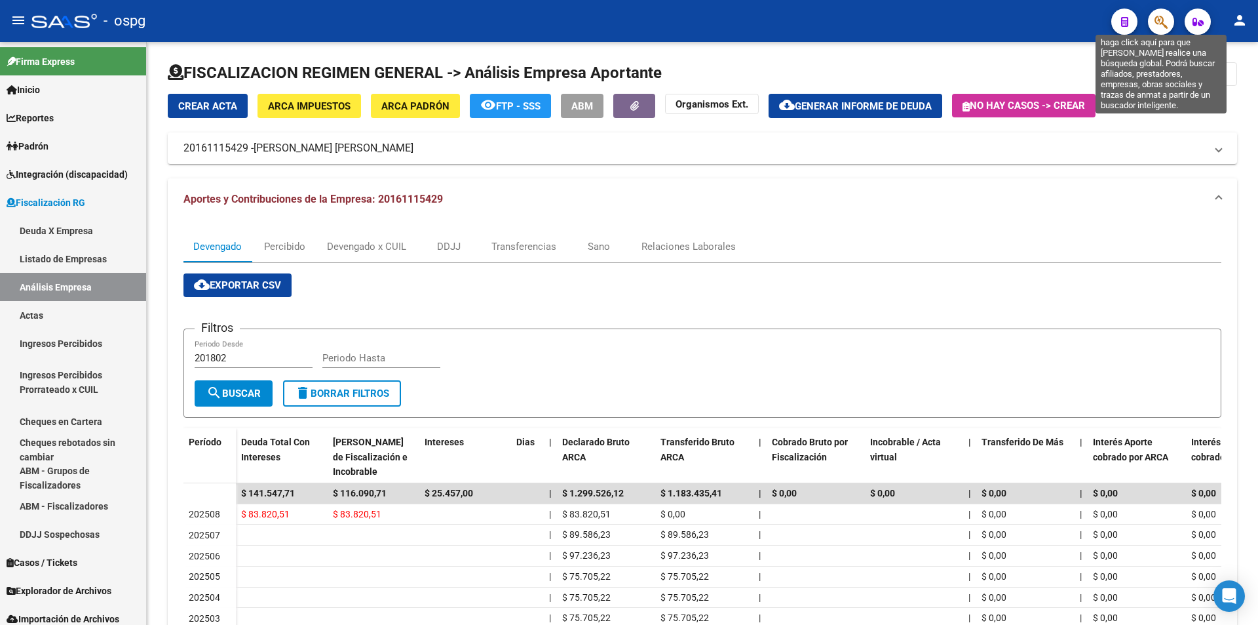
click at [1167, 23] on icon "button" at bounding box center [1161, 21] width 13 height 15
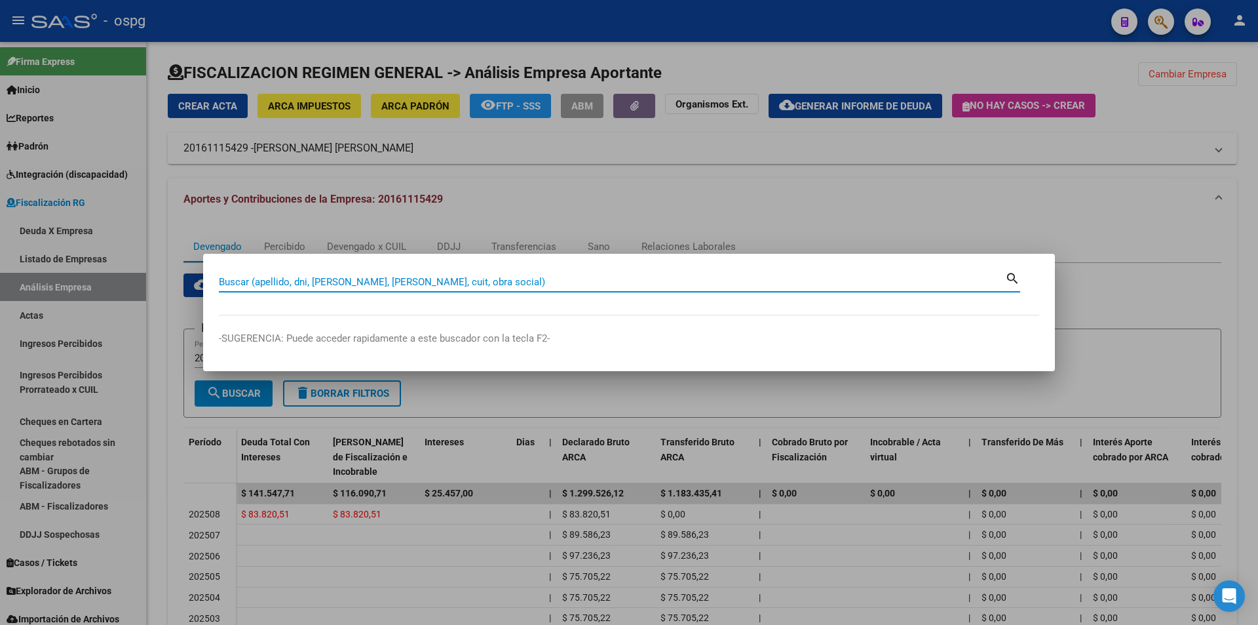
paste input "33717369969"
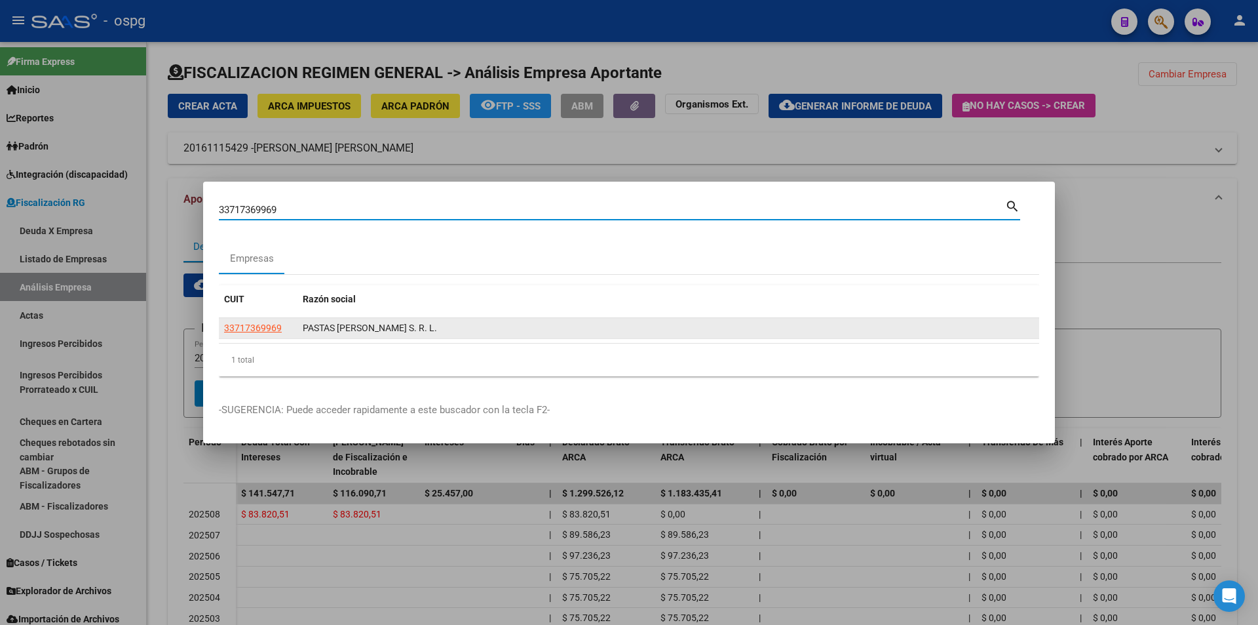
click at [261, 326] on span "33717369969" at bounding box center [253, 327] width 58 height 10
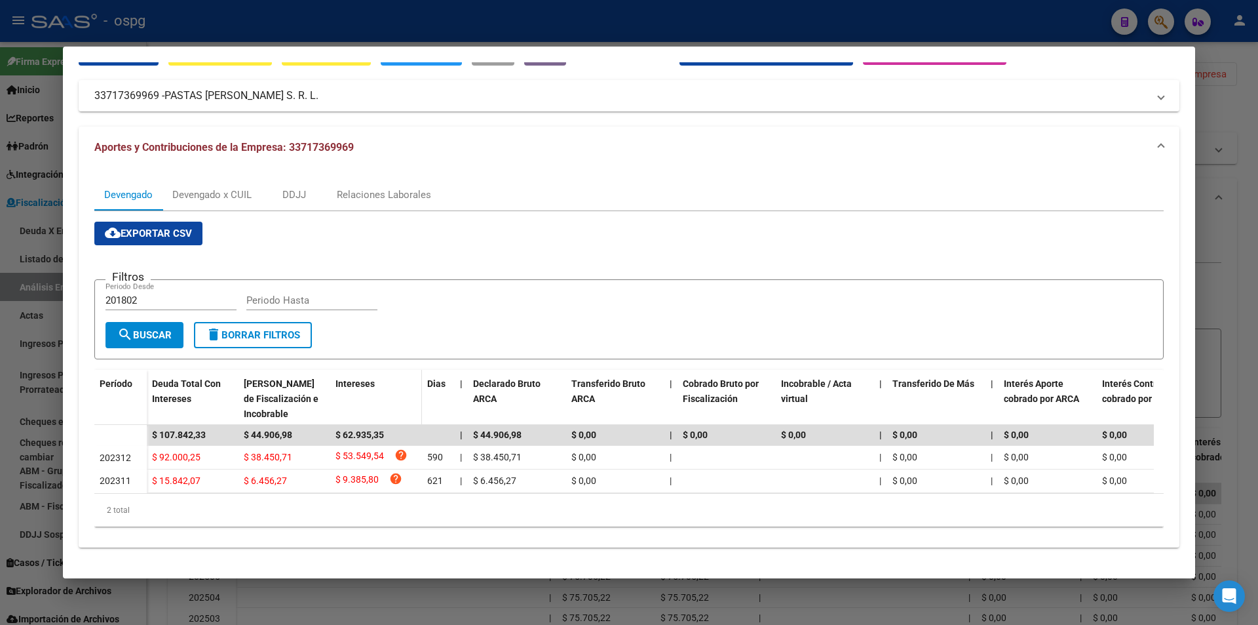
scroll to position [79, 0]
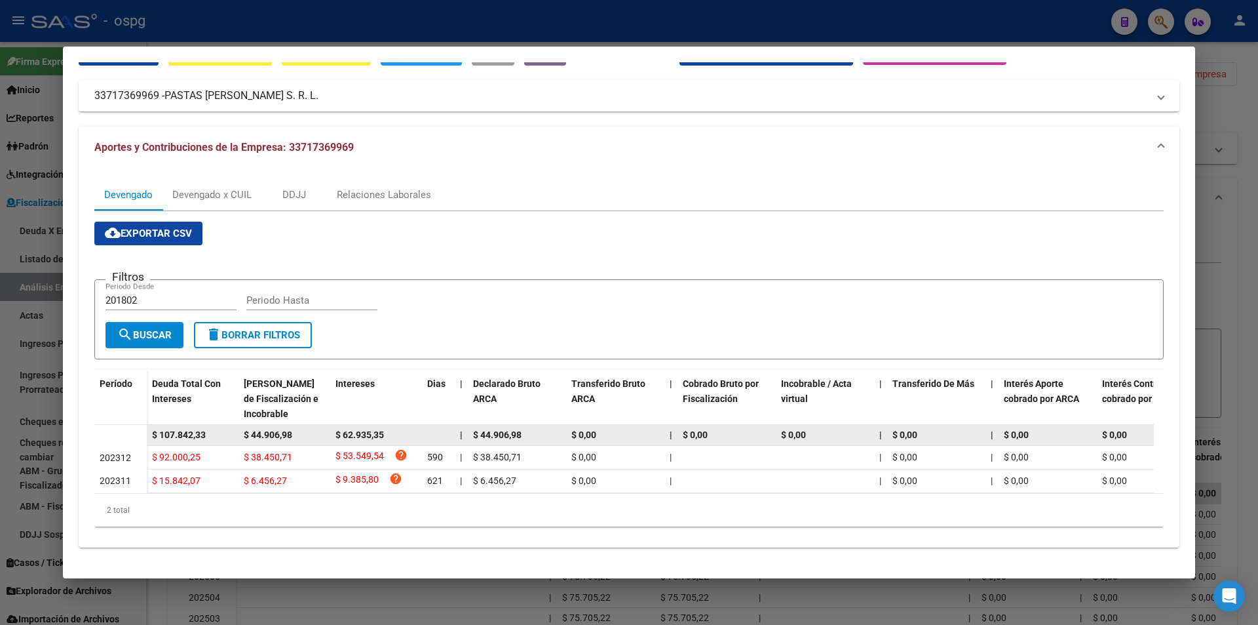
drag, startPoint x: 219, startPoint y: 425, endPoint x: 140, endPoint y: 418, distance: 79.6
click at [140, 425] on datatable-body-row "$ 107.842,33 $ 44.906,98 $ 62.935,35 | $ 44.906,98 $ 0,00 | $ 0,00 $ 0,00 | $ 0…" at bounding box center [903, 435] width 1619 height 21
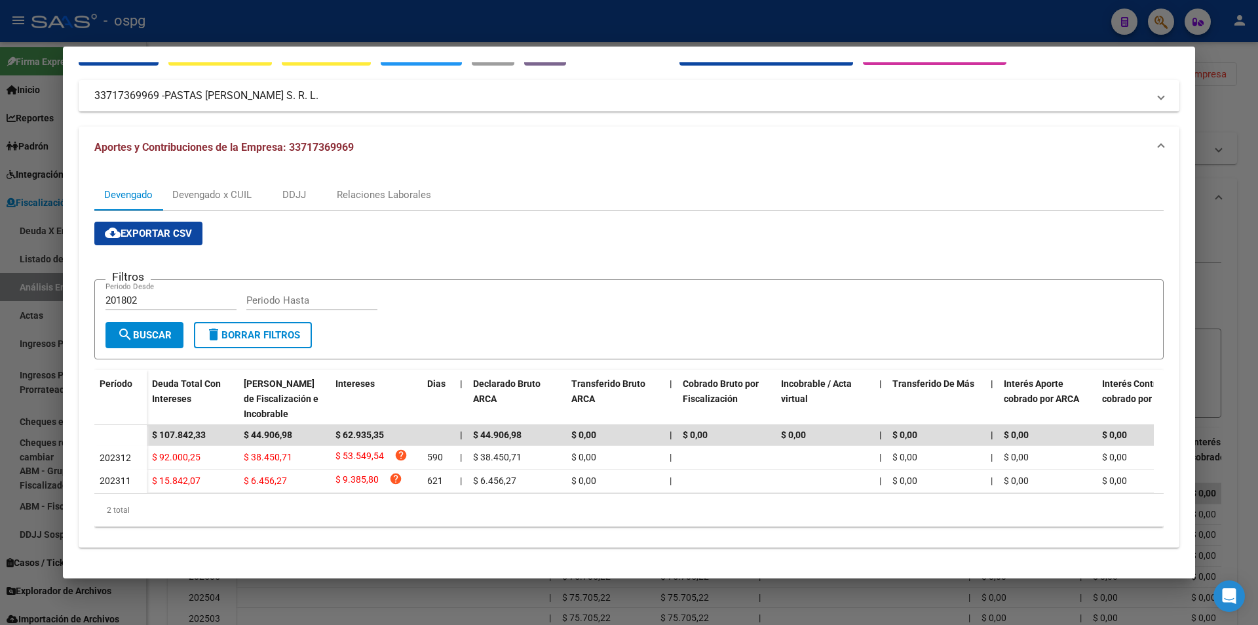
click at [1220, 187] on div at bounding box center [629, 312] width 1258 height 625
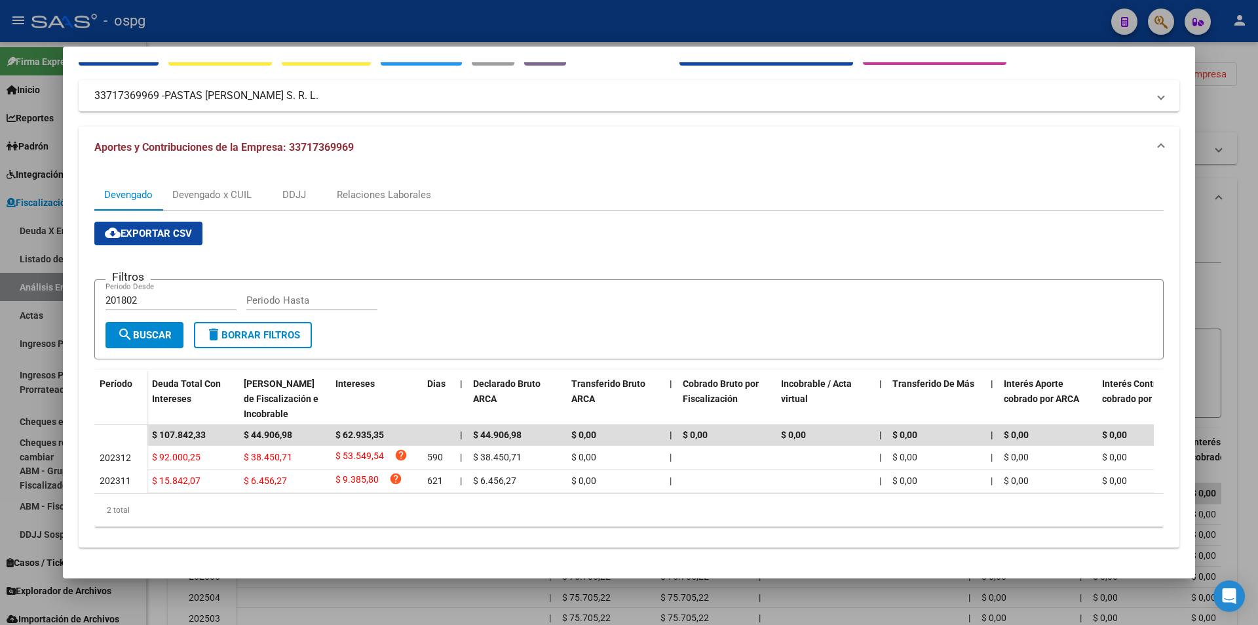
click at [1220, 187] on div at bounding box center [629, 312] width 1258 height 625
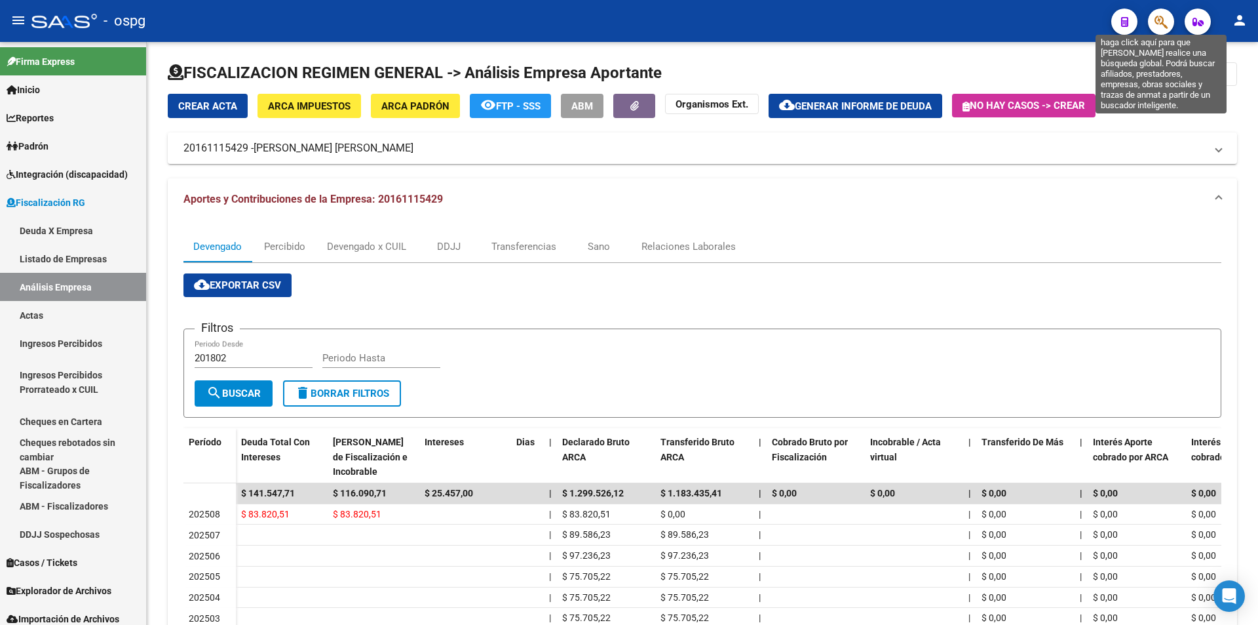
click at [1157, 27] on icon "button" at bounding box center [1161, 21] width 13 height 15
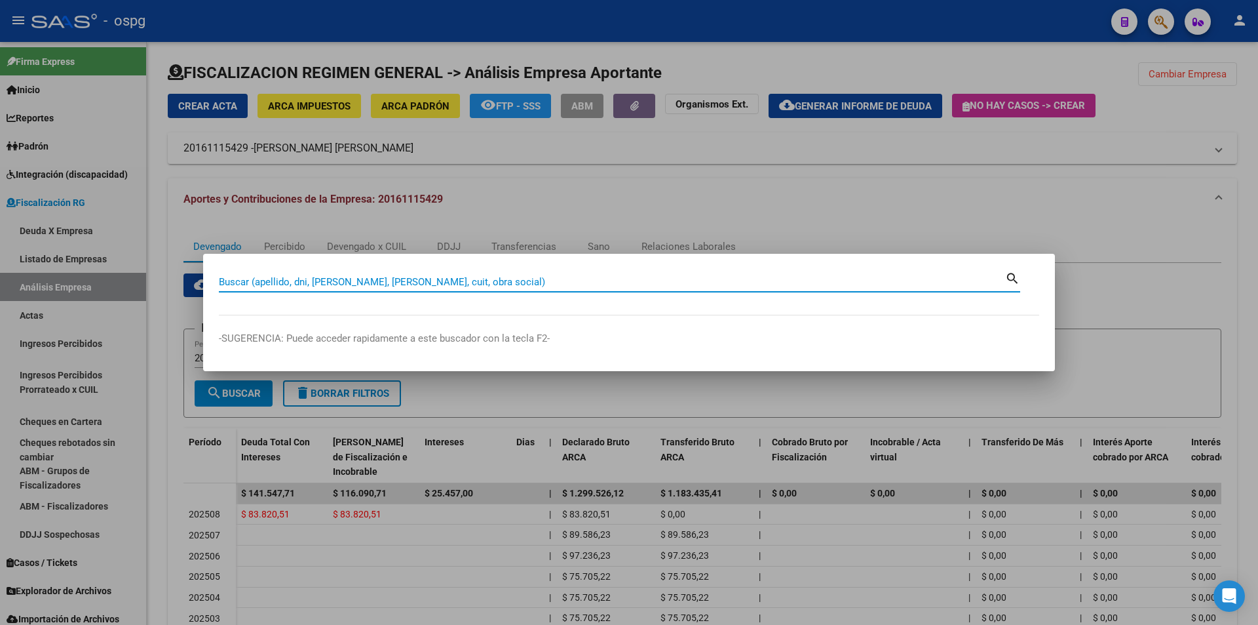
click at [391, 277] on input "Buscar (apellido, dni, [PERSON_NAME], [PERSON_NAME], cuit, obra social)" at bounding box center [612, 282] width 786 height 12
paste input "33716711329"
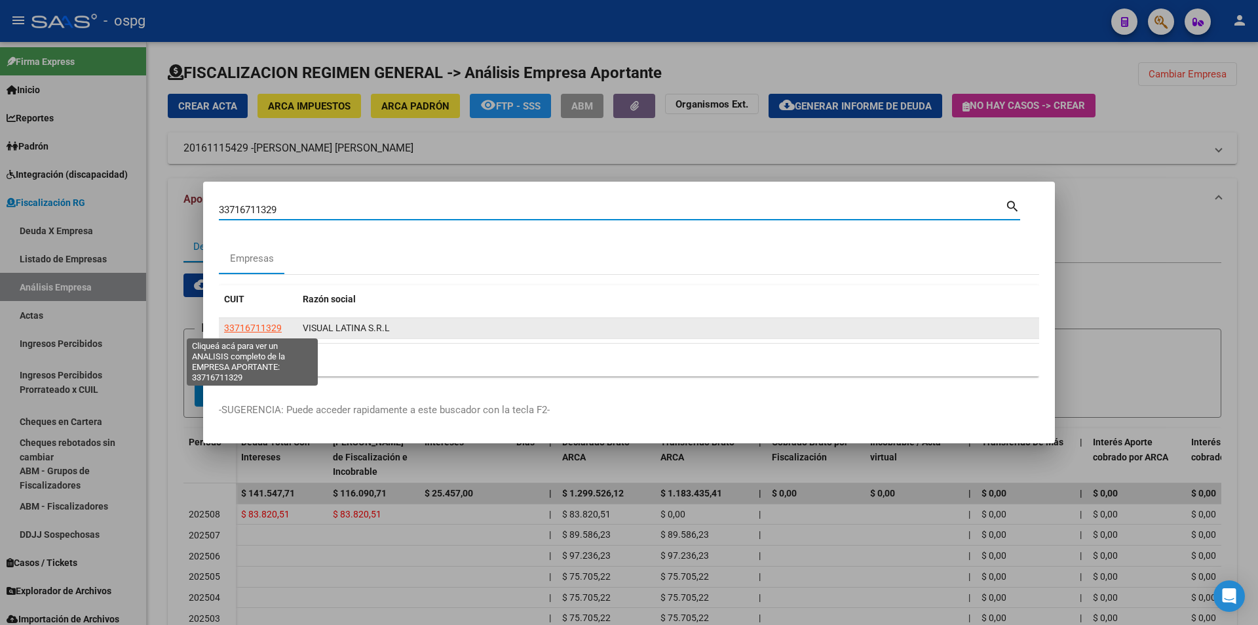
click at [254, 329] on span "33716711329" at bounding box center [253, 327] width 58 height 10
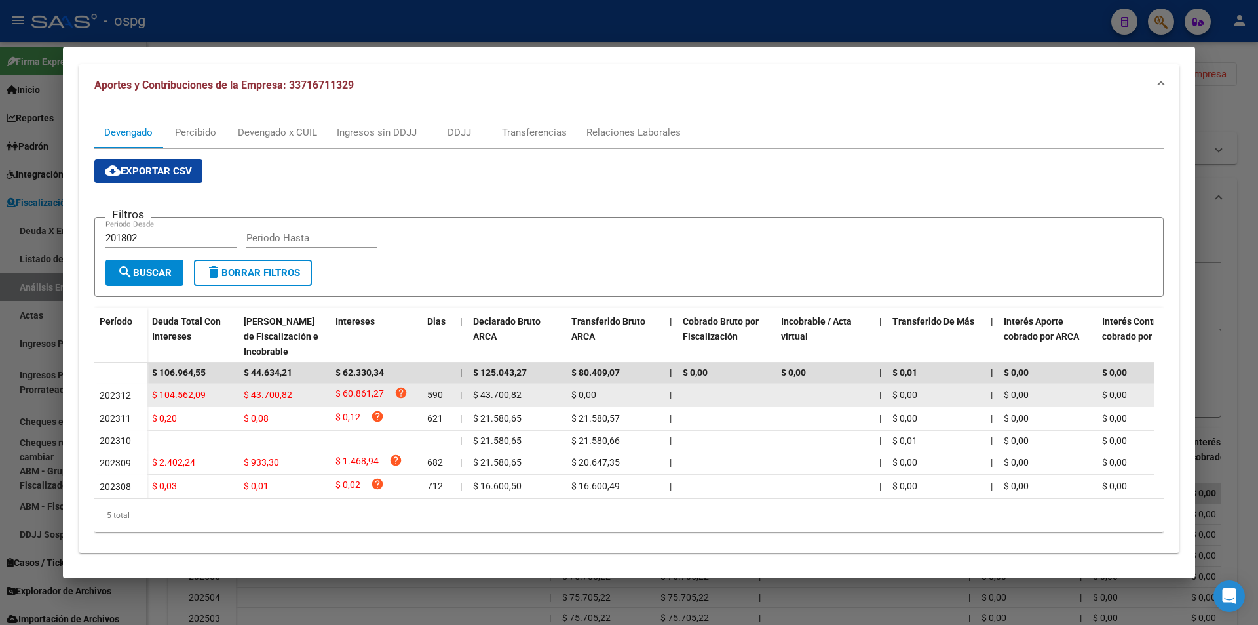
scroll to position [131, 0]
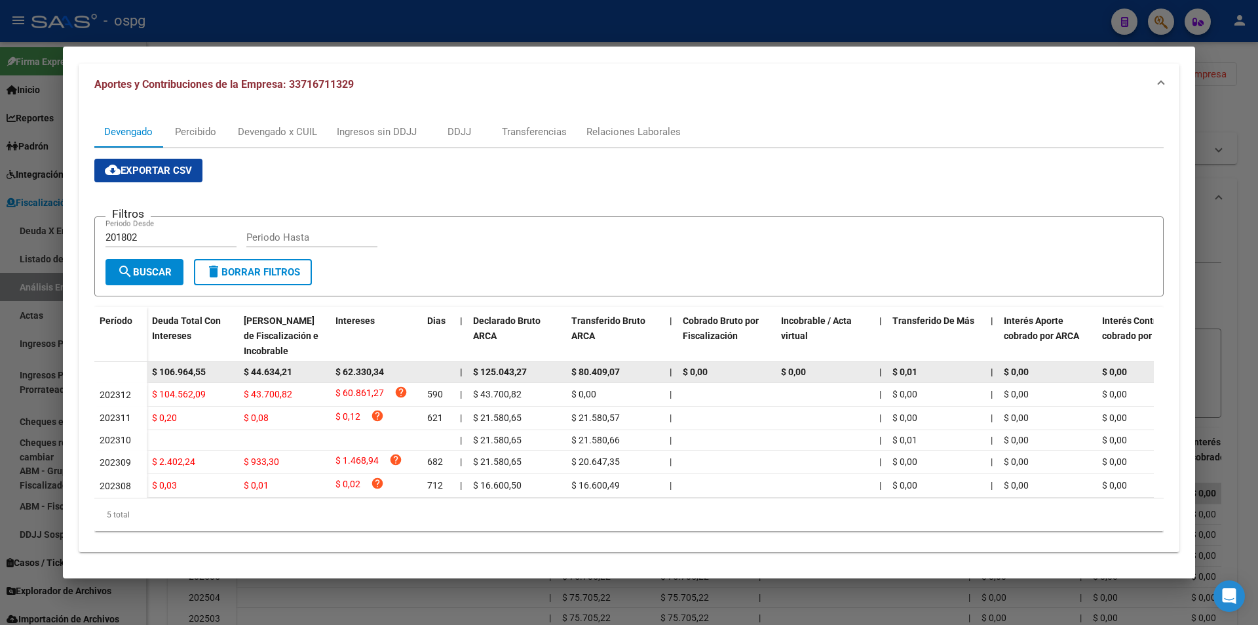
drag, startPoint x: 212, startPoint y: 374, endPoint x: 149, endPoint y: 375, distance: 62.9
click at [149, 375] on datatable-body-cell "$ 106.964,55" at bounding box center [193, 372] width 92 height 20
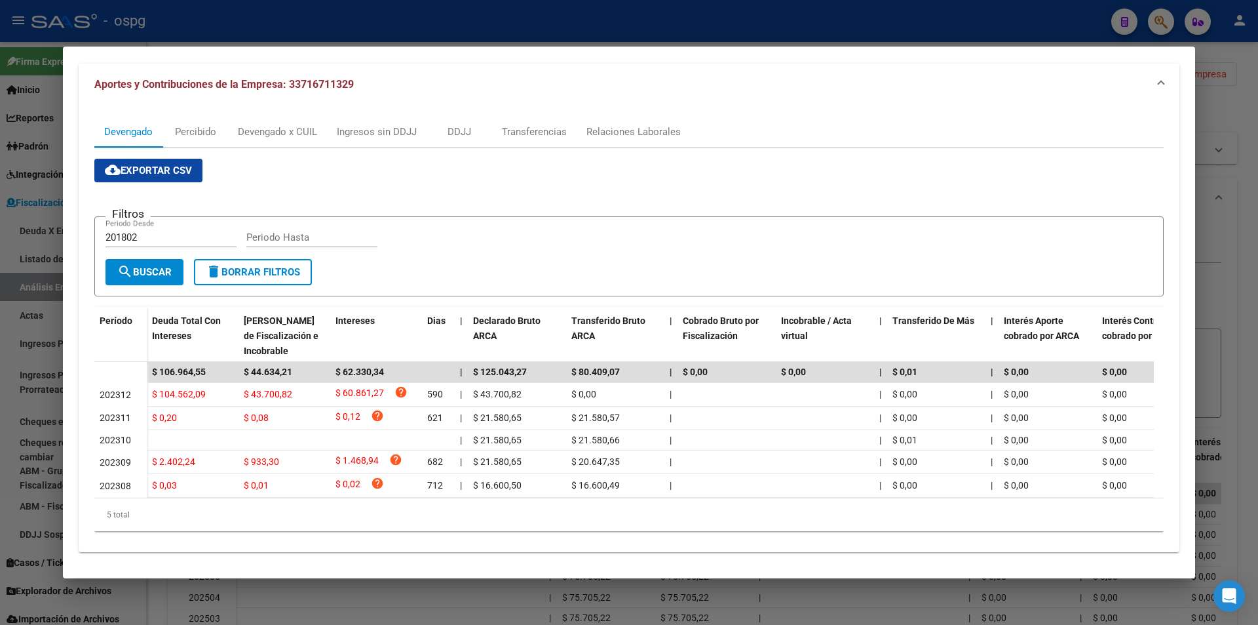
click at [1235, 322] on div at bounding box center [629, 312] width 1258 height 625
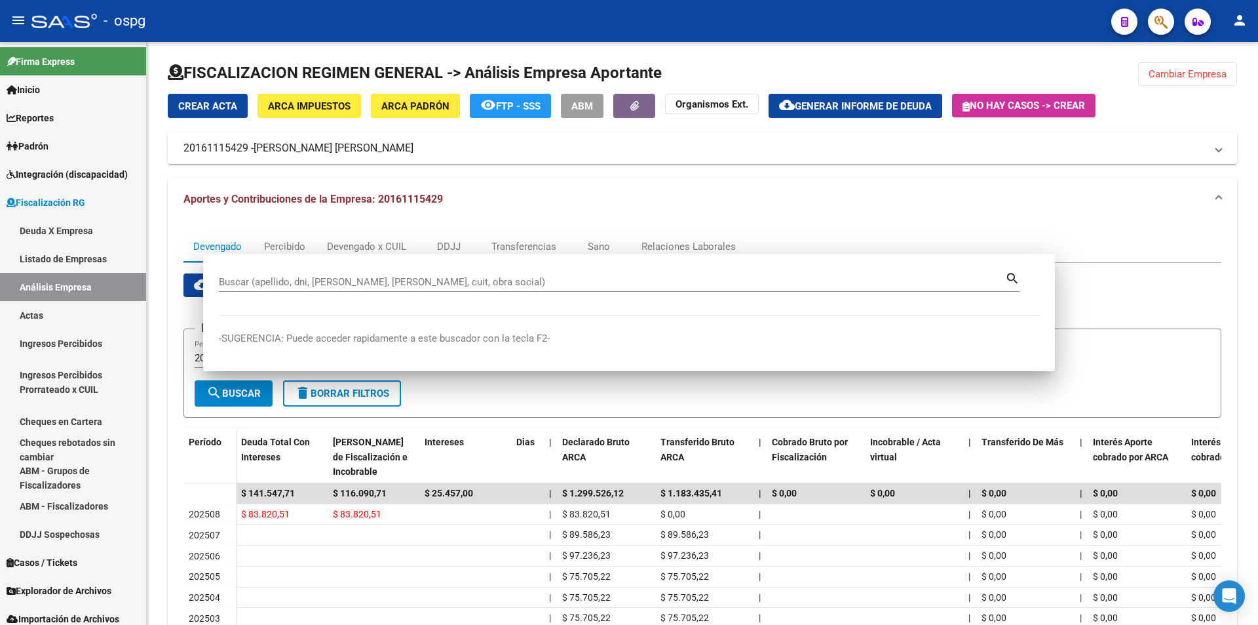
click at [1235, 322] on div "Devengado Percibido Devengado x CUIL DDJJ Transferencias Sano Relaciones Labora…" at bounding box center [703, 493] width 1070 height 546
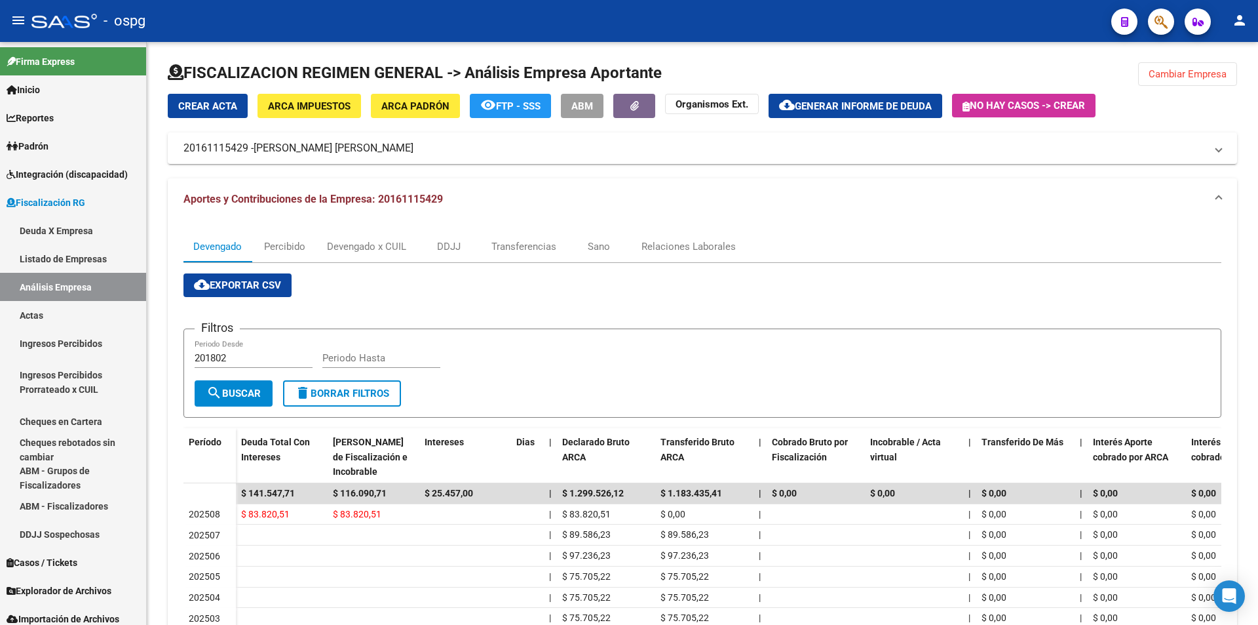
click at [1154, 22] on button "button" at bounding box center [1161, 22] width 26 height 26
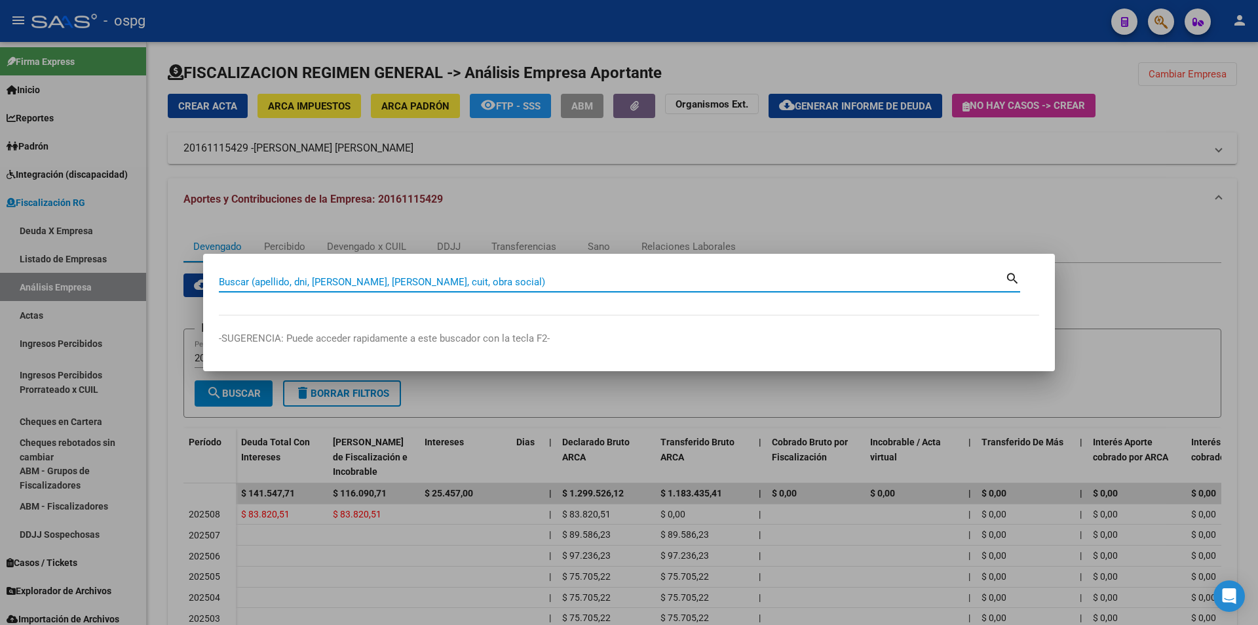
paste input "30718696743"
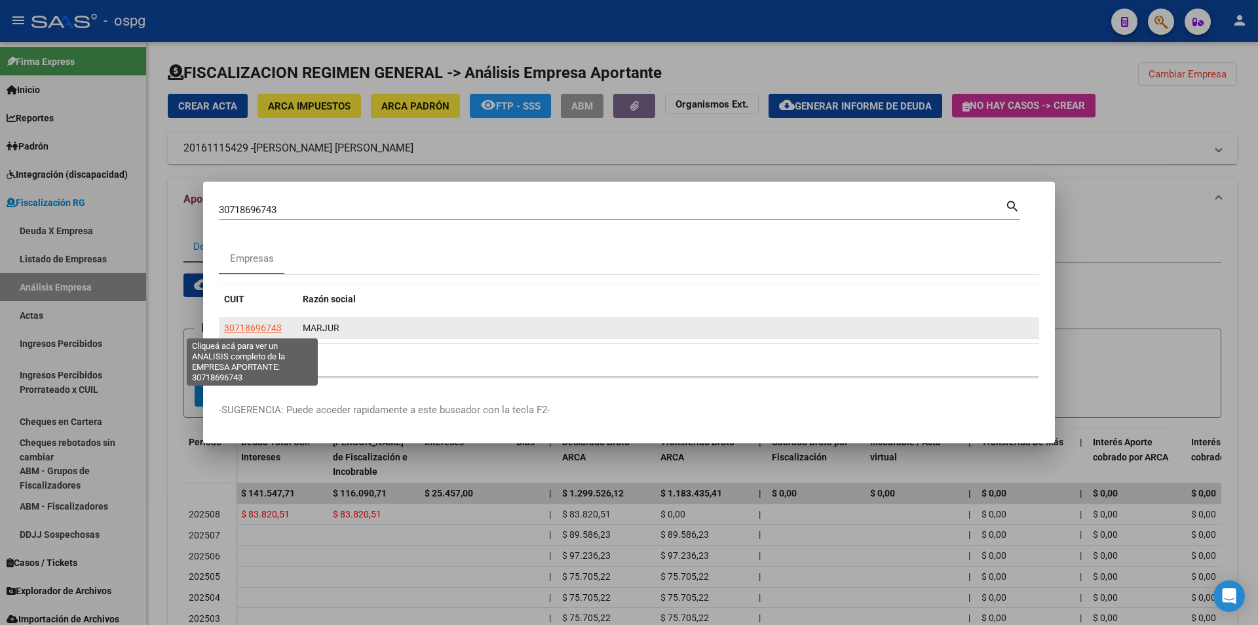
click at [242, 327] on span "30718696743" at bounding box center [253, 327] width 58 height 10
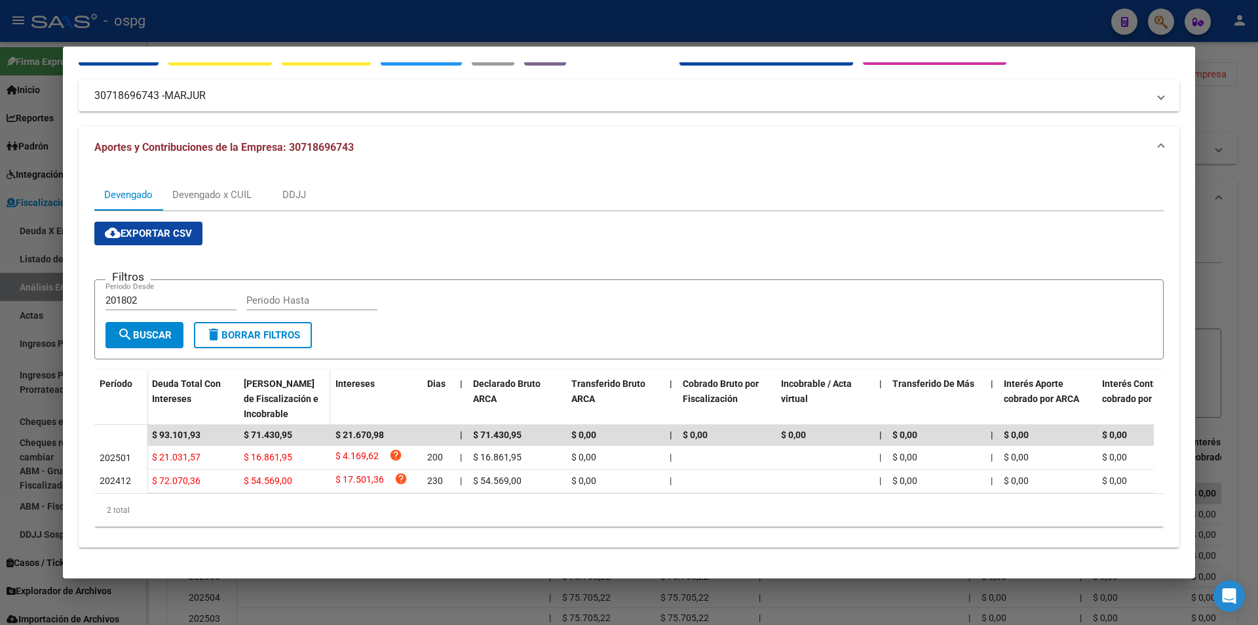
scroll to position [79, 0]
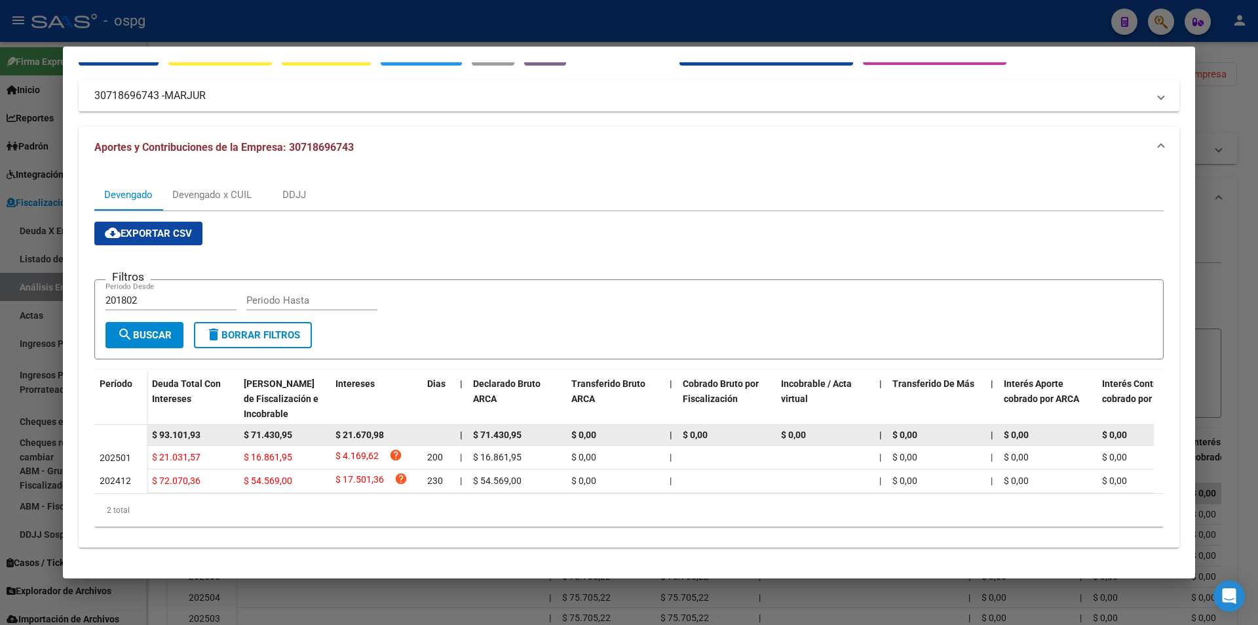
drag, startPoint x: 213, startPoint y: 425, endPoint x: 147, endPoint y: 433, distance: 66.1
click at [147, 433] on datatable-body-cell "$ 93.101,93" at bounding box center [193, 435] width 92 height 20
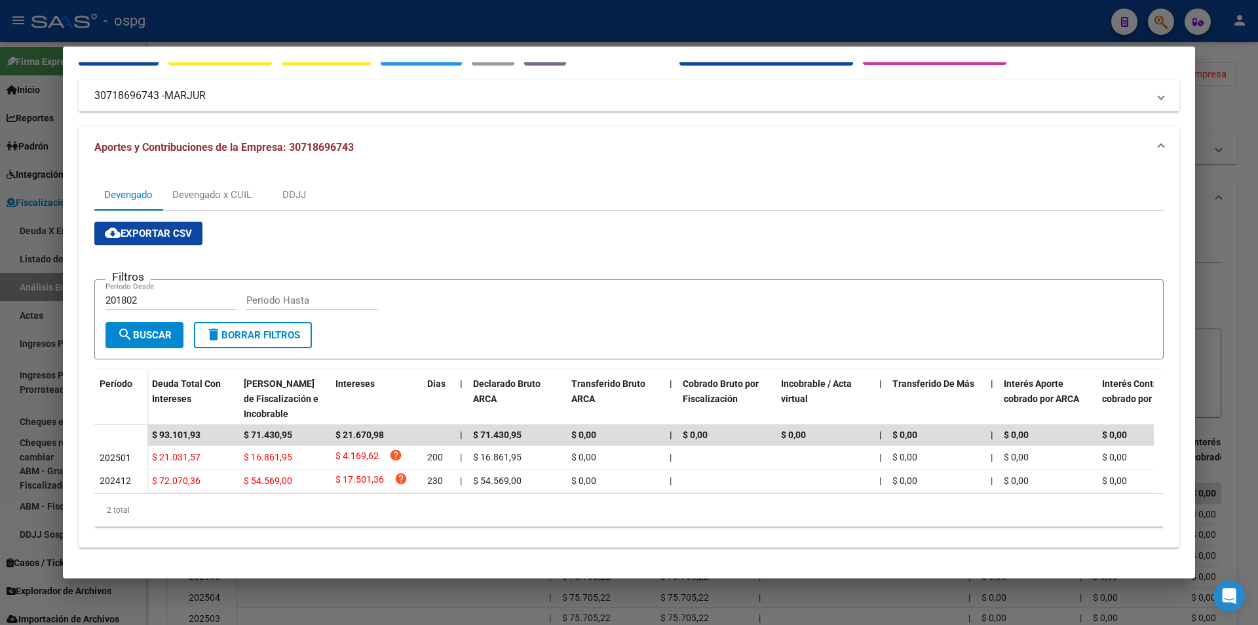
click at [1241, 296] on div at bounding box center [629, 312] width 1258 height 625
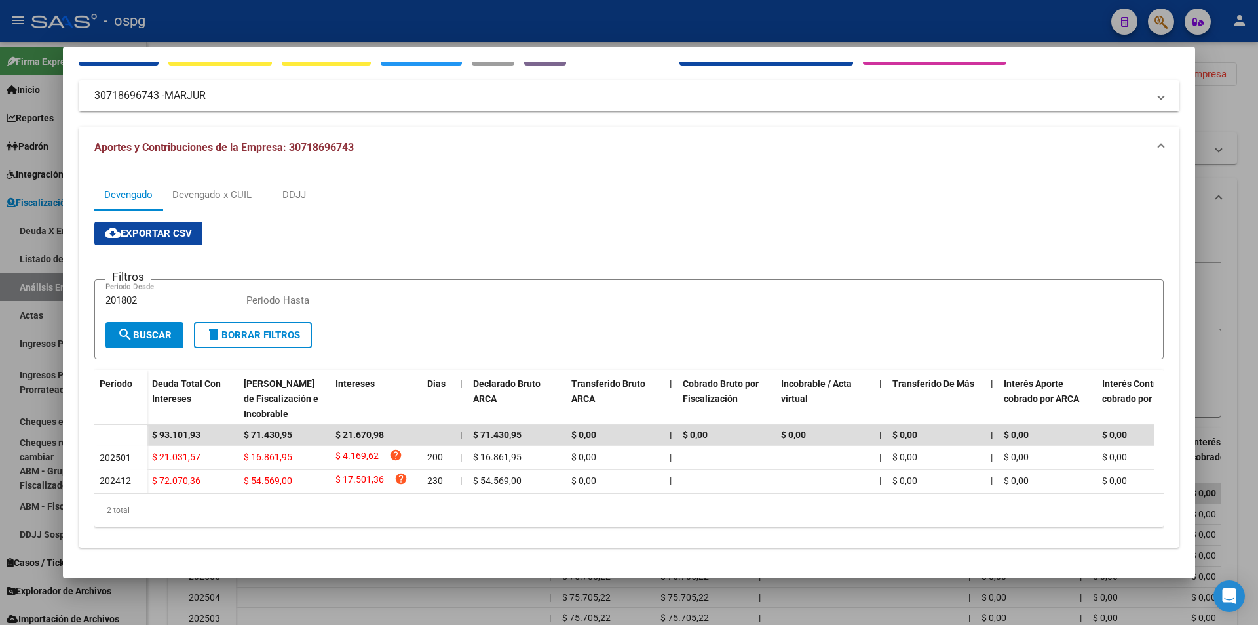
click at [1241, 296] on div at bounding box center [629, 312] width 1258 height 625
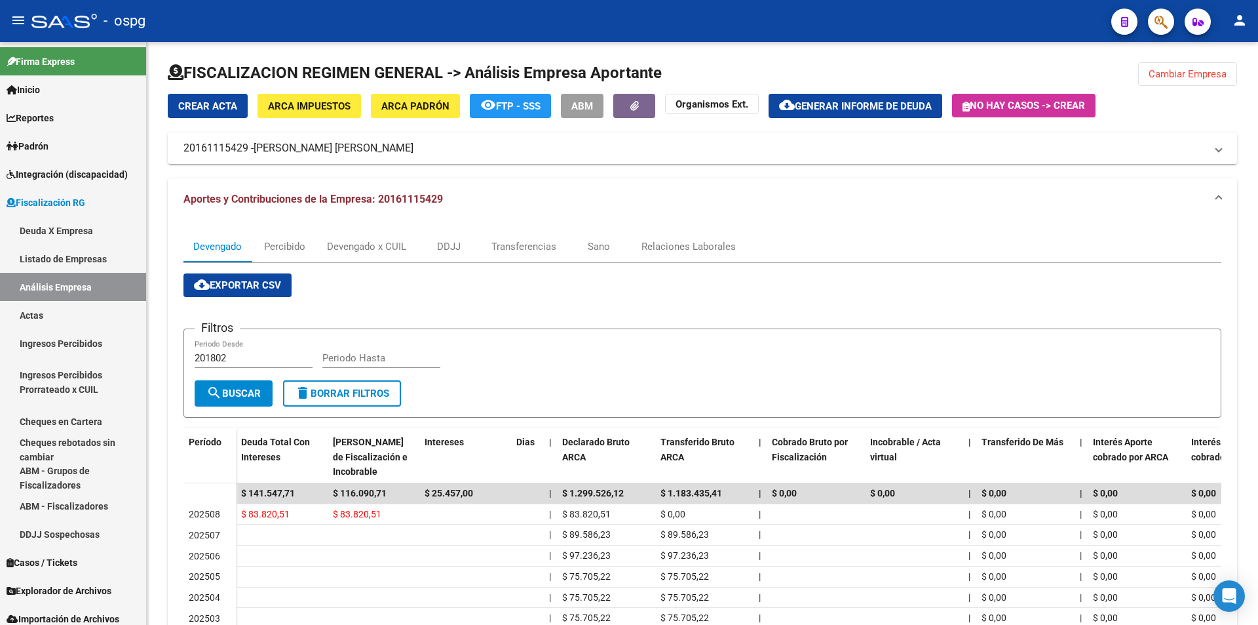
click at [1241, 296] on div "FISCALIZACION REGIMEN GENERAL -> Análisis Empresa Aportante Cambiar Empresa Cre…" at bounding box center [702, 419] width 1111 height 756
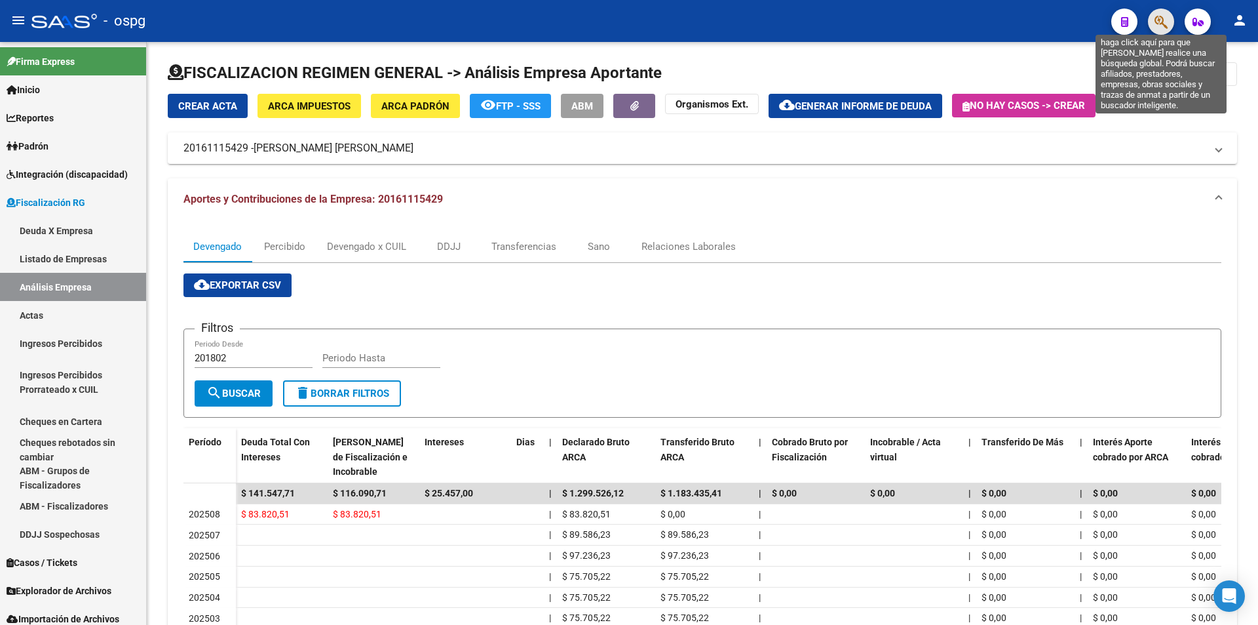
click at [1159, 21] on icon "button" at bounding box center [1161, 21] width 13 height 15
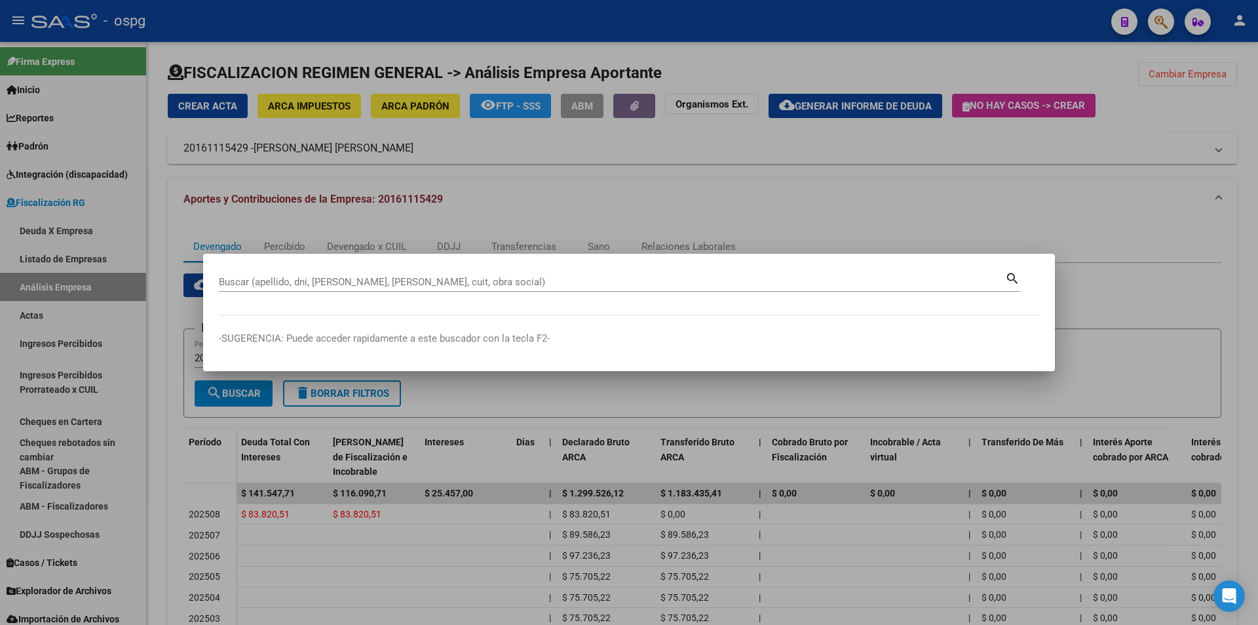
drag, startPoint x: 439, startPoint y: 275, endPoint x: 408, endPoint y: 276, distance: 30.8
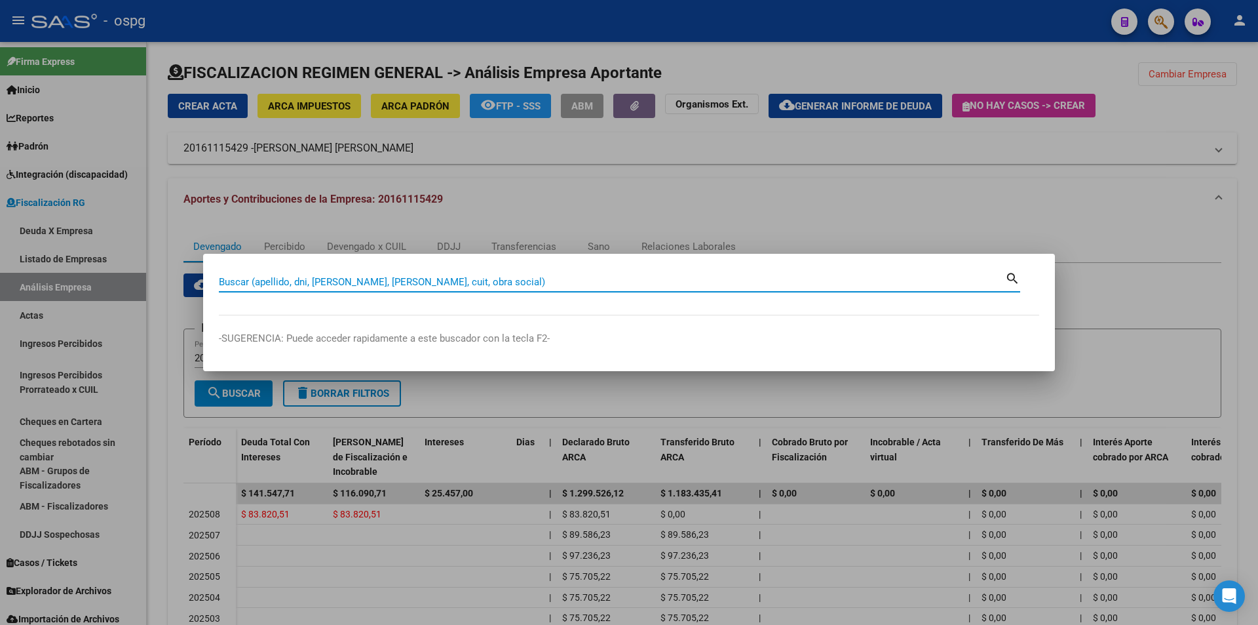
paste input "27368739095"
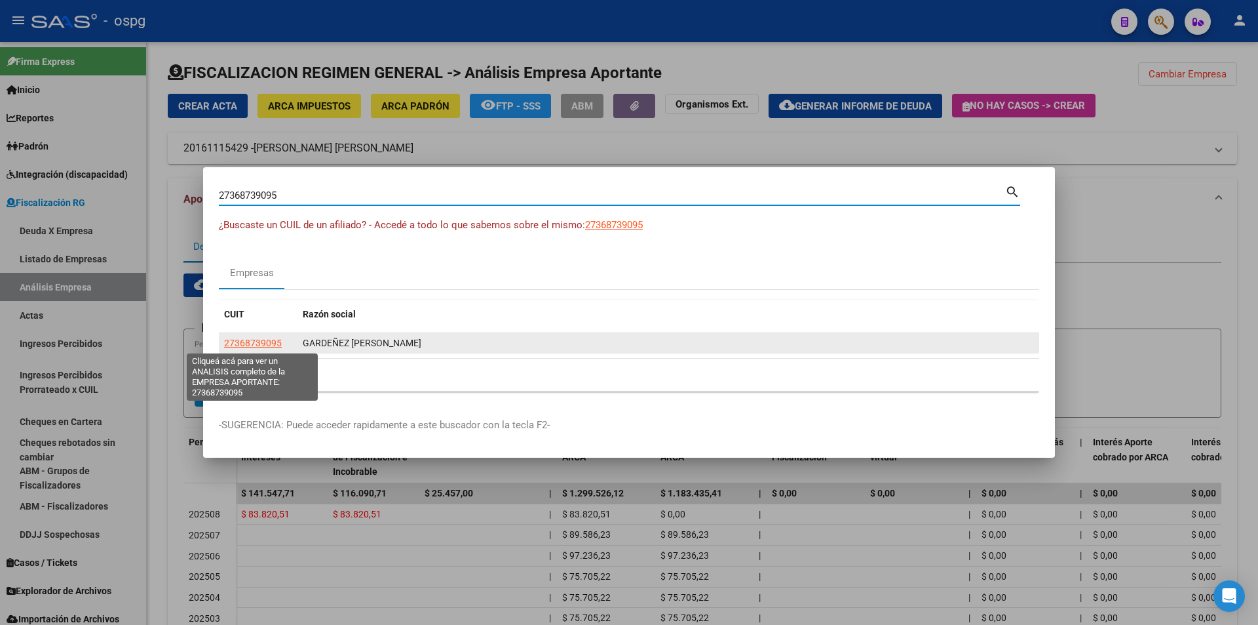
click at [266, 341] on span "27368739095" at bounding box center [253, 342] width 58 height 10
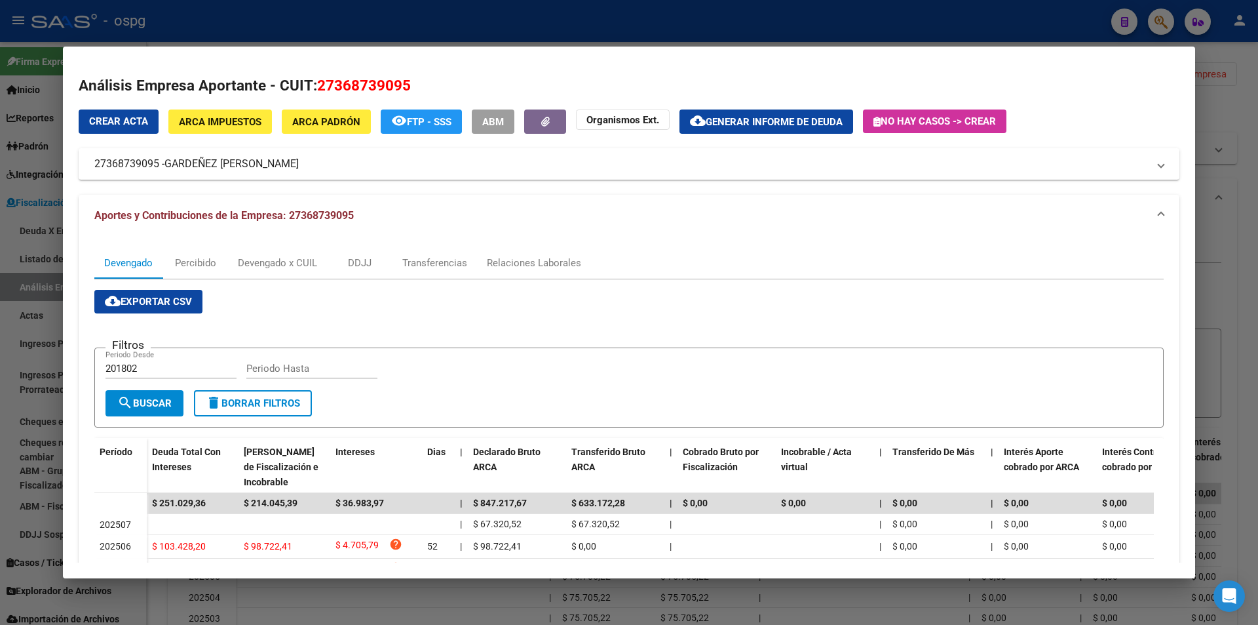
scroll to position [197, 0]
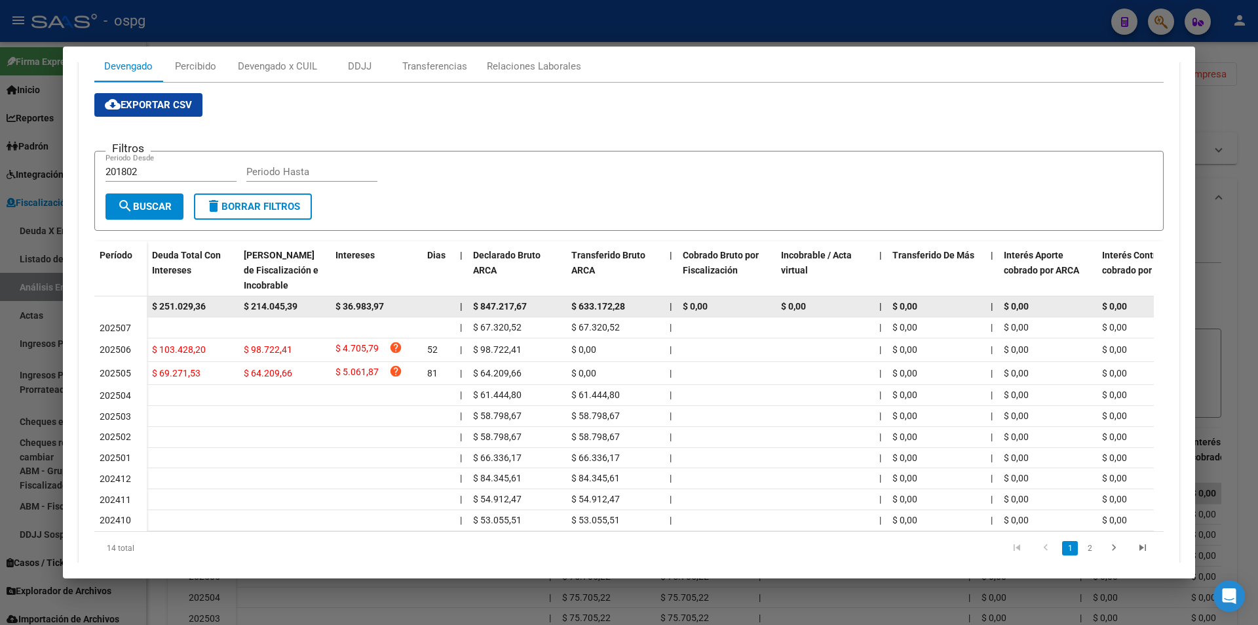
drag, startPoint x: 214, startPoint y: 311, endPoint x: 132, endPoint y: 303, distance: 82.9
click at [132, 303] on datatable-body-row "$ 251.029,36 $ 214.045,39 $ 36.983,97 | $ 847.217,67 $ 633.172,28 | $ 0,00 $ 0,…" at bounding box center [903, 306] width 1619 height 21
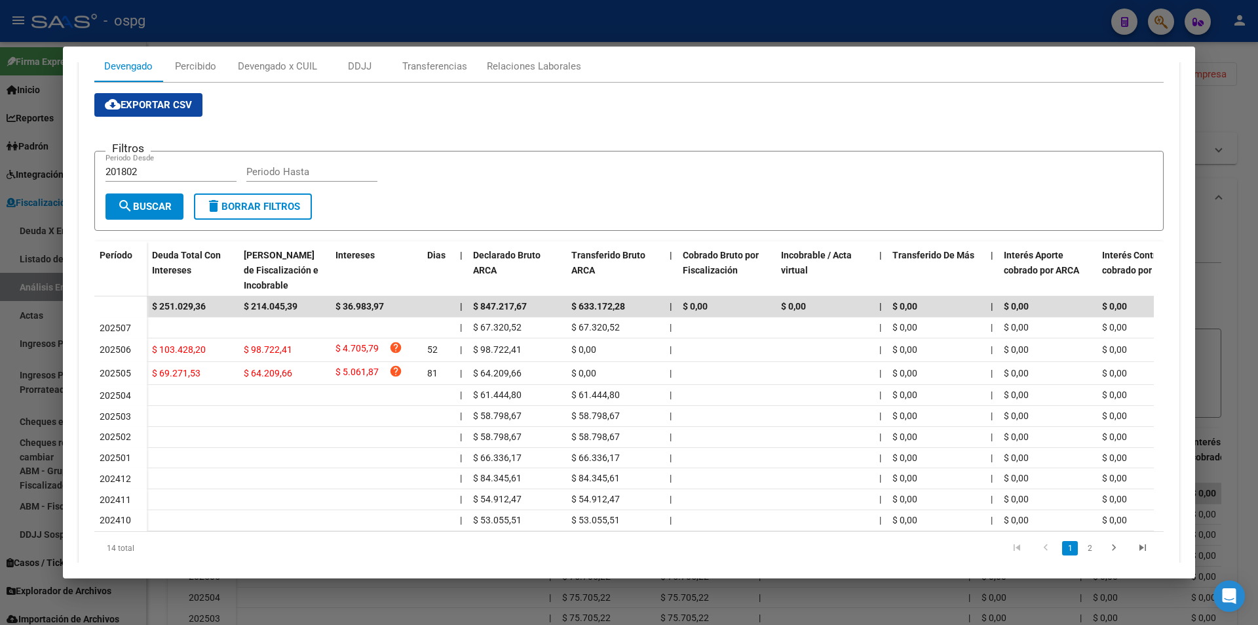
click at [1232, 258] on div at bounding box center [629, 312] width 1258 height 625
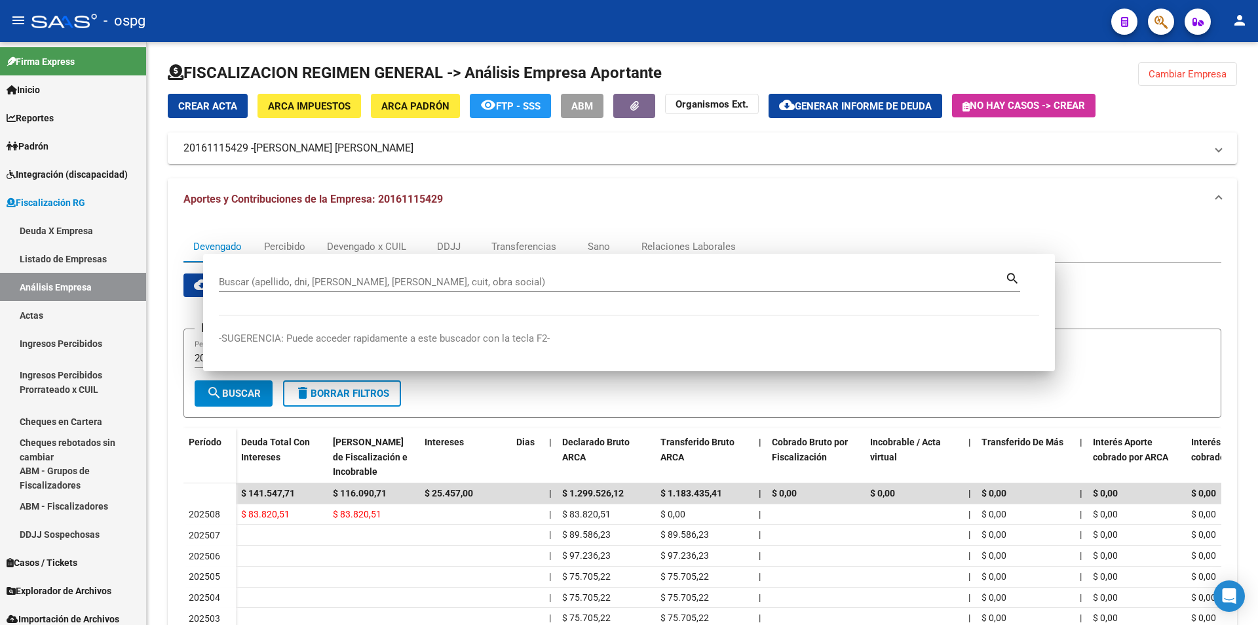
click at [1232, 258] on div "Devengado Percibido Devengado x CUIL DDJJ Transferencias Sano Relaciones Labora…" at bounding box center [703, 493] width 1070 height 546
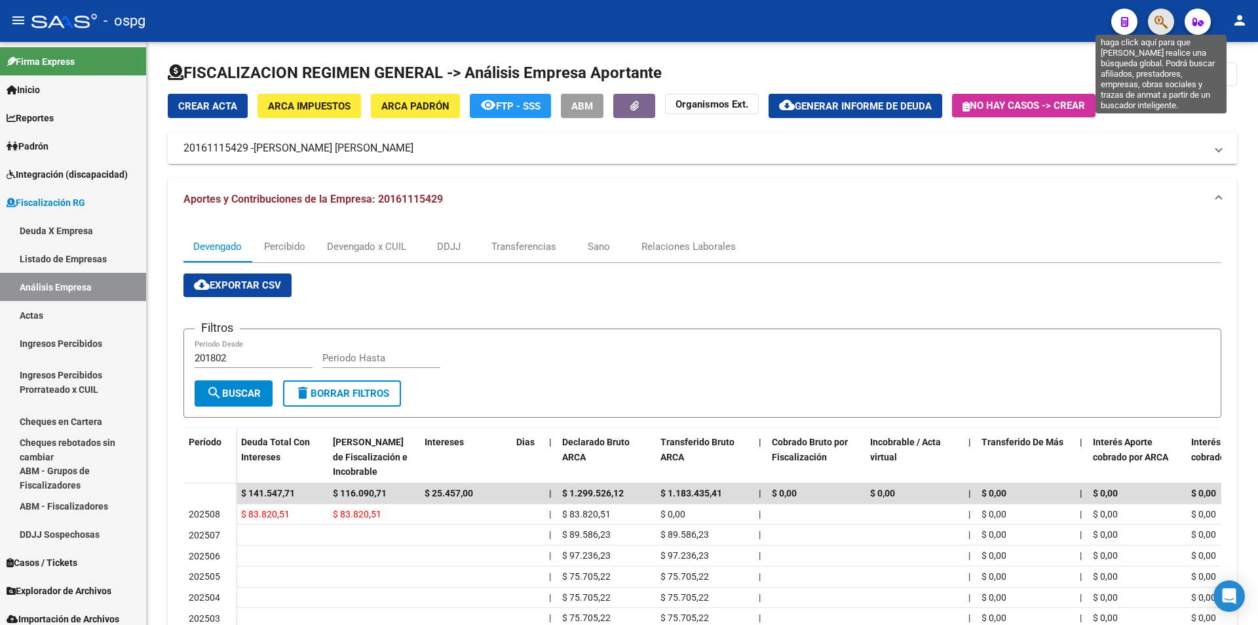
click at [1158, 20] on icon "button" at bounding box center [1161, 21] width 13 height 15
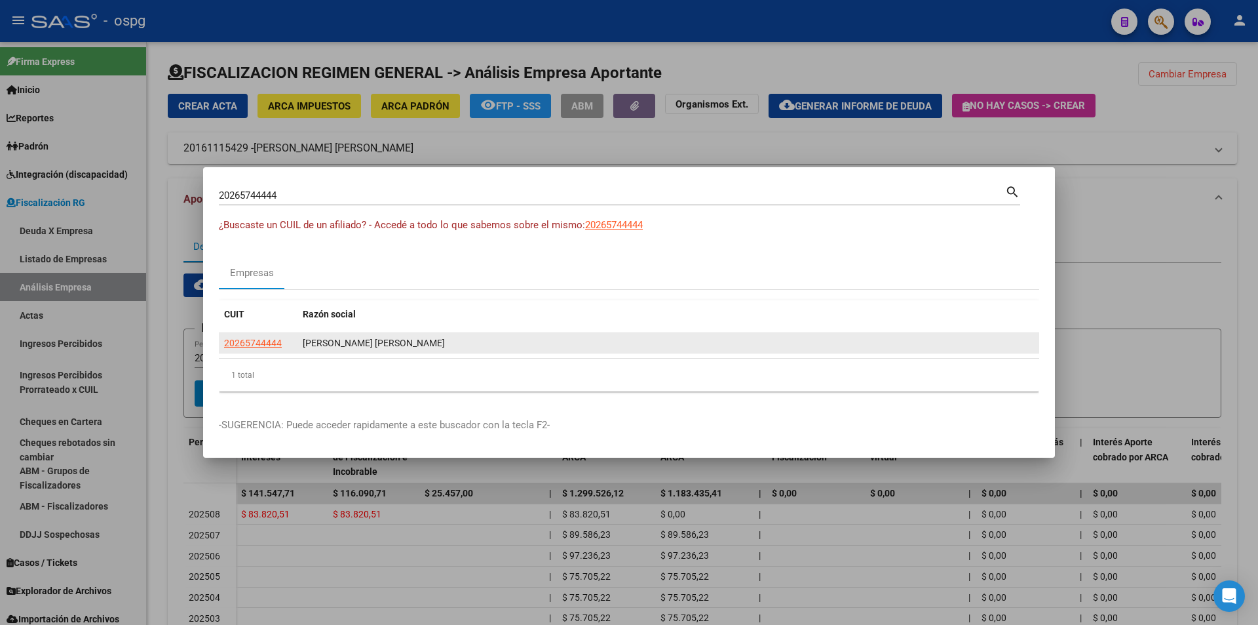
click at [256, 334] on datatable-body-cell "20265744444" at bounding box center [258, 343] width 79 height 20
click at [252, 341] on span "20265744444" at bounding box center [253, 342] width 58 height 10
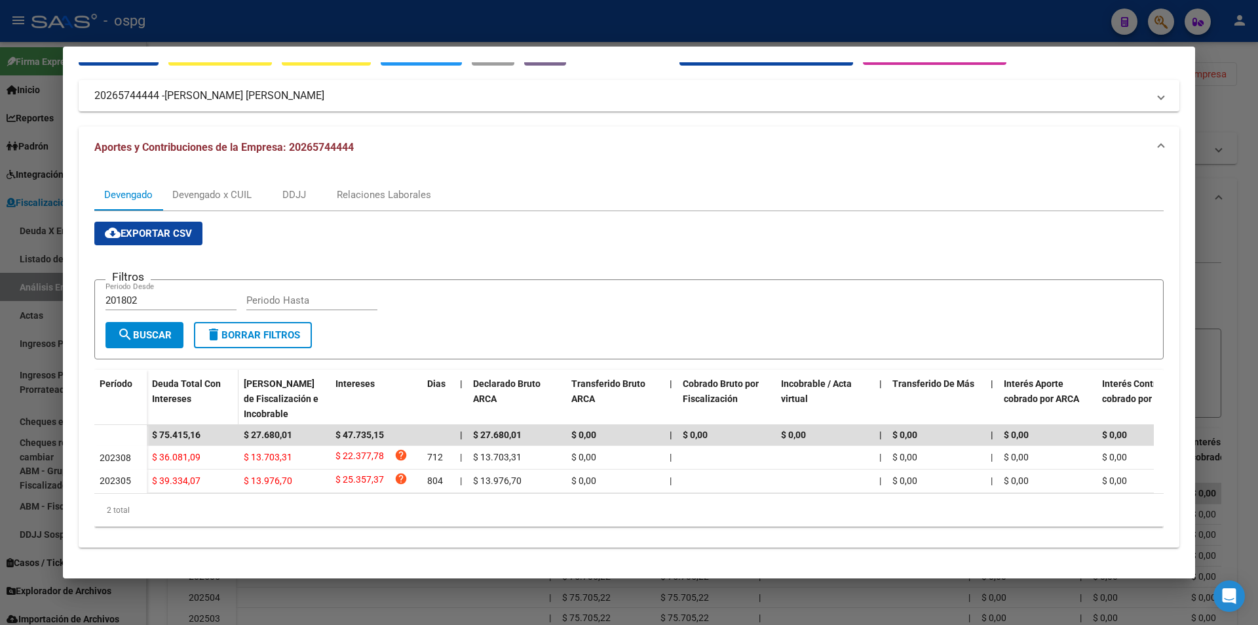
scroll to position [79, 0]
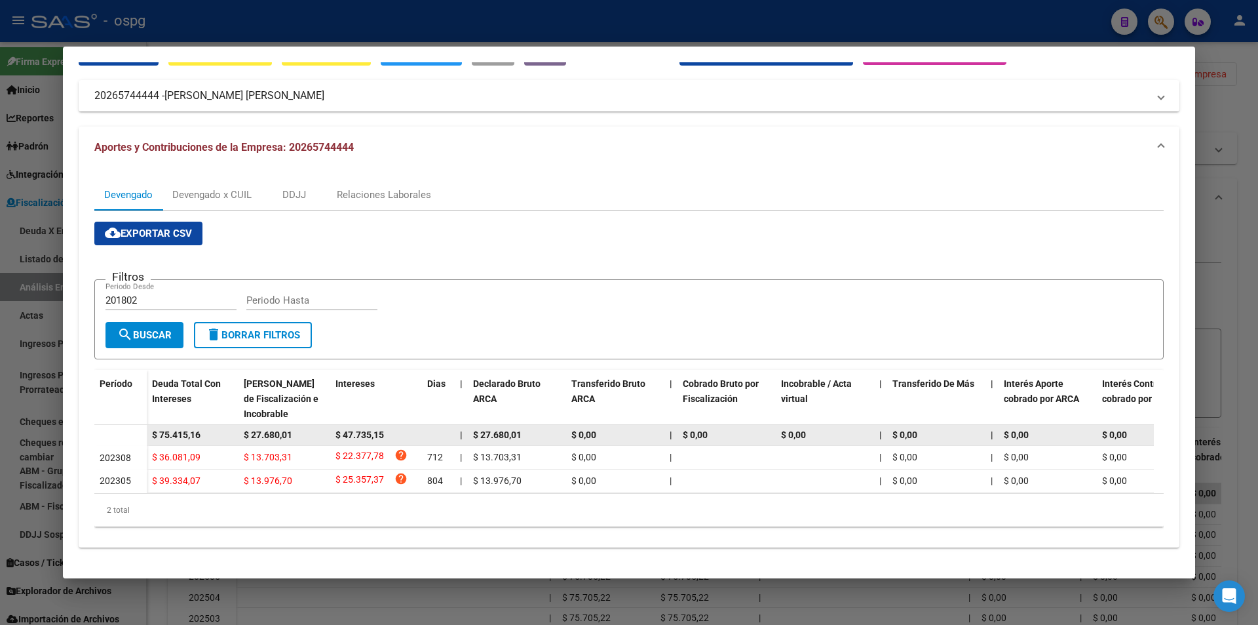
drag, startPoint x: 195, startPoint y: 423, endPoint x: 162, endPoint y: 423, distance: 32.8
click at [163, 427] on div "$ 75.415,16" at bounding box center [192, 434] width 81 height 15
click at [218, 427] on div "$ 75.415,16" at bounding box center [192, 434] width 81 height 15
drag, startPoint x: 211, startPoint y: 423, endPoint x: 146, endPoint y: 425, distance: 64.9
click at [146, 425] on datatable-body-row "$ 75.415,16 $ 27.680,01 $ 47.735,15 | $ 27.680,01 $ 0,00 | $ 0,00 $ 0,00 | $ 0,…" at bounding box center [903, 435] width 1619 height 21
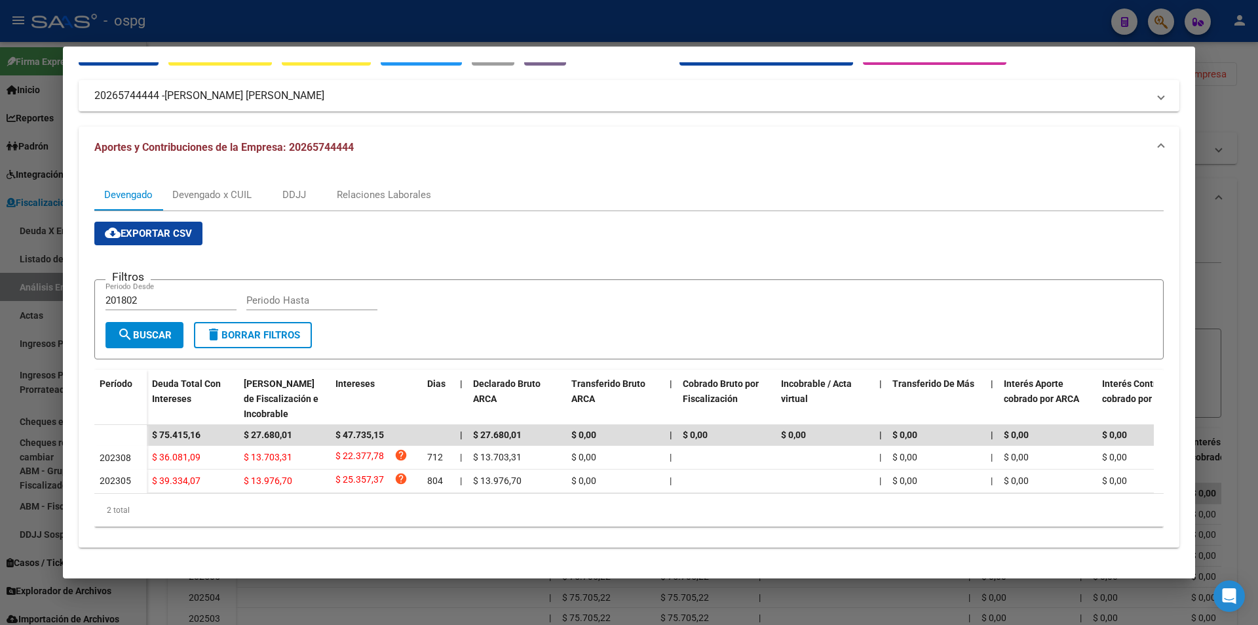
click at [1239, 250] on div at bounding box center [629, 312] width 1258 height 625
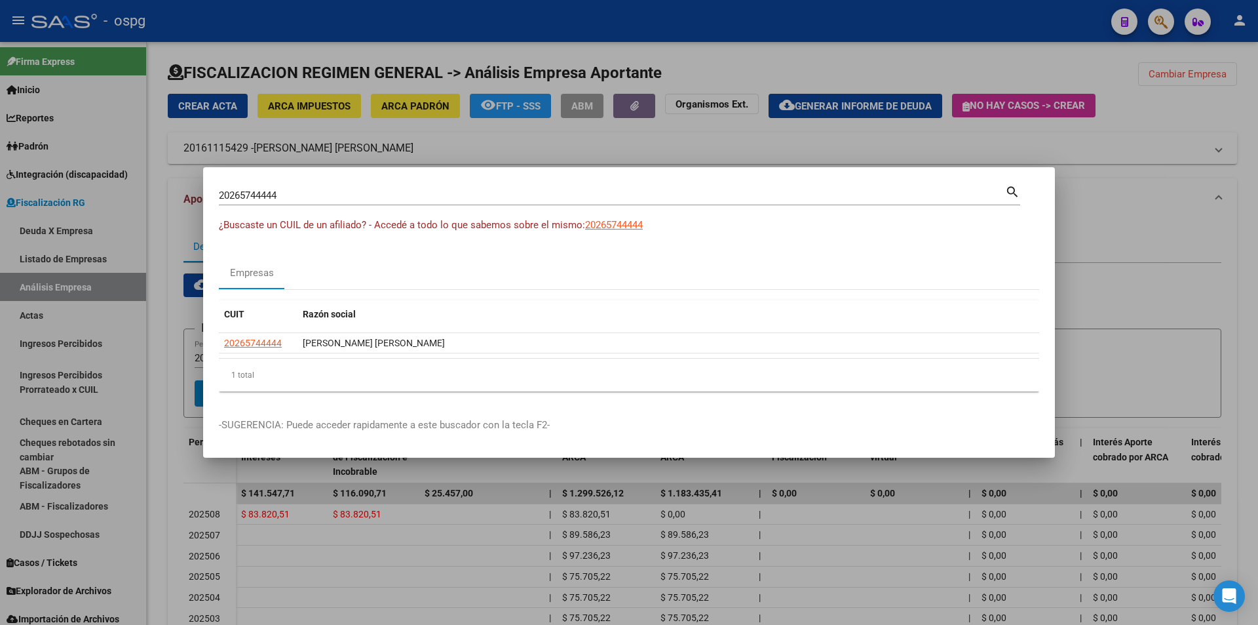
click at [1239, 250] on div at bounding box center [629, 312] width 1258 height 625
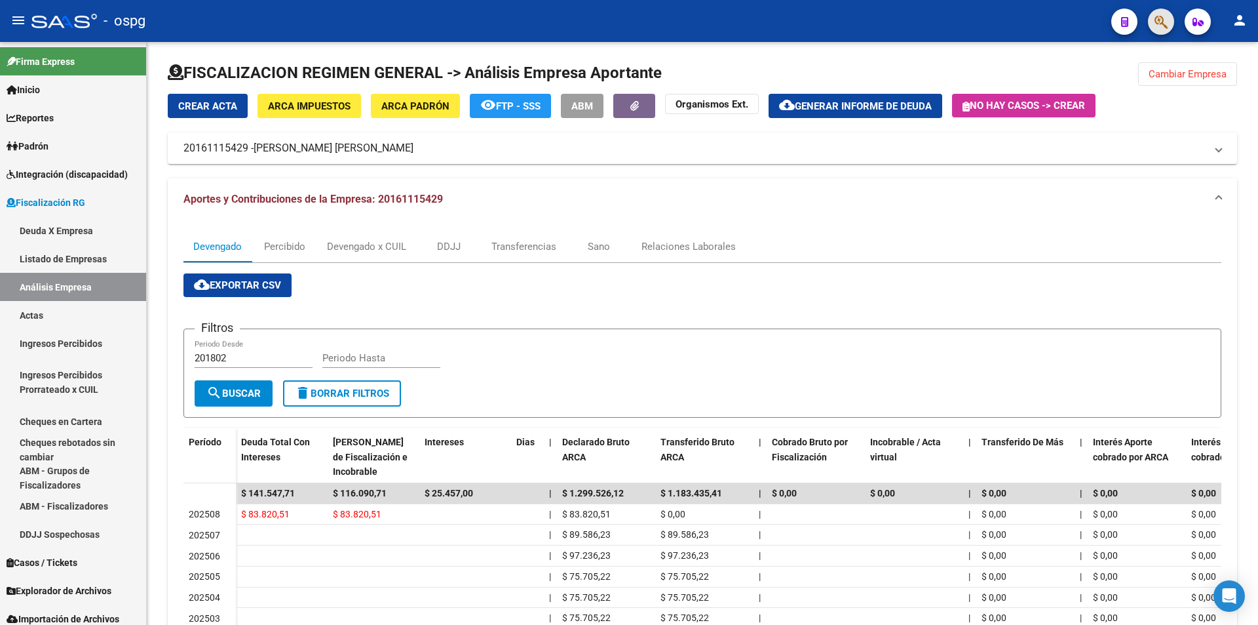
click at [1173, 23] on button "button" at bounding box center [1161, 22] width 26 height 26
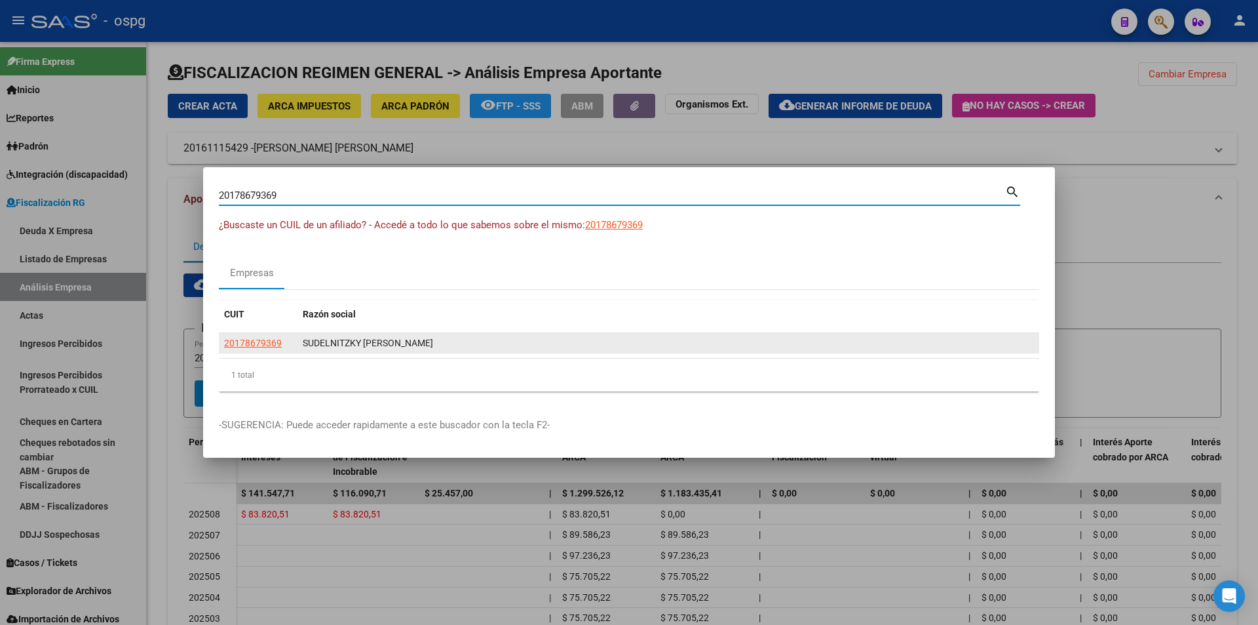
click at [246, 346] on span "20178679369" at bounding box center [253, 342] width 58 height 10
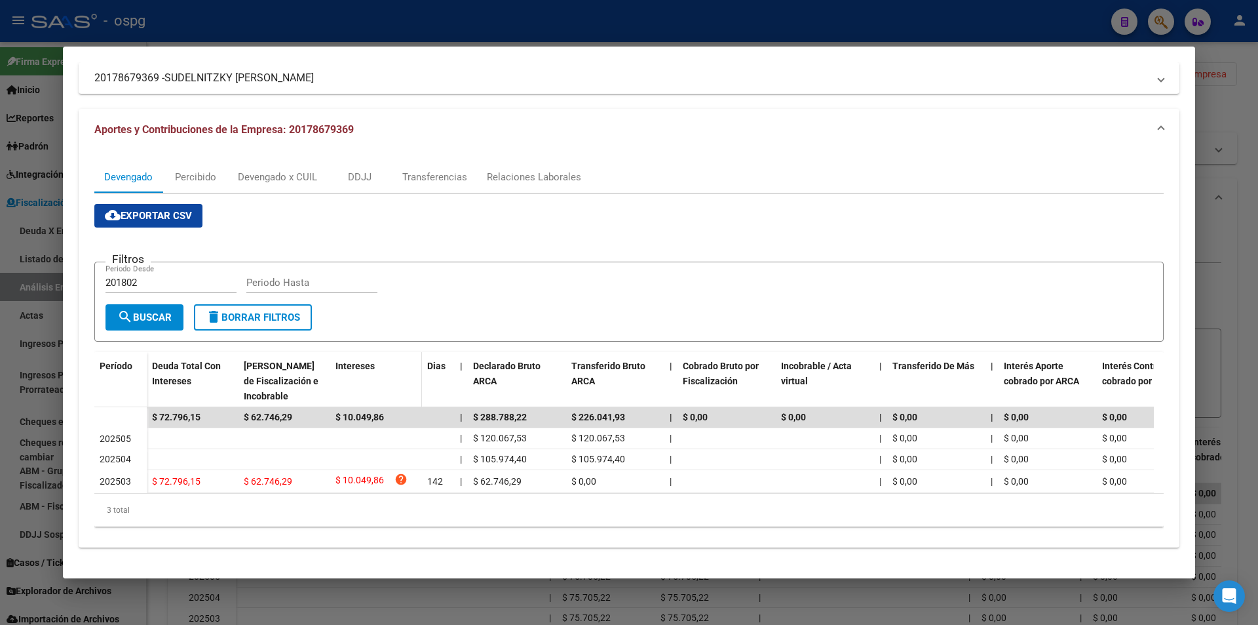
scroll to position [96, 0]
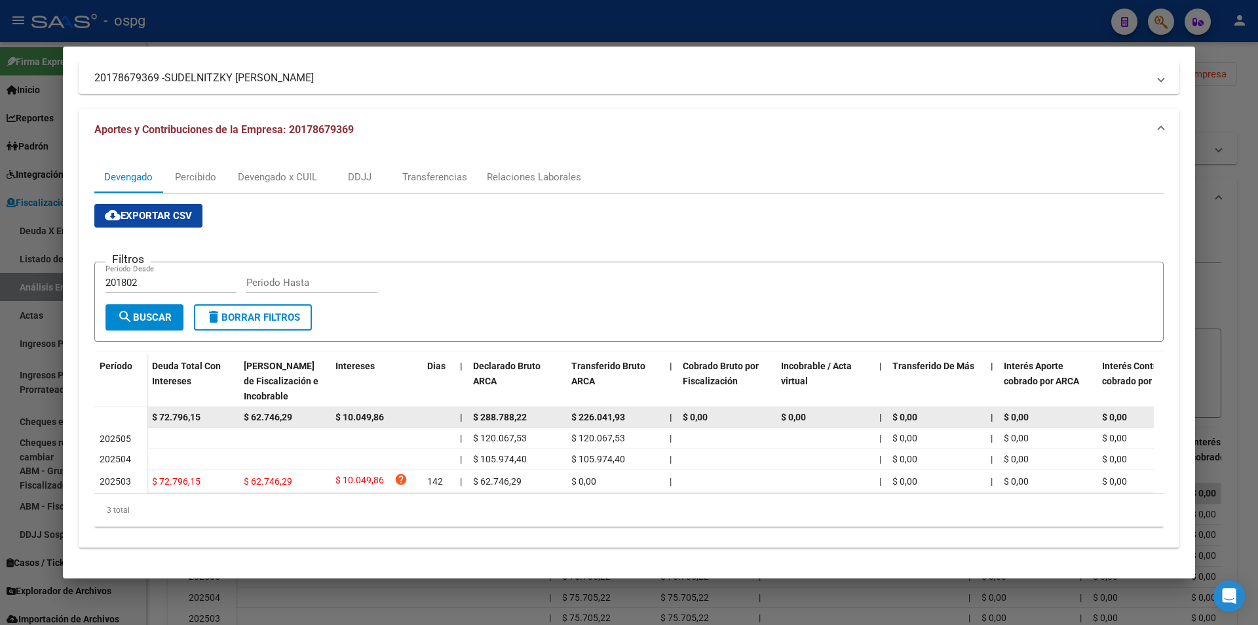
drag, startPoint x: 208, startPoint y: 406, endPoint x: 155, endPoint y: 409, distance: 53.8
click at [155, 410] on div "$ 72.796,15" at bounding box center [192, 417] width 81 height 15
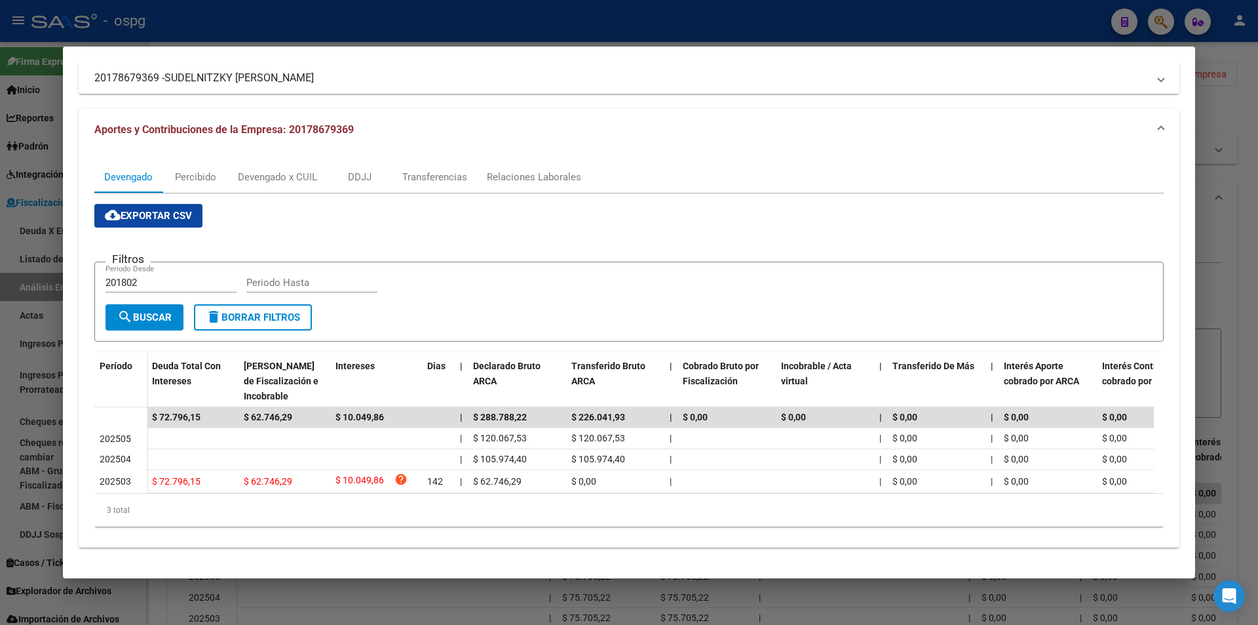
click at [1217, 314] on div at bounding box center [629, 312] width 1258 height 625
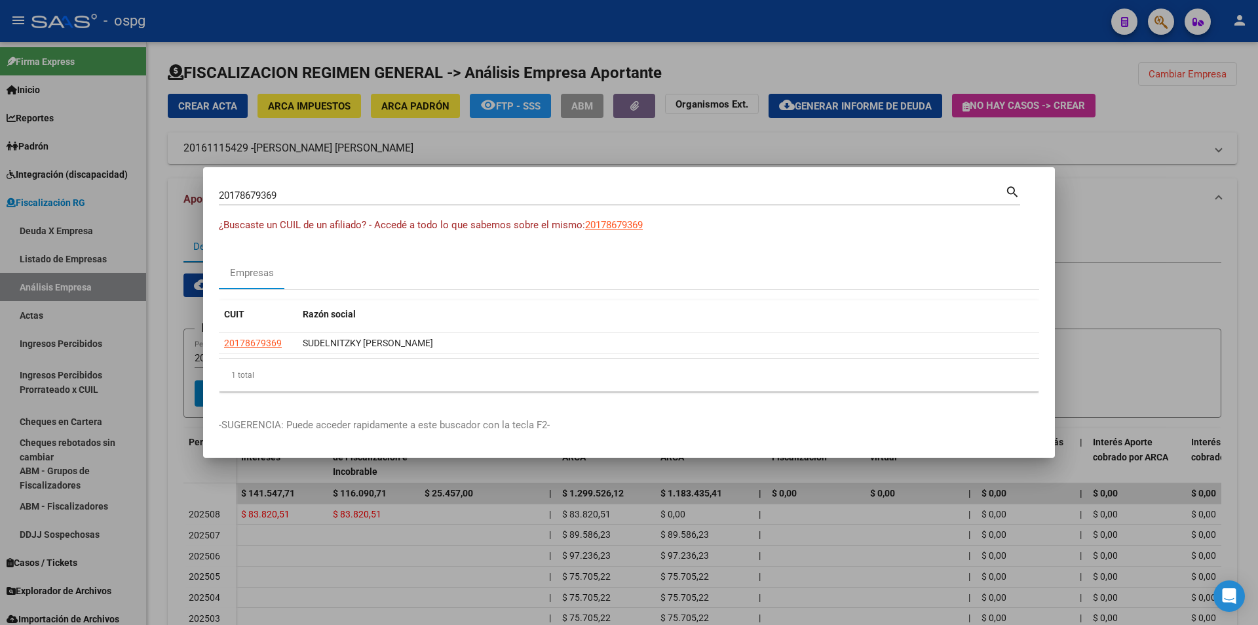
click at [1217, 314] on div at bounding box center [629, 312] width 1258 height 625
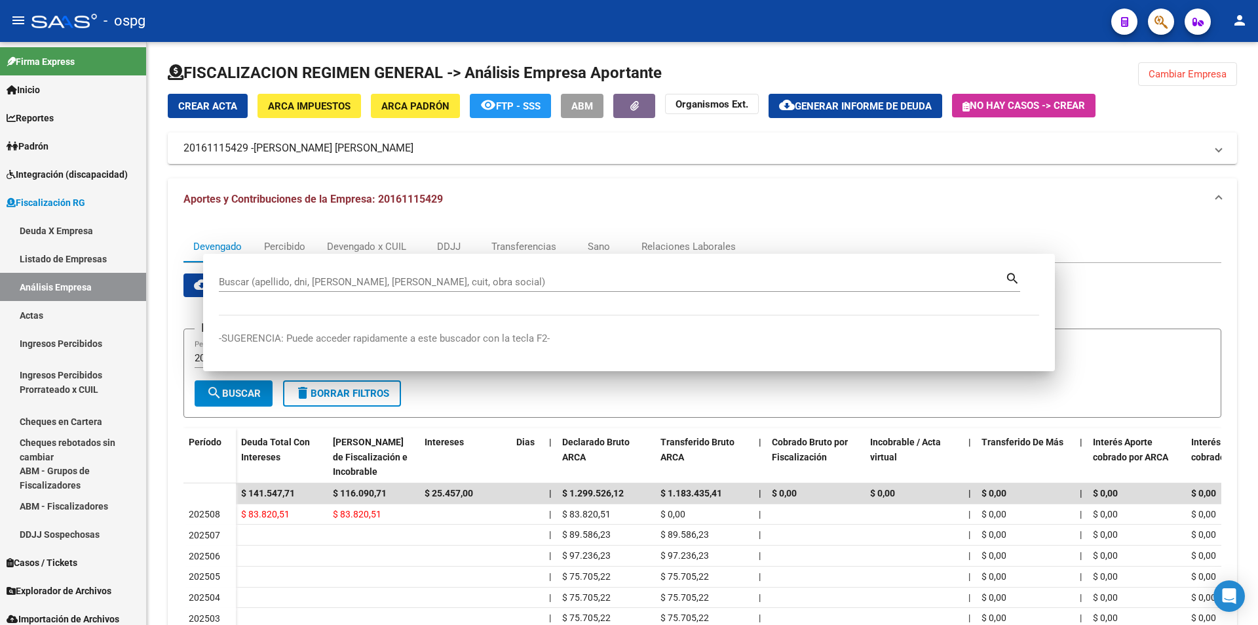
click at [1217, 314] on app-list-header "Filtros 201802 Periodo Desde Periodo Hasta search Buscar delete Borrar Filtros" at bounding box center [702, 362] width 1038 height 110
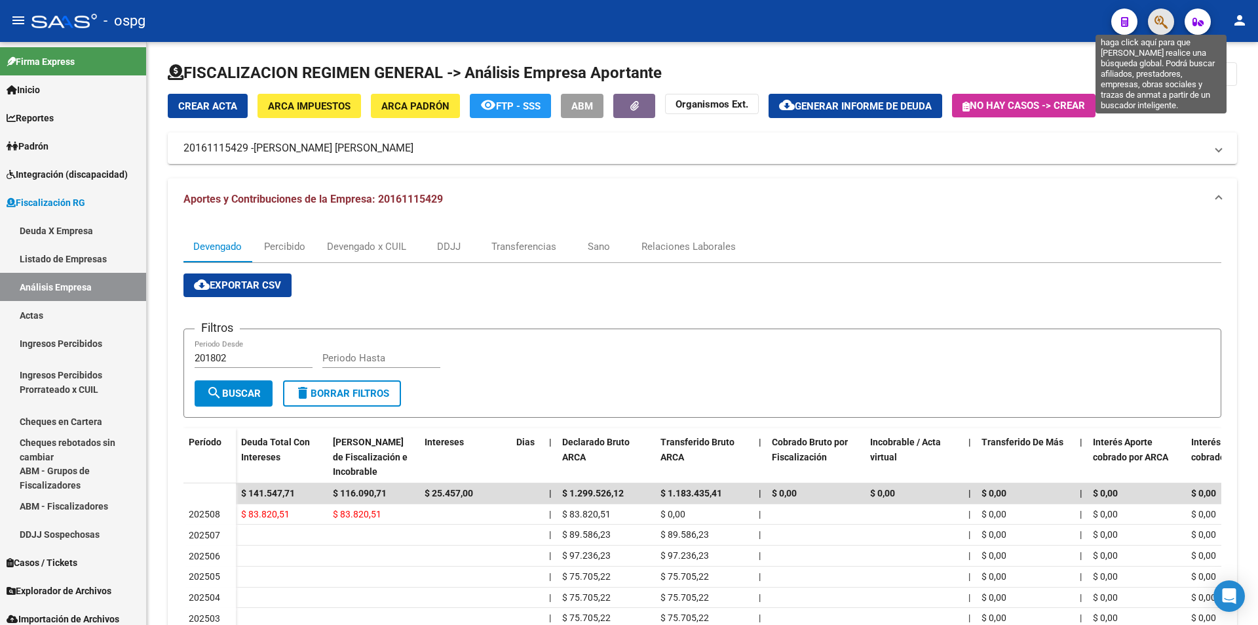
click at [1165, 21] on icon "button" at bounding box center [1161, 21] width 13 height 15
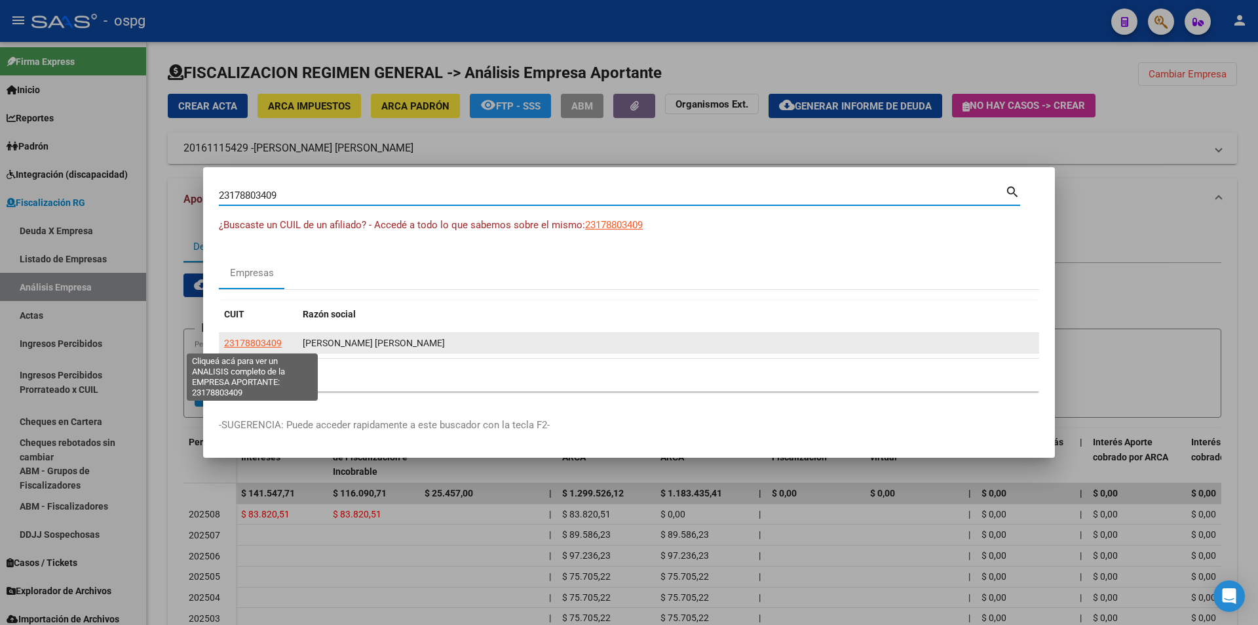
click at [260, 341] on span "23178803409" at bounding box center [253, 342] width 58 height 10
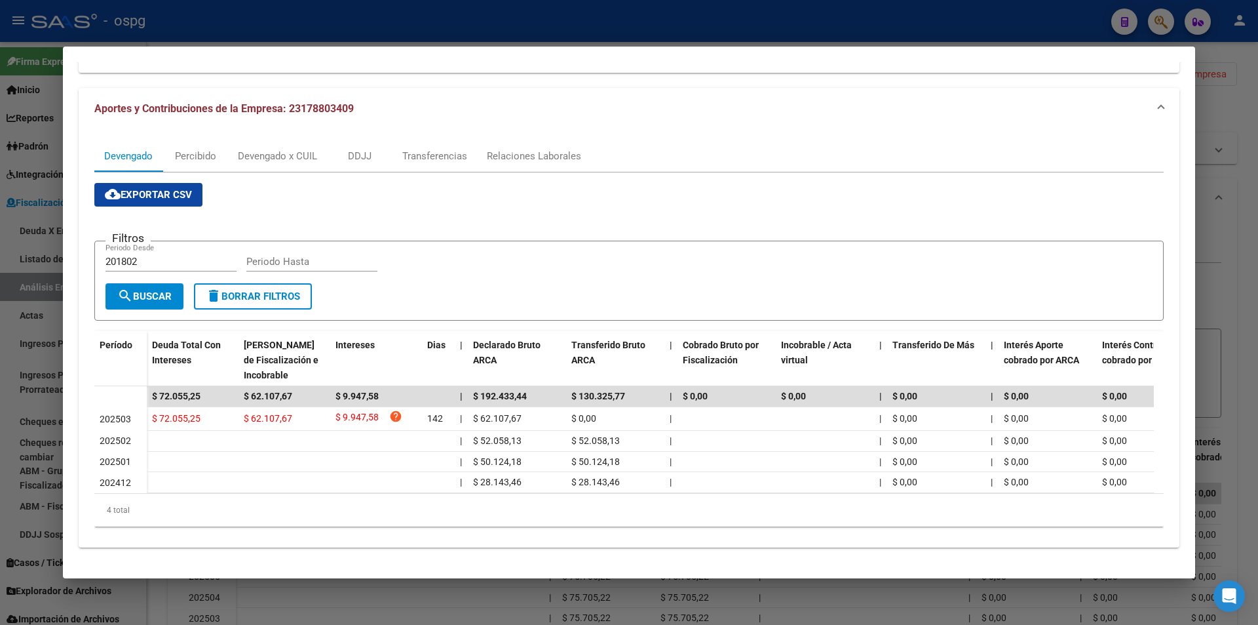
scroll to position [117, 0]
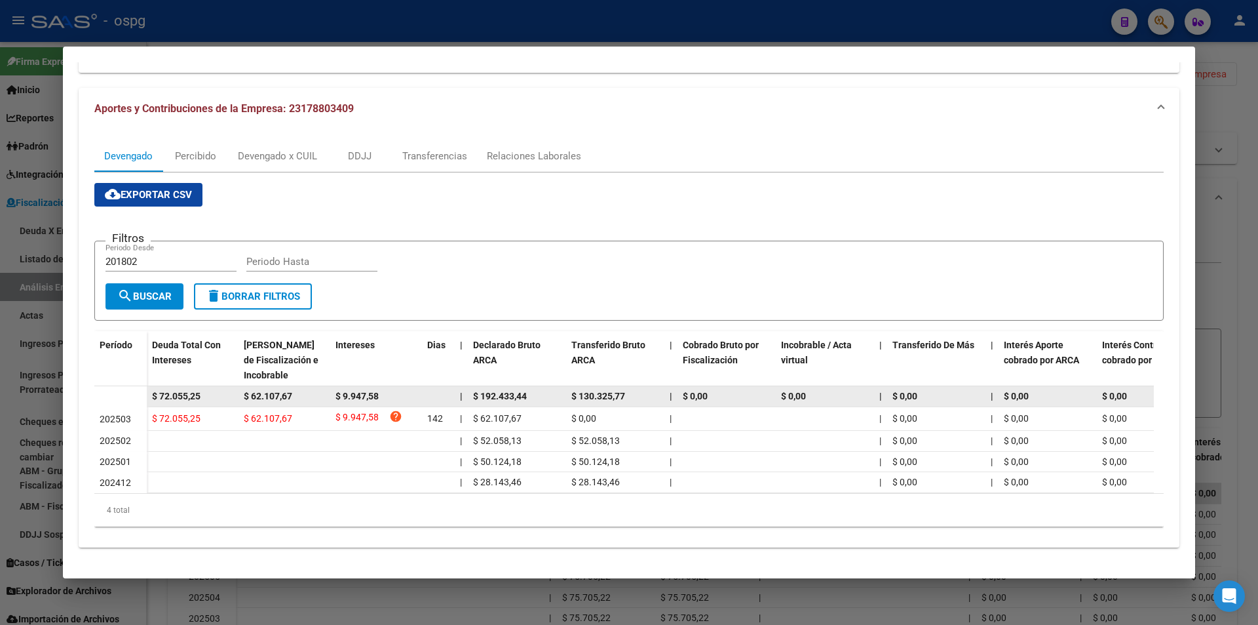
drag, startPoint x: 207, startPoint y: 383, endPoint x: 144, endPoint y: 384, distance: 63.6
click at [144, 386] on datatable-body-row "$ 72.055,25 $ 62.107,67 $ 9.947,58 | $ 192.433,44 $ 130.325,77 | $ 0,00 $ 0,00 …" at bounding box center [903, 396] width 1619 height 21
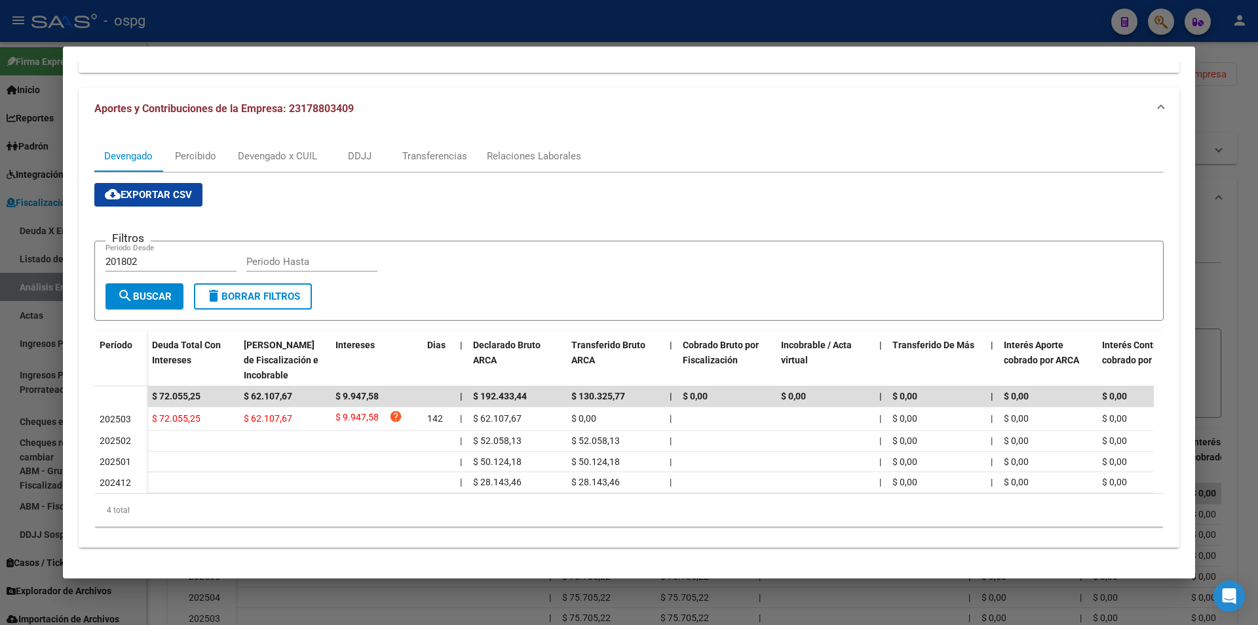
click at [1257, 244] on div at bounding box center [629, 312] width 1258 height 625
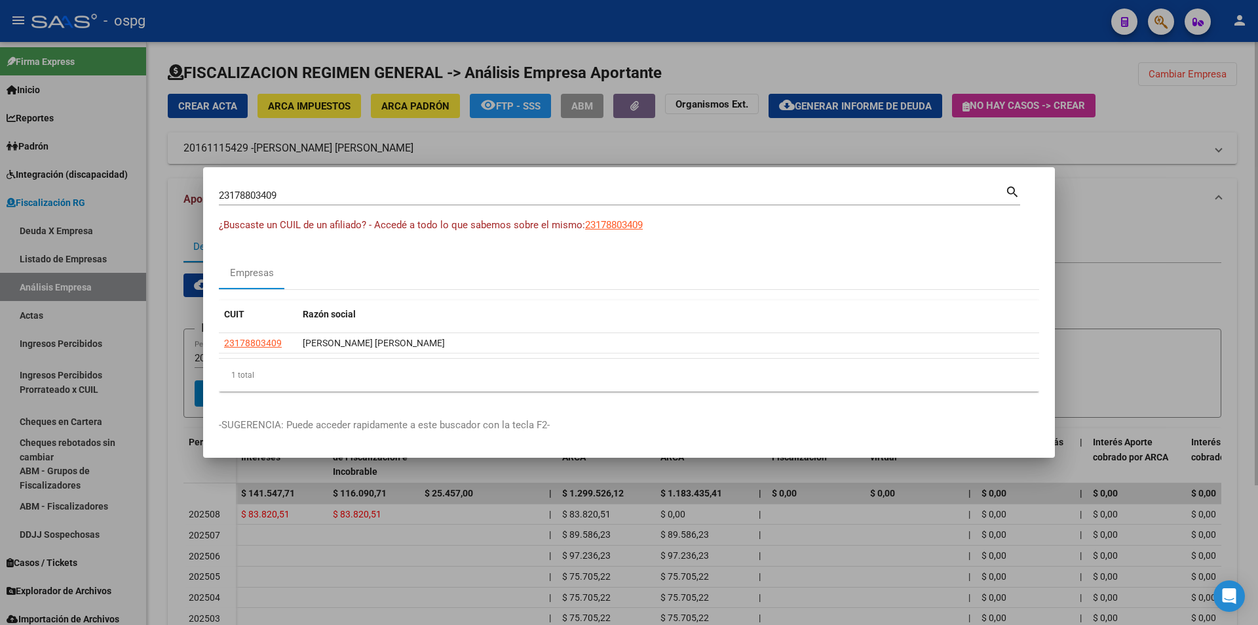
drag, startPoint x: 1256, startPoint y: 244, endPoint x: 1241, endPoint y: 237, distance: 16.7
click at [1255, 244] on div at bounding box center [629, 312] width 1258 height 625
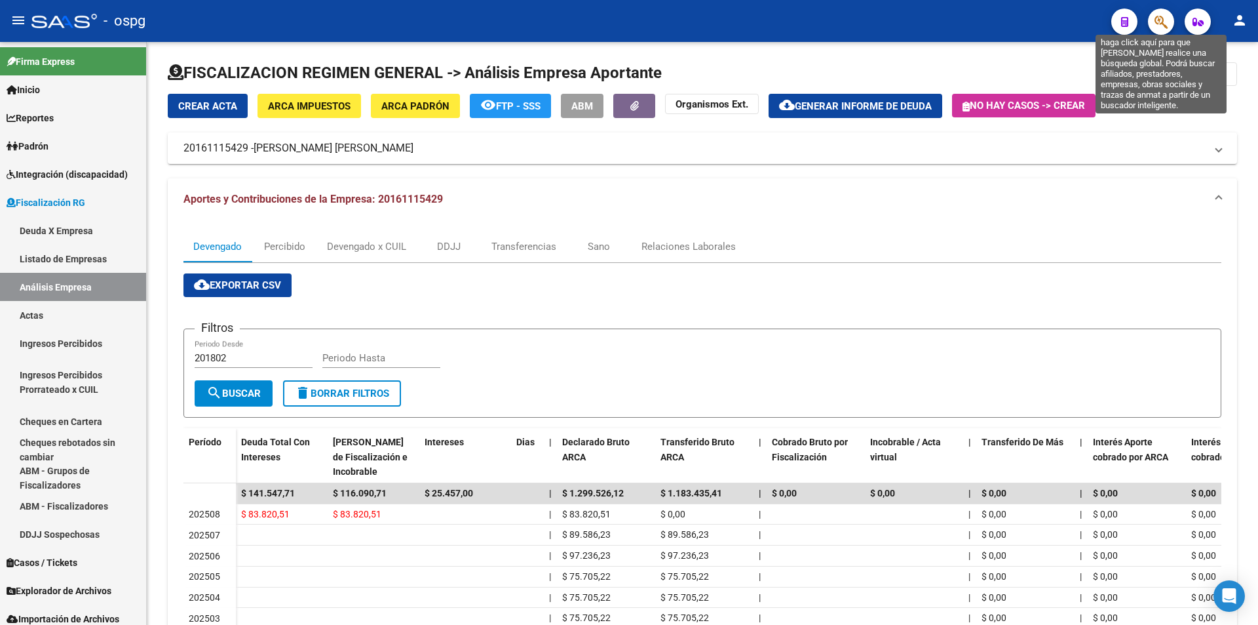
click at [1156, 25] on icon "button" at bounding box center [1161, 21] width 13 height 15
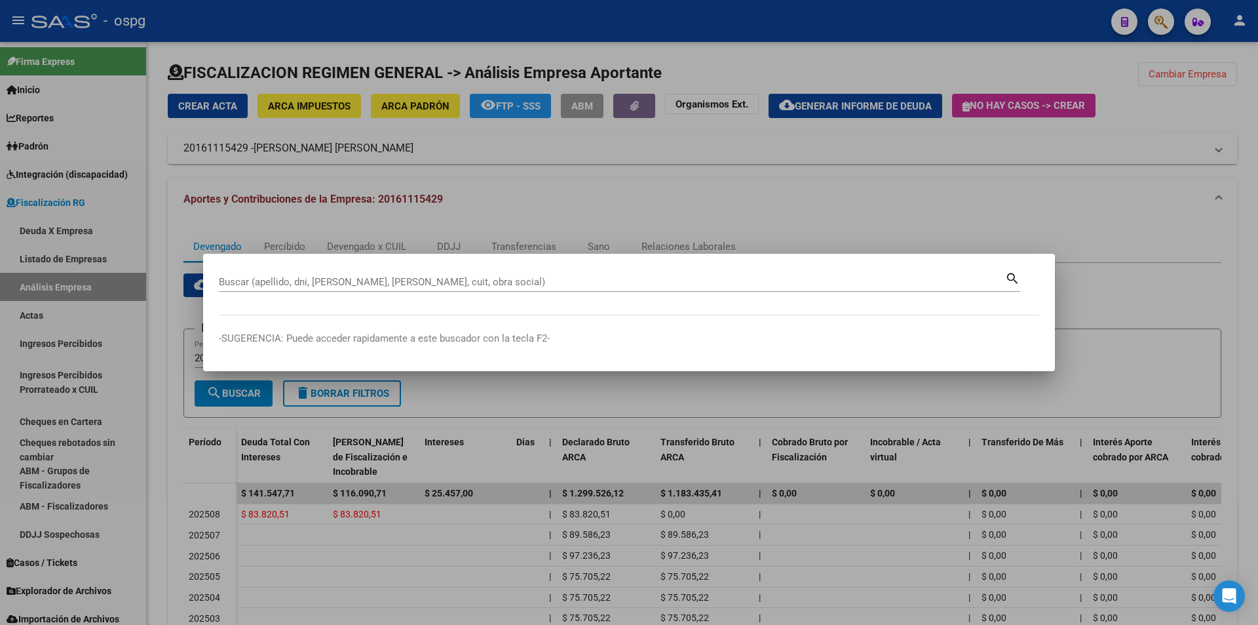
drag, startPoint x: 436, startPoint y: 273, endPoint x: 429, endPoint y: 280, distance: 10.7
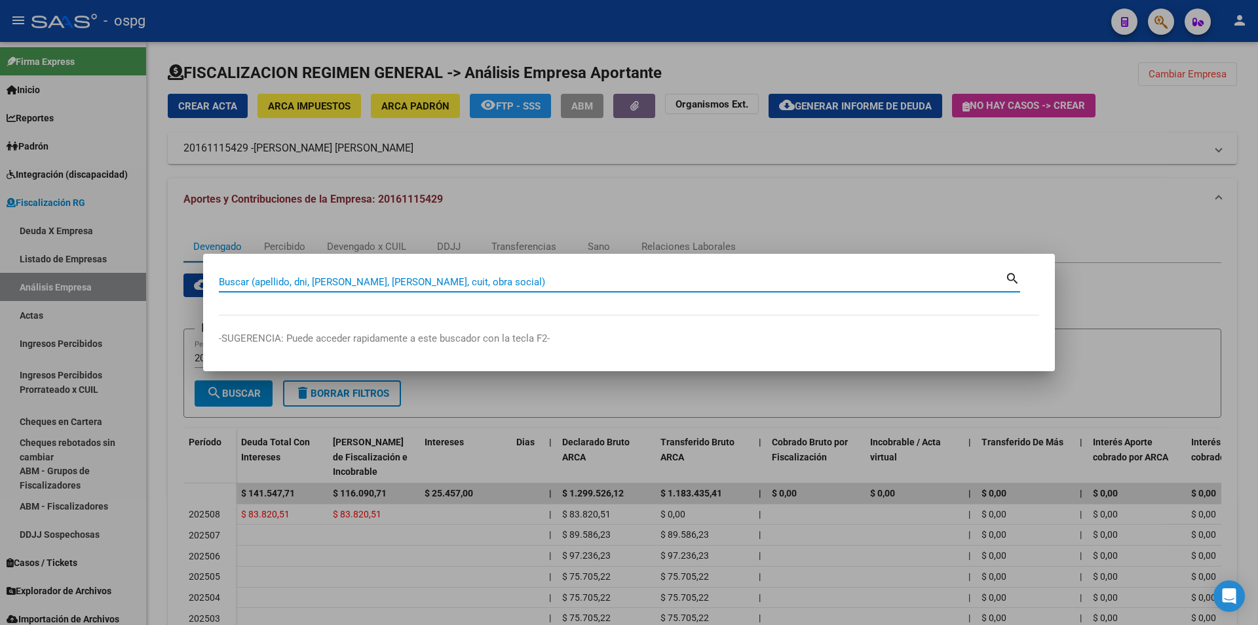
paste input "30717983684"
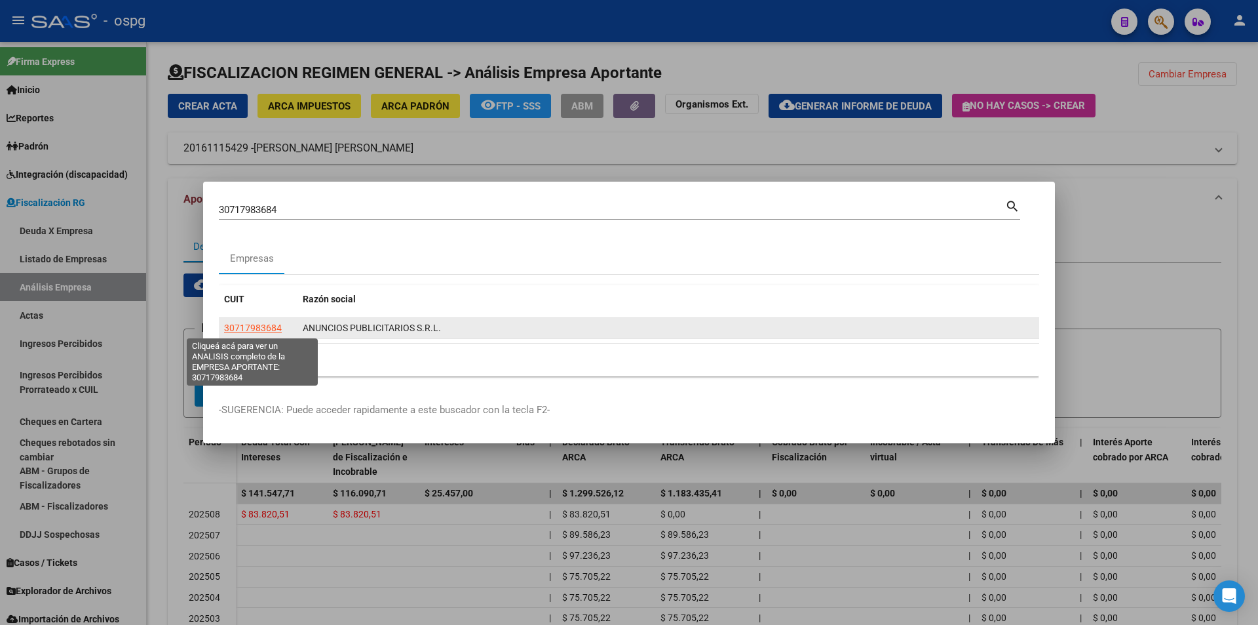
click at [252, 329] on span "30717983684" at bounding box center [253, 327] width 58 height 10
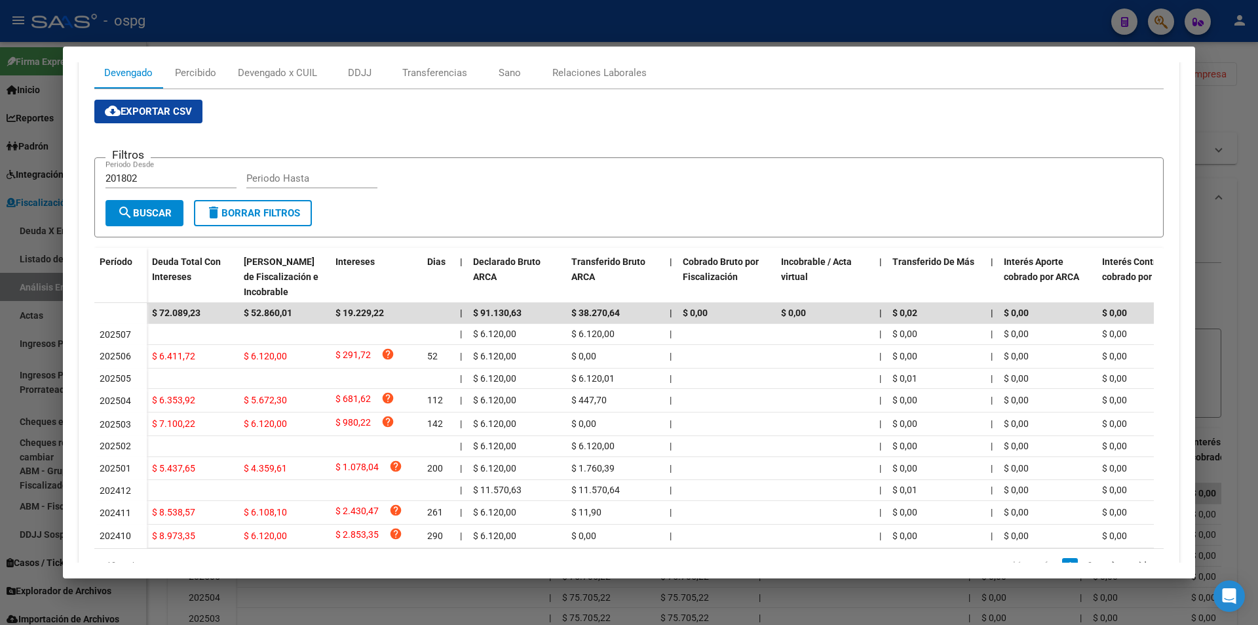
scroll to position [197, 0]
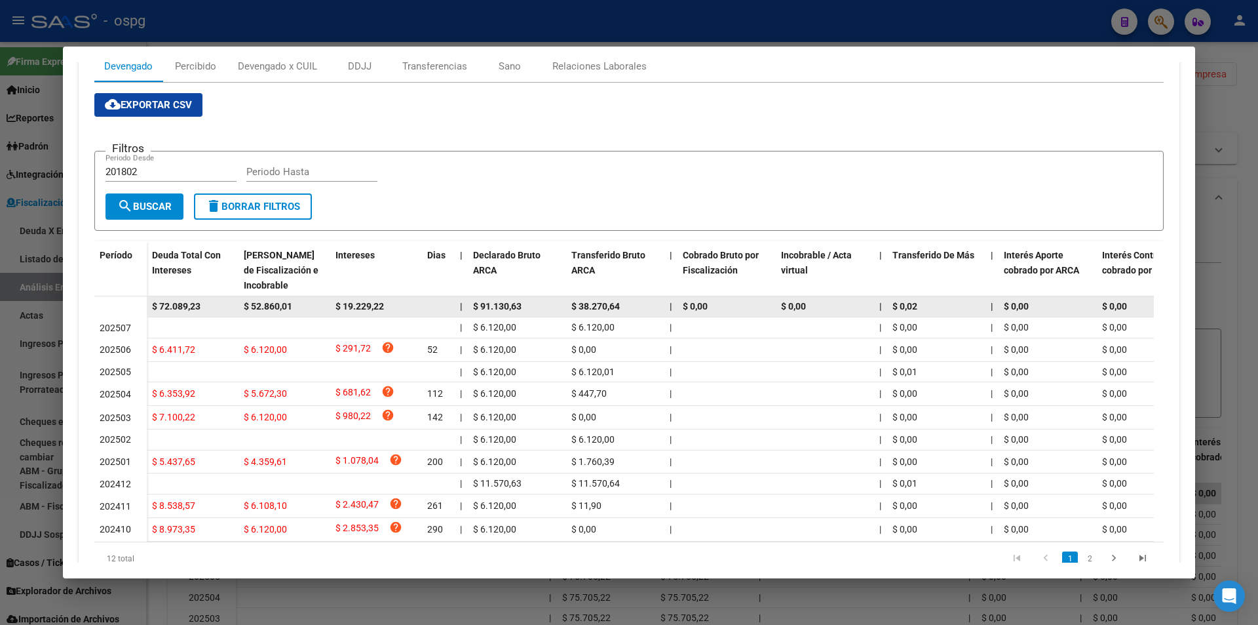
drag, startPoint x: 204, startPoint y: 305, endPoint x: 148, endPoint y: 309, distance: 56.5
click at [147, 309] on datatable-body-cell "$ 72.089,23" at bounding box center [193, 306] width 92 height 20
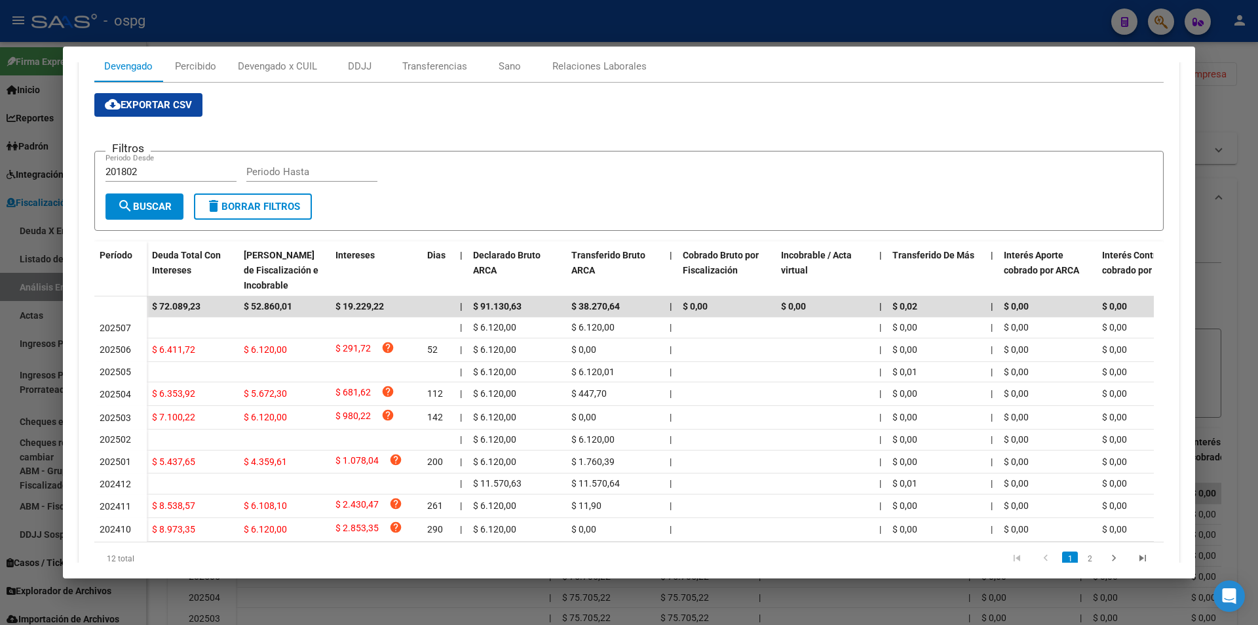
click at [1250, 265] on div at bounding box center [629, 312] width 1258 height 625
click at [1249, 265] on div at bounding box center [629, 312] width 1258 height 625
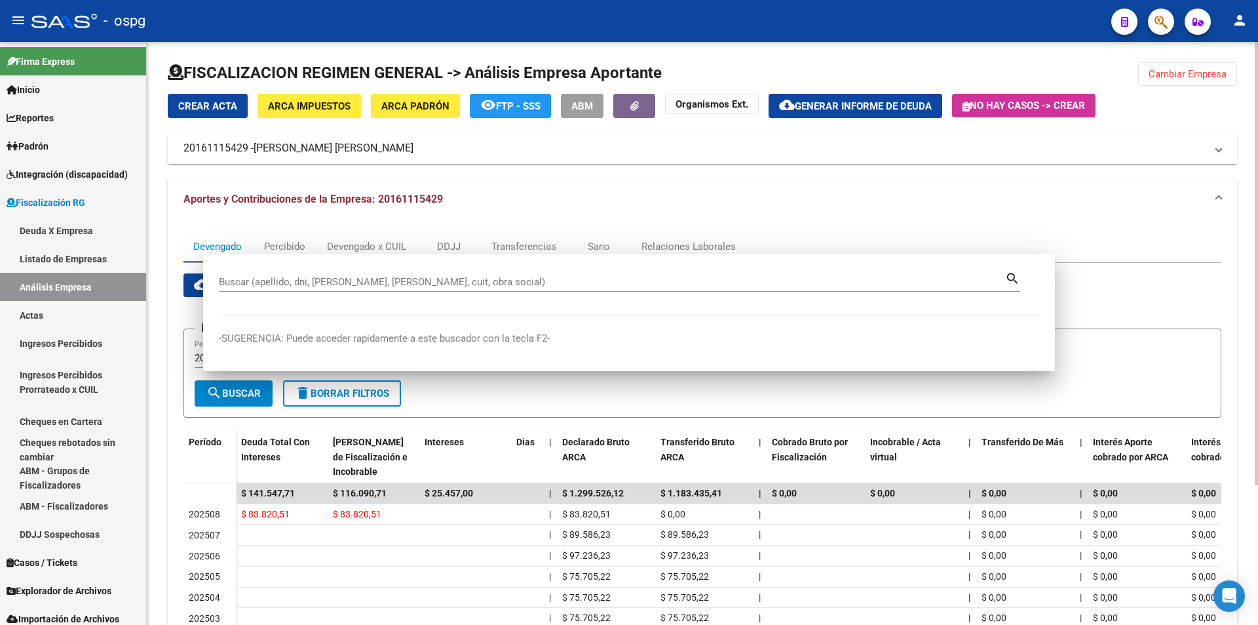
click at [1248, 265] on div "FISCALIZACION REGIMEN GENERAL -> Análisis Empresa Aportante Cambiar Empresa Cre…" at bounding box center [702, 419] width 1111 height 756
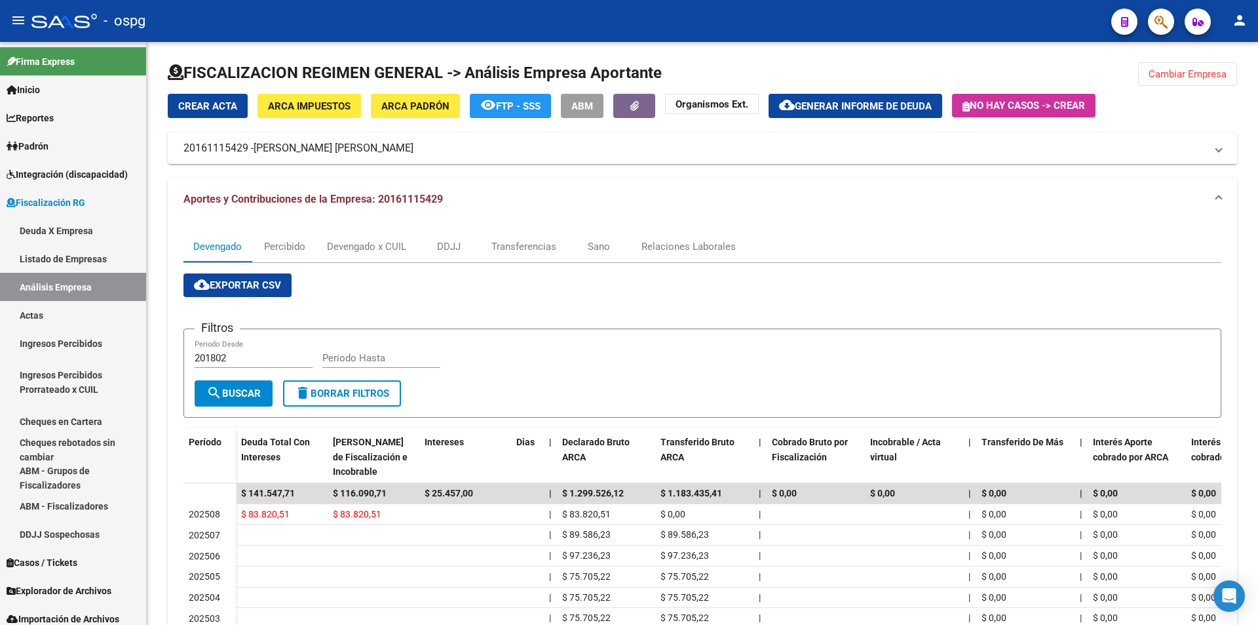
click at [1160, 16] on icon "button" at bounding box center [1161, 21] width 13 height 15
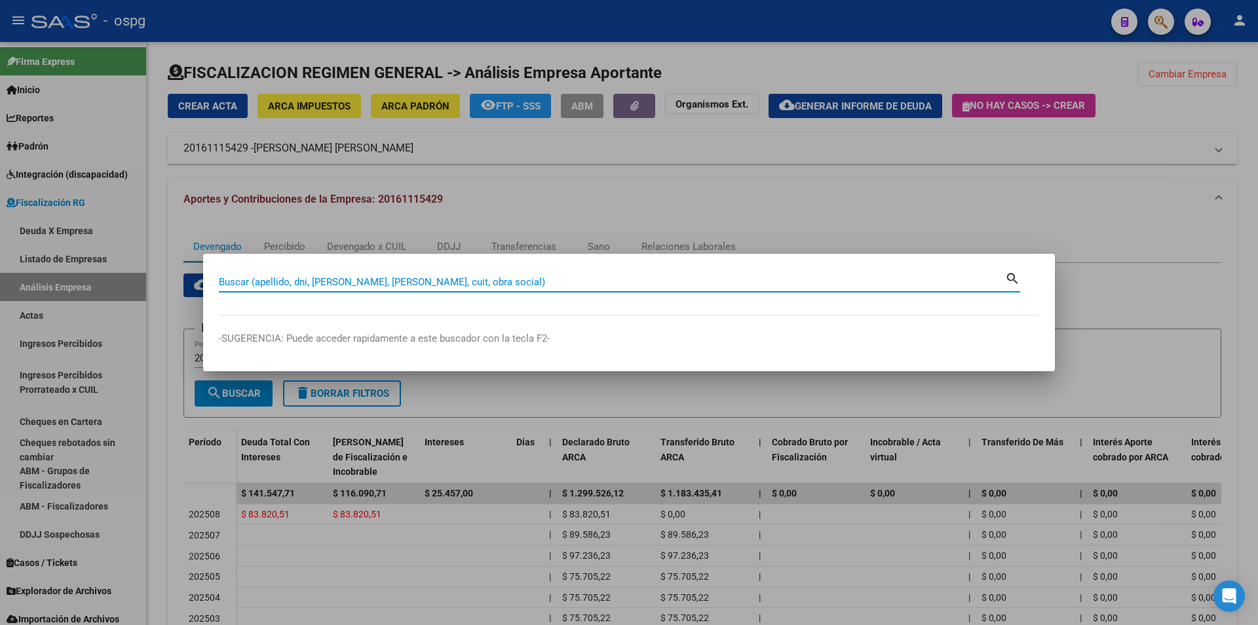
paste input "20114147703"
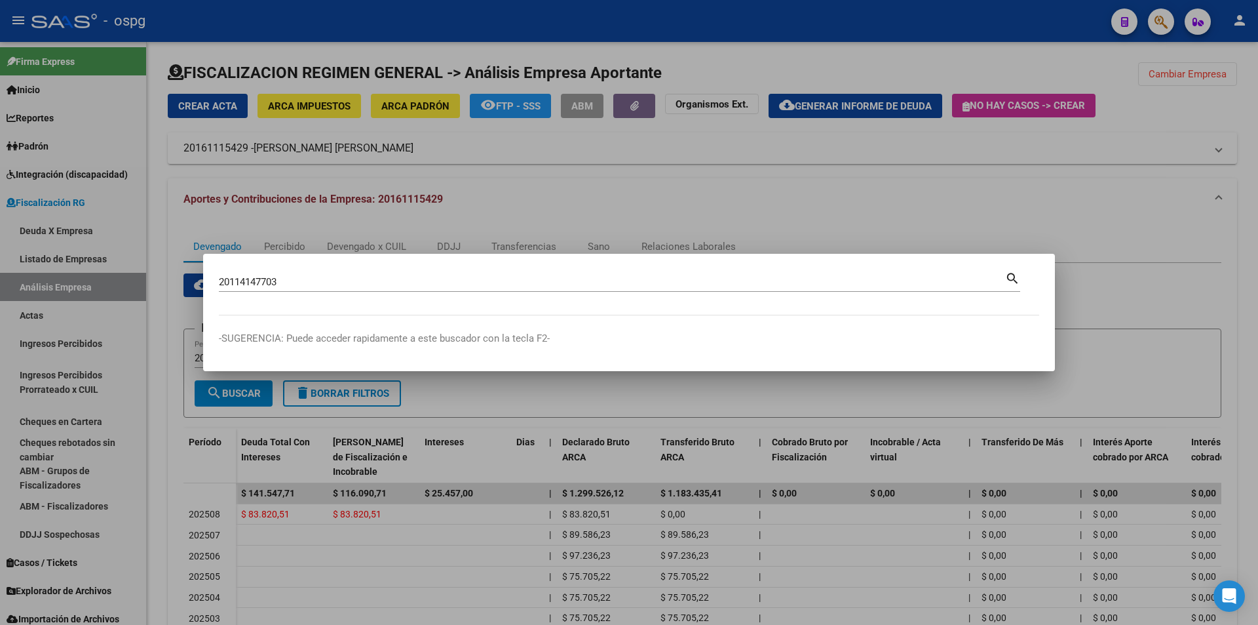
click at [476, 450] on div at bounding box center [629, 312] width 1258 height 625
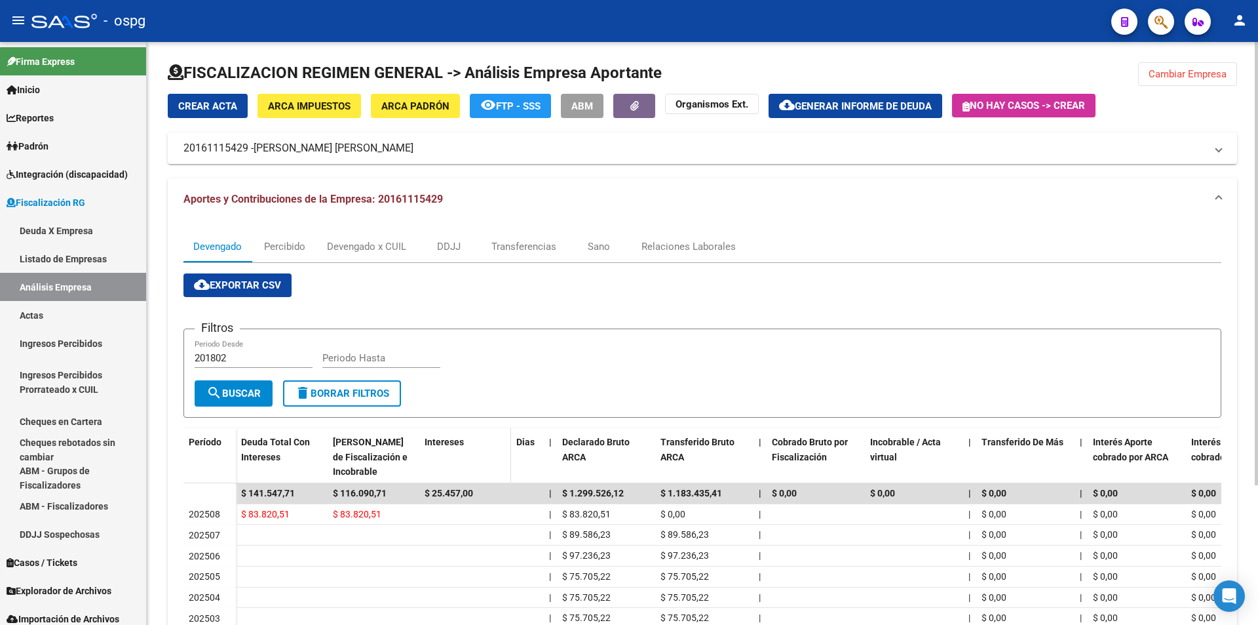
click at [1148, 9] on button "button" at bounding box center [1161, 22] width 26 height 26
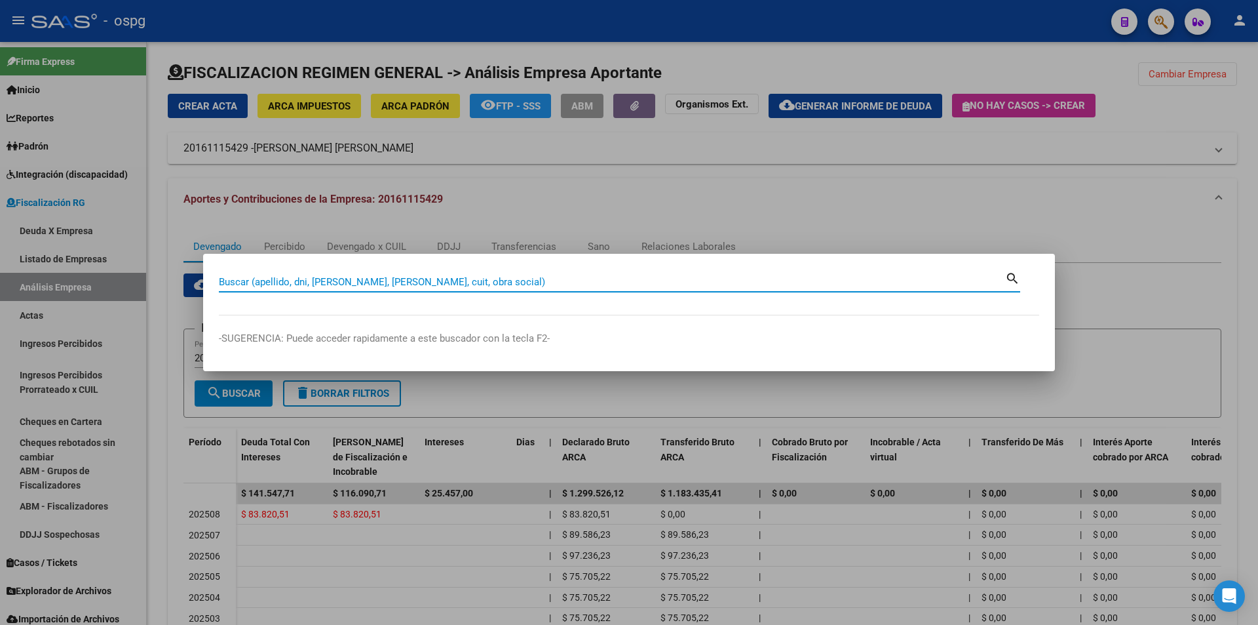
paste input "20114147703"
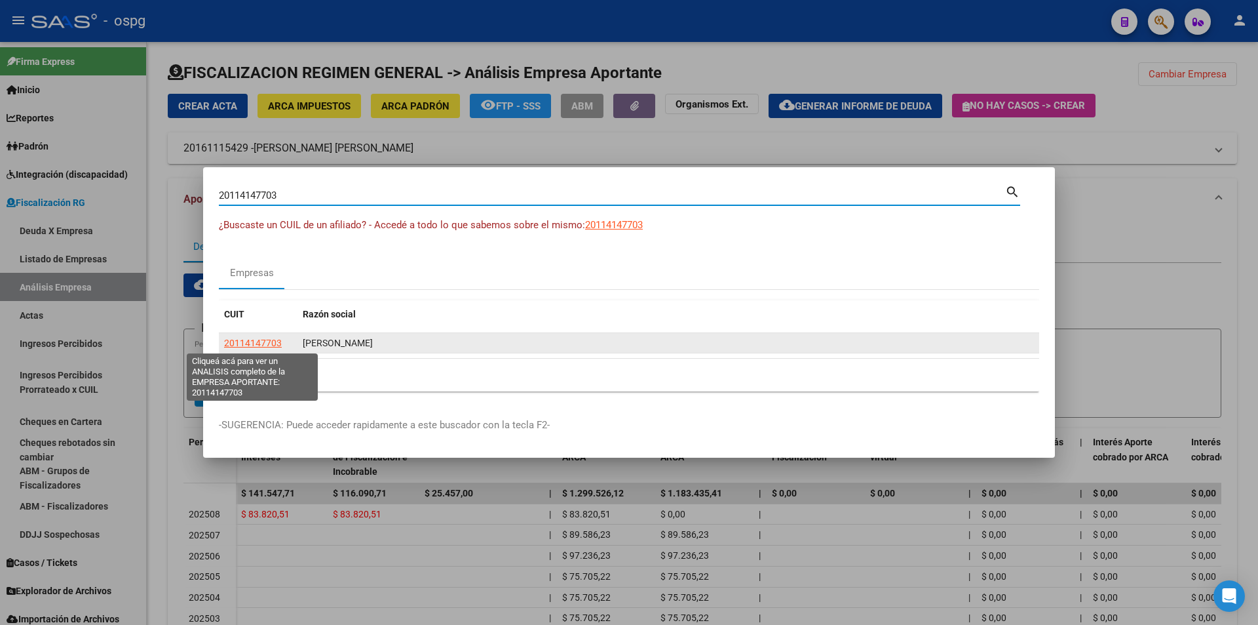
click at [254, 341] on span "20114147703" at bounding box center [253, 342] width 58 height 10
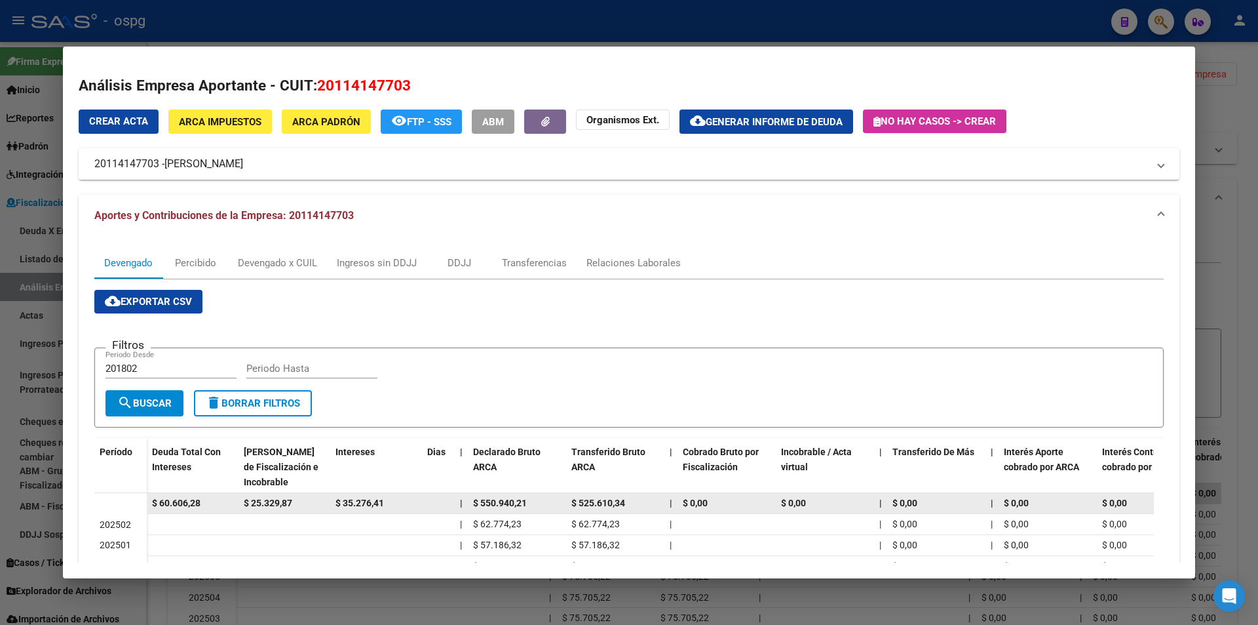
drag, startPoint x: 195, startPoint y: 501, endPoint x: 145, endPoint y: 505, distance: 50.0
click at [145, 505] on datatable-body-row "$ 60.606,28 $ 25.329,87 $ 35.276,41 | $ 550.940,21 $ 525.610,34 | $ 0,00 $ 0,00…" at bounding box center [903, 503] width 1619 height 21
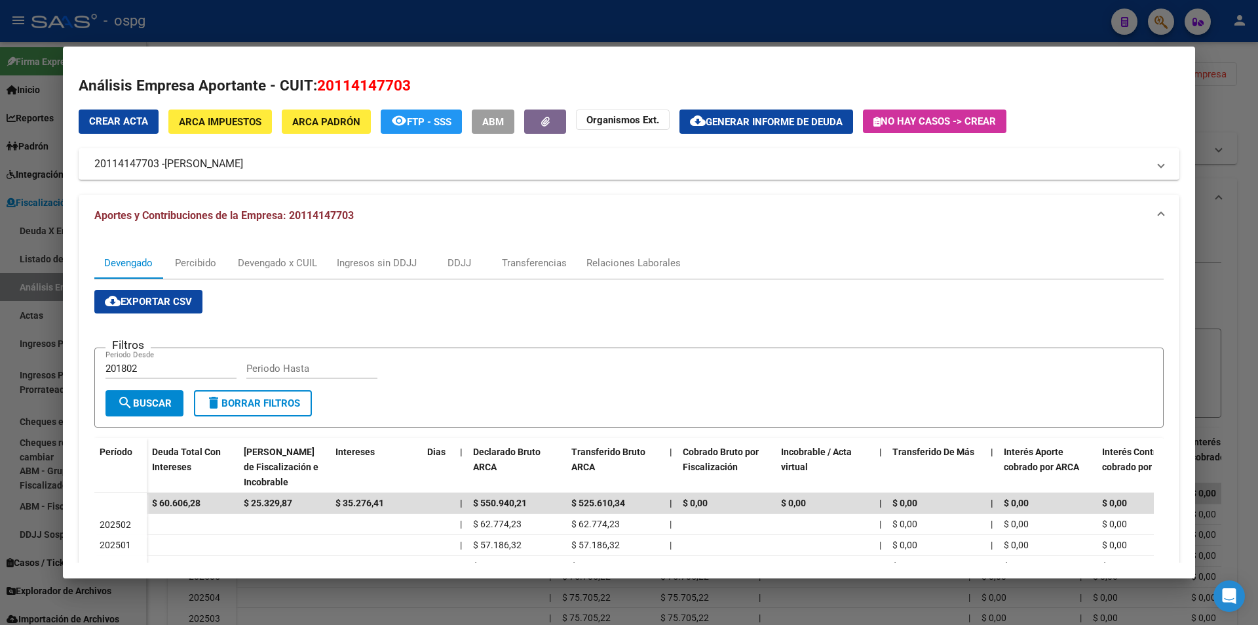
click at [1253, 188] on div at bounding box center [629, 312] width 1258 height 625
click at [1252, 188] on div at bounding box center [629, 312] width 1258 height 625
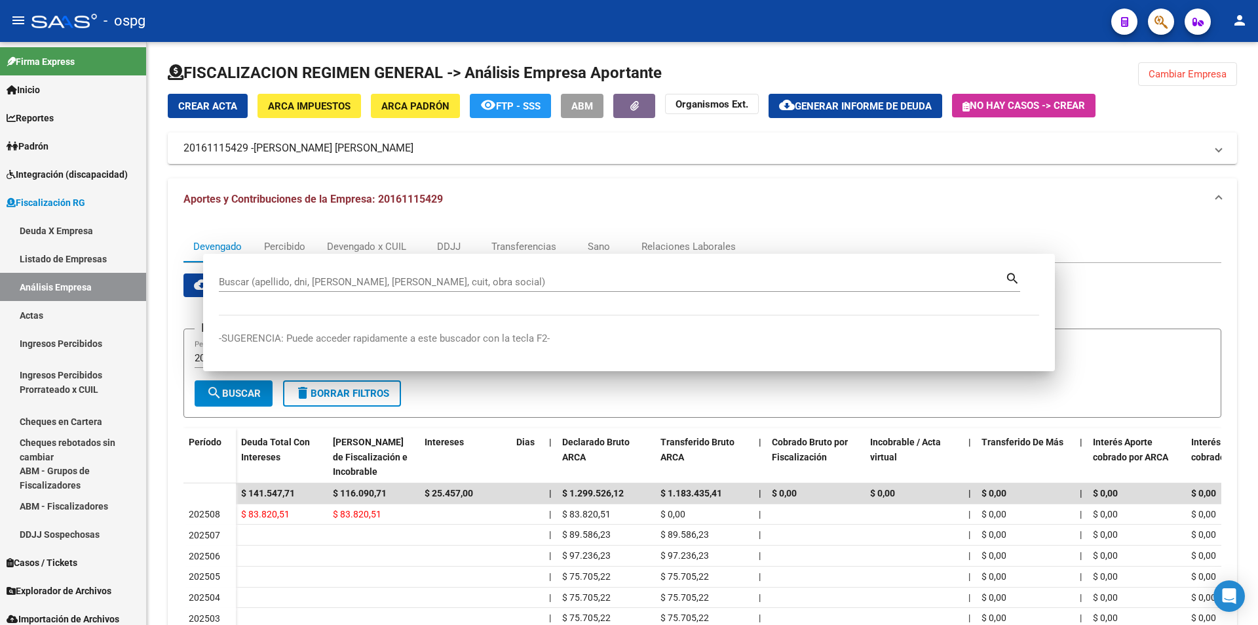
click at [1252, 188] on div "FISCALIZACION REGIMEN GENERAL -> Análisis Empresa Aportante Cambiar Empresa Cre…" at bounding box center [702, 419] width 1111 height 756
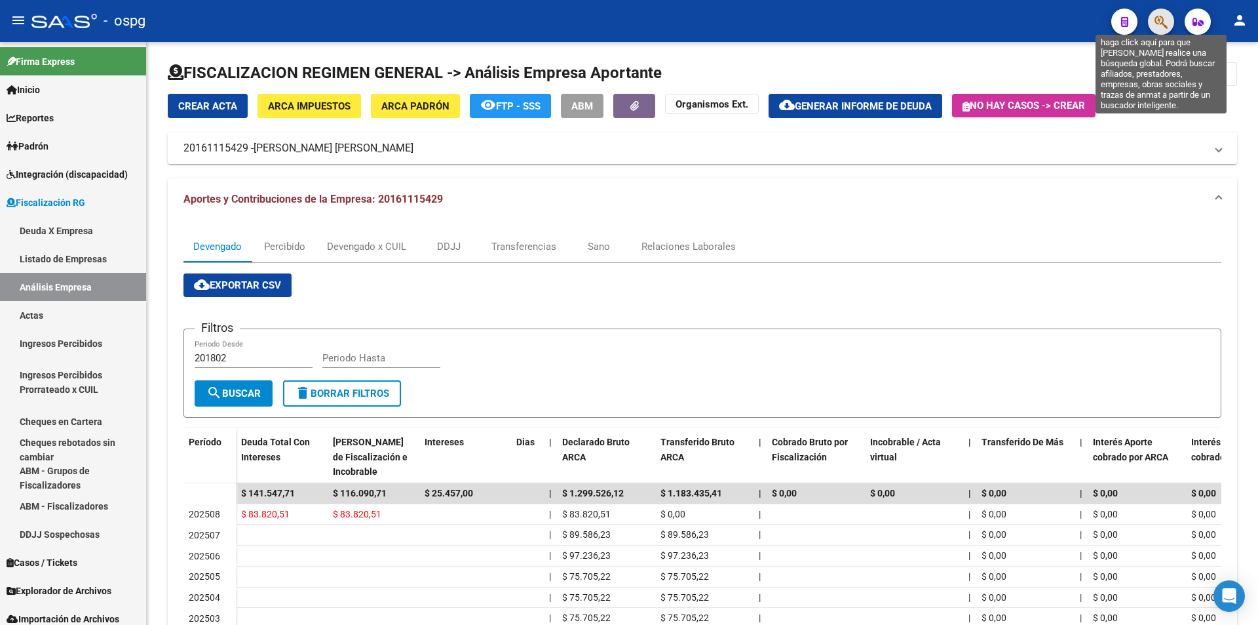
click at [1165, 26] on icon "button" at bounding box center [1161, 21] width 13 height 15
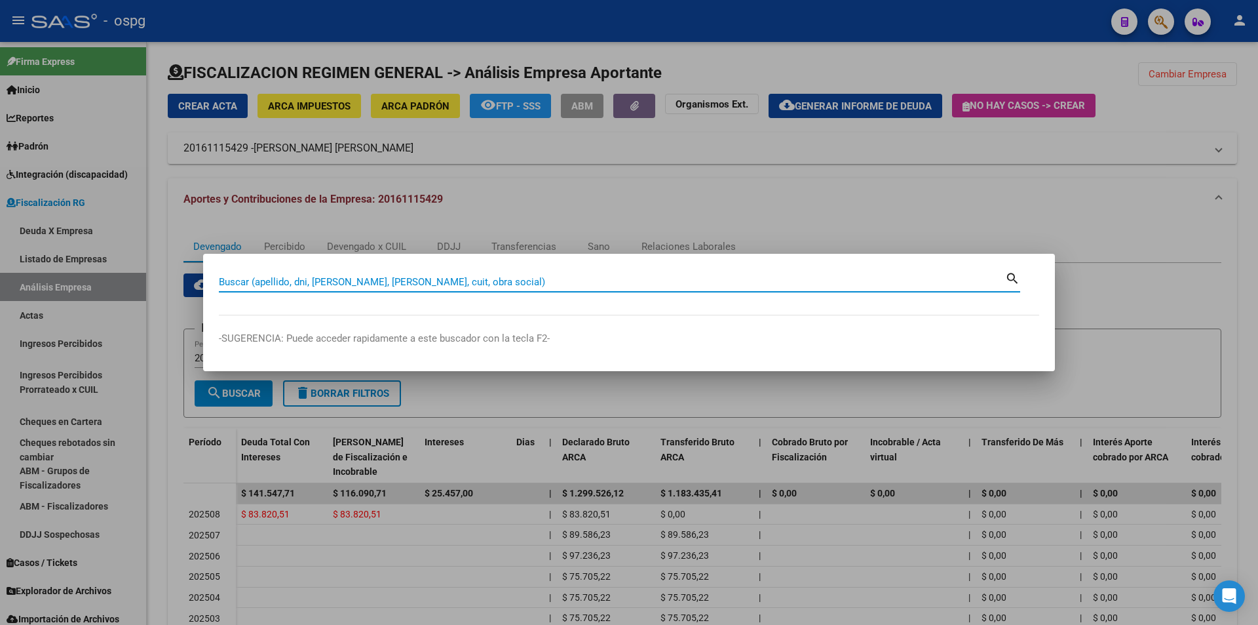
click at [303, 279] on input "Buscar (apellido, dni, [PERSON_NAME], [PERSON_NAME], cuit, obra social)" at bounding box center [612, 282] width 786 height 12
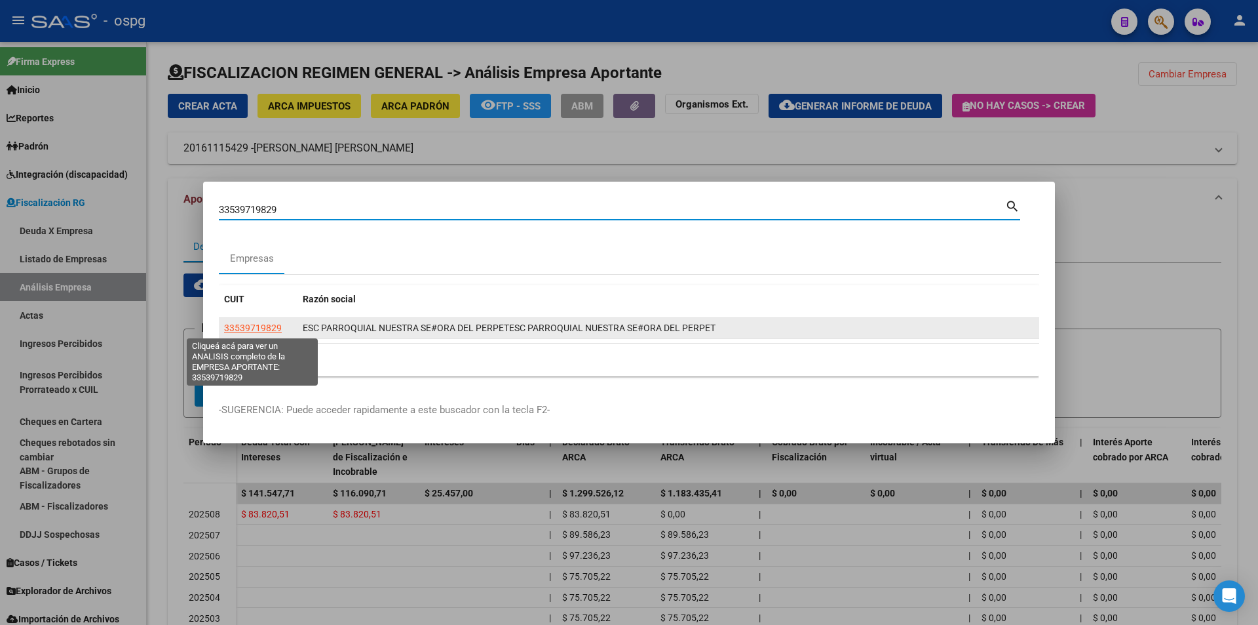
click at [240, 323] on span "33539719829" at bounding box center [253, 327] width 58 height 10
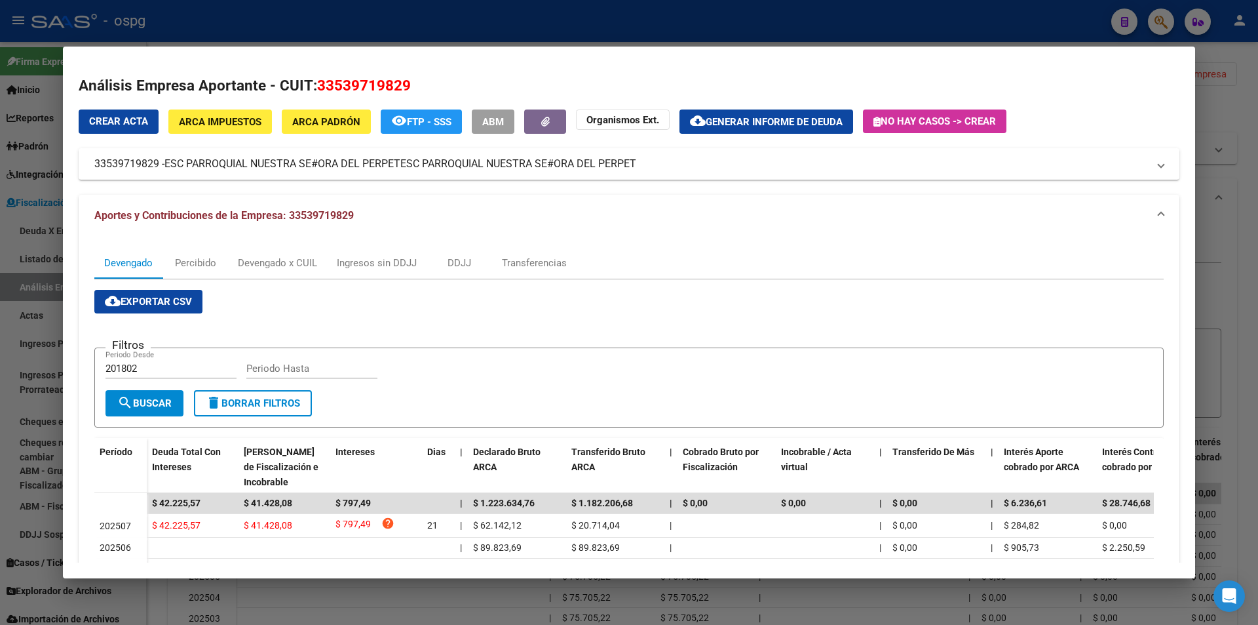
scroll to position [66, 0]
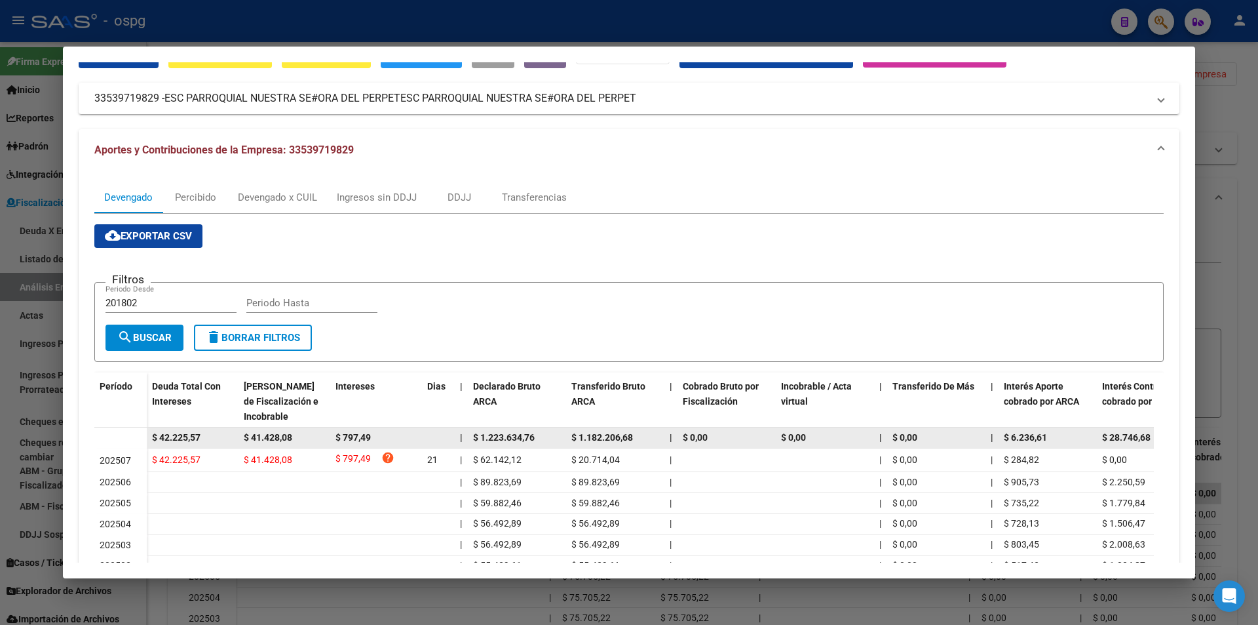
drag, startPoint x: 201, startPoint y: 437, endPoint x: 143, endPoint y: 437, distance: 58.3
click at [143, 437] on datatable-body-row "$ 42.225,57 $ 41.428,08 $ 797,49 | $ 1.223.634,76 $ 1.182.206,68 | $ 0,00 $ 0,0…" at bounding box center [903, 437] width 1619 height 21
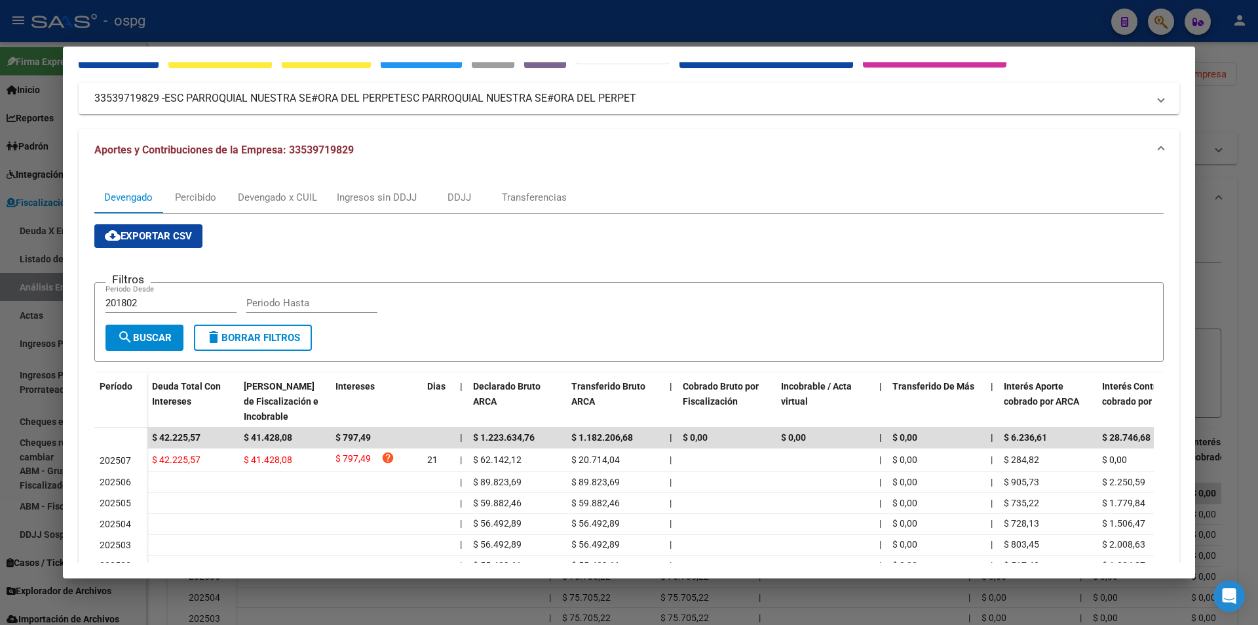
click at [1249, 258] on div at bounding box center [629, 312] width 1258 height 625
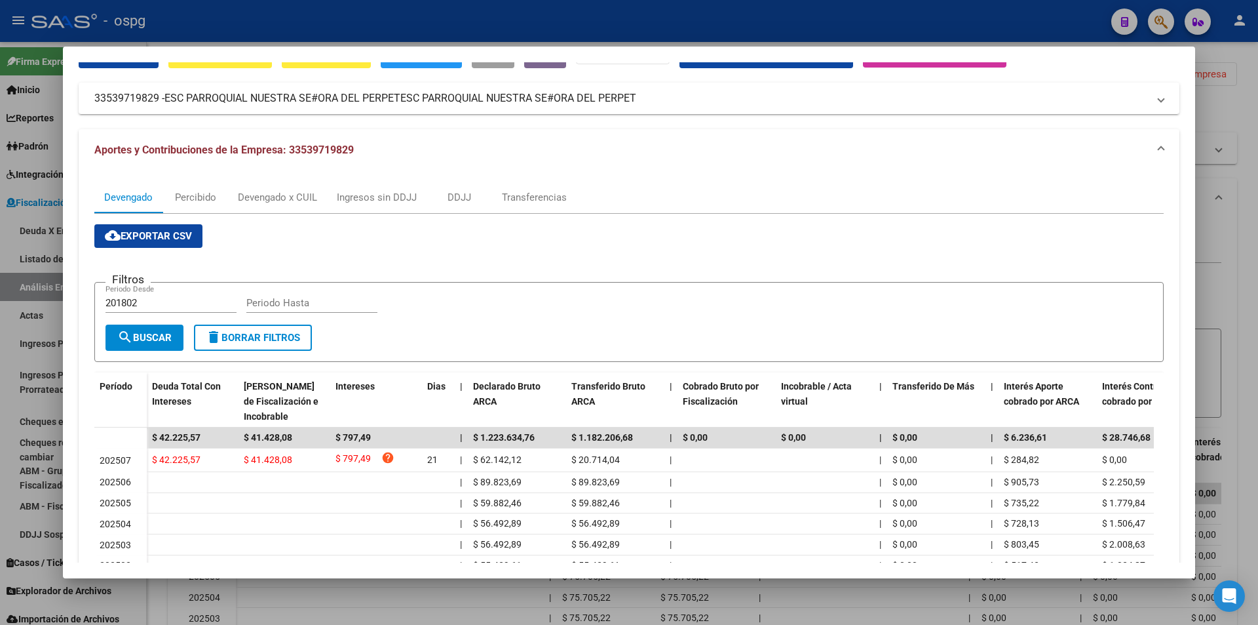
click at [1249, 258] on div at bounding box center [629, 312] width 1258 height 625
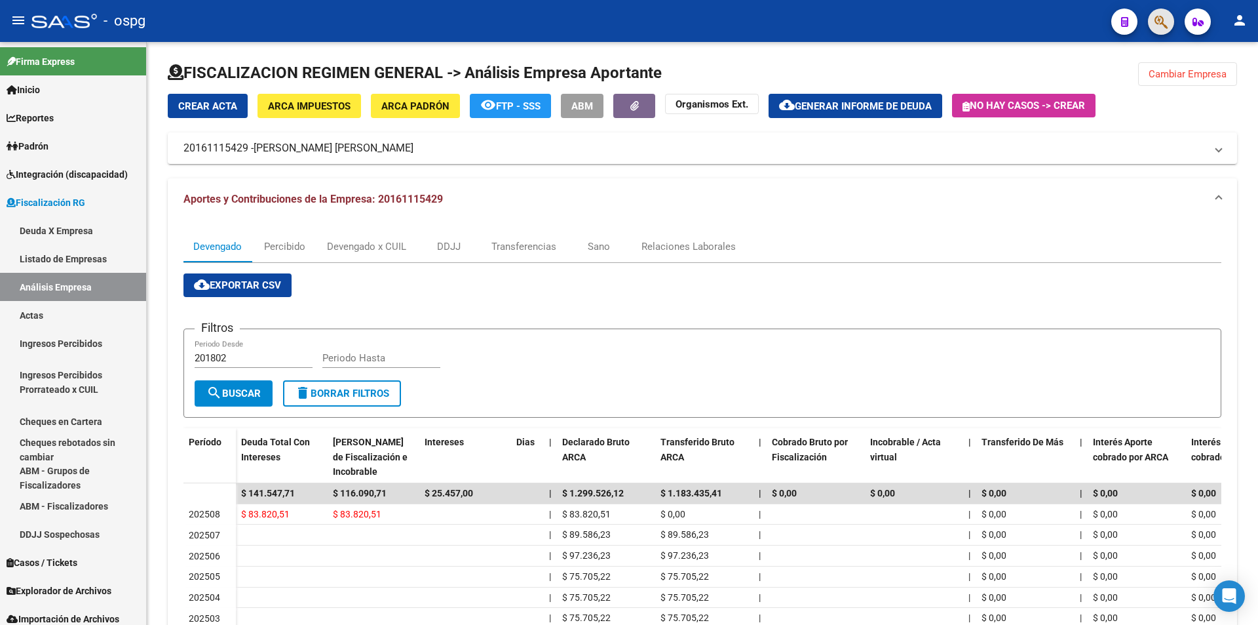
click at [1163, 12] on span "button" at bounding box center [1161, 22] width 13 height 27
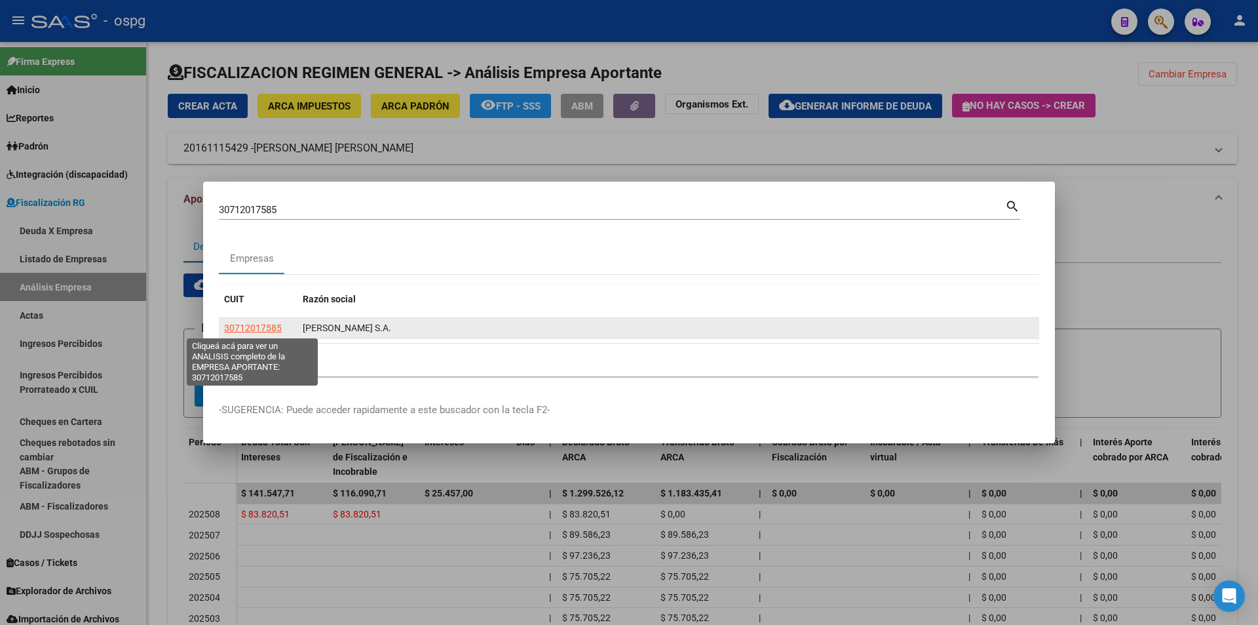
click at [264, 332] on span "30712017585" at bounding box center [253, 327] width 58 height 10
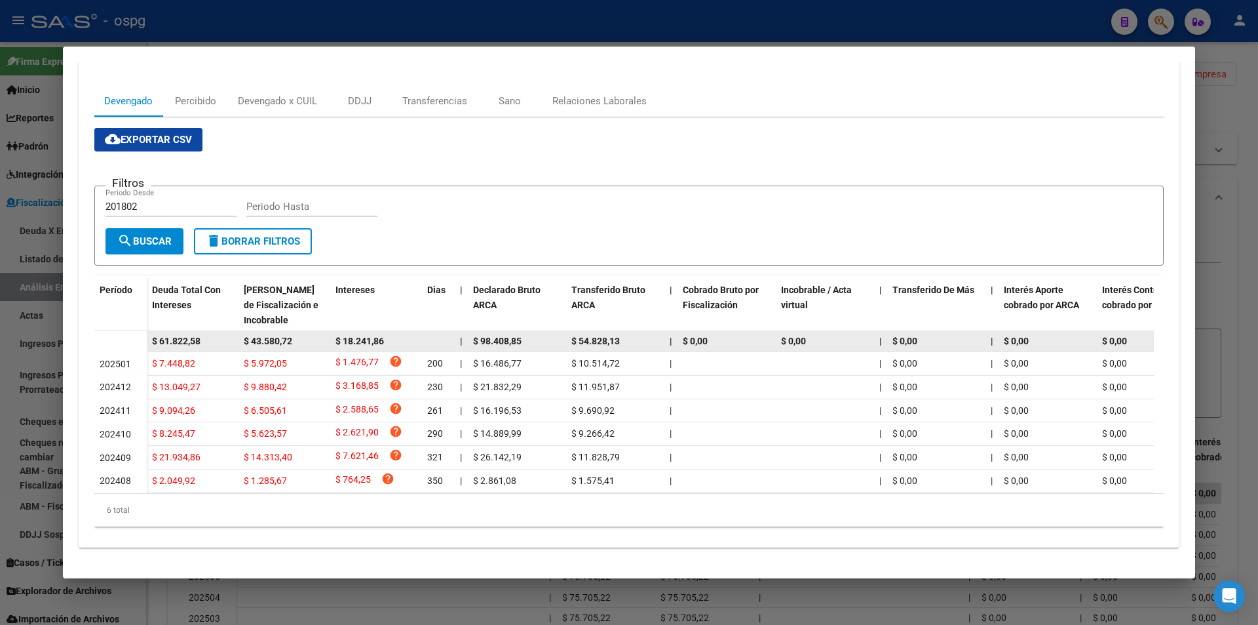
scroll to position [175, 0]
drag, startPoint x: 216, startPoint y: 326, endPoint x: 143, endPoint y: 327, distance: 73.4
click at [143, 331] on datatable-body-row "$ 61.822,58 $ 43.580,72 $ 18.241,86 | $ 98.408,85 $ 54.828,13 | $ 0,00 $ 0,00 |…" at bounding box center [903, 341] width 1619 height 21
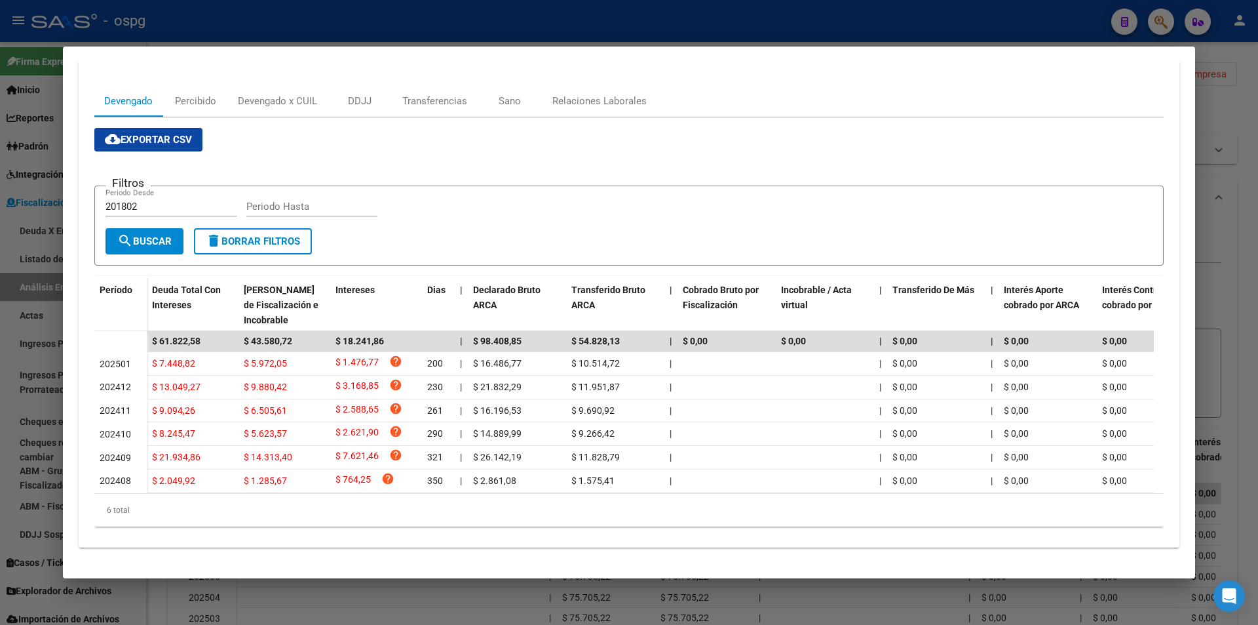
click at [1228, 232] on div at bounding box center [629, 312] width 1258 height 625
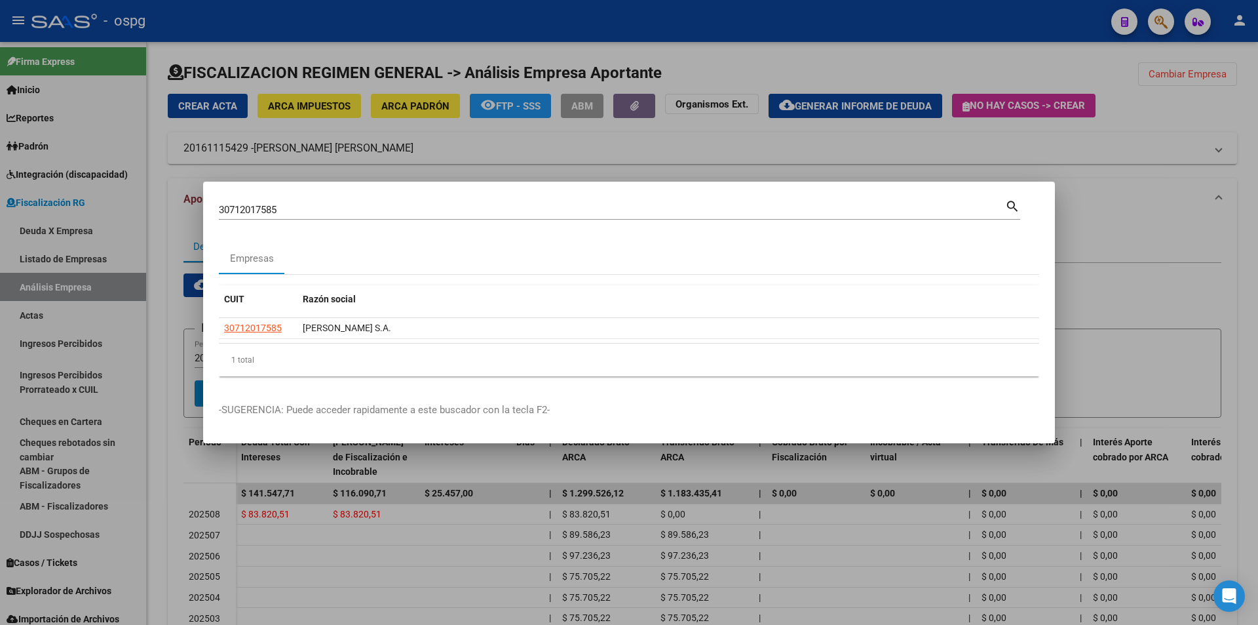
click at [1228, 232] on div at bounding box center [629, 312] width 1258 height 625
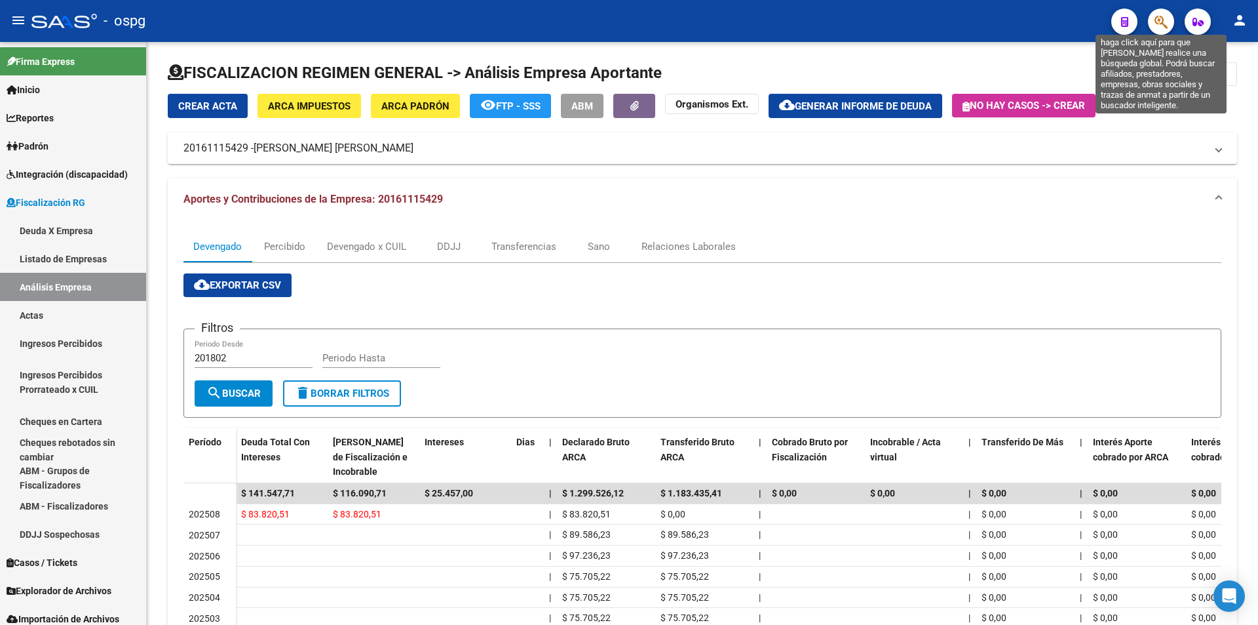
click at [1163, 22] on icon "button" at bounding box center [1161, 21] width 13 height 15
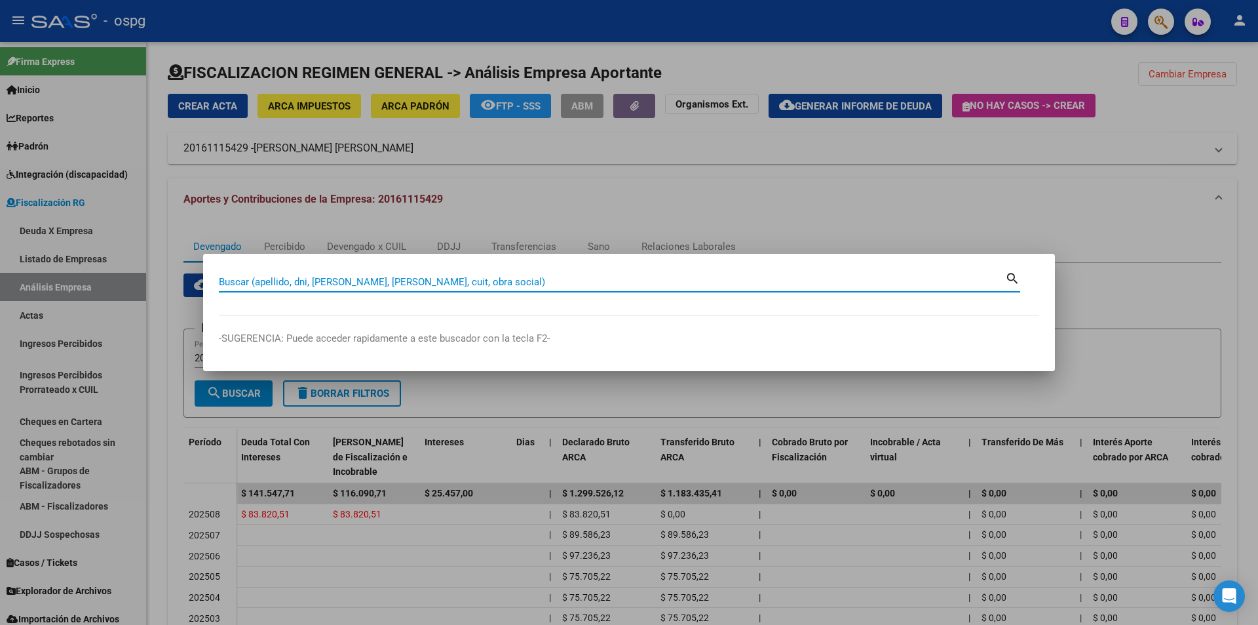
paste input "20161115429"
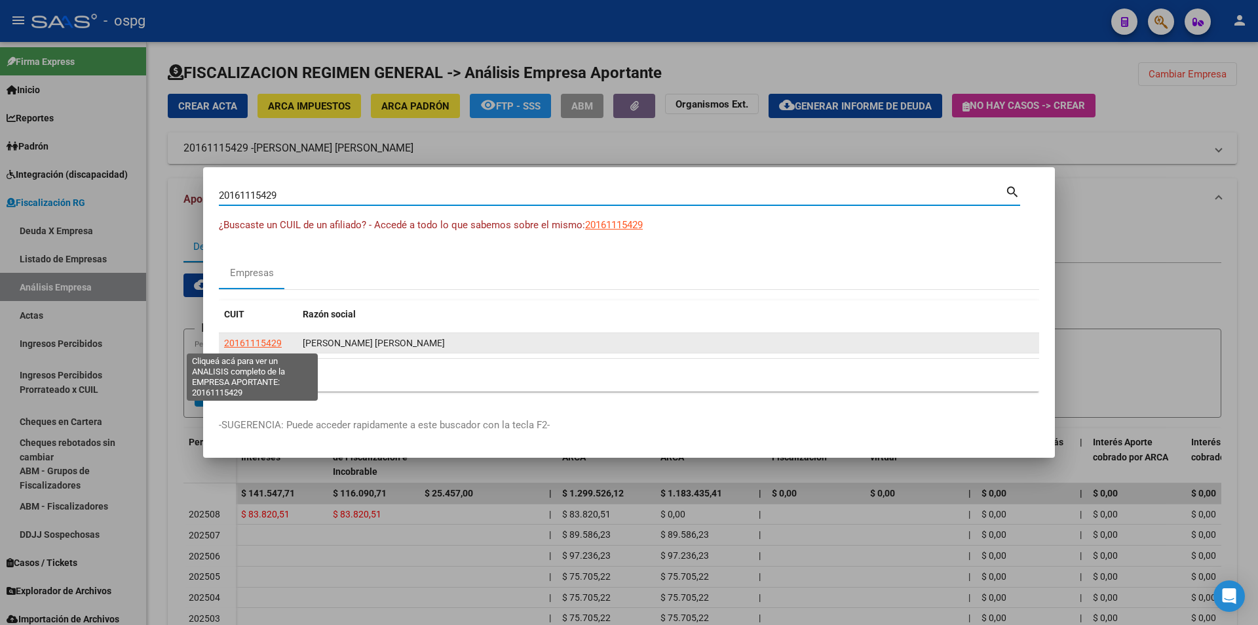
click at [260, 339] on span "20161115429" at bounding box center [253, 342] width 58 height 10
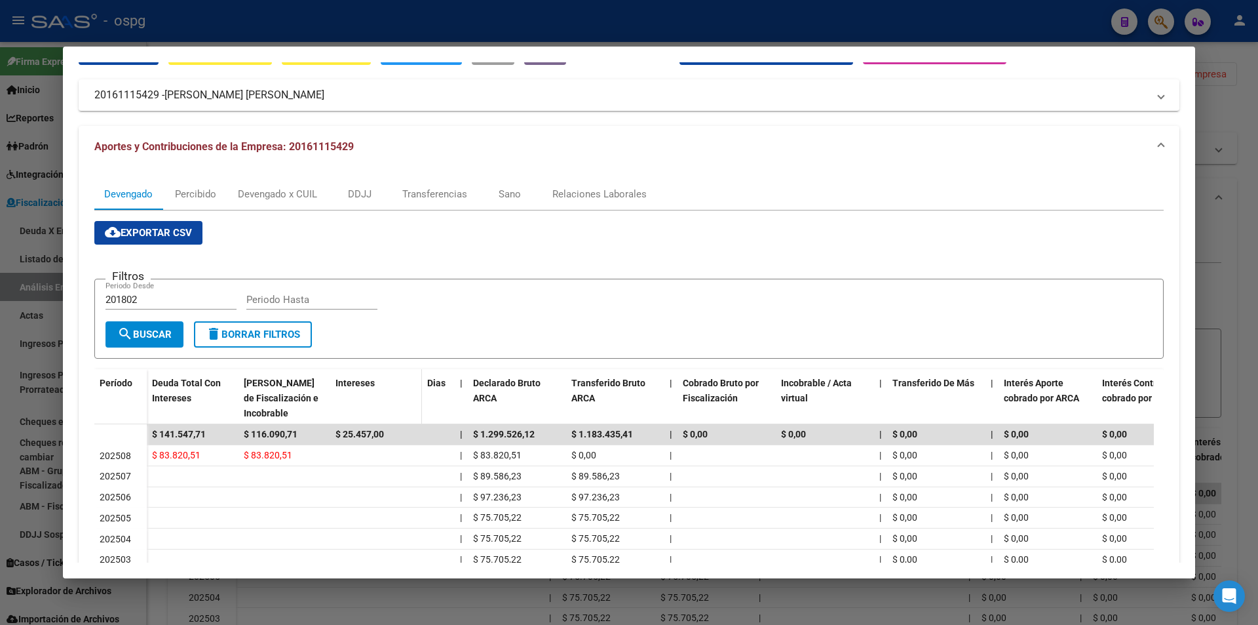
scroll to position [131, 0]
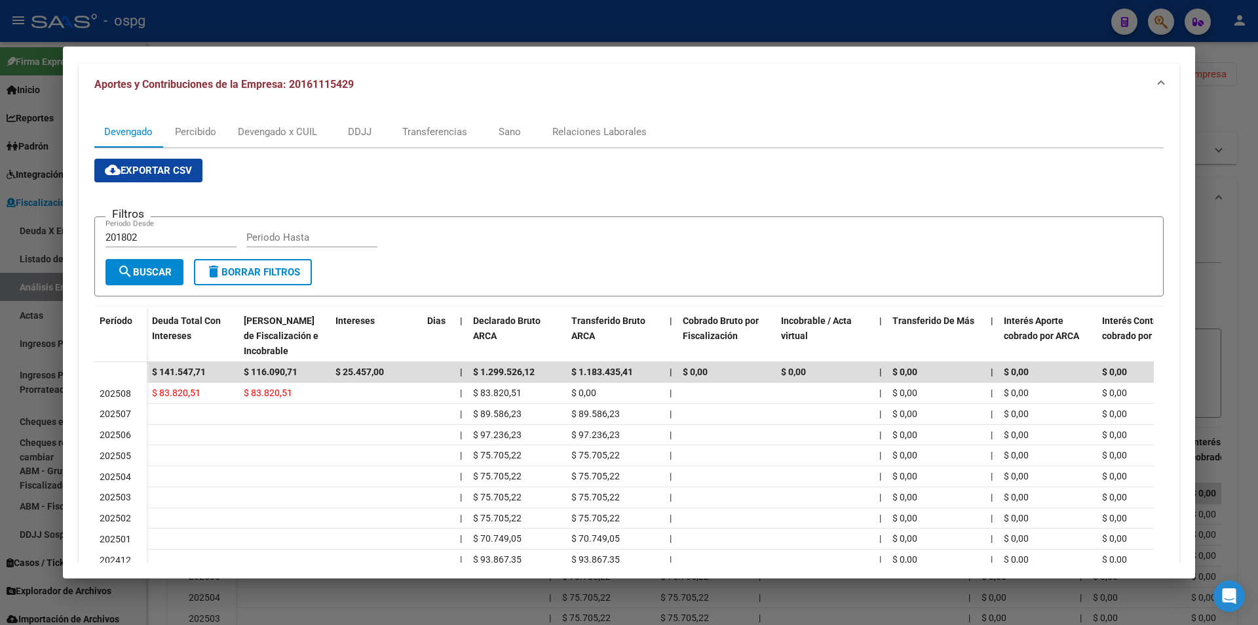
click at [1212, 279] on div at bounding box center [629, 312] width 1258 height 625
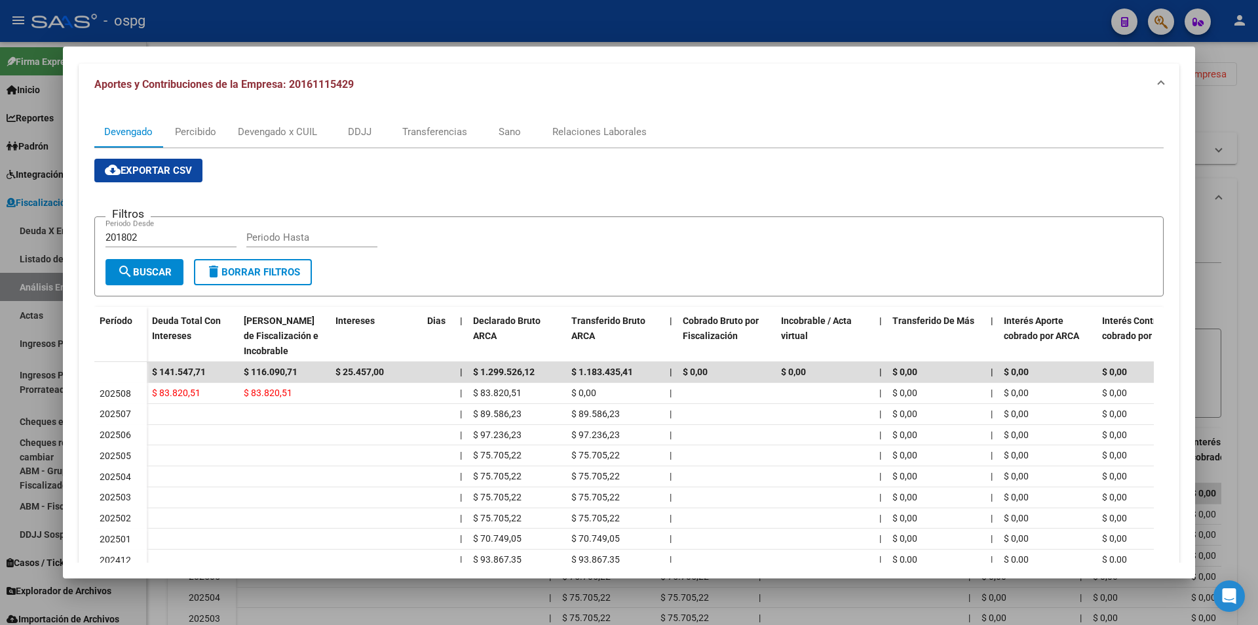
click at [1212, 279] on div at bounding box center [629, 312] width 1258 height 625
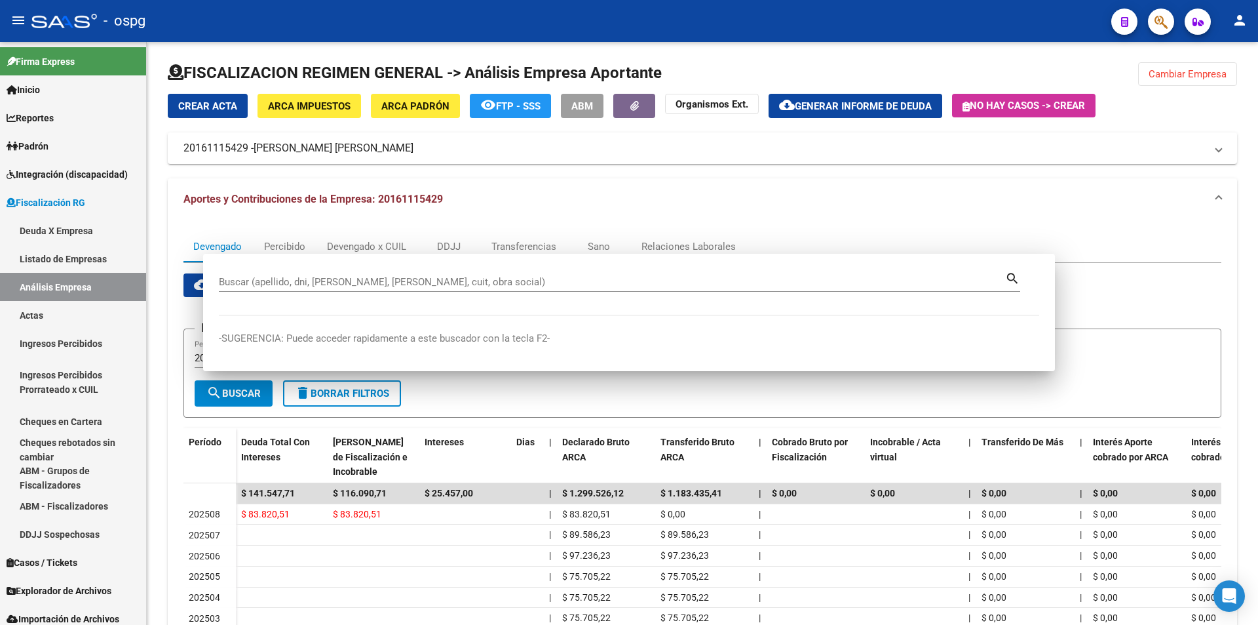
click at [1212, 279] on div "cloud_download Exportar CSV Filtros 201802 Periodo Desde Periodo Hasta search B…" at bounding box center [702, 509] width 1038 height 472
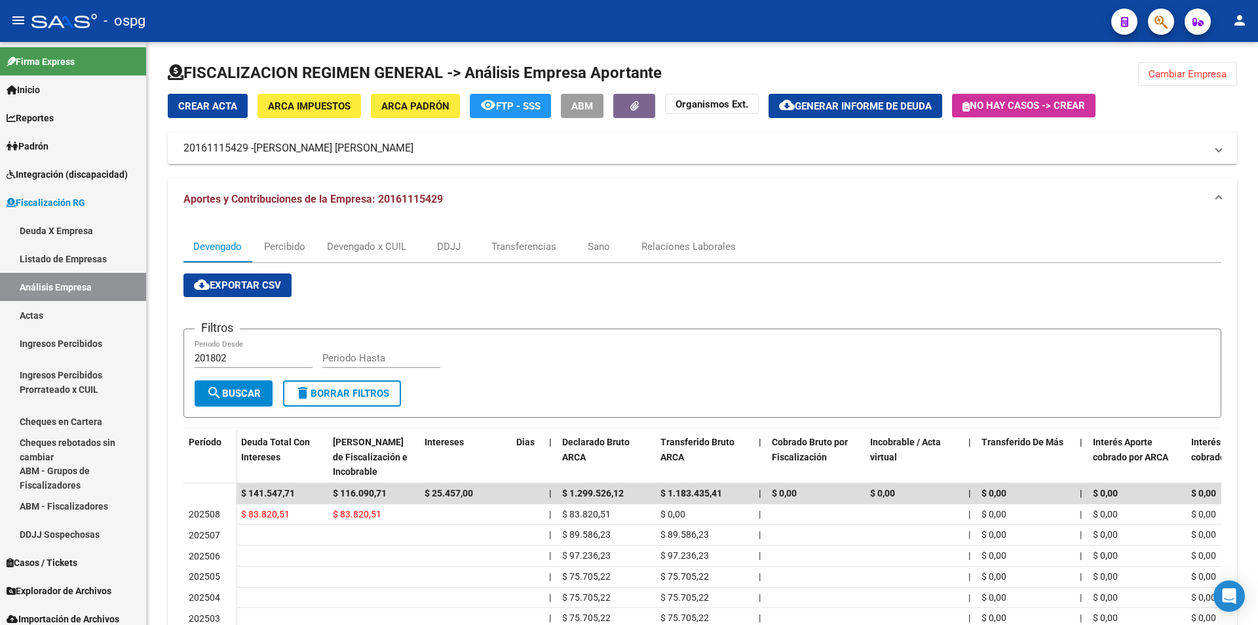
click at [1154, 19] on button "button" at bounding box center [1161, 22] width 26 height 26
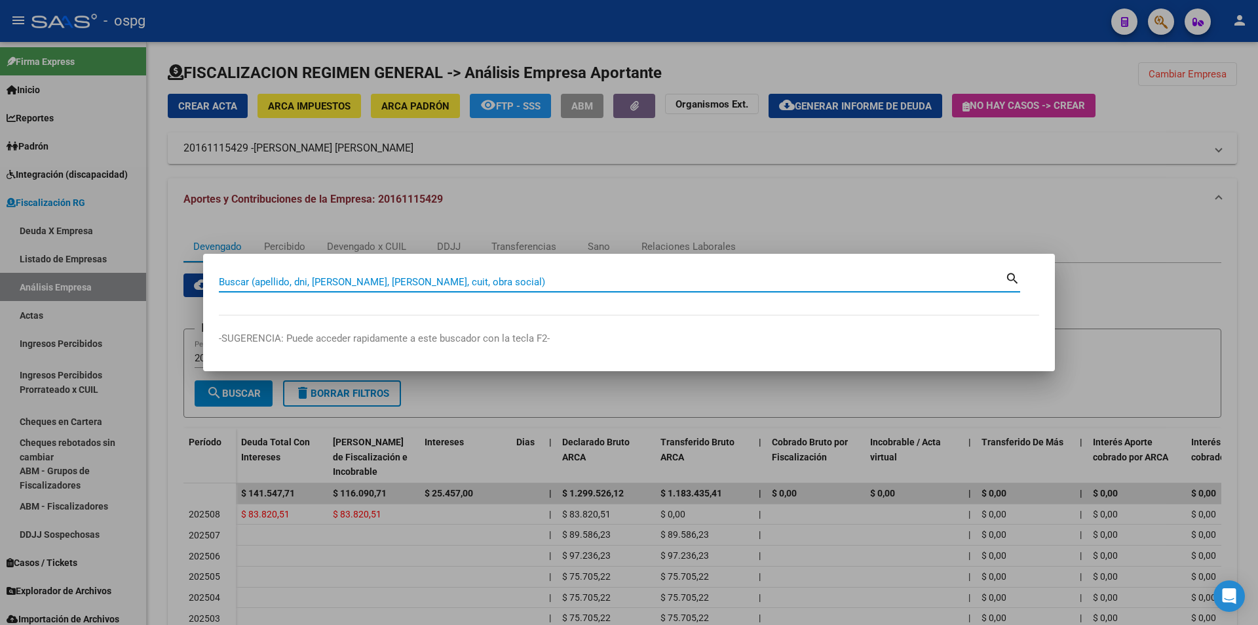
click at [470, 282] on input "Buscar (apellido, dni, [PERSON_NAME], [PERSON_NAME], cuit, obra social)" at bounding box center [612, 282] width 786 height 12
paste input "30712521232"
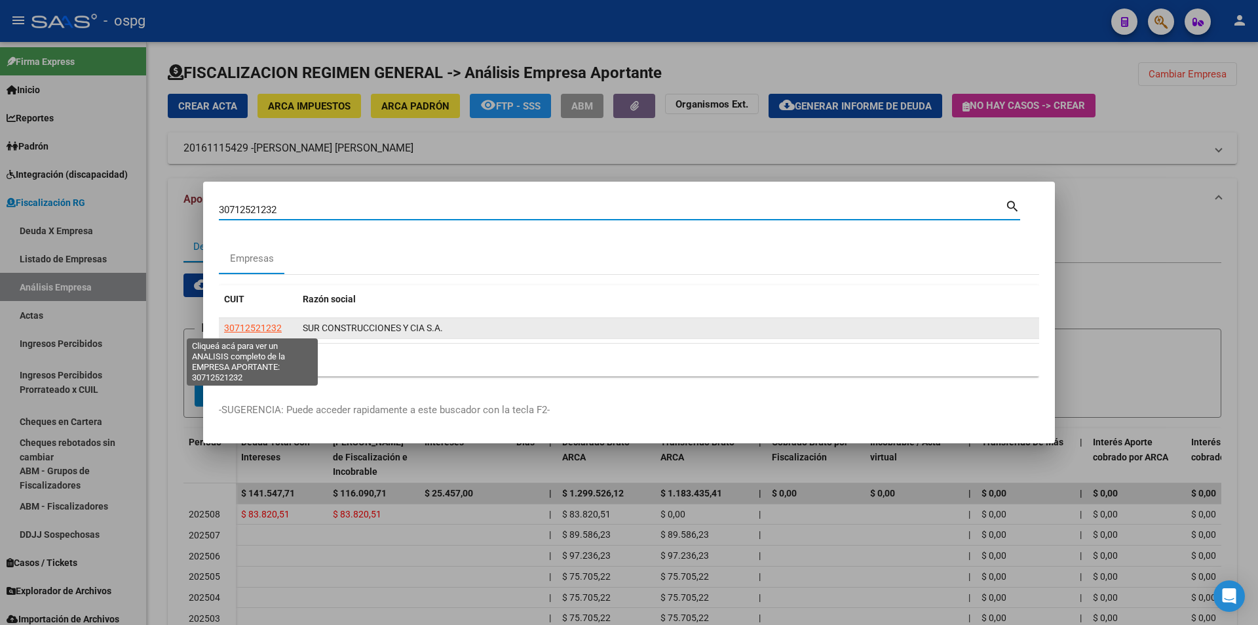
click at [265, 326] on span "30712521232" at bounding box center [253, 327] width 58 height 10
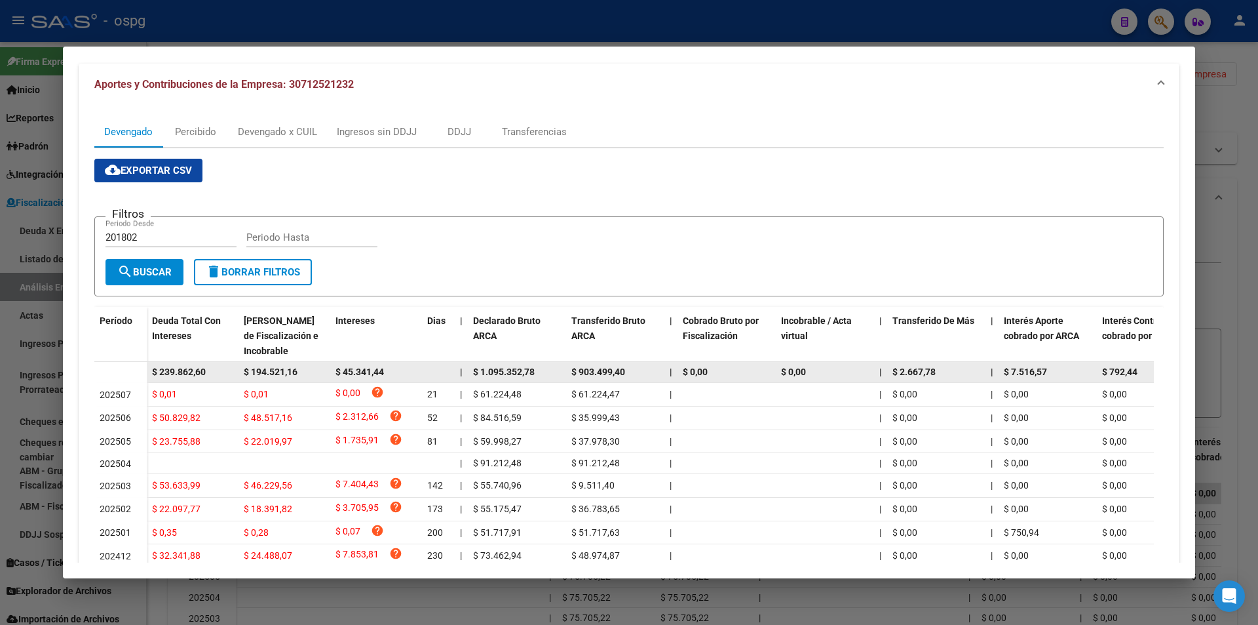
drag, startPoint x: 209, startPoint y: 372, endPoint x: 141, endPoint y: 372, distance: 68.2
click at [141, 372] on datatable-body-row "$ 239.862,60 $ 194.521,16 $ 45.341,44 | $ 1.095.352,78 $ 903.499,40 | $ 0,00 $ …" at bounding box center [903, 372] width 1619 height 21
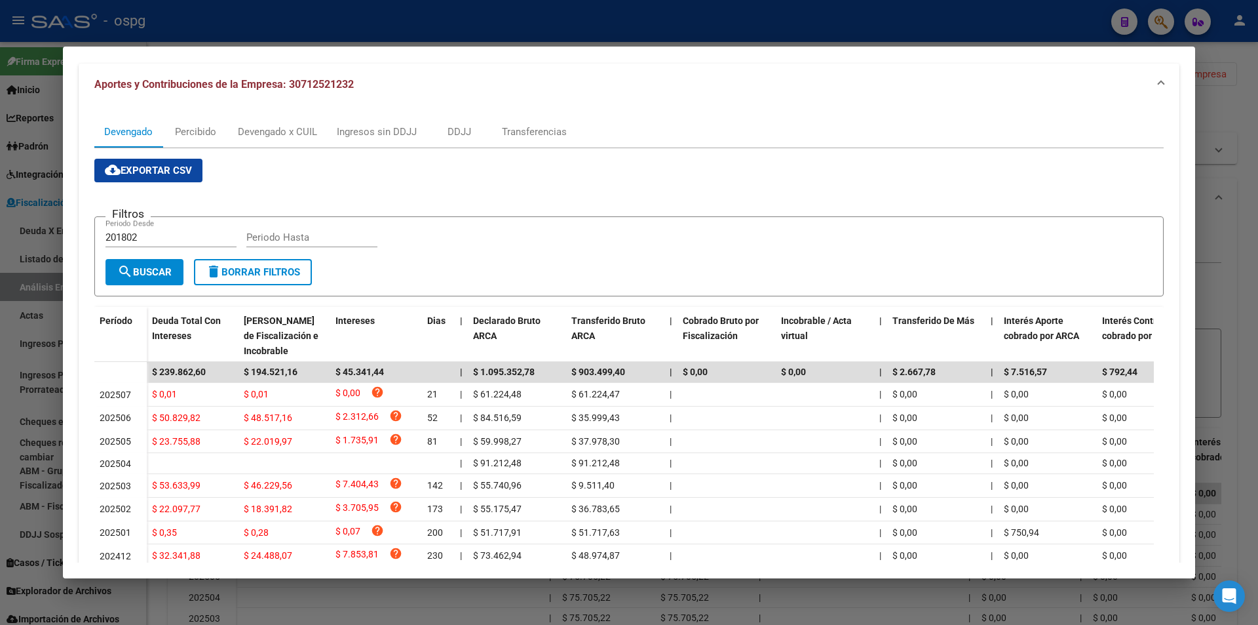
click at [1227, 253] on div at bounding box center [629, 312] width 1258 height 625
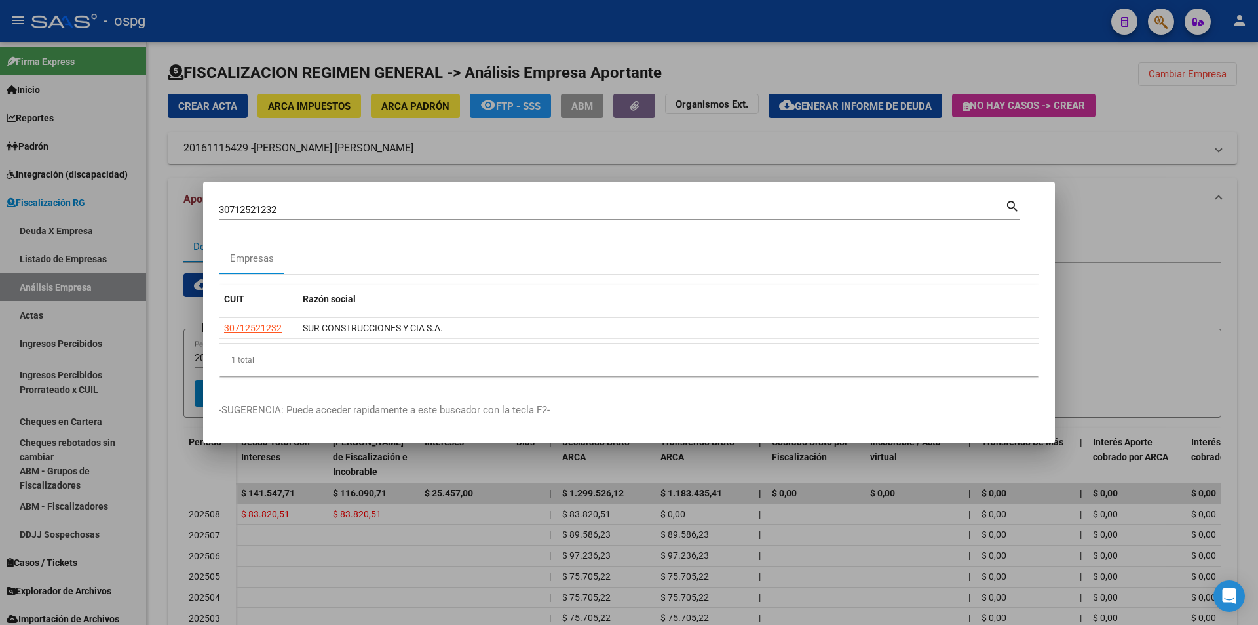
click at [1227, 253] on div at bounding box center [629, 312] width 1258 height 625
click at [1227, 253] on div "Devengado Percibido Devengado x CUIL DDJJ Transferencias Sano Relaciones Labora…" at bounding box center [703, 493] width 1070 height 546
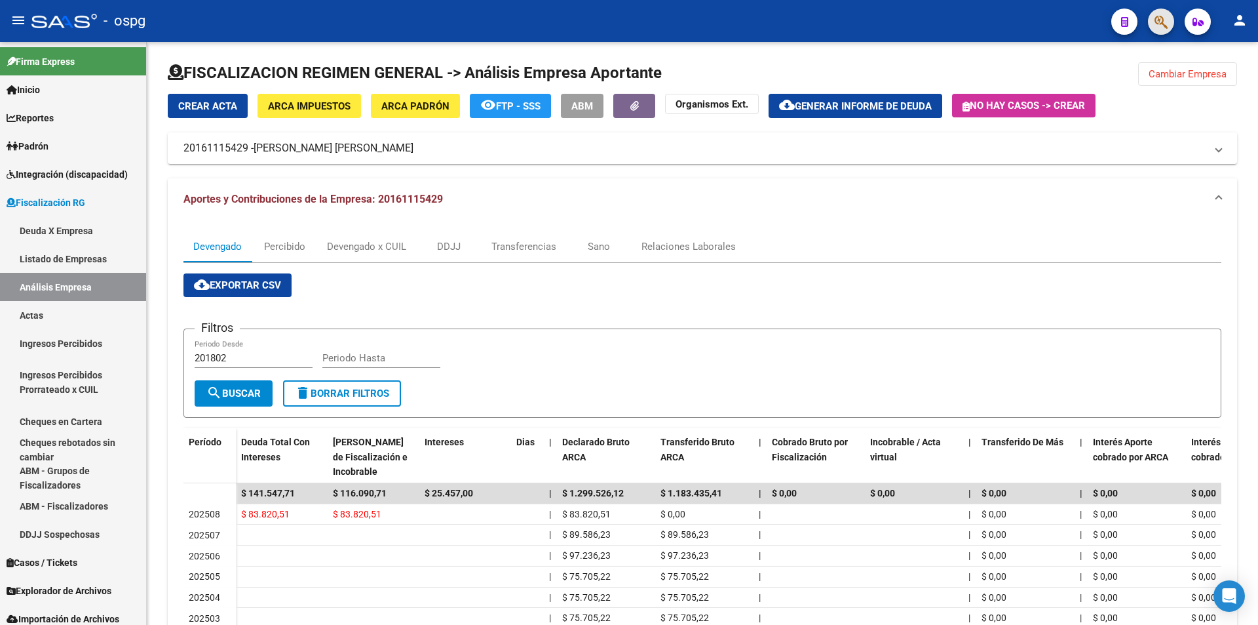
click at [1152, 20] on button "button" at bounding box center [1161, 22] width 26 height 26
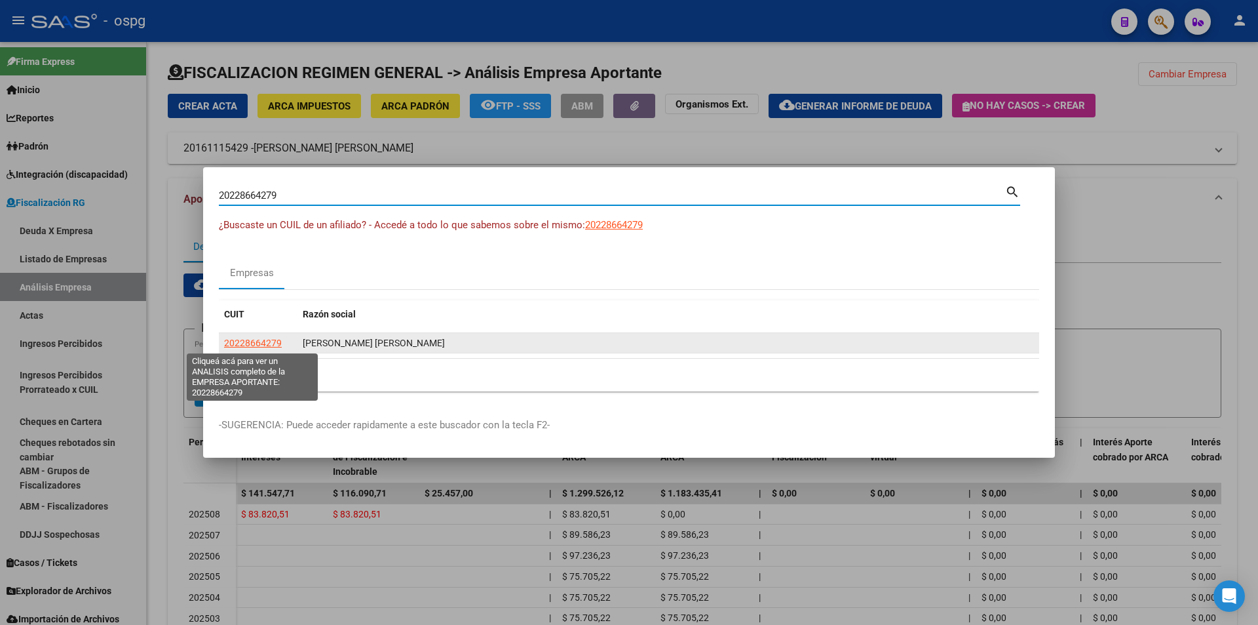
click at [277, 341] on span "20228664279" at bounding box center [253, 342] width 58 height 10
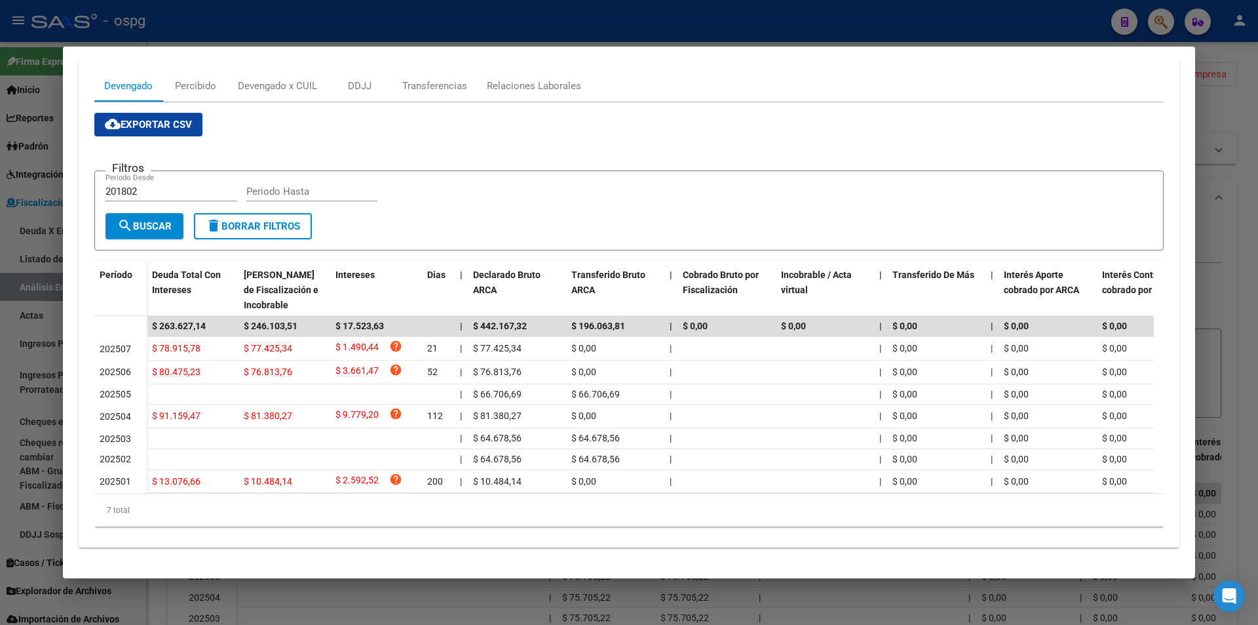
scroll to position [189, 0]
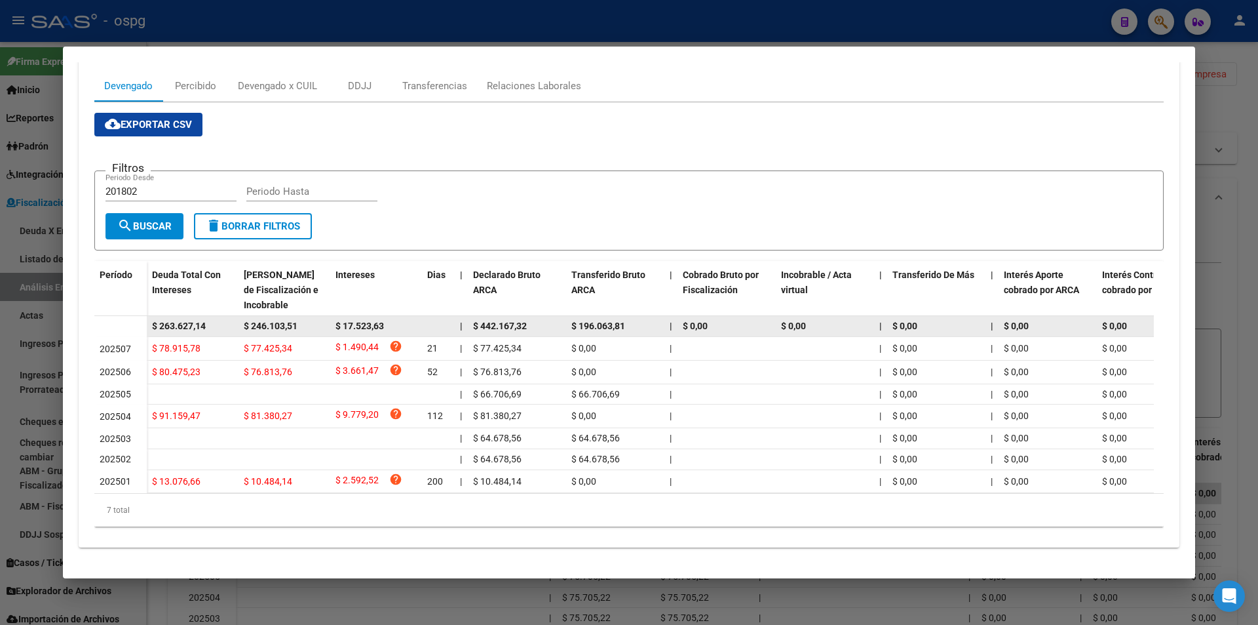
drag, startPoint x: 212, startPoint y: 312, endPoint x: 149, endPoint y: 318, distance: 62.5
click at [149, 318] on datatable-body-cell "$ 263.627,14" at bounding box center [193, 326] width 92 height 20
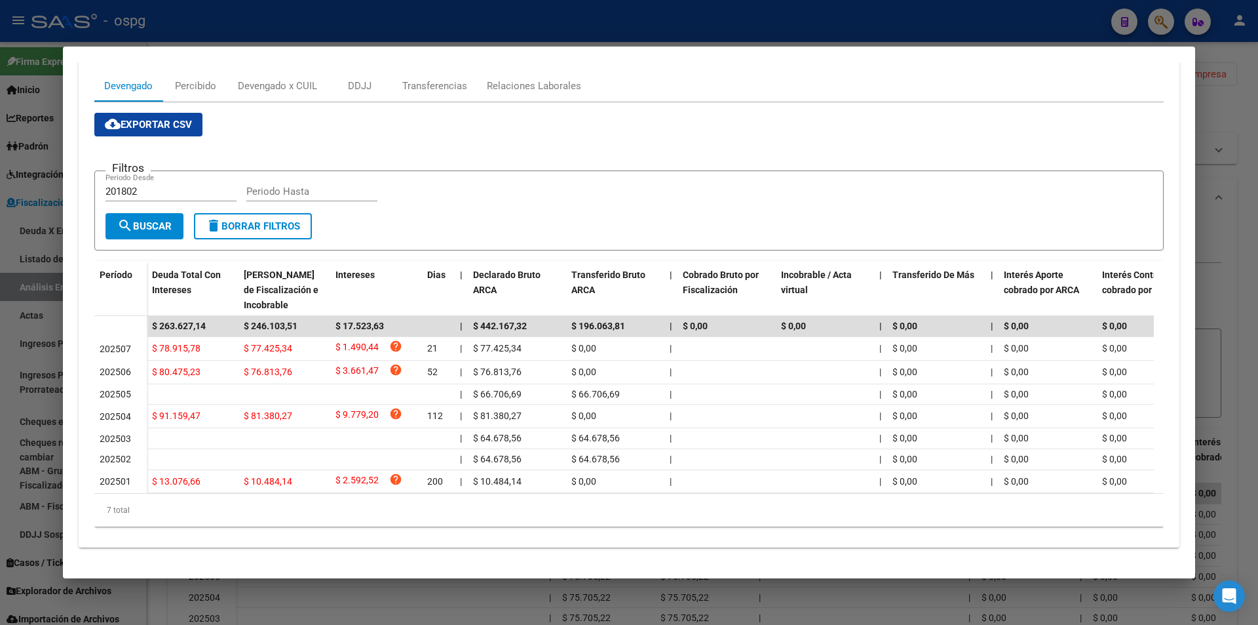
click at [1239, 365] on div at bounding box center [629, 312] width 1258 height 625
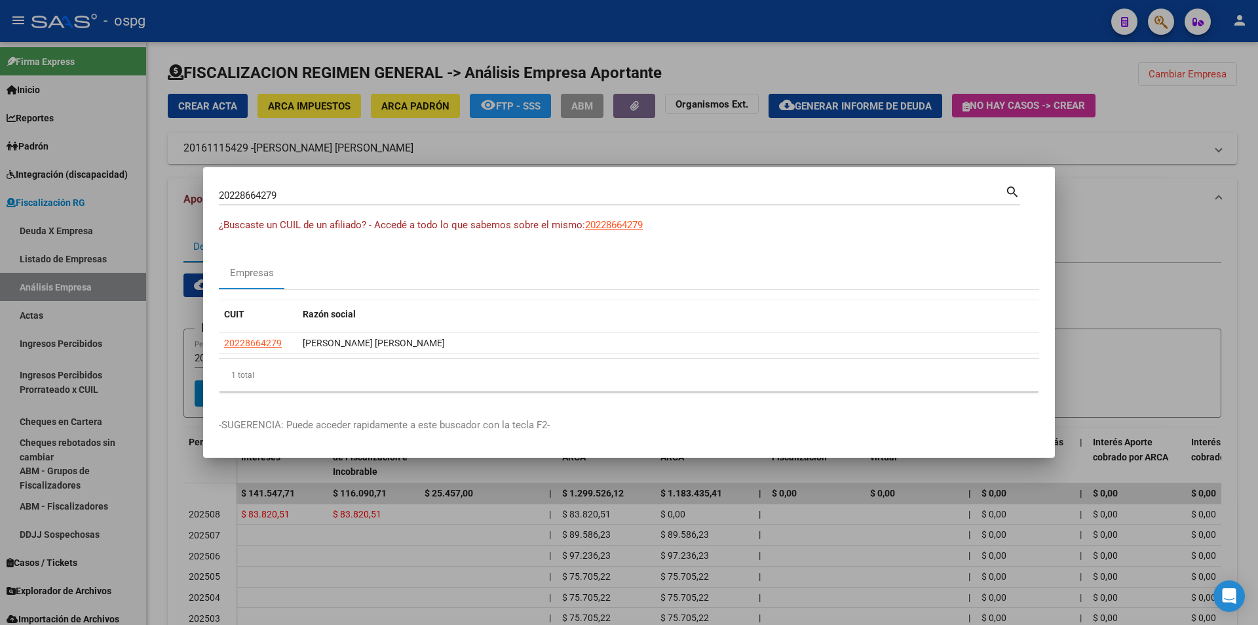
click at [1239, 365] on div at bounding box center [629, 312] width 1258 height 625
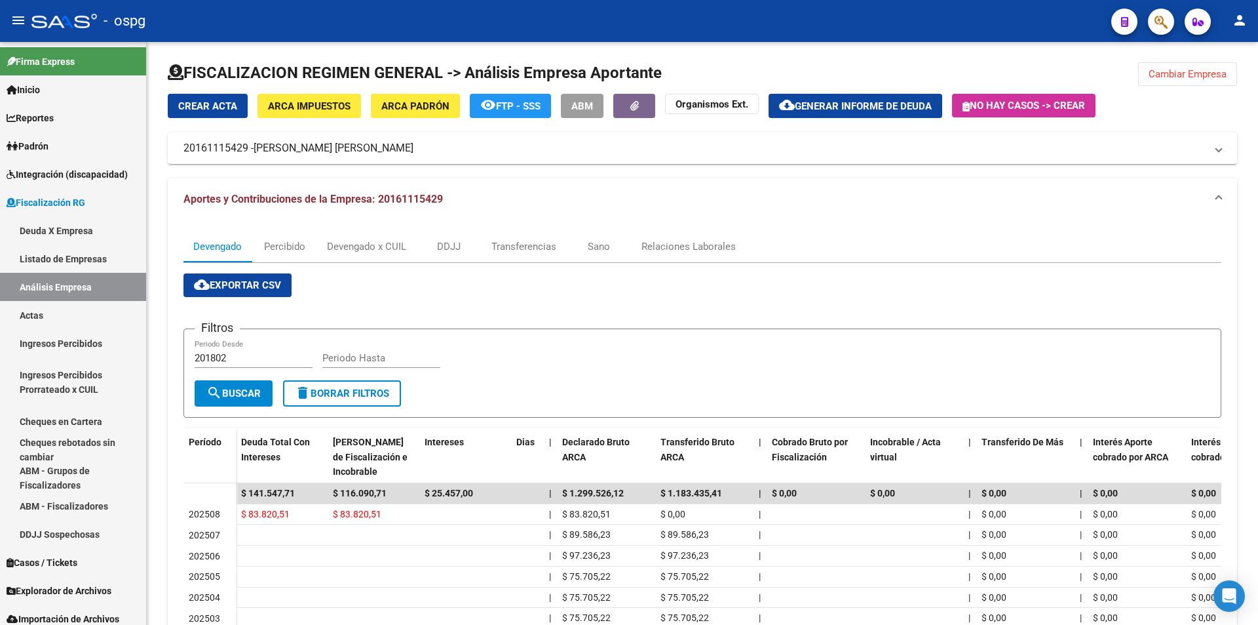
click at [1159, 27] on icon "button" at bounding box center [1161, 21] width 13 height 15
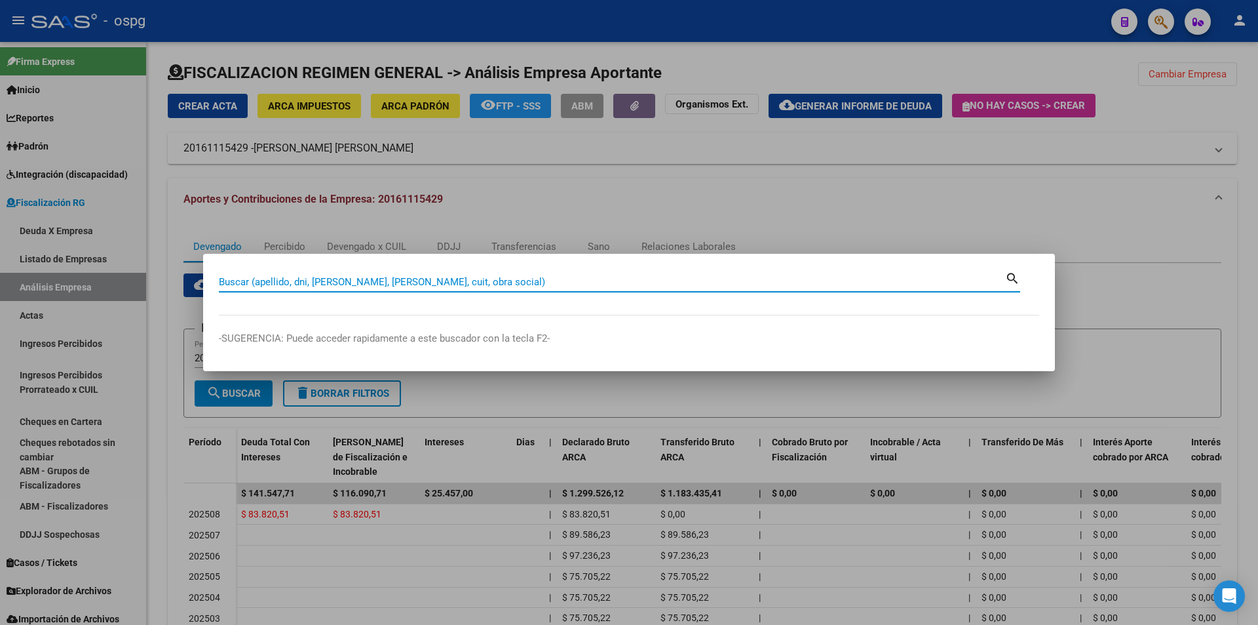
paste input "20926984714"
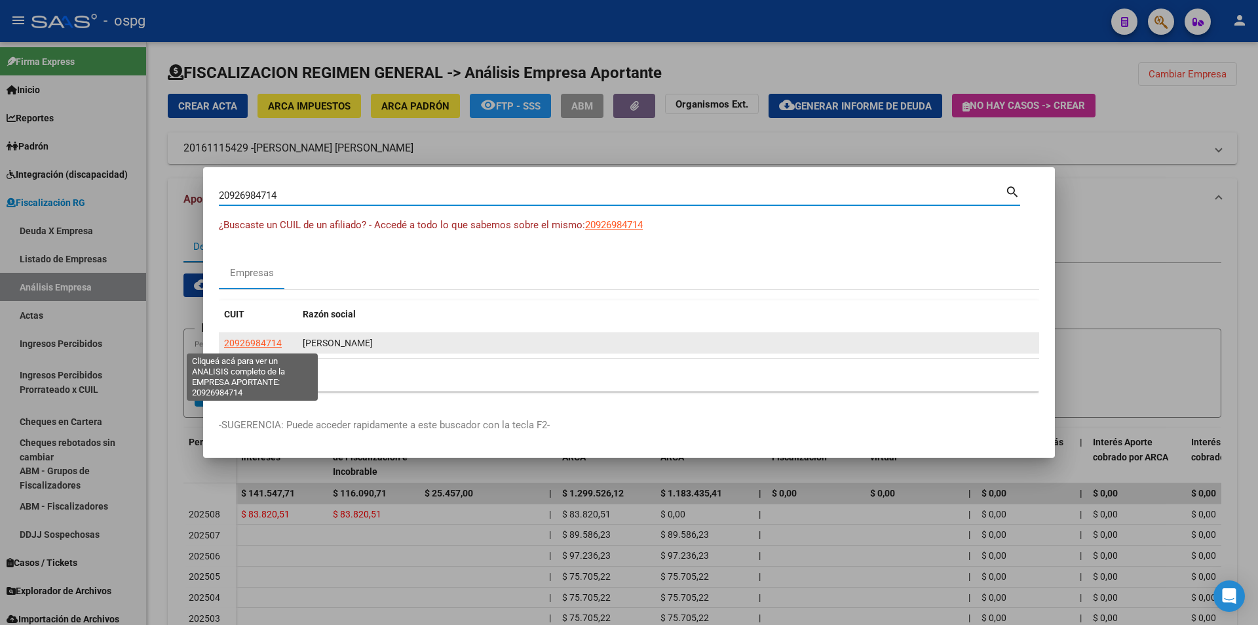
click at [244, 342] on span "20926984714" at bounding box center [253, 342] width 58 height 10
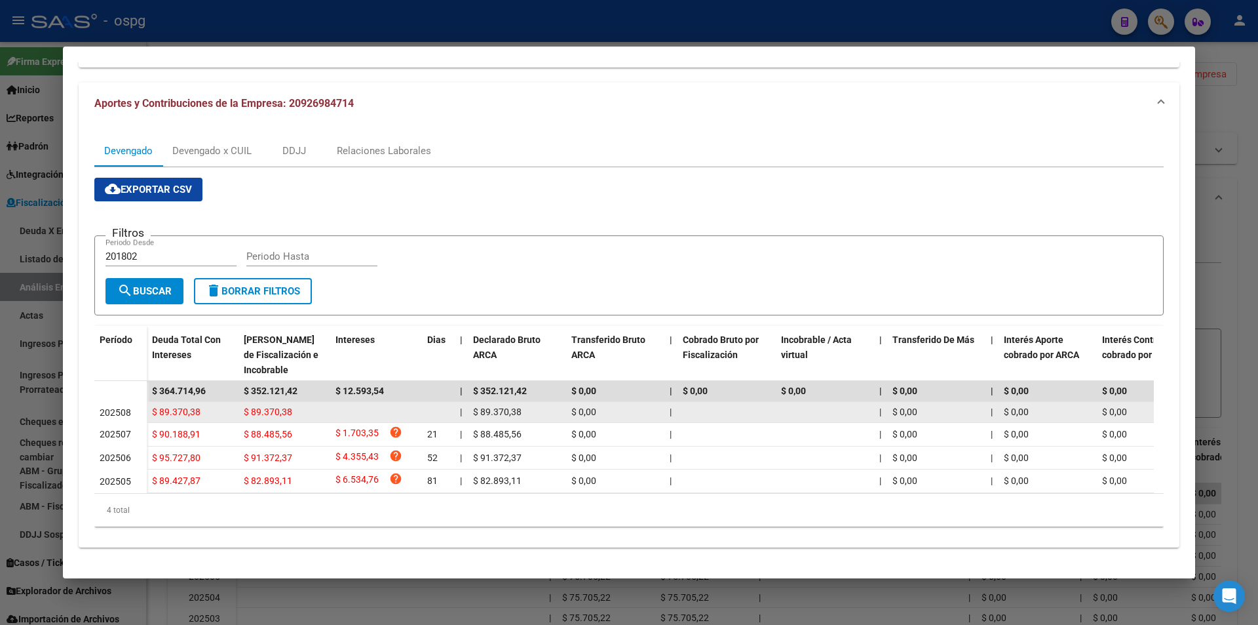
scroll to position [0, 0]
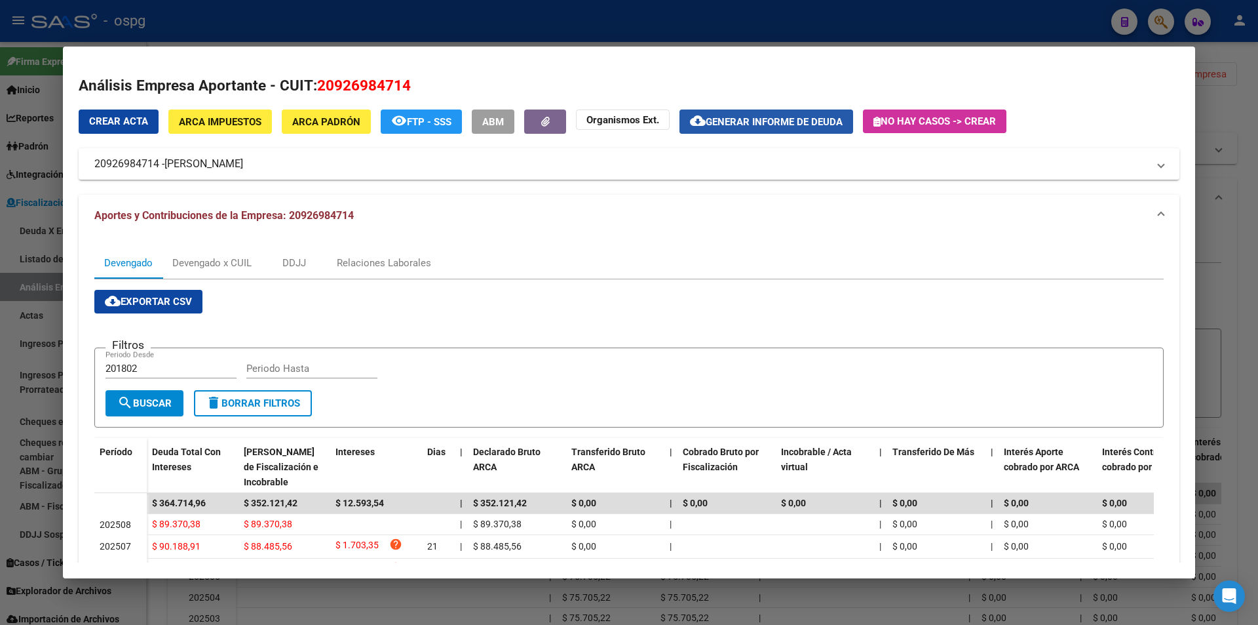
click at [803, 119] on span "Generar informe de deuda" at bounding box center [774, 122] width 137 height 12
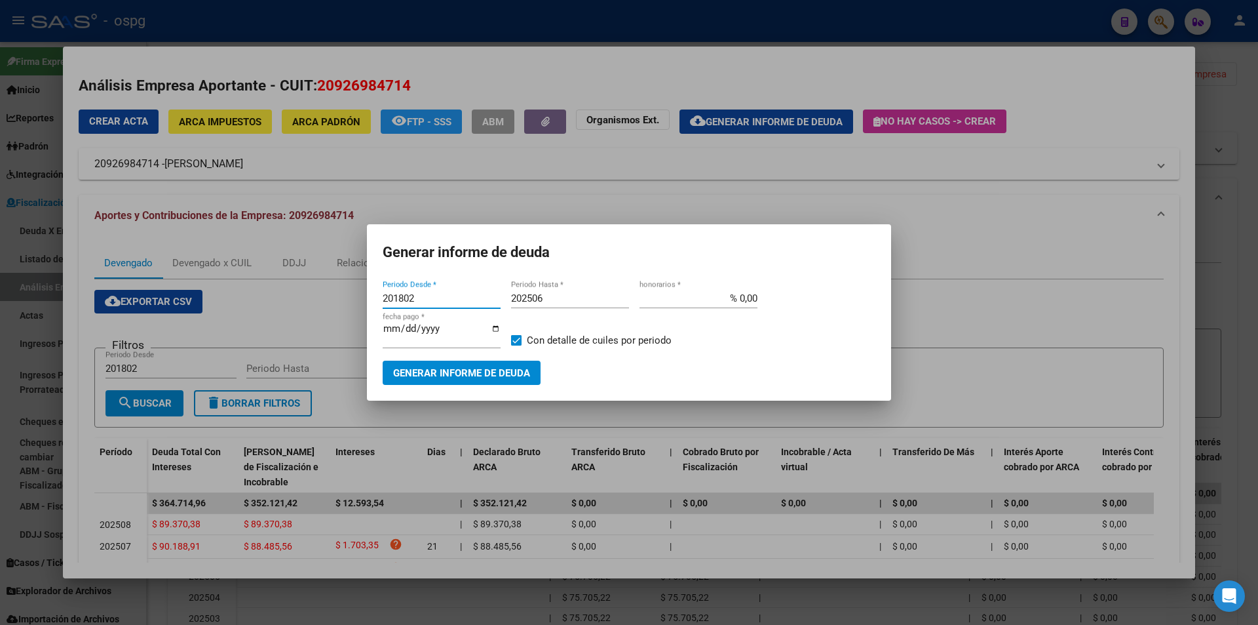
click at [561, 297] on input "202506" at bounding box center [570, 298] width 118 height 12
click at [476, 368] on span "Generar informe de deuda" at bounding box center [461, 373] width 137 height 12
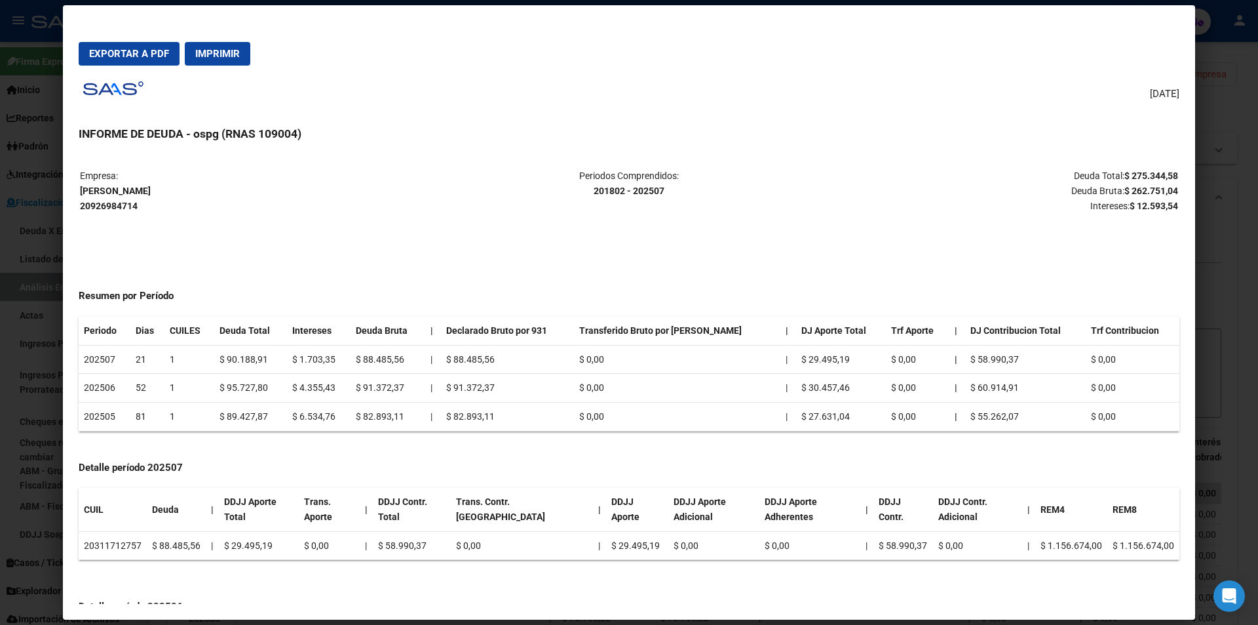
drag, startPoint x: 1113, startPoint y: 174, endPoint x: 1168, endPoint y: 168, distance: 55.3
click at [1168, 168] on table "Empresa: [PERSON_NAME] 20926984714 Periodos Comprendidos: 201802 - 202507 Deuda…" at bounding box center [629, 190] width 1101 height 47
click at [1230, 287] on div at bounding box center [629, 312] width 1258 height 625
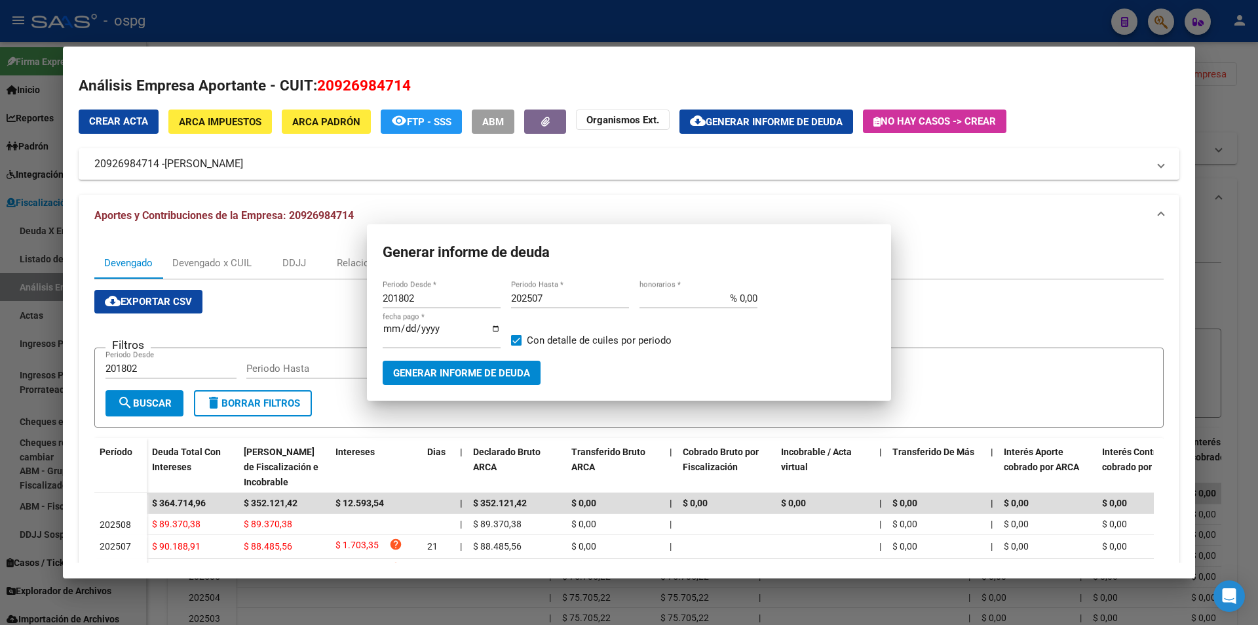
click at [1230, 287] on div at bounding box center [629, 312] width 1258 height 625
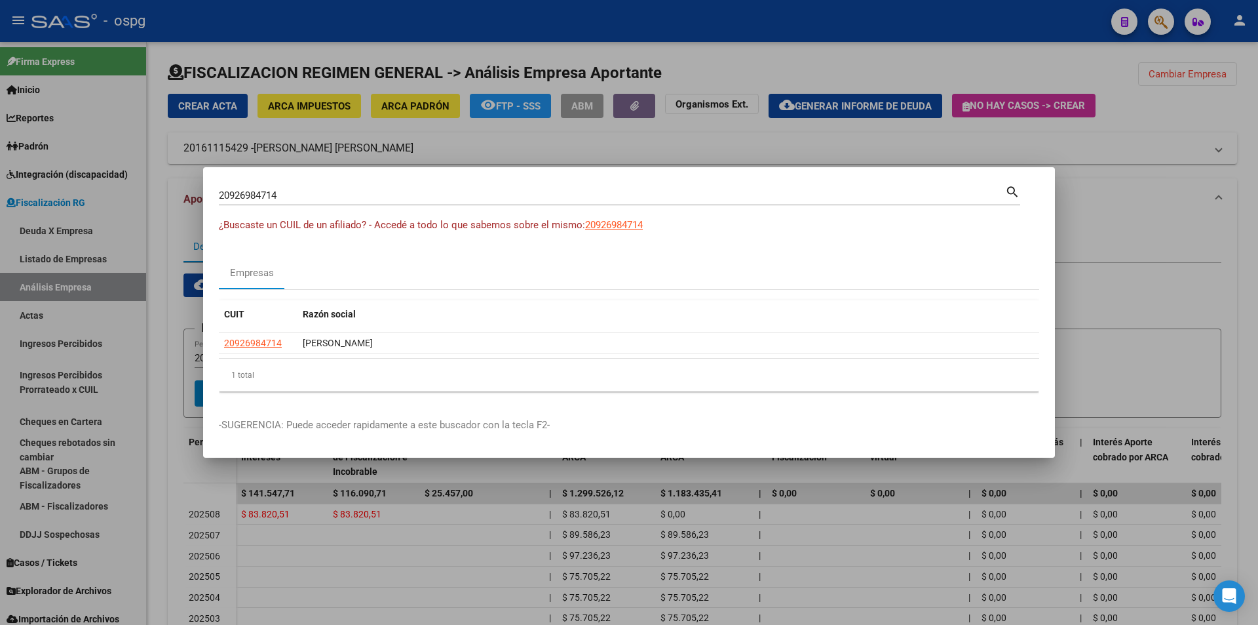
click at [1177, 138] on div at bounding box center [629, 312] width 1258 height 625
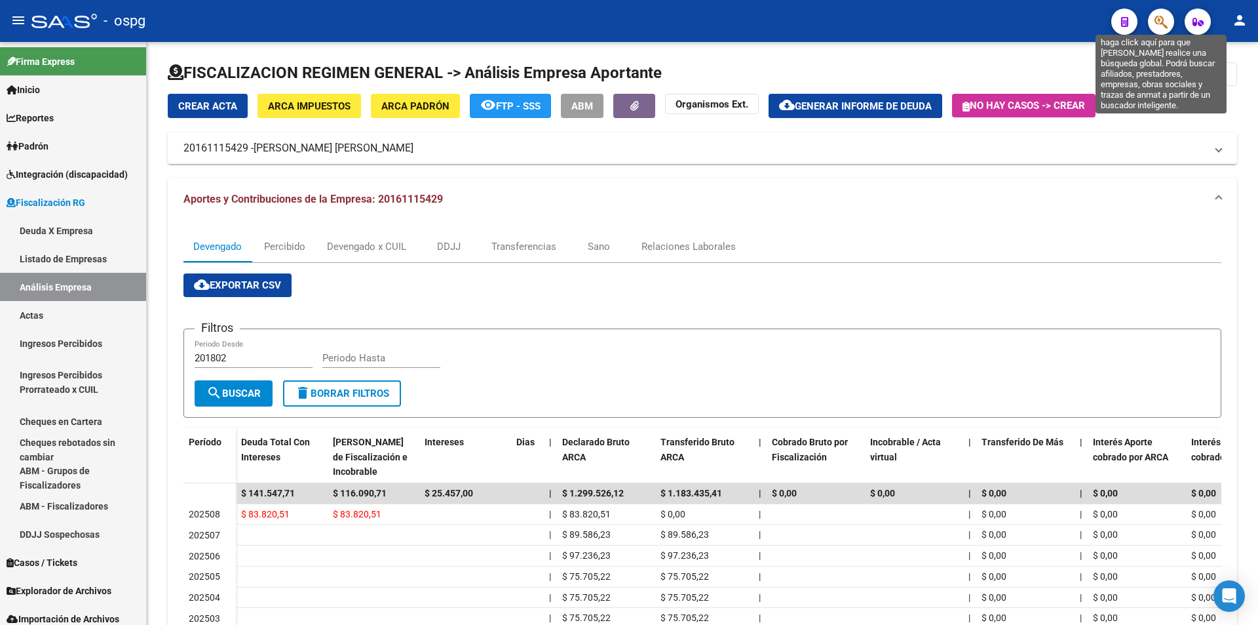
click at [1165, 19] on icon "button" at bounding box center [1161, 21] width 13 height 15
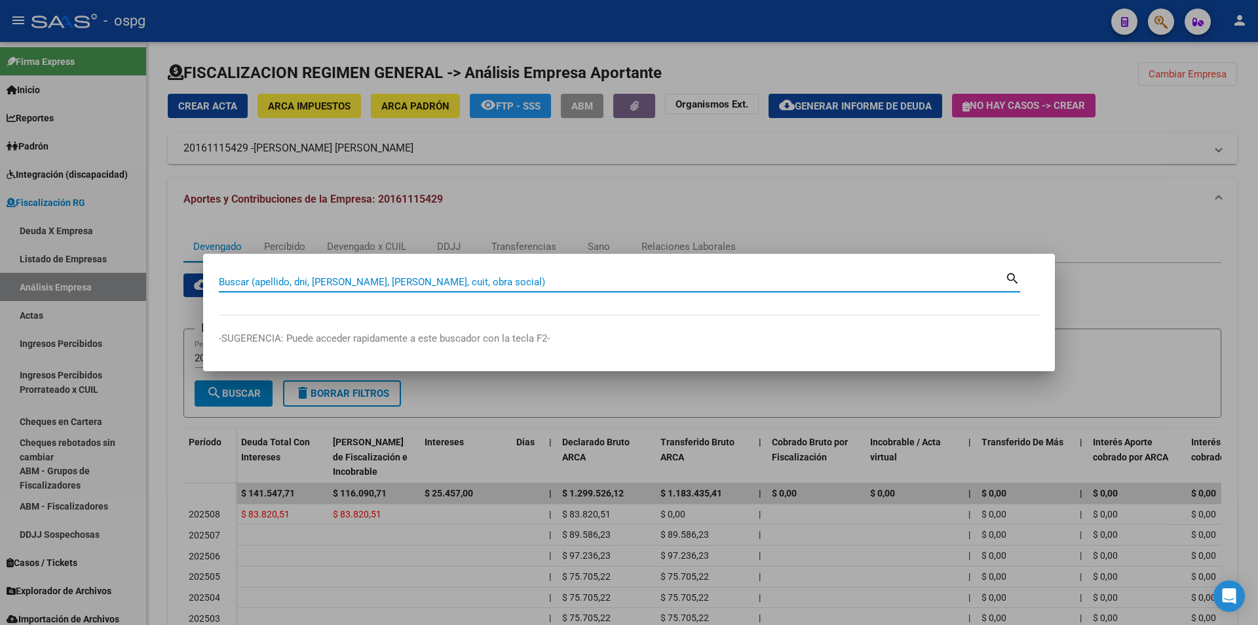
paste input "30715173480"
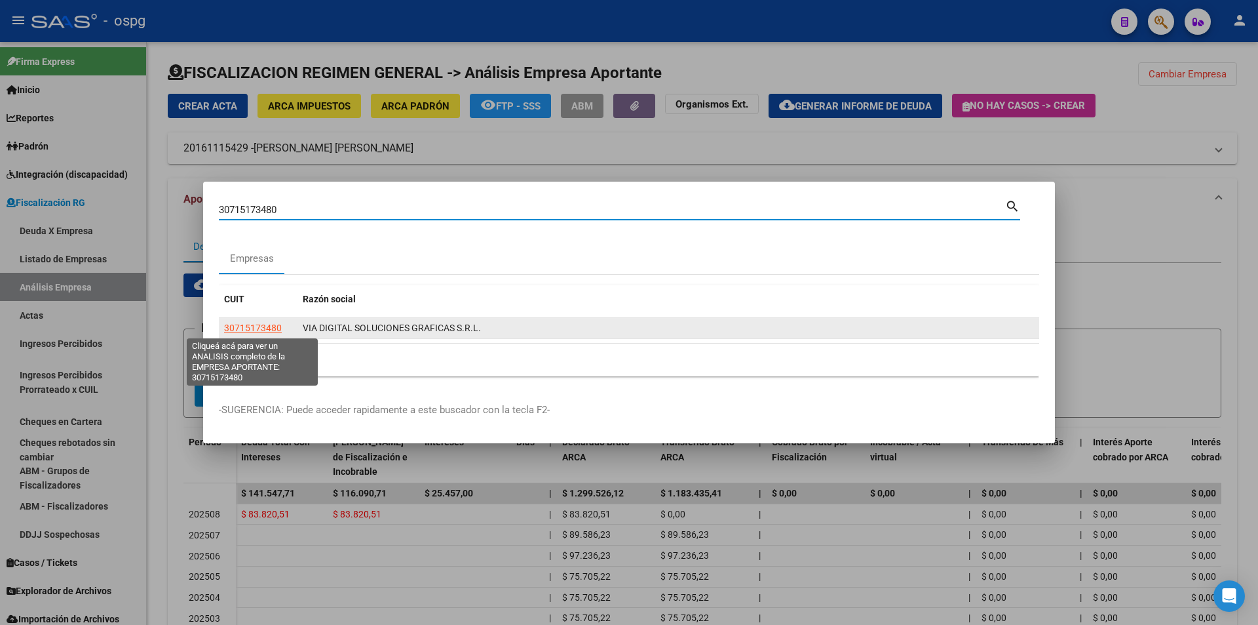
click at [267, 326] on span "30715173480" at bounding box center [253, 327] width 58 height 10
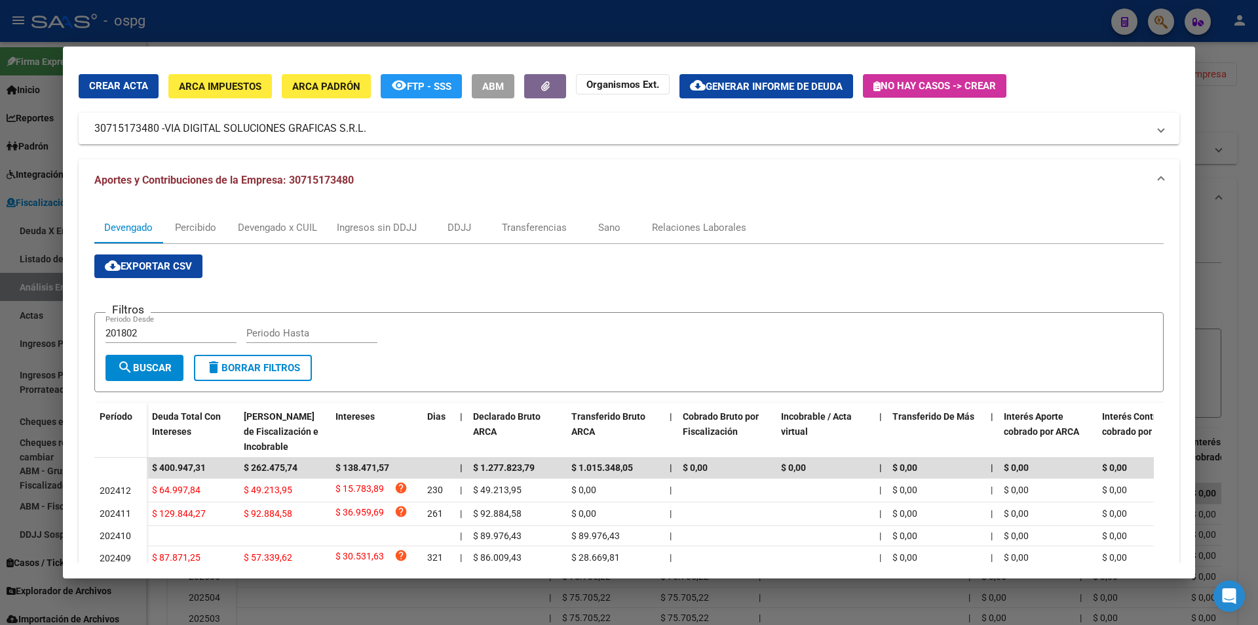
scroll to position [66, 0]
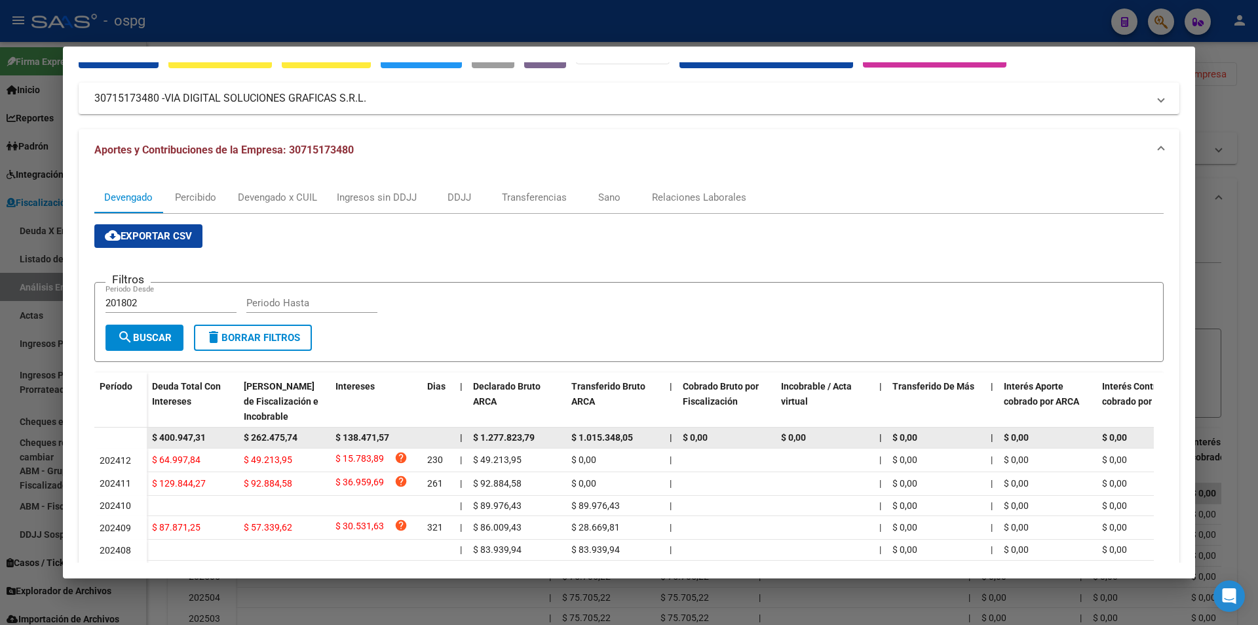
drag, startPoint x: 215, startPoint y: 439, endPoint x: 155, endPoint y: 435, distance: 59.8
click at [155, 435] on div "$ 400.947,31" at bounding box center [192, 437] width 81 height 15
click at [197, 428] on datatable-body-cell "$ 400.947,31" at bounding box center [193, 437] width 92 height 20
drag, startPoint x: 211, startPoint y: 437, endPoint x: 147, endPoint y: 438, distance: 63.6
click at [147, 438] on datatable-body-cell "$ 400.947,31" at bounding box center [193, 437] width 92 height 20
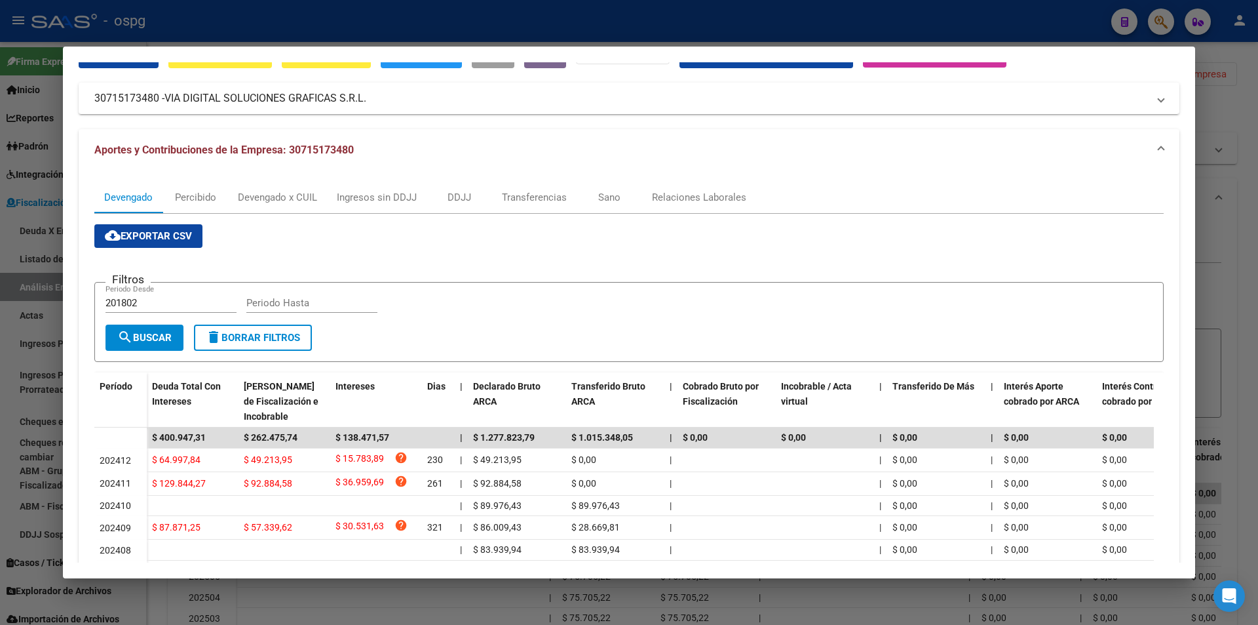
click at [1237, 322] on div at bounding box center [629, 312] width 1258 height 625
click at [1234, 322] on div at bounding box center [629, 312] width 1258 height 625
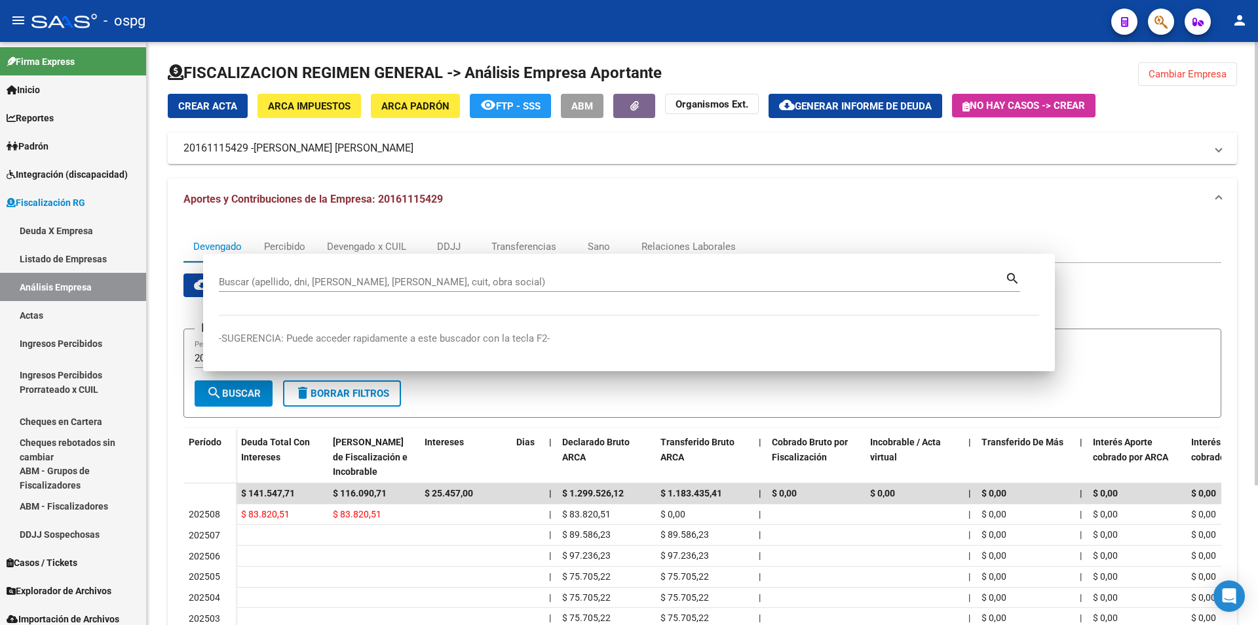
click at [1233, 322] on div "Devengado Percibido Devengado x CUIL DDJJ Transferencias Sano Relaciones Labora…" at bounding box center [703, 493] width 1070 height 546
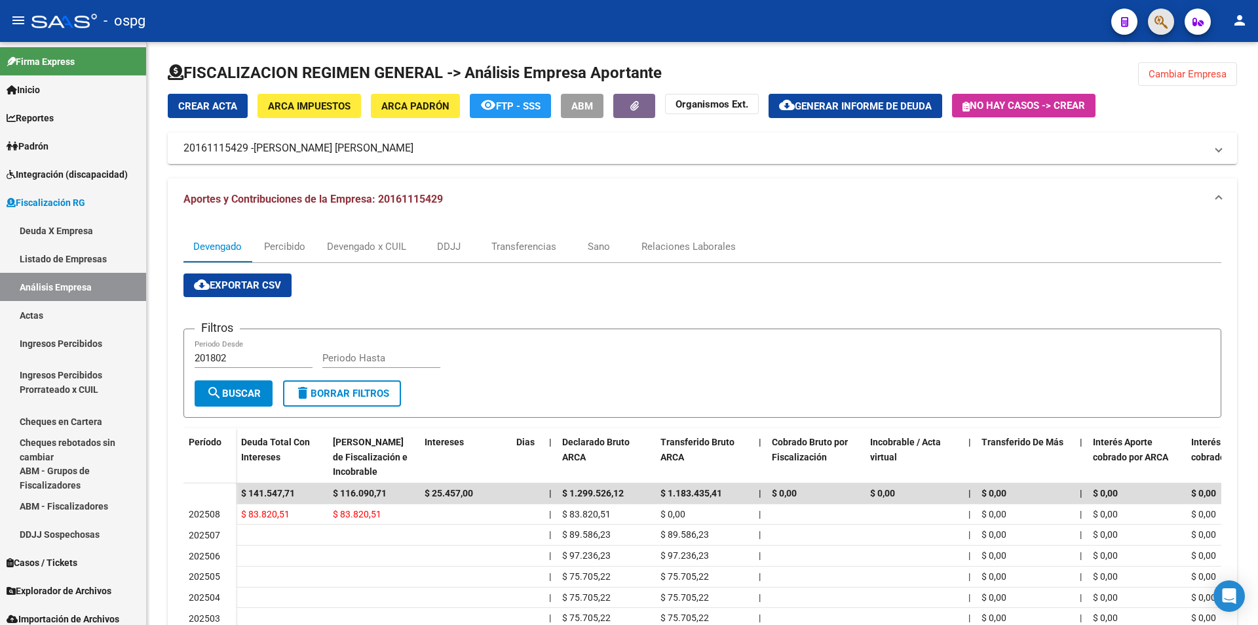
click at [1159, 30] on span "button" at bounding box center [1161, 22] width 13 height 27
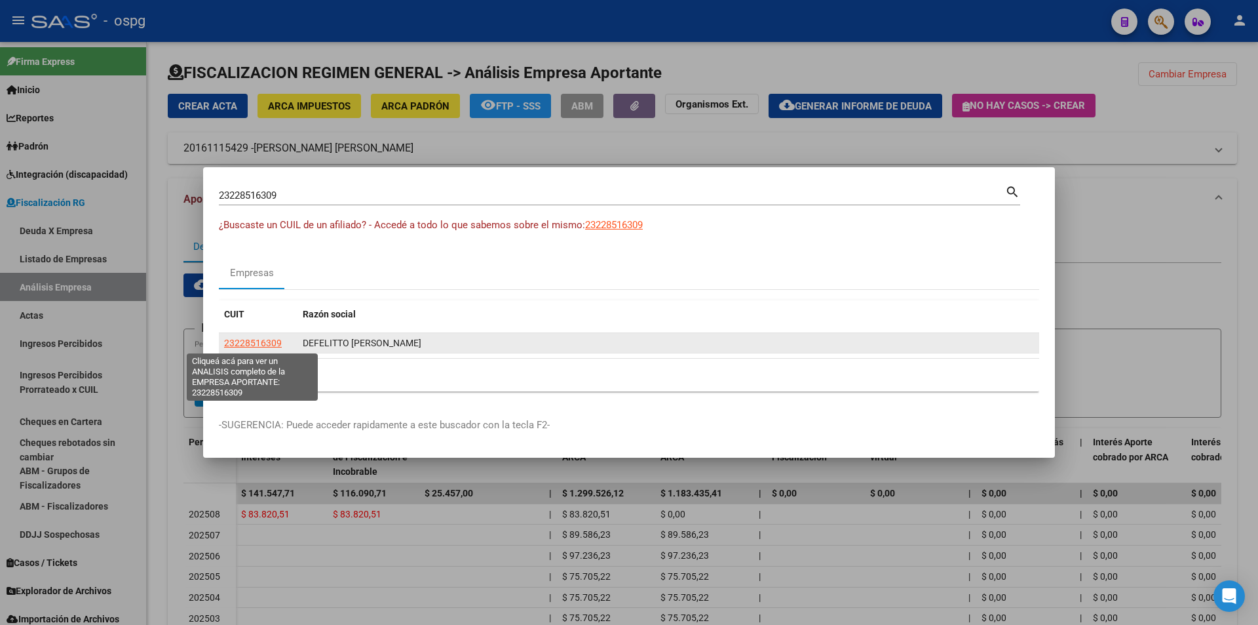
click at [237, 343] on span "23228516309" at bounding box center [253, 342] width 58 height 10
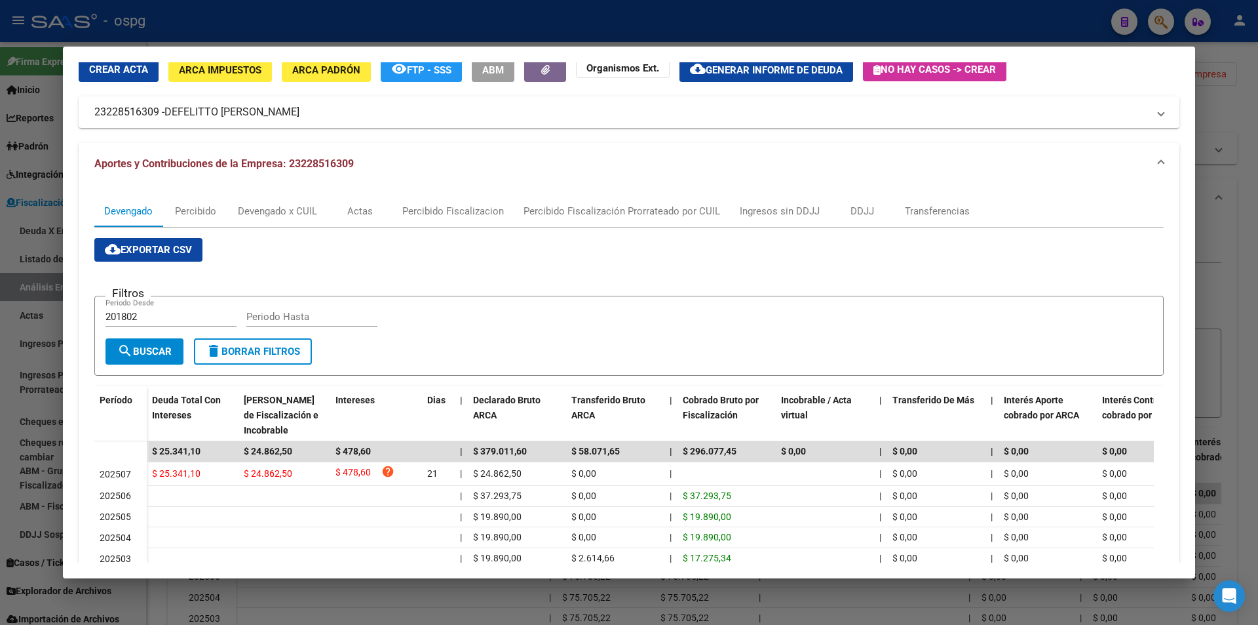
scroll to position [131, 0]
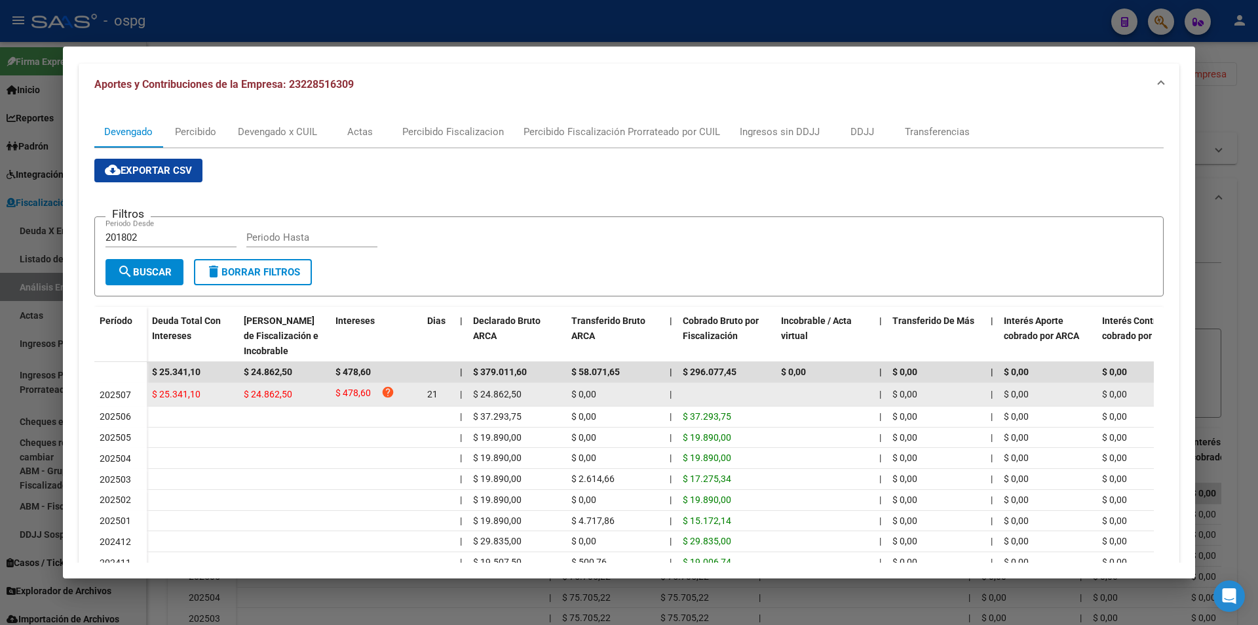
drag, startPoint x: 222, startPoint y: 392, endPoint x: 149, endPoint y: 387, distance: 72.9
click at [149, 387] on datatable-body-cell "$ 25.341,10" at bounding box center [193, 394] width 92 height 23
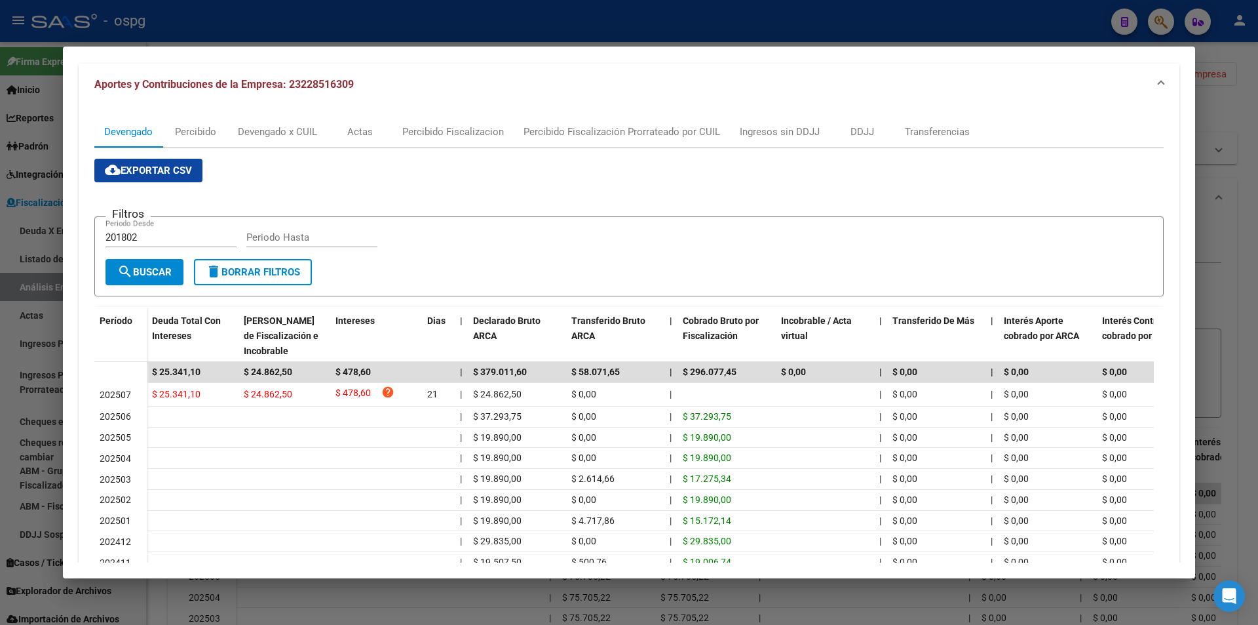
click at [1244, 189] on div at bounding box center [629, 312] width 1258 height 625
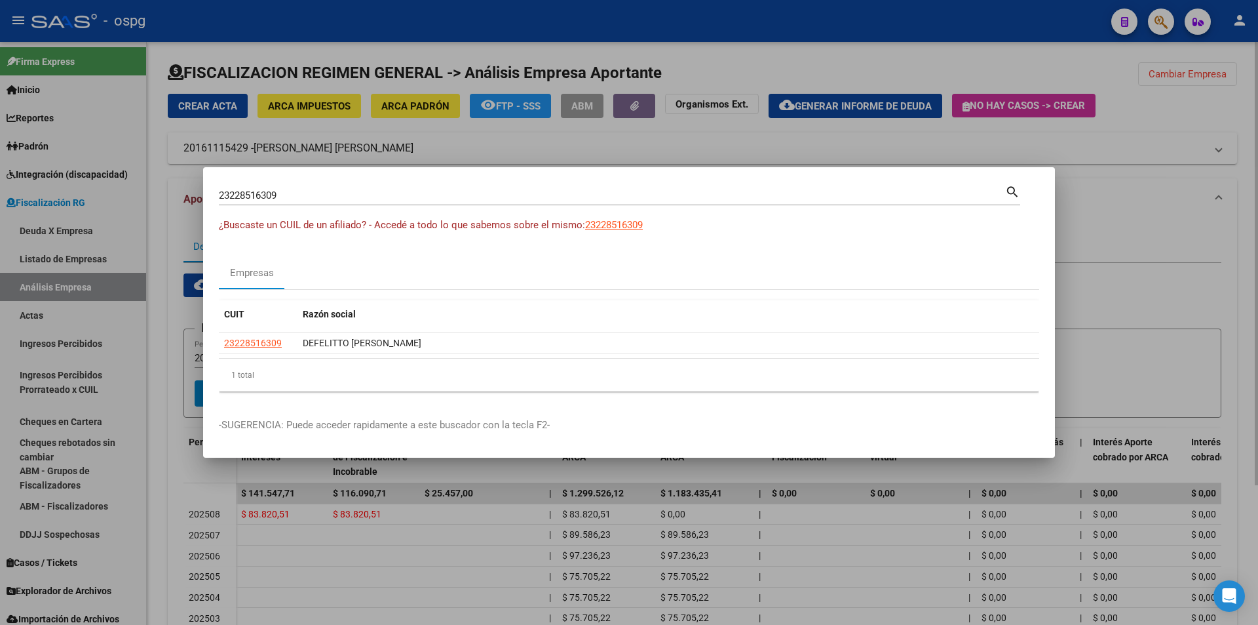
drag, startPoint x: 1129, startPoint y: 187, endPoint x: 1137, endPoint y: 177, distance: 12.6
click at [1128, 188] on div at bounding box center [629, 312] width 1258 height 625
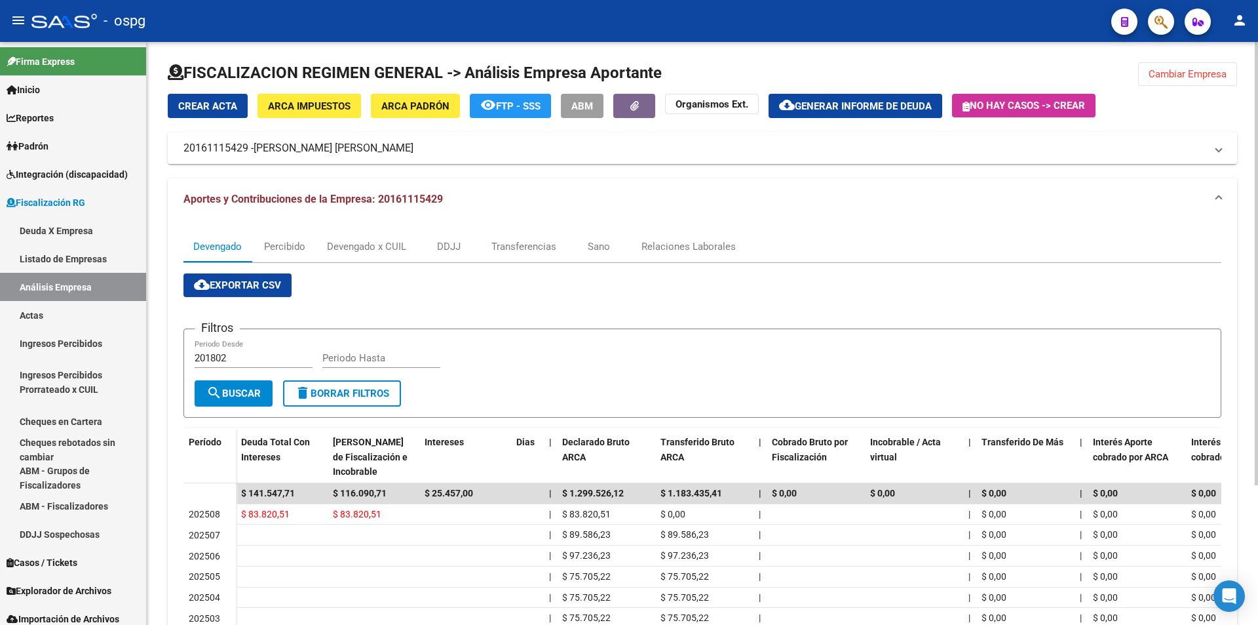
click at [1171, 75] on span "Cambiar Empresa" at bounding box center [1188, 74] width 78 height 12
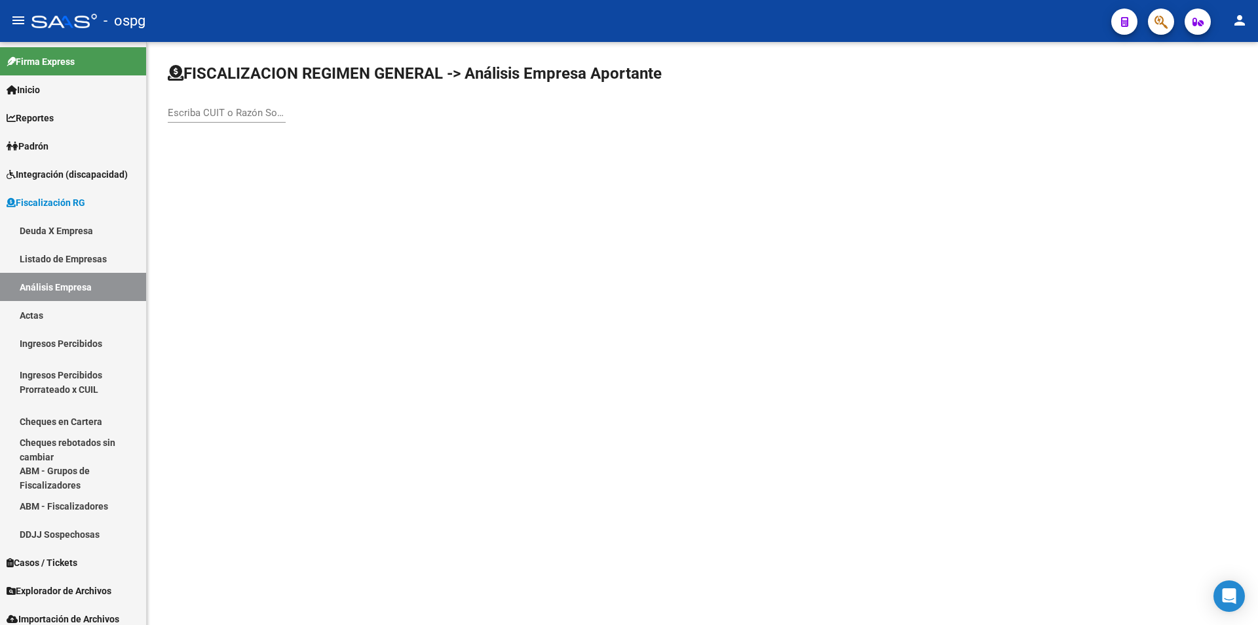
scroll to position [0, 0]
paste input "20138700632"
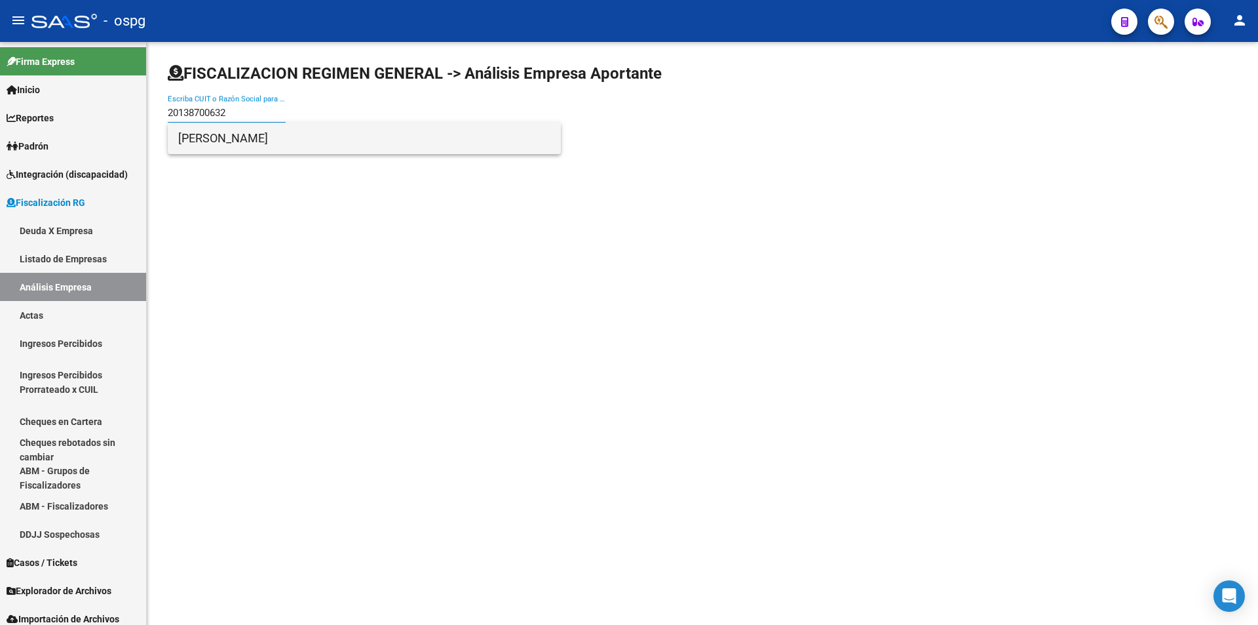
click at [267, 143] on span "[PERSON_NAME]" at bounding box center [364, 138] width 372 height 31
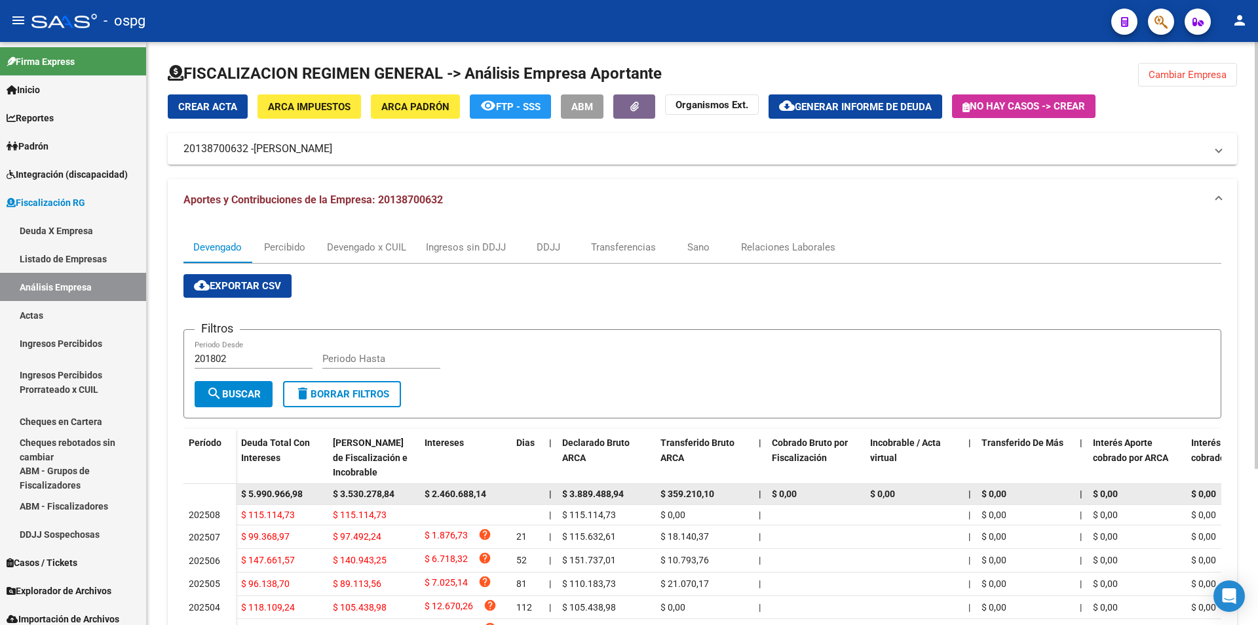
drag, startPoint x: 246, startPoint y: 491, endPoint x: 304, endPoint y: 490, distance: 58.3
click at [304, 490] on div "$ 5.990.966,98" at bounding box center [281, 493] width 81 height 15
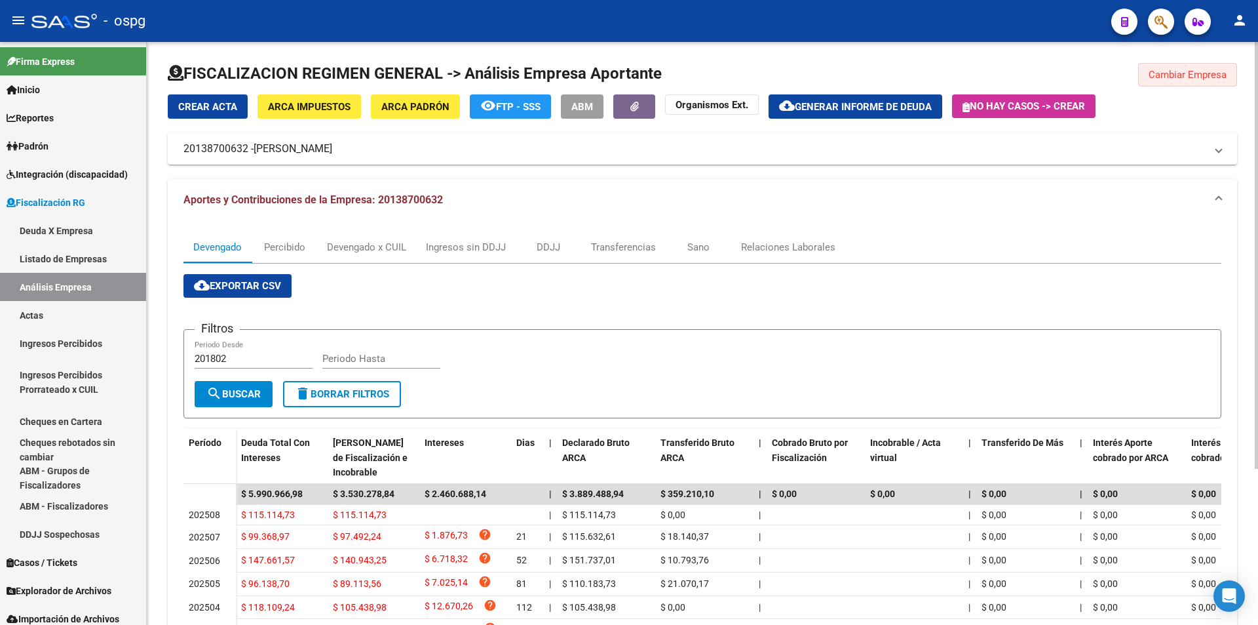
drag, startPoint x: 1200, startPoint y: 79, endPoint x: 876, endPoint y: 155, distance: 333.2
click at [1199, 79] on span "Cambiar Empresa" at bounding box center [1188, 75] width 78 height 12
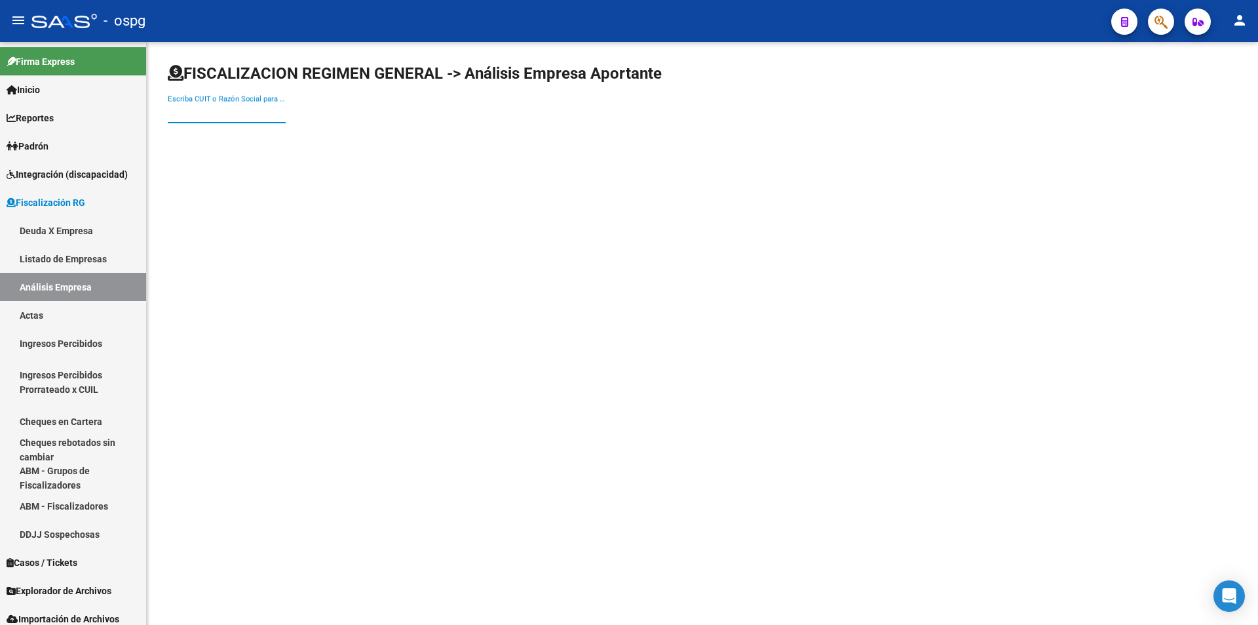
paste input "30717968901"
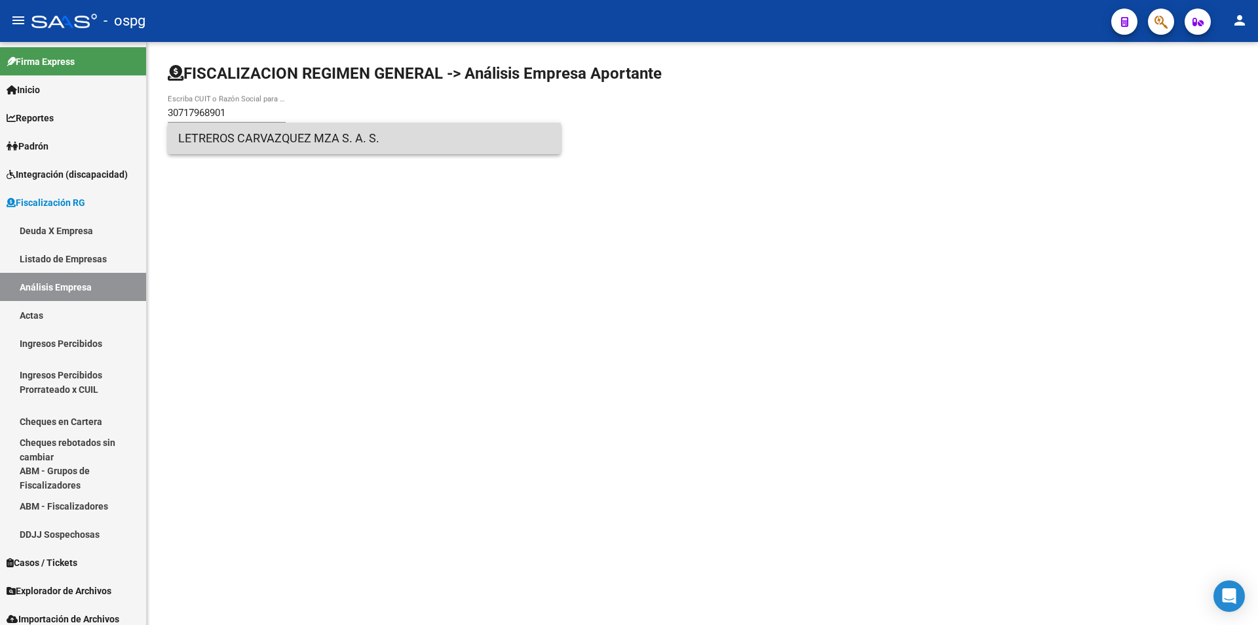
click at [259, 142] on span "LETREROS CARVAZQUEZ MZA S. A. S." at bounding box center [364, 138] width 372 height 31
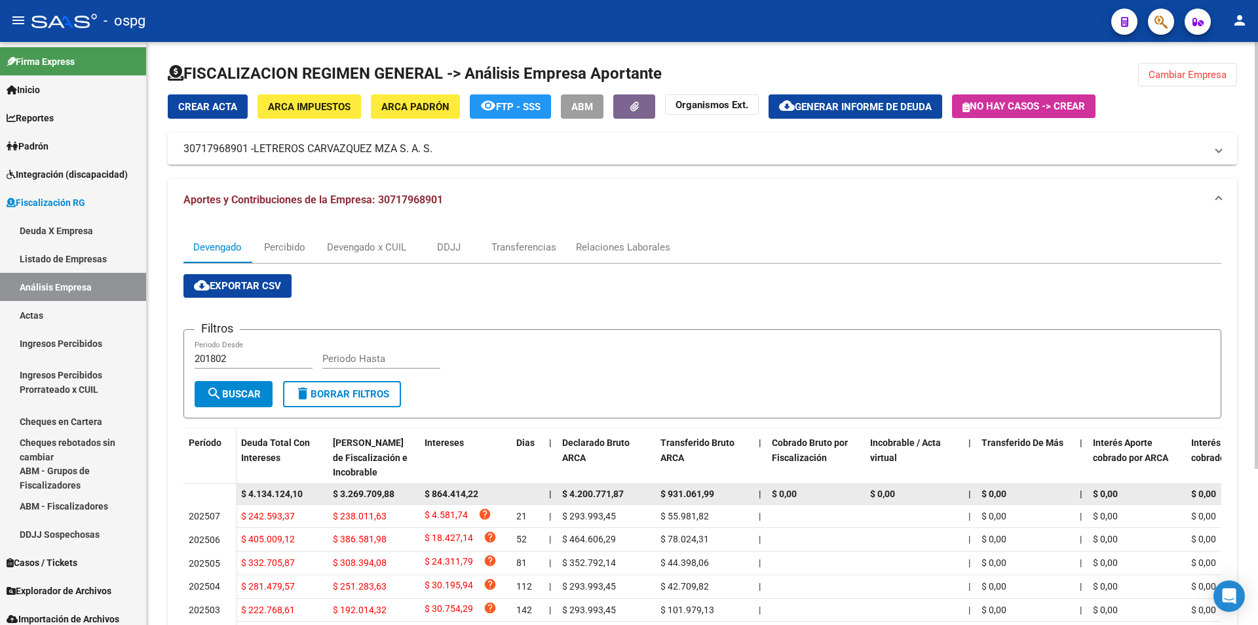
drag, startPoint x: 246, startPoint y: 493, endPoint x: 304, endPoint y: 492, distance: 57.7
click at [304, 492] on div "$ 4.134.124,10" at bounding box center [281, 493] width 81 height 15
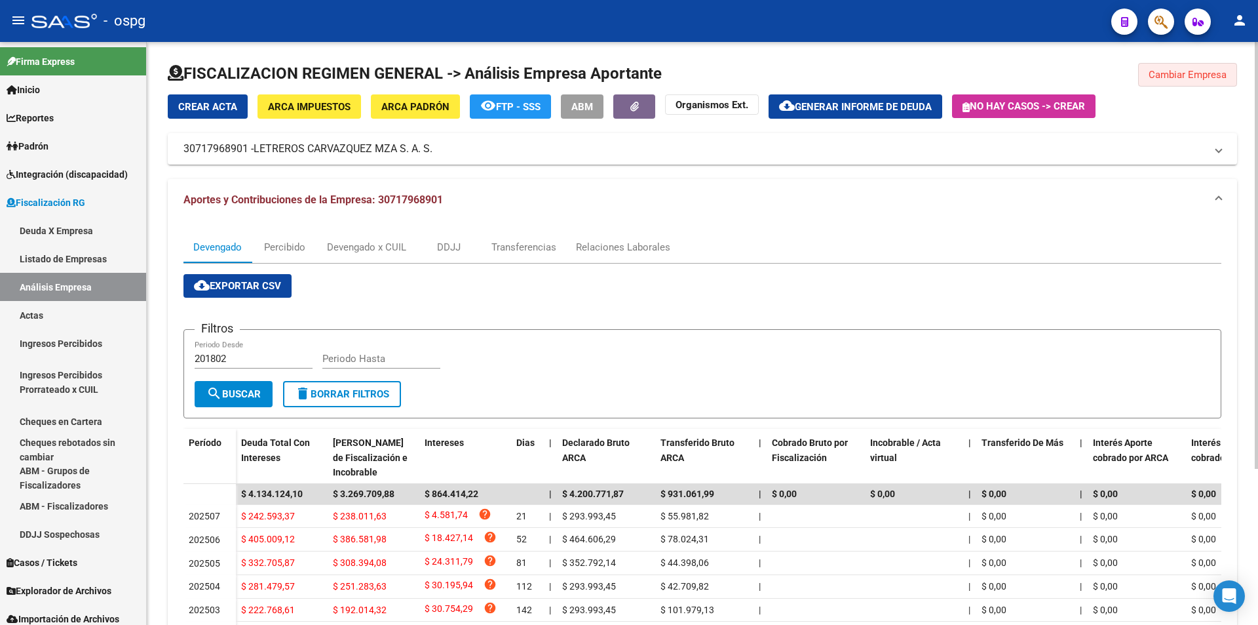
click at [1206, 73] on span "Cambiar Empresa" at bounding box center [1188, 75] width 78 height 12
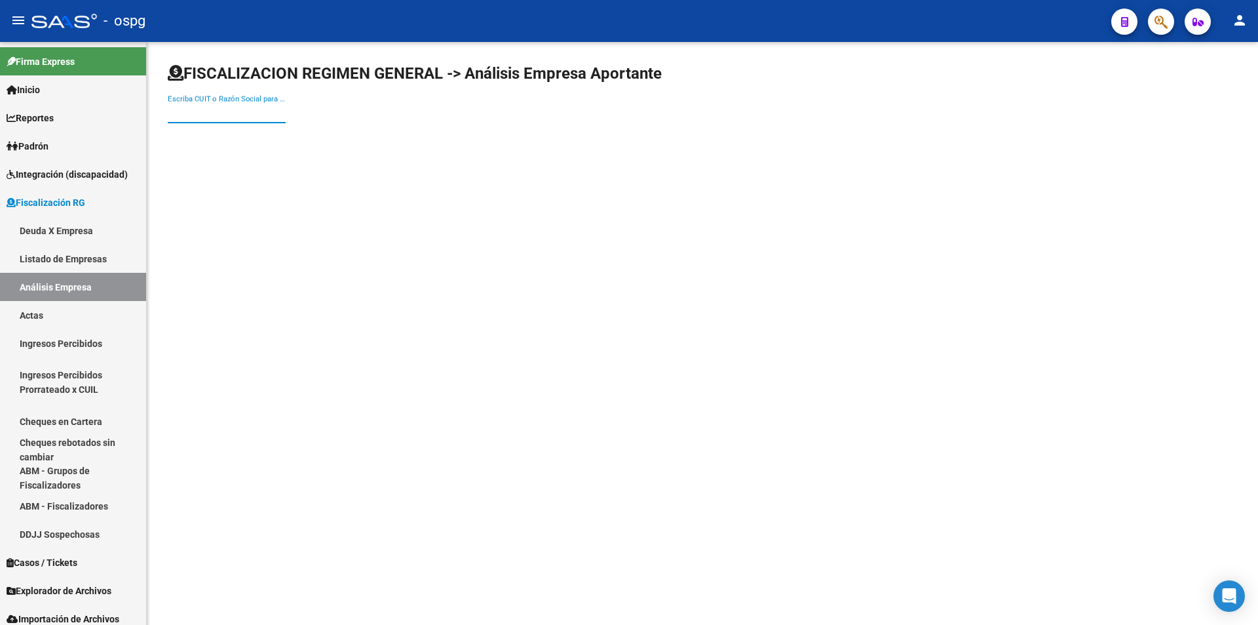
paste input "20103524408"
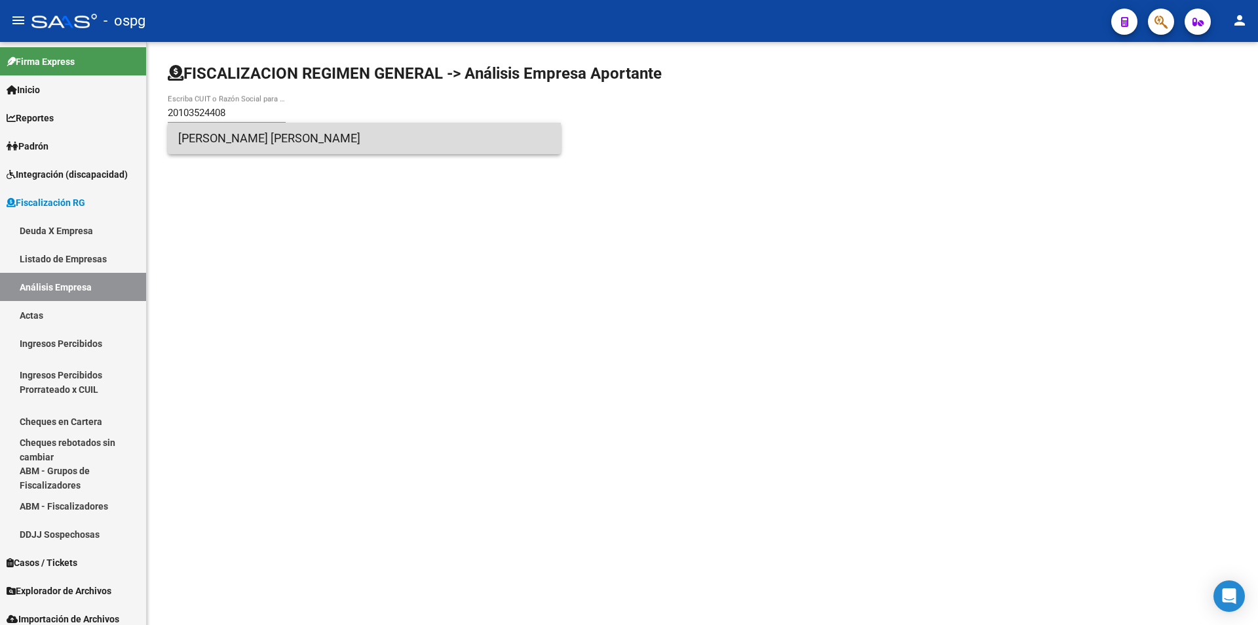
click at [307, 130] on span "[PERSON_NAME] [PERSON_NAME]" at bounding box center [364, 138] width 372 height 31
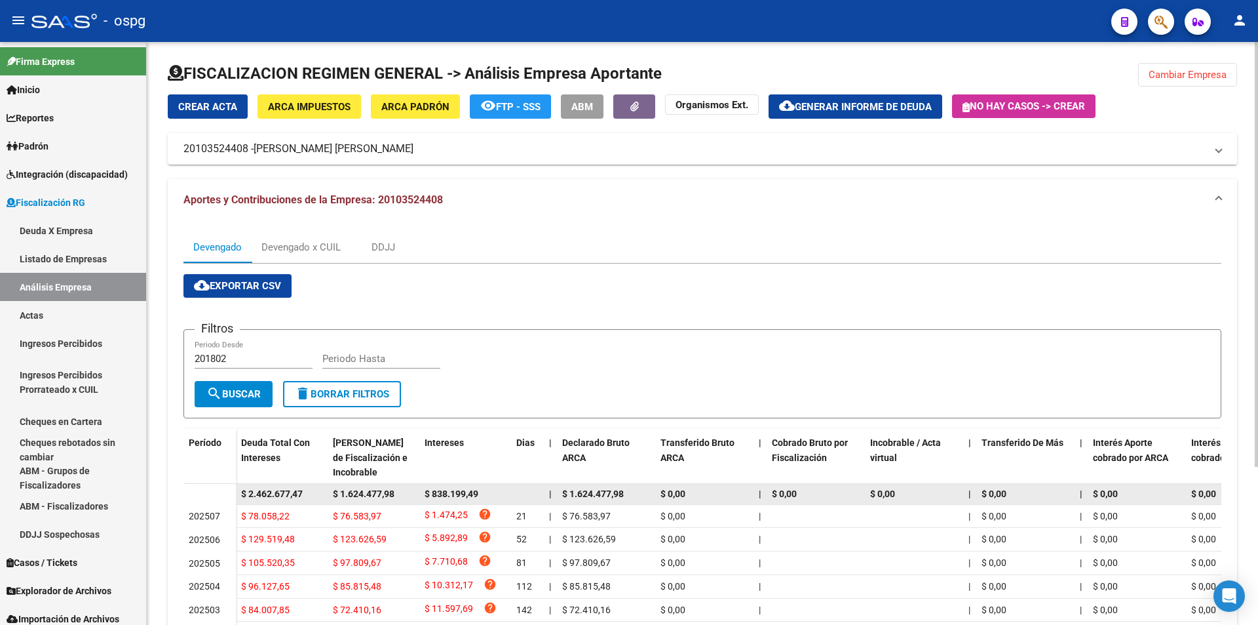
drag, startPoint x: 241, startPoint y: 495, endPoint x: 301, endPoint y: 494, distance: 59.7
click at [301, 494] on span "$ 2.462.677,47" at bounding box center [272, 493] width 62 height 10
drag, startPoint x: 316, startPoint y: 492, endPoint x: 299, endPoint y: 492, distance: 16.4
click at [315, 492] on div "$ 2.462.677,47" at bounding box center [281, 493] width 81 height 15
drag, startPoint x: 248, startPoint y: 489, endPoint x: 303, endPoint y: 488, distance: 54.4
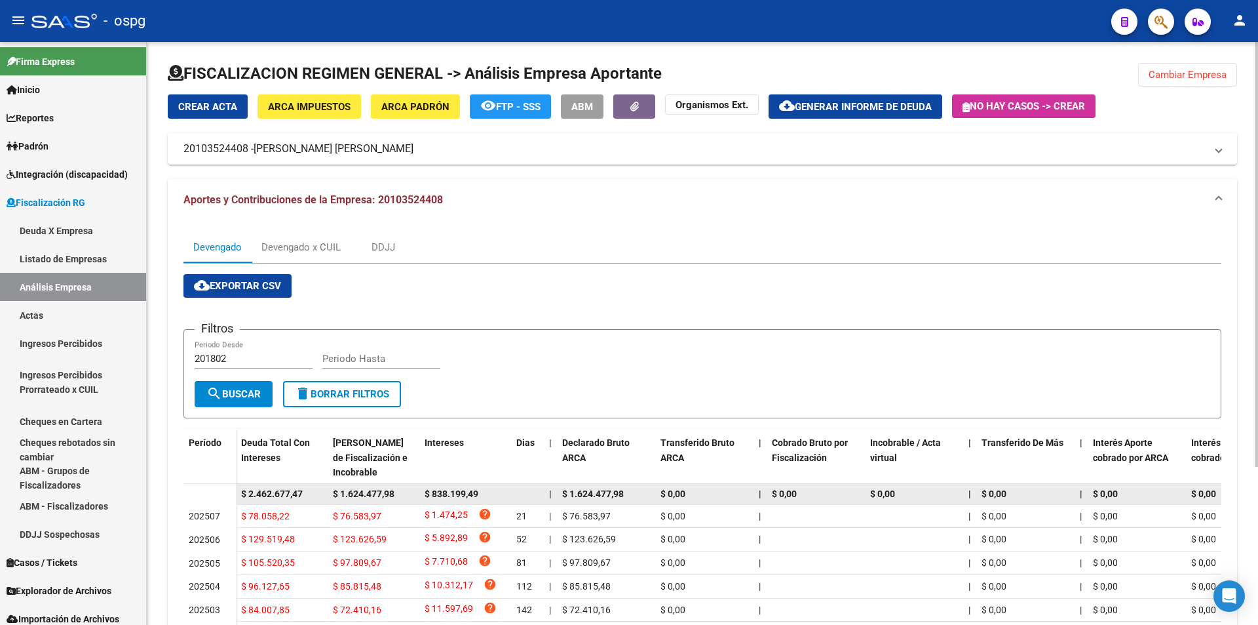
click at [303, 488] on span "$ 2.462.677,47" at bounding box center [272, 493] width 62 height 10
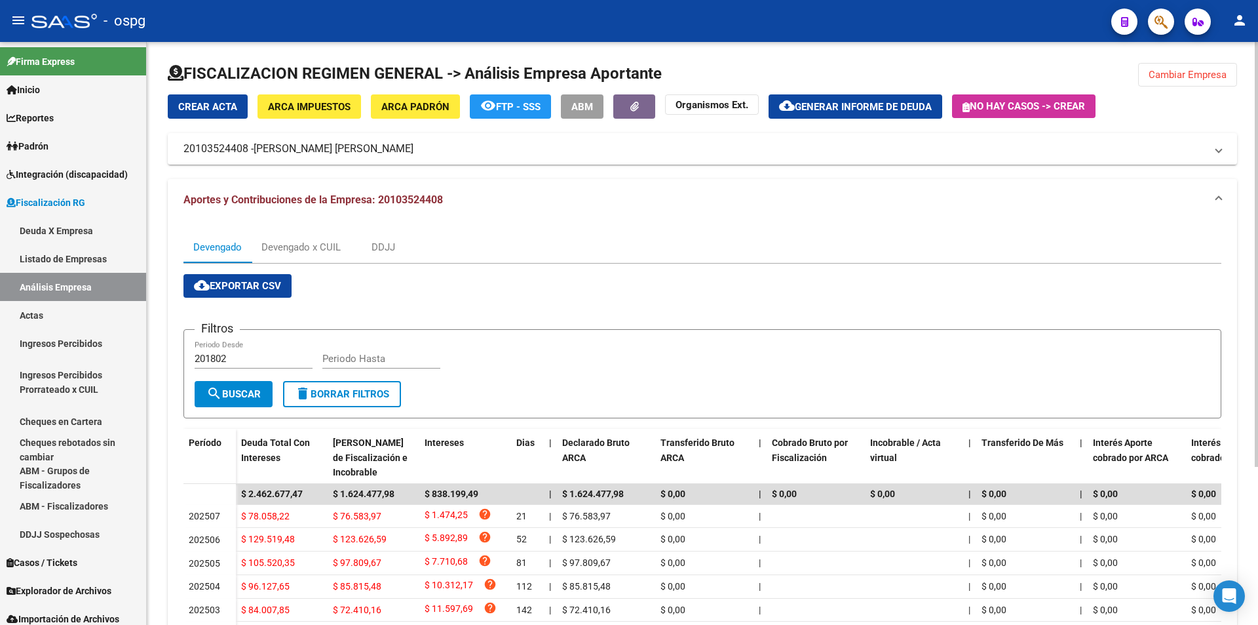
click at [1193, 75] on span "Cambiar Empresa" at bounding box center [1188, 75] width 78 height 12
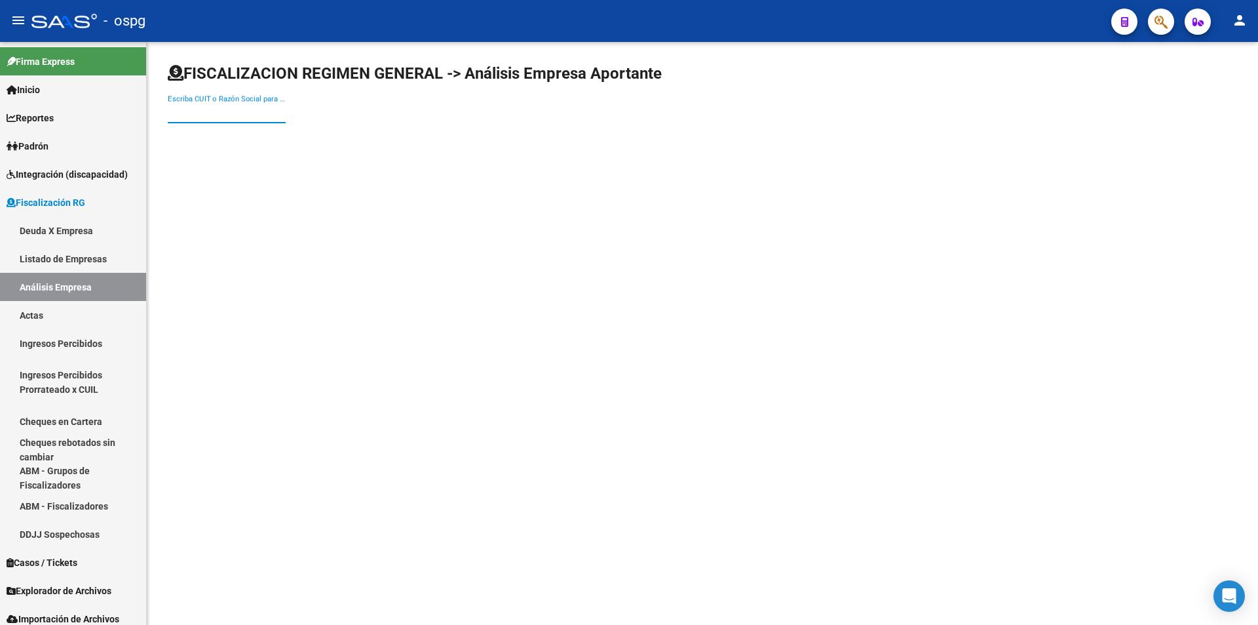
paste input "27301180751"
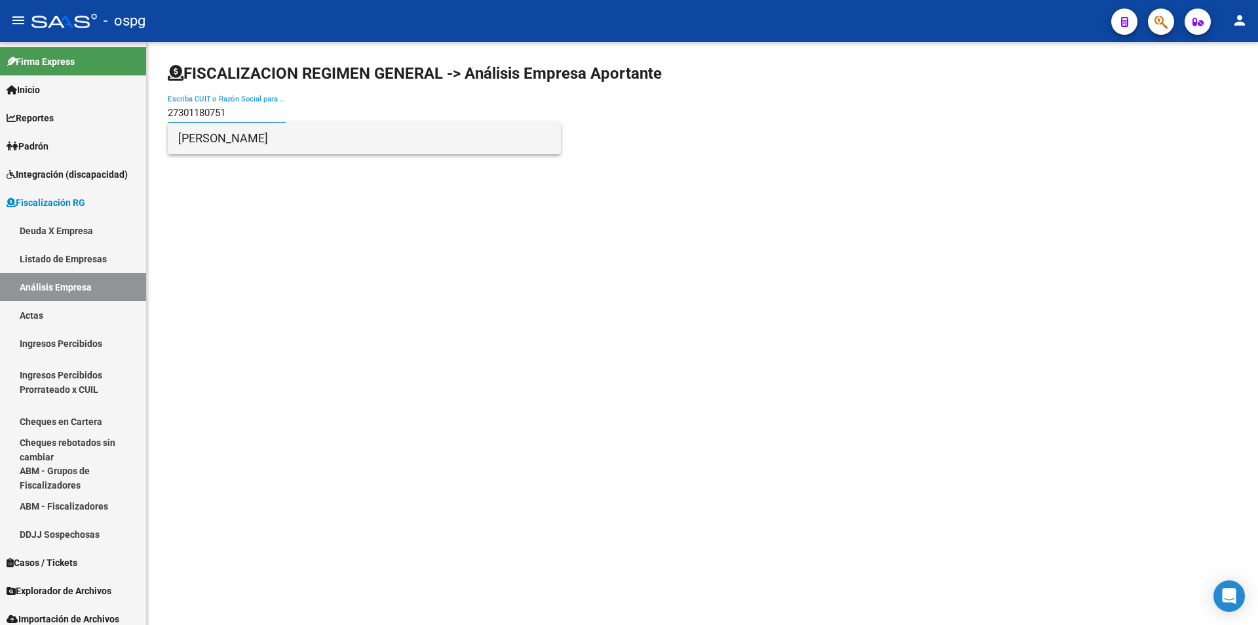
click at [321, 144] on span "[PERSON_NAME]" at bounding box center [364, 138] width 372 height 31
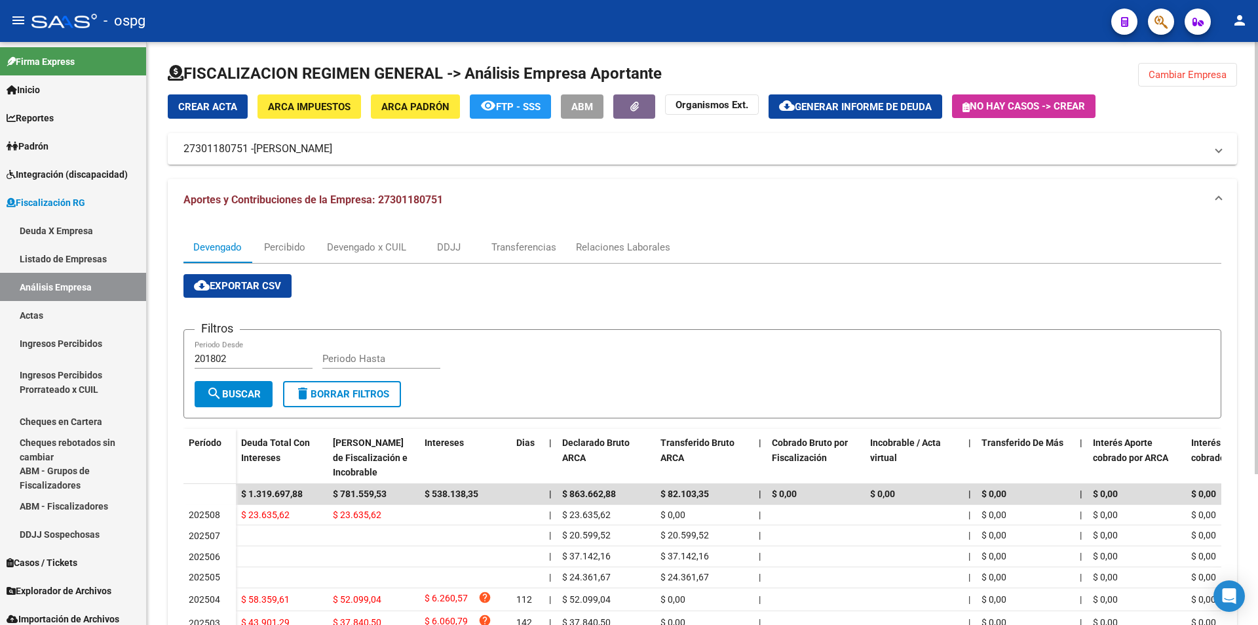
scroll to position [66, 0]
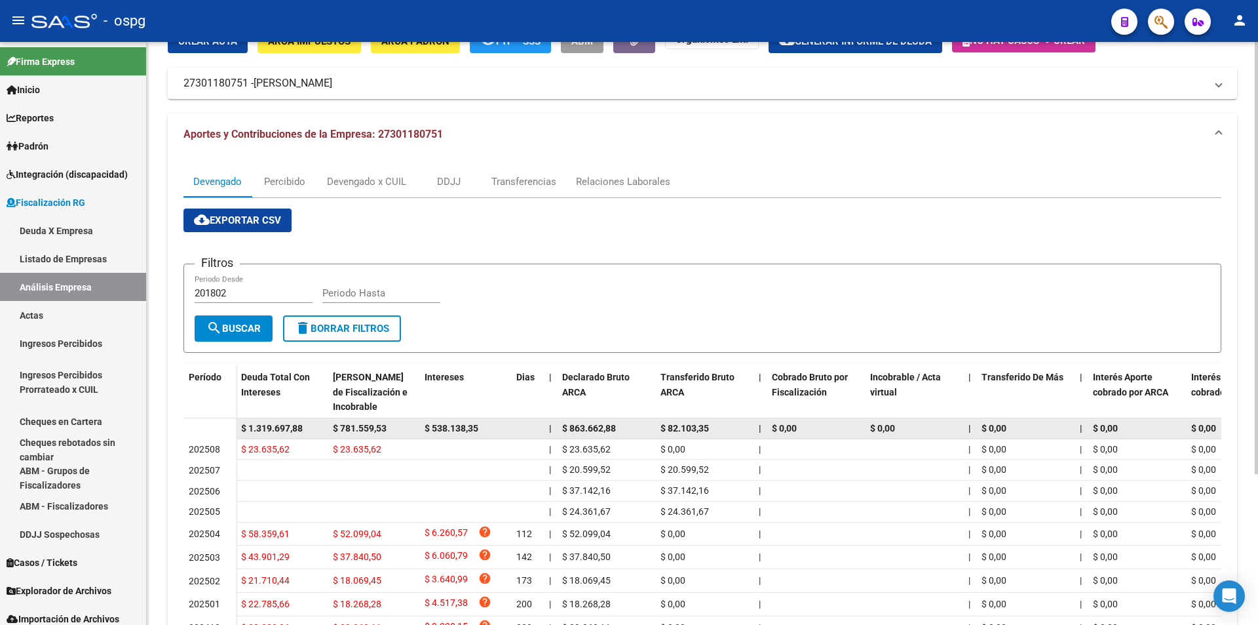
drag, startPoint x: 245, startPoint y: 427, endPoint x: 301, endPoint y: 425, distance: 56.4
click at [301, 425] on span "$ 1.319.697,88" at bounding box center [272, 428] width 62 height 10
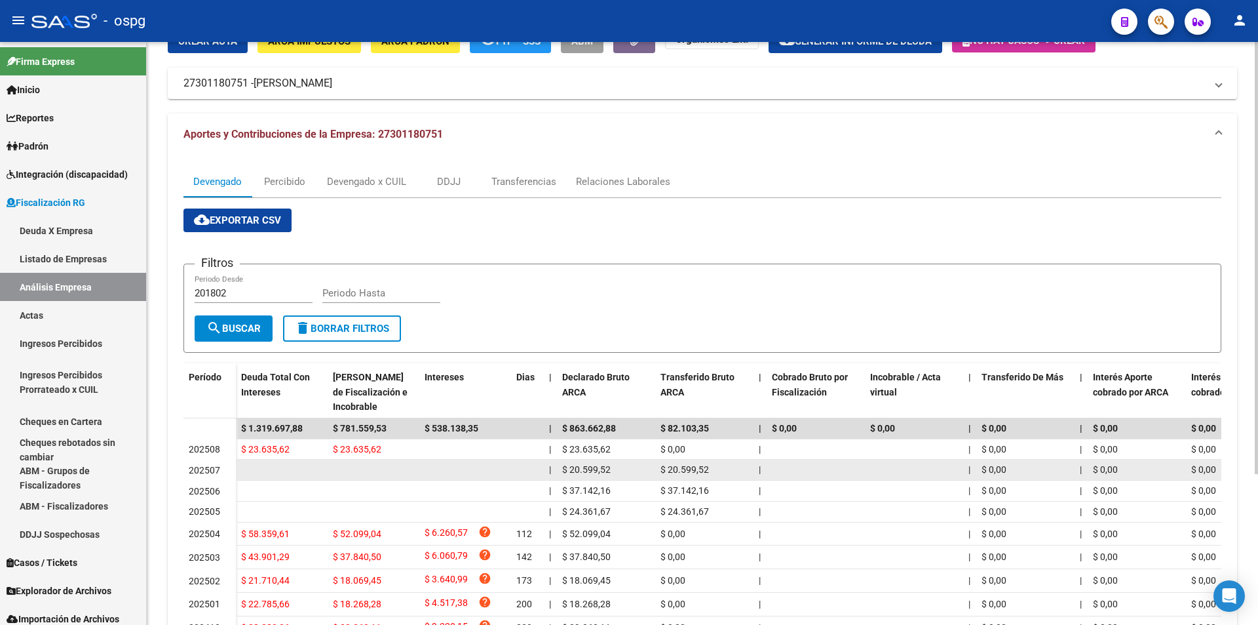
click at [338, 471] on datatable-body-cell at bounding box center [374, 469] width 92 height 20
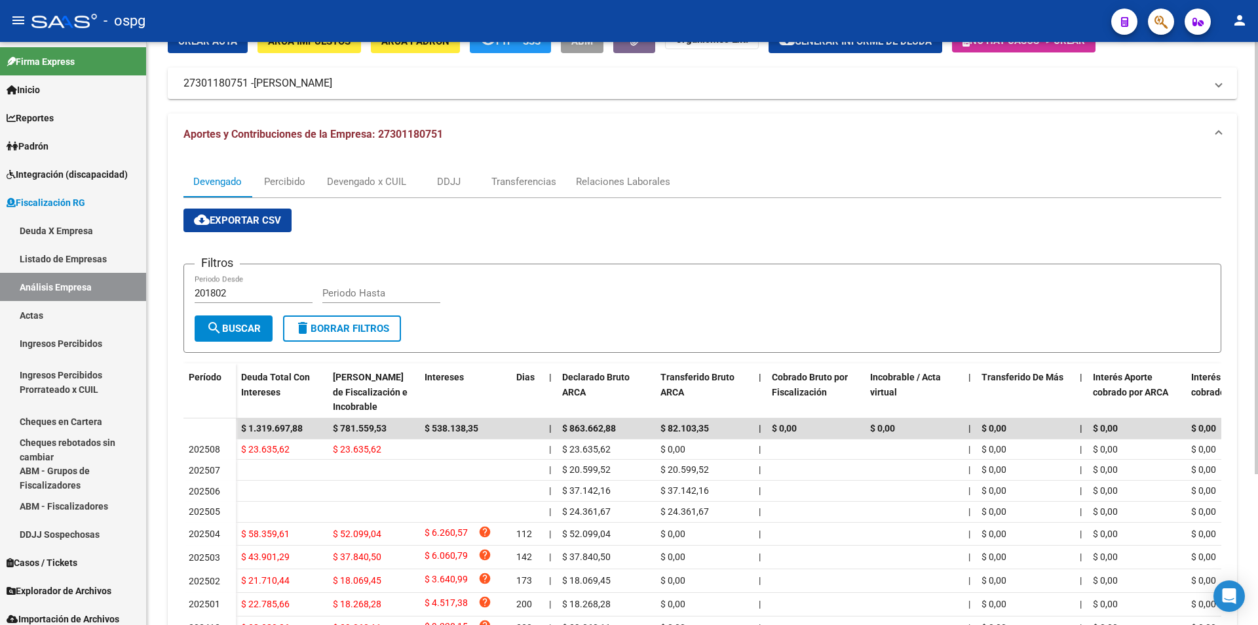
click at [365, 290] on input "Periodo Hasta" at bounding box center [381, 293] width 118 height 12
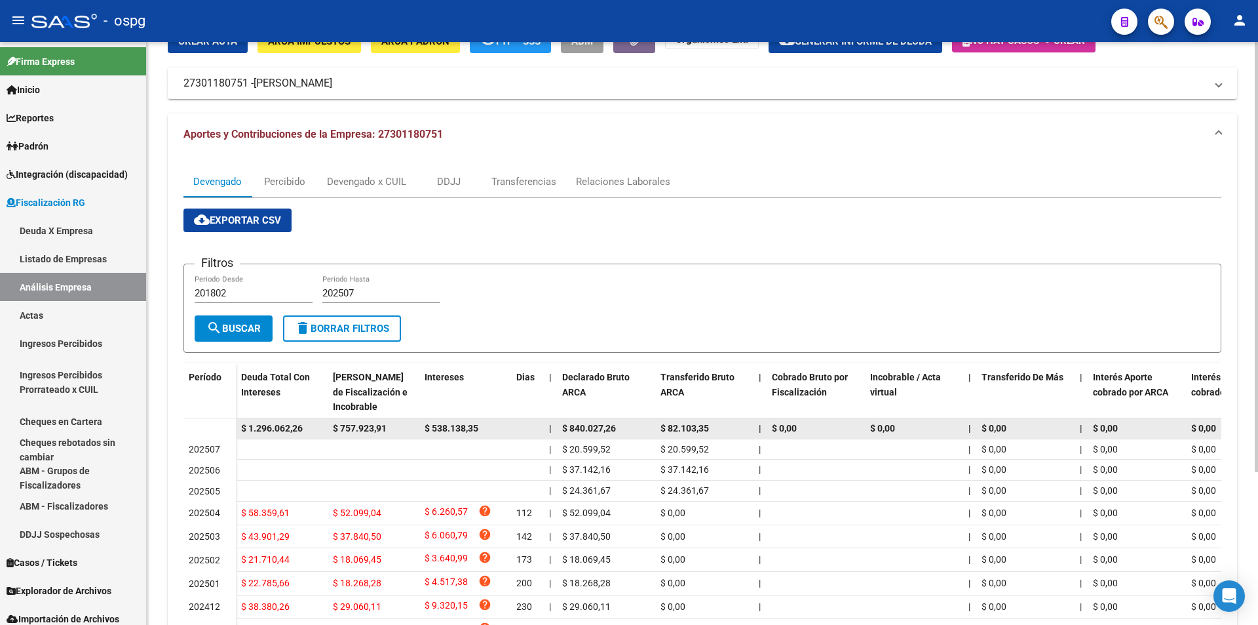
drag, startPoint x: 246, startPoint y: 430, endPoint x: 305, endPoint y: 426, distance: 59.1
click at [305, 426] on div "$ 1.296.062,26" at bounding box center [281, 428] width 81 height 15
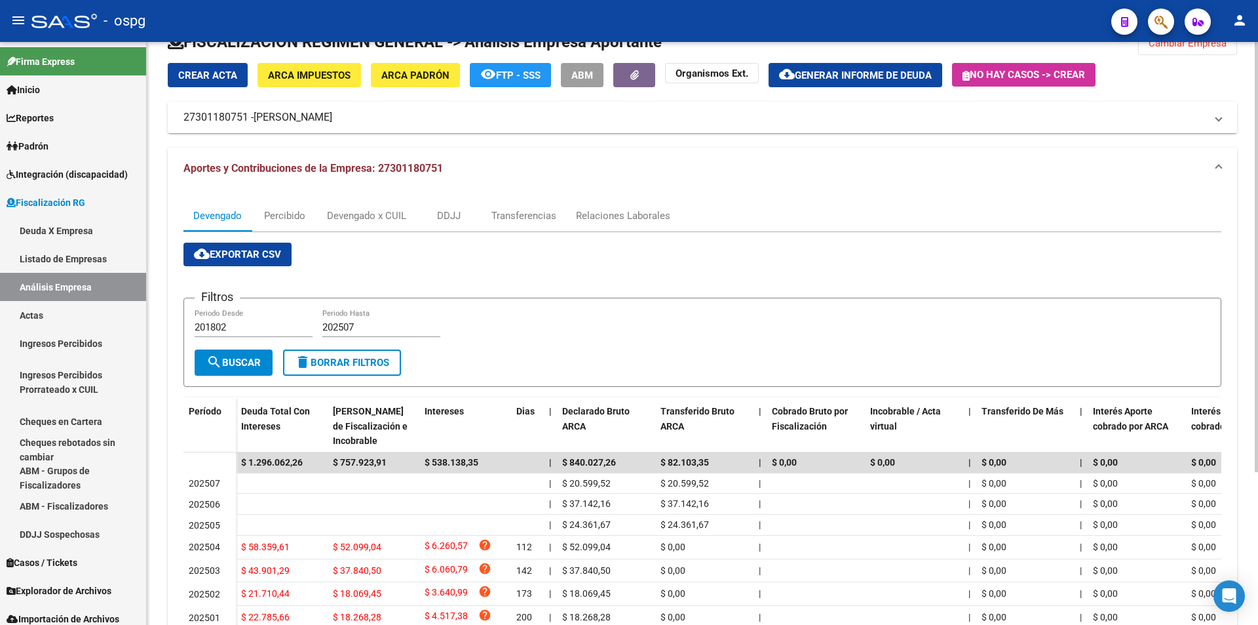
scroll to position [0, 0]
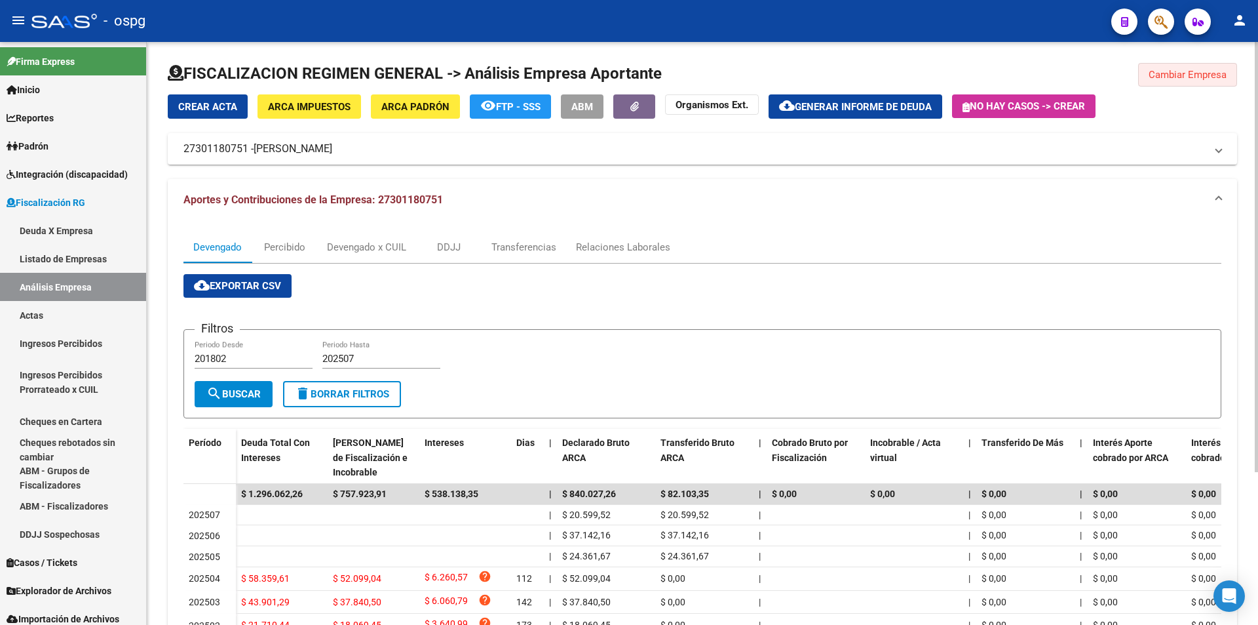
click at [1194, 71] on span "Cambiar Empresa" at bounding box center [1188, 75] width 78 height 12
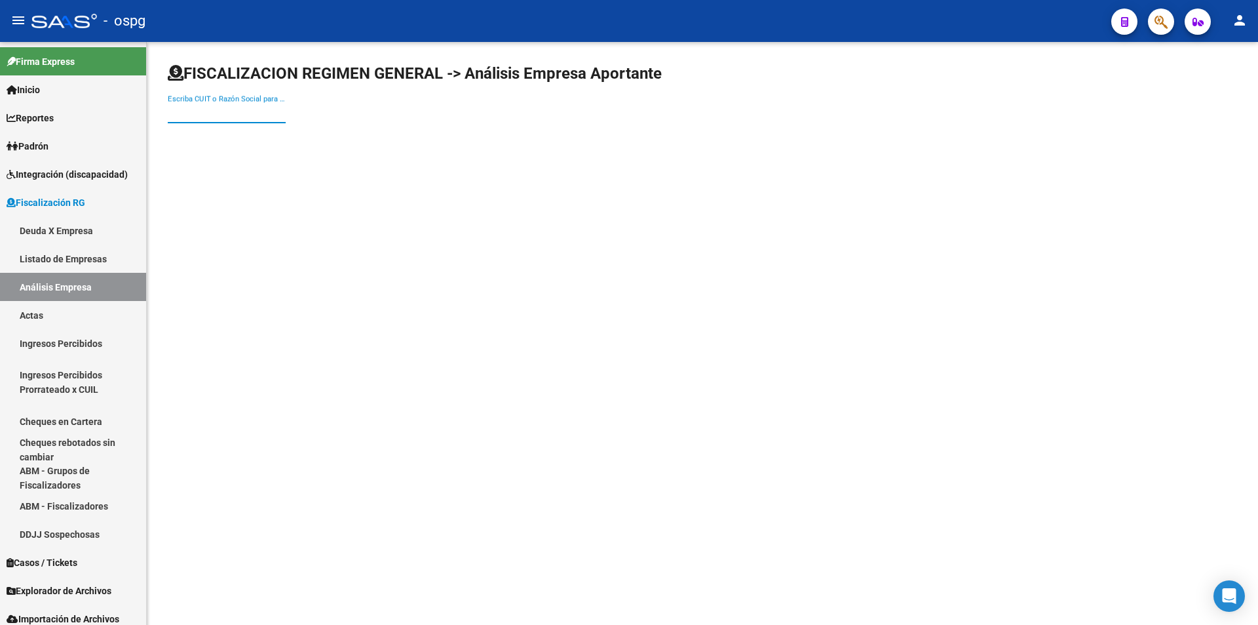
paste input "20244990208"
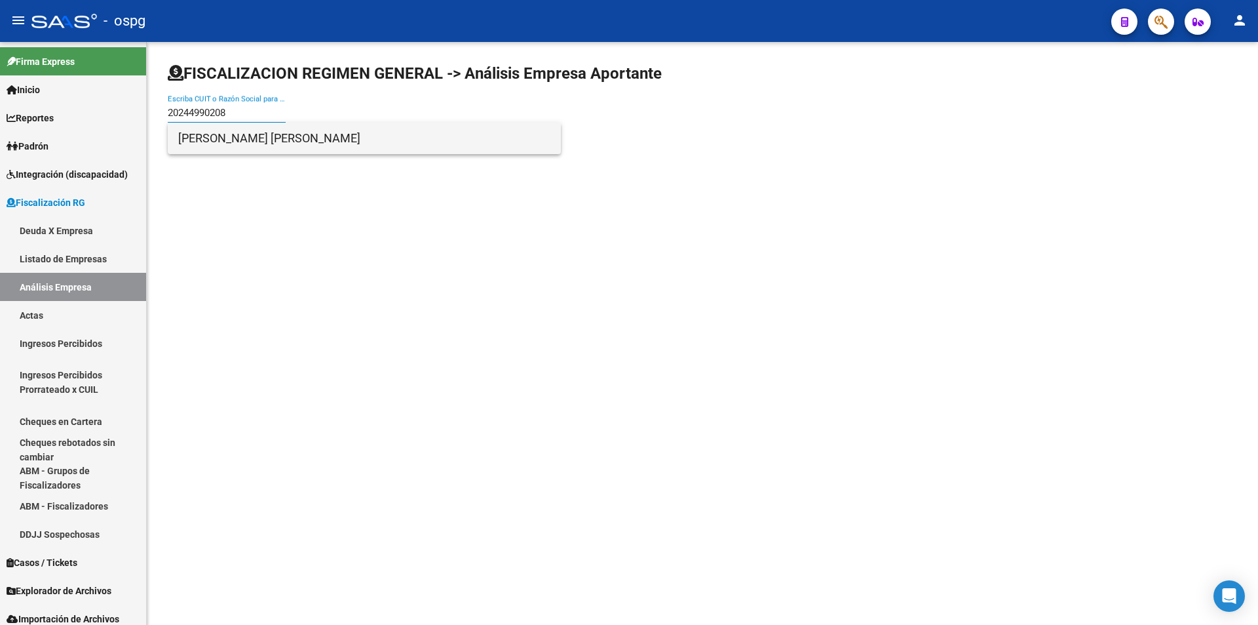
click at [306, 135] on span "[PERSON_NAME] [PERSON_NAME]" at bounding box center [364, 138] width 372 height 31
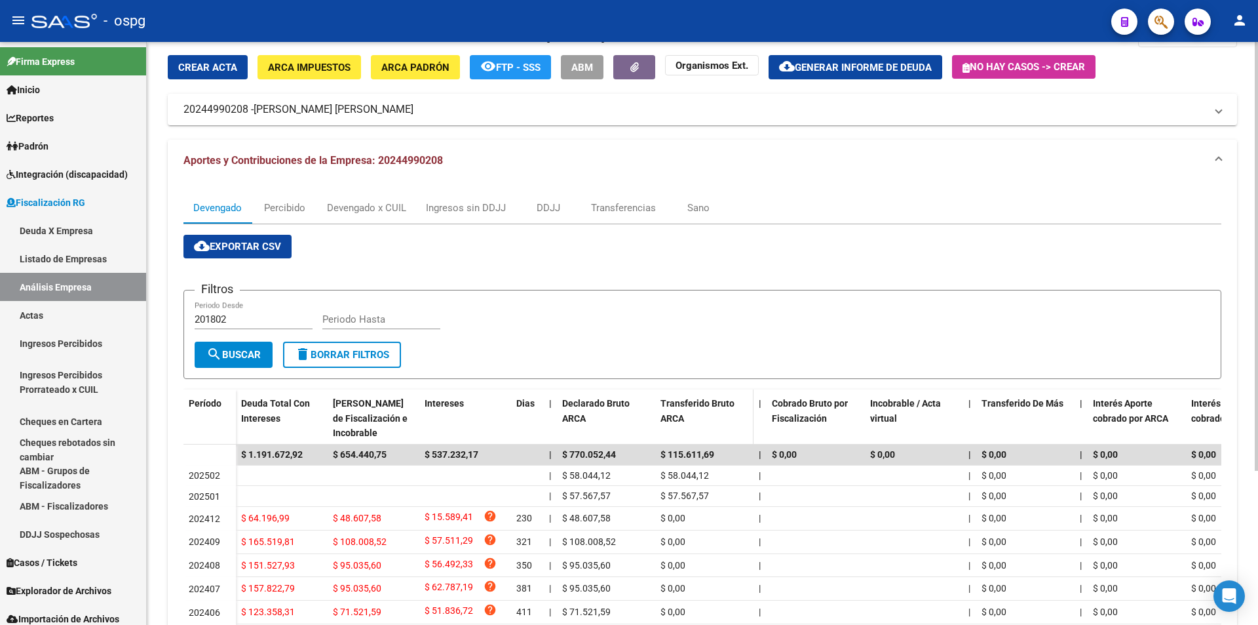
scroll to position [66, 0]
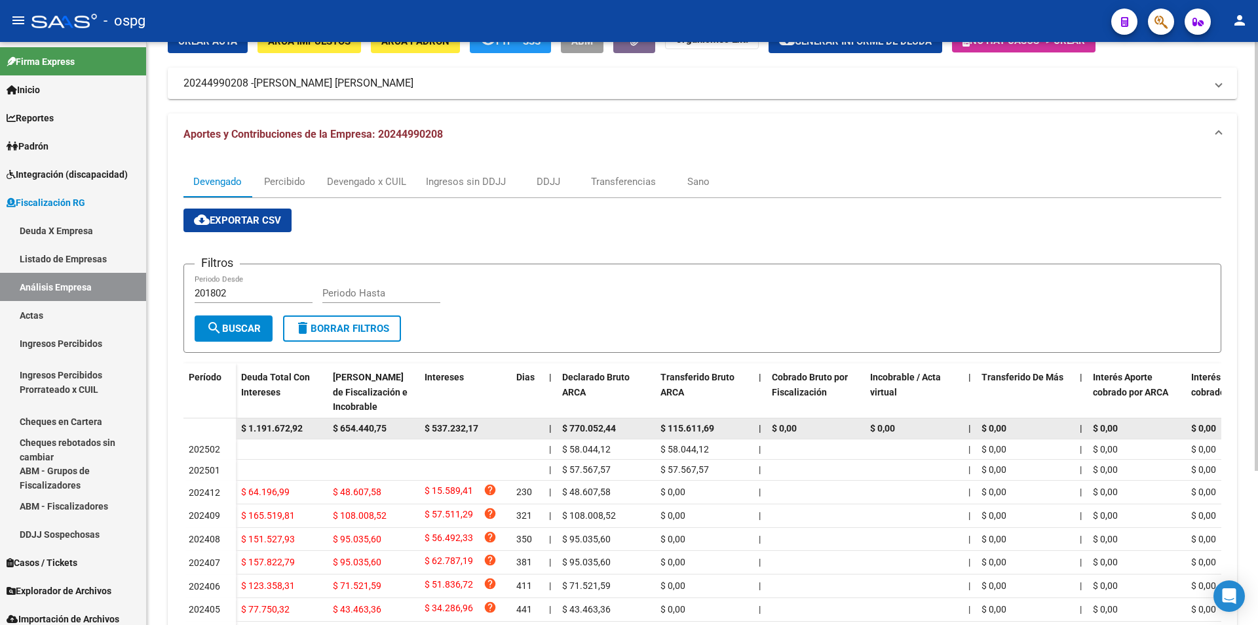
drag, startPoint x: 249, startPoint y: 426, endPoint x: 304, endPoint y: 430, distance: 55.2
click at [304, 430] on div "$ 1.191.672,92" at bounding box center [281, 428] width 81 height 15
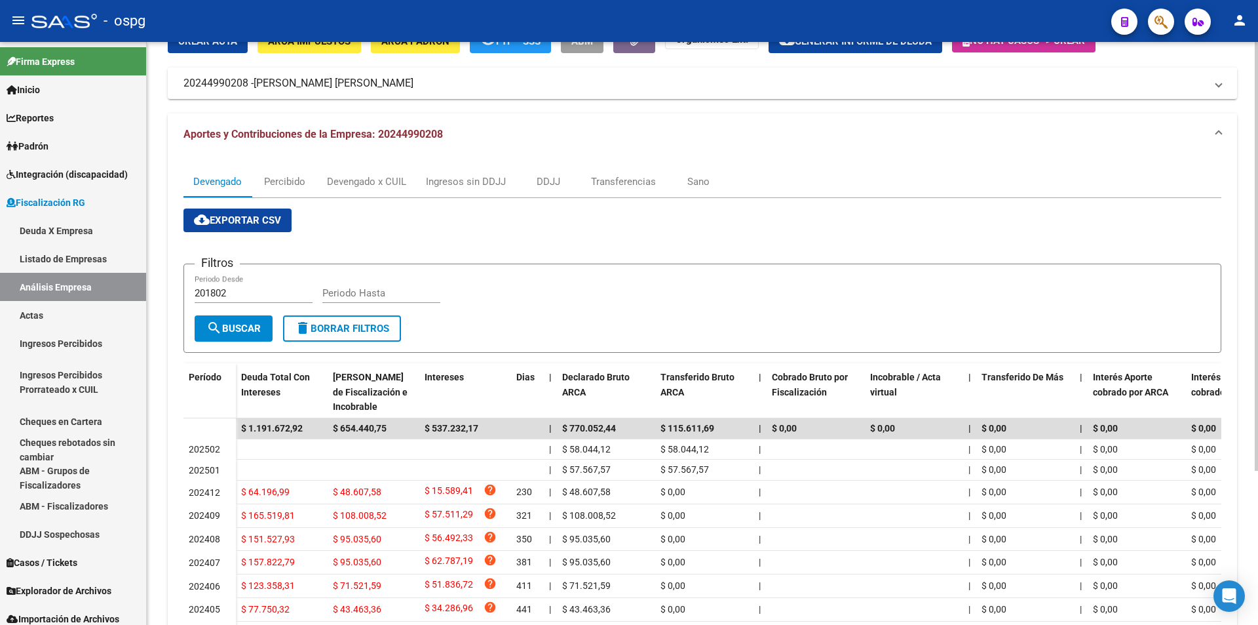
scroll to position [0, 0]
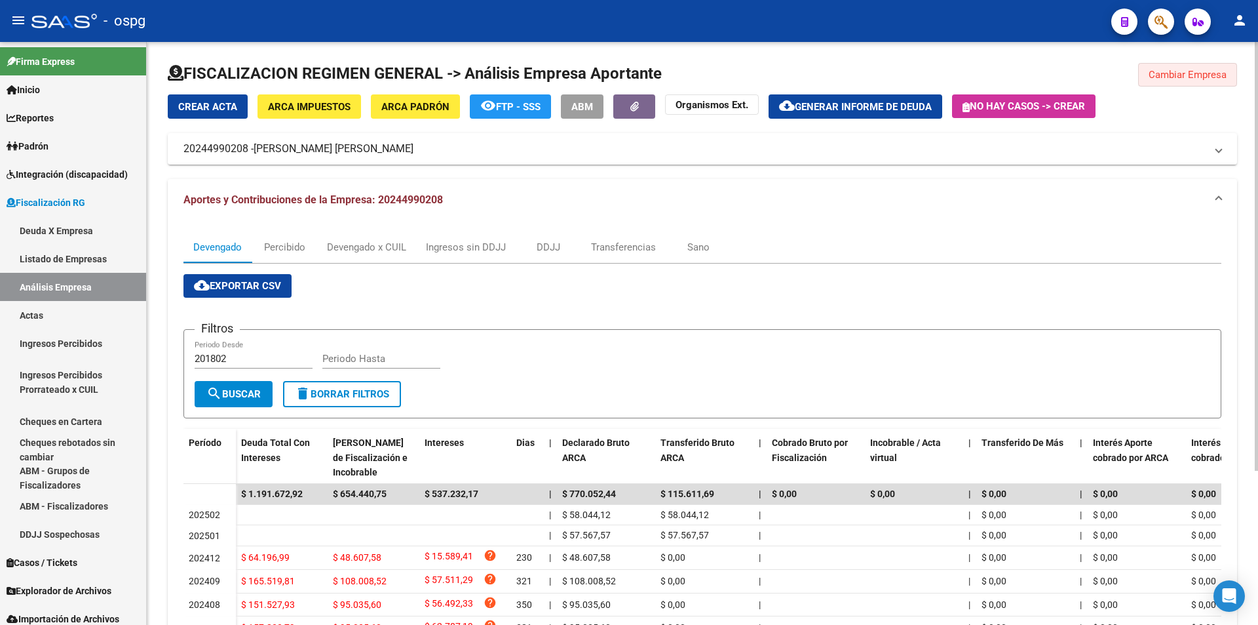
drag, startPoint x: 1180, startPoint y: 81, endPoint x: 1068, endPoint y: 125, distance: 121.2
click at [1180, 81] on button "Cambiar Empresa" at bounding box center [1187, 75] width 99 height 24
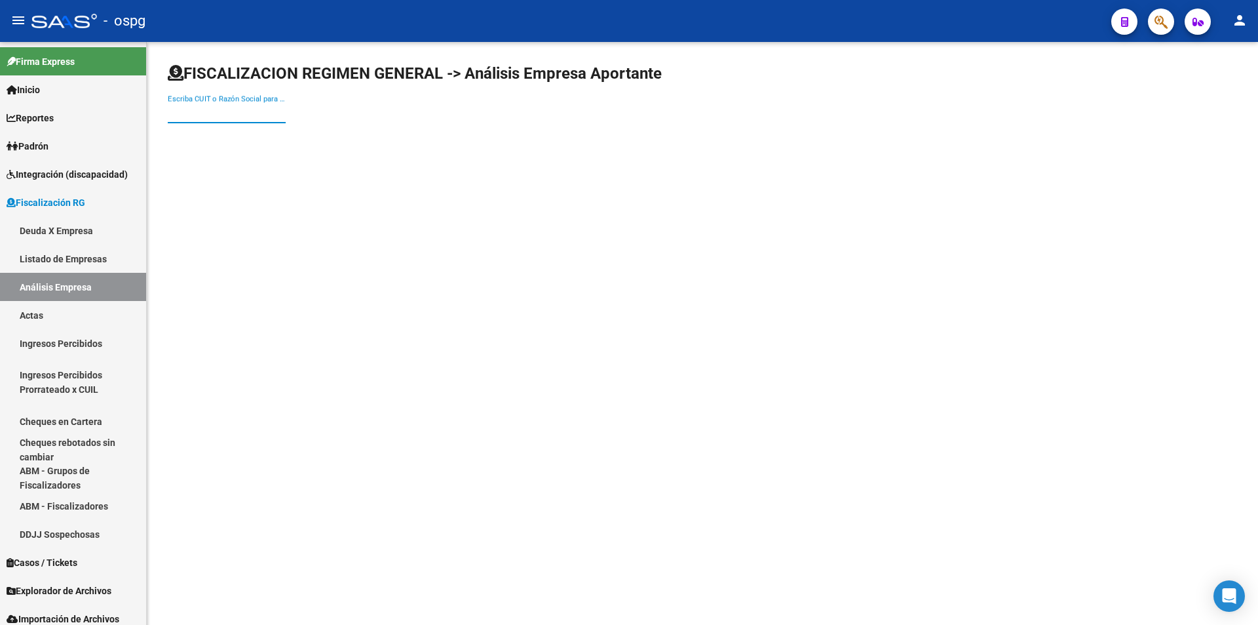
paste input "30673666937"
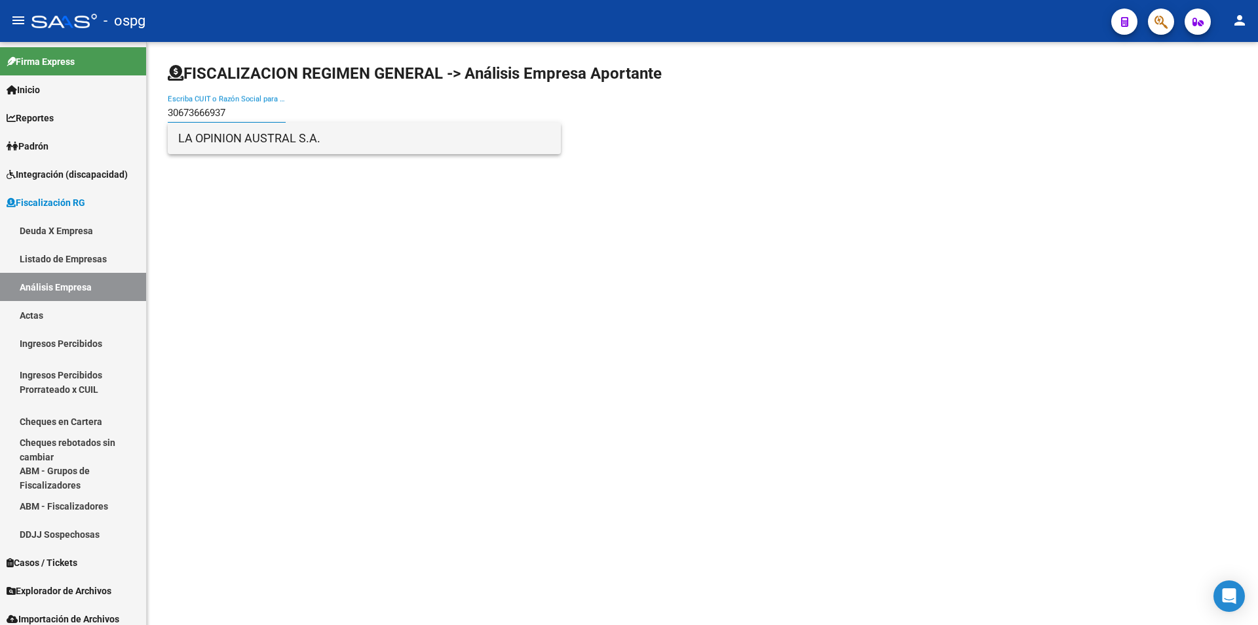
click at [280, 130] on span "LA OPINION AUSTRAL S.A." at bounding box center [364, 138] width 372 height 31
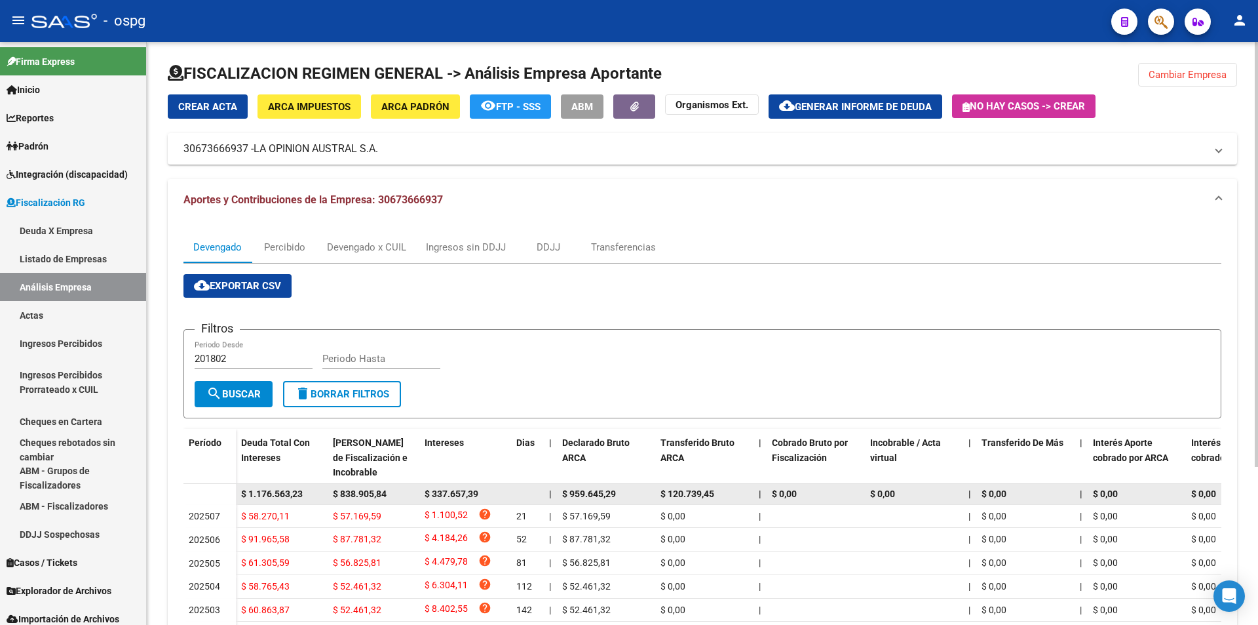
drag, startPoint x: 247, startPoint y: 493, endPoint x: 307, endPoint y: 495, distance: 59.7
click at [307, 495] on div "$ 1.176.563,23" at bounding box center [281, 493] width 81 height 15
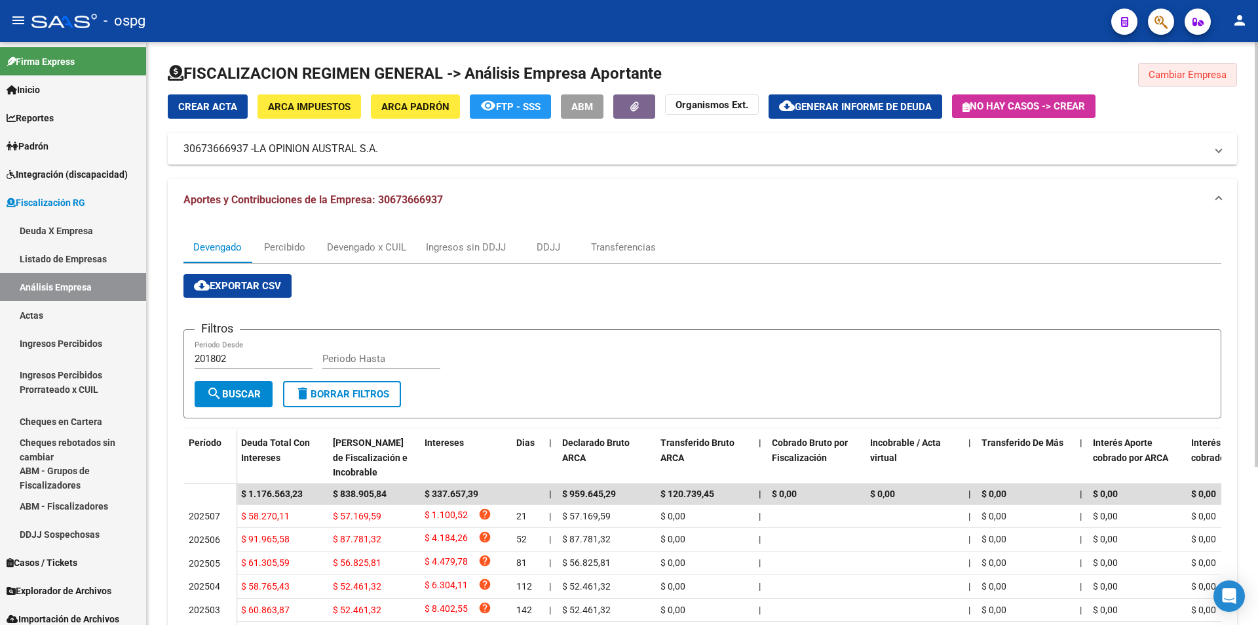
click at [1196, 68] on button "Cambiar Empresa" at bounding box center [1187, 75] width 99 height 24
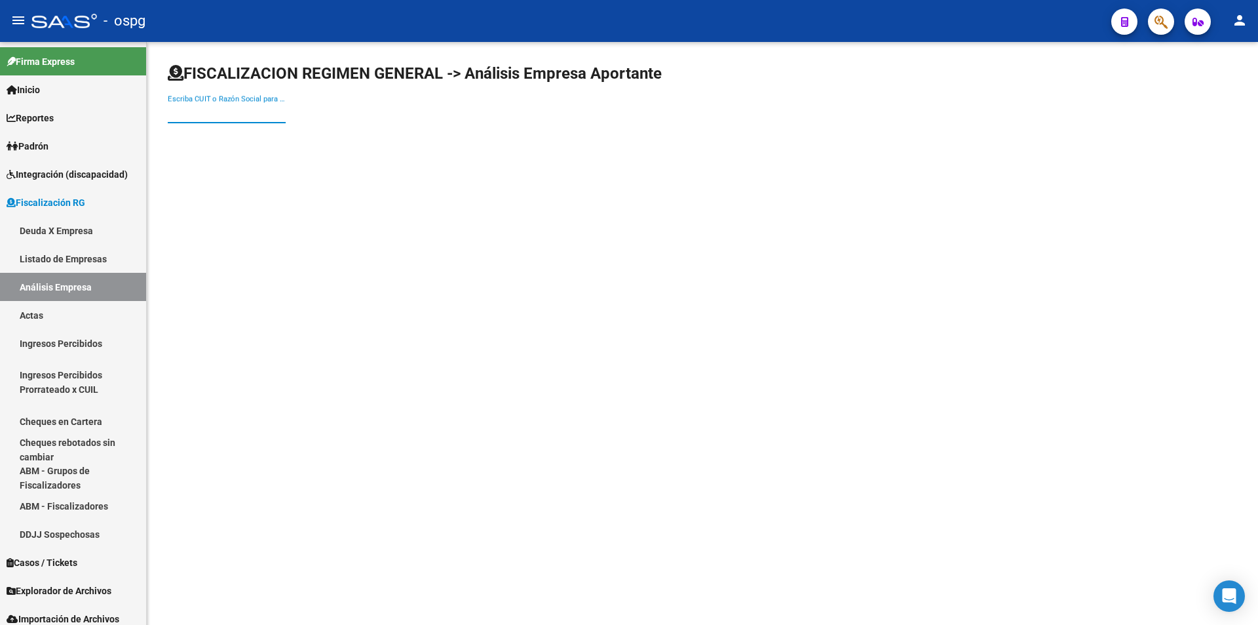
paste input "20200407882"
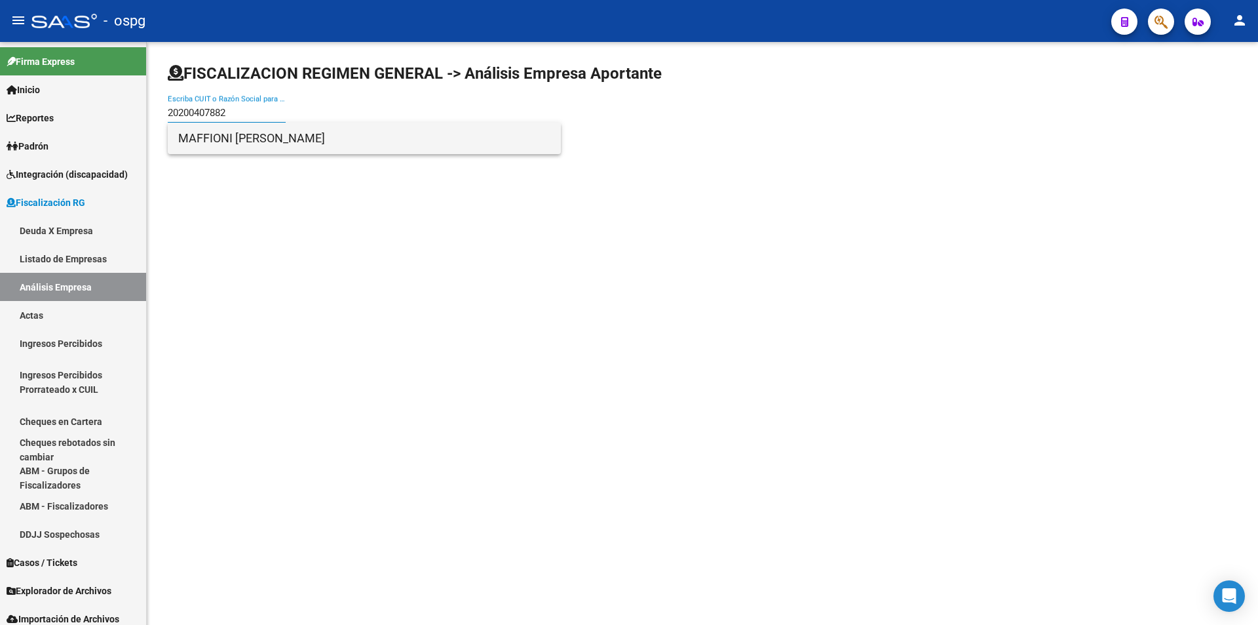
click at [311, 135] on span "MAFFIONI [PERSON_NAME]" at bounding box center [364, 138] width 372 height 31
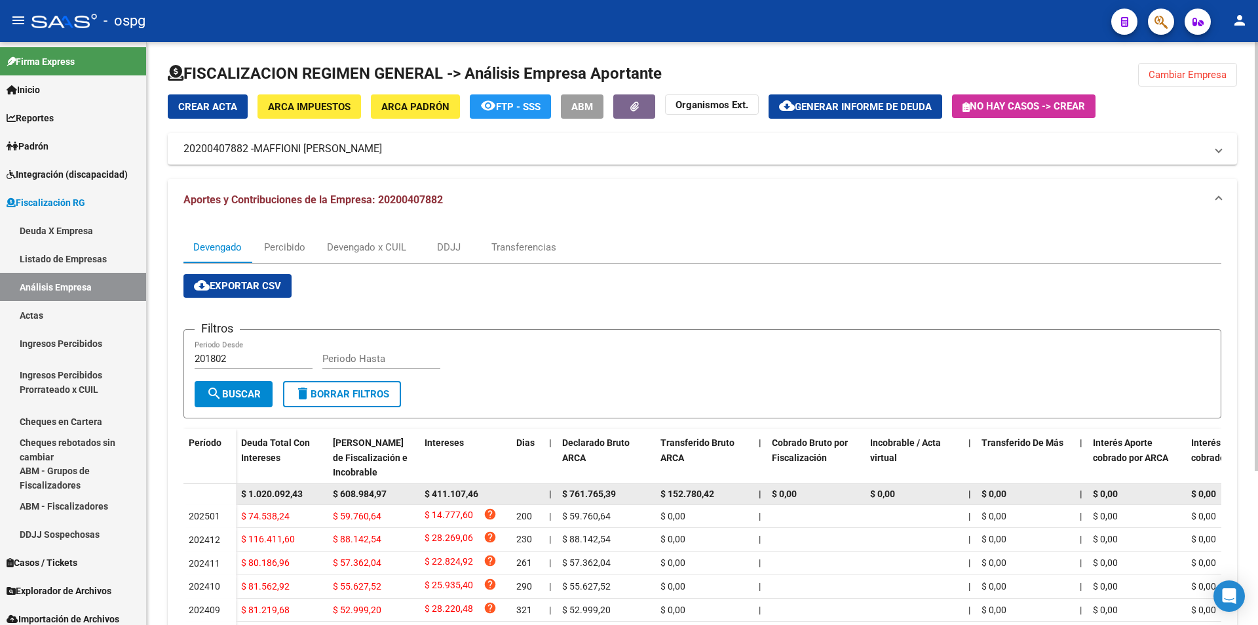
drag, startPoint x: 248, startPoint y: 492, endPoint x: 301, endPoint y: 490, distance: 53.8
click at [301, 490] on span "$ 1.020.092,43" at bounding box center [272, 493] width 62 height 10
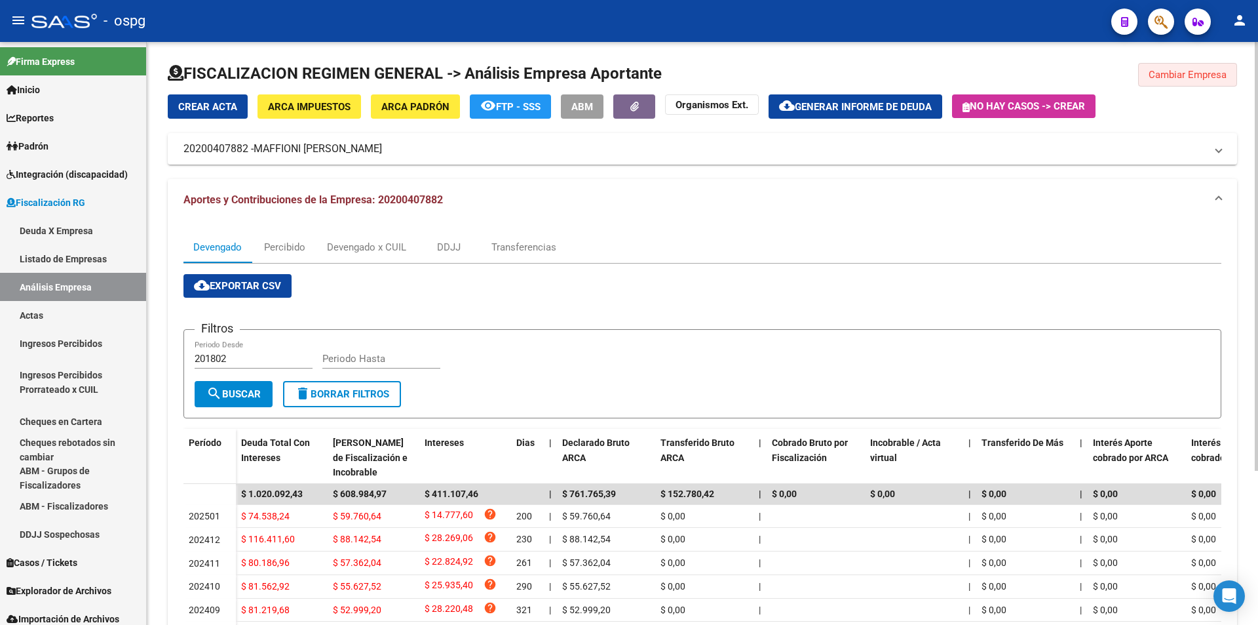
drag, startPoint x: 1182, startPoint y: 66, endPoint x: 1184, endPoint y: 76, distance: 9.9
click at [1183, 66] on button "Cambiar Empresa" at bounding box center [1187, 75] width 99 height 24
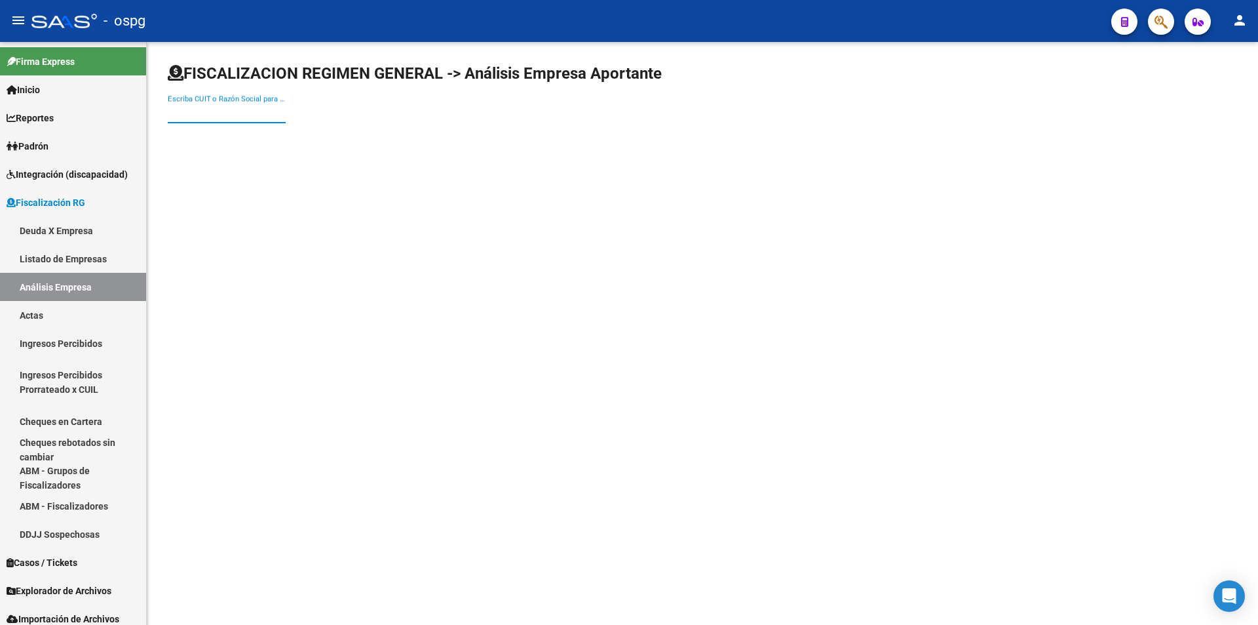
paste input "20220498132"
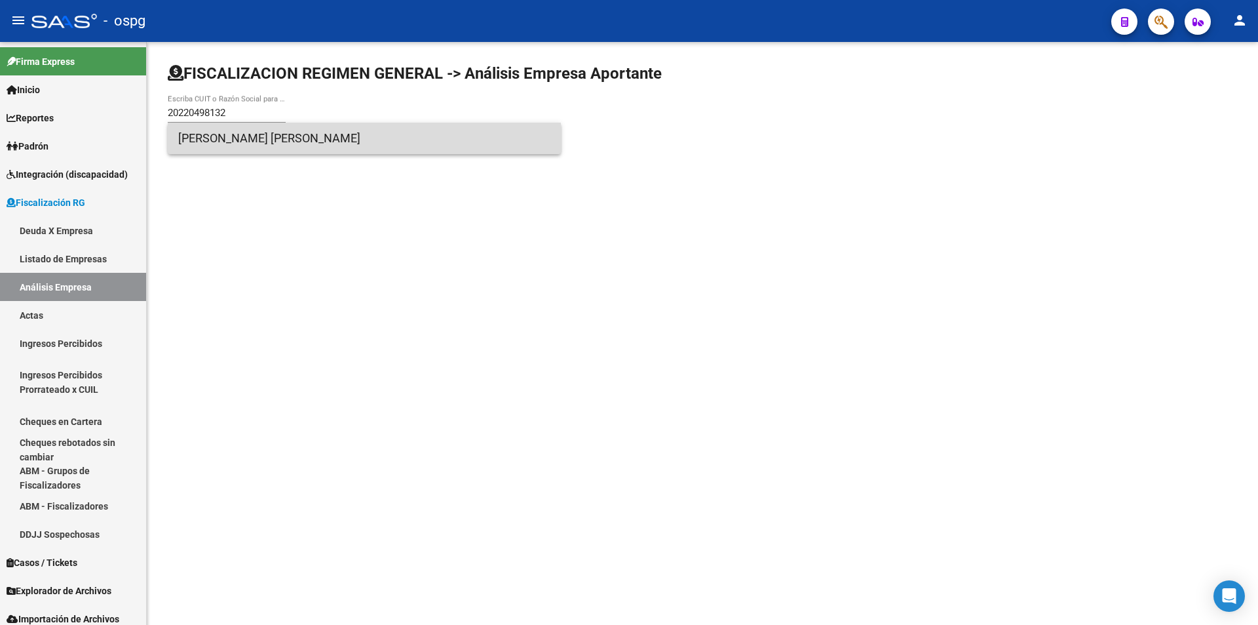
click at [237, 136] on span "[PERSON_NAME] [PERSON_NAME]" at bounding box center [364, 138] width 372 height 31
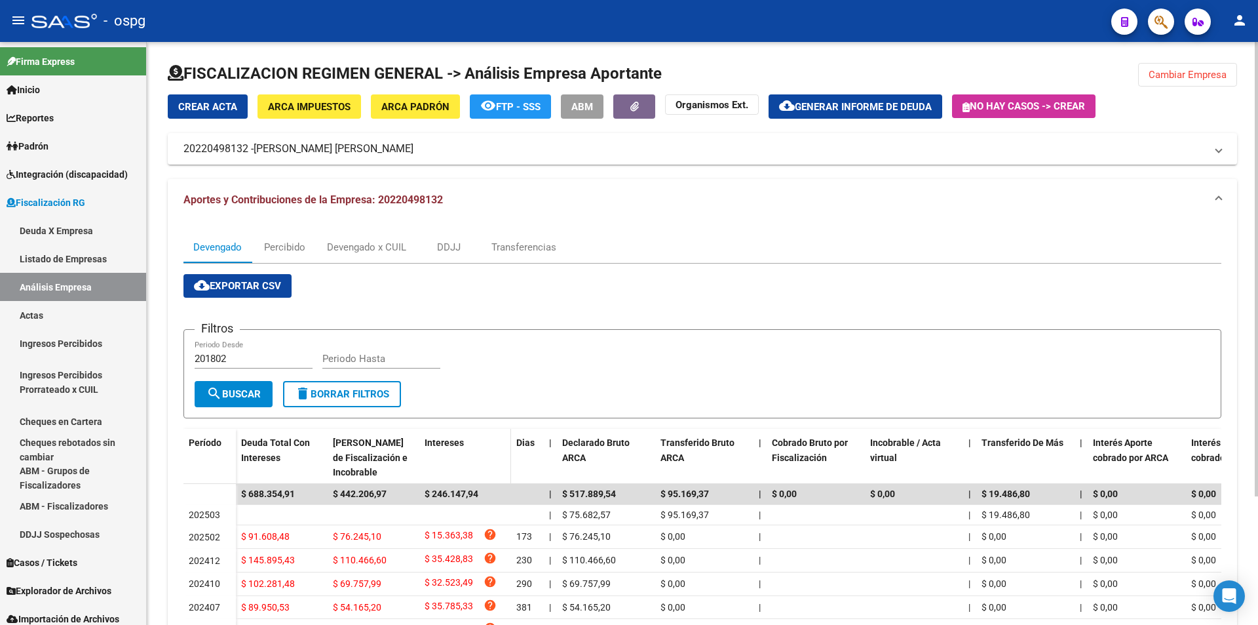
scroll to position [66, 0]
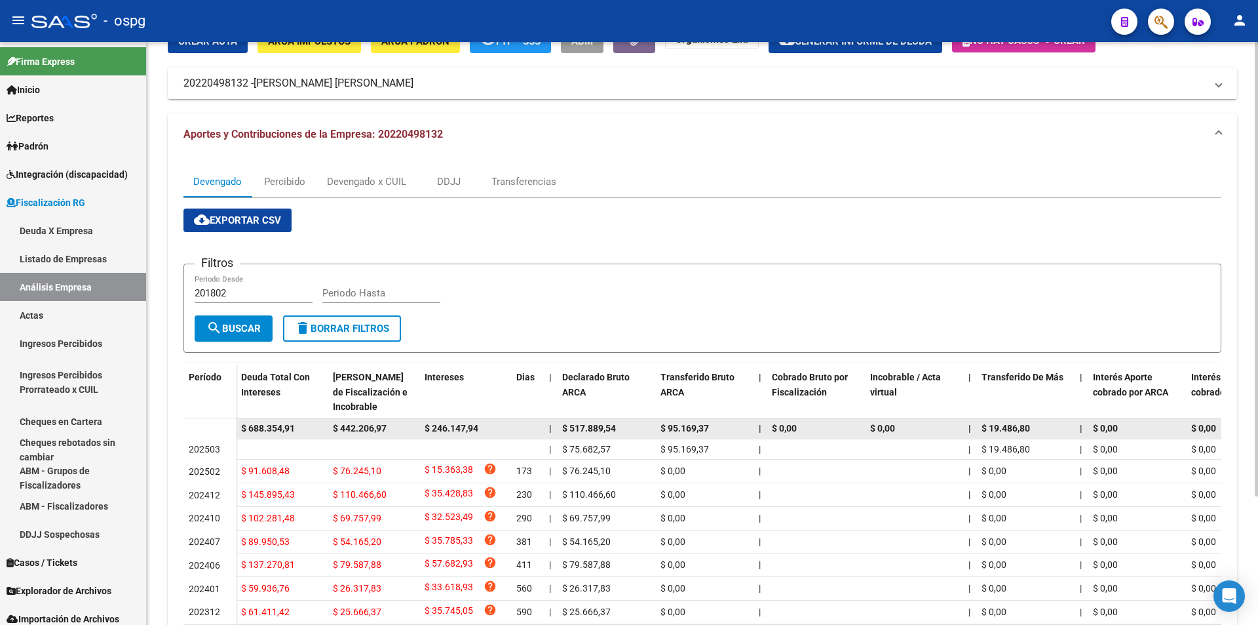
drag, startPoint x: 246, startPoint y: 428, endPoint x: 295, endPoint y: 427, distance: 48.5
click at [295, 427] on span "$ 688.354,91" at bounding box center [268, 428] width 54 height 10
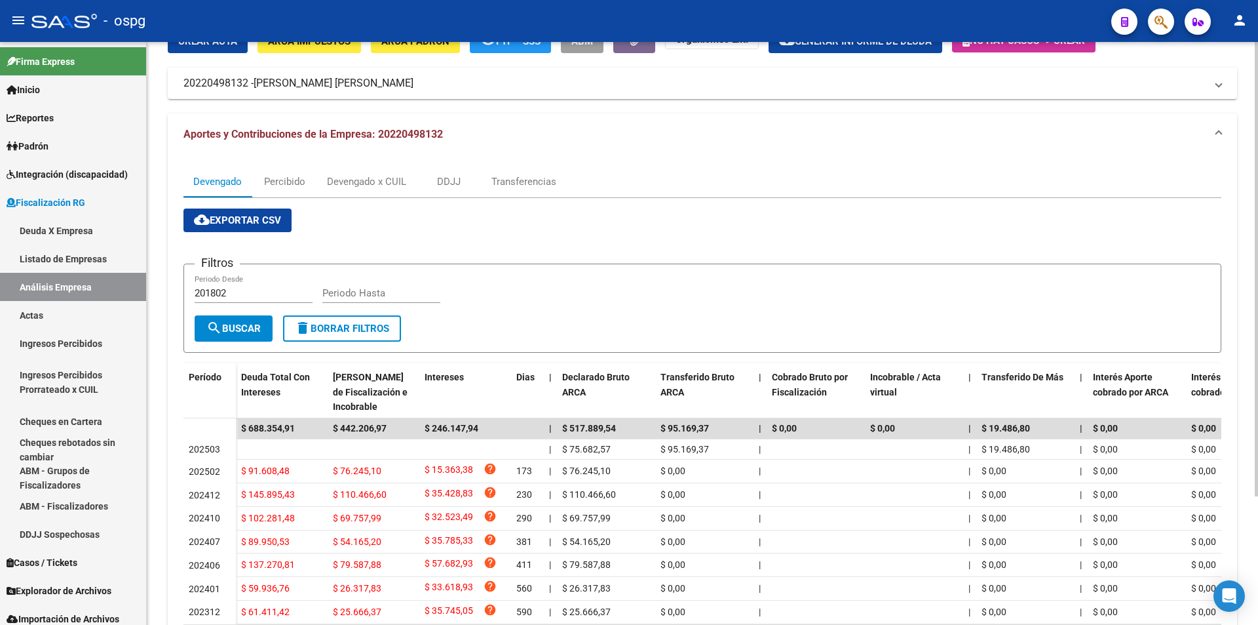
scroll to position [0, 0]
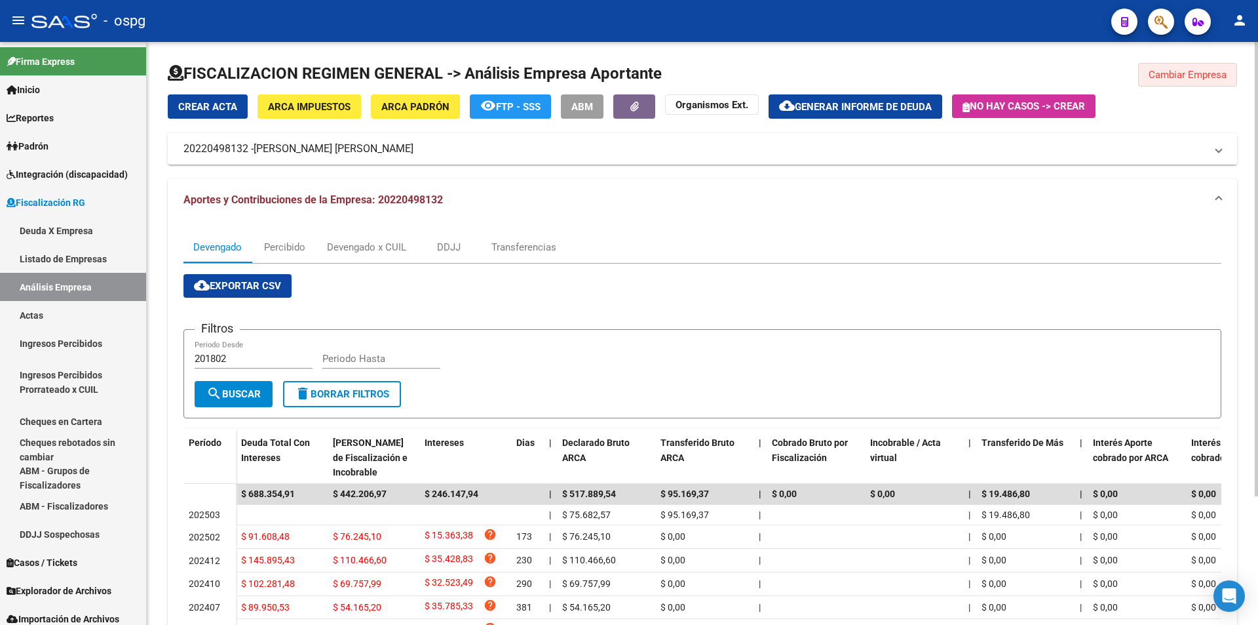
click at [1201, 77] on span "Cambiar Empresa" at bounding box center [1188, 75] width 78 height 12
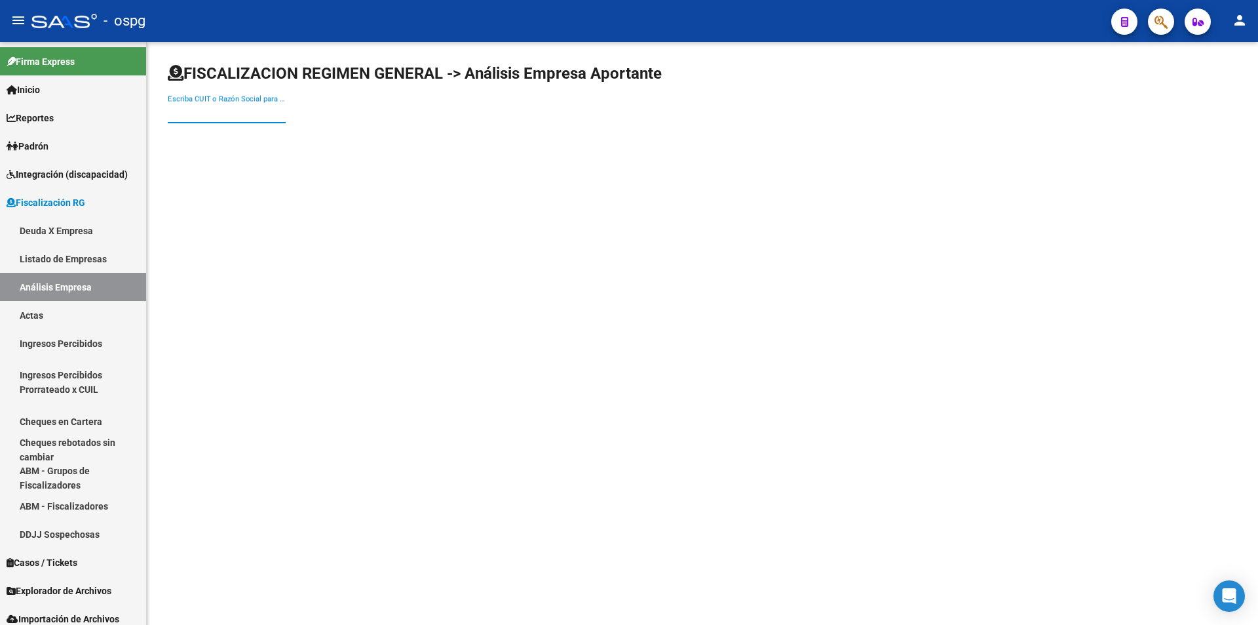
paste input "20161687430"
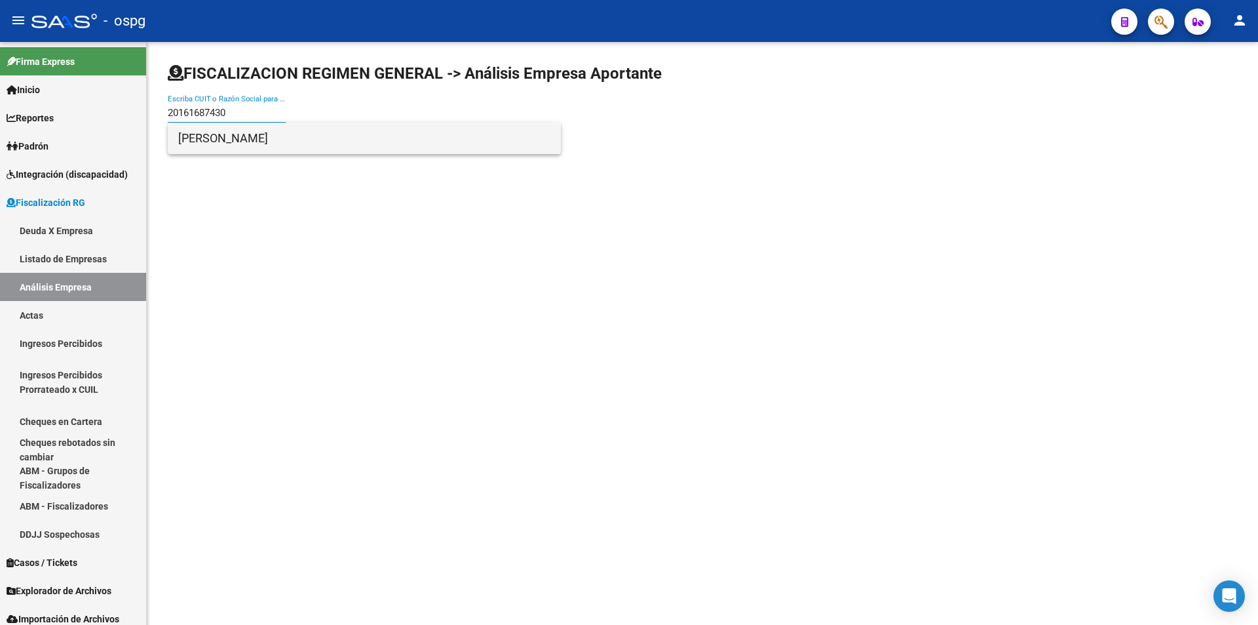
click at [222, 133] on span "[PERSON_NAME]" at bounding box center [364, 138] width 372 height 31
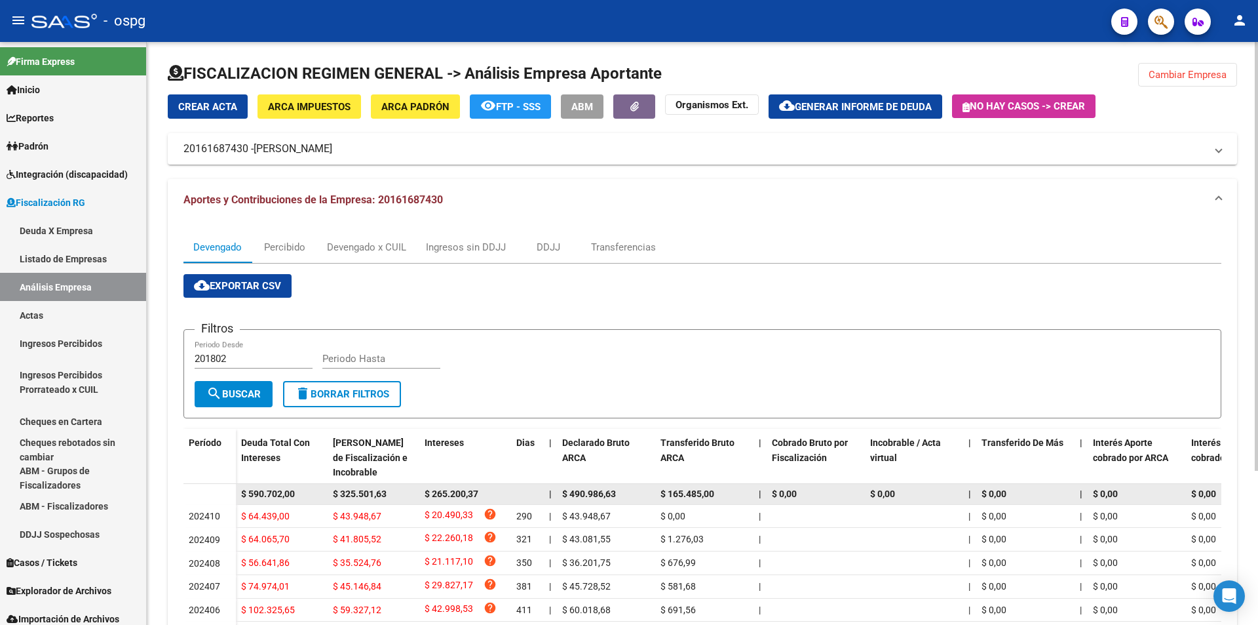
drag, startPoint x: 234, startPoint y: 492, endPoint x: 264, endPoint y: 491, distance: 30.2
click at [264, 491] on datatable-body-row "$ 590.702,00 $ 325.501,63 $ 265.200,37 | $ 490.986,63 $ 165.485,00 | $ 0,00 $ 0…" at bounding box center [992, 494] width 1619 height 21
click at [301, 486] on div "$ 590.702,00" at bounding box center [281, 493] width 81 height 15
drag, startPoint x: 248, startPoint y: 492, endPoint x: 295, endPoint y: 492, distance: 46.5
click at [295, 492] on span "$ 590.702,00" at bounding box center [268, 493] width 54 height 10
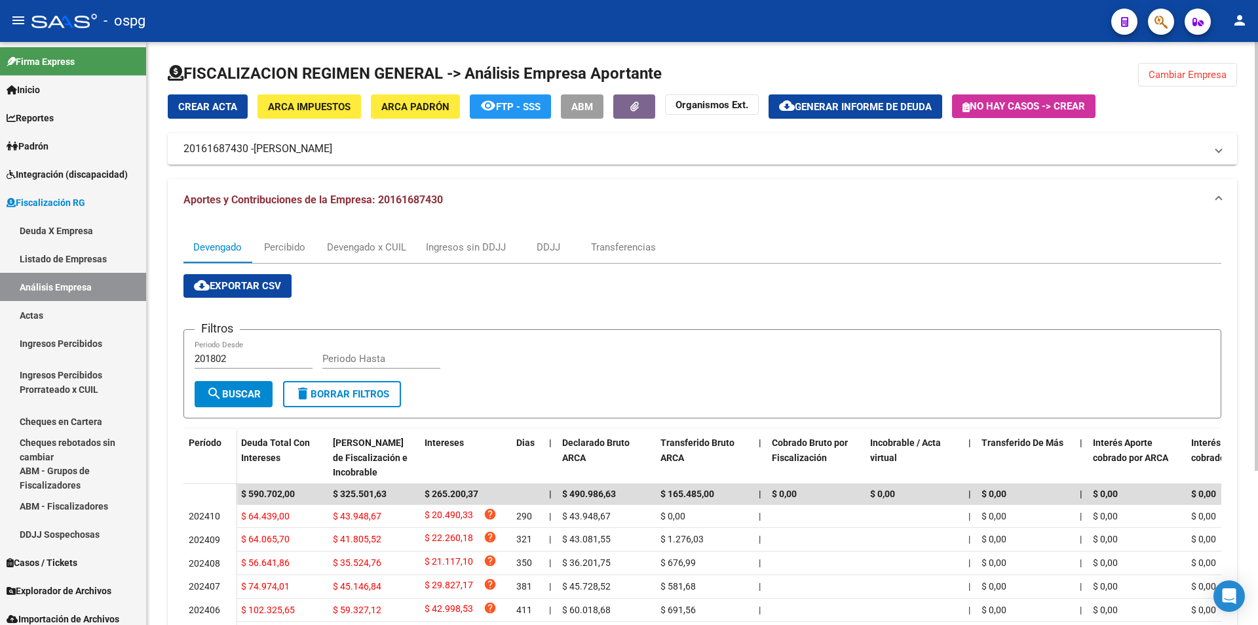
click at [1163, 76] on span "Cambiar Empresa" at bounding box center [1188, 75] width 78 height 12
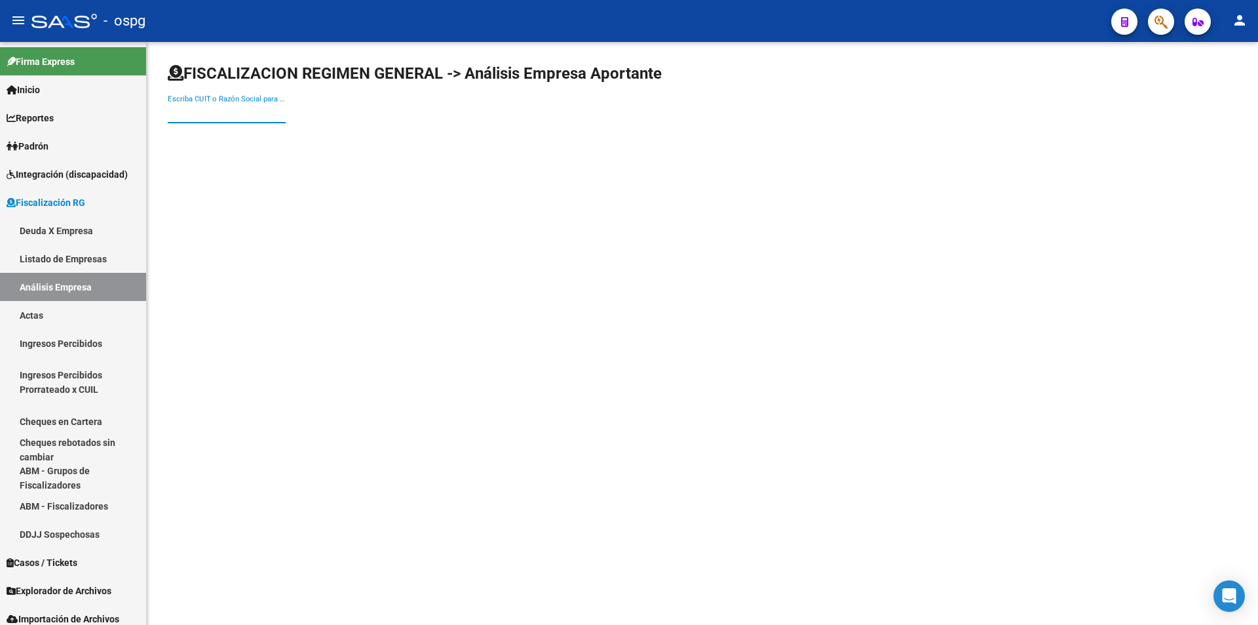
paste input "20939785052"
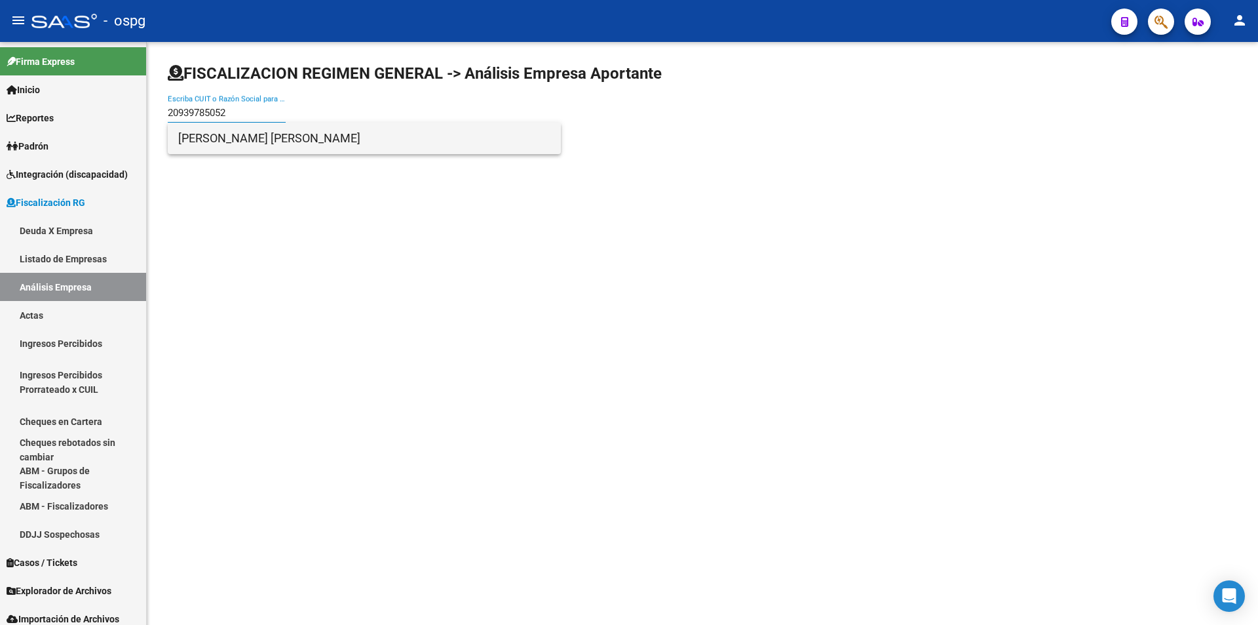
click at [277, 146] on span "[PERSON_NAME] [PERSON_NAME]" at bounding box center [364, 138] width 372 height 31
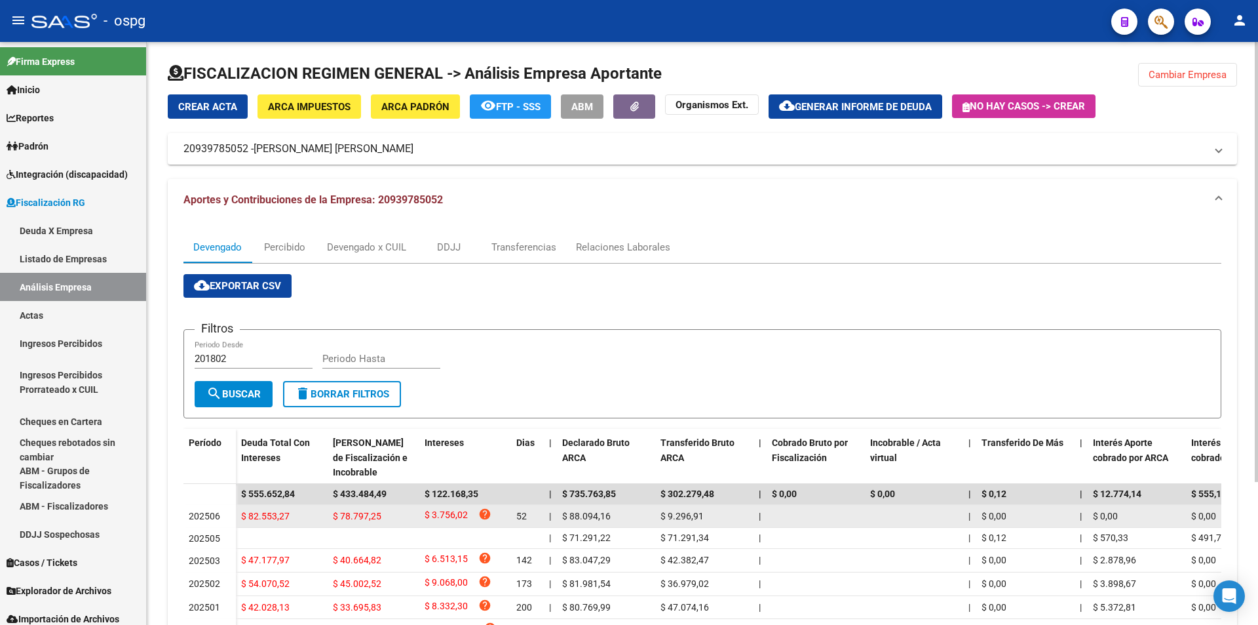
click at [292, 524] on datatable-body-cell "$ 82.553,27" at bounding box center [282, 516] width 92 height 23
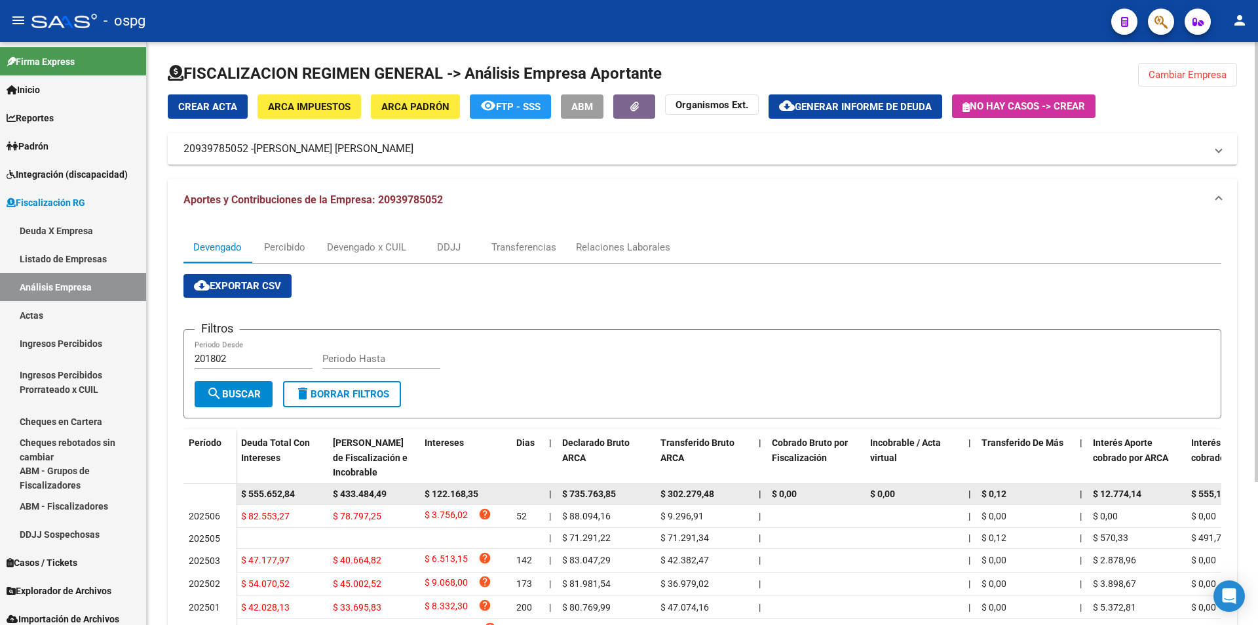
drag, startPoint x: 249, startPoint y: 492, endPoint x: 298, endPoint y: 493, distance: 48.5
click at [298, 493] on div "$ 555.652,84" at bounding box center [281, 493] width 81 height 15
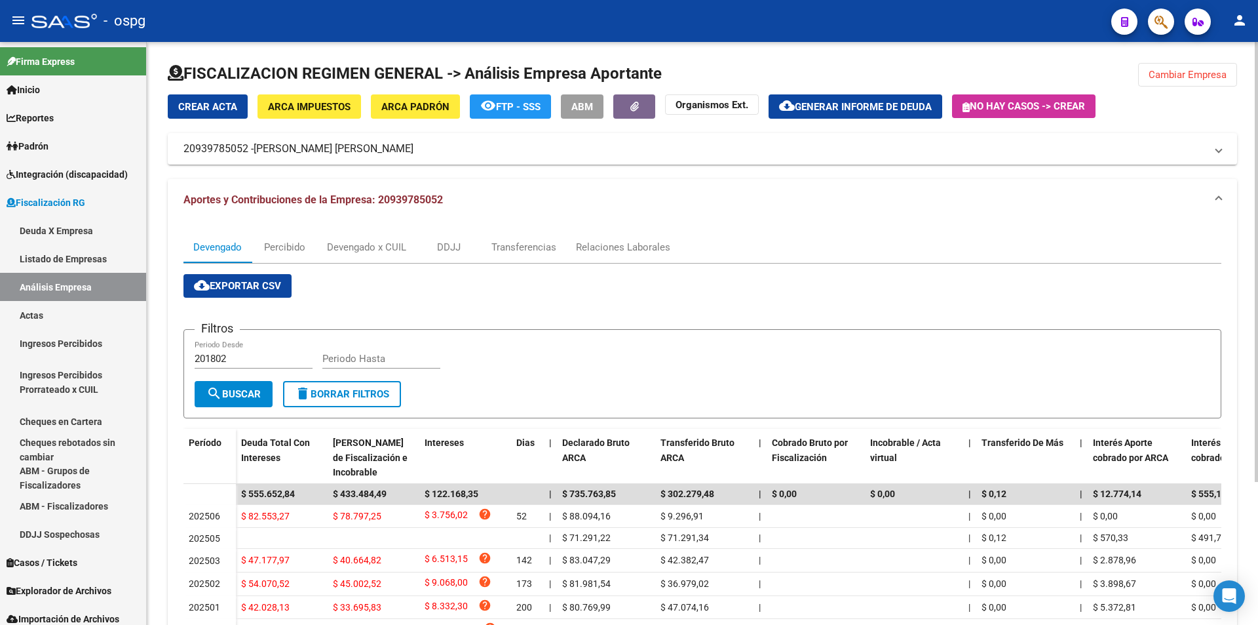
click at [1187, 67] on button "Cambiar Empresa" at bounding box center [1187, 75] width 99 height 24
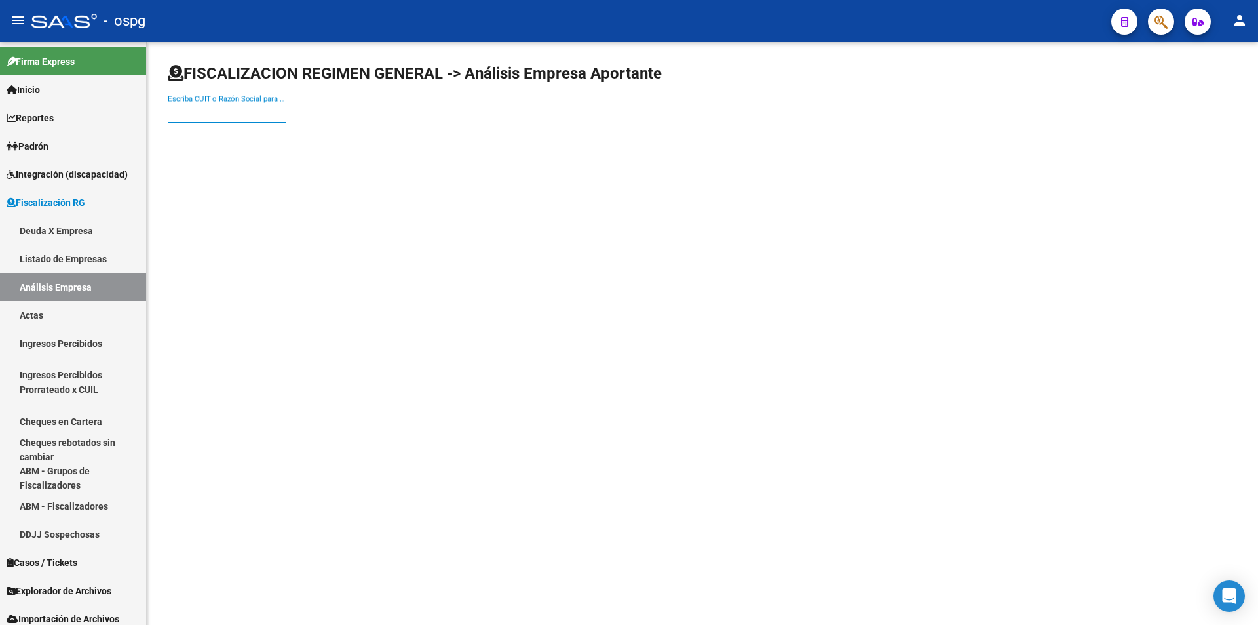
paste input "20307255899"
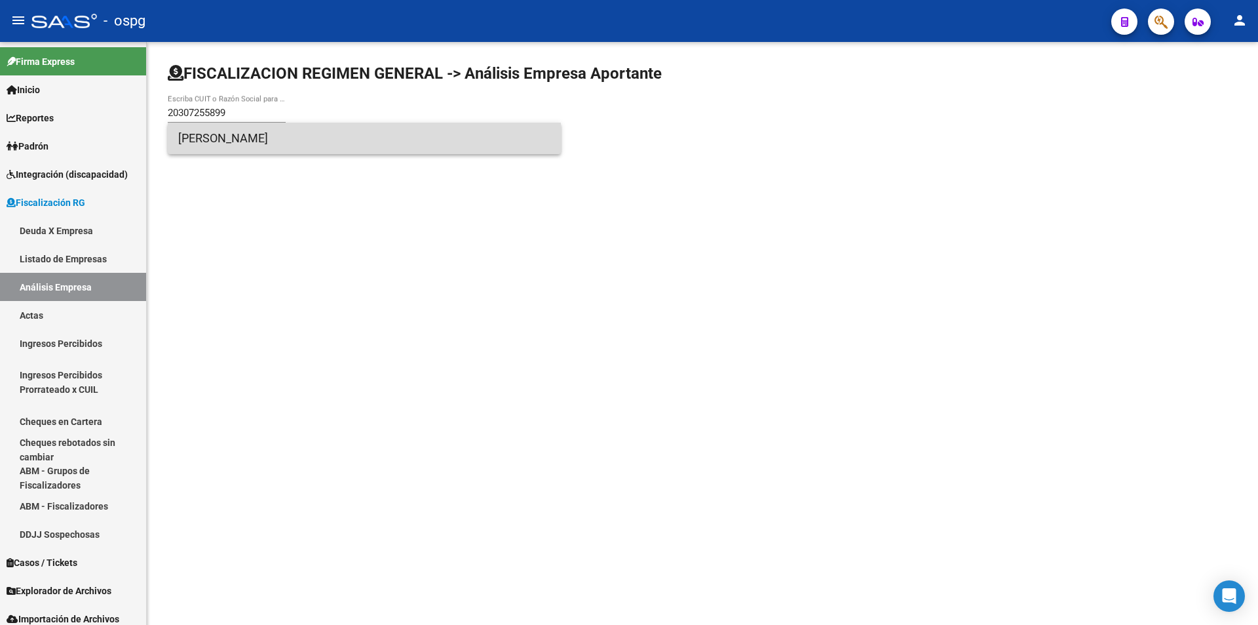
click at [276, 137] on span "[PERSON_NAME]" at bounding box center [364, 138] width 372 height 31
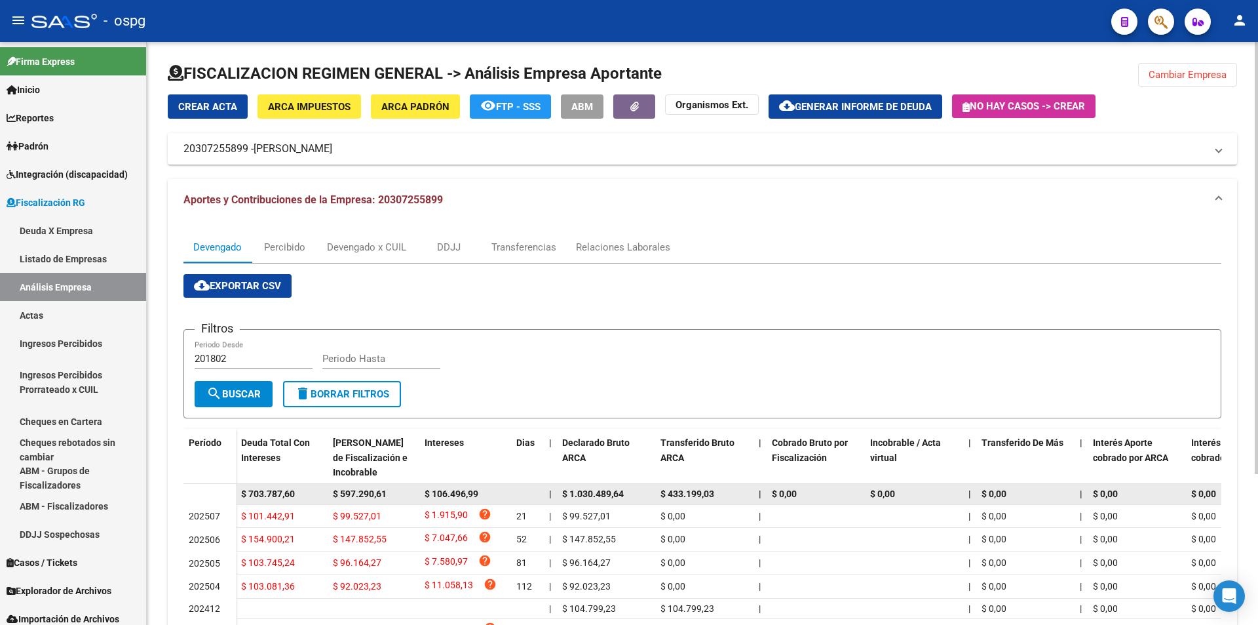
click at [220, 496] on datatable-body-cell at bounding box center [209, 494] width 52 height 21
drag, startPoint x: 246, startPoint y: 492, endPoint x: 299, endPoint y: 487, distance: 53.3
click at [299, 487] on div "$ 703.787,60" at bounding box center [281, 493] width 81 height 15
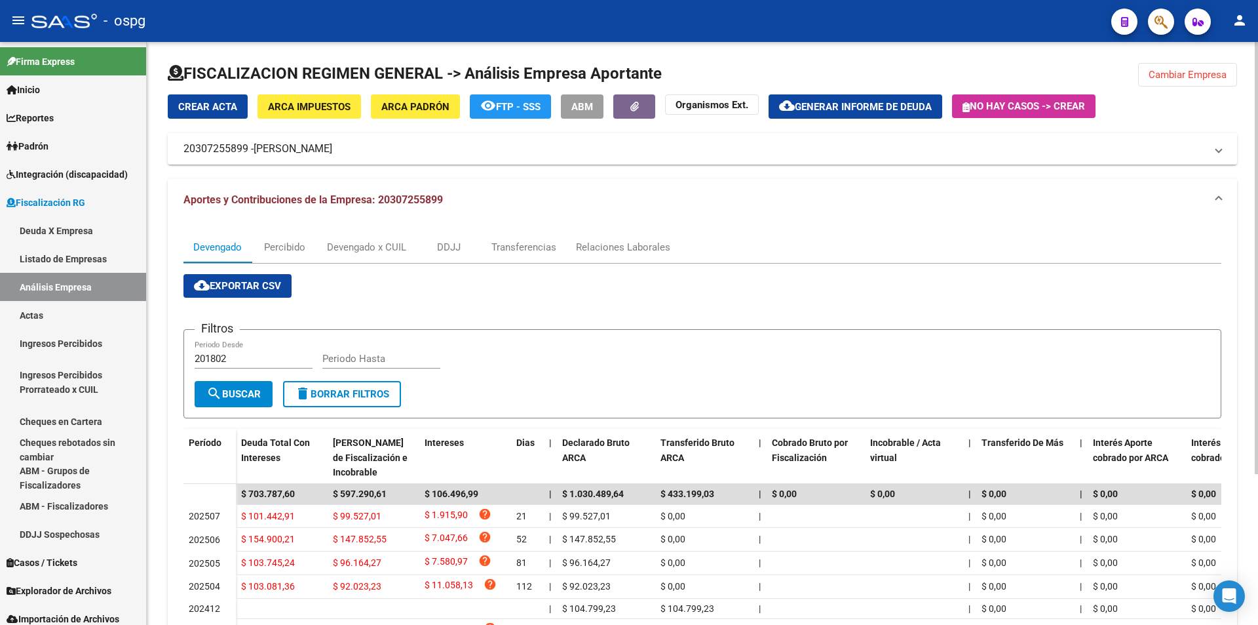
click at [1203, 71] on span "Cambiar Empresa" at bounding box center [1188, 75] width 78 height 12
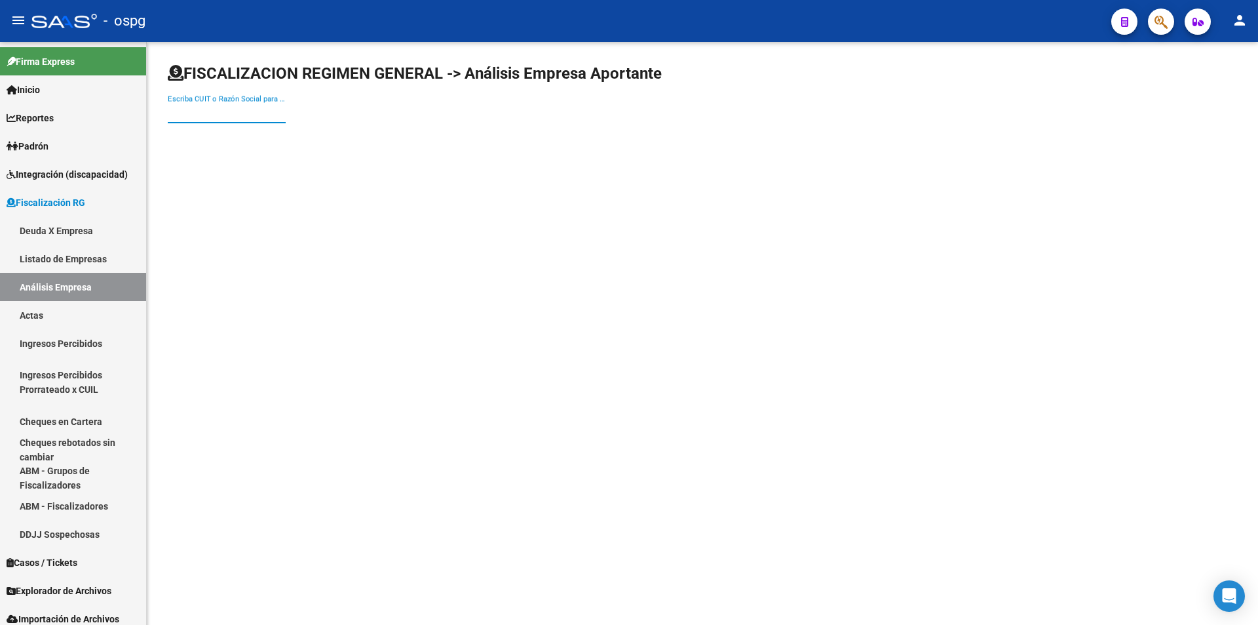
paste input "23319184759"
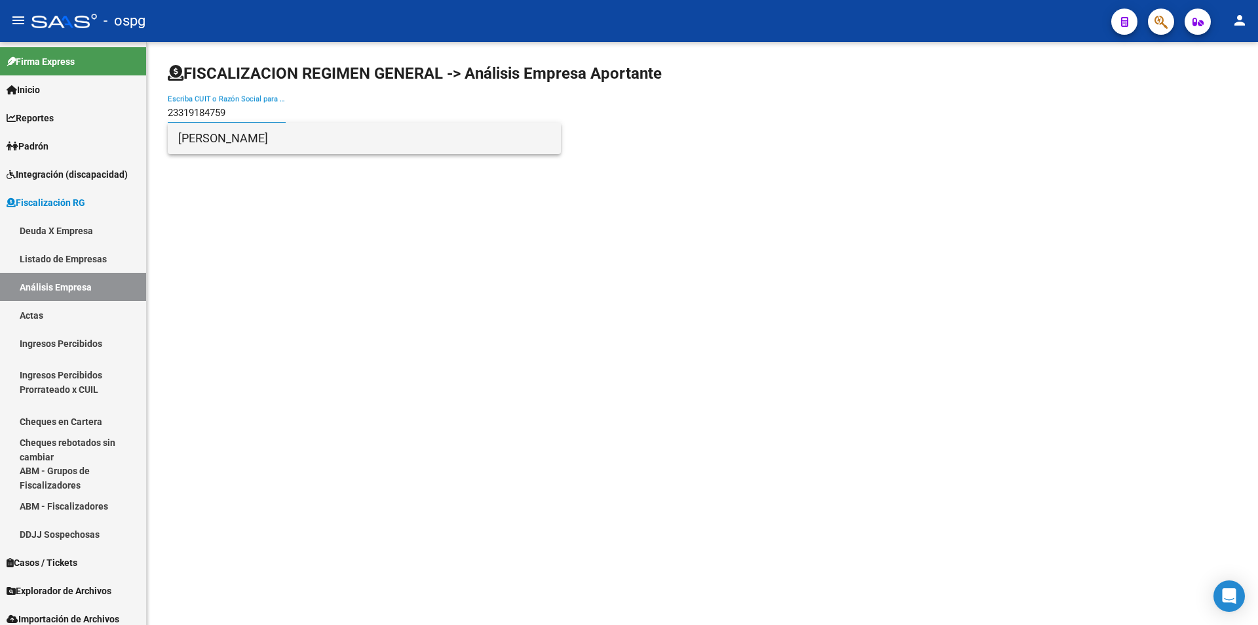
click at [280, 139] on span "[PERSON_NAME]" at bounding box center [364, 138] width 372 height 31
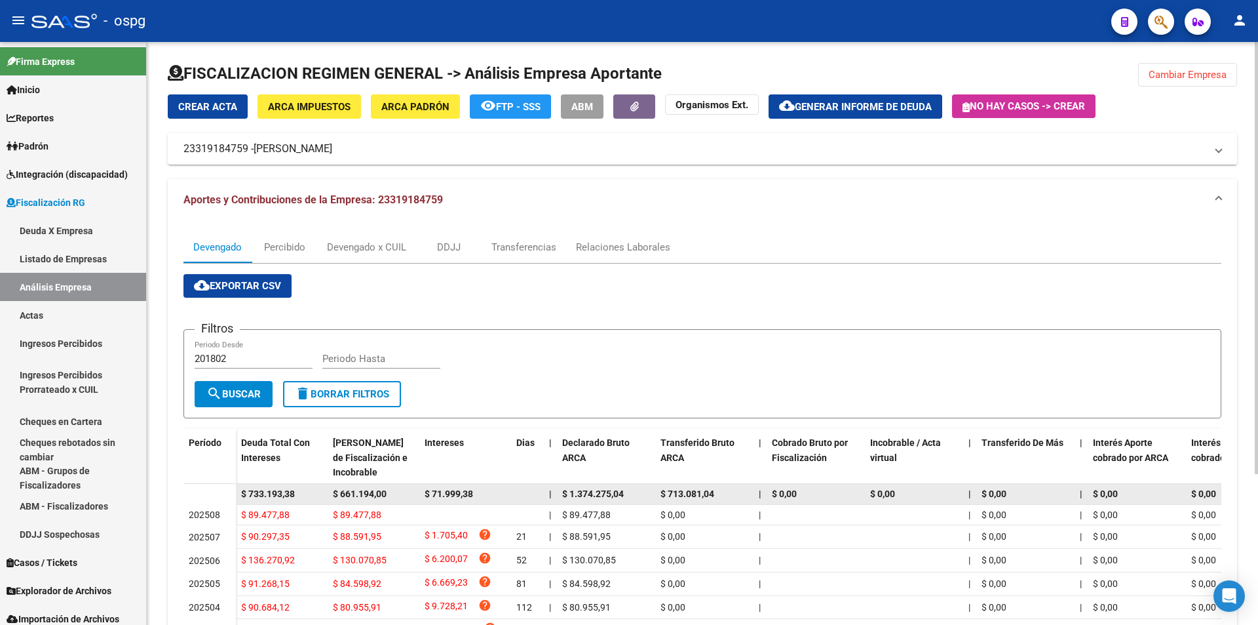
drag, startPoint x: 249, startPoint y: 493, endPoint x: 305, endPoint y: 493, distance: 56.4
click at [305, 493] on div "$ 733.193,38" at bounding box center [281, 493] width 81 height 15
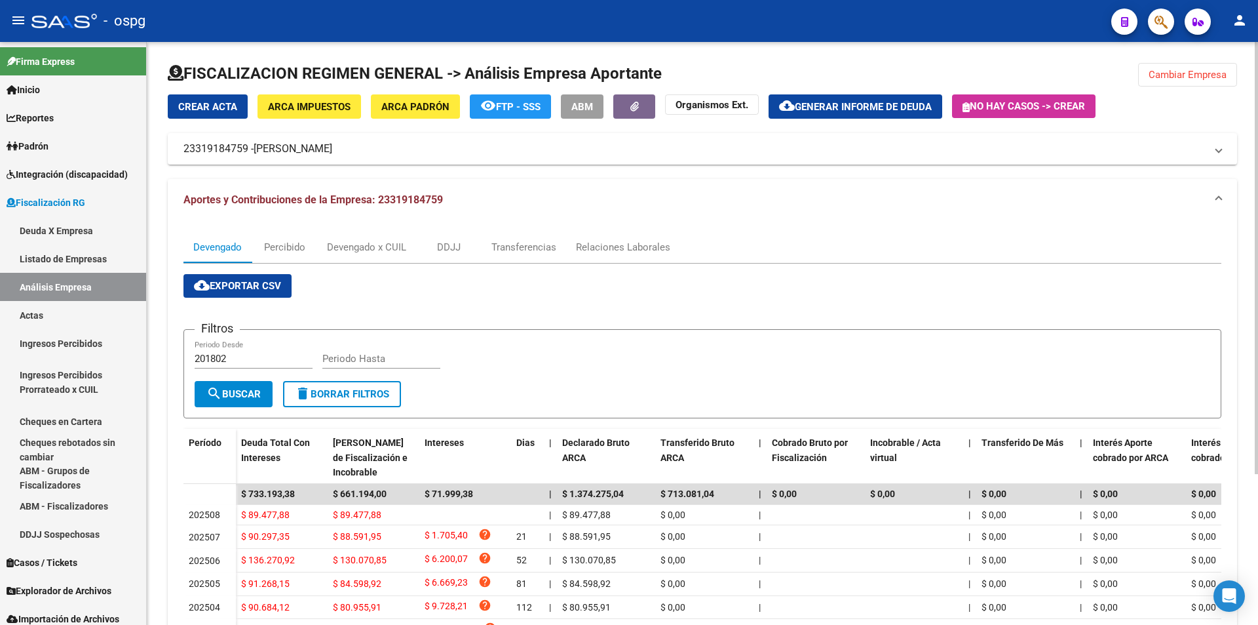
click at [1193, 67] on button "Cambiar Empresa" at bounding box center [1187, 75] width 99 height 24
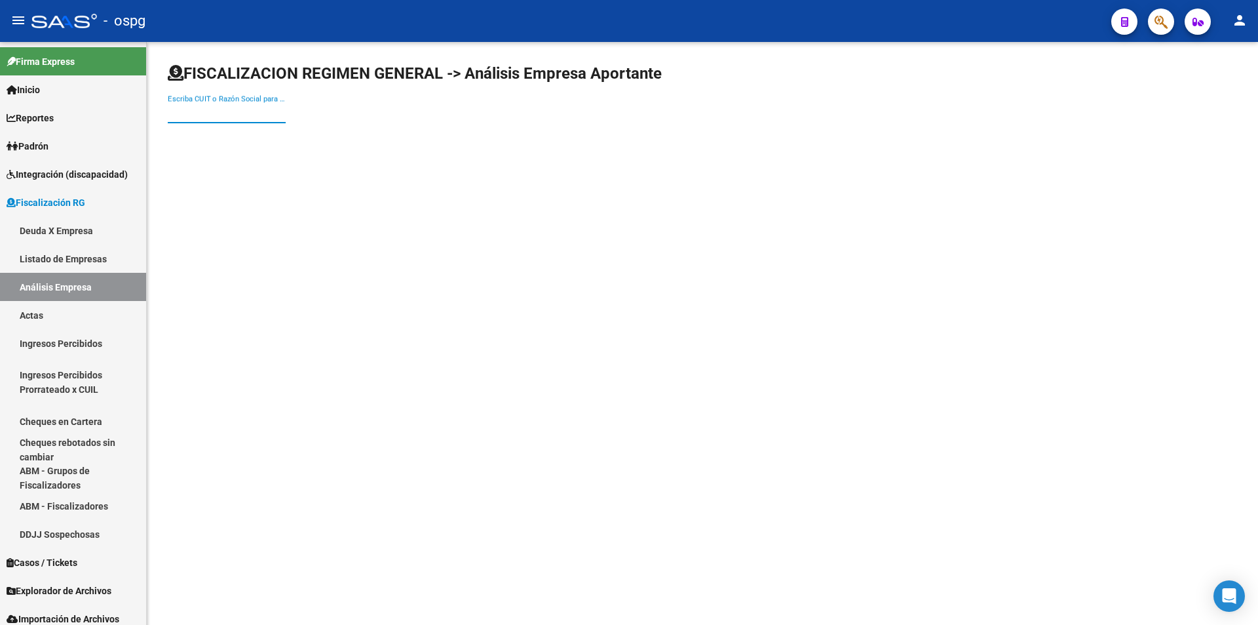
paste input "20320316376"
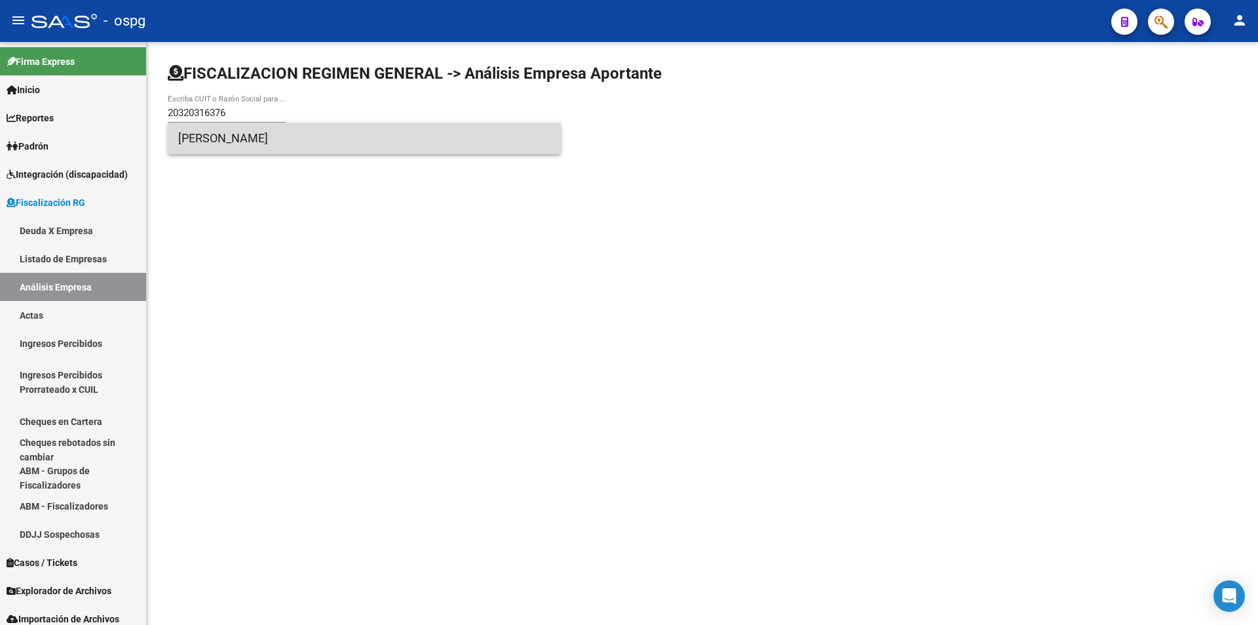
click at [245, 137] on span "[PERSON_NAME]" at bounding box center [364, 138] width 372 height 31
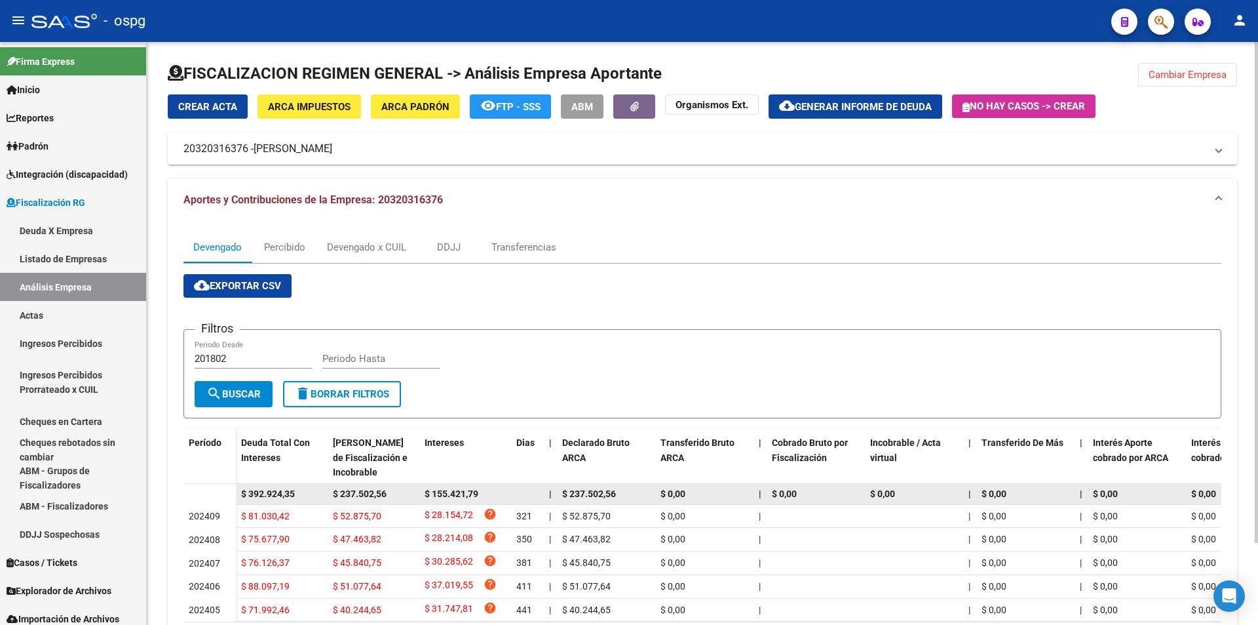
click at [320, 501] on datatable-body-cell "$ 392.924,35" at bounding box center [282, 494] width 92 height 20
drag, startPoint x: 245, startPoint y: 493, endPoint x: 297, endPoint y: 489, distance: 52.0
click at [297, 489] on div "$ 392.924,35" at bounding box center [281, 493] width 81 height 15
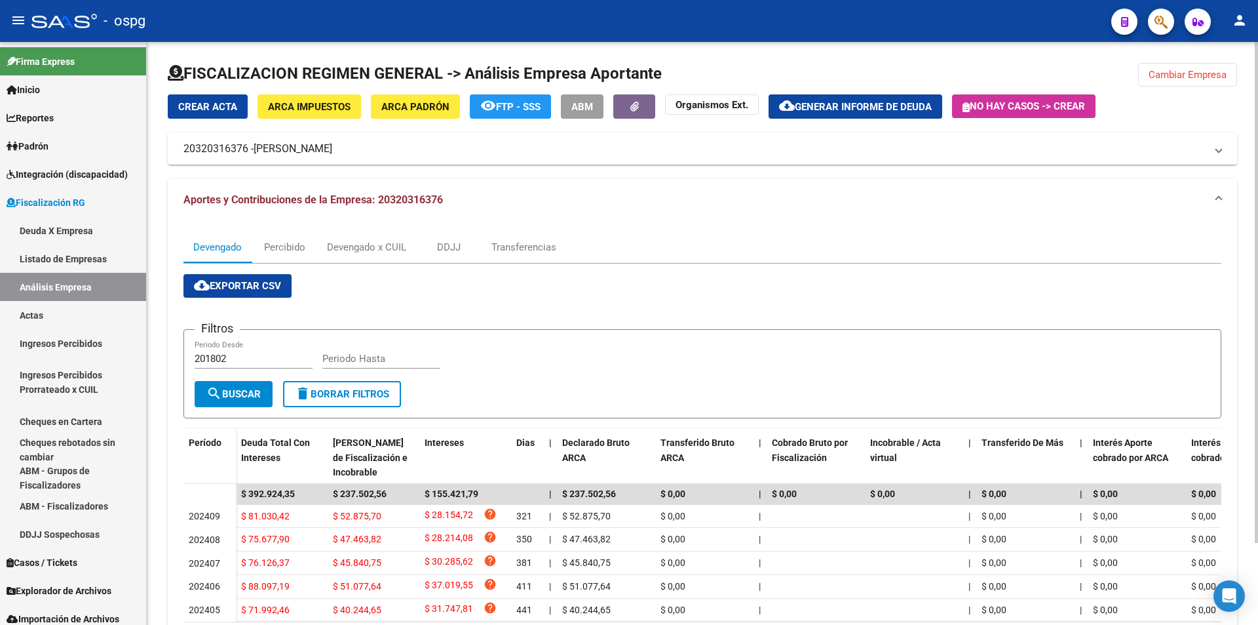
click at [1177, 70] on span "Cambiar Empresa" at bounding box center [1188, 75] width 78 height 12
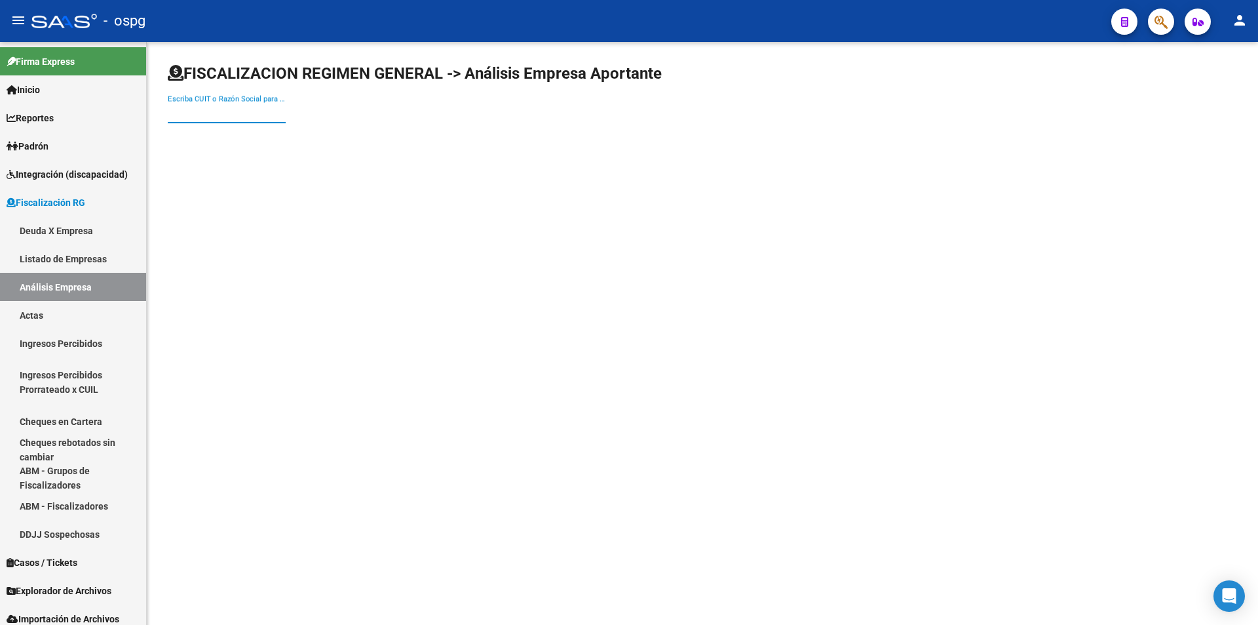
paste input "20304570769"
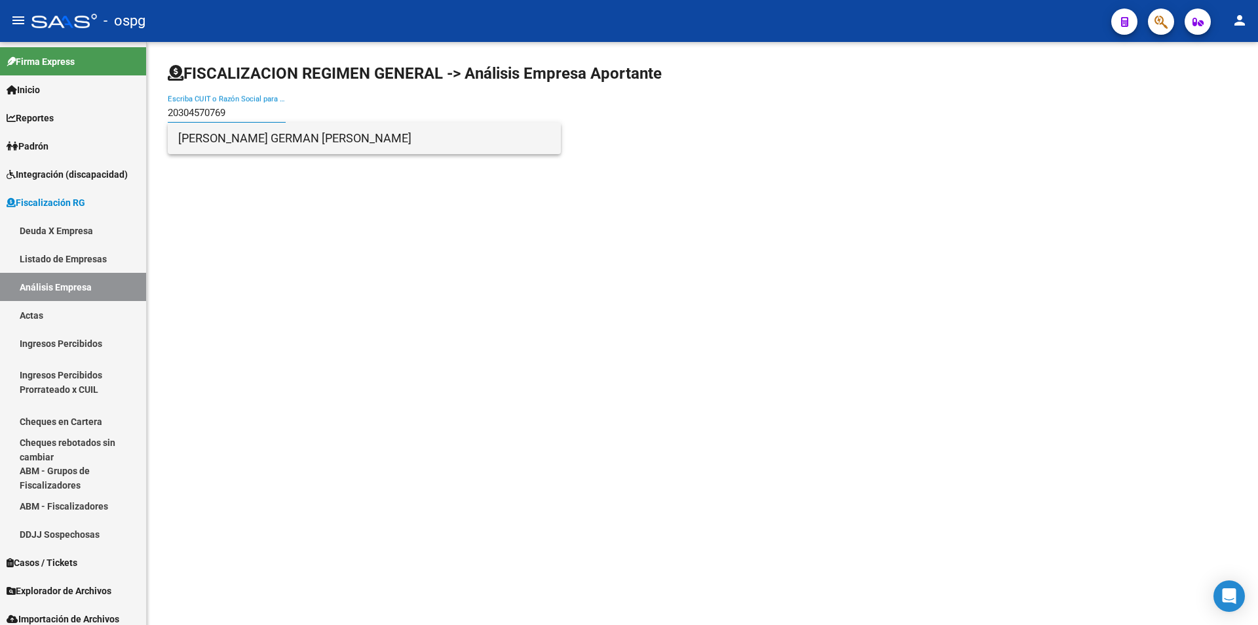
click at [254, 138] on span "[PERSON_NAME] GERMAN [PERSON_NAME]" at bounding box center [364, 138] width 372 height 31
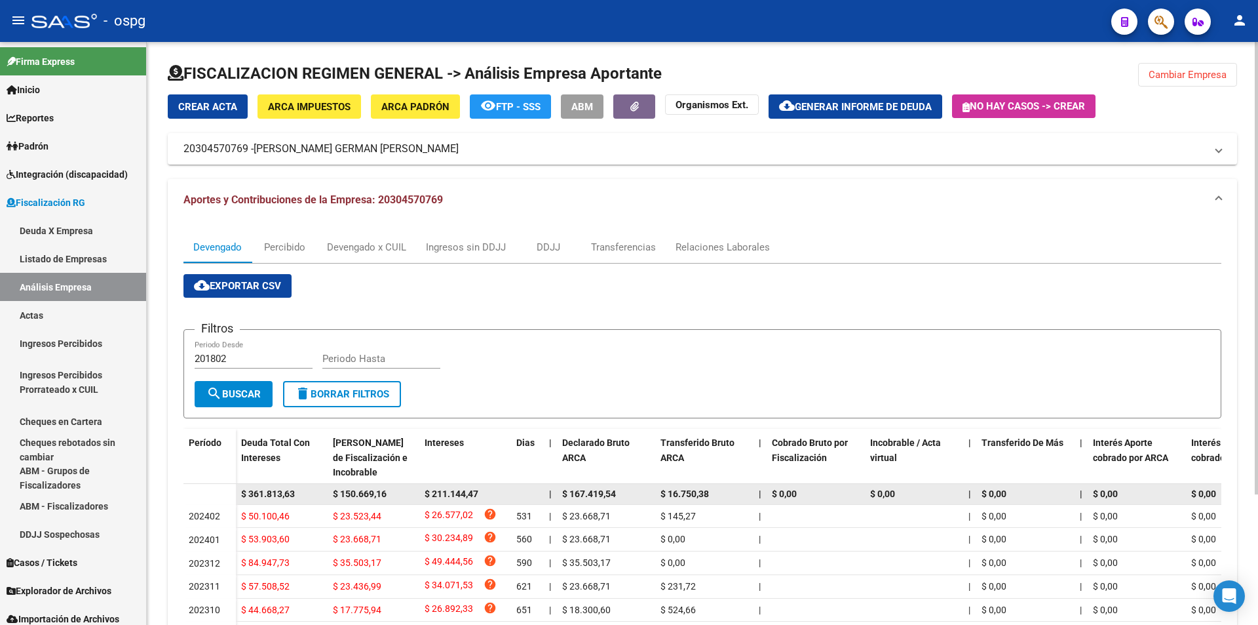
drag, startPoint x: 309, startPoint y: 509, endPoint x: 264, endPoint y: 495, distance: 47.5
click at [309, 510] on div "$ 50.100,46" at bounding box center [281, 516] width 81 height 15
drag, startPoint x: 247, startPoint y: 495, endPoint x: 297, endPoint y: 495, distance: 49.8
click at [297, 495] on div "$ 361.813,63" at bounding box center [281, 493] width 81 height 15
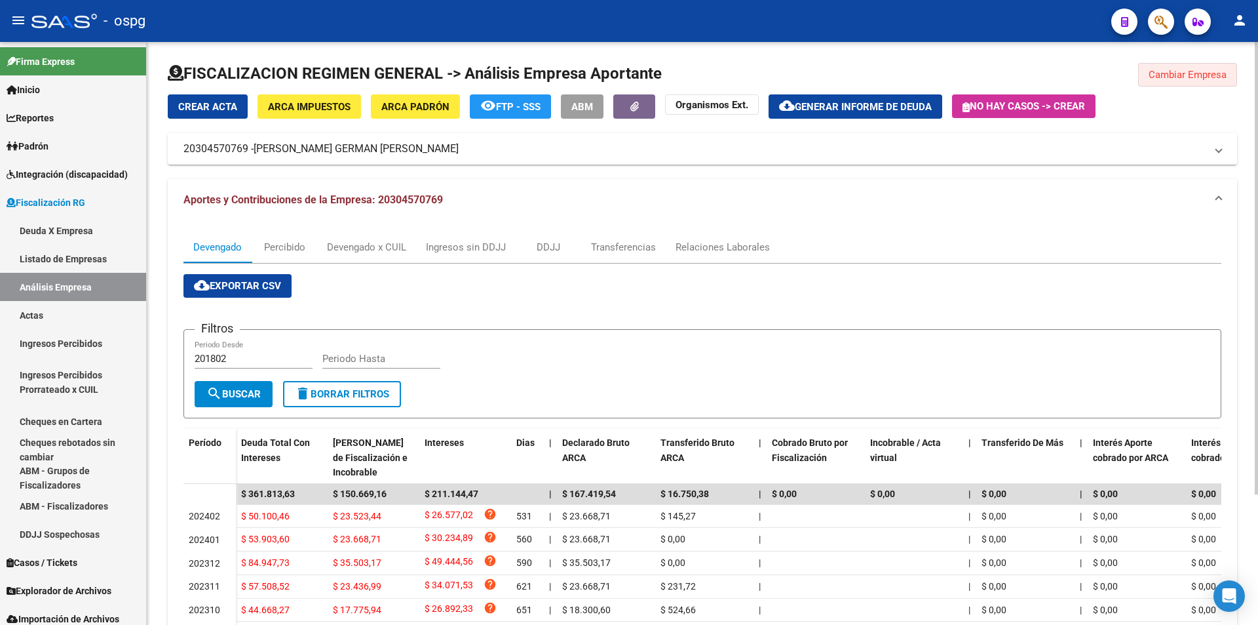
click at [1193, 81] on button "Cambiar Empresa" at bounding box center [1187, 75] width 99 height 24
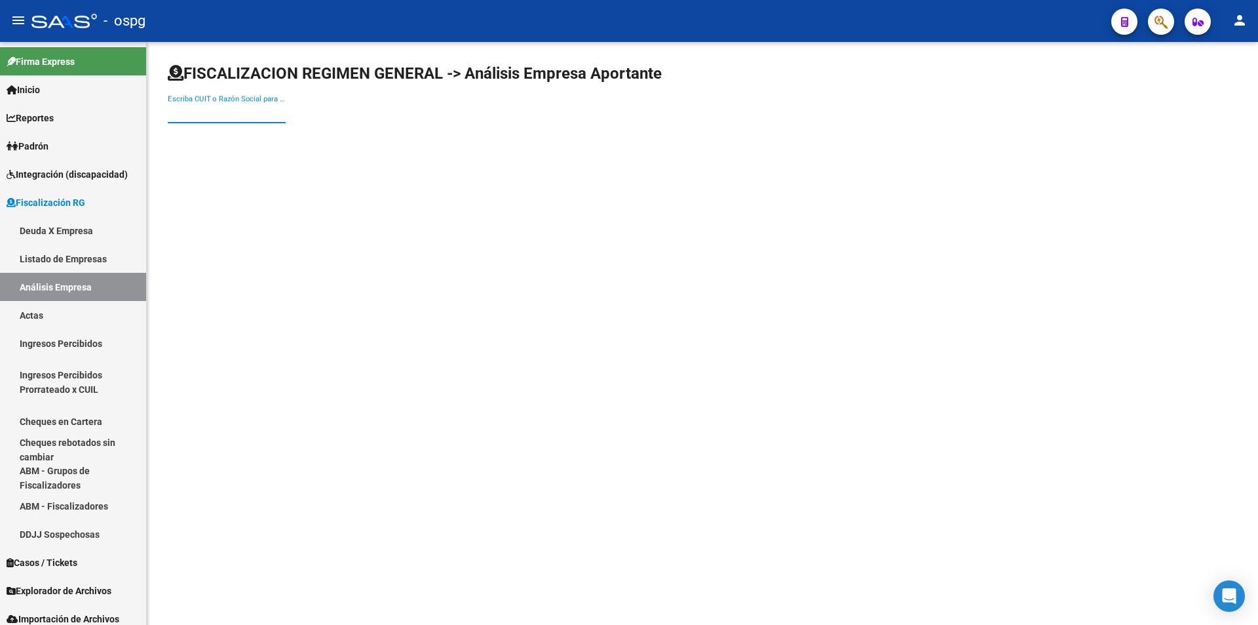
paste input "30647261570"
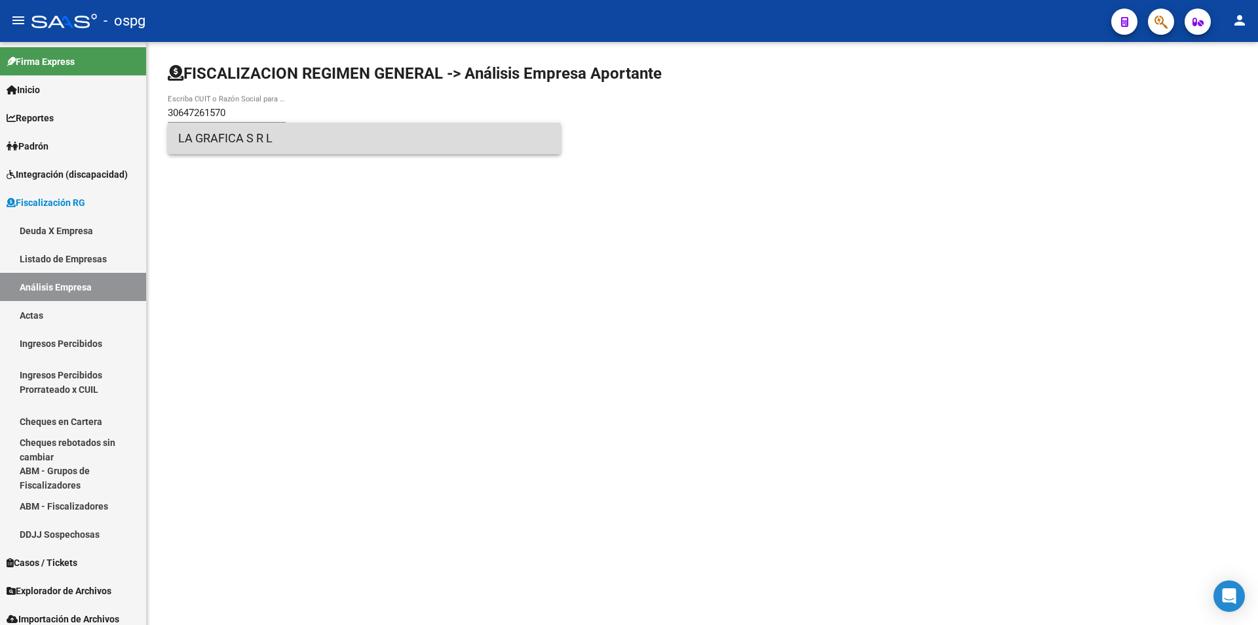
click at [259, 145] on span "LA GRAFICA S R L" at bounding box center [364, 138] width 372 height 31
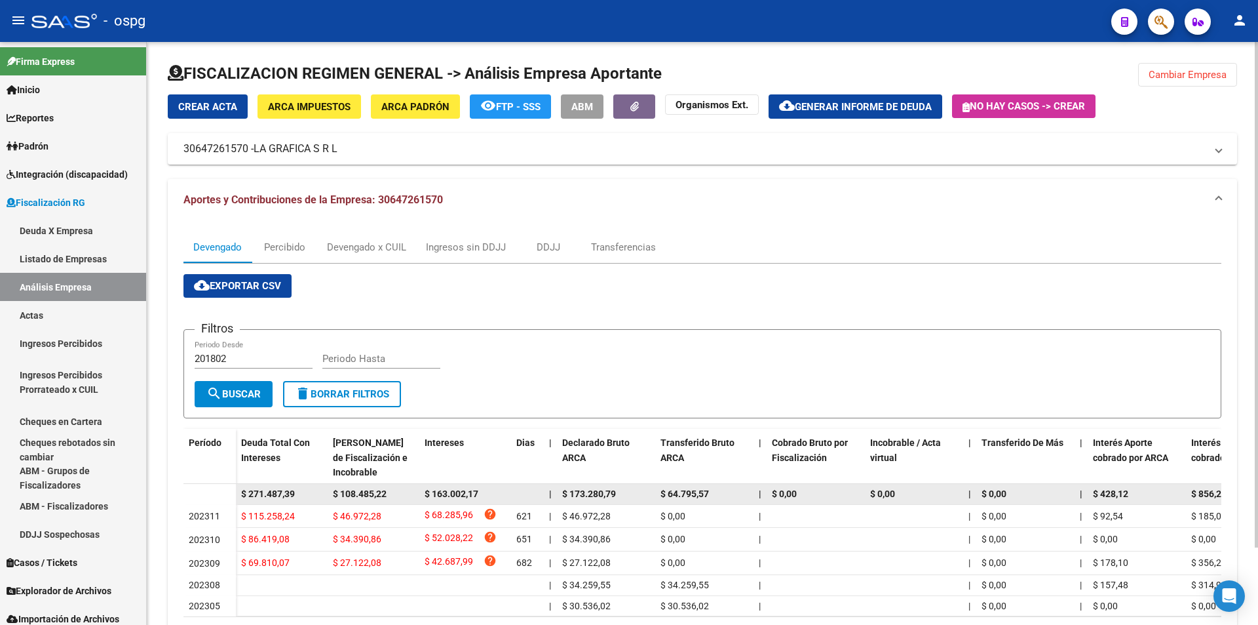
click at [227, 497] on datatable-body-cell at bounding box center [209, 494] width 52 height 21
drag, startPoint x: 248, startPoint y: 492, endPoint x: 297, endPoint y: 492, distance: 48.5
click at [297, 492] on div "$ 271.487,39" at bounding box center [281, 493] width 81 height 15
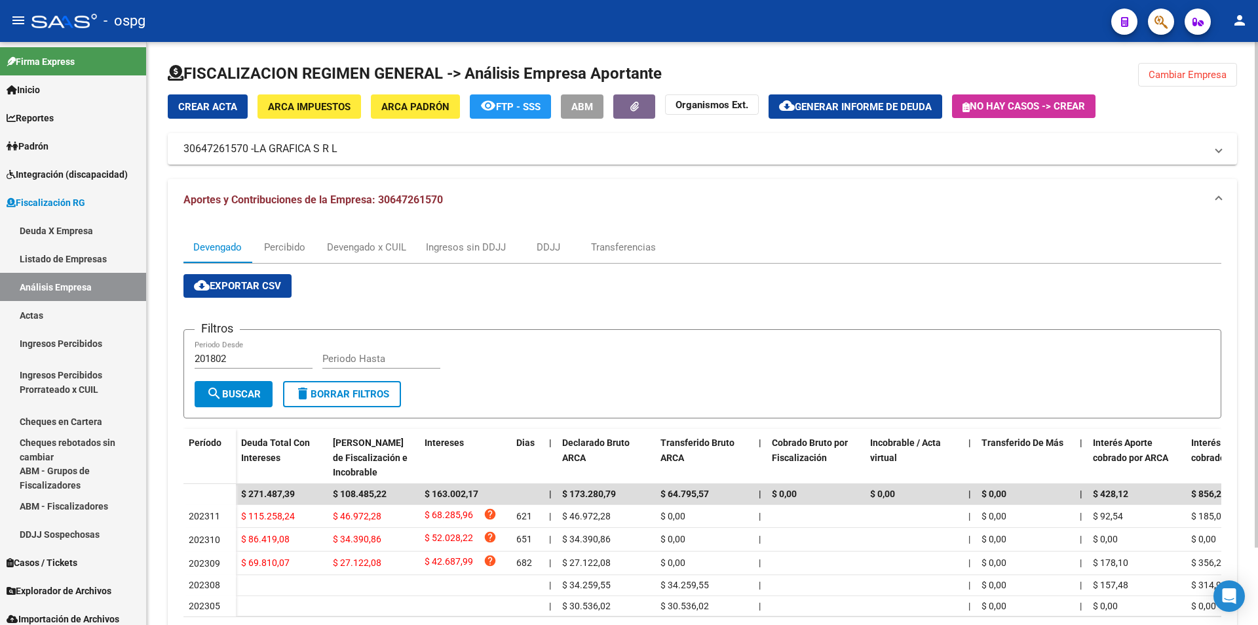
click at [1185, 71] on span "Cambiar Empresa" at bounding box center [1188, 75] width 78 height 12
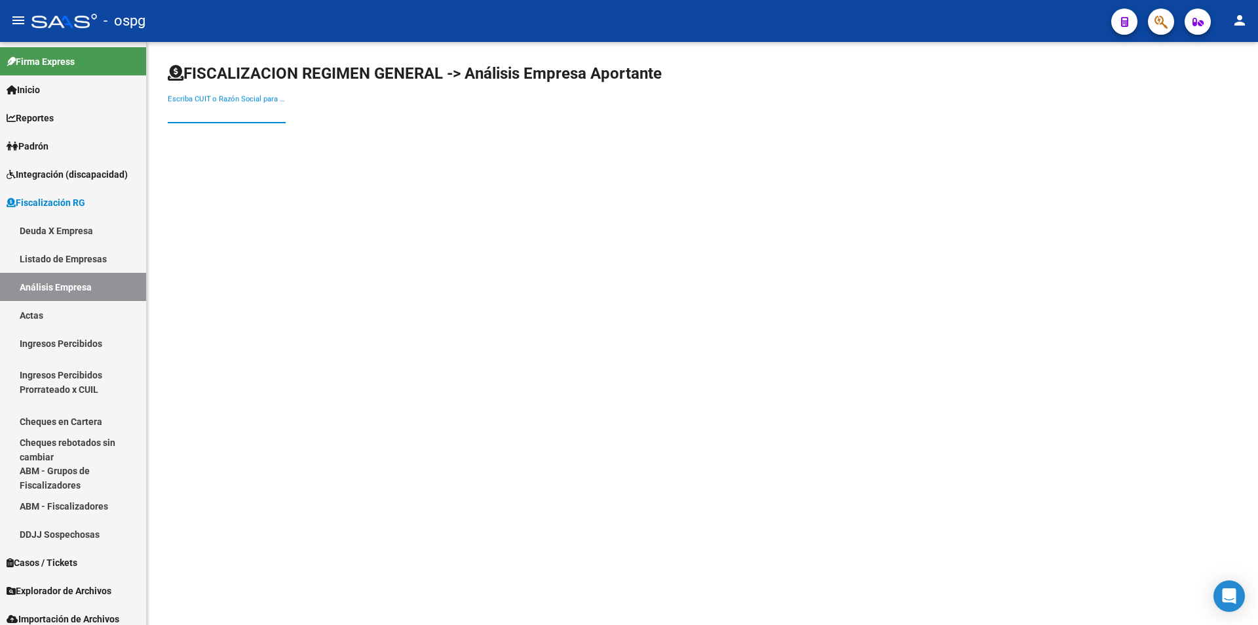
paste input "27362526022"
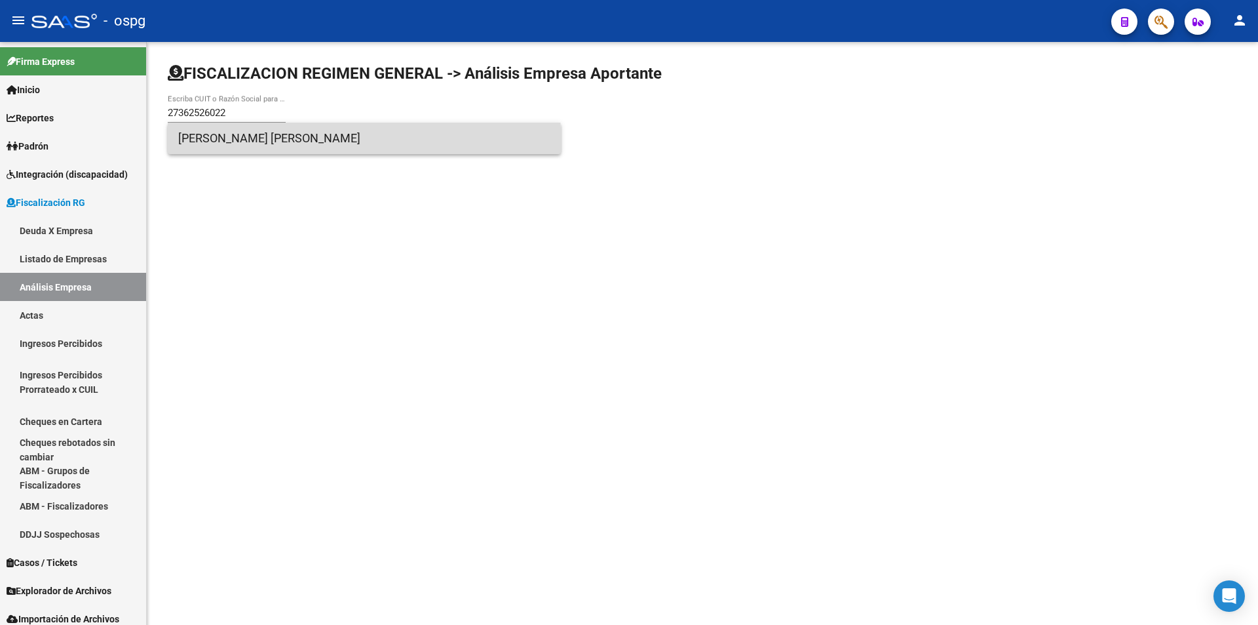
click at [265, 146] on span "[PERSON_NAME] [PERSON_NAME]" at bounding box center [364, 138] width 372 height 31
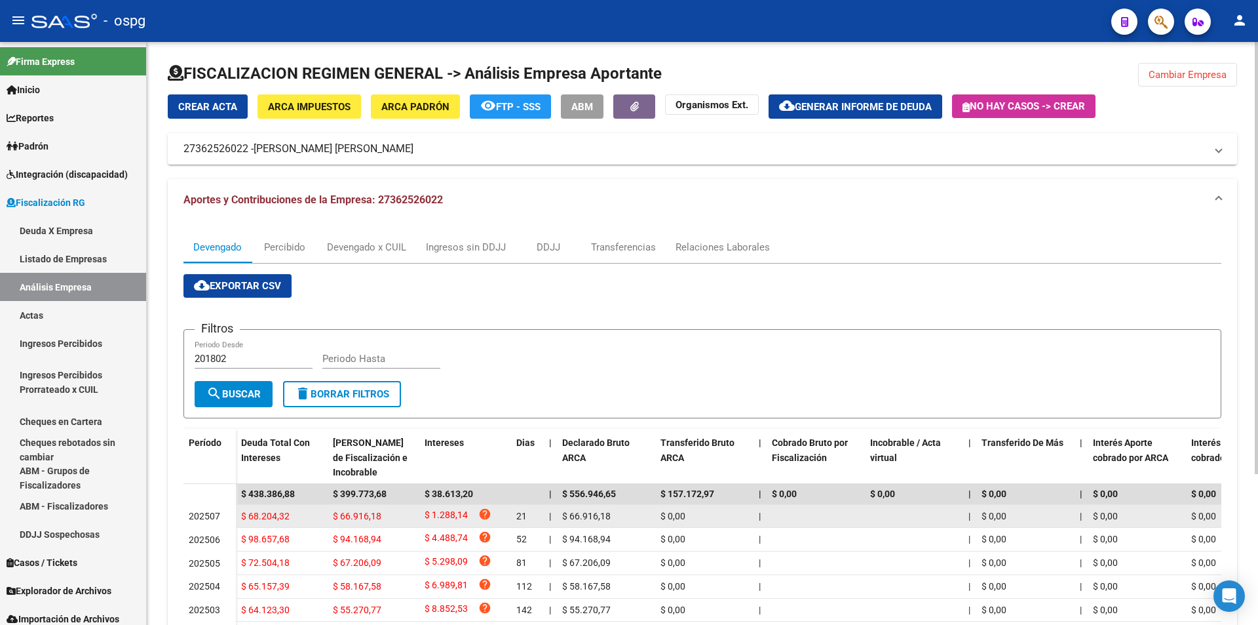
click at [298, 507] on datatable-body-cell "$ 68.204,32" at bounding box center [282, 516] width 92 height 23
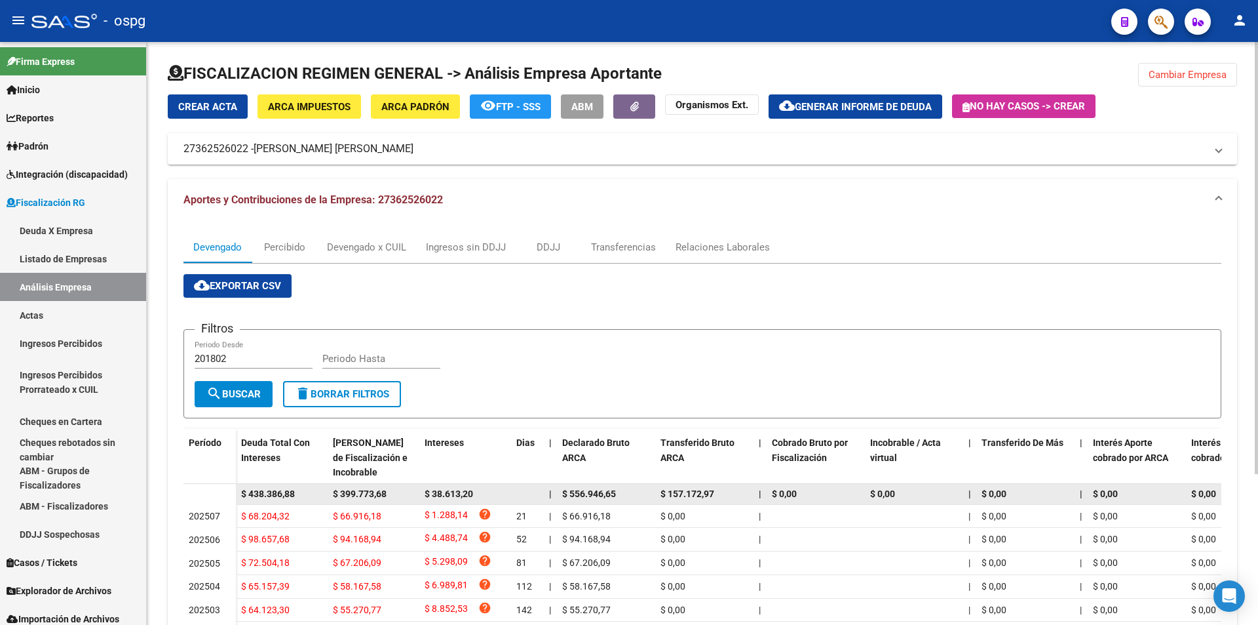
drag, startPoint x: 248, startPoint y: 497, endPoint x: 294, endPoint y: 493, distance: 46.6
click at [294, 493] on span "$ 438.386,88" at bounding box center [268, 493] width 54 height 10
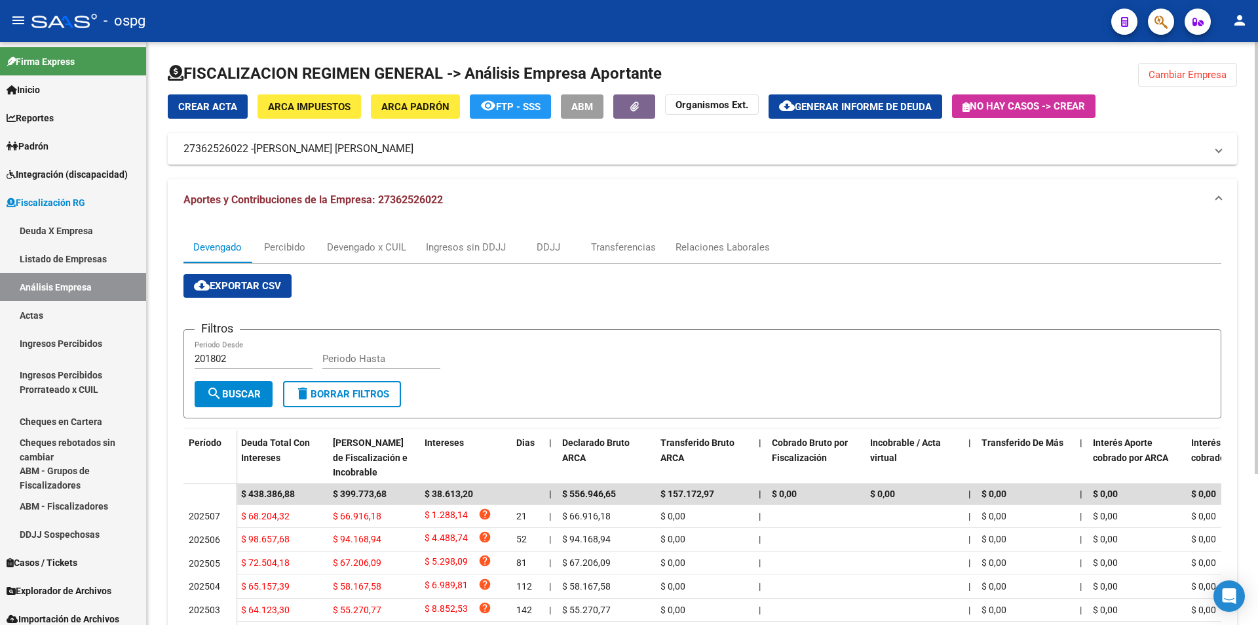
click at [1221, 54] on div "FISCALIZACION REGIMEN GENERAL -> Análisis Empresa Aportante Cambiar Empresa Cre…" at bounding box center [702, 428] width 1111 height 772
click at [1216, 69] on span "Cambiar Empresa" at bounding box center [1188, 75] width 78 height 12
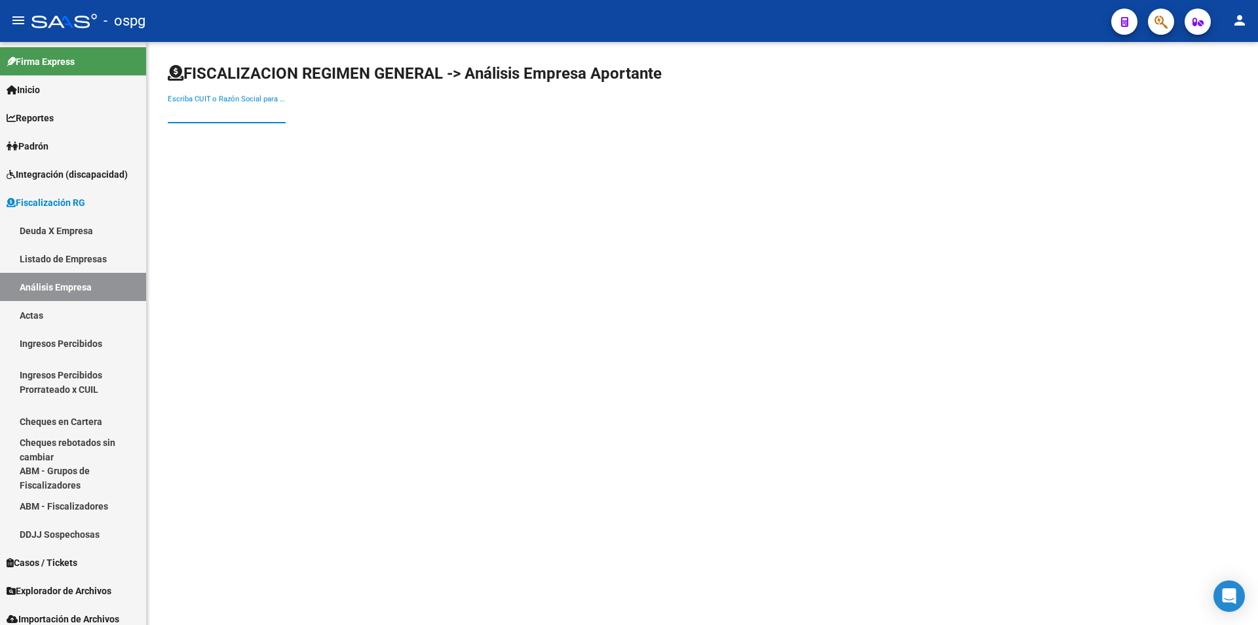
paste input "23319184759"
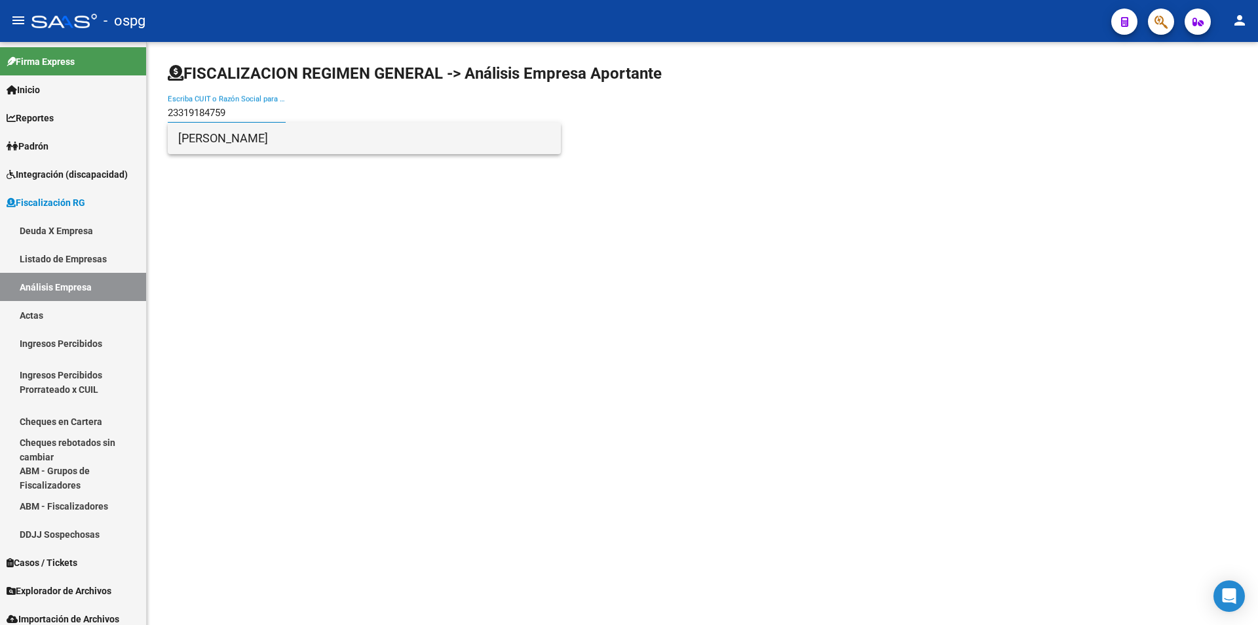
click at [275, 140] on span "[PERSON_NAME]" at bounding box center [364, 138] width 372 height 31
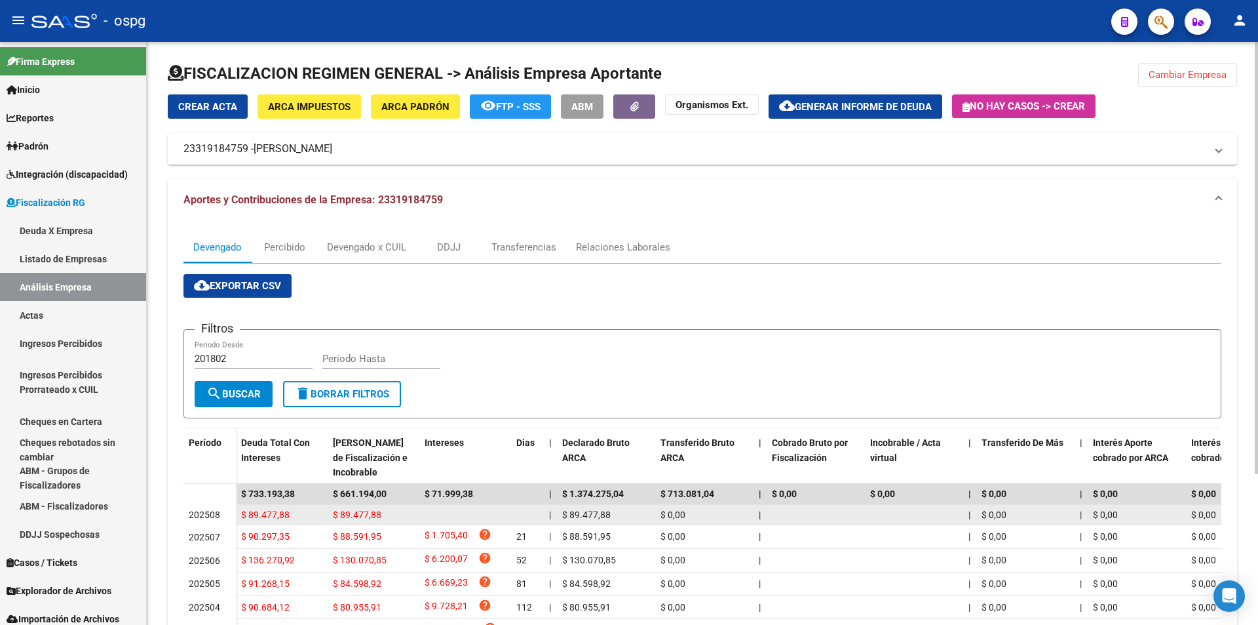
click at [309, 511] on div "$ 89.477,88" at bounding box center [281, 514] width 81 height 15
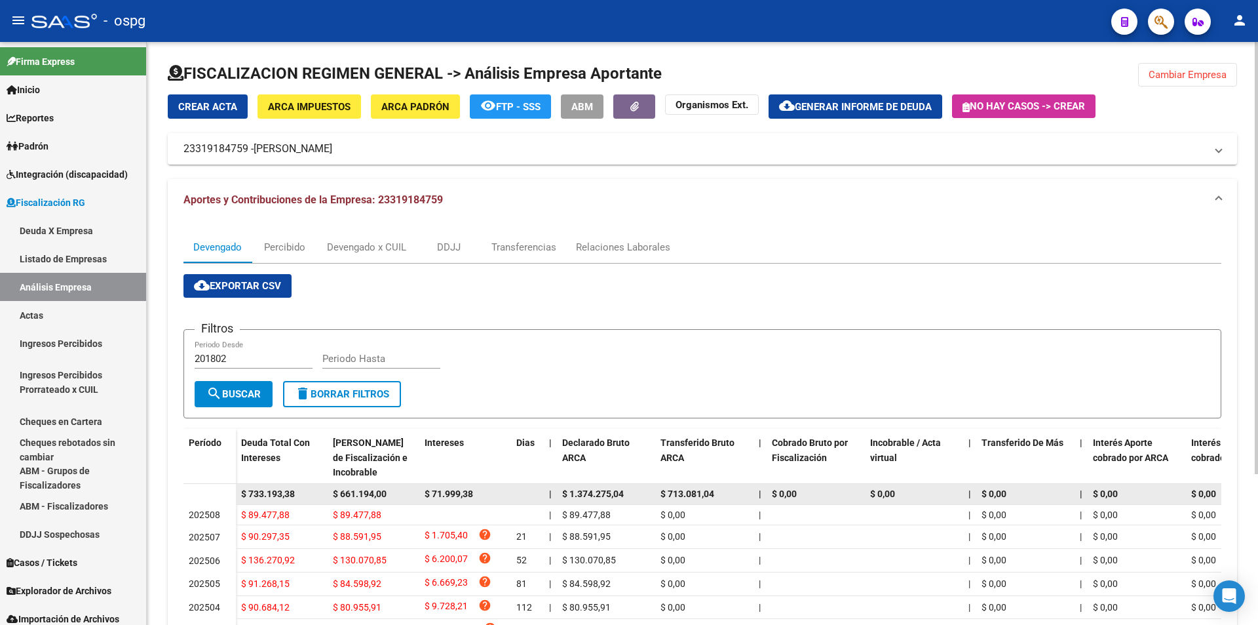
drag, startPoint x: 247, startPoint y: 492, endPoint x: 304, endPoint y: 492, distance: 57.0
click at [304, 492] on div "$ 733.193,38" at bounding box center [281, 493] width 81 height 15
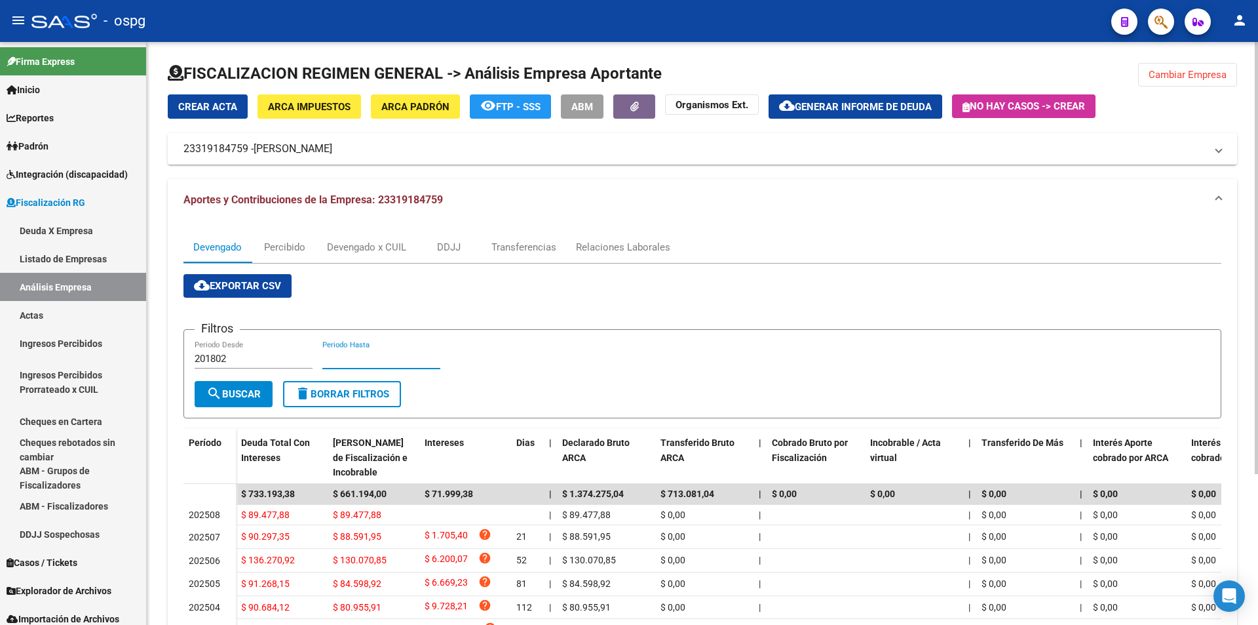
click at [354, 364] on input "Periodo Hasta" at bounding box center [381, 359] width 118 height 12
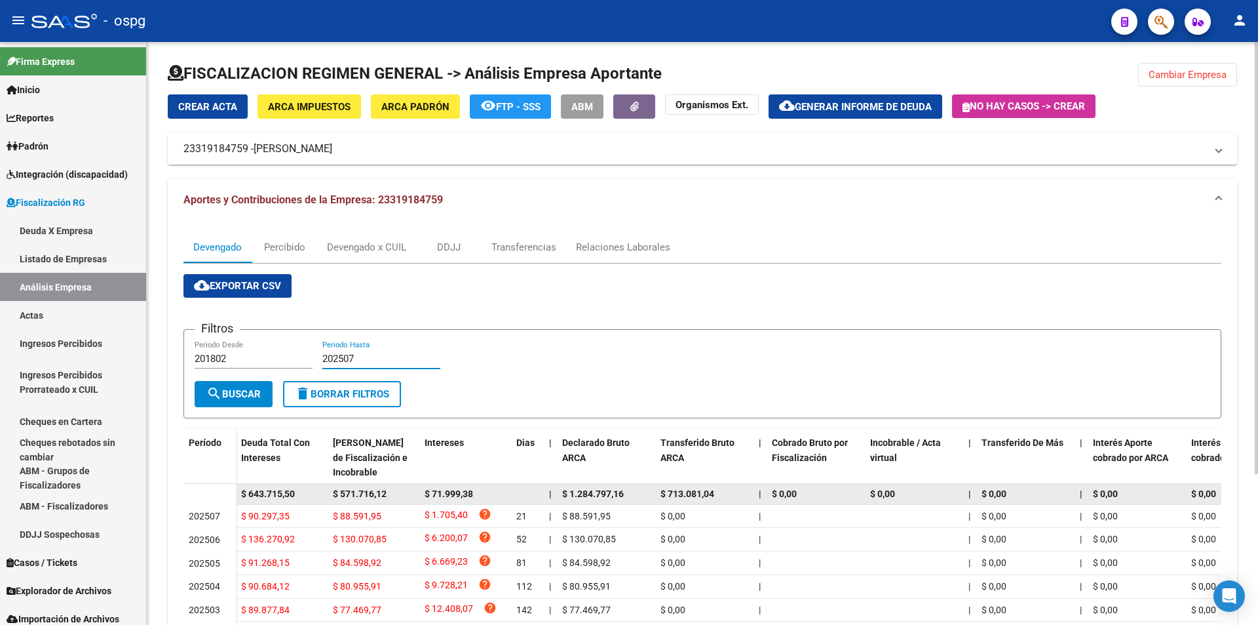
click at [306, 501] on div "$ 643.715,50" at bounding box center [281, 493] width 81 height 15
drag, startPoint x: 248, startPoint y: 492, endPoint x: 296, endPoint y: 493, distance: 47.9
click at [296, 493] on div "$ 643.715,50" at bounding box center [281, 493] width 81 height 15
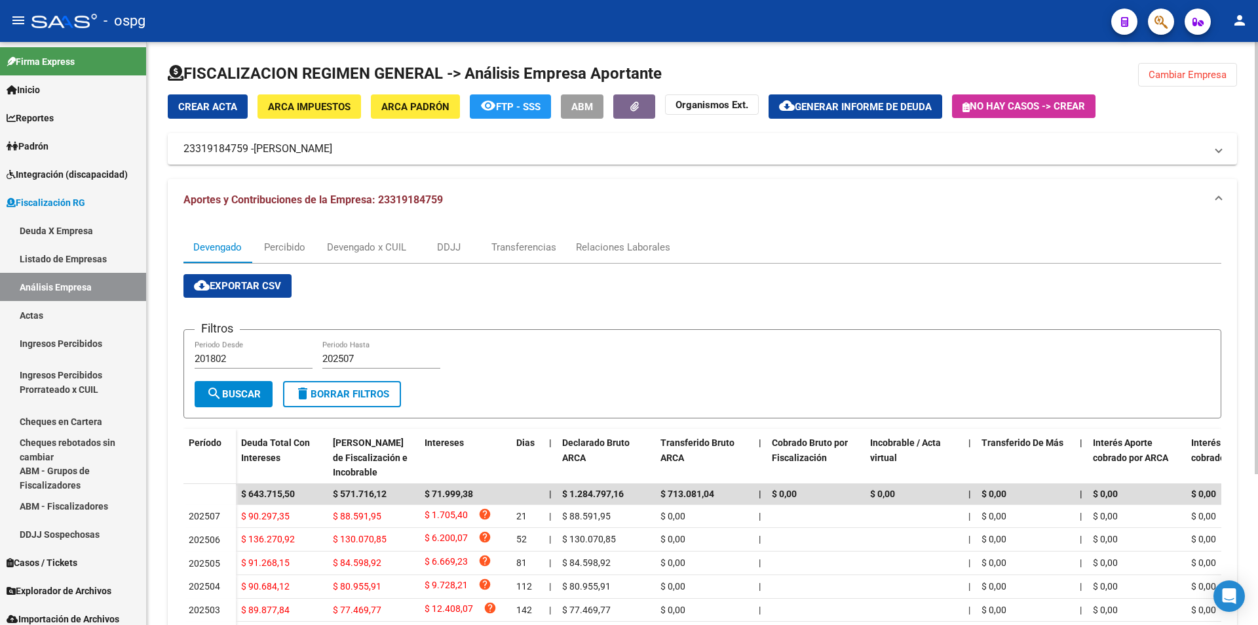
click at [1216, 84] on button "Cambiar Empresa" at bounding box center [1187, 75] width 99 height 24
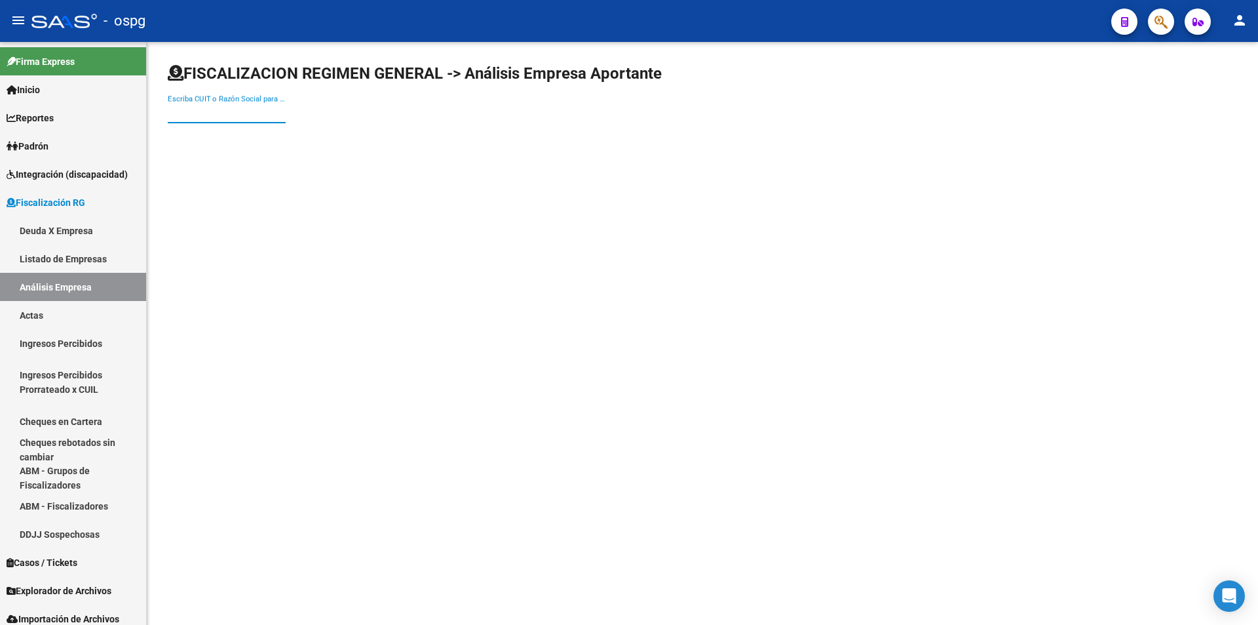
paste input "27313898917"
click at [238, 131] on span "[PERSON_NAME]" at bounding box center [364, 138] width 372 height 31
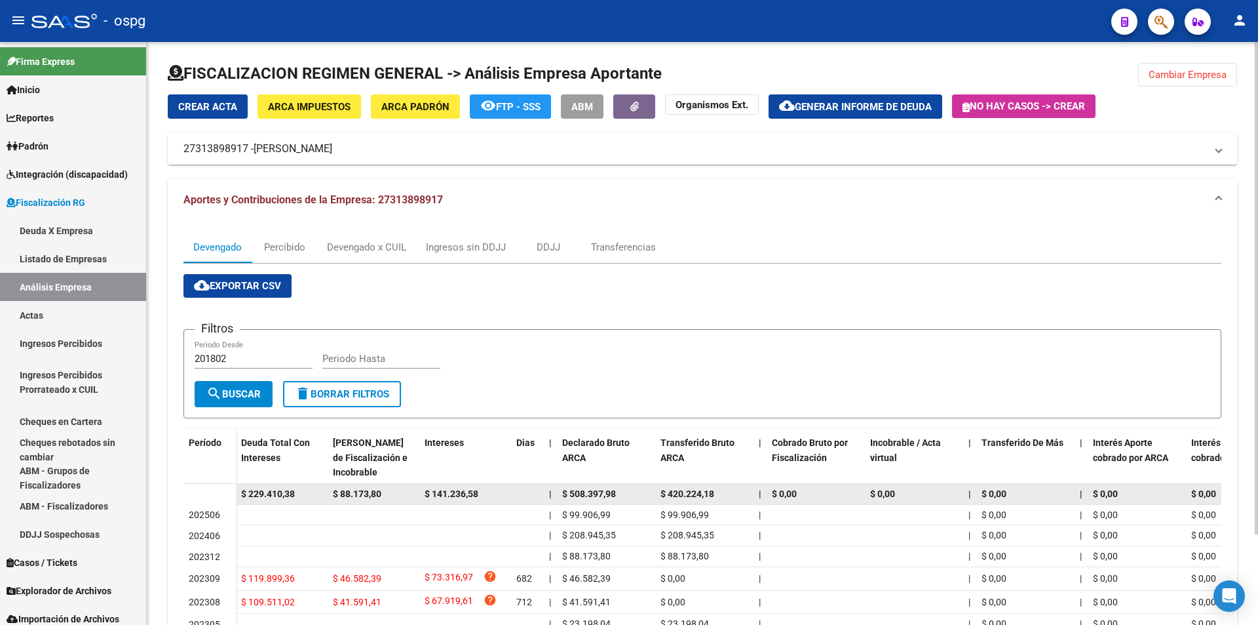
drag, startPoint x: 248, startPoint y: 491, endPoint x: 297, endPoint y: 489, distance: 49.2
click at [297, 489] on div "$ 229.410,38" at bounding box center [281, 493] width 81 height 15
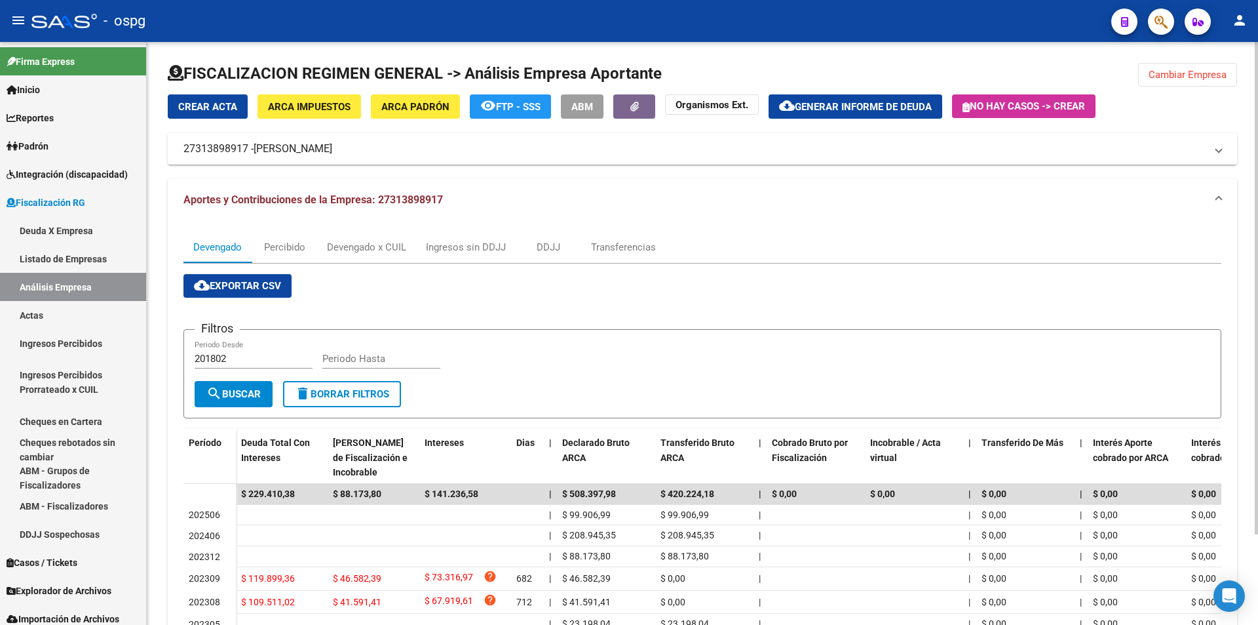
click at [1189, 71] on span "Cambiar Empresa" at bounding box center [1188, 75] width 78 height 12
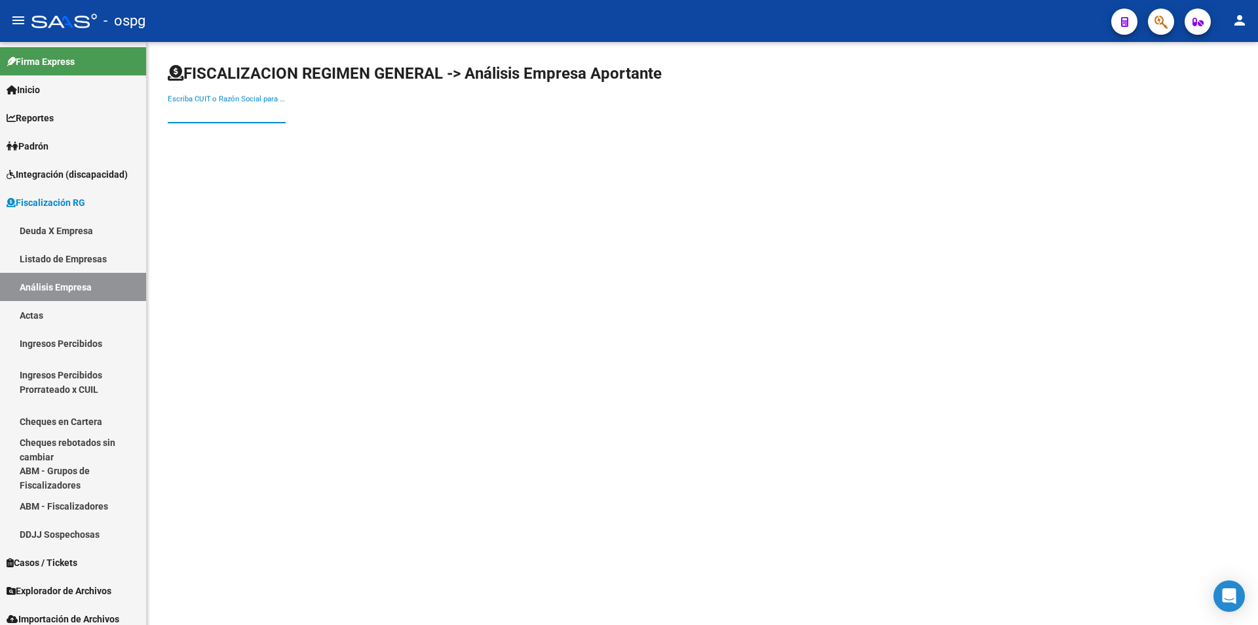
paste
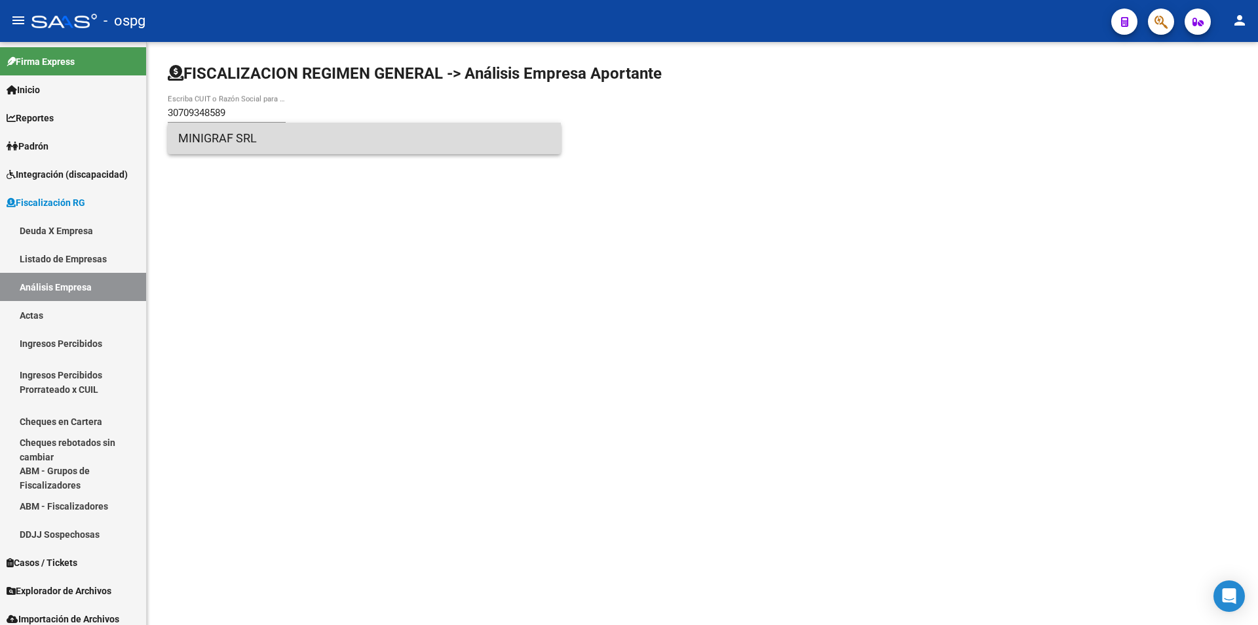
click at [262, 138] on span "MINIGRAF SRL" at bounding box center [364, 138] width 372 height 31
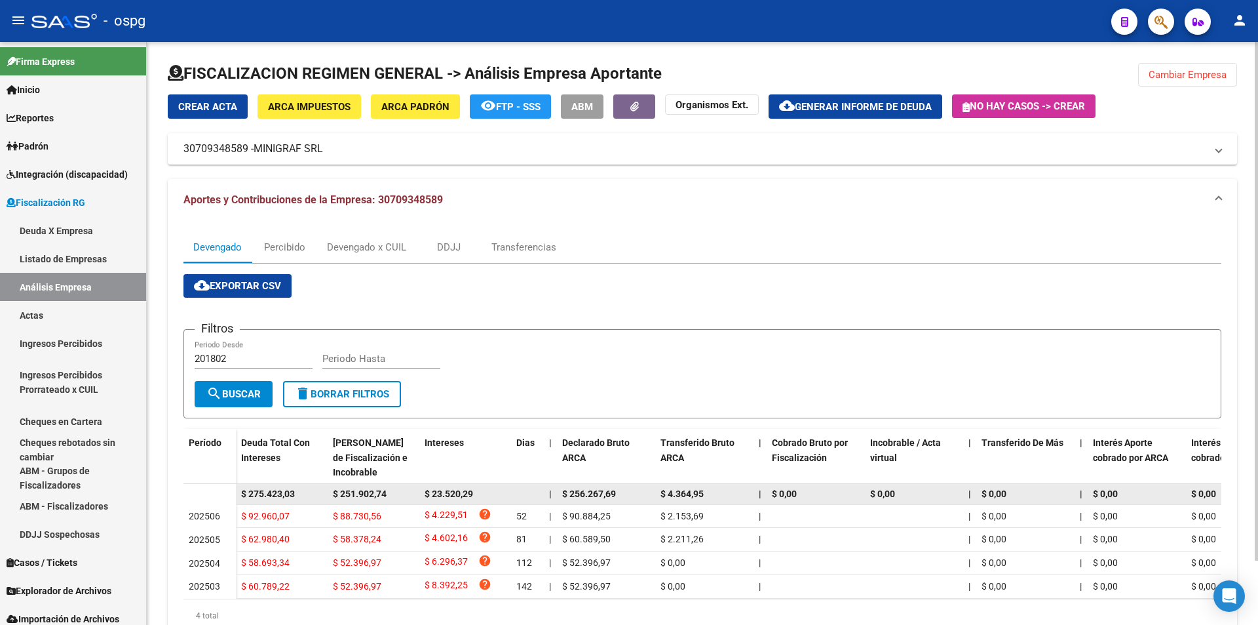
drag, startPoint x: 249, startPoint y: 492, endPoint x: 293, endPoint y: 493, distance: 43.9
click at [293, 493] on span "$ 275.423,03" at bounding box center [268, 493] width 54 height 10
click at [299, 492] on div "$ 275.423,03" at bounding box center [281, 493] width 81 height 15
click at [292, 493] on div "$ 275.423,03" at bounding box center [281, 493] width 81 height 15
drag, startPoint x: 246, startPoint y: 489, endPoint x: 301, endPoint y: 487, distance: 54.4
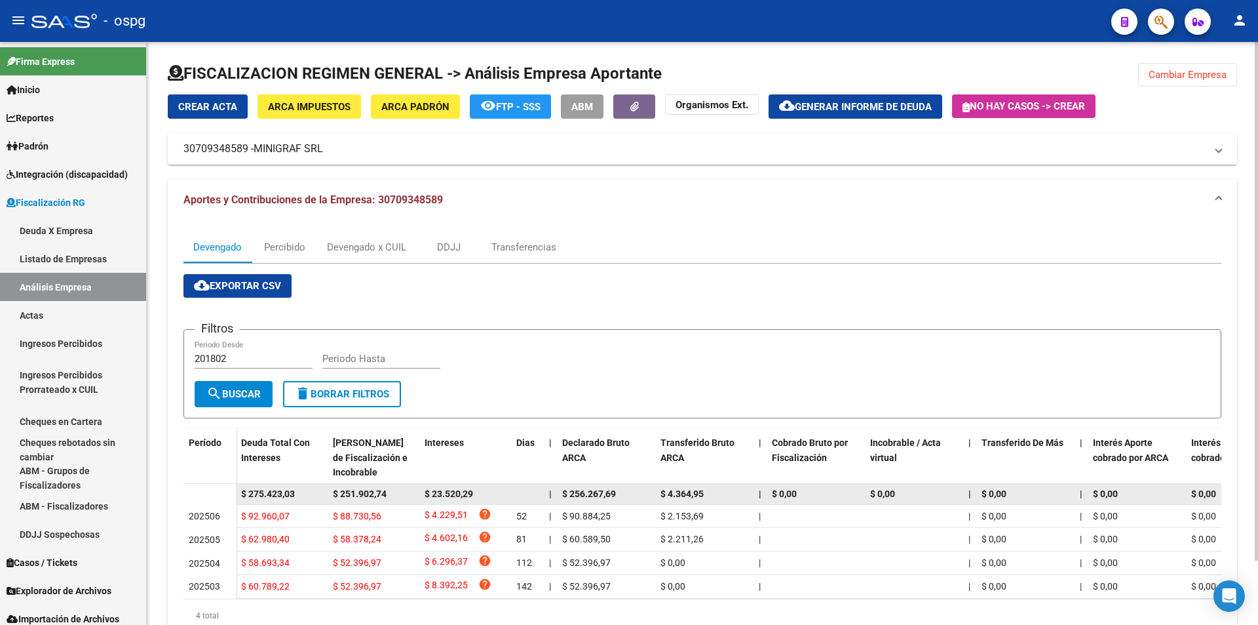
click at [301, 487] on div "$ 275.423,03" at bounding box center [281, 493] width 81 height 15
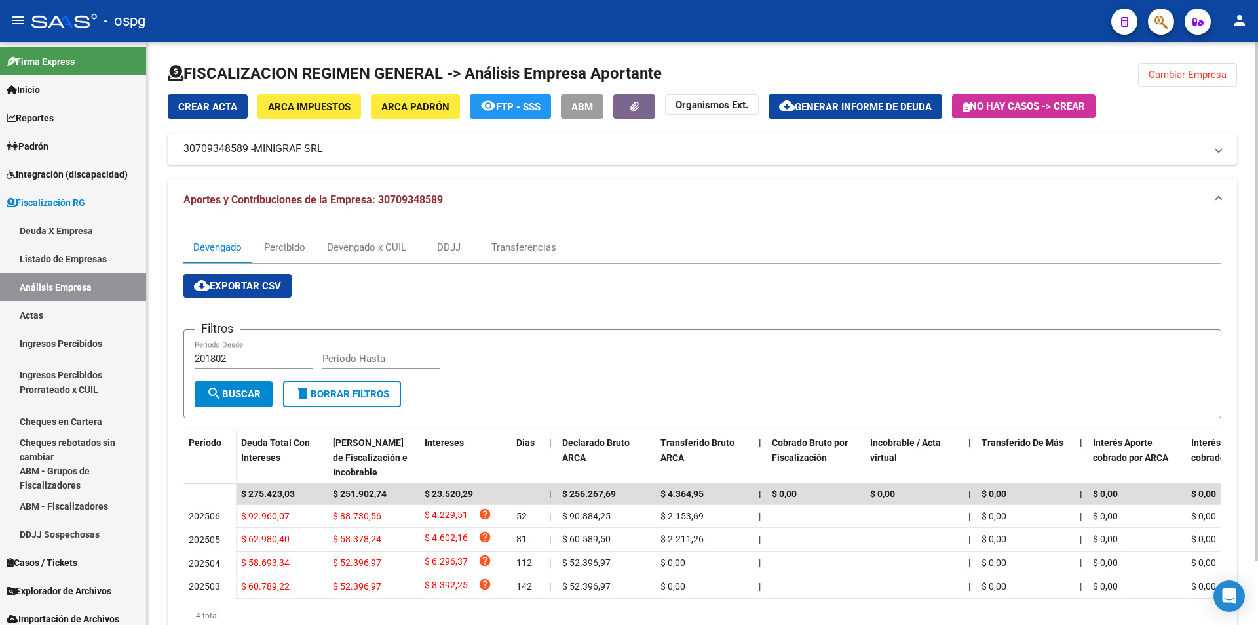
click at [1186, 69] on span "Cambiar Empresa" at bounding box center [1188, 75] width 78 height 12
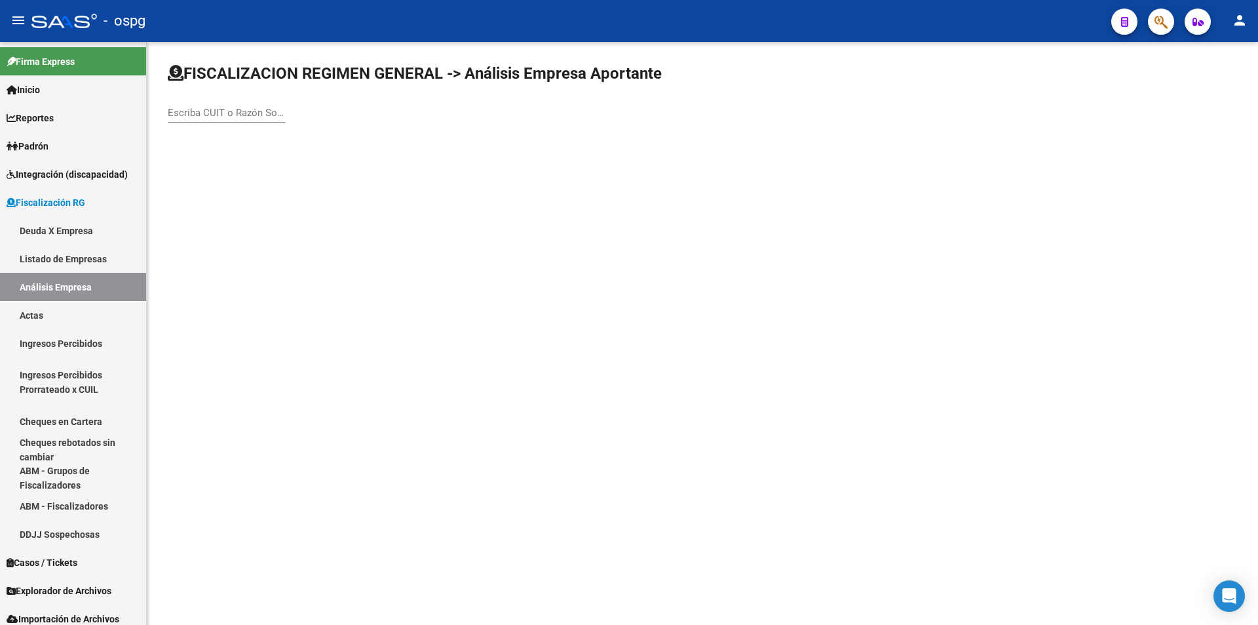
drag, startPoint x: 215, startPoint y: 103, endPoint x: 191, endPoint y: 111, distance: 25.5
click at [191, 111] on input "Escriba CUIT o Razón Social para buscar" at bounding box center [227, 113] width 118 height 12
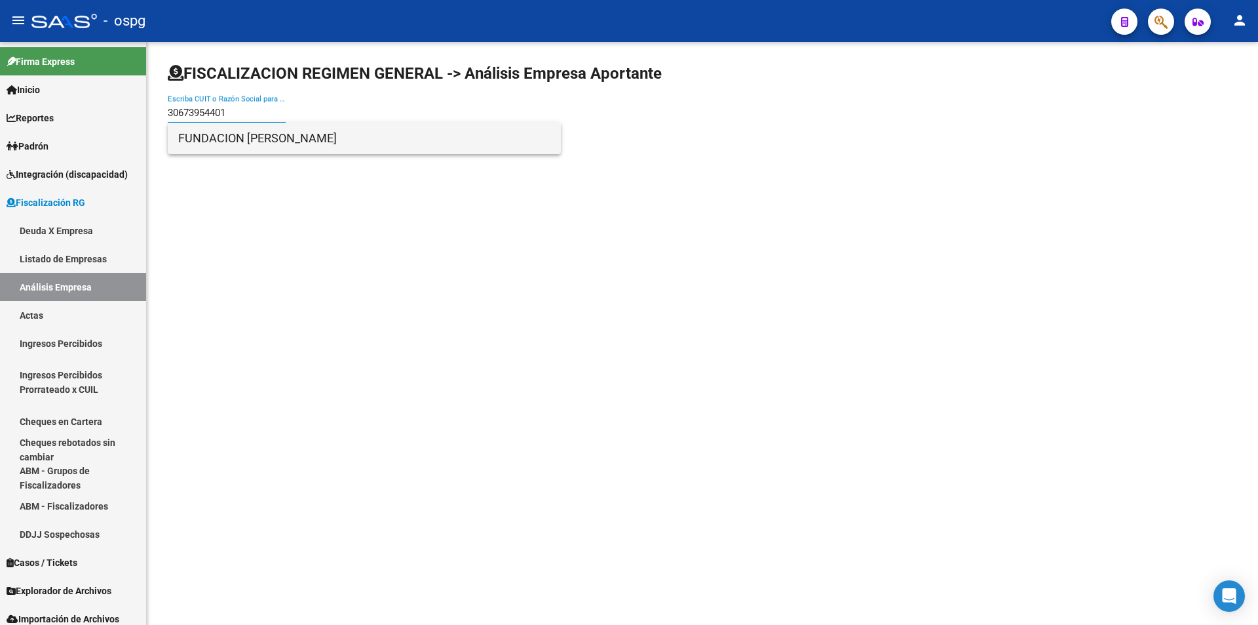
click at [273, 143] on span "FUNDACION [PERSON_NAME]" at bounding box center [364, 138] width 372 height 31
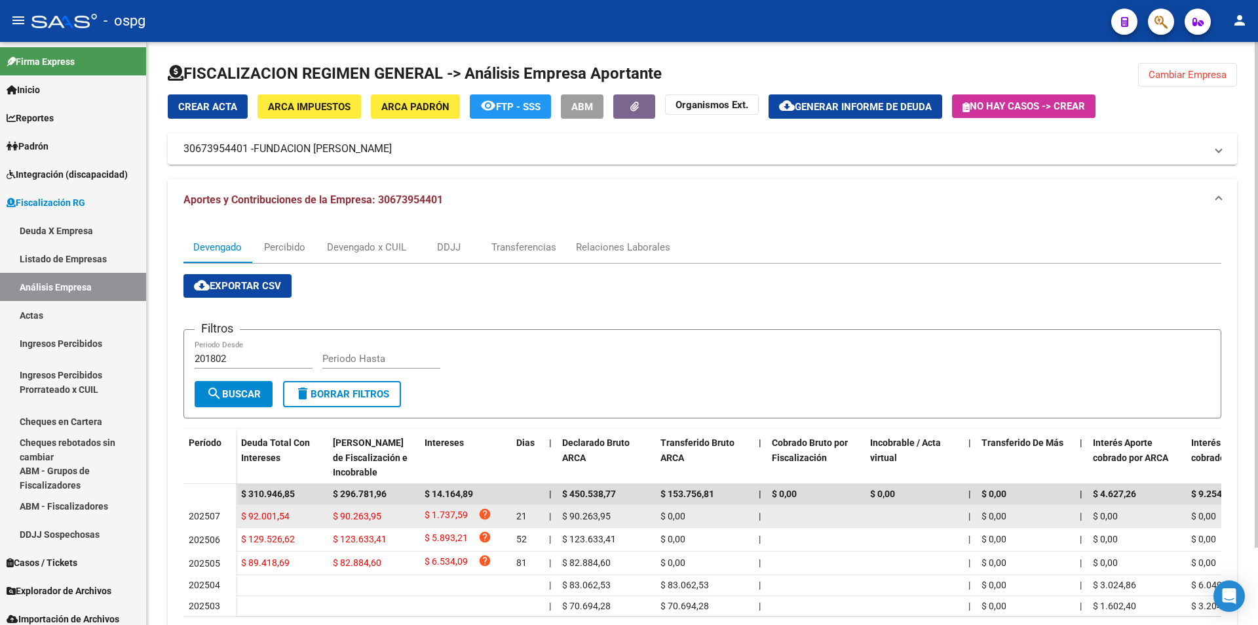
click at [304, 516] on div "$ 92.001,54" at bounding box center [281, 516] width 81 height 15
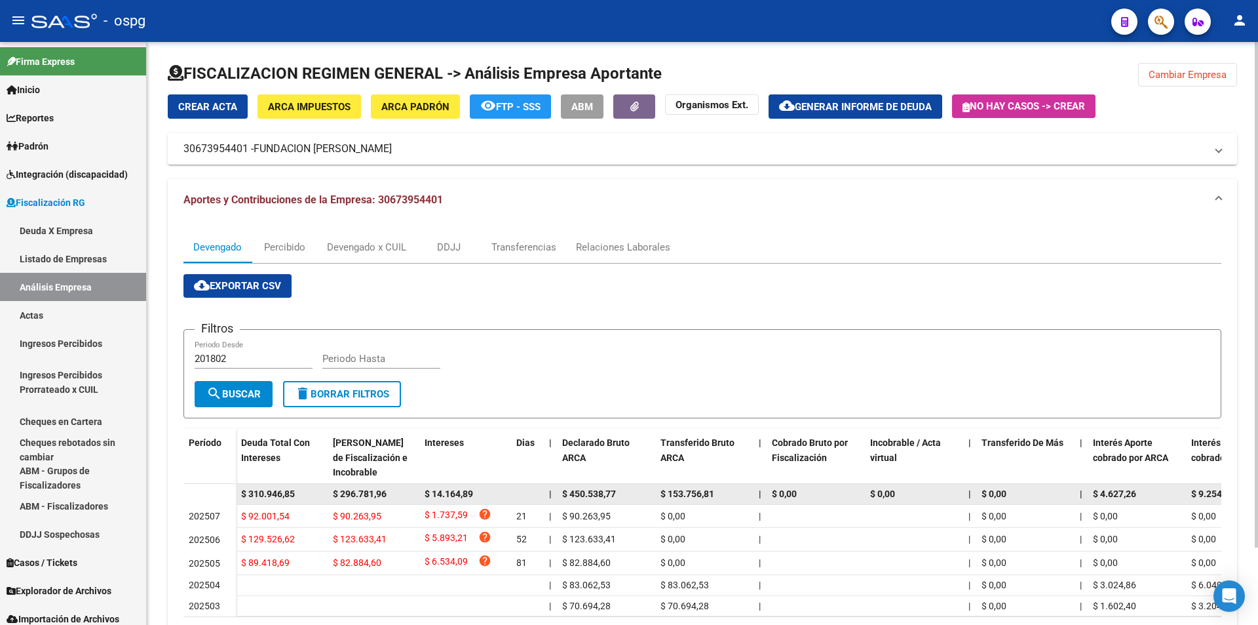
drag, startPoint x: 247, startPoint y: 494, endPoint x: 298, endPoint y: 491, distance: 50.6
click at [298, 491] on div "$ 310.946,85" at bounding box center [281, 493] width 81 height 15
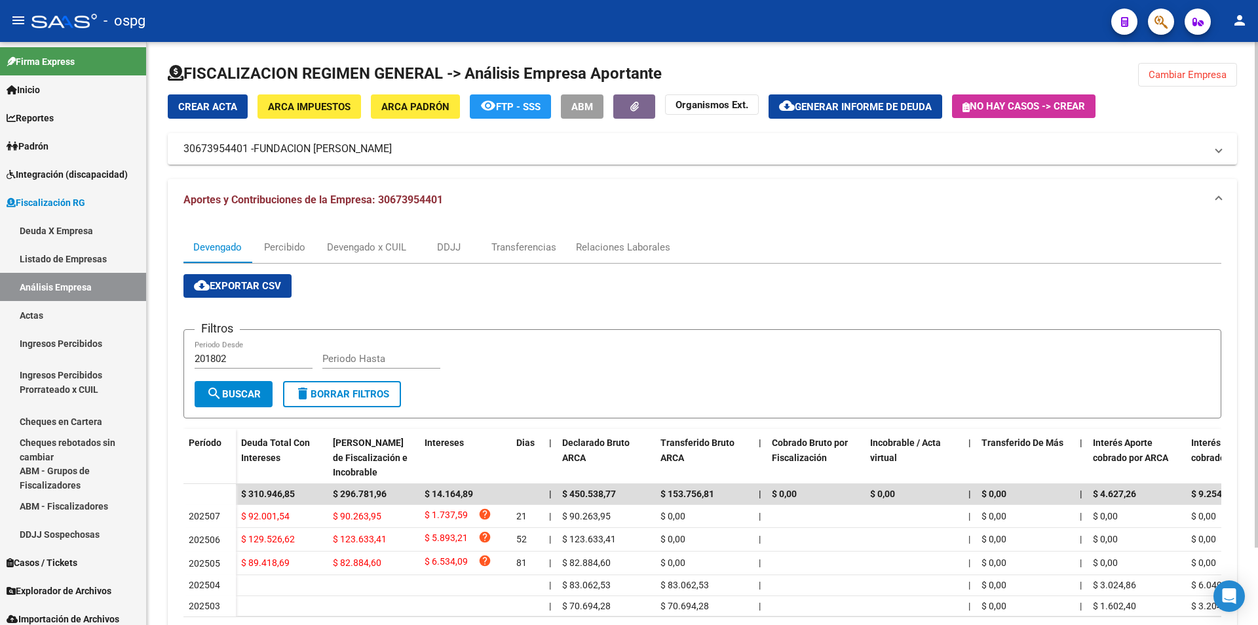
click at [1214, 79] on span "Cambiar Empresa" at bounding box center [1188, 75] width 78 height 12
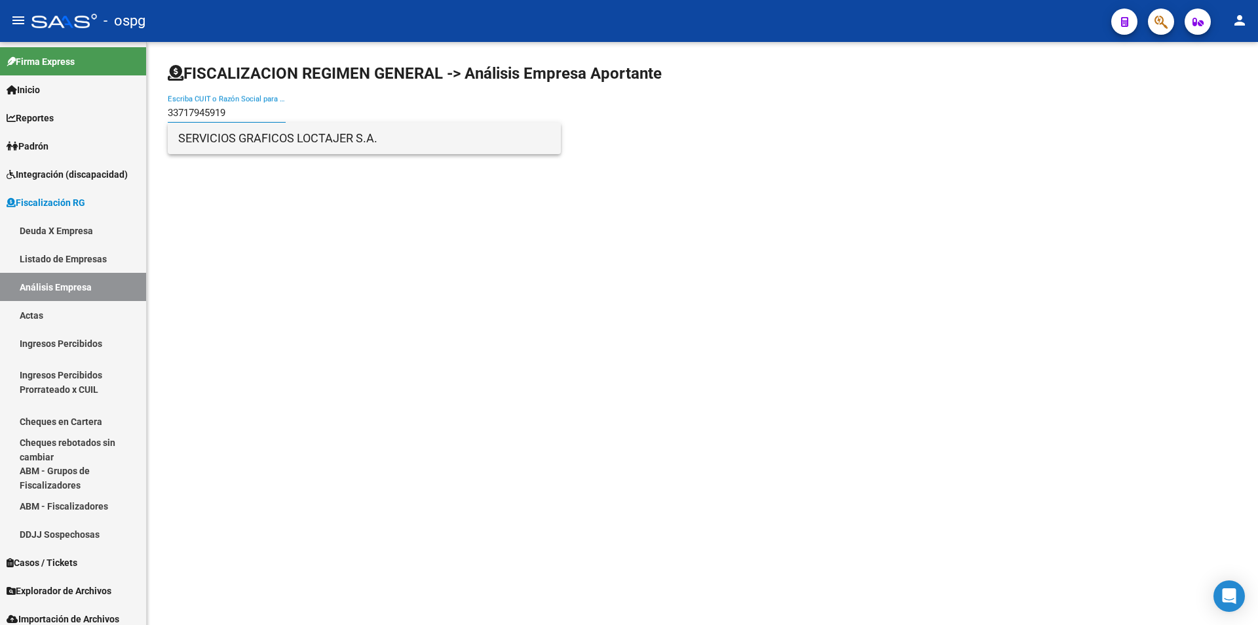
click at [259, 146] on span "SERVICIOS GRAFICOS LOCTAJER S.A." at bounding box center [364, 138] width 372 height 31
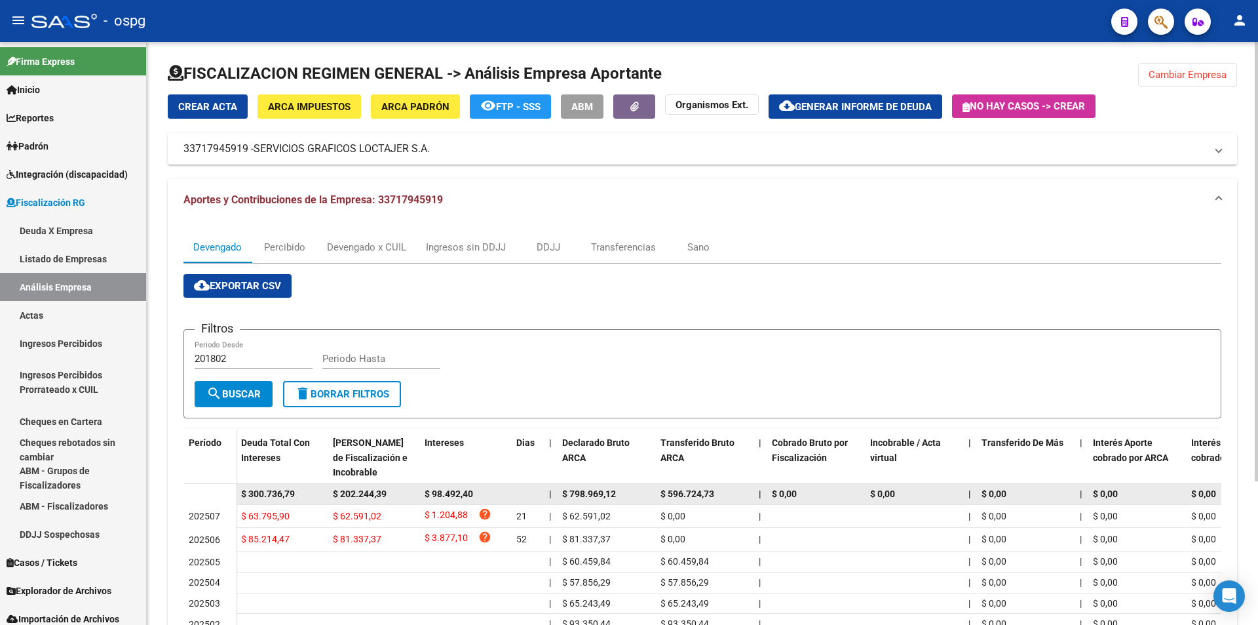
drag, startPoint x: 251, startPoint y: 495, endPoint x: 284, endPoint y: 495, distance: 32.8
click at [295, 493] on span "$ 300.736,79" at bounding box center [268, 493] width 54 height 10
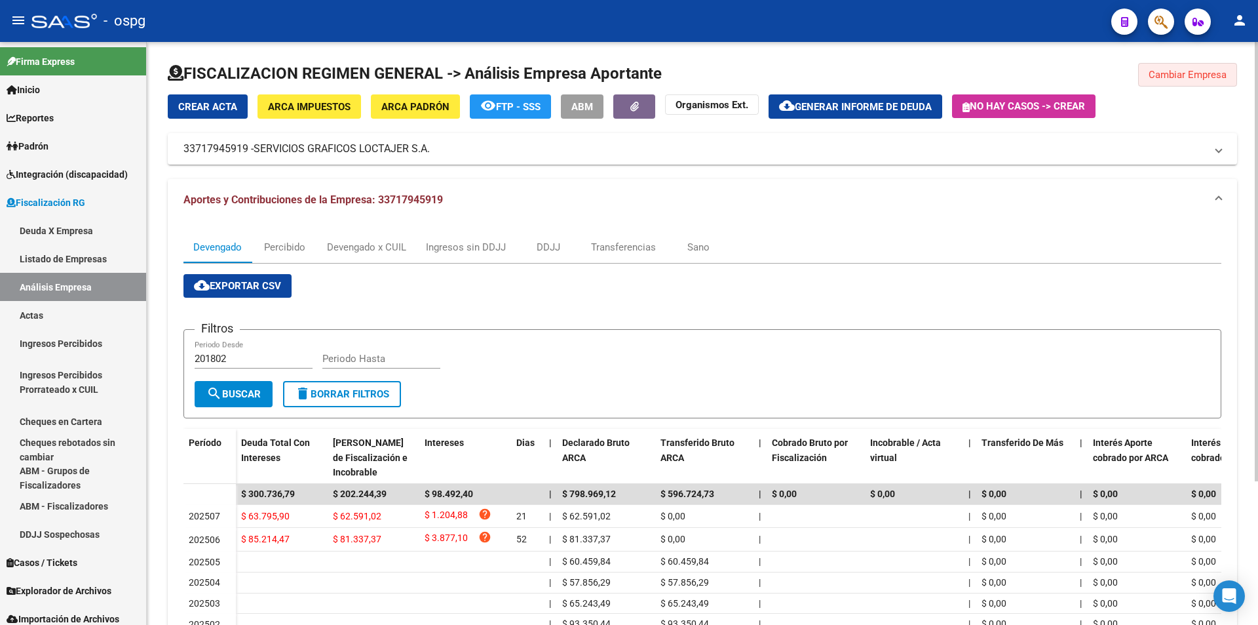
click at [1189, 71] on span "Cambiar Empresa" at bounding box center [1188, 75] width 78 height 12
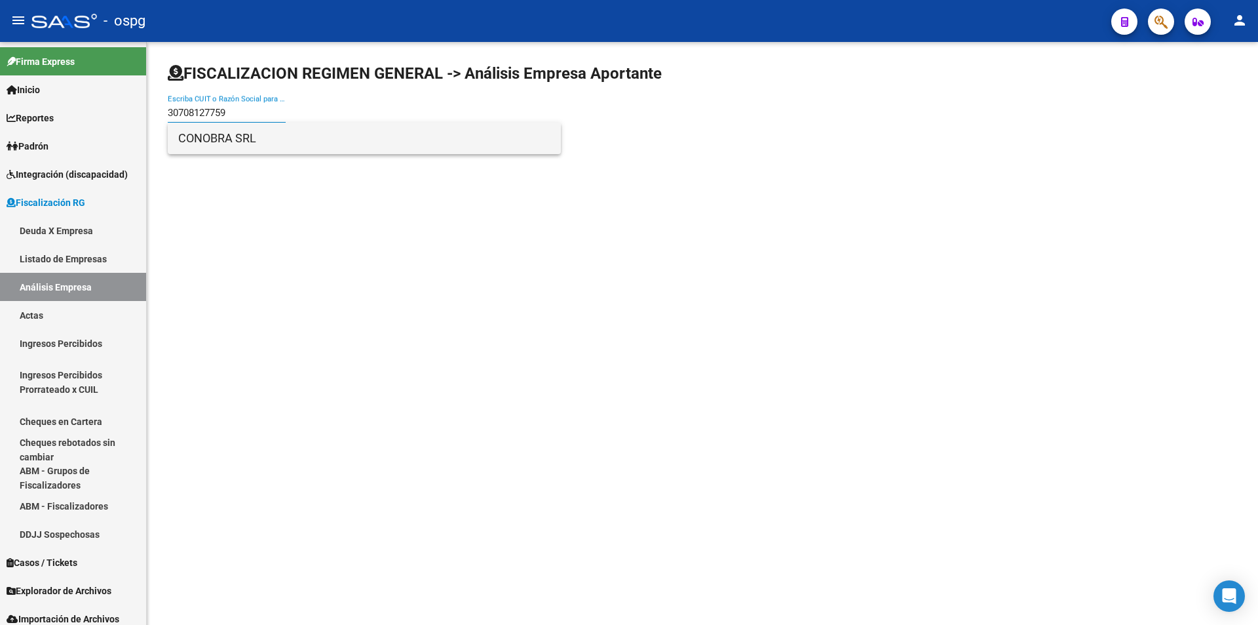
click at [254, 136] on span "CONOBRA SRL" at bounding box center [364, 138] width 372 height 31
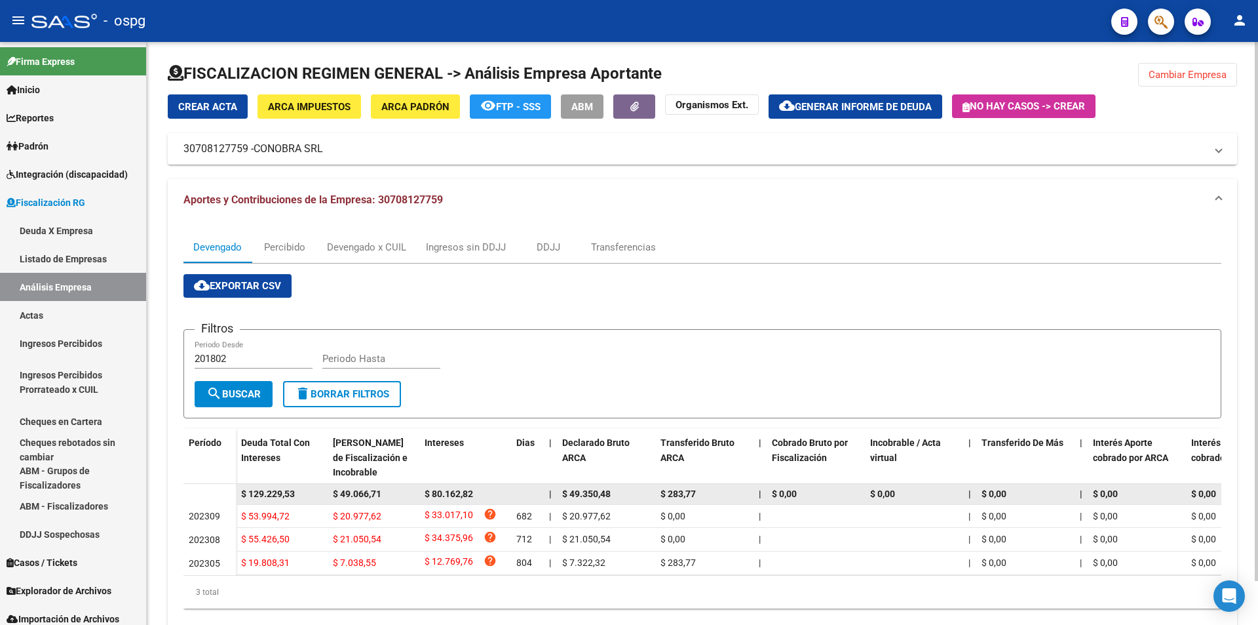
drag, startPoint x: 299, startPoint y: 490, endPoint x: 248, endPoint y: 499, distance: 51.2
click at [248, 499] on div "$ 129.229,53" at bounding box center [281, 493] width 81 height 15
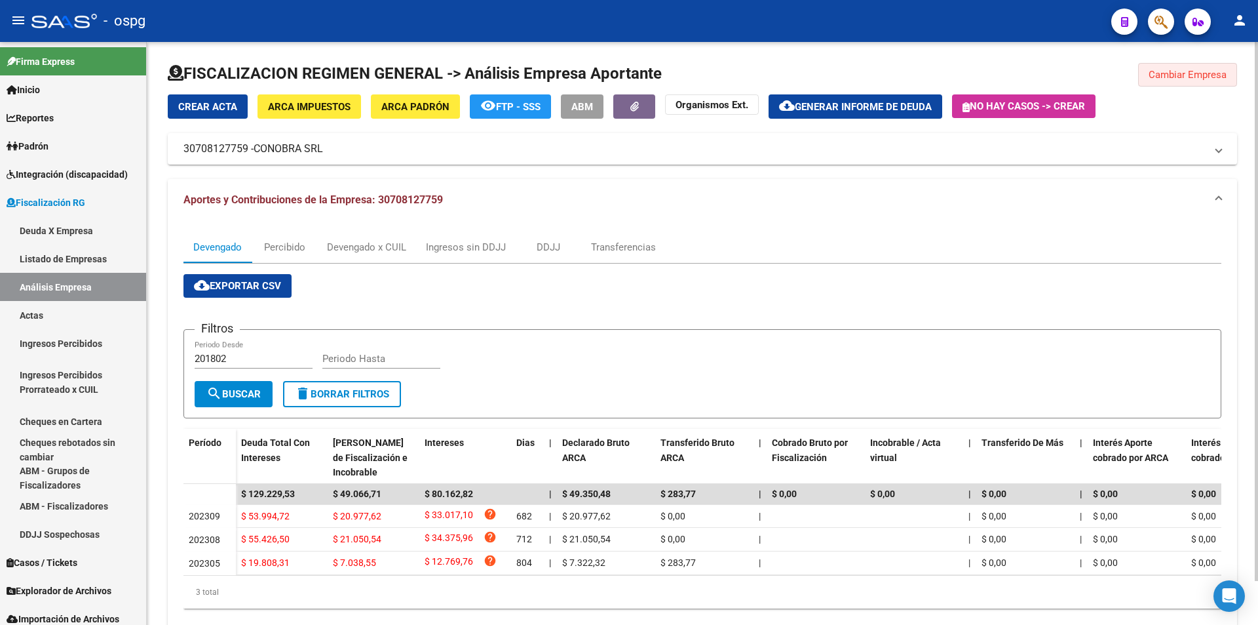
click at [1184, 80] on span "Cambiar Empresa" at bounding box center [1188, 75] width 78 height 12
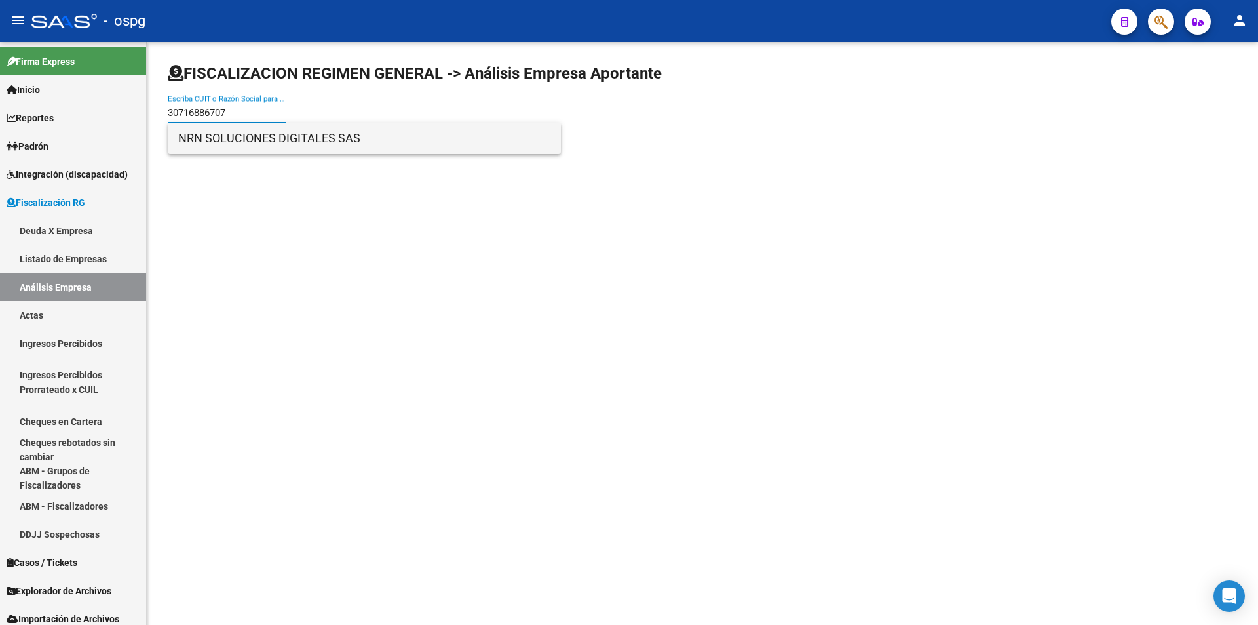
click at [263, 141] on span "NRN SOLUCIONES DIGITALES SAS" at bounding box center [364, 138] width 372 height 31
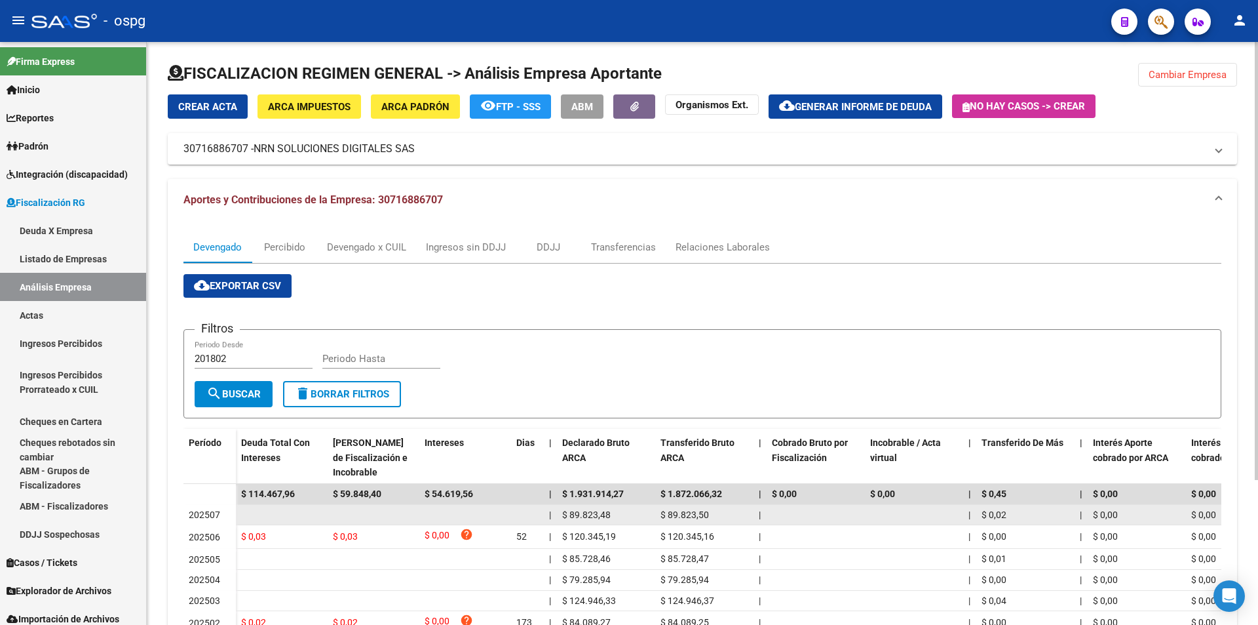
click at [304, 507] on datatable-body-cell at bounding box center [282, 515] width 92 height 20
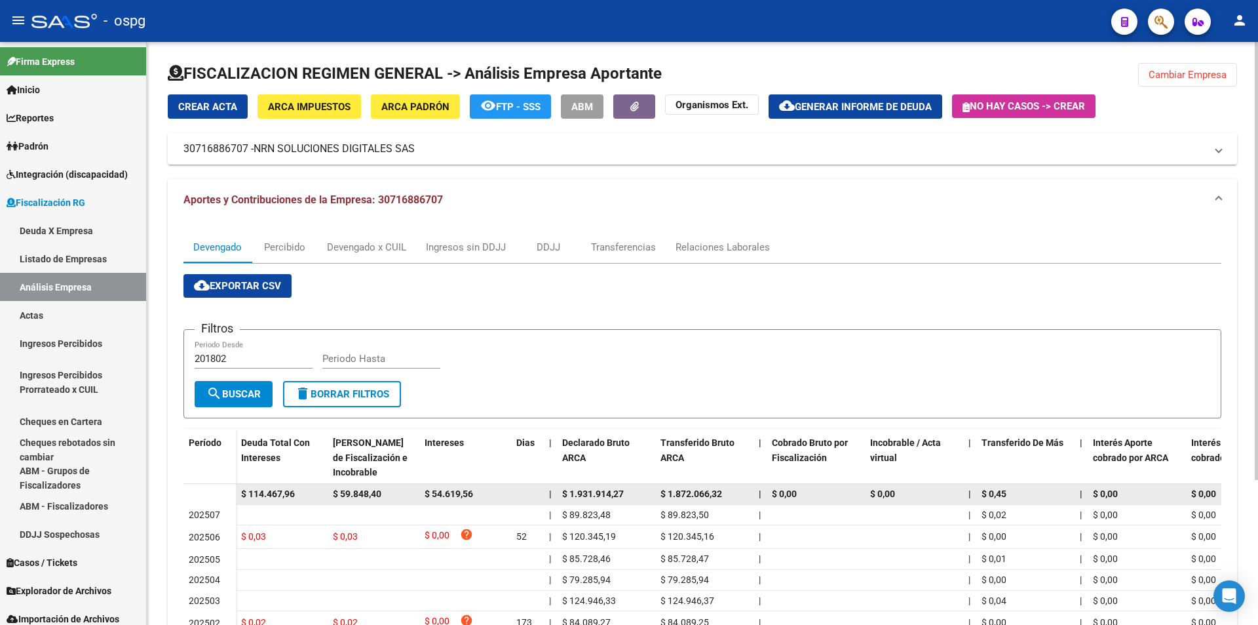
drag, startPoint x: 294, startPoint y: 493, endPoint x: 247, endPoint y: 493, distance: 47.2
click at [247, 493] on span "$ 114.467,96" at bounding box center [268, 493] width 54 height 10
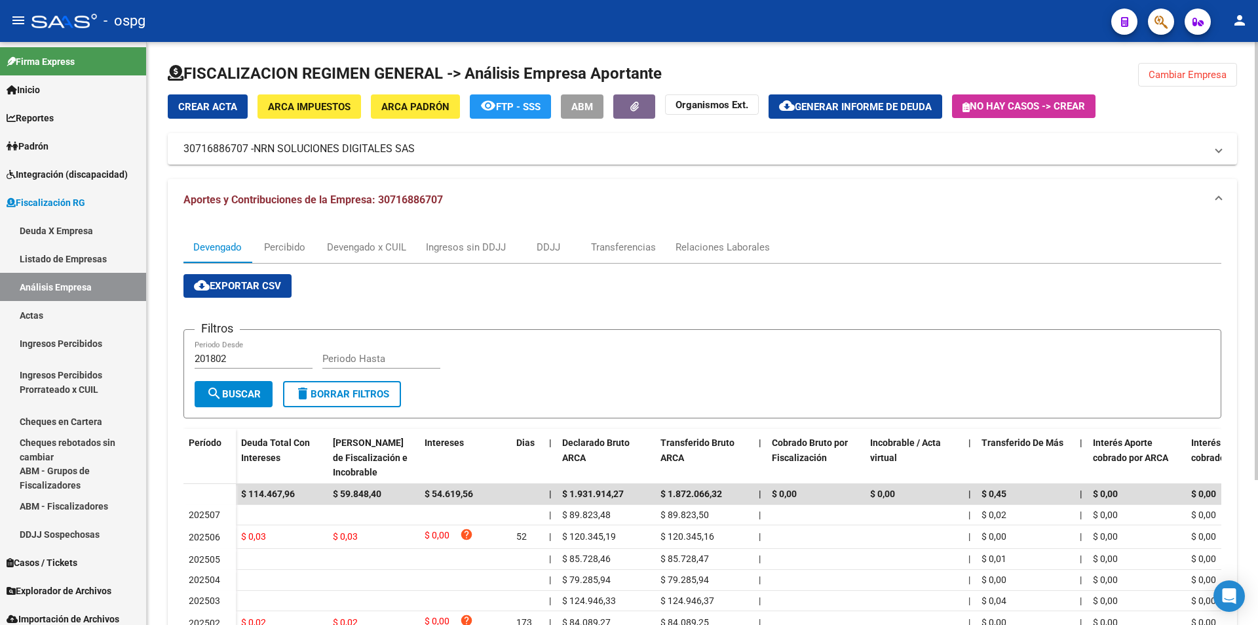
click at [1199, 82] on button "Cambiar Empresa" at bounding box center [1187, 75] width 99 height 24
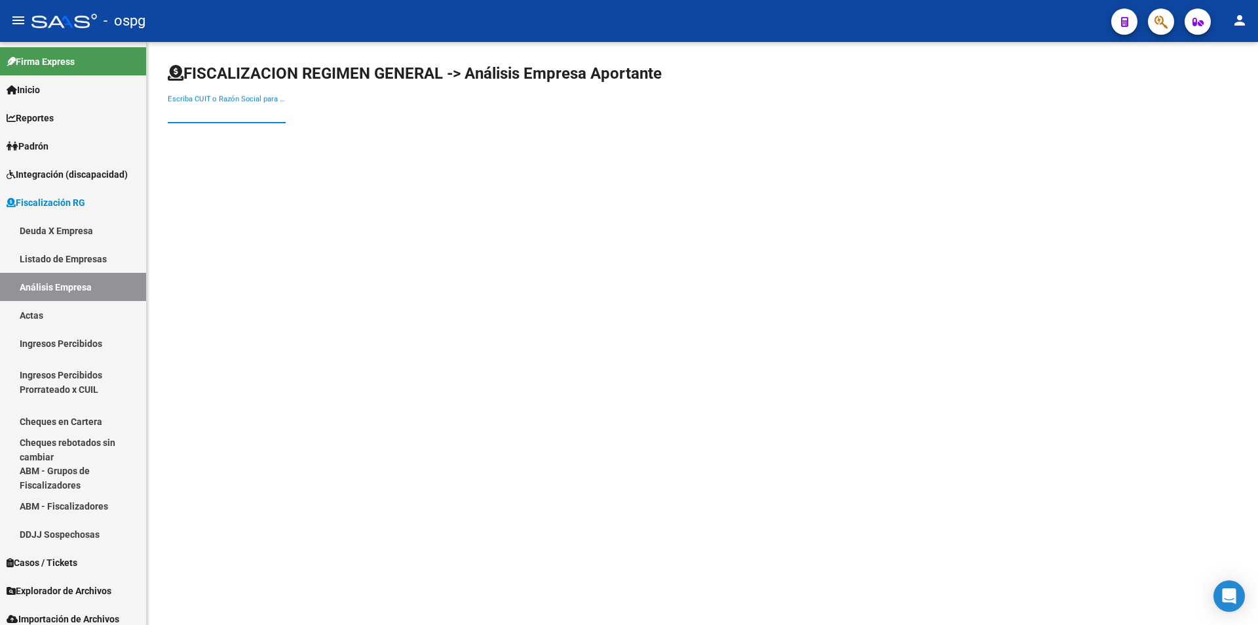
click at [223, 109] on input "Escriba CUIT o Razón Social para buscar" at bounding box center [227, 113] width 118 height 12
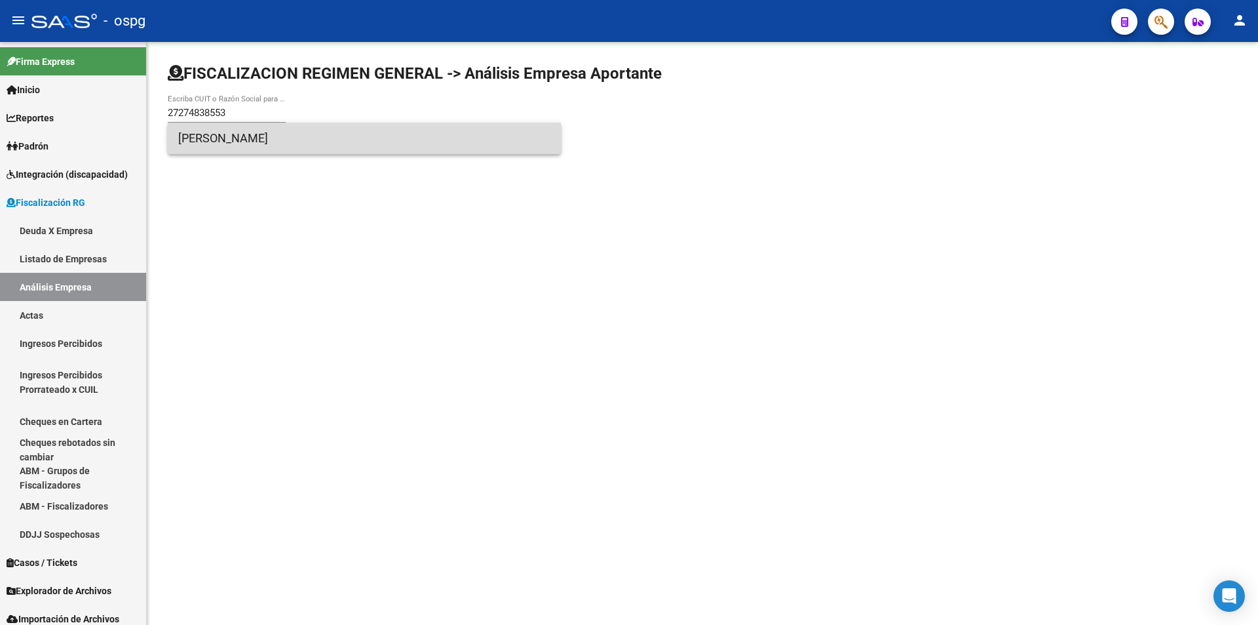
click at [257, 137] on span "[PERSON_NAME]" at bounding box center [364, 138] width 372 height 31
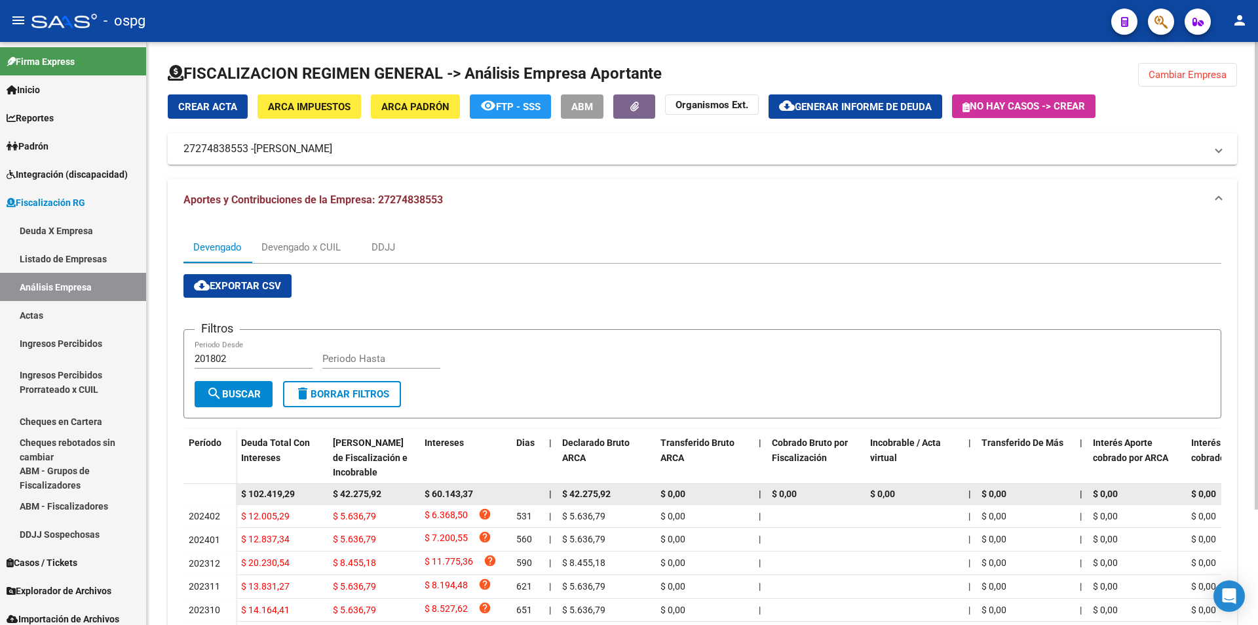
drag, startPoint x: 298, startPoint y: 495, endPoint x: 252, endPoint y: 496, distance: 45.9
click at [248, 496] on div "$ 102.419,29" at bounding box center [281, 493] width 81 height 15
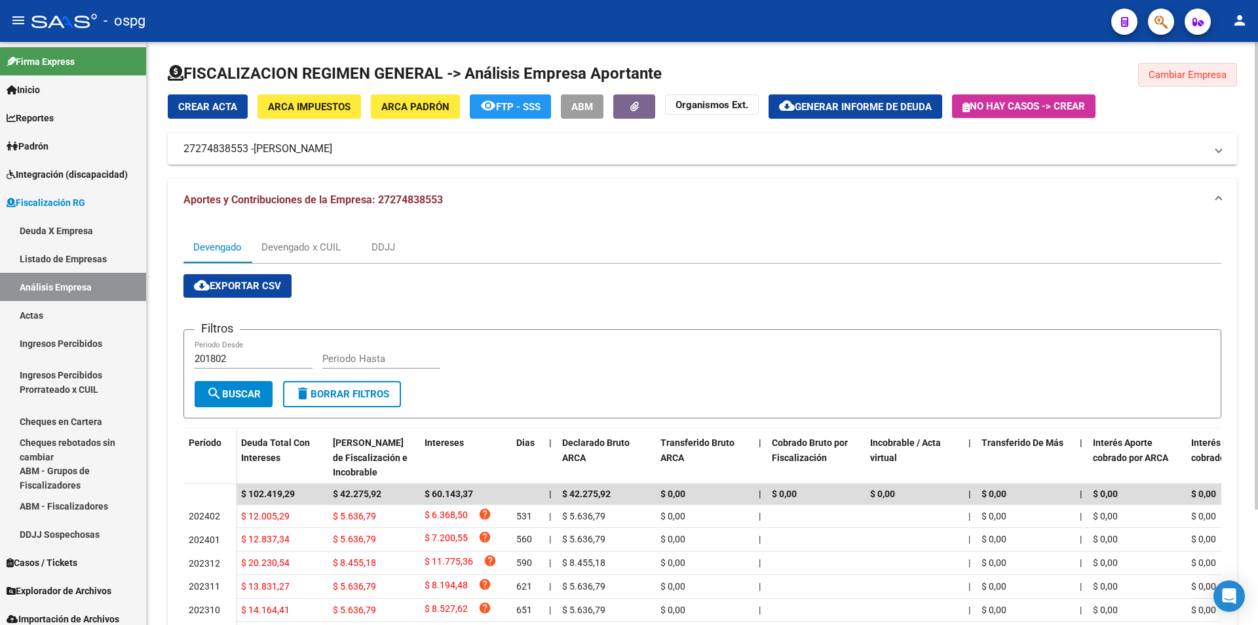
click at [1217, 77] on span "Cambiar Empresa" at bounding box center [1188, 75] width 78 height 12
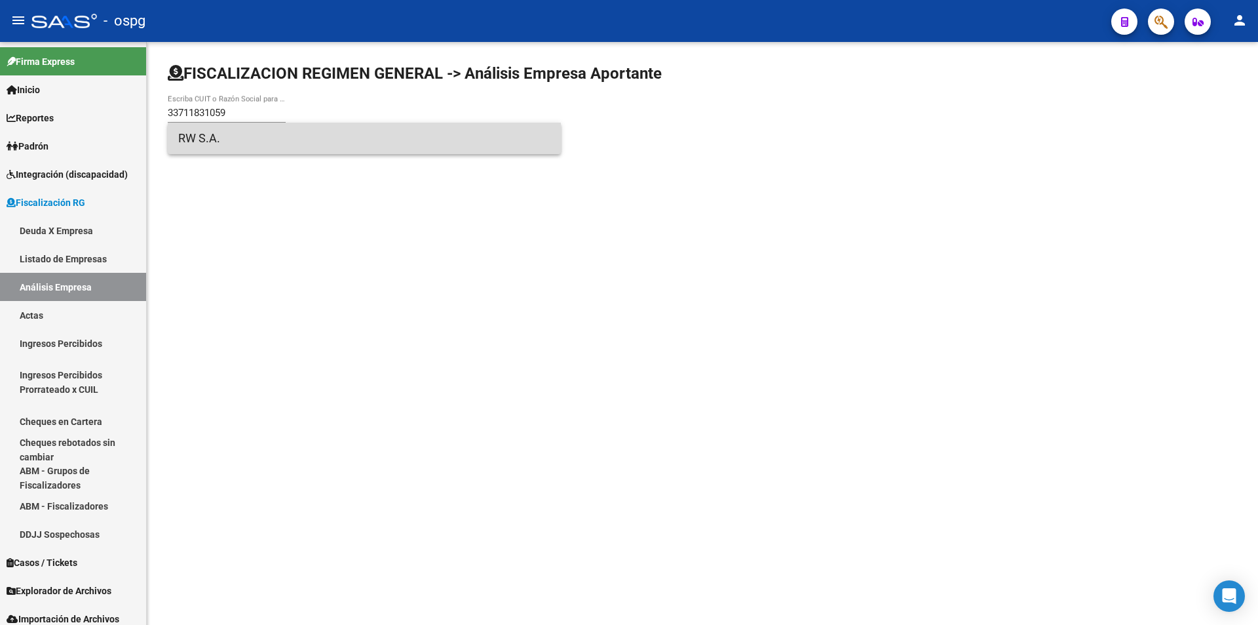
click at [200, 143] on span "RW S.A." at bounding box center [364, 138] width 372 height 31
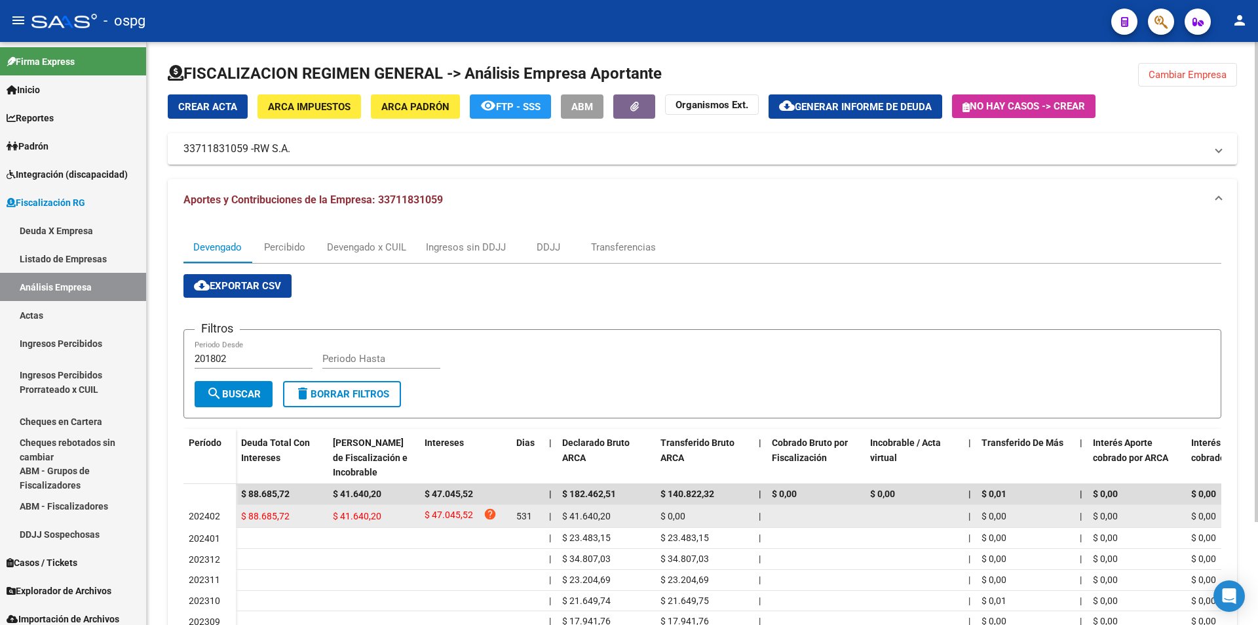
click at [290, 514] on div "$ 88.685,72" at bounding box center [281, 516] width 81 height 15
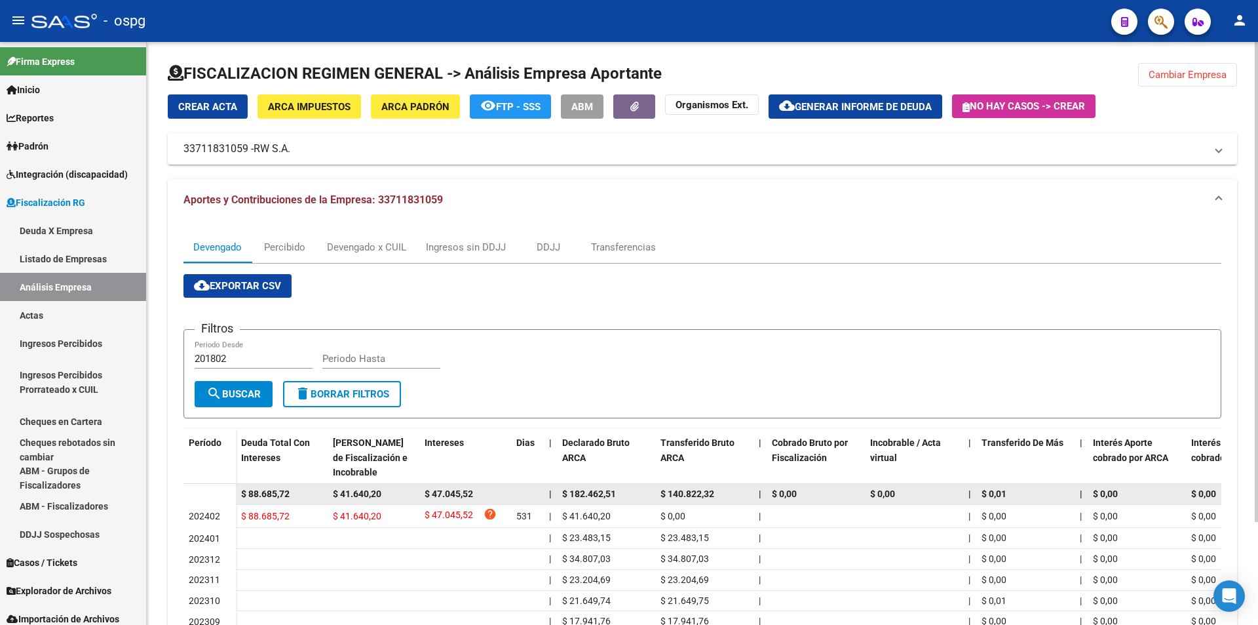
drag, startPoint x: 249, startPoint y: 495, endPoint x: 291, endPoint y: 492, distance: 42.0
click at [291, 492] on div "$ 88.685,72" at bounding box center [281, 493] width 81 height 15
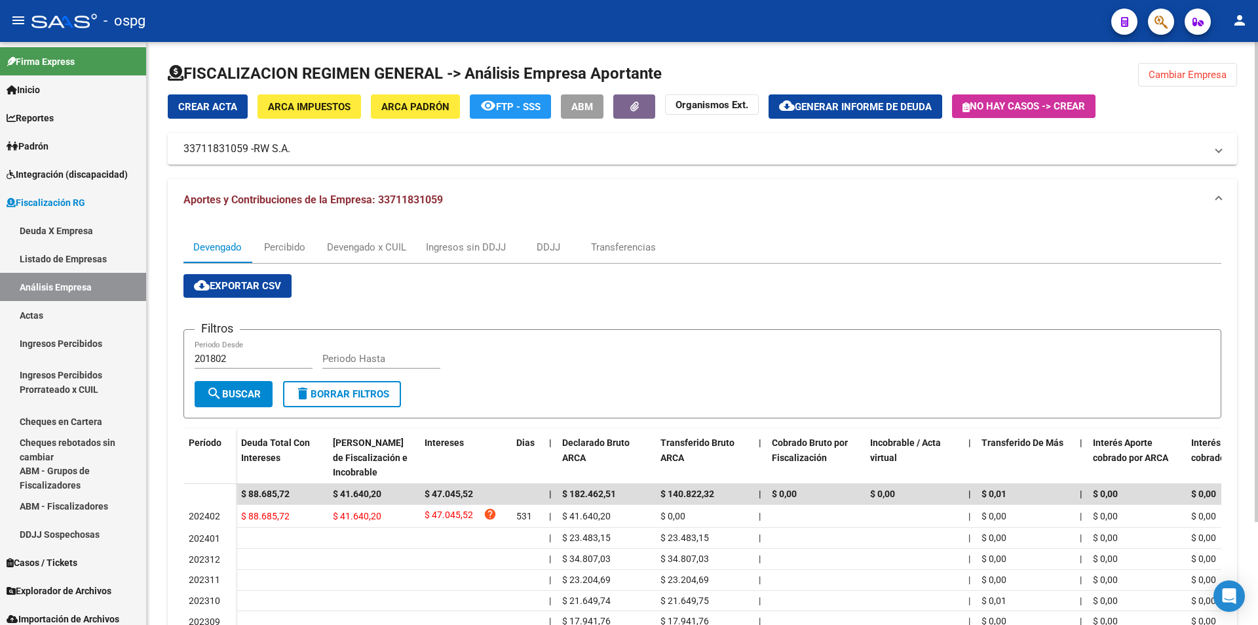
click at [1184, 83] on button "Cambiar Empresa" at bounding box center [1187, 75] width 99 height 24
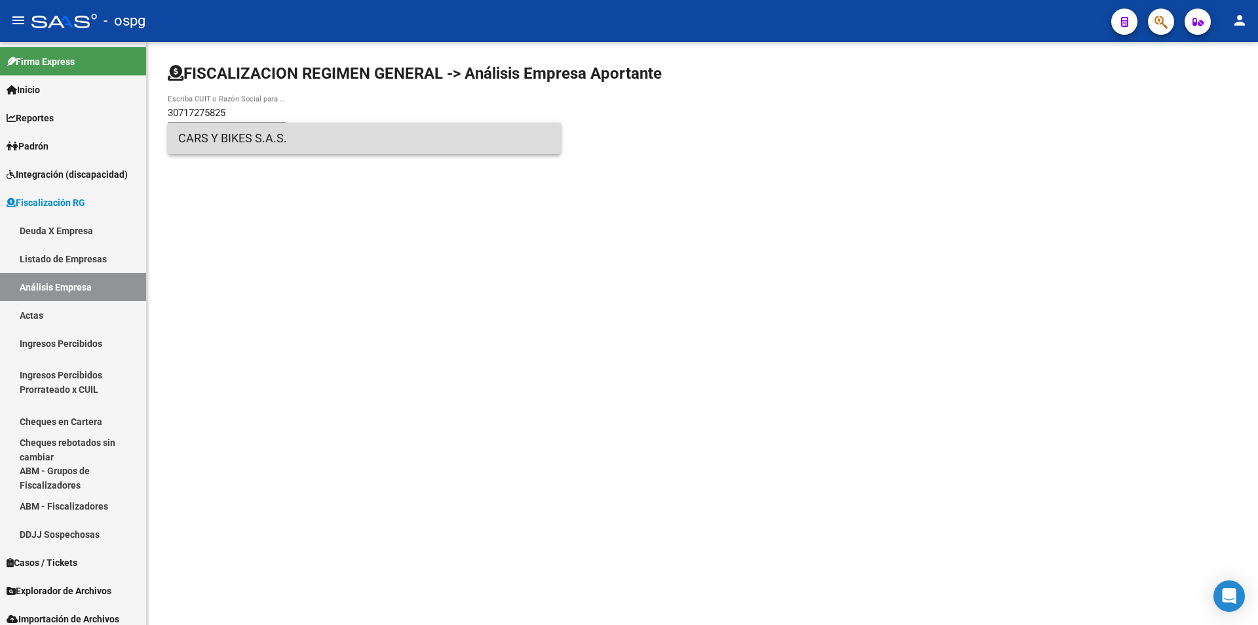
click at [273, 136] on span "CARS Y BIKES S.A.S." at bounding box center [364, 138] width 372 height 31
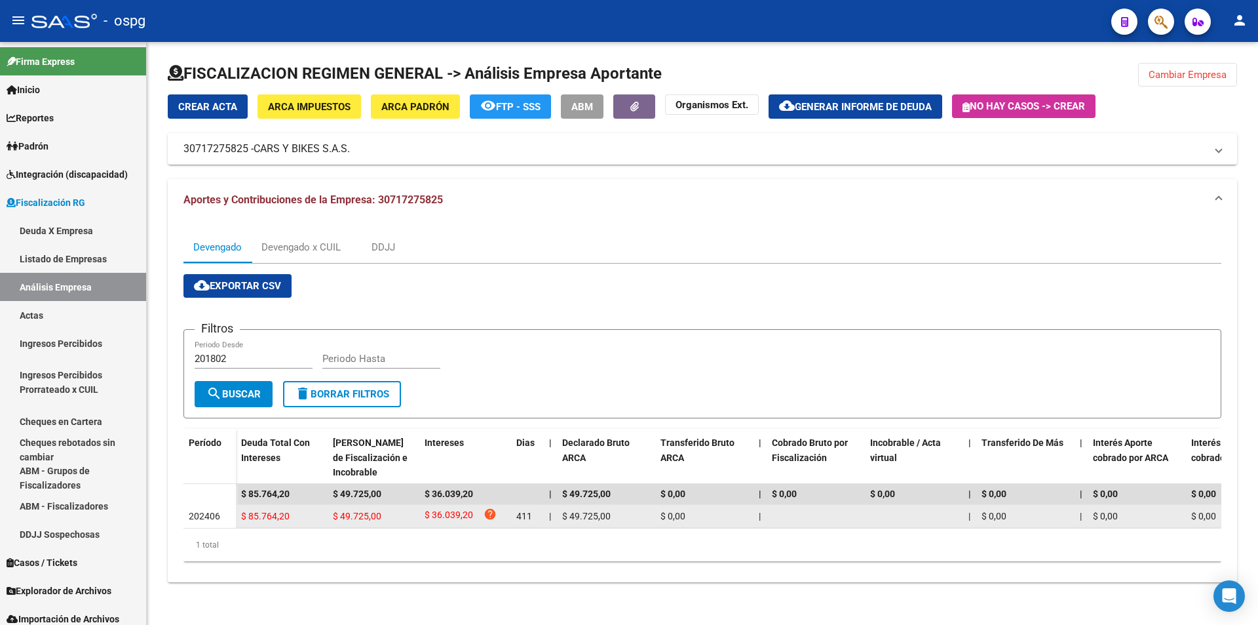
click at [297, 517] on div "$ 85.764,20" at bounding box center [281, 516] width 81 height 15
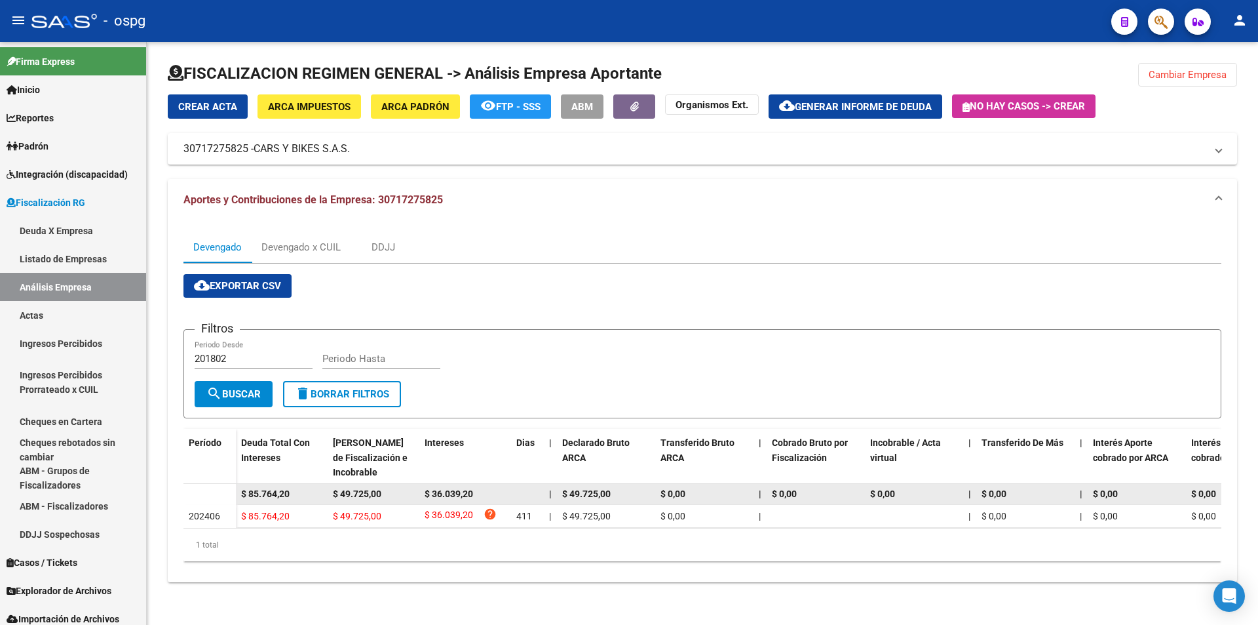
drag, startPoint x: 248, startPoint y: 490, endPoint x: 290, endPoint y: 486, distance: 41.5
click at [290, 486] on div "$ 85.764,20" at bounding box center [281, 493] width 81 height 15
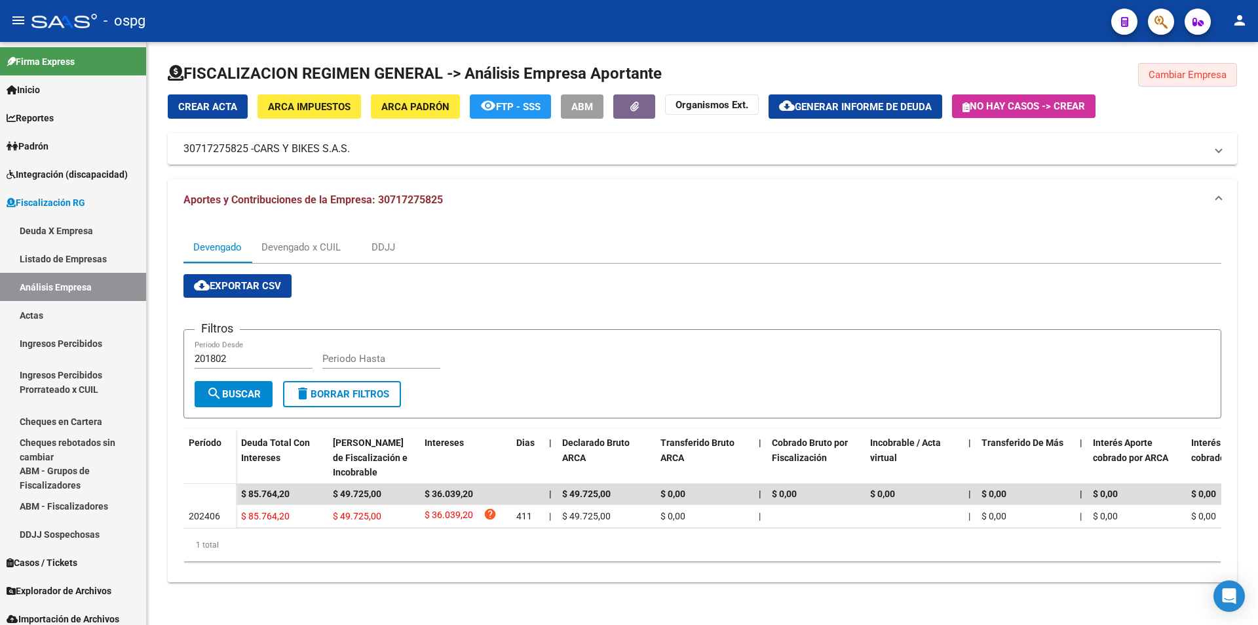
click at [1214, 81] on button "Cambiar Empresa" at bounding box center [1187, 75] width 99 height 24
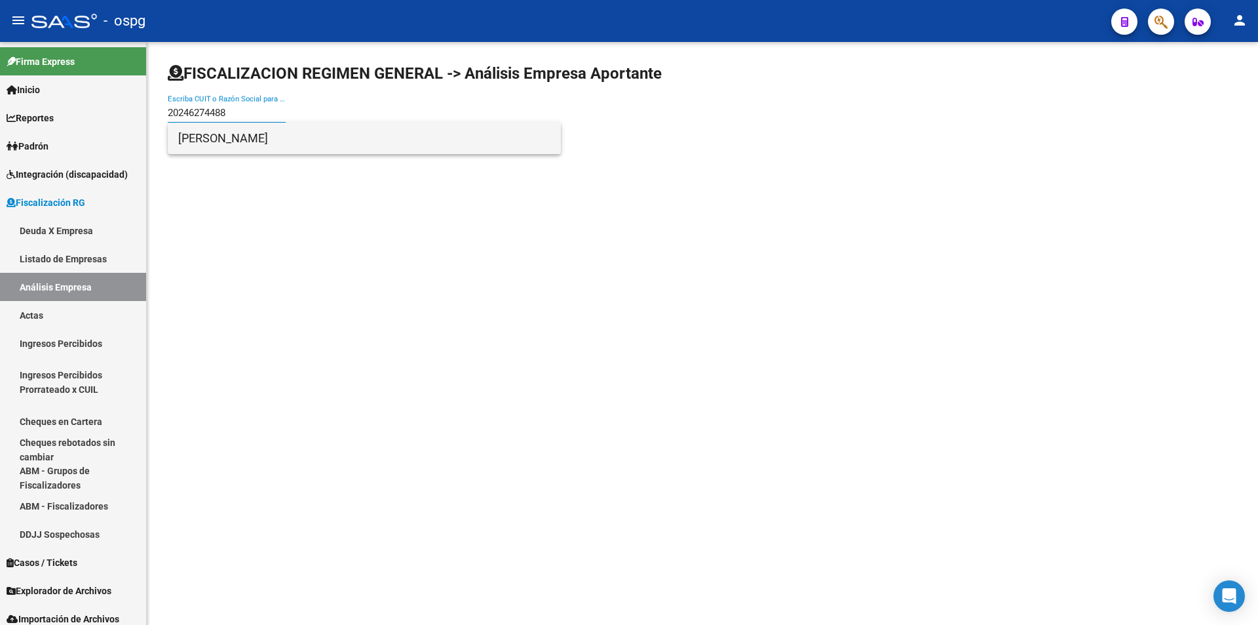
click at [244, 134] on span "[PERSON_NAME]" at bounding box center [364, 138] width 372 height 31
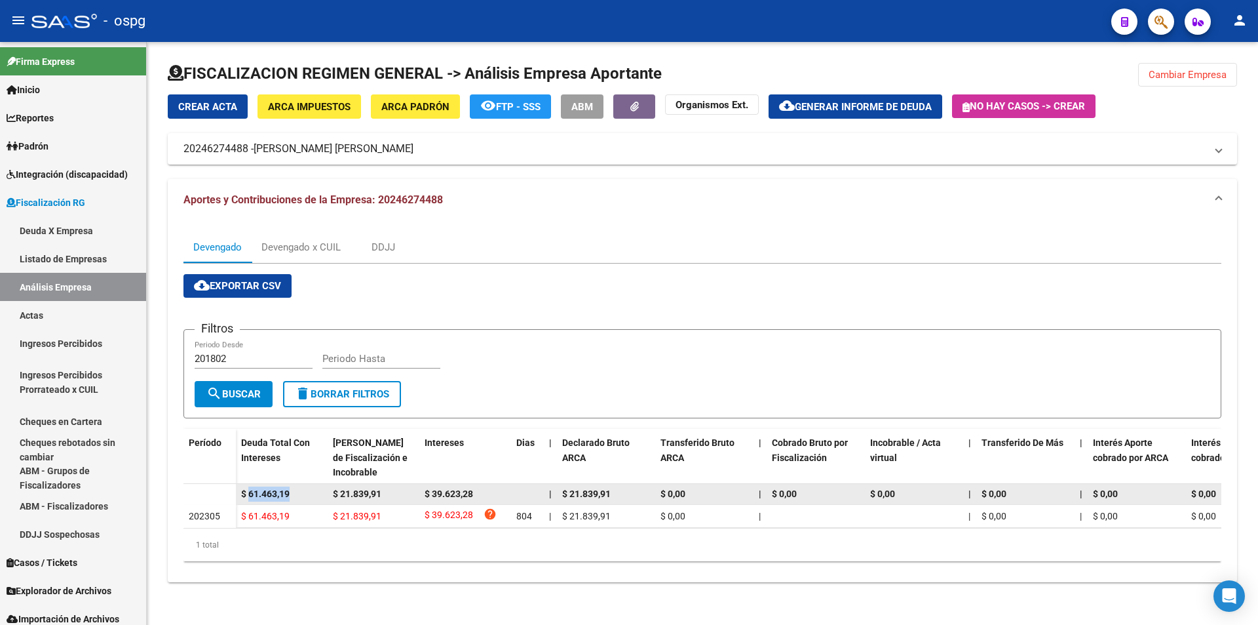
drag, startPoint x: 296, startPoint y: 492, endPoint x: 248, endPoint y: 493, distance: 47.2
click at [248, 493] on div "$ 61.463,19" at bounding box center [281, 493] width 81 height 15
copy span "61.463,19"
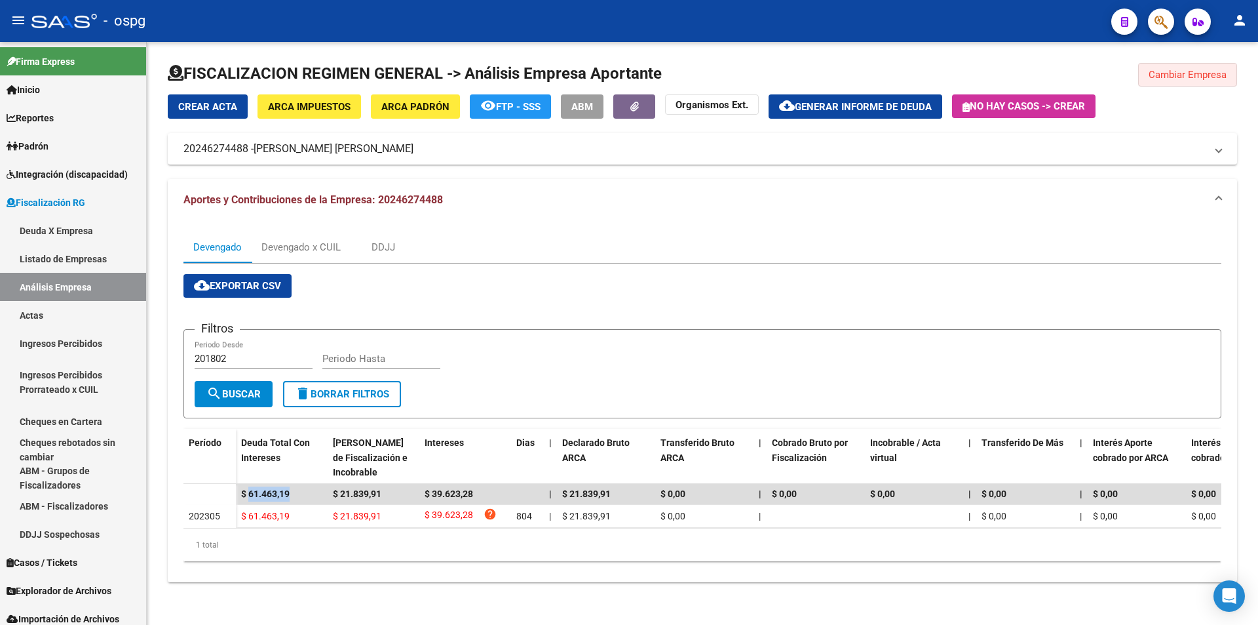
click at [1224, 71] on span "Cambiar Empresa" at bounding box center [1188, 75] width 78 height 12
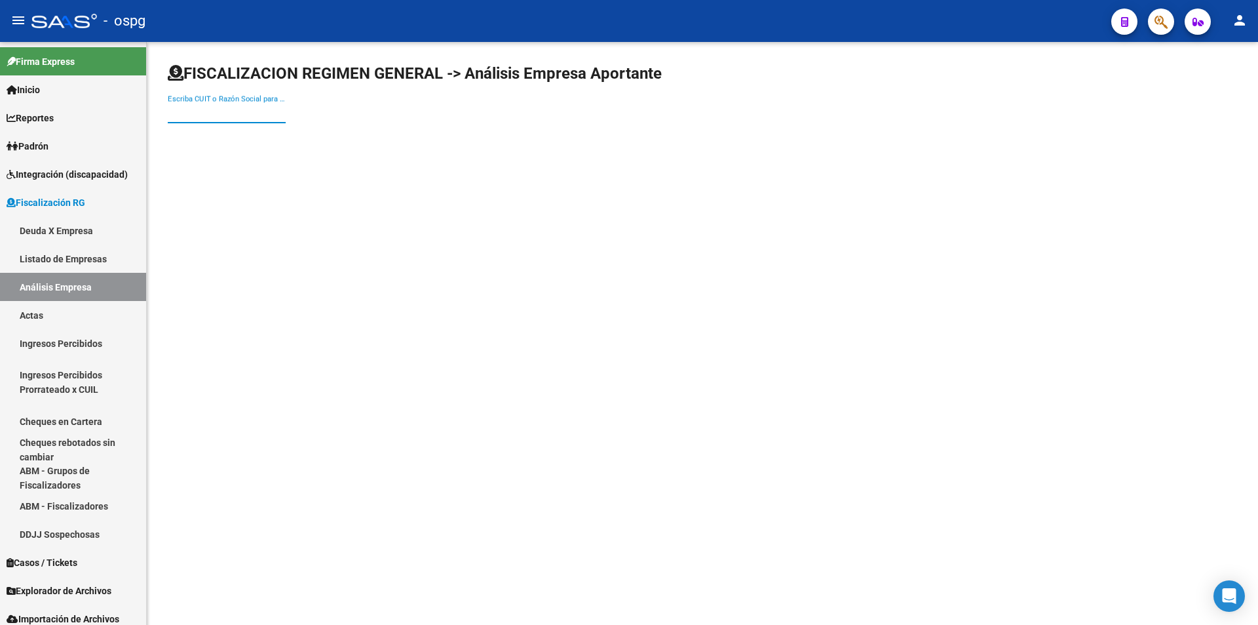
click at [198, 110] on input "Escriba CUIT o Razón Social para buscar" at bounding box center [227, 113] width 118 height 12
paste input "30707136975"
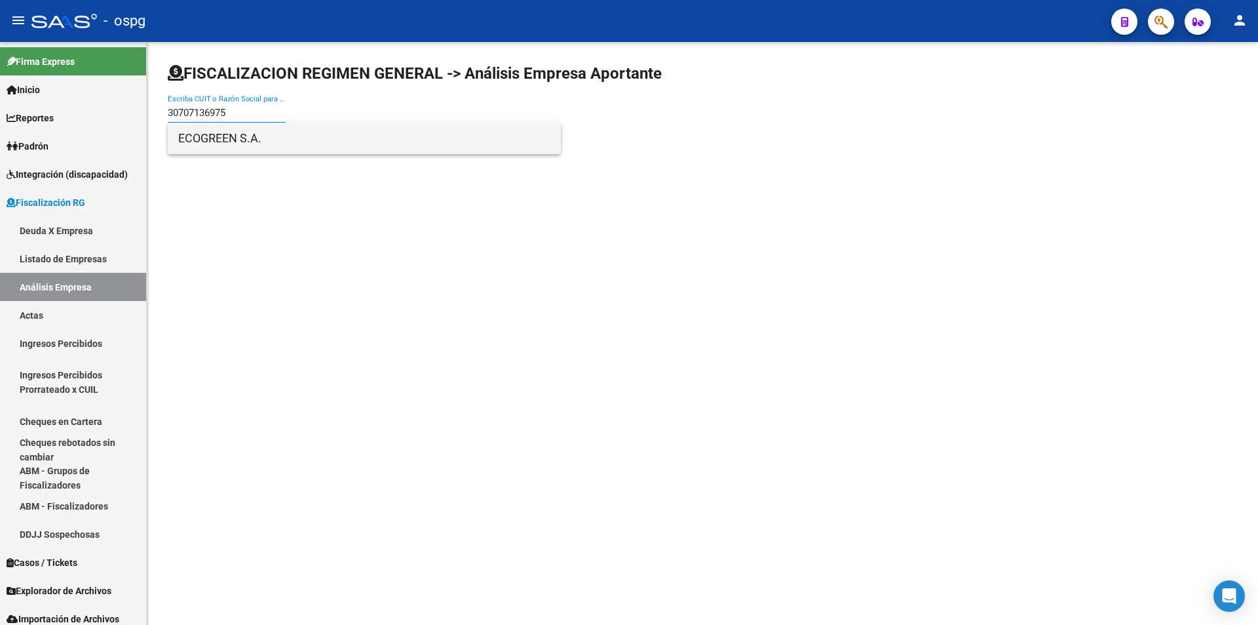
type input "30707136975"
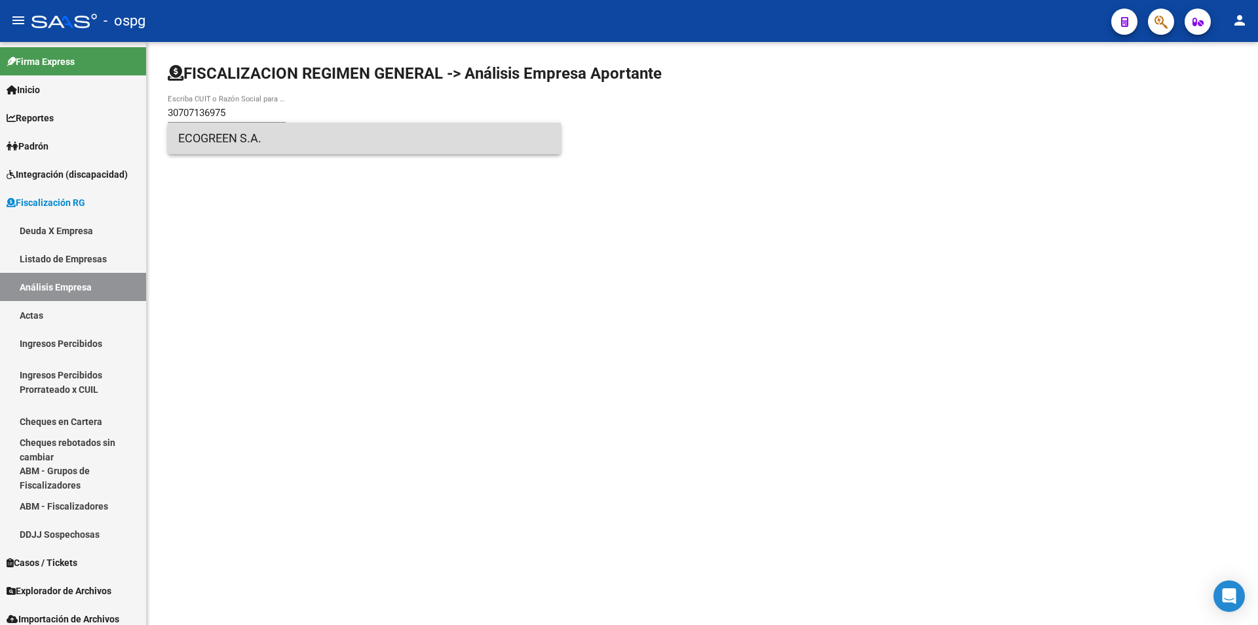
click at [230, 134] on span "ECOGREEN S.A." at bounding box center [364, 138] width 372 height 31
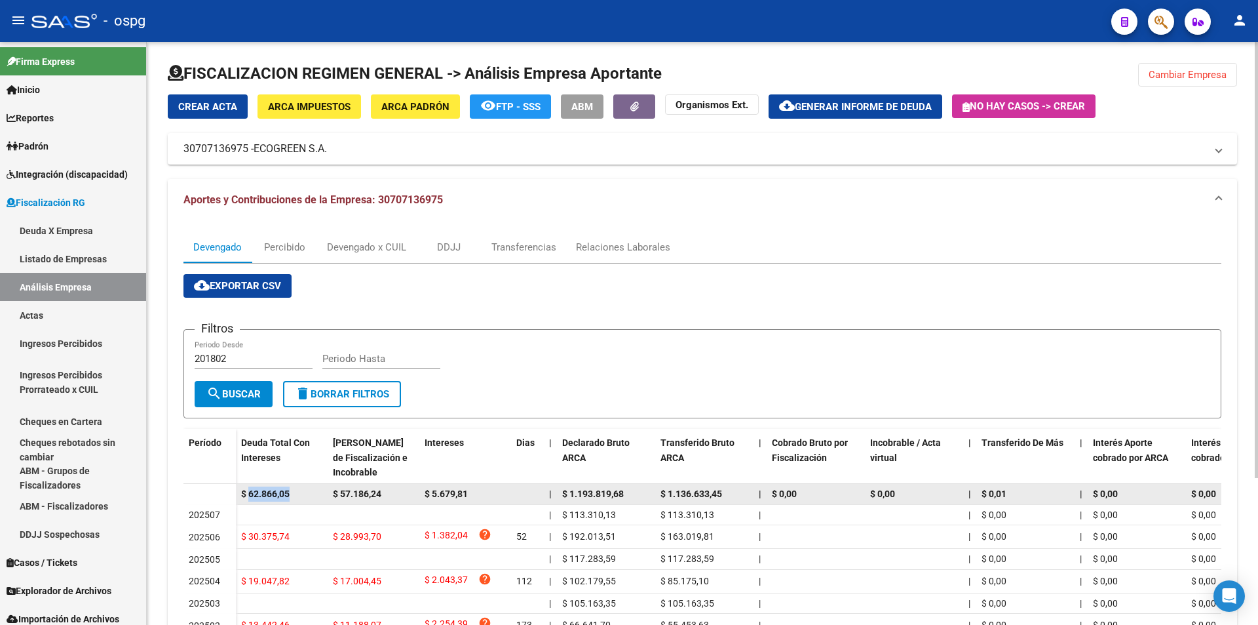
drag, startPoint x: 292, startPoint y: 492, endPoint x: 250, endPoint y: 493, distance: 42.0
click at [250, 493] on div "$ 62.866,05" at bounding box center [281, 493] width 81 height 15
copy span "62.866,05"
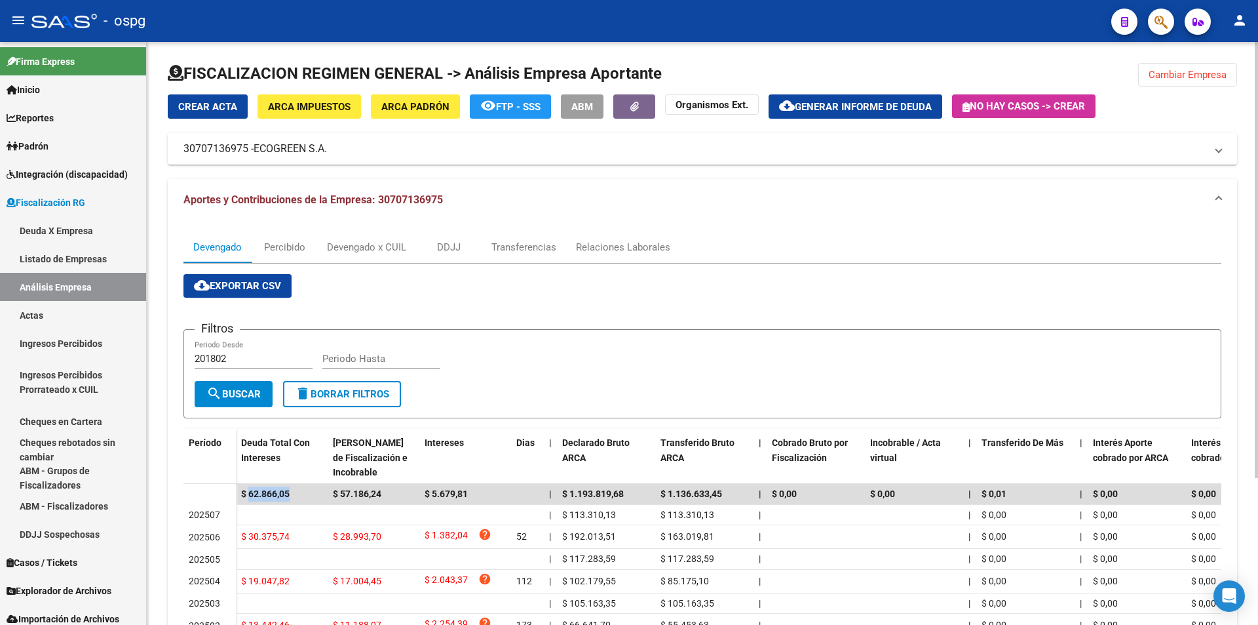
click at [1187, 81] on button "Cambiar Empresa" at bounding box center [1187, 75] width 99 height 24
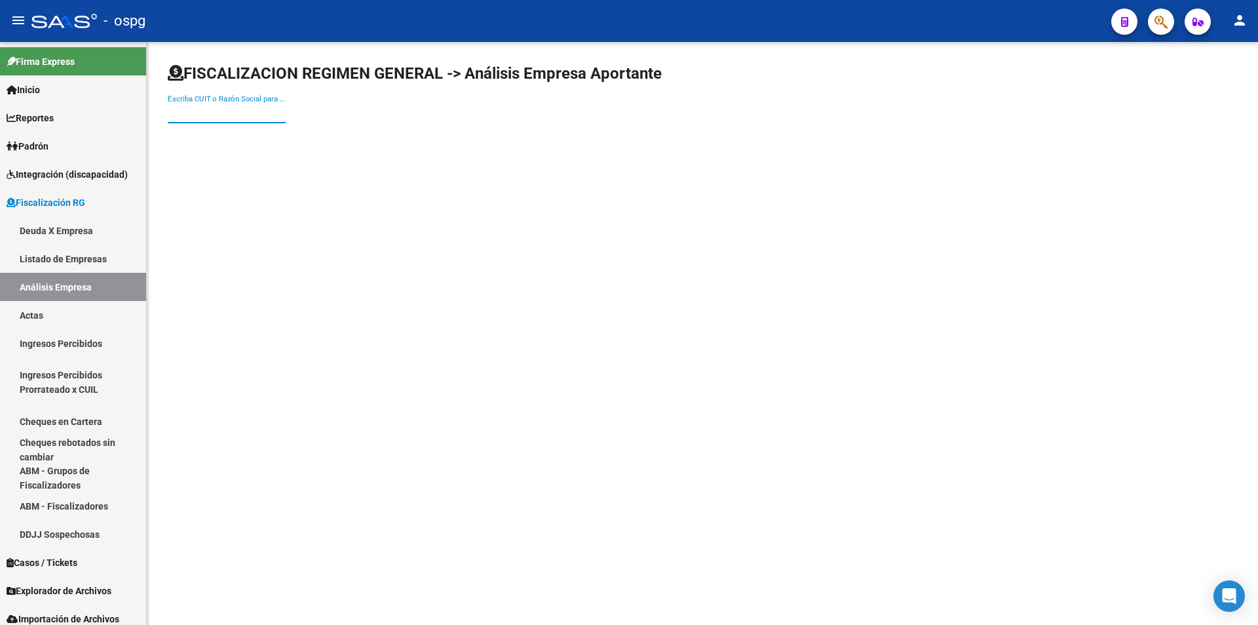
paste input "$42.255,15"
click at [272, 119] on div "$42.255,15 Escriba CUIT o Razón Social para buscar" at bounding box center [227, 108] width 118 height 28
type input "$"
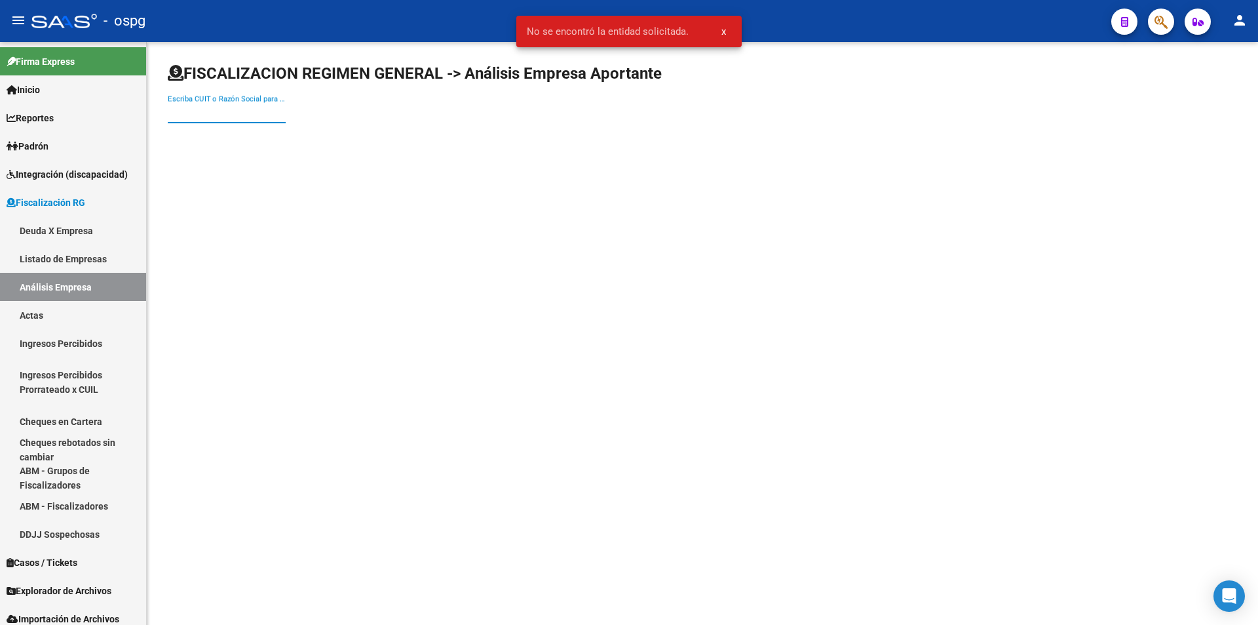
paste input "30715262351"
type input "30715262351"
click at [250, 139] on span "FRUTAS M.C.C. S.R.L." at bounding box center [364, 138] width 372 height 31
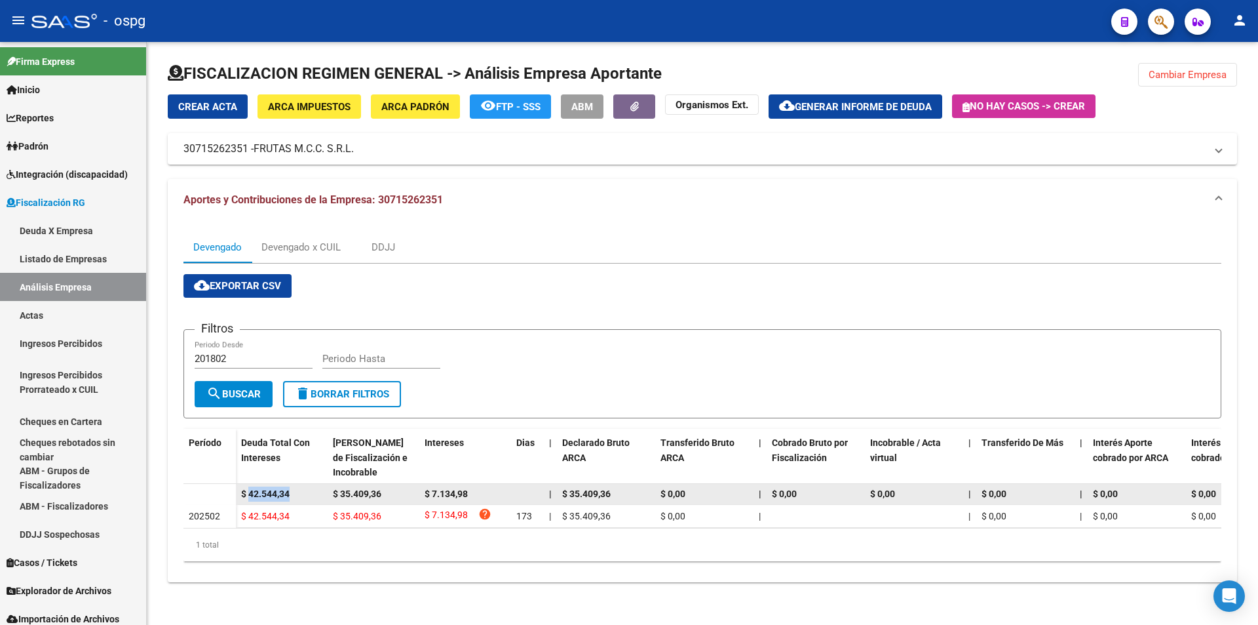
drag, startPoint x: 293, startPoint y: 495, endPoint x: 250, endPoint y: 496, distance: 42.6
click at [250, 496] on div "$ 42.544,34" at bounding box center [281, 493] width 81 height 15
copy span "42.544,34"
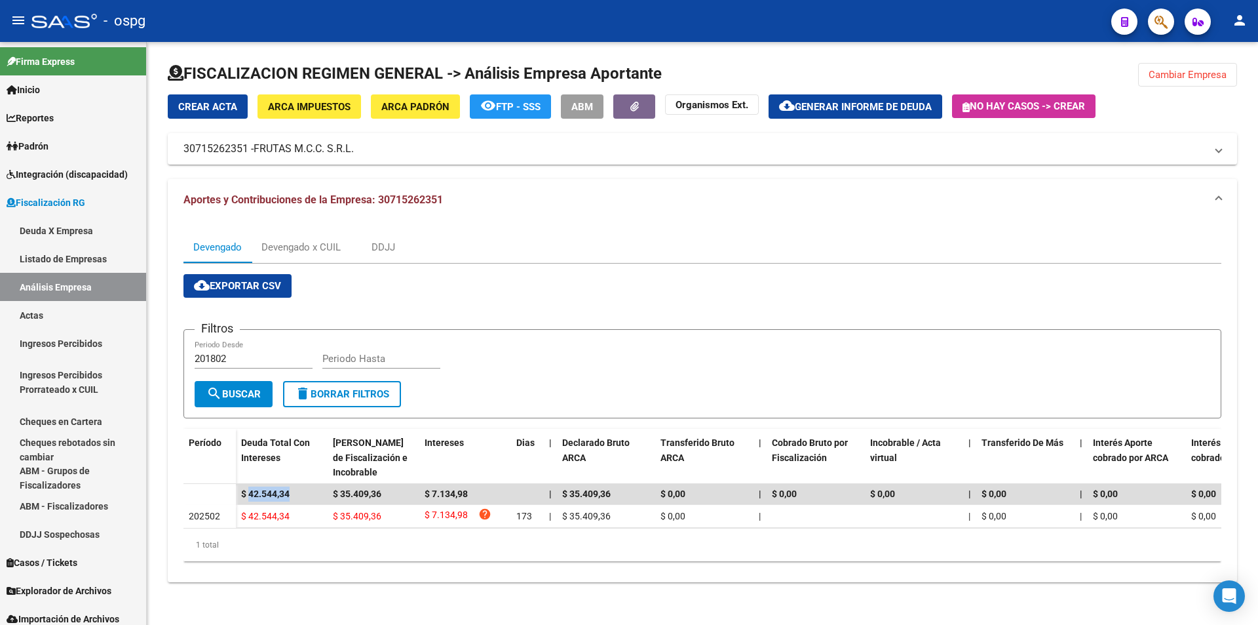
click at [1185, 69] on span "Cambiar Empresa" at bounding box center [1188, 75] width 78 height 12
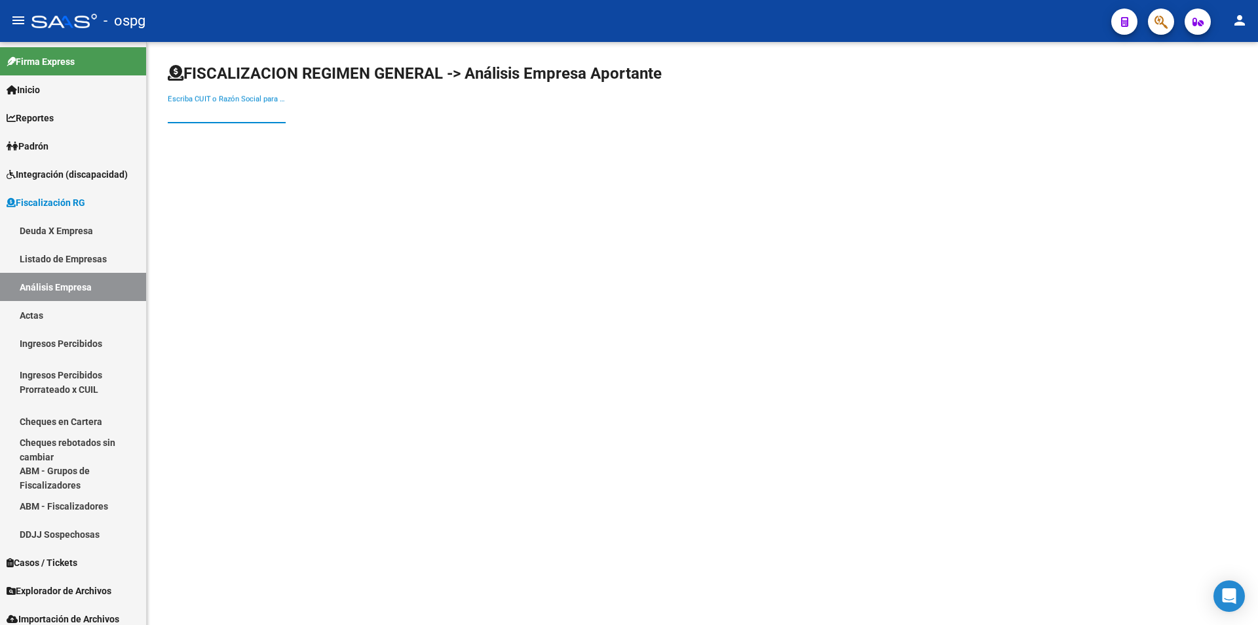
paste input "23331714089"
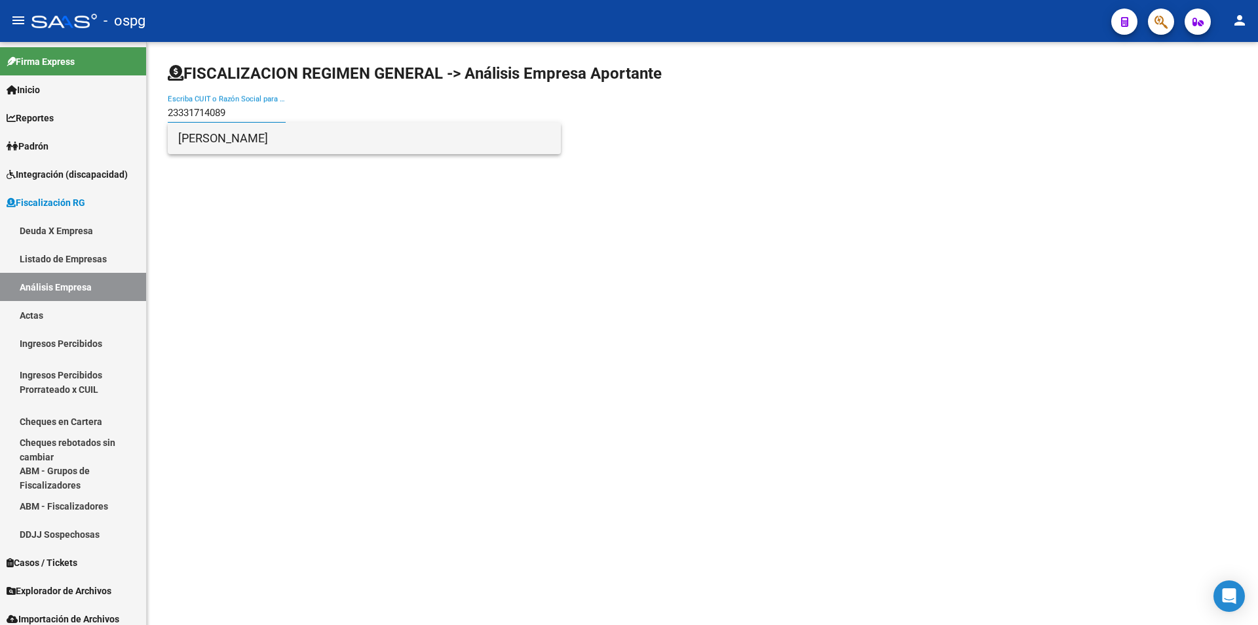
type input "23331714089"
click at [251, 141] on span "VAZQUEZ JONATHAN SEBASTIAN" at bounding box center [364, 138] width 372 height 31
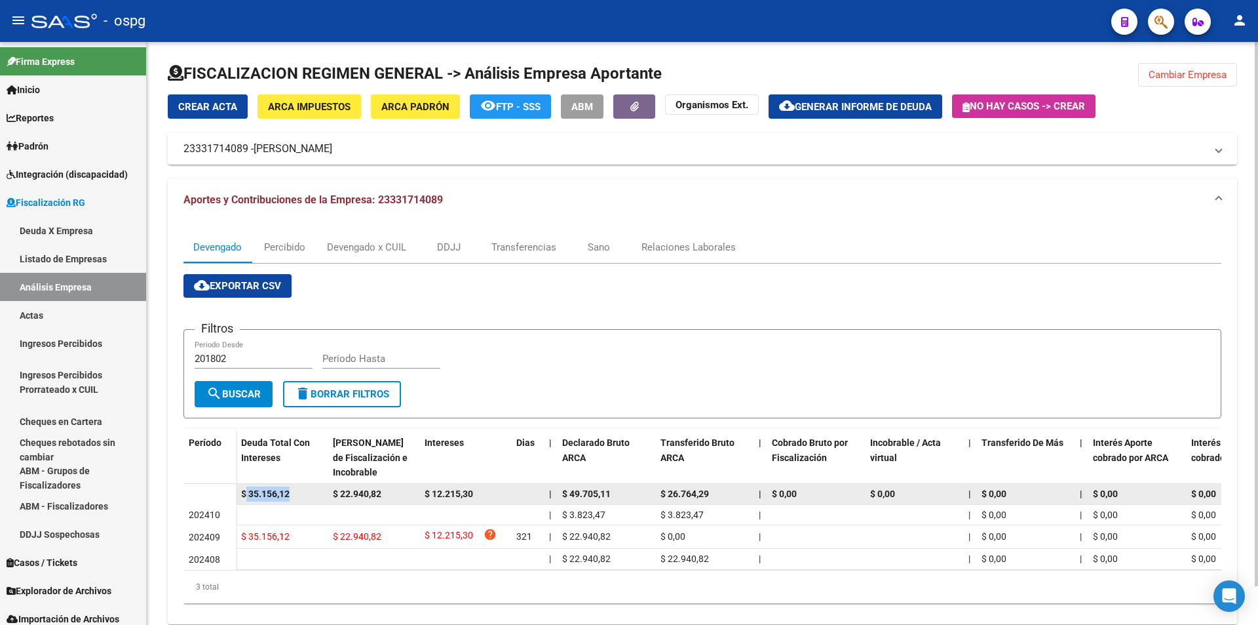
drag, startPoint x: 246, startPoint y: 495, endPoint x: 292, endPoint y: 494, distance: 46.5
click at [292, 494] on div "$ 35.156,12" at bounding box center [281, 493] width 81 height 15
copy span "35.156,12"
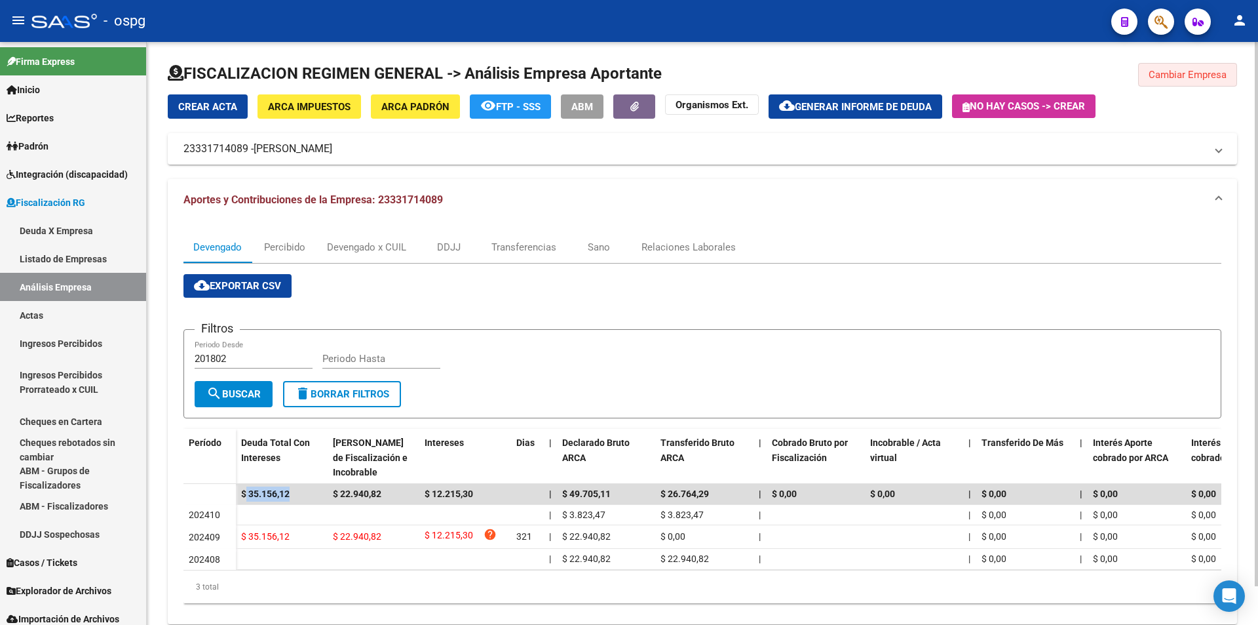
click at [1164, 83] on button "Cambiar Empresa" at bounding box center [1187, 75] width 99 height 24
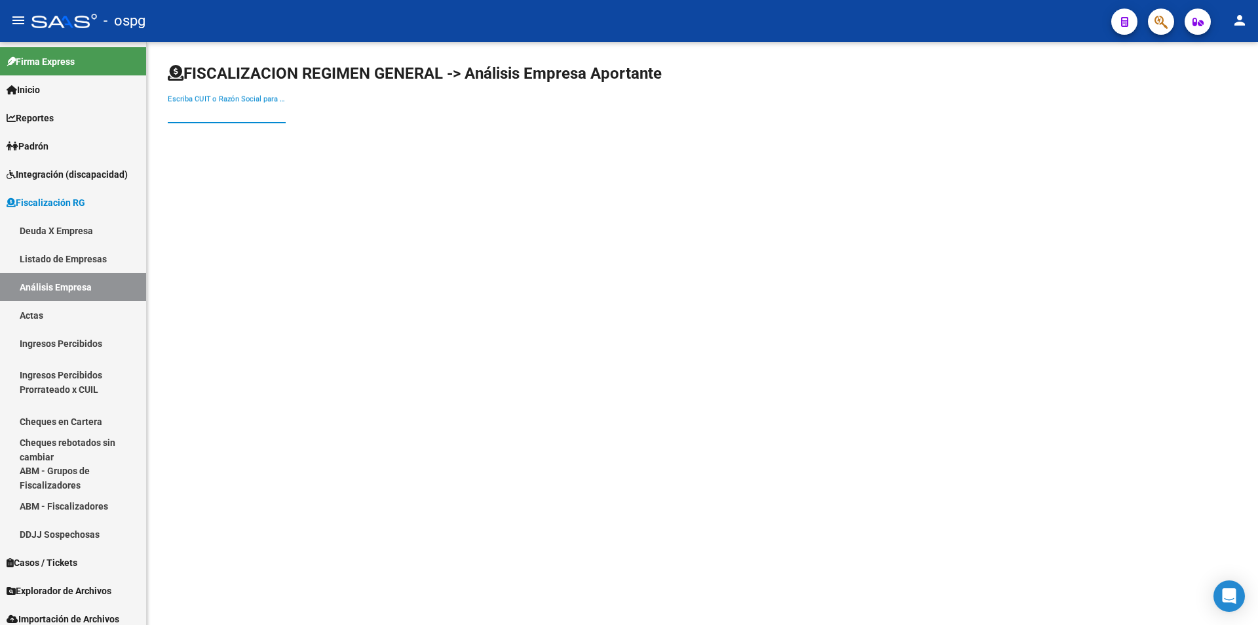
paste input "27309917575"
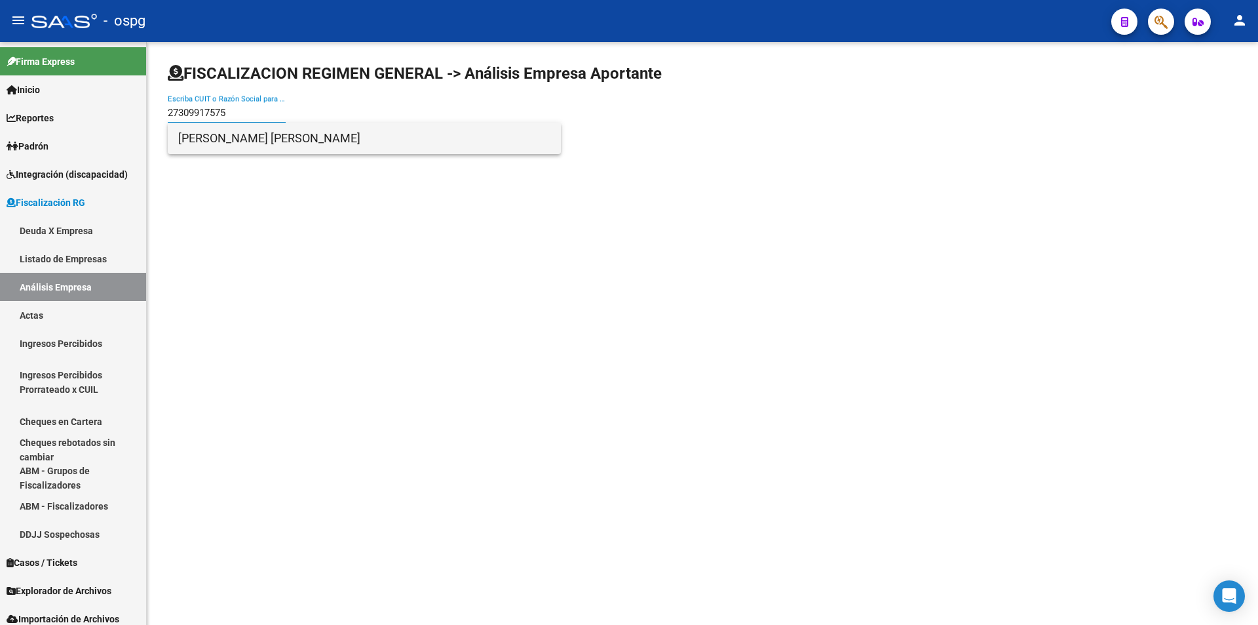
type input "27309917575"
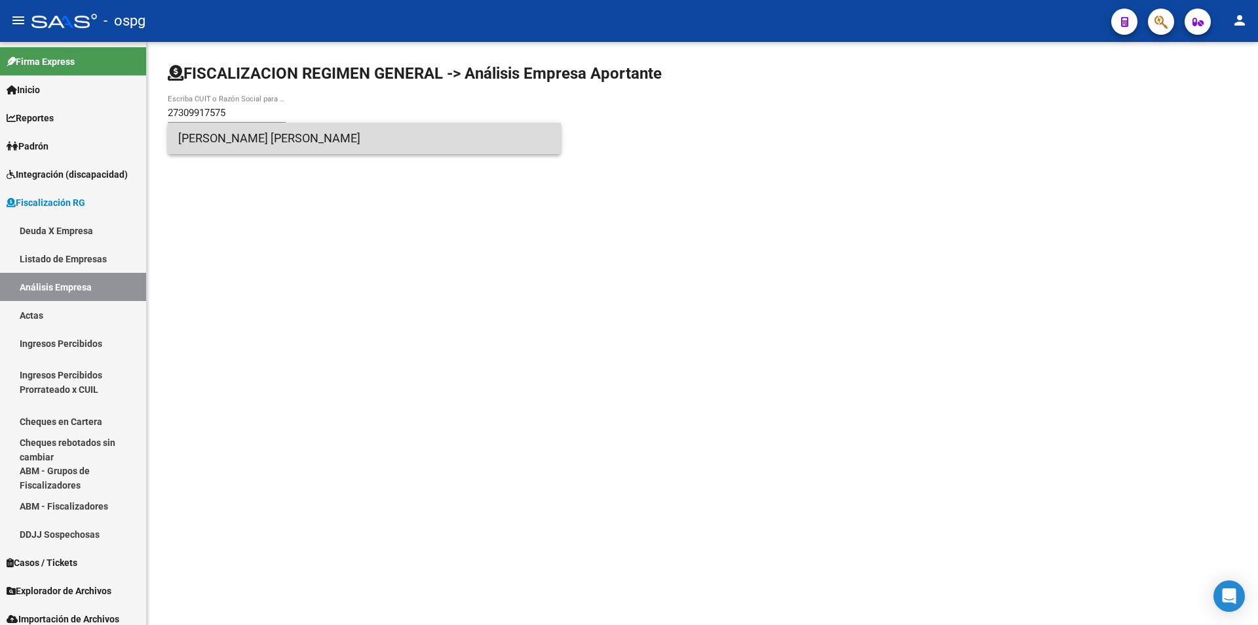
click at [273, 142] on span "RUIZ ELINA GABRIELA" at bounding box center [364, 138] width 372 height 31
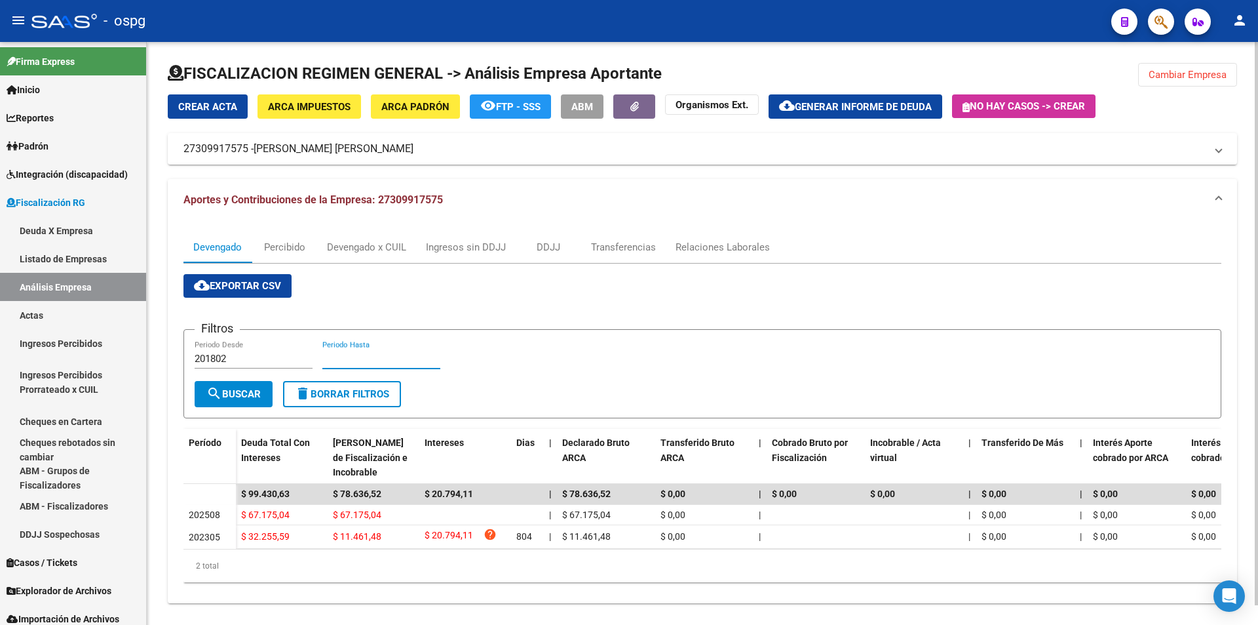
click at [387, 358] on input "Periodo Hasta" at bounding box center [381, 359] width 118 height 12
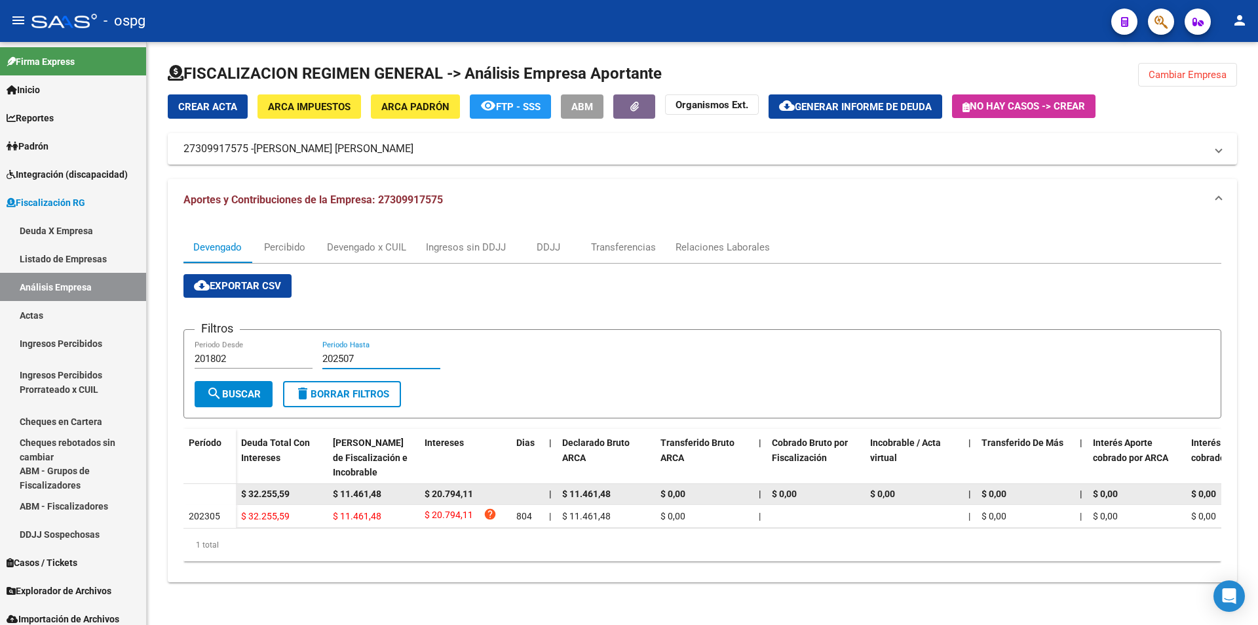
type input "202507"
drag, startPoint x: 248, startPoint y: 496, endPoint x: 293, endPoint y: 495, distance: 44.6
click at [293, 495] on div "$ 32.255,59" at bounding box center [281, 493] width 81 height 15
copy span "32.255,59"
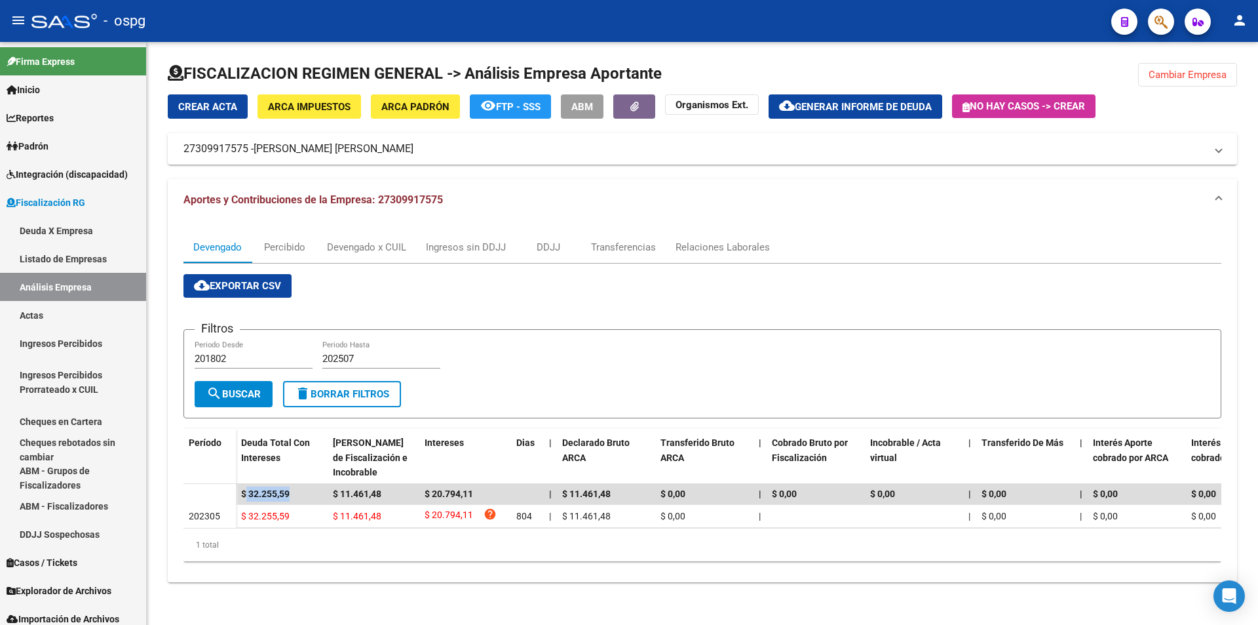
click at [1214, 66] on button "Cambiar Empresa" at bounding box center [1187, 75] width 99 height 24
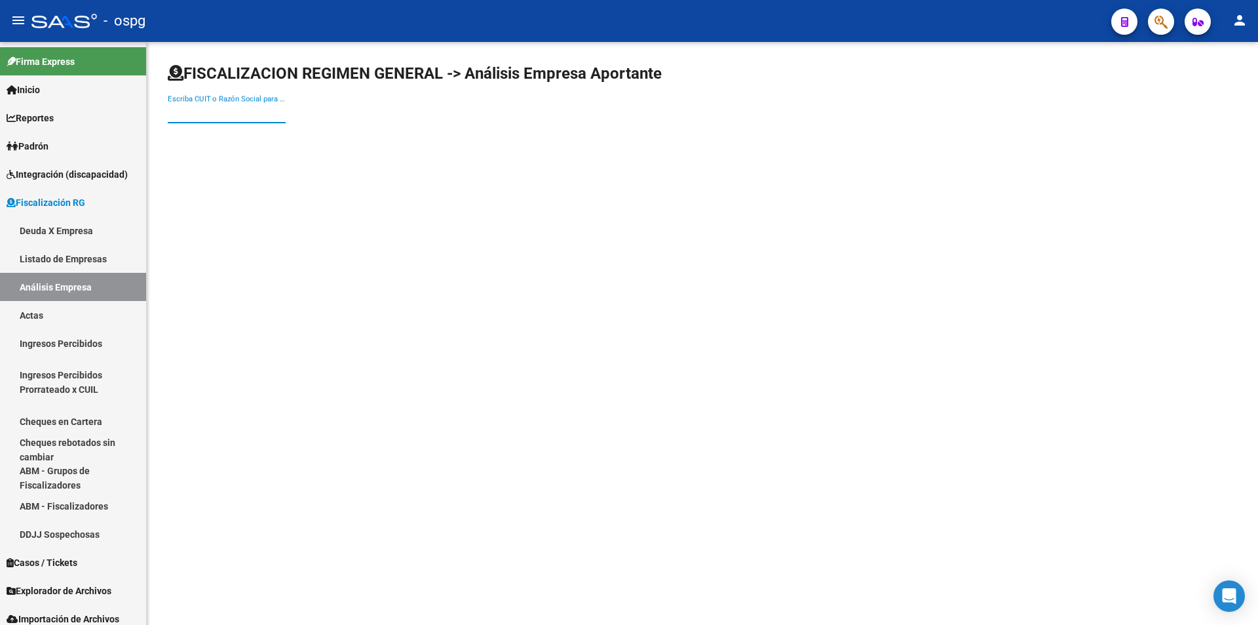
paste input "30709523666"
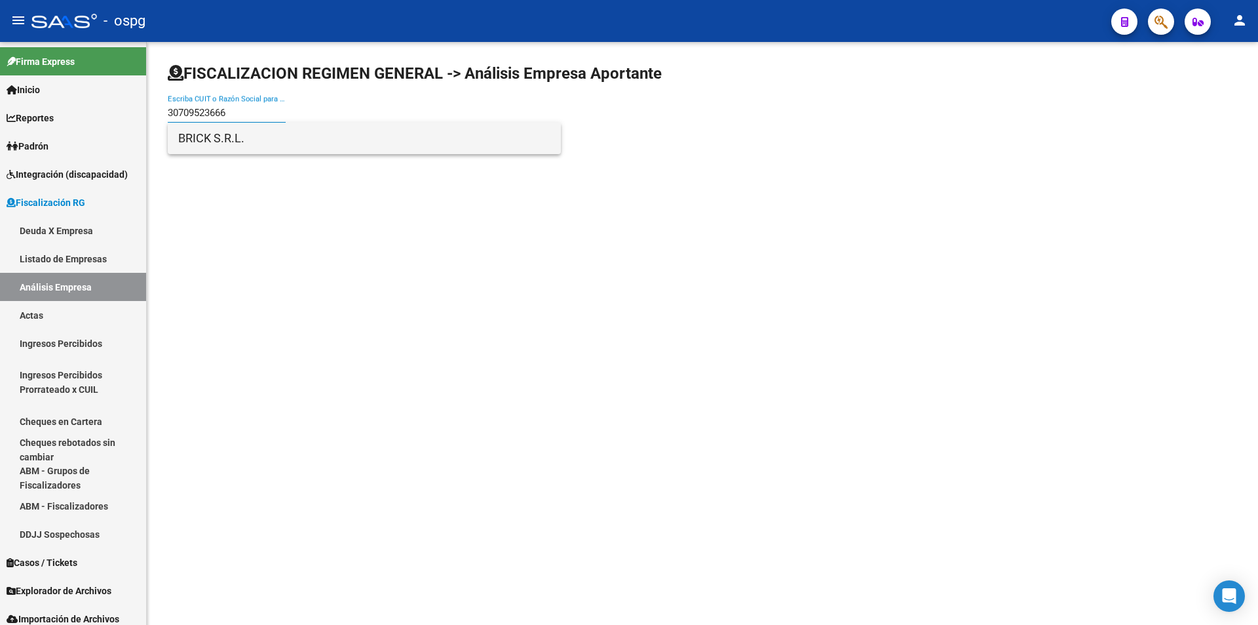
type input "30709523666"
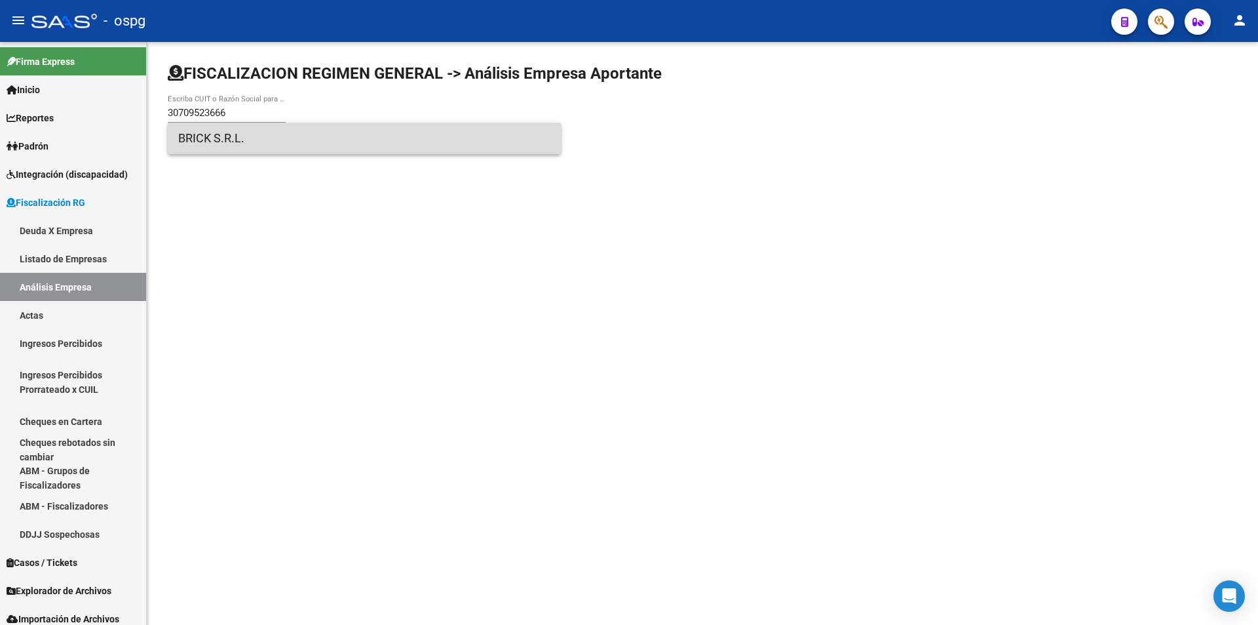
click at [199, 132] on span "BRICK S.R.L." at bounding box center [364, 138] width 372 height 31
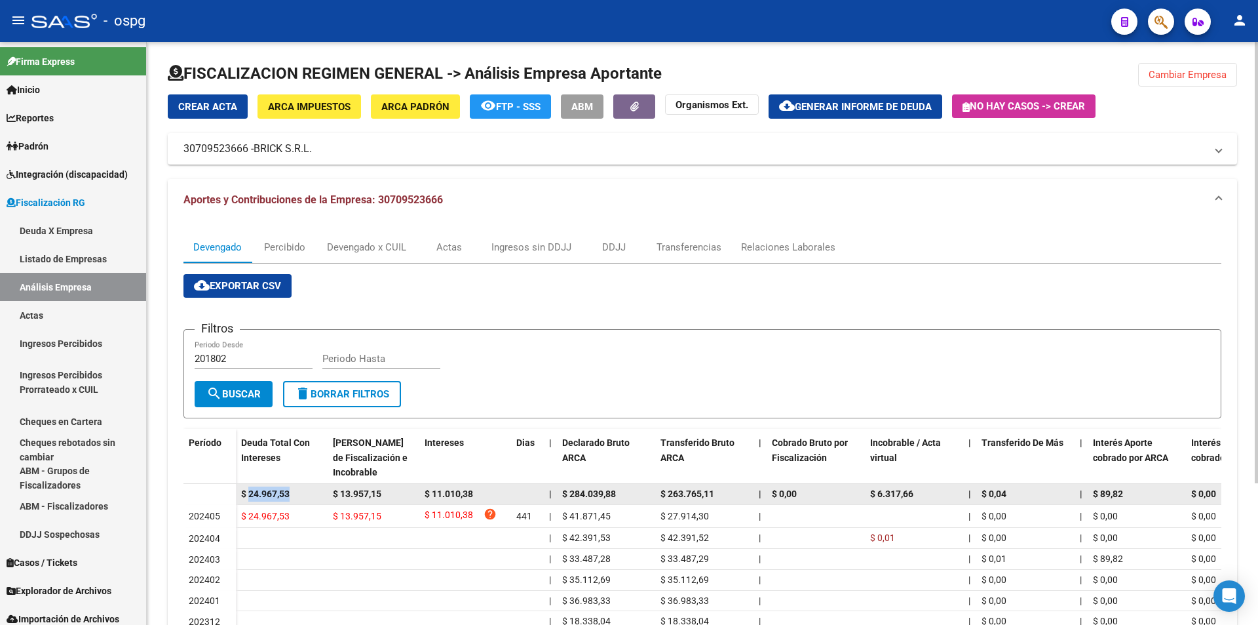
drag, startPoint x: 248, startPoint y: 492, endPoint x: 299, endPoint y: 497, distance: 50.7
click at [299, 497] on div "$ 24.967,53" at bounding box center [281, 493] width 81 height 15
copy span "24.967,53"
